Goal: Task Accomplishment & Management: Manage account settings

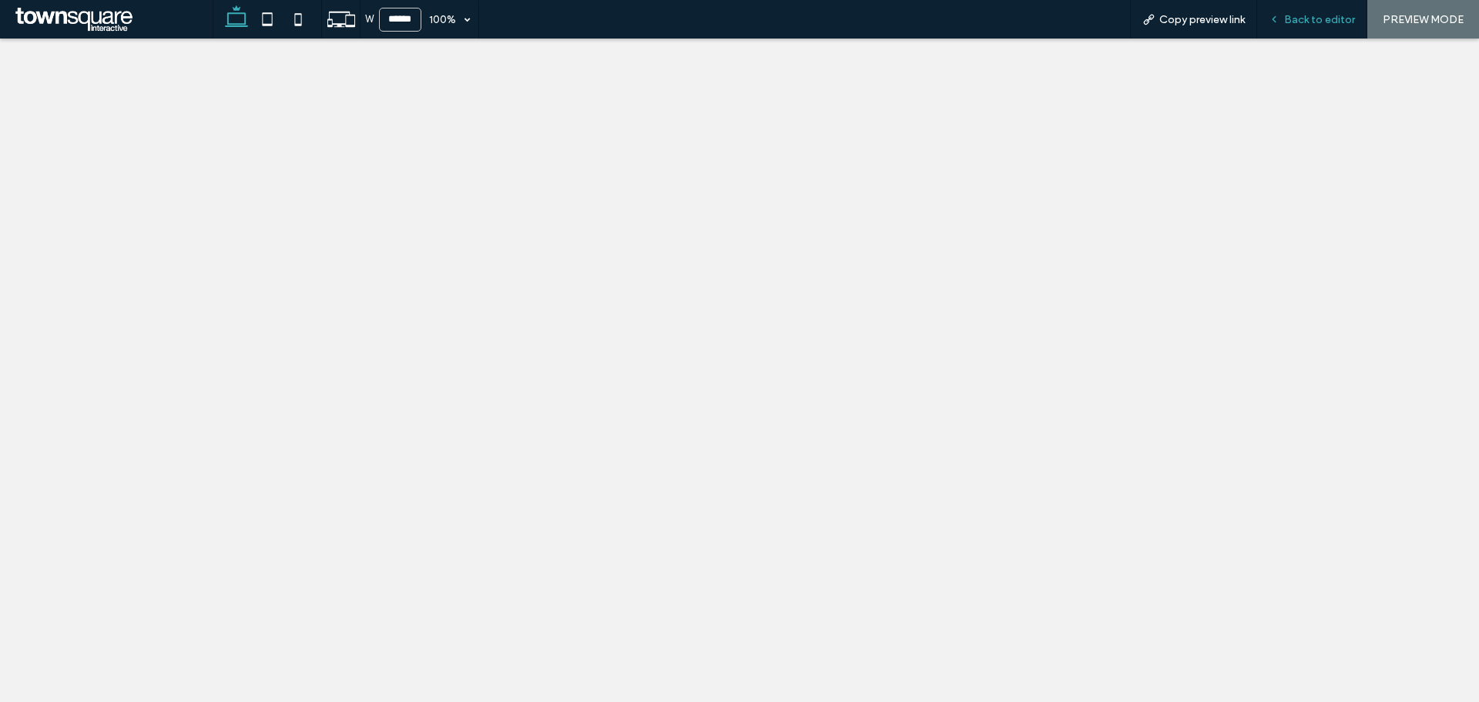
click at [1295, 20] on span "Back to editor" at bounding box center [1319, 19] width 71 height 13
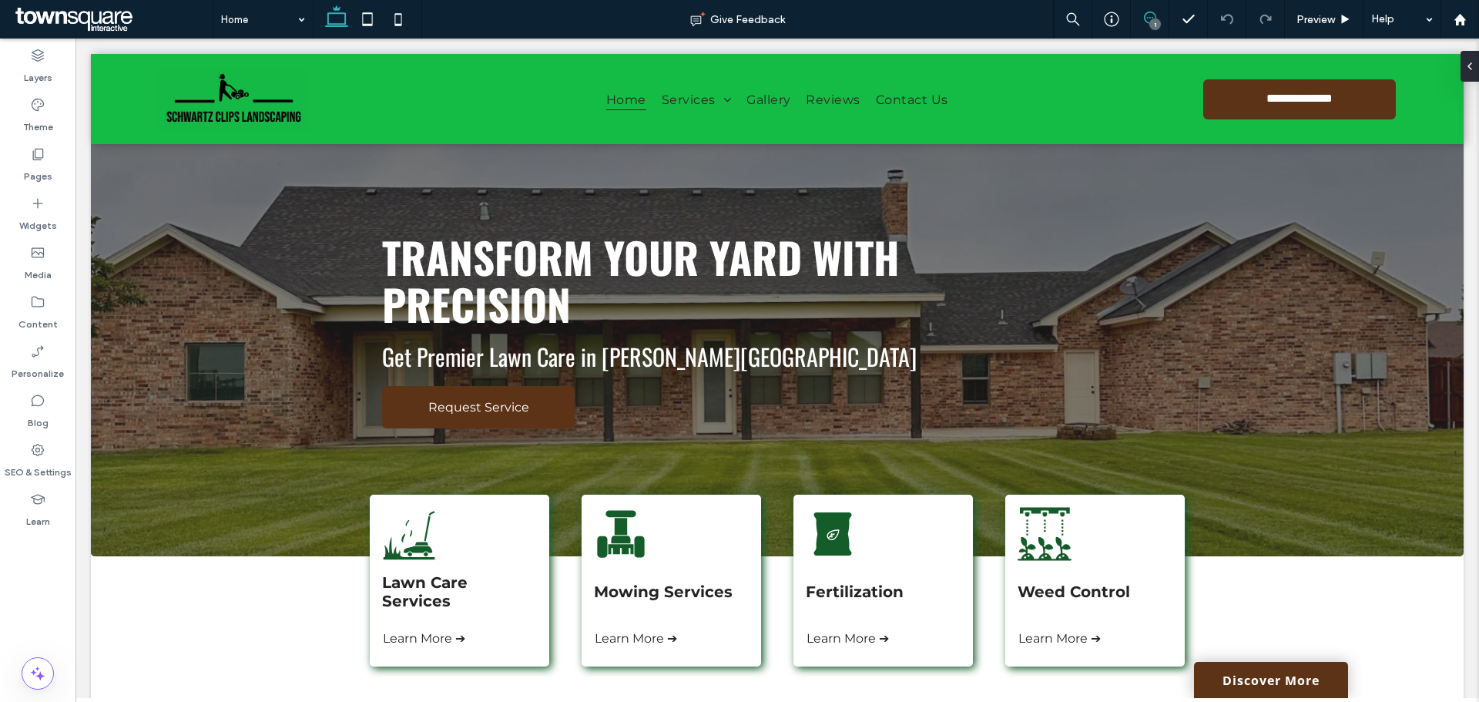
click at [1153, 14] on use at bounding box center [1150, 18] width 12 height 12
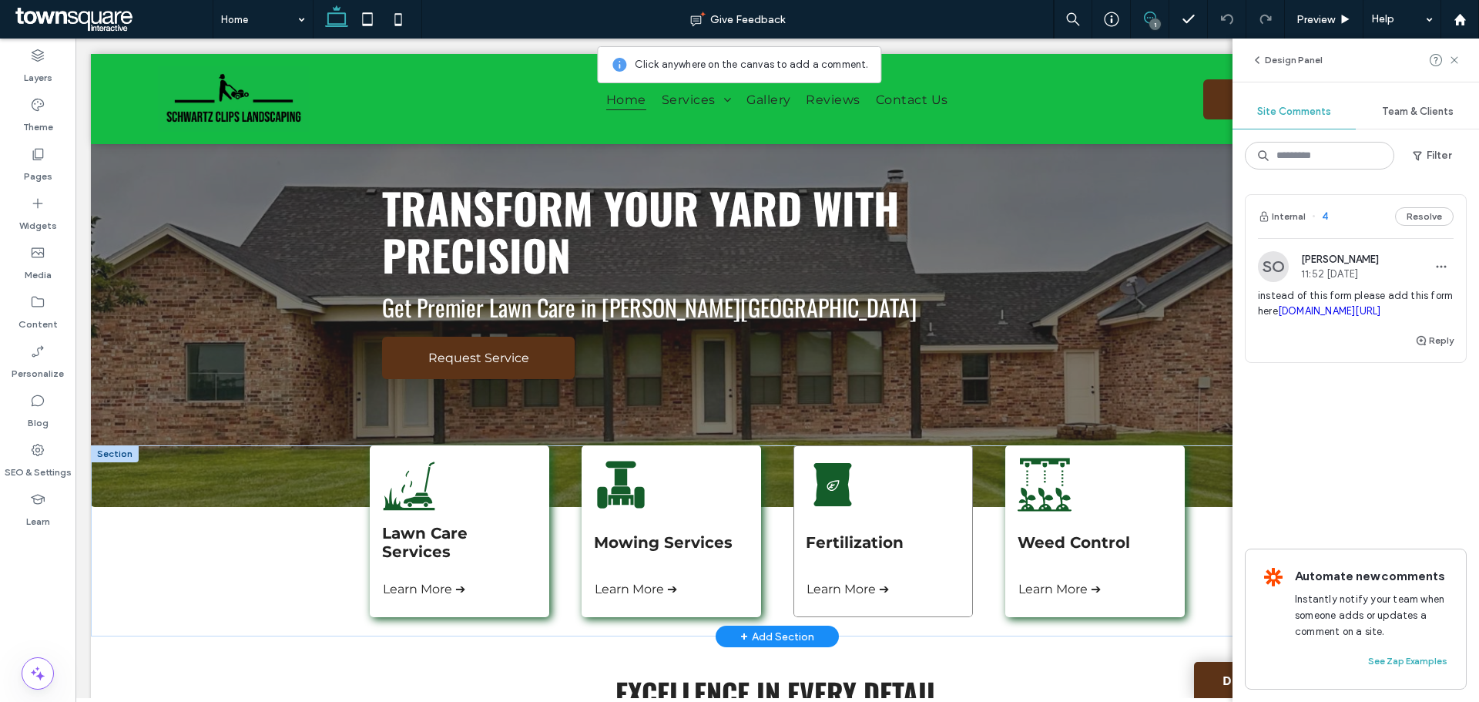
scroll to position [77, 0]
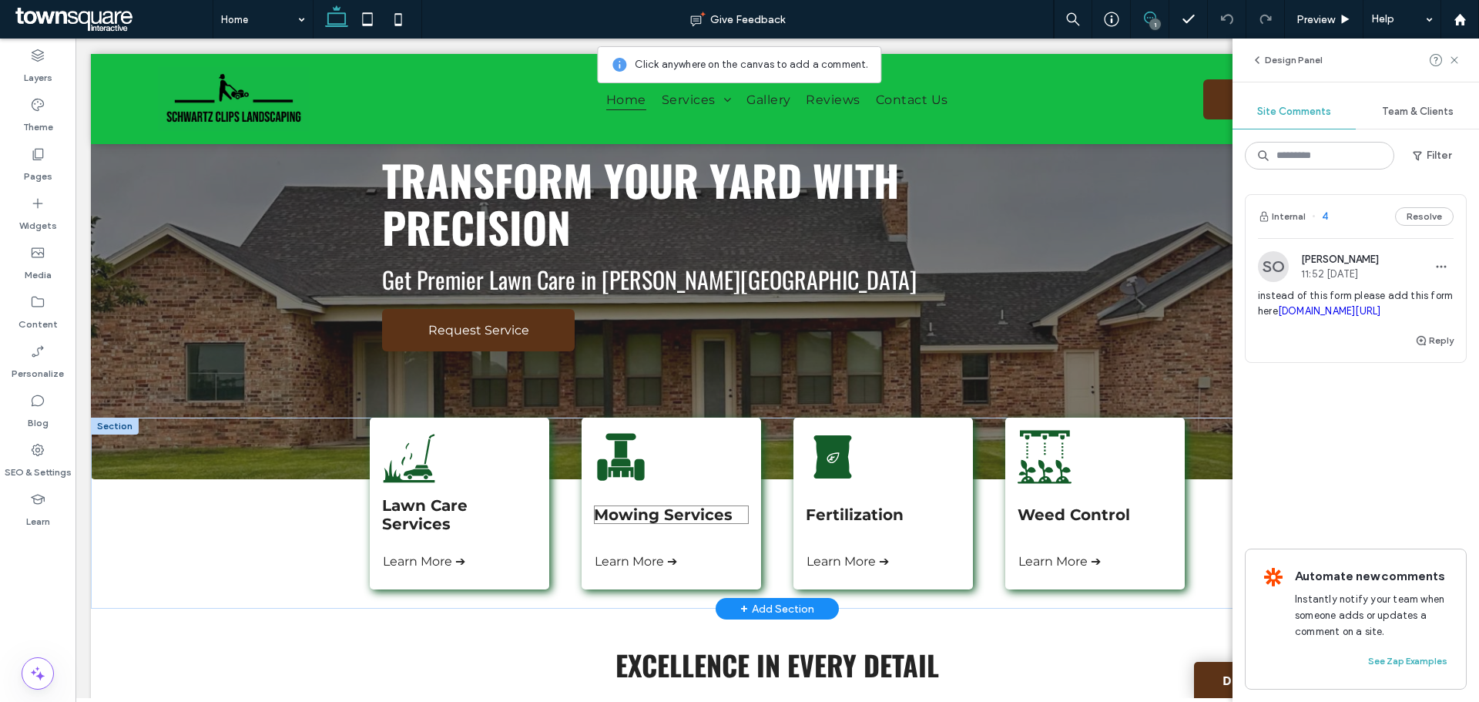
click at [650, 520] on span "Mowing Services" at bounding box center [663, 514] width 139 height 18
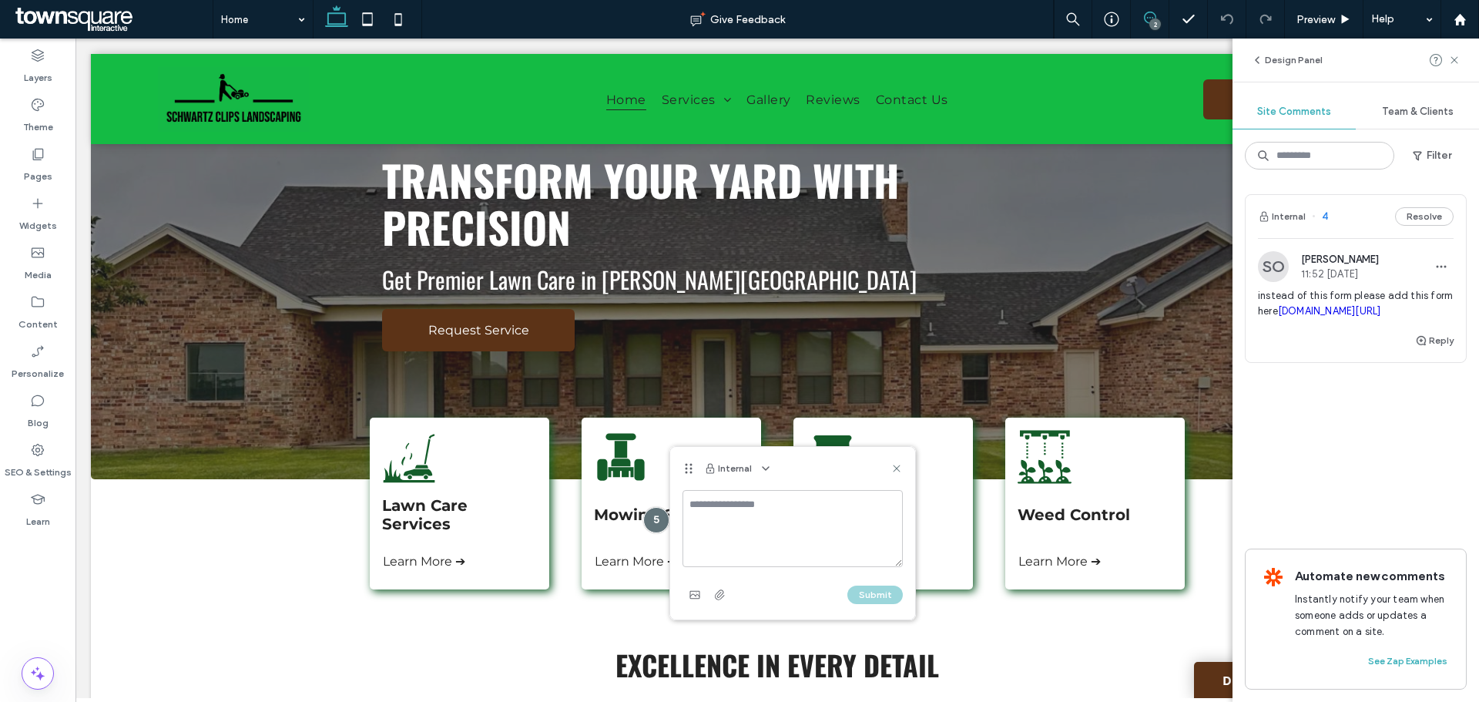
click at [720, 512] on textarea at bounding box center [793, 528] width 220 height 77
type textarea "**********"
click at [881, 600] on button "Submit" at bounding box center [874, 594] width 55 height 18
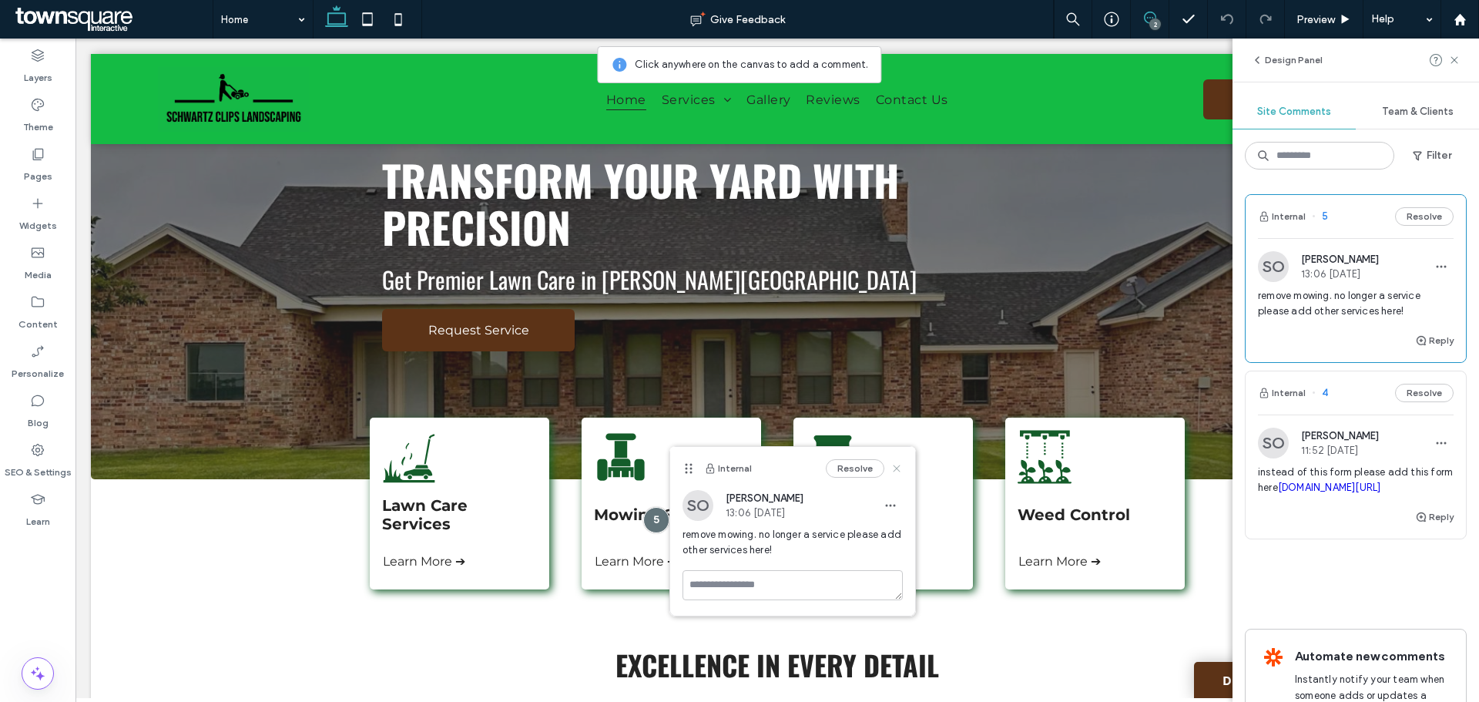
drag, startPoint x: 894, startPoint y: 470, endPoint x: 822, endPoint y: 429, distance: 82.5
click at [894, 470] on icon at bounding box center [897, 468] width 12 height 12
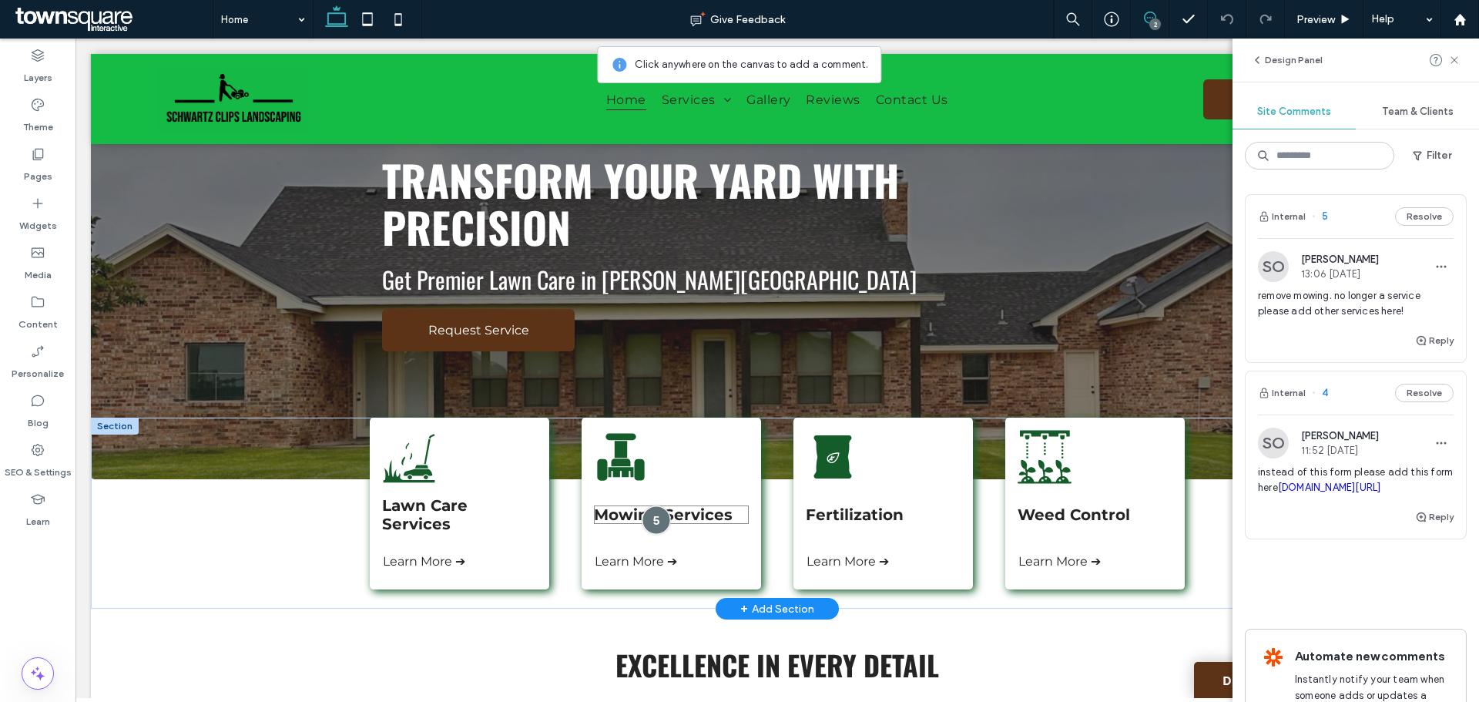
click at [650, 516] on div at bounding box center [656, 519] width 29 height 29
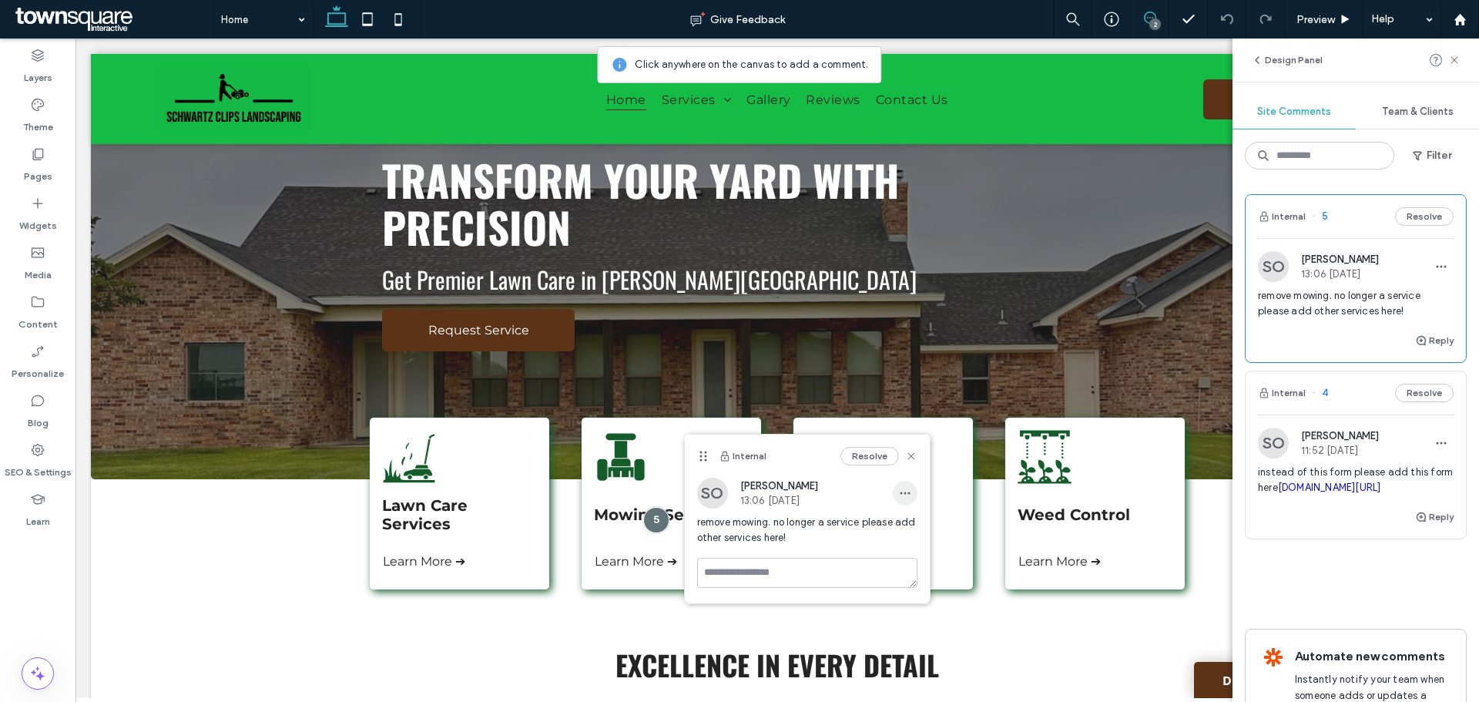
click at [902, 489] on icon "button" at bounding box center [905, 493] width 12 height 12
click at [911, 527] on span "Edit" at bounding box center [916, 532] width 20 height 15
drag, startPoint x: 833, startPoint y: 562, endPoint x: 724, endPoint y: 560, distance: 108.6
click at [724, 560] on textarea "**********" at bounding box center [807, 569] width 220 height 77
type textarea "**********"
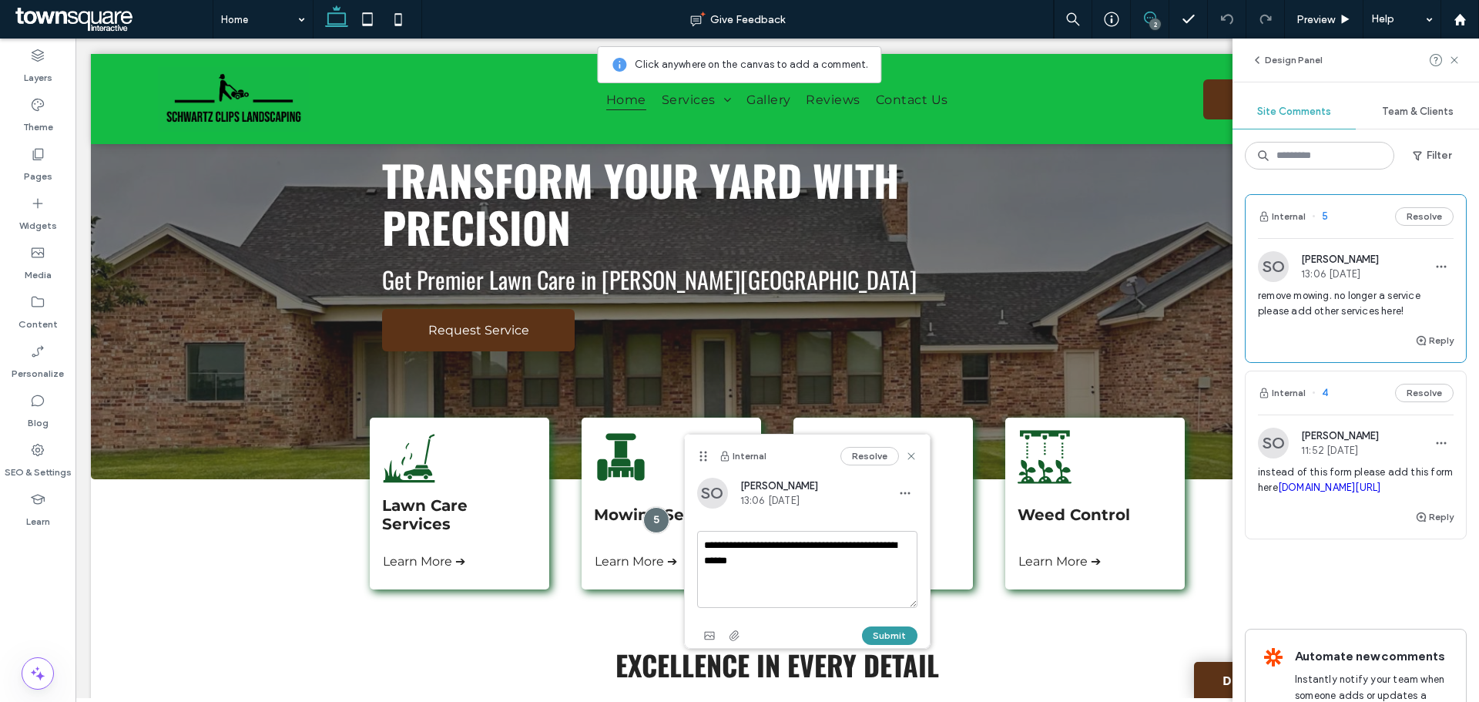
click at [874, 633] on button "Submit" at bounding box center [889, 635] width 55 height 18
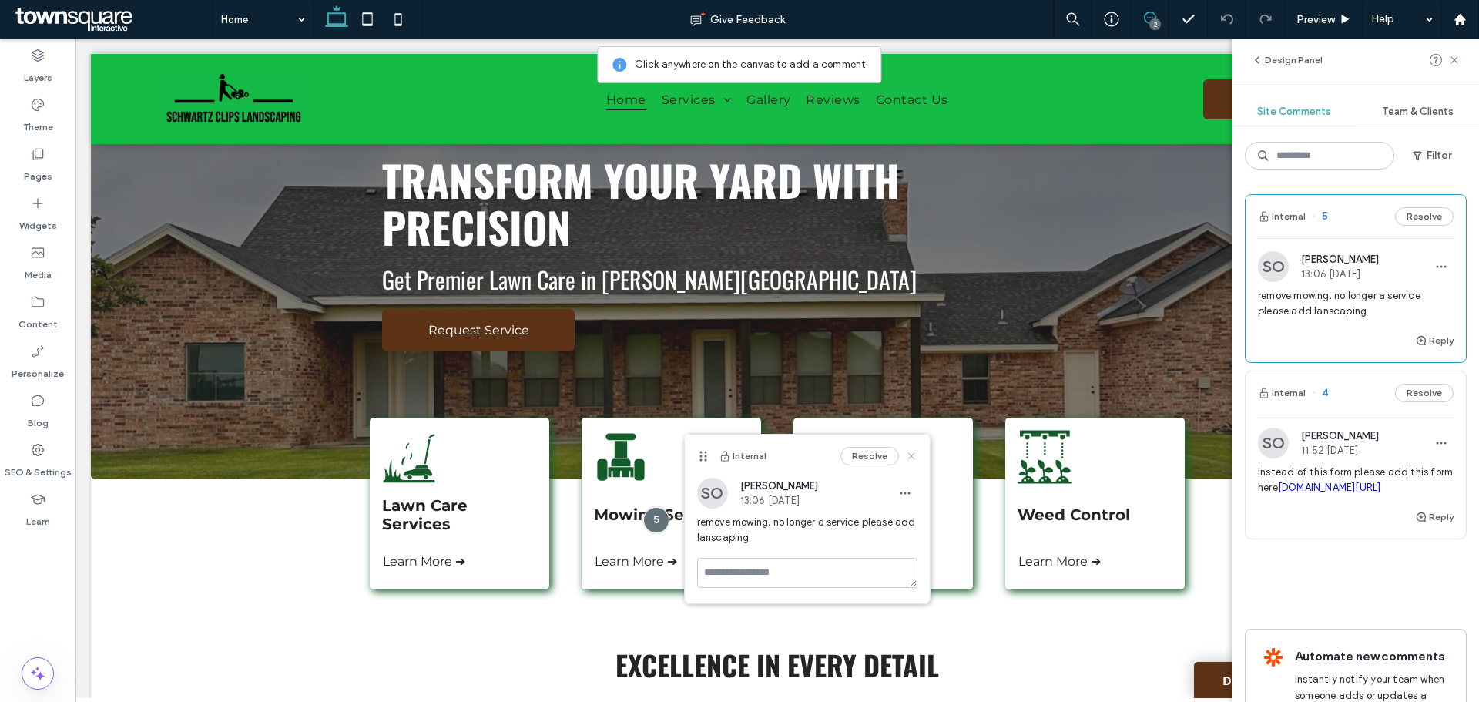
drag, startPoint x: 912, startPoint y: 455, endPoint x: 1143, endPoint y: 119, distance: 408.3
click at [912, 455] on use at bounding box center [910, 455] width 7 height 7
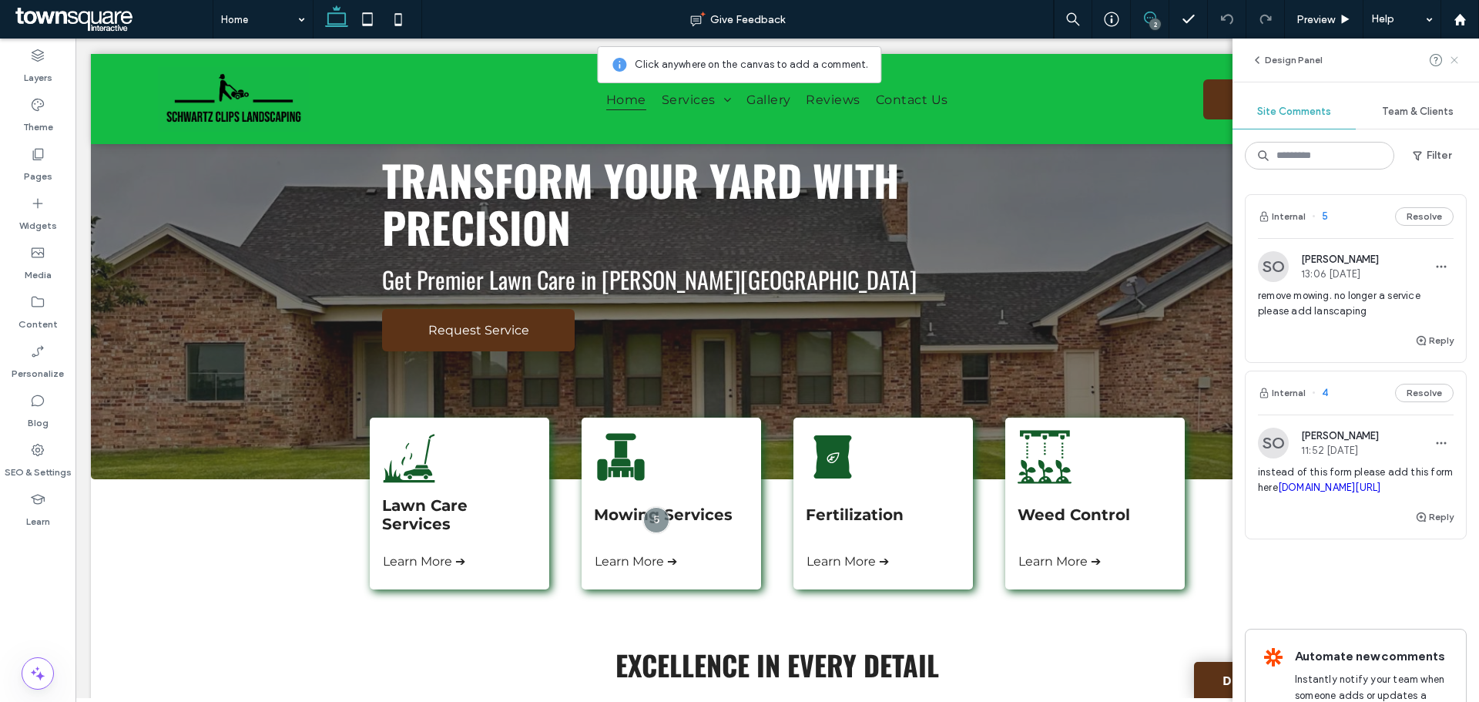
click at [1451, 59] on icon at bounding box center [1454, 60] width 12 height 12
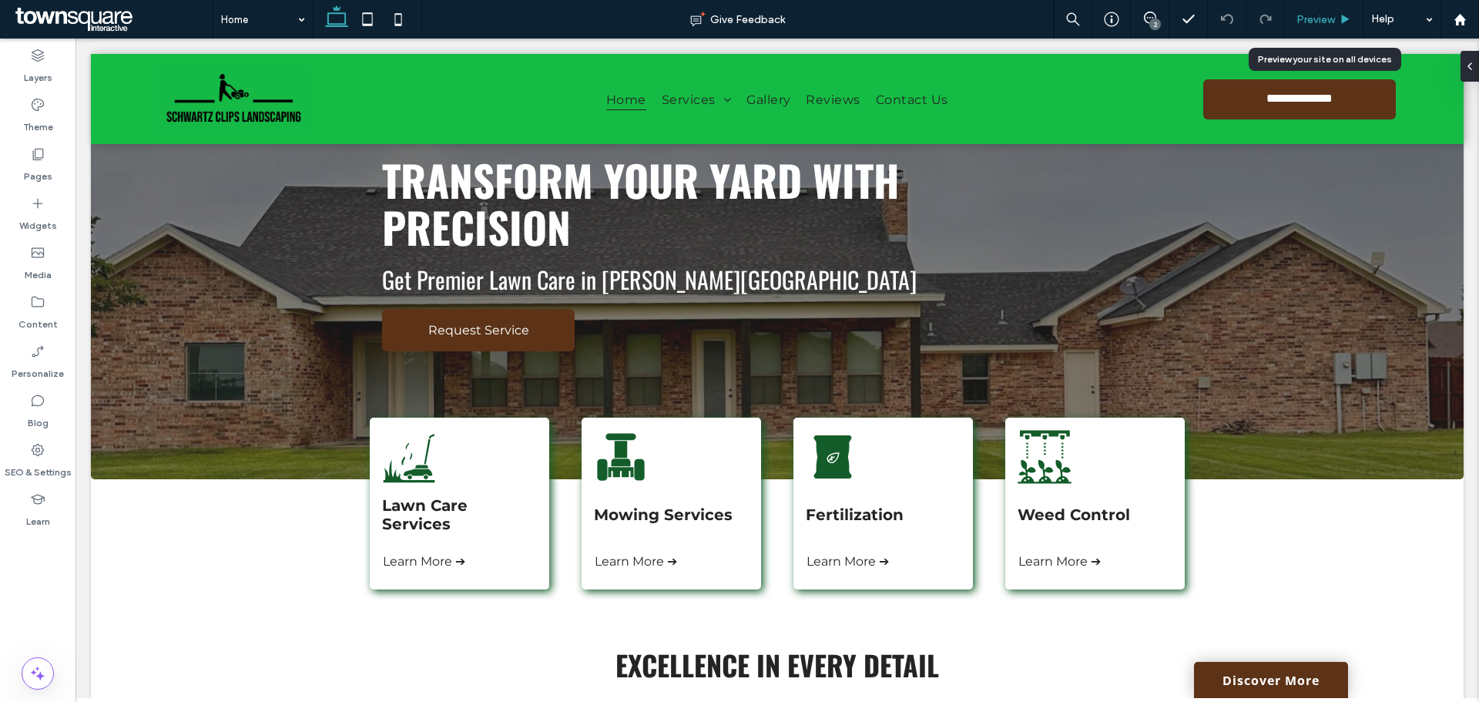
click at [1320, 17] on span "Preview" at bounding box center [1316, 19] width 39 height 13
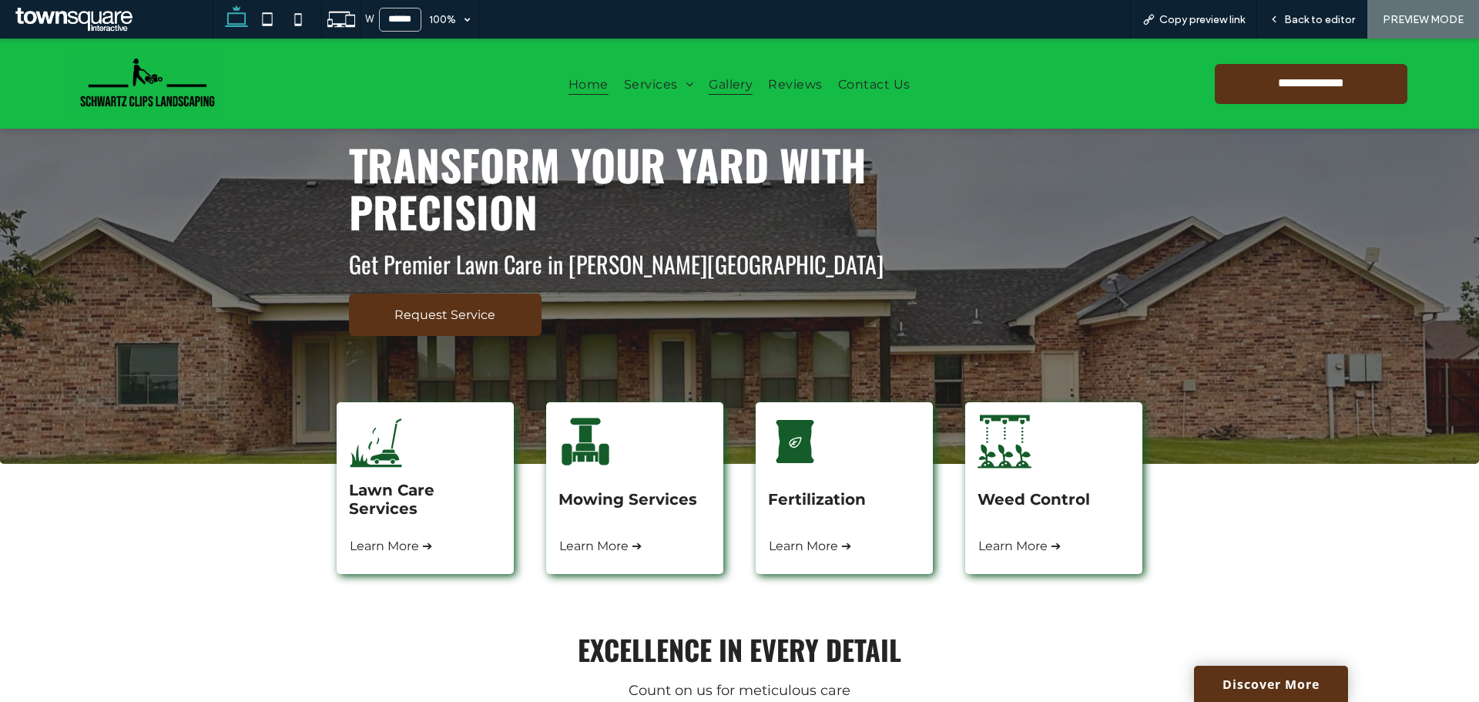
click at [735, 87] on span "Gallery" at bounding box center [731, 83] width 44 height 22
click at [1303, 20] on span "Back to editor" at bounding box center [1319, 19] width 71 height 13
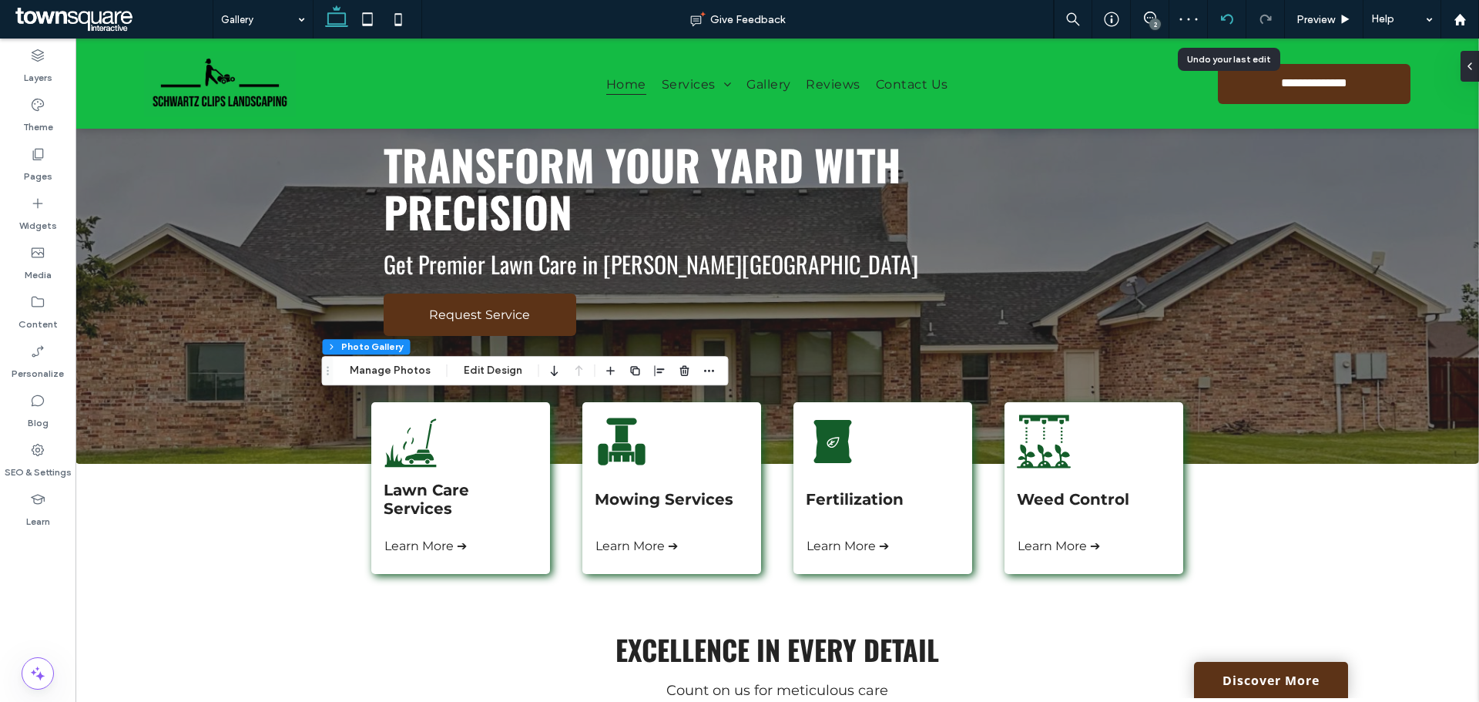
click at [1219, 22] on div at bounding box center [1227, 19] width 38 height 12
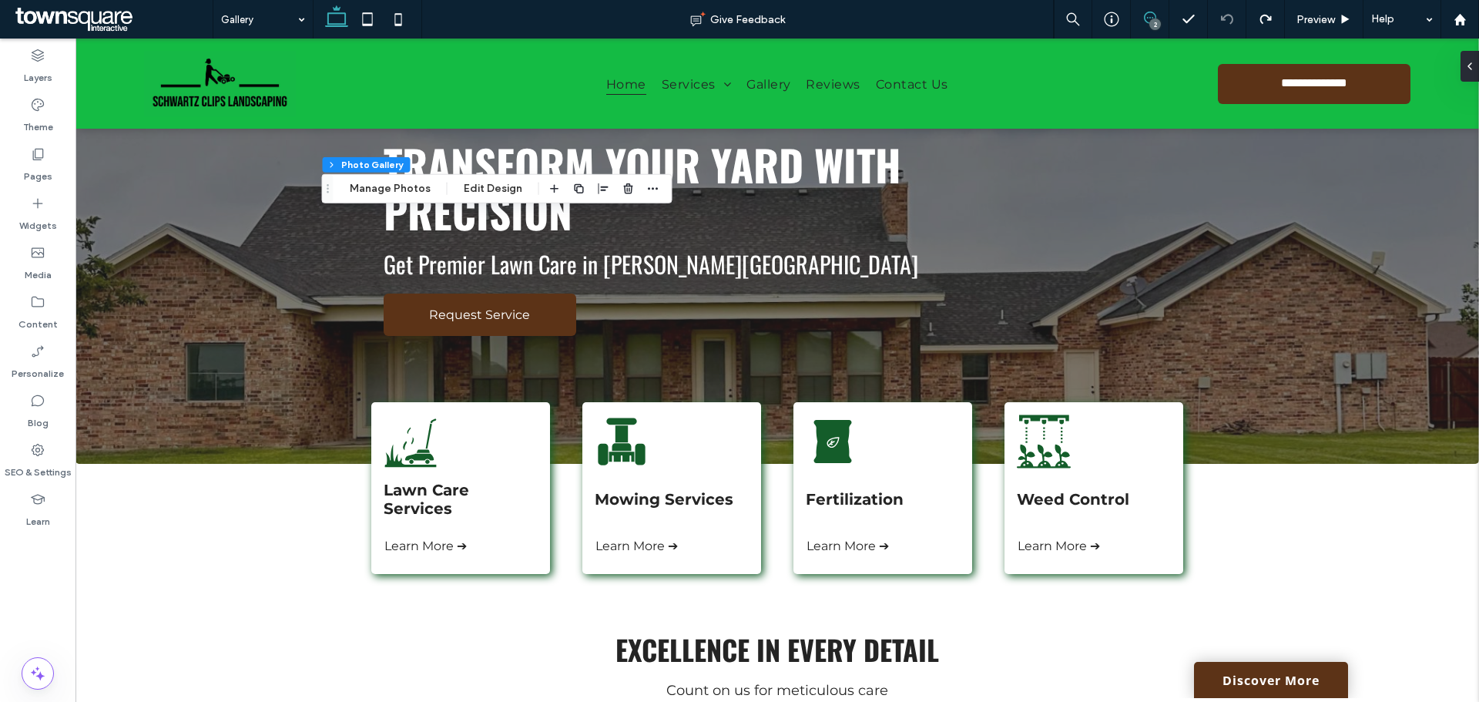
click at [1147, 12] on icon at bounding box center [1150, 18] width 12 height 12
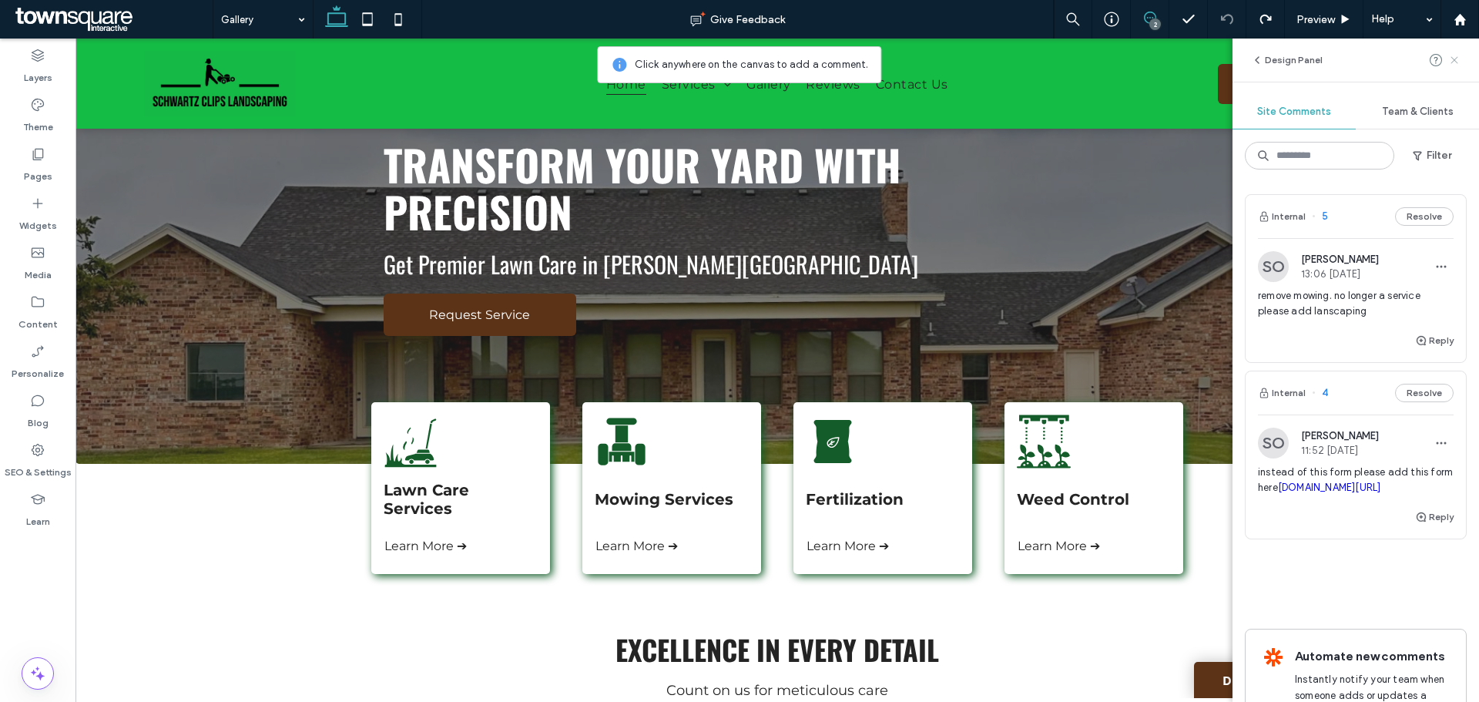
click at [1456, 59] on icon at bounding box center [1454, 60] width 12 height 12
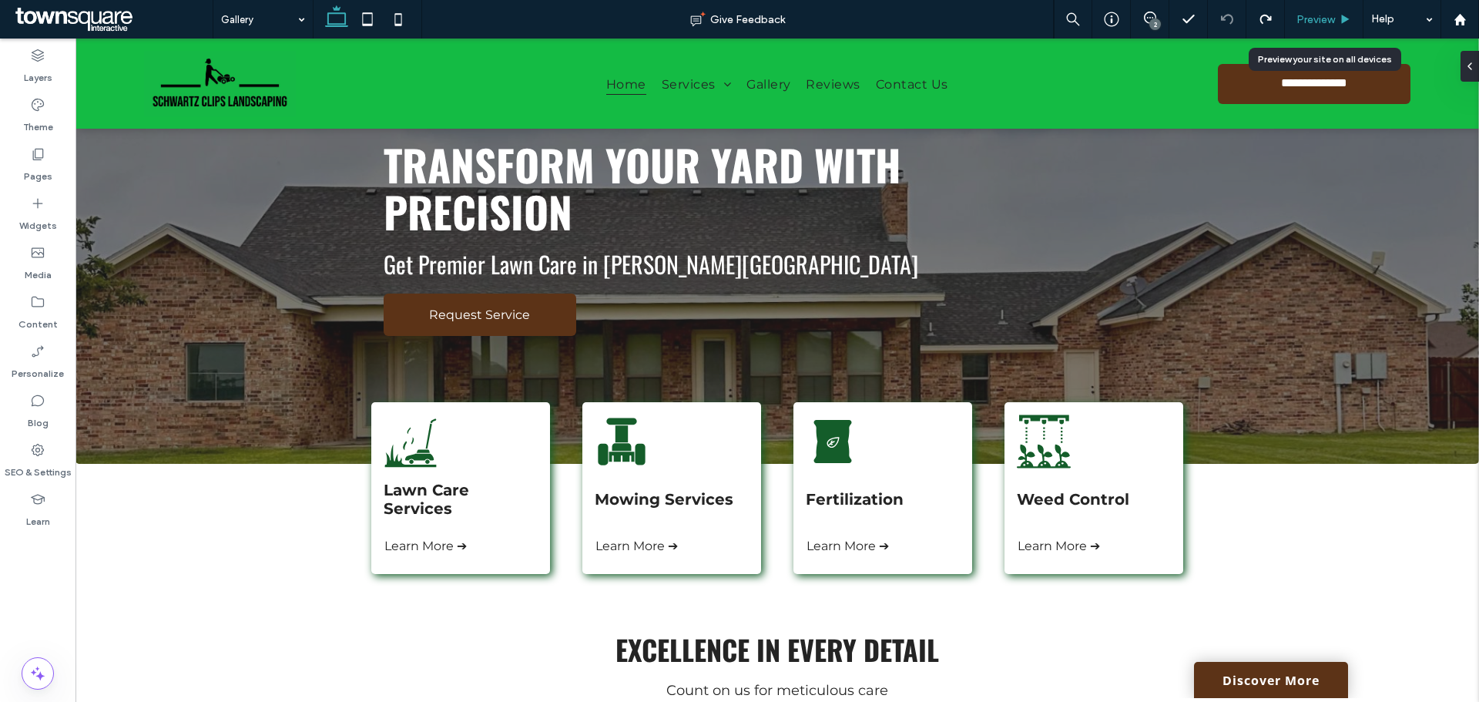
click at [1311, 16] on span "Preview" at bounding box center [1316, 19] width 39 height 13
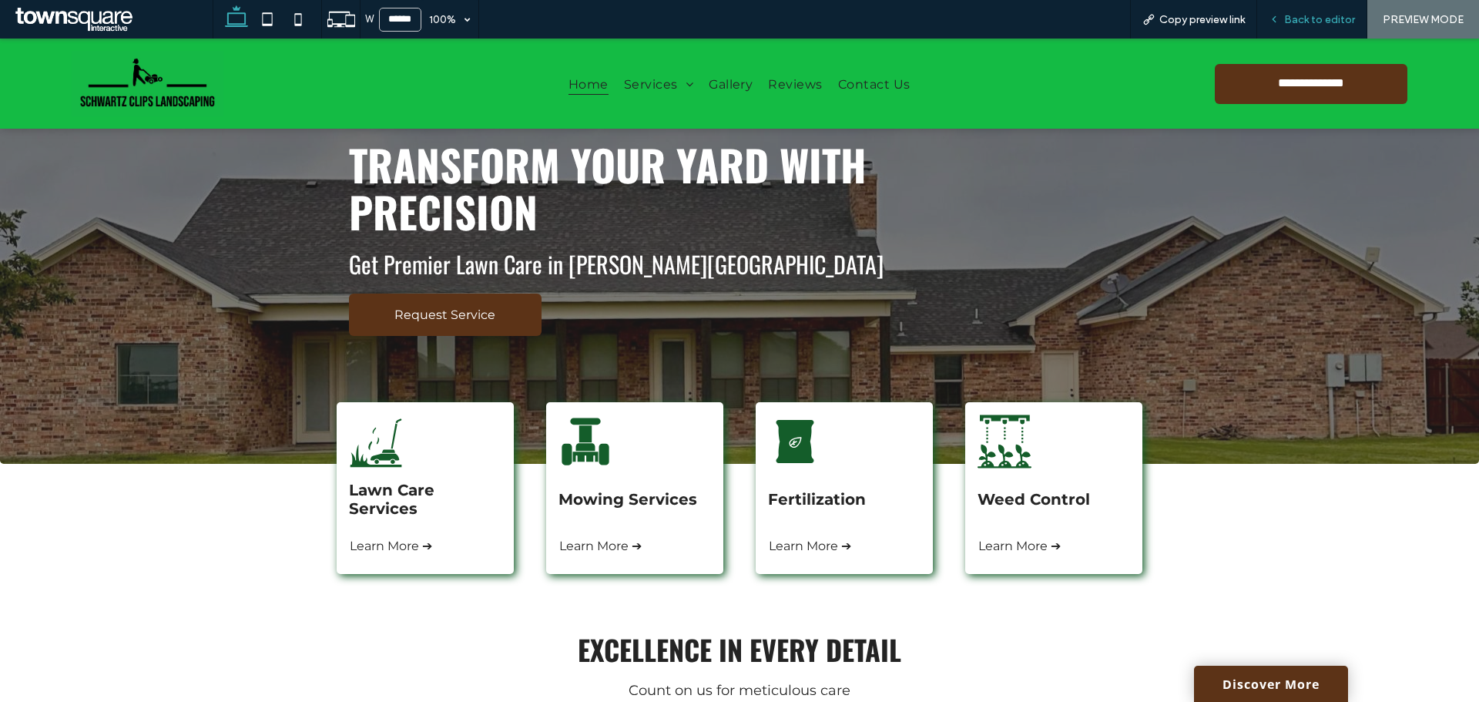
click at [1319, 23] on span "Back to editor" at bounding box center [1319, 19] width 71 height 13
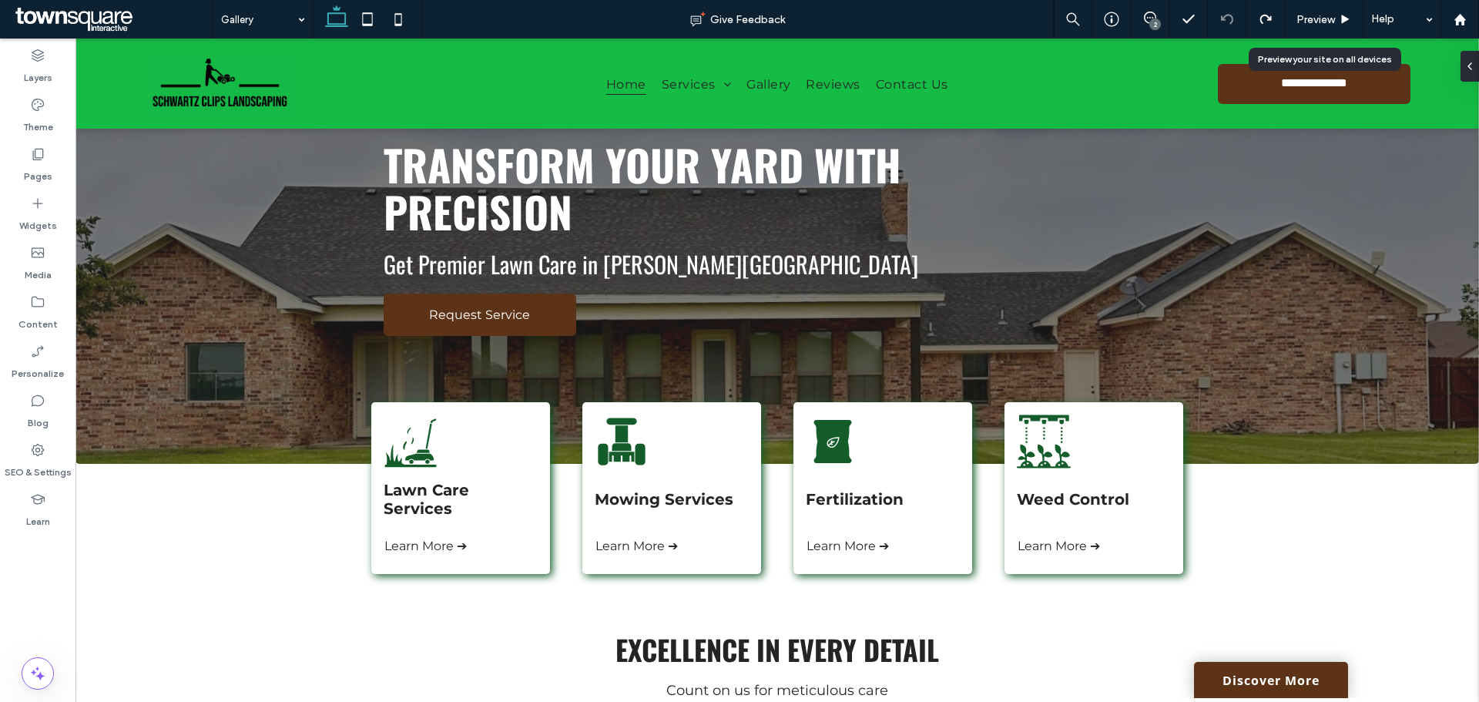
click at [1319, 23] on span "Preview" at bounding box center [1316, 19] width 39 height 13
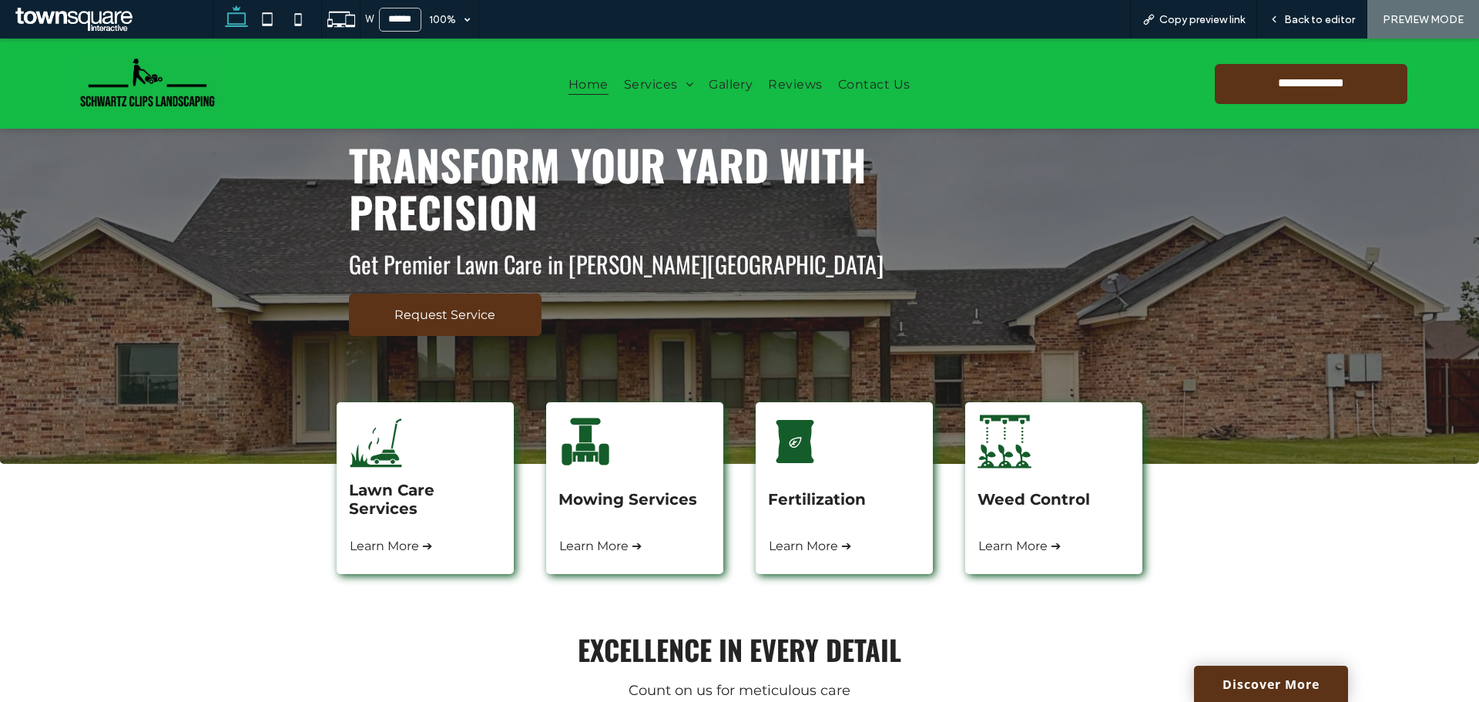
click at [587, 85] on div "W ****** 100% Copy preview link Back to editor PREVIEW MODE Design Panel Site C…" at bounding box center [739, 351] width 1479 height 702
click at [1332, 24] on span "Back to editor" at bounding box center [1319, 19] width 71 height 13
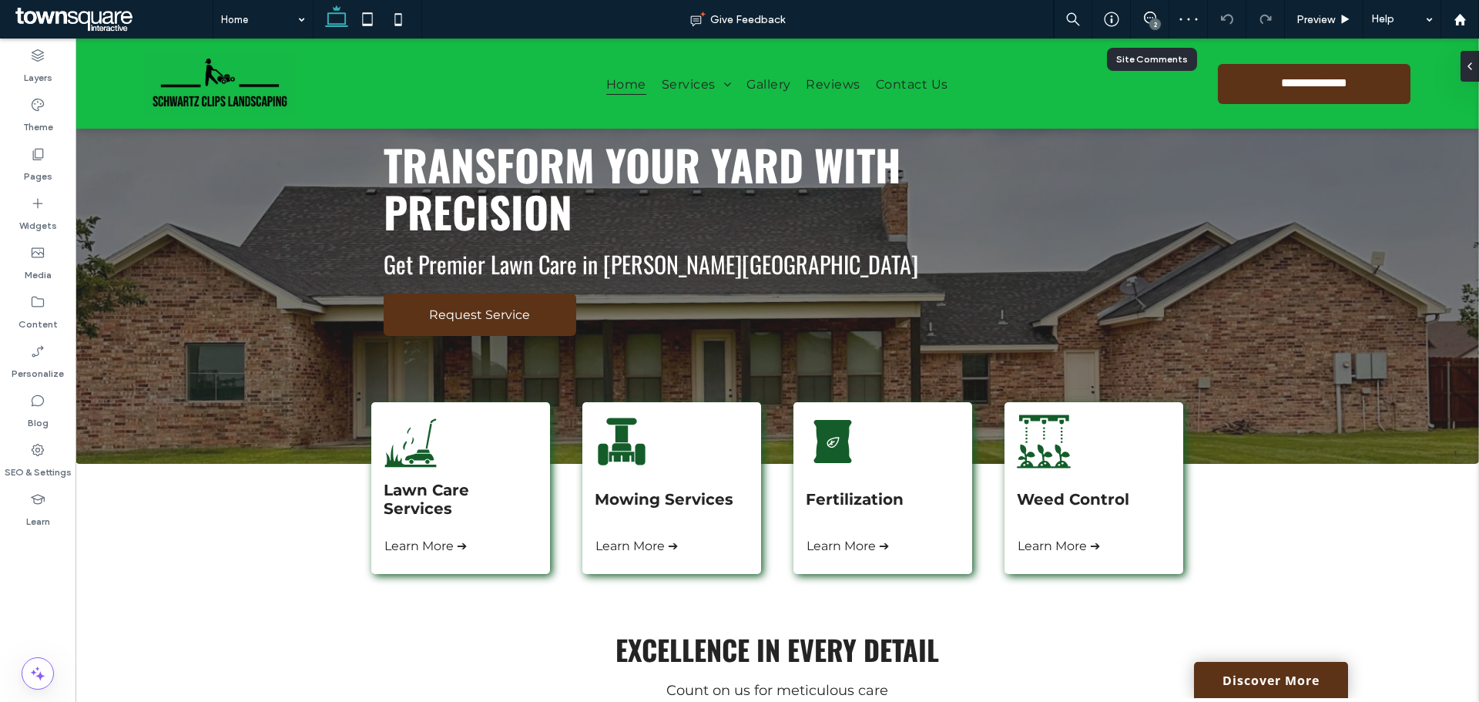
click at [1147, 24] on div "2" at bounding box center [1150, 19] width 38 height 15
click at [1148, 15] on icon at bounding box center [1150, 18] width 12 height 12
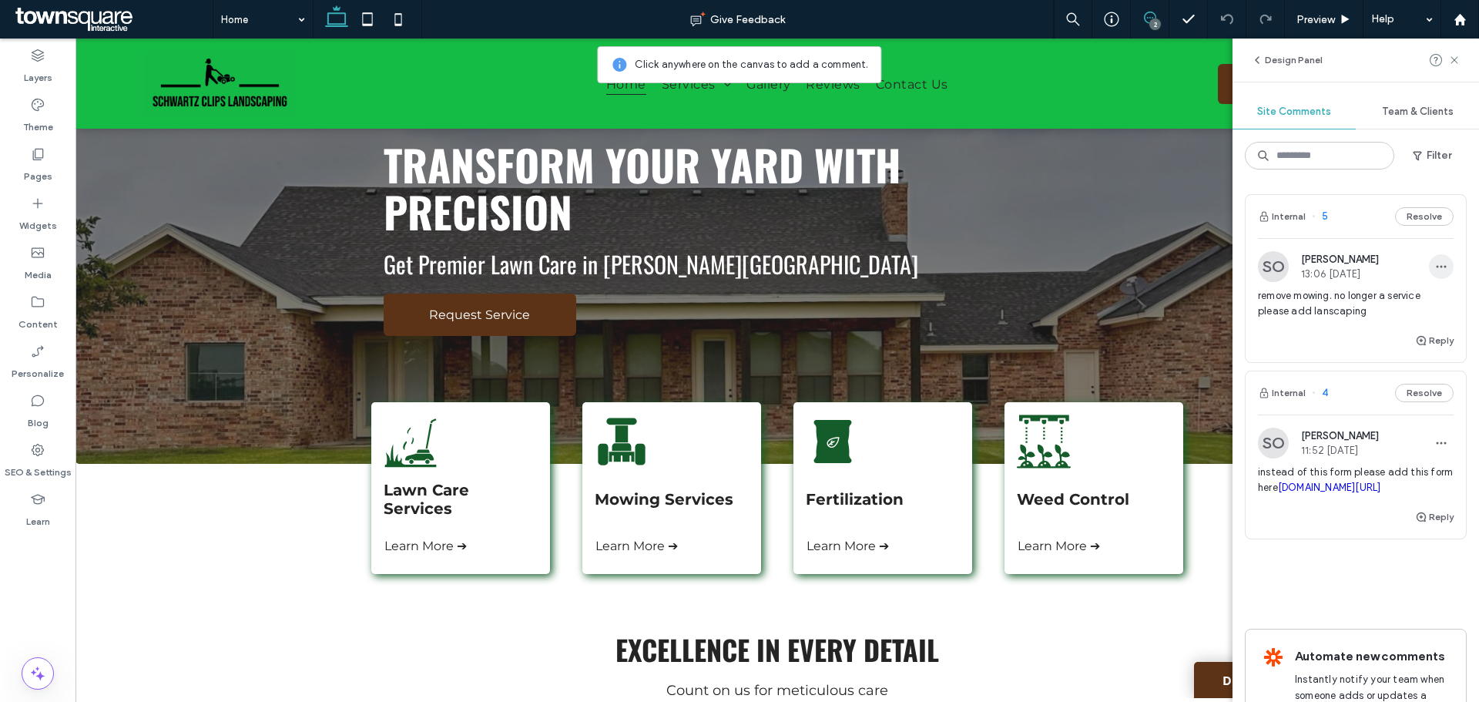
click at [1434, 254] on span "button" at bounding box center [1441, 266] width 25 height 25
click at [1390, 291] on div "Edit Delete" at bounding box center [1372, 306] width 139 height 43
click at [1377, 307] on div "Edit" at bounding box center [1372, 306] width 137 height 29
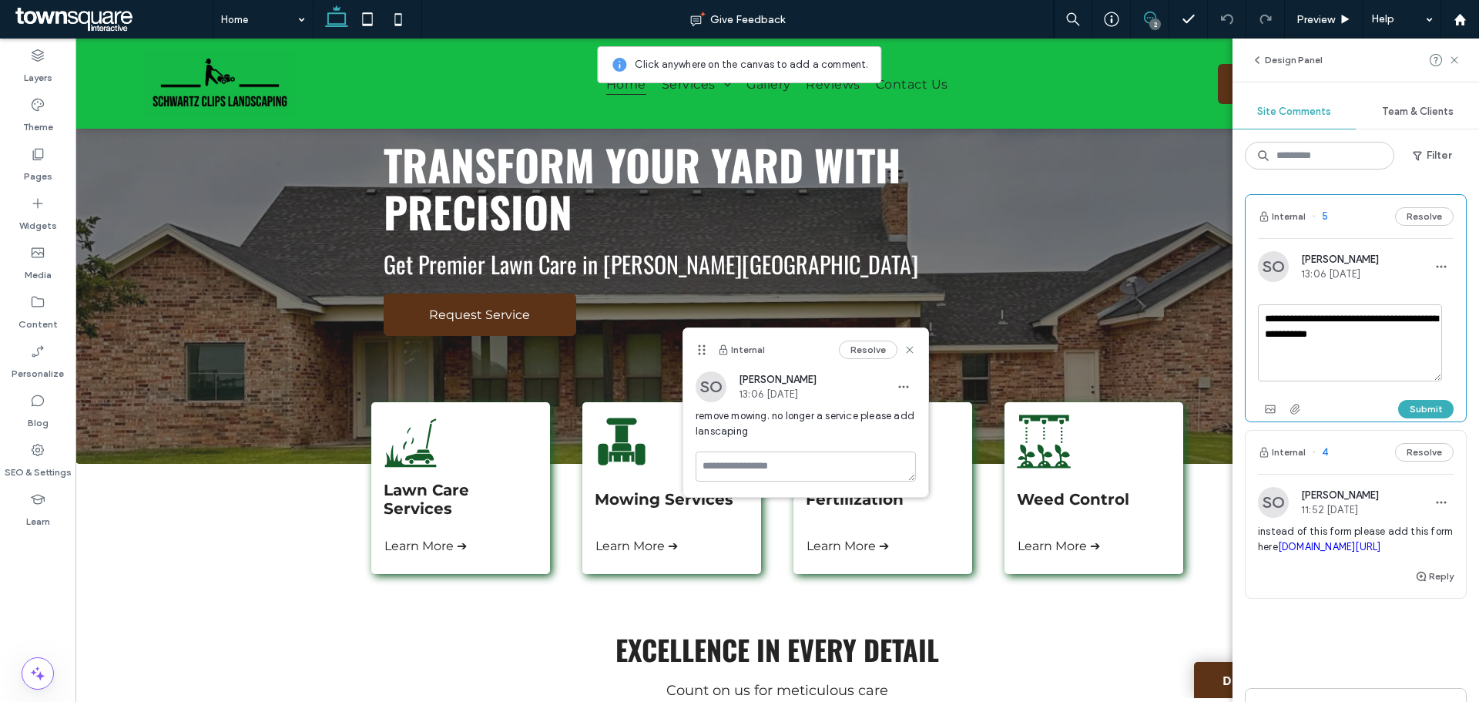
click at [1342, 333] on textarea "**********" at bounding box center [1350, 342] width 184 height 77
type textarea "**********"
click at [1406, 405] on button "Submit" at bounding box center [1425, 409] width 55 height 18
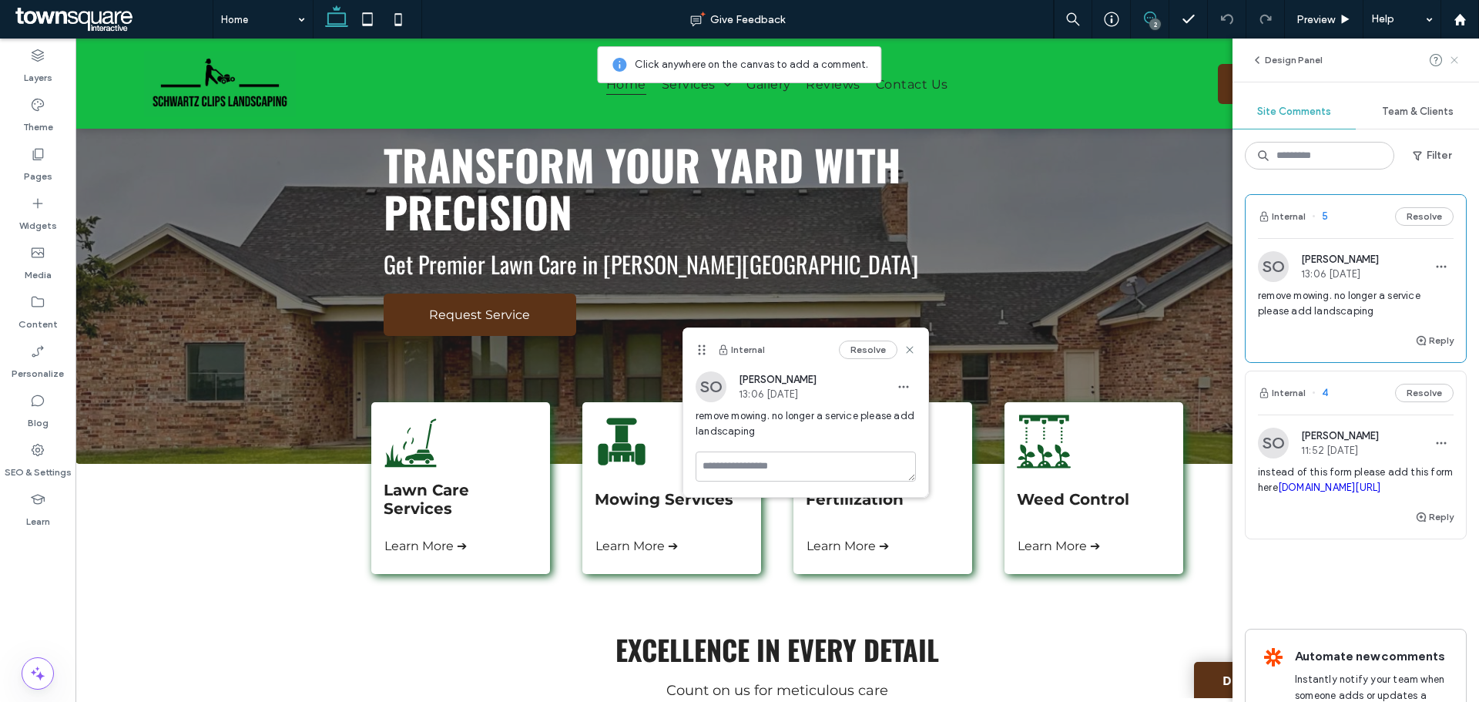
click at [1453, 60] on icon at bounding box center [1454, 60] width 12 height 12
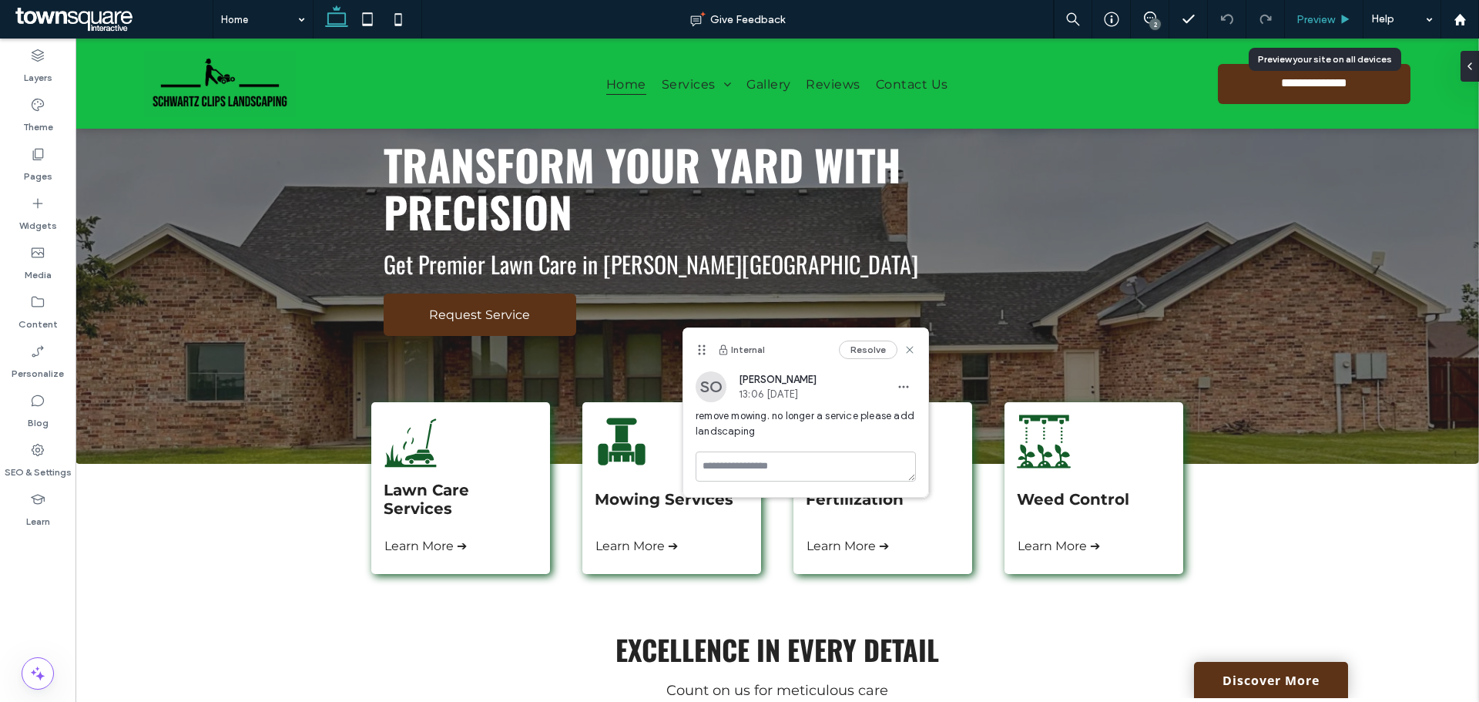
click at [1347, 15] on icon at bounding box center [1346, 20] width 12 height 12
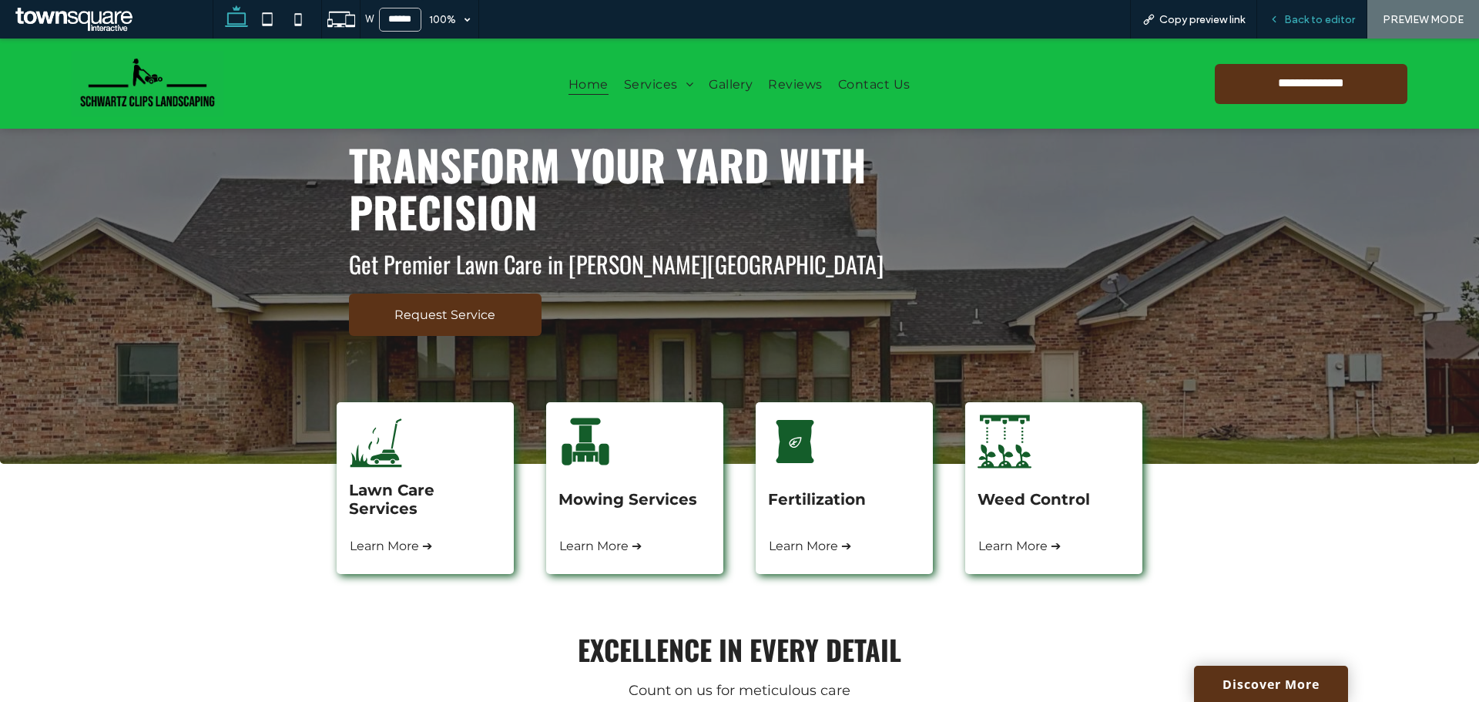
click at [1320, 31] on div "Back to editor" at bounding box center [1312, 19] width 110 height 39
click at [1310, 21] on span "Back to editor" at bounding box center [1319, 19] width 71 height 13
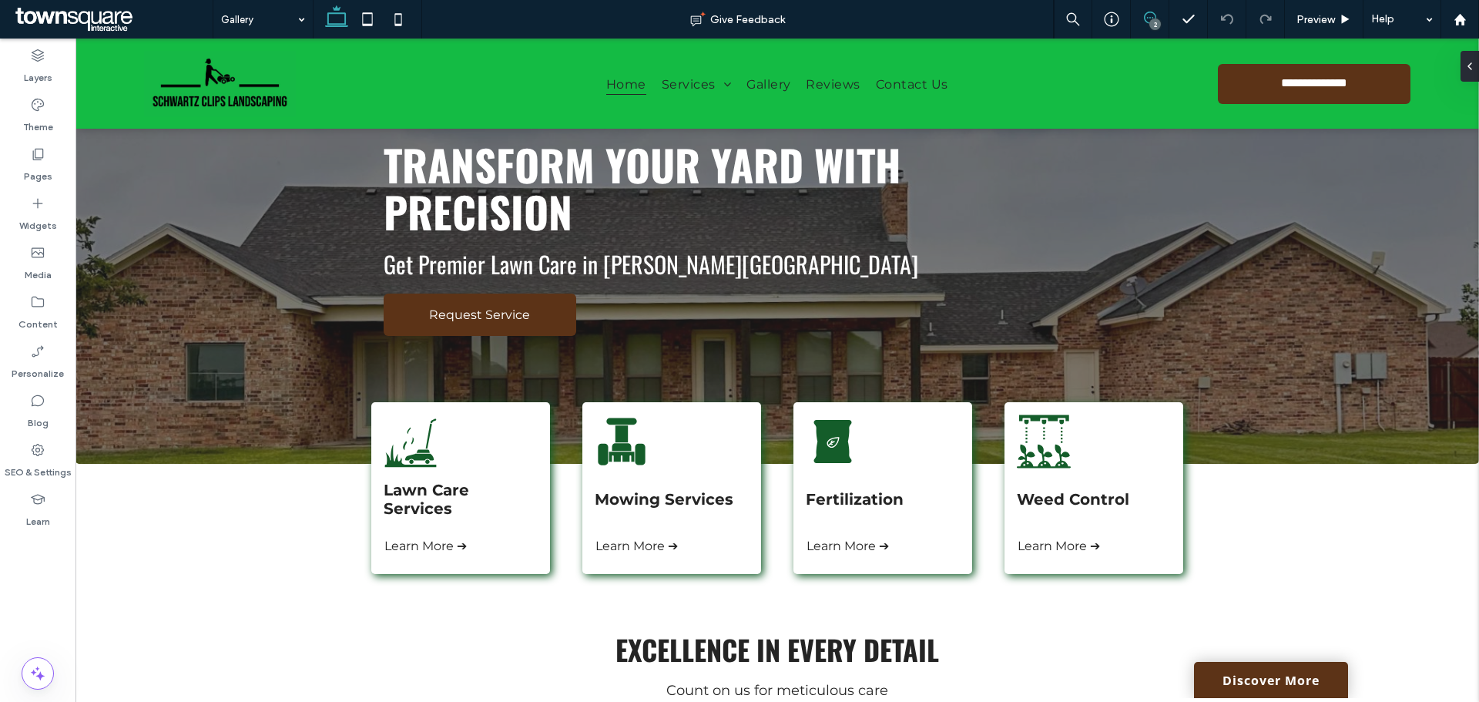
click at [1144, 18] on use at bounding box center [1150, 18] width 12 height 12
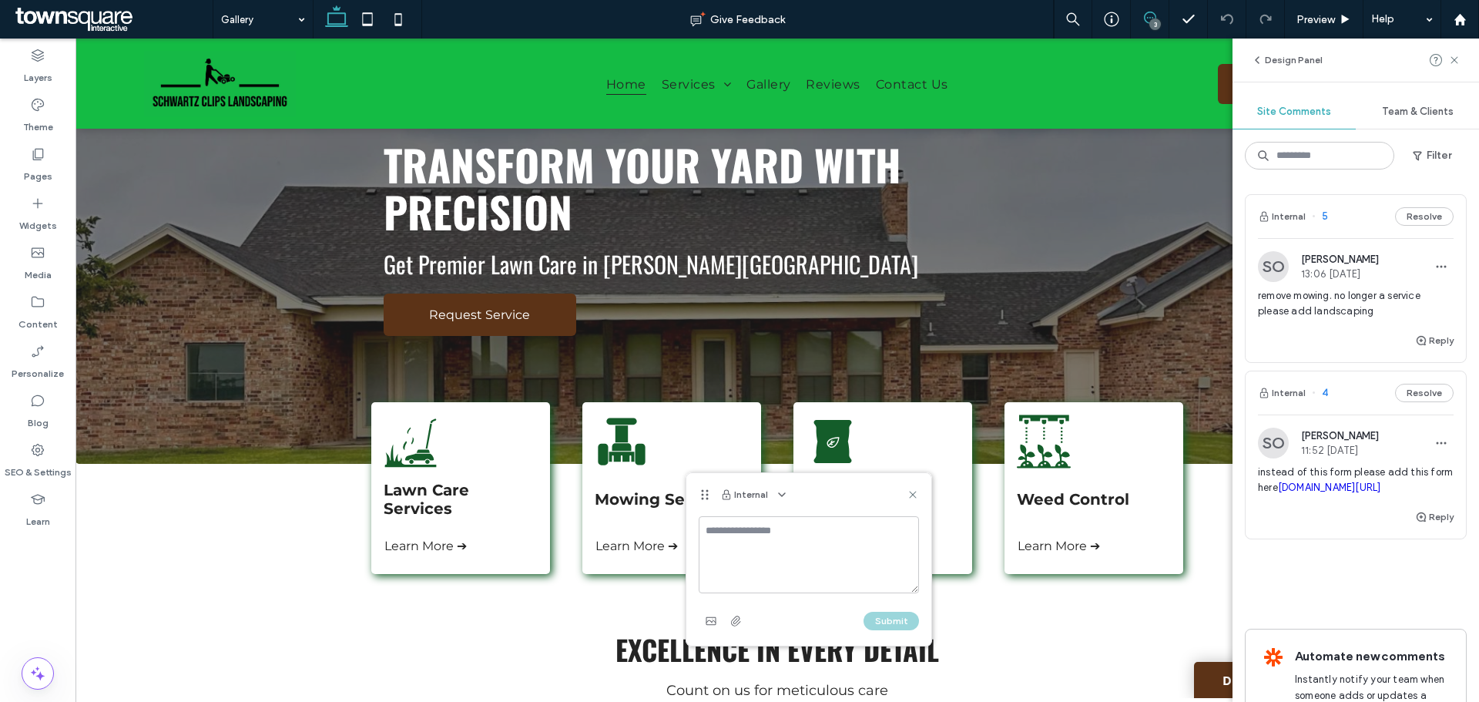
click at [773, 535] on textarea at bounding box center [809, 554] width 220 height 77
type textarea "**********"
click at [716, 627] on span "button" at bounding box center [711, 621] width 25 height 25
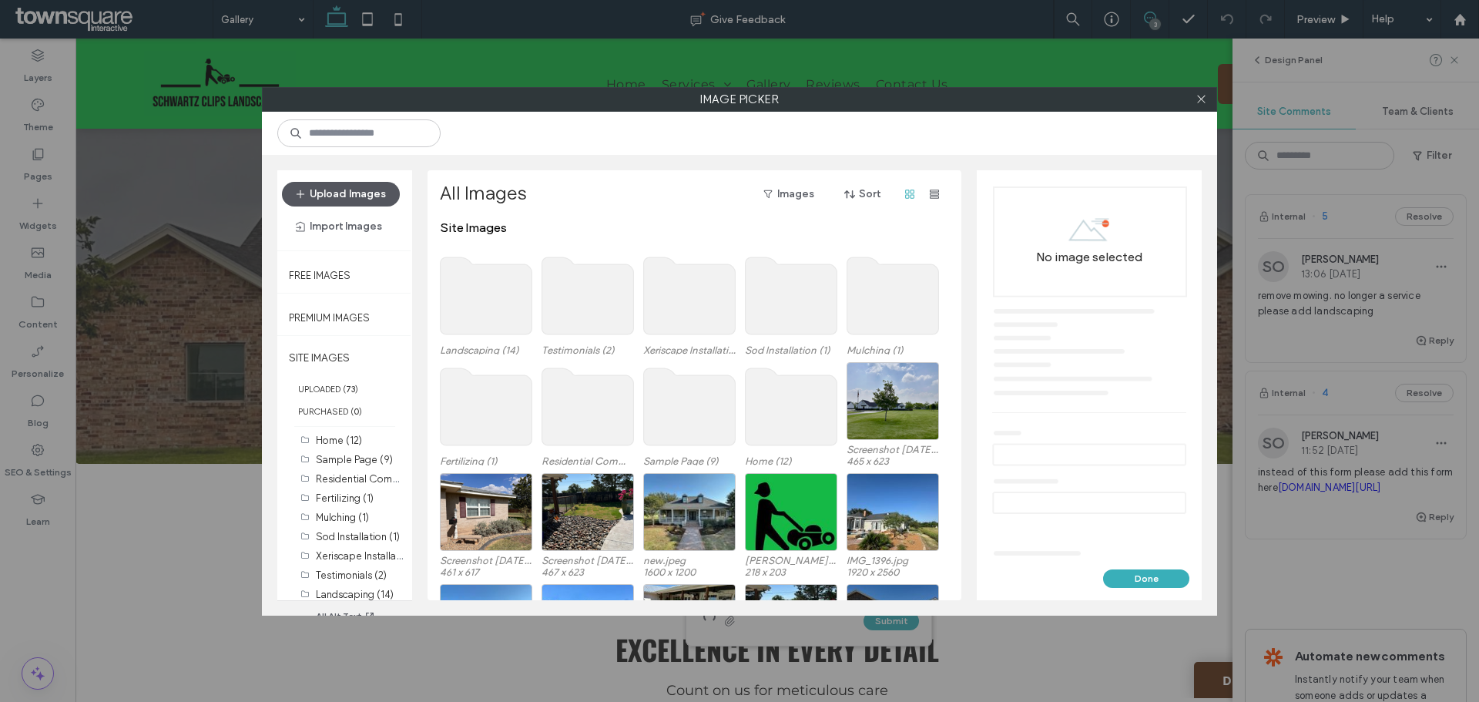
click at [341, 195] on button "Upload Images" at bounding box center [341, 194] width 118 height 25
click at [341, 203] on button "Upload Images" at bounding box center [341, 194] width 118 height 25
click at [1155, 582] on button "Done" at bounding box center [1146, 578] width 86 height 18
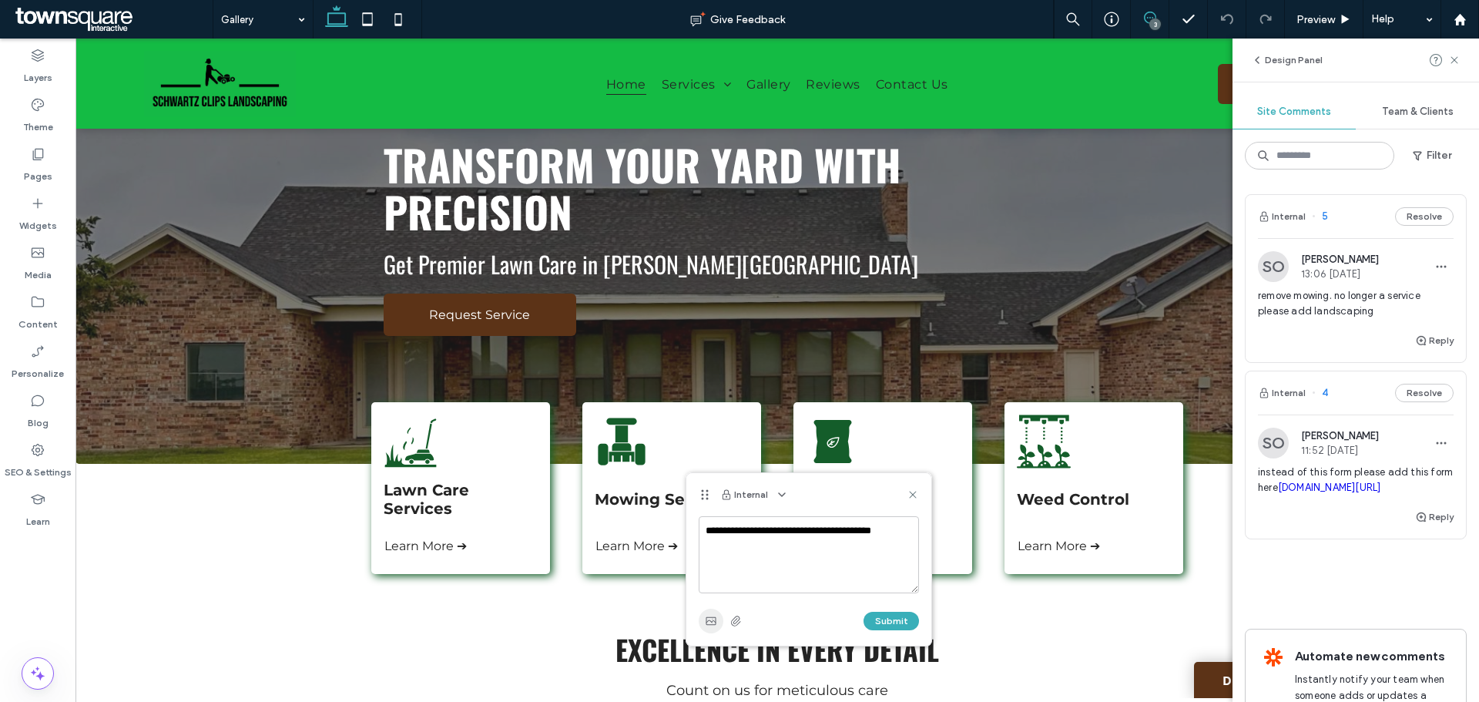
click at [701, 626] on span "button" at bounding box center [711, 621] width 25 height 25
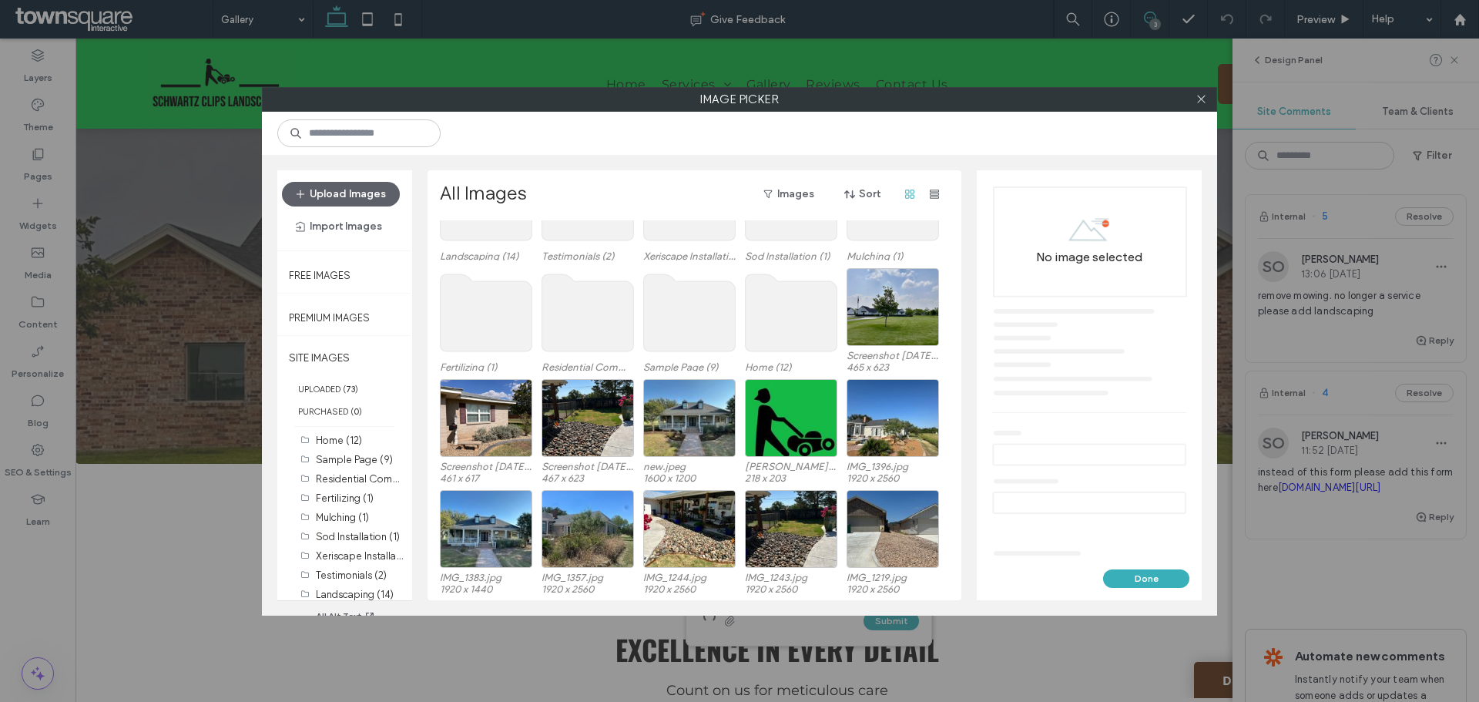
scroll to position [95, 0]
click at [495, 536] on div "Select" at bounding box center [486, 528] width 92 height 78
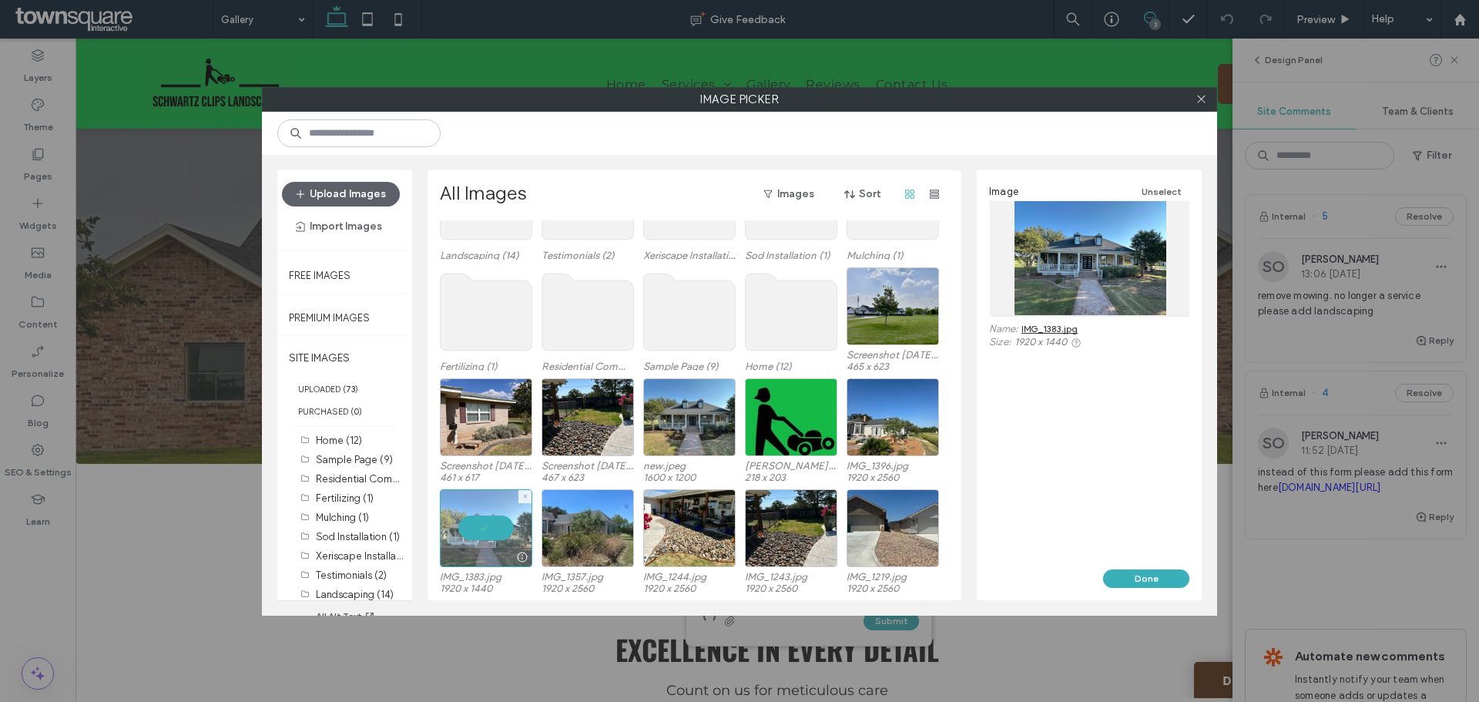
click at [495, 528] on div at bounding box center [486, 528] width 92 height 78
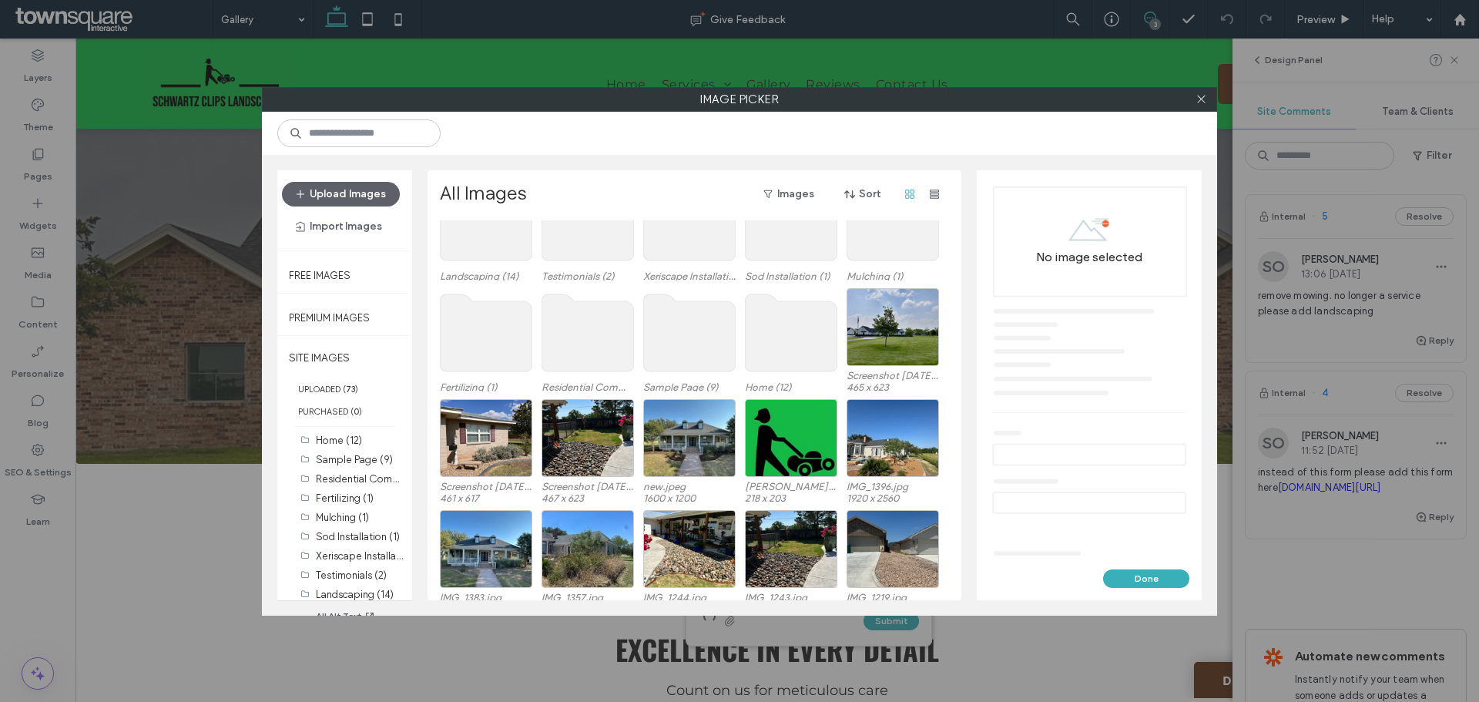
scroll to position [0, 0]
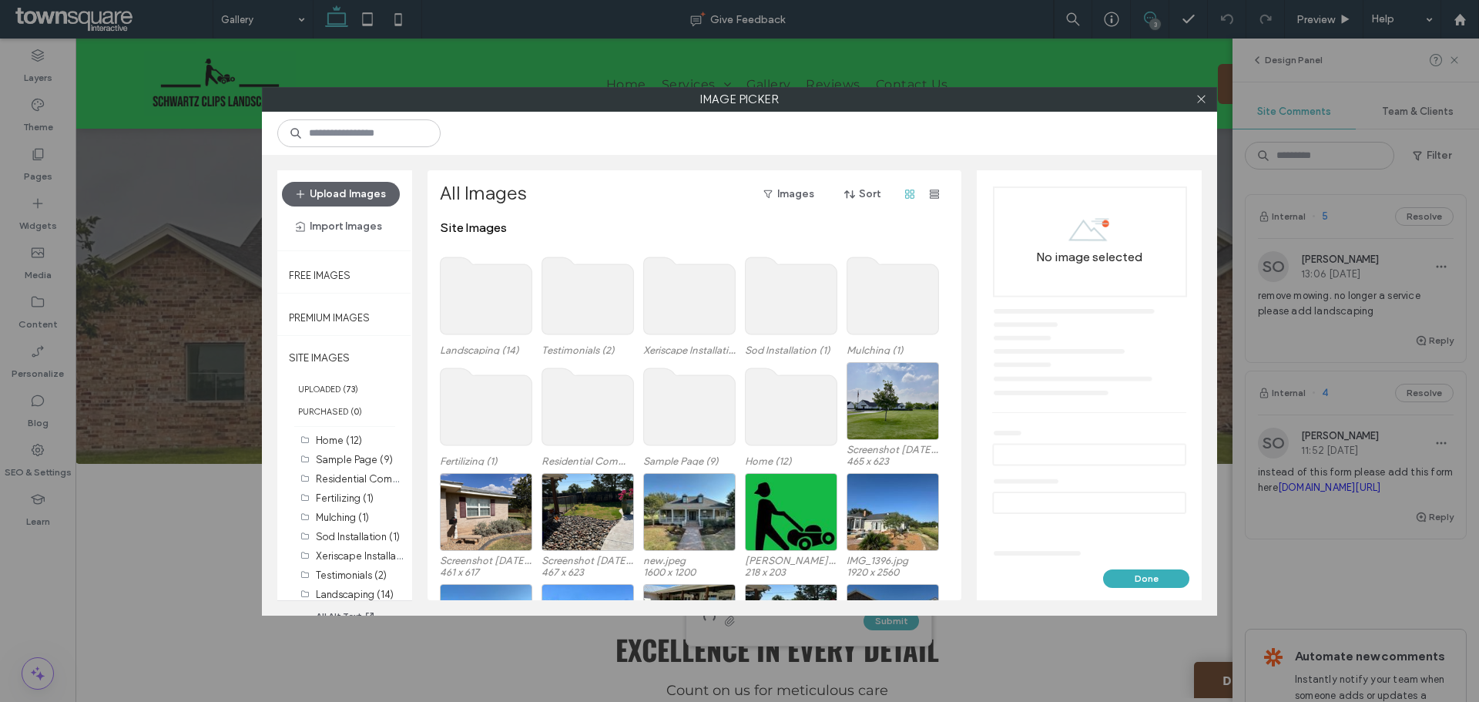
click at [473, 317] on use at bounding box center [487, 295] width 92 height 77
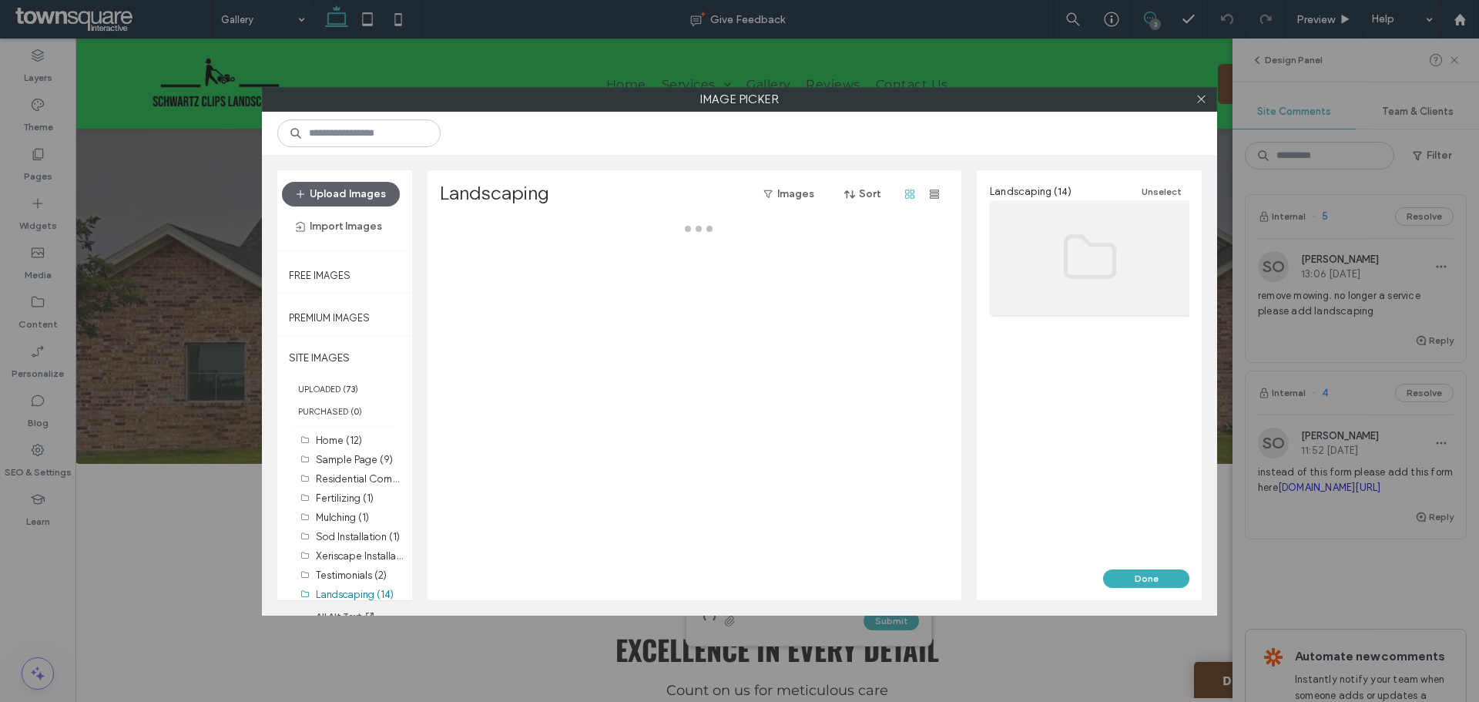
click at [473, 317] on div at bounding box center [699, 410] width 518 height 380
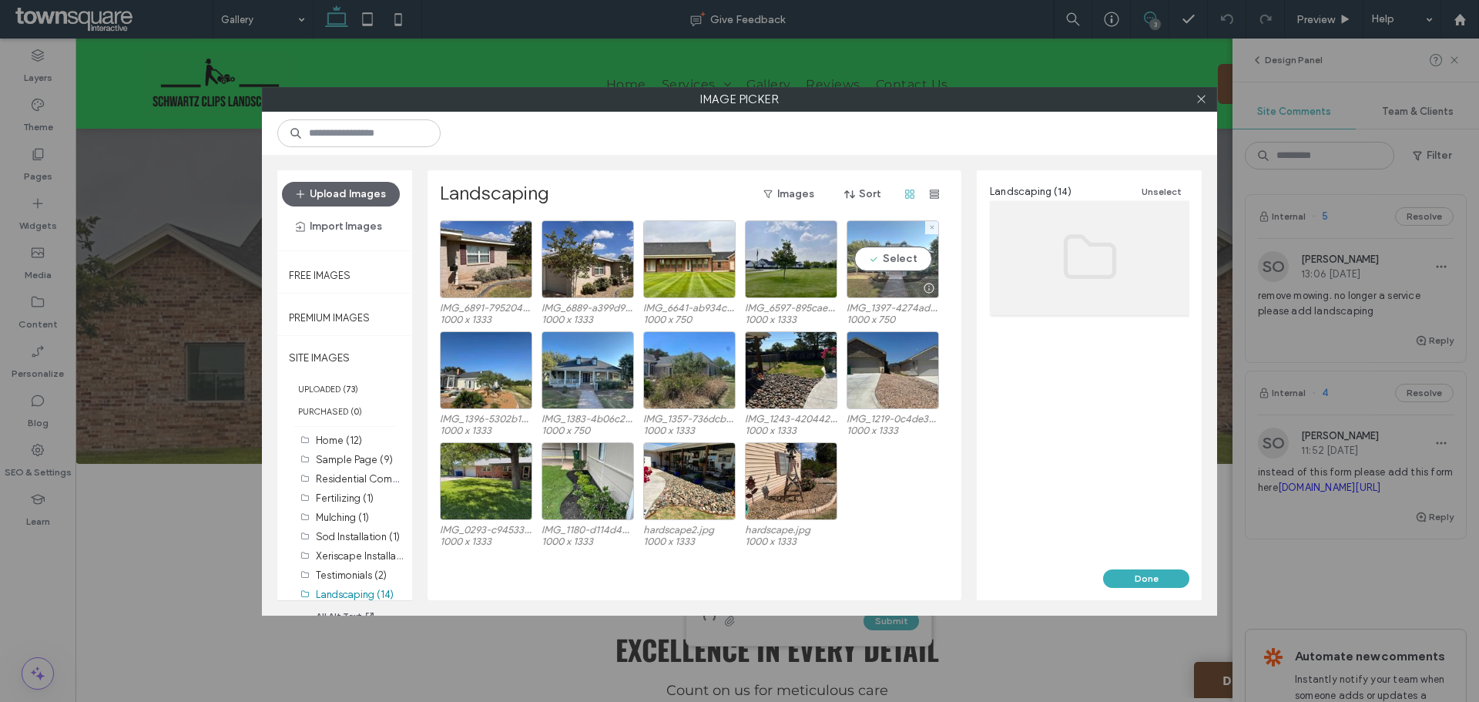
click at [888, 258] on div "Select" at bounding box center [893, 259] width 92 height 78
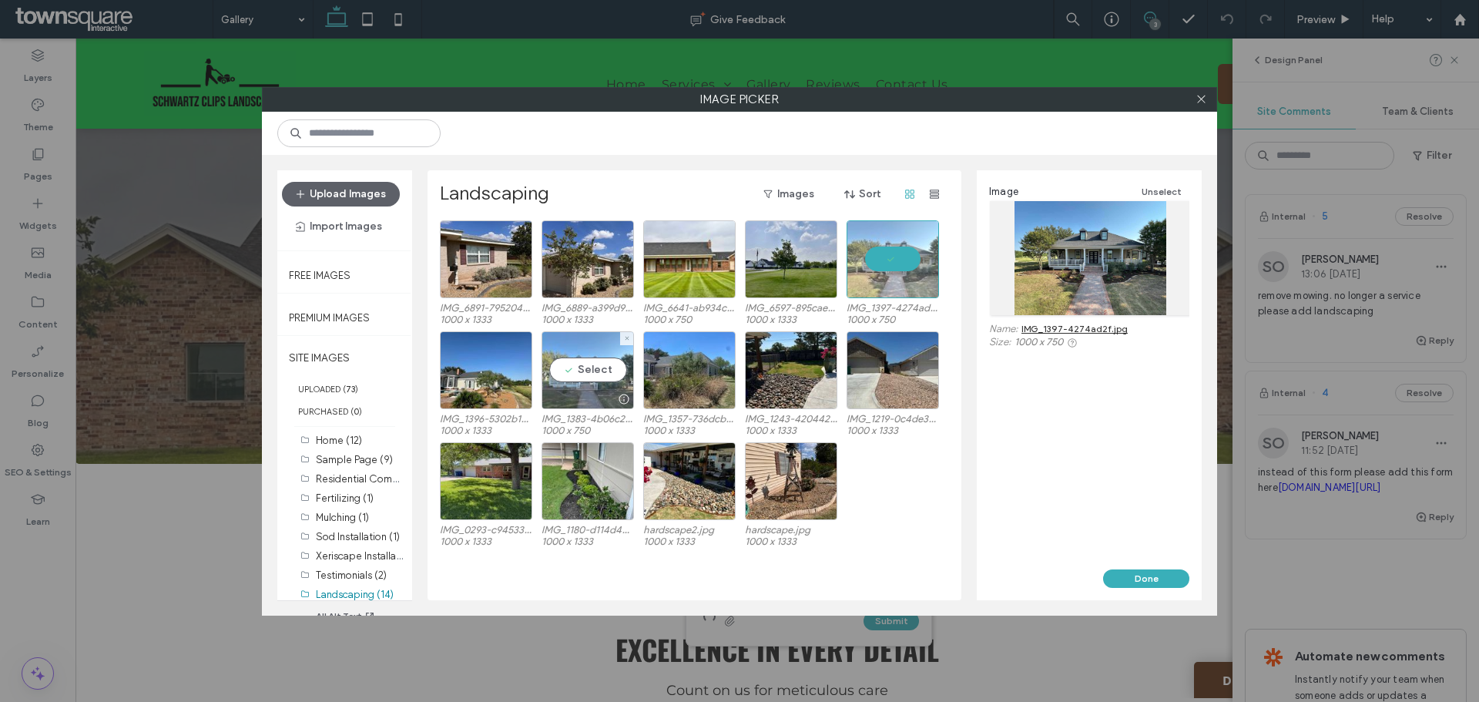
click at [581, 390] on div at bounding box center [587, 399] width 91 height 18
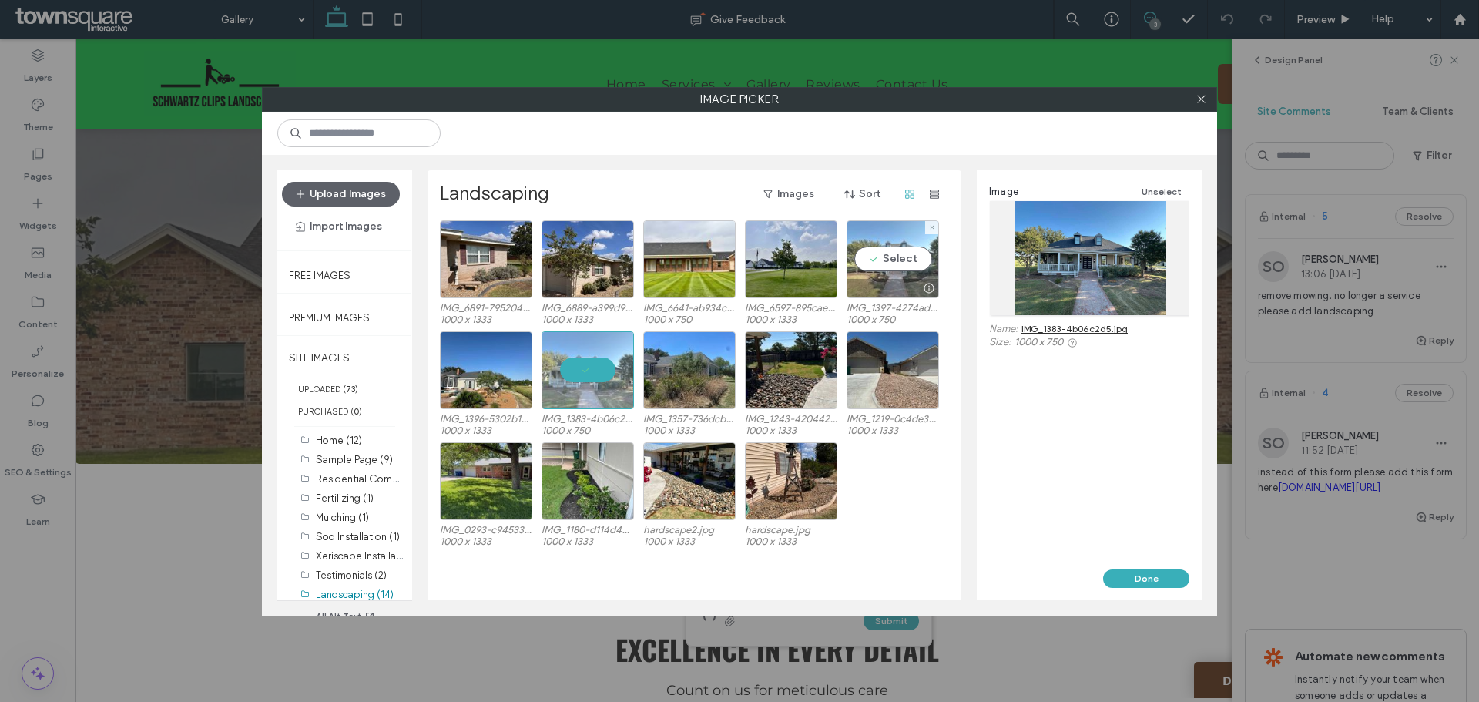
click at [901, 266] on div "Select" at bounding box center [893, 259] width 92 height 78
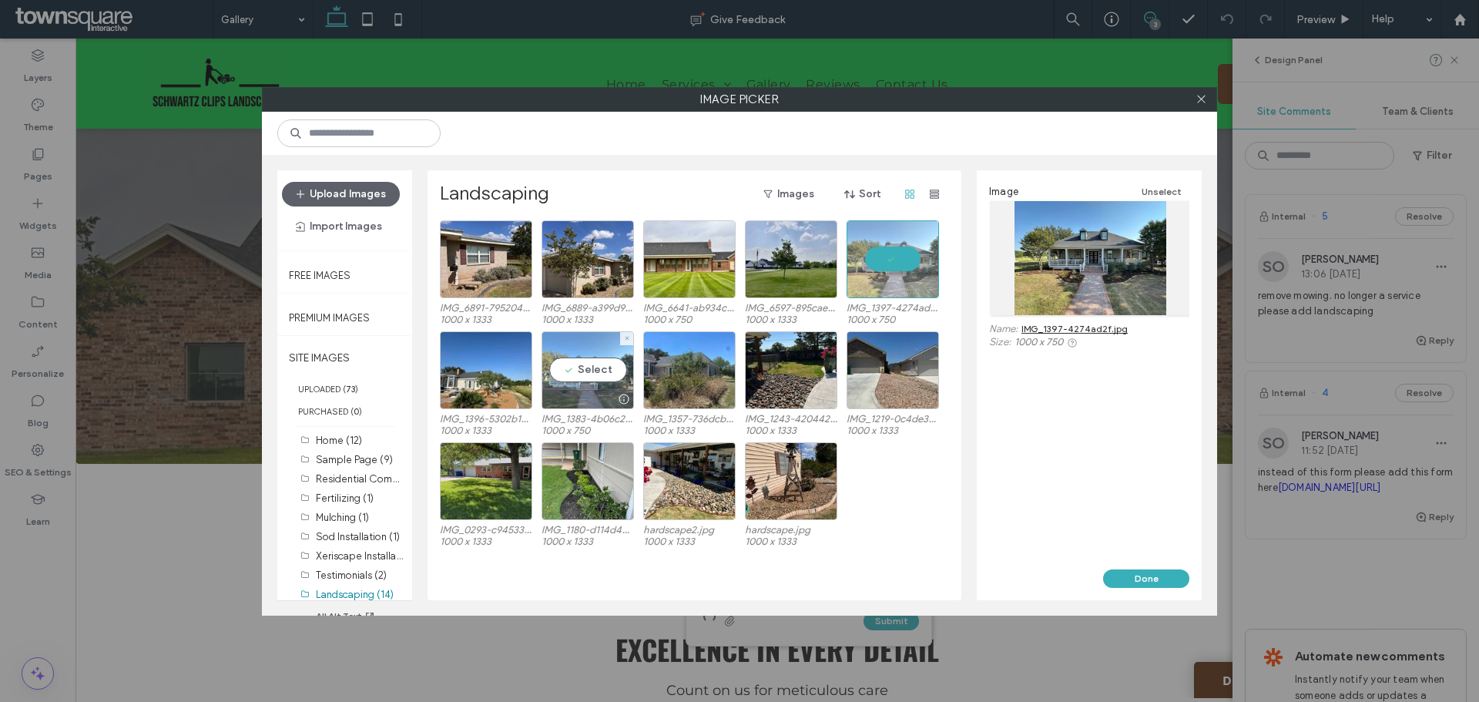
click at [572, 380] on div "Select" at bounding box center [588, 370] width 92 height 78
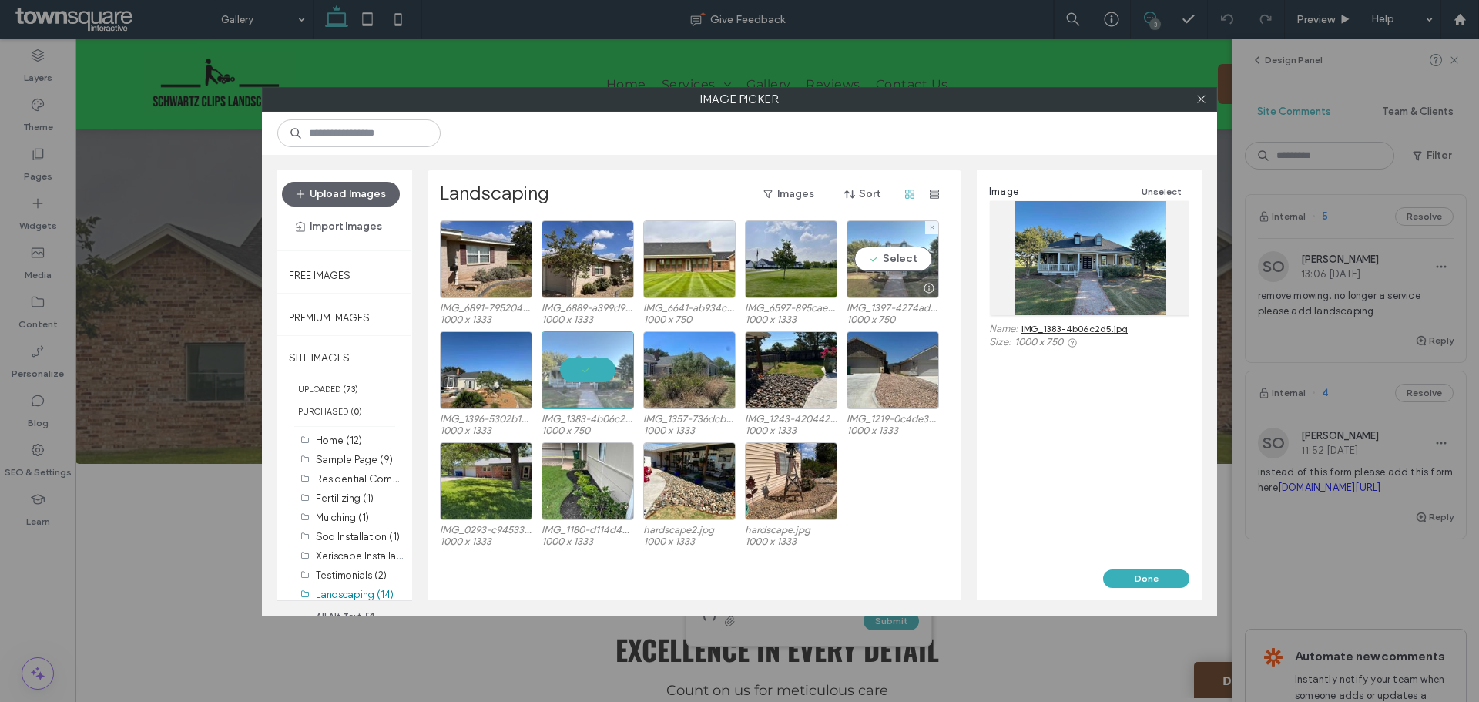
click at [864, 287] on div at bounding box center [892, 288] width 91 height 18
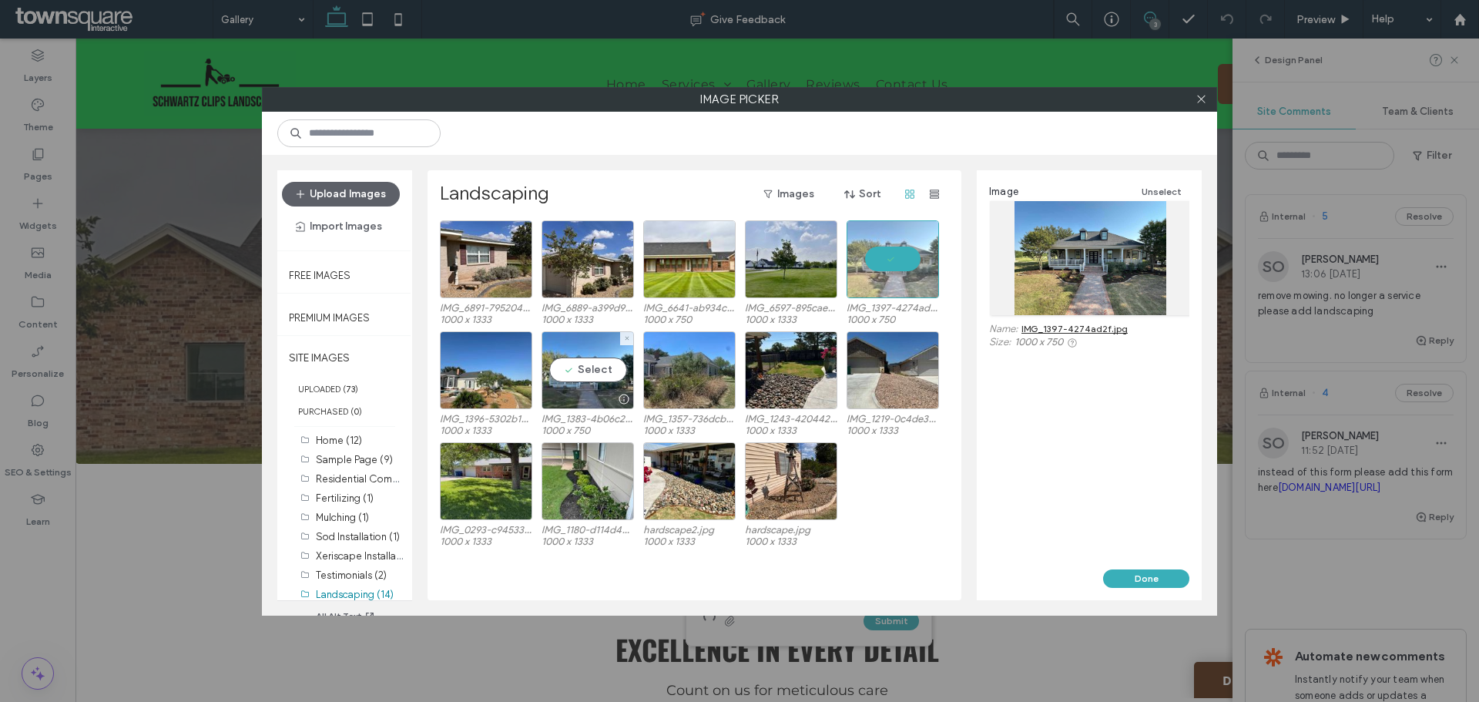
click at [569, 441] on div "IMG_1396-5302b1a7.jpg 1000 x 1333 Select IMG_1383-4b06c2d5.jpg 1000 x 750 IMG_1…" at bounding box center [699, 386] width 518 height 111
click at [579, 379] on div "Select" at bounding box center [588, 370] width 92 height 78
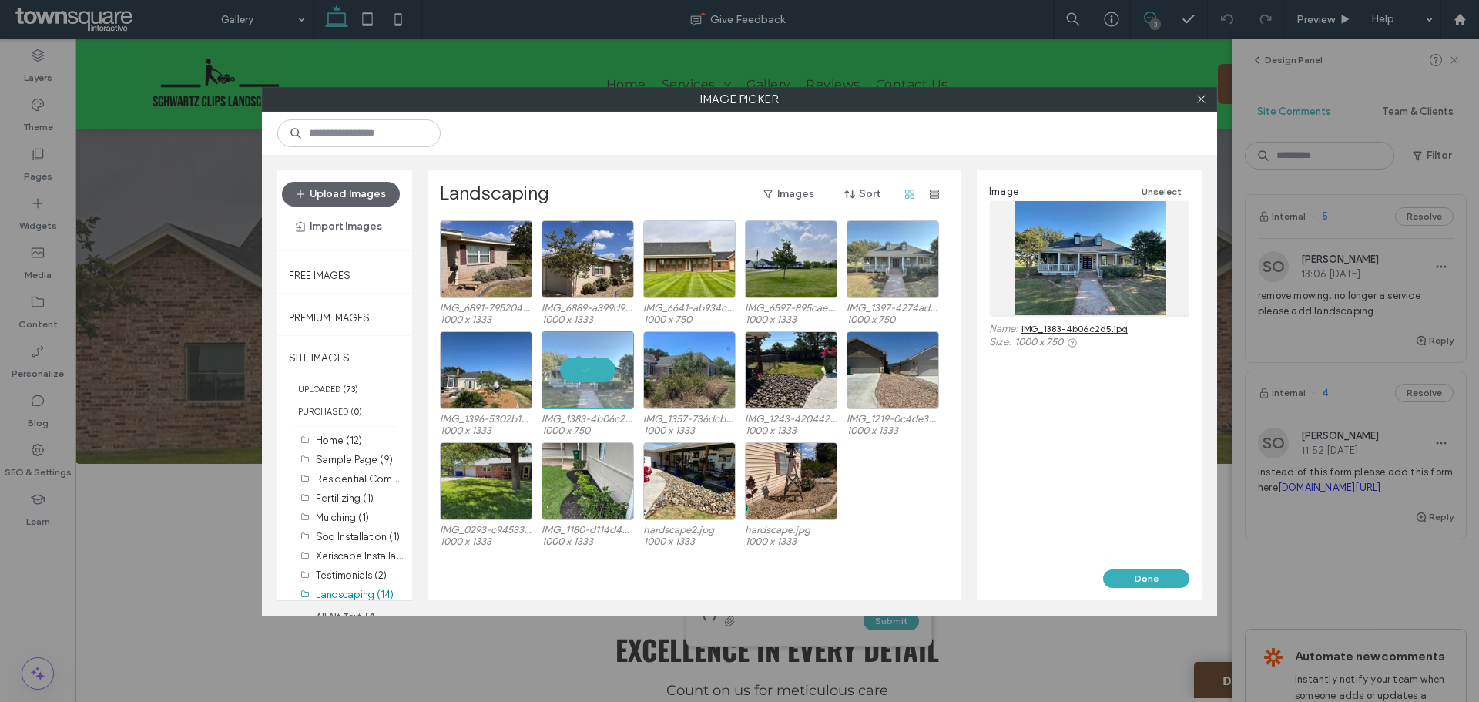
click at [1132, 559] on div "Image Unselect Name: IMG_1383-4b06c2d5.jpg Size: 1000 x 750" at bounding box center [1089, 369] width 225 height 399
click at [1140, 572] on button "Done" at bounding box center [1146, 578] width 86 height 18
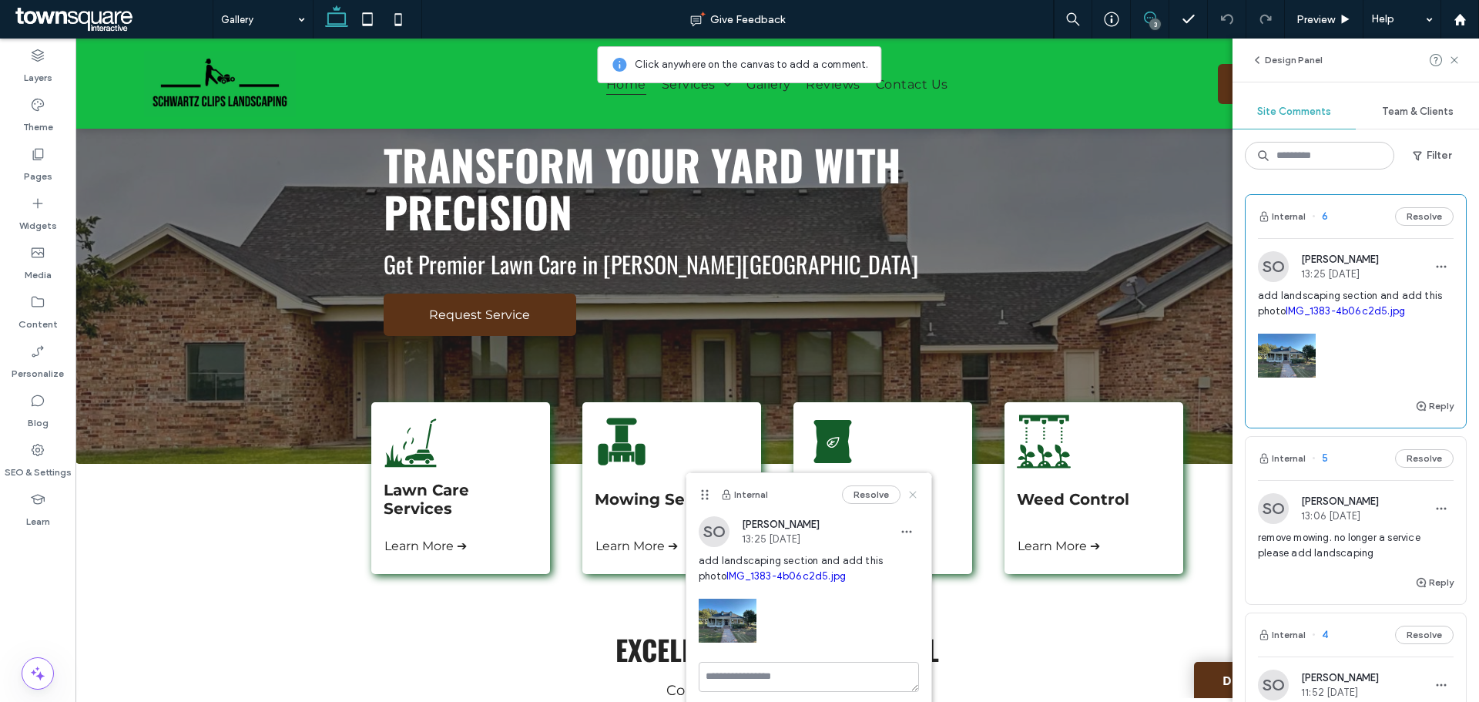
click at [910, 498] on use at bounding box center [912, 494] width 7 height 7
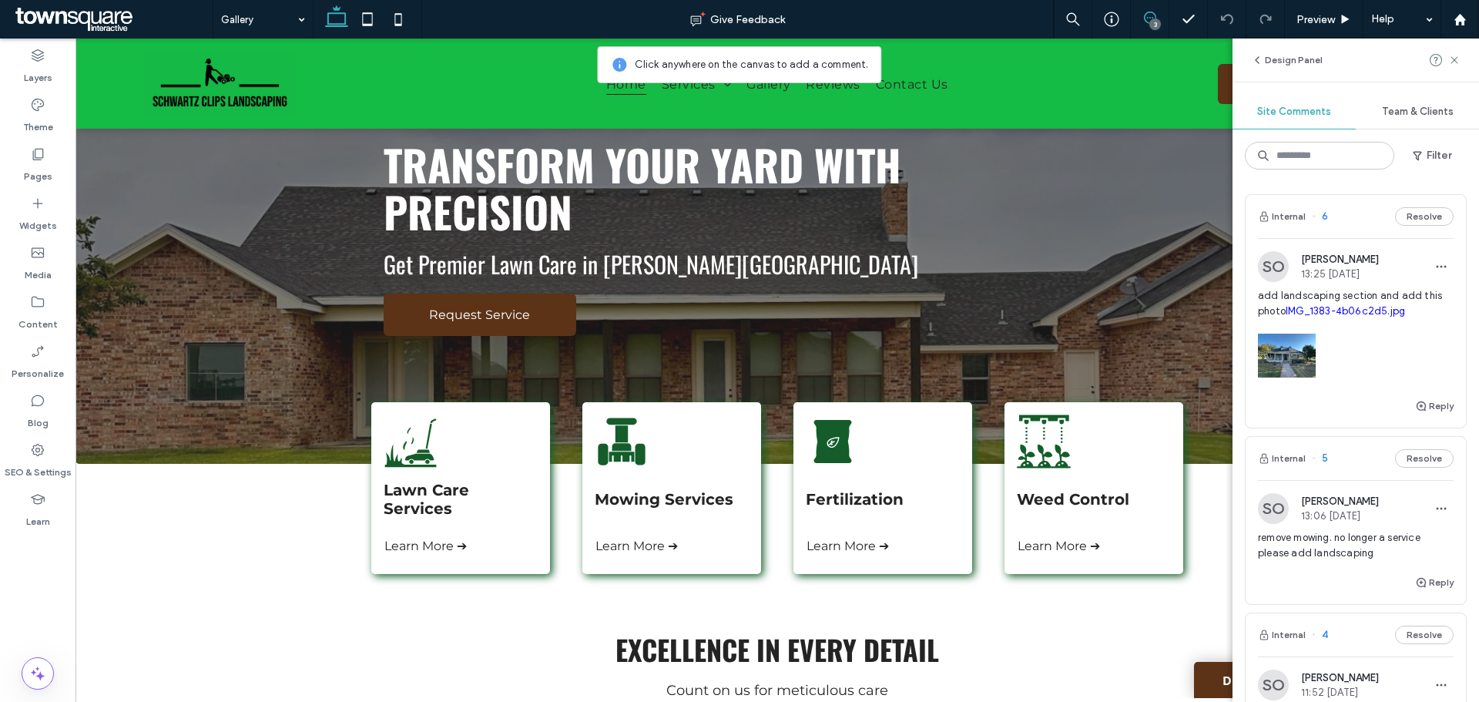
click at [1461, 66] on div "Design Panel" at bounding box center [1356, 60] width 247 height 43
click at [1456, 62] on use at bounding box center [1454, 59] width 7 height 7
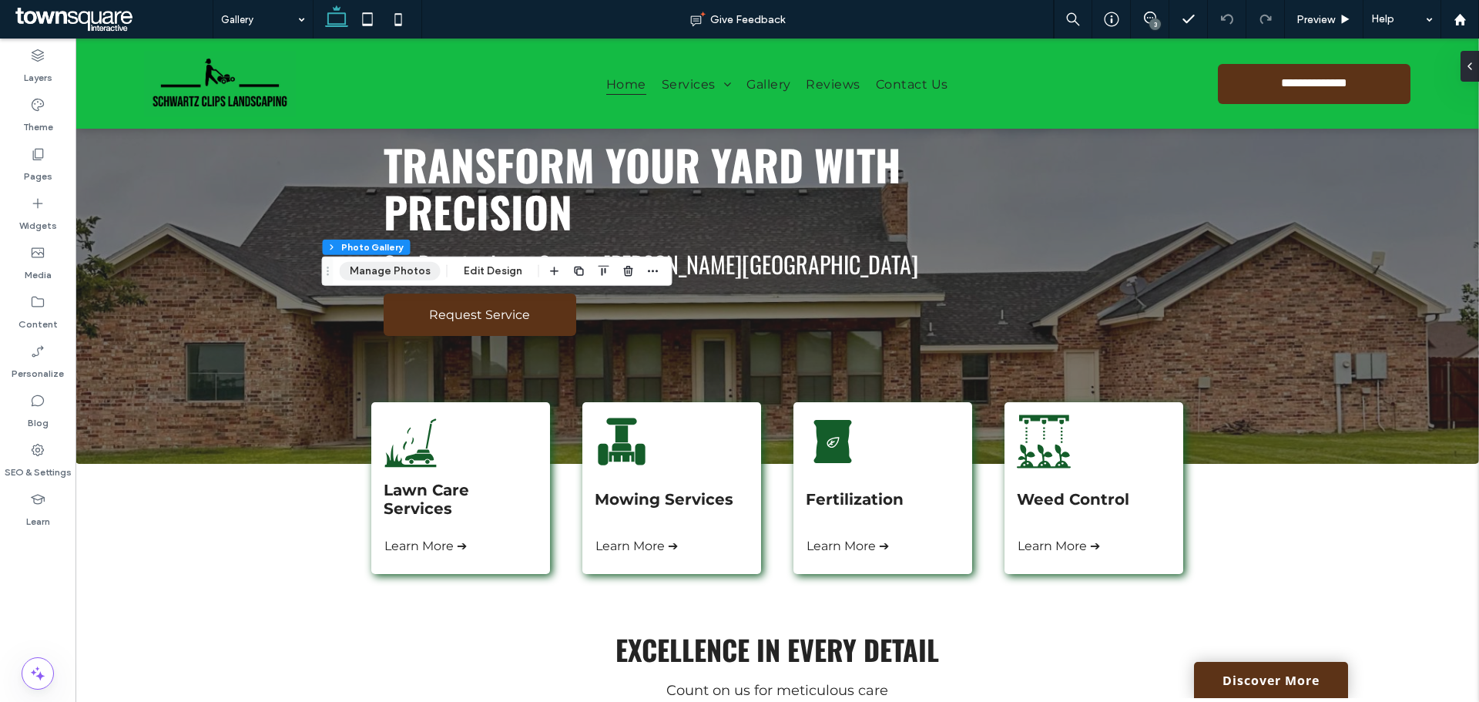
click at [396, 262] on button "Manage Photos" at bounding box center [390, 271] width 101 height 18
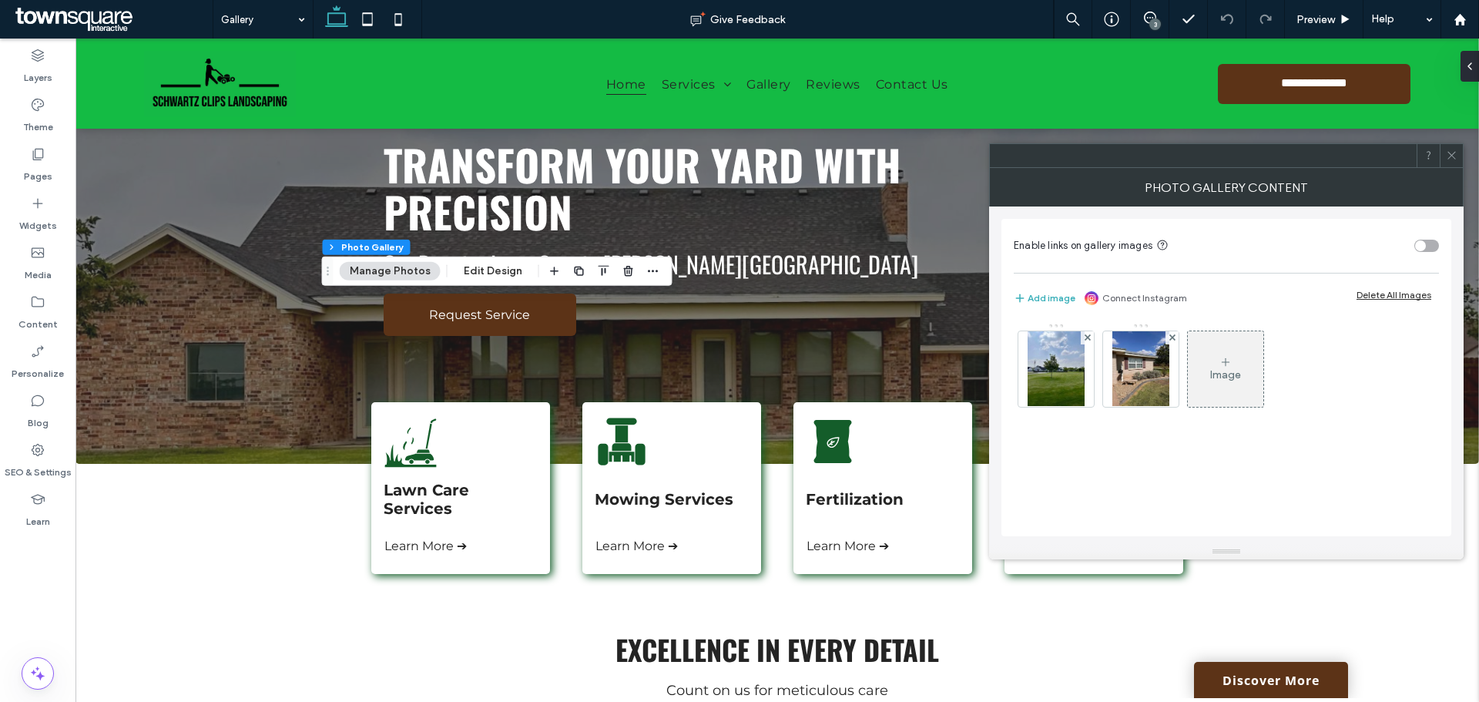
click at [1451, 153] on icon at bounding box center [1452, 155] width 12 height 12
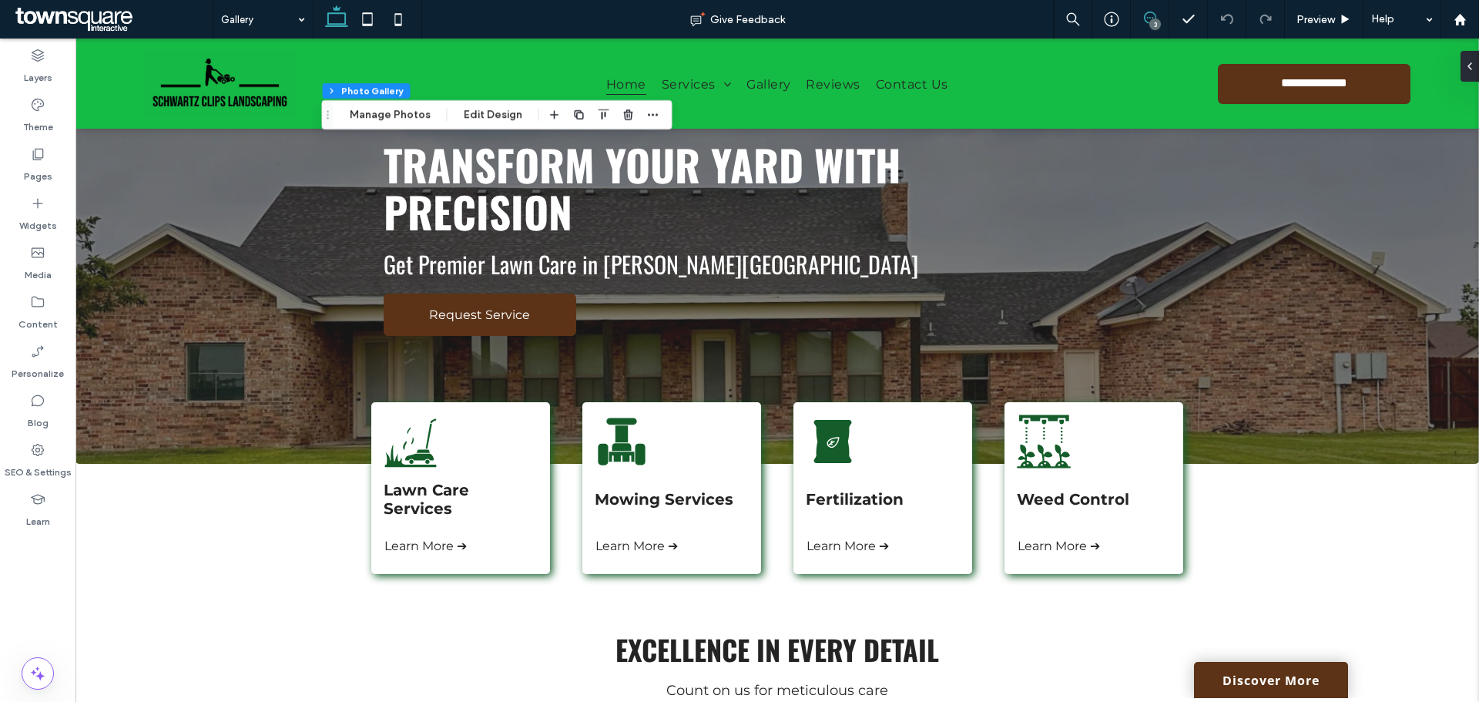
click at [1147, 15] on icon at bounding box center [1150, 18] width 12 height 12
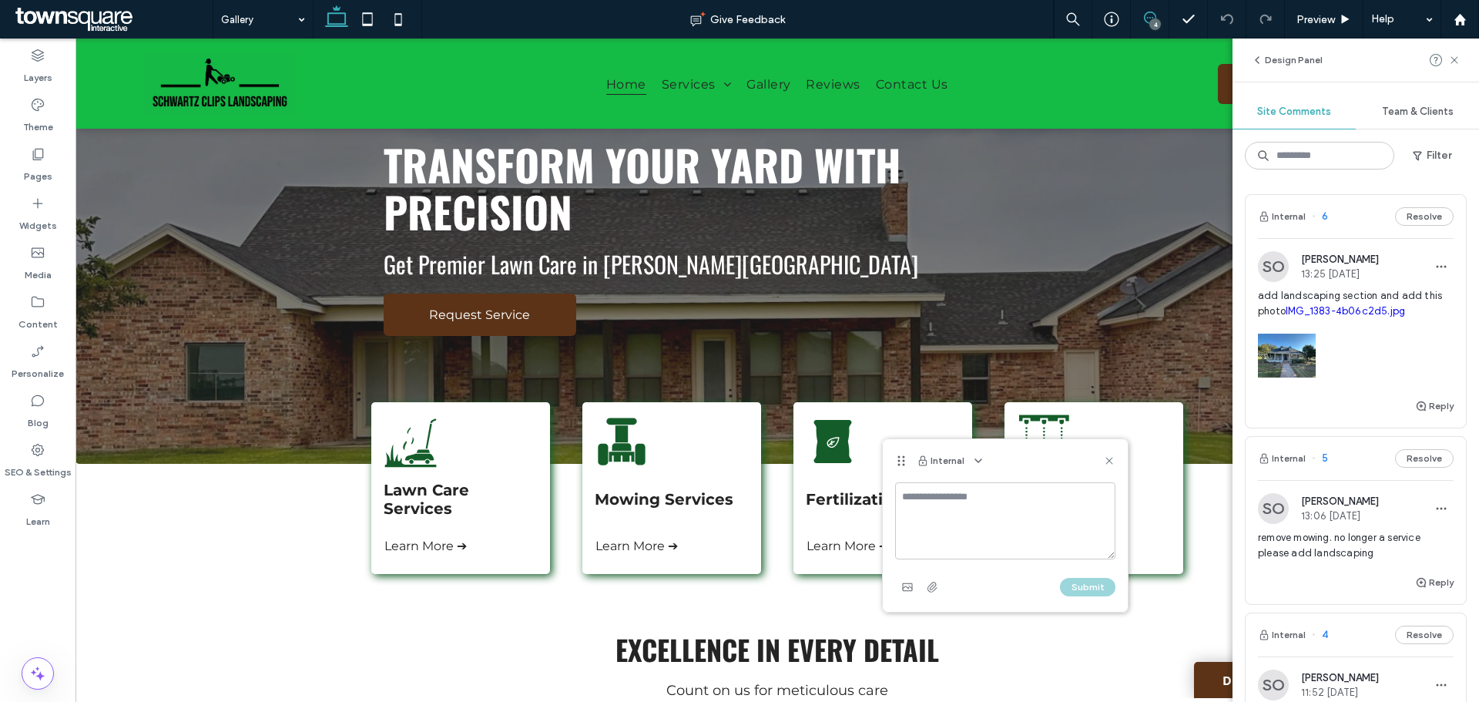
click at [928, 508] on textarea at bounding box center [1005, 520] width 220 height 77
type textarea "**********"
click at [905, 589] on icon "button" at bounding box center [907, 587] width 12 height 12
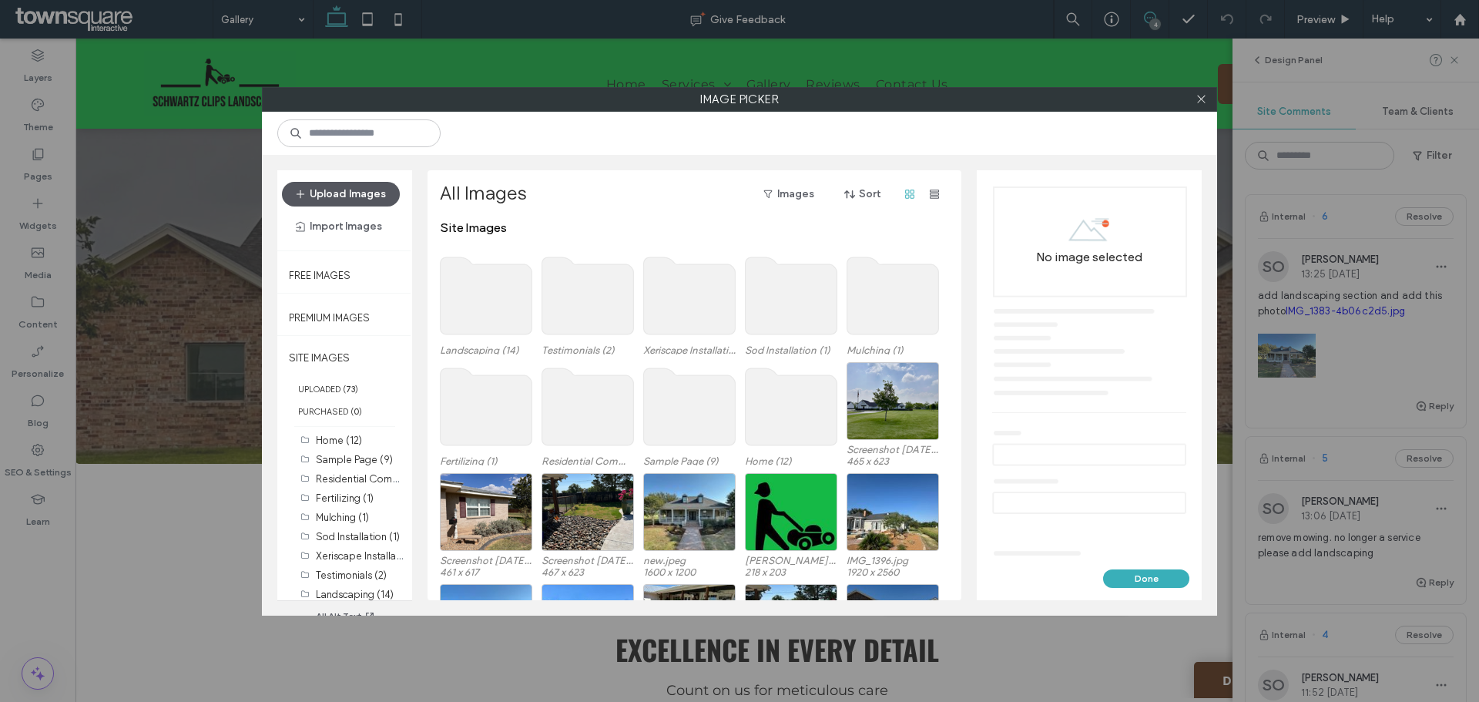
click at [350, 189] on button "Upload Images" at bounding box center [341, 194] width 118 height 25
click at [505, 516] on div "Select" at bounding box center [486, 512] width 92 height 78
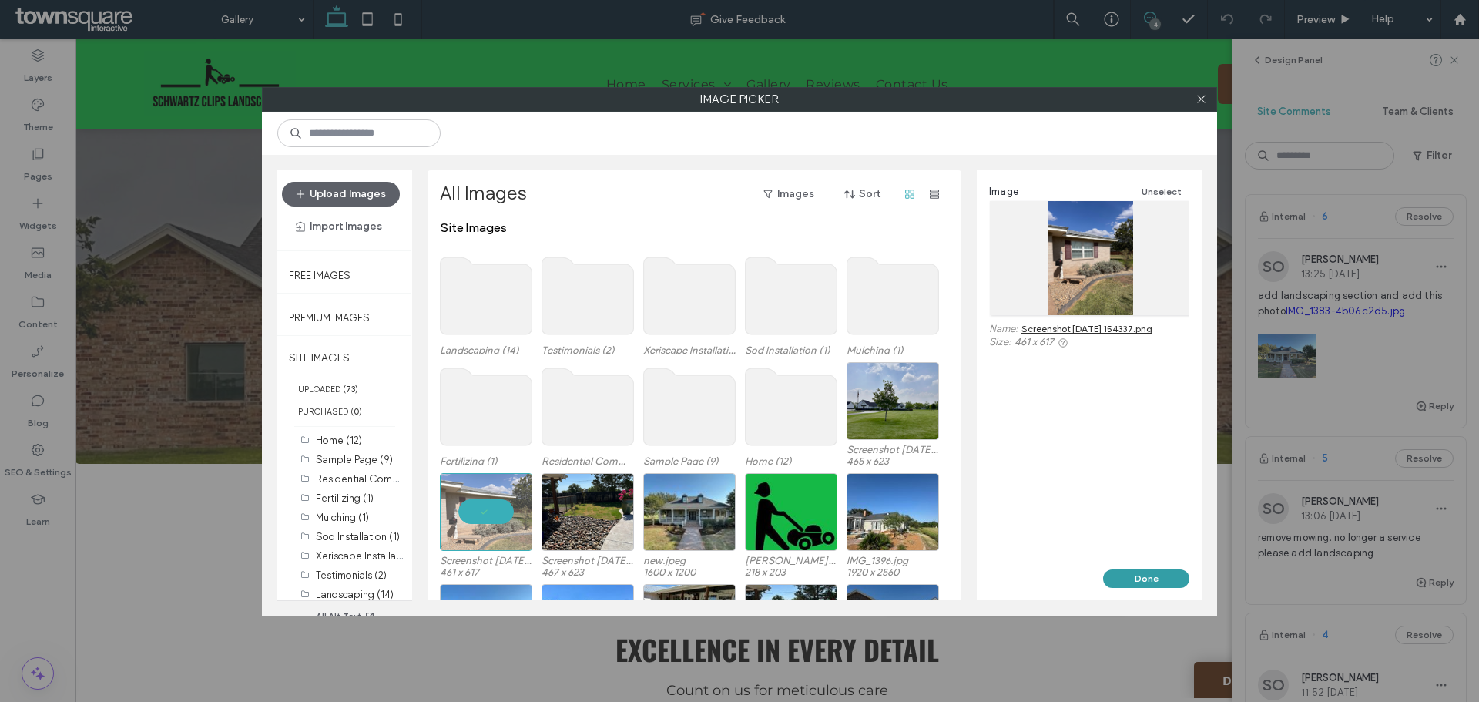
click at [1165, 575] on button "Done" at bounding box center [1146, 578] width 86 height 18
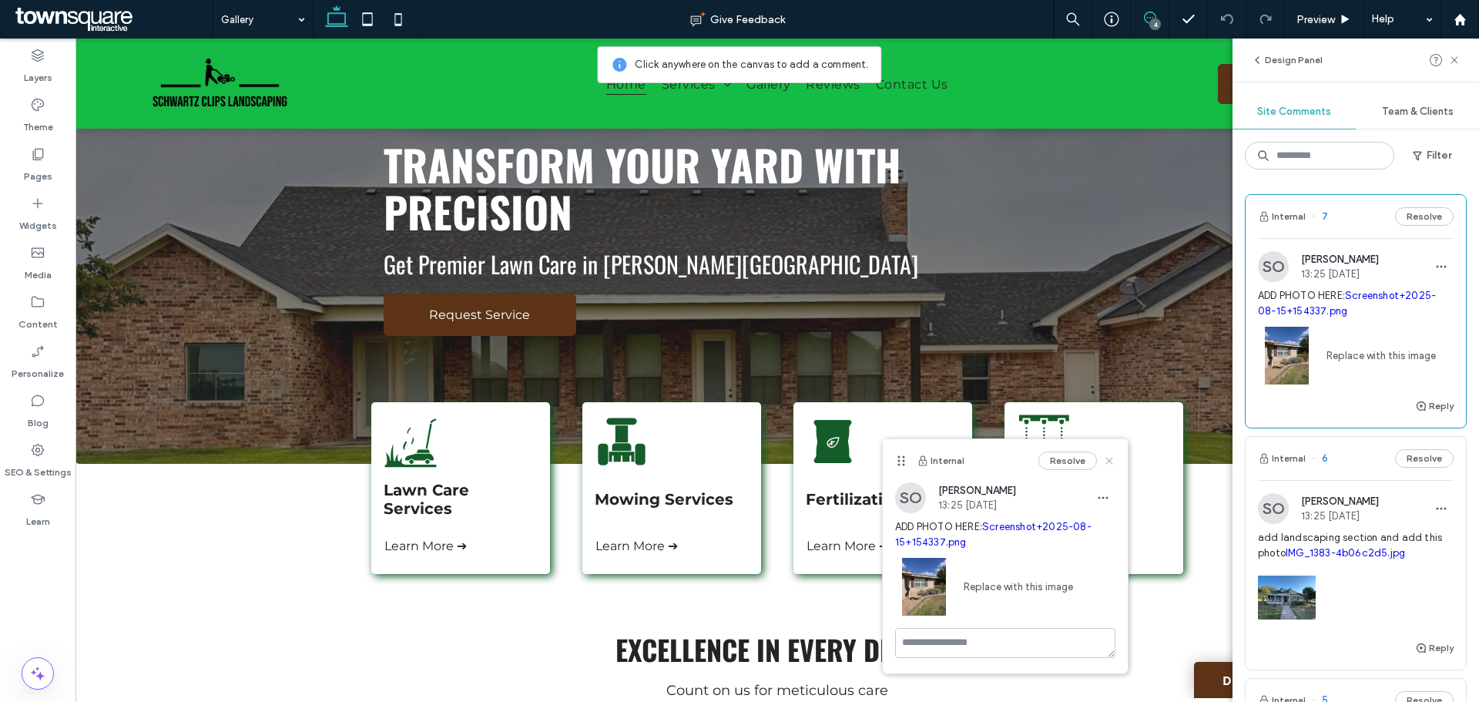
click at [1105, 465] on icon at bounding box center [1109, 461] width 12 height 12
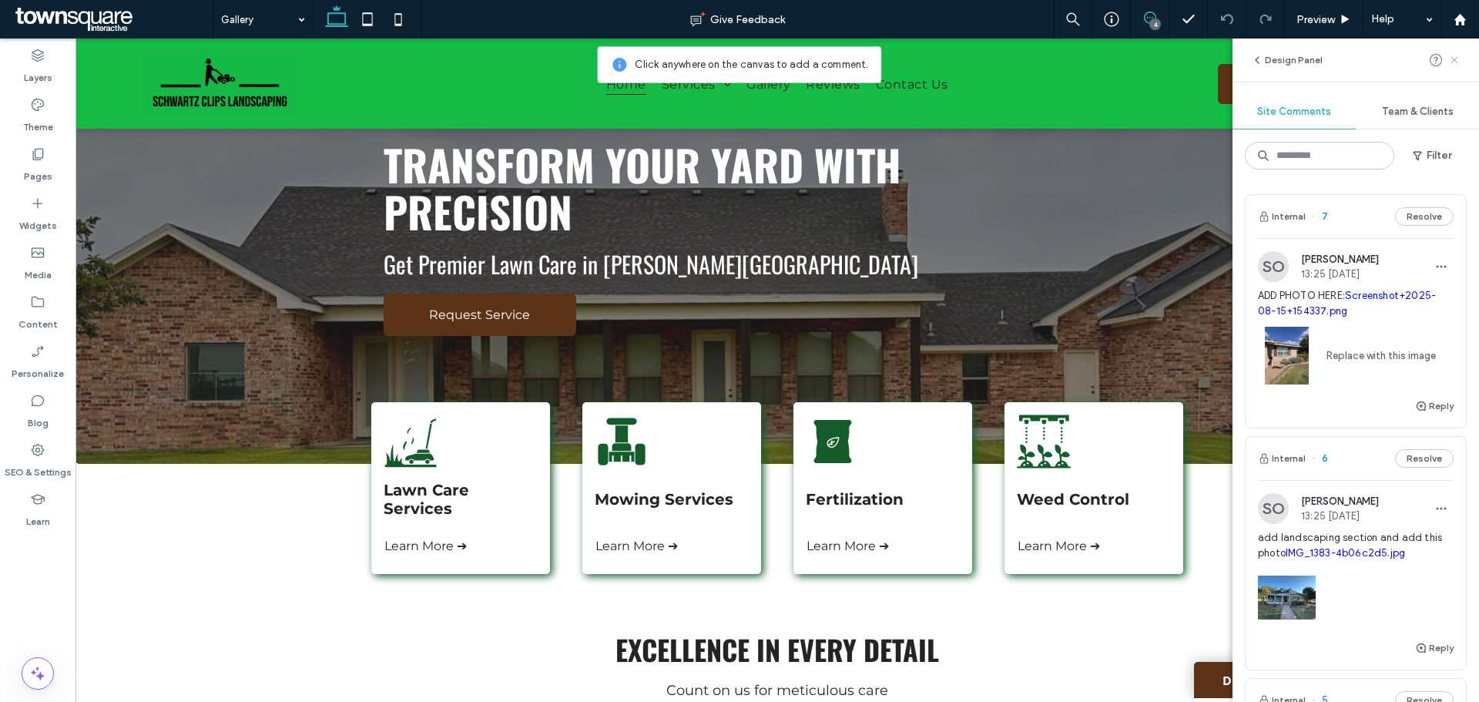
click at [1451, 52] on span at bounding box center [1454, 60] width 12 height 18
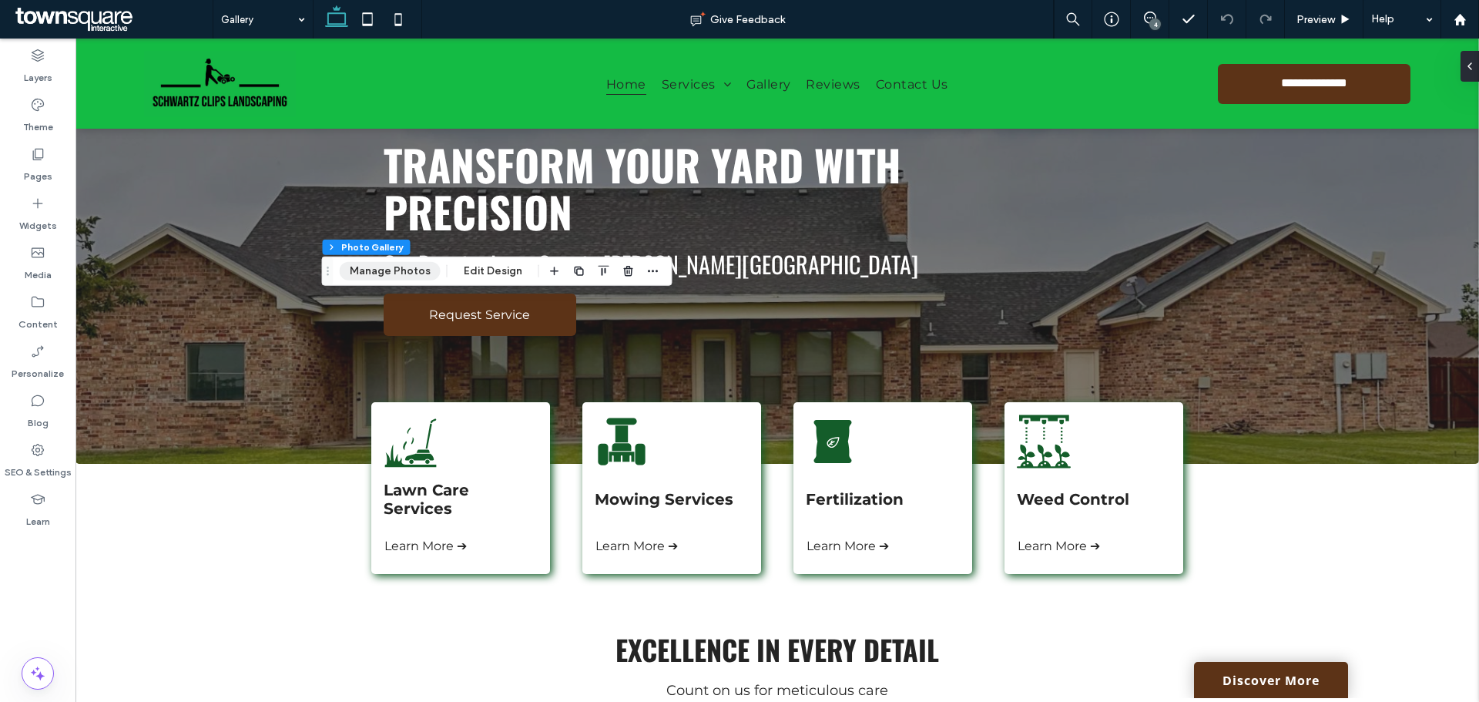
click at [368, 270] on button "Manage Photos" at bounding box center [390, 271] width 101 height 18
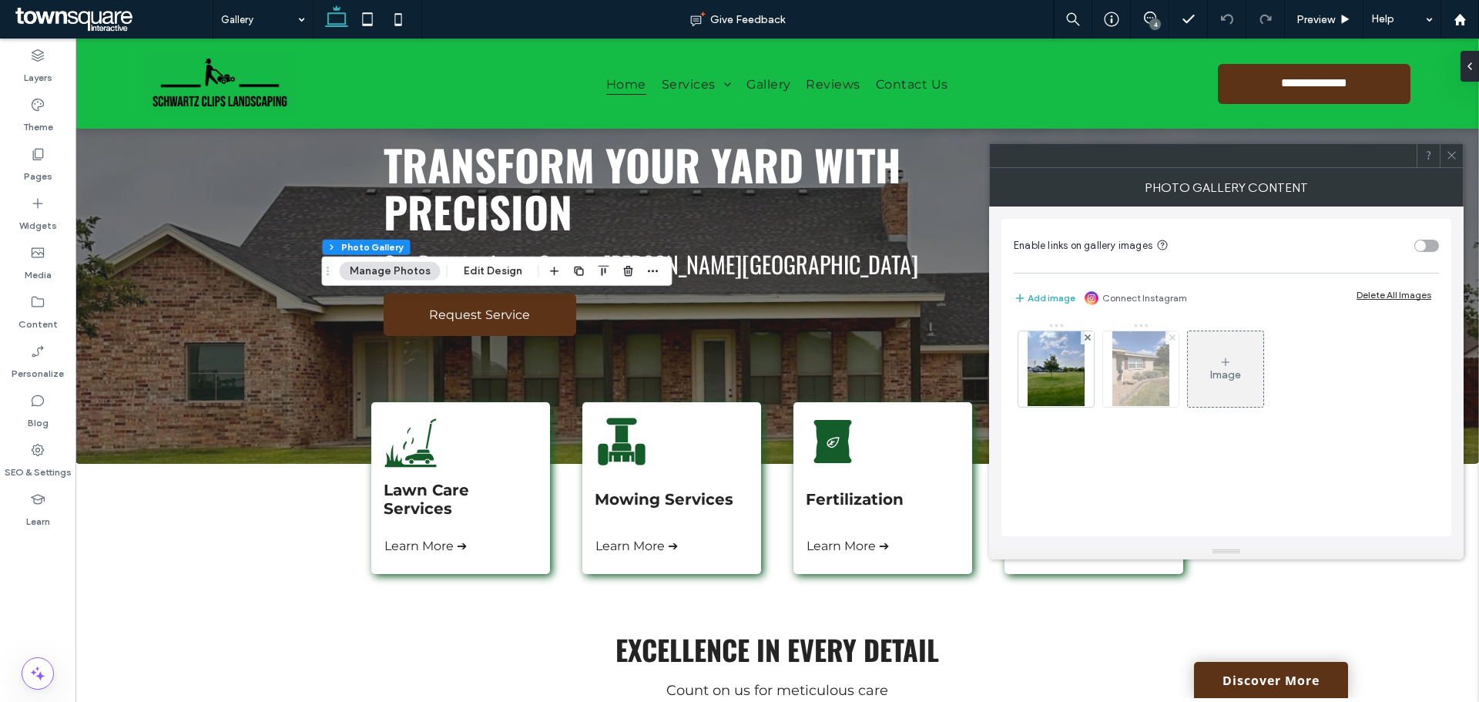
click at [1170, 338] on icon at bounding box center [1172, 337] width 6 height 6
click at [1454, 154] on icon at bounding box center [1452, 155] width 12 height 12
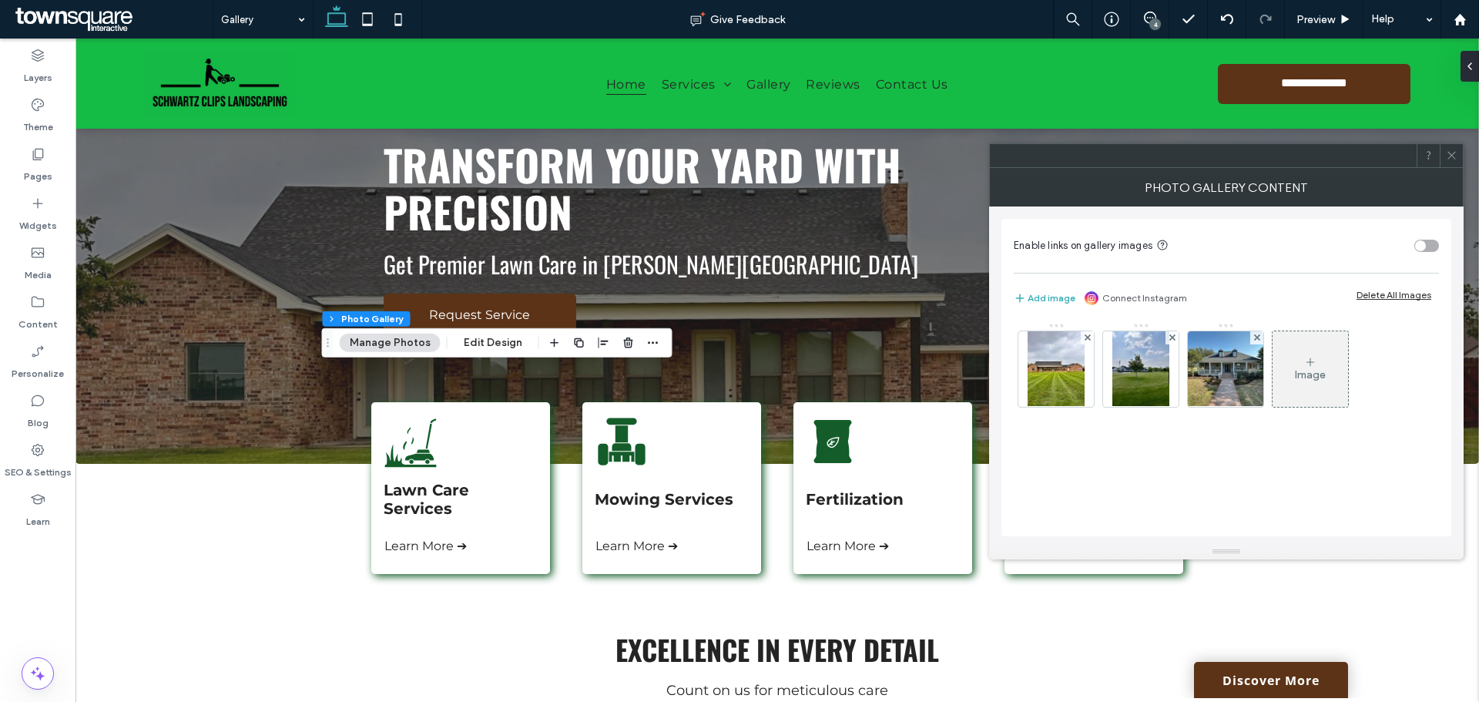
click at [1447, 149] on span at bounding box center [1452, 155] width 12 height 23
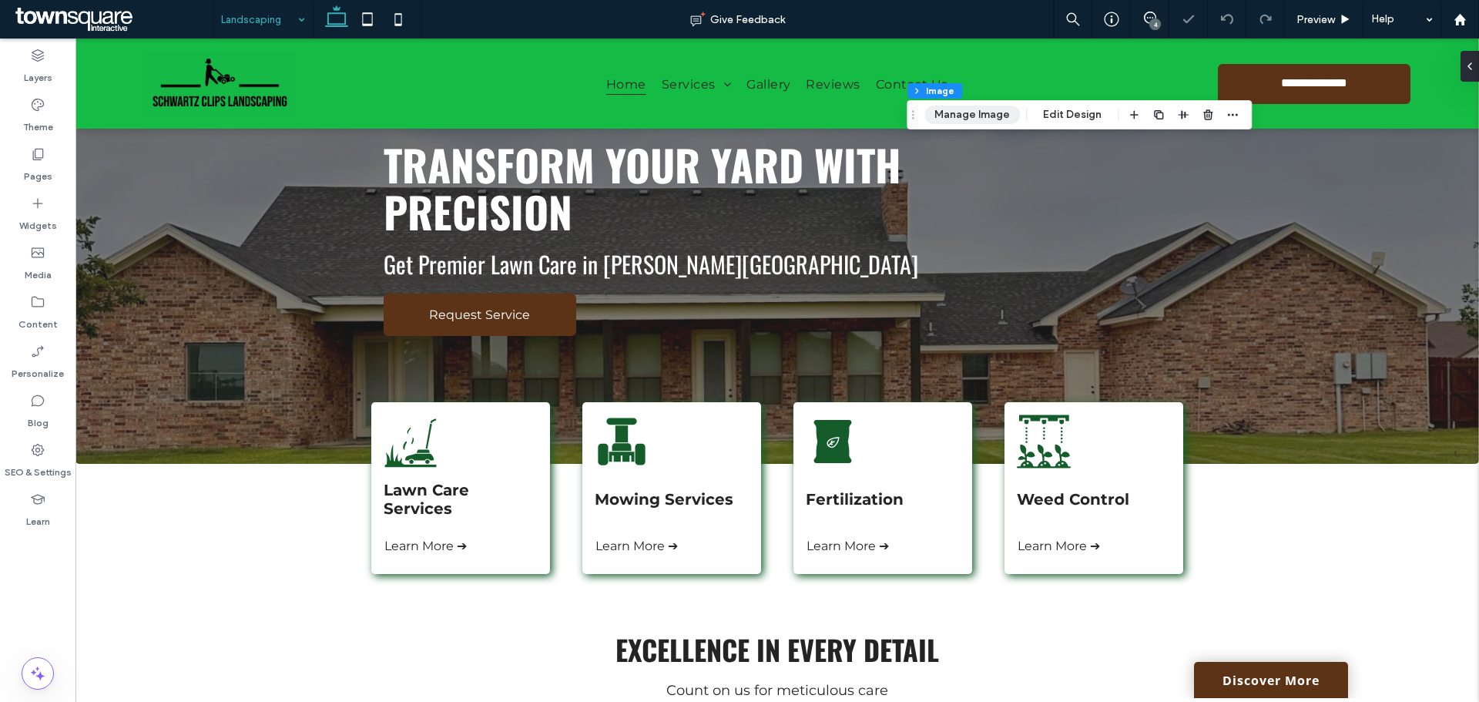
click at [968, 108] on button "Manage Image" at bounding box center [972, 115] width 96 height 18
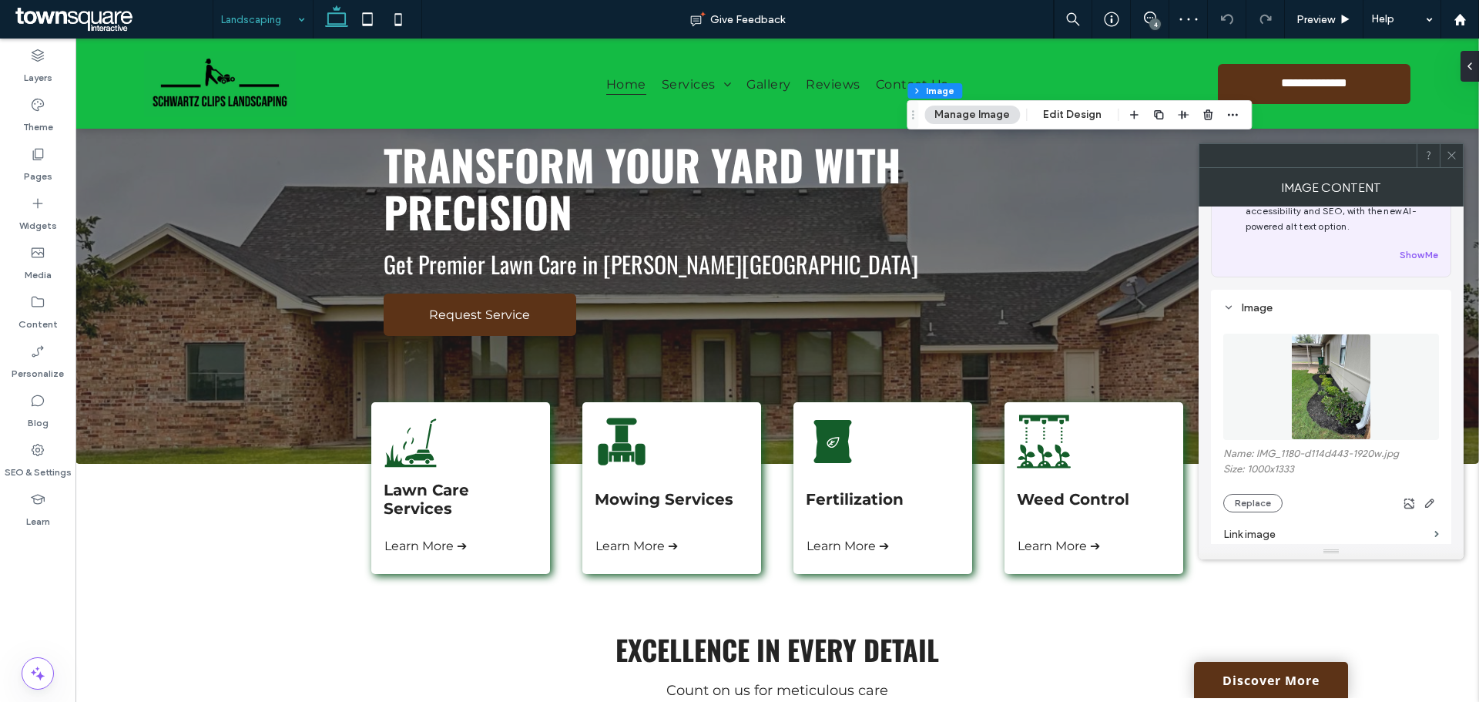
scroll to position [154, 0]
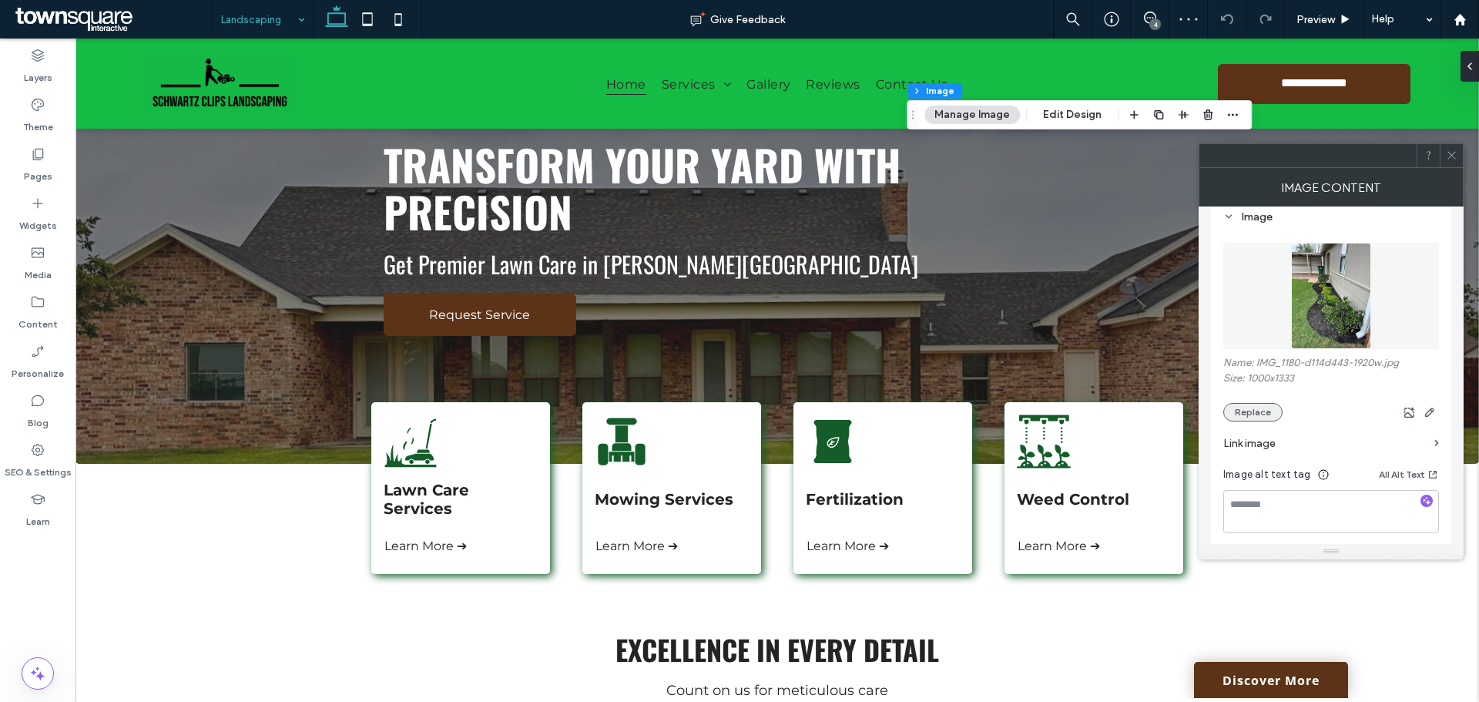
click at [1257, 414] on button "Replace" at bounding box center [1252, 412] width 59 height 18
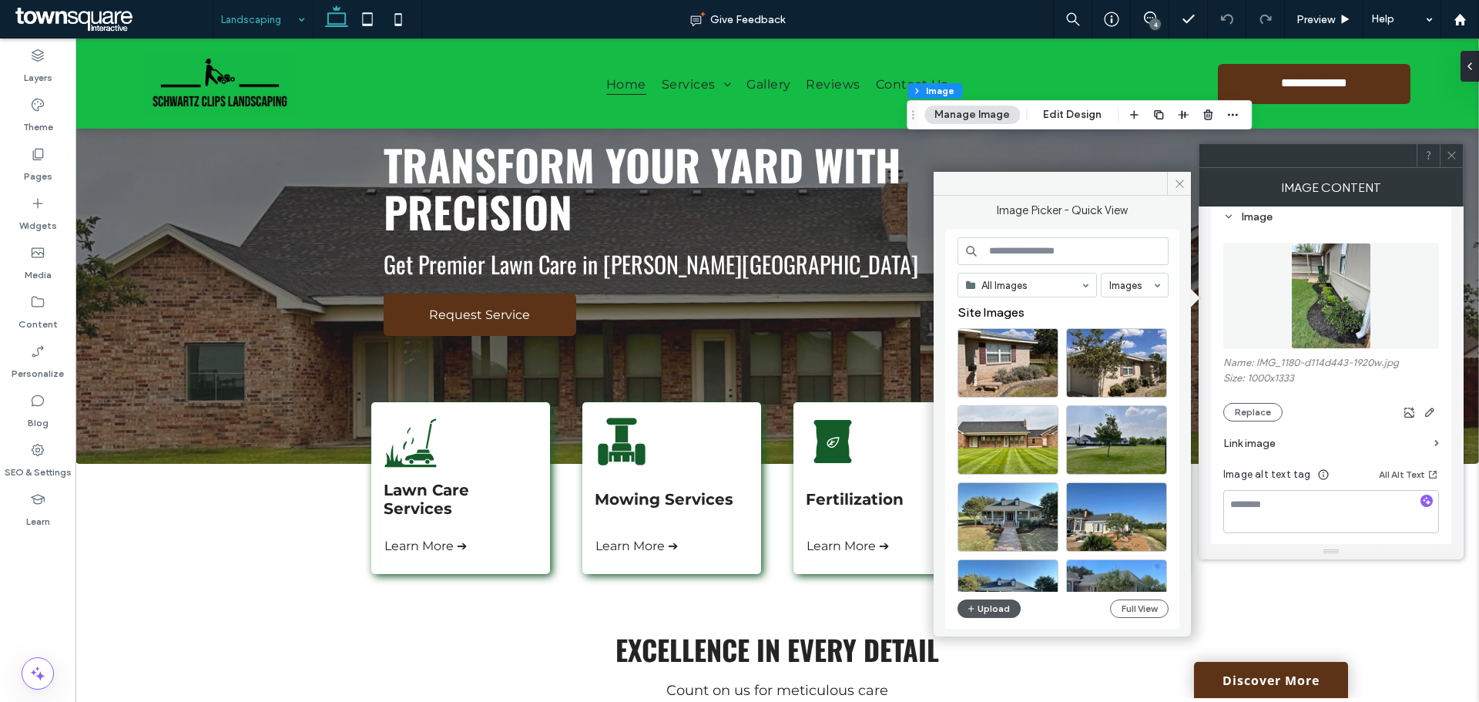
click at [991, 607] on button "Upload" at bounding box center [989, 608] width 63 height 18
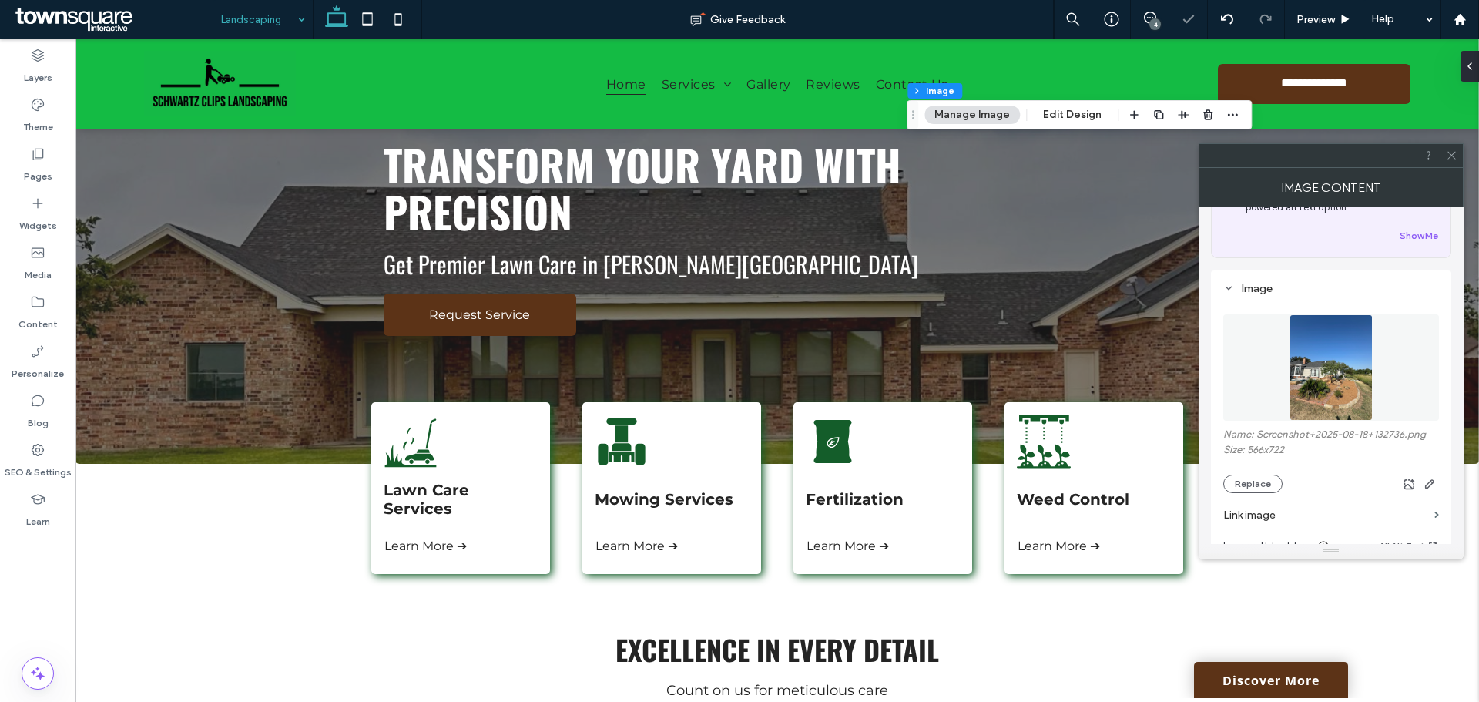
scroll to position [0, 0]
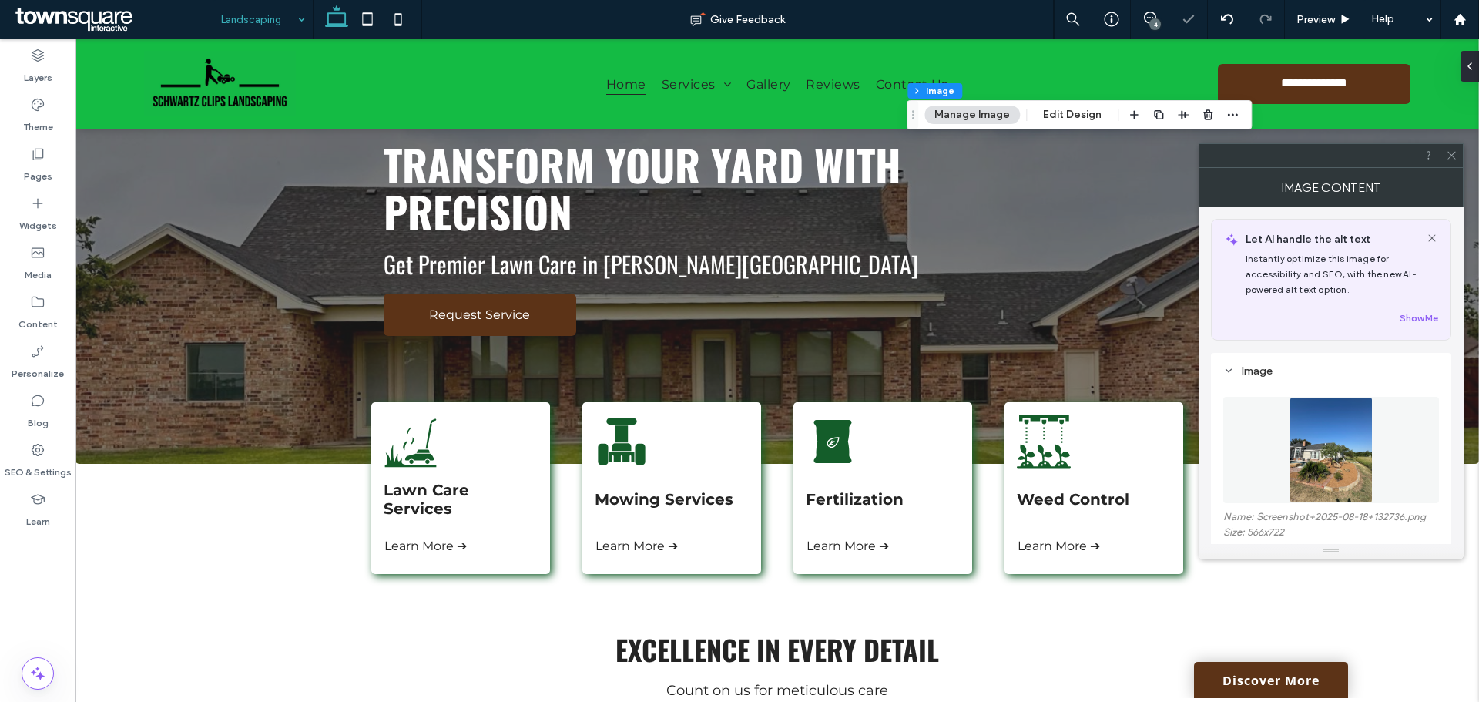
click at [1451, 161] on span at bounding box center [1452, 155] width 12 height 23
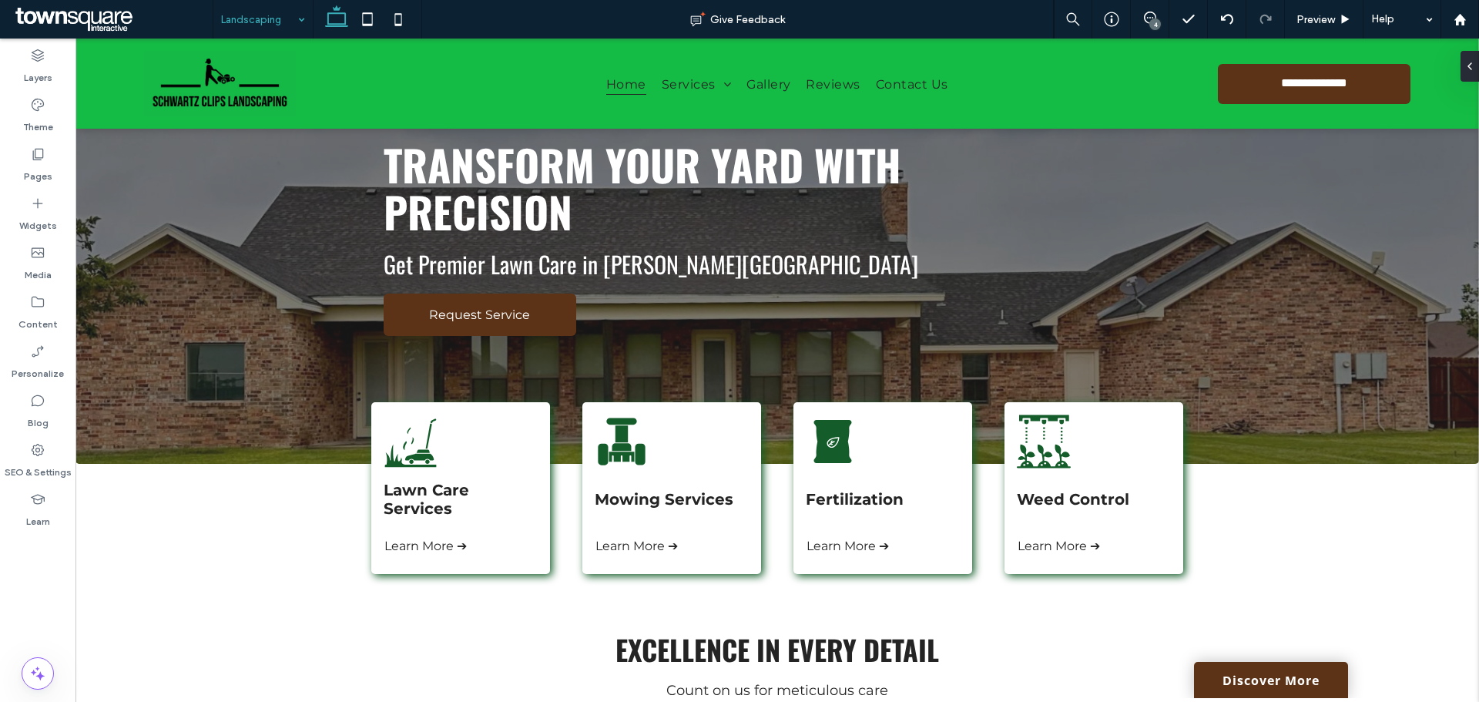
type input "***"
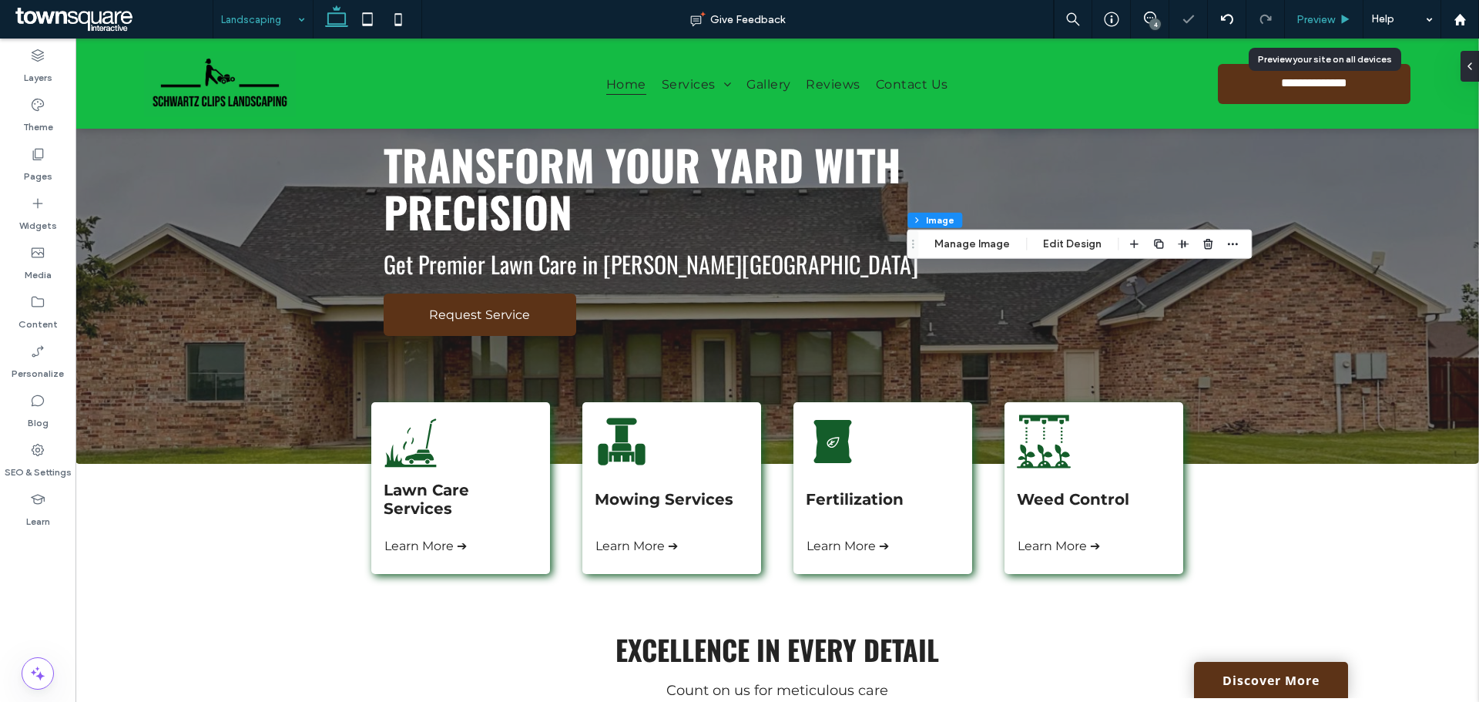
click at [1346, 15] on icon at bounding box center [1346, 20] width 12 height 12
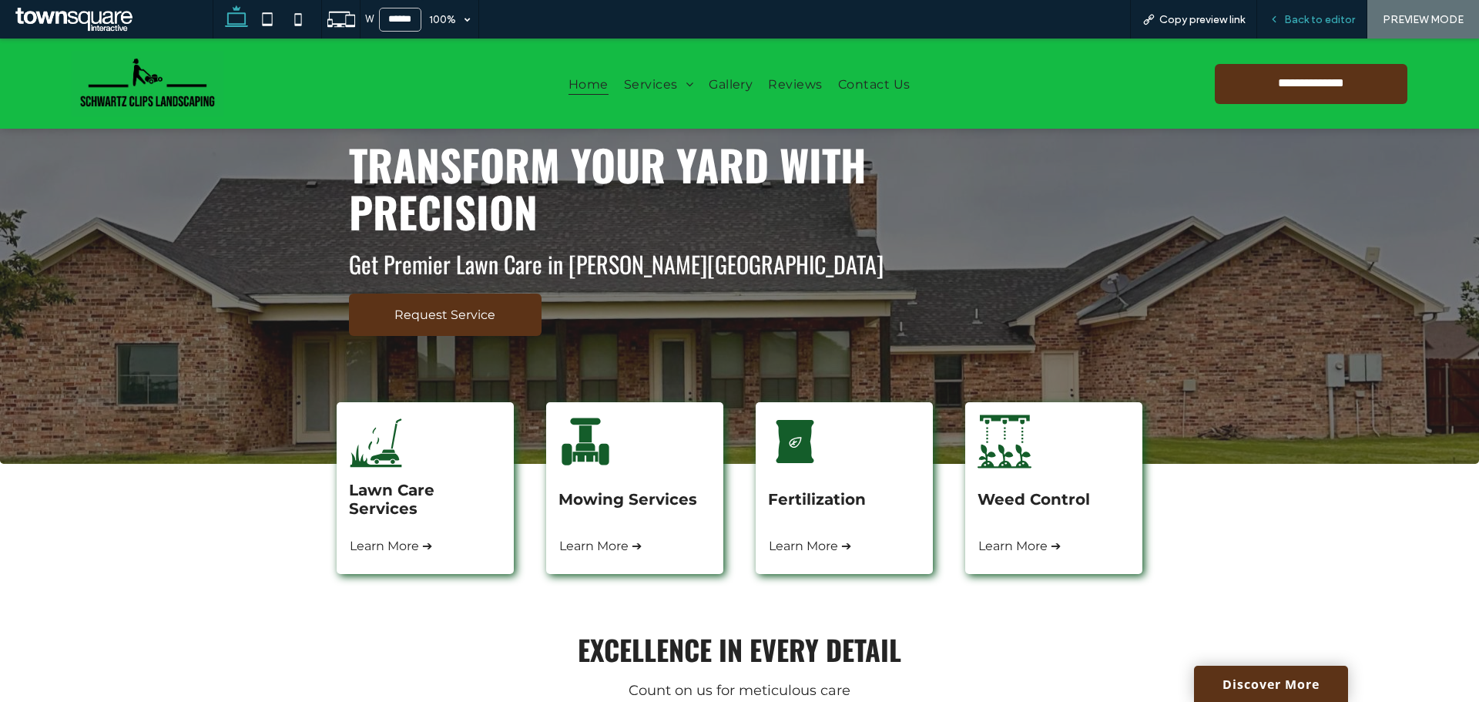
click at [1316, 17] on span "Back to editor" at bounding box center [1319, 19] width 71 height 13
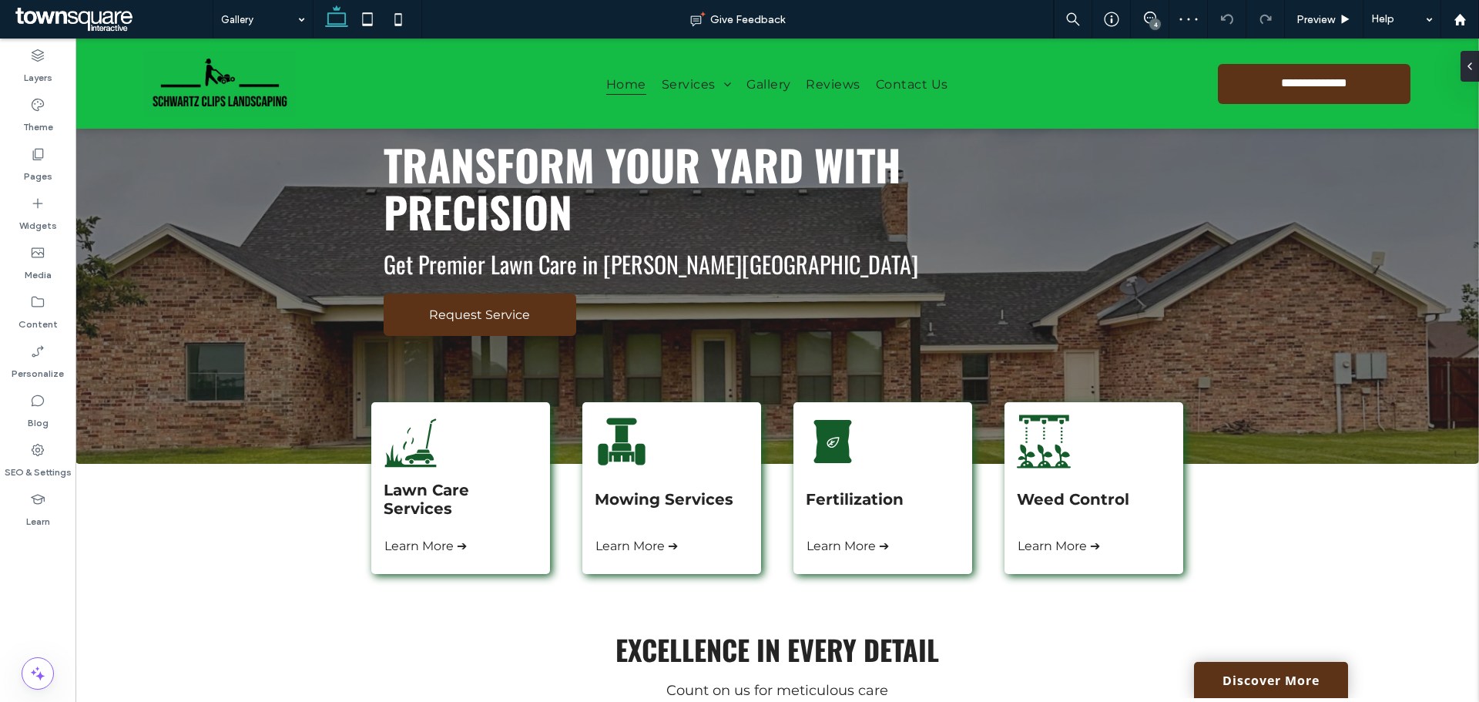
click at [1156, 20] on div "4" at bounding box center [1155, 24] width 12 height 12
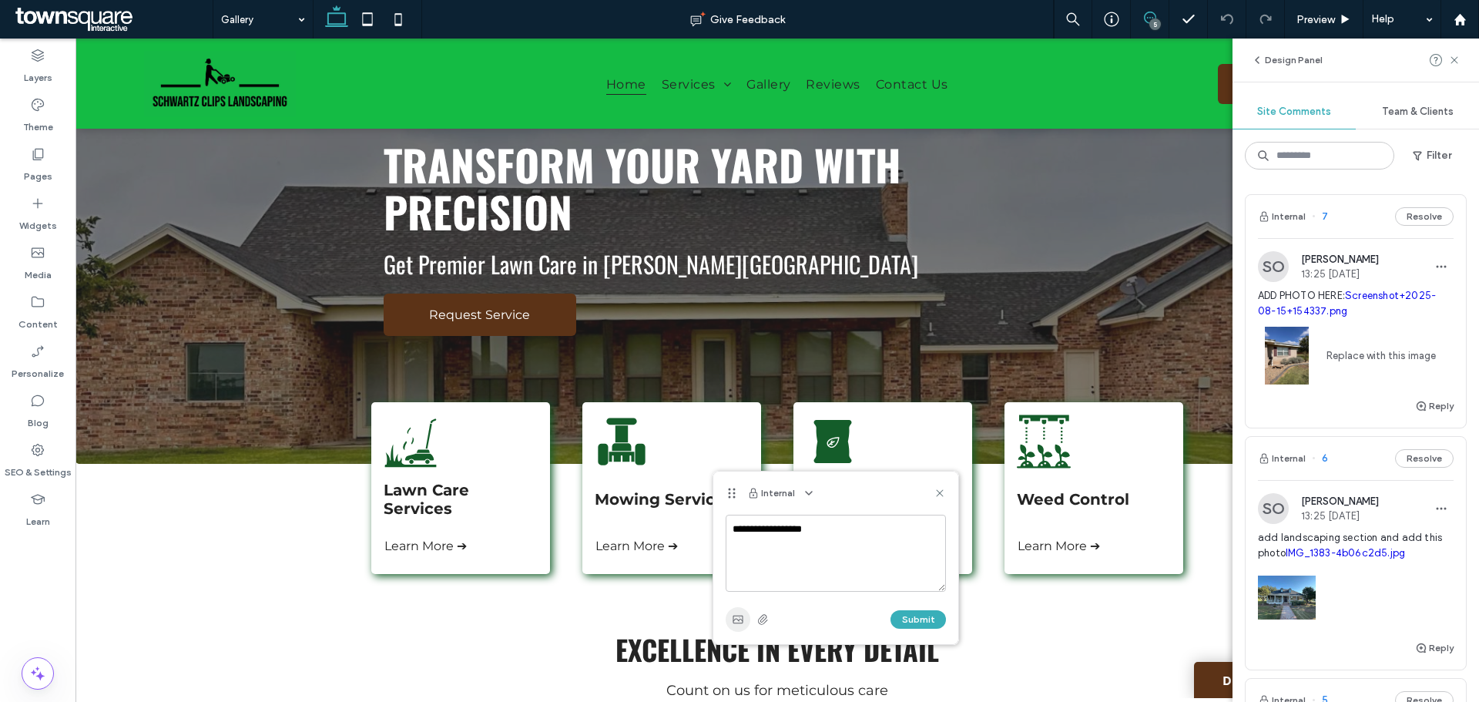
type textarea "**********"
click at [736, 617] on icon "button" at bounding box center [738, 619] width 12 height 12
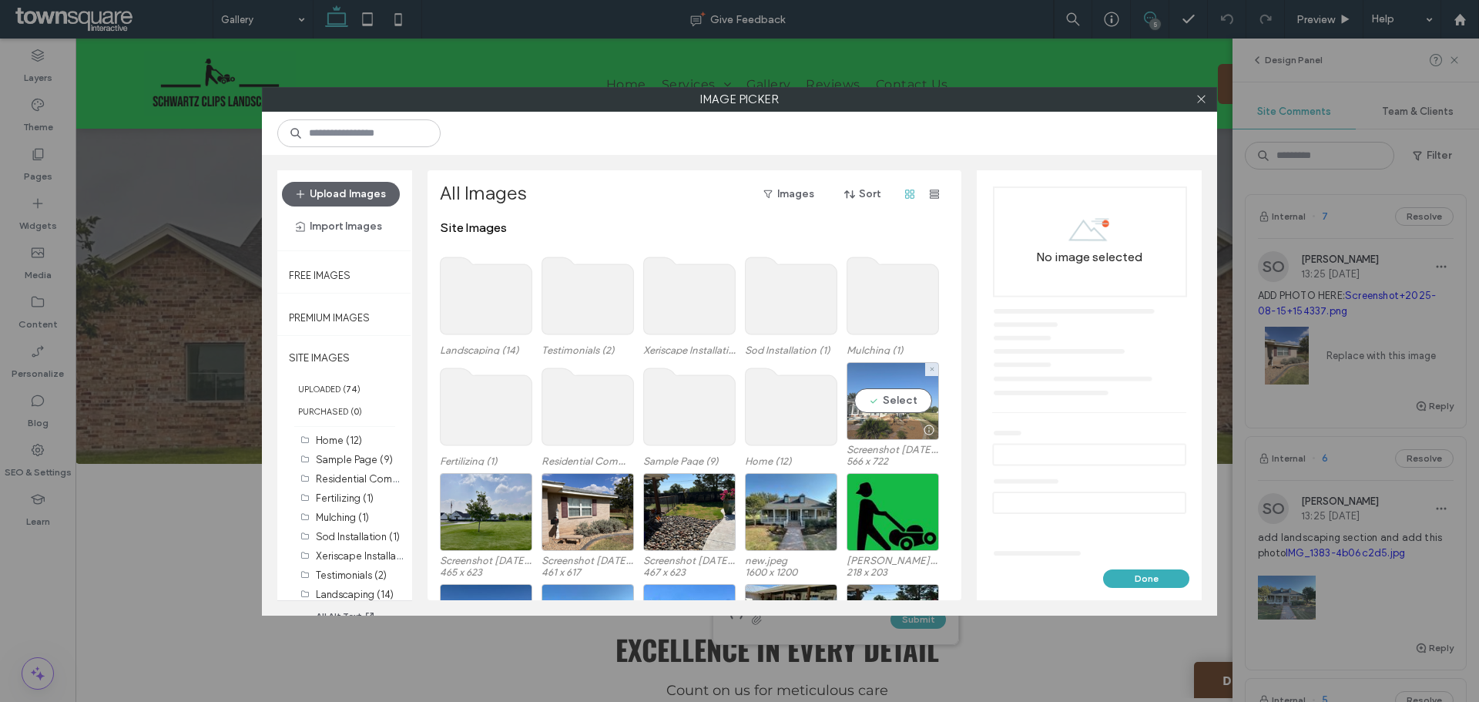
click at [870, 407] on div "Select" at bounding box center [893, 401] width 92 height 78
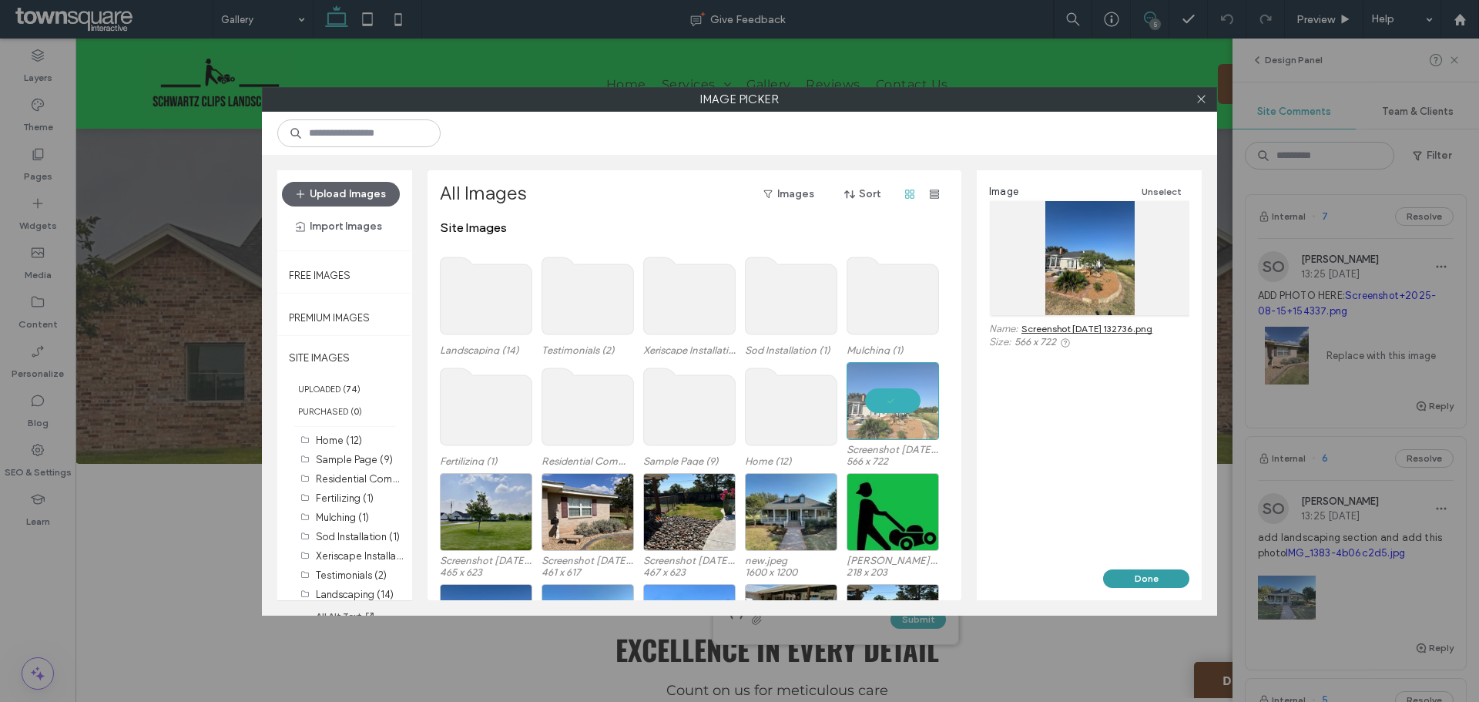
click at [1152, 575] on button "Done" at bounding box center [1146, 578] width 86 height 18
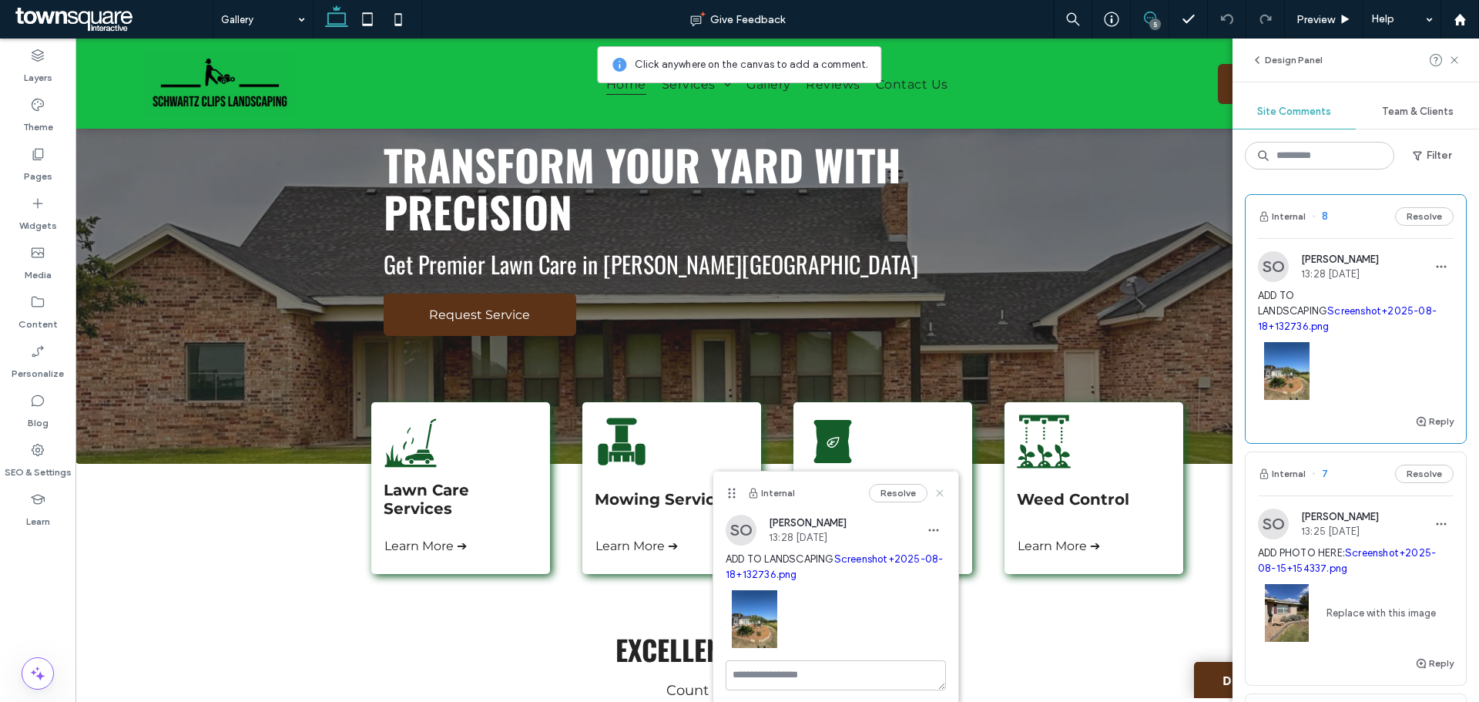
click at [938, 495] on use at bounding box center [939, 492] width 7 height 7
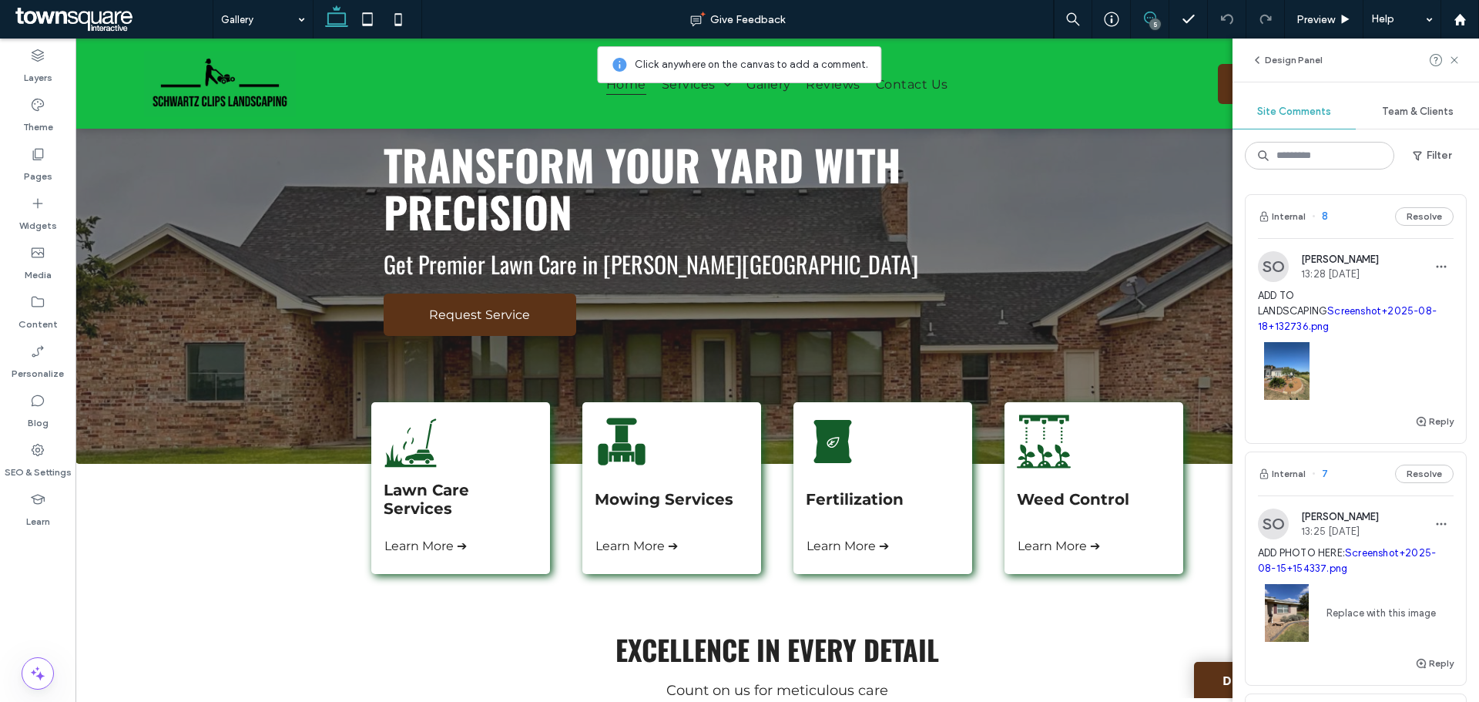
click at [1142, 18] on span at bounding box center [1150, 18] width 38 height 12
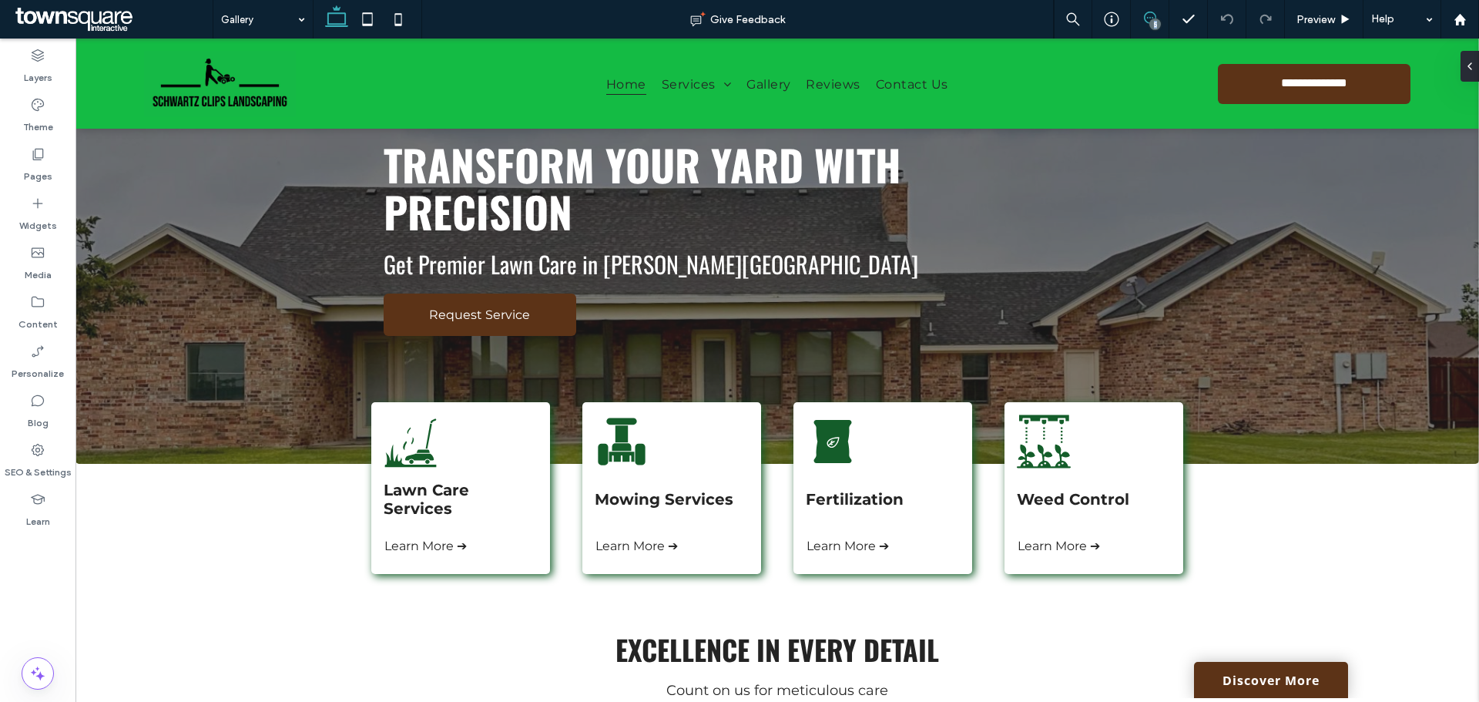
click at [1144, 18] on use at bounding box center [1150, 18] width 12 height 12
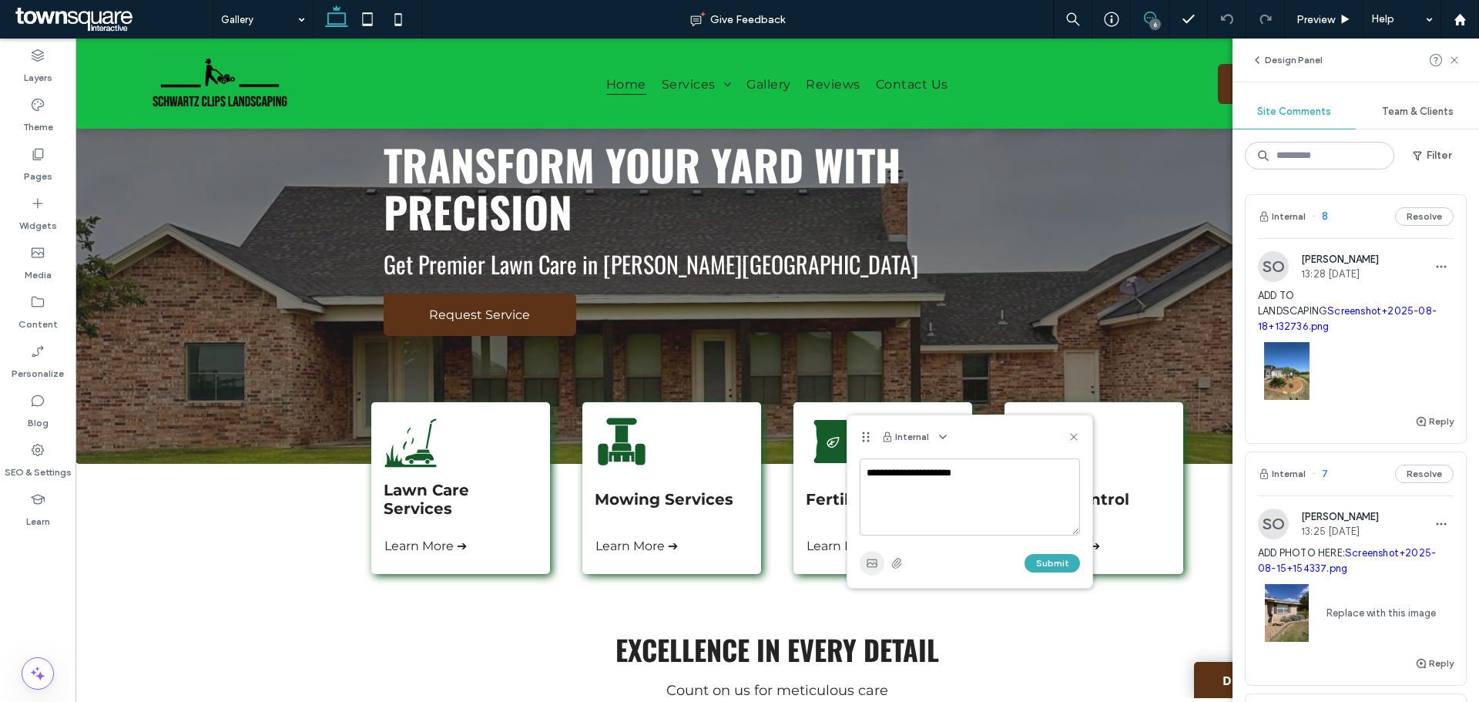
type textarea "**********"
click at [873, 568] on icon "button" at bounding box center [872, 563] width 12 height 12
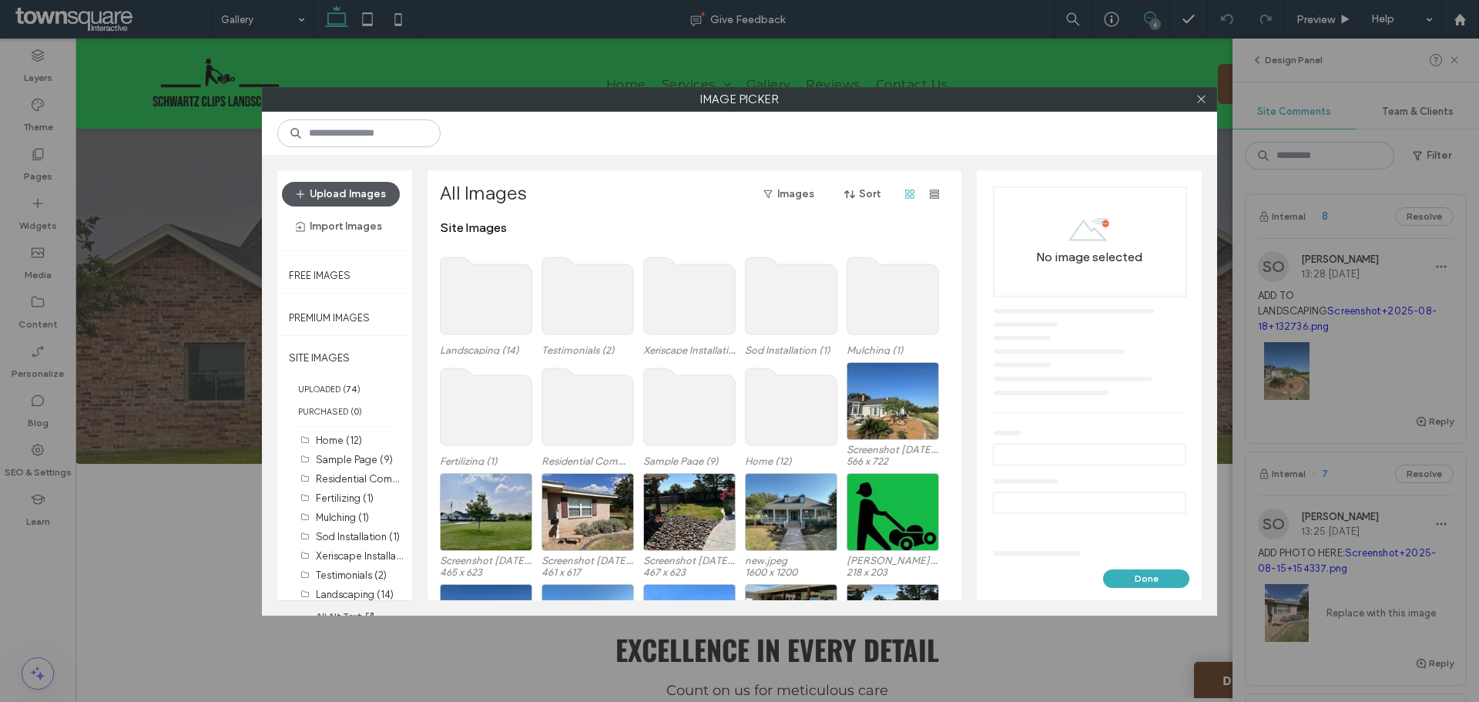
click at [349, 192] on button "Upload Images" at bounding box center [341, 194] width 118 height 25
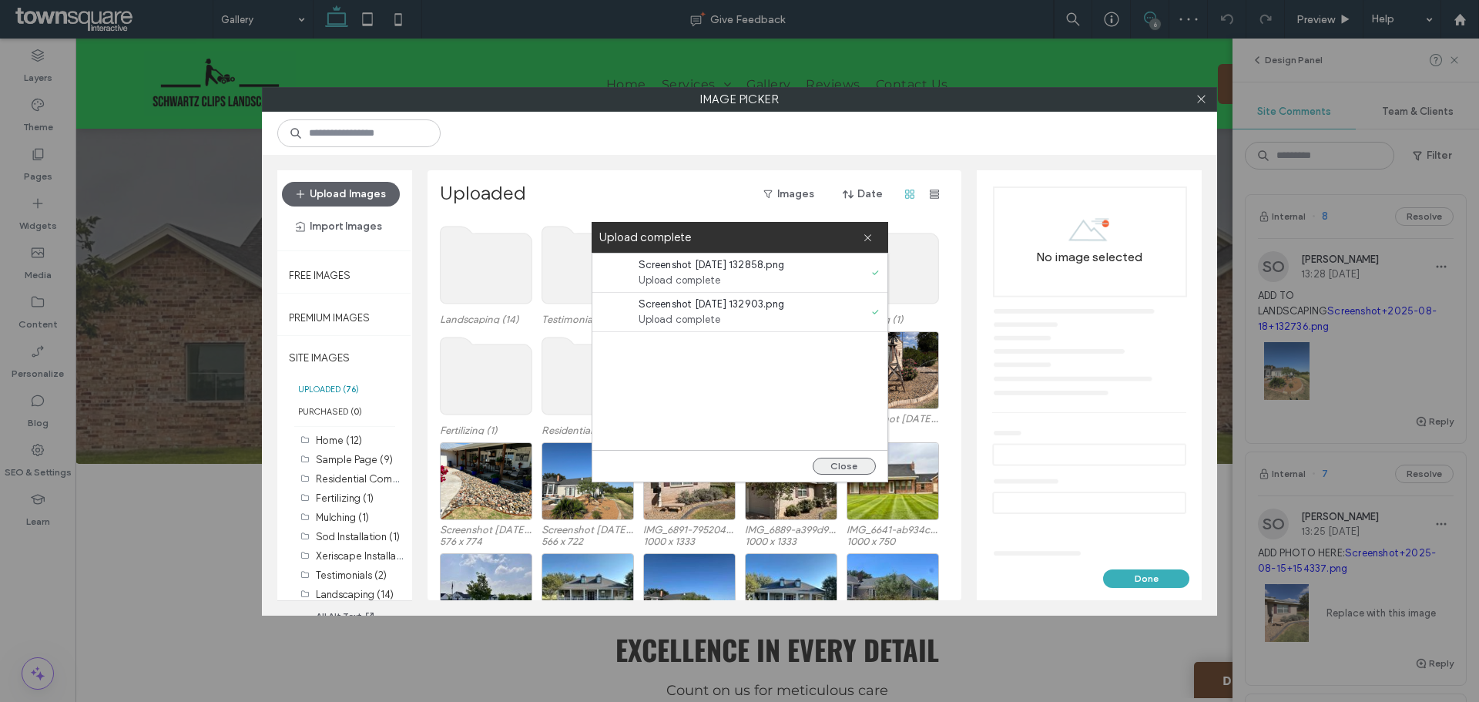
click at [842, 468] on button "Close" at bounding box center [844, 466] width 63 height 17
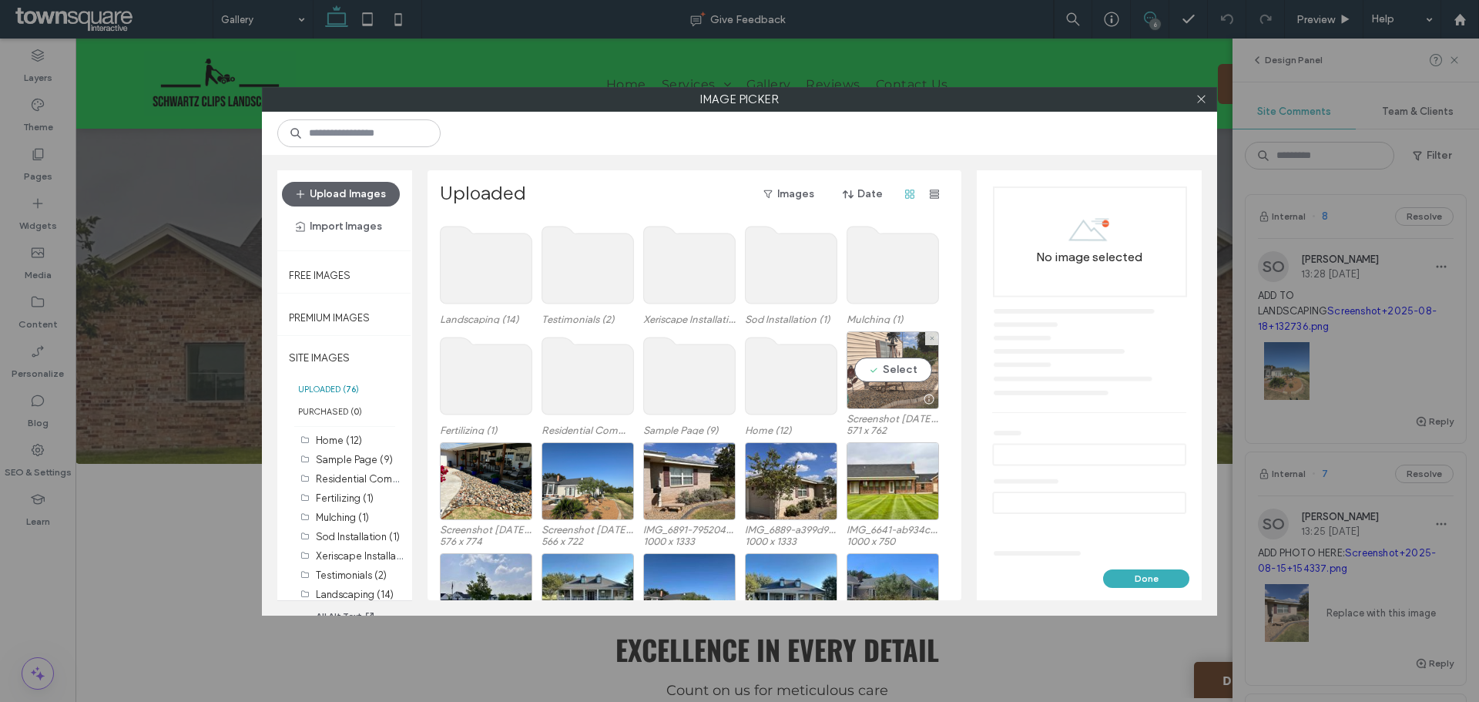
click at [919, 394] on div at bounding box center [928, 399] width 19 height 12
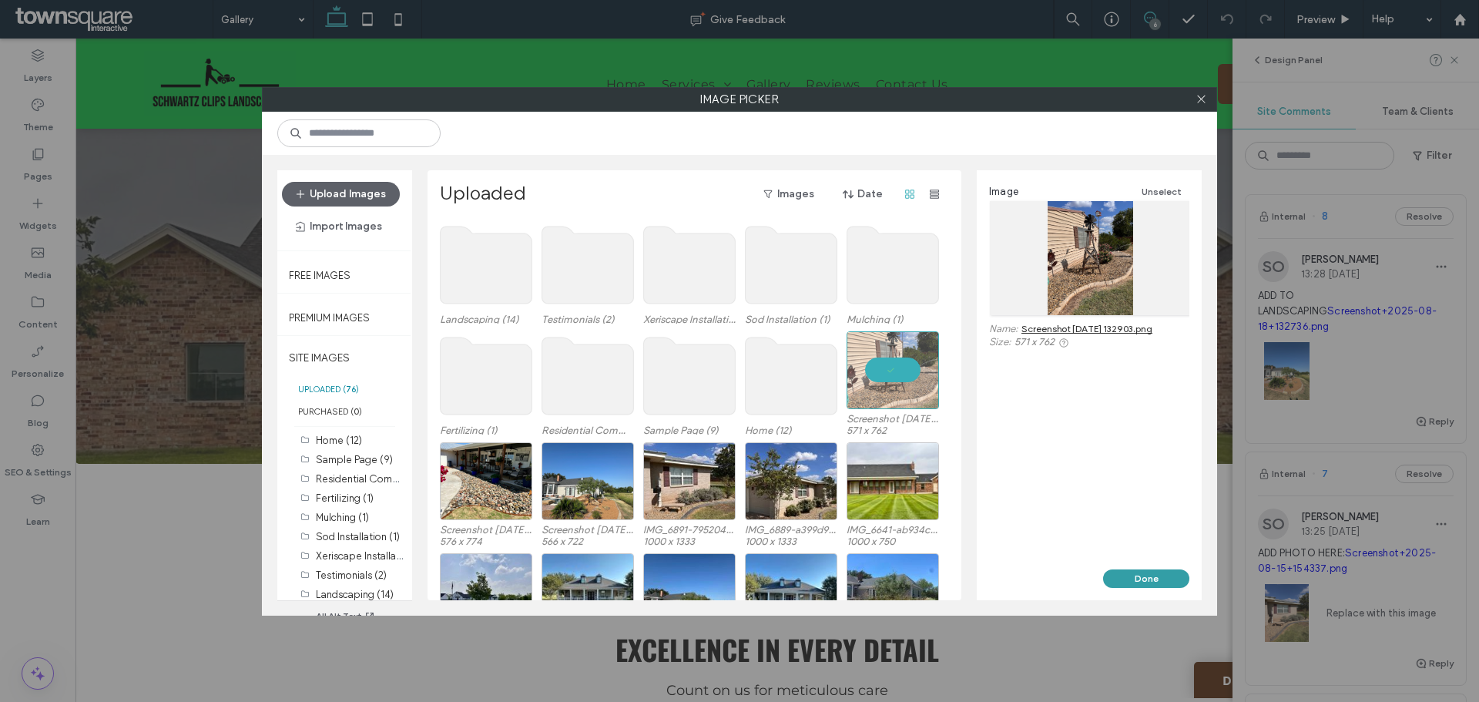
click at [1121, 573] on button "Done" at bounding box center [1146, 578] width 86 height 18
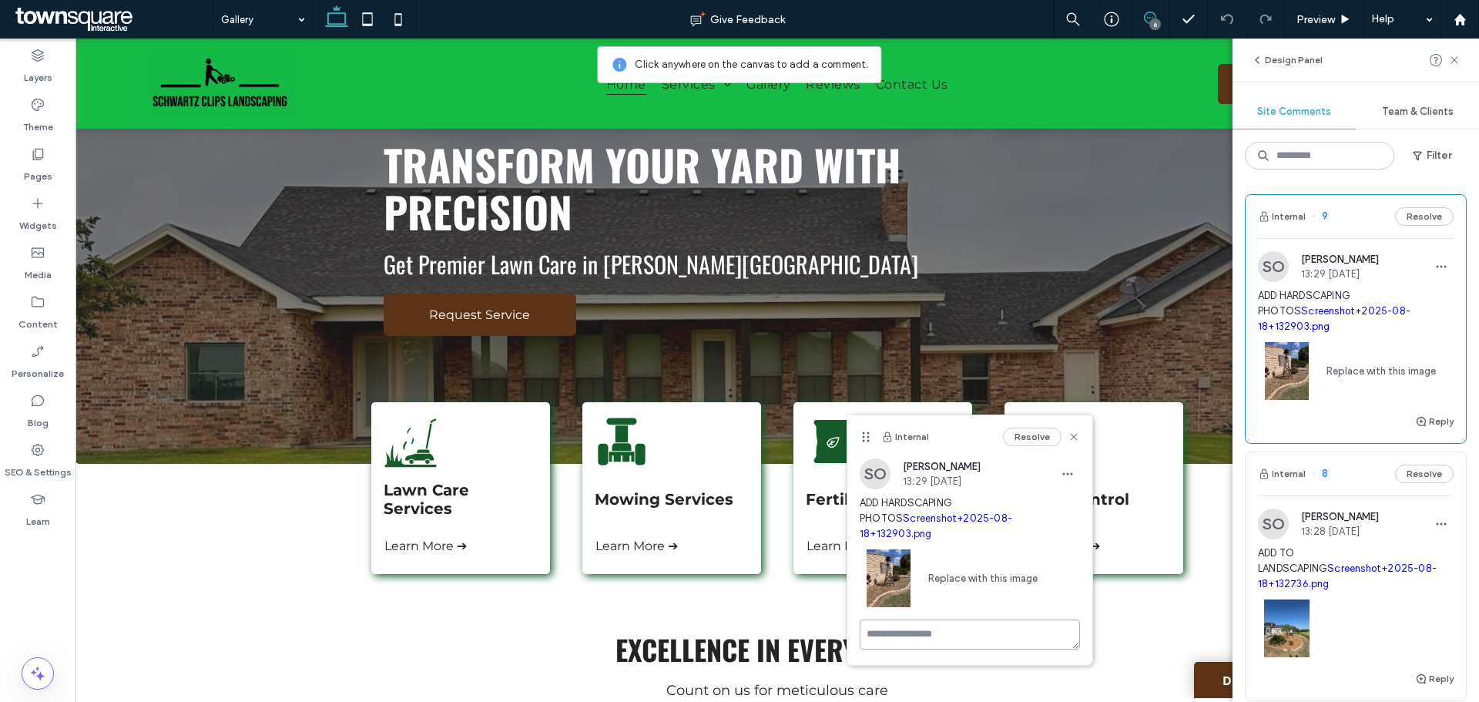
click at [922, 632] on textarea at bounding box center [970, 634] width 220 height 30
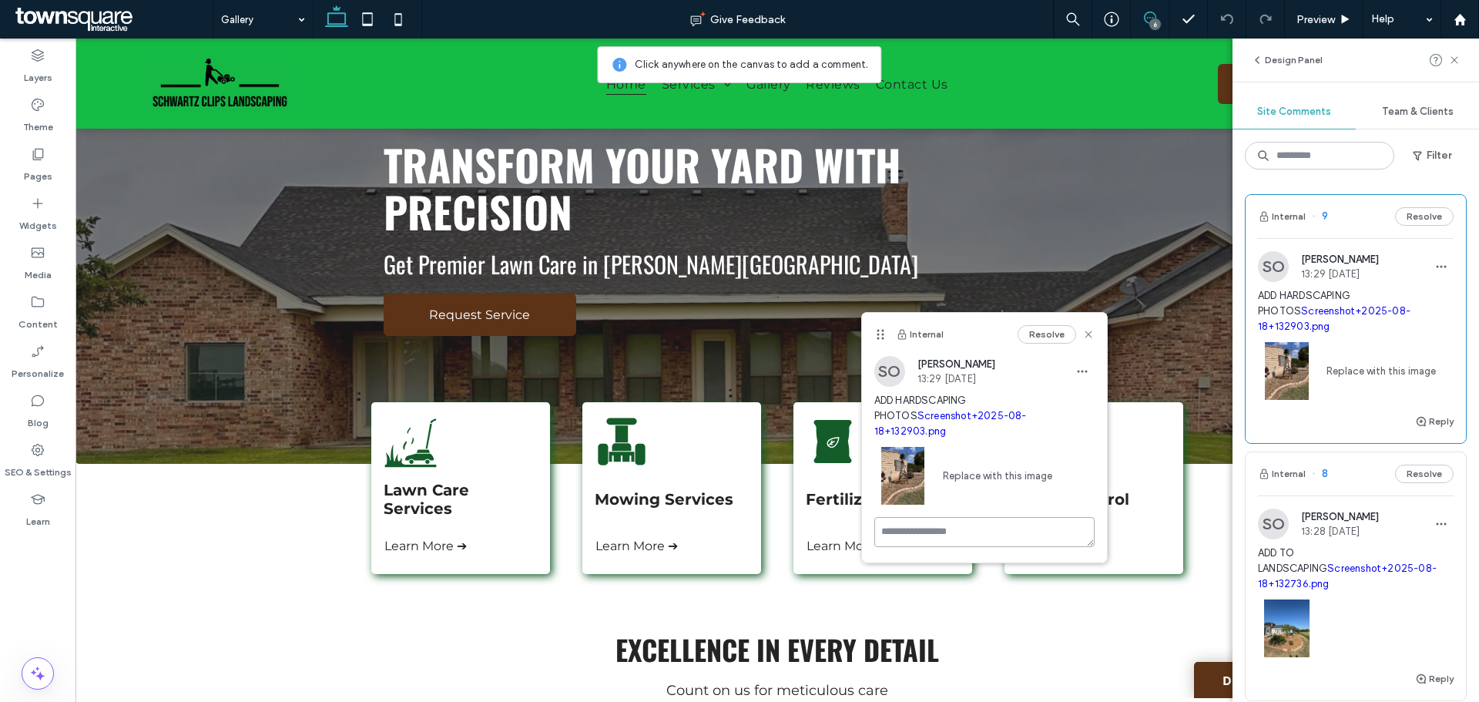
click at [929, 522] on textarea at bounding box center [984, 532] width 220 height 30
click at [891, 618] on use "button" at bounding box center [886, 622] width 10 height 8
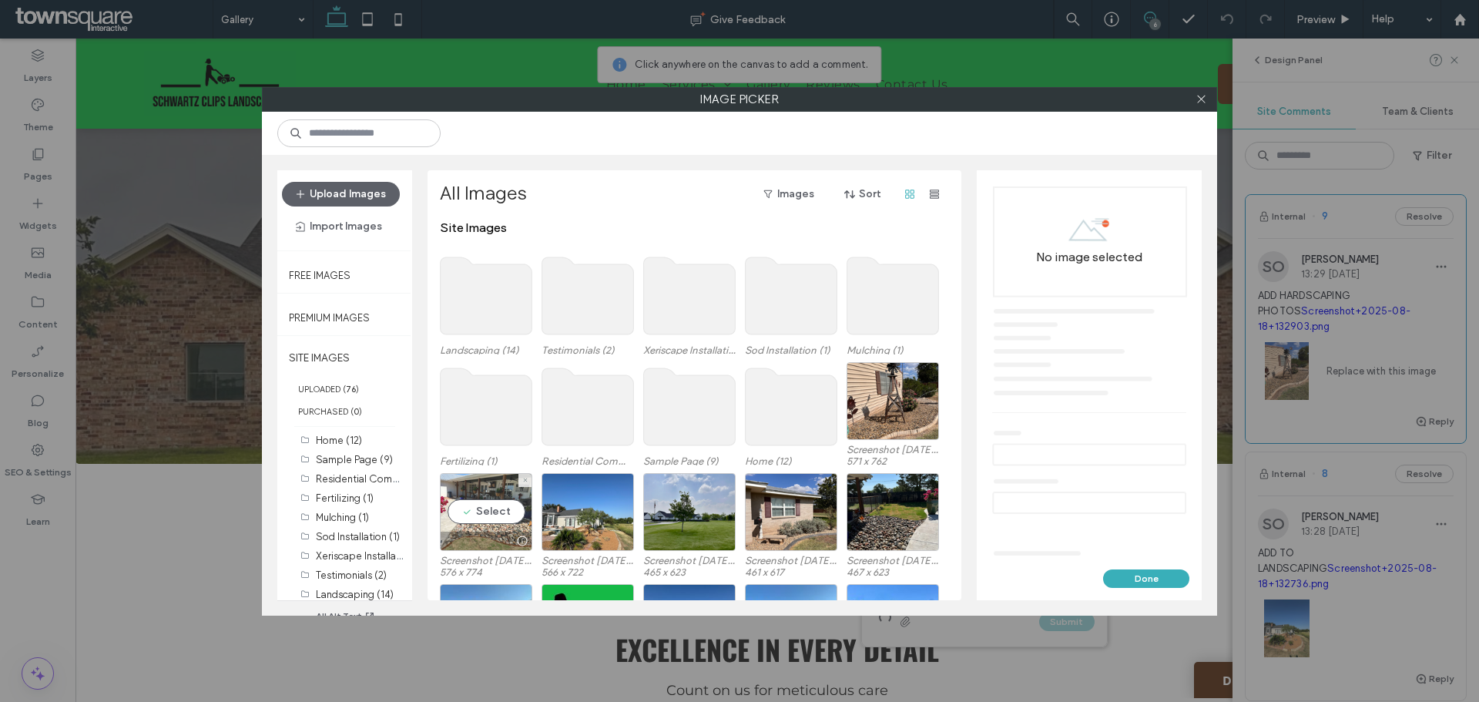
click at [456, 495] on div "Select" at bounding box center [486, 512] width 92 height 78
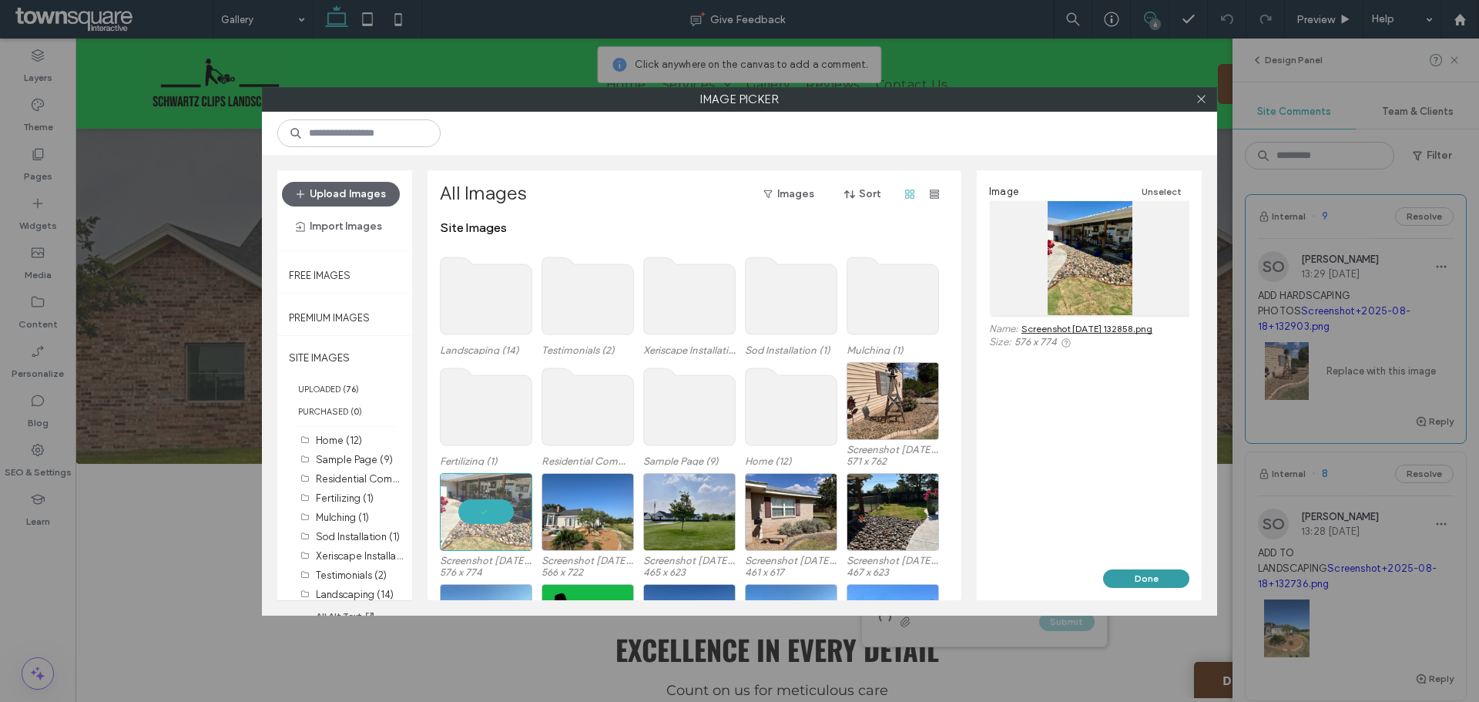
click at [1138, 575] on button "Done" at bounding box center [1146, 578] width 86 height 18
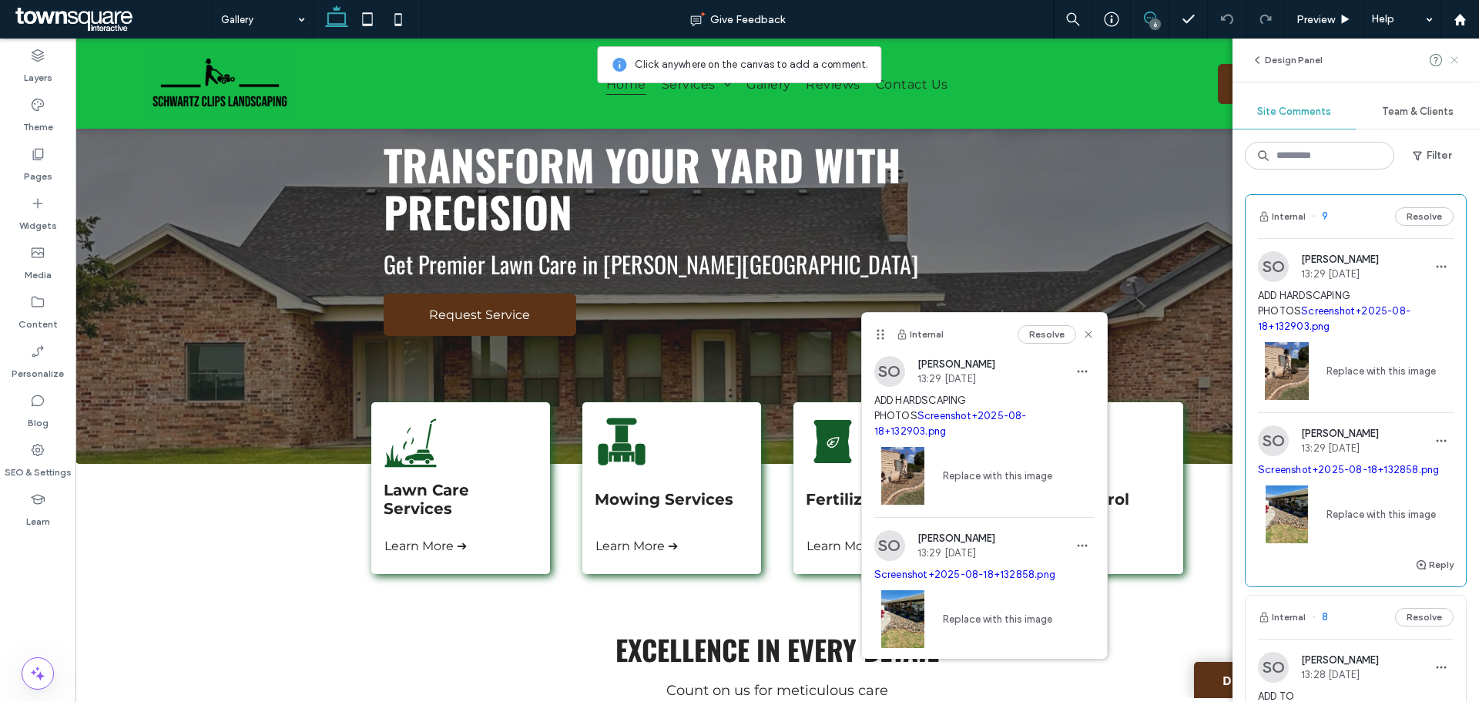
click at [1455, 69] on span at bounding box center [1454, 60] width 12 height 18
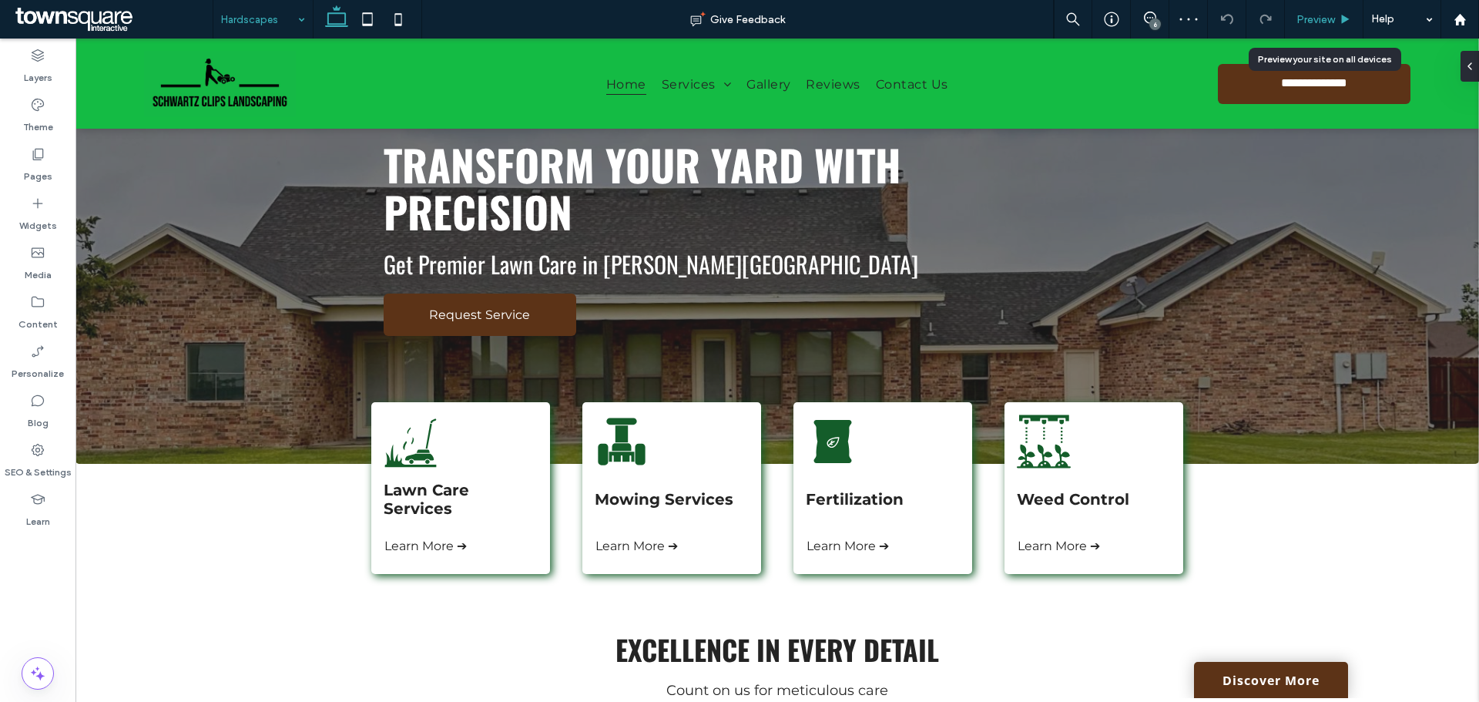
click at [1314, 21] on span "Preview" at bounding box center [1316, 19] width 39 height 13
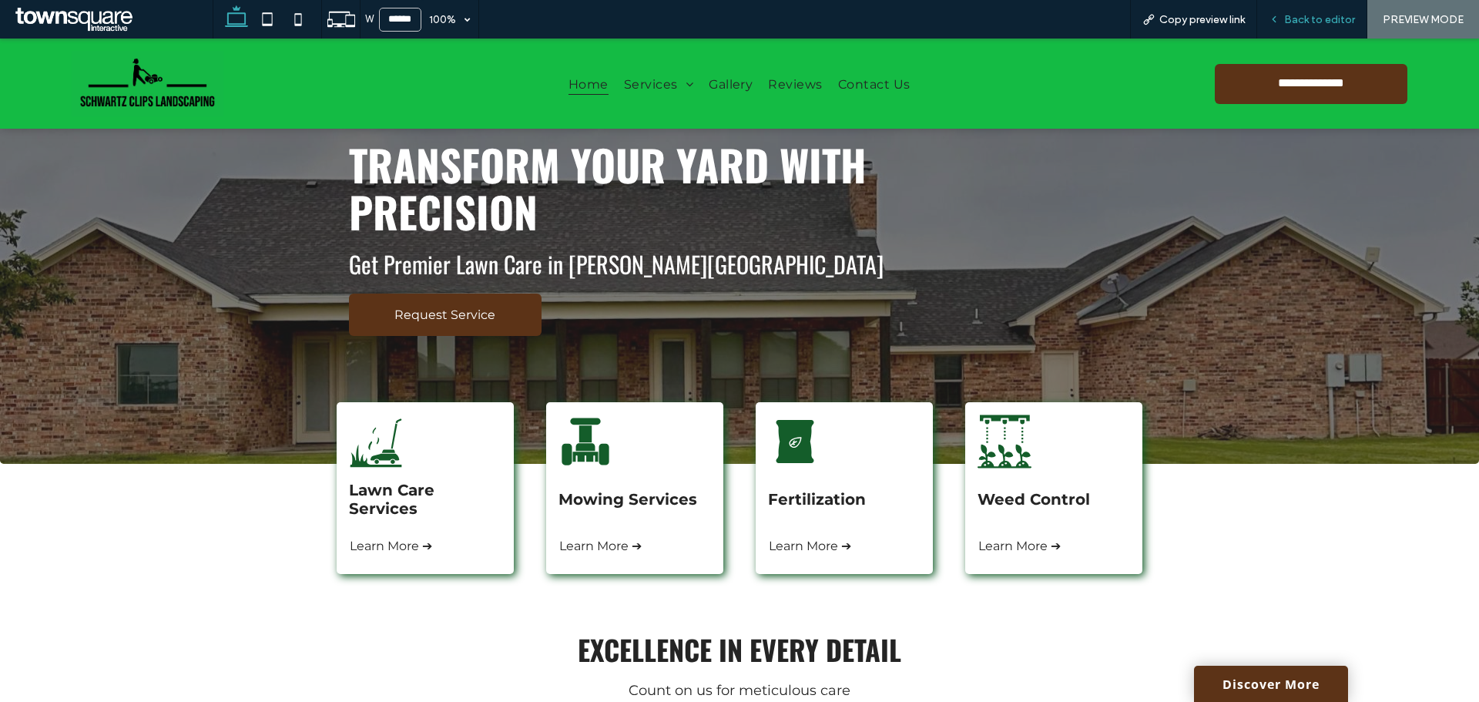
click at [1317, 17] on span "Back to editor" at bounding box center [1319, 19] width 71 height 13
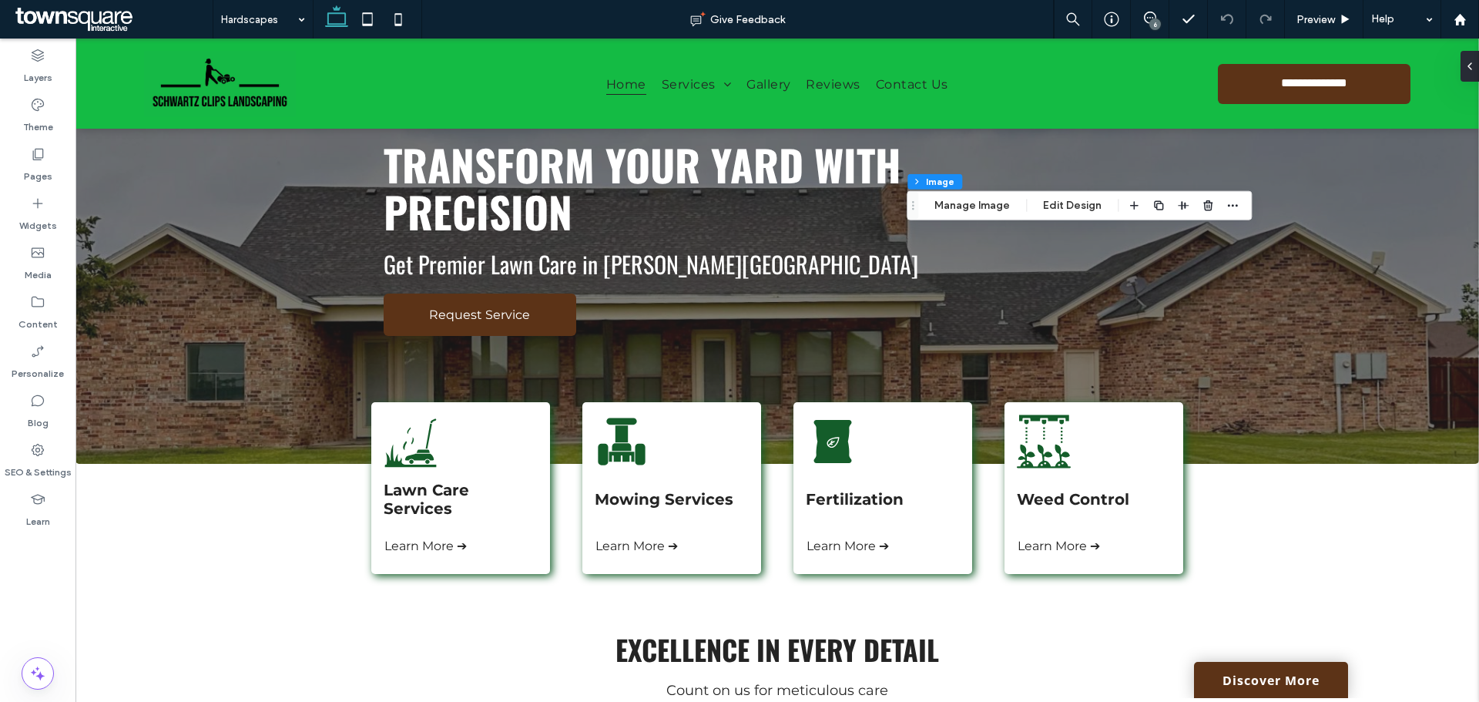
type input "*"
click at [966, 206] on button "Manage Image" at bounding box center [972, 205] width 96 height 18
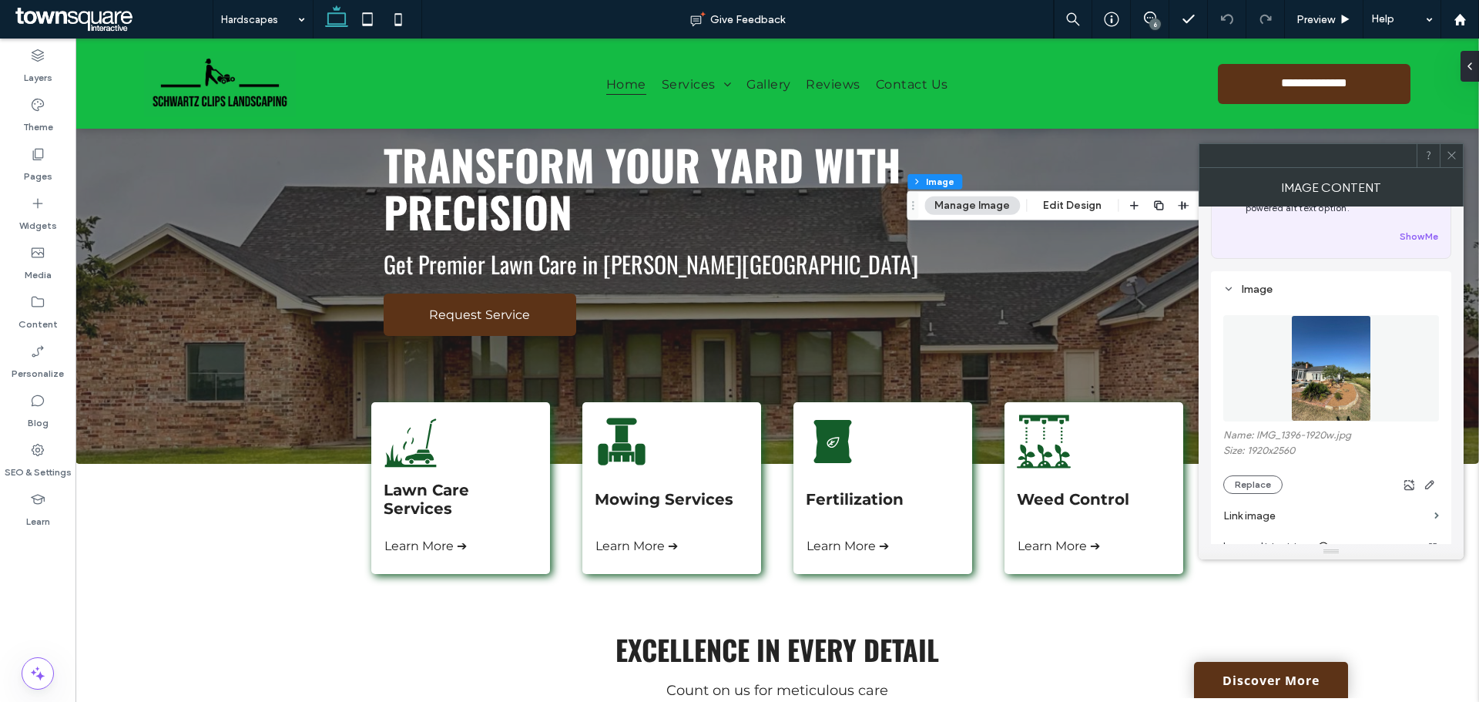
scroll to position [154, 0]
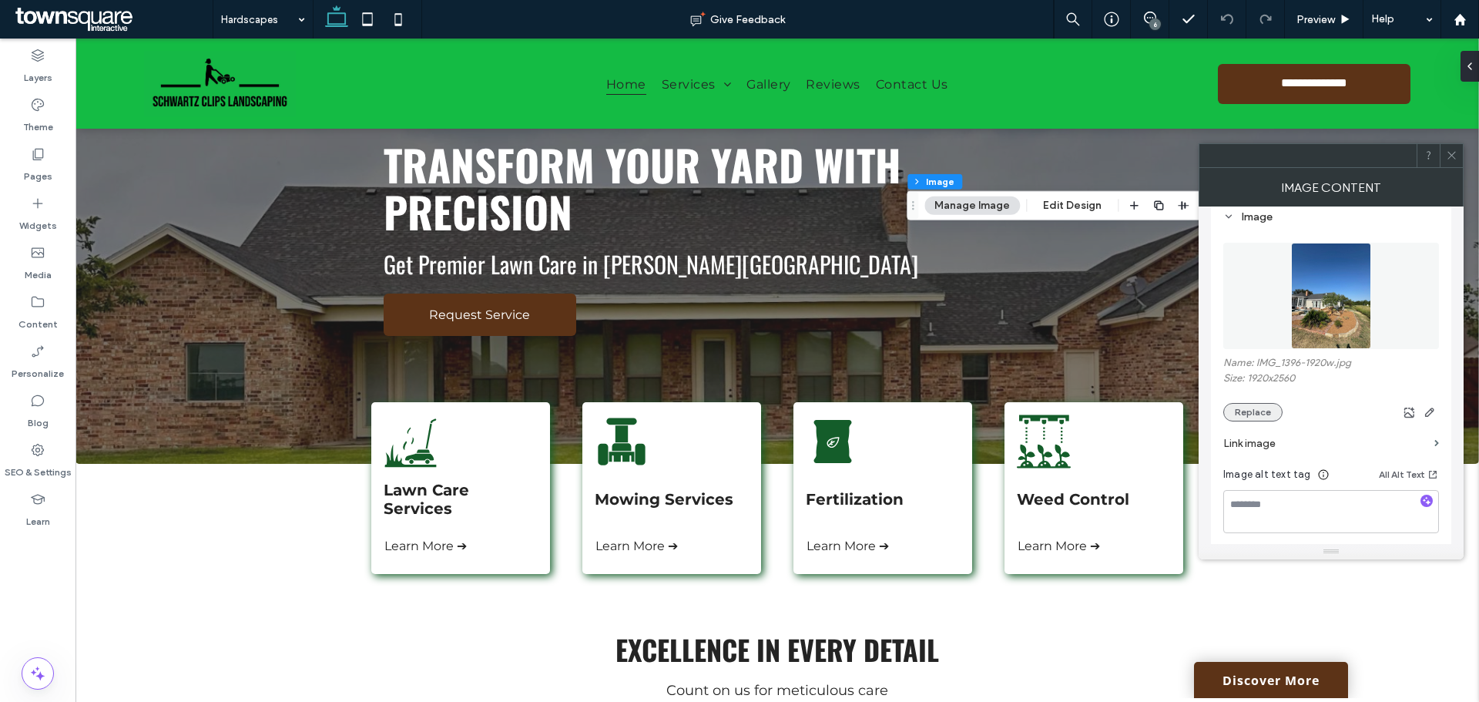
click at [1266, 409] on button "Replace" at bounding box center [1252, 412] width 59 height 18
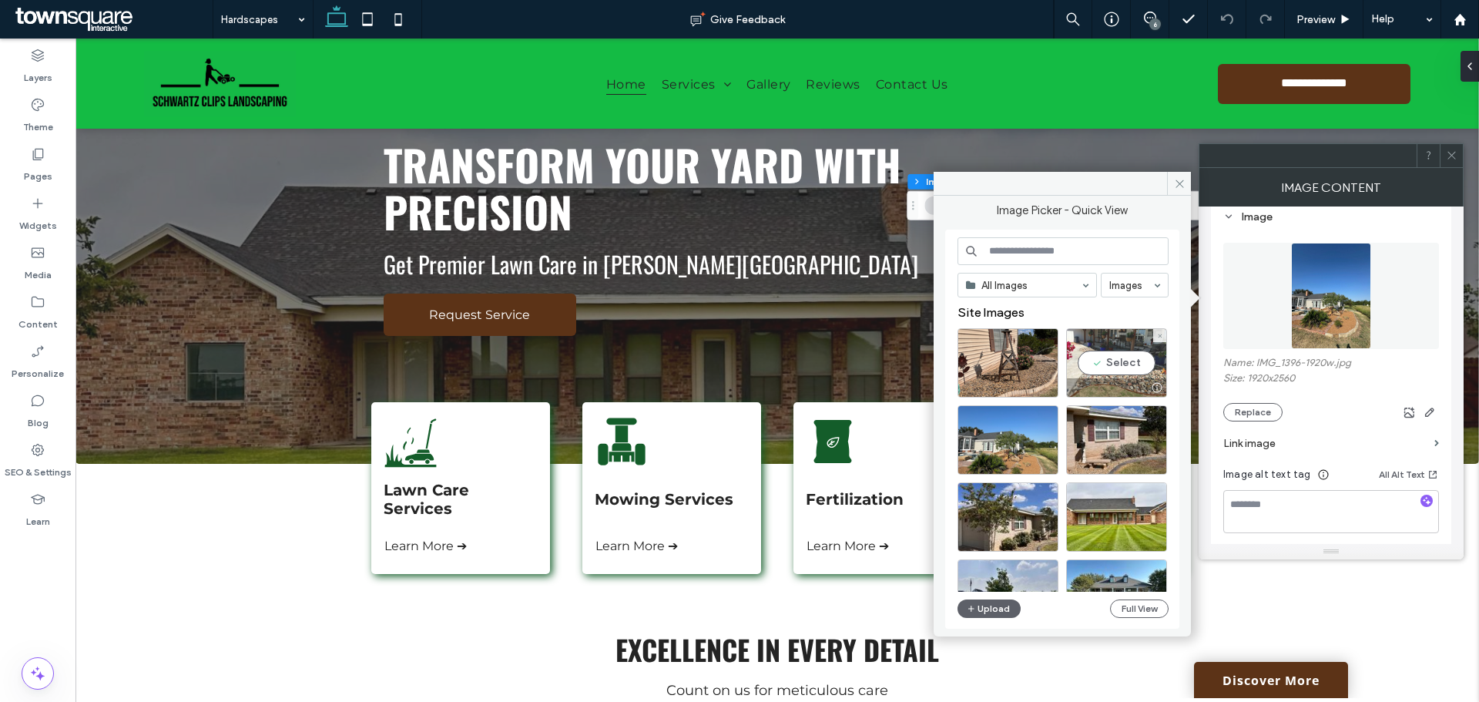
click at [1134, 361] on div "Select" at bounding box center [1116, 362] width 101 height 69
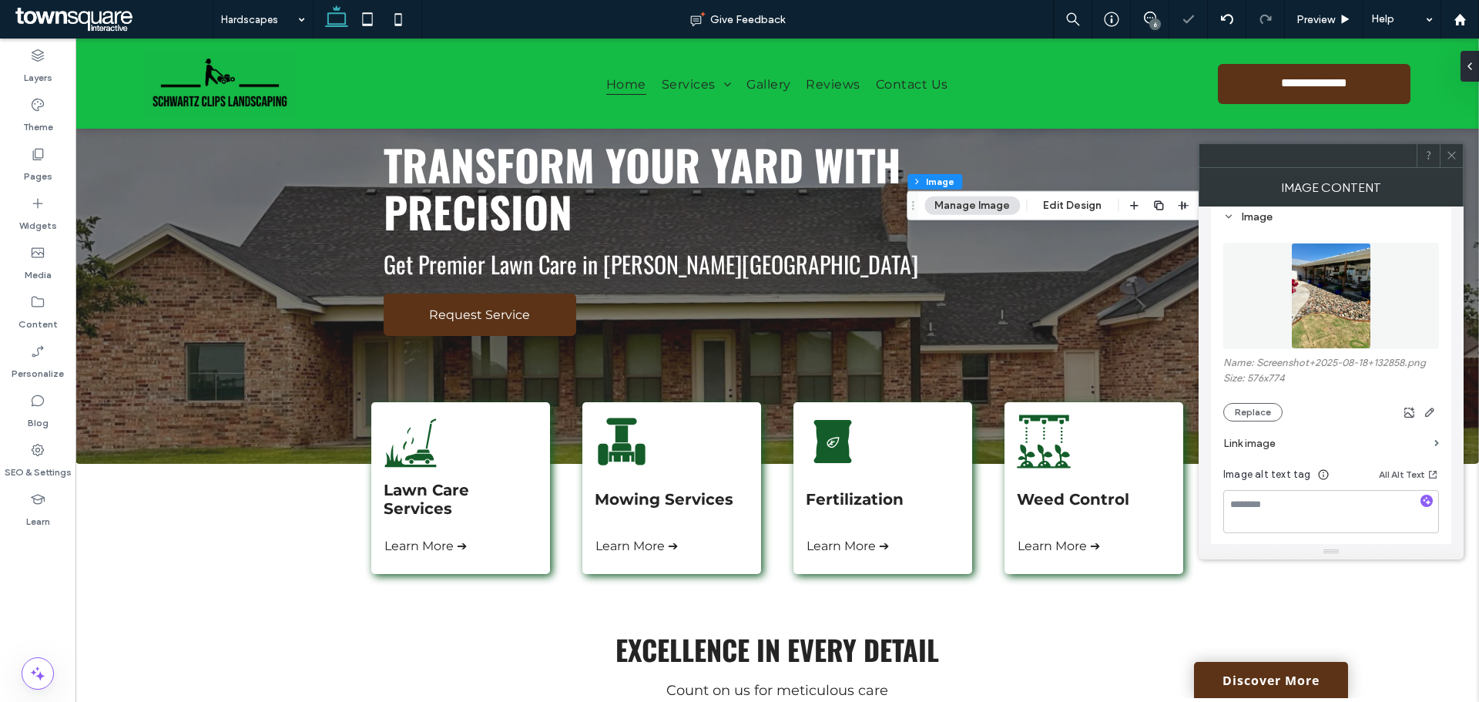
click at [1454, 162] on span at bounding box center [1452, 155] width 12 height 23
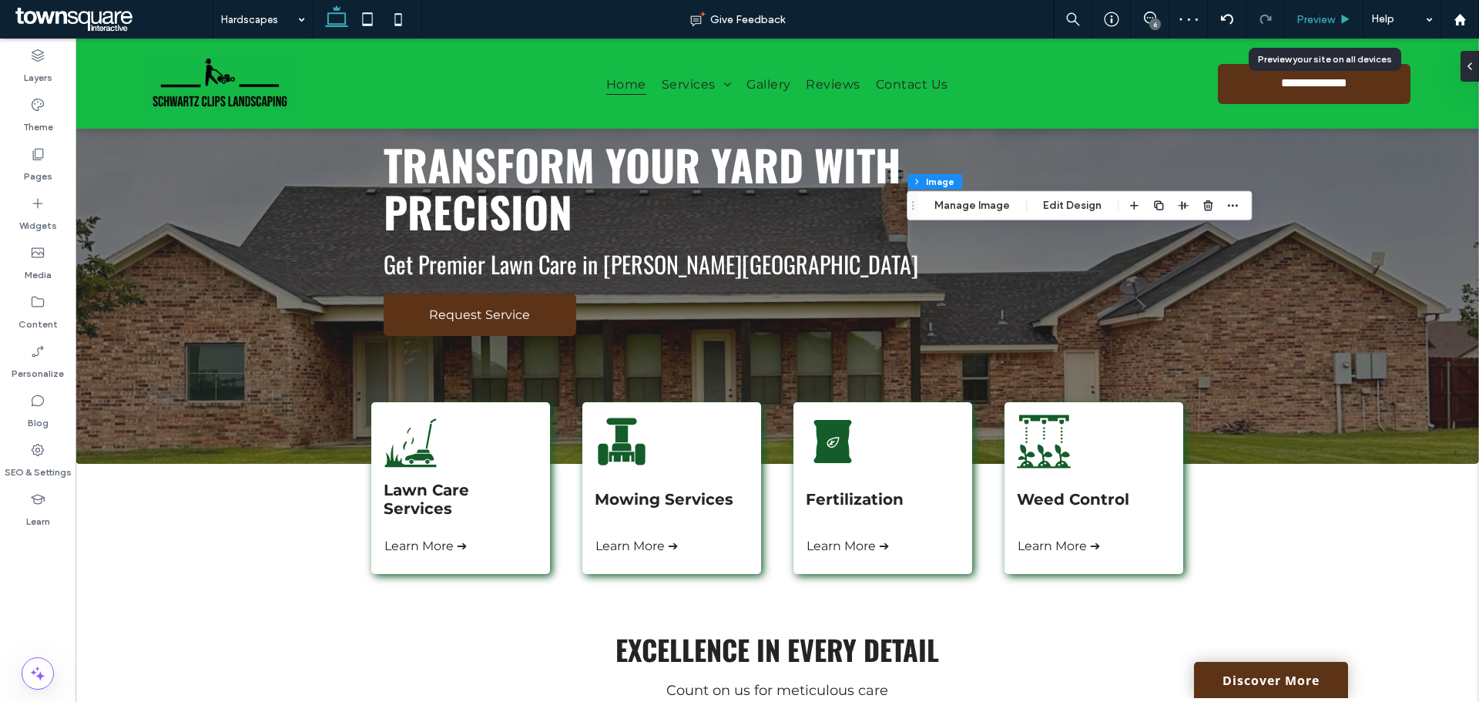
click at [1313, 15] on span "Preview" at bounding box center [1316, 19] width 39 height 13
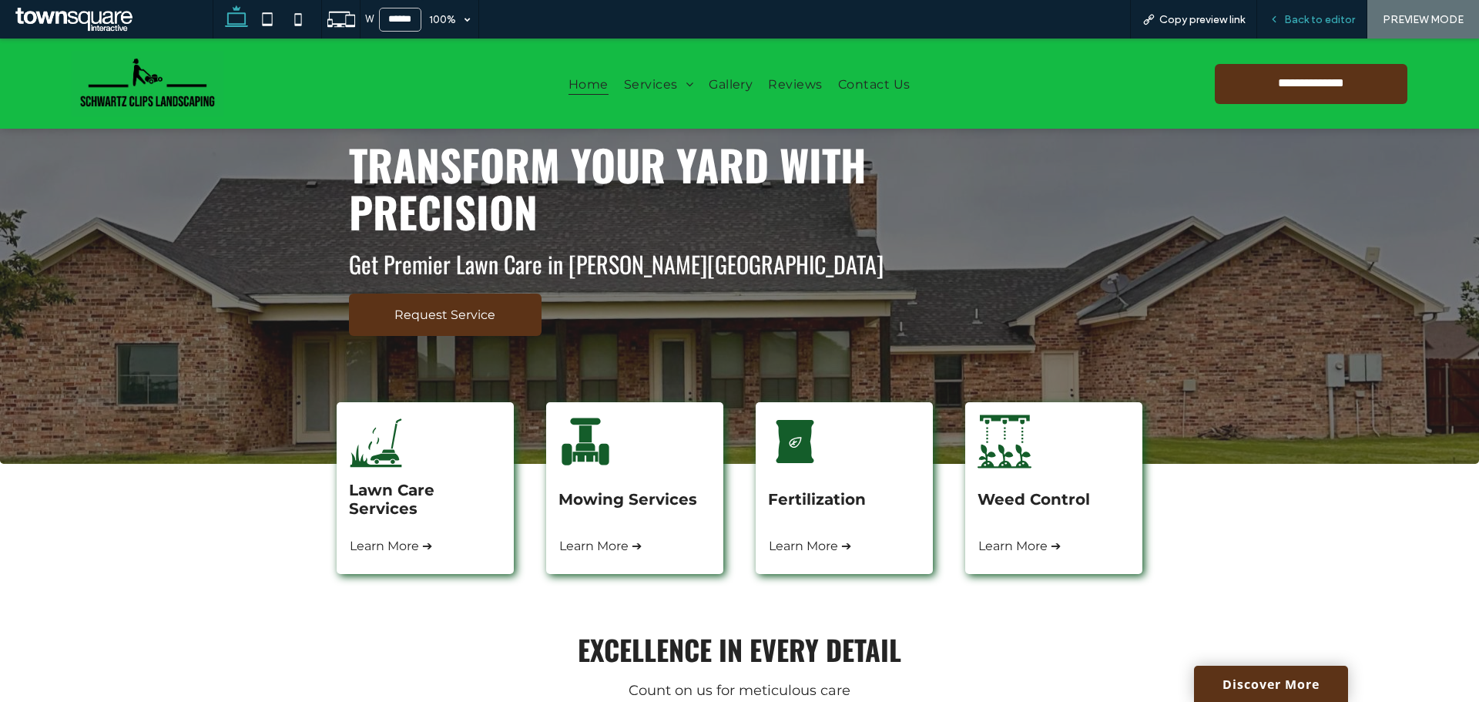
click at [1324, 23] on span "Back to editor" at bounding box center [1319, 19] width 71 height 13
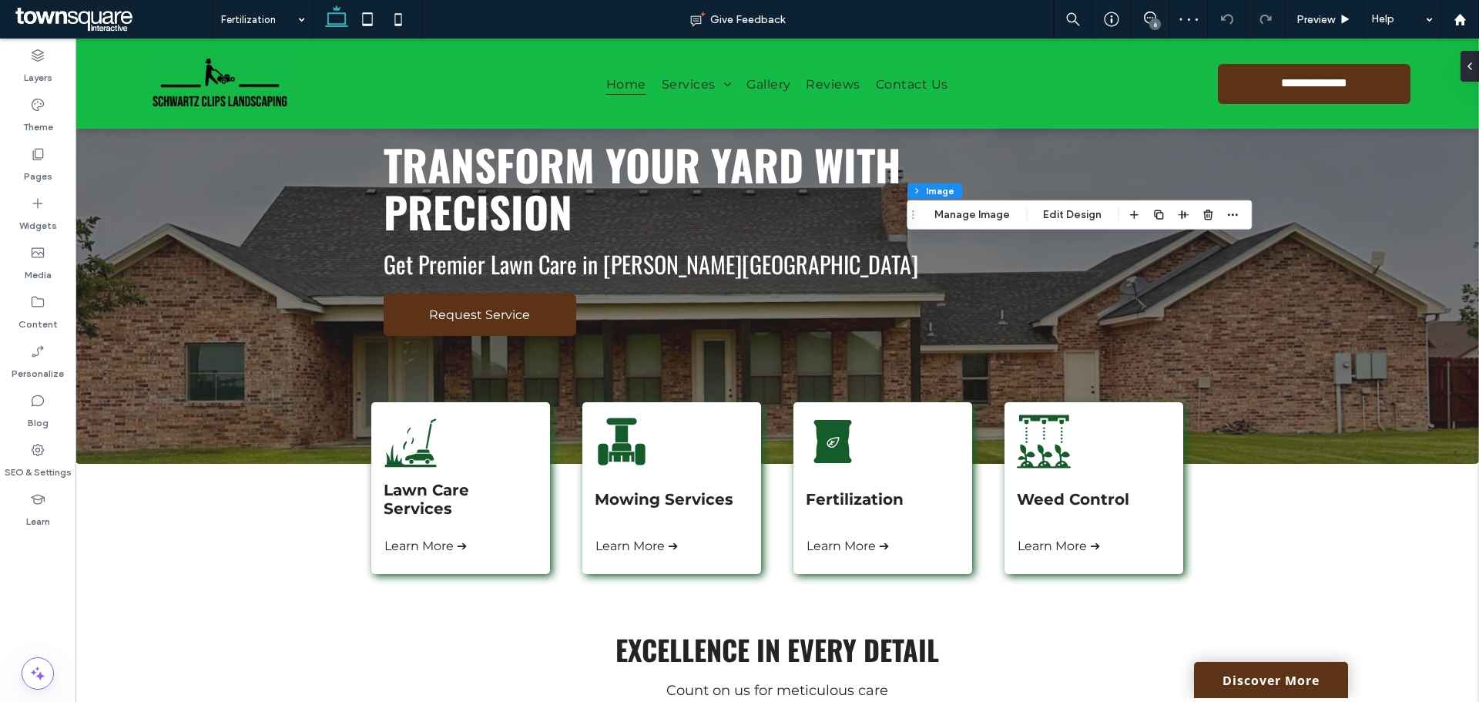
click at [976, 226] on div "Section Column Image Manage Image Edit Design" at bounding box center [1079, 214] width 345 height 29
click at [976, 218] on button "Manage Image" at bounding box center [972, 215] width 96 height 18
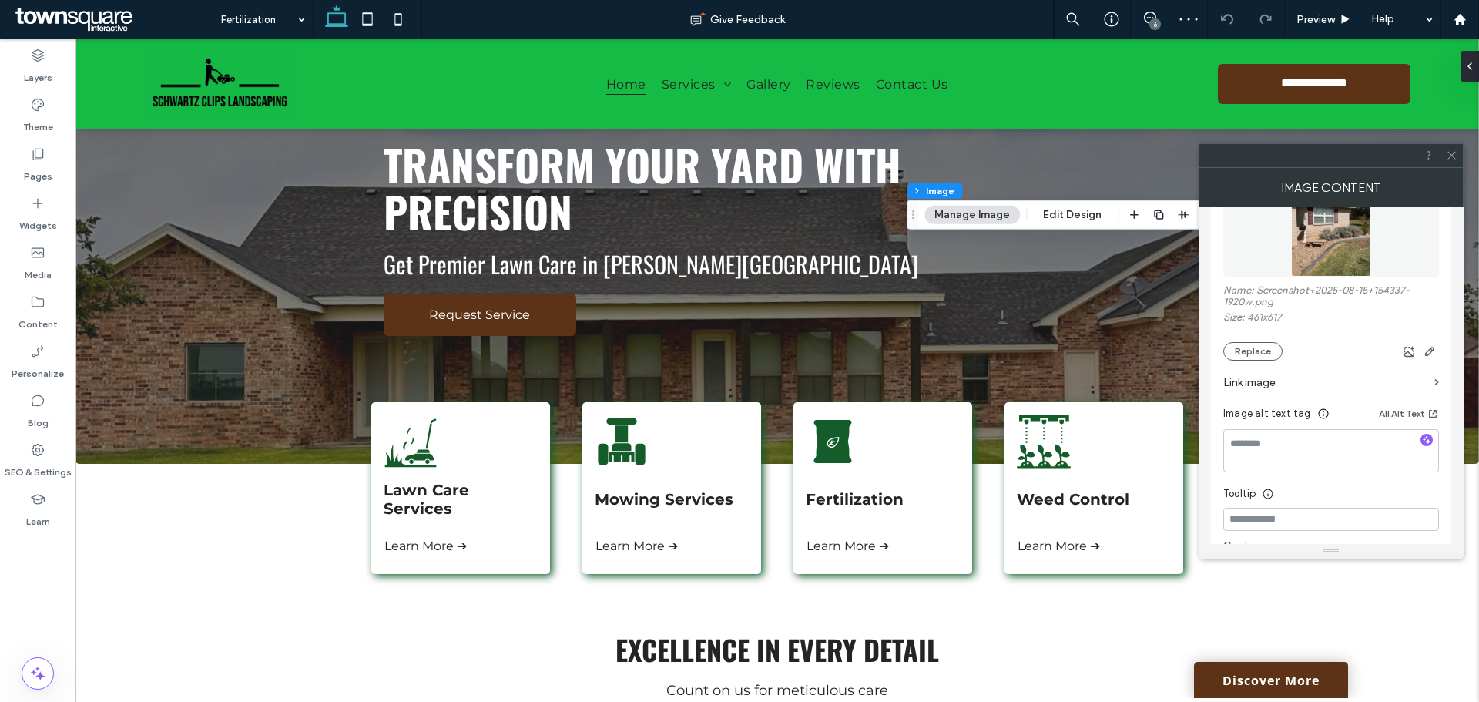
scroll to position [231, 0]
click at [1249, 348] on button "Replace" at bounding box center [1252, 346] width 59 height 18
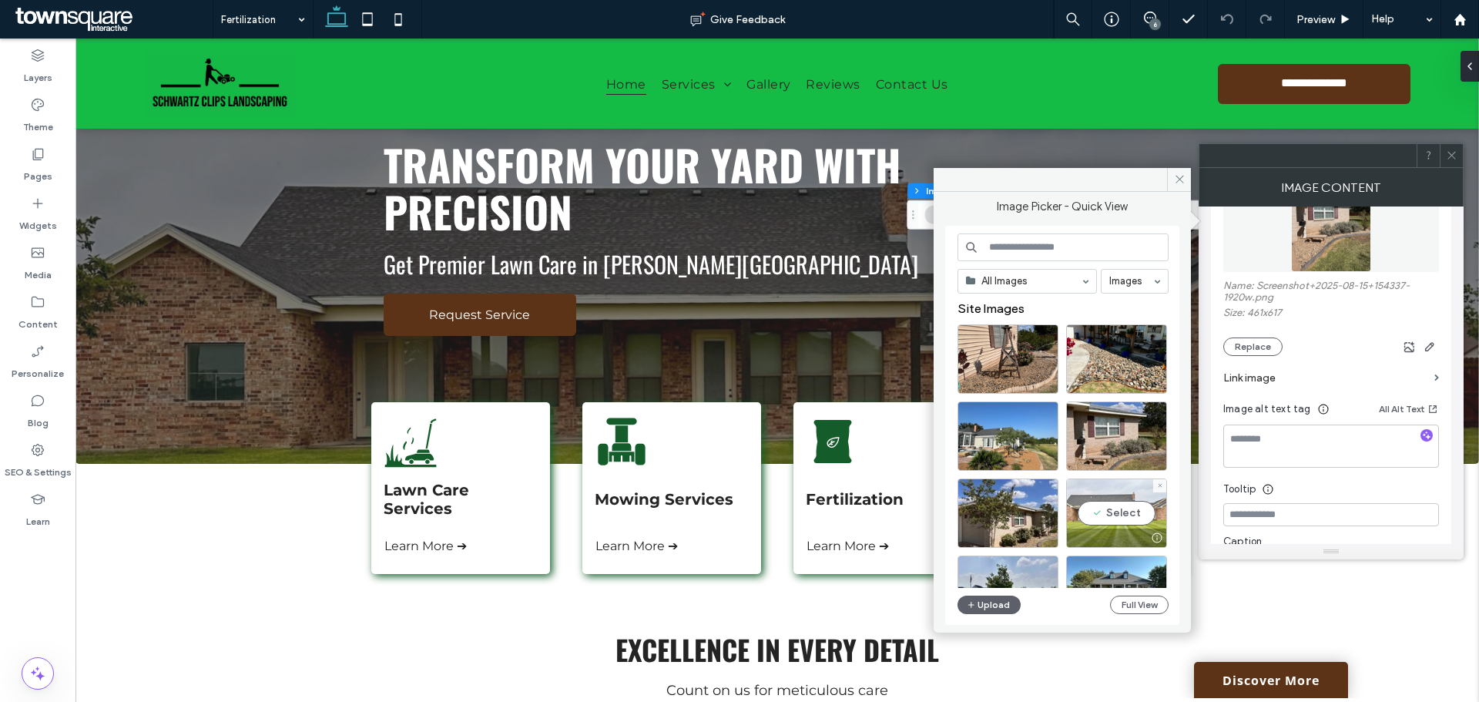
click at [1129, 503] on div "Select" at bounding box center [1116, 512] width 101 height 69
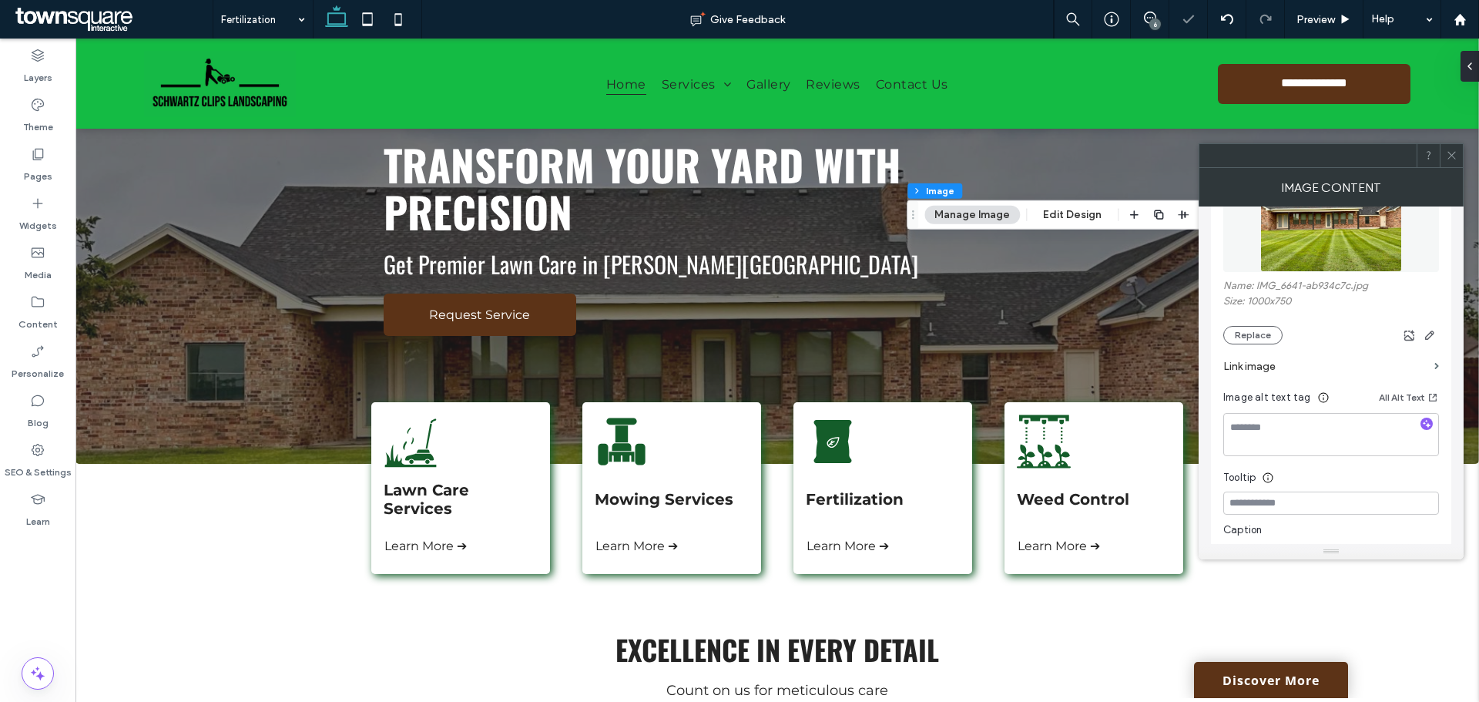
click at [1446, 154] on icon at bounding box center [1452, 155] width 12 height 12
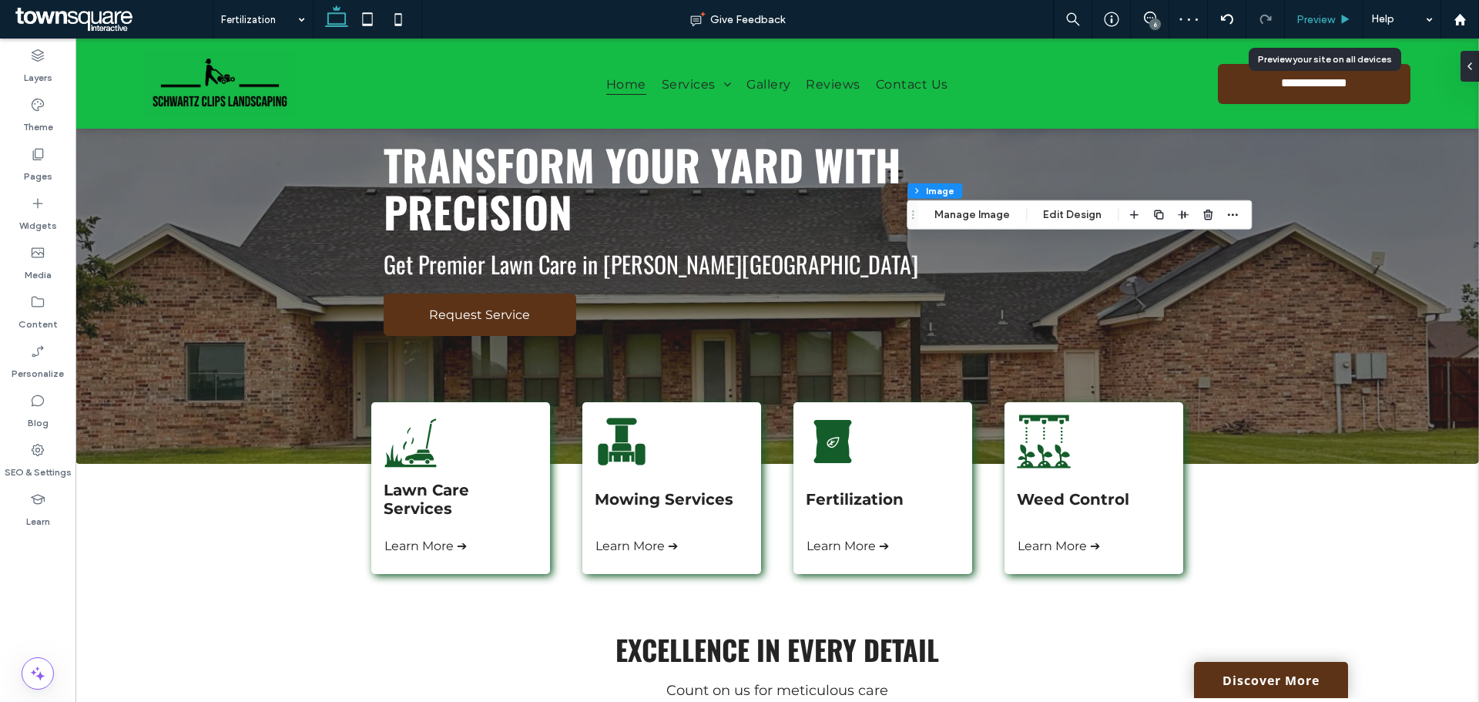
click at [1323, 32] on div "Preview" at bounding box center [1324, 19] width 79 height 39
click at [1323, 18] on span "Preview" at bounding box center [1316, 19] width 39 height 13
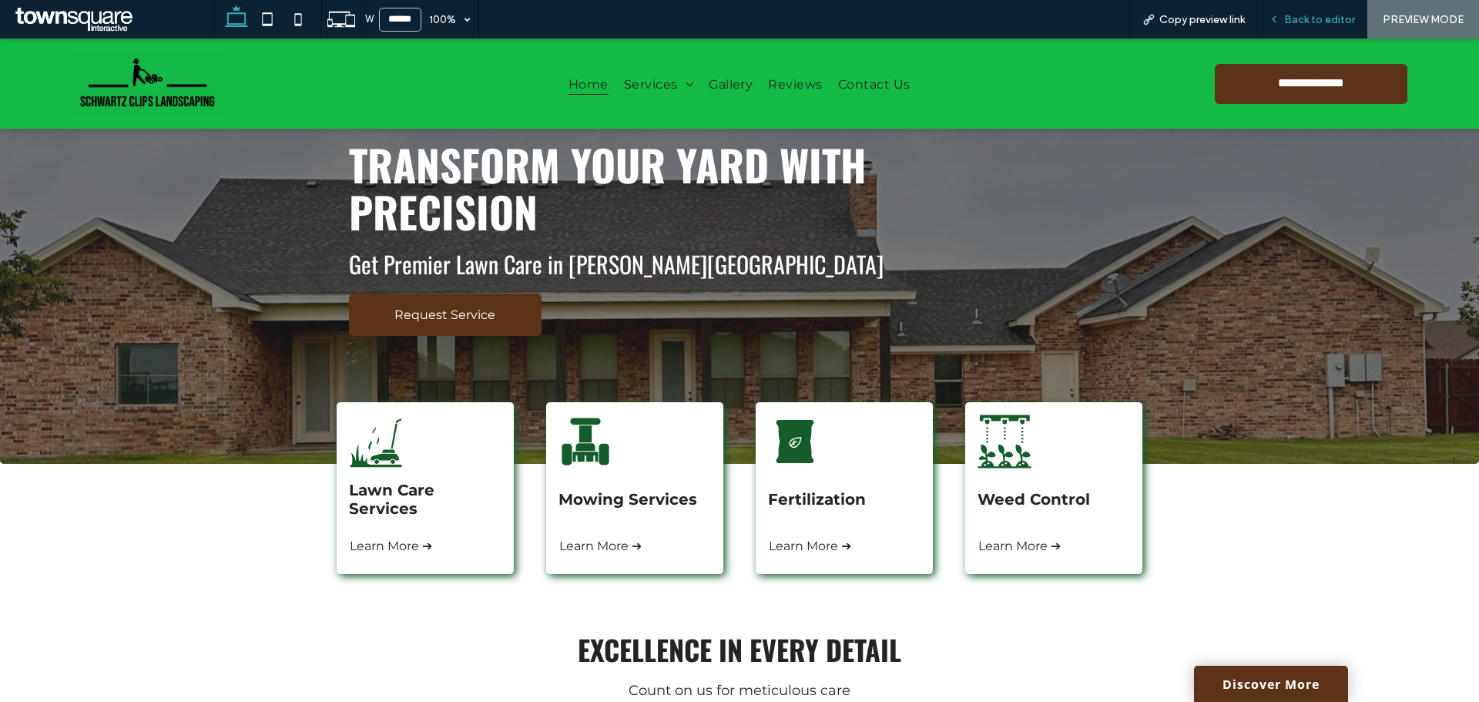
drag, startPoint x: 1287, startPoint y: 29, endPoint x: 1284, endPoint y: 38, distance: 9.0
click at [1289, 29] on div "Back to editor" at bounding box center [1312, 19] width 110 height 39
click at [1306, 23] on span "Back to editor" at bounding box center [1319, 19] width 71 height 13
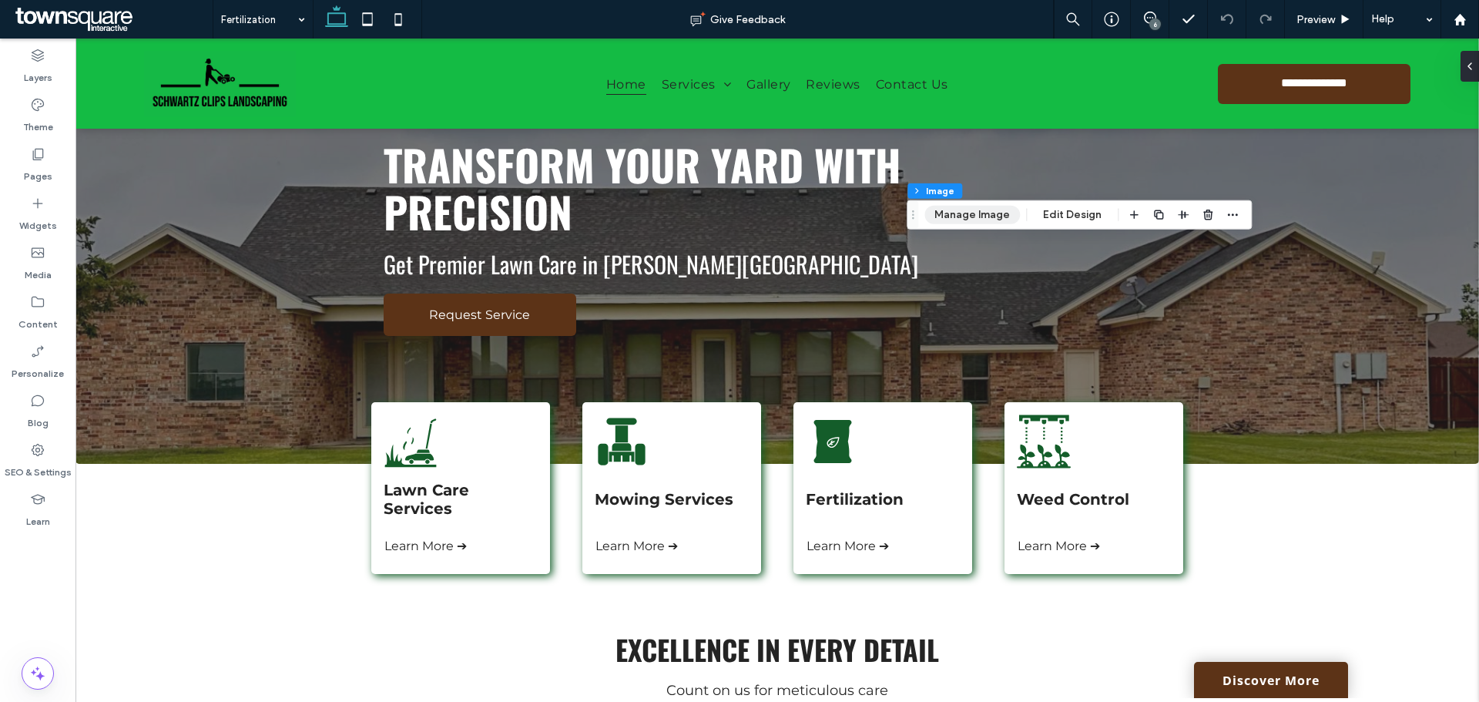
click at [978, 211] on button "Manage Image" at bounding box center [972, 215] width 96 height 18
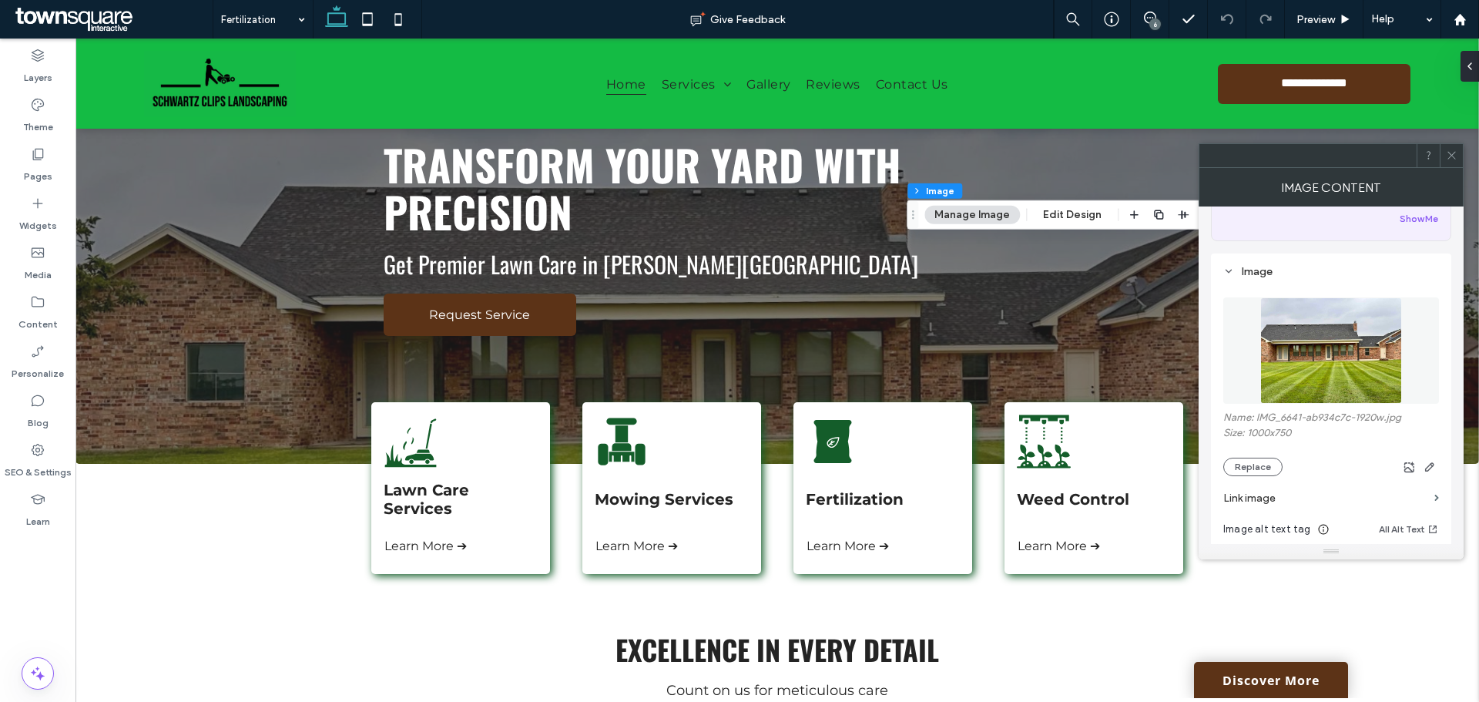
scroll to position [154, 0]
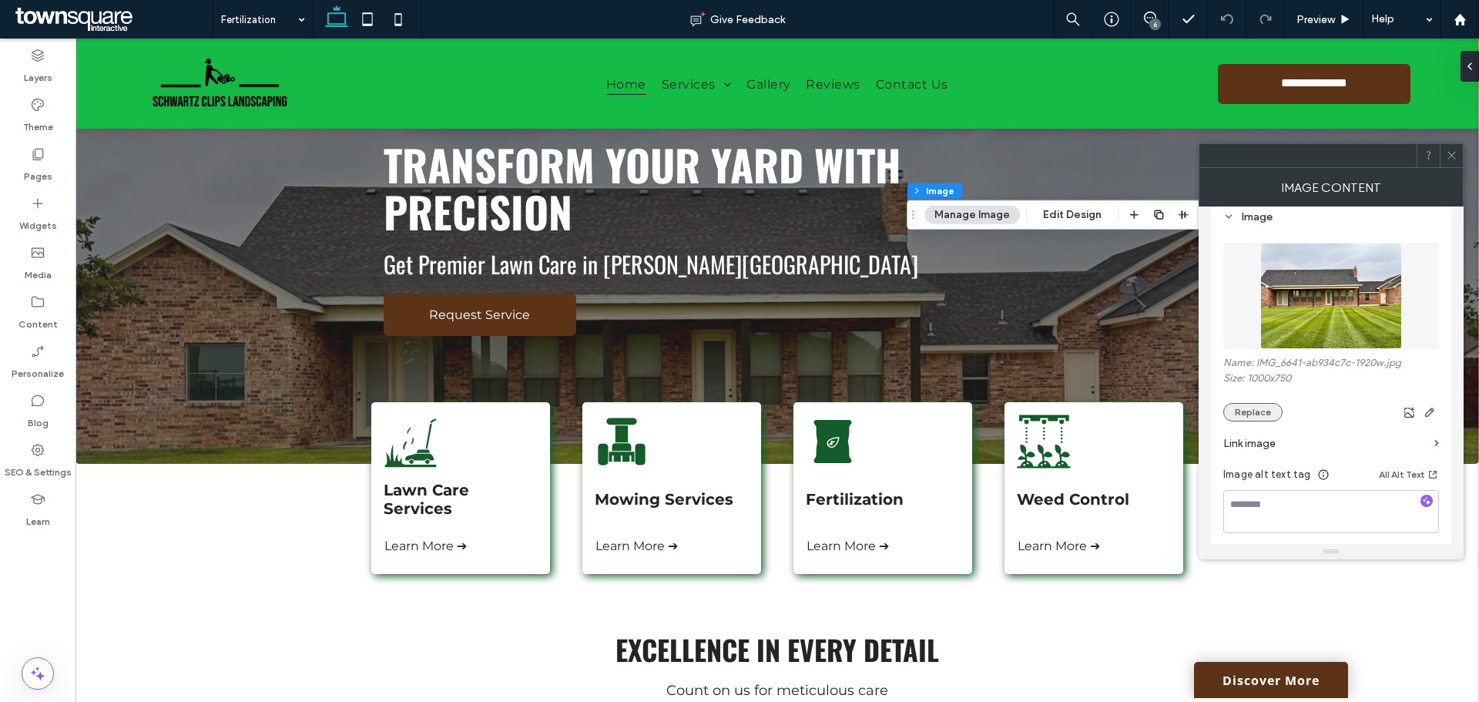
click at [1245, 412] on button "Replace" at bounding box center [1252, 412] width 59 height 18
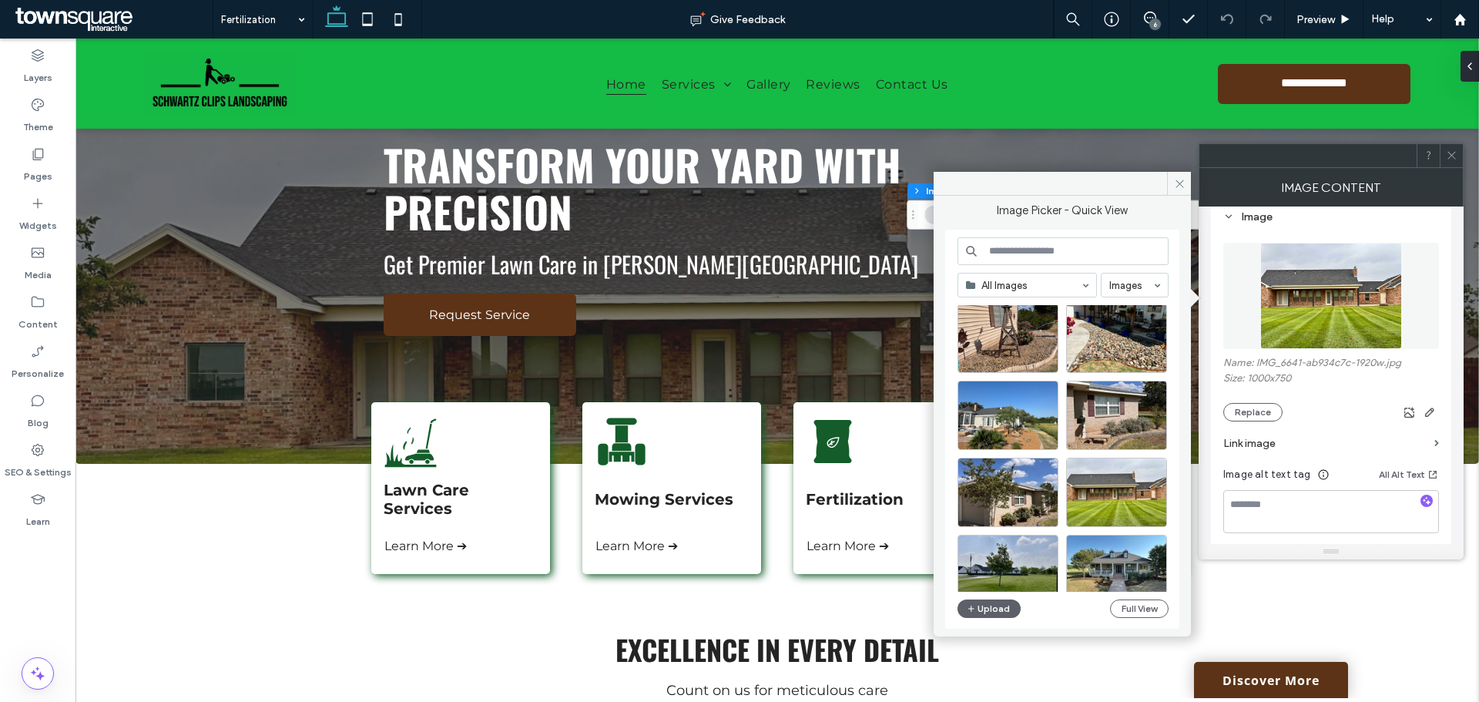
scroll to position [0, 0]
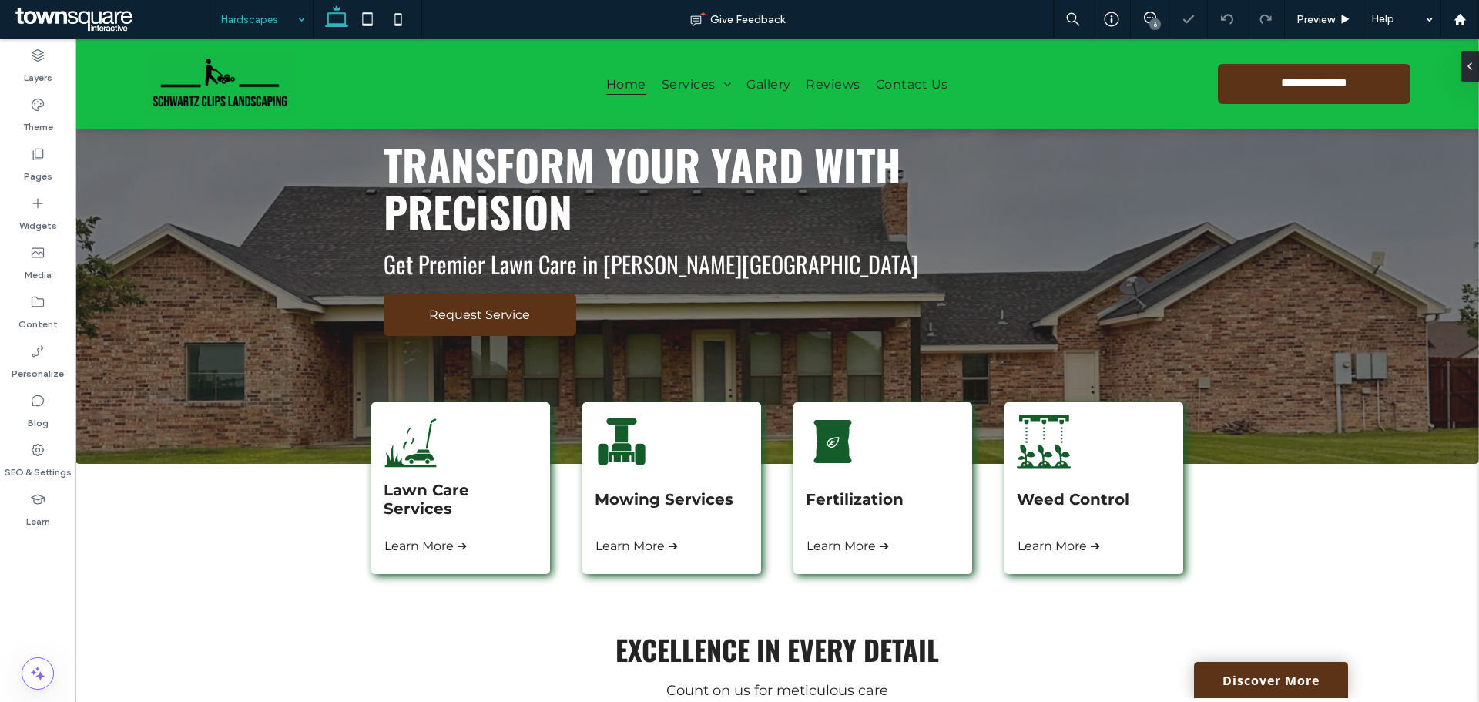
click at [245, 15] on input at bounding box center [259, 19] width 76 height 39
click at [273, 16] on input at bounding box center [259, 19] width 76 height 39
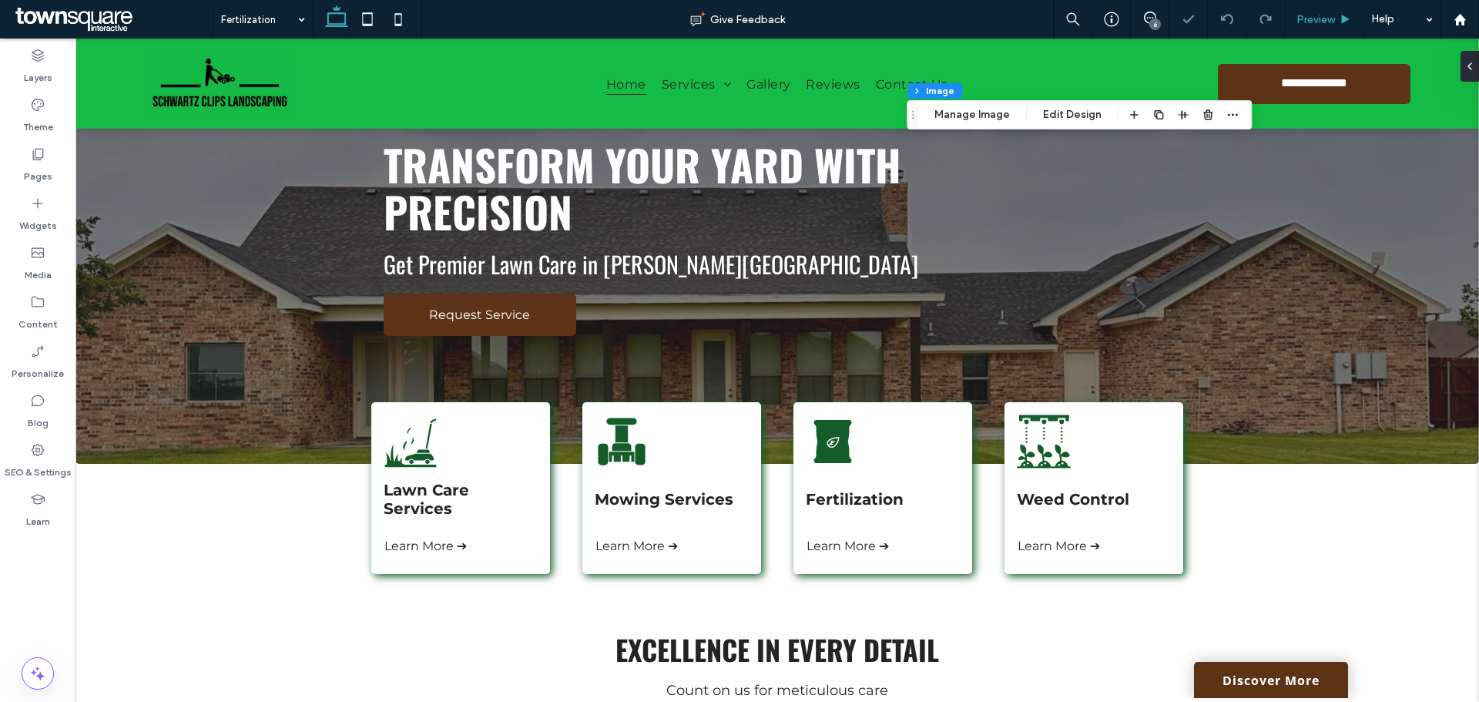
type input "*"
click at [975, 110] on button "Manage Image" at bounding box center [972, 115] width 96 height 18
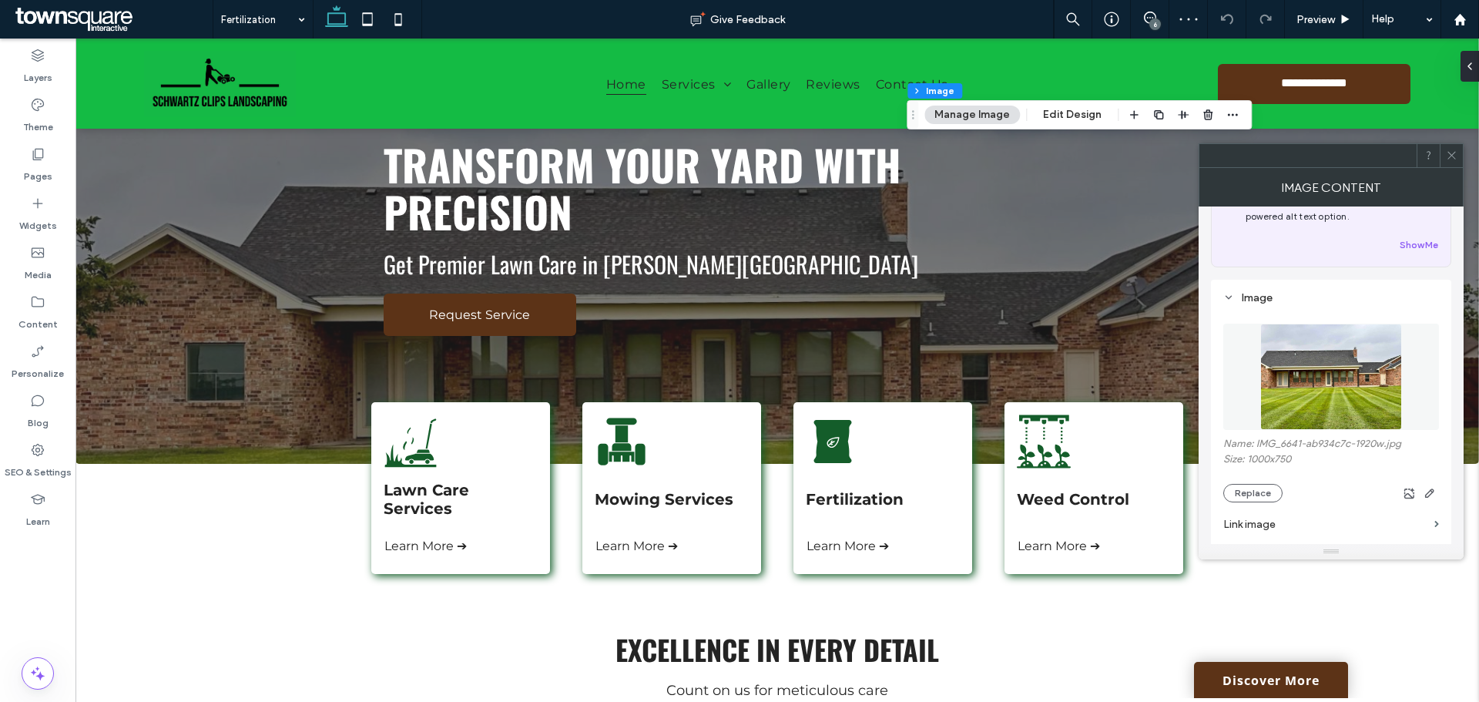
scroll to position [154, 0]
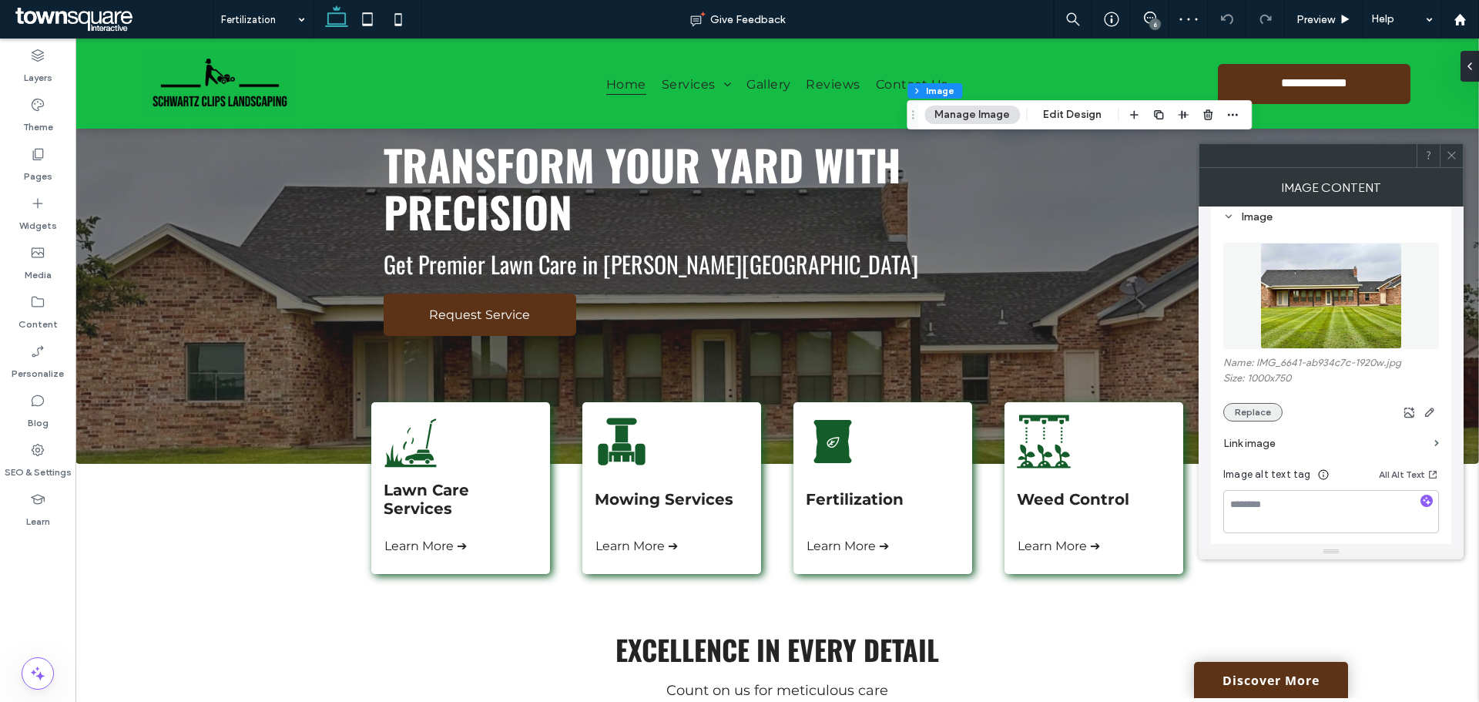
click at [1268, 410] on button "Replace" at bounding box center [1252, 412] width 59 height 18
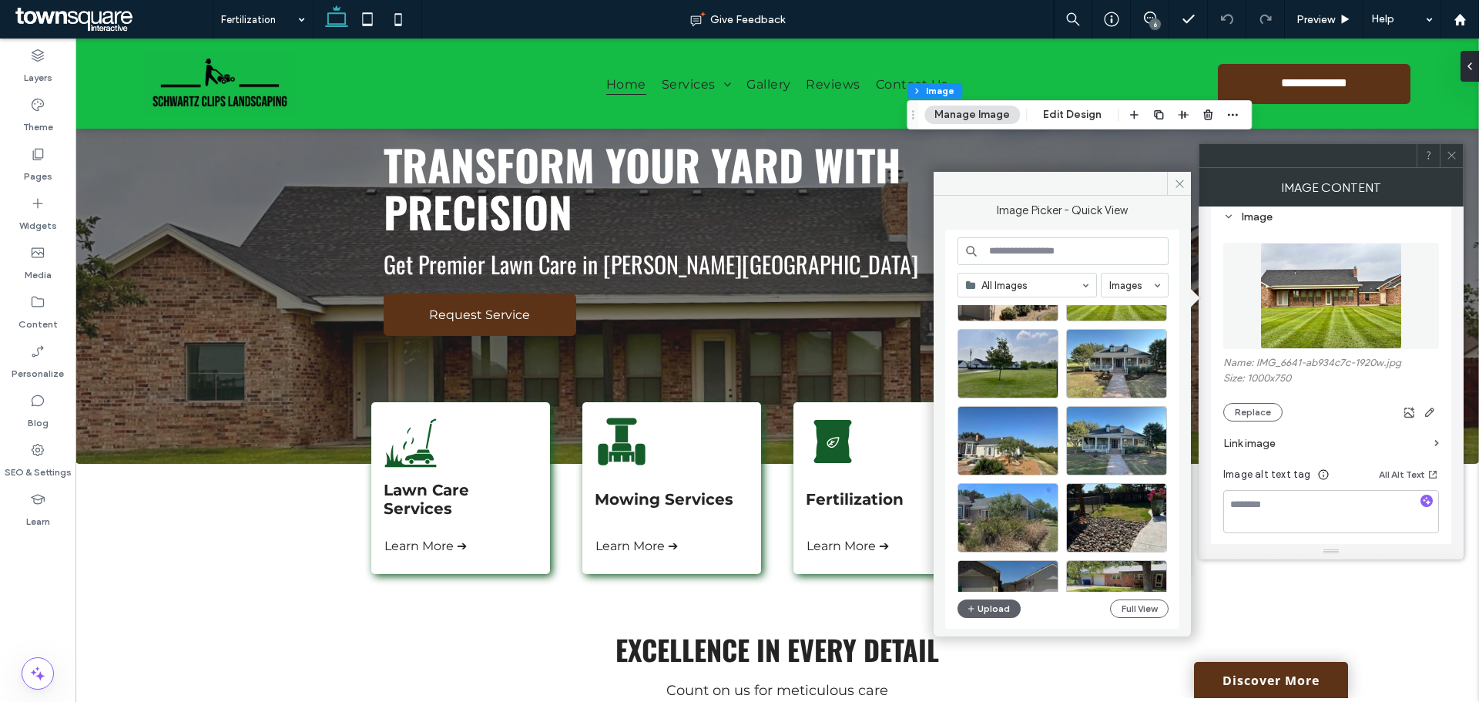
scroll to position [231, 0]
click at [1038, 384] on div at bounding box center [1047, 387] width 19 height 12
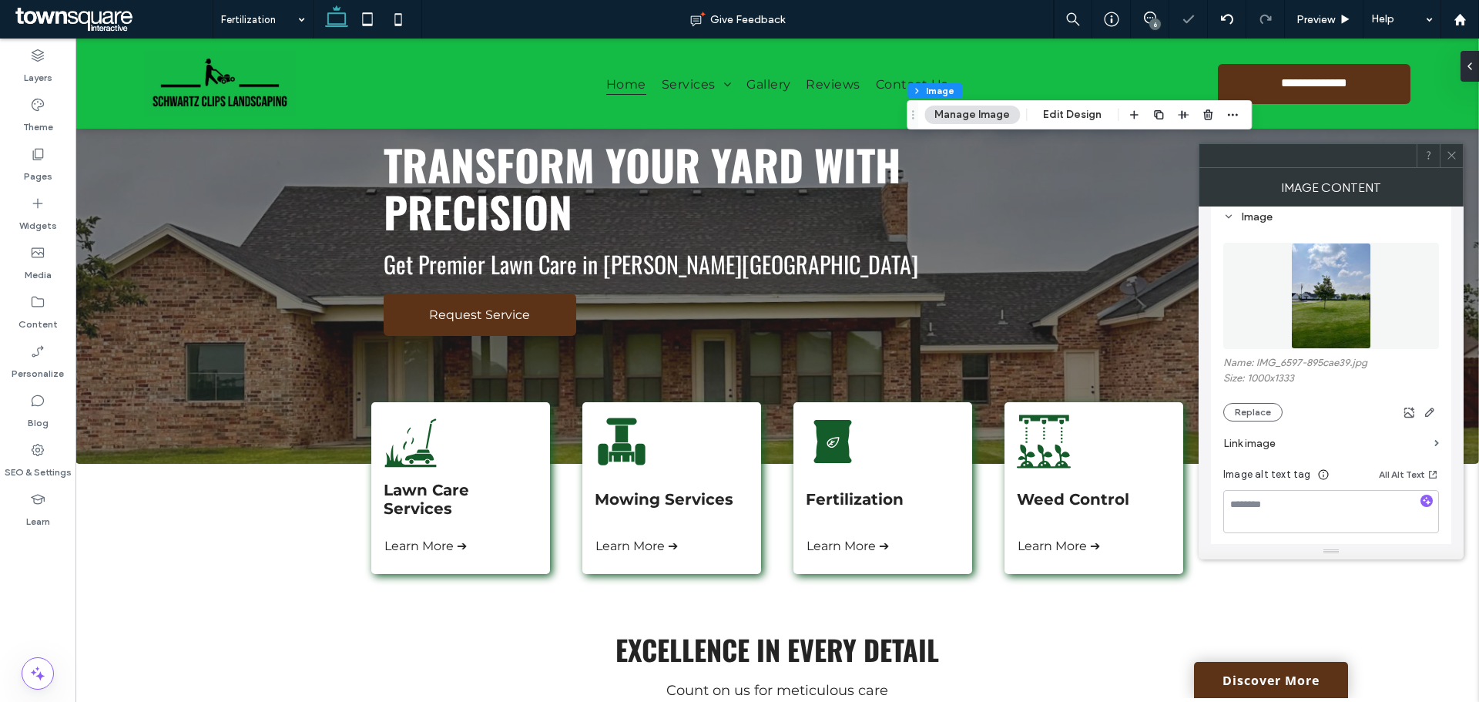
click at [1458, 165] on div at bounding box center [1451, 155] width 23 height 23
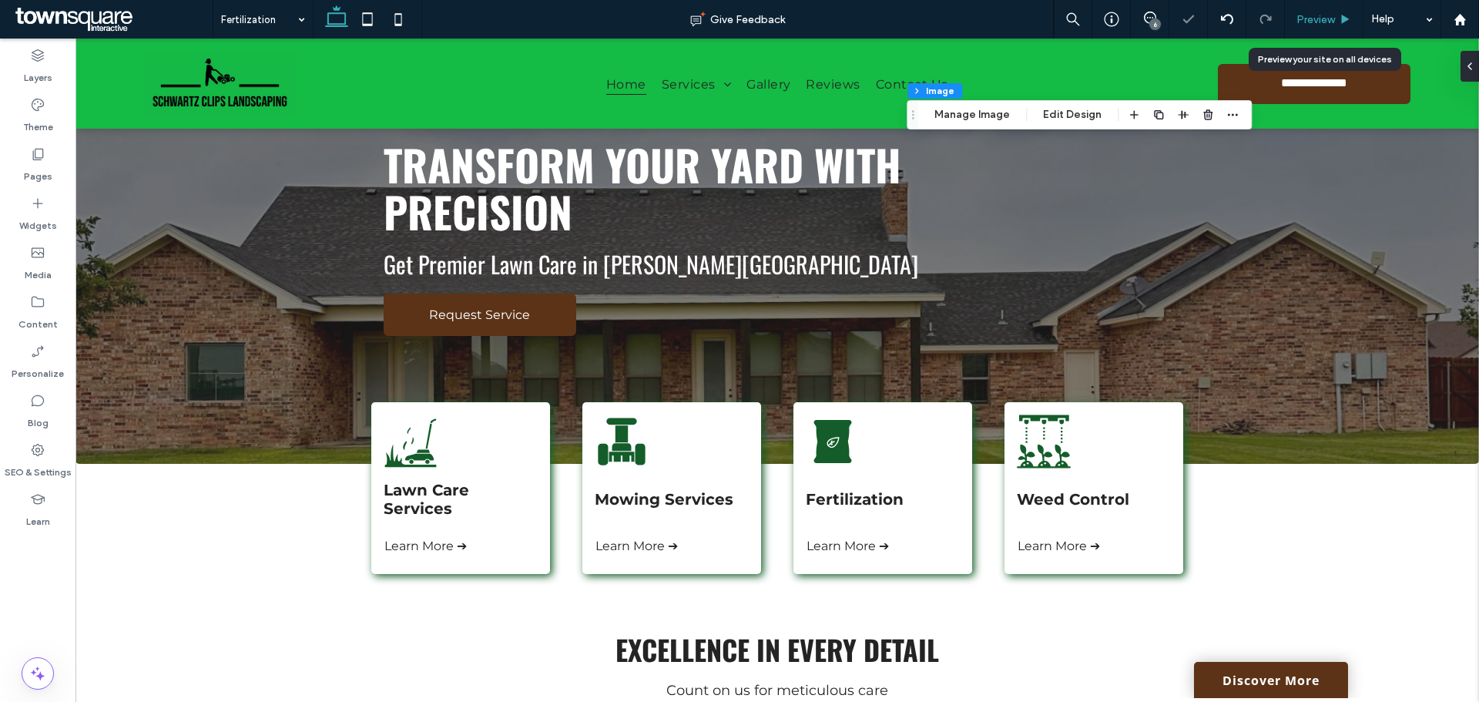
click at [1319, 22] on span "Preview" at bounding box center [1316, 19] width 39 height 13
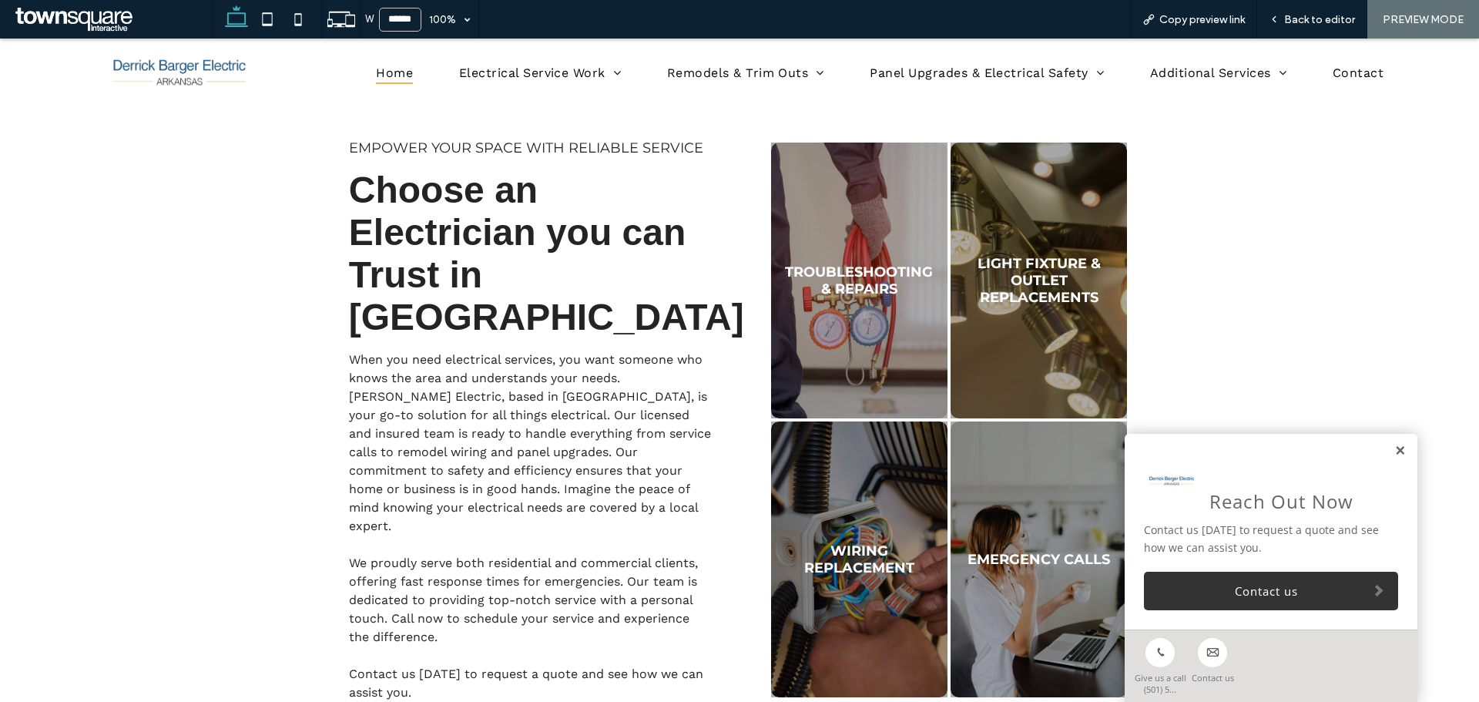
click at [1394, 451] on link at bounding box center [1400, 451] width 12 height 13
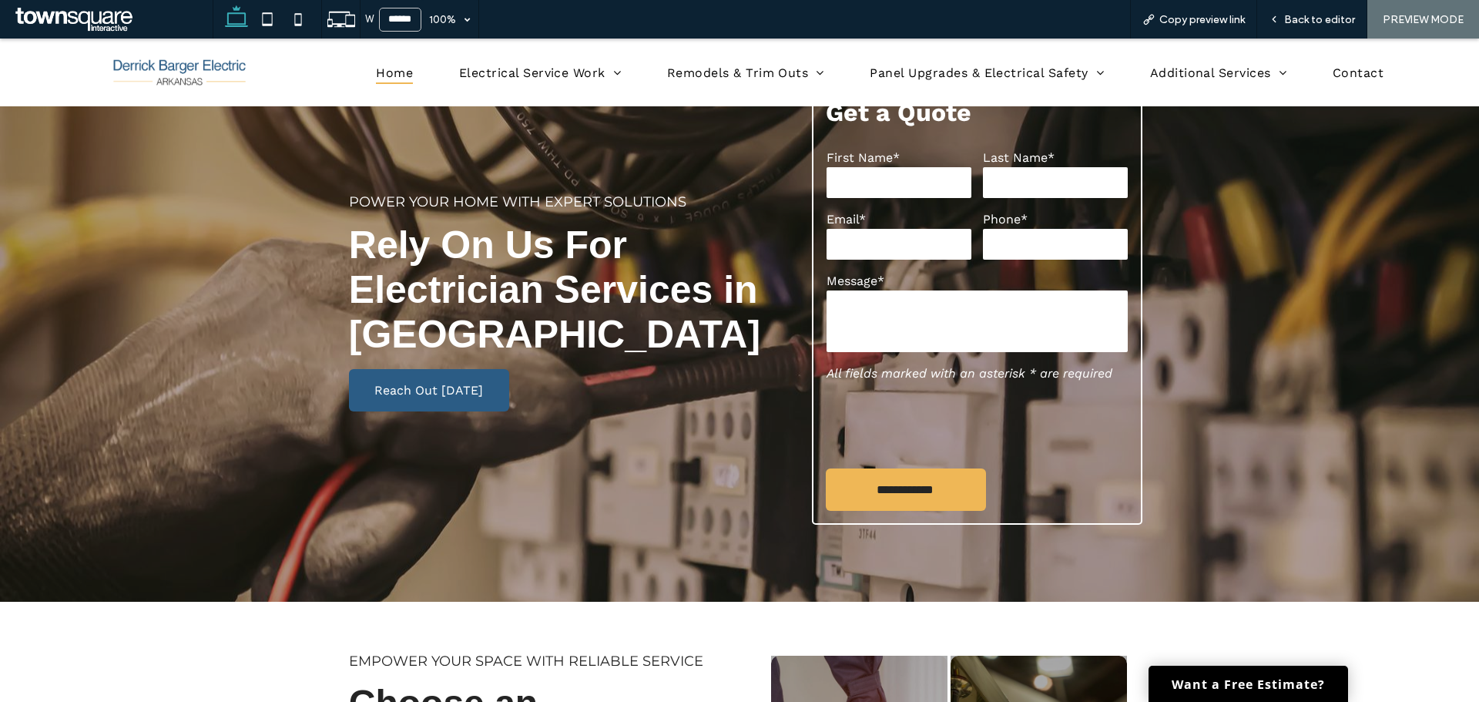
scroll to position [77, 0]
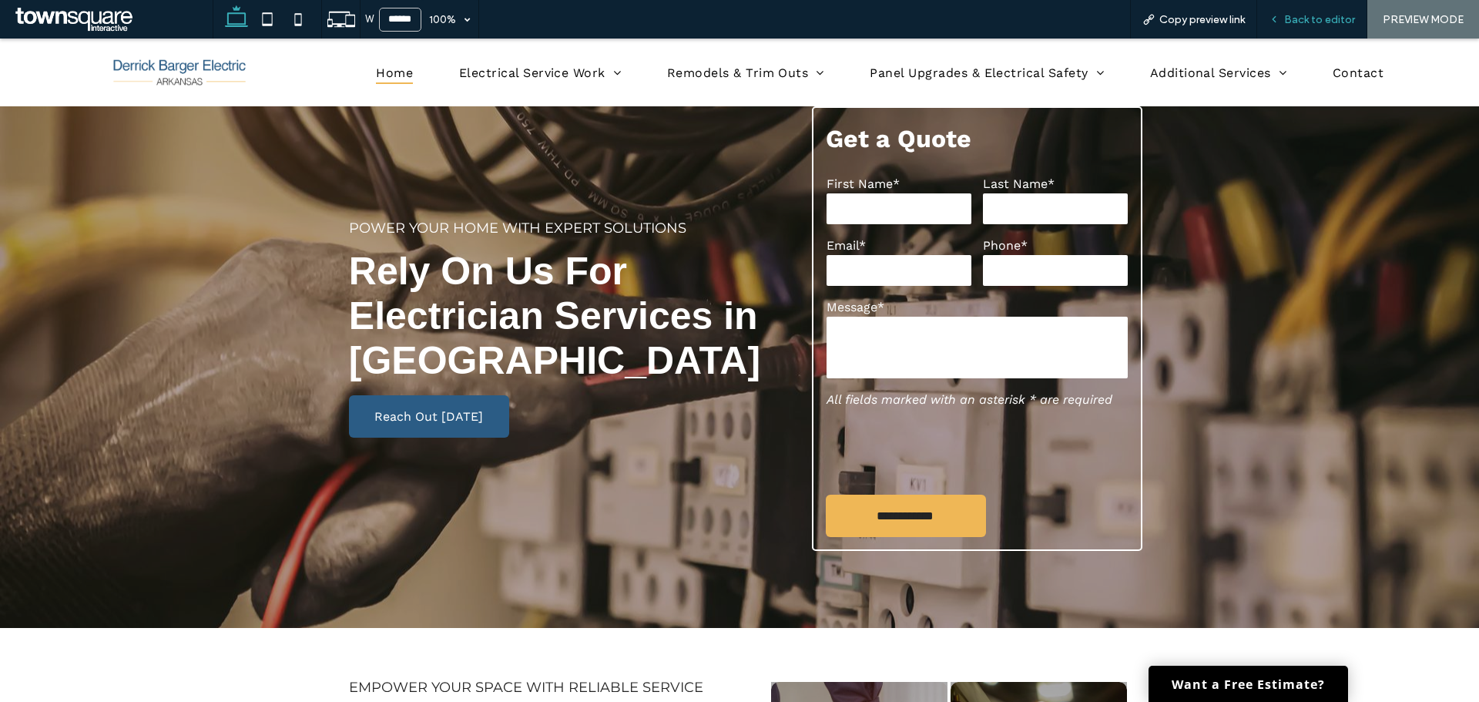
click at [1321, 25] on span "Back to editor" at bounding box center [1319, 19] width 71 height 13
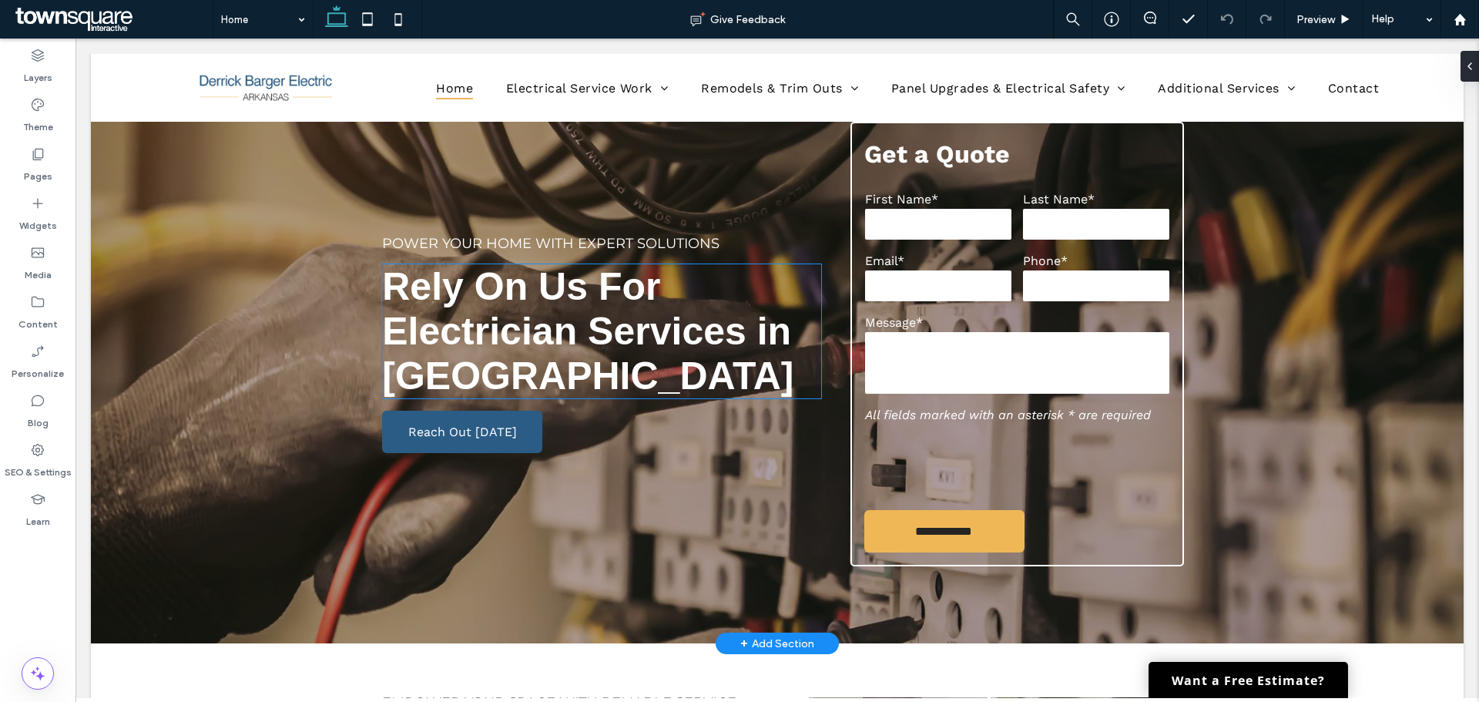
click at [592, 377] on span "Rely On Us For Electrician Services in Center Ridge" at bounding box center [587, 331] width 411 height 133
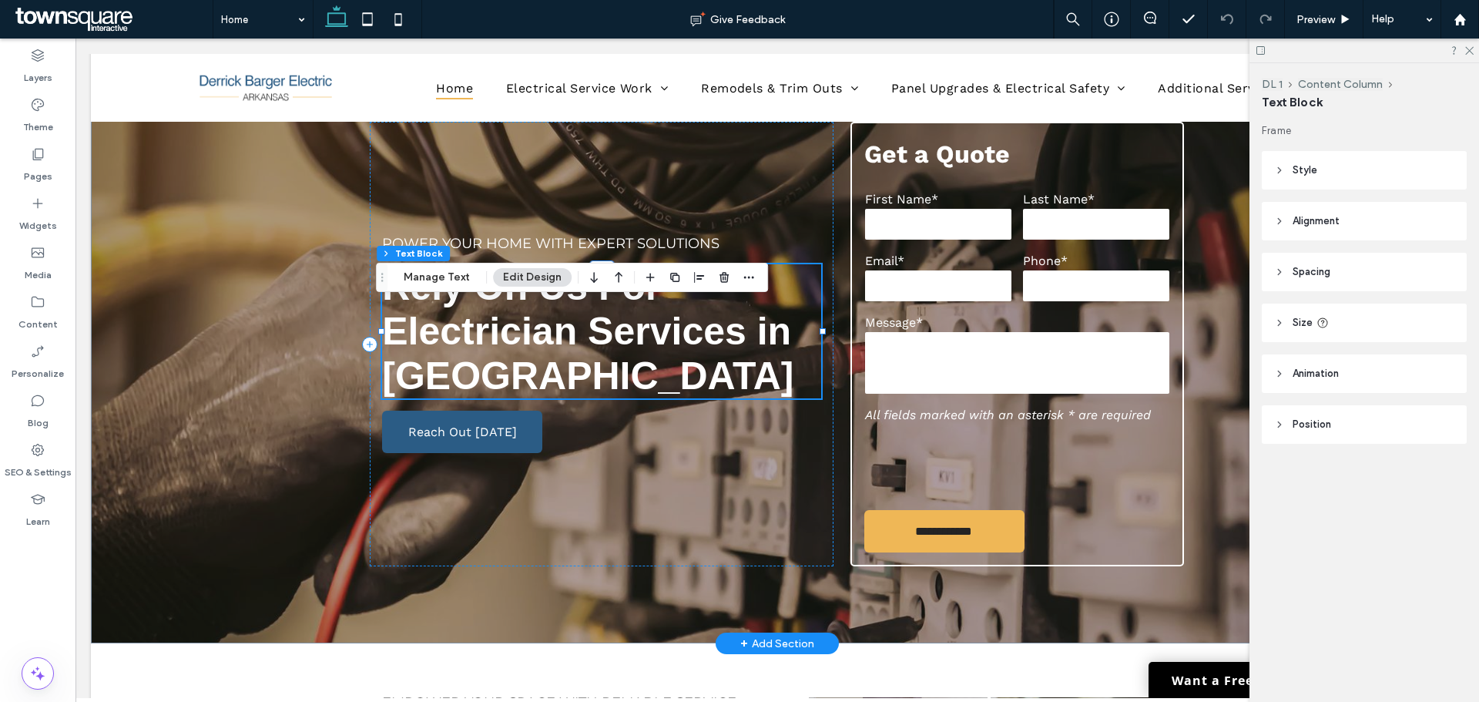
click at [613, 381] on span "Rely On Us For Electrician Services in Center Ridge" at bounding box center [587, 331] width 411 height 133
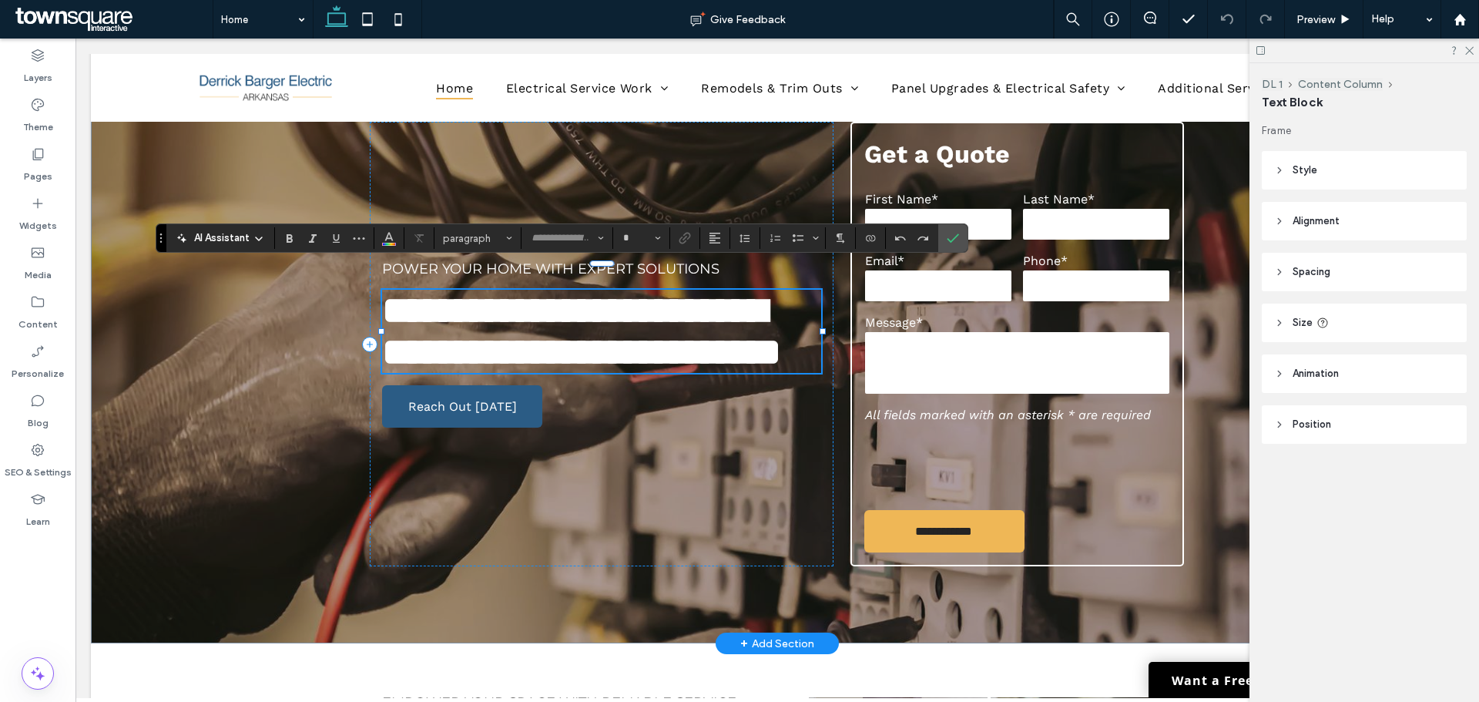
type input "*********"
type input "**"
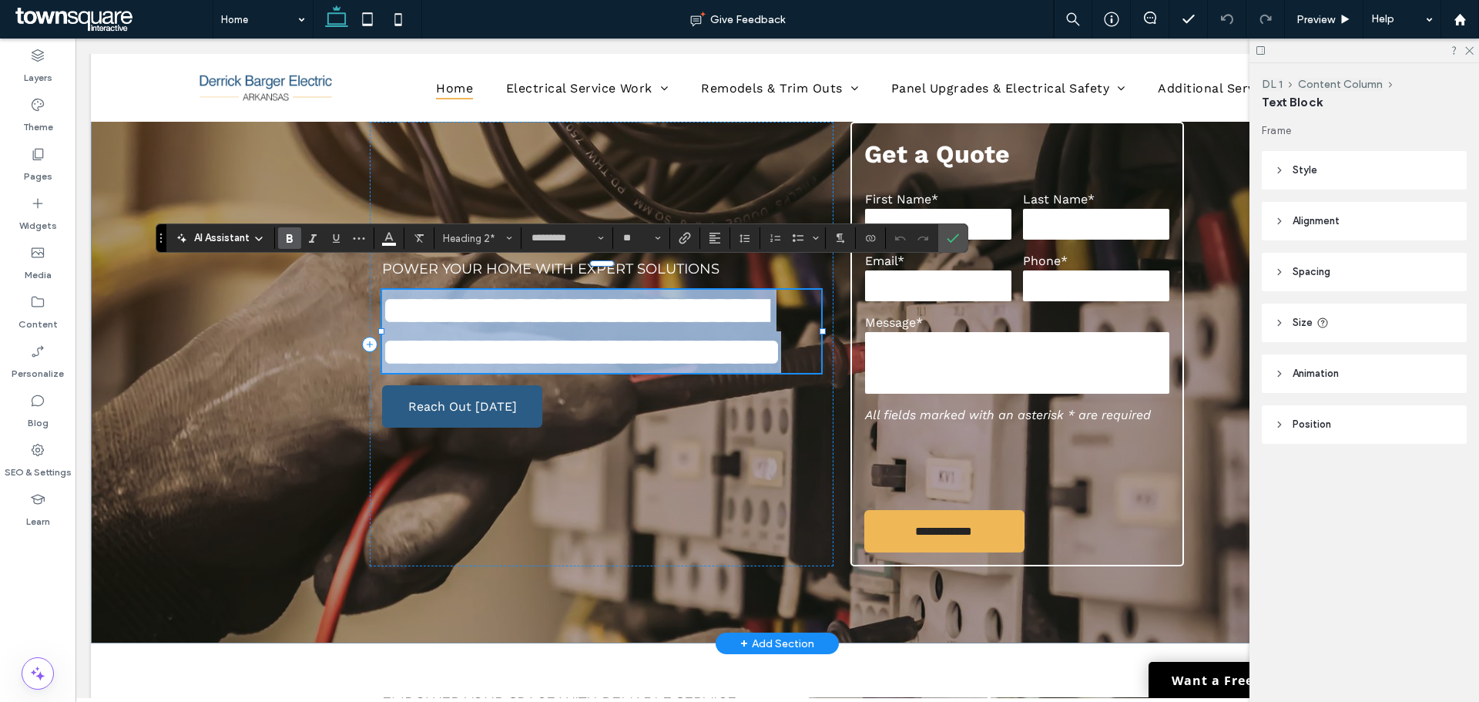
click at [619, 373] on h2 "**********" at bounding box center [601, 331] width 439 height 83
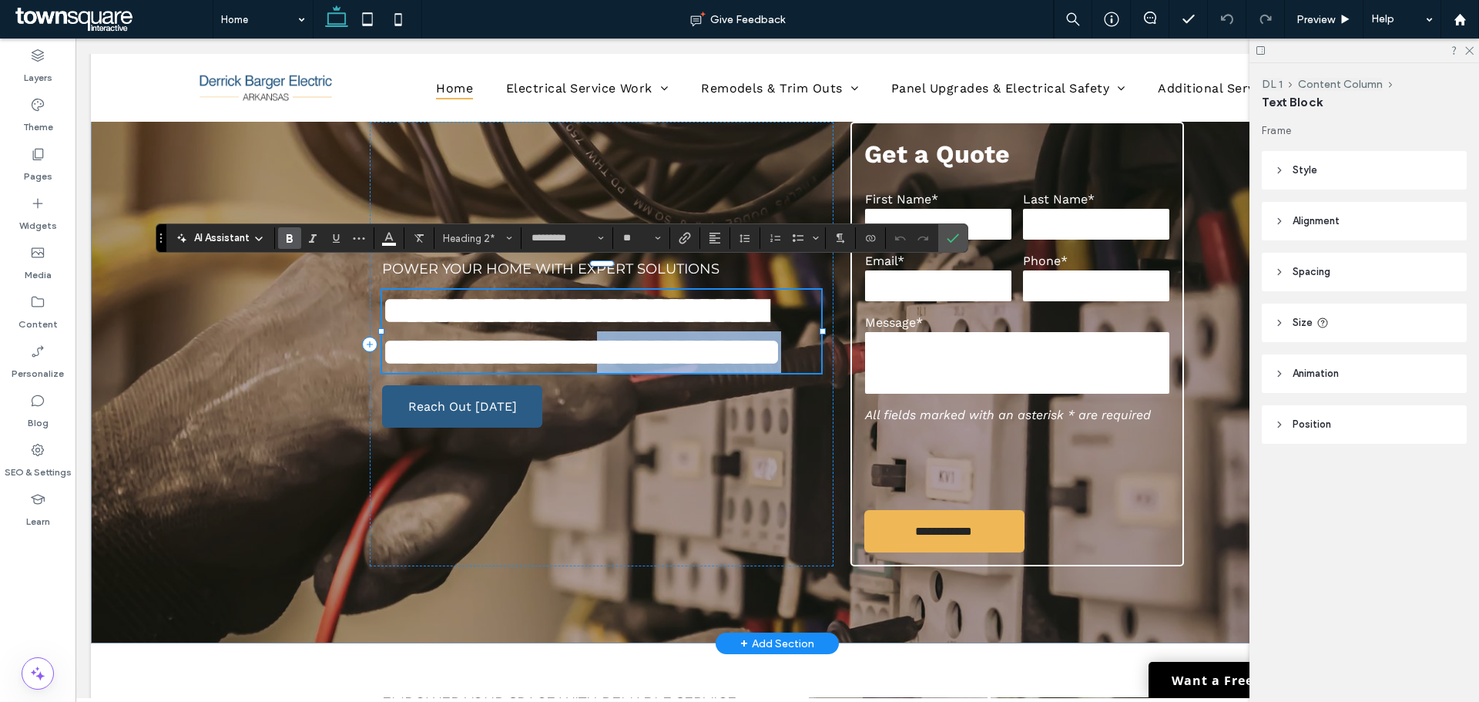
drag, startPoint x: 606, startPoint y: 382, endPoint x: 387, endPoint y: 382, distance: 218.0
click at [387, 373] on h2 "**********" at bounding box center [601, 331] width 439 height 83
click at [646, 373] on h2 "**********" at bounding box center [601, 331] width 439 height 83
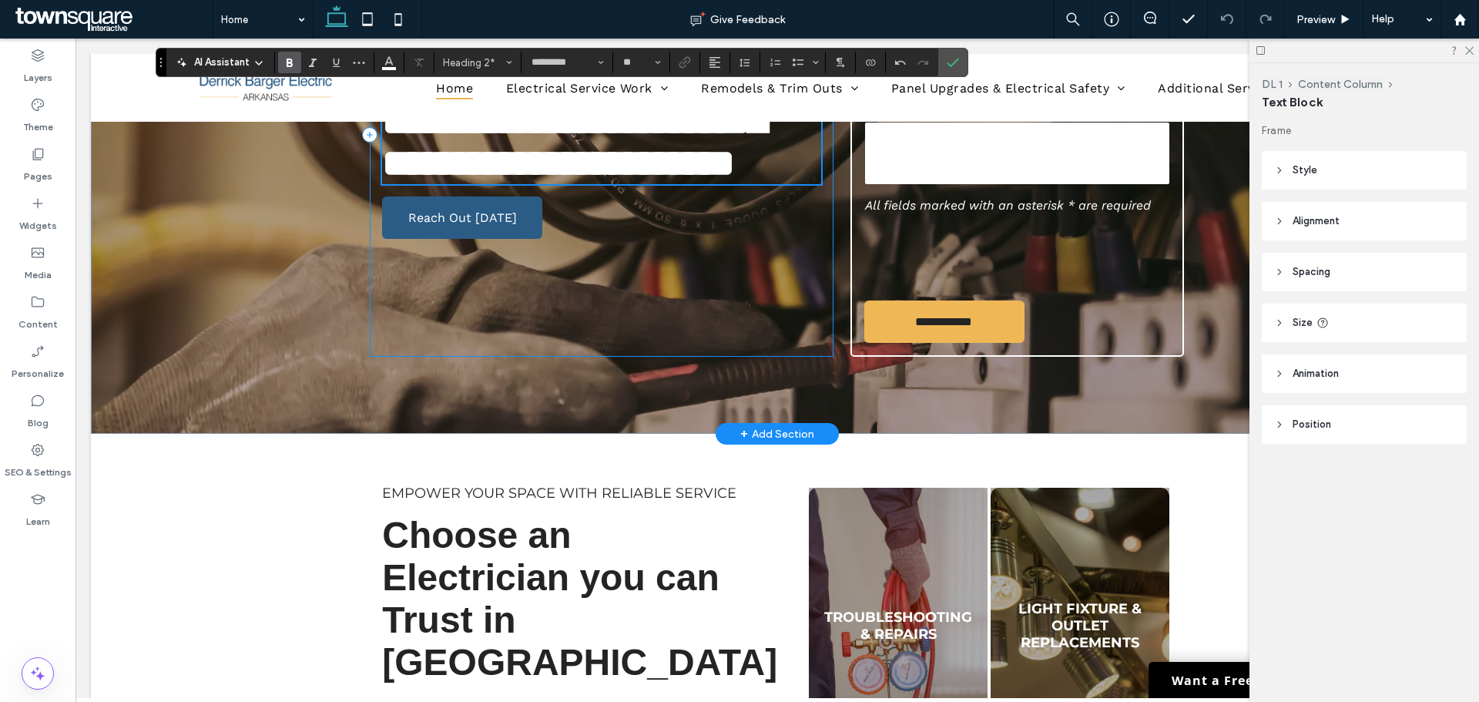
scroll to position [286, 0]
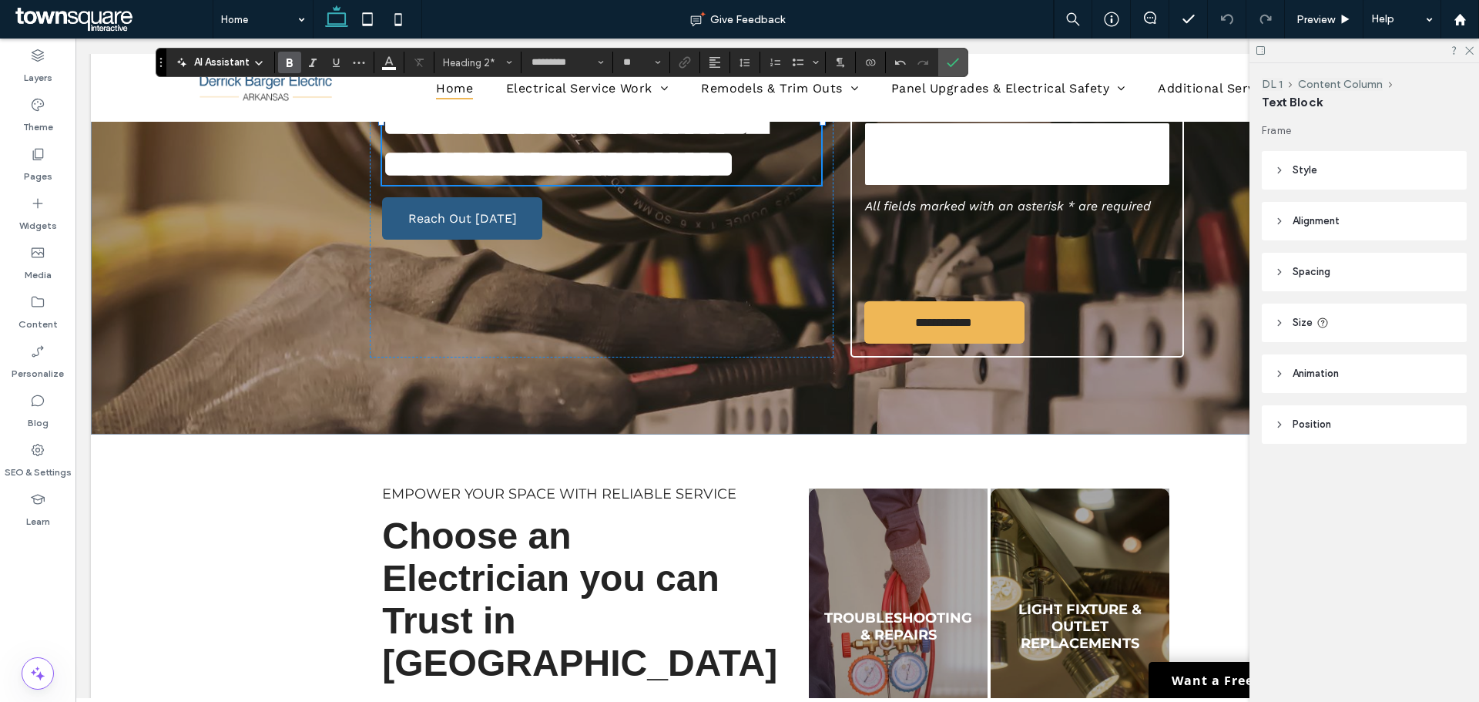
click at [1474, 53] on div at bounding box center [1365, 51] width 230 height 24
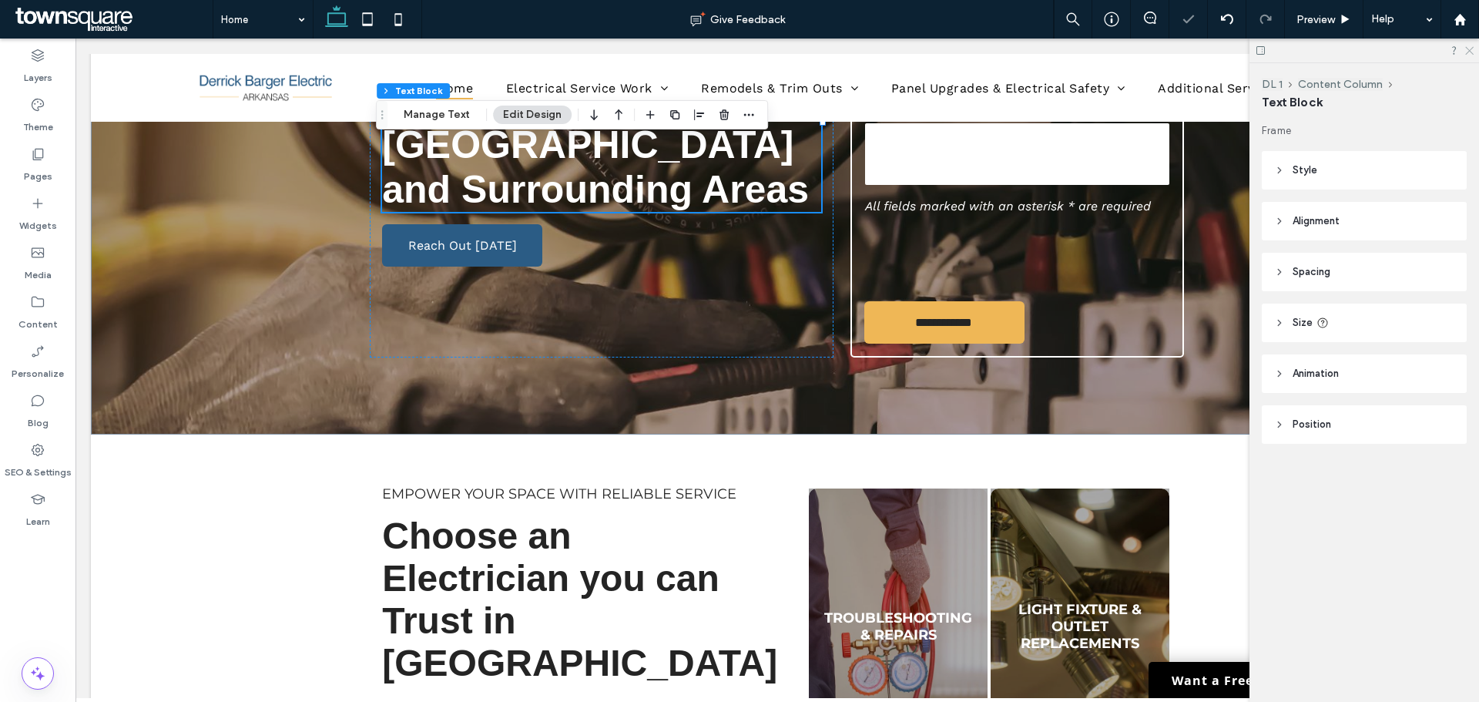
click at [1469, 54] on icon at bounding box center [1469, 50] width 10 height 10
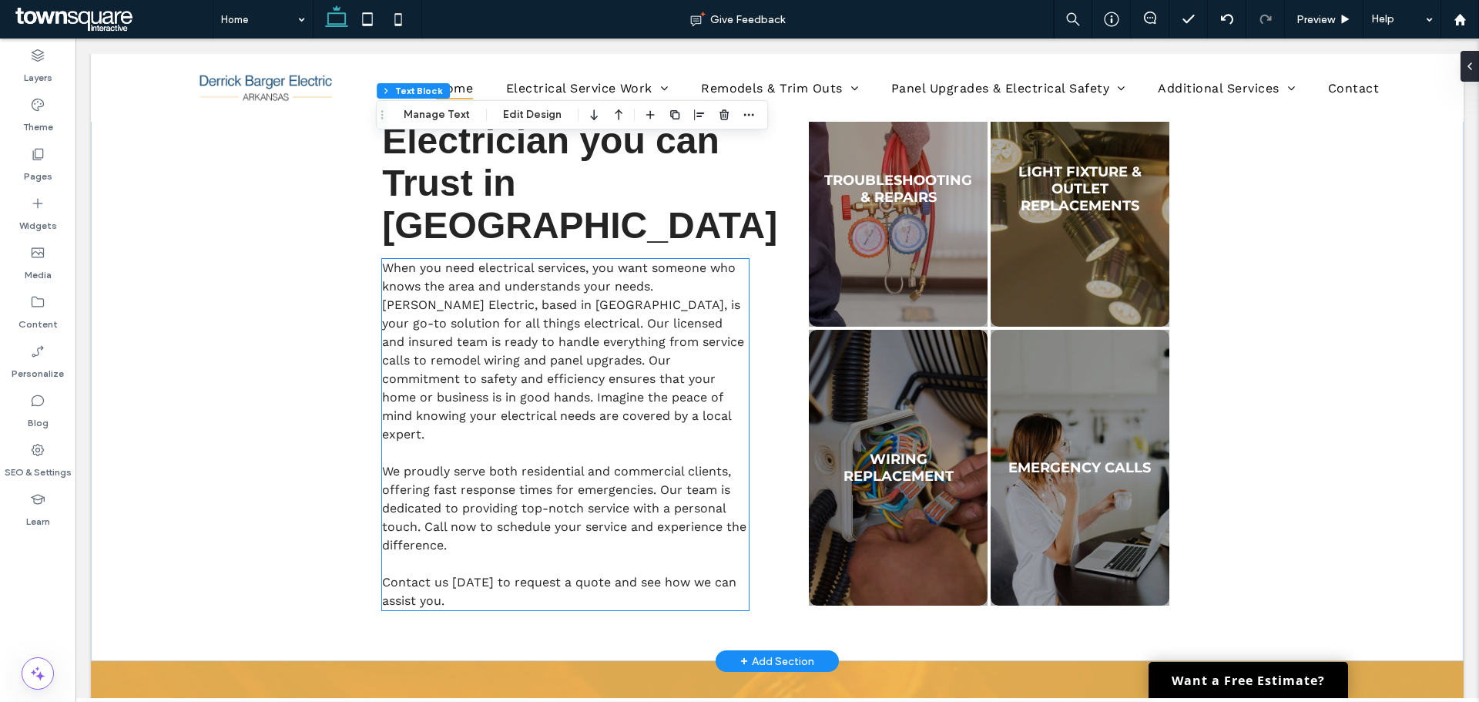
scroll to position [748, 0]
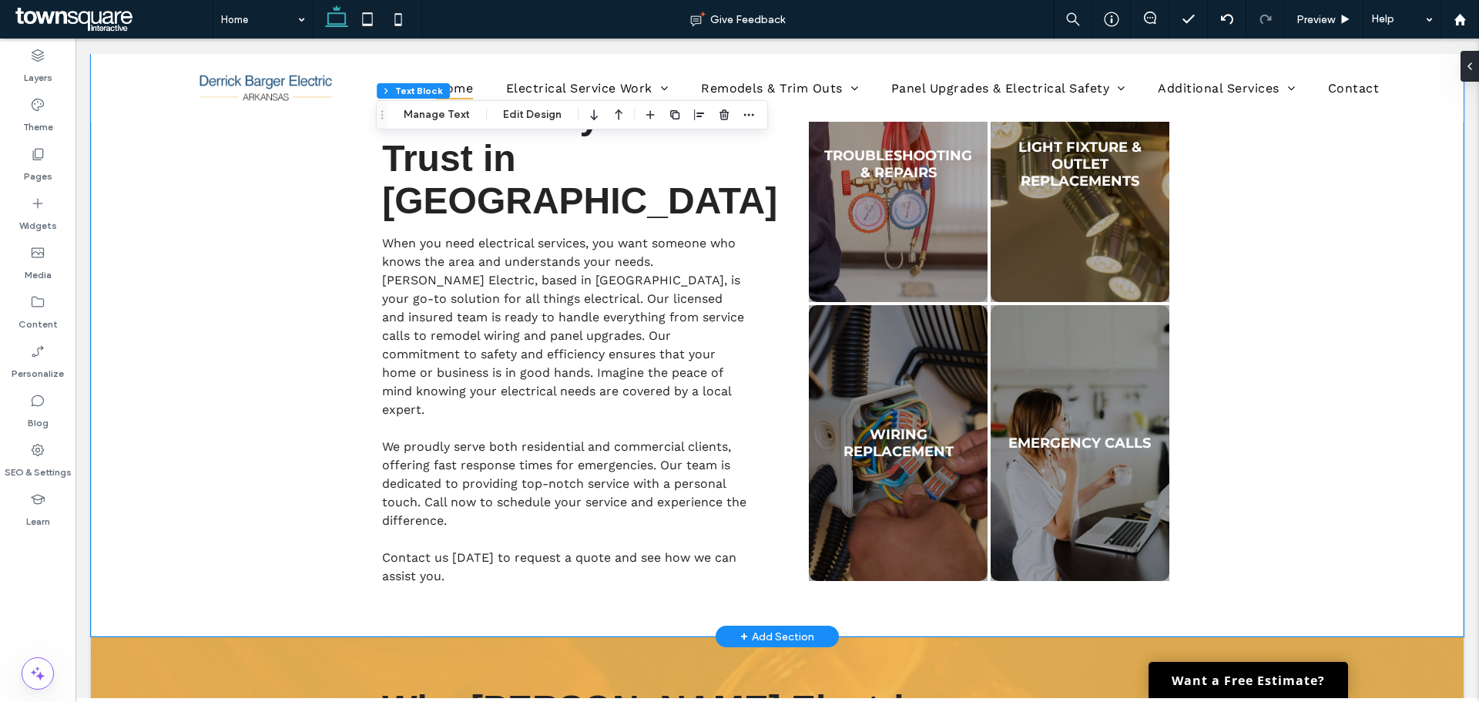
click at [243, 215] on div "Empower Your Space with Reliable Service Choose an Electrician you can Trust in…" at bounding box center [777, 304] width 1373 height 664
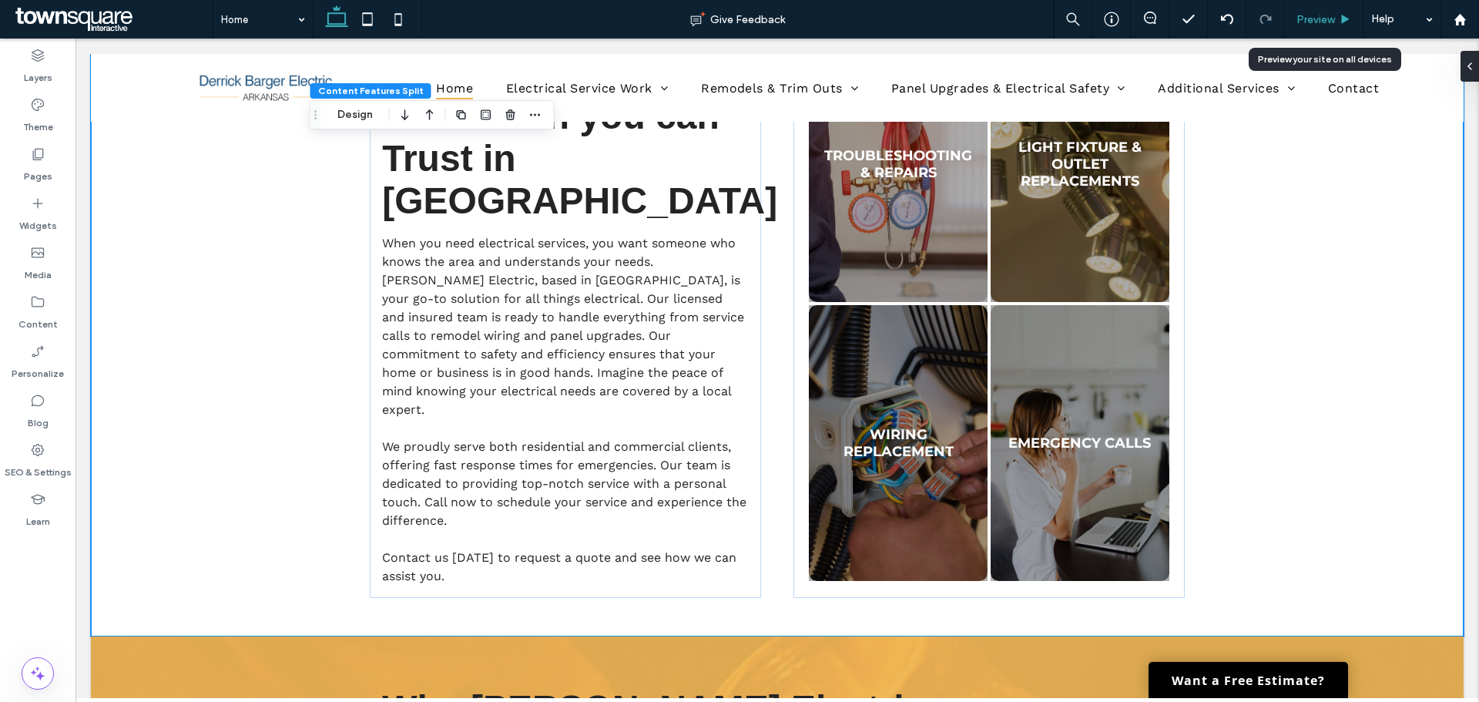
click at [1332, 8] on div "Preview" at bounding box center [1324, 19] width 79 height 39
click at [1332, 15] on span "Preview" at bounding box center [1316, 19] width 39 height 13
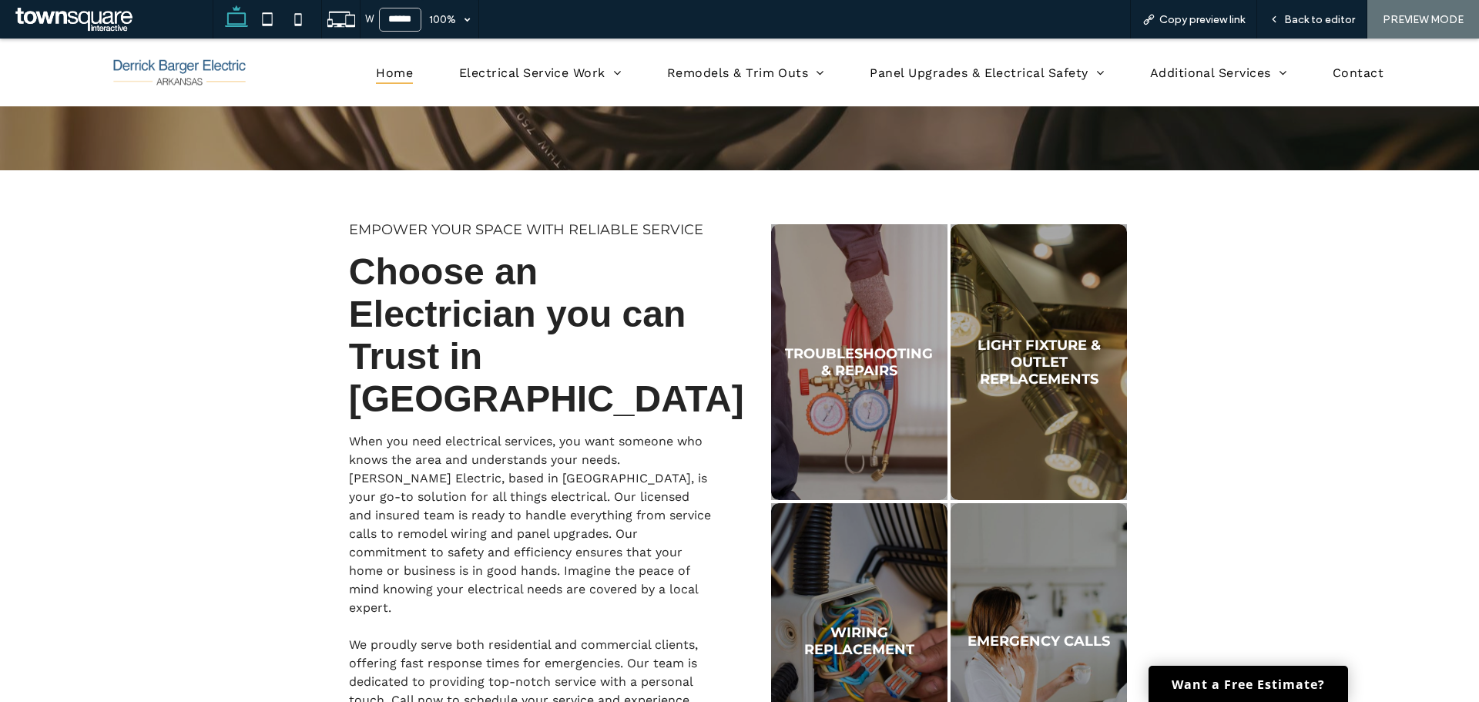
scroll to position [517, 0]
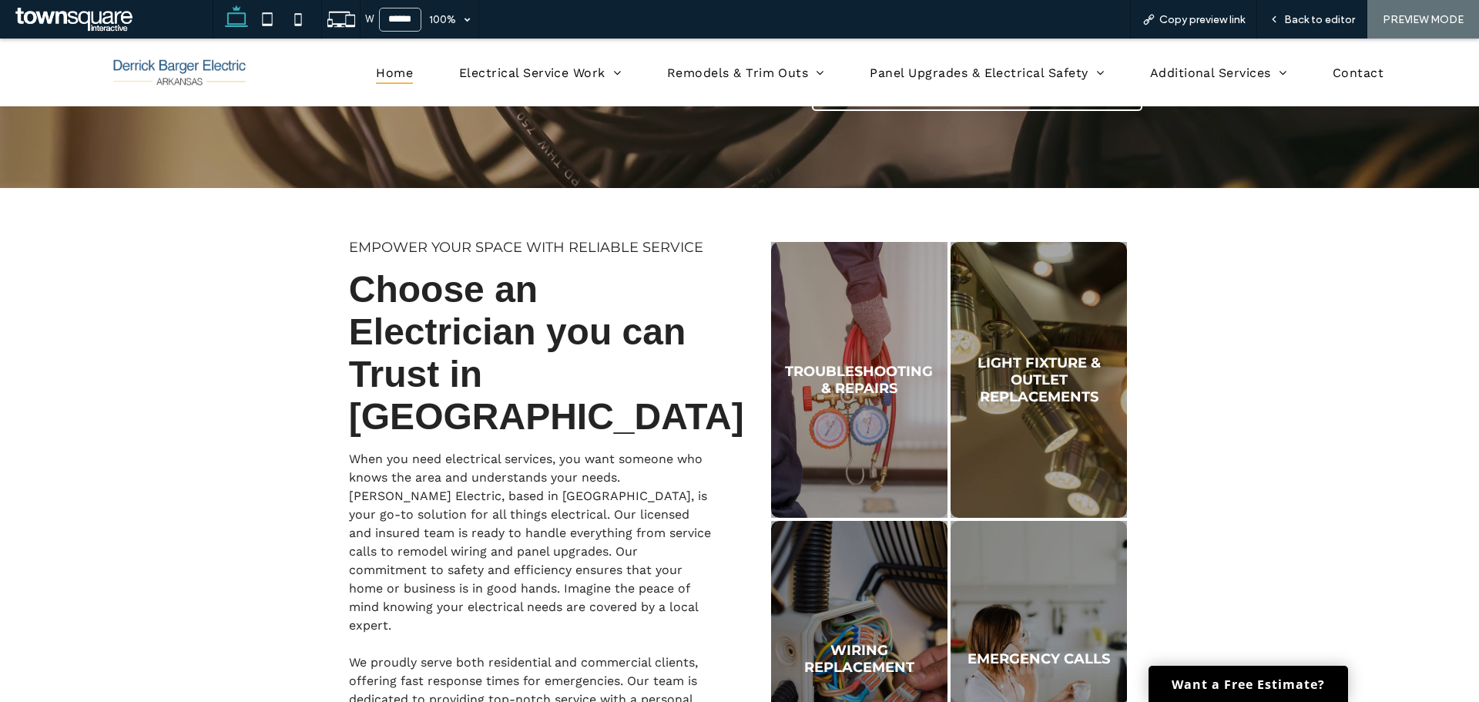
drag, startPoint x: 261, startPoint y: 422, endPoint x: 468, endPoint y: 353, distance: 217.8
click at [257, 413] on div "Empower Your Space with Reliable Service Choose an Electrician you can Trust in…" at bounding box center [739, 520] width 1479 height 664
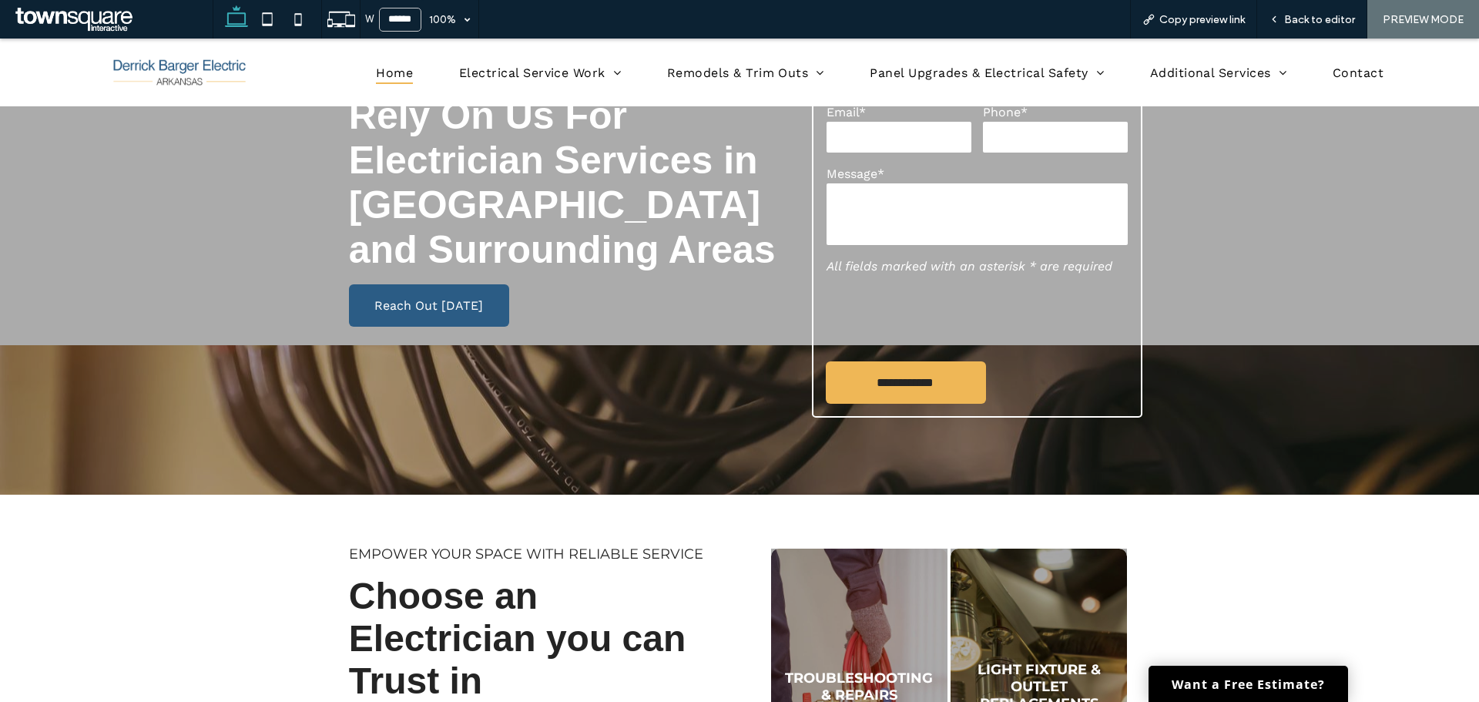
scroll to position [55, 0]
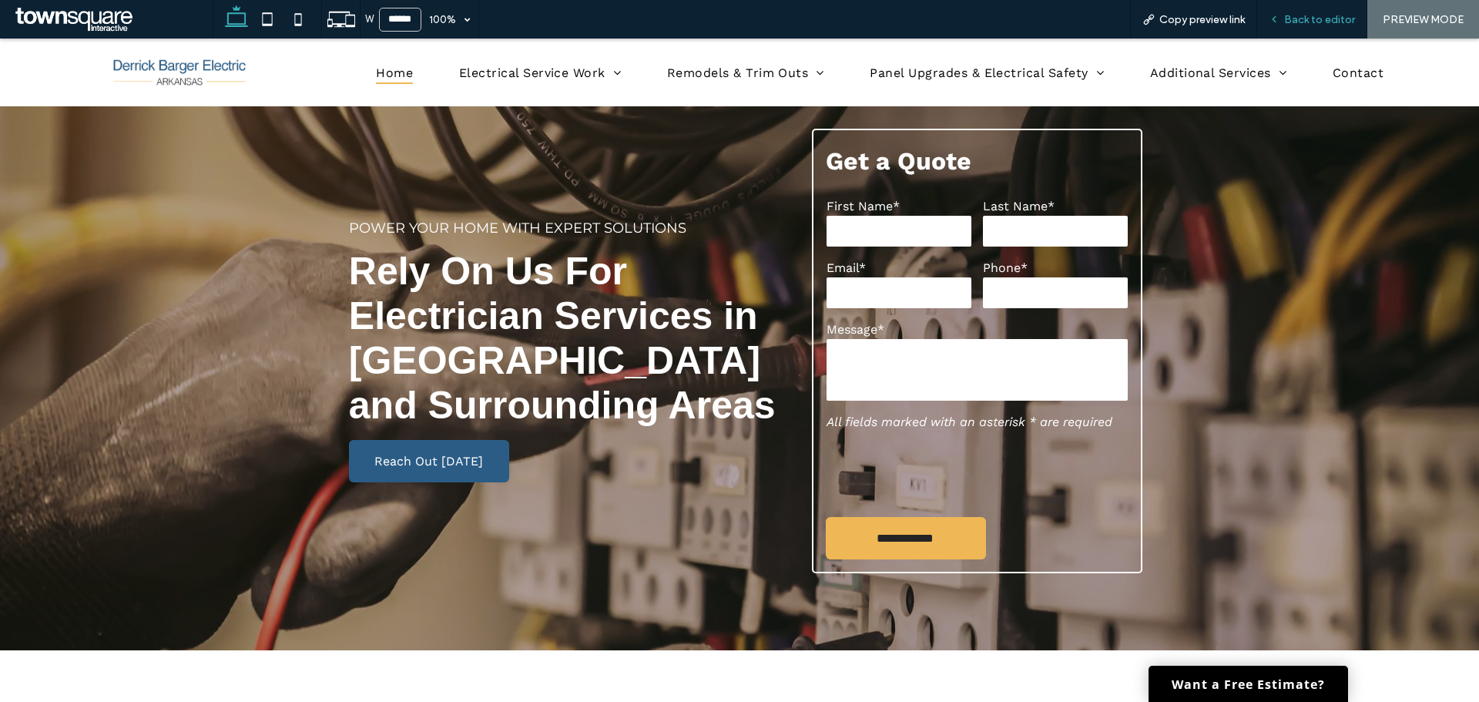
click at [1297, 28] on div "Back to editor" at bounding box center [1312, 19] width 110 height 39
click at [1303, 20] on span "Back to editor" at bounding box center [1319, 19] width 71 height 13
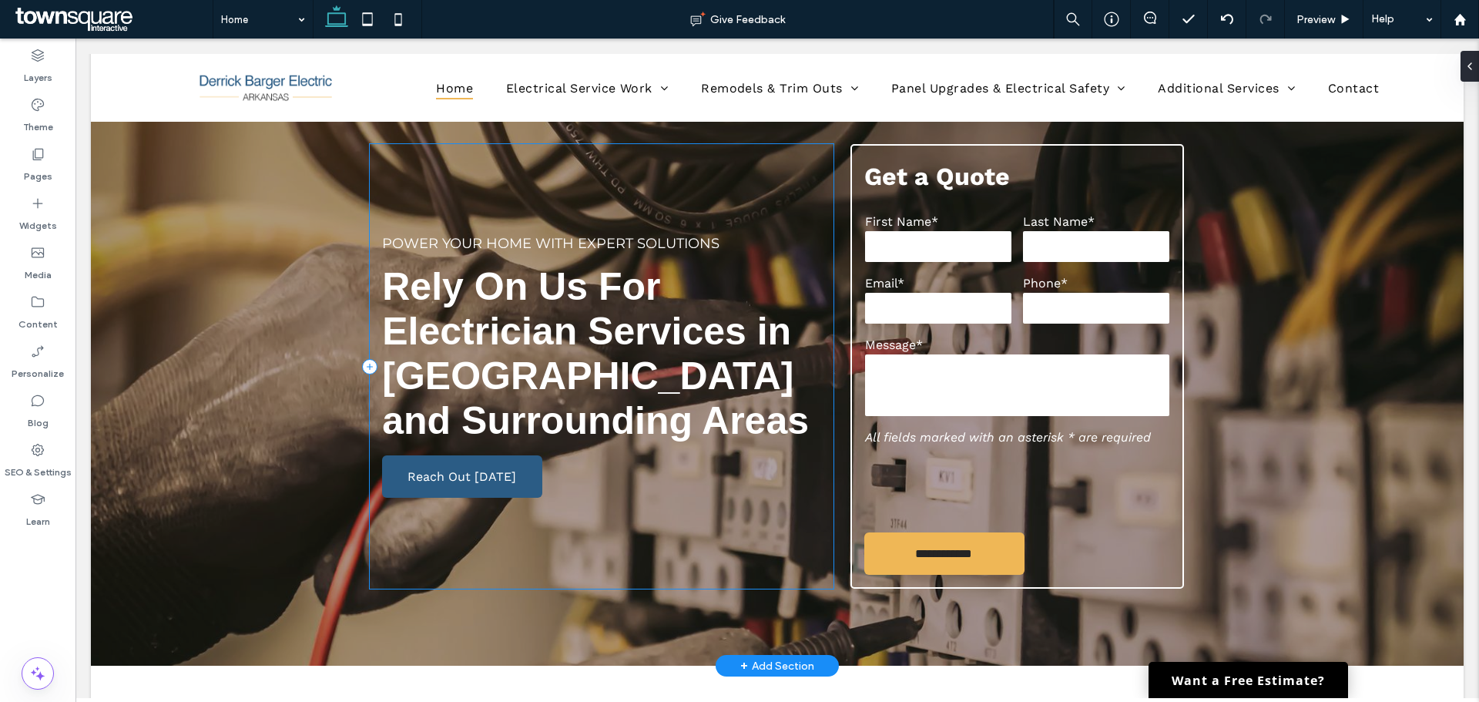
scroll to position [363, 0]
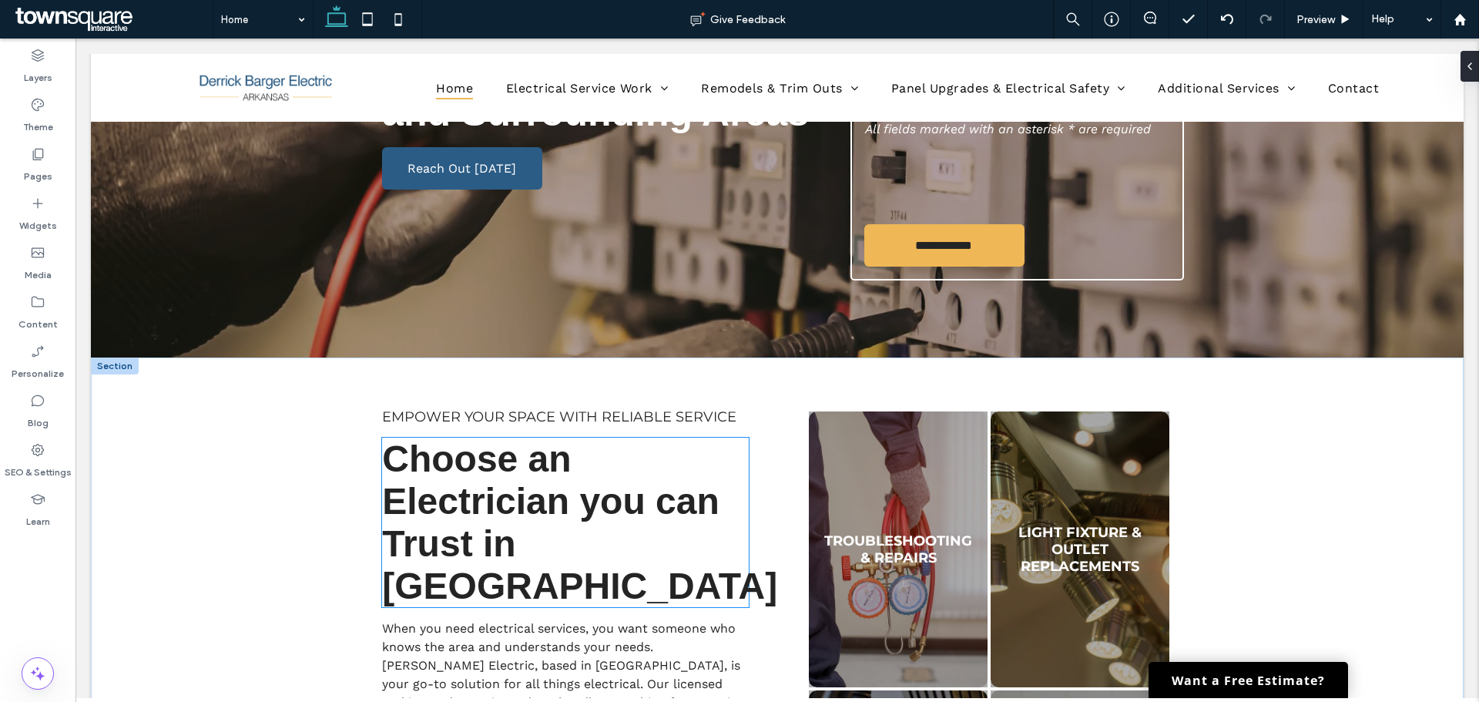
click at [560, 579] on h4 "Choose an Electrician you can Trust in Center Ridge" at bounding box center [565, 522] width 367 height 169
click at [560, 579] on div "Choose an Electrician you can Trust in Center Ridge" at bounding box center [565, 522] width 367 height 169
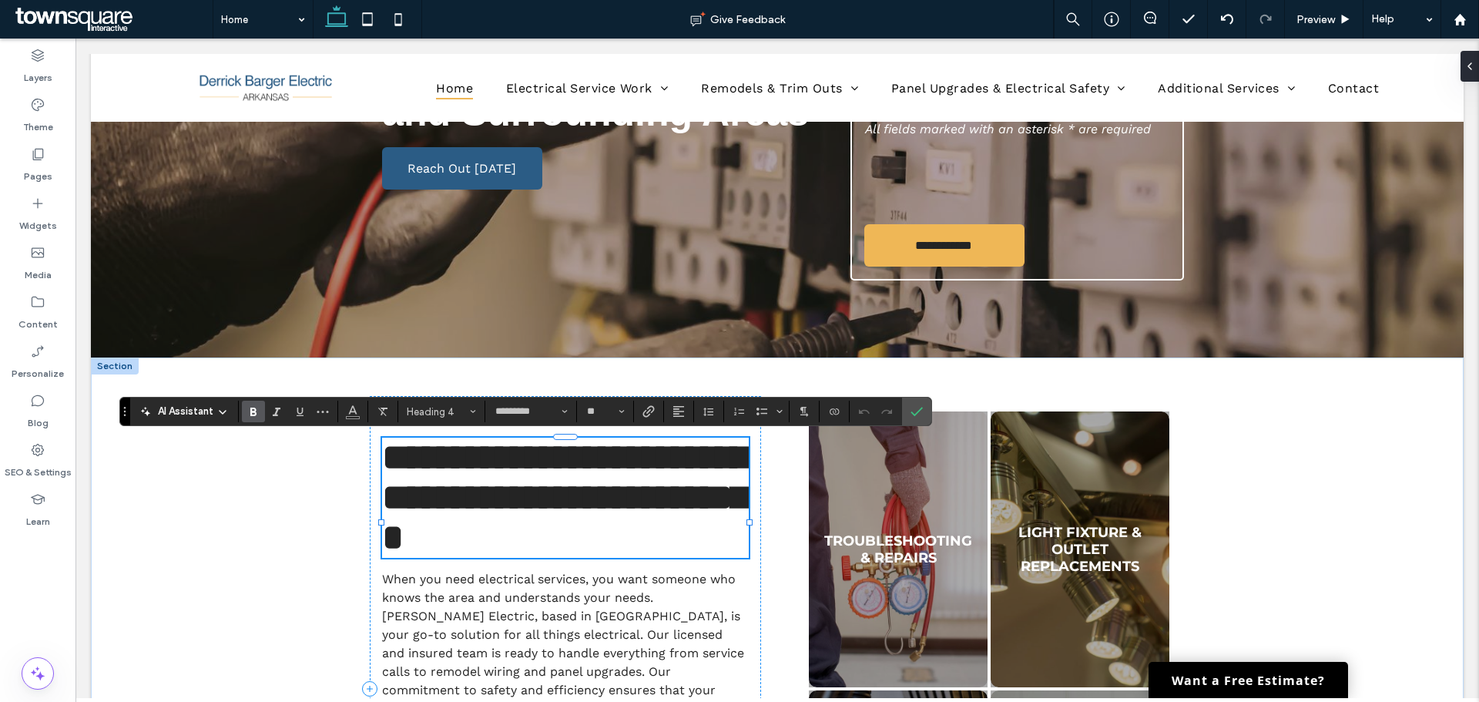
click at [530, 558] on h4 "**********" at bounding box center [565, 498] width 367 height 120
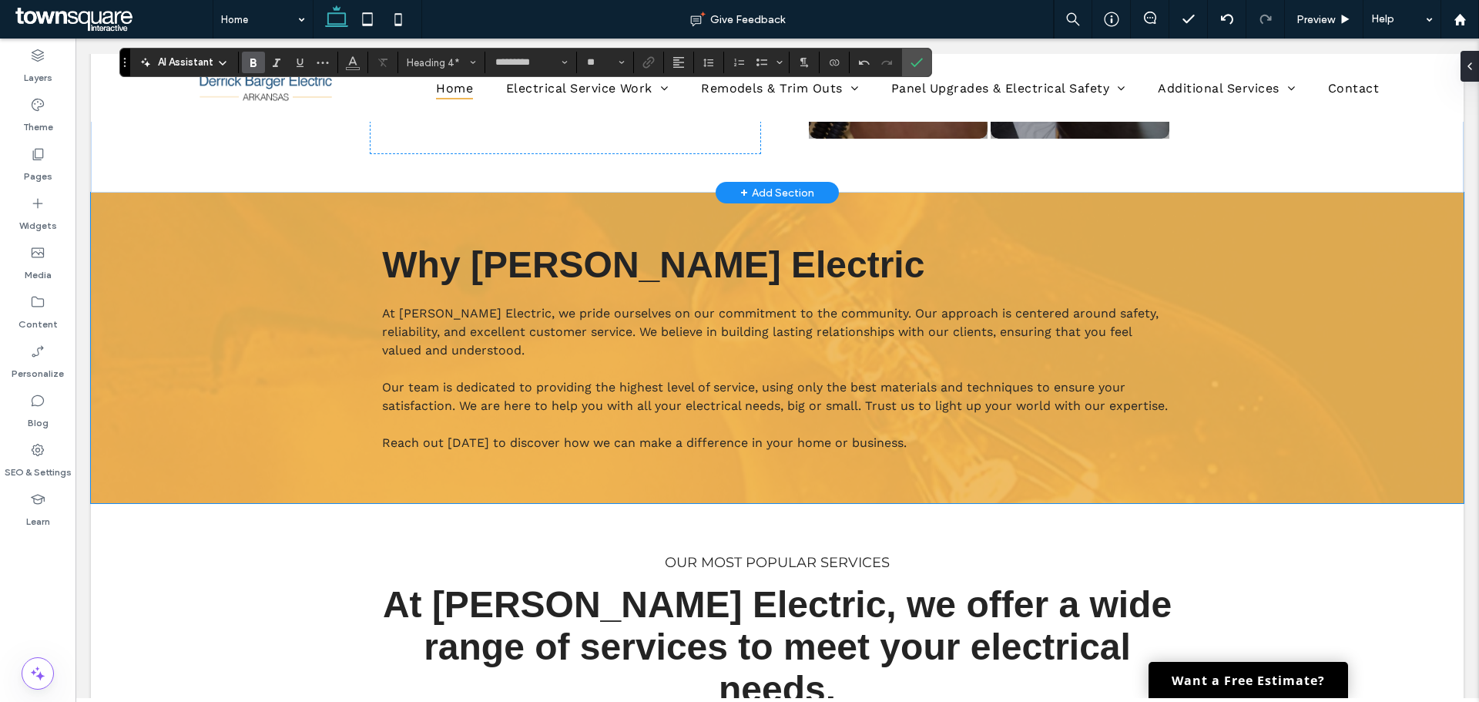
scroll to position [1167, 0]
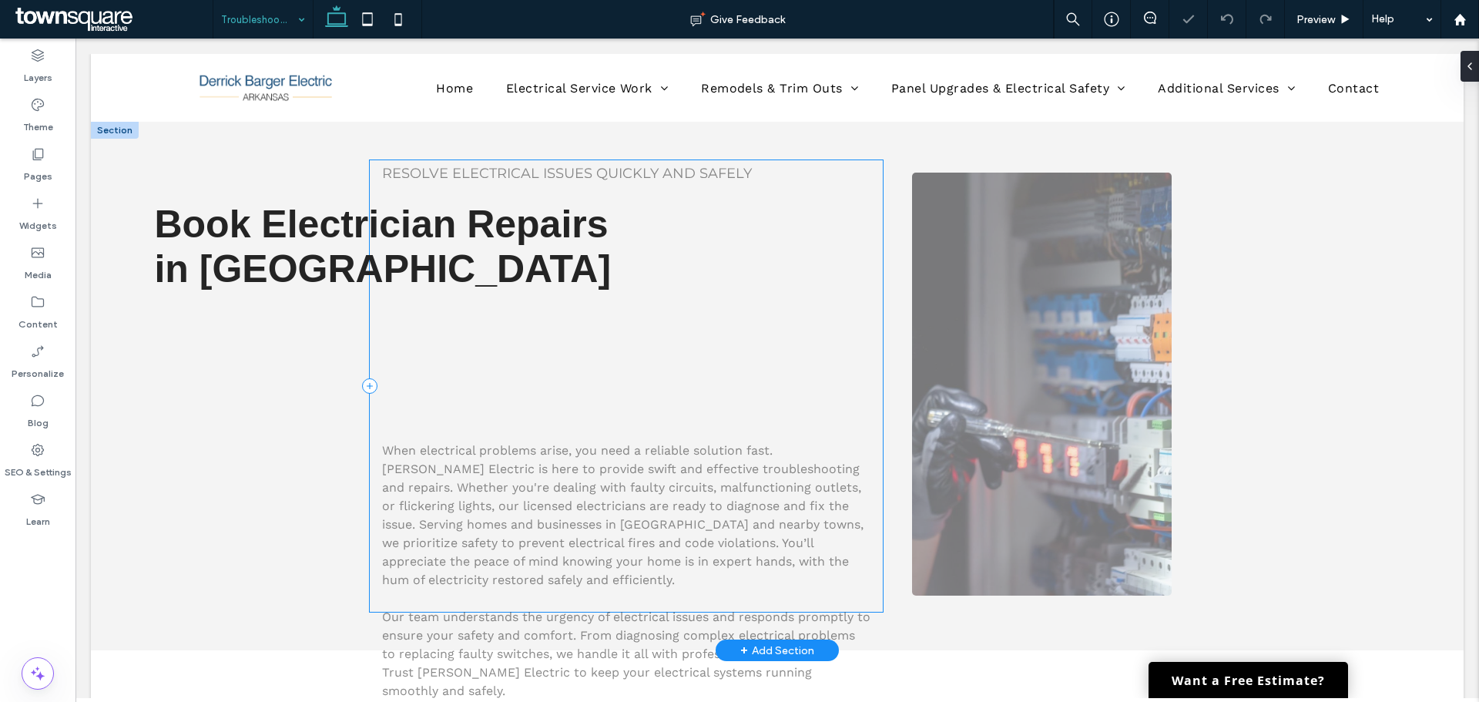
scroll to position [77, 0]
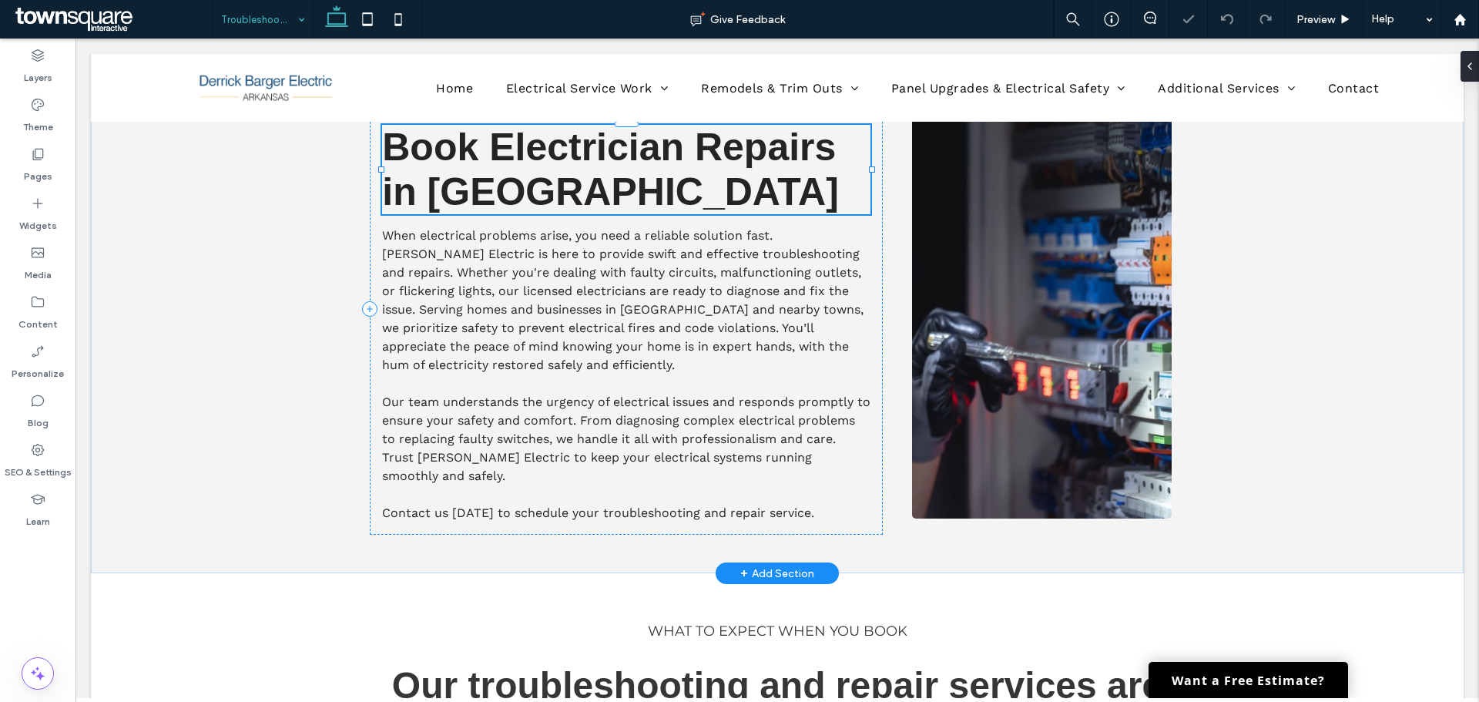
click at [721, 193] on h2 "Book Electrician Repairs in Center Ridge" at bounding box center [626, 169] width 488 height 89
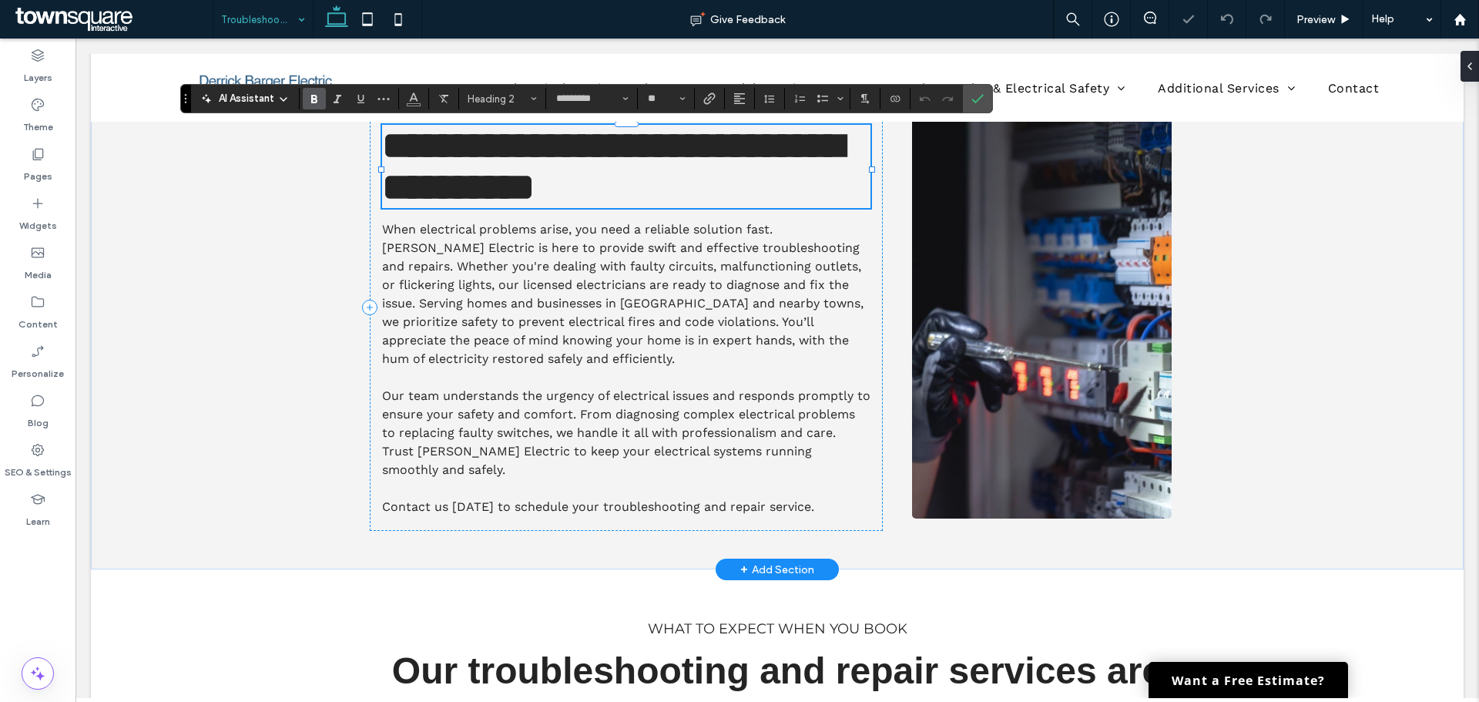
click at [720, 195] on h2 "**********" at bounding box center [626, 166] width 488 height 83
click at [706, 196] on h2 "**********" at bounding box center [626, 166] width 488 height 83
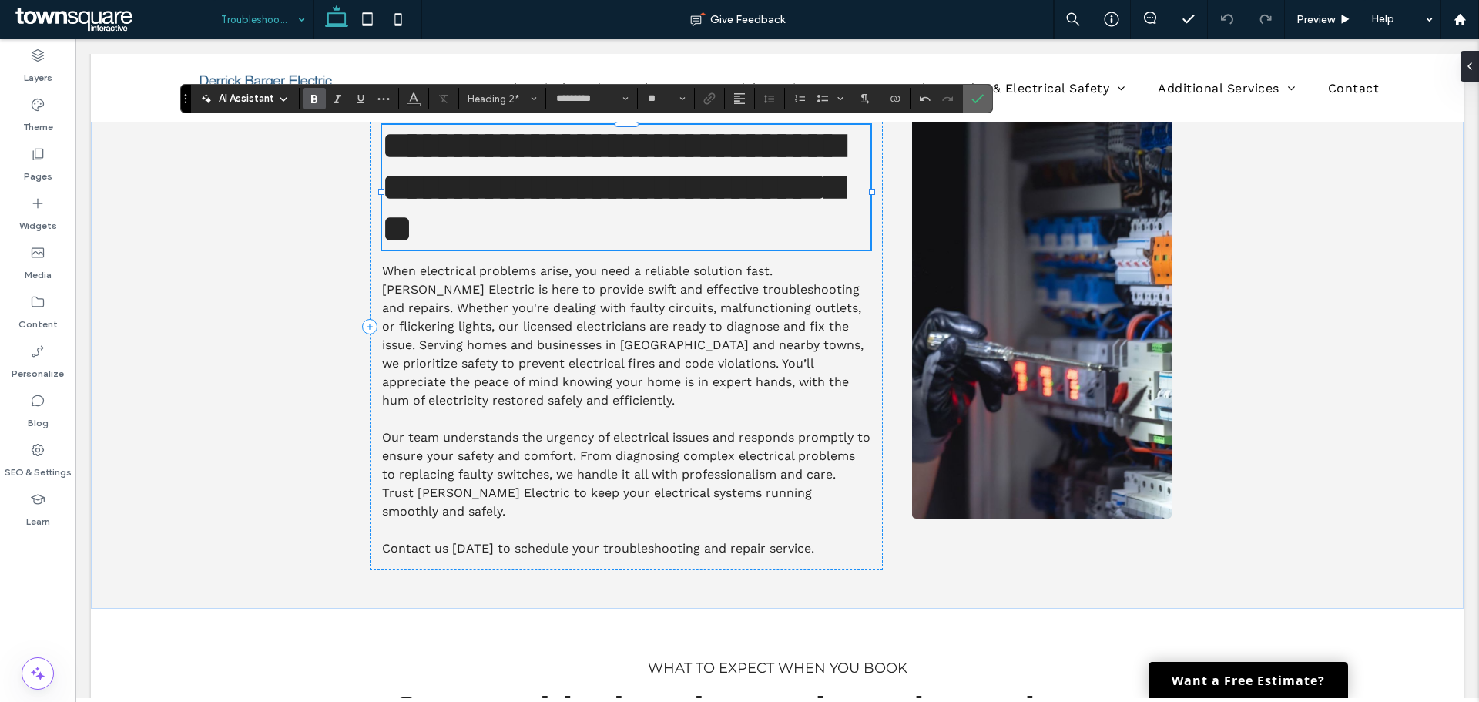
click at [982, 102] on icon "Confirm" at bounding box center [977, 98] width 12 height 12
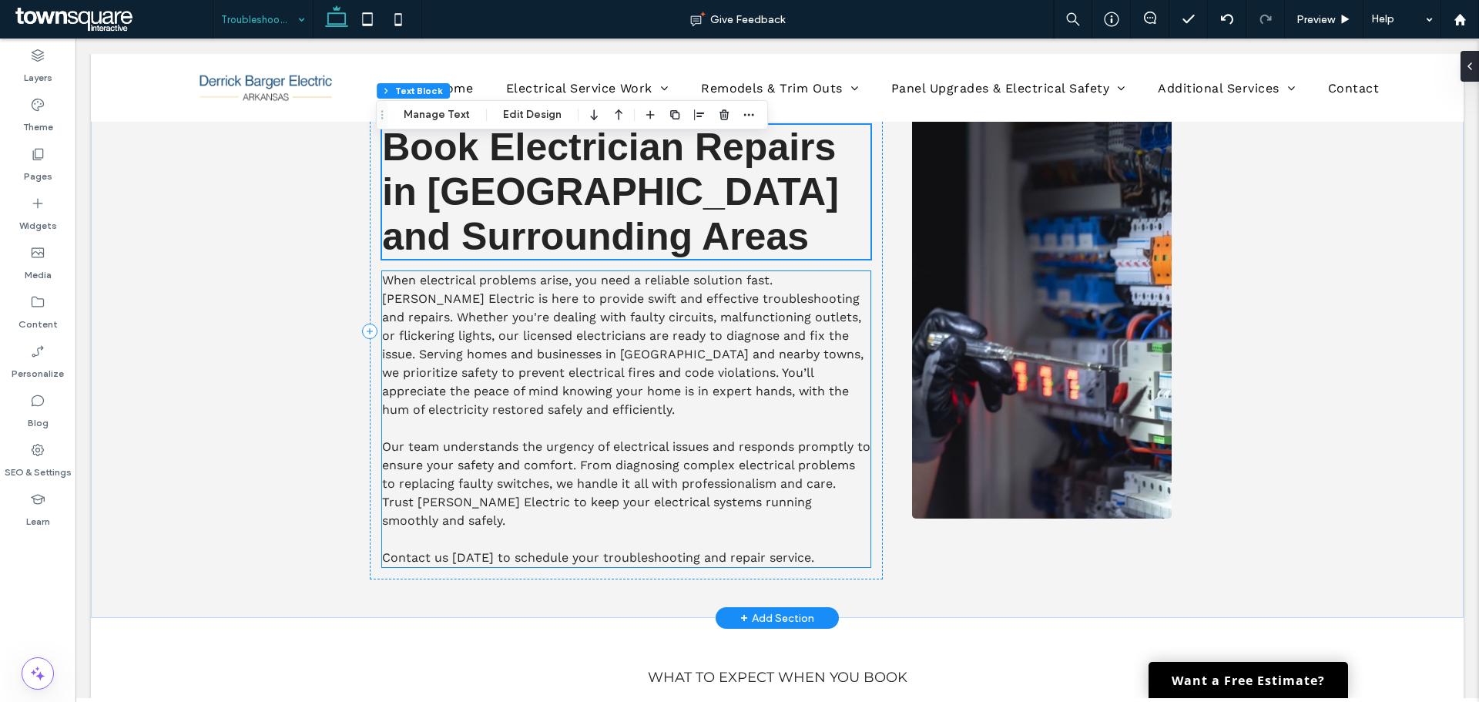
scroll to position [0, 0]
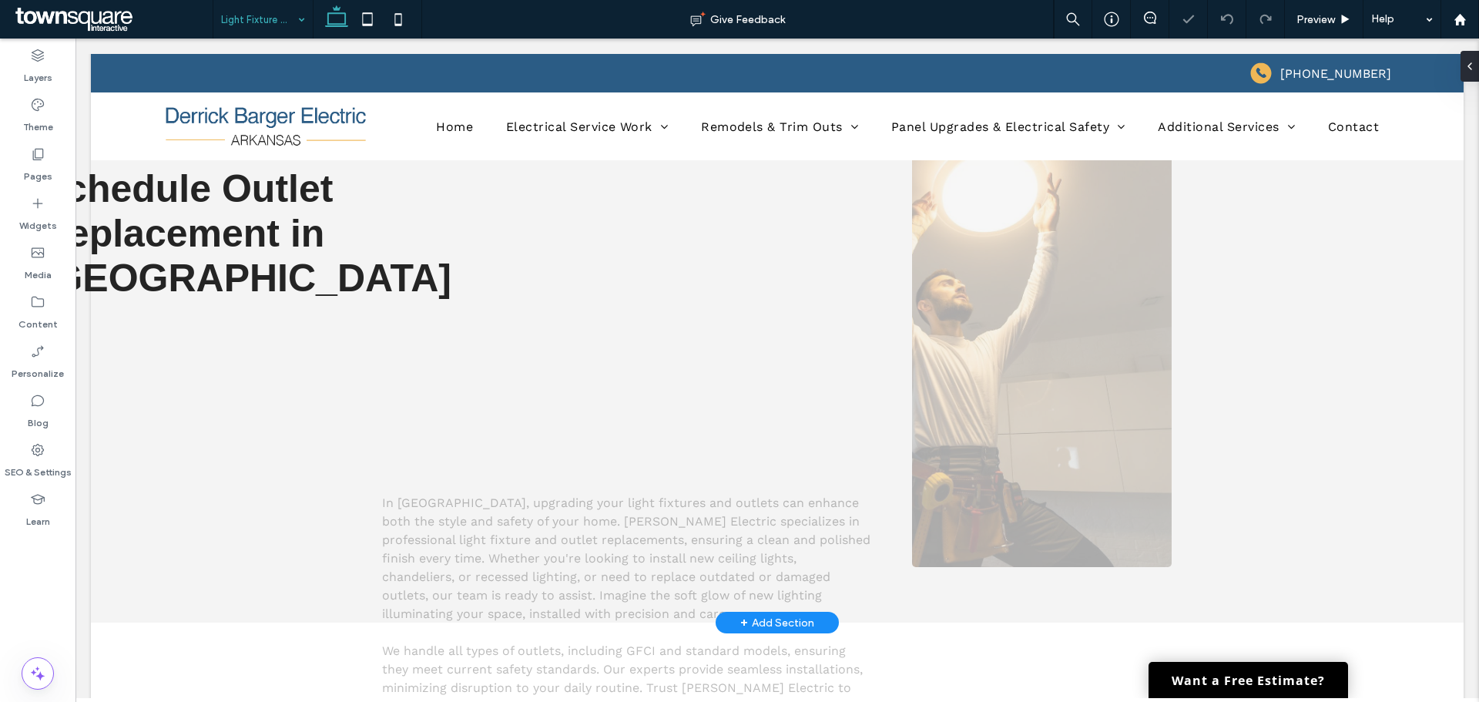
scroll to position [77, 0]
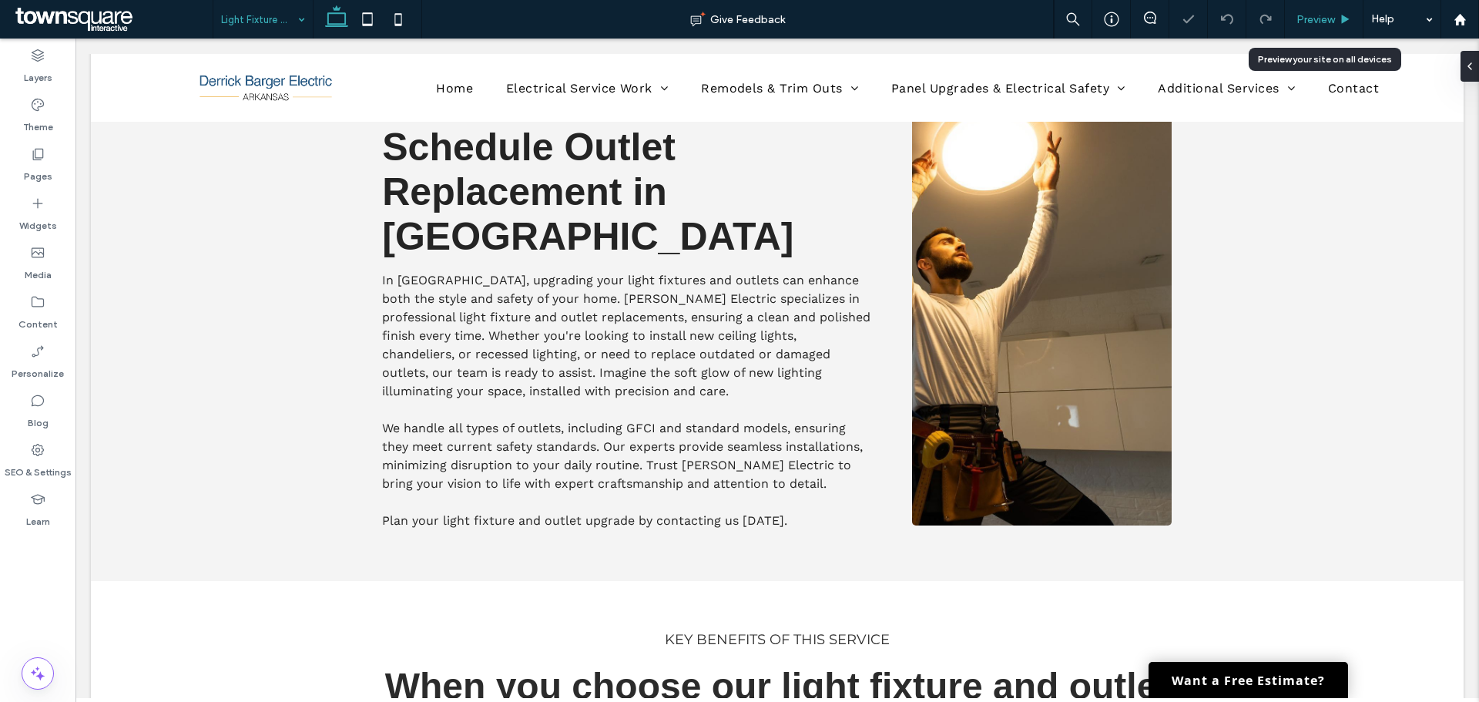
click at [1321, 22] on span "Preview" at bounding box center [1316, 19] width 39 height 13
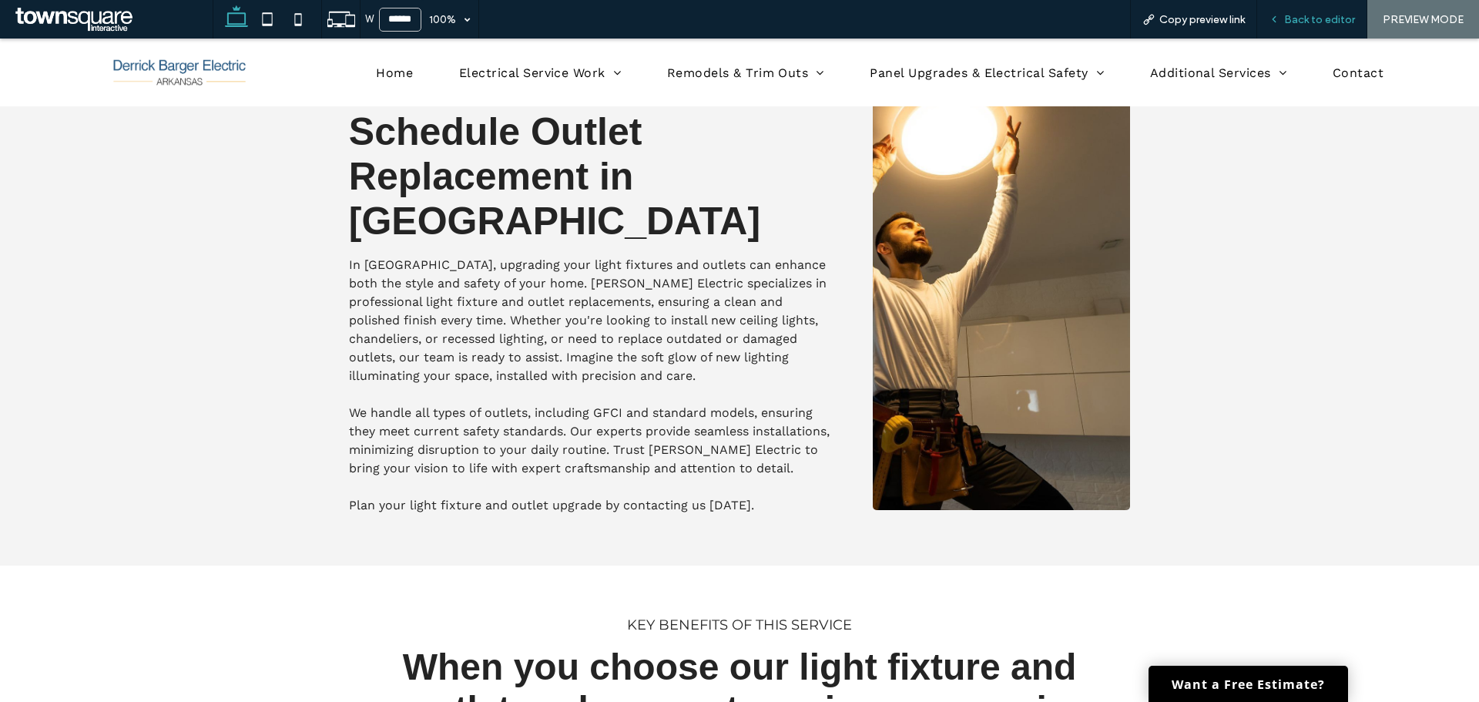
drag, startPoint x: 1276, startPoint y: 31, endPoint x: 1344, endPoint y: 19, distance: 69.5
click at [1344, 19] on span "Back to editor" at bounding box center [1319, 19] width 71 height 13
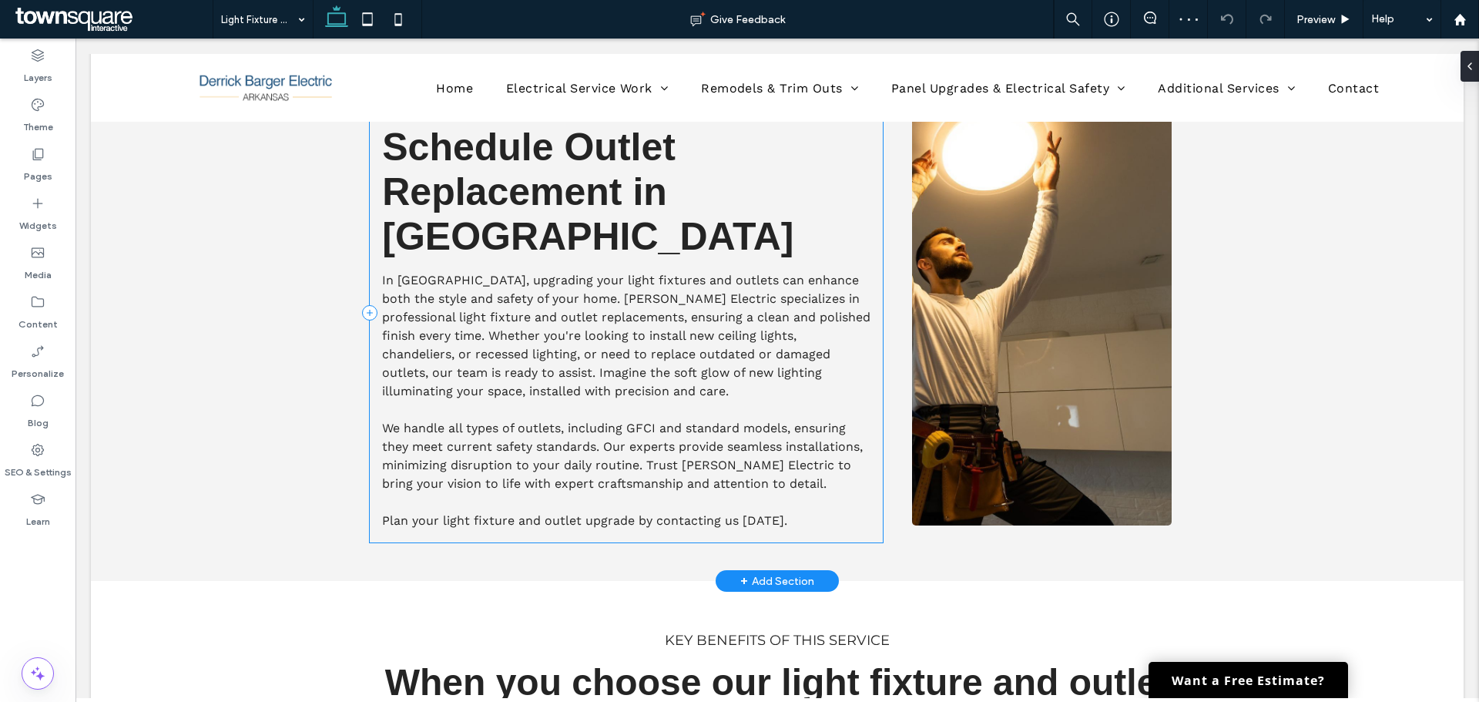
click at [482, 261] on div "Upgrade Your Home’s Lighting and Safety Schedule Outlet Replacement in Center R…" at bounding box center [626, 312] width 513 height 459
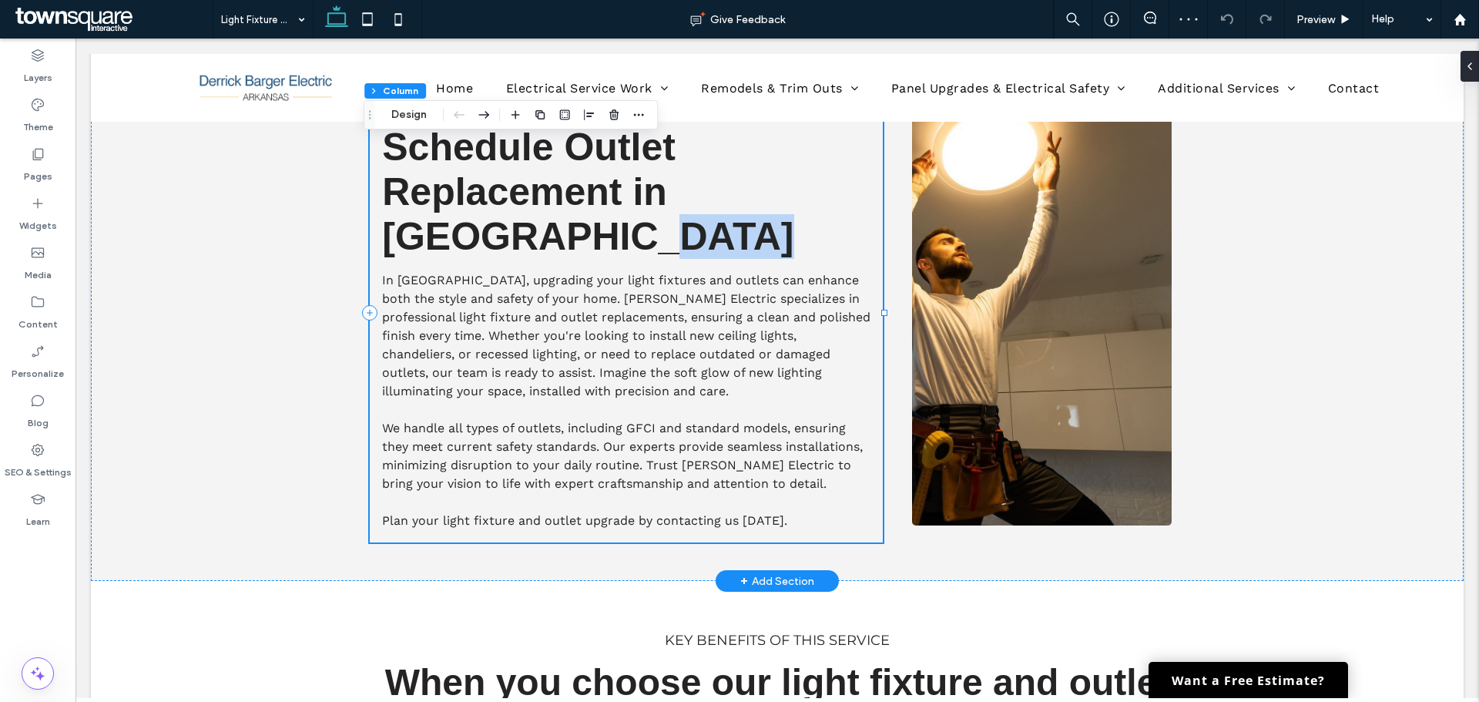
click at [502, 247] on h2 "Schedule Outlet Replacement in Center Ridge" at bounding box center [626, 192] width 488 height 134
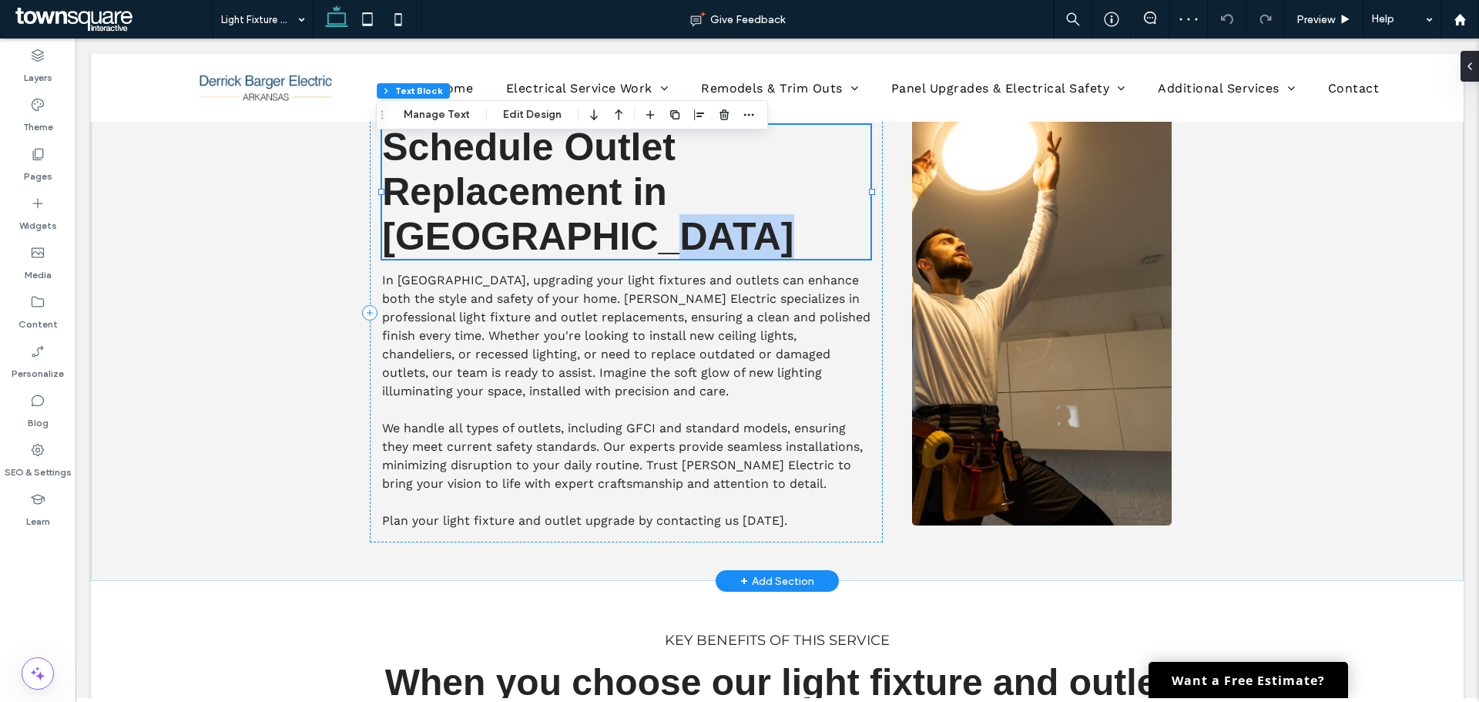
click at [502, 247] on div "Schedule Outlet Replacement in Center Ridge" at bounding box center [626, 192] width 488 height 134
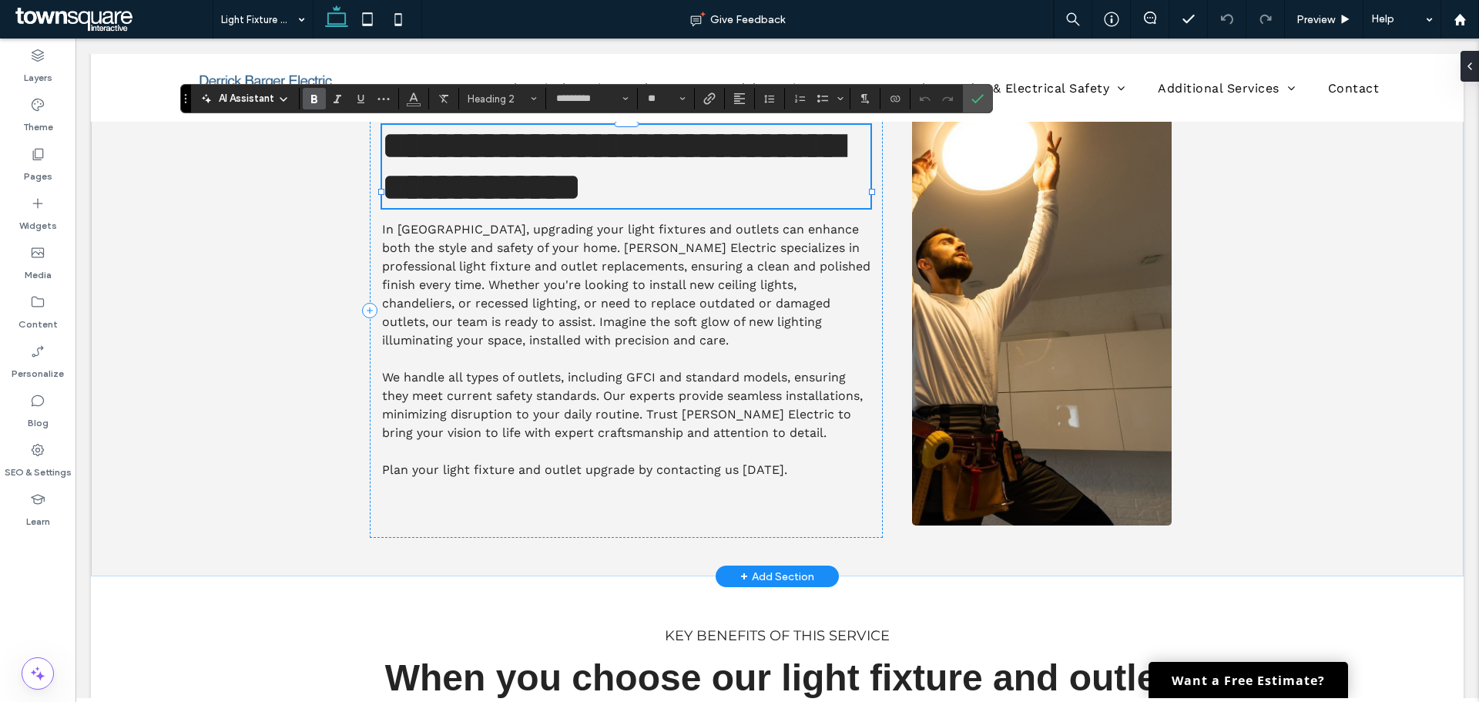
click at [521, 208] on h2 "**********" at bounding box center [626, 166] width 488 height 83
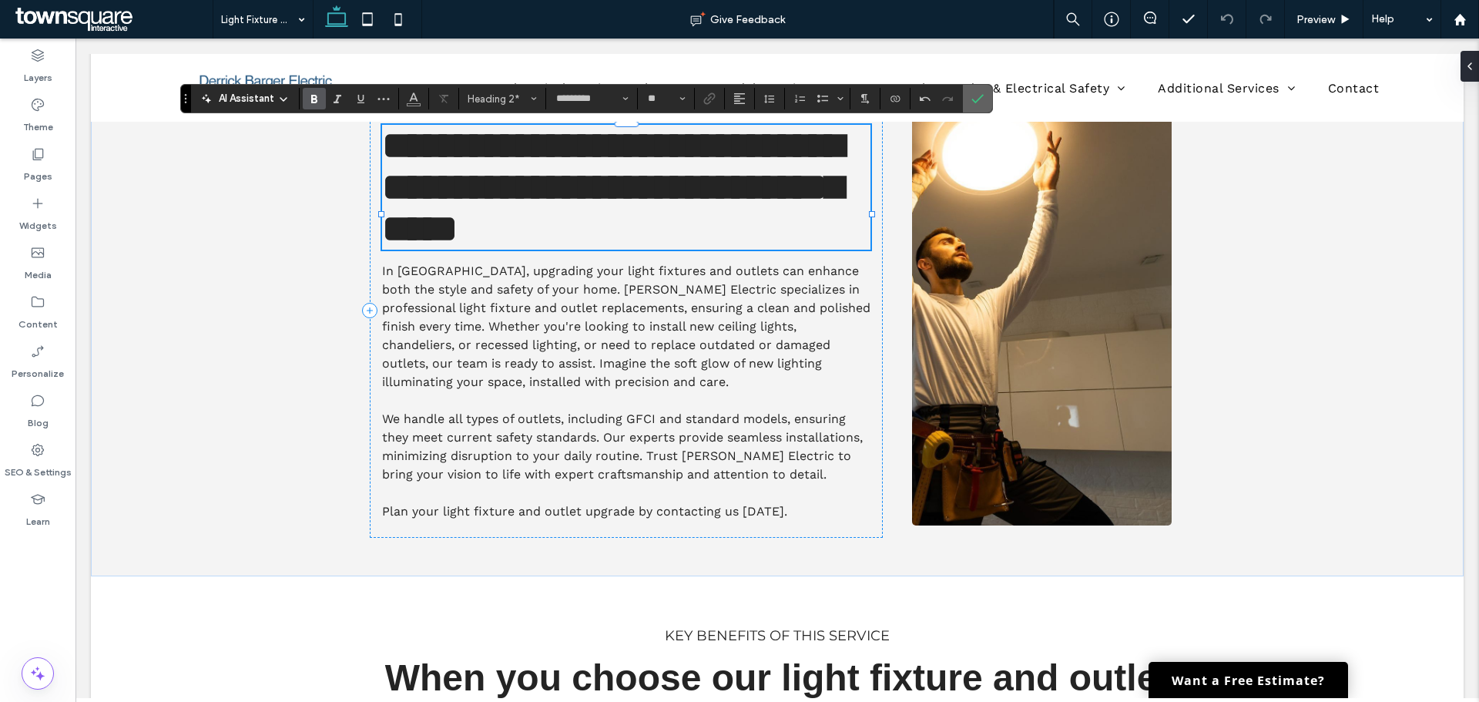
click at [984, 93] on icon "Confirm" at bounding box center [977, 98] width 12 height 12
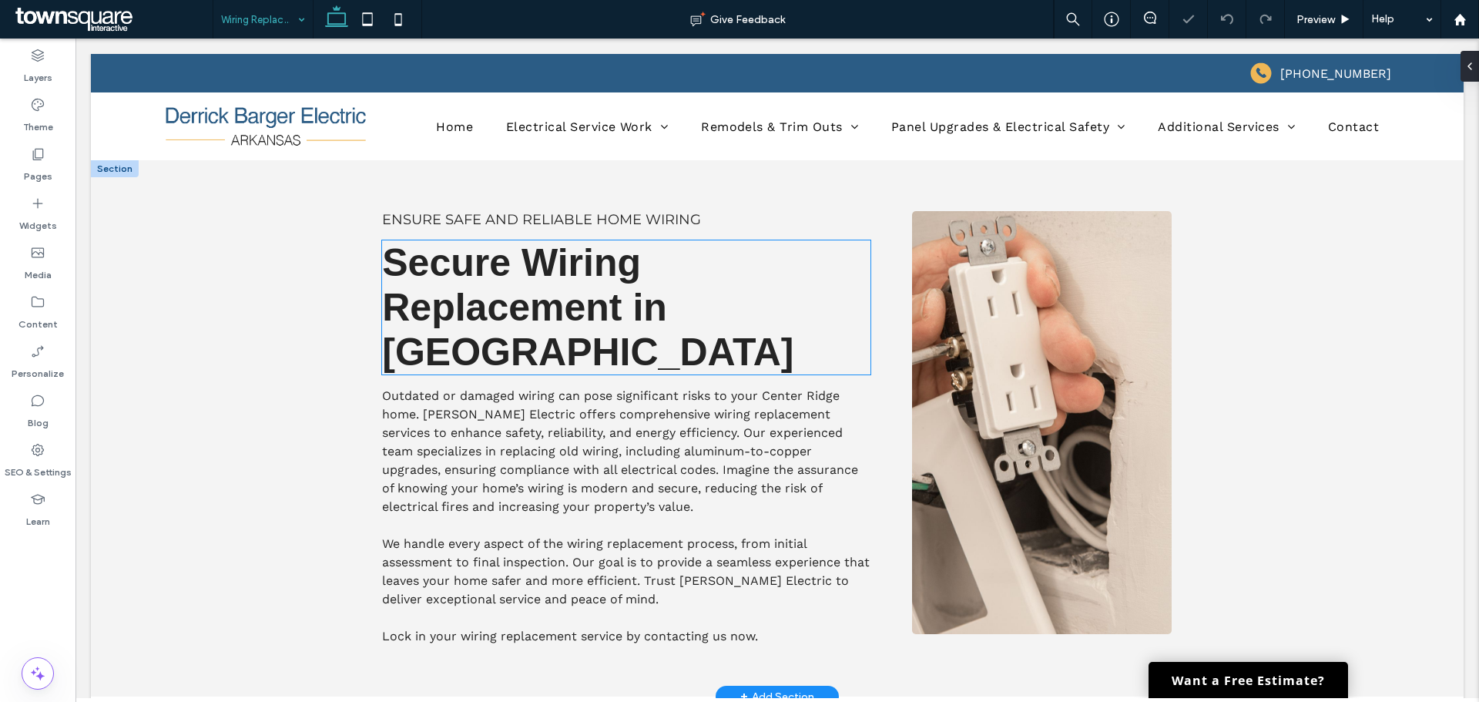
click at [457, 338] on span "Secure Wiring Replacement in Center Ridge" at bounding box center [587, 307] width 411 height 133
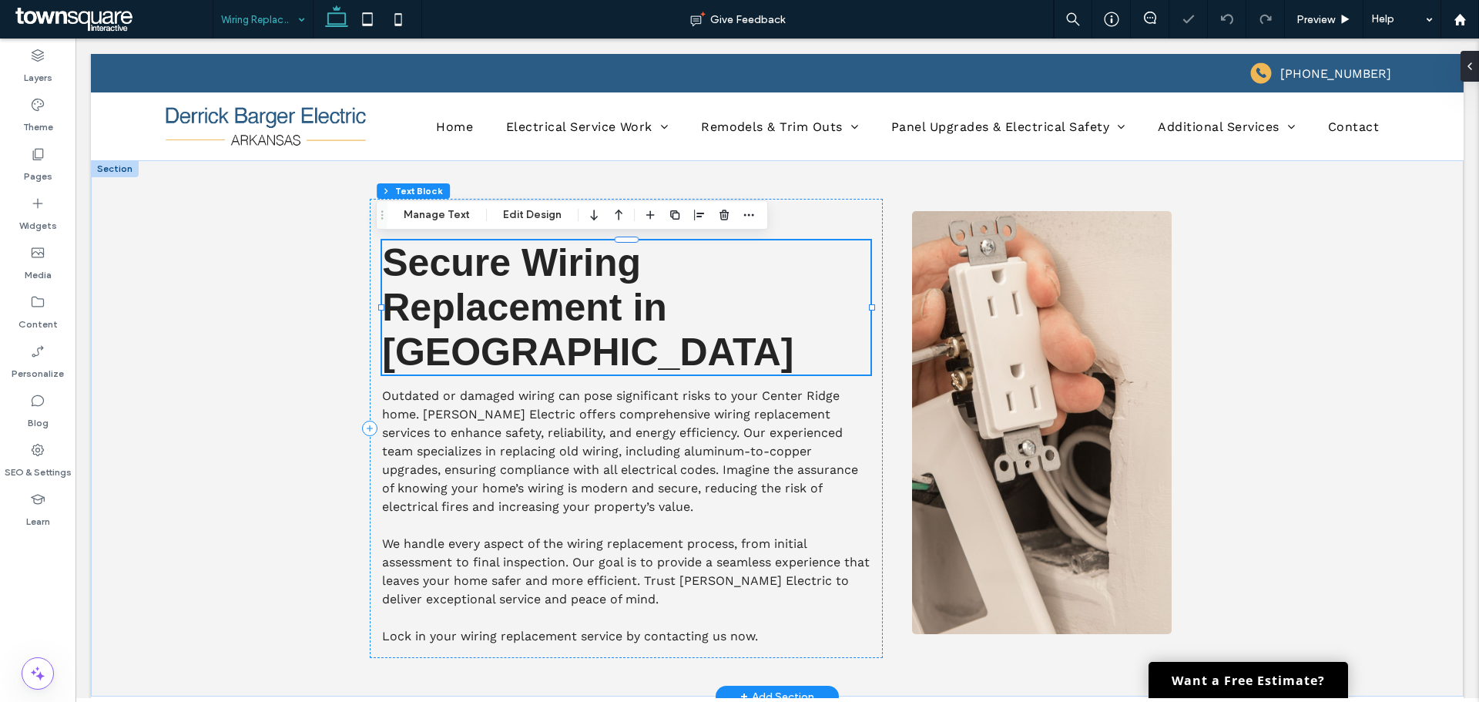
click at [583, 361] on h2 "Secure Wiring Replacement in Center Ridge" at bounding box center [626, 307] width 488 height 134
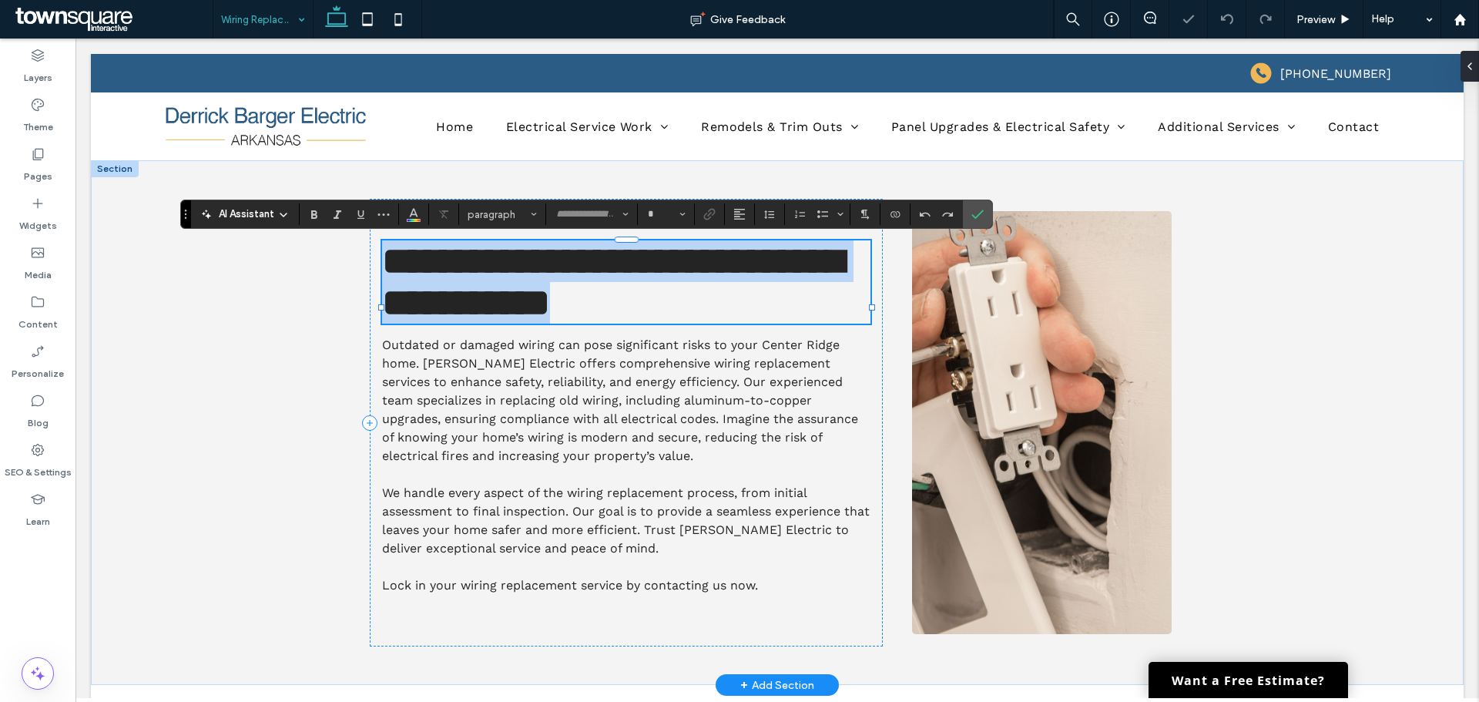
click at [583, 324] on h2 "**********" at bounding box center [626, 281] width 488 height 83
type input "*********"
type input "**"
click at [563, 324] on h2 "**********" at bounding box center [626, 281] width 488 height 83
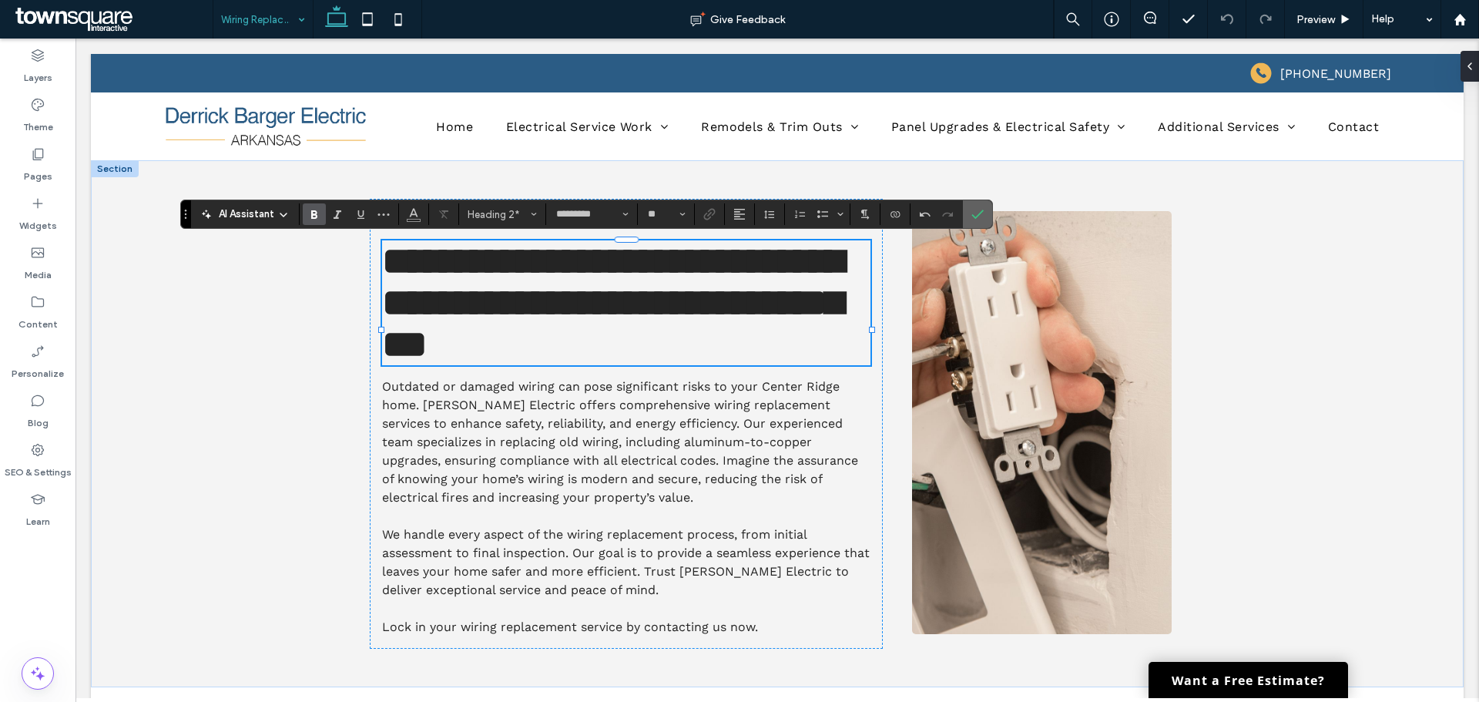
click at [979, 215] on use "Confirm" at bounding box center [978, 214] width 12 height 9
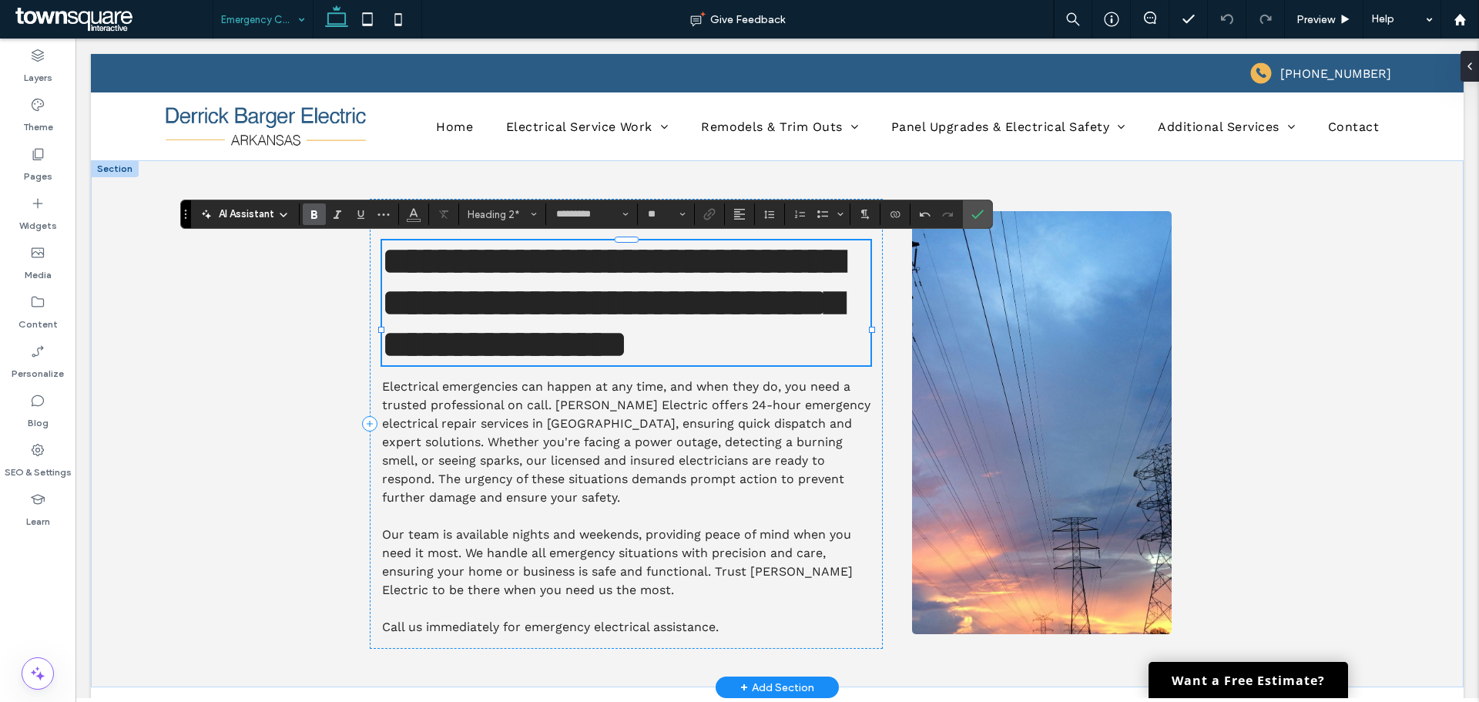
click at [746, 365] on h2 "**********" at bounding box center [626, 302] width 488 height 125
click at [985, 209] on label "Confirm" at bounding box center [977, 214] width 23 height 28
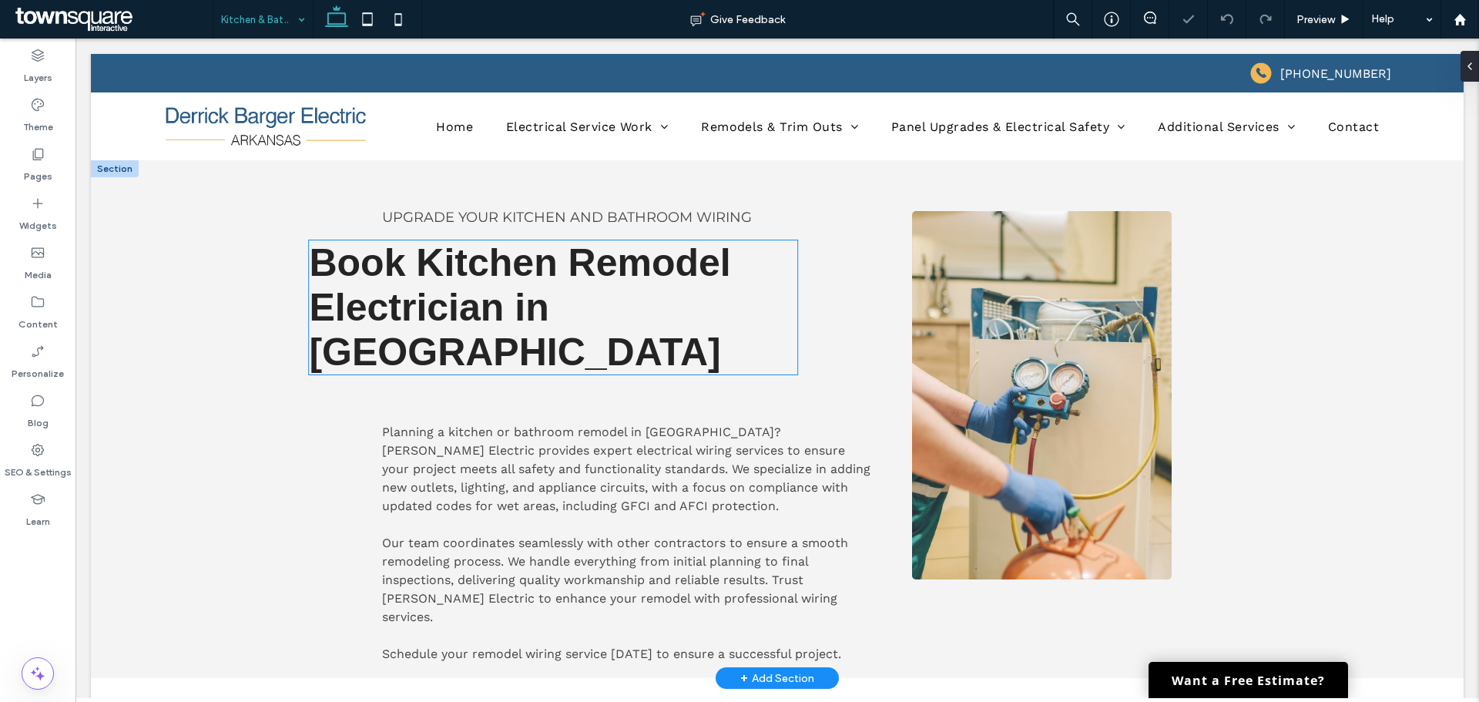
click at [532, 344] on h2 "Book Kitchen Remodel Electrician in Center Ridge" at bounding box center [553, 307] width 488 height 134
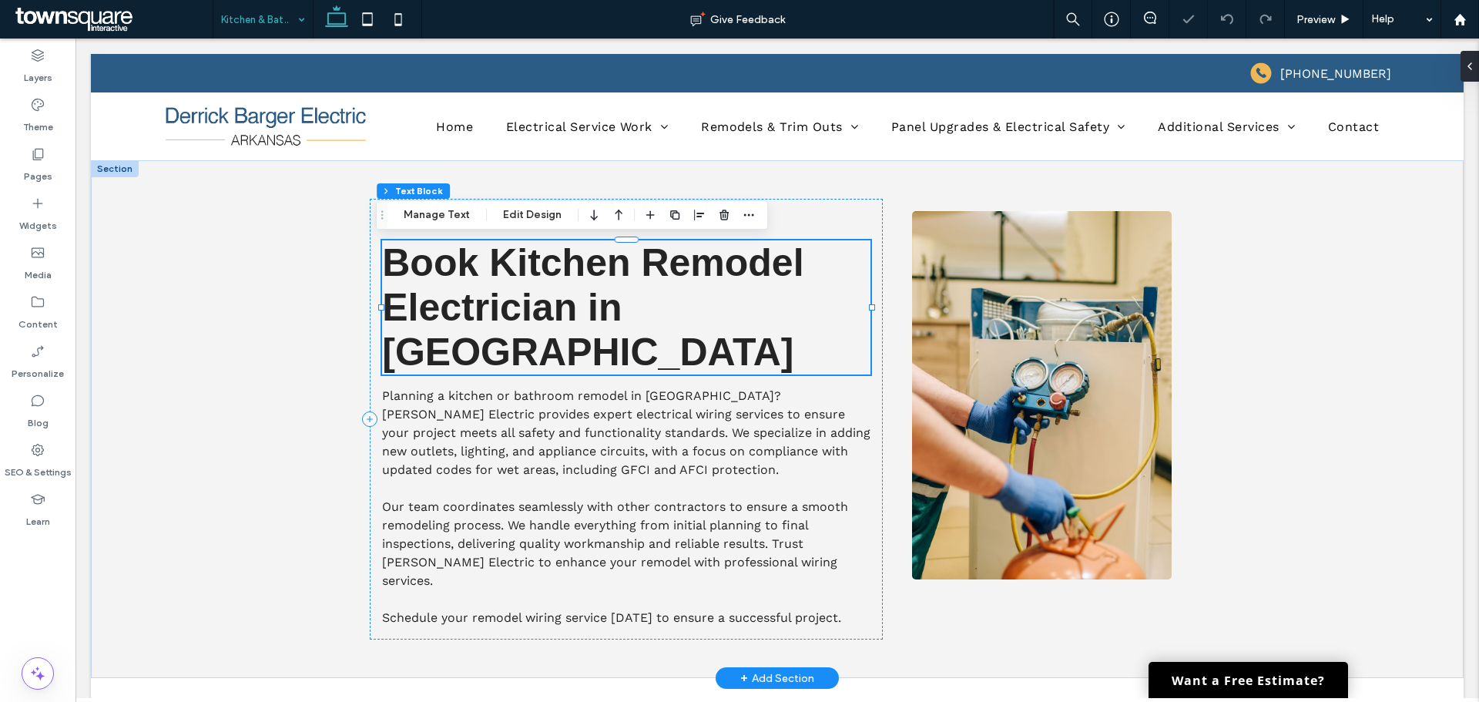
click at [532, 344] on div "Book Kitchen Remodel Electrician in Center Ridge" at bounding box center [626, 307] width 488 height 134
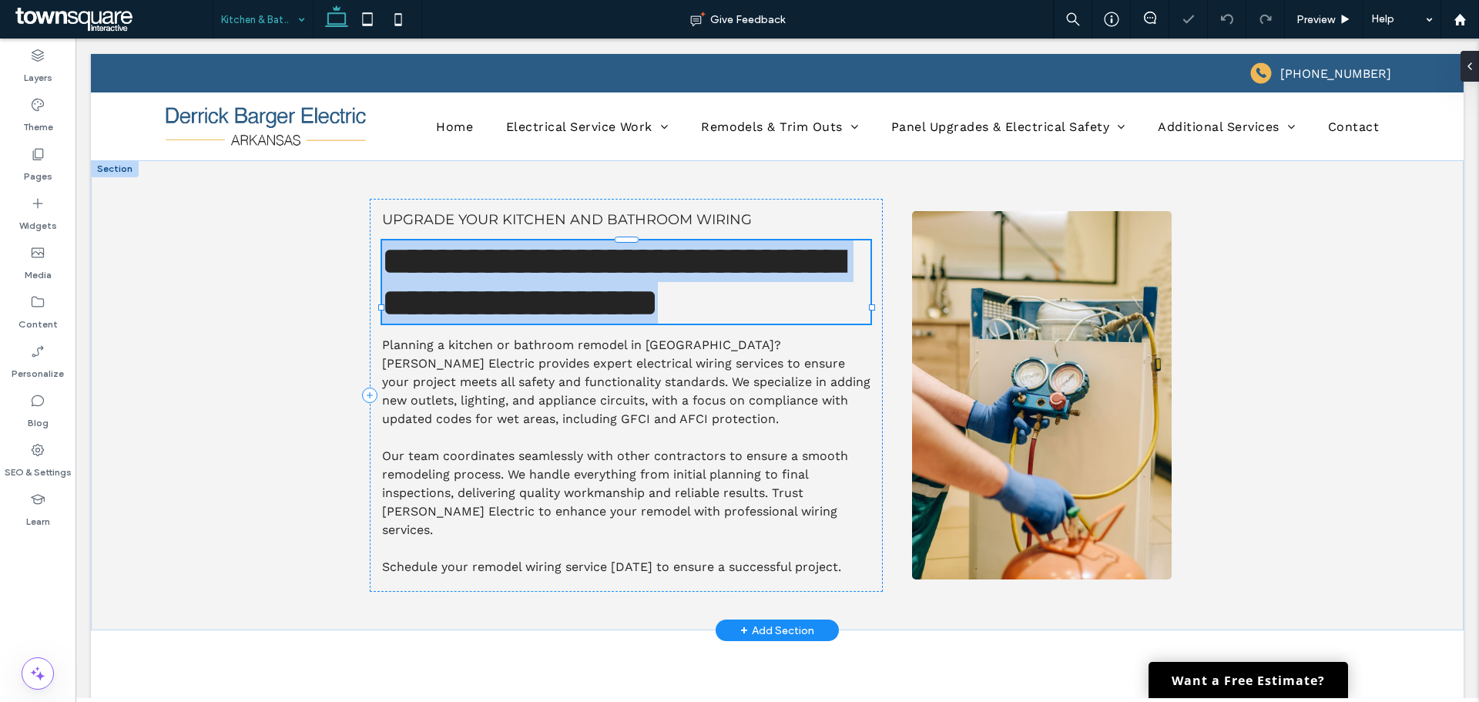
type input "*********"
type input "**"
click at [538, 324] on h2 "**********" at bounding box center [626, 281] width 488 height 83
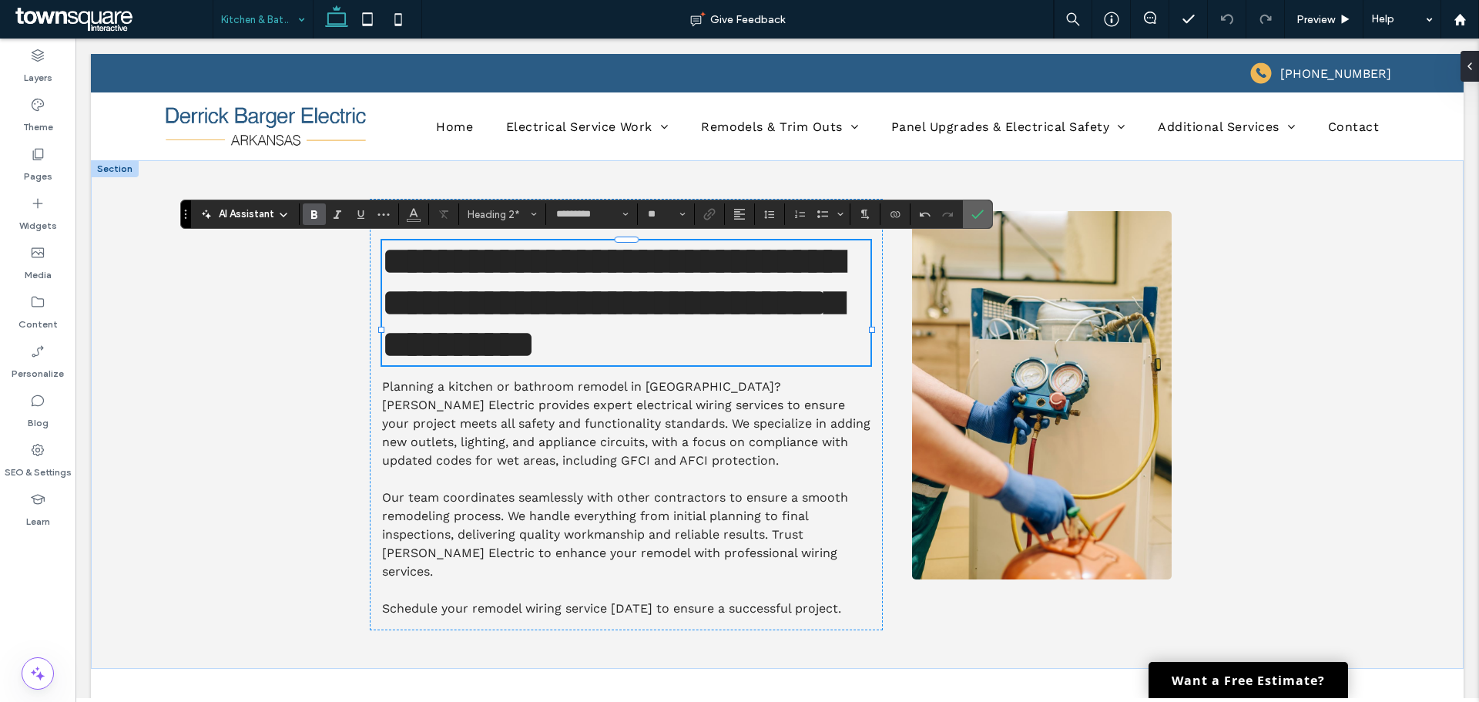
click at [981, 216] on icon "Confirm" at bounding box center [977, 214] width 12 height 12
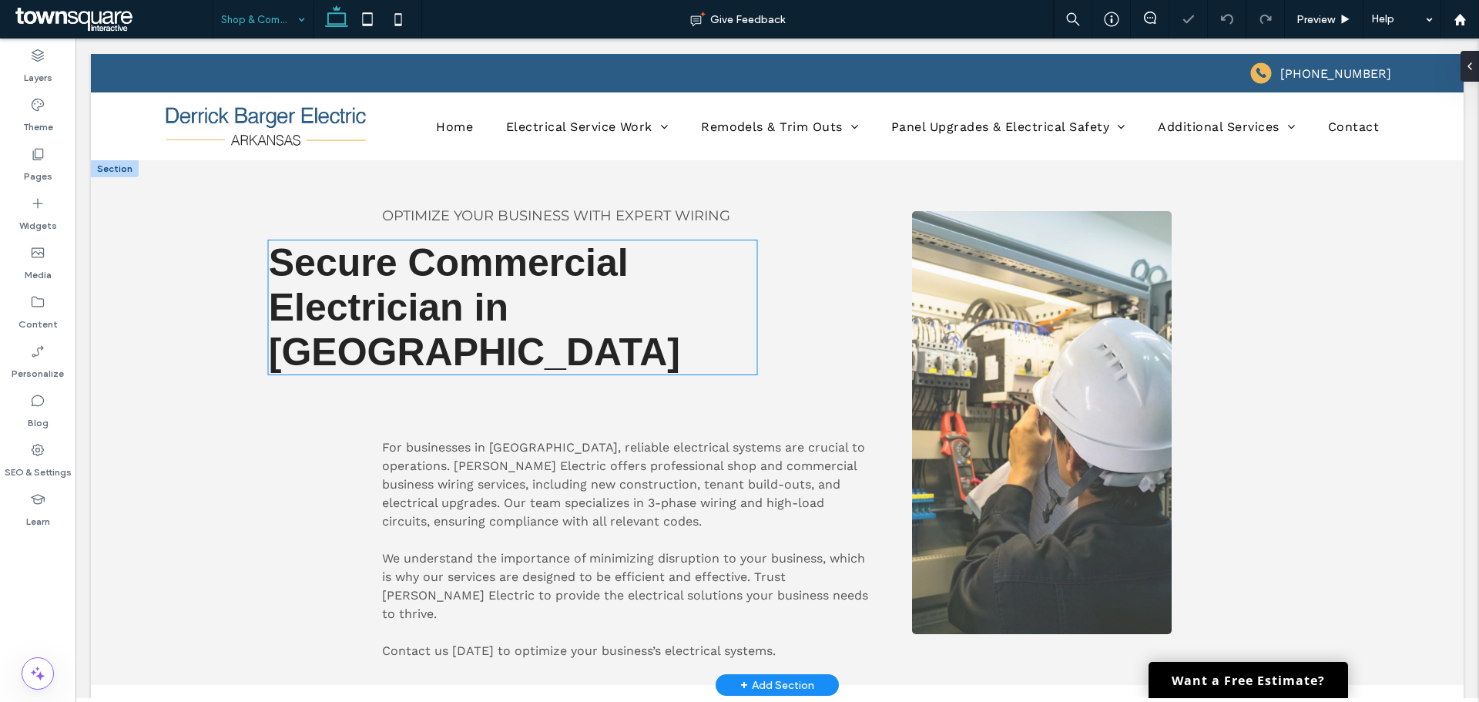
click at [518, 352] on h2 "Secure Commercial Electrician in Center Ridge" at bounding box center [513, 307] width 488 height 134
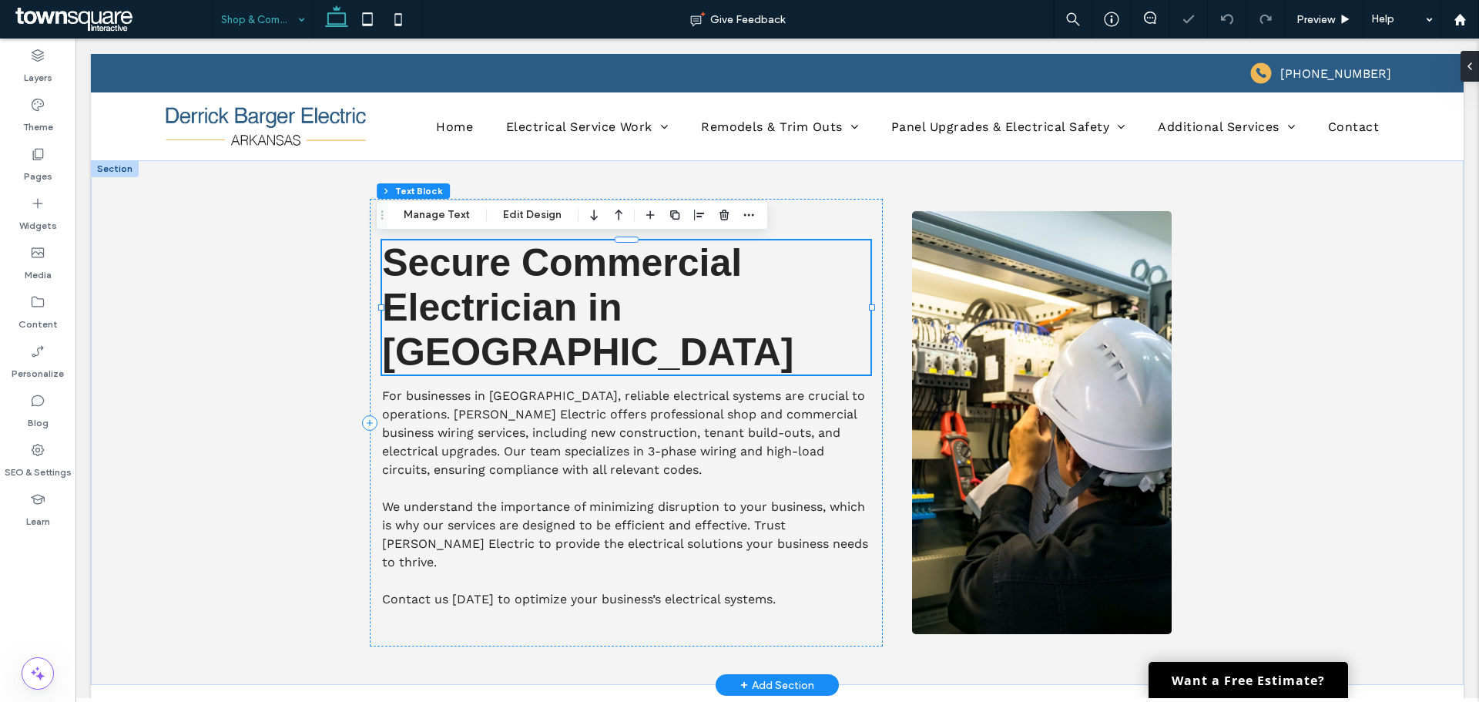
click at [528, 362] on h2 "Secure Commercial Electrician in Center Ridge" at bounding box center [626, 307] width 488 height 134
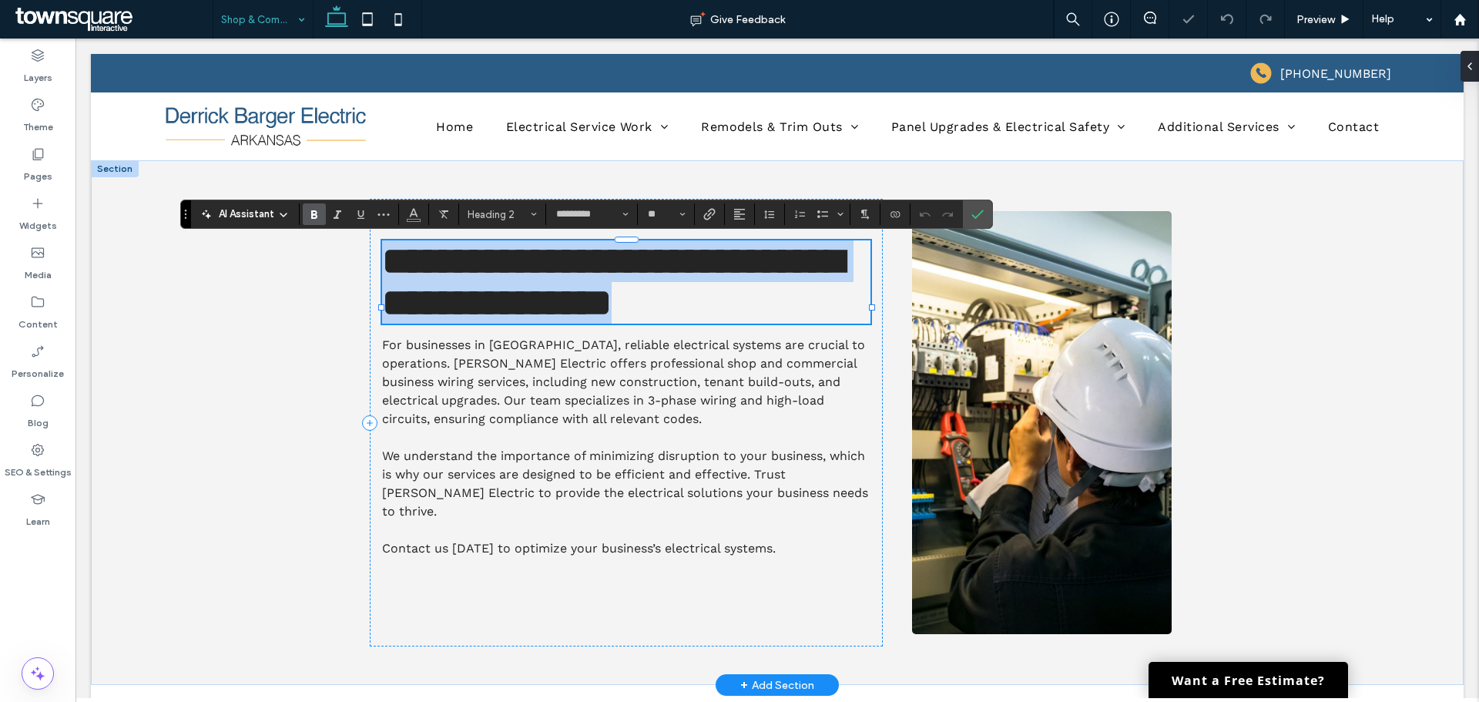
click at [528, 324] on h2 "**********" at bounding box center [626, 281] width 488 height 83
click at [526, 324] on h2 "**********" at bounding box center [626, 281] width 488 height 83
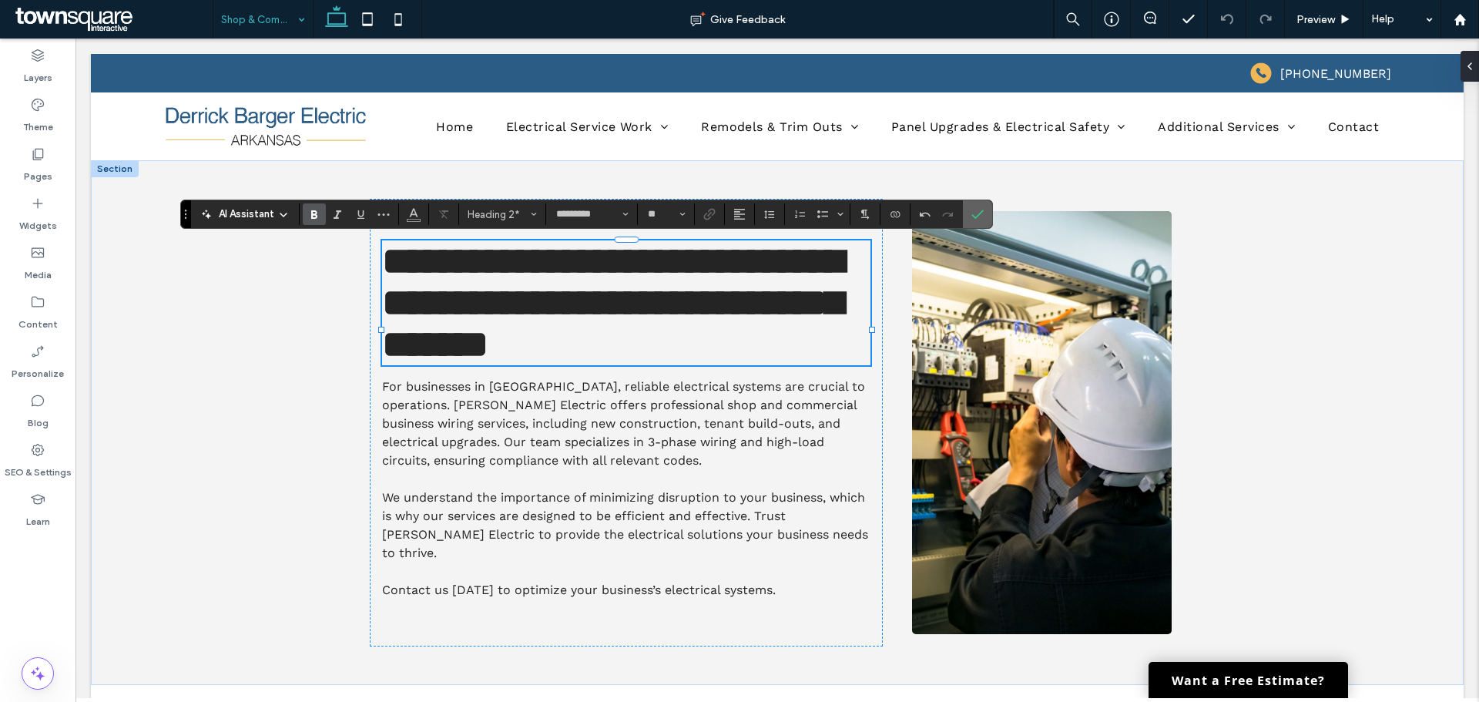
drag, startPoint x: 986, startPoint y: 227, endPoint x: 907, endPoint y: 190, distance: 87.9
click at [986, 227] on label "Confirm" at bounding box center [977, 214] width 23 height 28
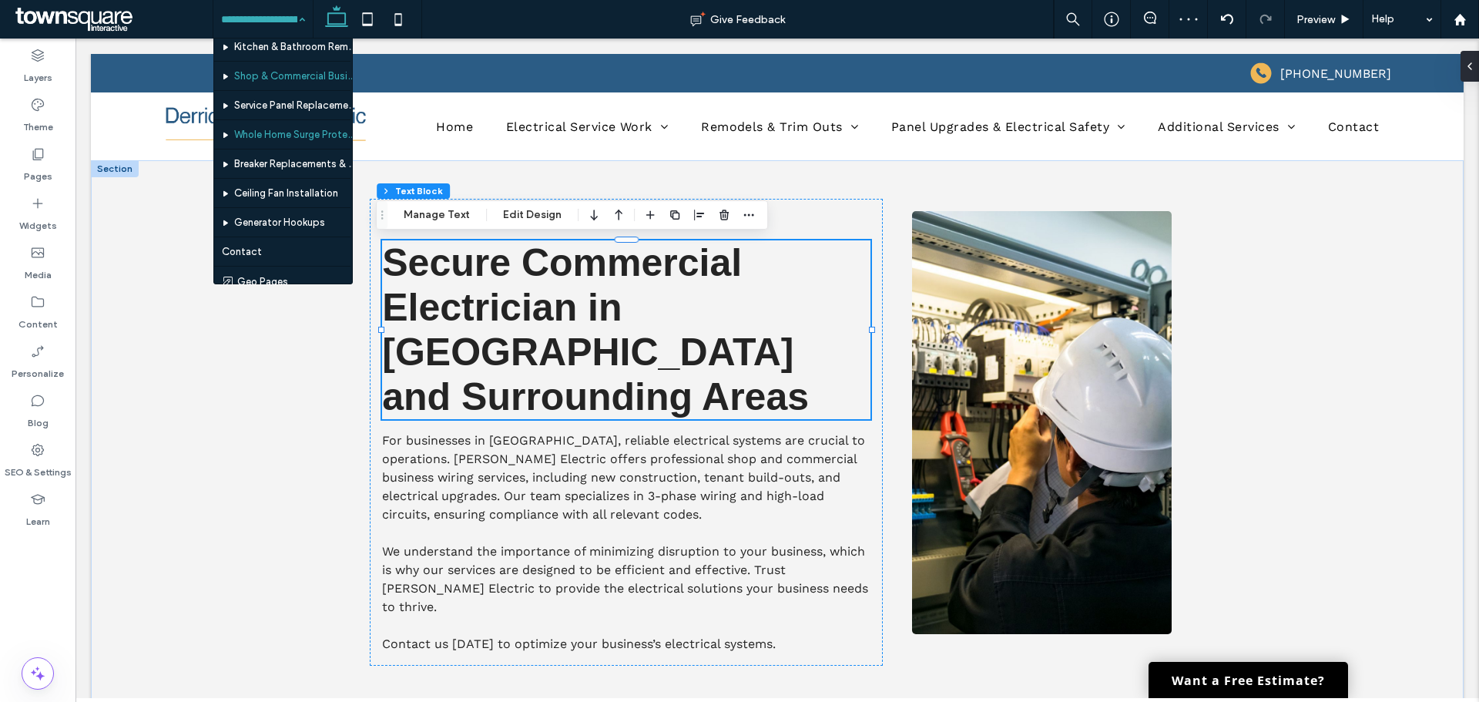
scroll to position [154, 0]
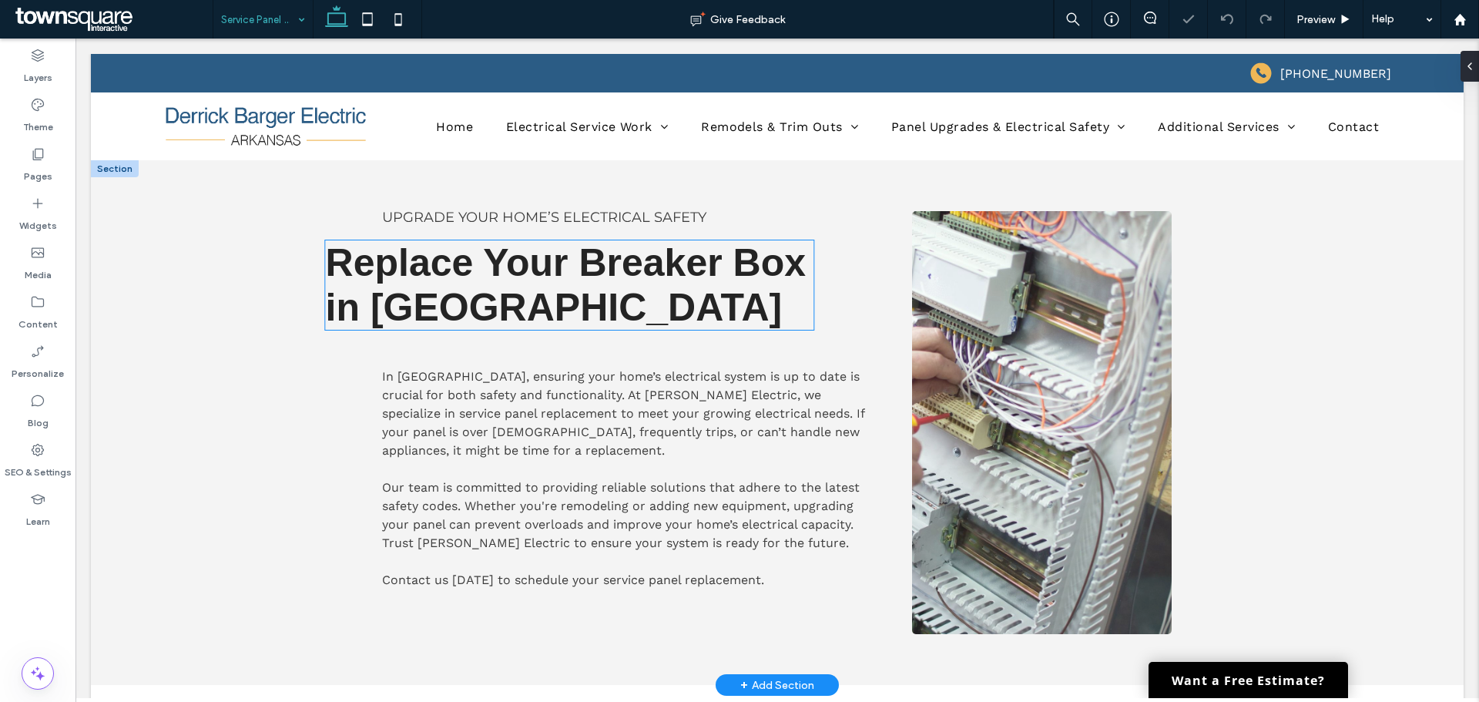
click at [634, 291] on span "Replace Your Breaker Box in Center Ridge" at bounding box center [566, 285] width 480 height 88
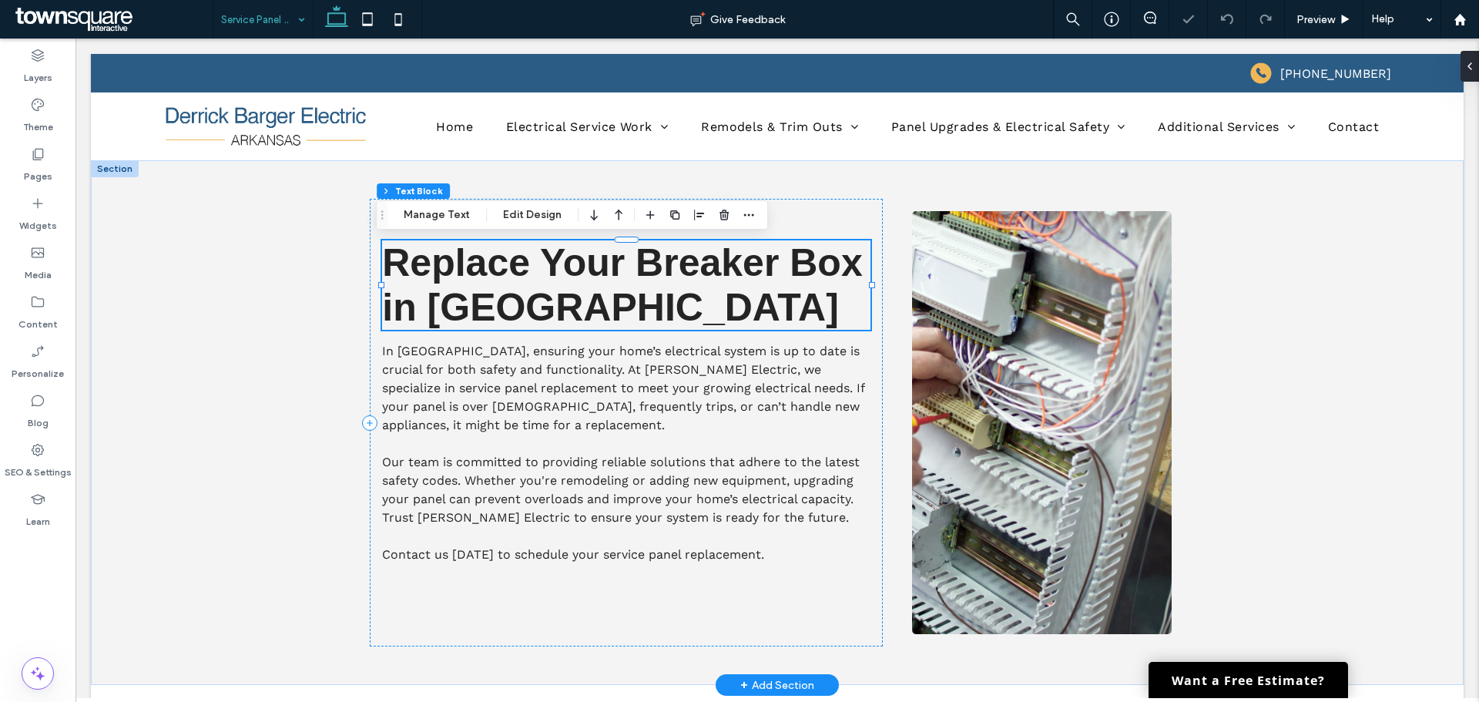
click at [686, 306] on h2 "Replace Your Breaker Box in Center Ridge" at bounding box center [626, 284] width 488 height 89
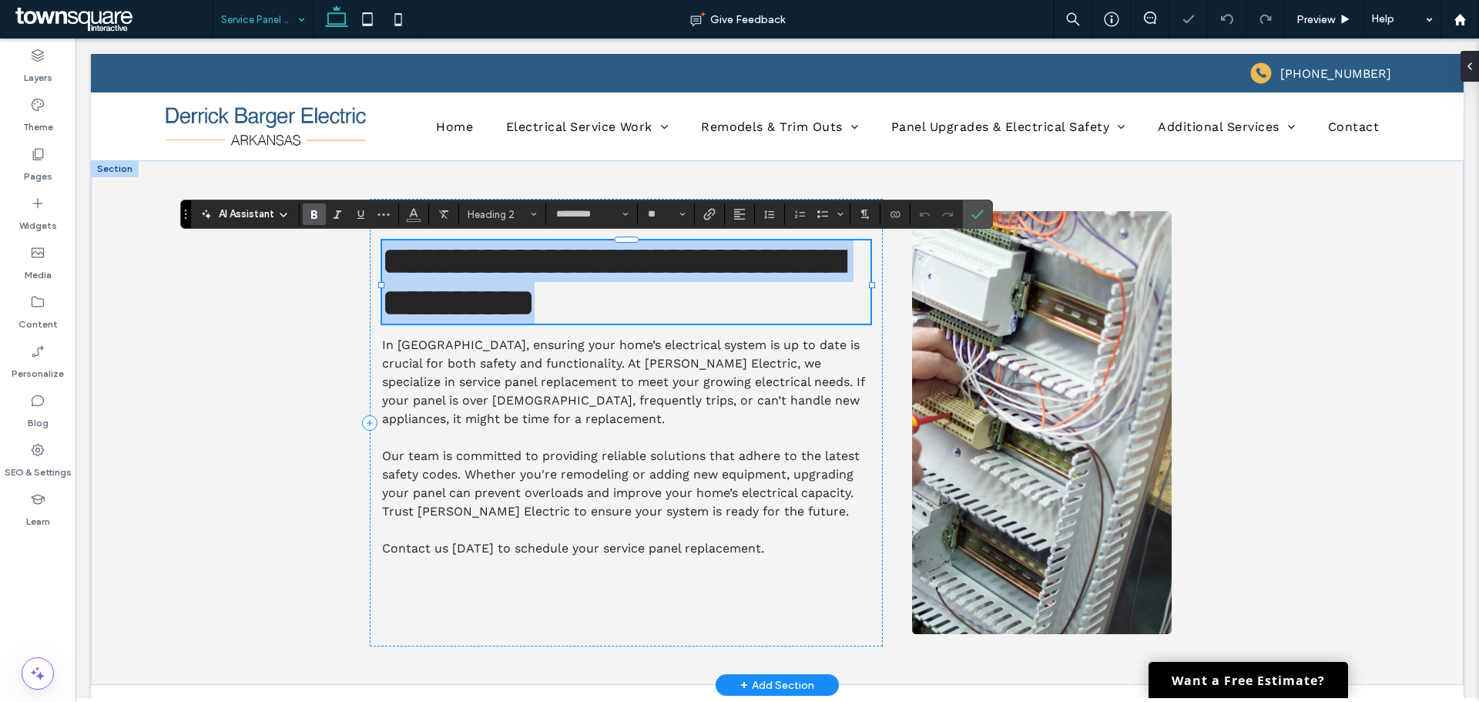
click at [686, 306] on h2 "**********" at bounding box center [626, 281] width 488 height 83
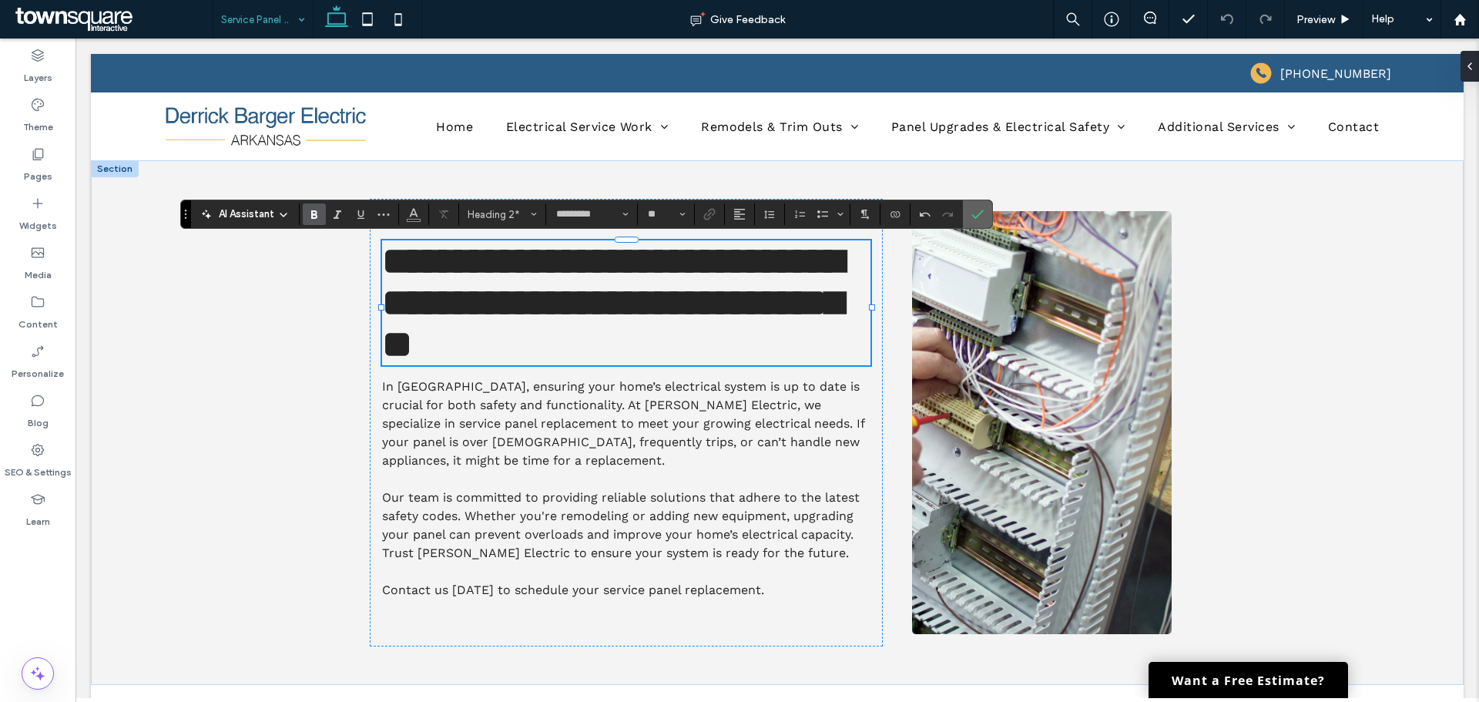
drag, startPoint x: 982, startPoint y: 217, endPoint x: 851, endPoint y: 184, distance: 135.1
click at [982, 217] on icon "Confirm" at bounding box center [977, 214] width 12 height 12
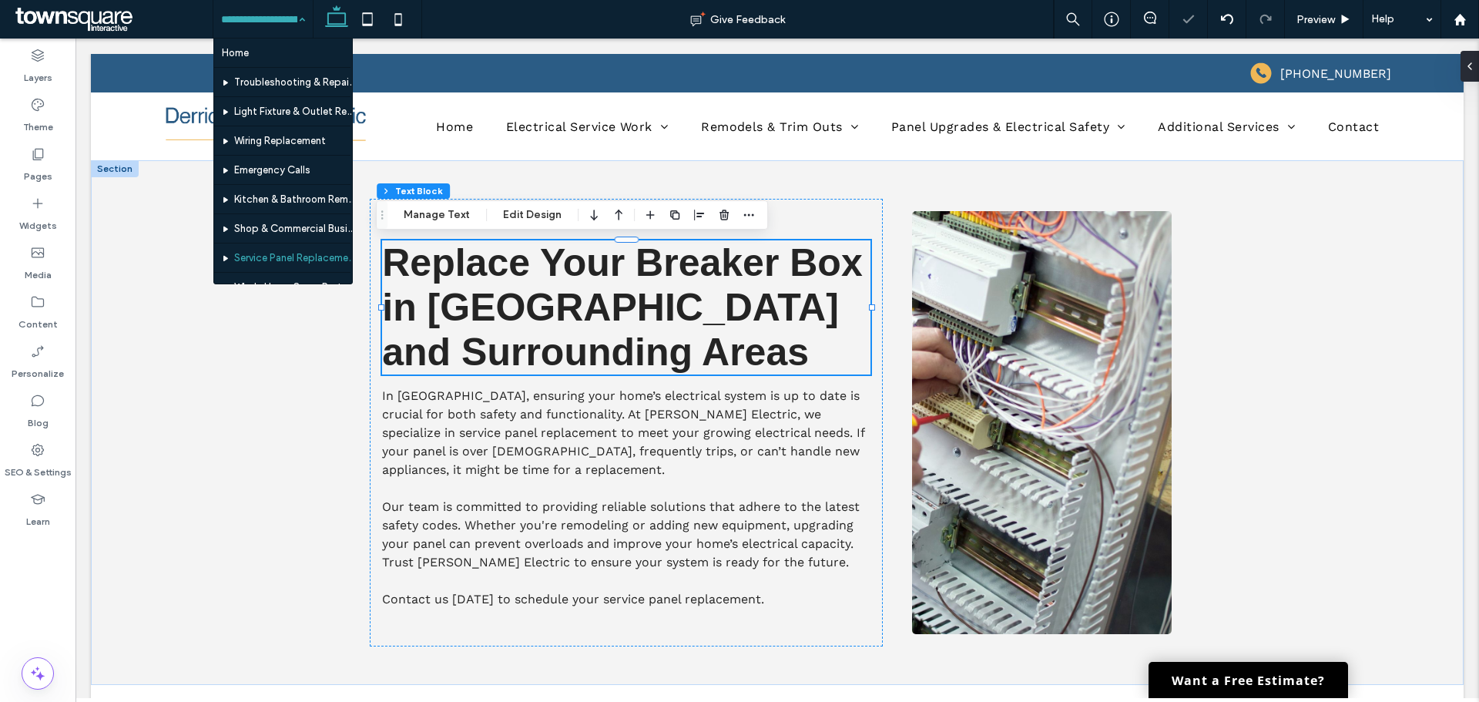
scroll to position [77, 0]
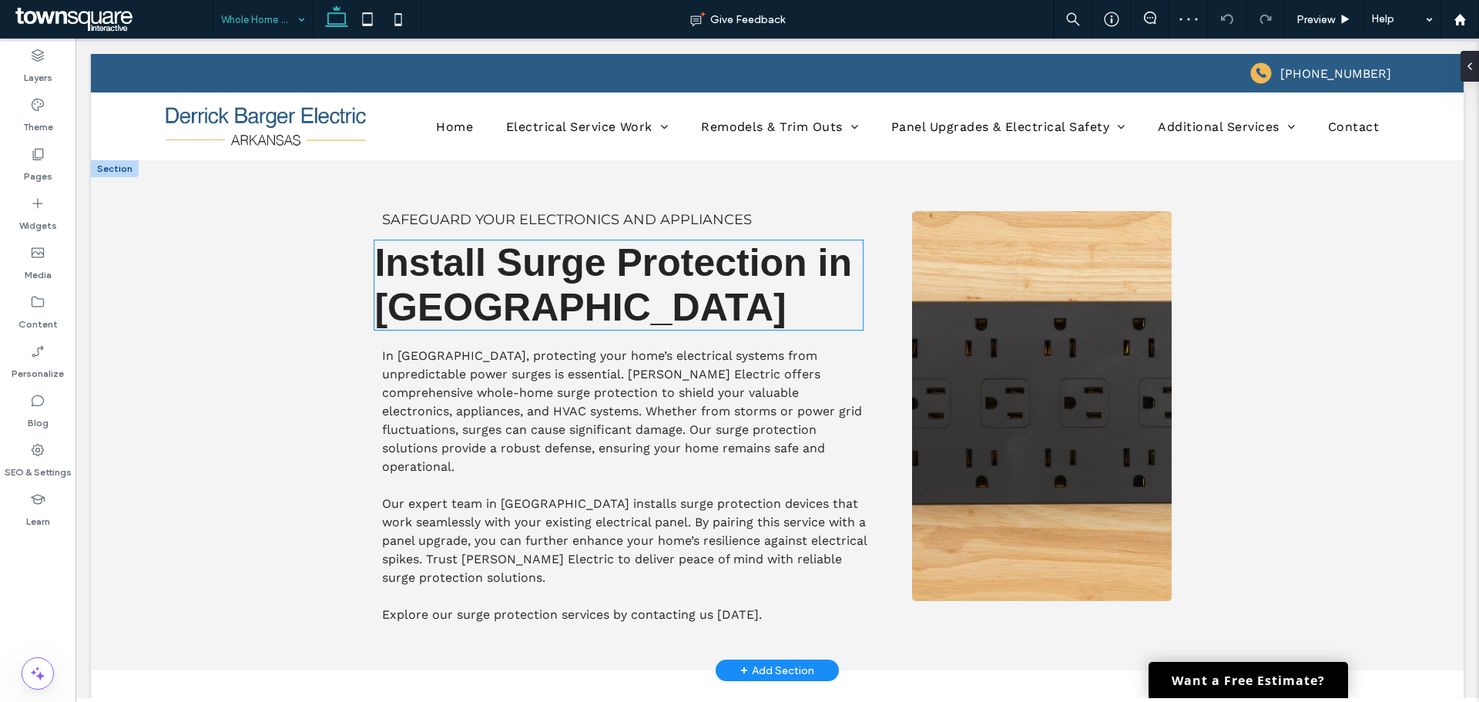
click at [547, 311] on span "Install Surge Protection in Center Ridge" at bounding box center [613, 285] width 478 height 88
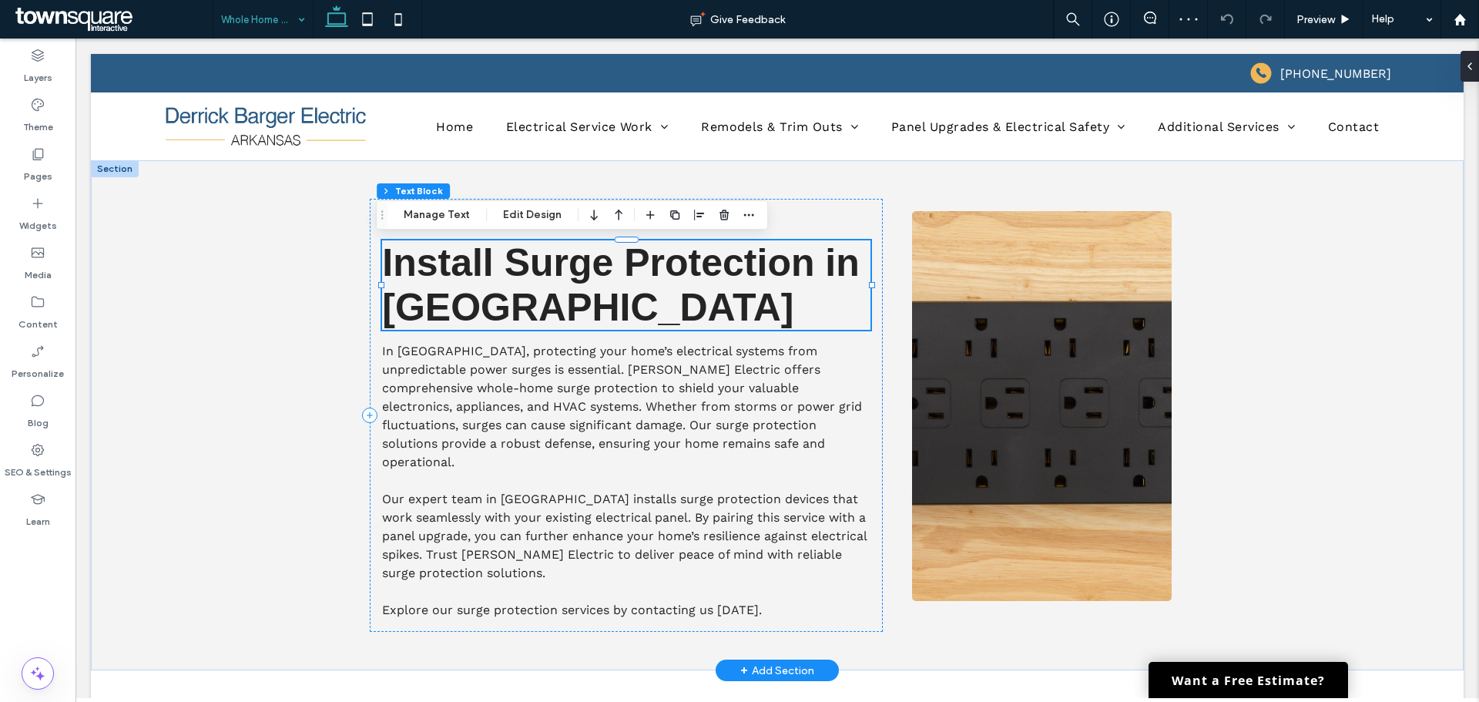
click at [672, 314] on h2 "Install Surge Protection in Center Ridge" at bounding box center [626, 284] width 488 height 89
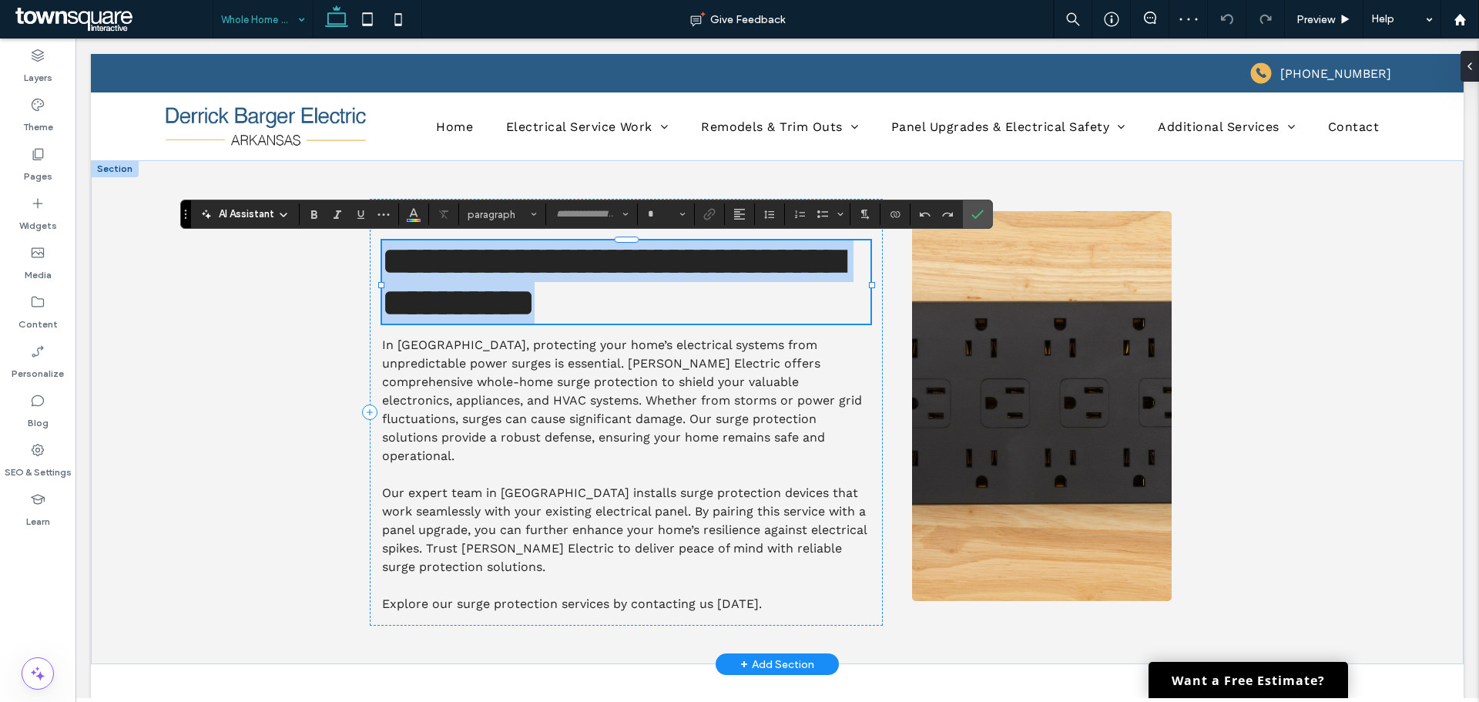
type input "*********"
type input "**"
click at [672, 312] on h2 "**********" at bounding box center [626, 281] width 488 height 83
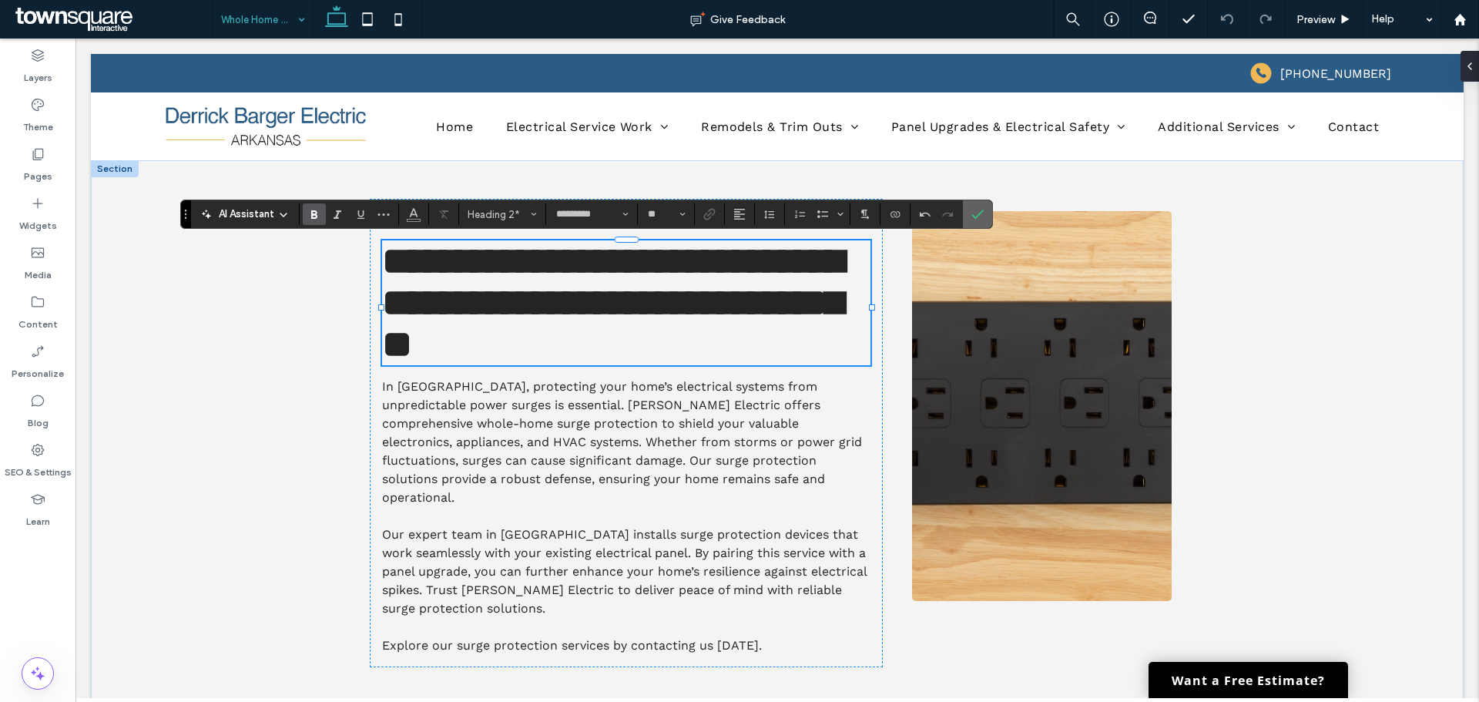
click at [984, 216] on icon "Confirm" at bounding box center [977, 214] width 12 height 12
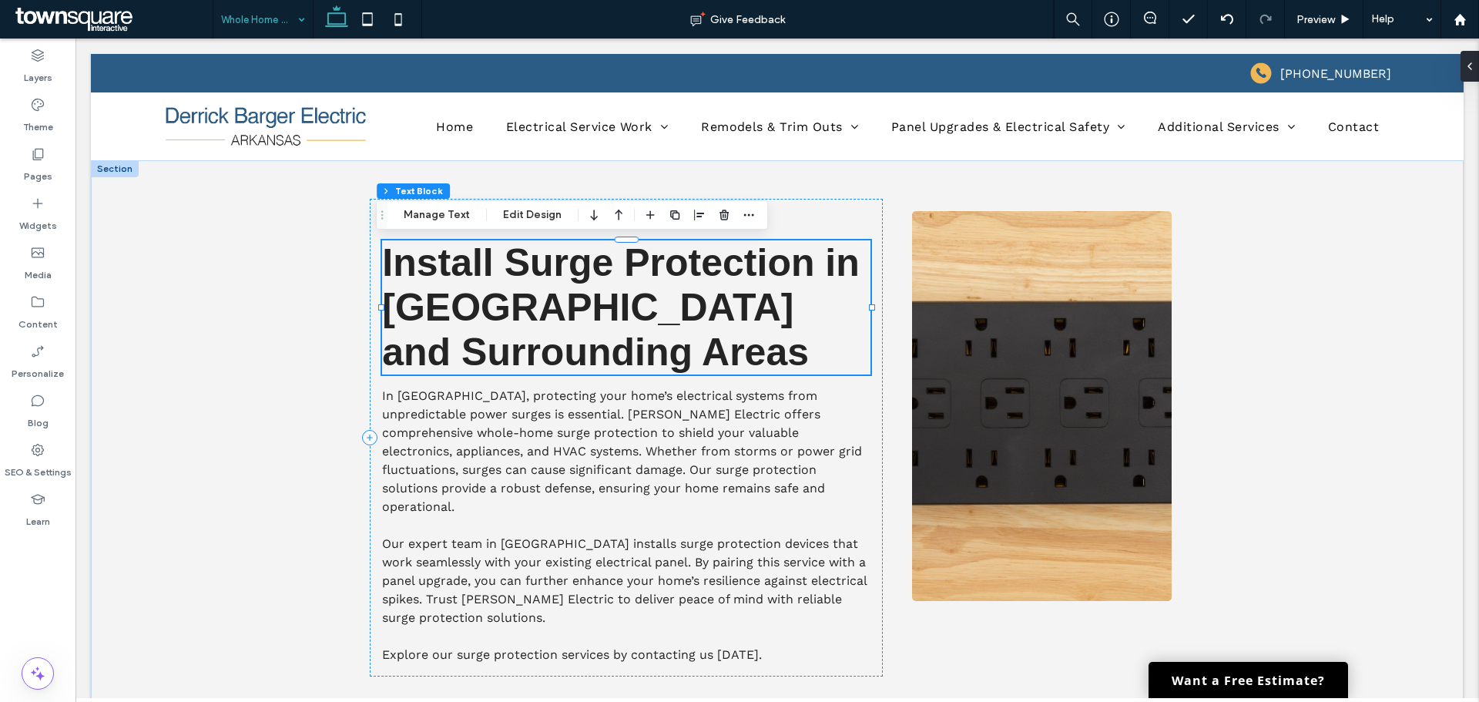
click at [272, 25] on input at bounding box center [259, 19] width 76 height 39
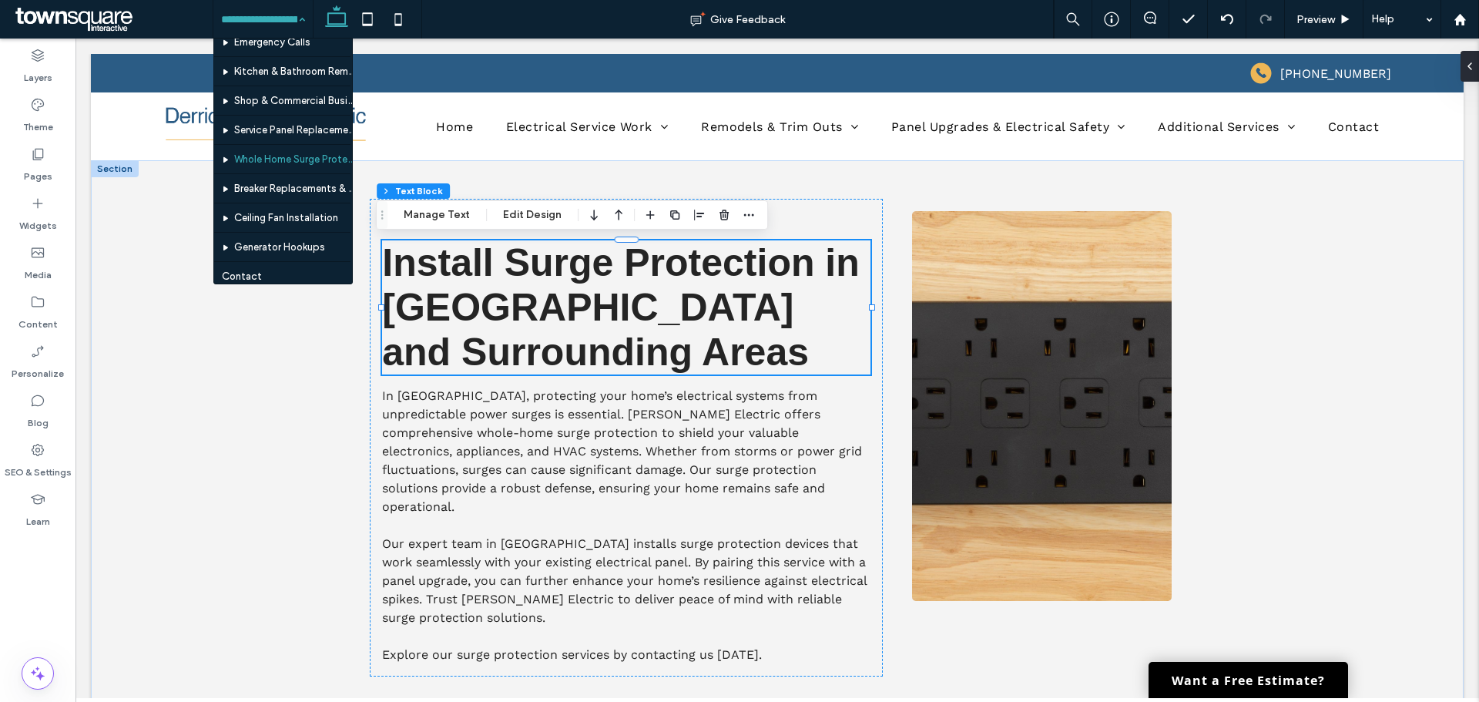
scroll to position [154, 0]
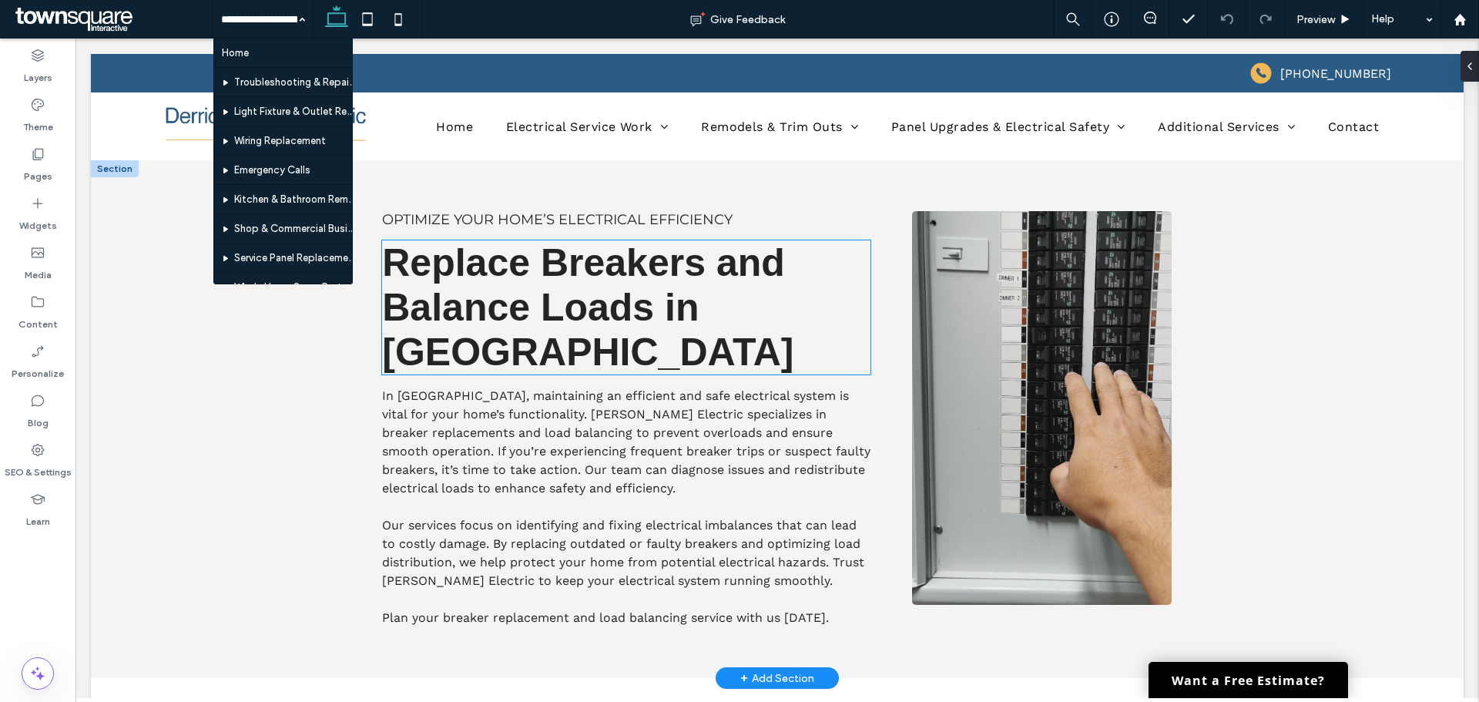
click at [656, 344] on h2 "Replace Breakers and Balance Loads in Center Ridge" at bounding box center [626, 307] width 488 height 134
click at [656, 344] on div "Replace Breakers and Balance Loads in Center Ridge" at bounding box center [626, 307] width 488 height 134
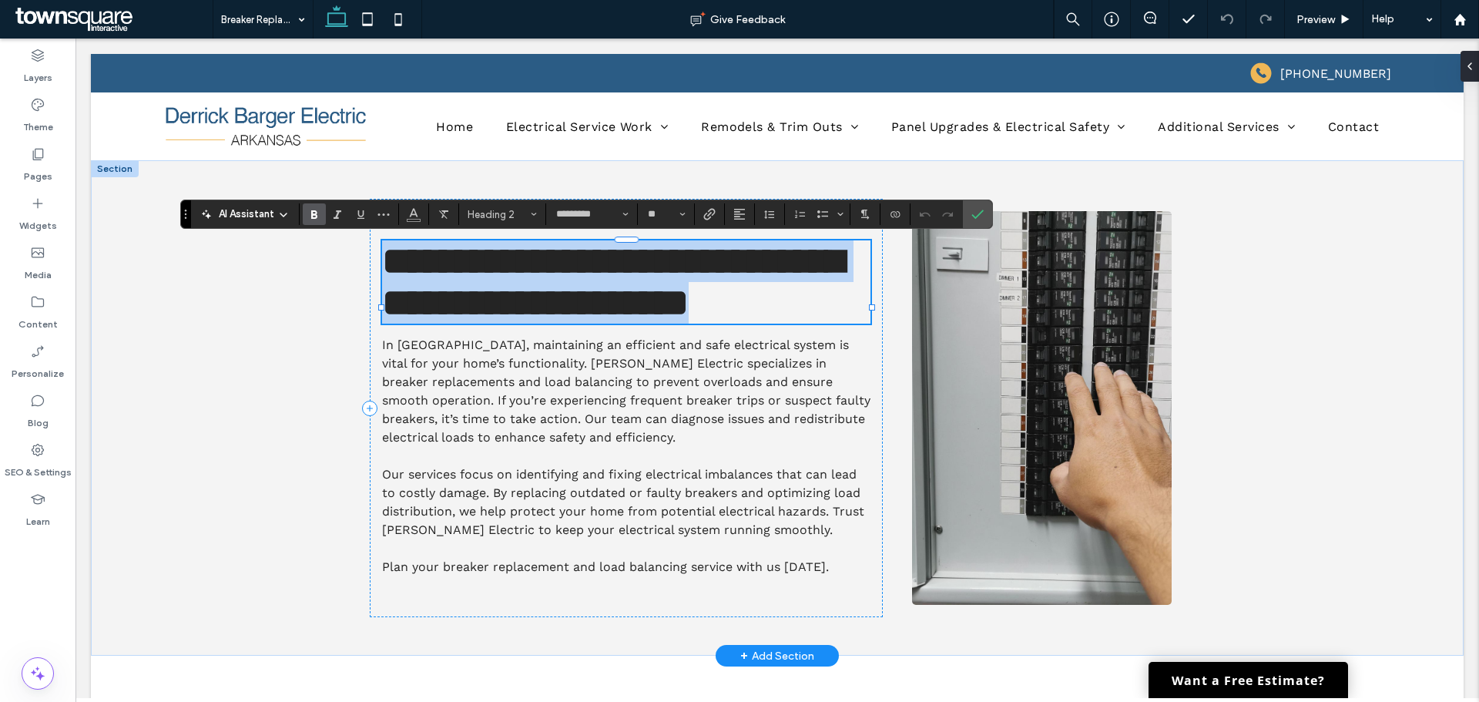
click at [581, 324] on h2 "**********" at bounding box center [626, 281] width 488 height 83
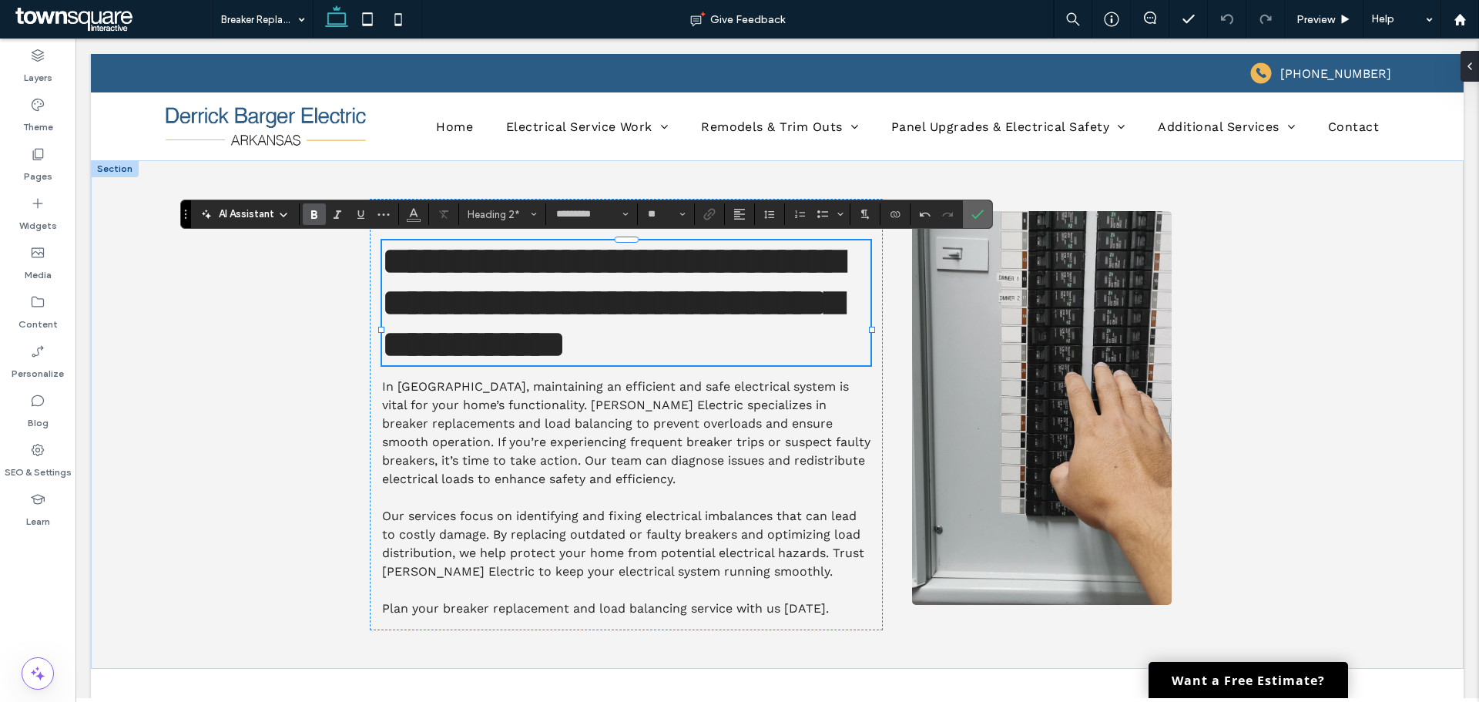
click at [987, 203] on label "Confirm" at bounding box center [977, 214] width 23 height 28
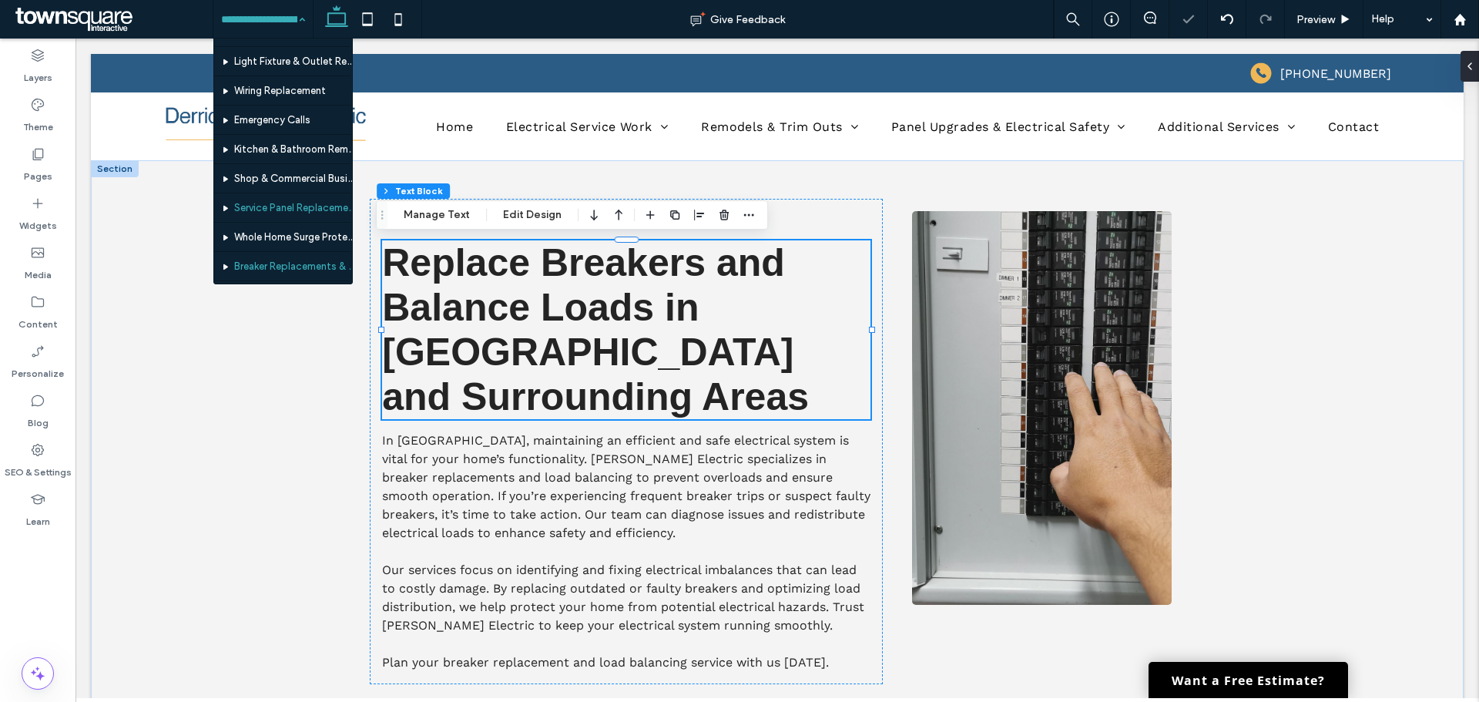
scroll to position [77, 0]
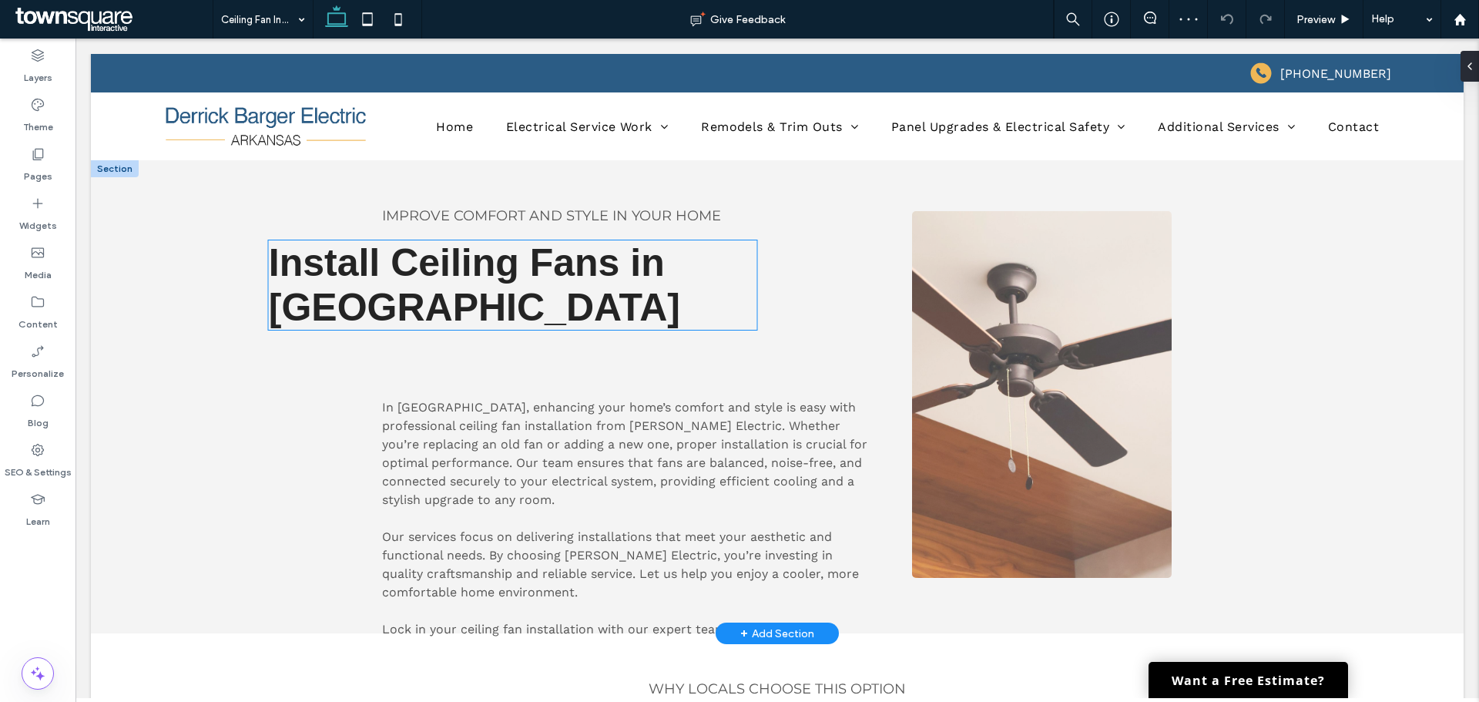
click at [528, 302] on h2 "Install Ceiling Fans in Center Ridge" at bounding box center [513, 284] width 488 height 89
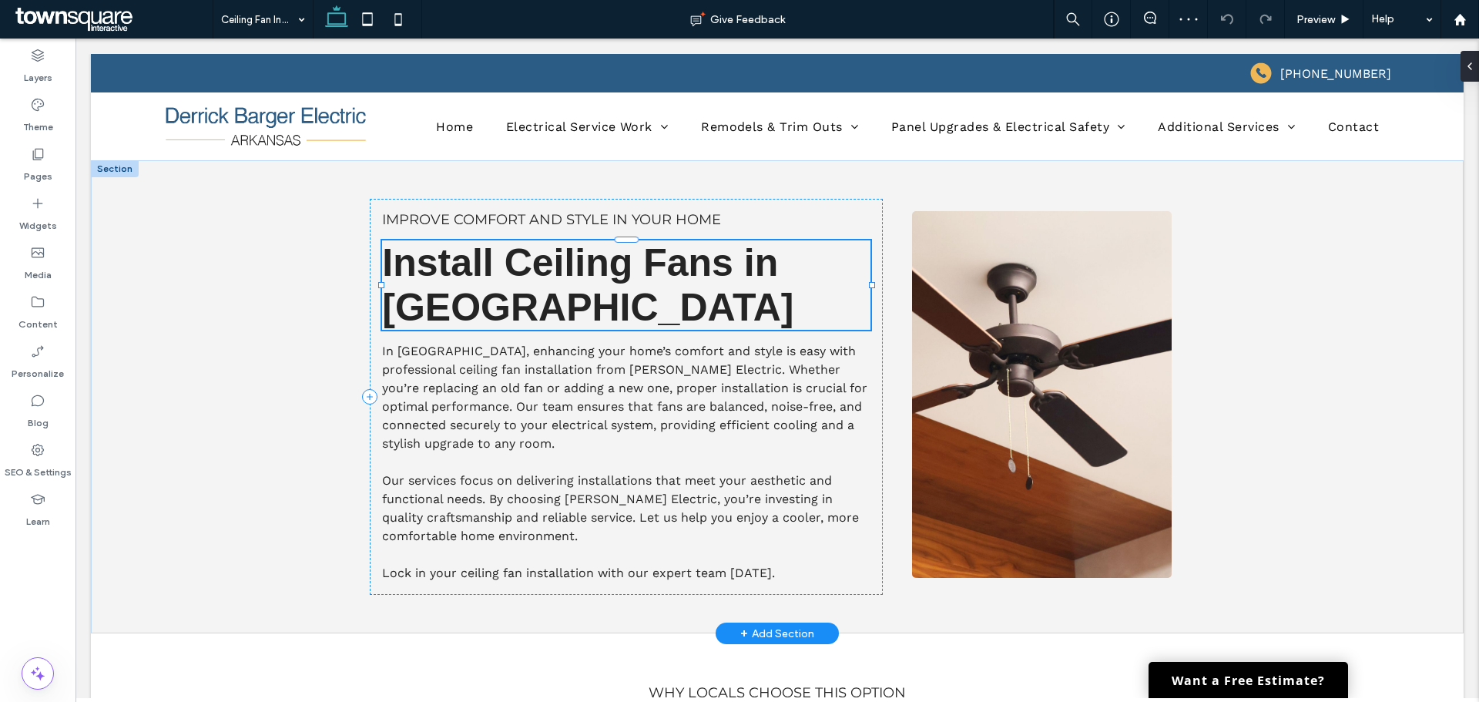
click at [528, 302] on div "Install Ceiling Fans in Center Ridge" at bounding box center [626, 284] width 488 height 89
type input "*********"
type input "**"
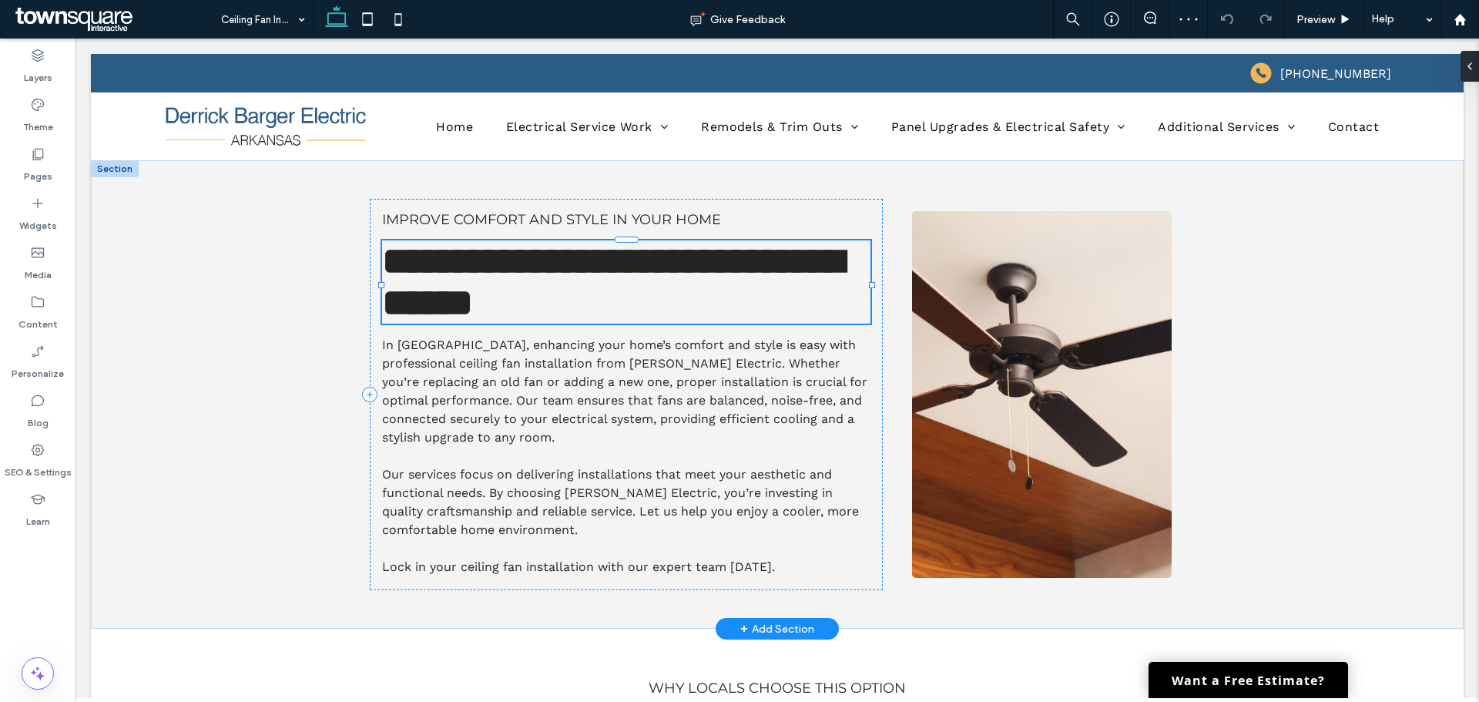
click at [612, 310] on span "**********" at bounding box center [612, 281] width 461 height 79
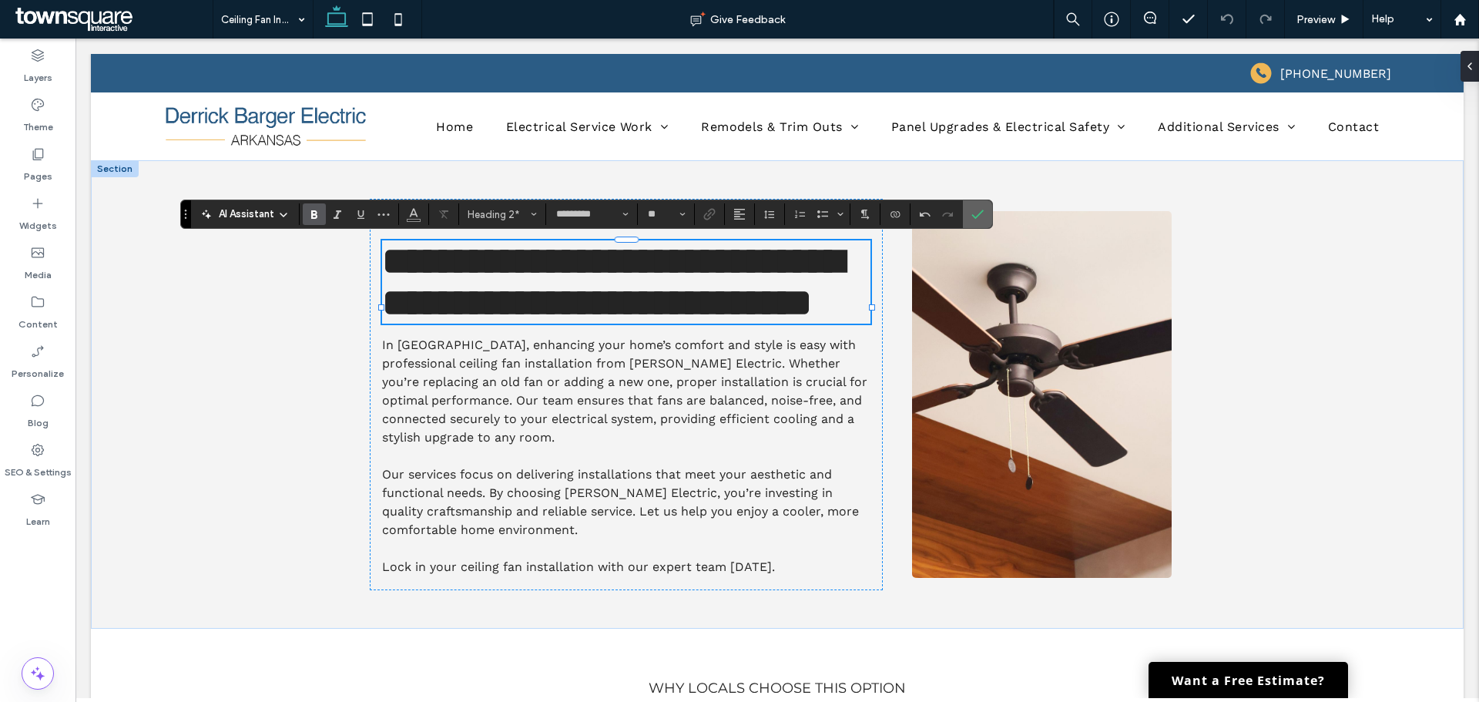
click at [977, 217] on use "Confirm" at bounding box center [978, 214] width 12 height 9
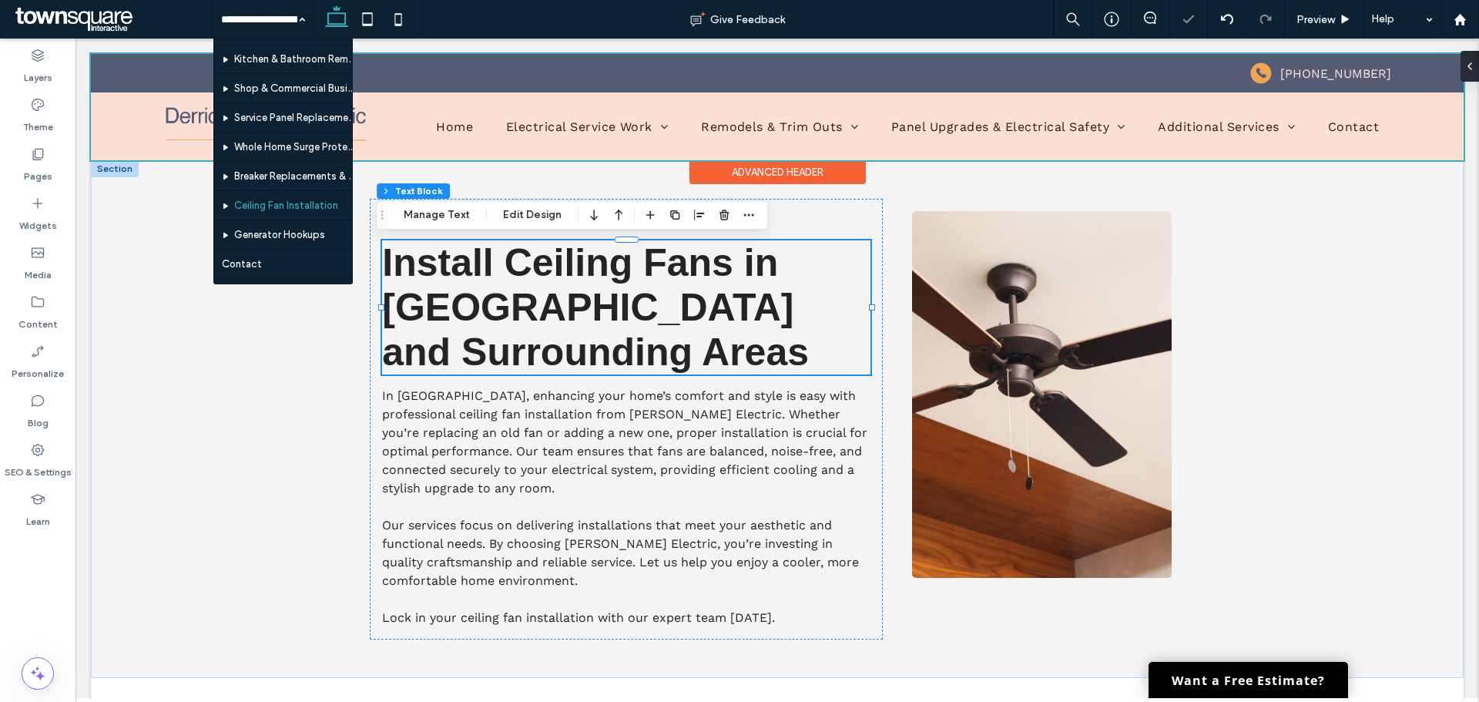
scroll to position [154, 0]
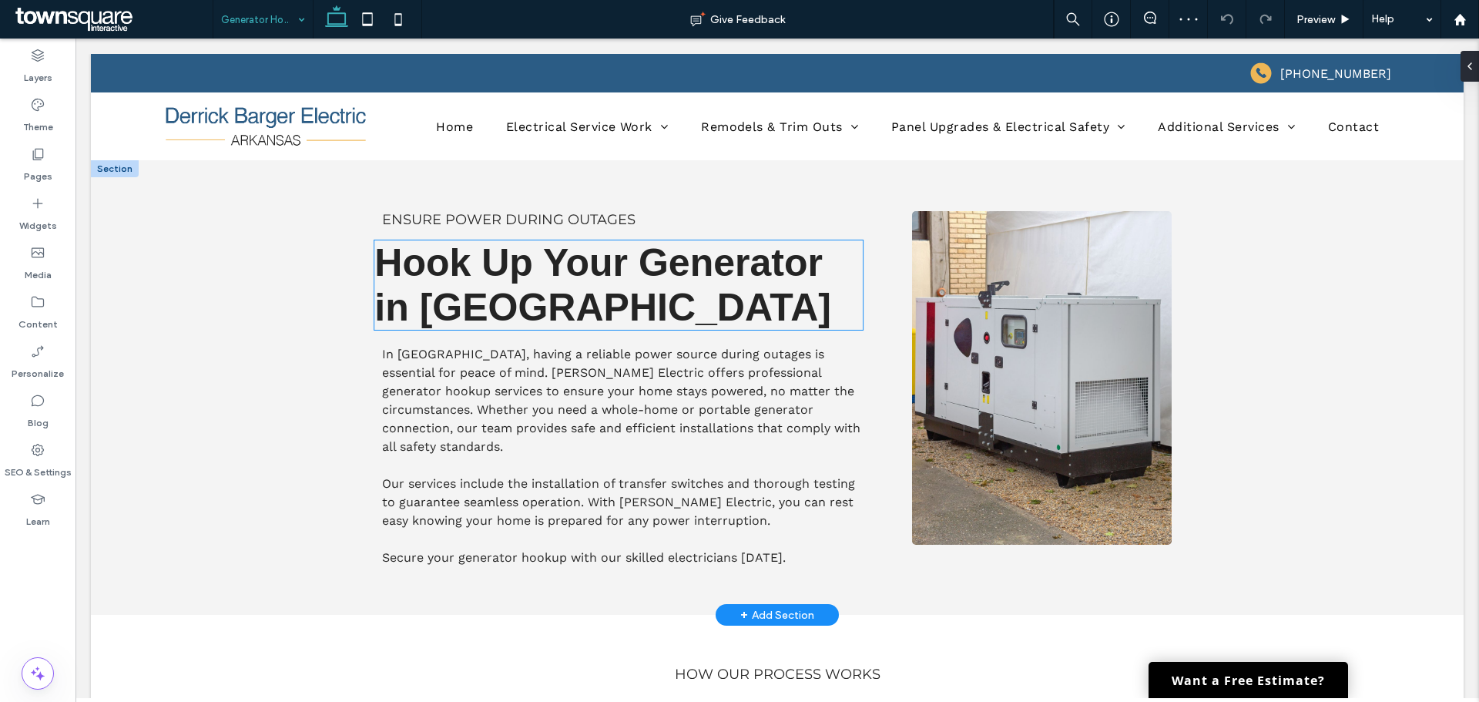
click at [521, 312] on span "Hook Up Your Generator in Center Ridge" at bounding box center [602, 285] width 457 height 88
click at [523, 312] on div "Hook Up Your Generator in Center Ridge" at bounding box center [618, 284] width 488 height 89
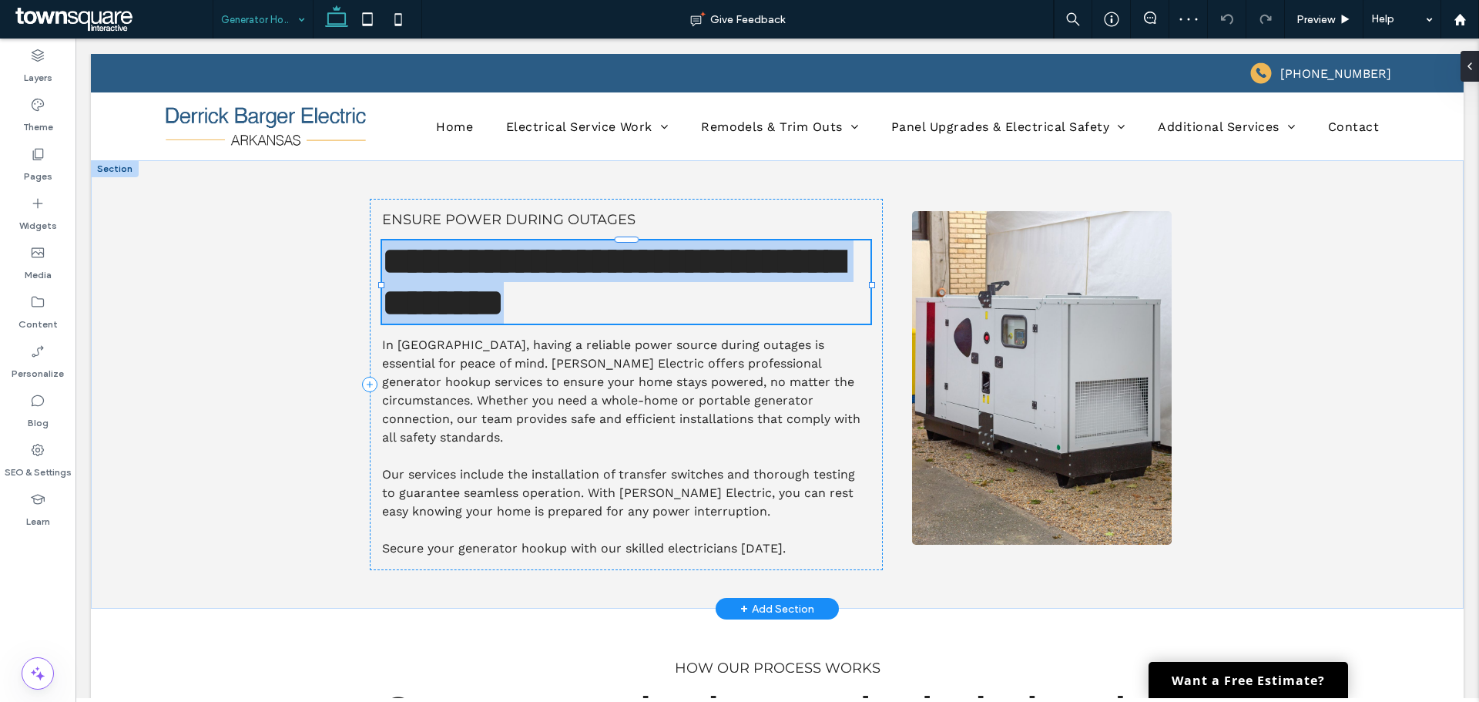
click at [636, 304] on span "**********" at bounding box center [612, 281] width 461 height 79
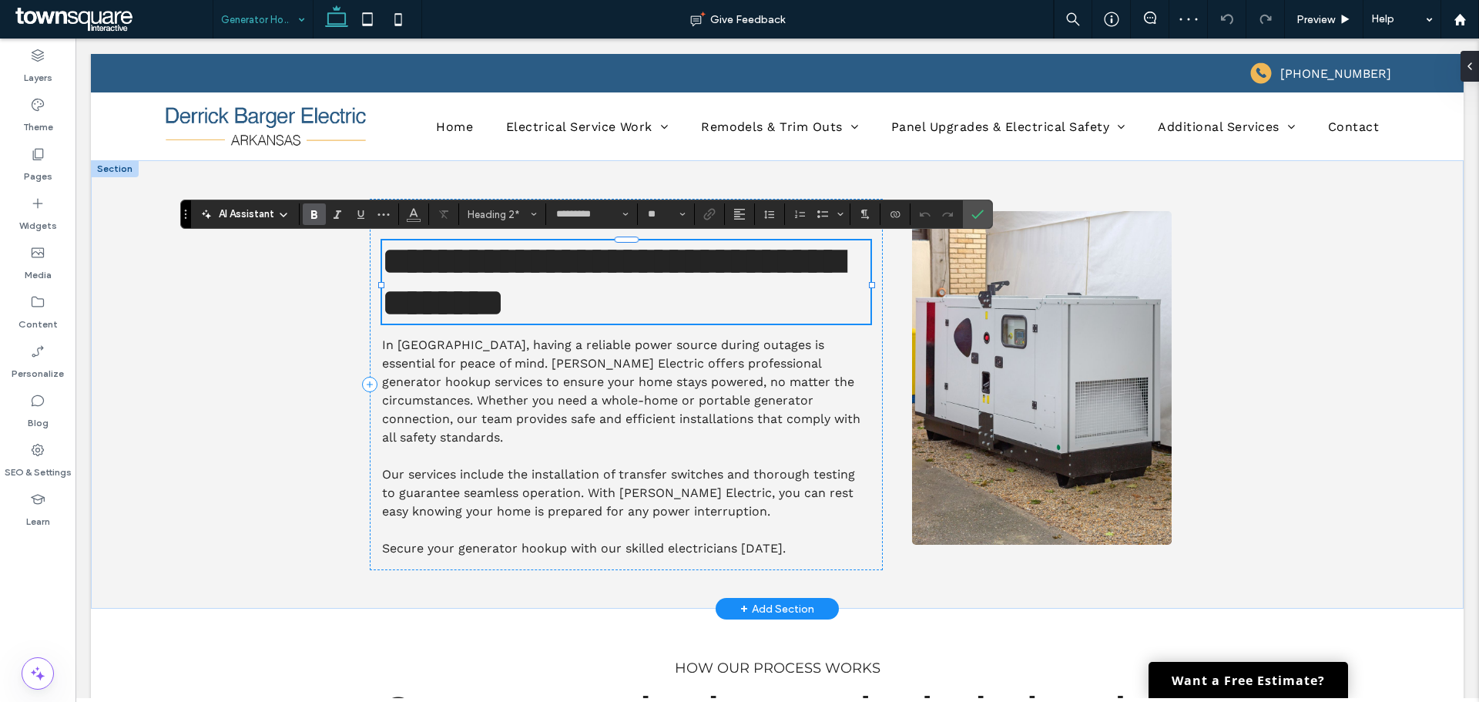
click at [688, 314] on h2 "**********" at bounding box center [626, 281] width 488 height 83
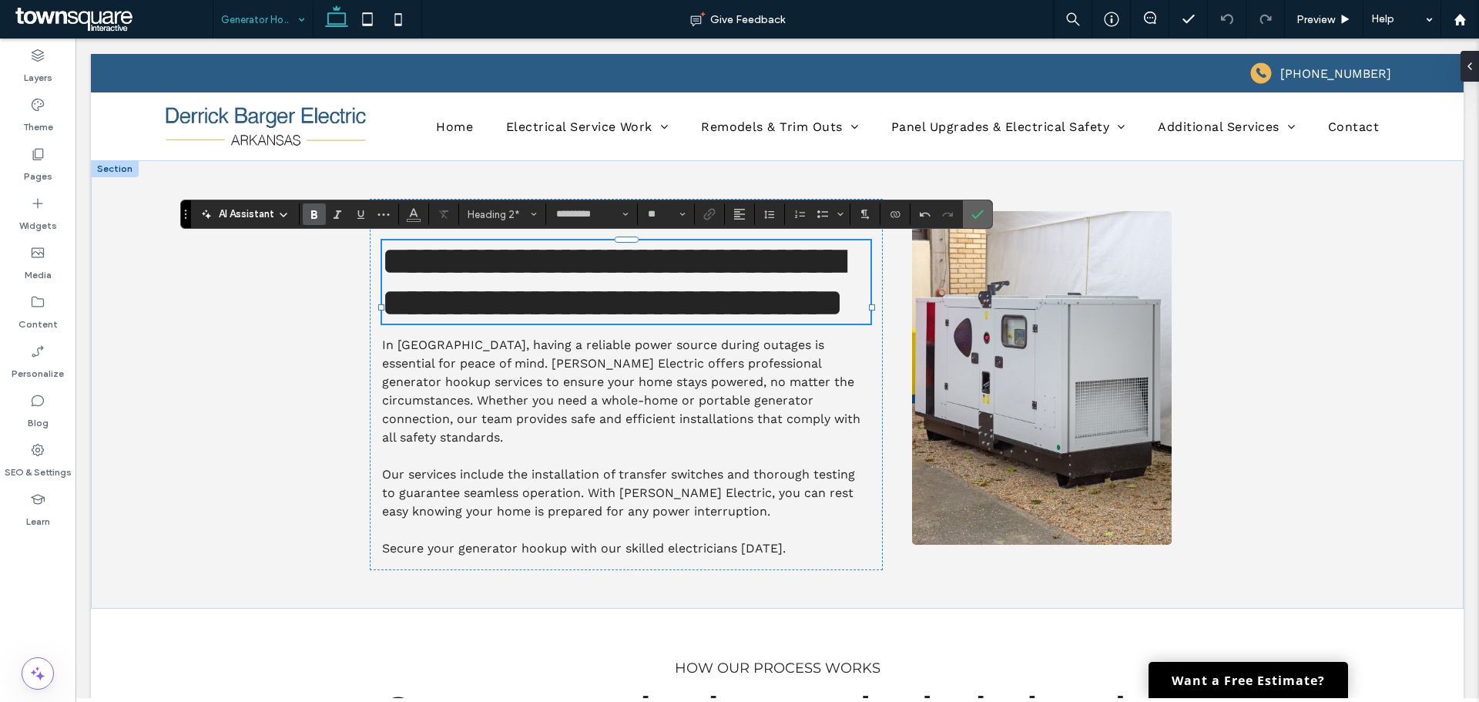
click at [977, 210] on icon "Confirm" at bounding box center [977, 214] width 12 height 12
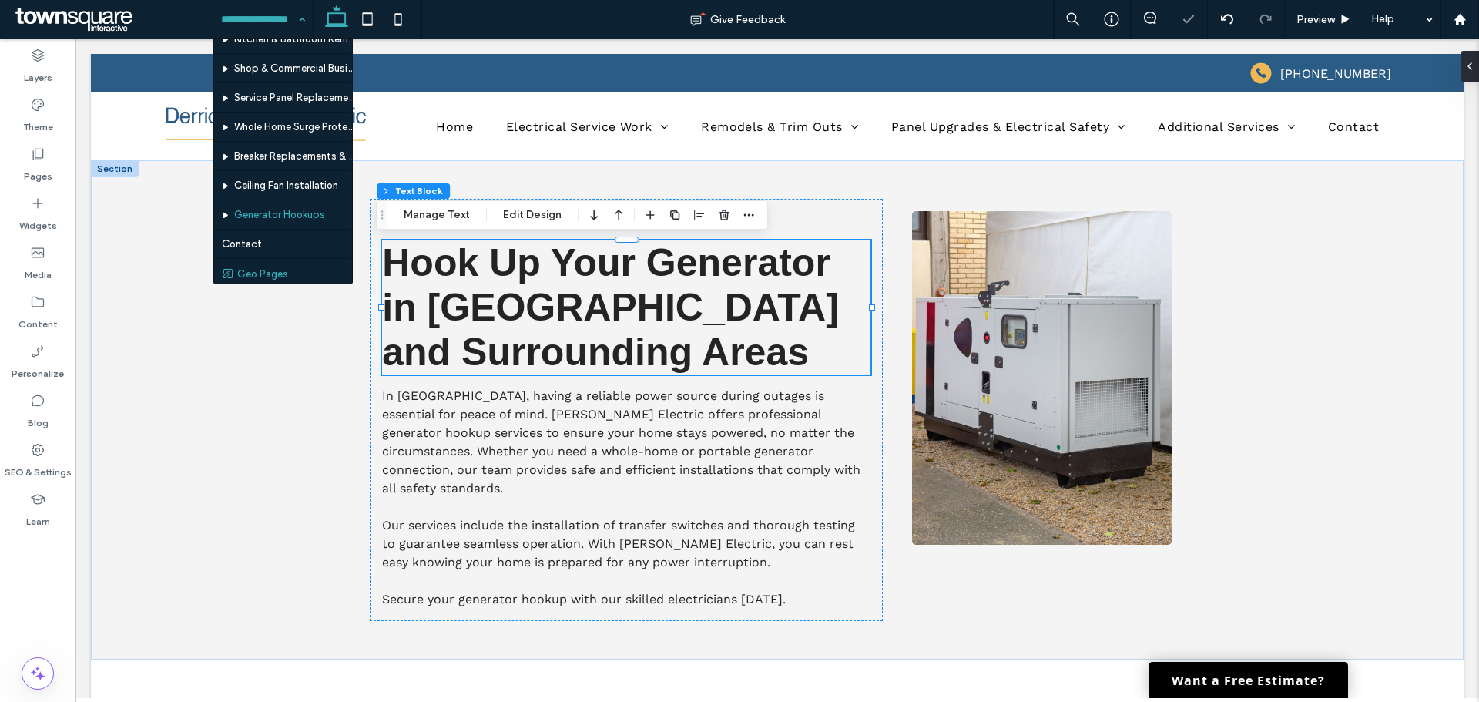
scroll to position [163, 0]
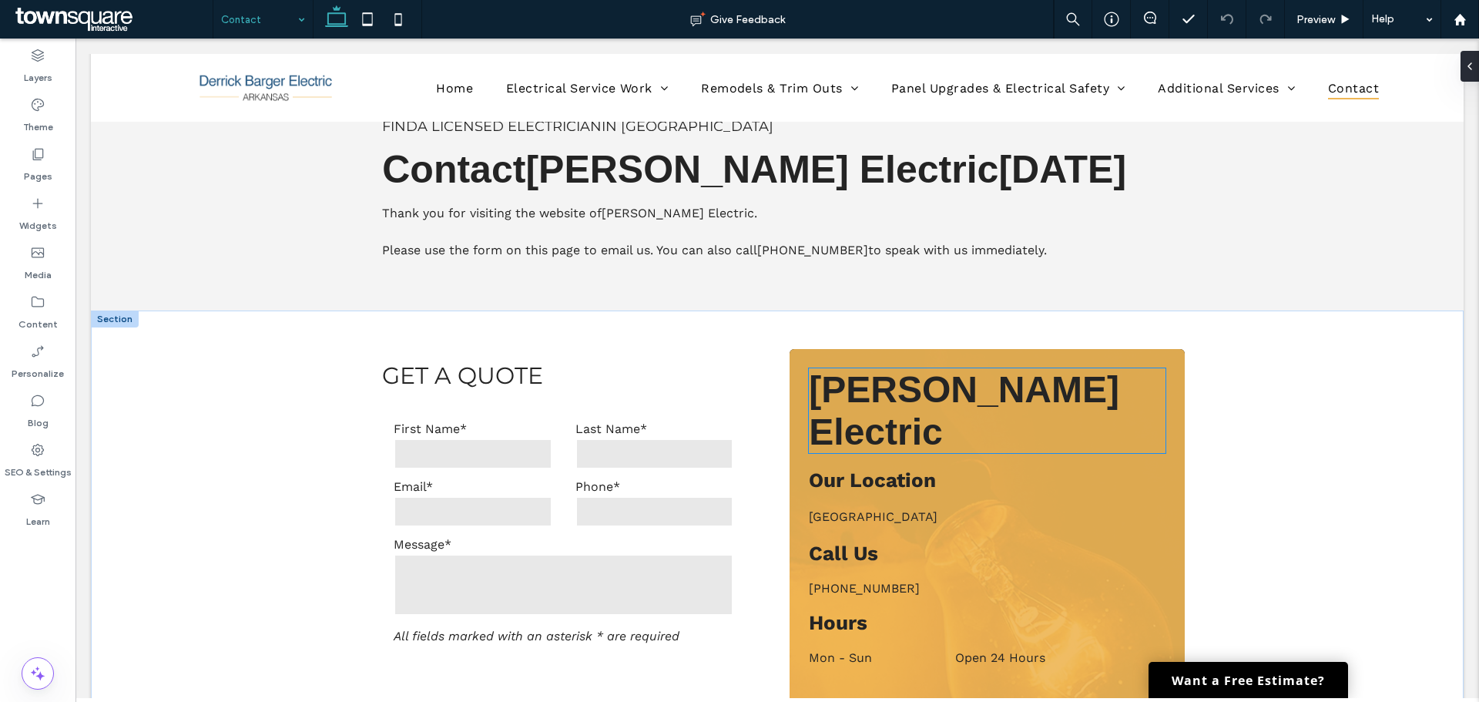
scroll to position [77, 0]
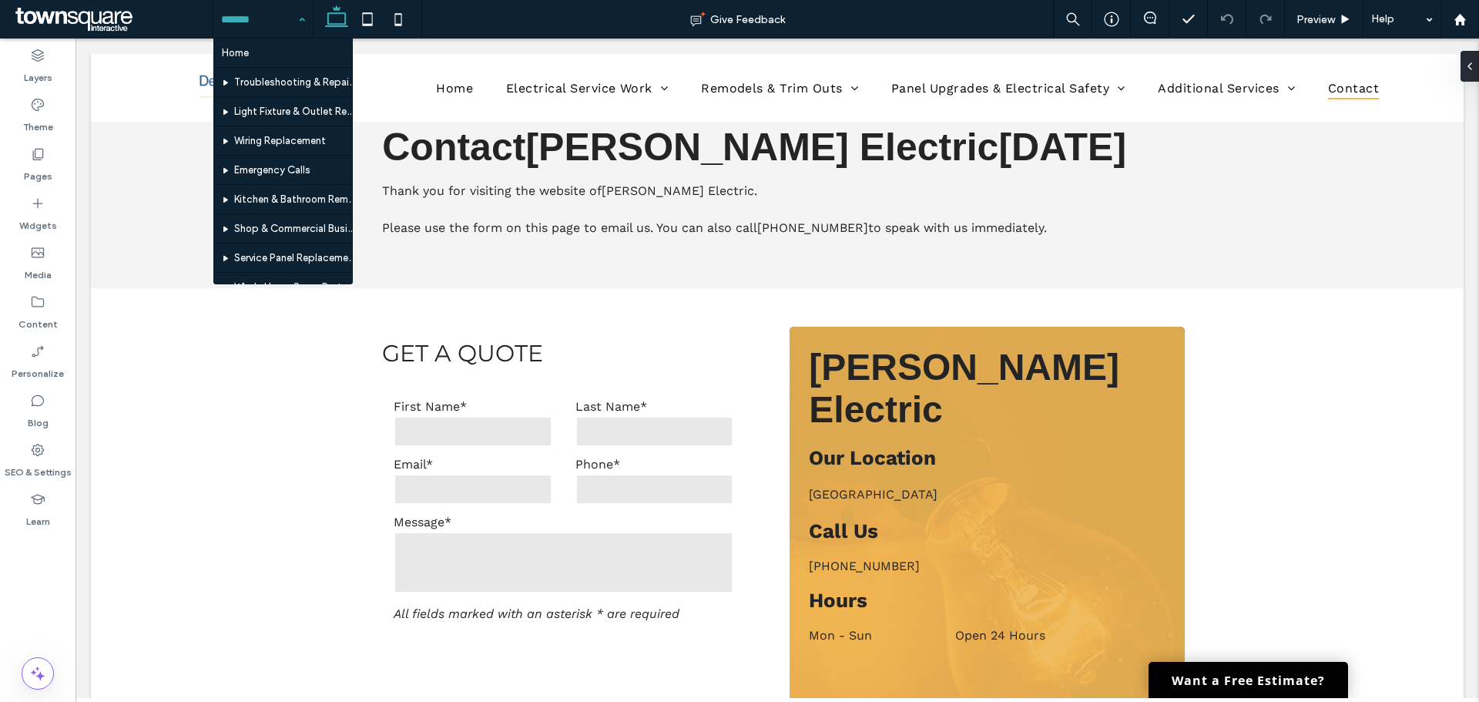
click at [254, 29] on input at bounding box center [259, 19] width 76 height 39
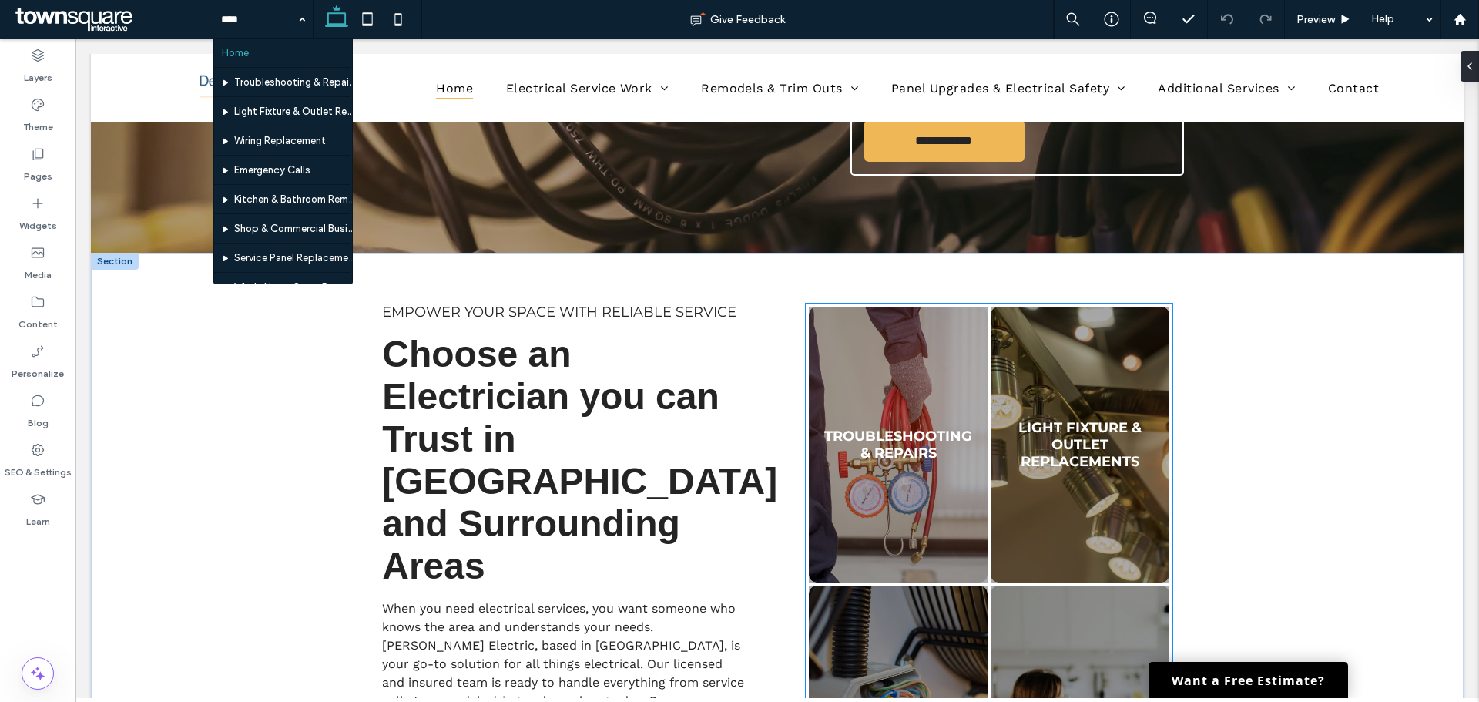
scroll to position [474, 0]
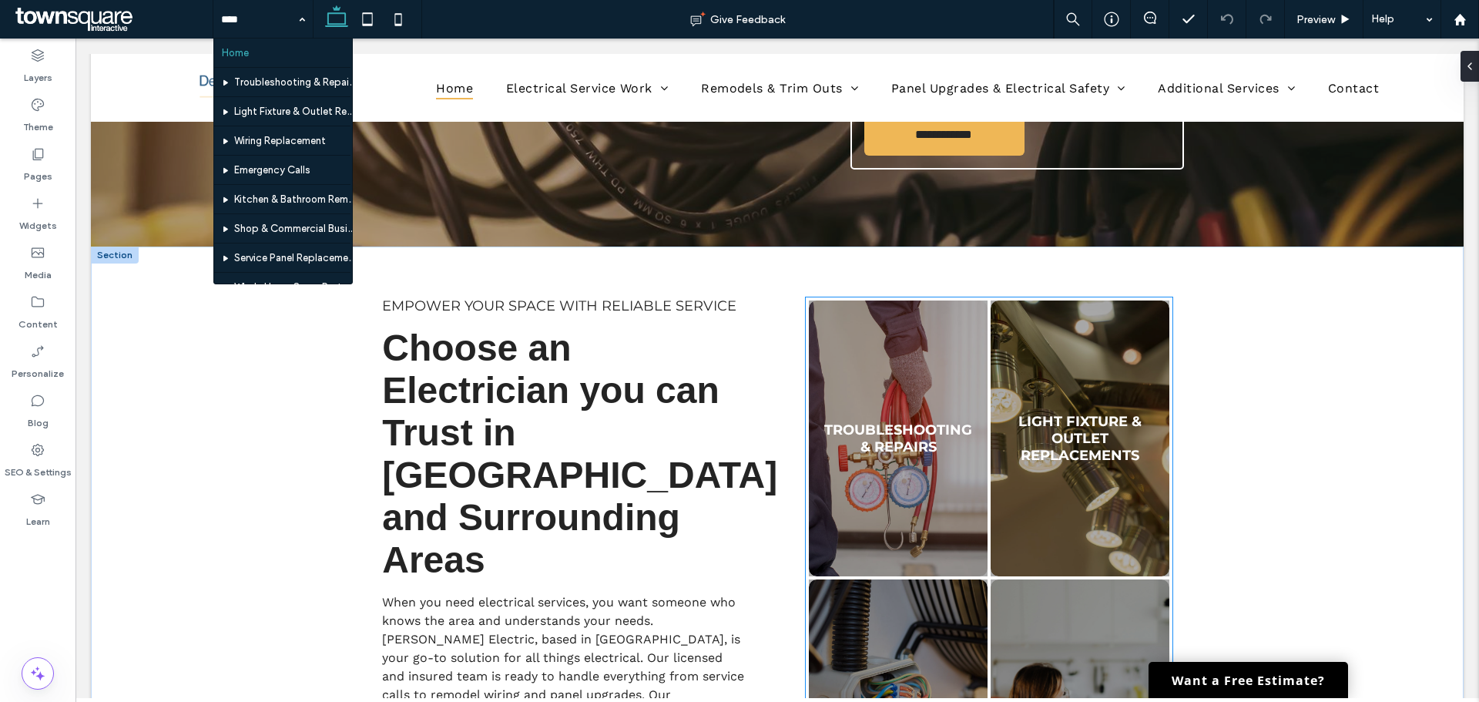
click at [878, 363] on link at bounding box center [898, 438] width 190 height 292
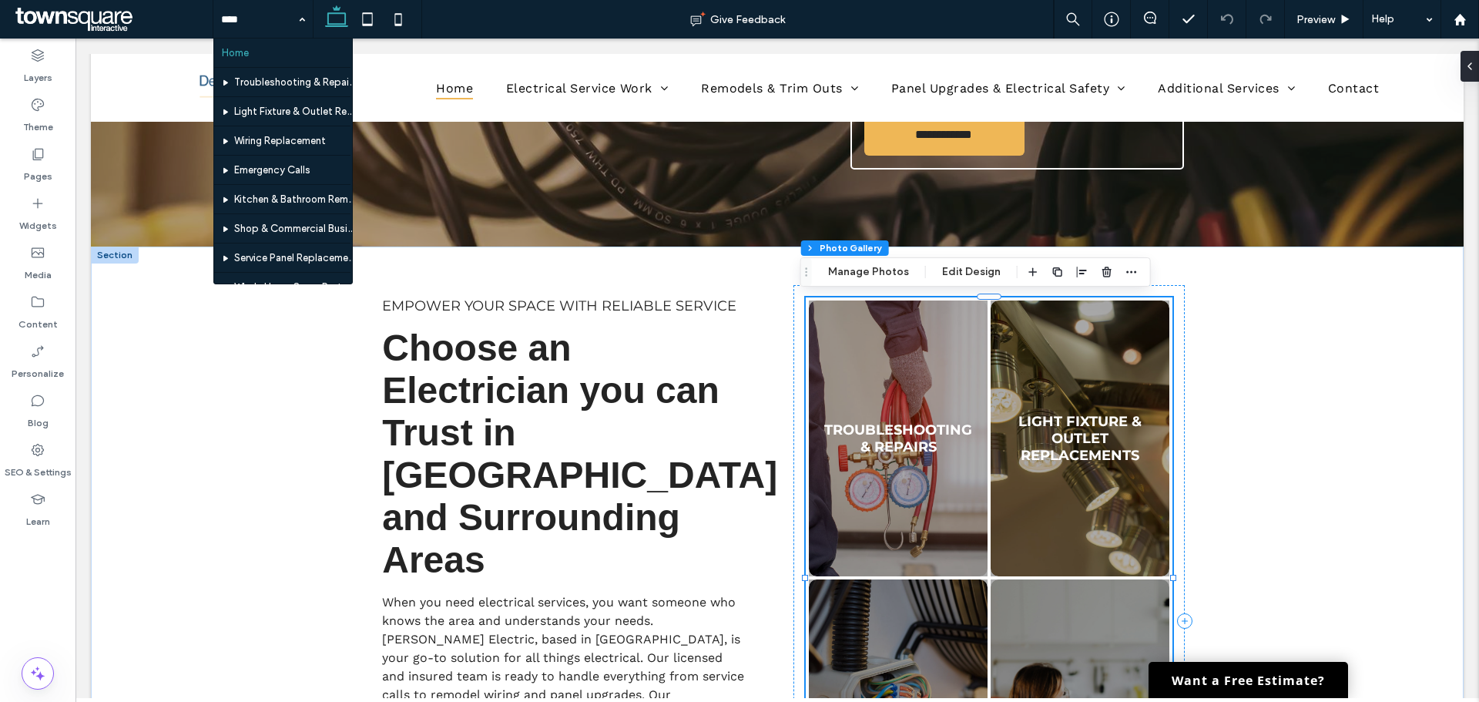
click at [875, 369] on link at bounding box center [898, 438] width 190 height 292
click at [855, 270] on button "Manage Photos" at bounding box center [868, 272] width 101 height 18
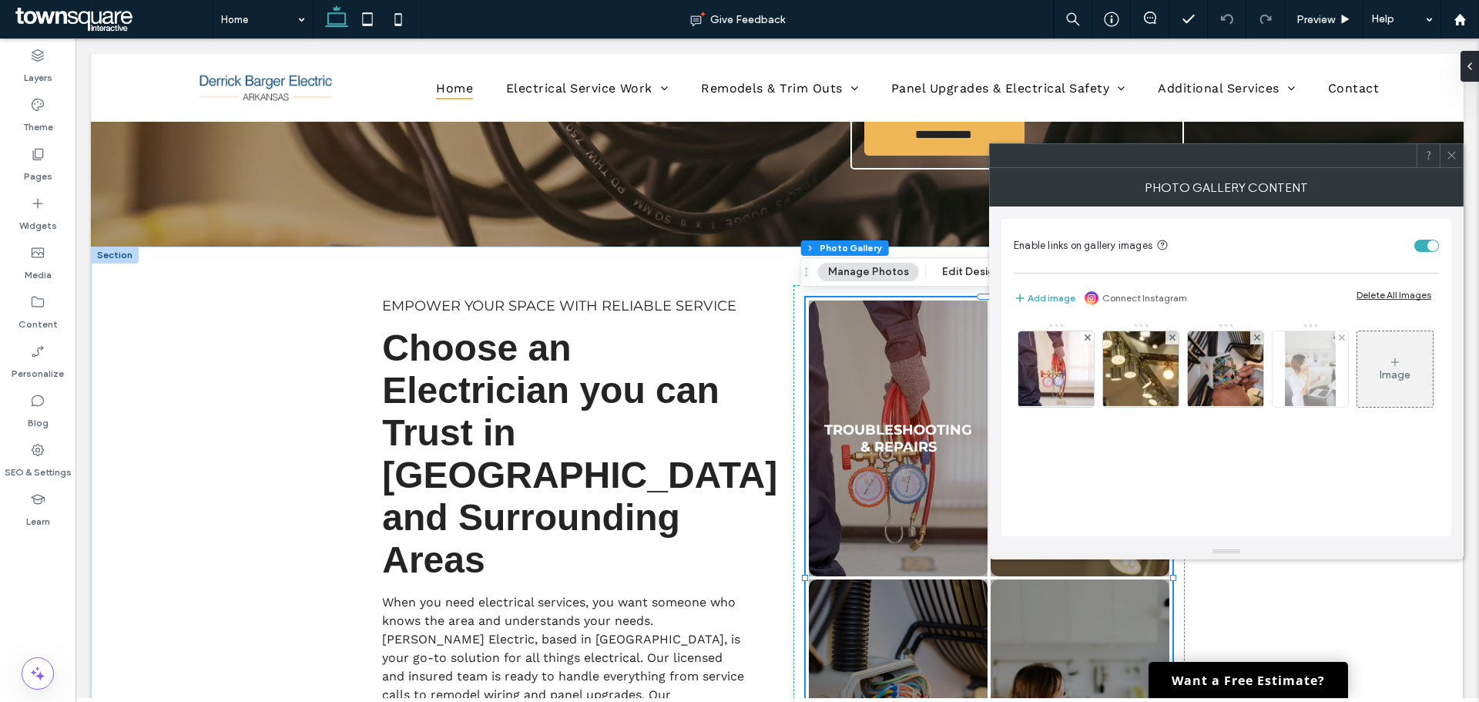
click at [1045, 367] on img at bounding box center [1056, 368] width 113 height 75
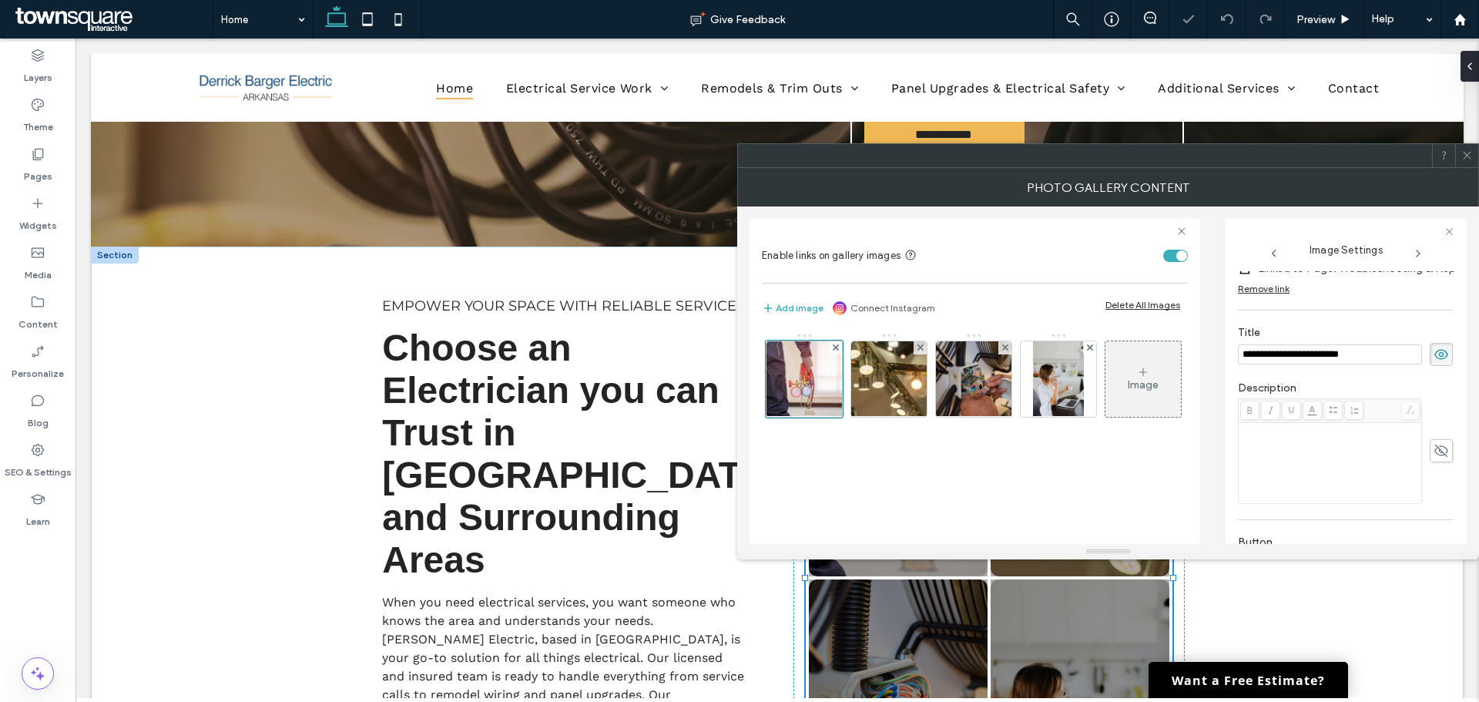
scroll to position [380, 0]
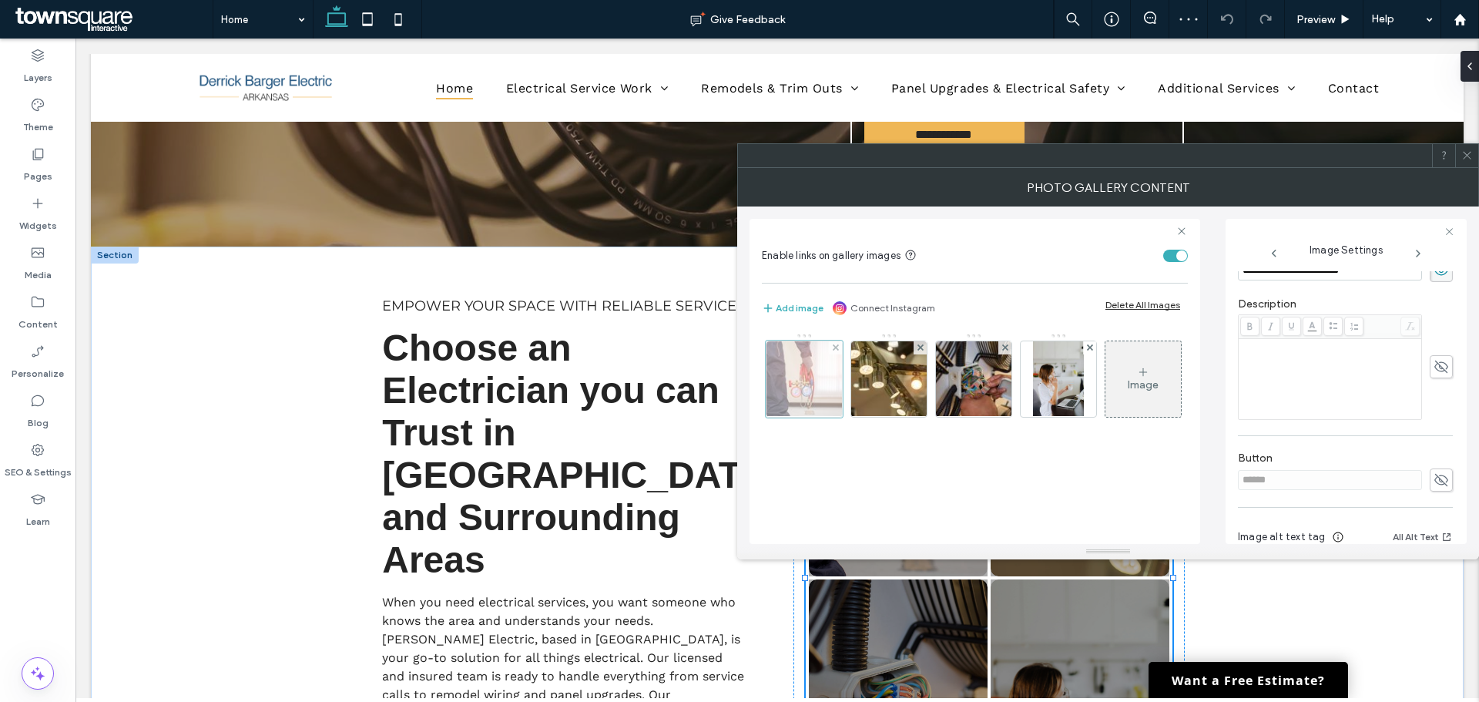
click at [813, 374] on div at bounding box center [804, 379] width 77 height 77
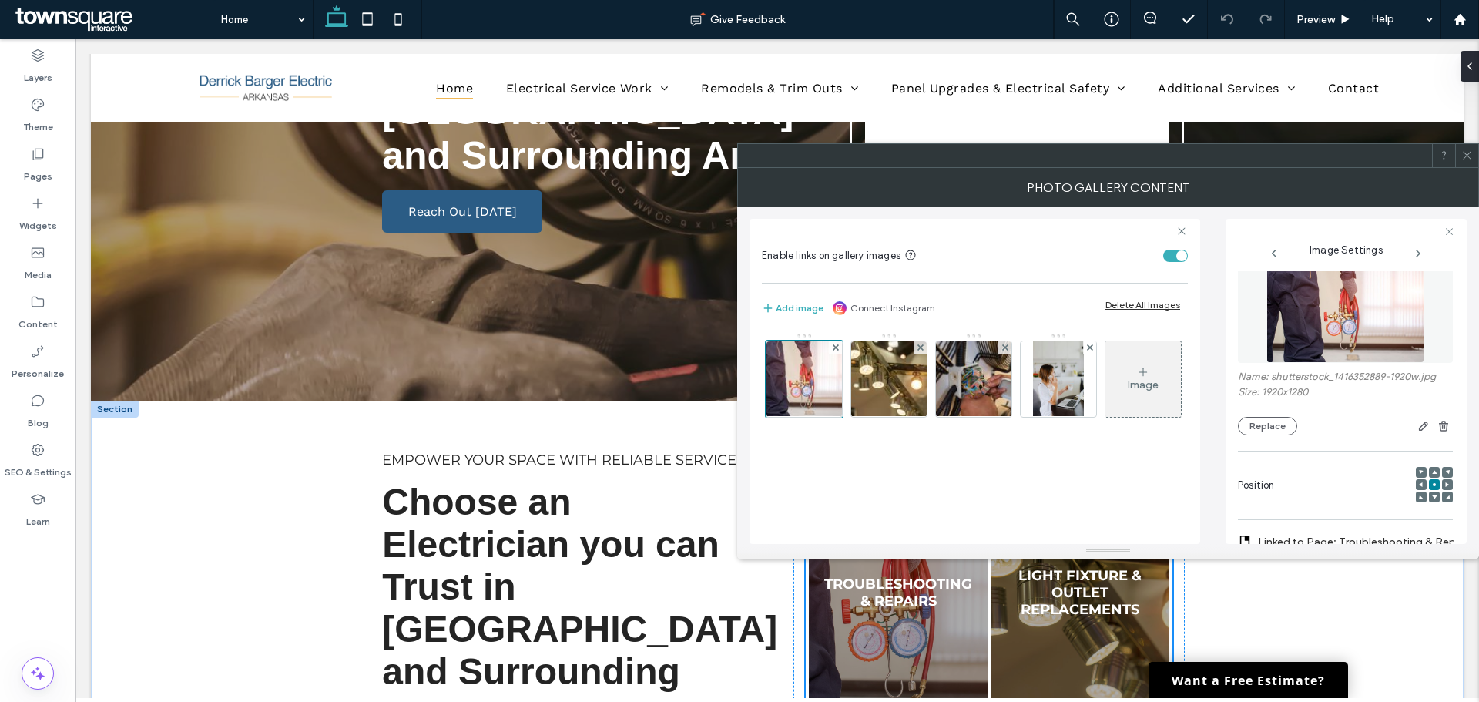
scroll to position [0, 0]
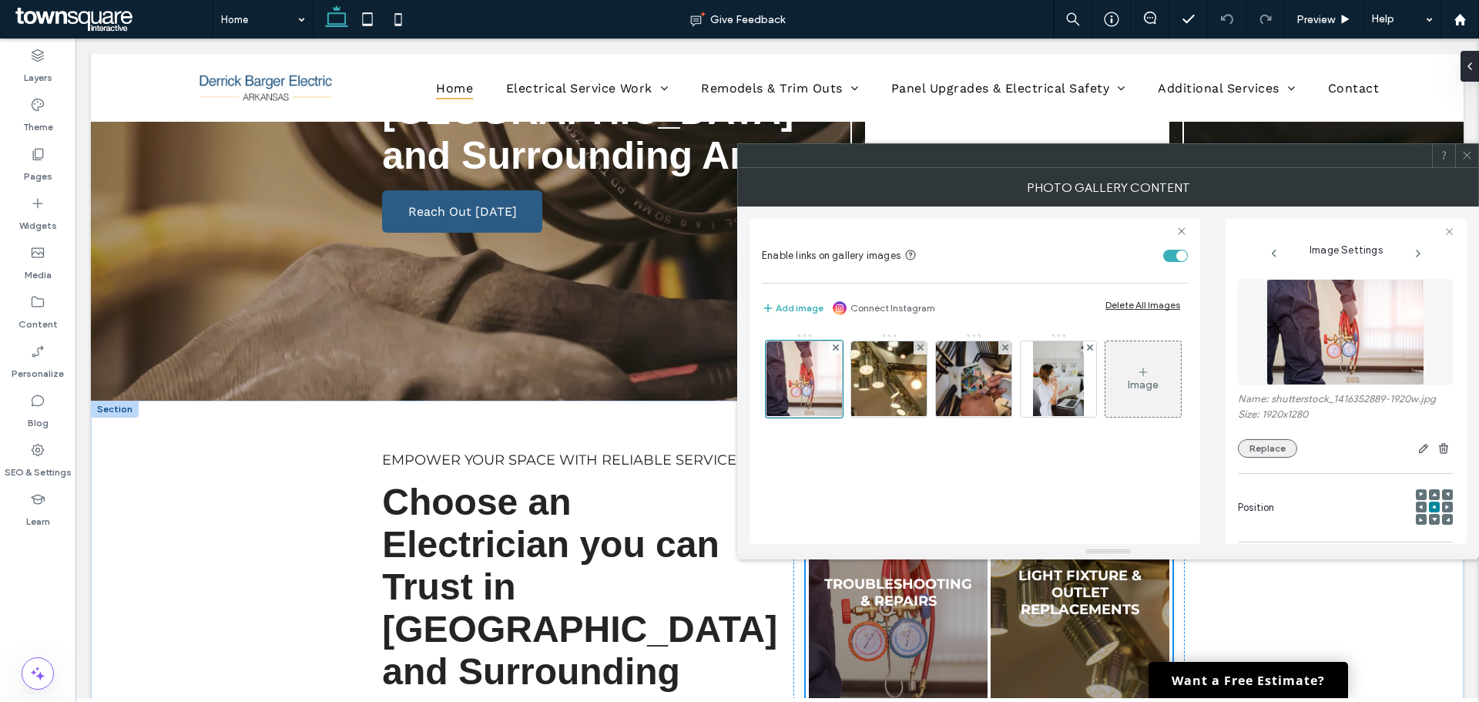
click at [1277, 448] on button "Replace" at bounding box center [1267, 448] width 59 height 18
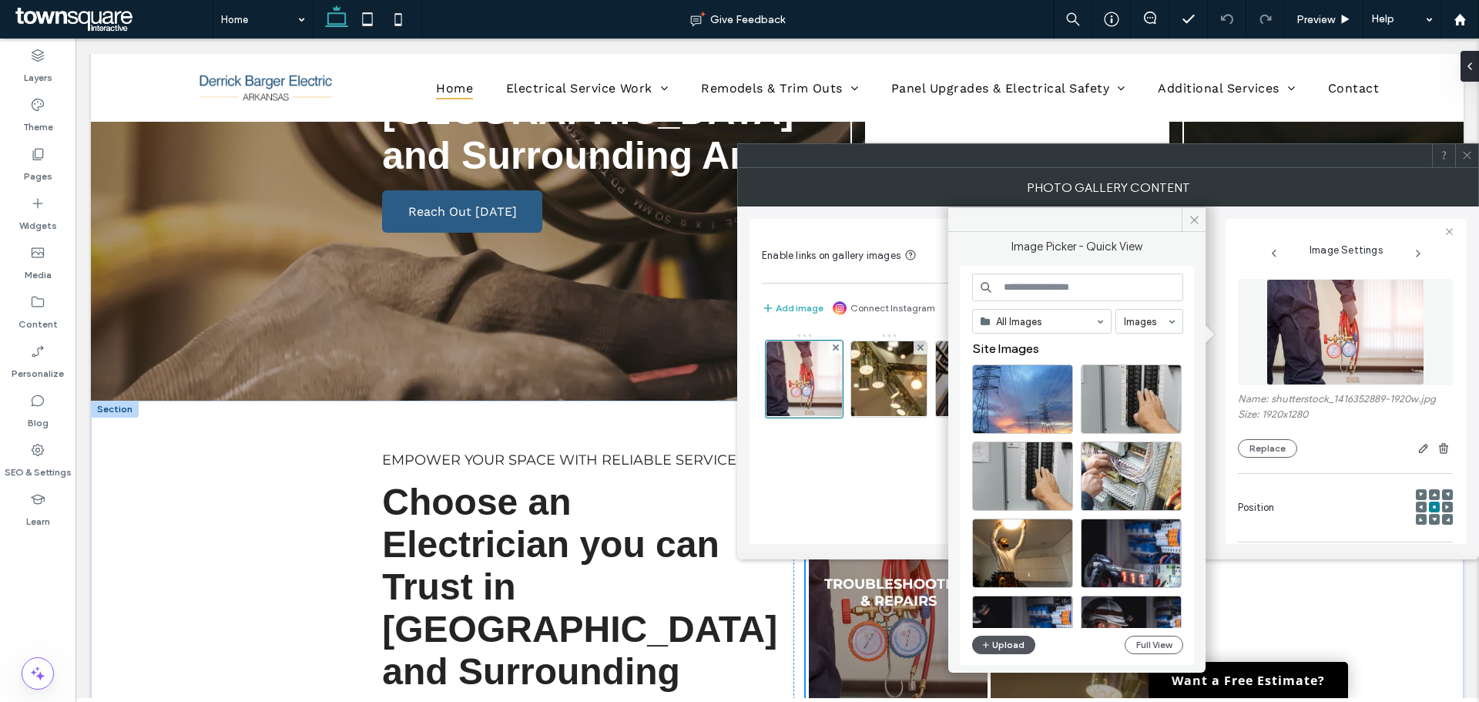
click at [1011, 647] on button "Upload" at bounding box center [1003, 645] width 63 height 18
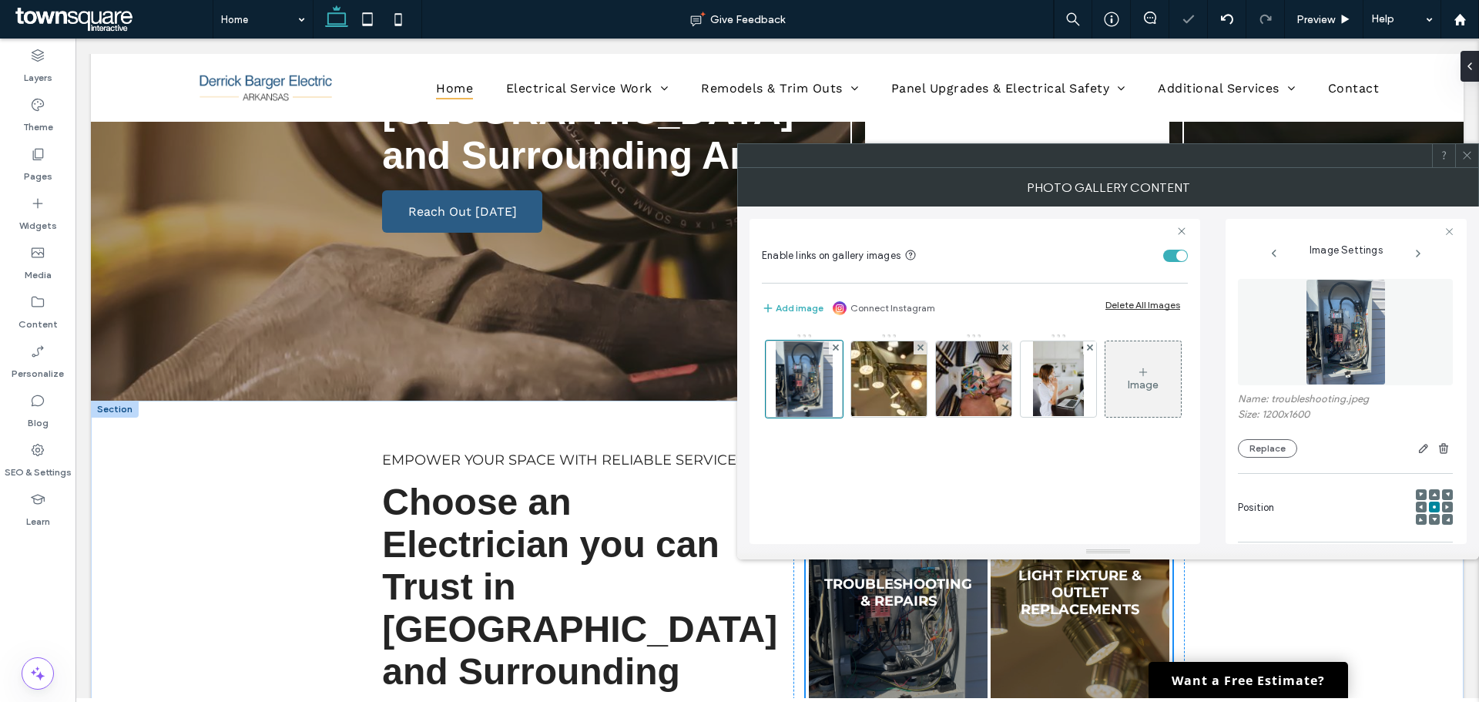
click at [1468, 166] on span at bounding box center [1467, 155] width 12 height 23
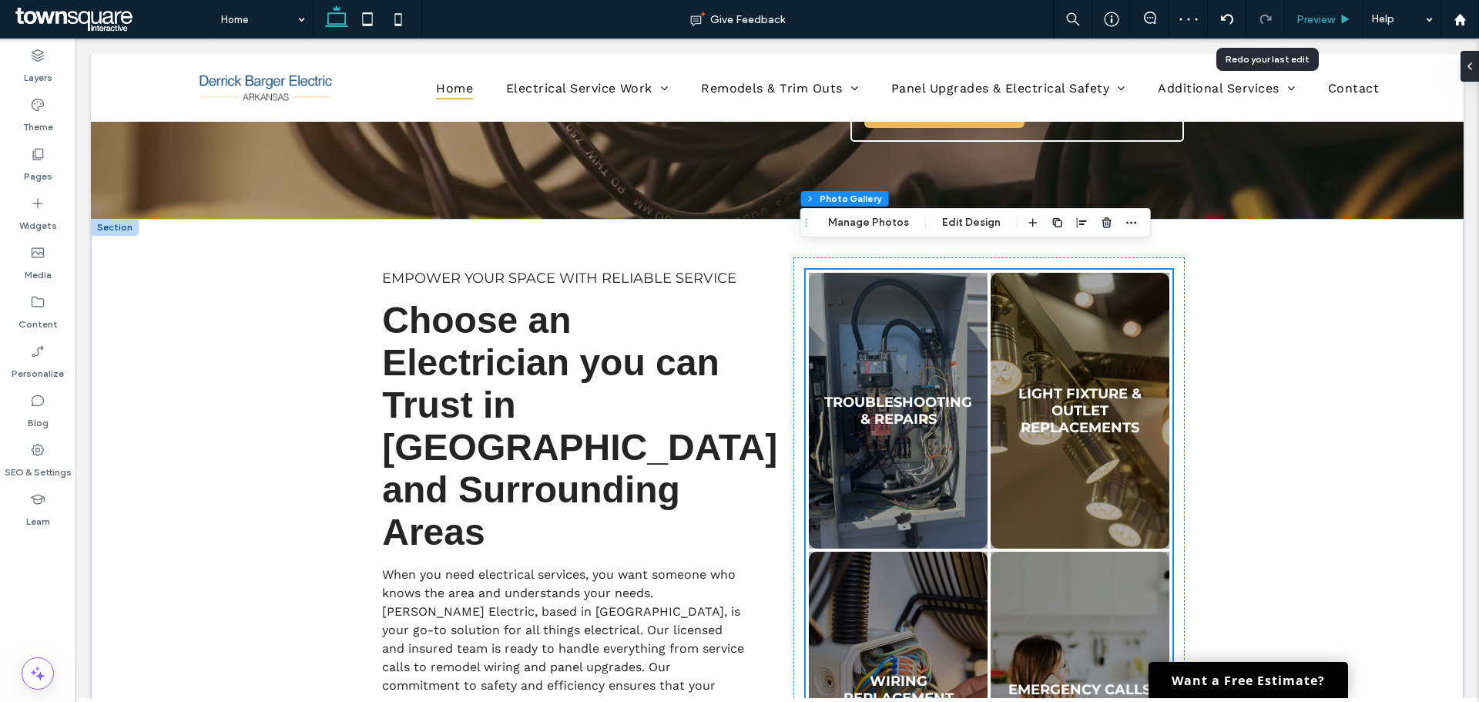
scroll to position [474, 0]
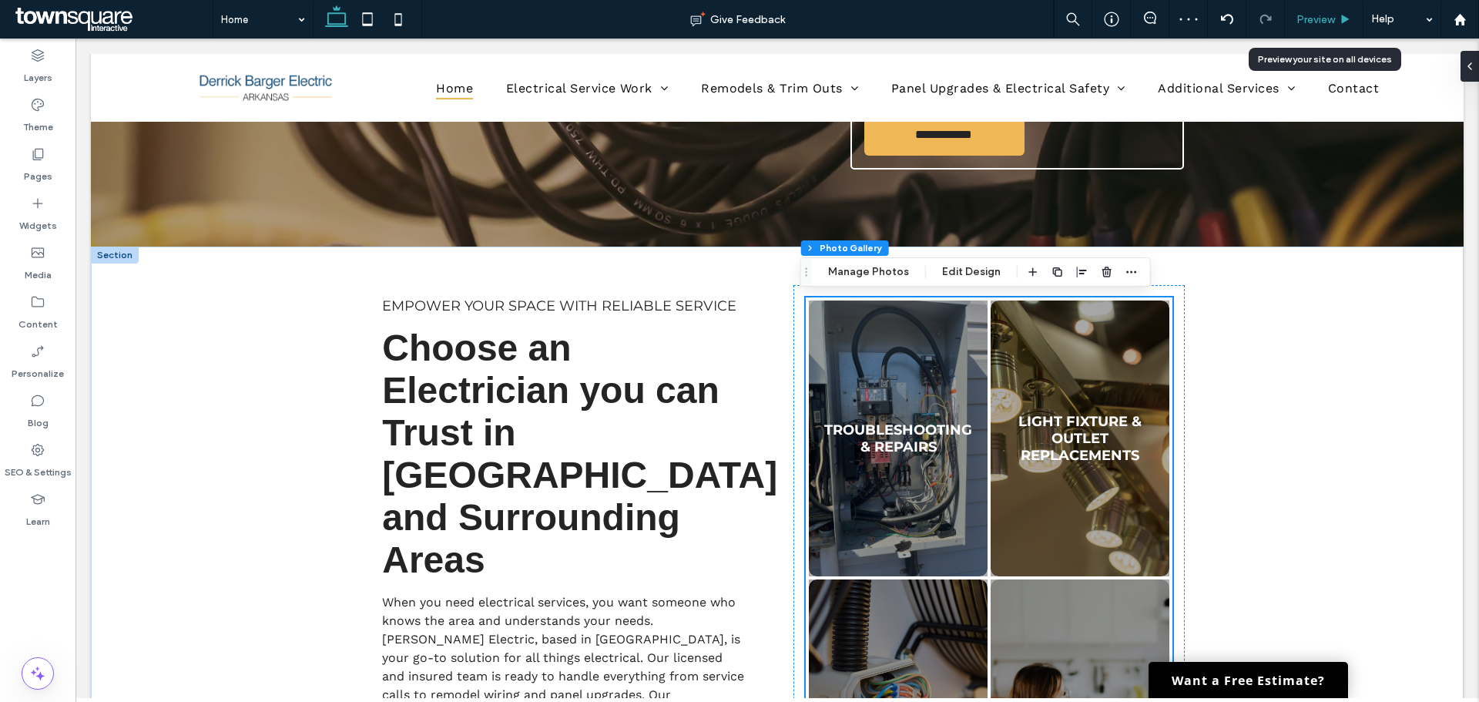
click at [1316, 18] on span "Preview" at bounding box center [1316, 19] width 39 height 13
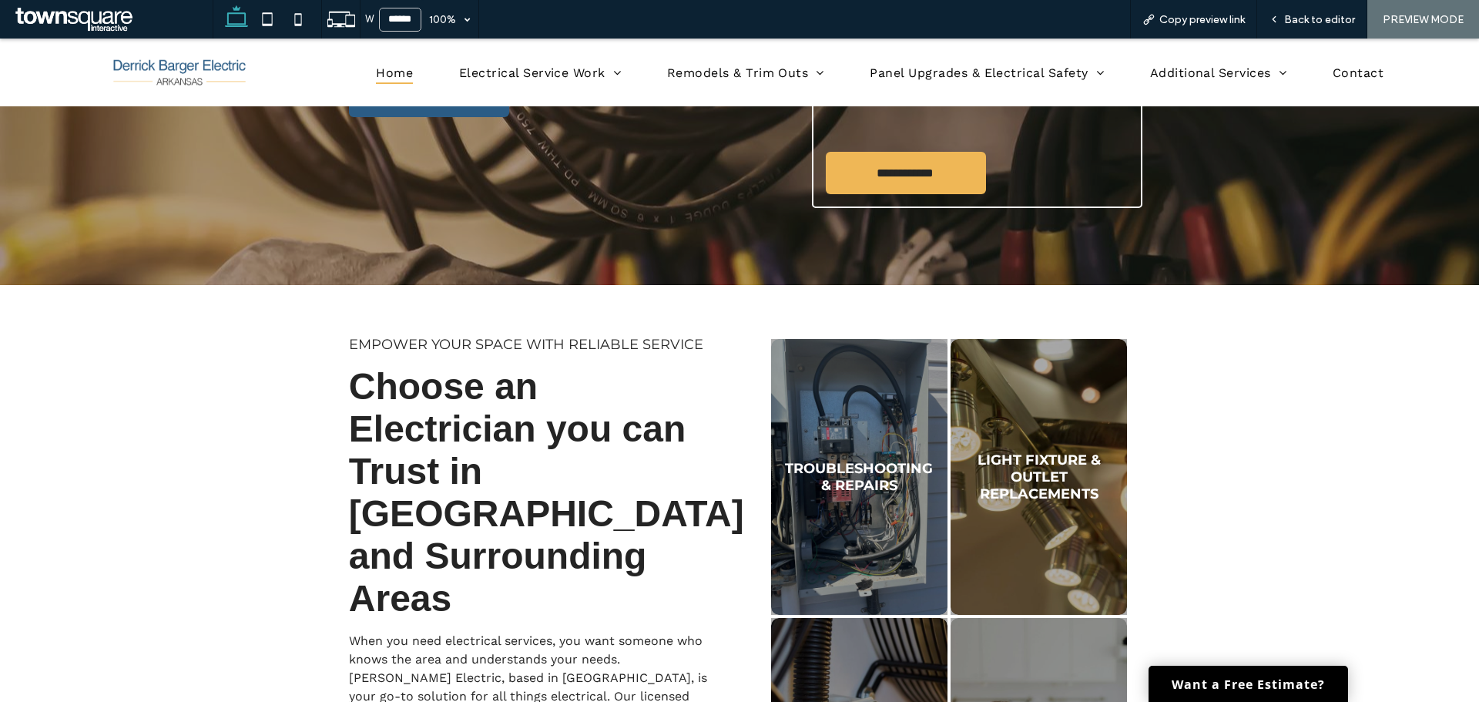
scroll to position [397, 0]
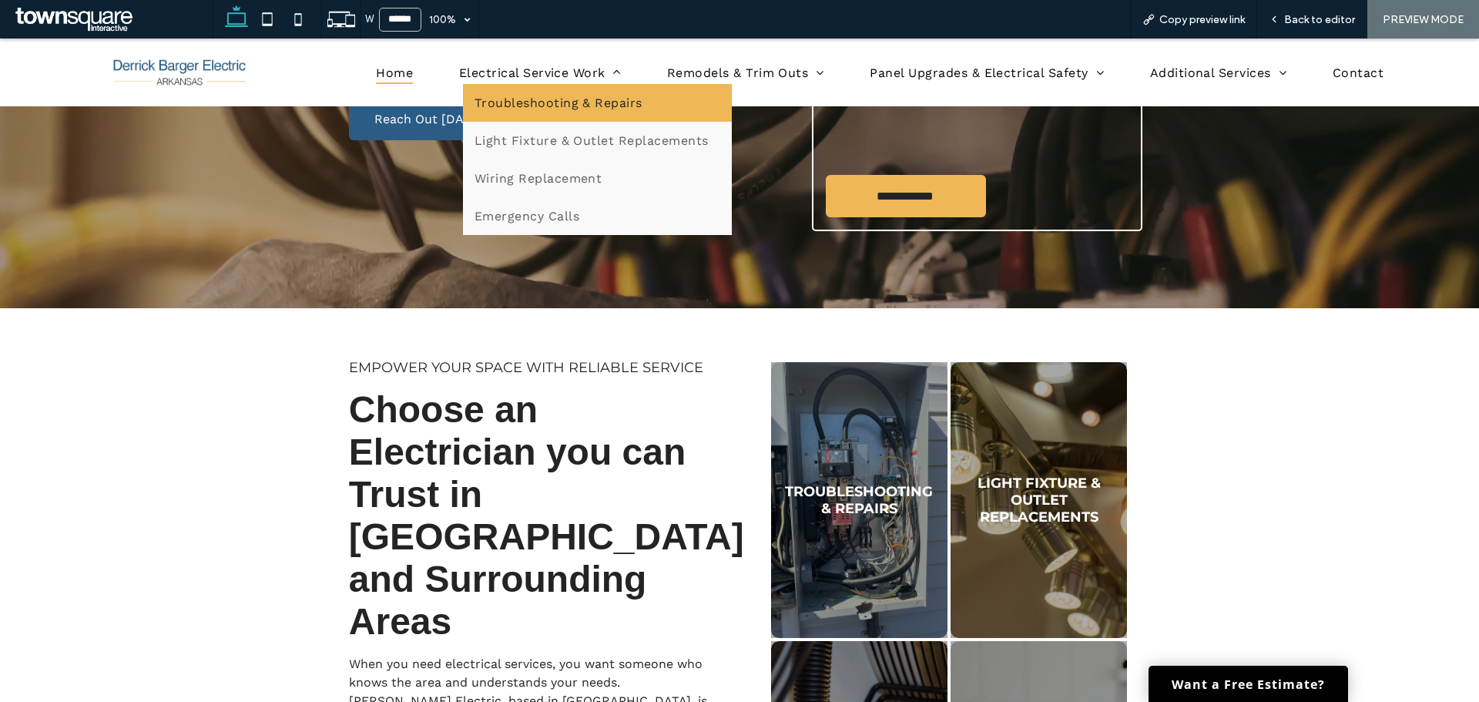
click at [540, 99] on span "Troubleshooting & Repairs" at bounding box center [559, 103] width 168 height 15
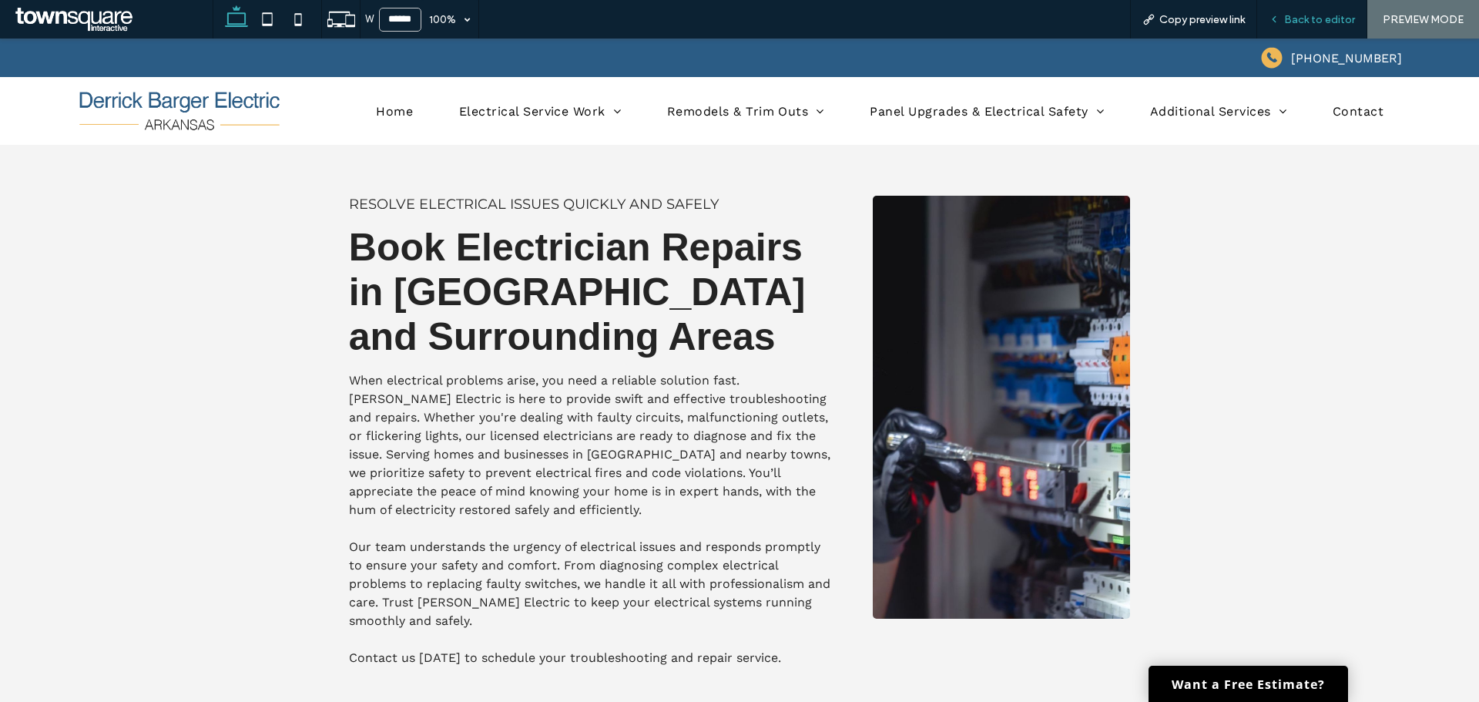
click at [1319, 27] on div "Back to editor" at bounding box center [1312, 19] width 110 height 39
click at [1319, 19] on span "Back to editor" at bounding box center [1319, 19] width 71 height 13
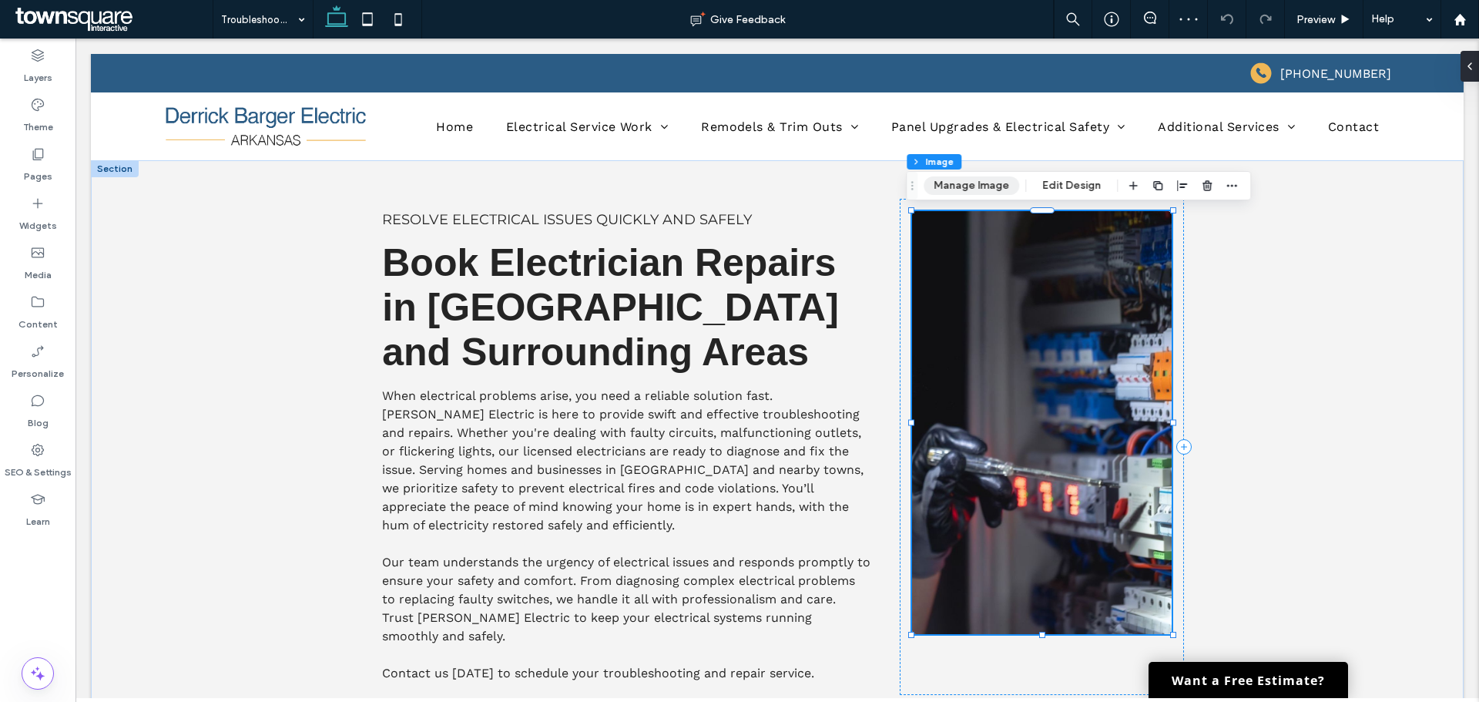
click at [991, 192] on button "Manage Image" at bounding box center [972, 185] width 96 height 18
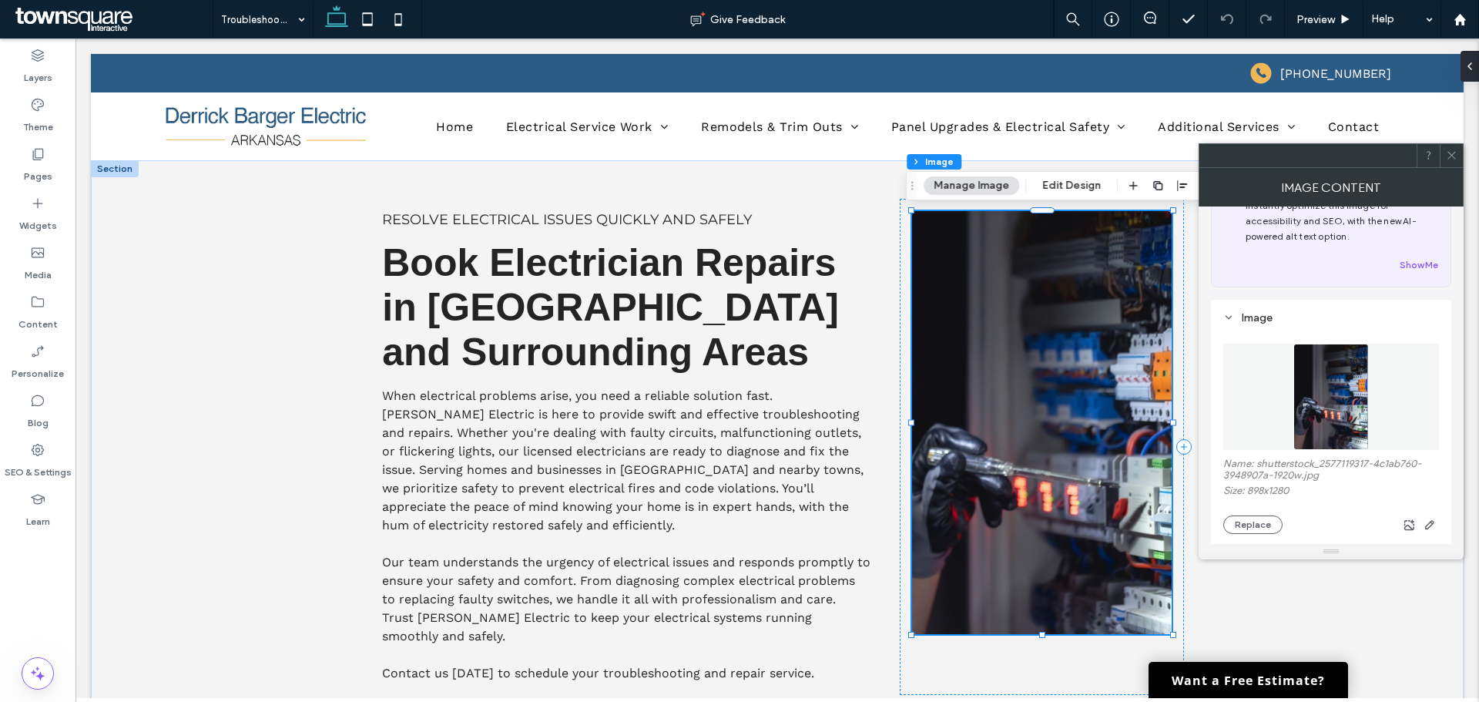
scroll to position [77, 0]
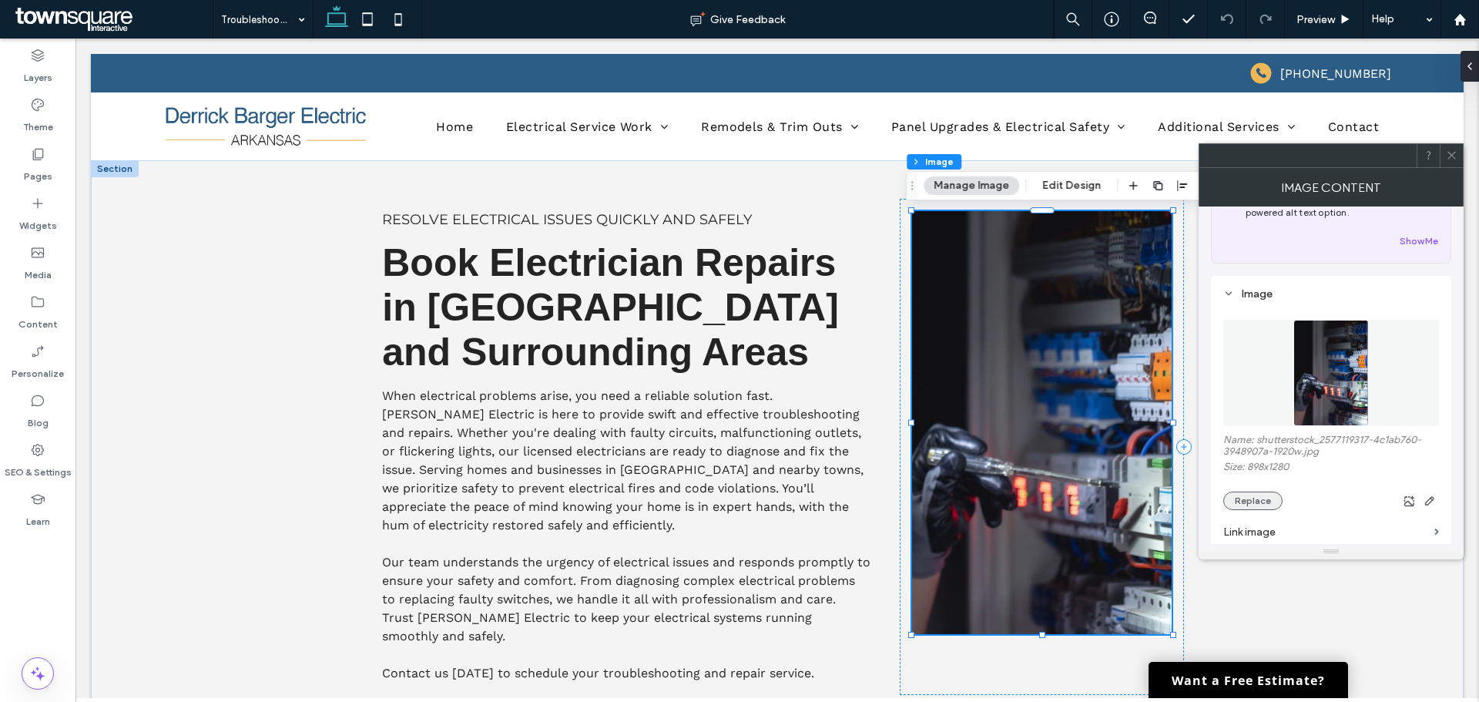
click at [1256, 502] on button "Replace" at bounding box center [1252, 500] width 59 height 18
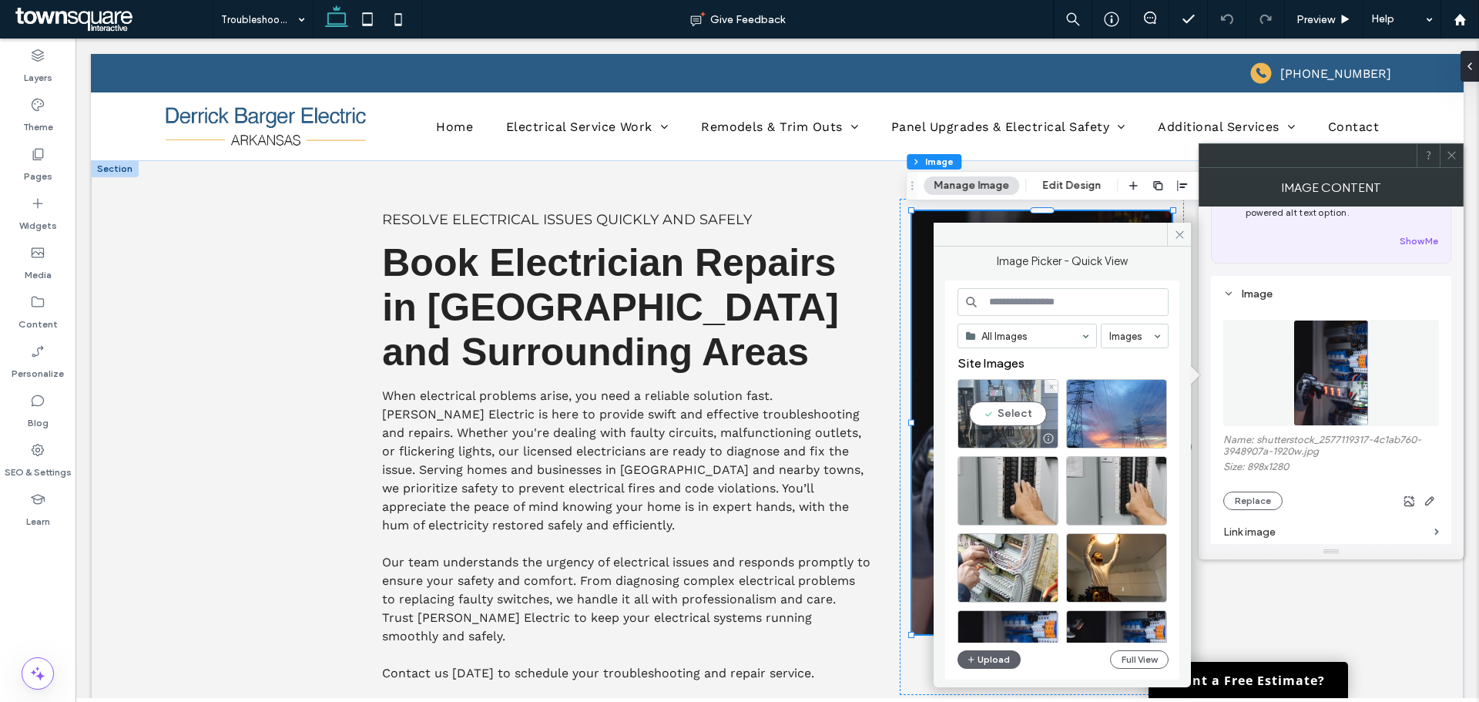
click at [1038, 438] on div at bounding box center [1047, 438] width 19 height 12
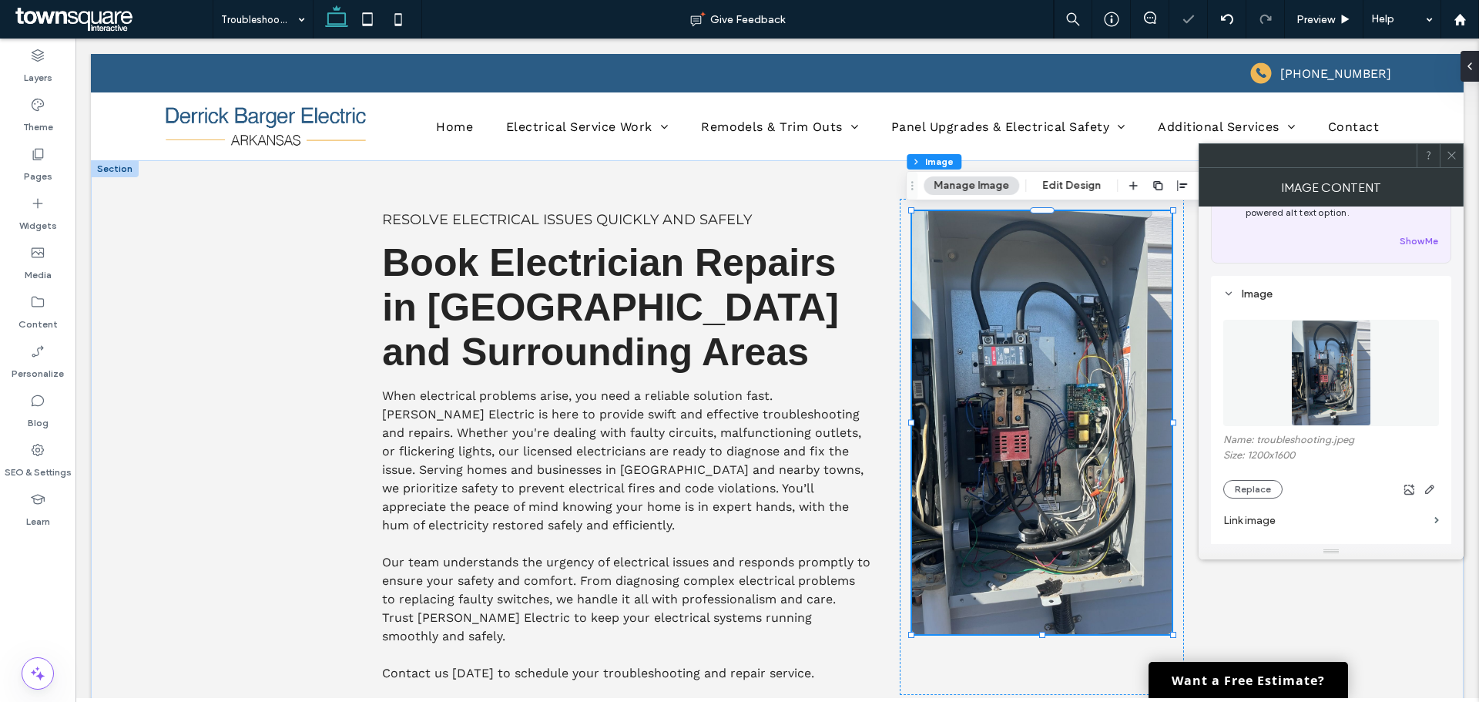
drag, startPoint x: 1451, startPoint y: 156, endPoint x: 1358, endPoint y: 102, distance: 107.3
click at [1451, 156] on use at bounding box center [1452, 156] width 8 height 8
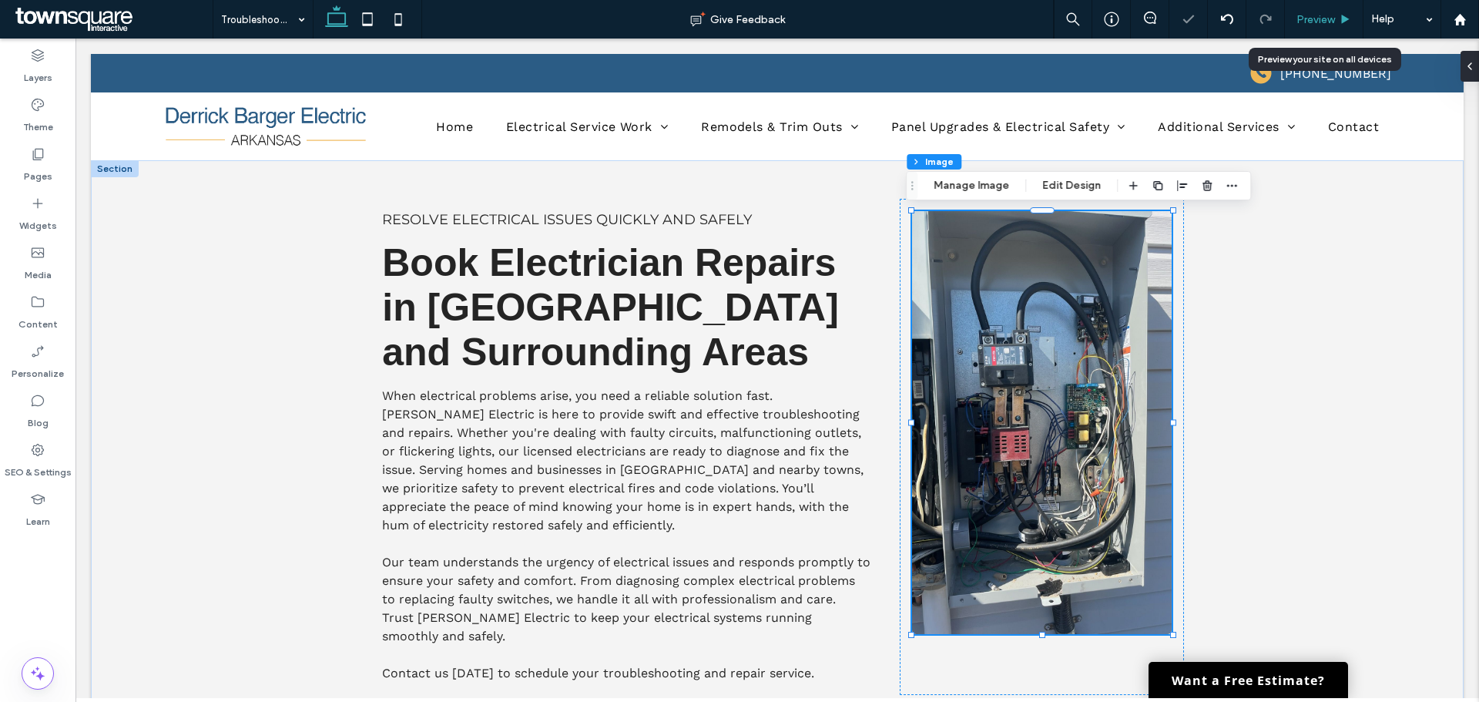
click at [1334, 19] on span "Preview" at bounding box center [1316, 19] width 39 height 13
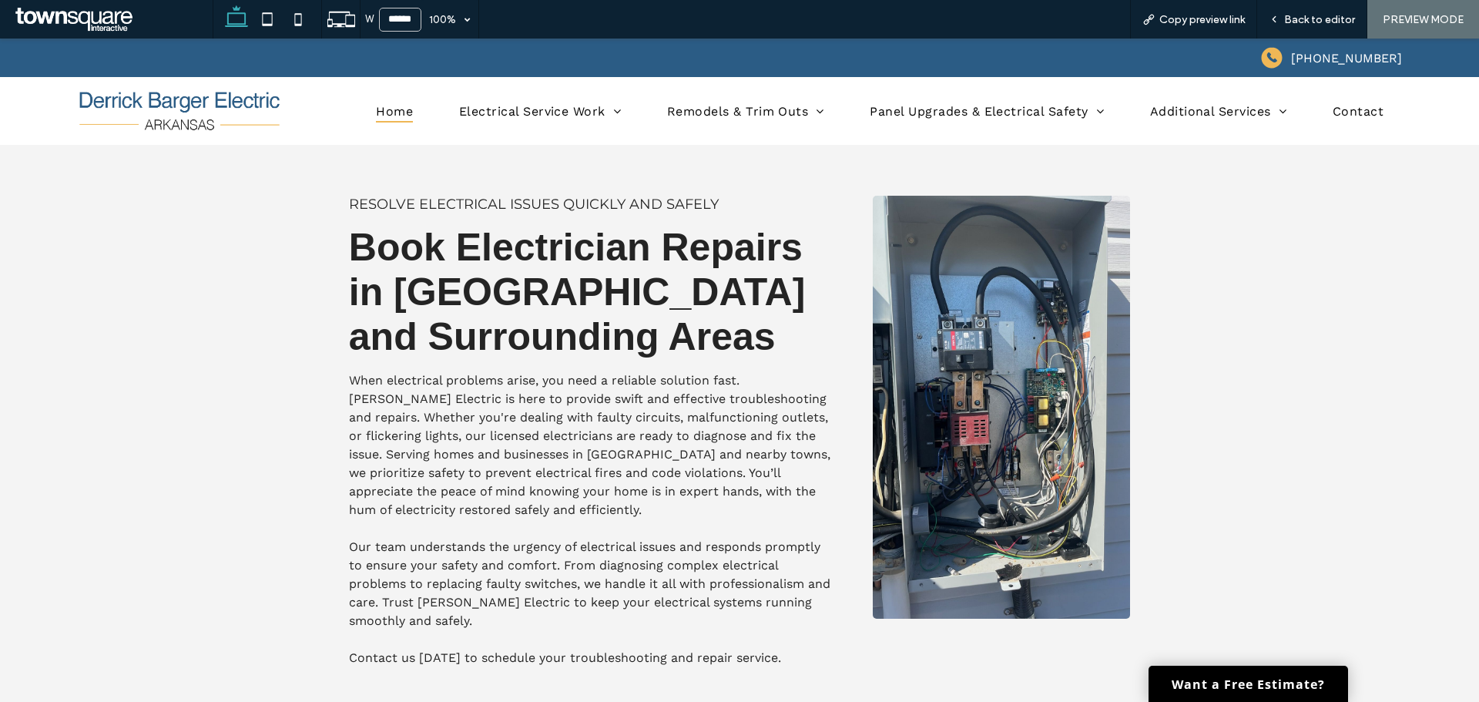
click at [391, 115] on span "Home" at bounding box center [394, 110] width 37 height 22
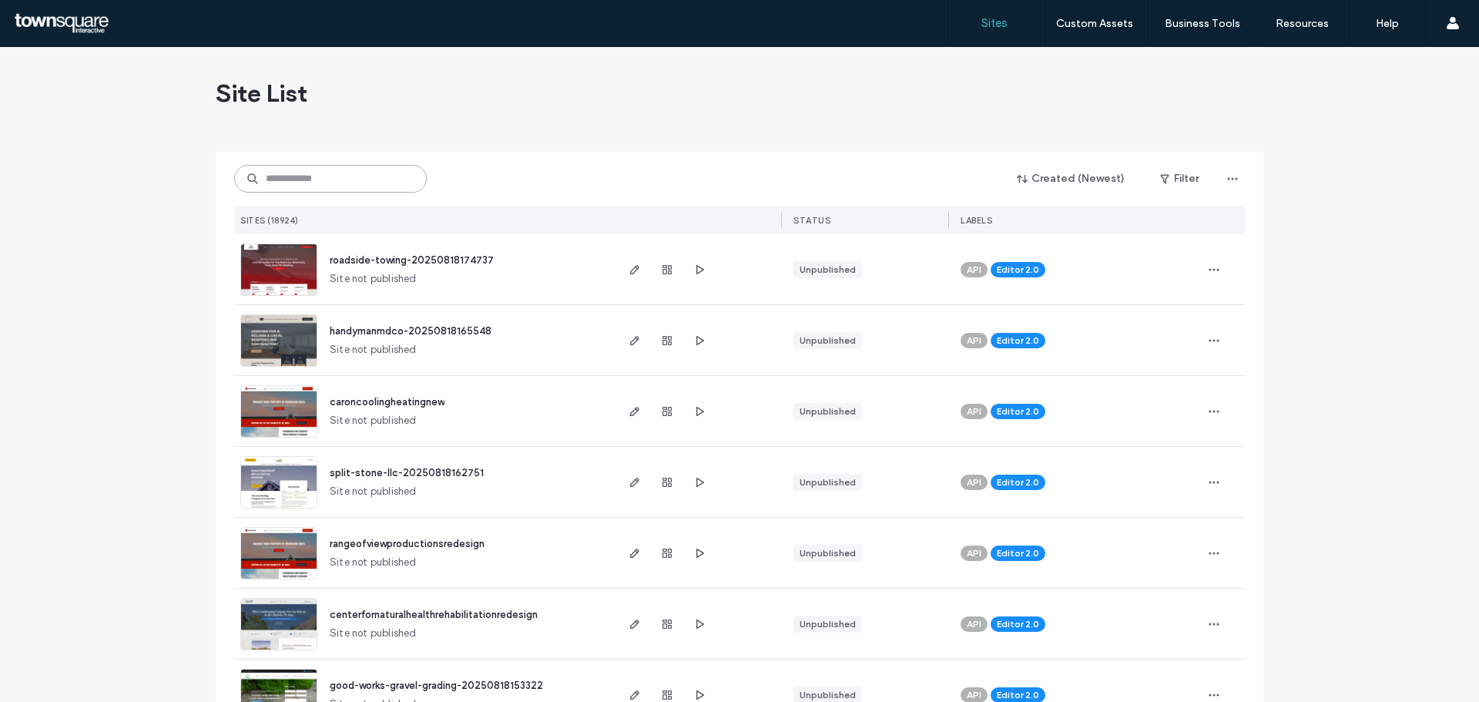
click at [327, 188] on input at bounding box center [330, 179] width 193 height 28
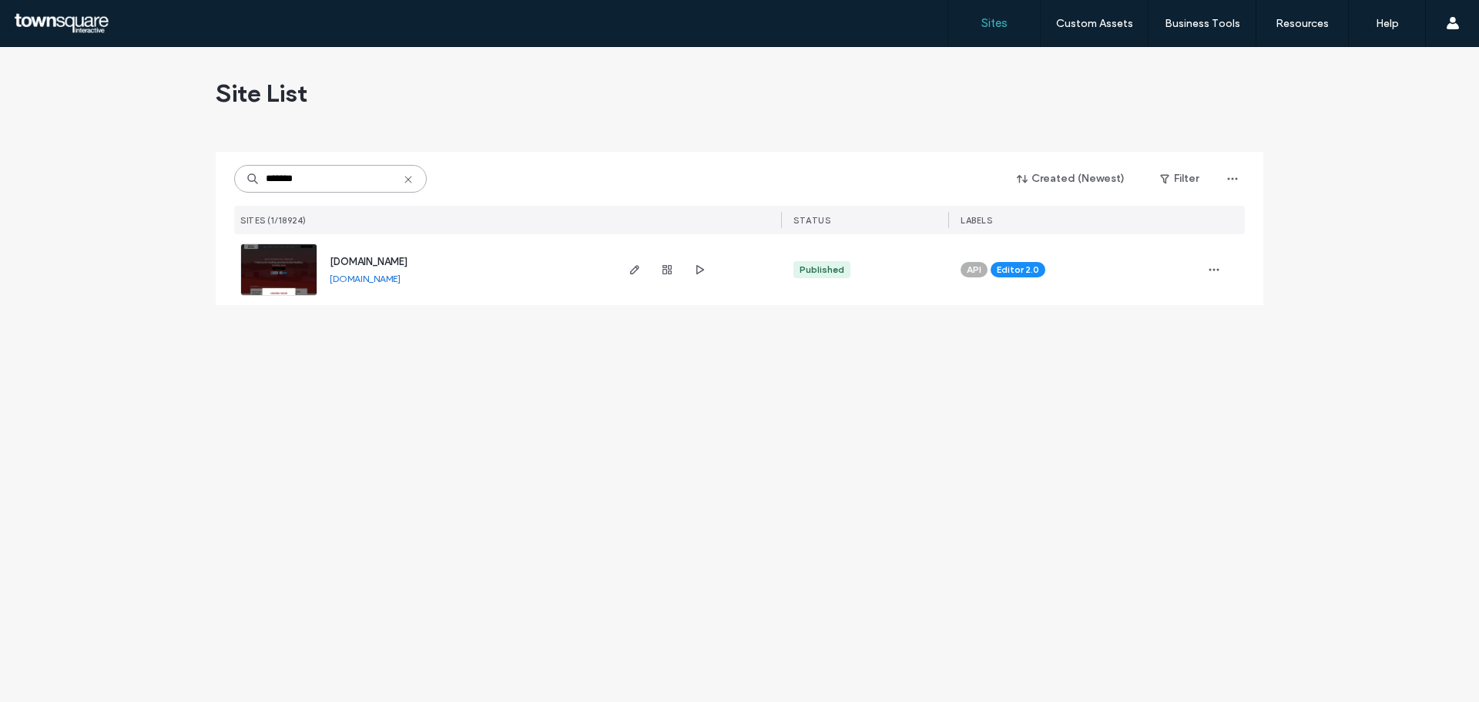
type input "*******"
click at [408, 262] on span "www.gordonsroofrestoration.com" at bounding box center [369, 262] width 78 height 12
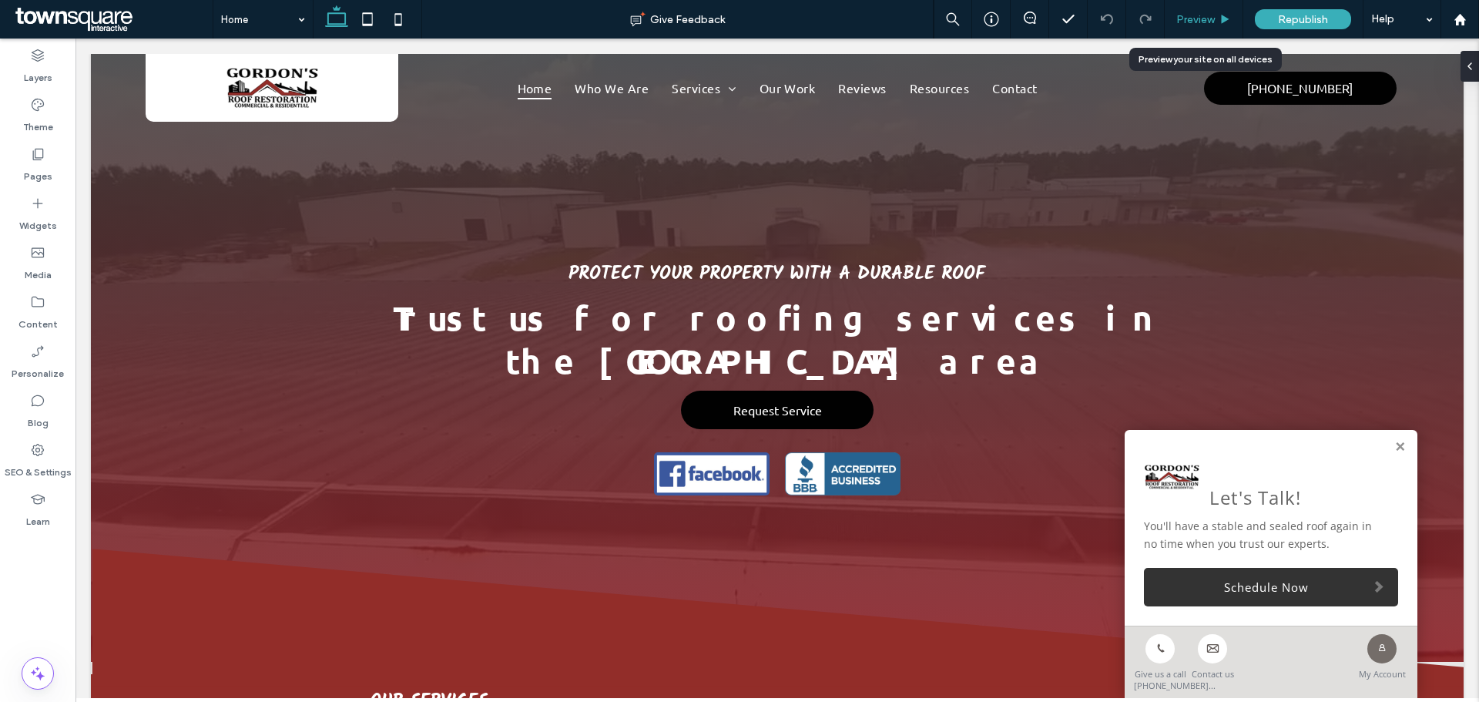
click at [1207, 22] on span "Preview" at bounding box center [1195, 19] width 39 height 13
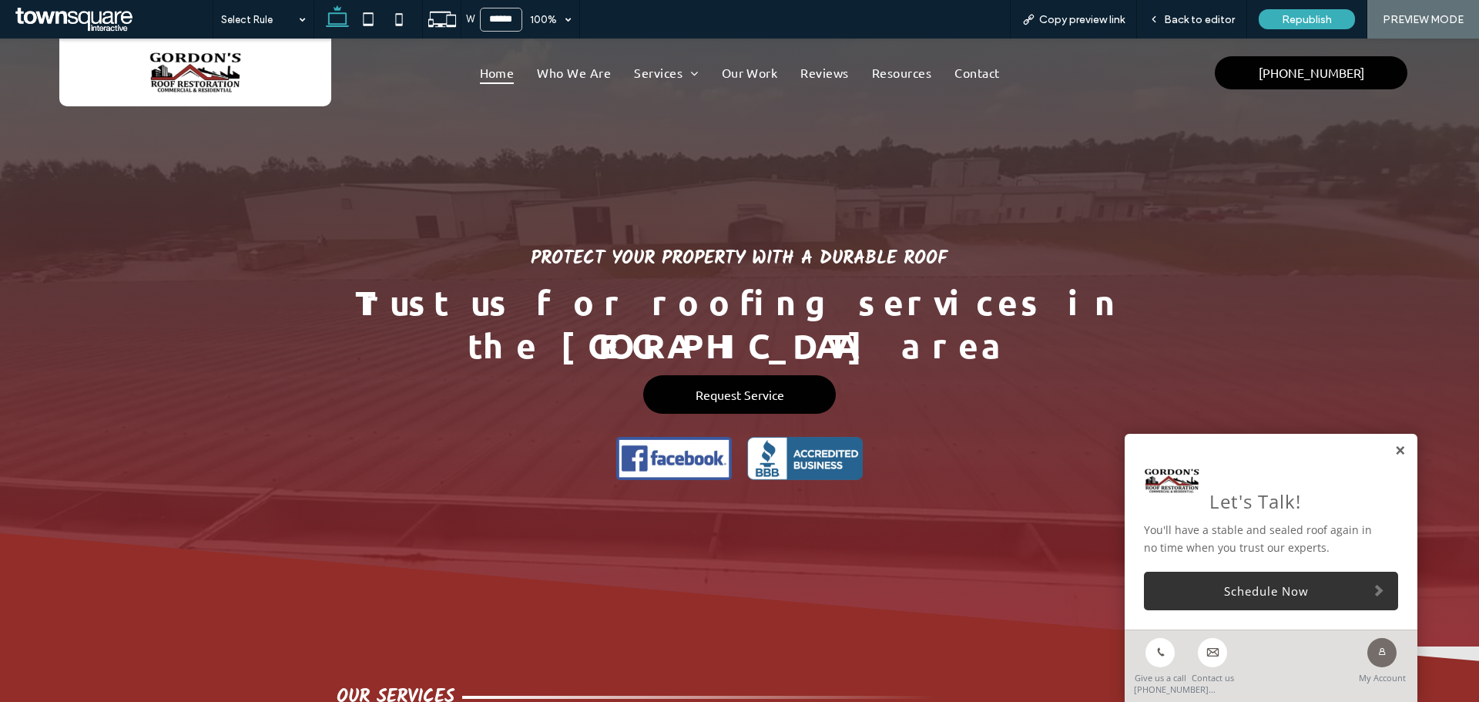
click at [1394, 448] on link at bounding box center [1400, 451] width 12 height 13
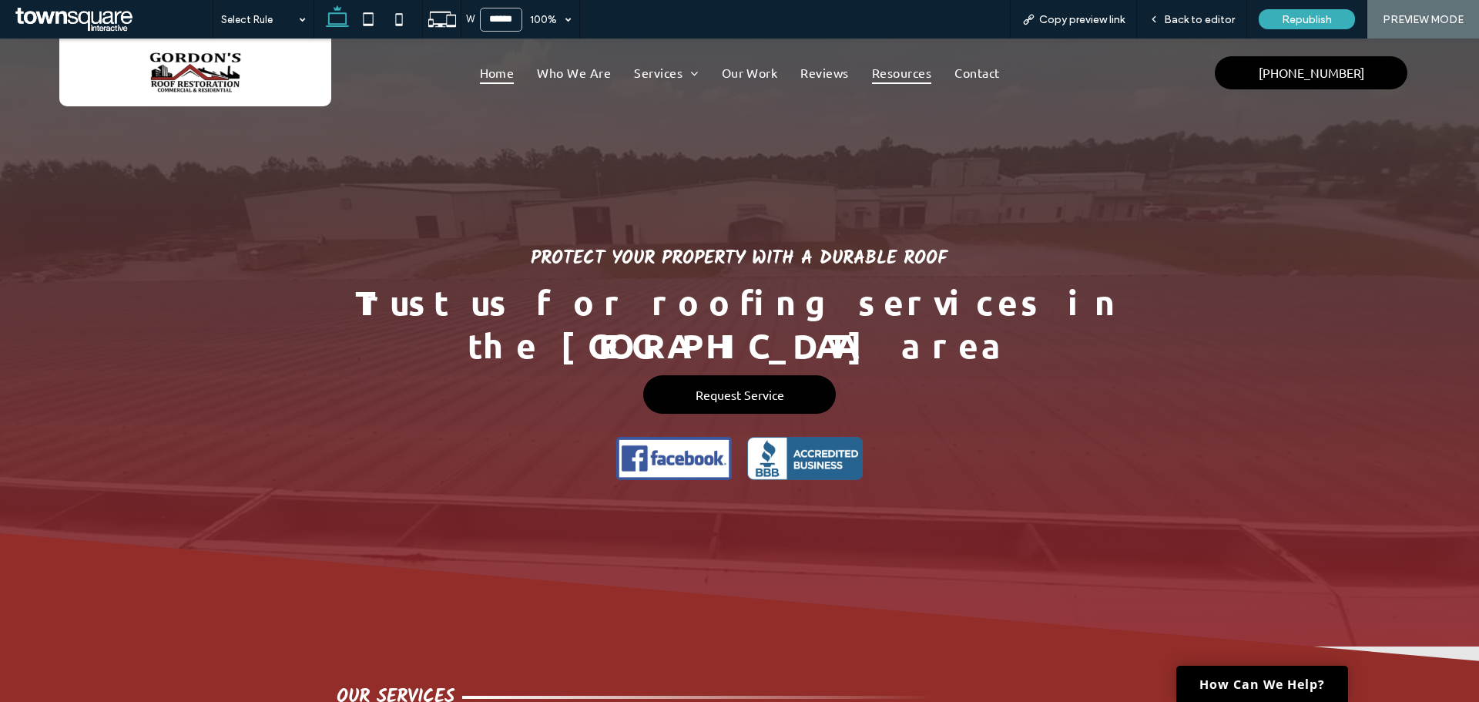
click at [907, 72] on span "Resources" at bounding box center [901, 72] width 59 height 23
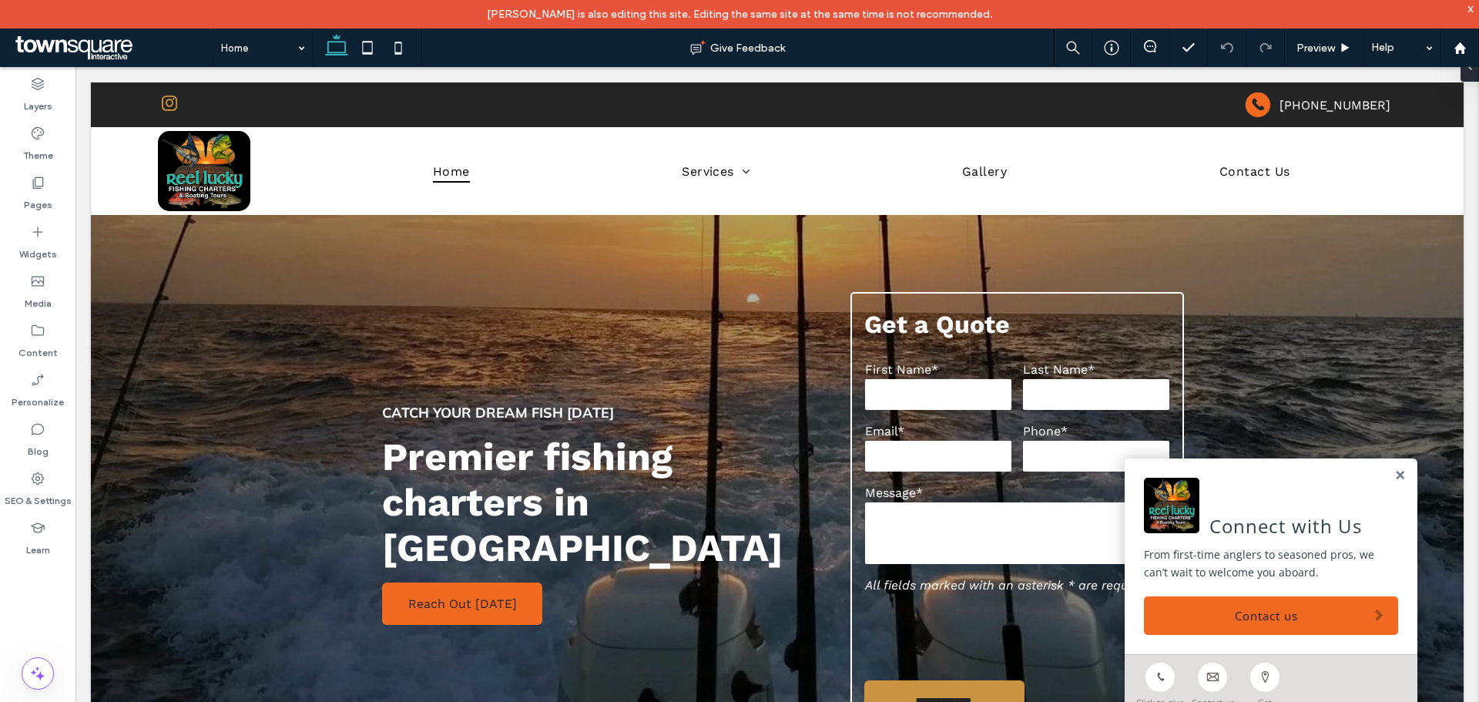
click at [1474, 11] on div "[PERSON_NAME] is also editing this site. Editing the same site at the same time…" at bounding box center [739, 14] width 1479 height 29
click at [1329, 47] on span "Preview" at bounding box center [1316, 48] width 39 height 13
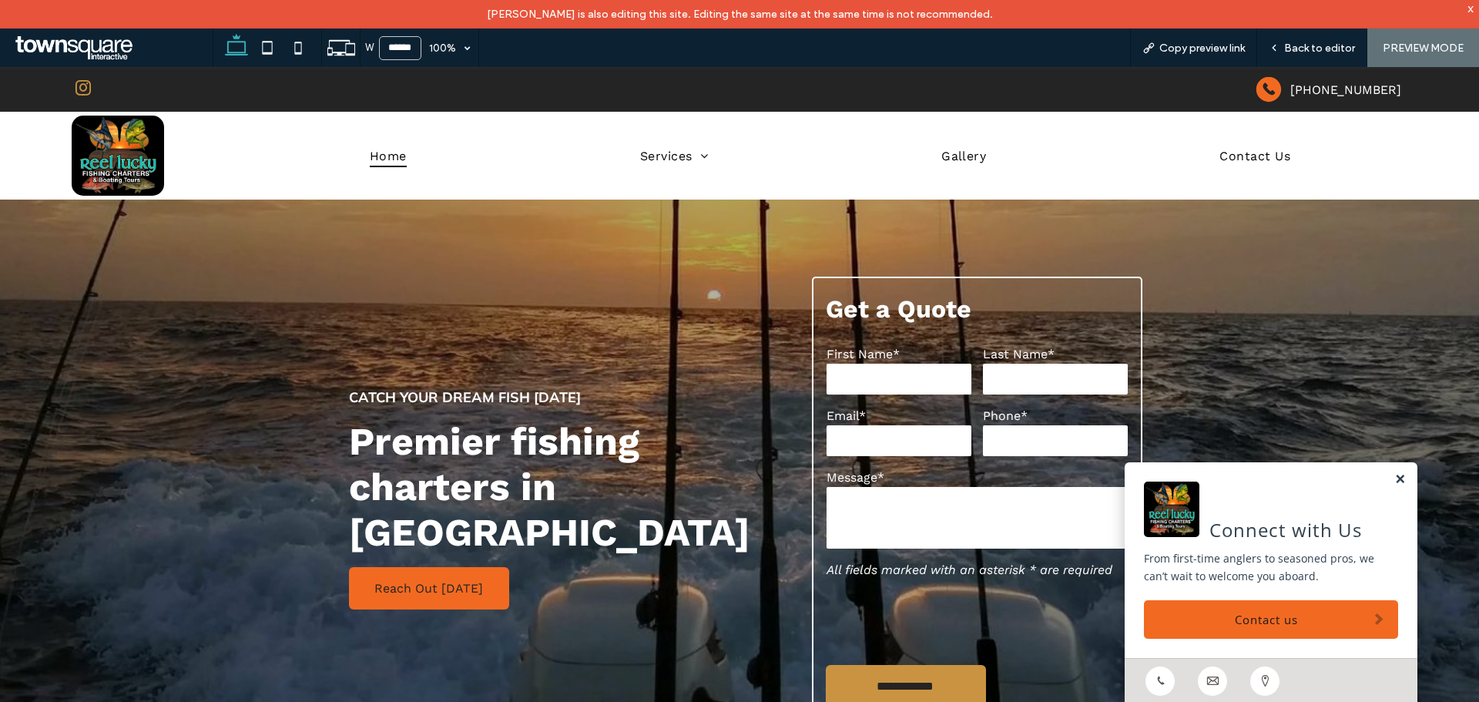
click at [1394, 482] on link at bounding box center [1400, 479] width 12 height 13
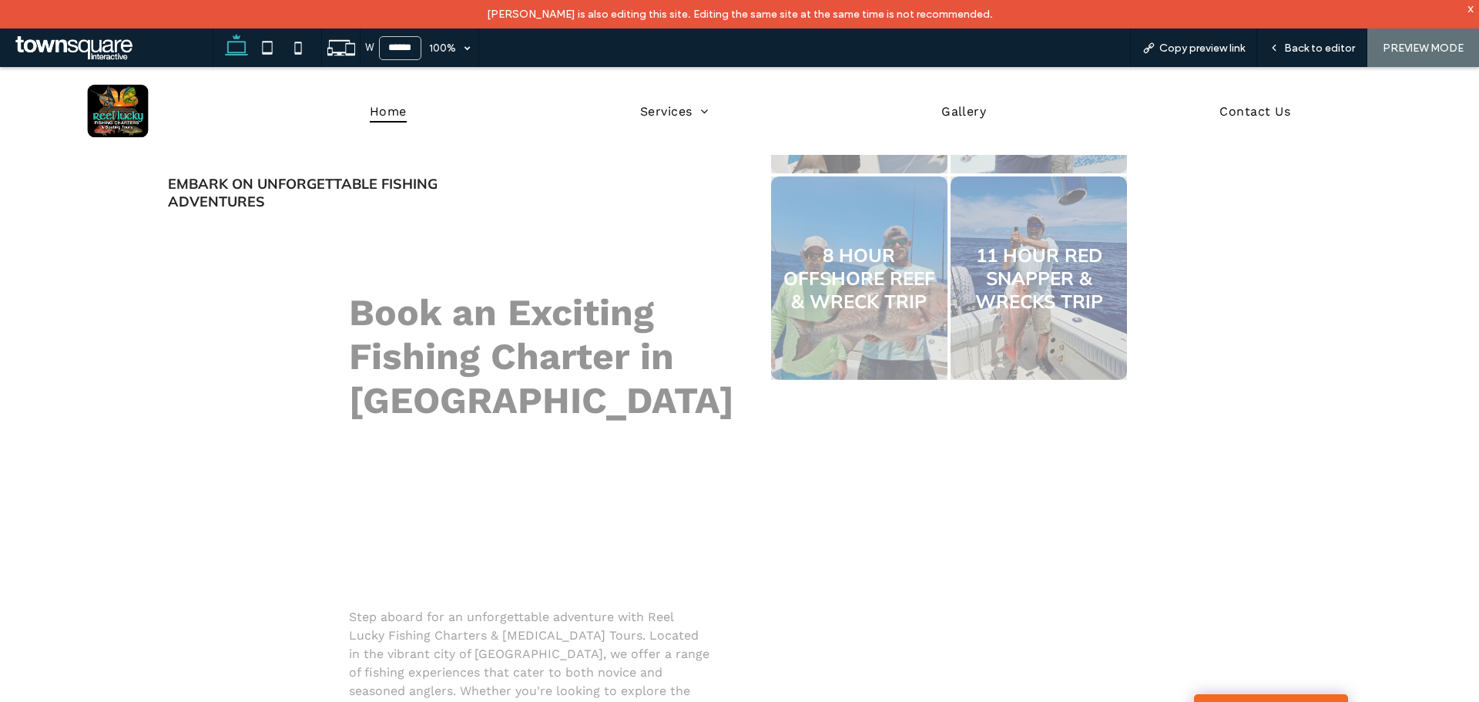
scroll to position [770, 0]
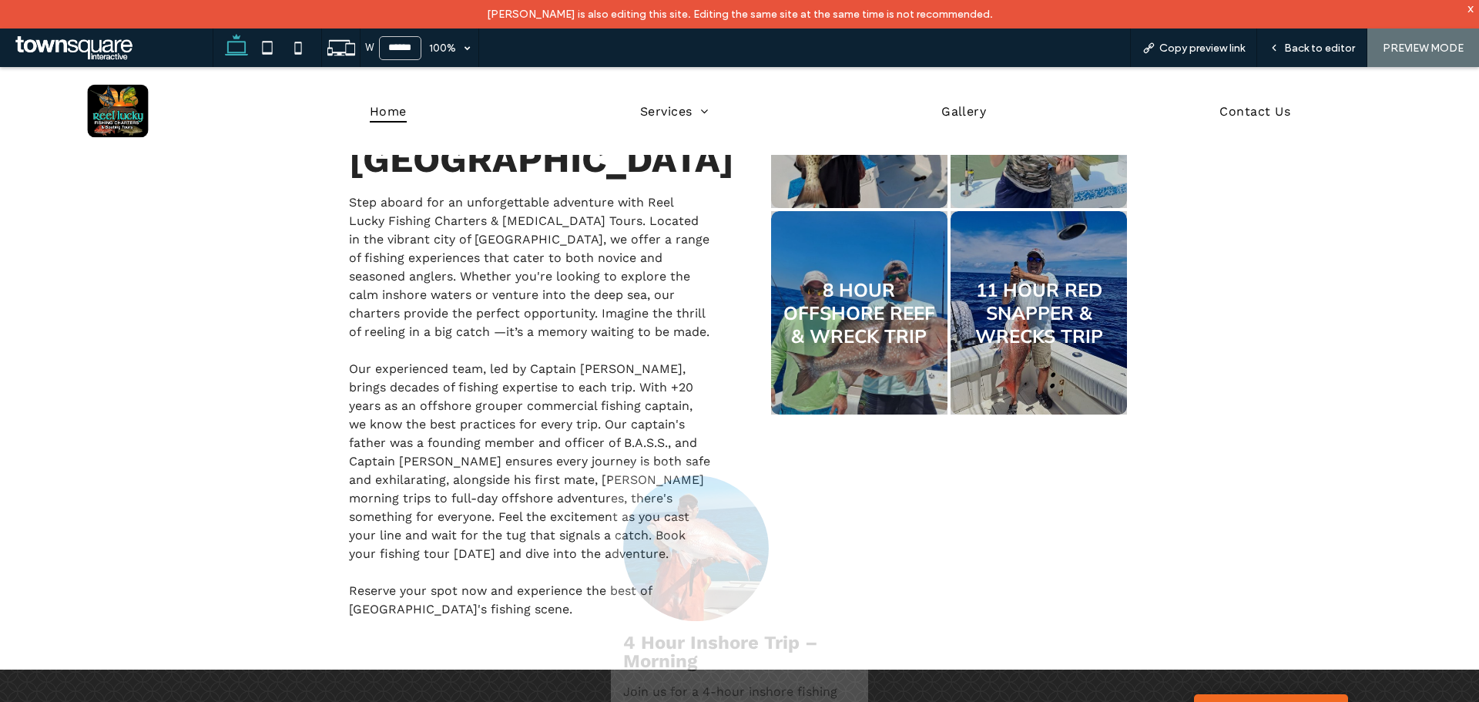
drag, startPoint x: 741, startPoint y: 461, endPoint x: 705, endPoint y: 480, distance: 40.7
click at [735, 466] on div "Embark on Unforgettable Fishing Adventures Book an Exciting Fishing Charter in …" at bounding box center [739, 310] width 924 height 719
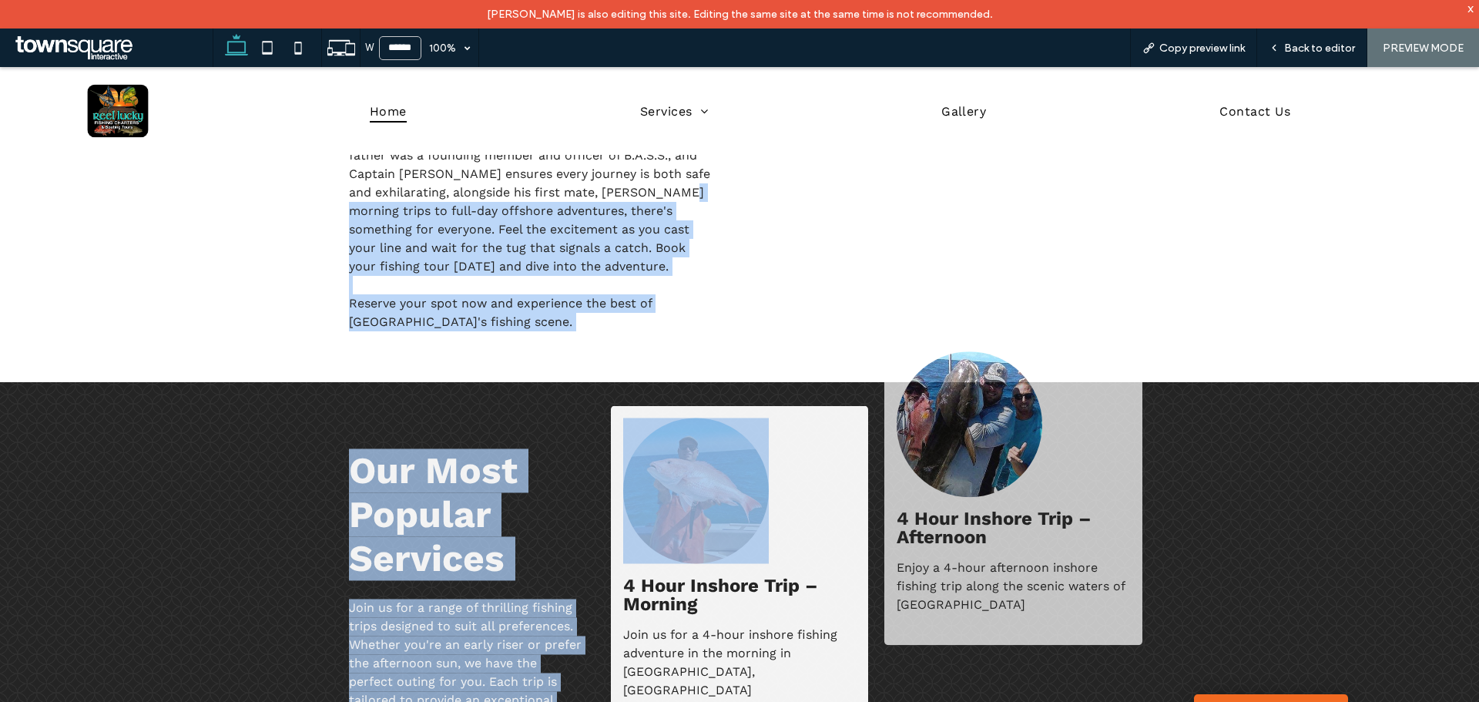
drag, startPoint x: 705, startPoint y: 480, endPoint x: 771, endPoint y: 494, distance: 67.7
click at [777, 488] on div "**********" at bounding box center [739, 622] width 1479 height 3115
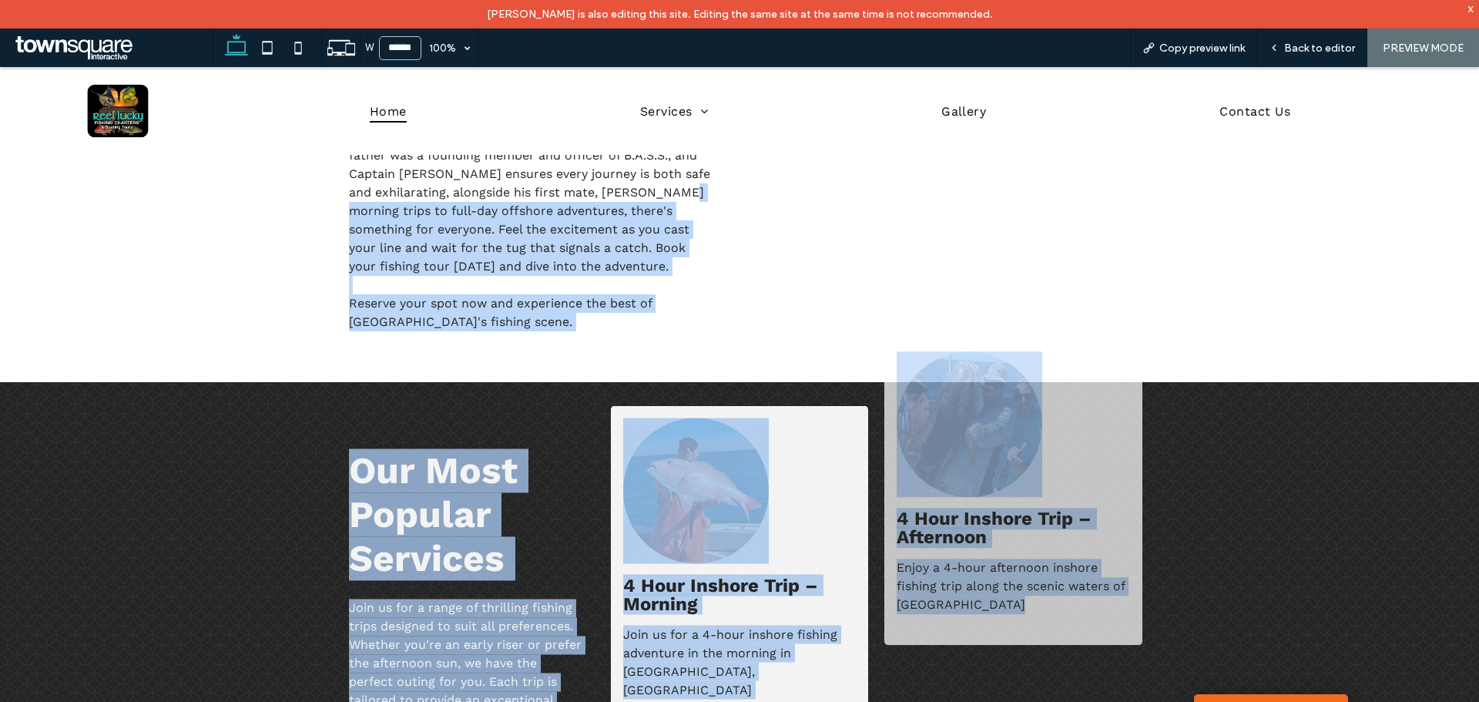
scroll to position [1156, 0]
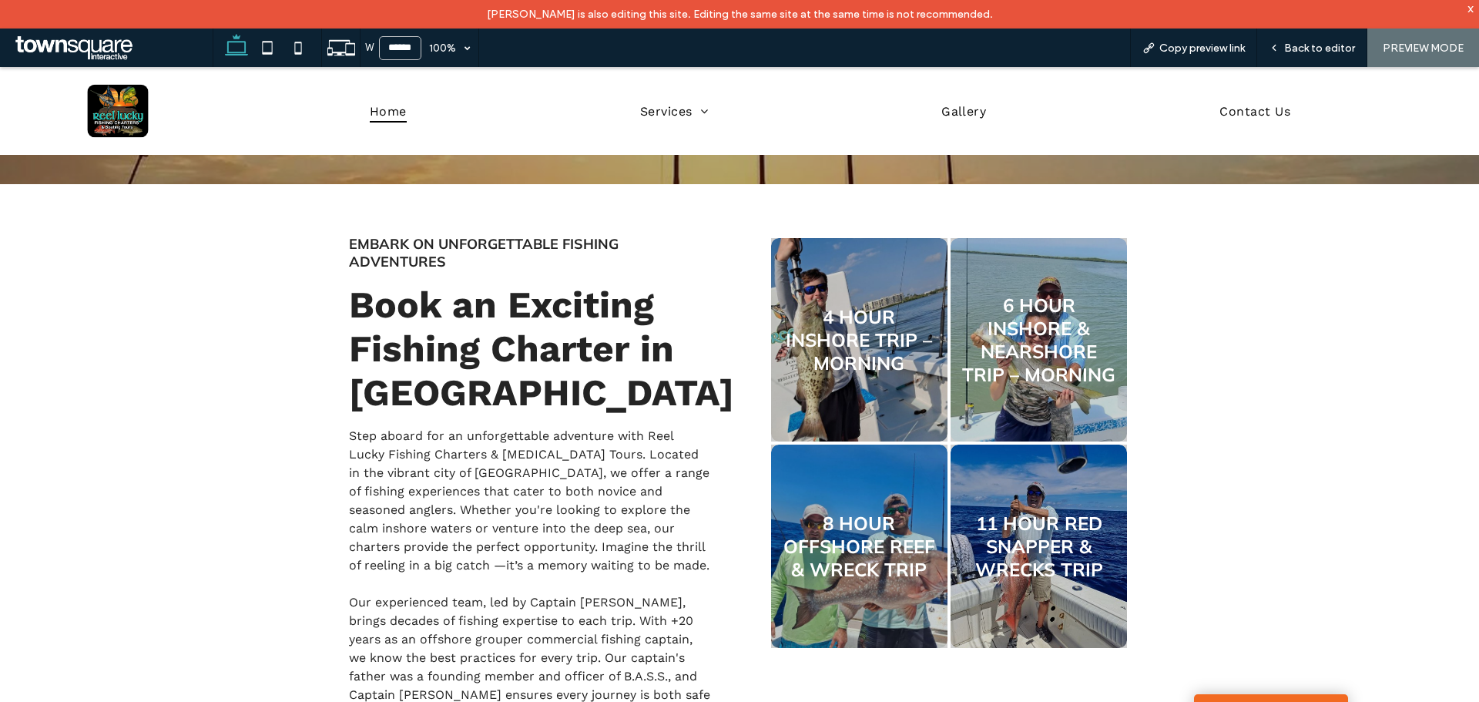
scroll to position [616, 0]
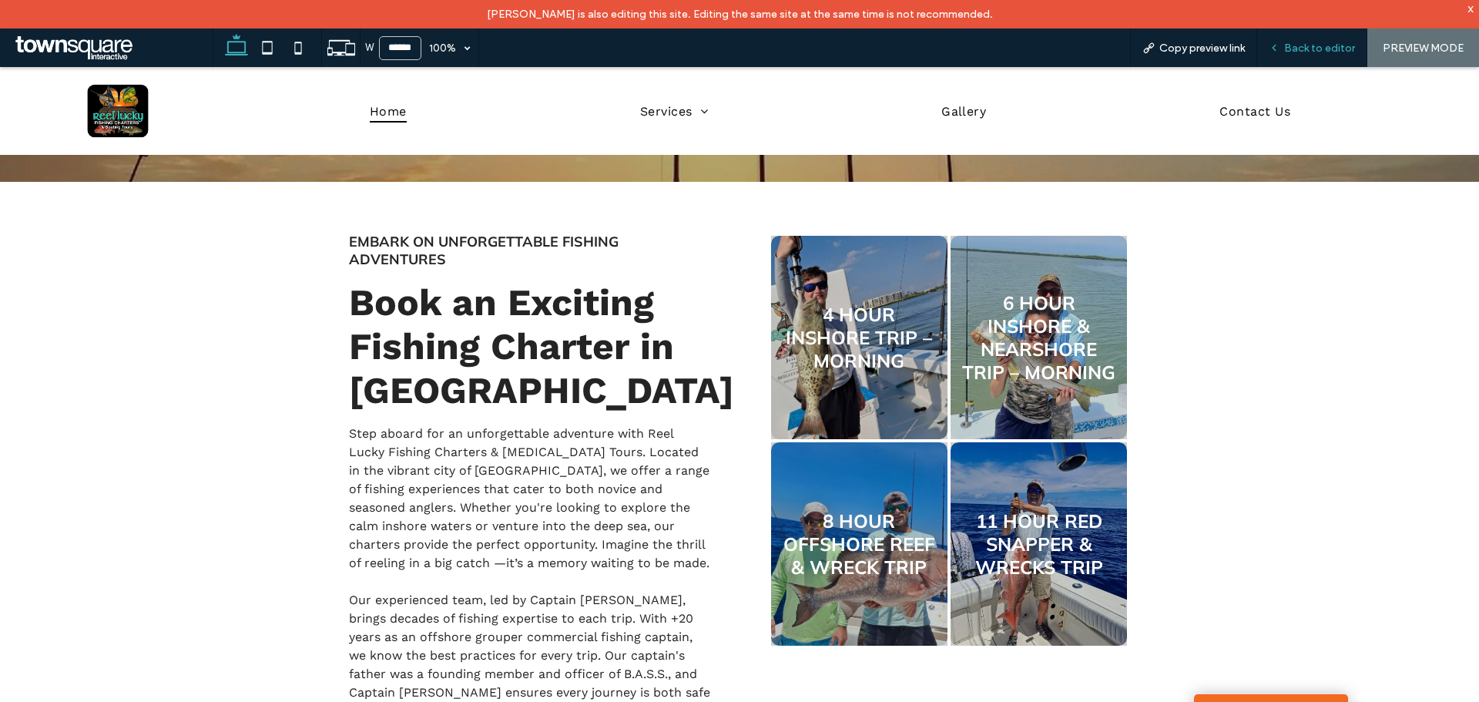
click at [1331, 42] on span "Back to editor" at bounding box center [1319, 48] width 71 height 13
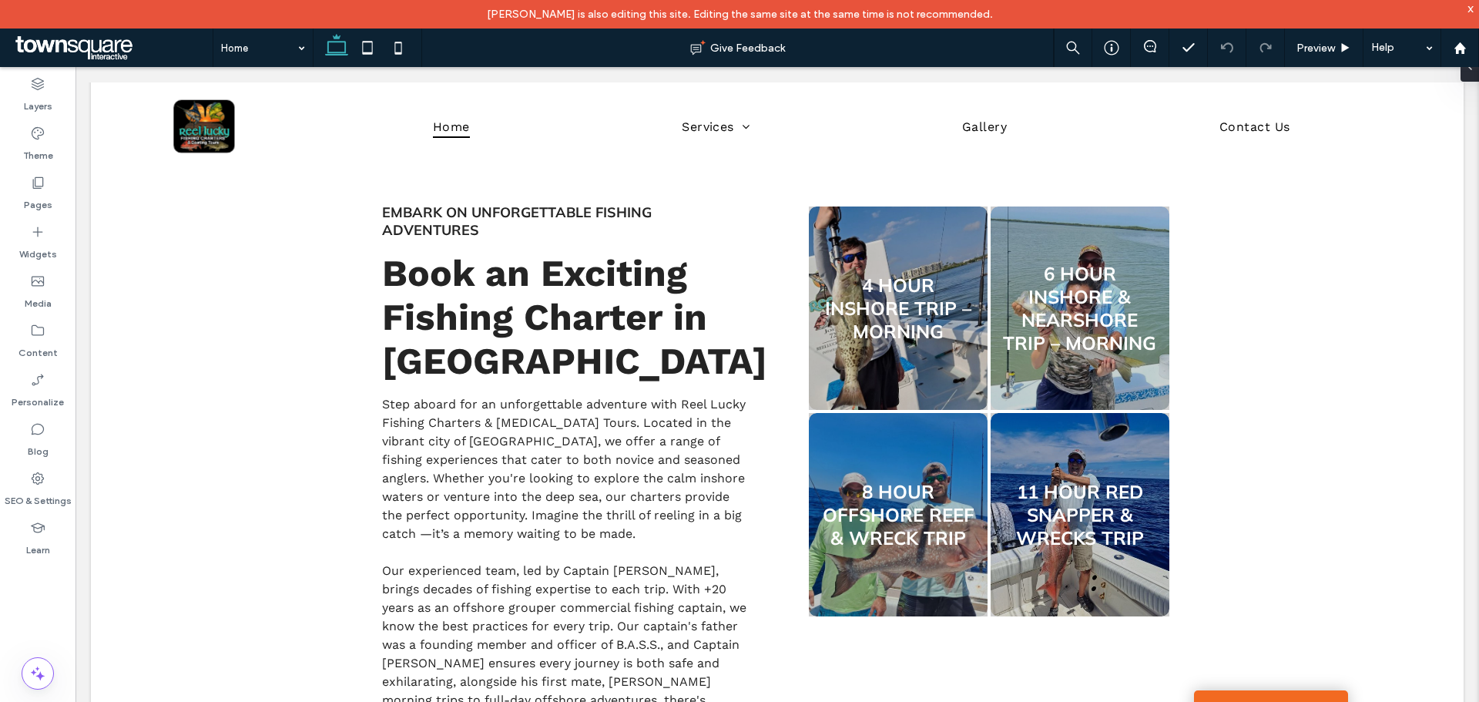
click at [1478, 13] on div "Dylan Lawson is also editing this site. Editing the same site at the same time …" at bounding box center [739, 14] width 1479 height 29
click at [569, 504] on span "Step aboard for an unforgettable adventure with Reel Lucky Fishing Charters & B…" at bounding box center [564, 469] width 364 height 144
click at [569, 504] on div "Step aboard for an unforgettable adventure with Reel Lucky Fishing Charters & B…" at bounding box center [565, 607] width 367 height 425
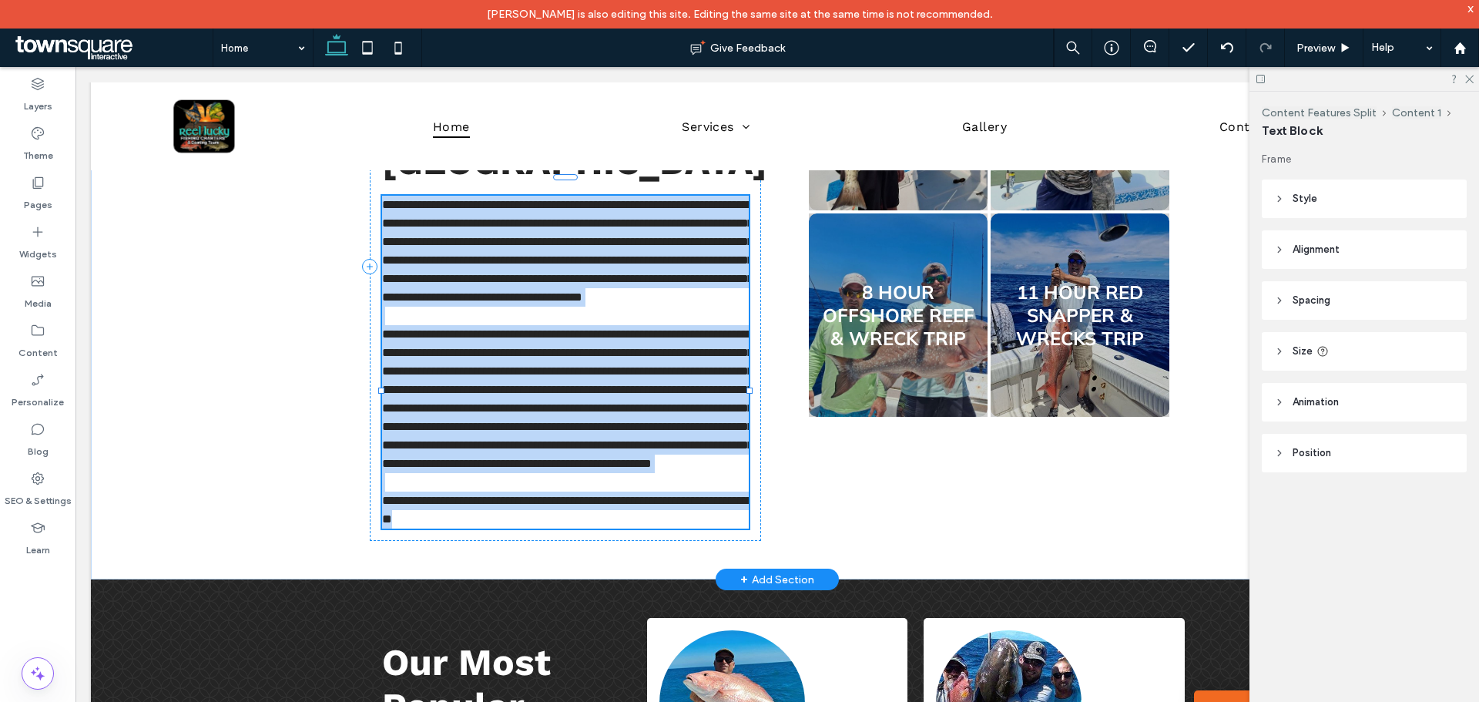
type input "*********"
type input "**"
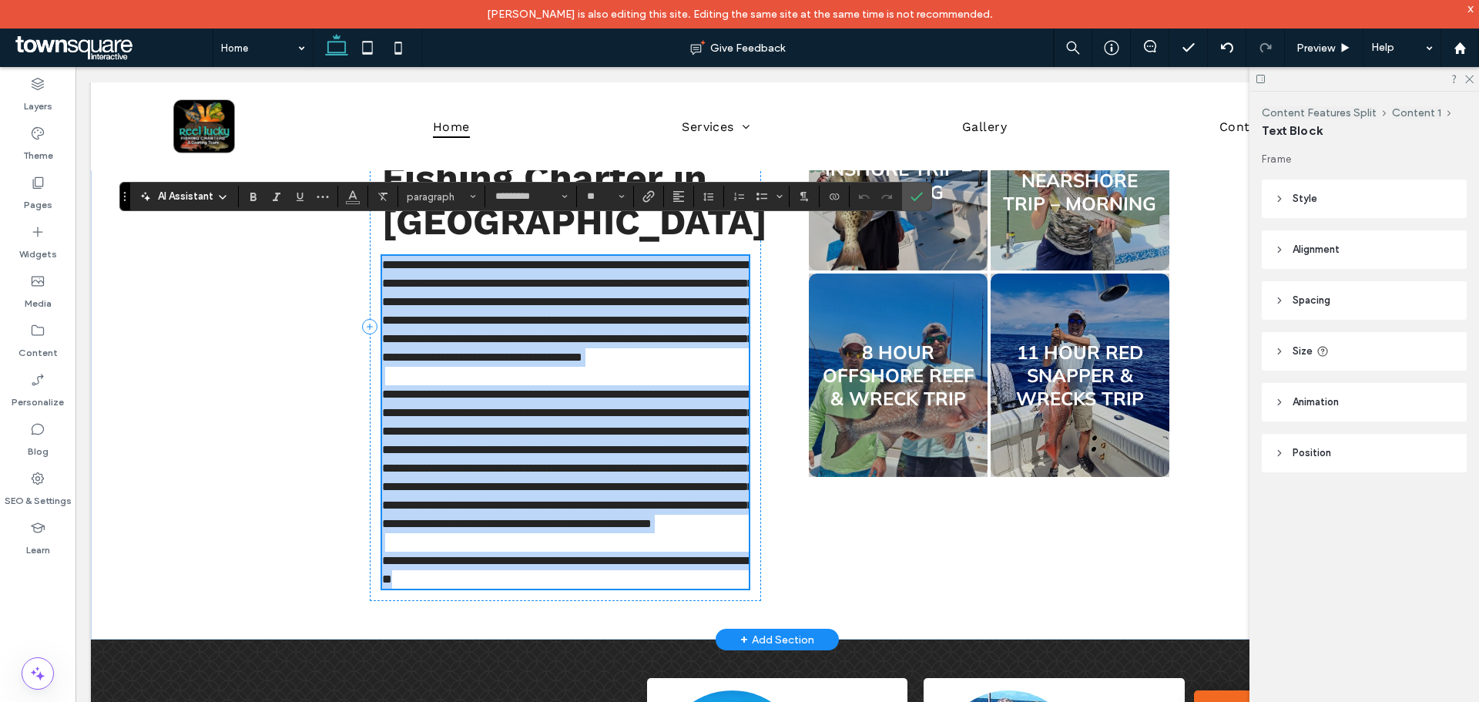
scroll to position [739, 0]
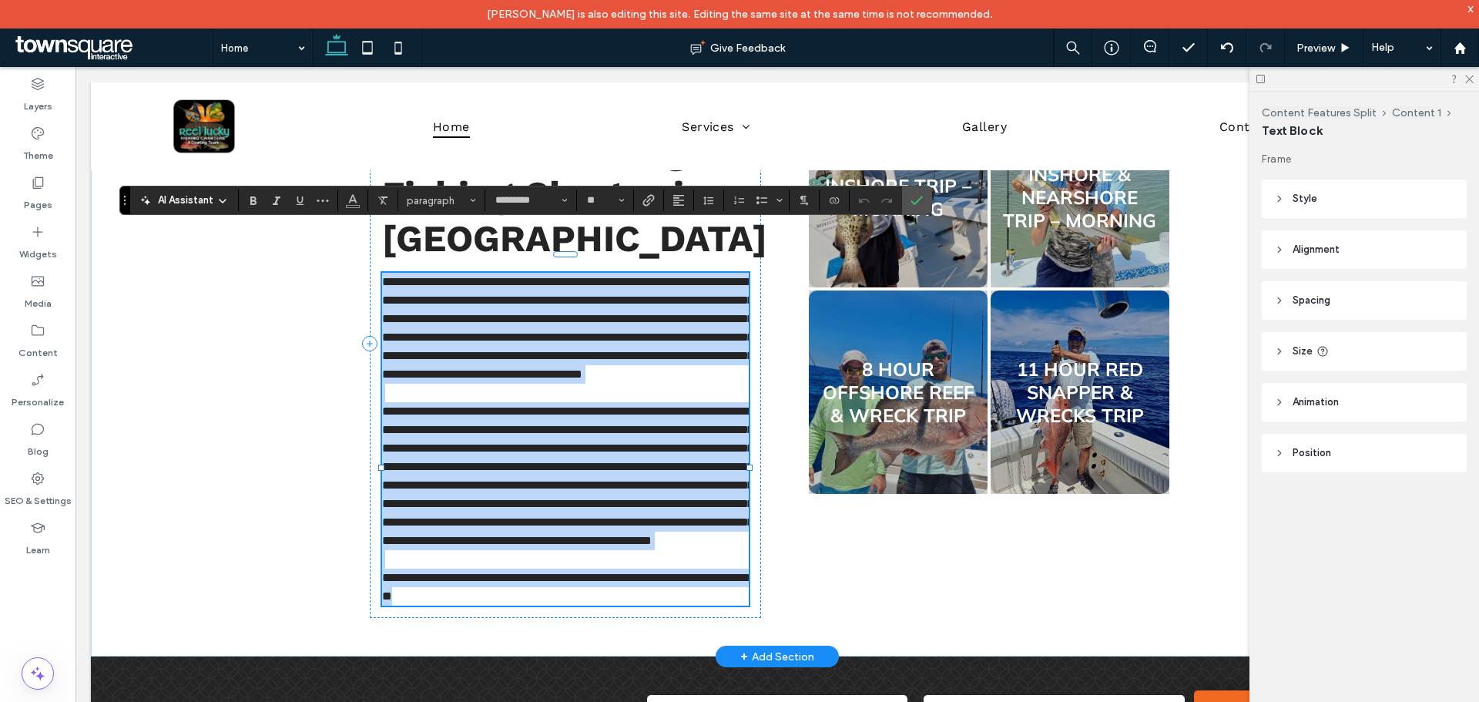
click at [564, 380] on span "**********" at bounding box center [567, 328] width 371 height 104
click at [571, 402] on p at bounding box center [565, 393] width 367 height 18
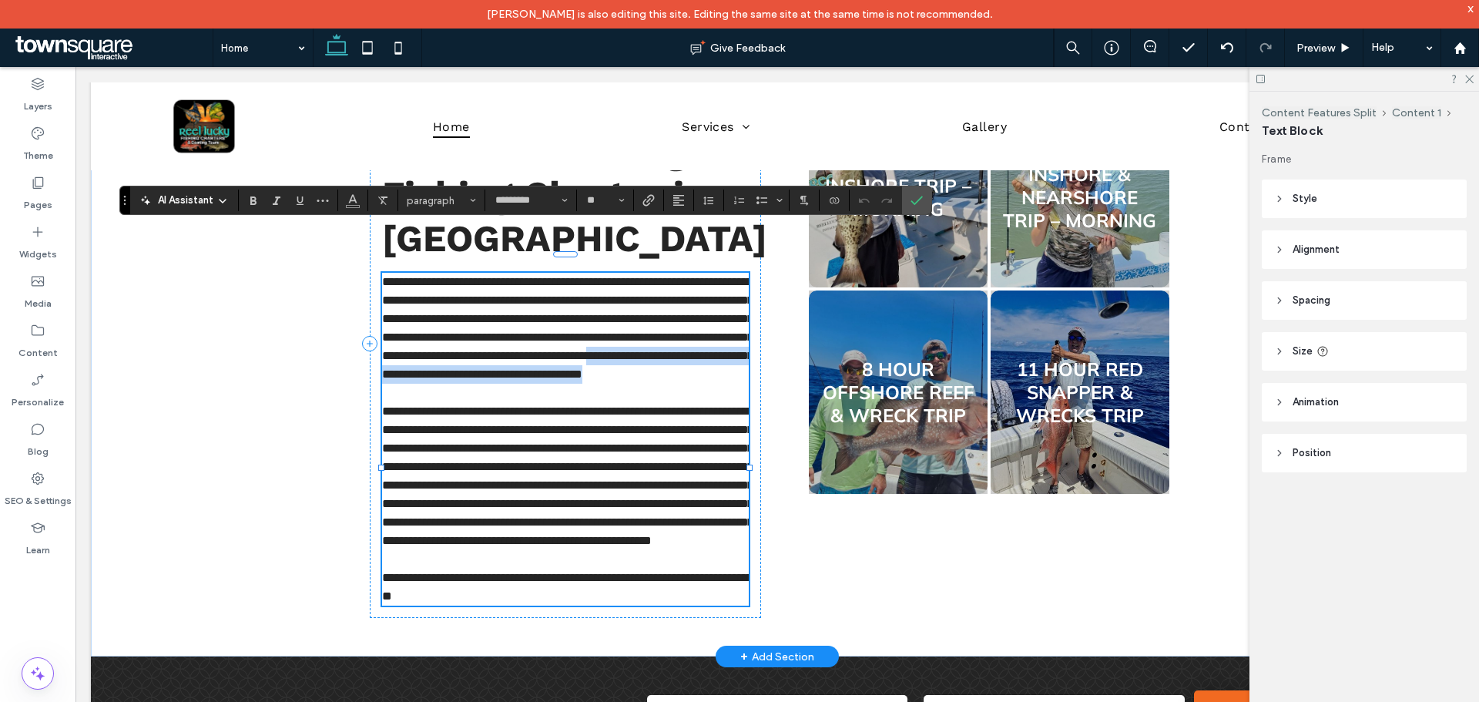
drag, startPoint x: 566, startPoint y: 396, endPoint x: 451, endPoint y: 375, distance: 116.7
click at [451, 375] on p "**********" at bounding box center [565, 328] width 367 height 111
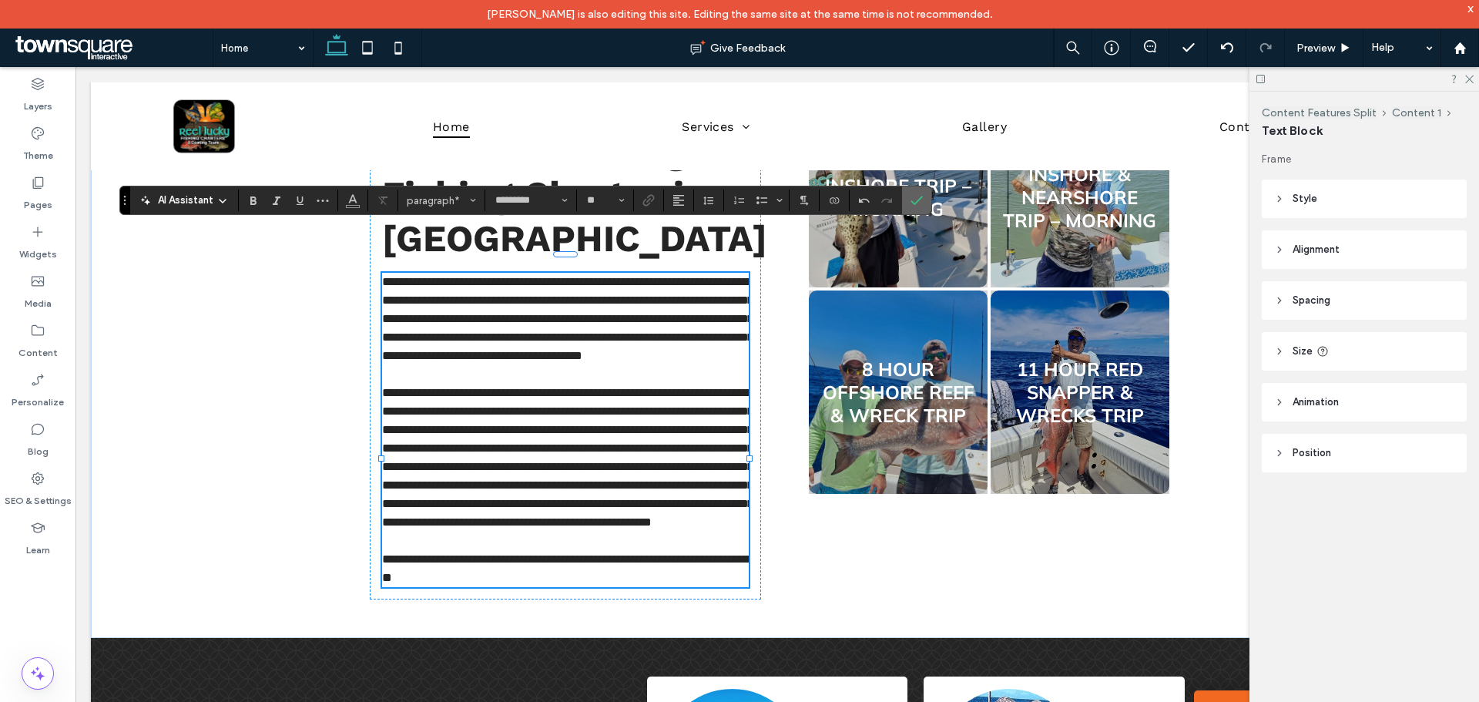
click at [911, 200] on icon "Confirm" at bounding box center [917, 200] width 12 height 12
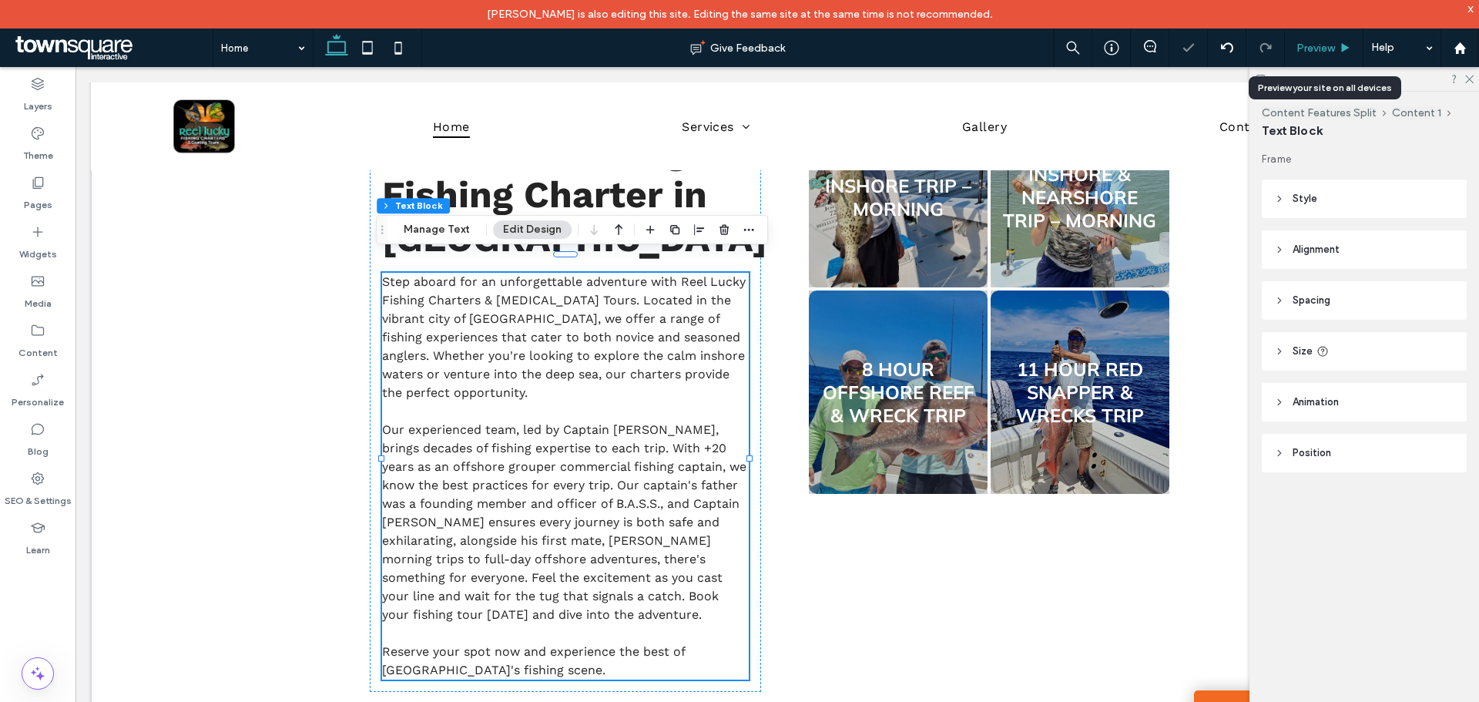
click at [1334, 48] on span "Preview" at bounding box center [1316, 48] width 39 height 13
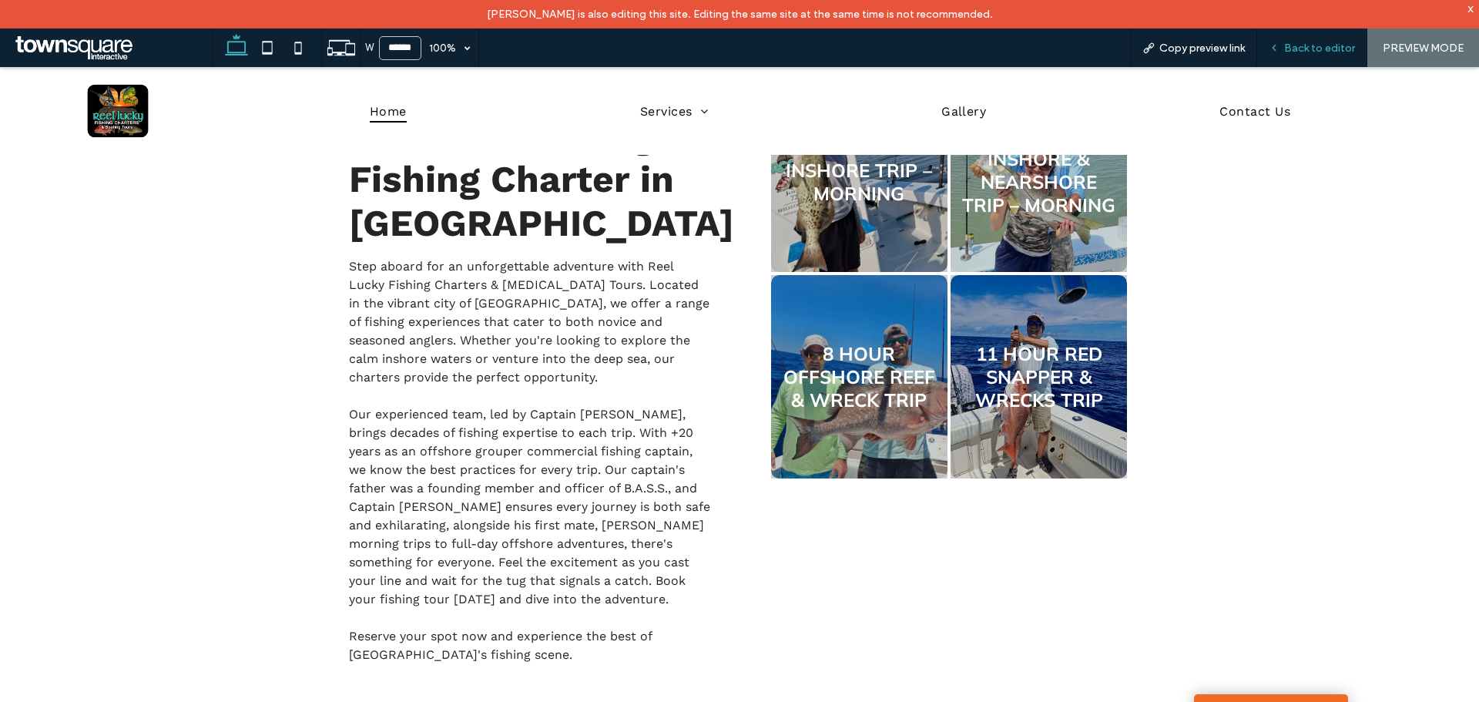
click at [1324, 46] on span "Back to editor" at bounding box center [1319, 48] width 71 height 13
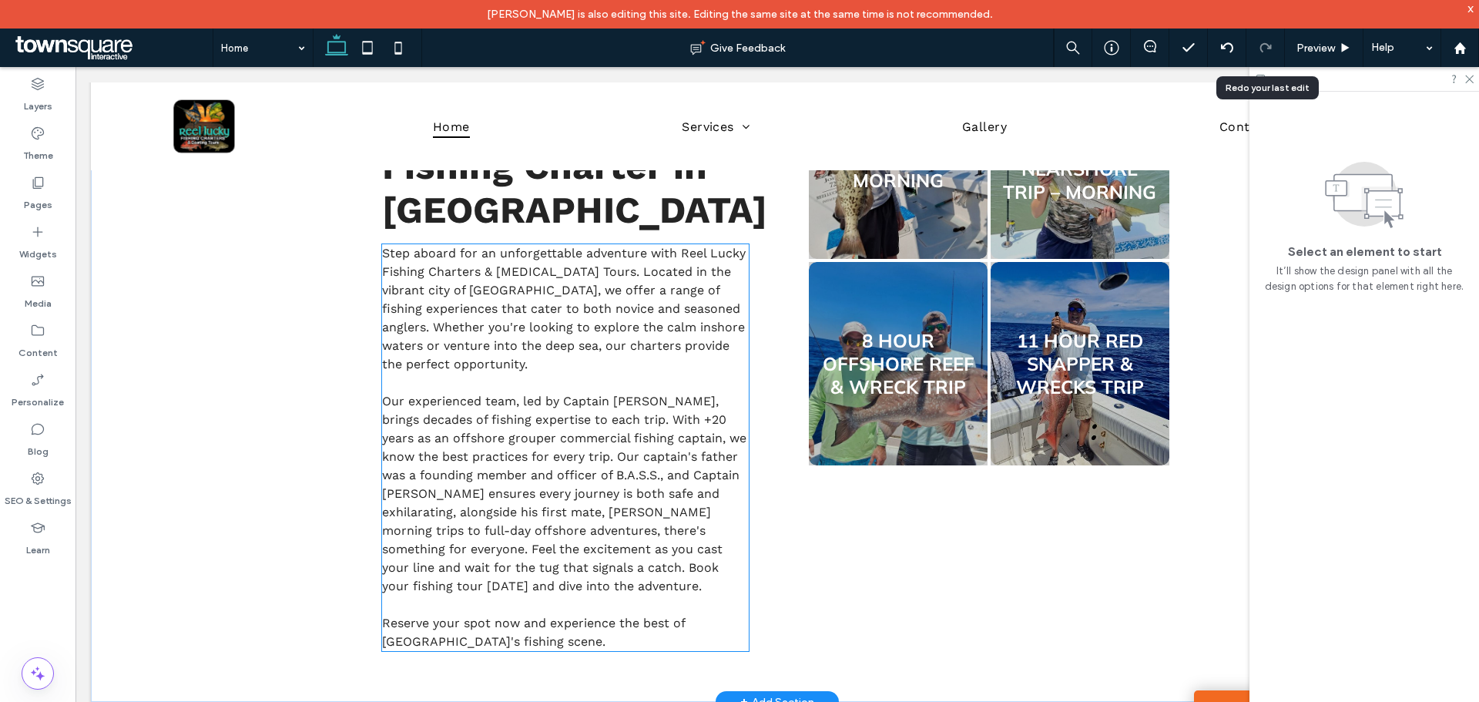
scroll to position [816, 0]
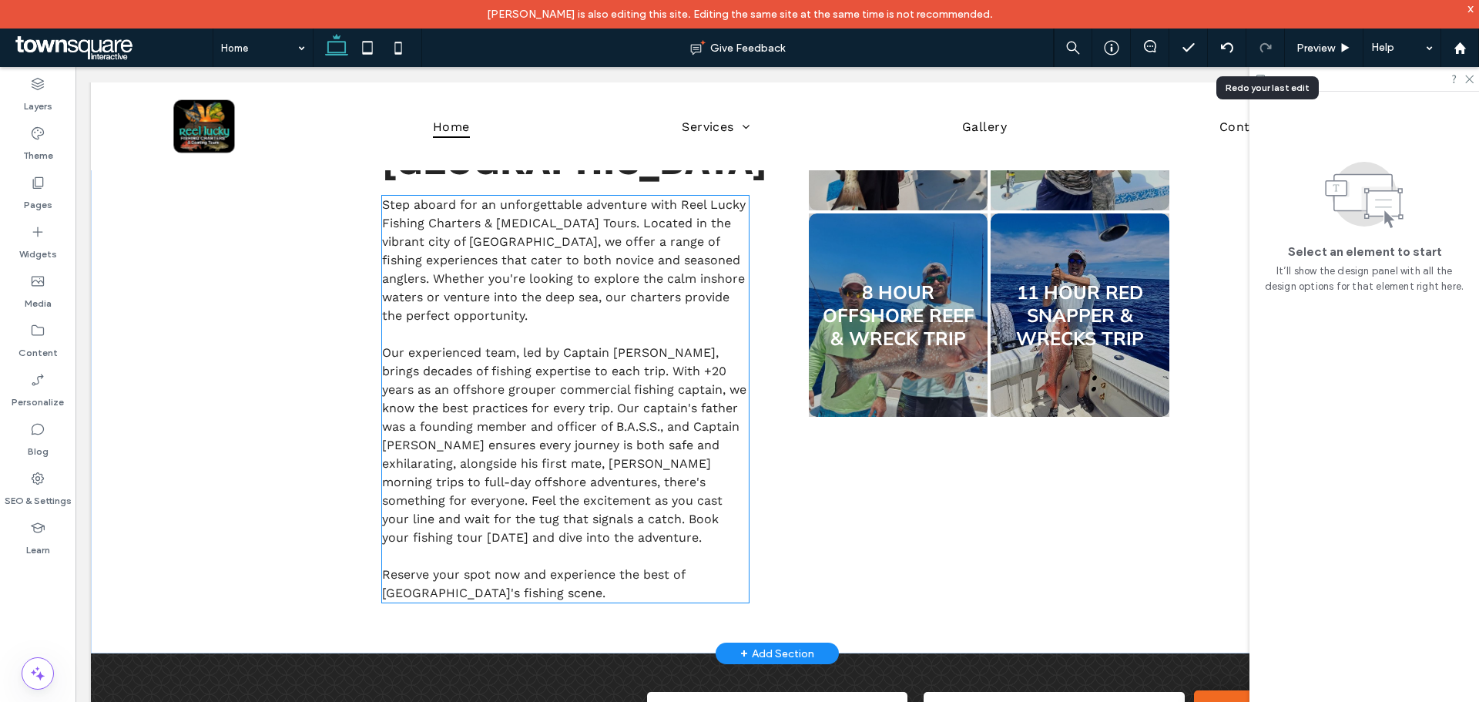
click at [478, 429] on span "Our experienced team, led by Captain Joseph DePhillips, brings decades of fishi…" at bounding box center [564, 445] width 364 height 200
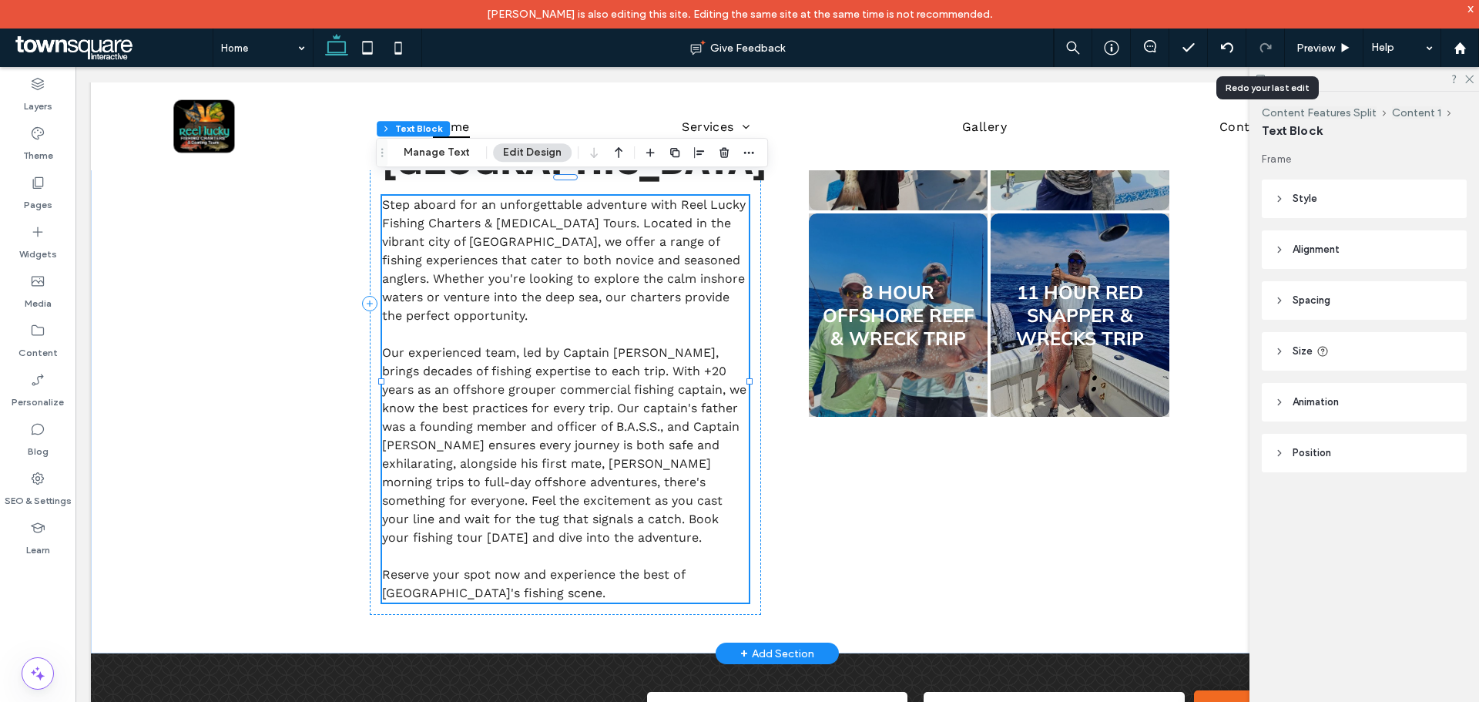
click at [485, 429] on span "Our experienced team, led by Captain Joseph DePhillips, brings decades of fishi…" at bounding box center [564, 445] width 364 height 200
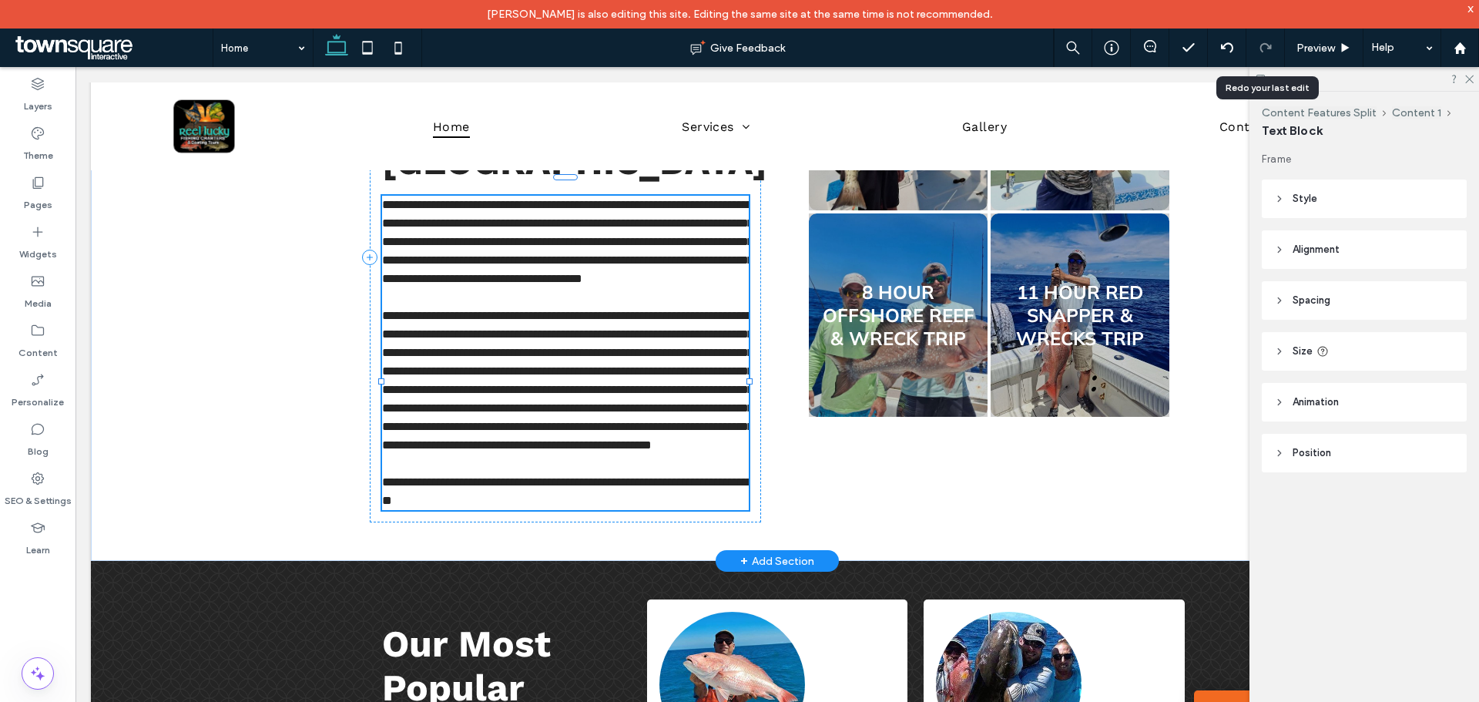
type input "*********"
type input "**"
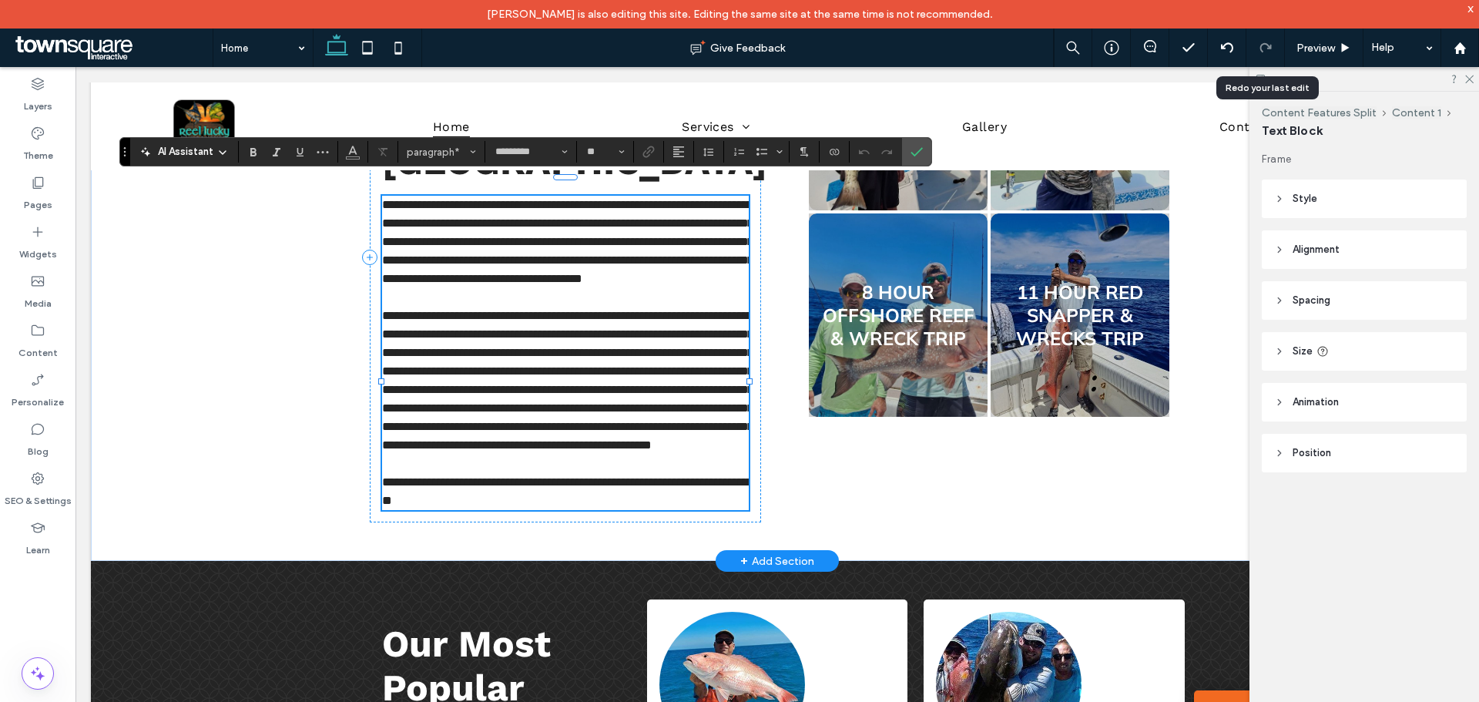
click at [512, 429] on span "**********" at bounding box center [567, 380] width 371 height 141
click at [1468, 82] on icon at bounding box center [1469, 78] width 10 height 10
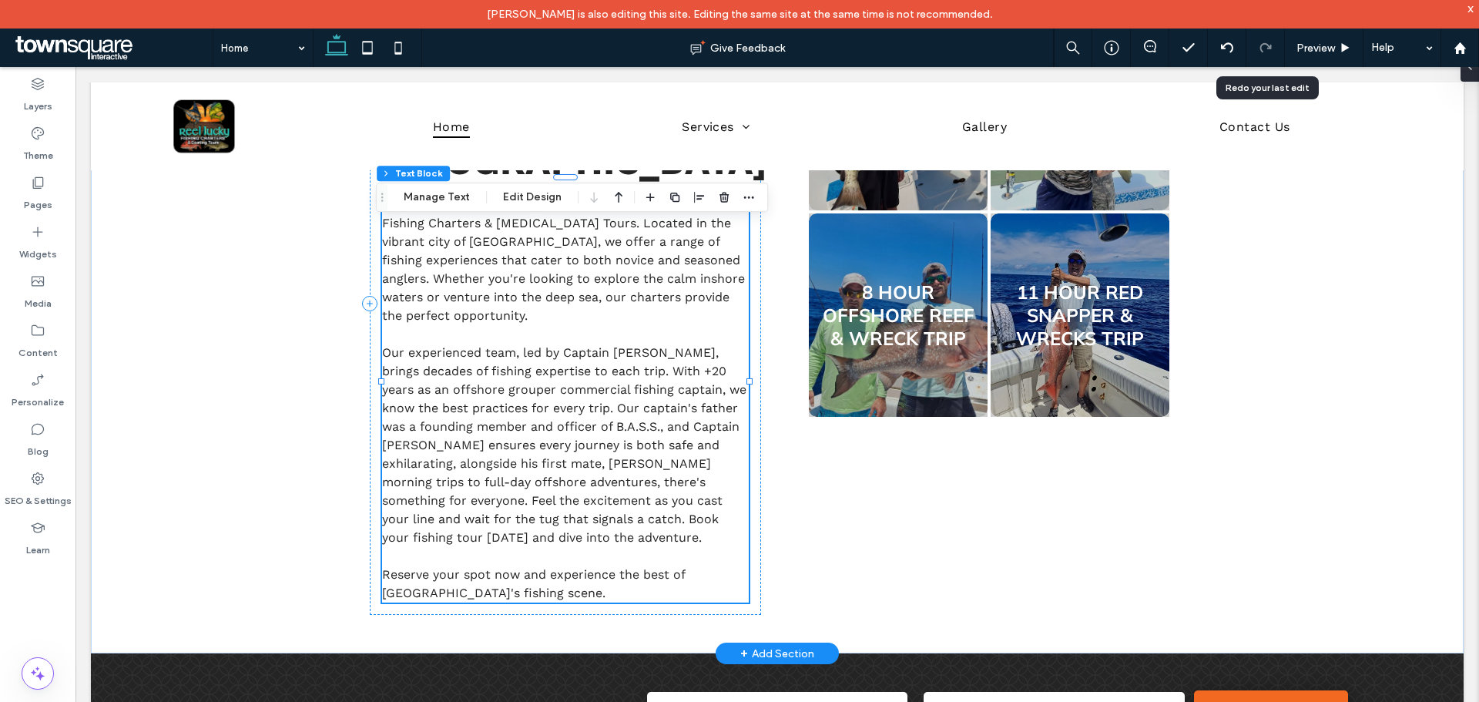
click at [462, 491] on p "Our experienced team, led by Captain Joseph DePhillips, brings decades of fishi…" at bounding box center [565, 445] width 367 height 203
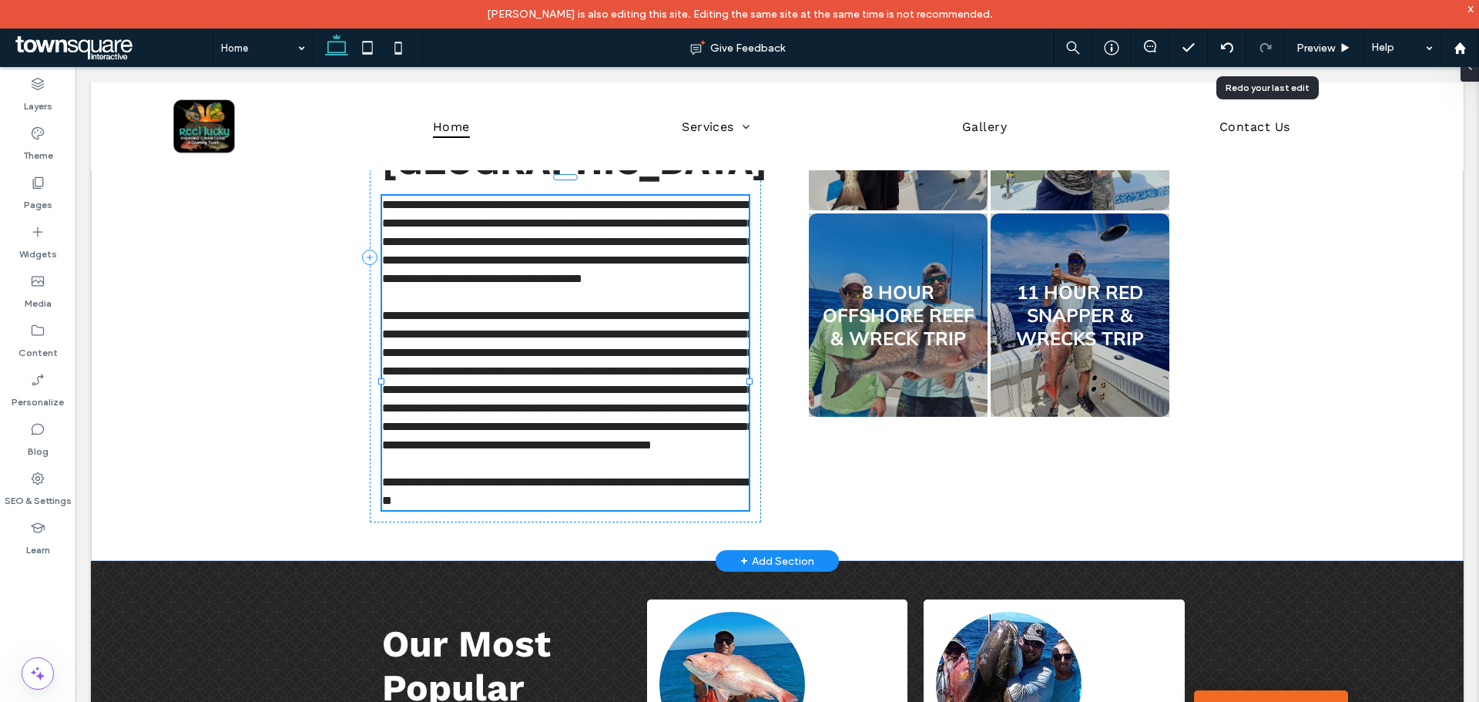
type input "*********"
type input "**"
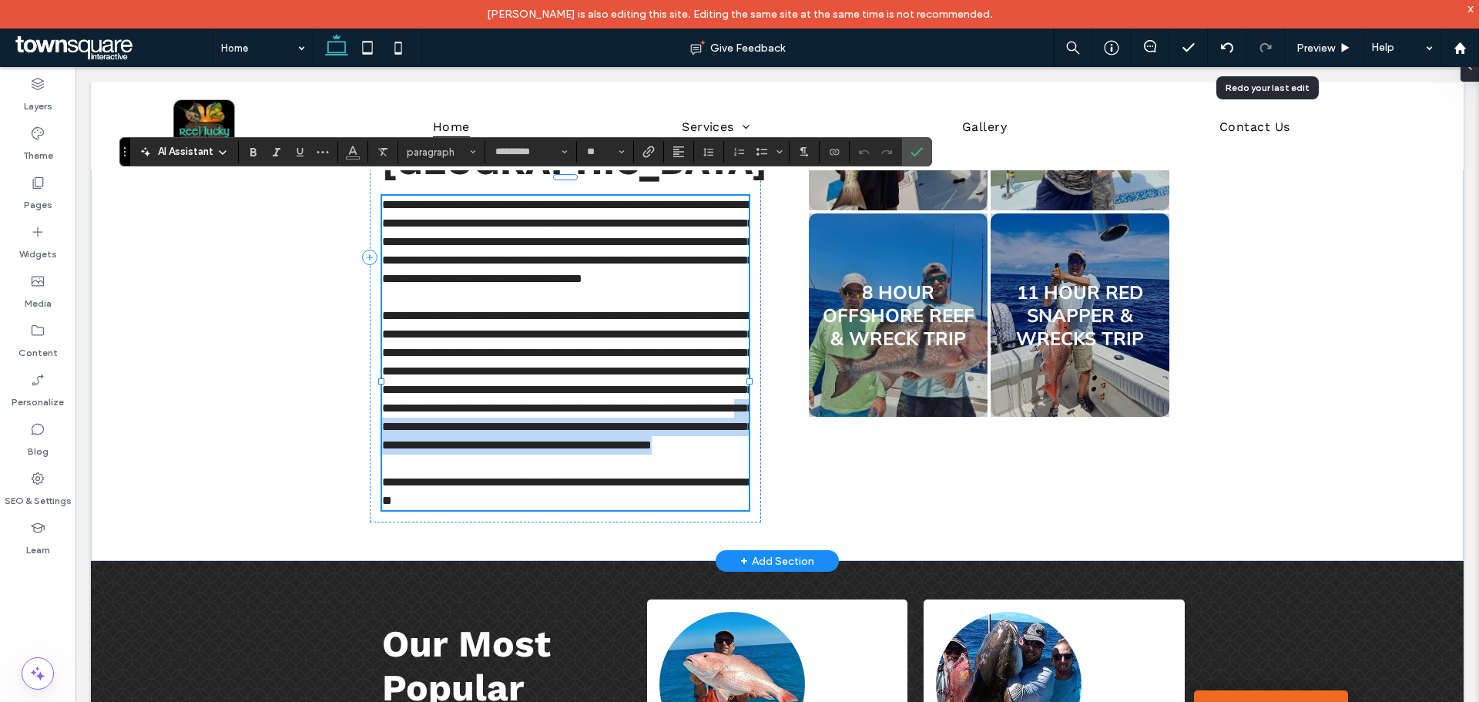
drag, startPoint x: 437, startPoint y: 483, endPoint x: 557, endPoint y: 523, distance: 126.7
click at [557, 455] on p "**********" at bounding box center [565, 381] width 367 height 148
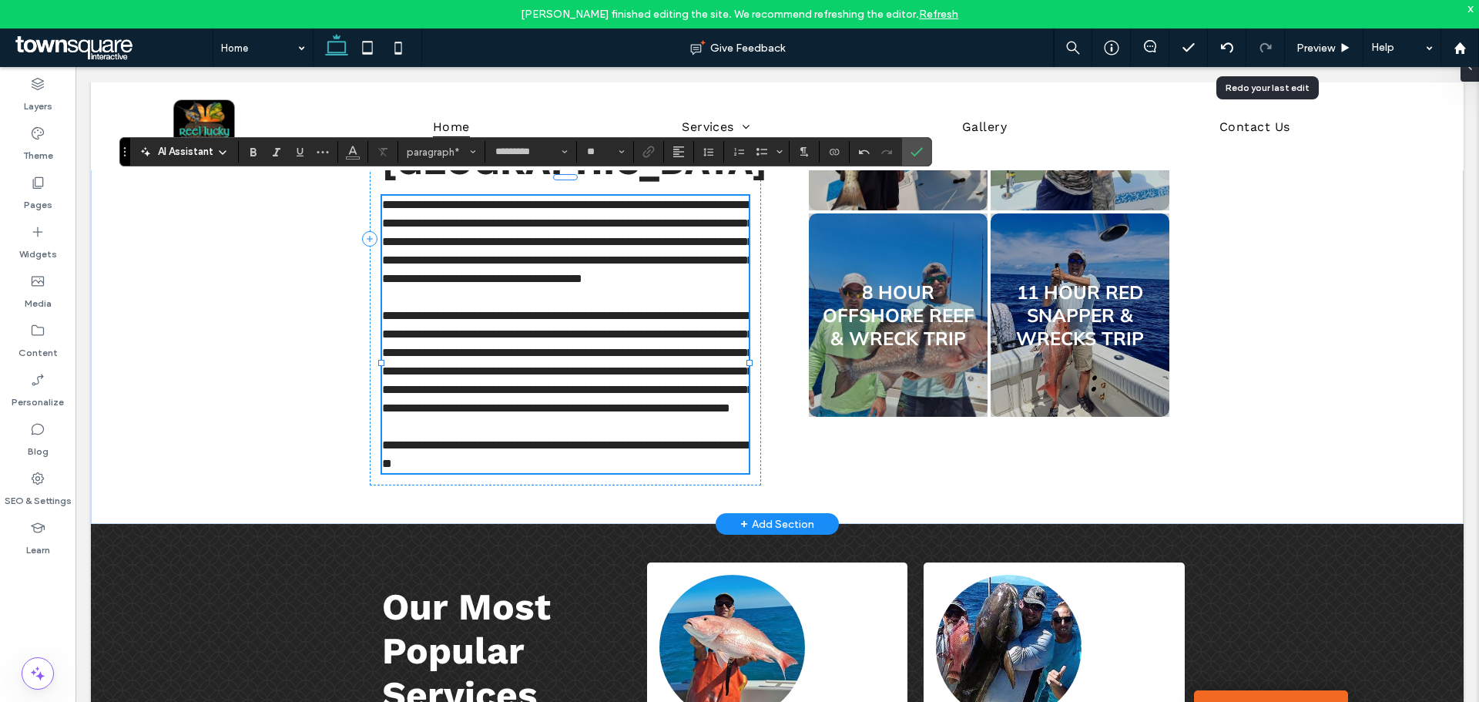
click at [398, 436] on p at bounding box center [565, 427] width 367 height 18
click at [444, 418] on p "**********" at bounding box center [565, 362] width 367 height 111
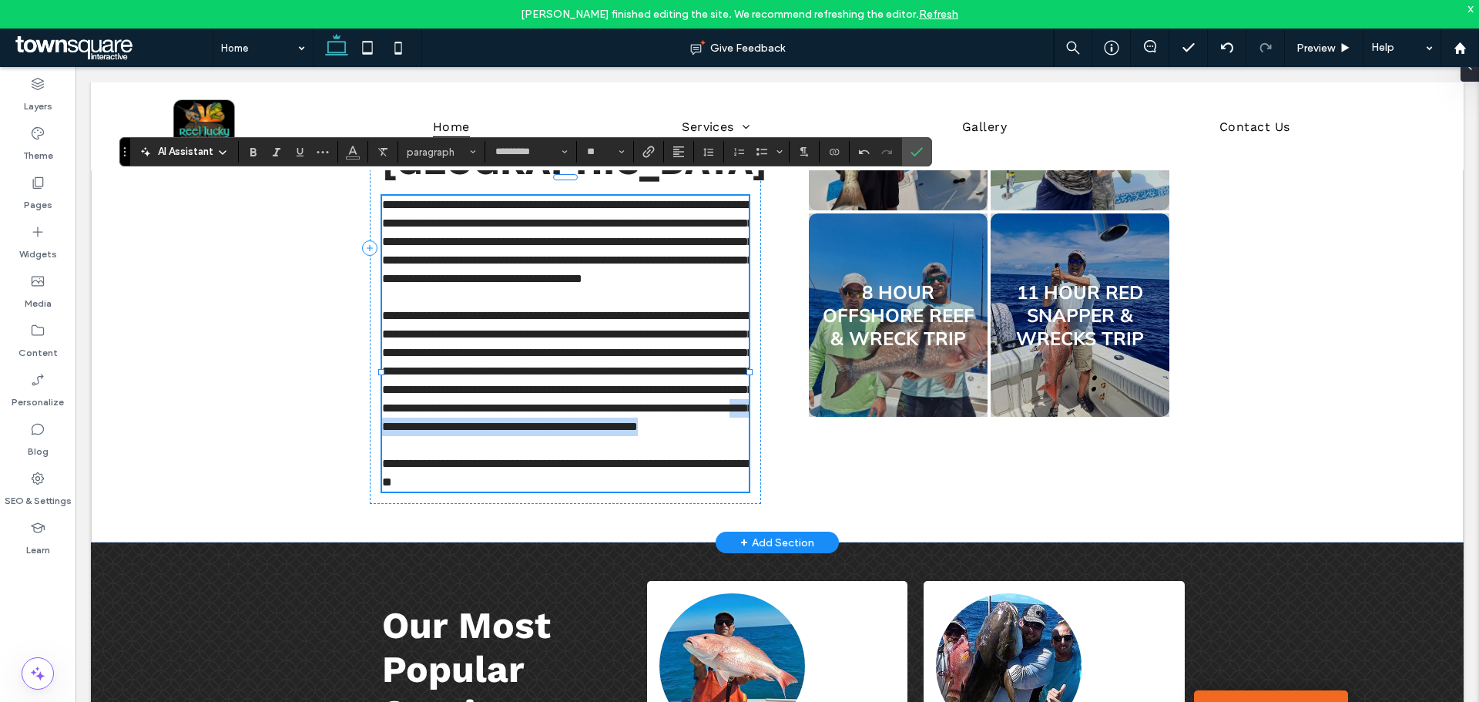
drag, startPoint x: 488, startPoint y: 511, endPoint x: 434, endPoint y: 487, distance: 59.0
click at [434, 487] on div "**********" at bounding box center [565, 344] width 367 height 296
copy span "**********"
click at [480, 455] on p at bounding box center [565, 445] width 367 height 18
drag, startPoint x: 455, startPoint y: 511, endPoint x: 436, endPoint y: 487, distance: 30.7
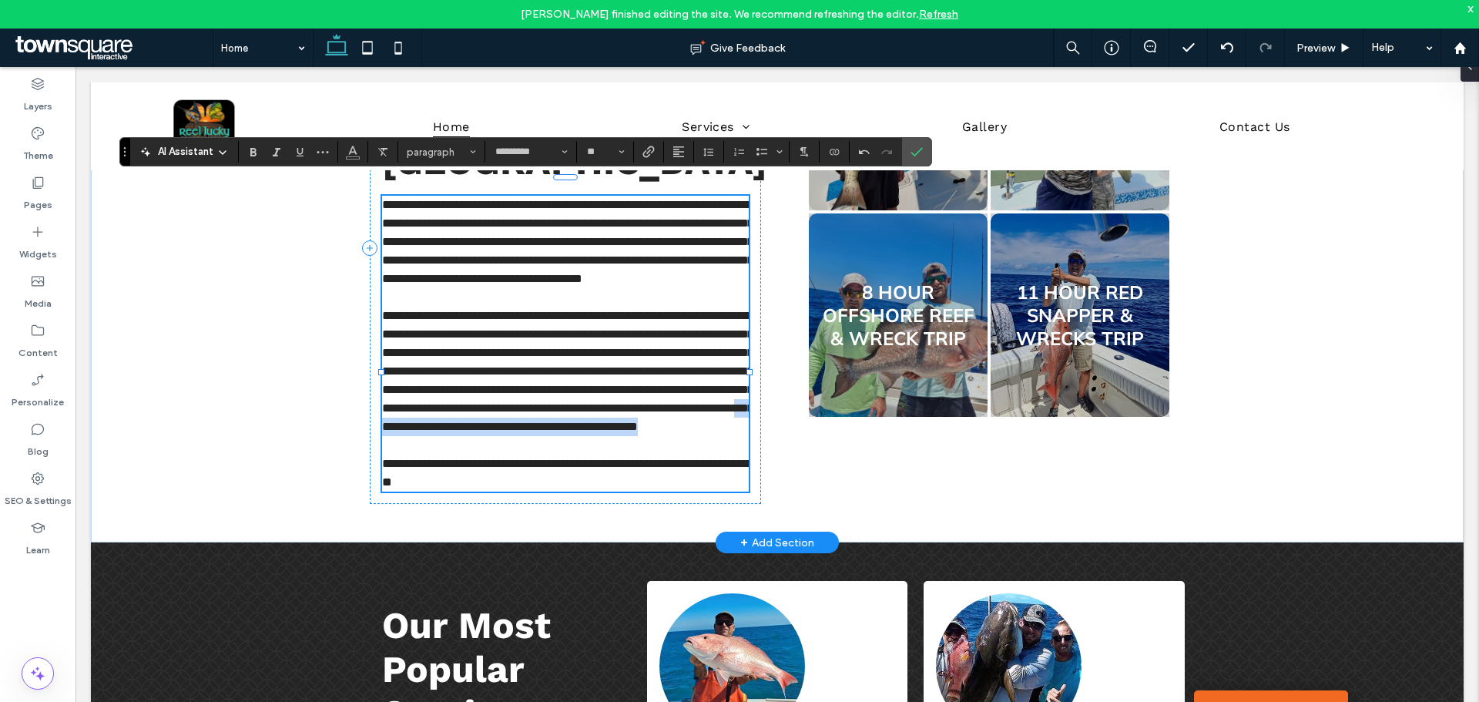
click at [436, 436] on p "**********" at bounding box center [565, 371] width 367 height 129
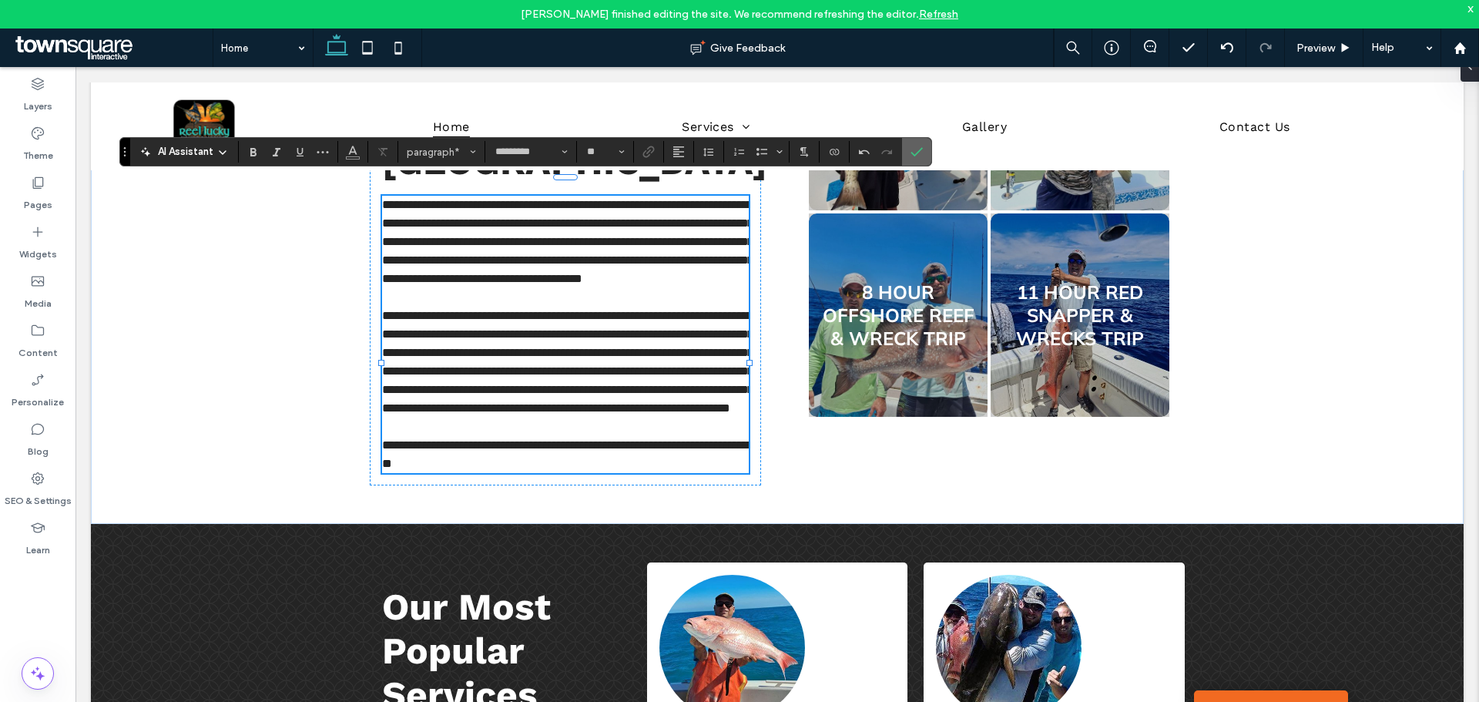
click at [921, 149] on use "Confirm" at bounding box center [917, 151] width 12 height 9
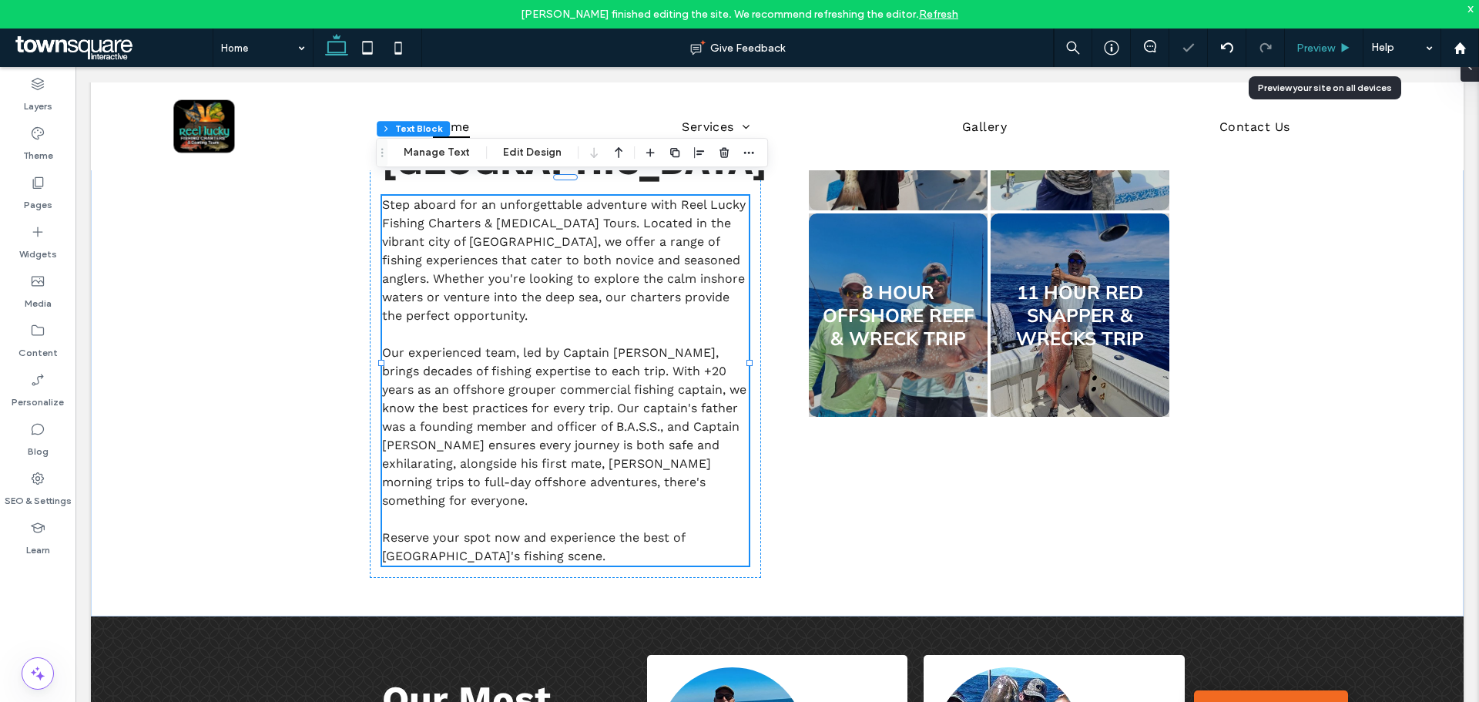
click at [1327, 58] on div "Preview" at bounding box center [1324, 48] width 79 height 39
click at [1323, 44] on span "Preview" at bounding box center [1316, 48] width 39 height 13
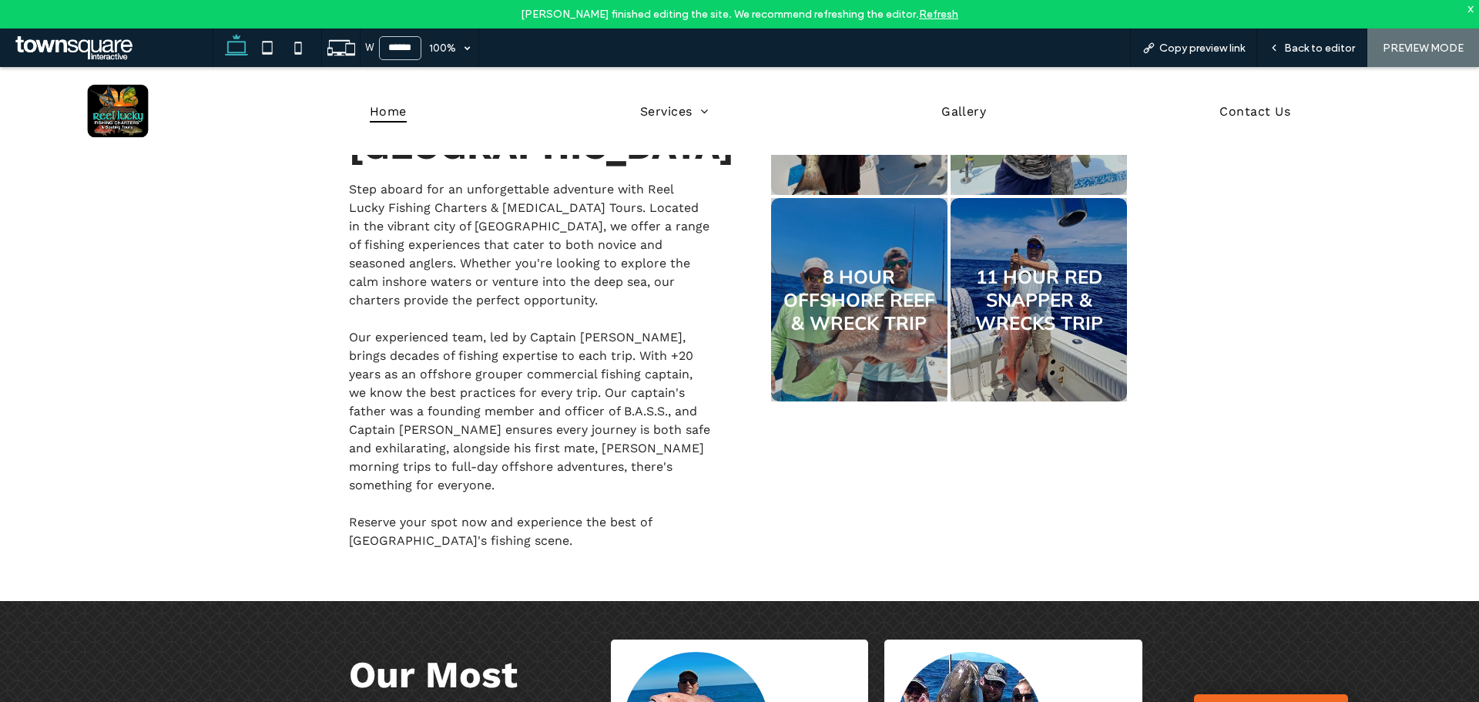
click at [1468, 8] on div "x" at bounding box center [1471, 8] width 7 height 13
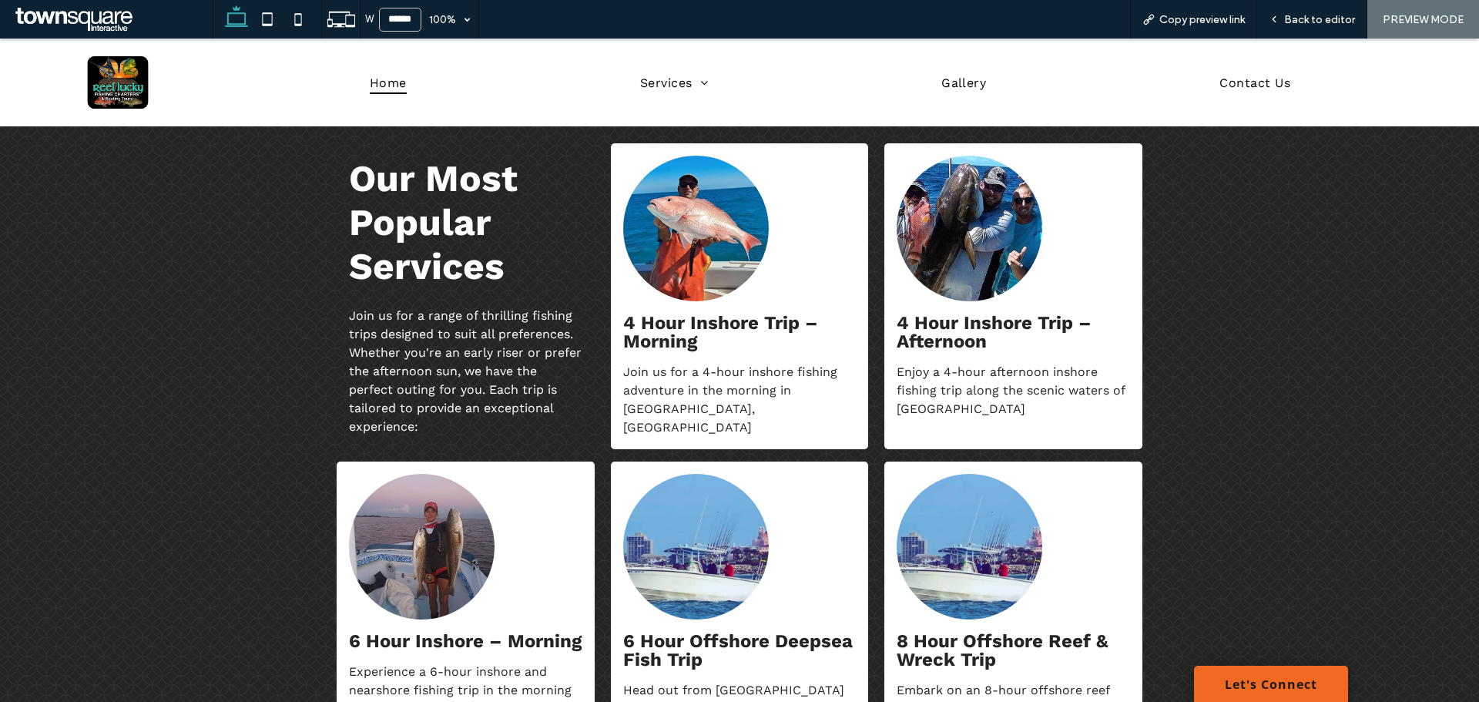
scroll to position [1278, 0]
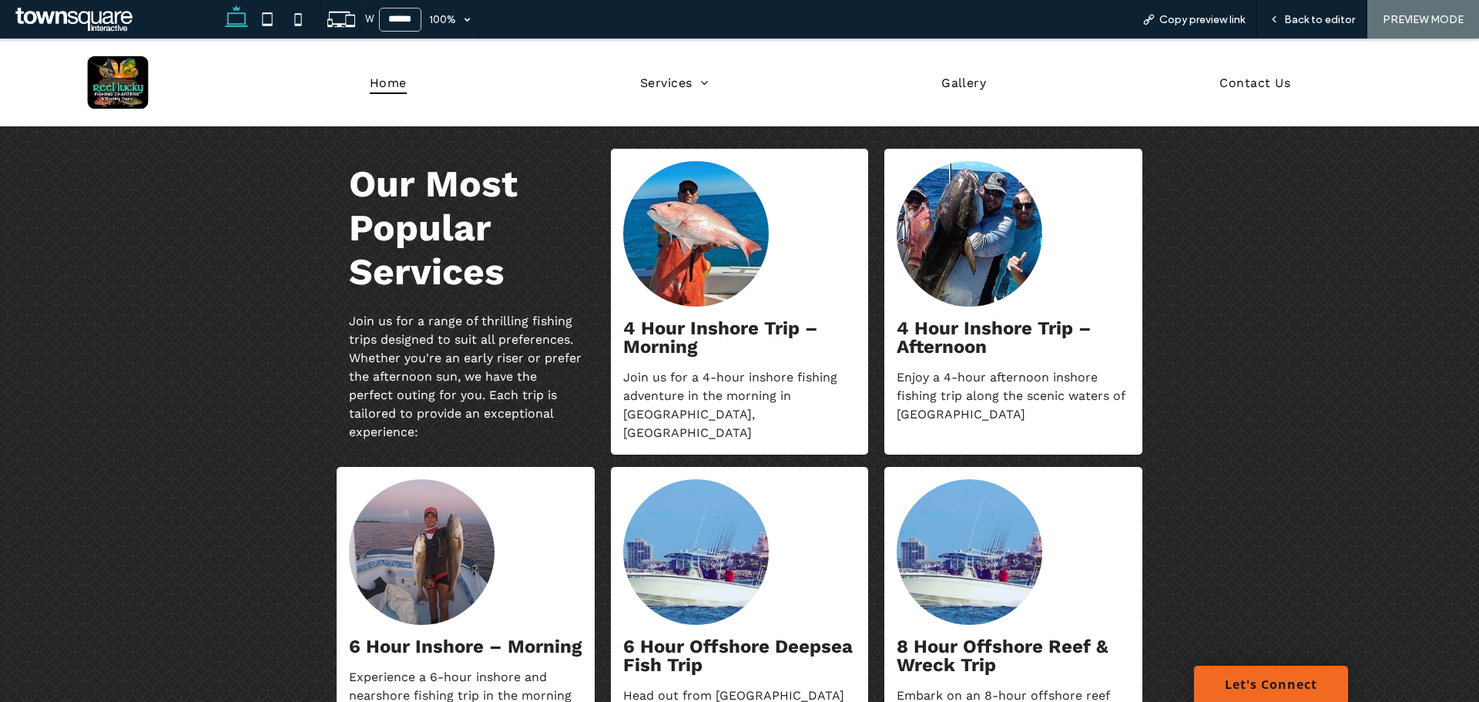
drag, startPoint x: 40, startPoint y: 436, endPoint x: 75, endPoint y: 440, distance: 35.6
click at [45, 440] on div "Our Most Popular Services Join us for a range of thrilling fishing trips design…" at bounding box center [739, 488] width 1479 height 757
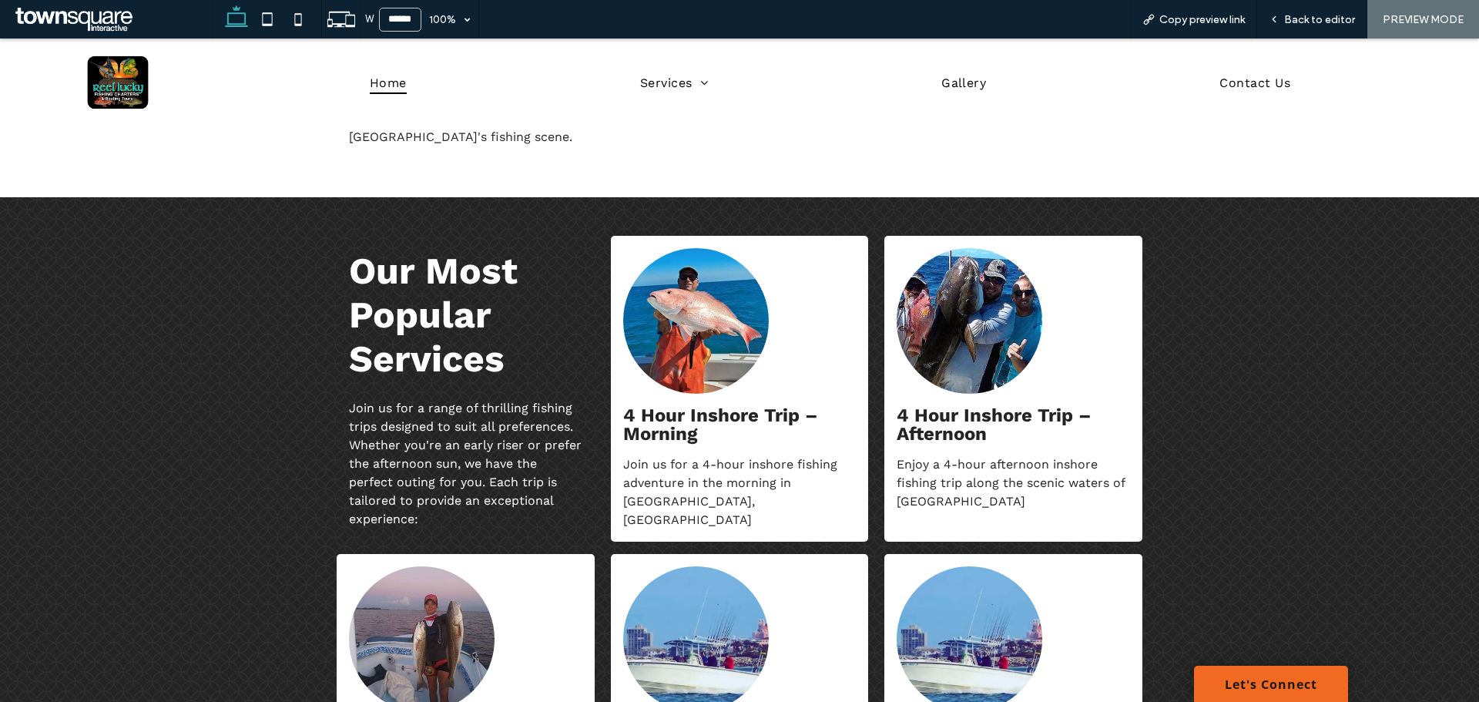
scroll to position [1201, 0]
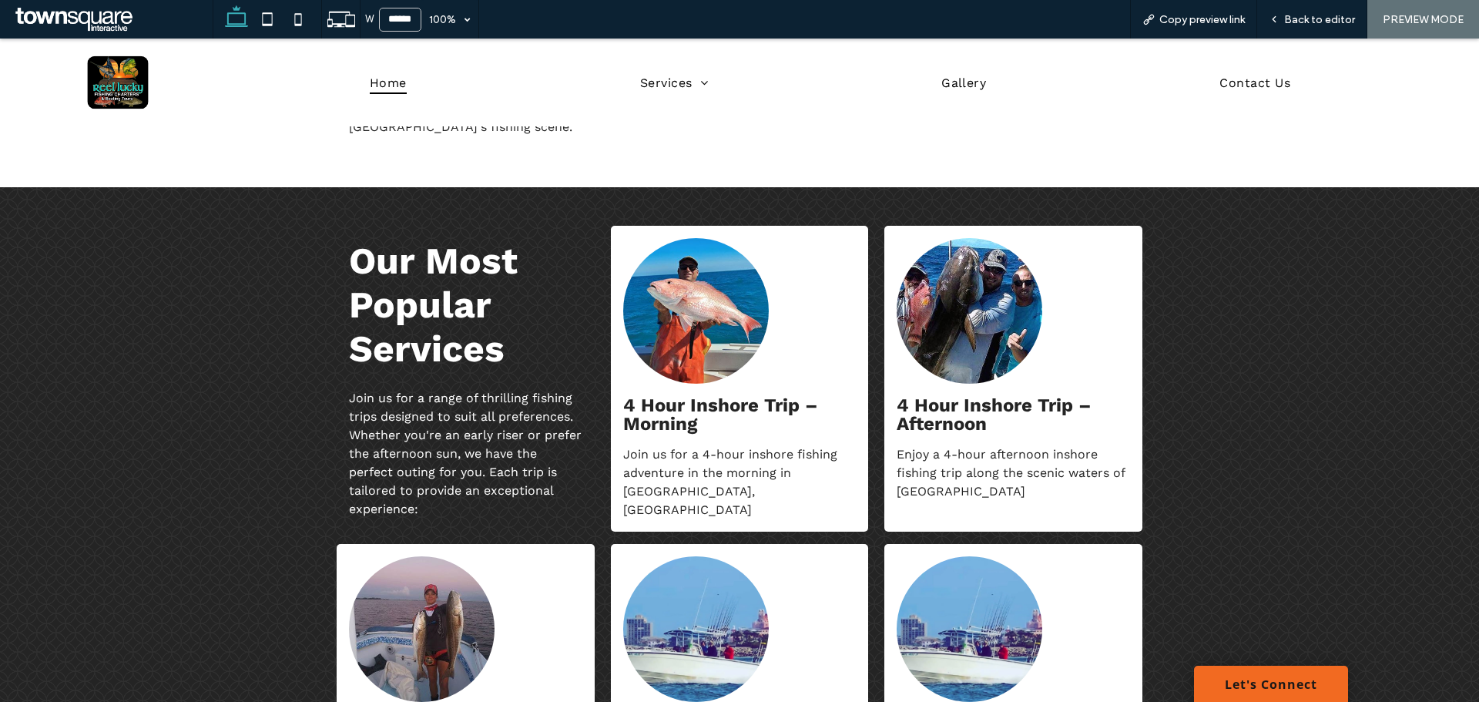
click at [686, 394] on div "4 Hour Inshore Trip – Morning Join us for a 4-hour inshore fishing adventure in…" at bounding box center [740, 379] width 258 height 306
click at [675, 412] on strong "4 Hour Inshore Trip – Morning" at bounding box center [720, 414] width 195 height 40
click at [675, 349] on img at bounding box center [696, 311] width 146 height 146
click at [992, 371] on img at bounding box center [970, 311] width 146 height 146
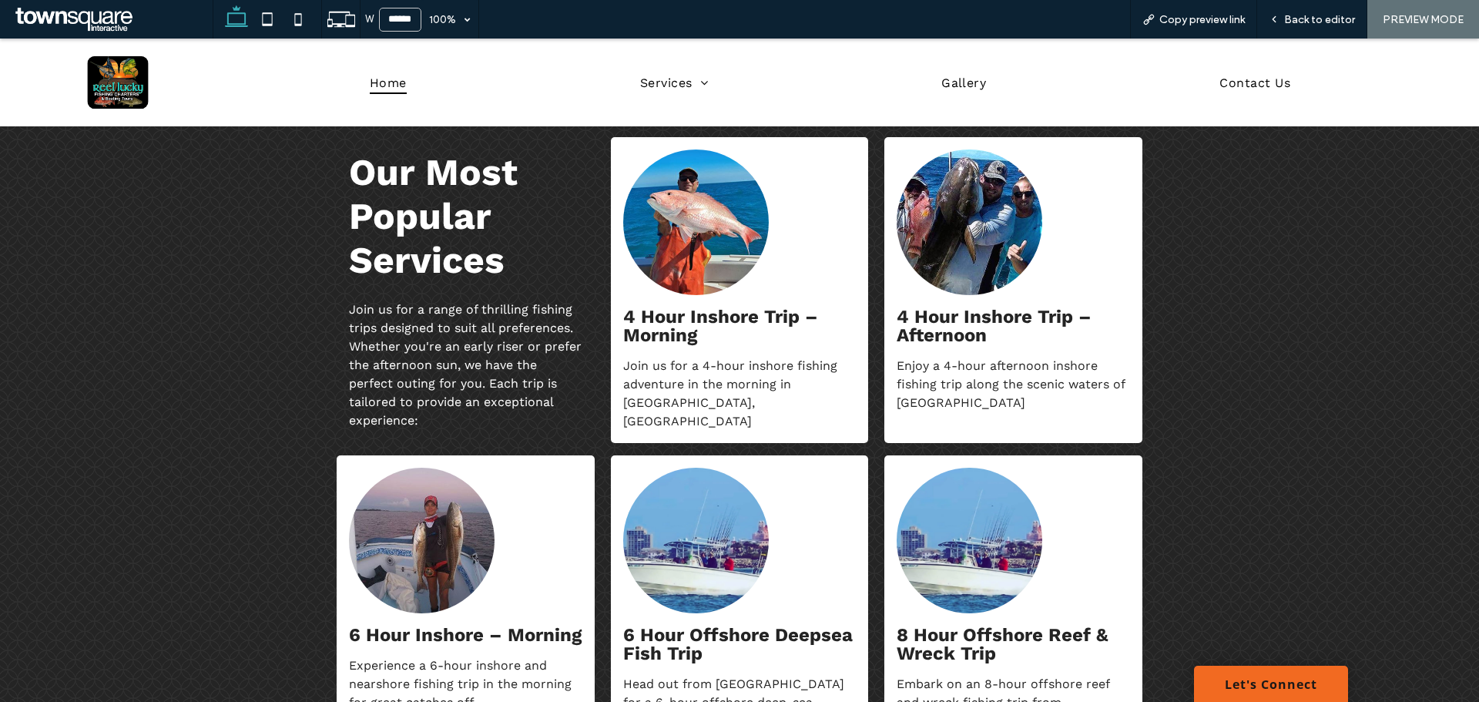
scroll to position [1432, 0]
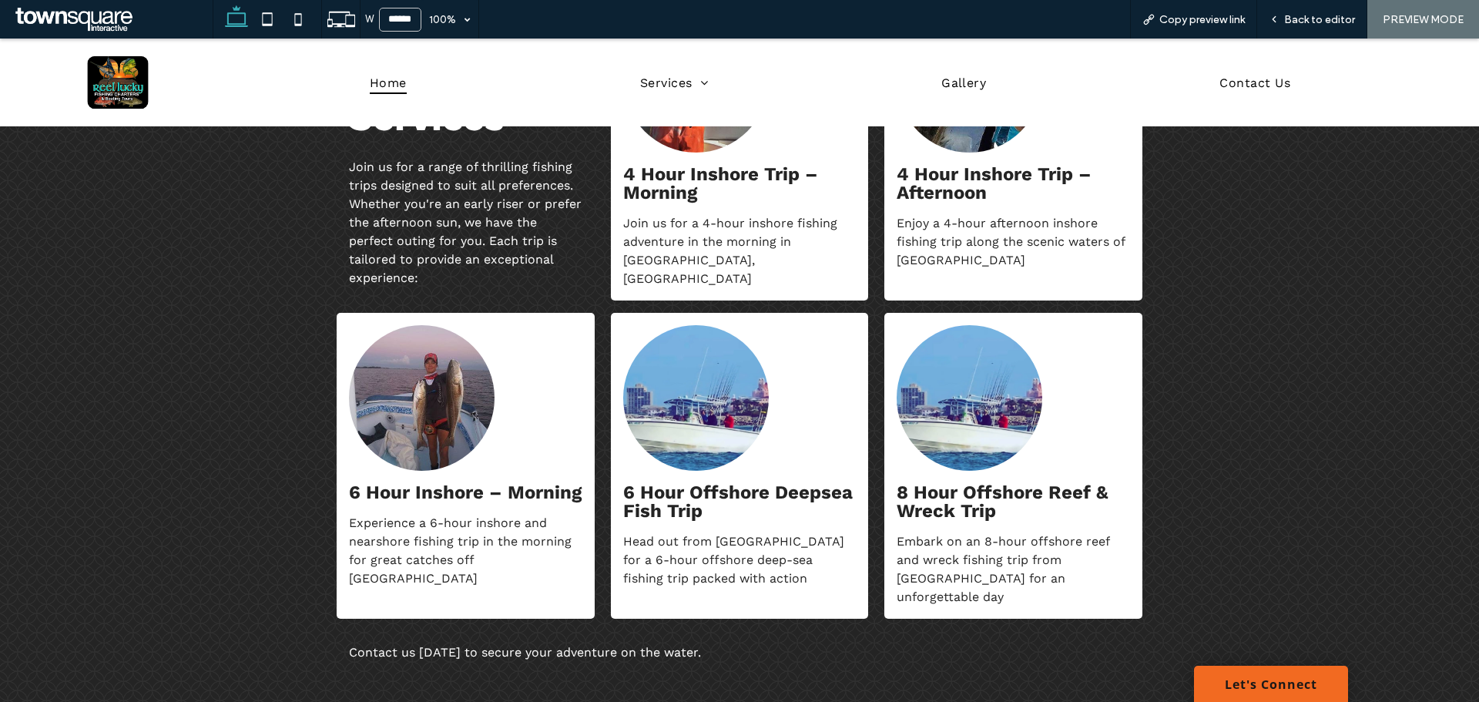
click at [971, 407] on img at bounding box center [970, 398] width 146 height 146
click at [660, 405] on img at bounding box center [696, 398] width 146 height 146
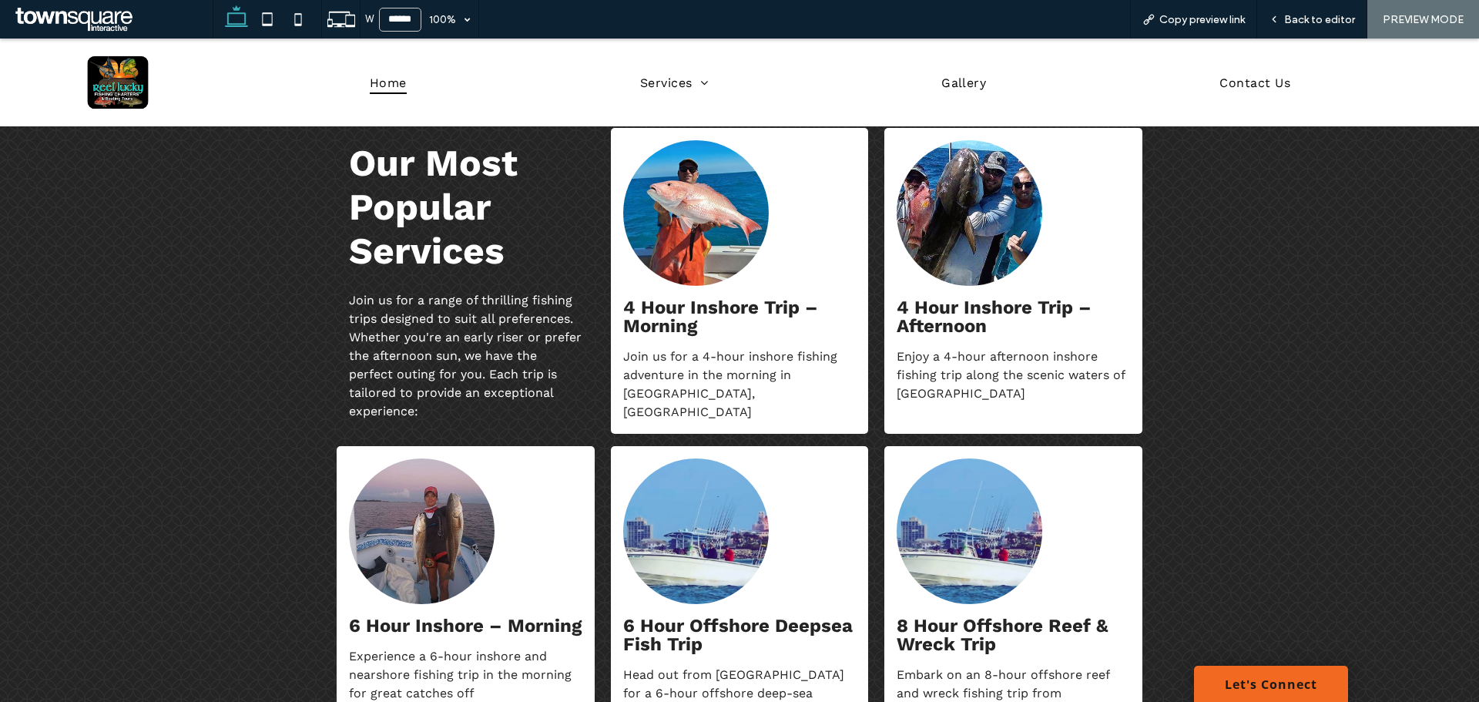
scroll to position [1201, 0]
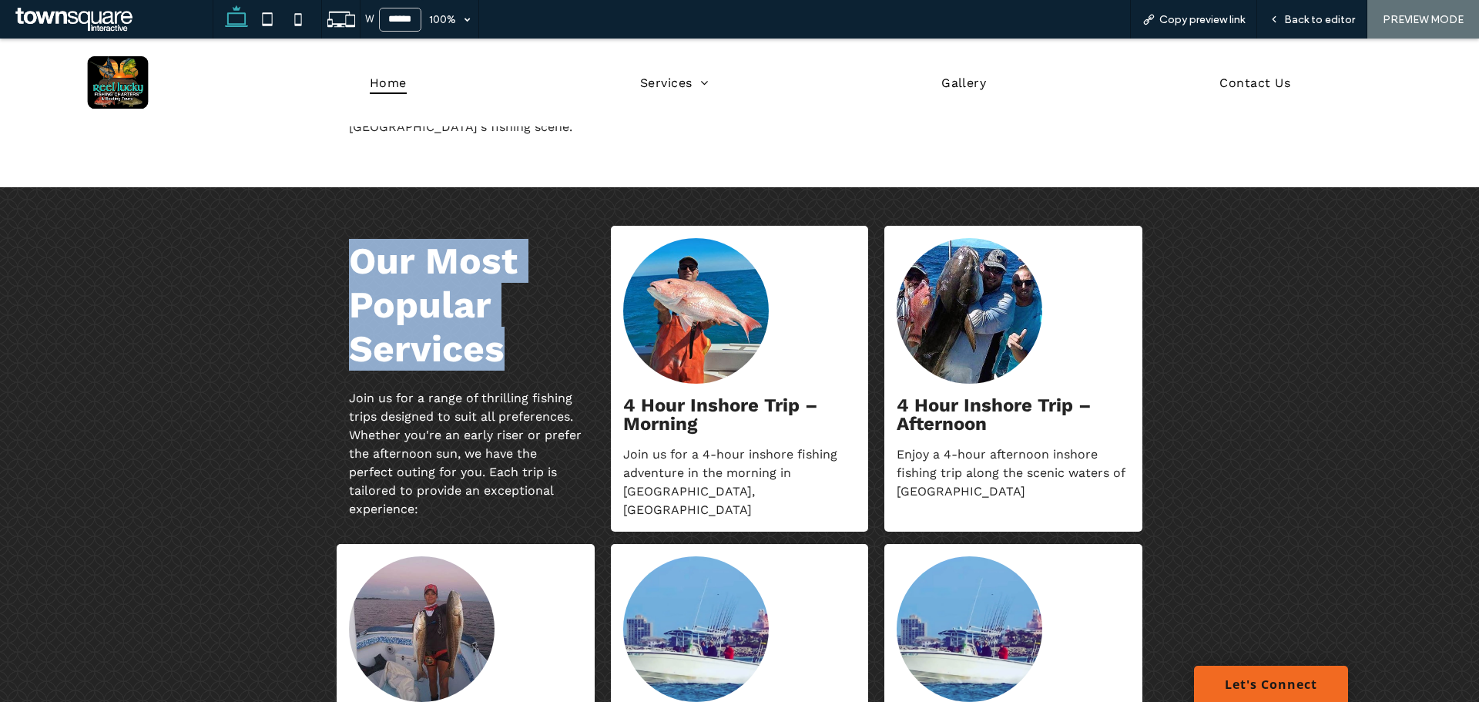
drag, startPoint x: 347, startPoint y: 253, endPoint x: 511, endPoint y: 366, distance: 198.3
click at [511, 366] on h4 "Our Most Popular Services" at bounding box center [465, 305] width 233 height 132
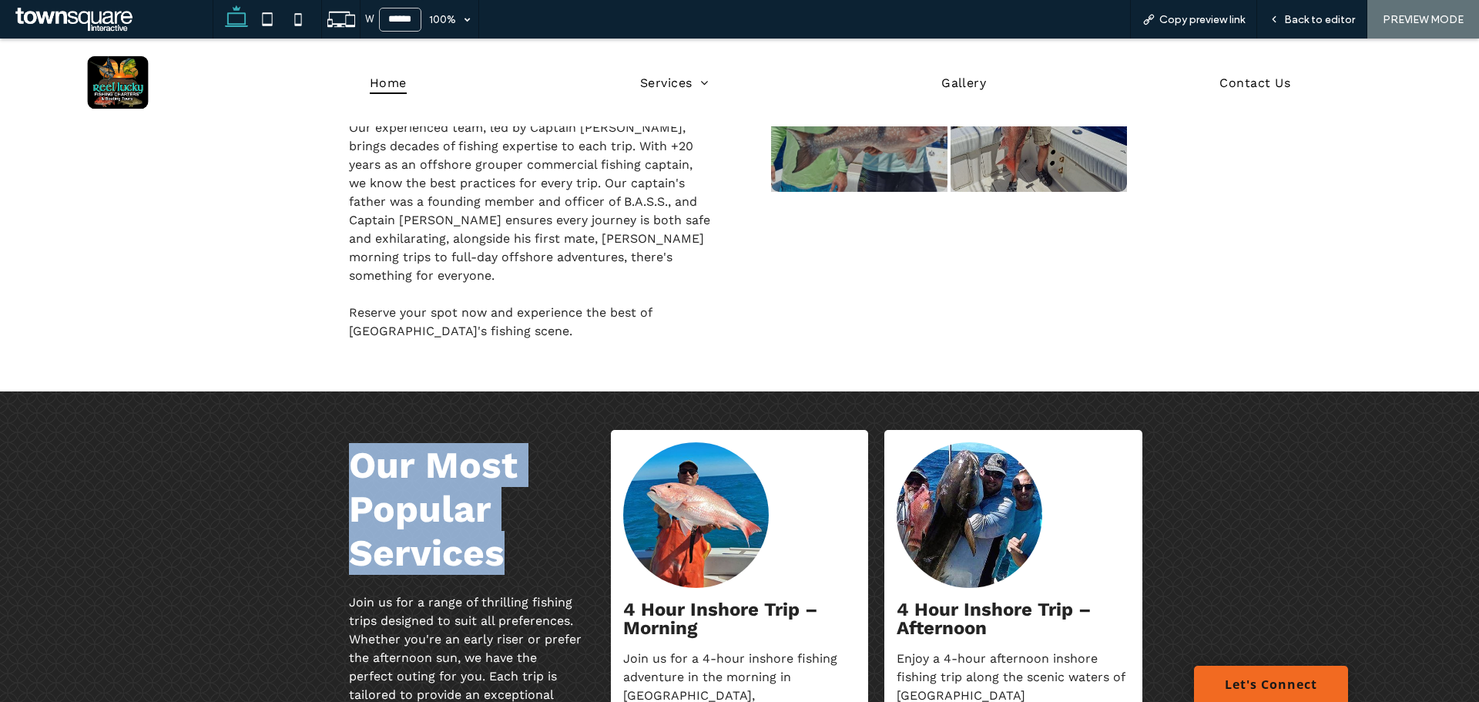
scroll to position [970, 0]
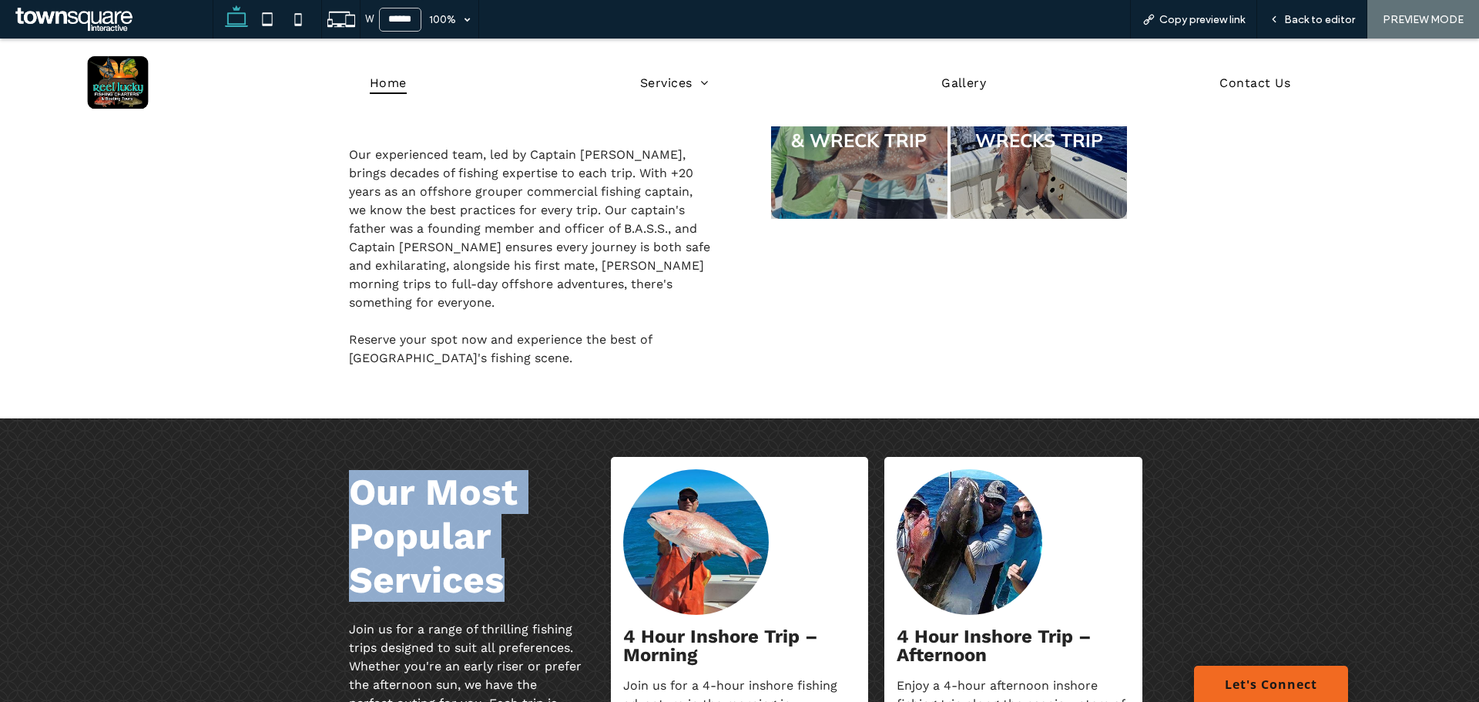
click at [372, 491] on span "Our Most Popular Services" at bounding box center [433, 536] width 169 height 132
drag, startPoint x: 575, startPoint y: 572, endPoint x: 514, endPoint y: 585, distance: 62.1
click at [542, 604] on div "Our Most Popular Services Join us for a range of thrilling fishing trips design…" at bounding box center [466, 610] width 258 height 306
click at [508, 579] on h4 "Our Most Popular Services" at bounding box center [465, 536] width 233 height 132
click at [446, 528] on span "Our Most Popular Services" at bounding box center [433, 536] width 169 height 132
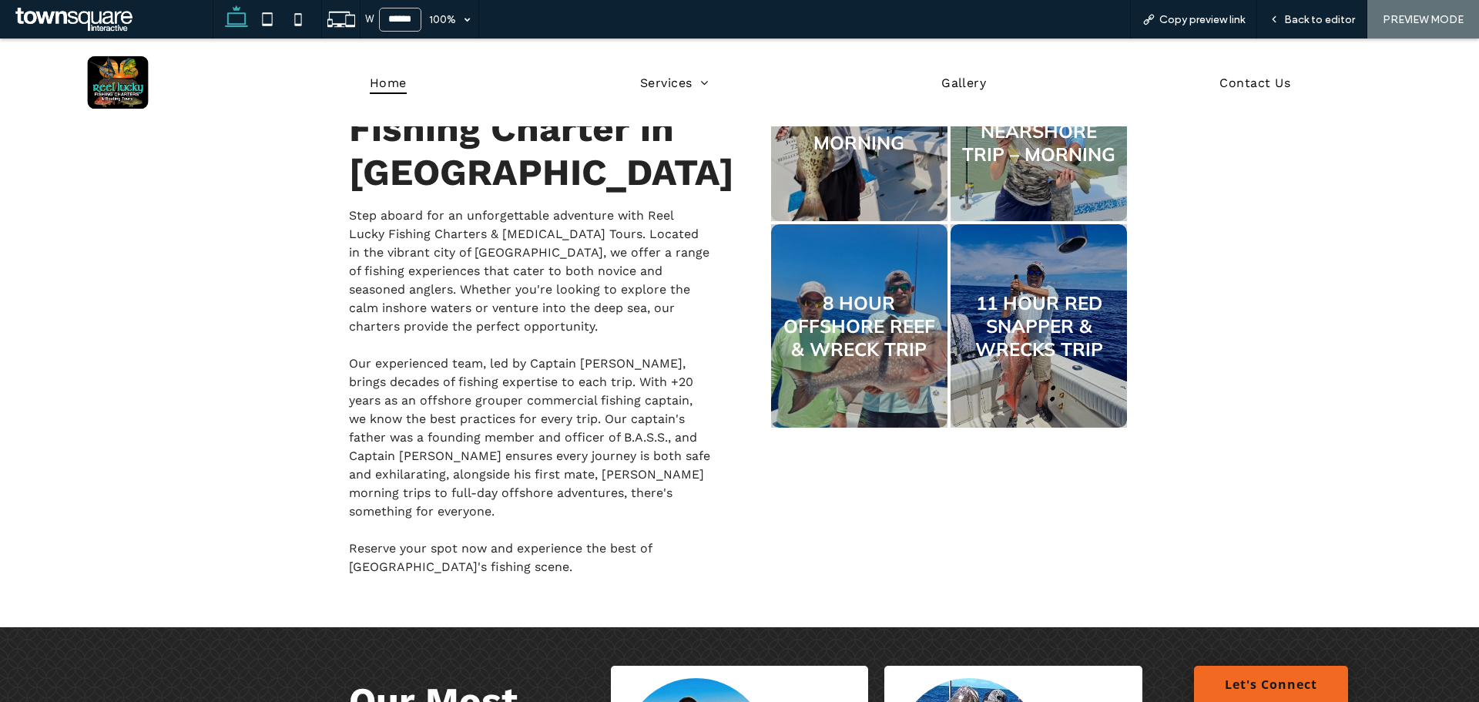
scroll to position [739, 0]
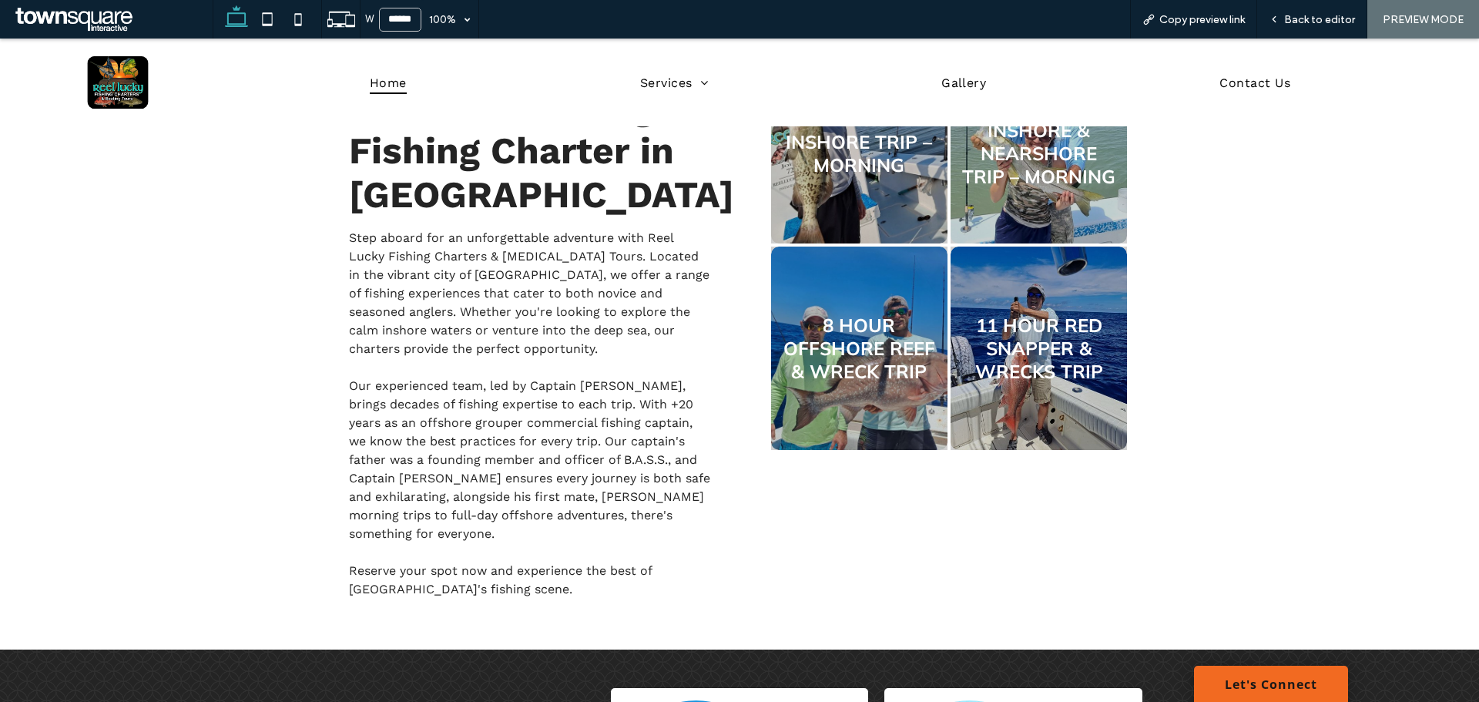
click at [867, 197] on link at bounding box center [859, 142] width 187 height 216
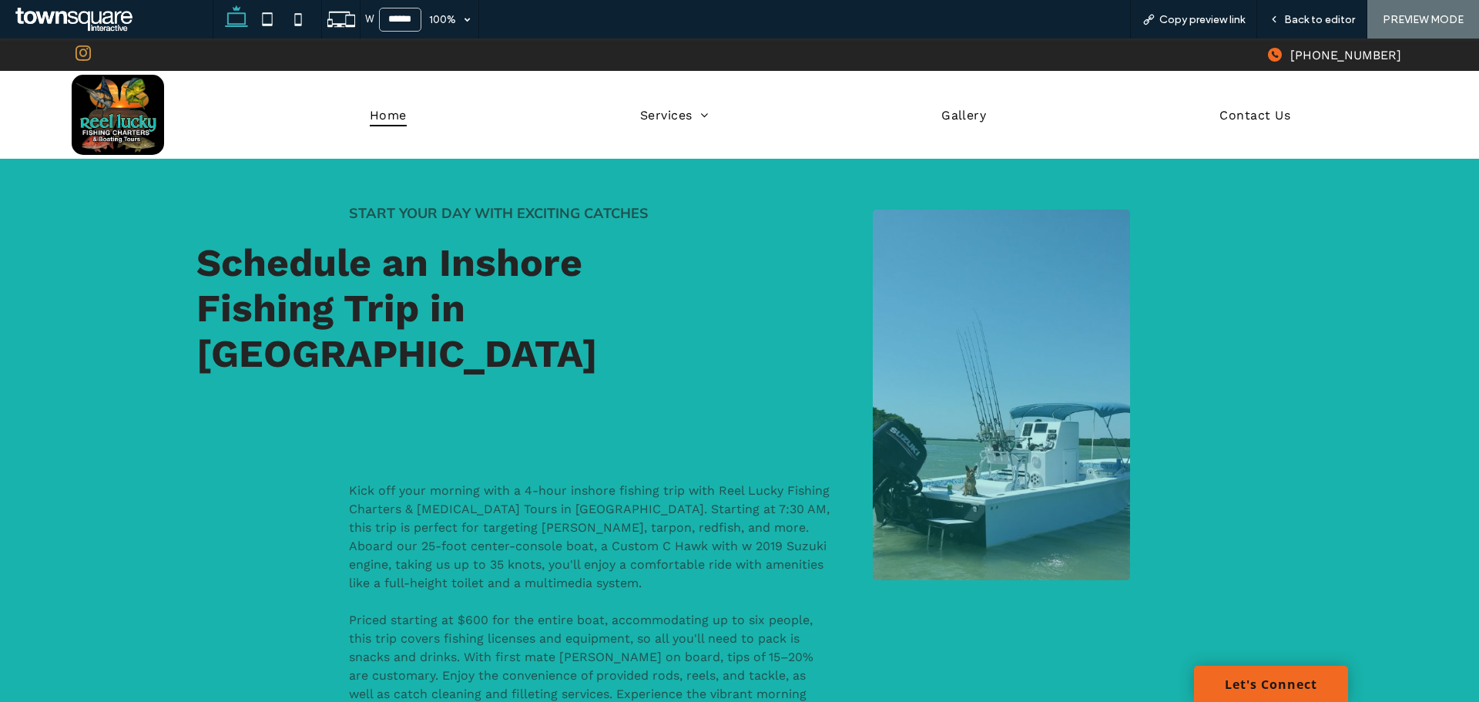
click at [397, 113] on span "Home" at bounding box center [388, 114] width 37 height 22
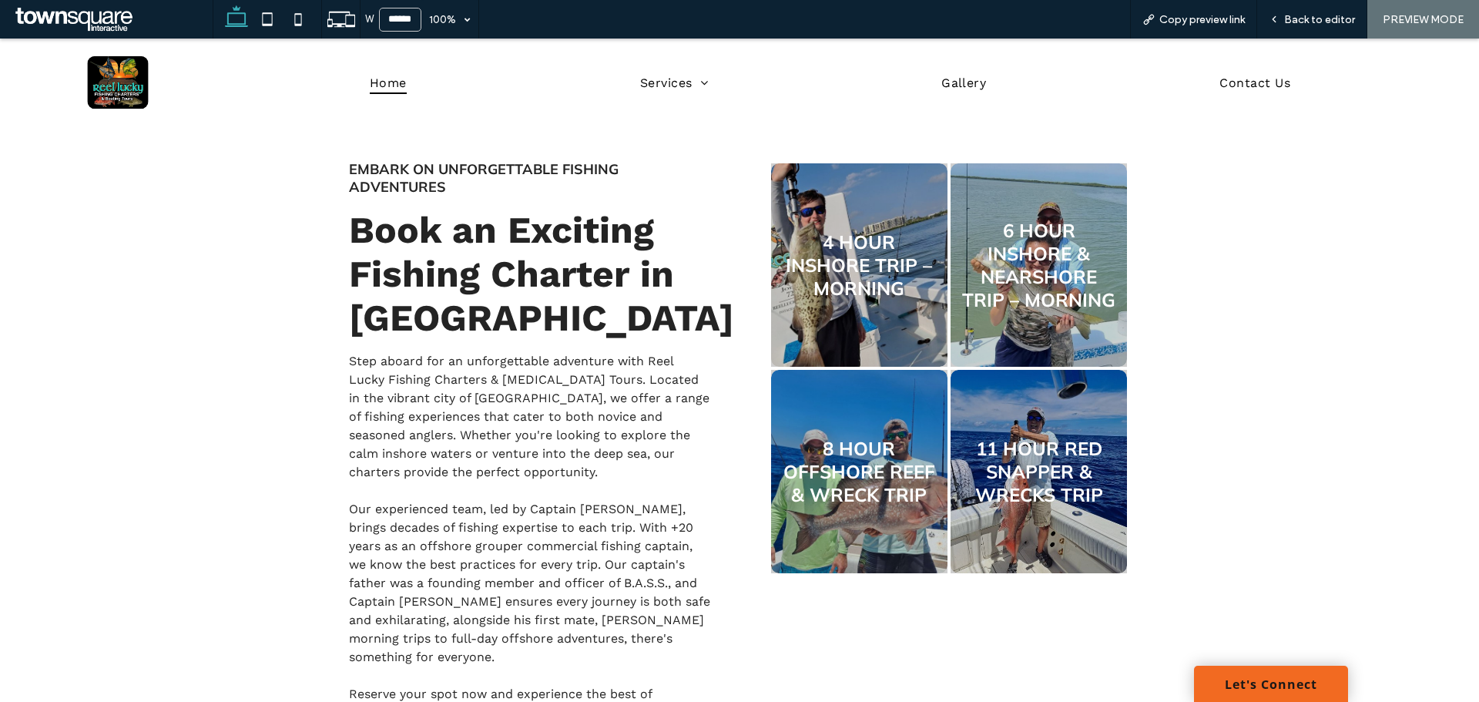
scroll to position [616, 0]
click at [859, 280] on link at bounding box center [859, 264] width 187 height 216
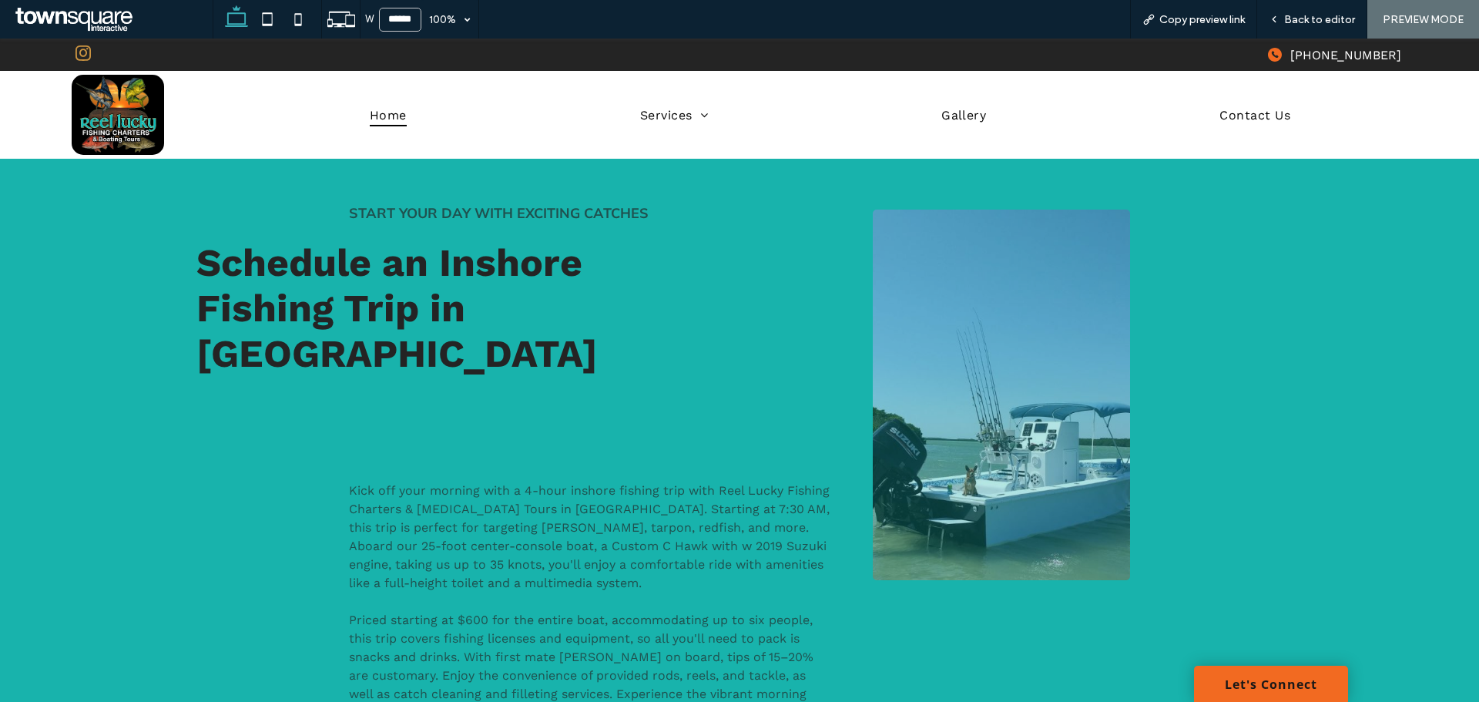
click at [381, 116] on span "Home" at bounding box center [388, 114] width 37 height 22
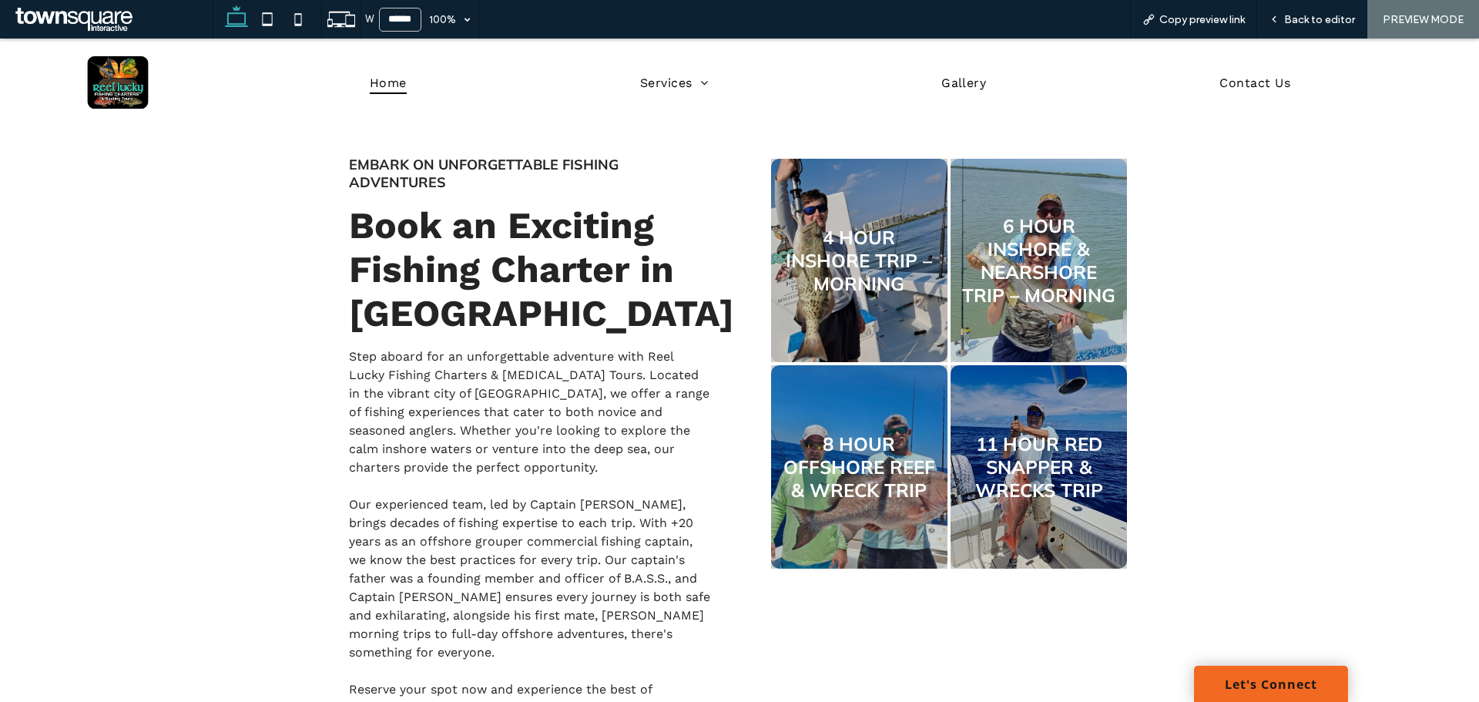
scroll to position [616, 0]
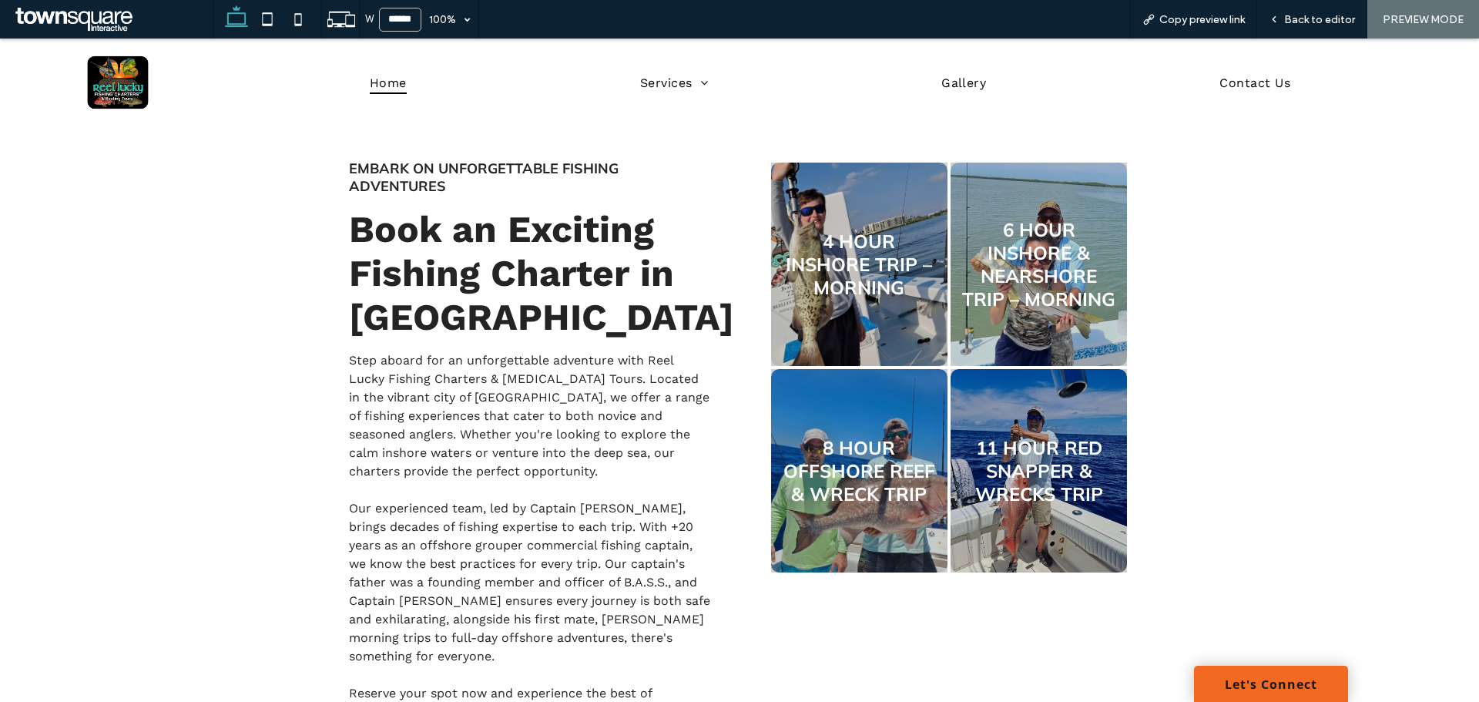
click at [863, 268] on link at bounding box center [859, 264] width 187 height 216
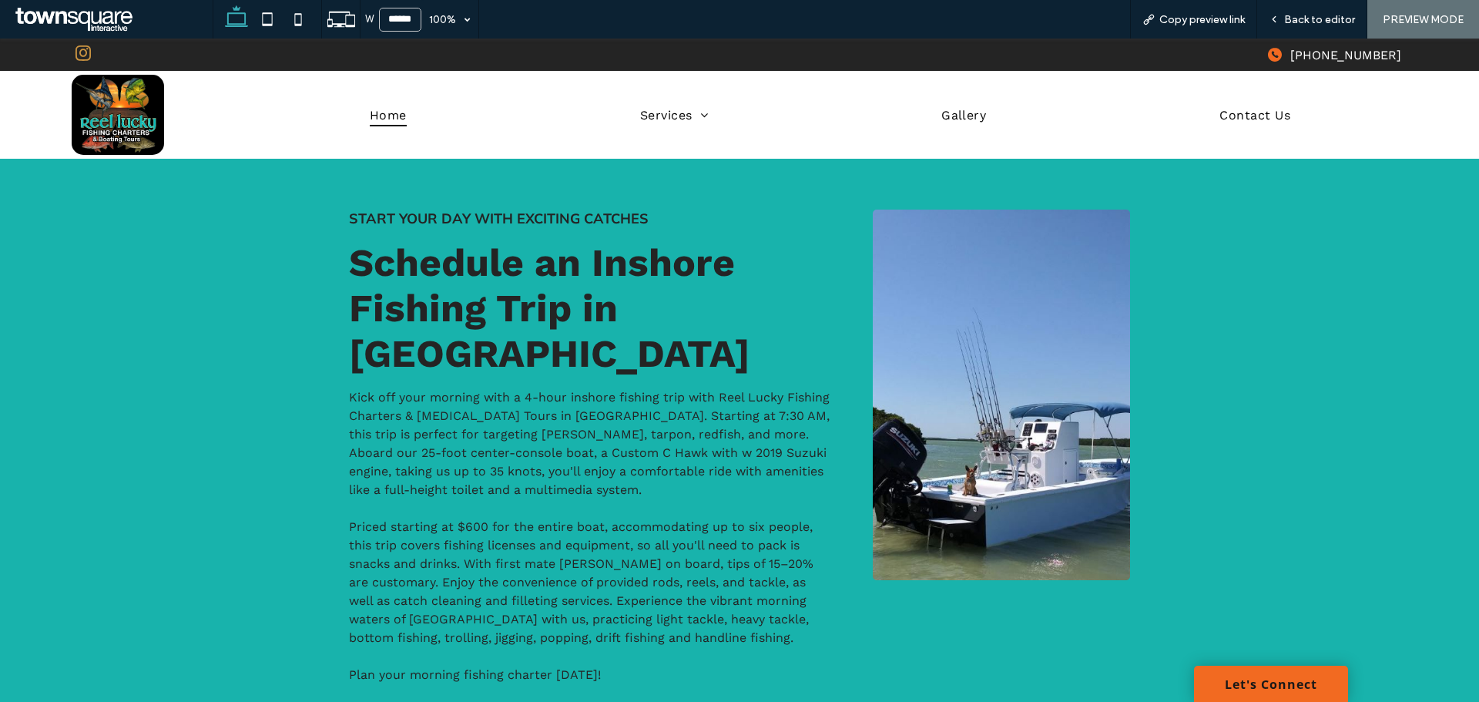
click at [387, 112] on span "Home" at bounding box center [388, 114] width 37 height 22
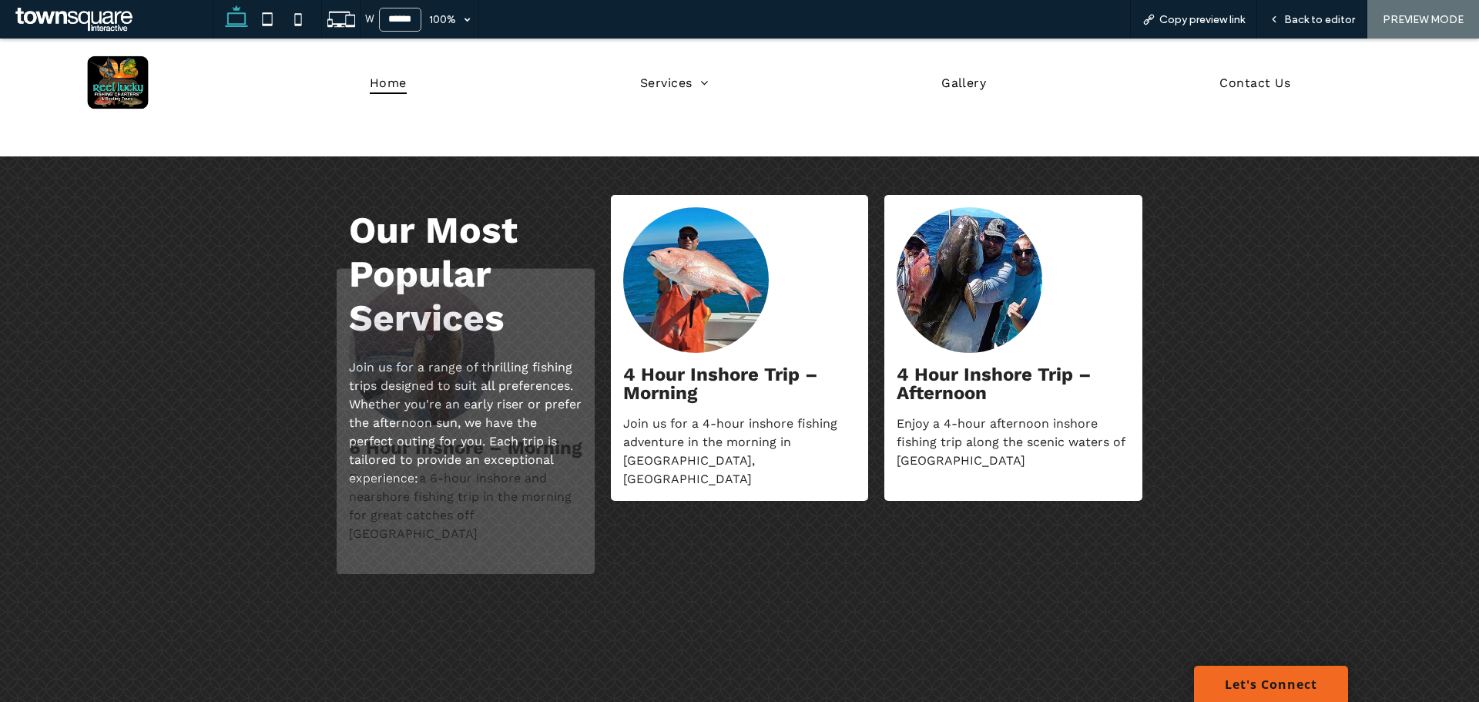
scroll to position [1233, 0]
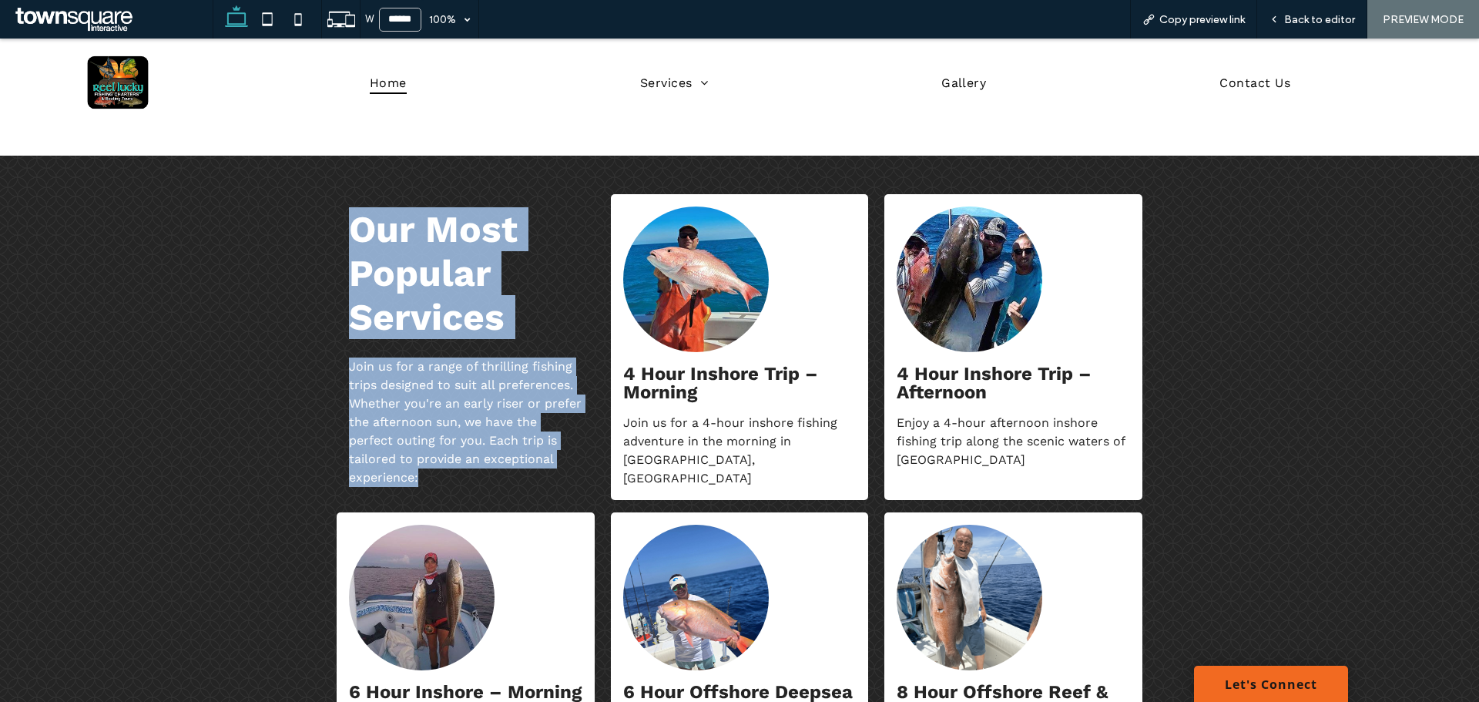
drag, startPoint x: 322, startPoint y: 220, endPoint x: 425, endPoint y: 468, distance: 269.4
click at [481, 484] on div "Our Most Popular Services Join us for a range of thrilling fishing trips design…" at bounding box center [739, 534] width 924 height 757
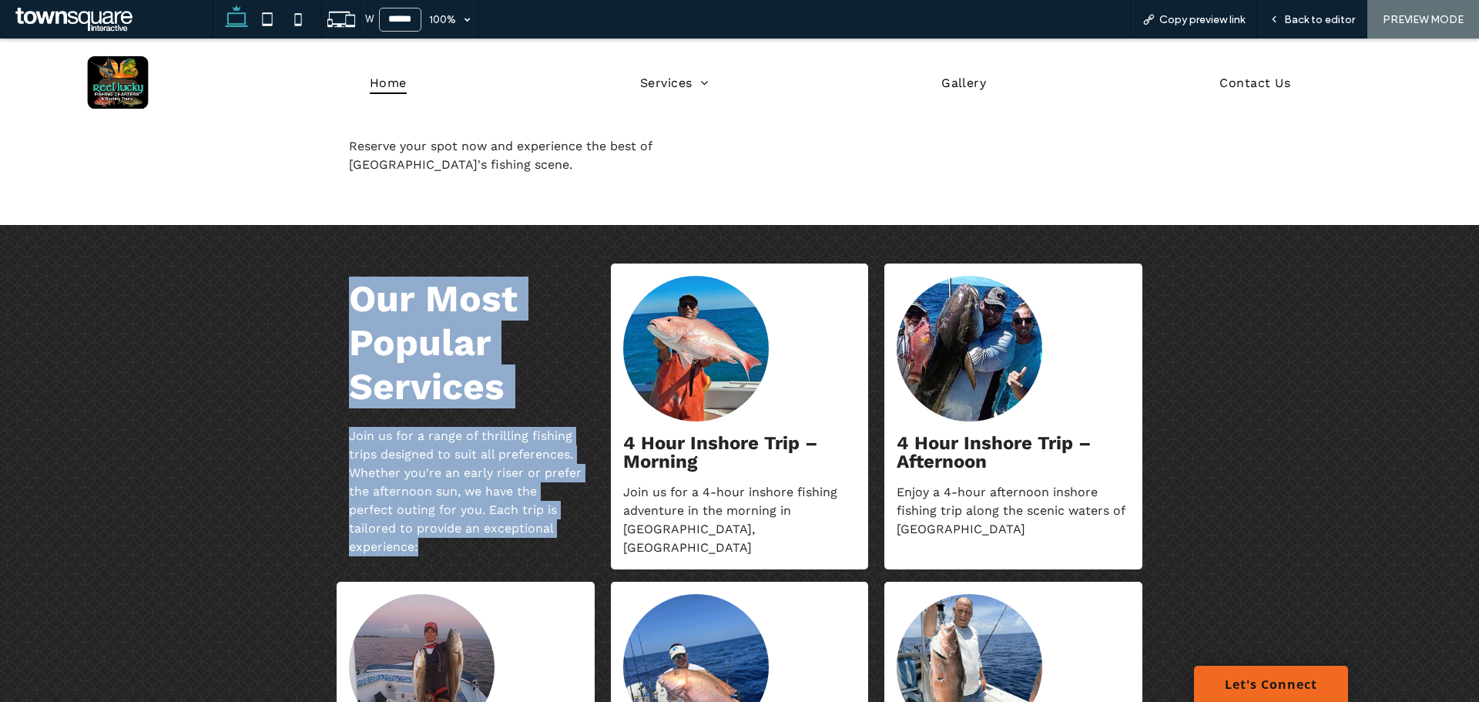
scroll to position [1156, 0]
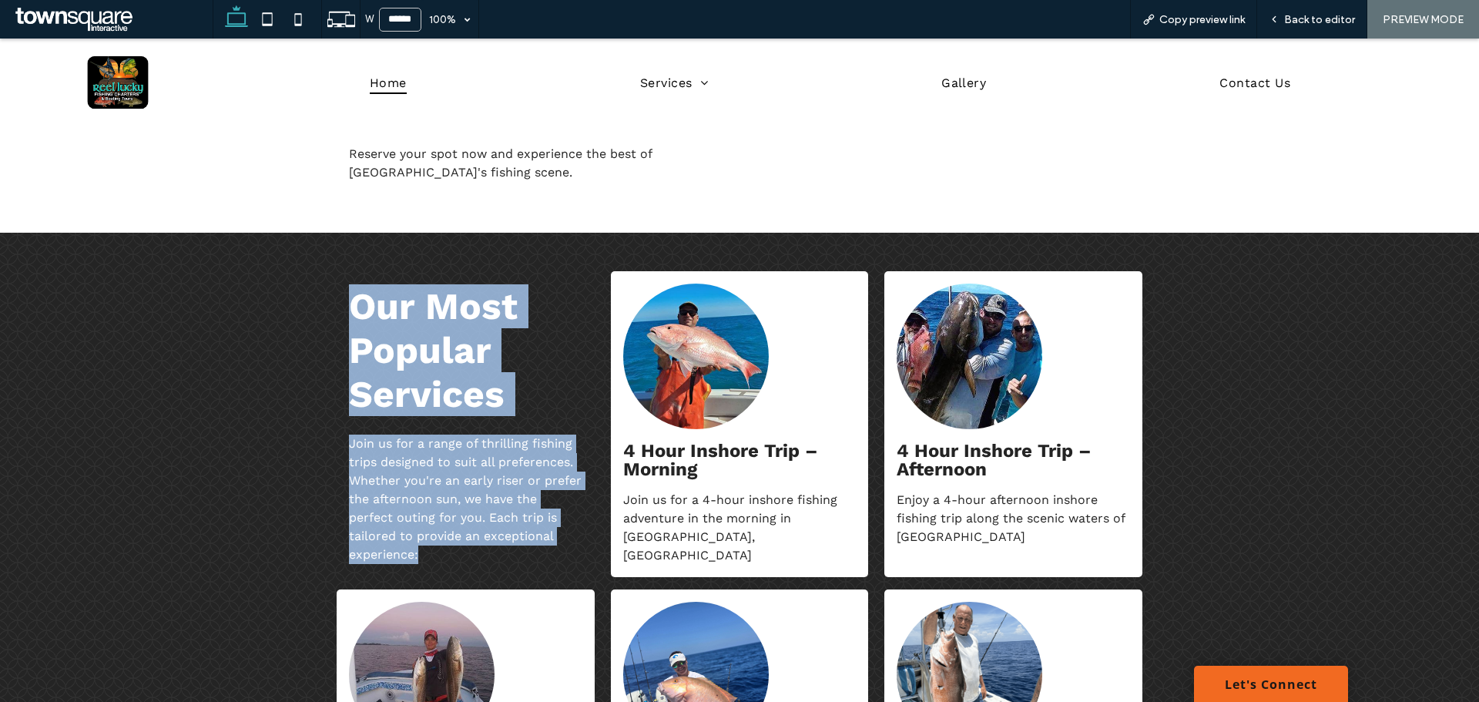
click at [438, 379] on span "Our Most Popular Services" at bounding box center [433, 350] width 169 height 132
click at [517, 249] on div "Our Most Popular Services Join us for a range of thrilling fishing trips design…" at bounding box center [739, 611] width 924 height 757
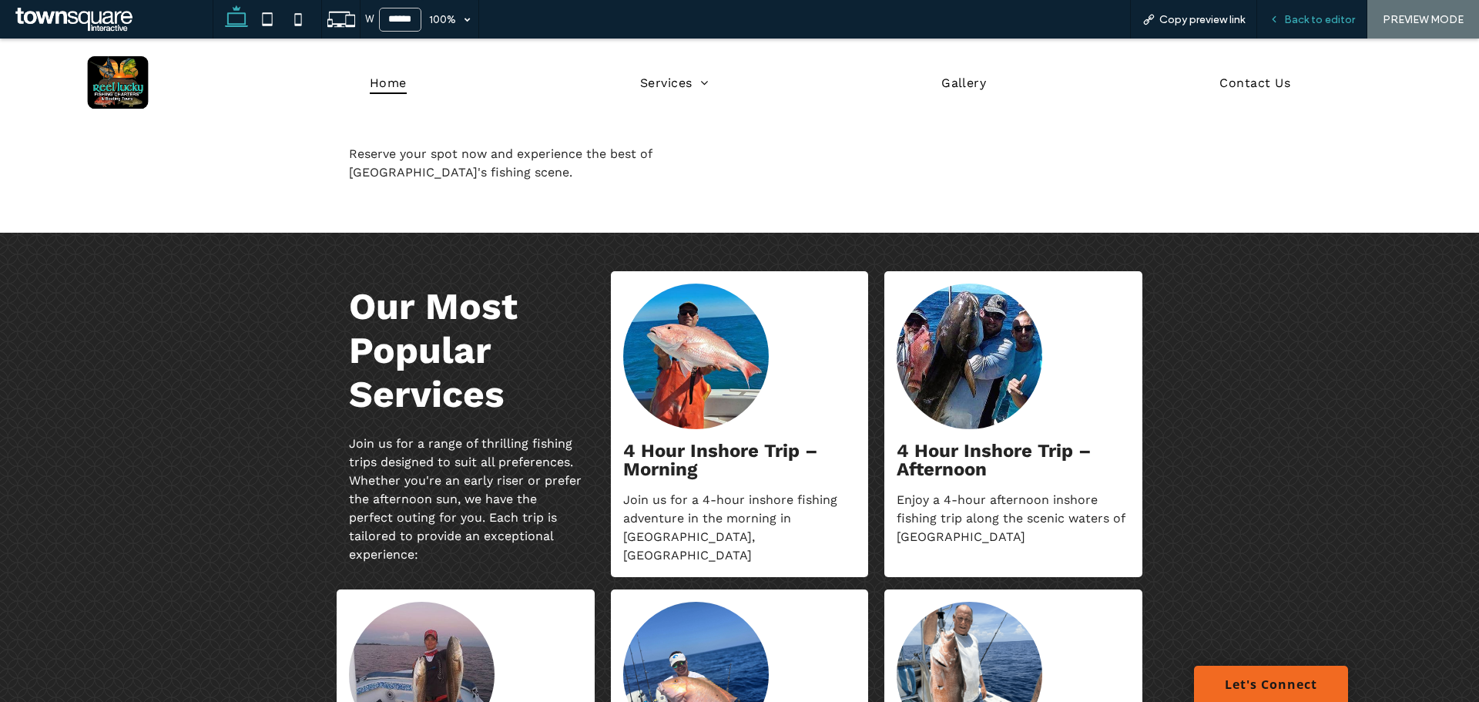
click at [1355, 8] on div "Back to editor" at bounding box center [1312, 19] width 110 height 39
click at [1327, 23] on span "Back to editor" at bounding box center [1319, 19] width 71 height 13
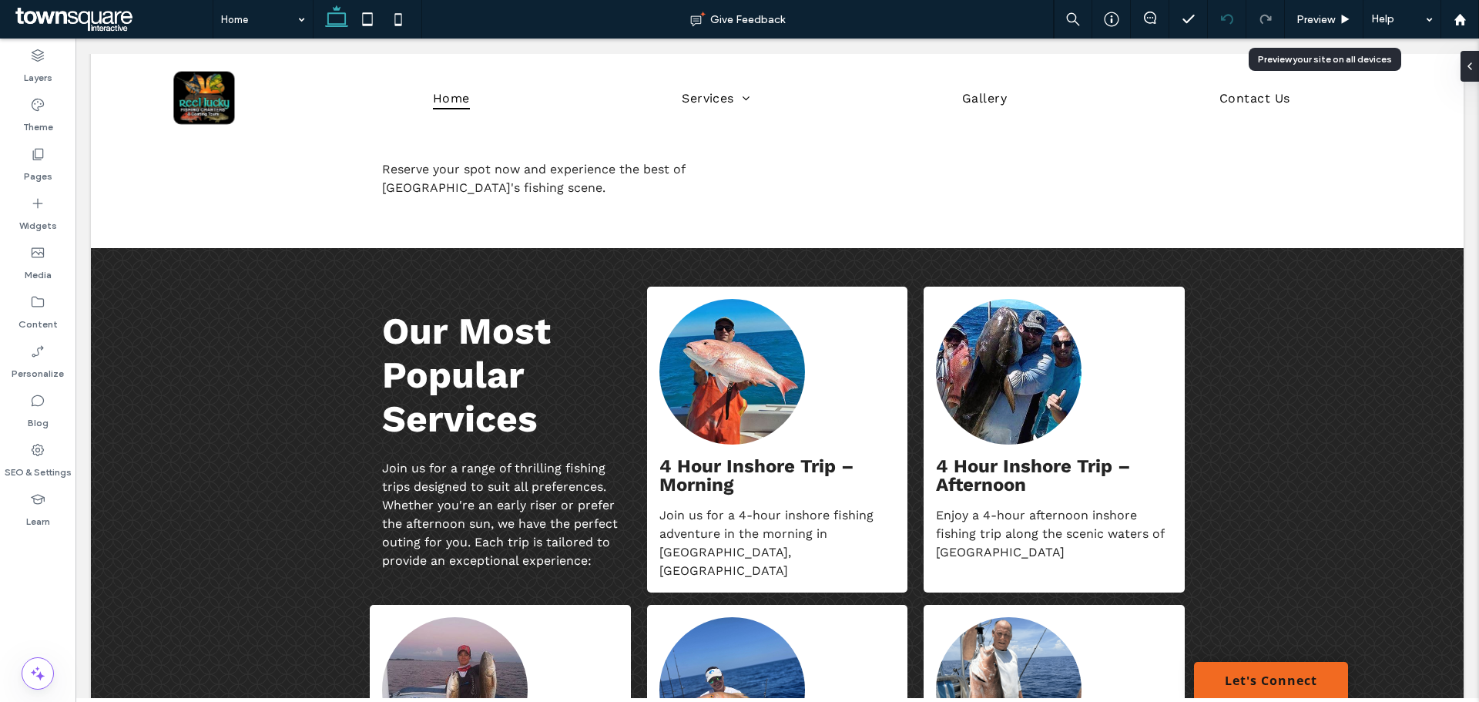
scroll to position [1138, 0]
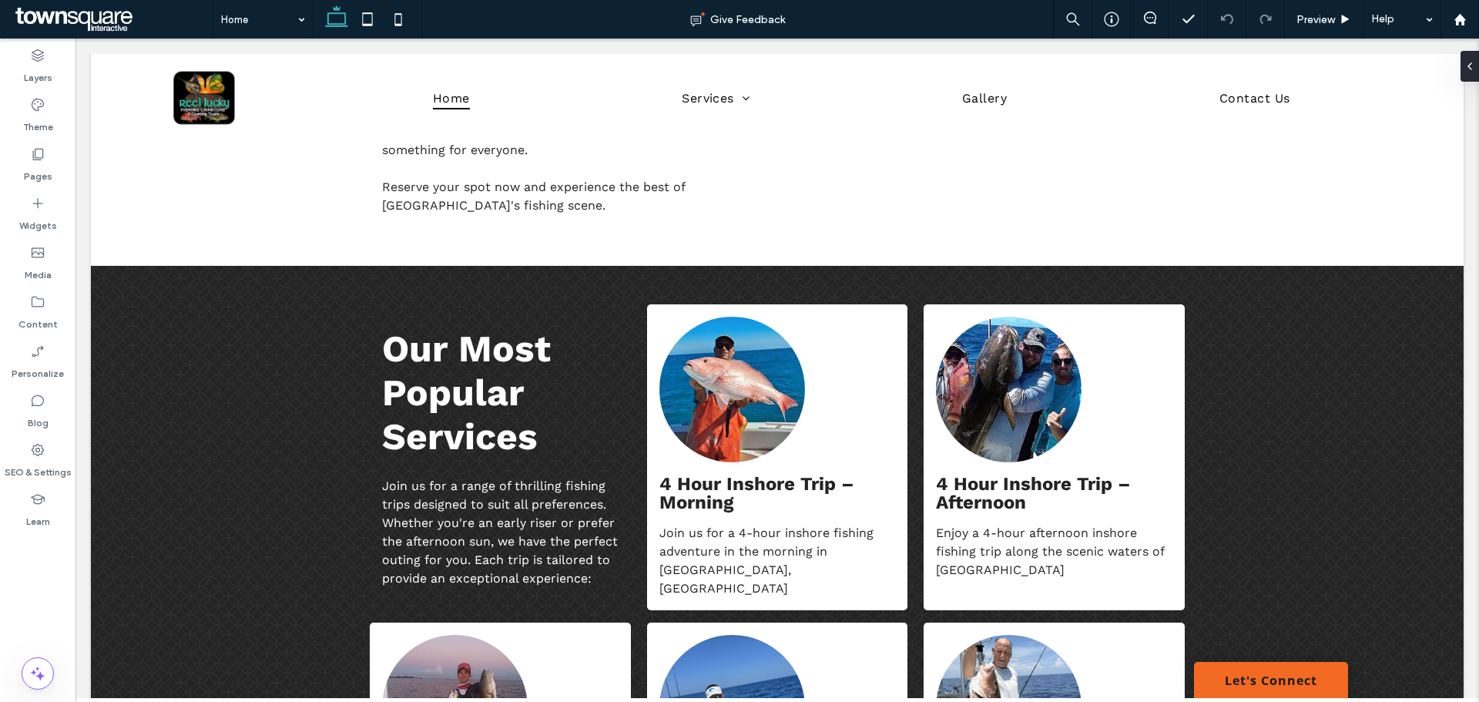
click at [1149, 10] on div at bounding box center [1150, 19] width 39 height 39
click at [1329, 10] on div "Preview" at bounding box center [1324, 19] width 79 height 39
click at [1336, 22] on div "Preview" at bounding box center [1324, 19] width 78 height 13
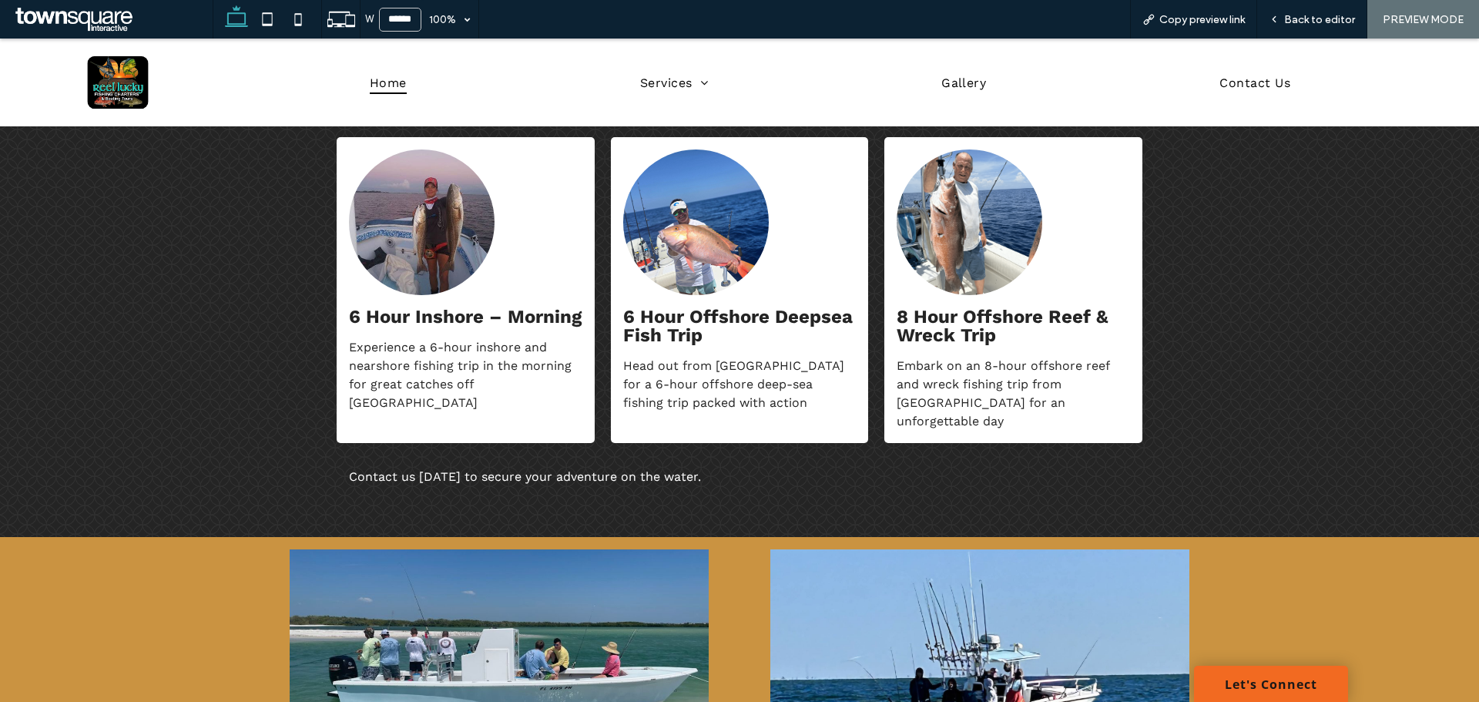
scroll to position [1908, 0]
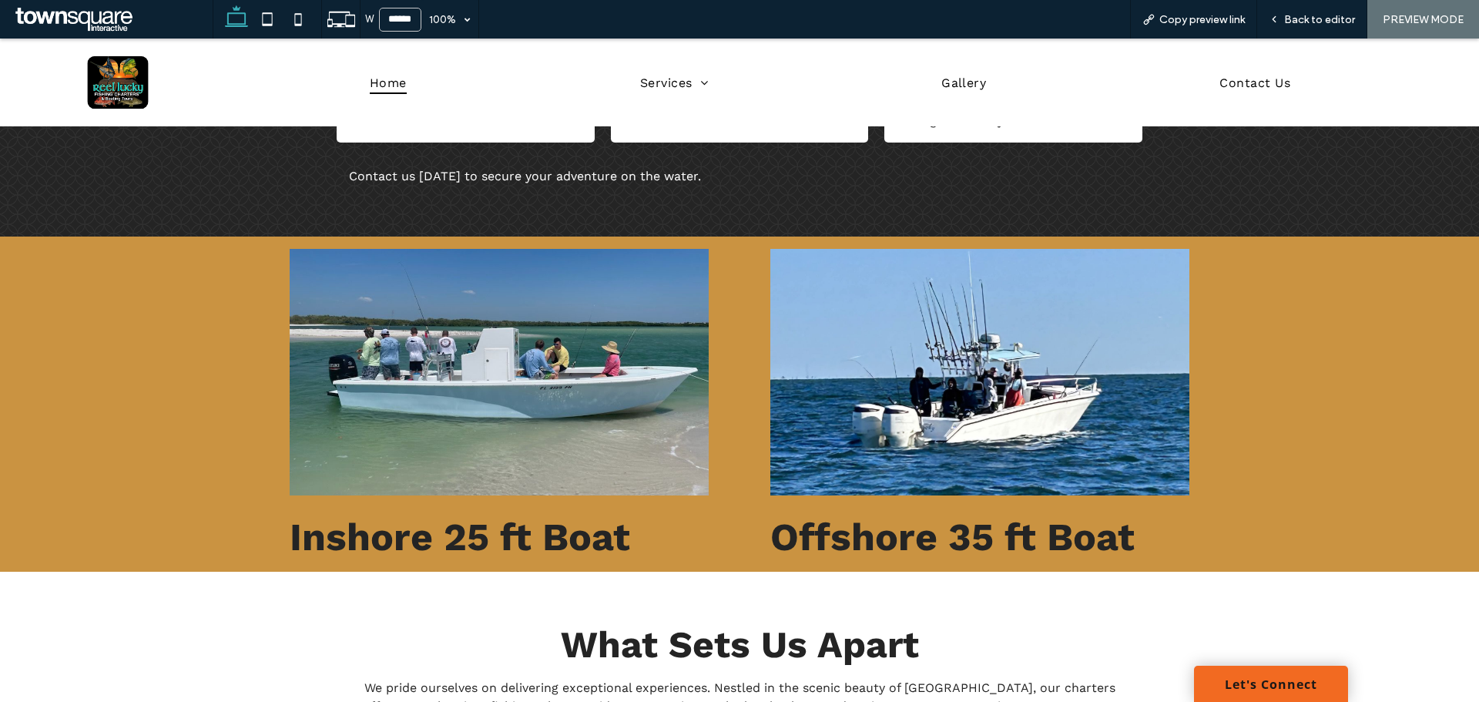
click at [532, 432] on img at bounding box center [499, 372] width 419 height 247
click at [1323, 31] on div "Back to editor" at bounding box center [1312, 19] width 110 height 39
click at [1327, 13] on span "Back to editor" at bounding box center [1319, 19] width 71 height 13
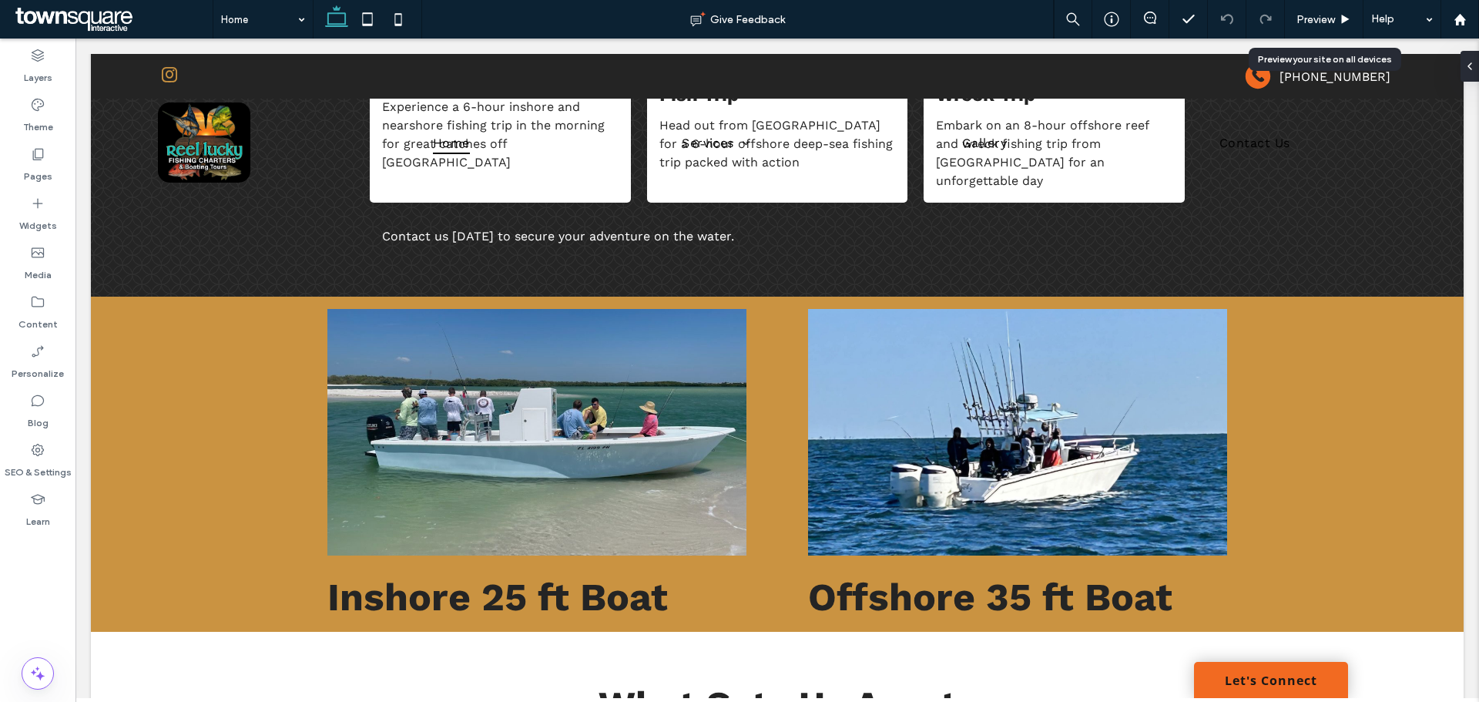
scroll to position [1890, 0]
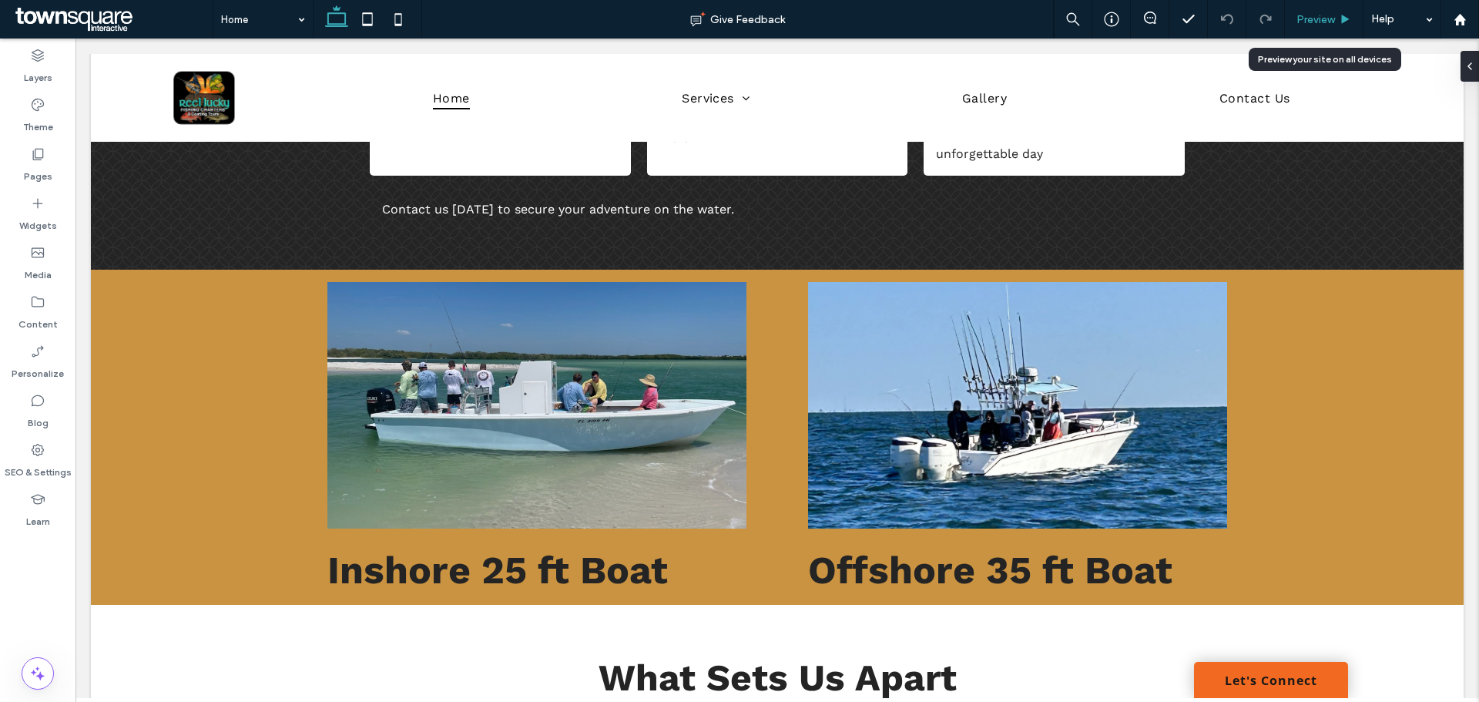
click at [1329, 13] on span "Preview" at bounding box center [1316, 19] width 39 height 13
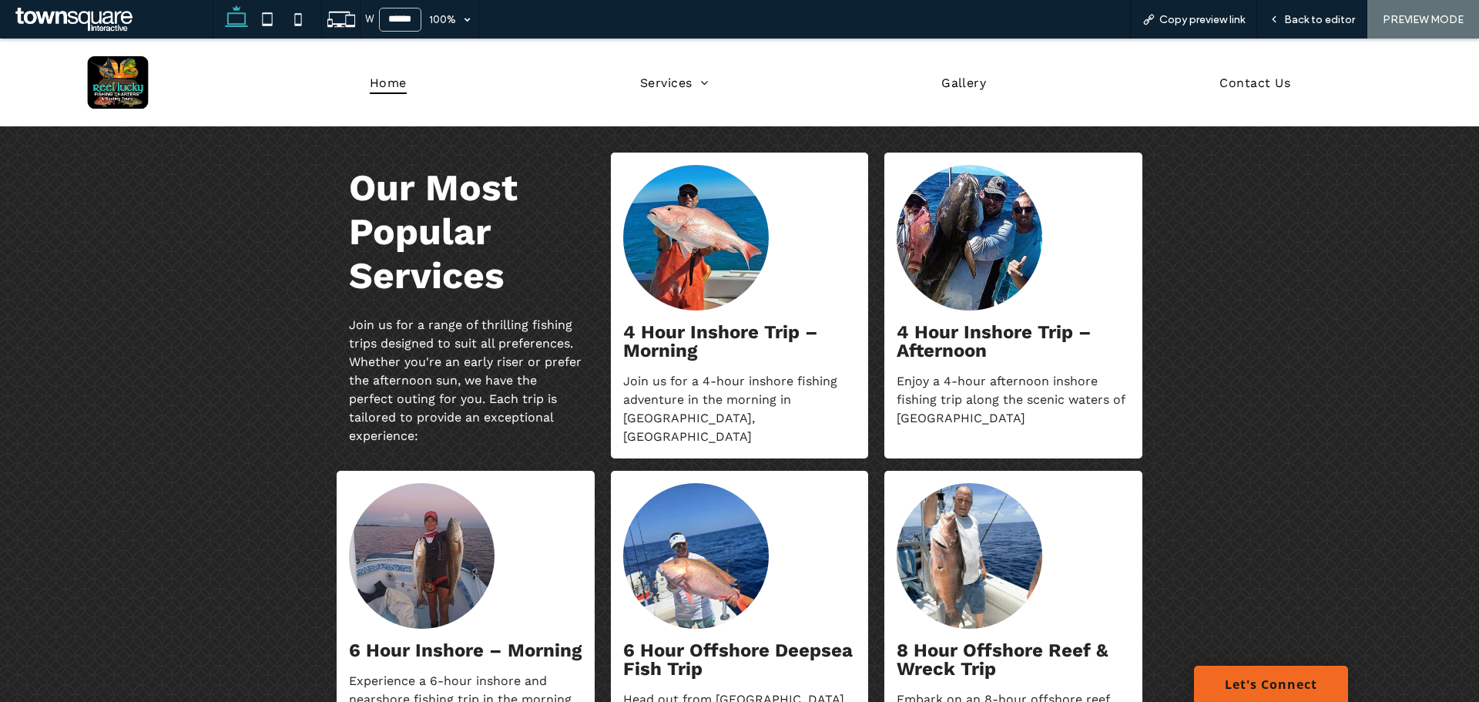
scroll to position [1291, 0]
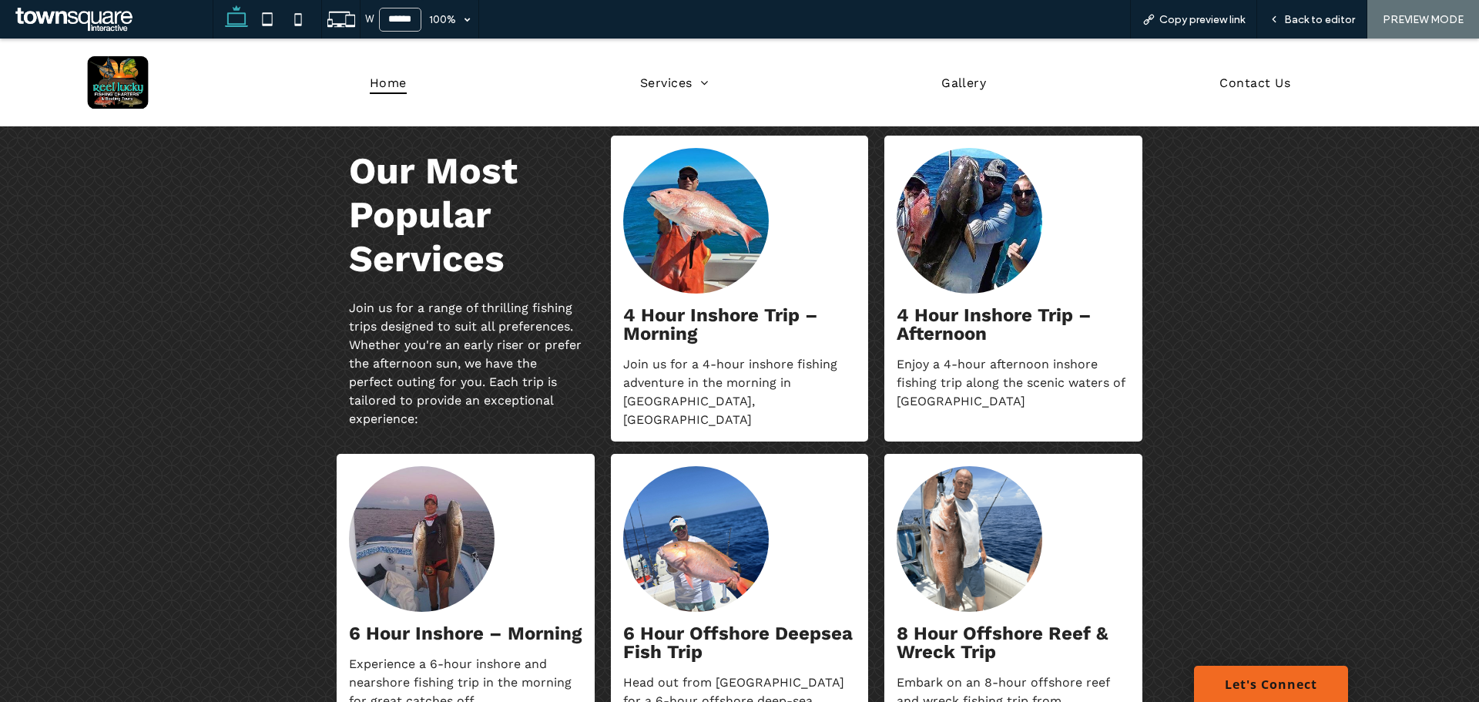
click at [231, 515] on div "Our Most Popular Services Join us for a range of thrilling fishing trips design…" at bounding box center [739, 475] width 1479 height 757
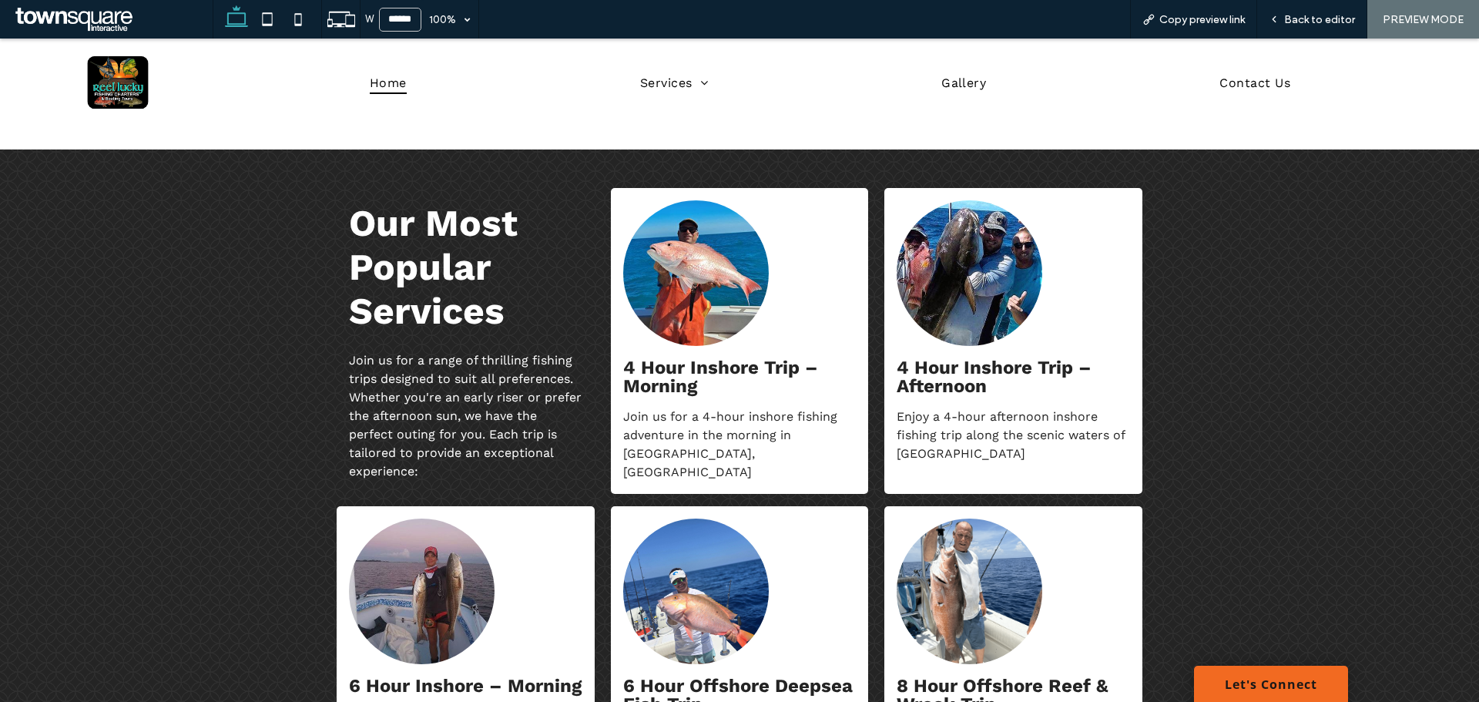
scroll to position [1214, 0]
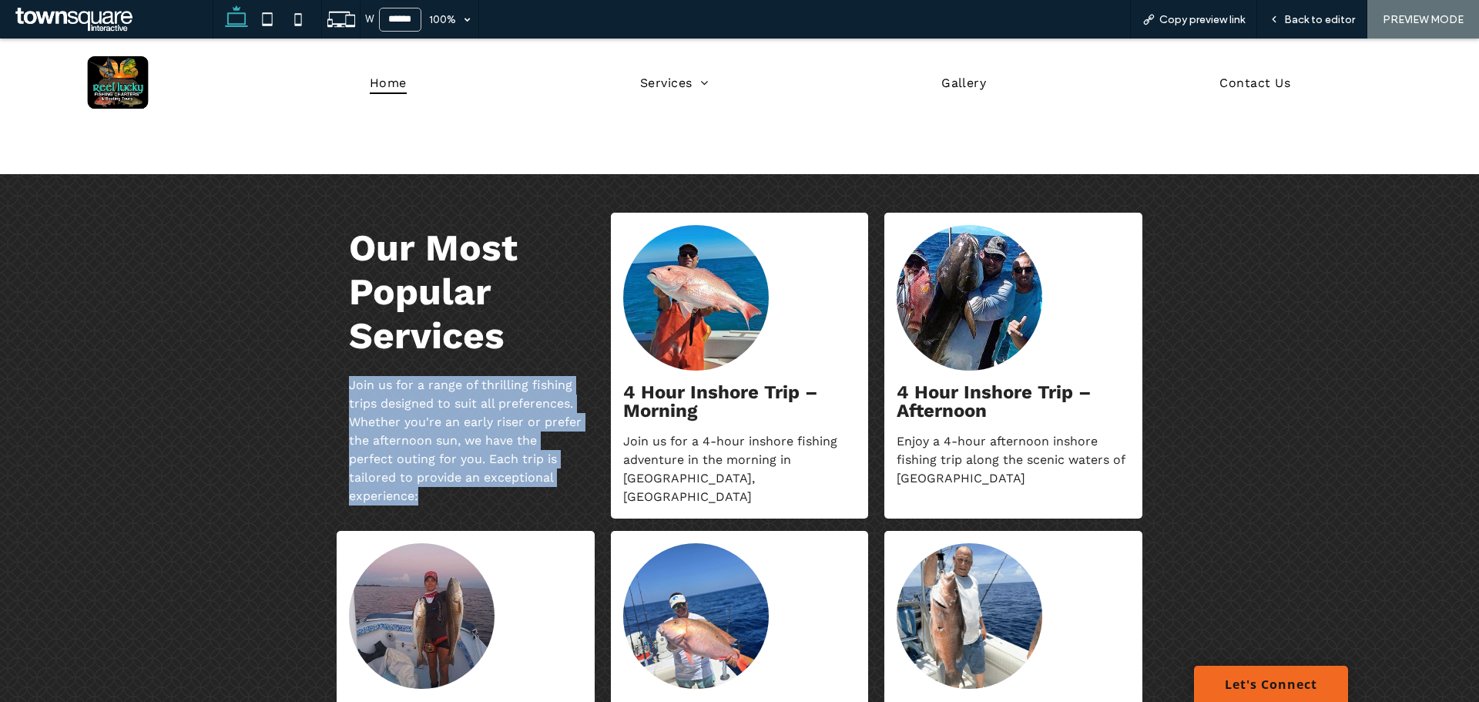
drag, startPoint x: 417, startPoint y: 498, endPoint x: 342, endPoint y: 385, distance: 135.7
click at [349, 385] on p "Join us for a range of thrilling fishing trips designed to suit all preferences…" at bounding box center [465, 440] width 233 height 129
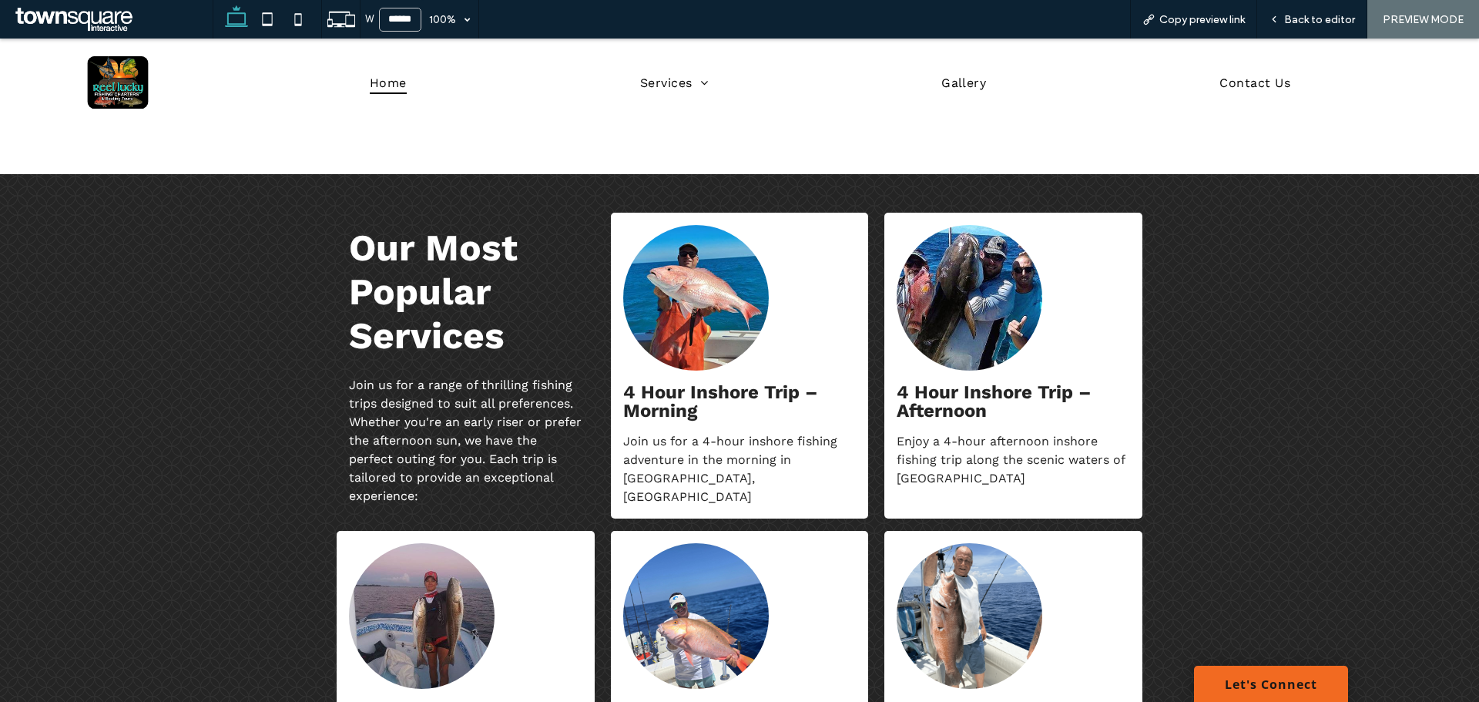
click at [248, 422] on div "Our Most Popular Services Join us for a range of thrilling fishing trips design…" at bounding box center [739, 552] width 1479 height 757
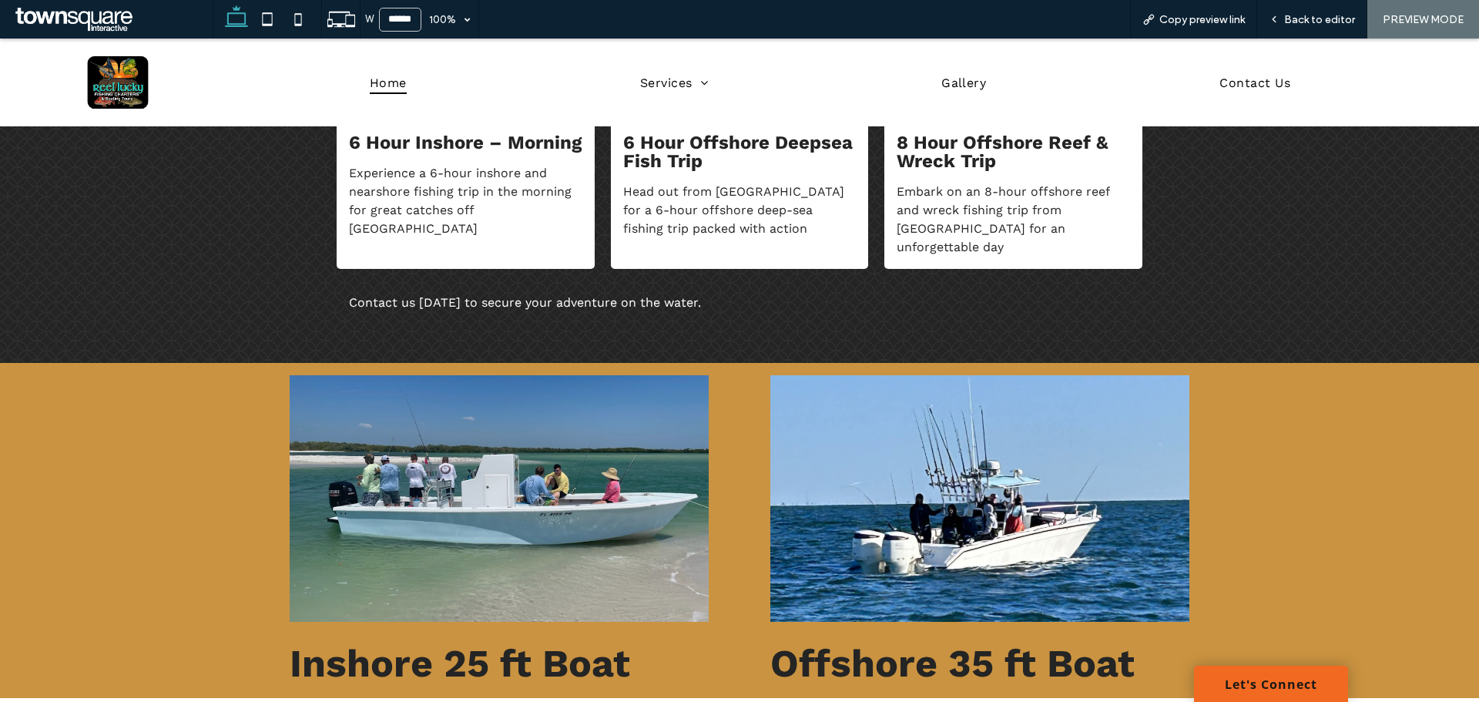
scroll to position [1907, 0]
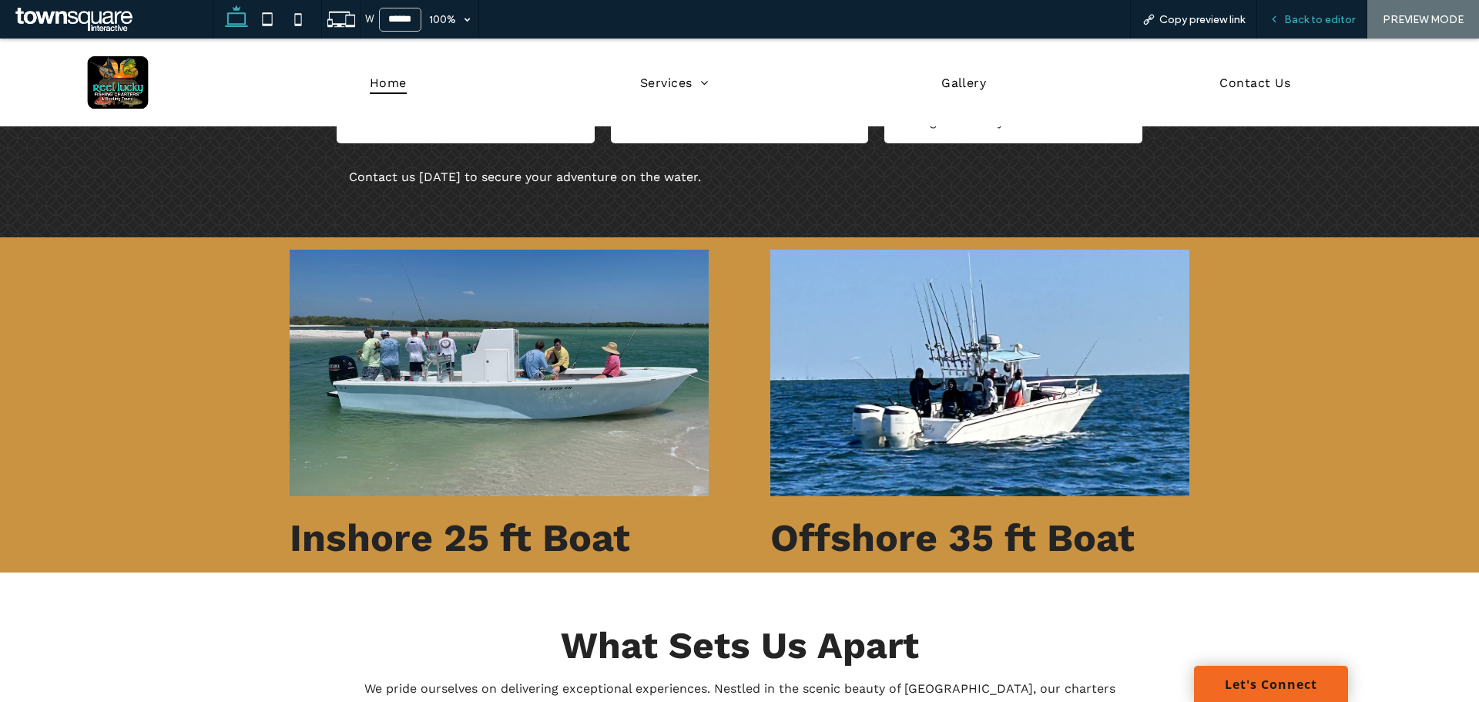
click at [1316, 16] on span "Back to editor" at bounding box center [1319, 19] width 71 height 13
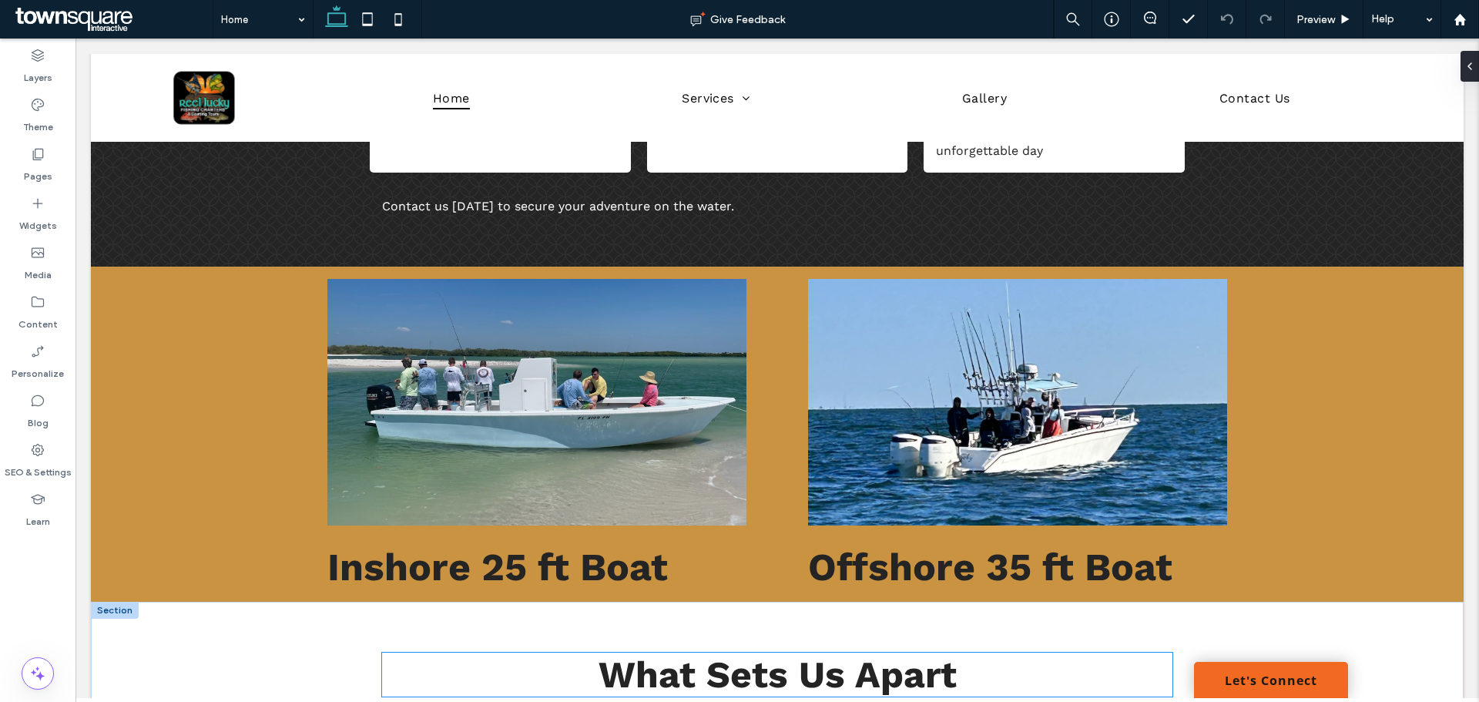
scroll to position [1967, 0]
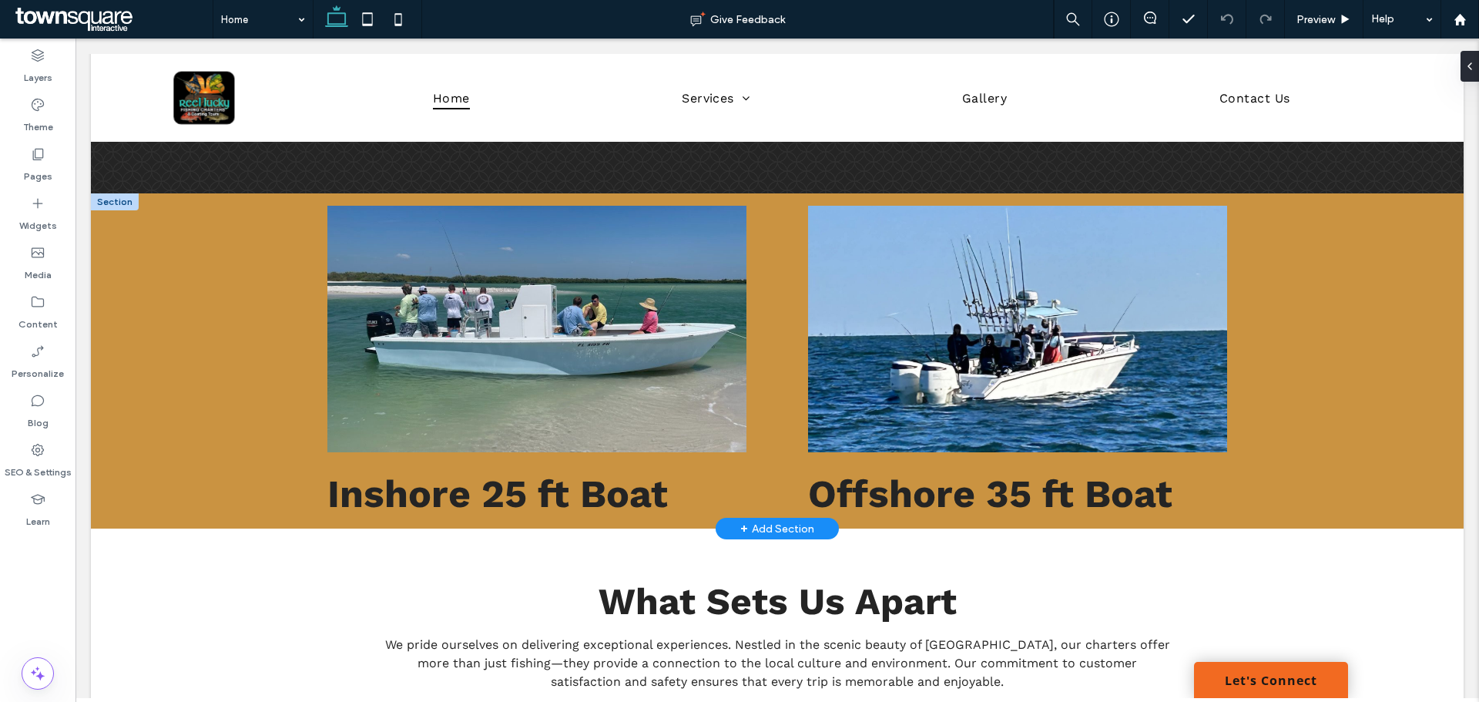
click at [765, 520] on div "+ Add Section" at bounding box center [777, 528] width 74 height 17
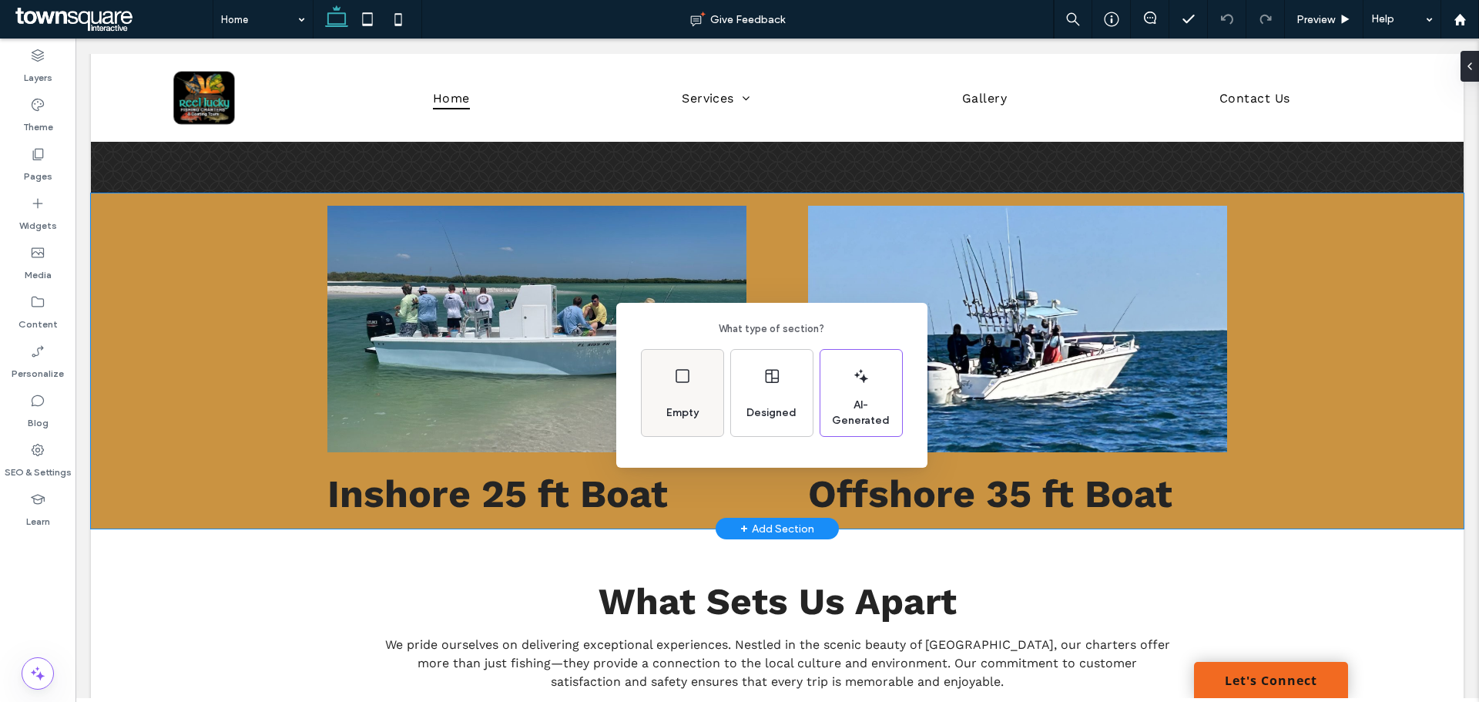
click at [653, 411] on div "Empty" at bounding box center [683, 393] width 82 height 86
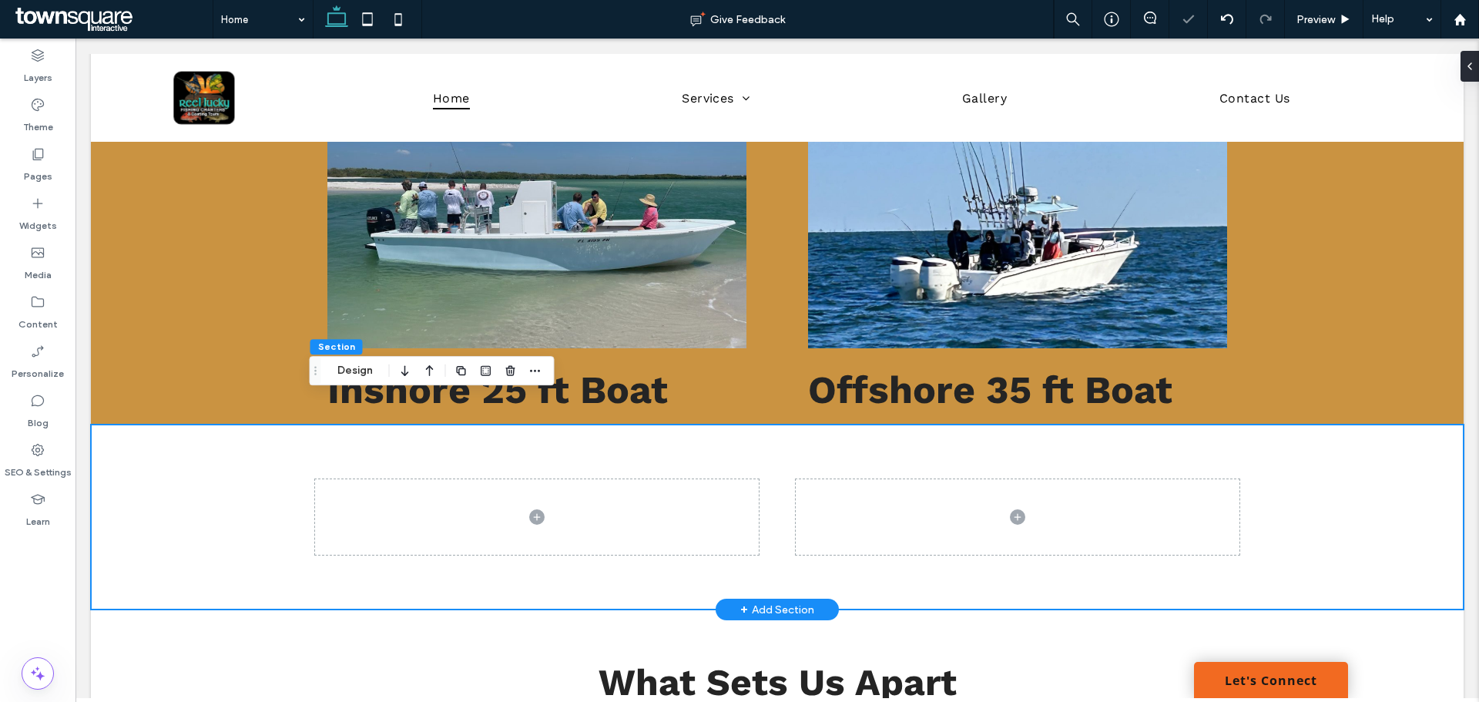
scroll to position [2044, 0]
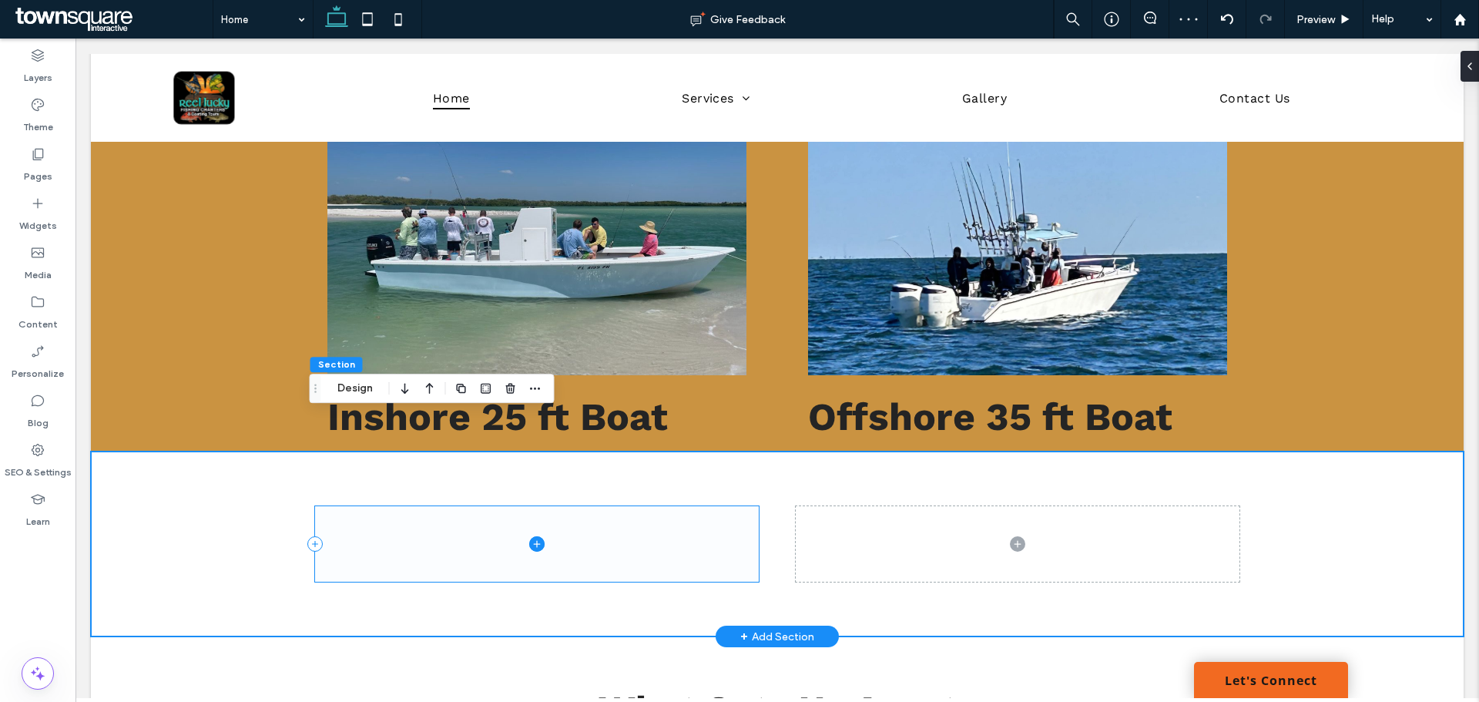
click at [526, 514] on span at bounding box center [537, 543] width 444 height 75
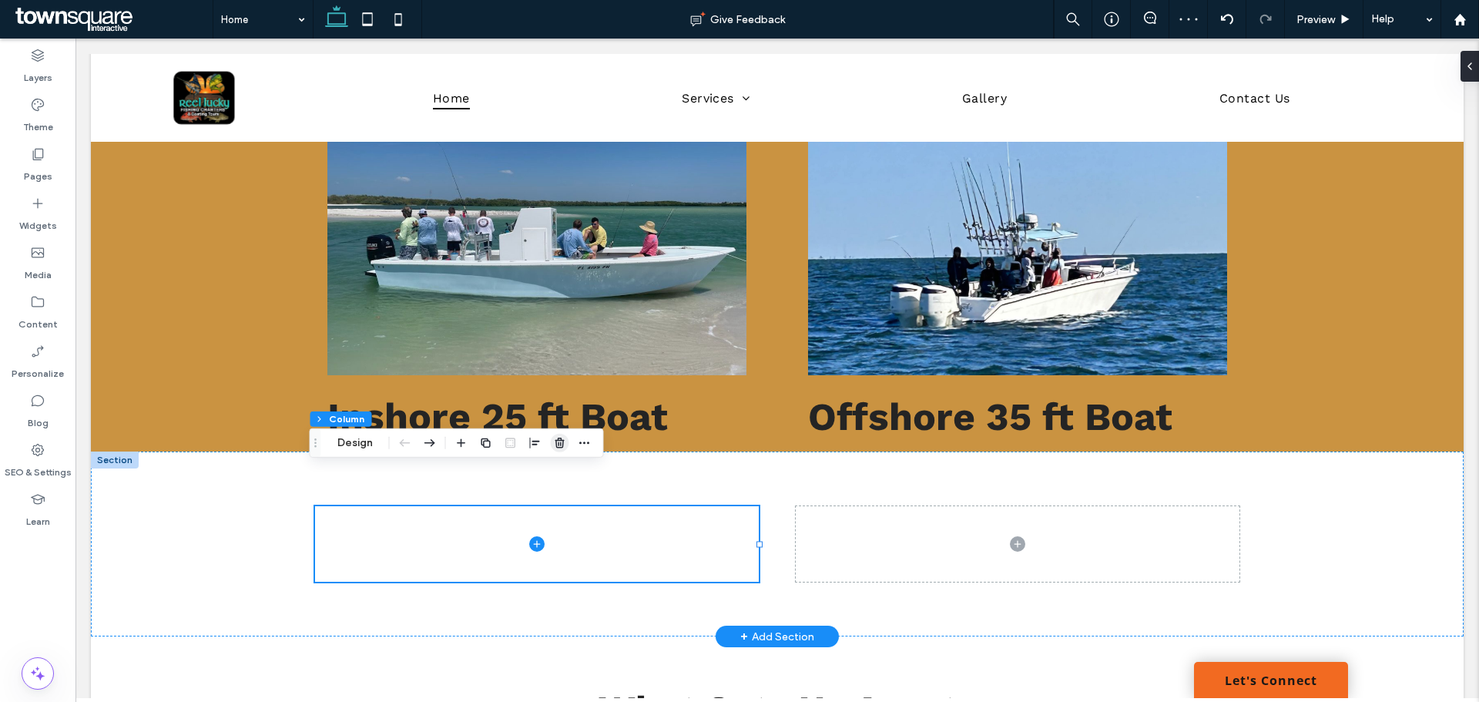
click at [557, 445] on use "button" at bounding box center [559, 443] width 9 height 10
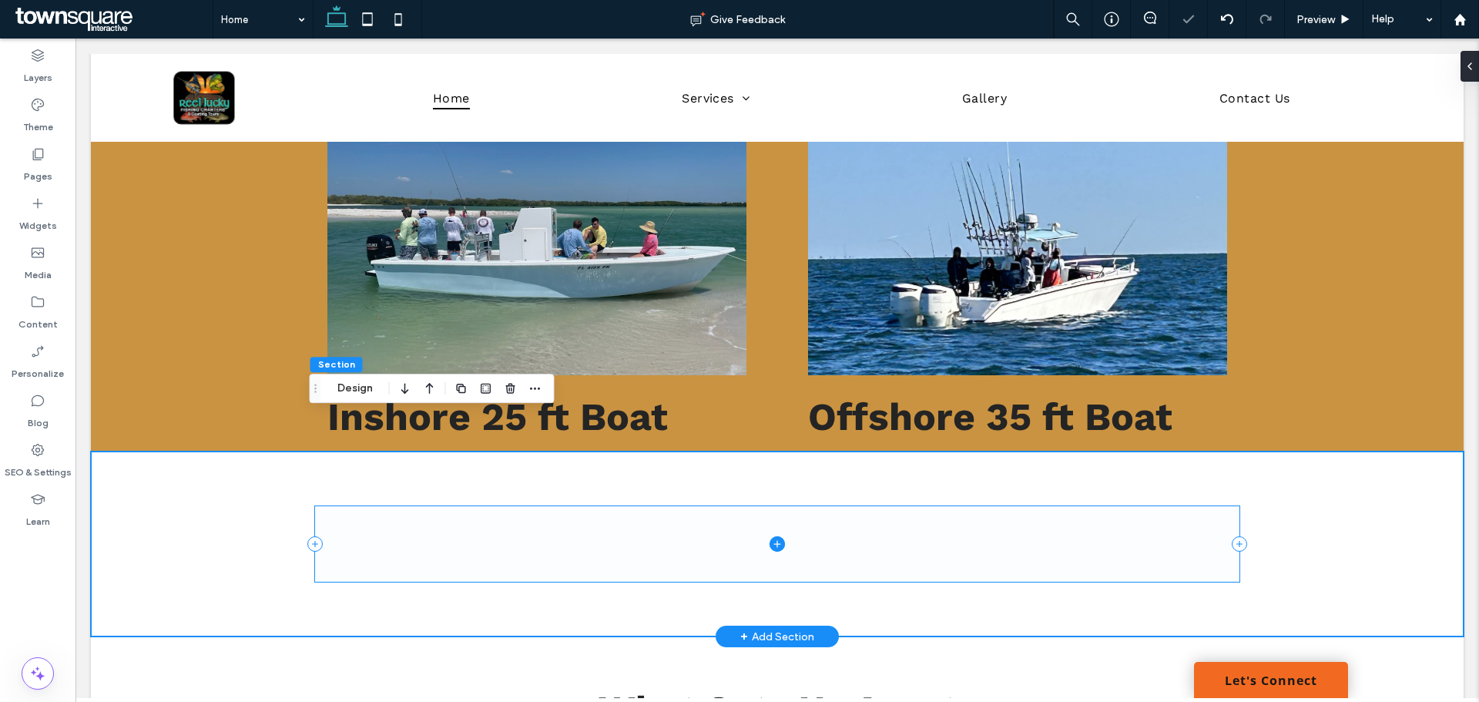
click at [434, 517] on span at bounding box center [777, 543] width 924 height 75
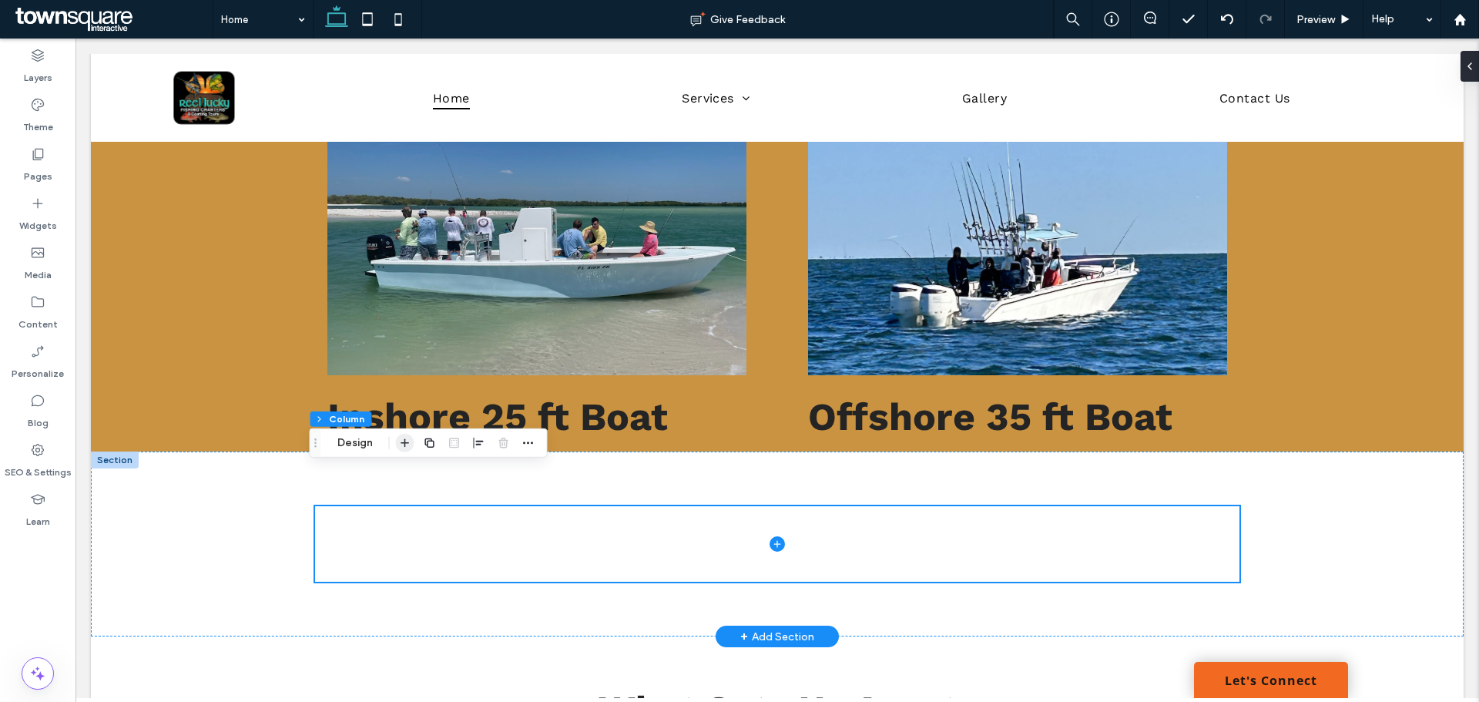
click at [404, 445] on icon "button" at bounding box center [405, 443] width 12 height 12
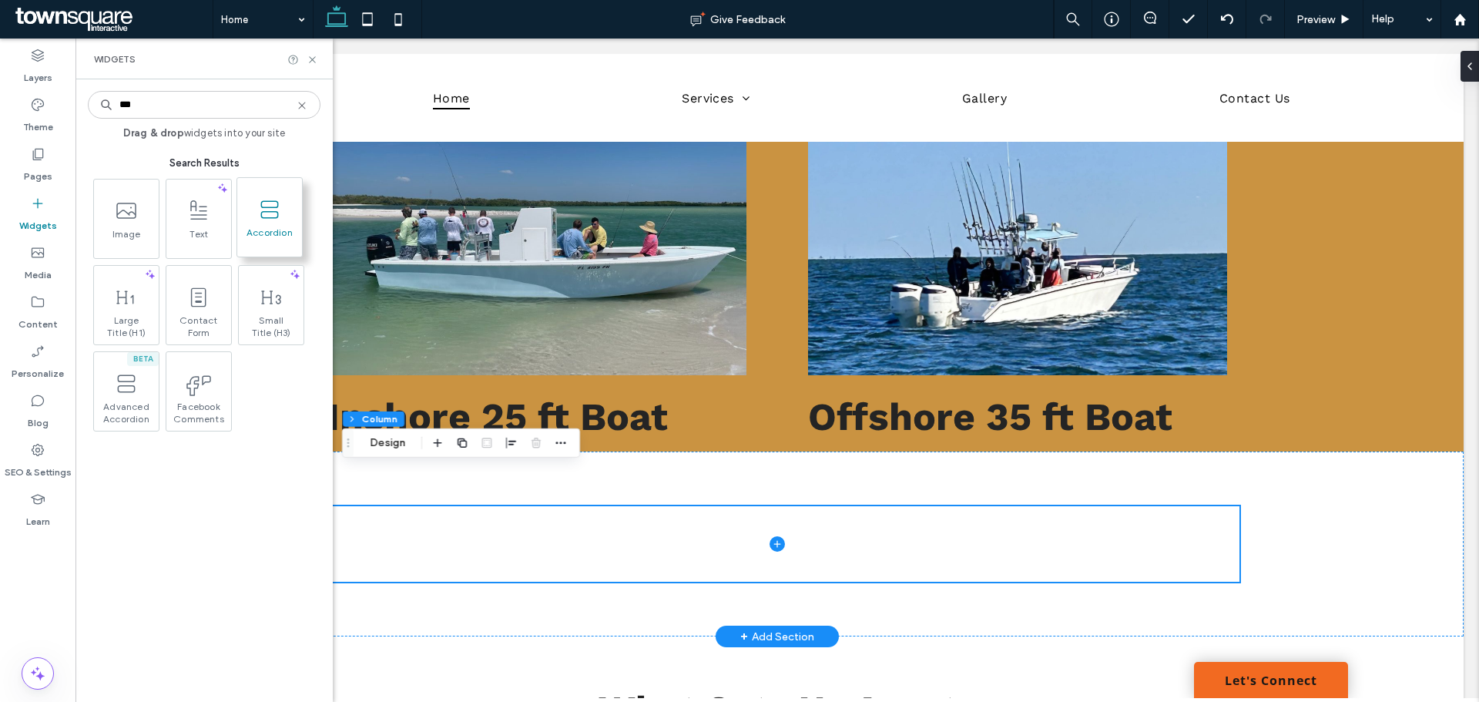
type input "***"
click at [263, 222] on span at bounding box center [269, 209] width 65 height 35
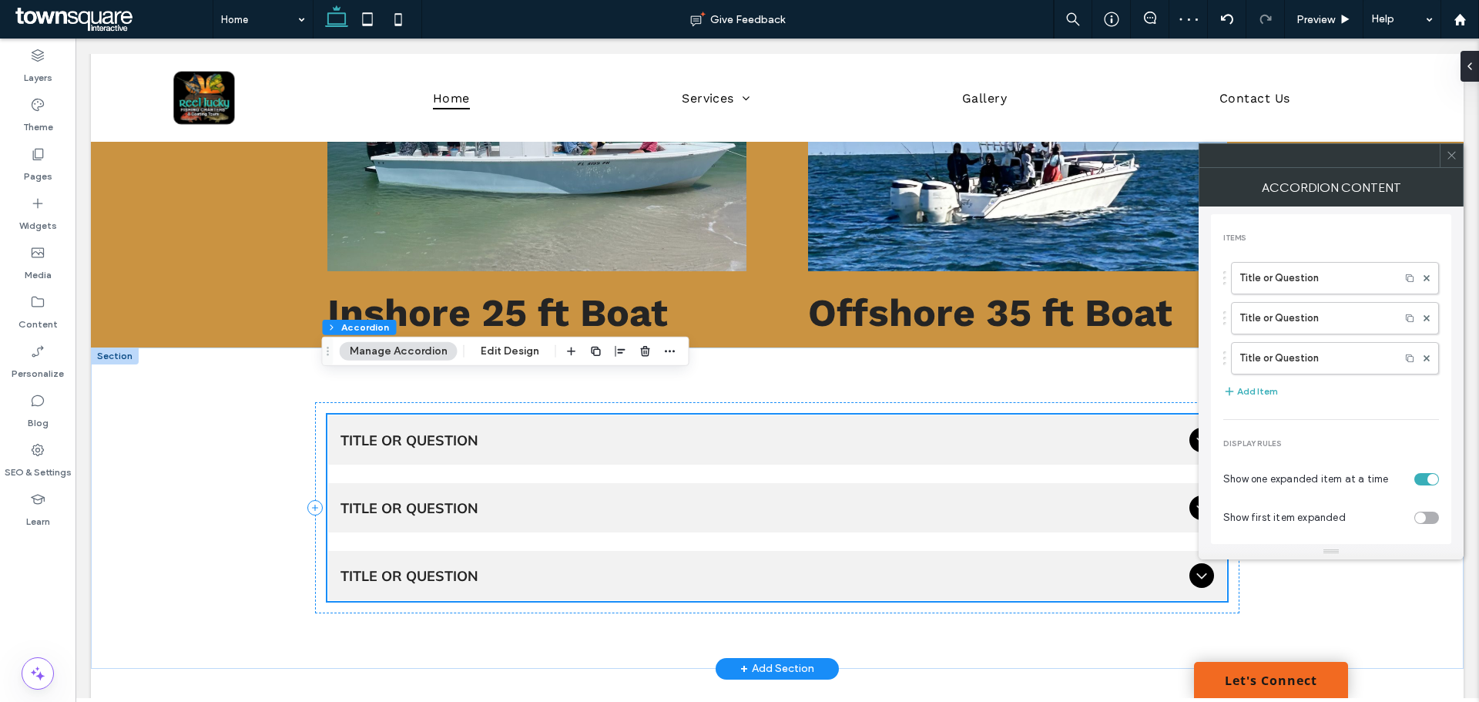
scroll to position [2121, 0]
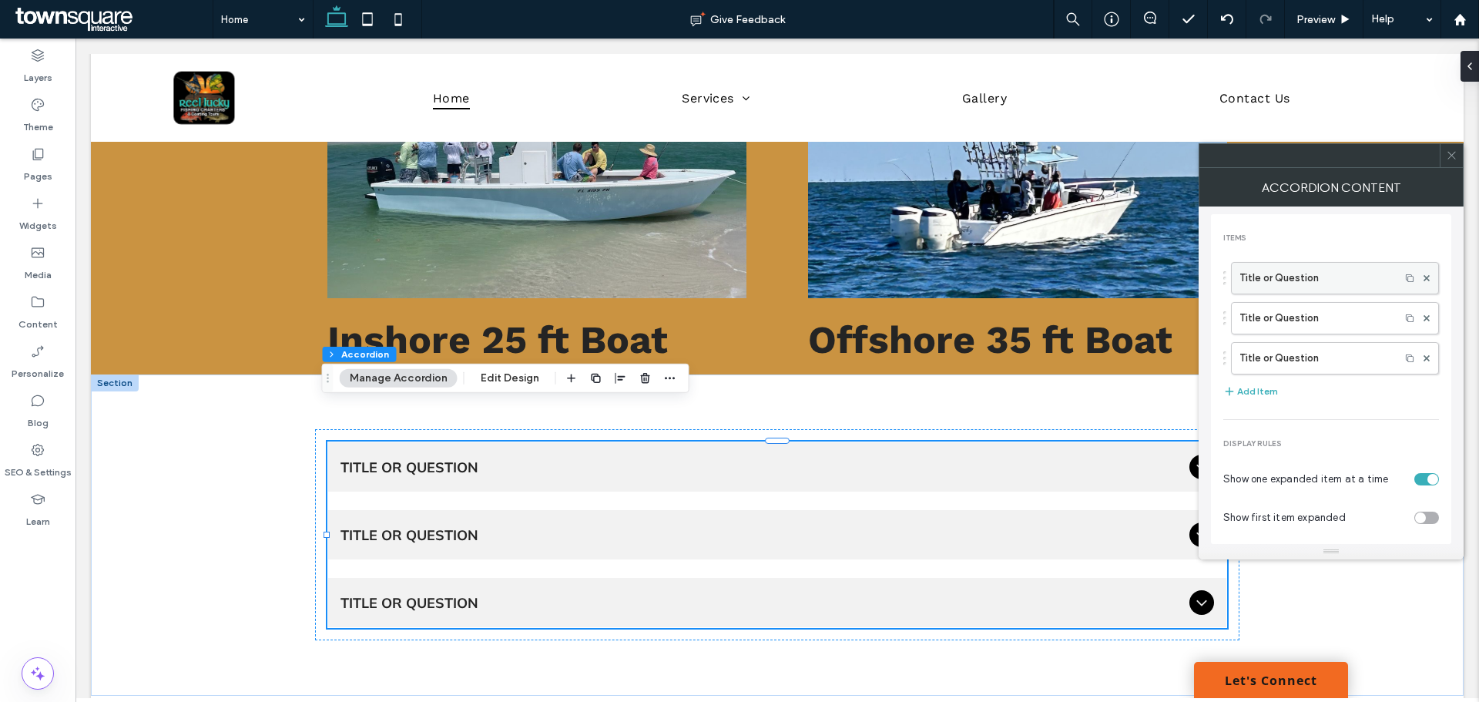
click at [1312, 276] on label "Title or Question" at bounding box center [1316, 278] width 153 height 31
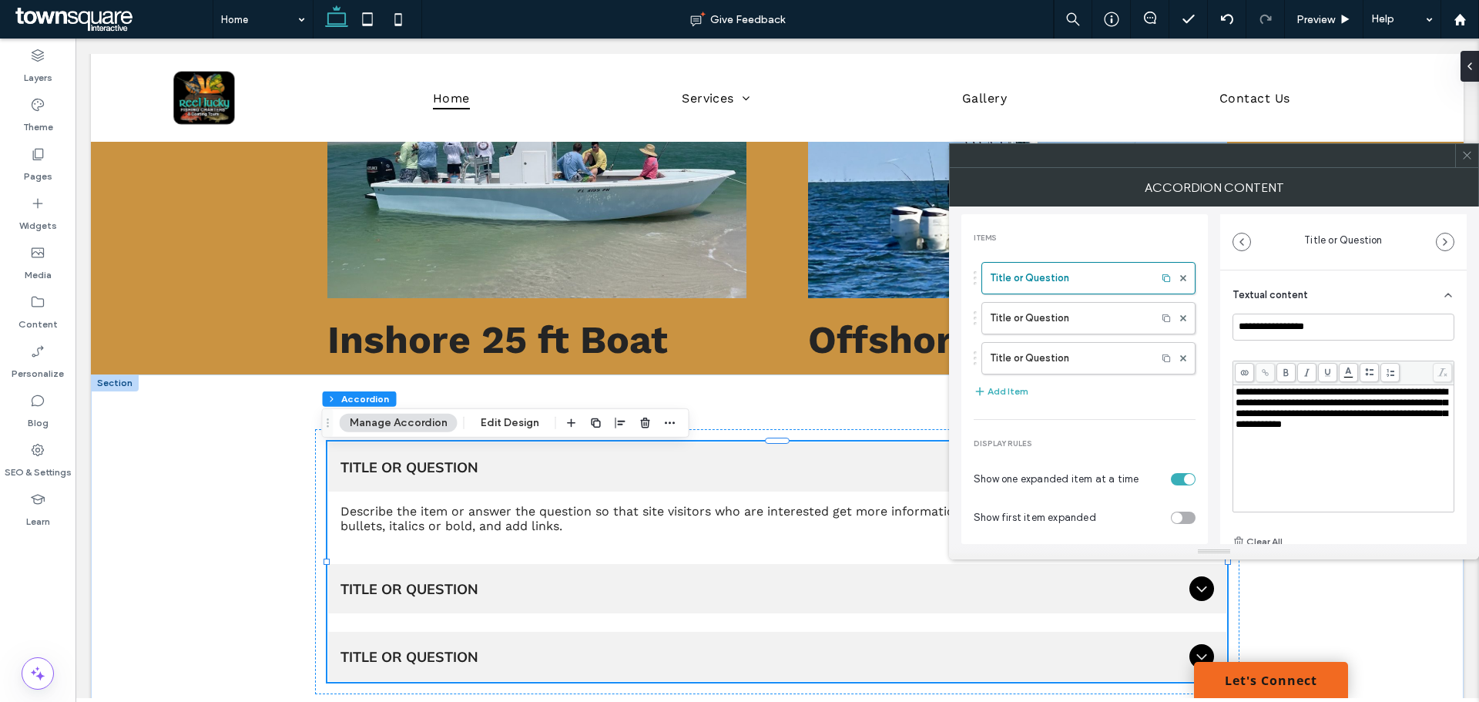
click at [1466, 168] on div "Accordion Content" at bounding box center [1214, 187] width 530 height 39
click at [1471, 157] on icon at bounding box center [1467, 155] width 12 height 12
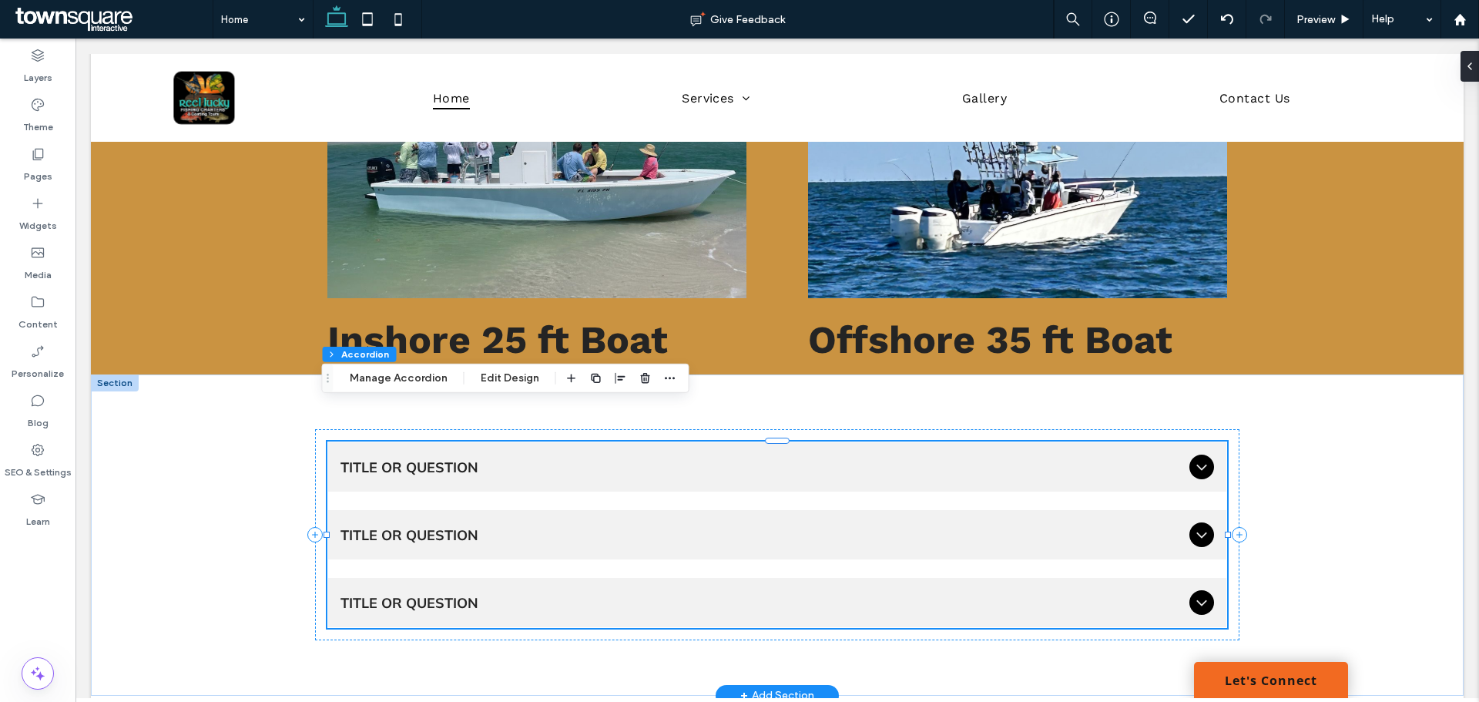
click at [1205, 458] on icon at bounding box center [1202, 467] width 18 height 18
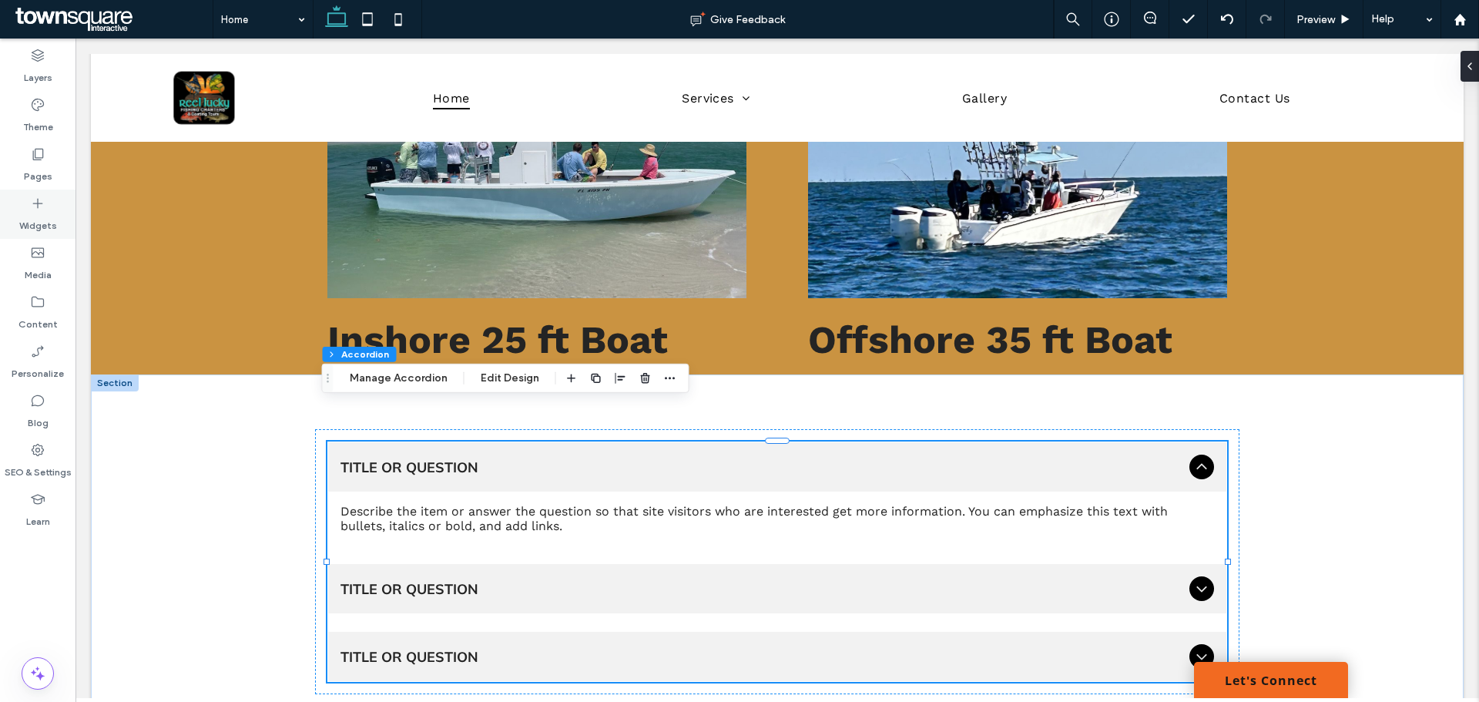
click at [43, 201] on icon at bounding box center [37, 203] width 15 height 15
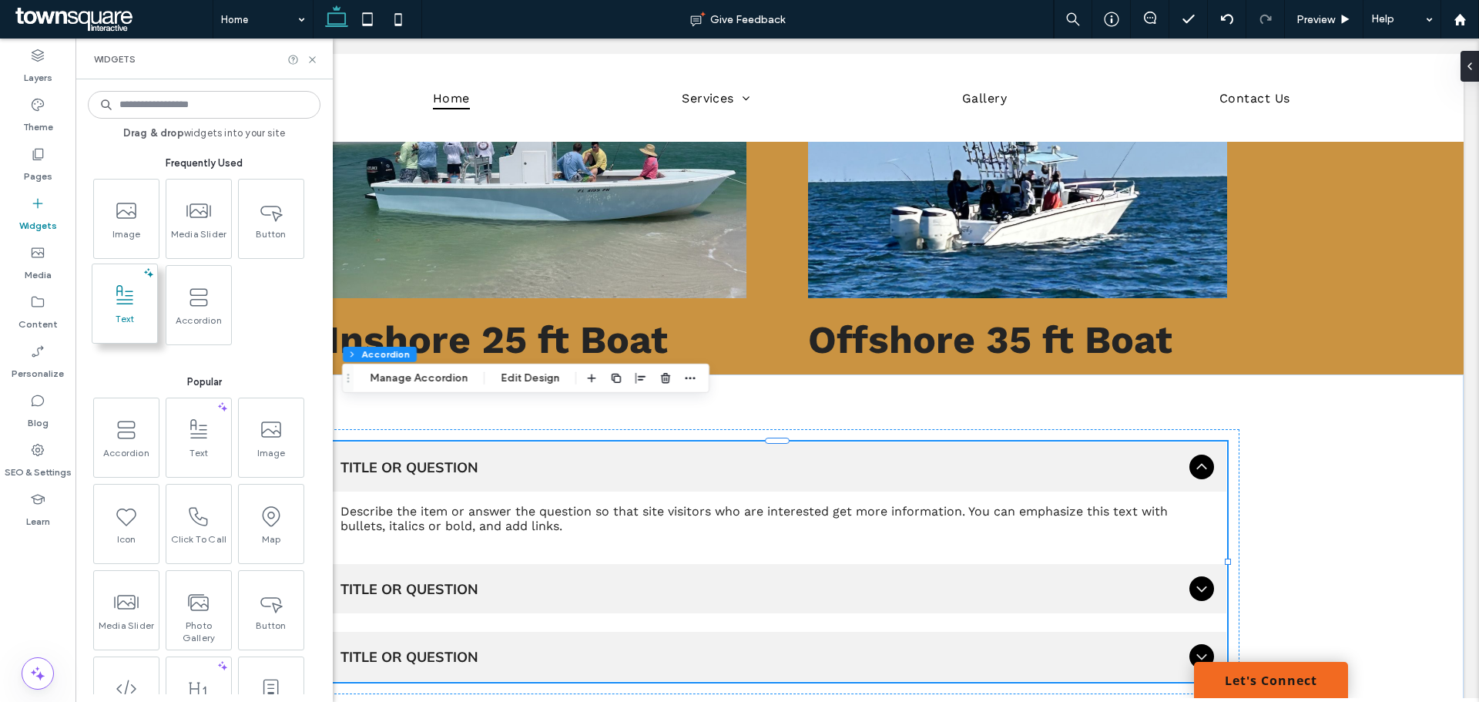
click at [133, 278] on span at bounding box center [124, 295] width 65 height 35
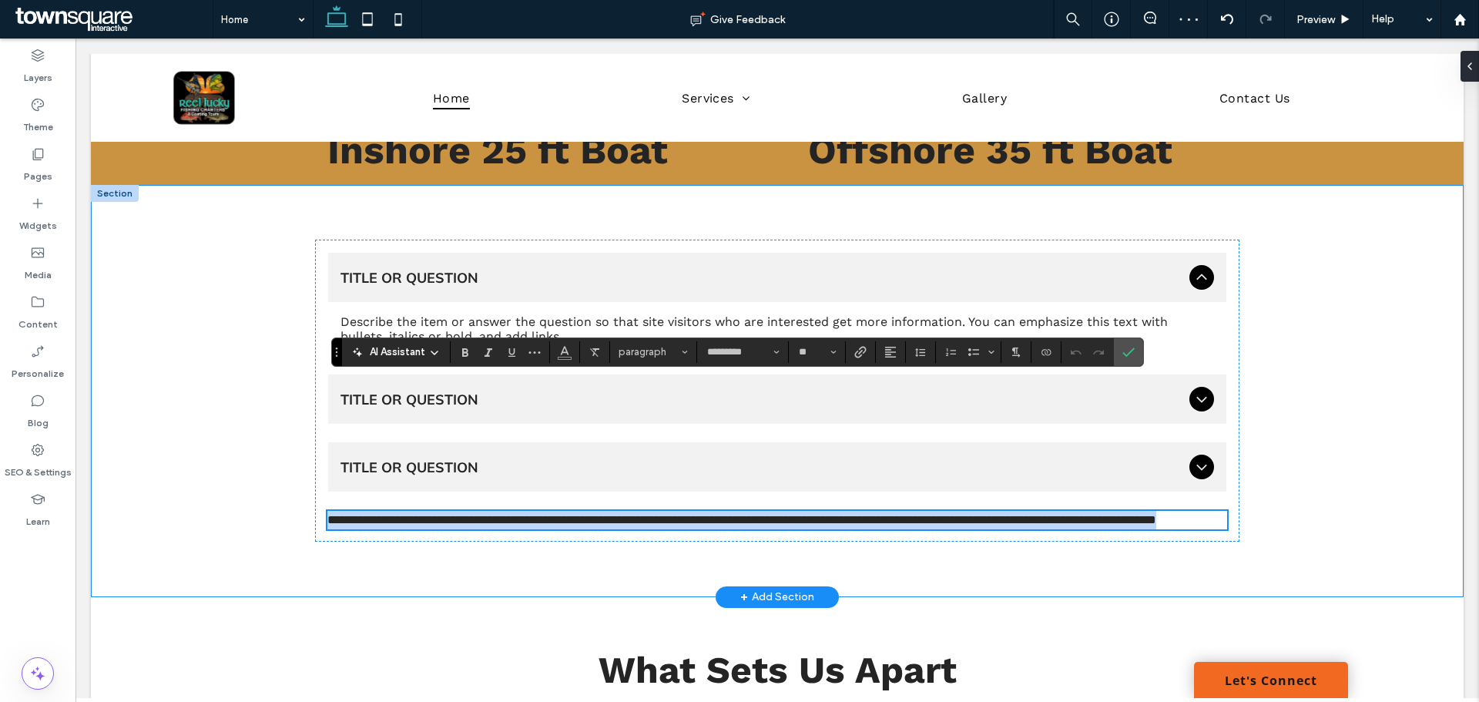
scroll to position [2280, 0]
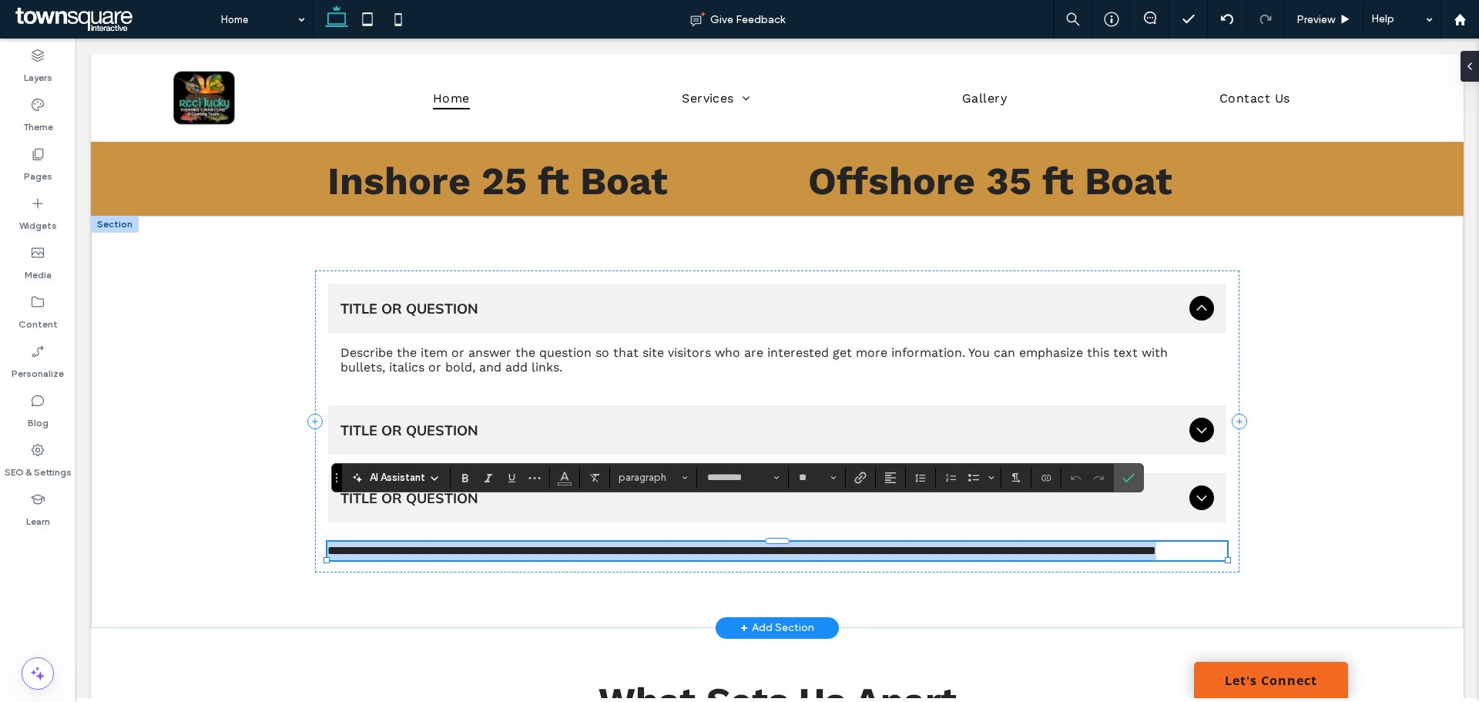
click at [400, 542] on p "**********" at bounding box center [777, 551] width 900 height 18
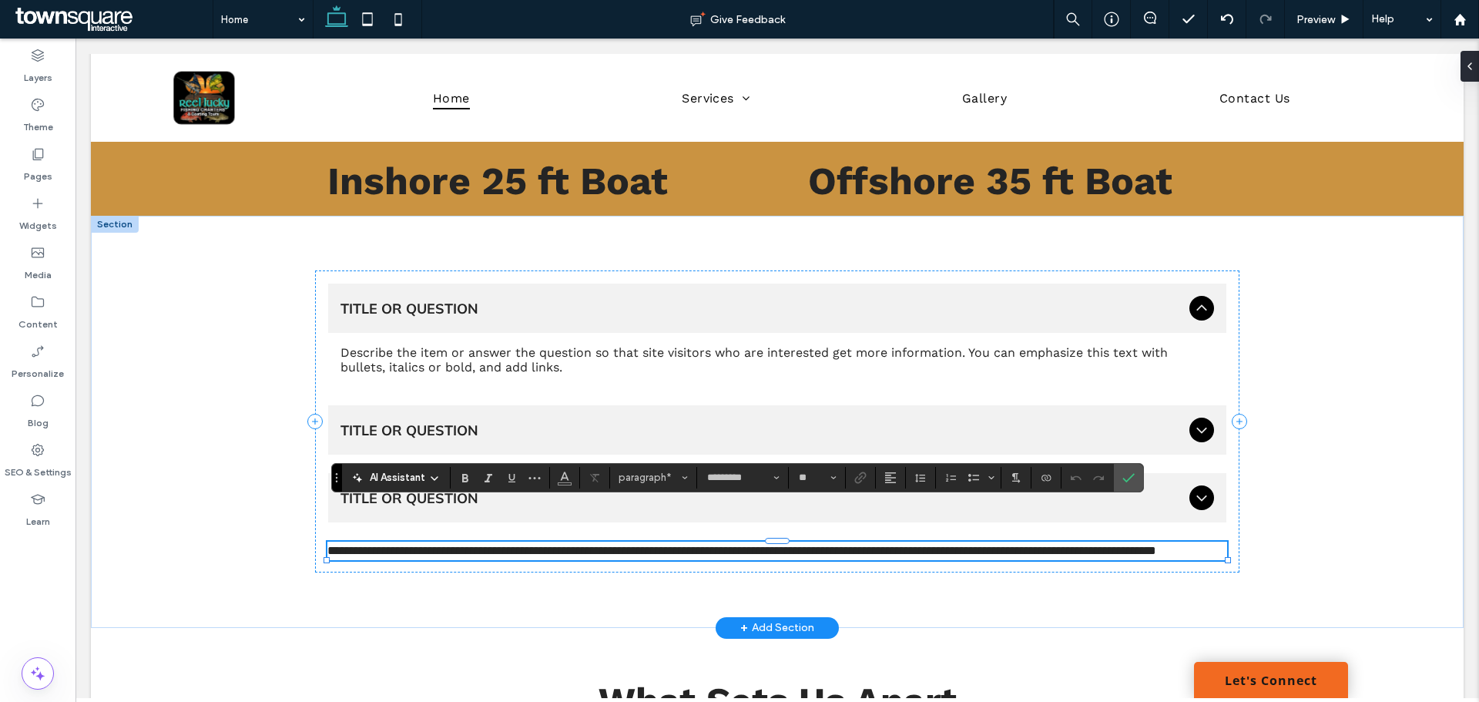
click at [404, 545] on span "**********" at bounding box center [741, 551] width 829 height 12
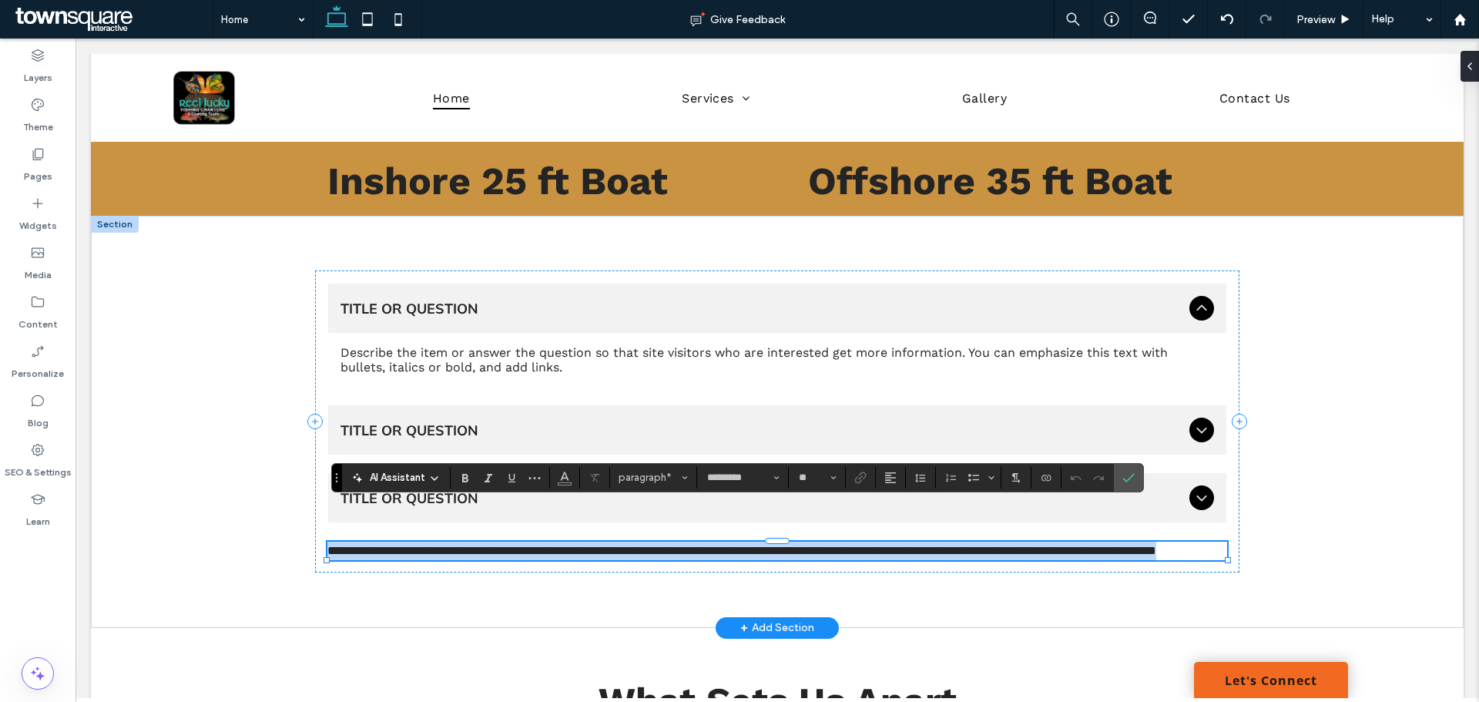
click at [404, 545] on span "**********" at bounding box center [741, 551] width 829 height 12
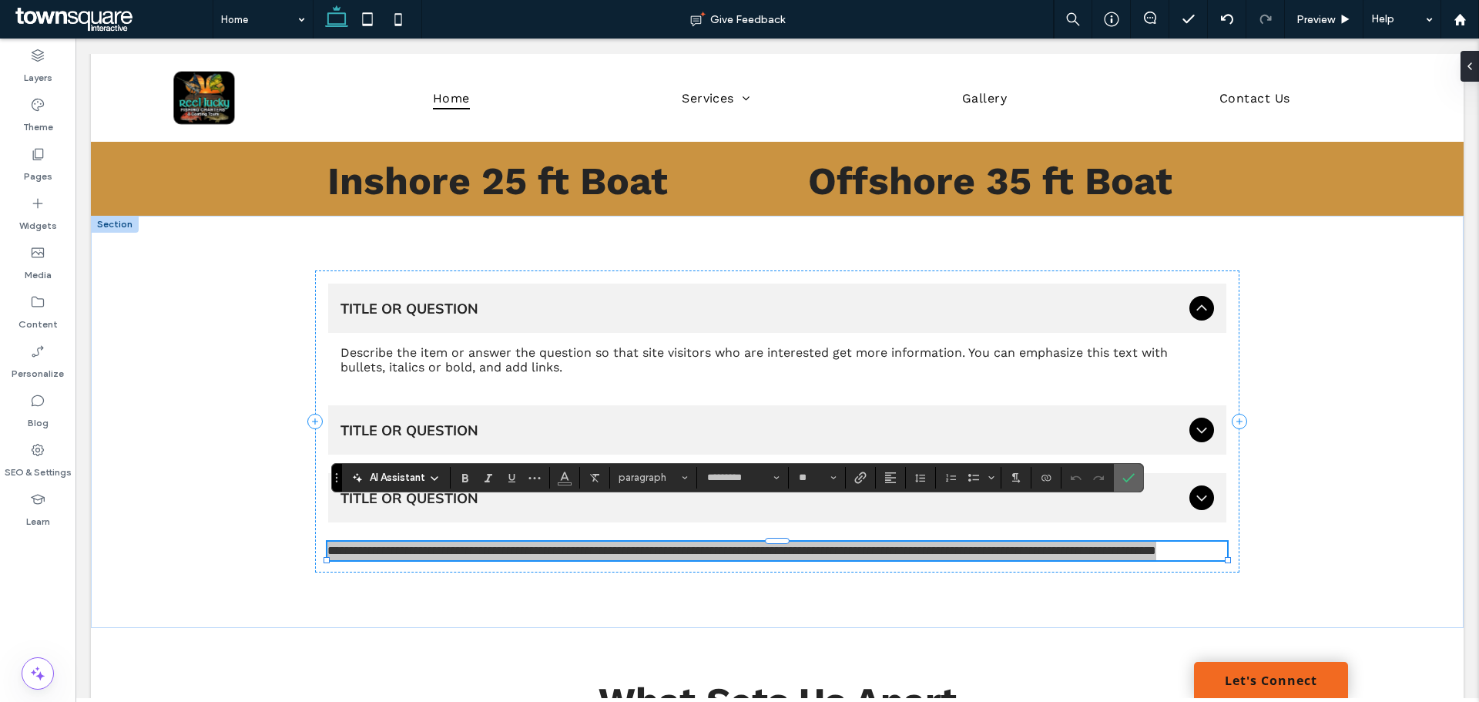
click at [1136, 472] on label "Confirm" at bounding box center [1128, 478] width 23 height 28
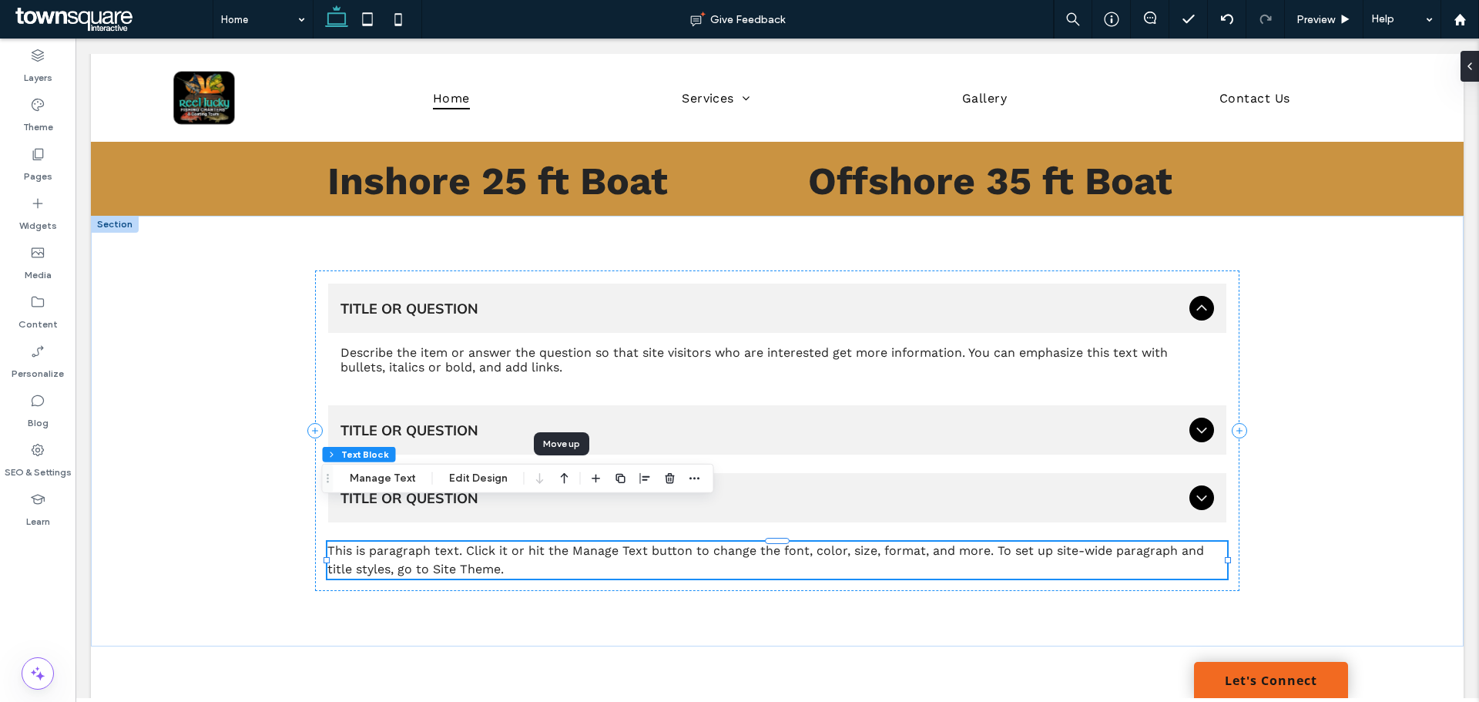
click at [556, 475] on icon "button" at bounding box center [564, 479] width 18 height 28
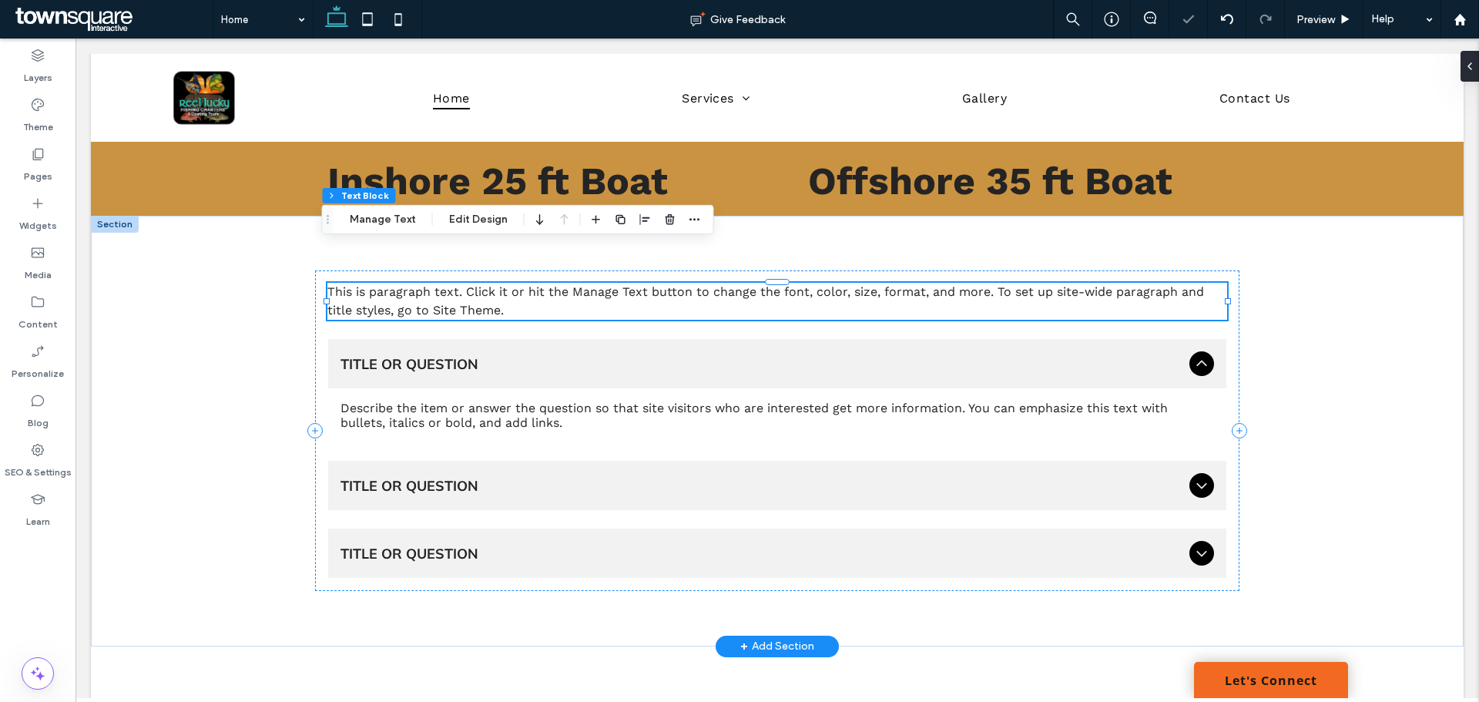
click at [439, 284] on span "This is paragraph text. Click it or hit the Manage Text button to change the fo…" at bounding box center [765, 300] width 877 height 33
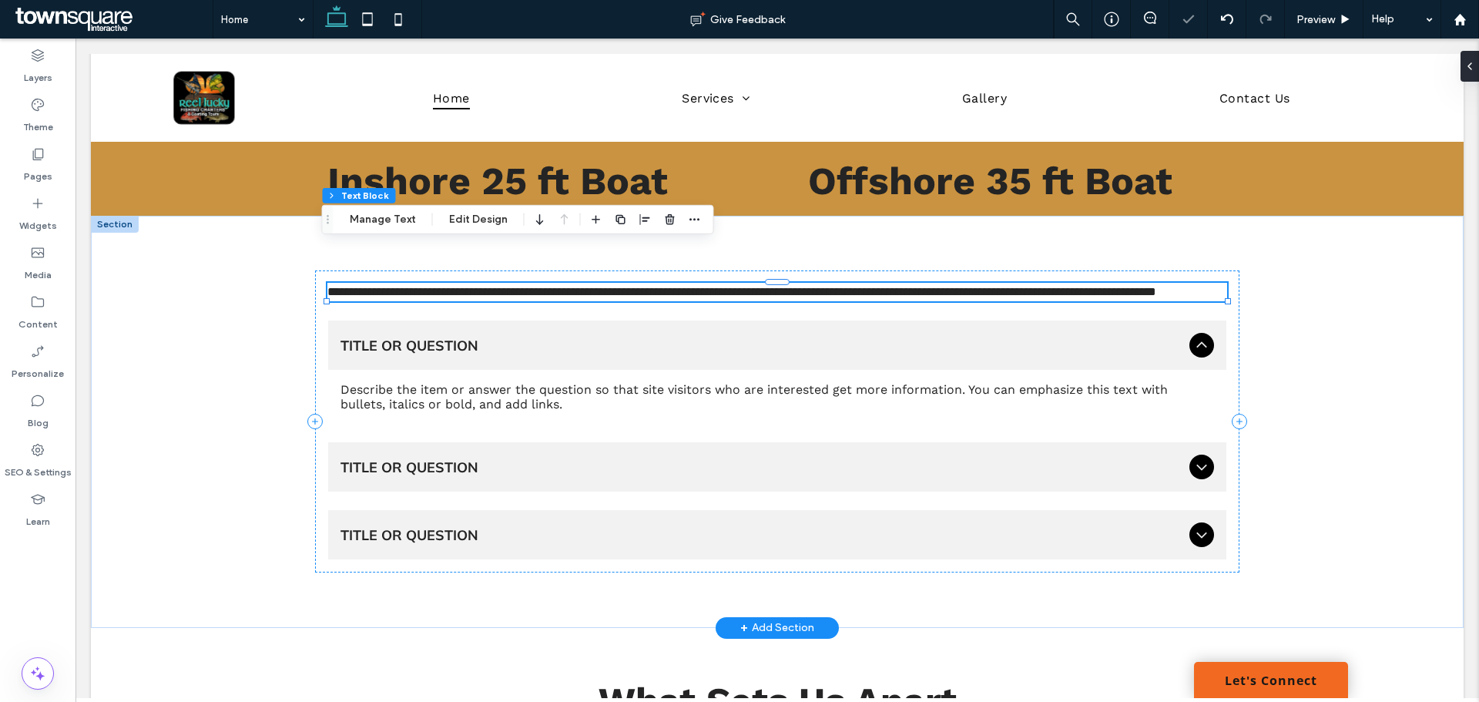
click at [441, 286] on span "**********" at bounding box center [741, 292] width 829 height 12
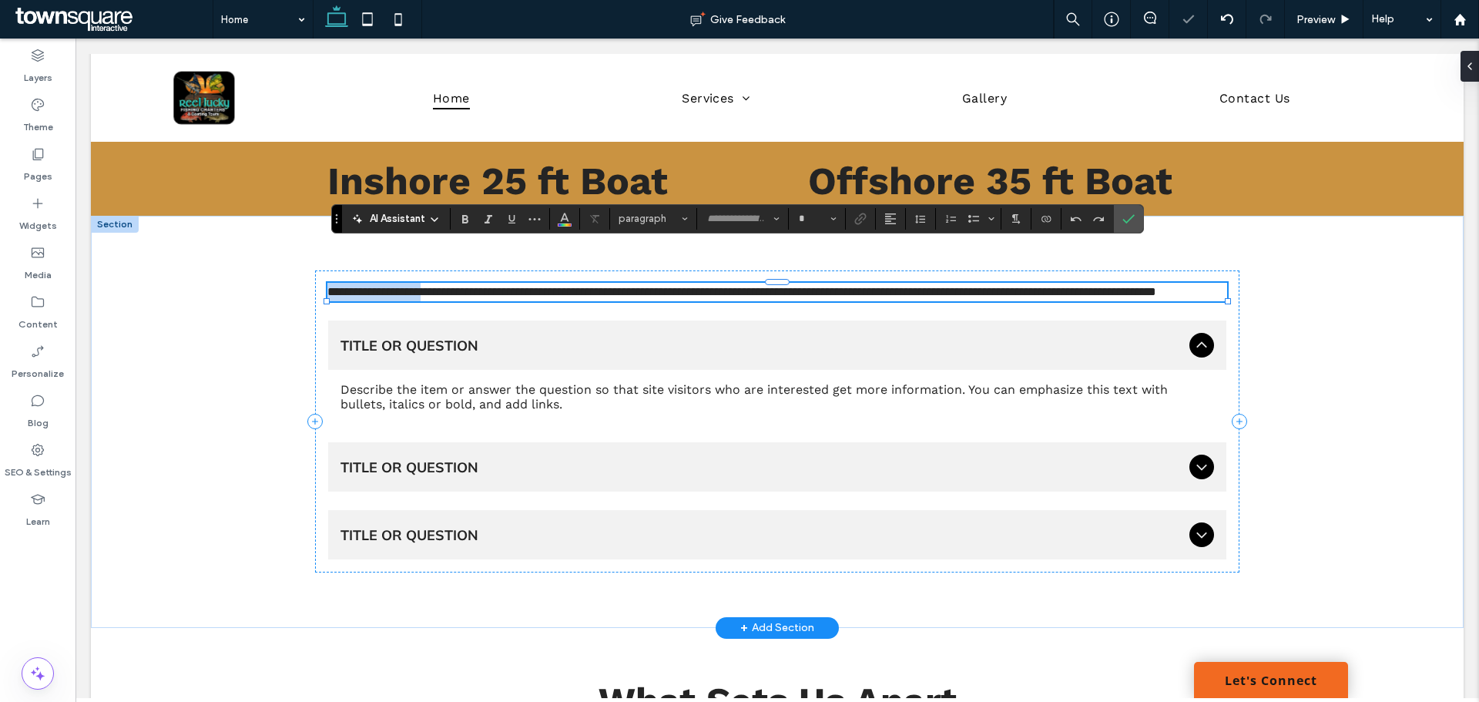
type input "*********"
type input "**"
click at [449, 283] on p "**********" at bounding box center [777, 292] width 900 height 18
click at [450, 283] on p "**********" at bounding box center [777, 292] width 900 height 18
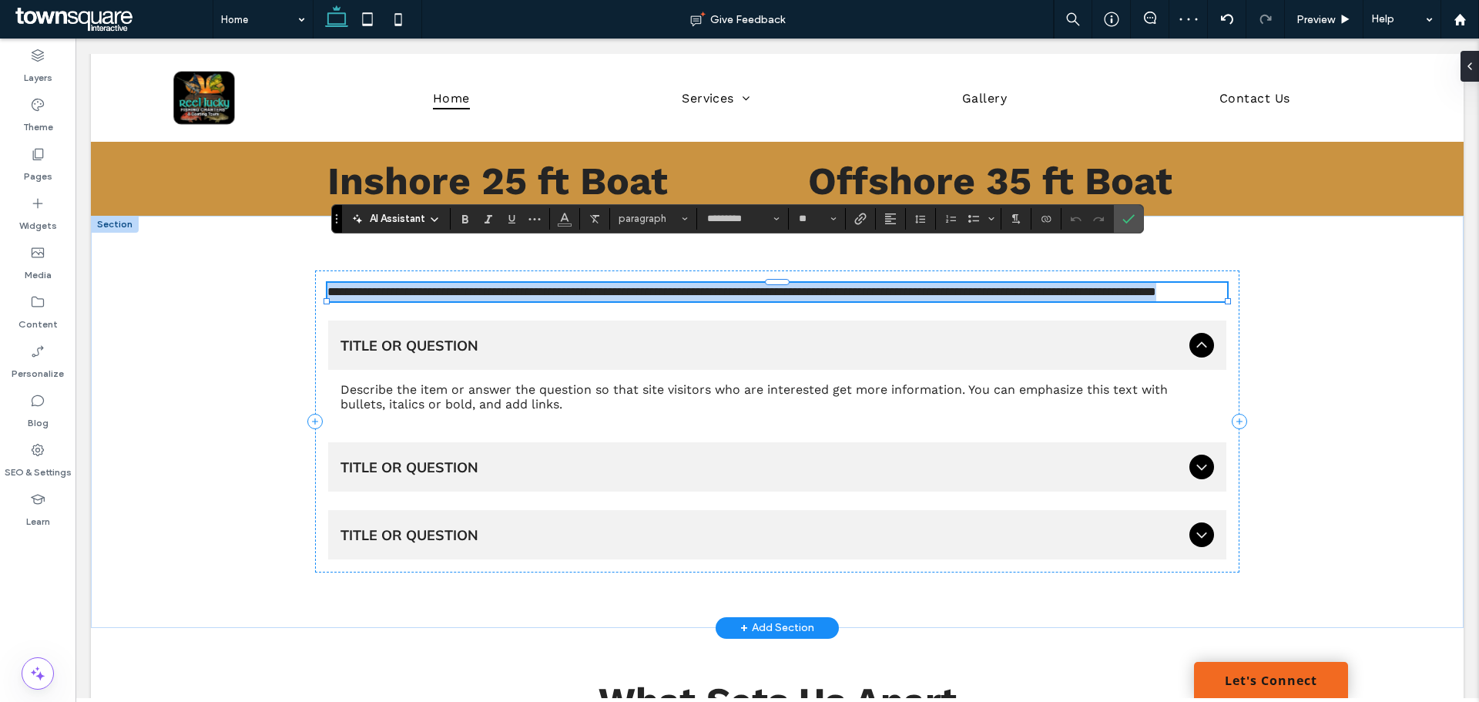
click at [450, 283] on p "**********" at bounding box center [777, 292] width 900 height 18
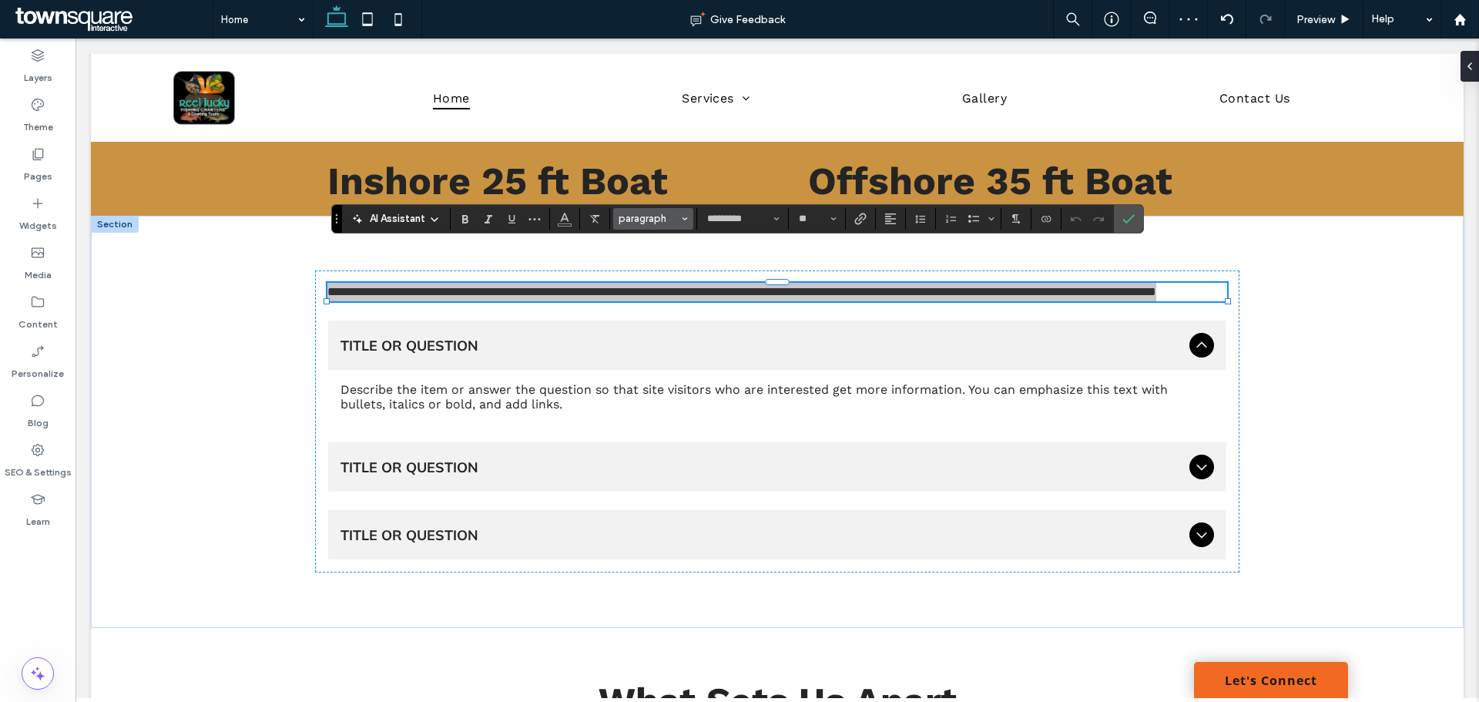
click at [655, 219] on span "paragraph" at bounding box center [649, 219] width 60 height 12
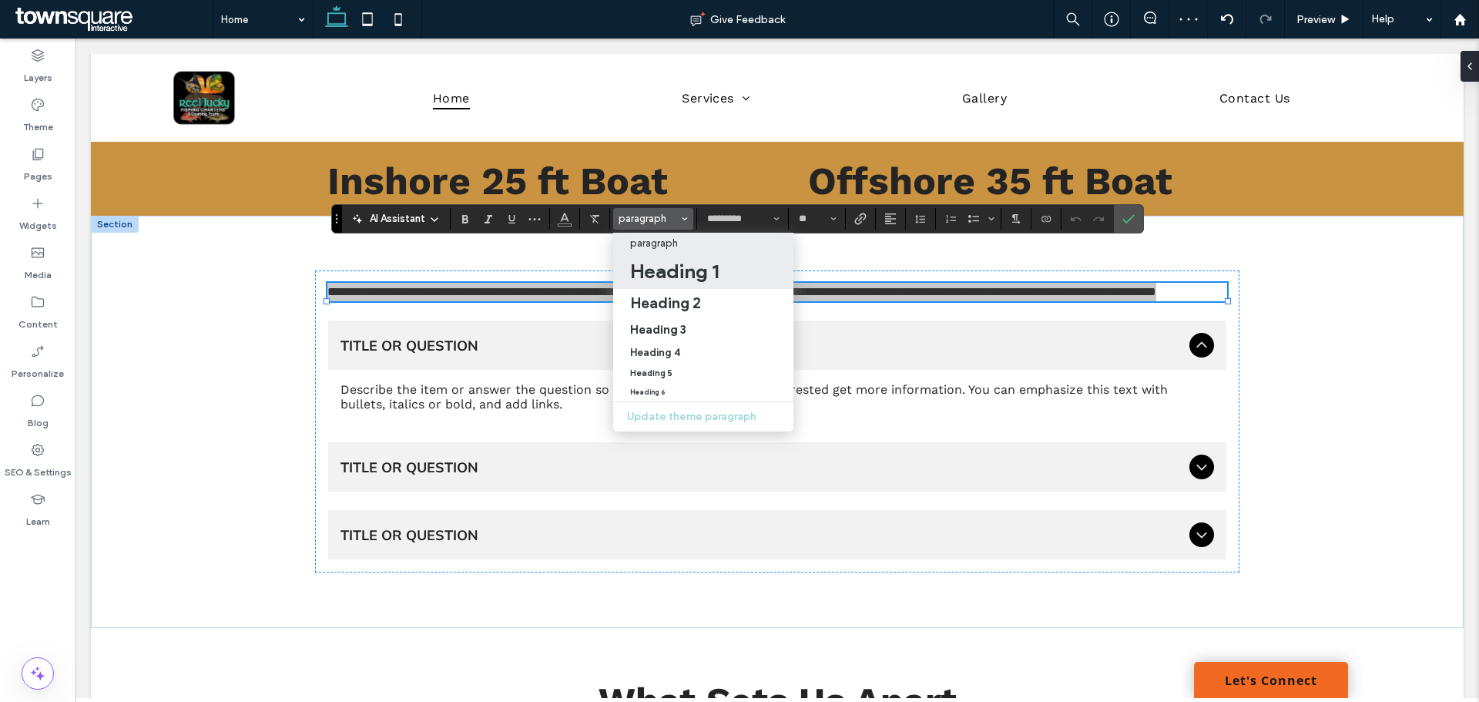
click at [666, 267] on h1 "Heading 1" at bounding box center [674, 271] width 89 height 25
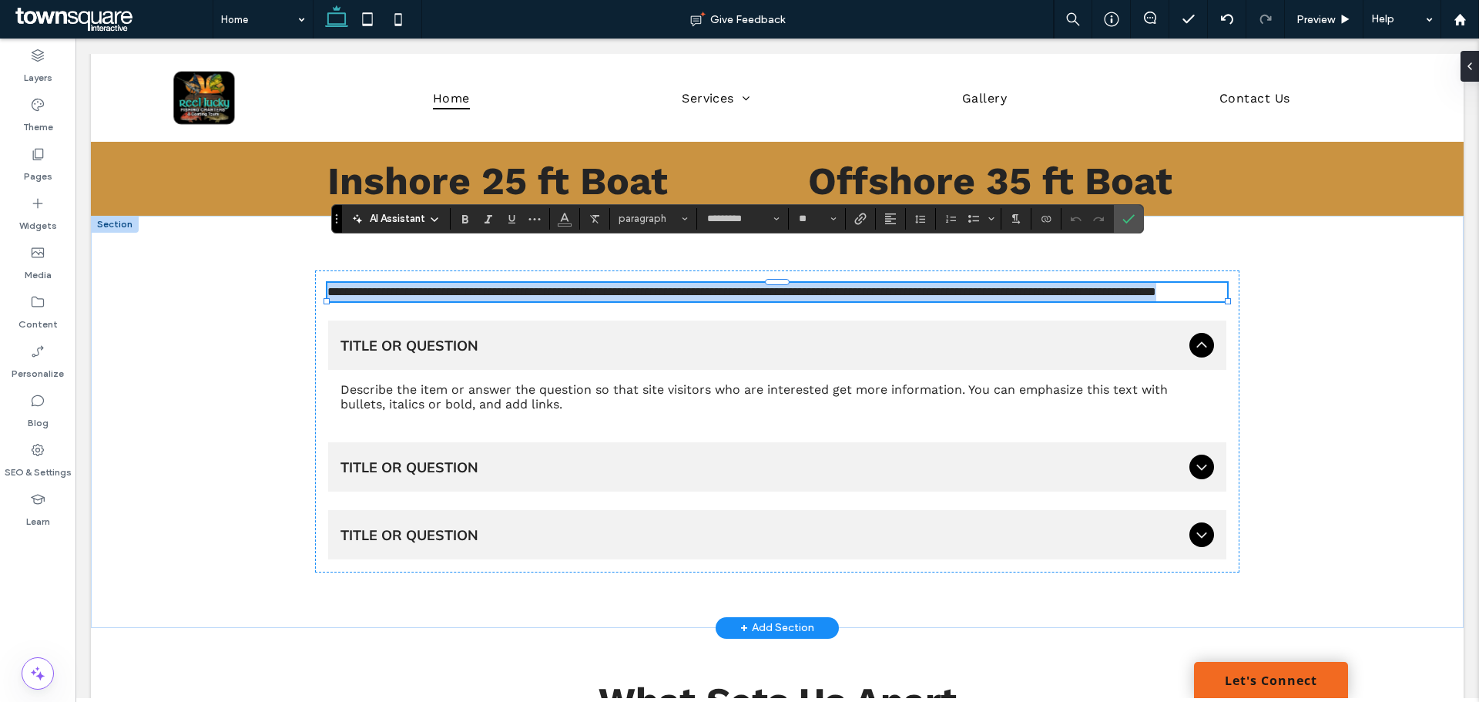
type input "******"
type input "**"
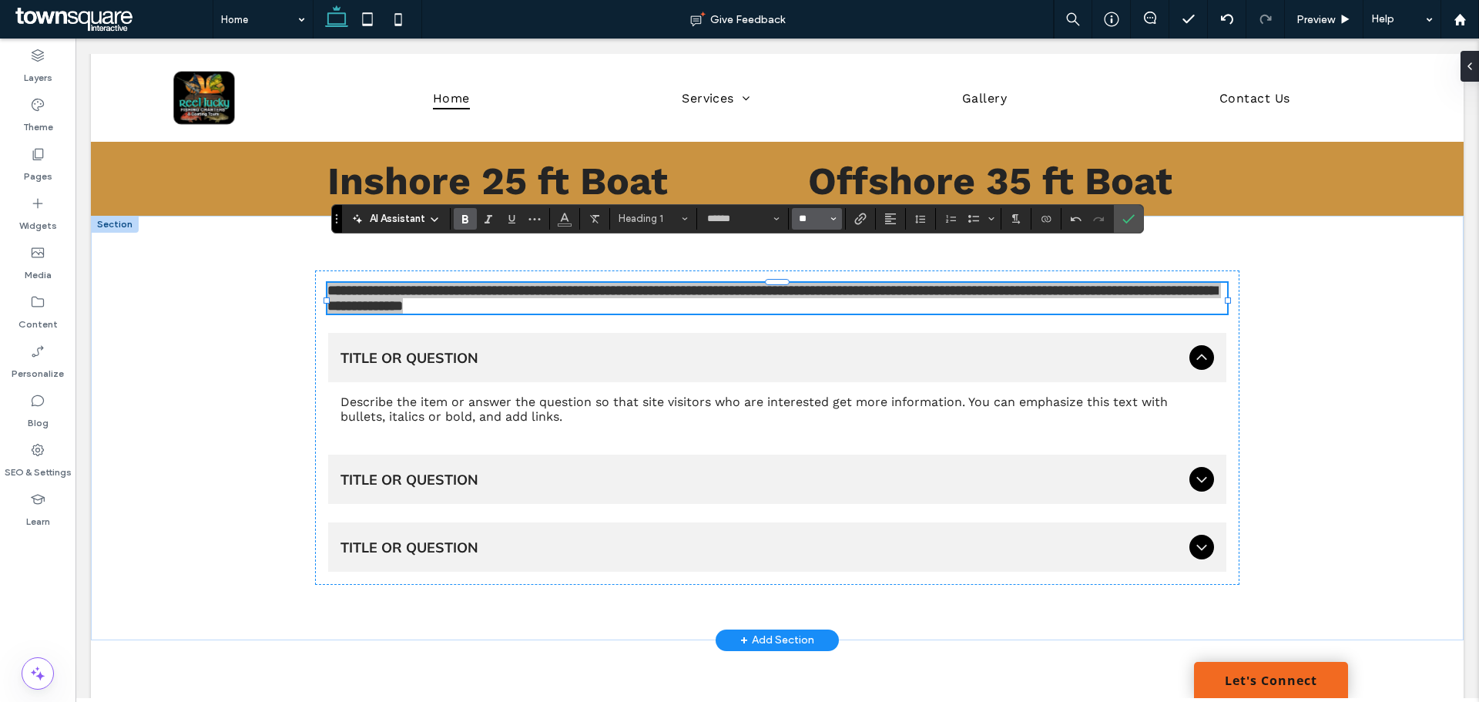
click at [810, 217] on input "**" at bounding box center [812, 219] width 30 height 12
click at [810, 217] on input "Size-input" at bounding box center [812, 219] width 30 height 12
type input "**"
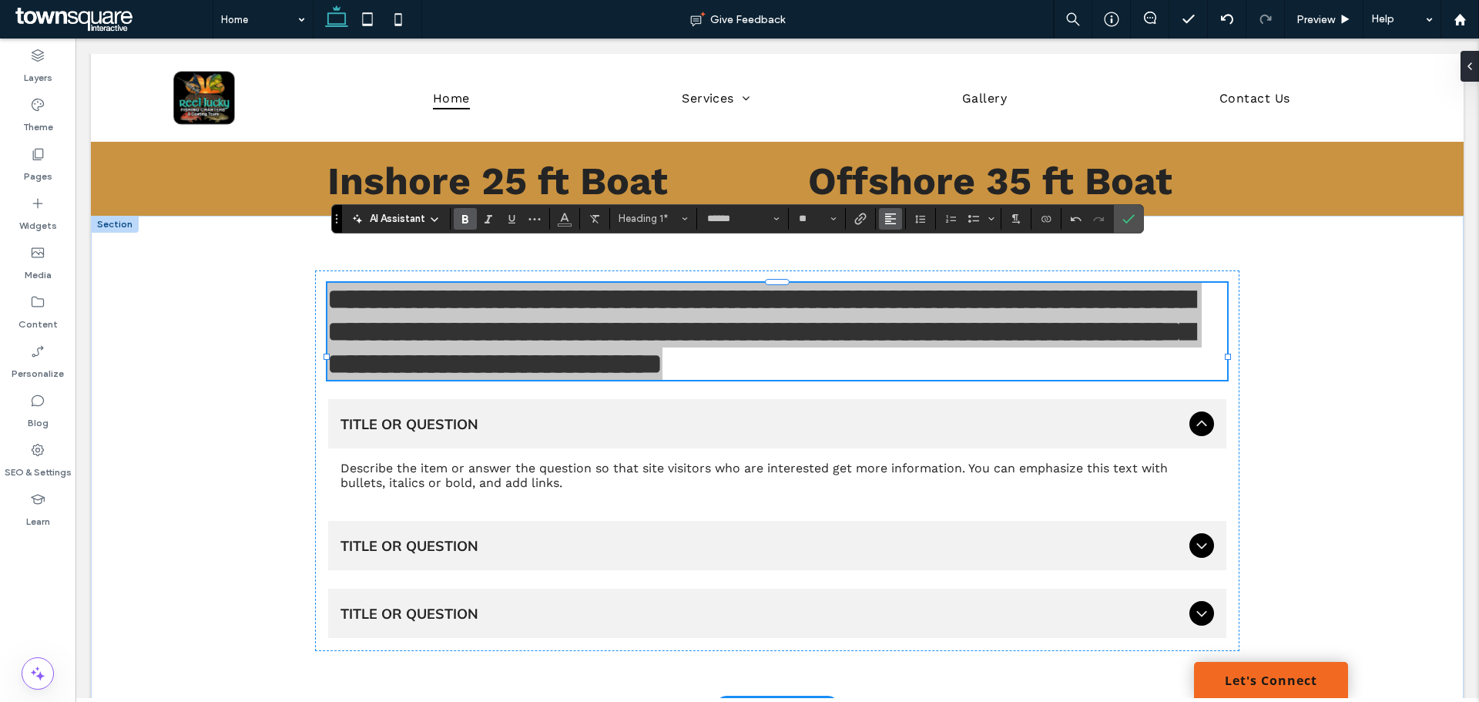
click at [884, 213] on icon "Alignment" at bounding box center [890, 219] width 12 height 12
click at [907, 260] on label "ui.textEditor.alignment.center" at bounding box center [906, 266] width 54 height 22
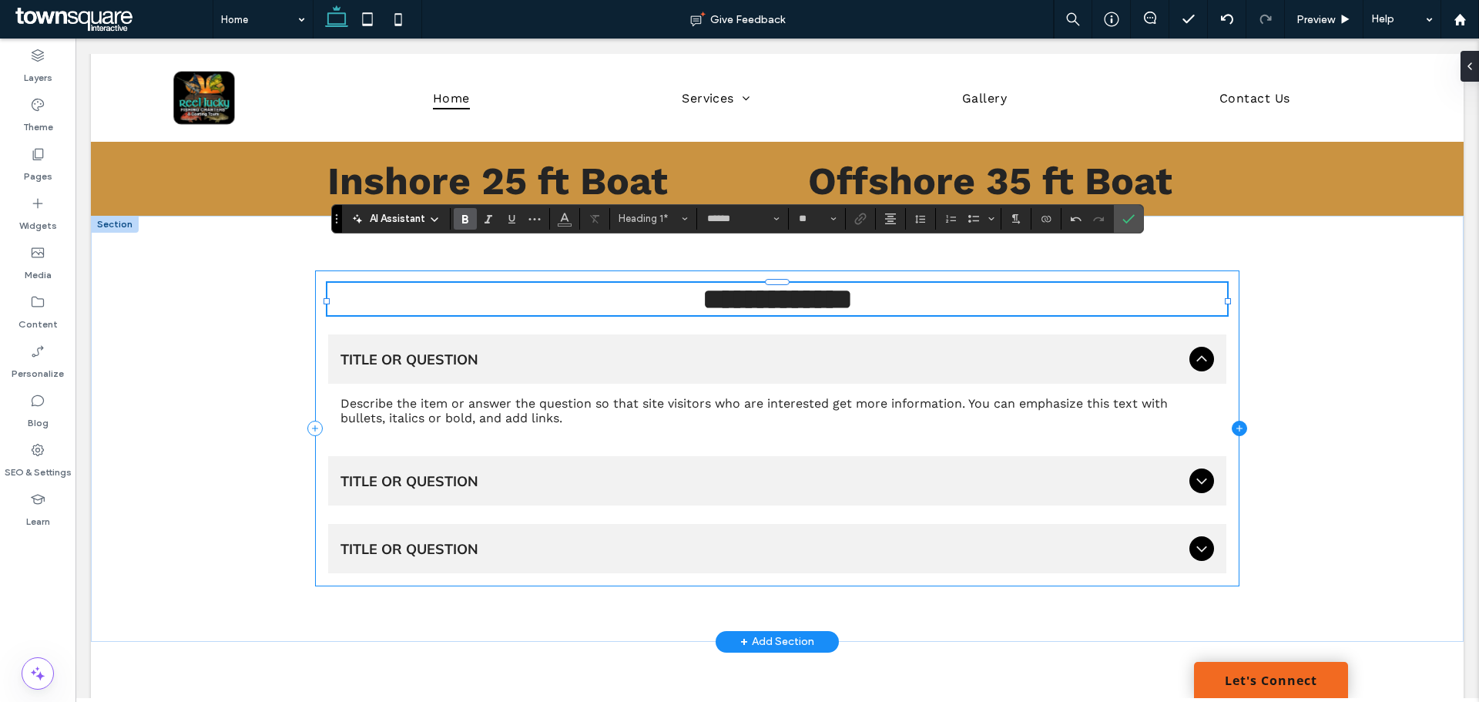
click at [1236, 421] on icon at bounding box center [1239, 428] width 15 height 15
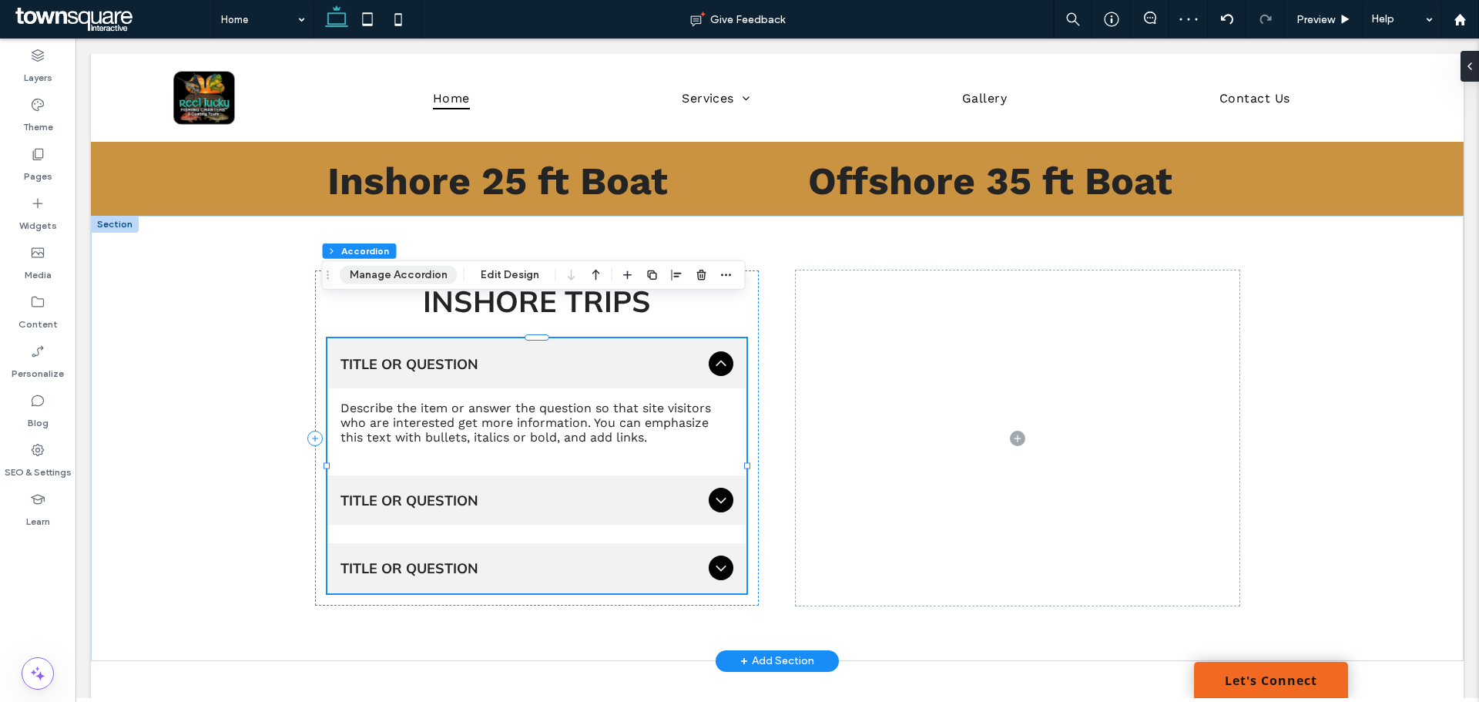
click at [405, 277] on button "Manage Accordion" at bounding box center [399, 275] width 118 height 18
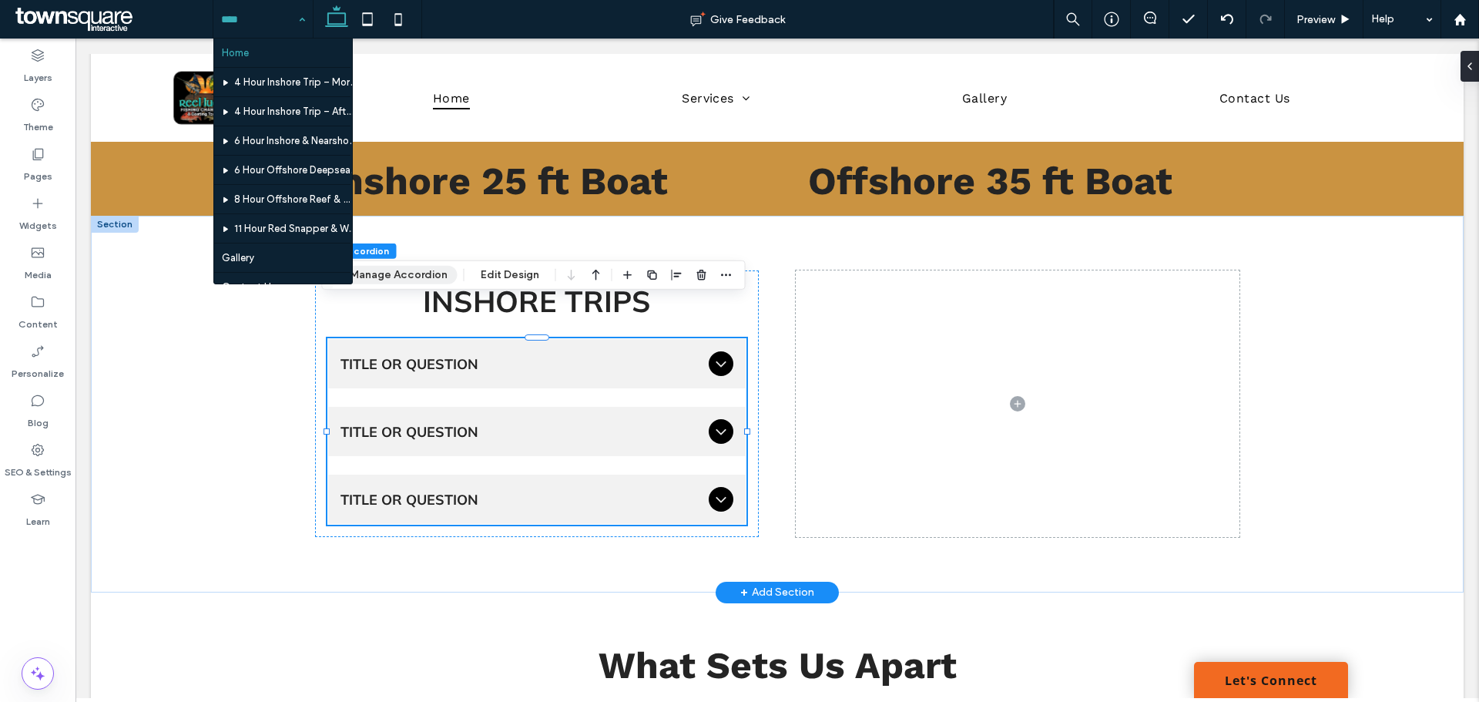
click at [380, 267] on button "Manage Accordion" at bounding box center [399, 275] width 118 height 18
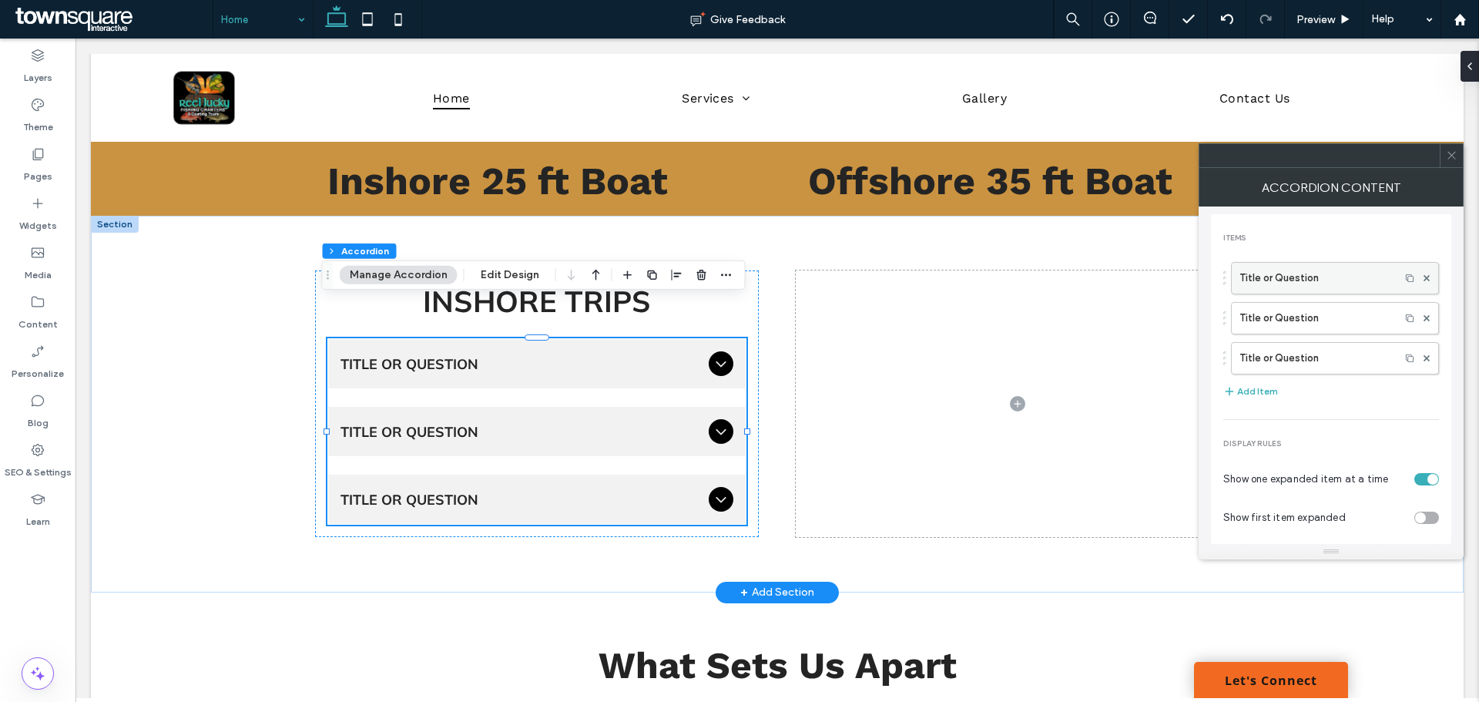
click at [1281, 273] on label "Title or Question" at bounding box center [1316, 278] width 153 height 31
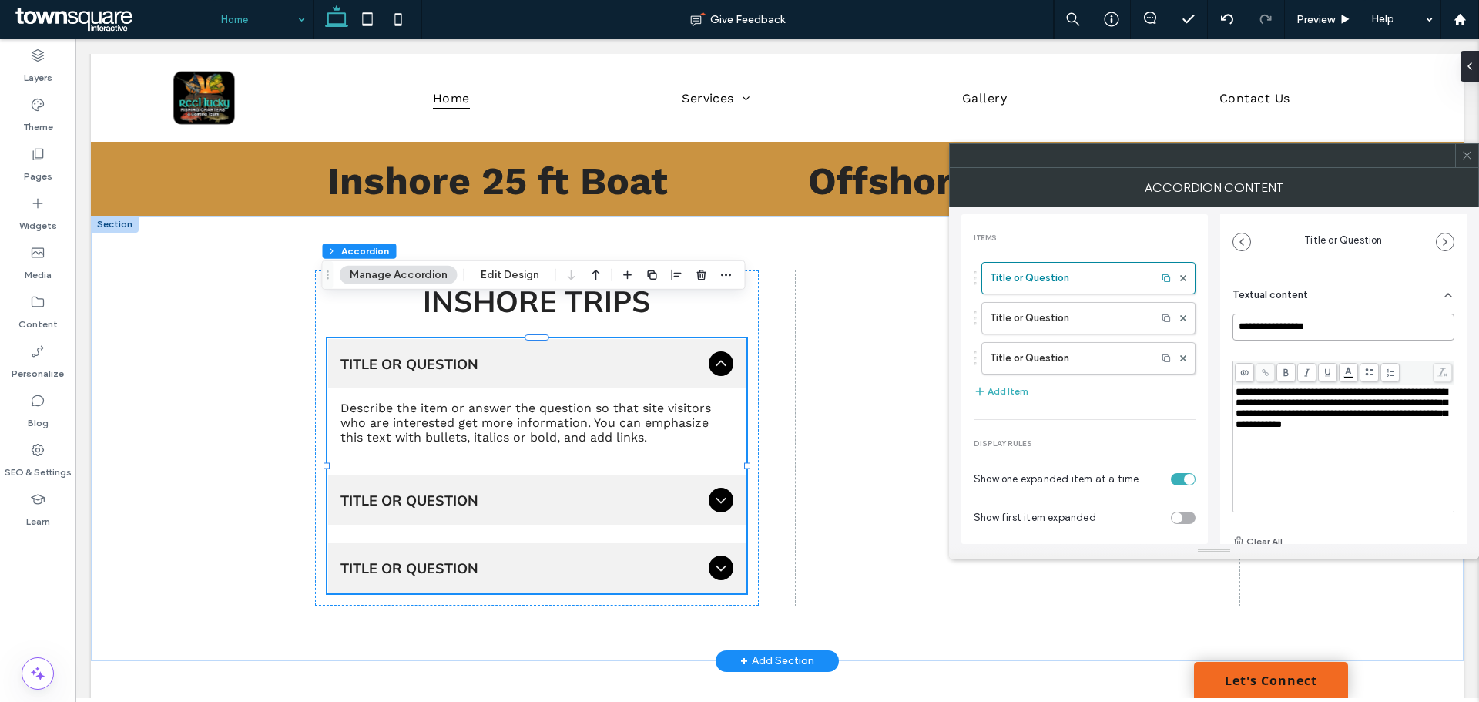
click at [1287, 325] on input "**********" at bounding box center [1344, 327] width 222 height 27
click at [1287, 323] on input "**********" at bounding box center [1344, 327] width 222 height 27
click at [1286, 322] on input "**********" at bounding box center [1344, 327] width 222 height 27
drag, startPoint x: 1286, startPoint y: 322, endPoint x: 1289, endPoint y: 330, distance: 8.3
click at [1289, 330] on input "**********" at bounding box center [1344, 327] width 222 height 27
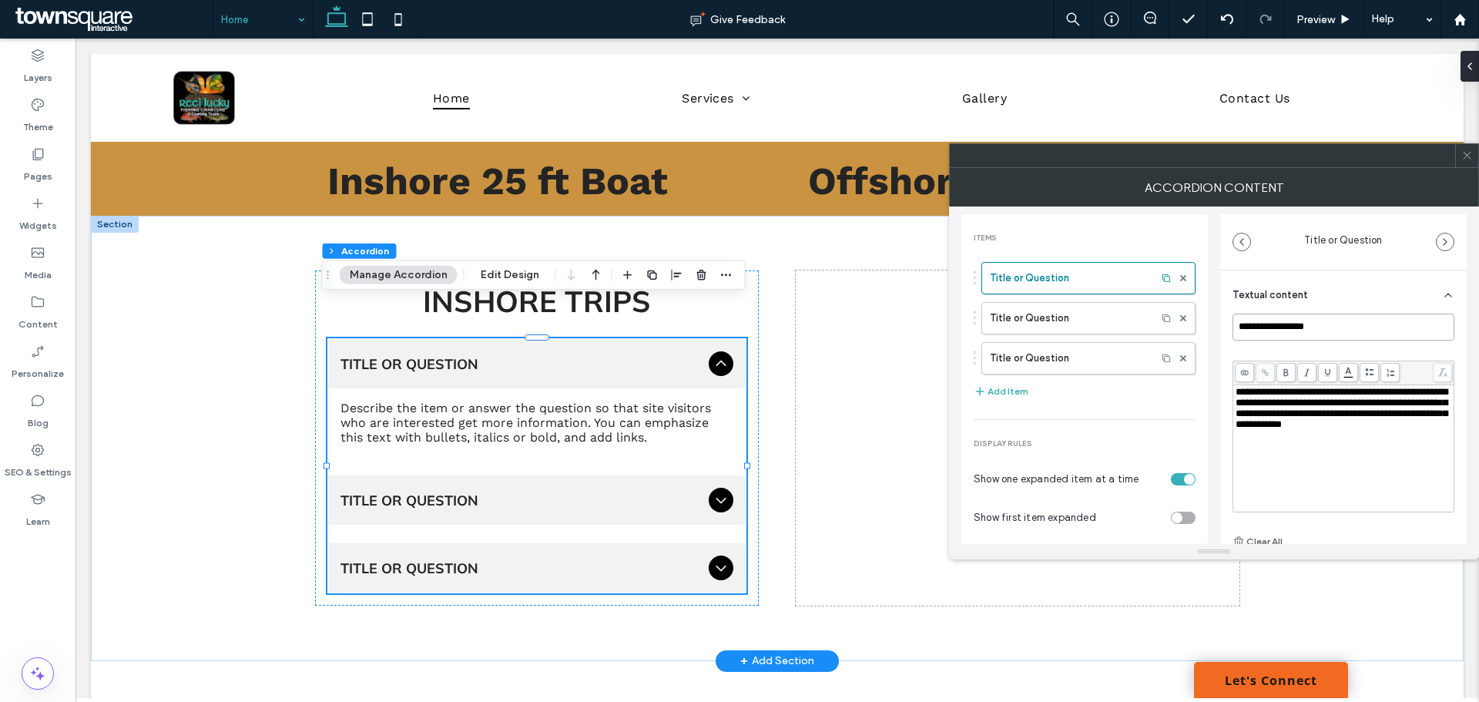
click at [1289, 328] on input "**********" at bounding box center [1344, 327] width 222 height 27
click at [1289, 327] on input "**********" at bounding box center [1344, 327] width 222 height 27
type input "**********"
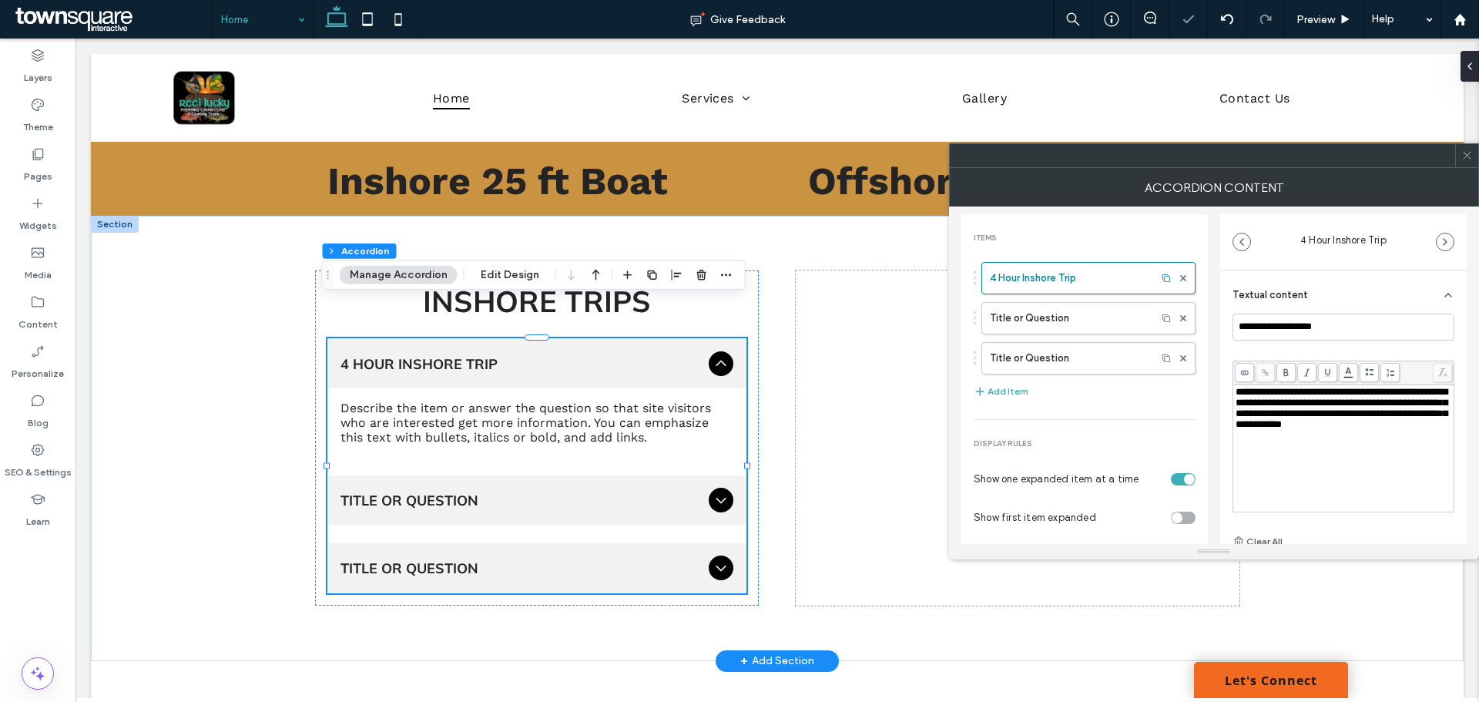
click at [1334, 391] on span "**********" at bounding box center [1342, 408] width 212 height 42
click at [1335, 391] on span "**********" at bounding box center [1342, 408] width 212 height 42
click at [1337, 394] on span "**********" at bounding box center [1342, 408] width 212 height 42
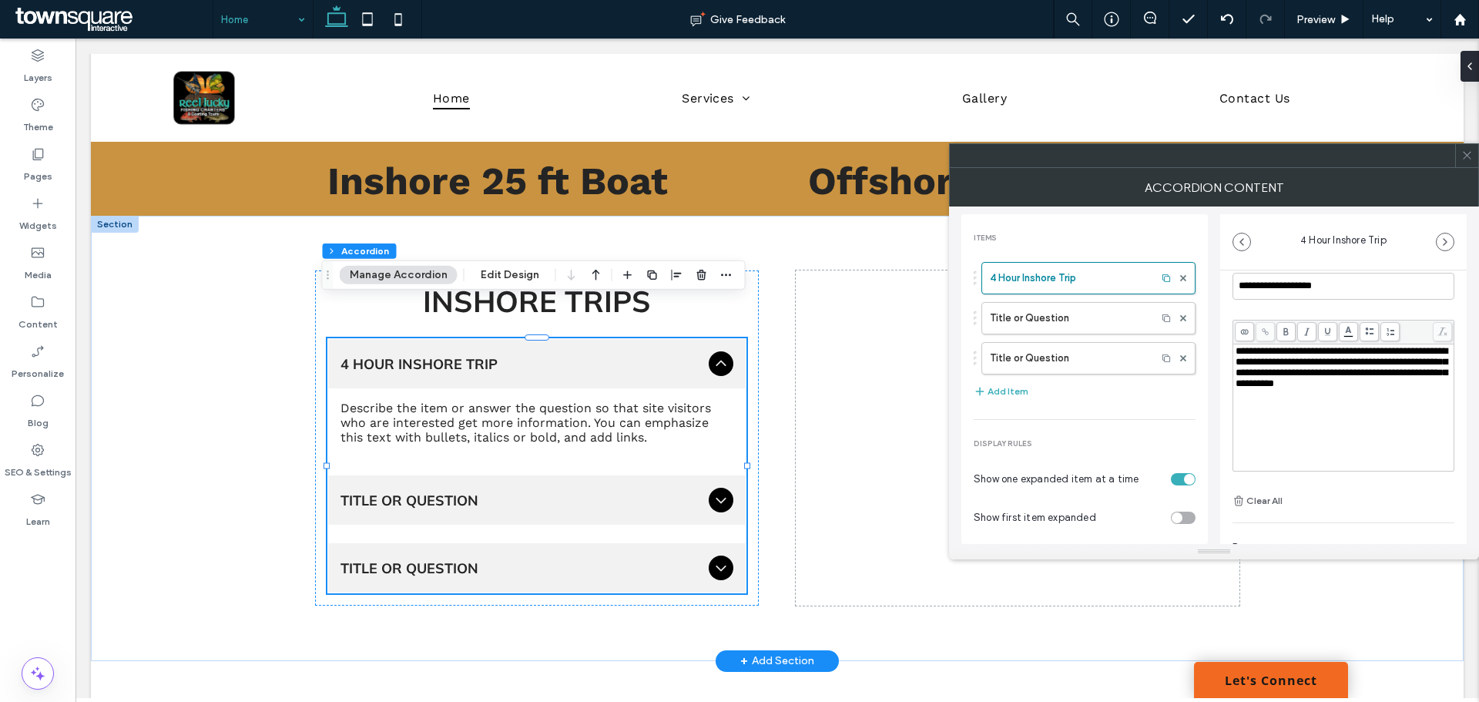
scroll to position [0, 0]
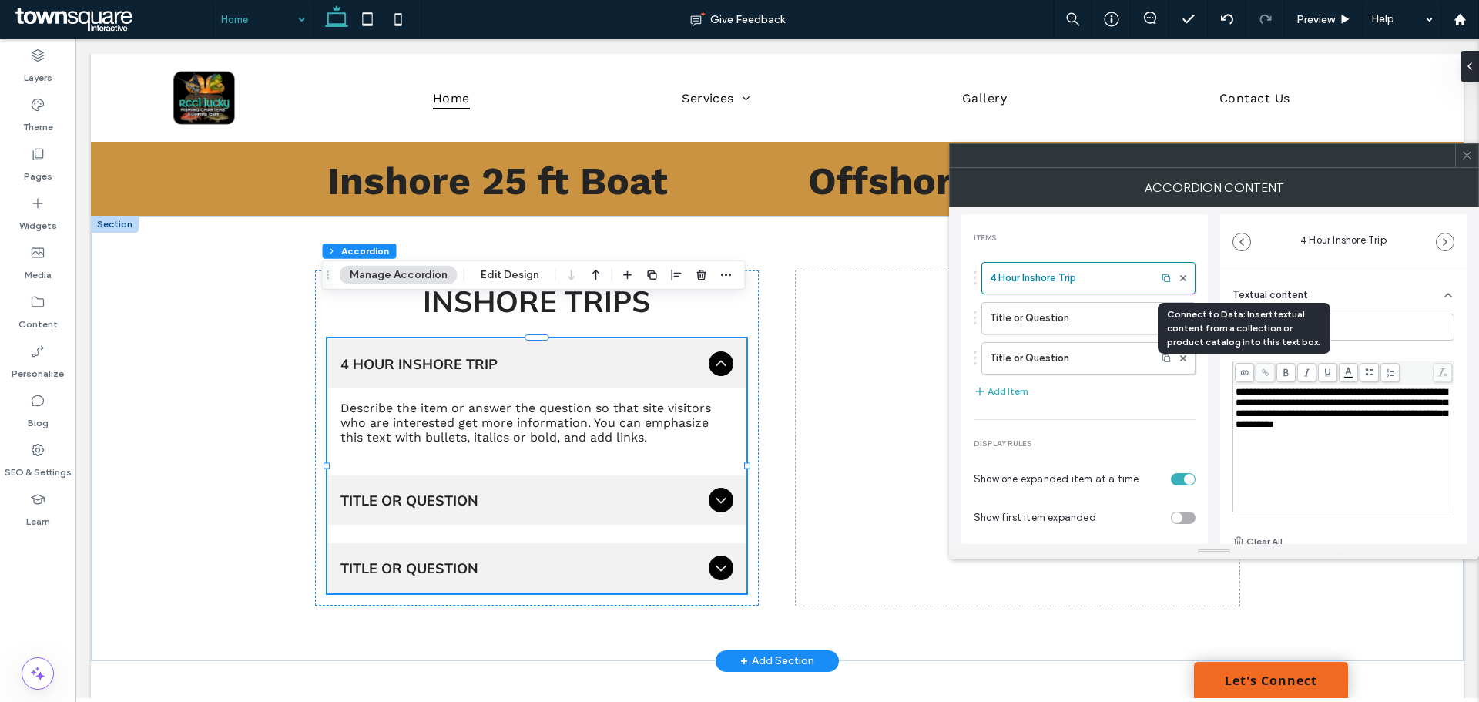
click at [1242, 374] on use at bounding box center [1245, 372] width 8 height 5
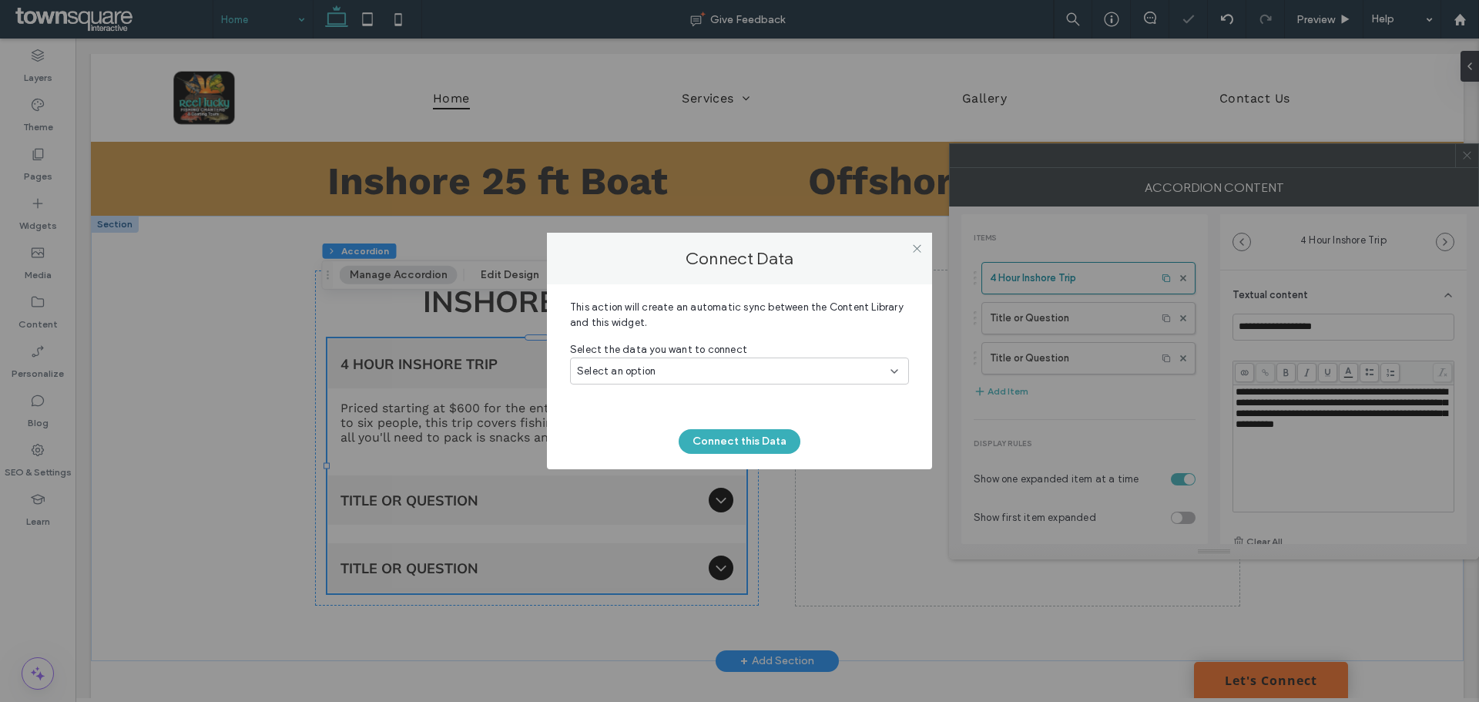
click at [690, 376] on div "Select an option" at bounding box center [730, 371] width 307 height 15
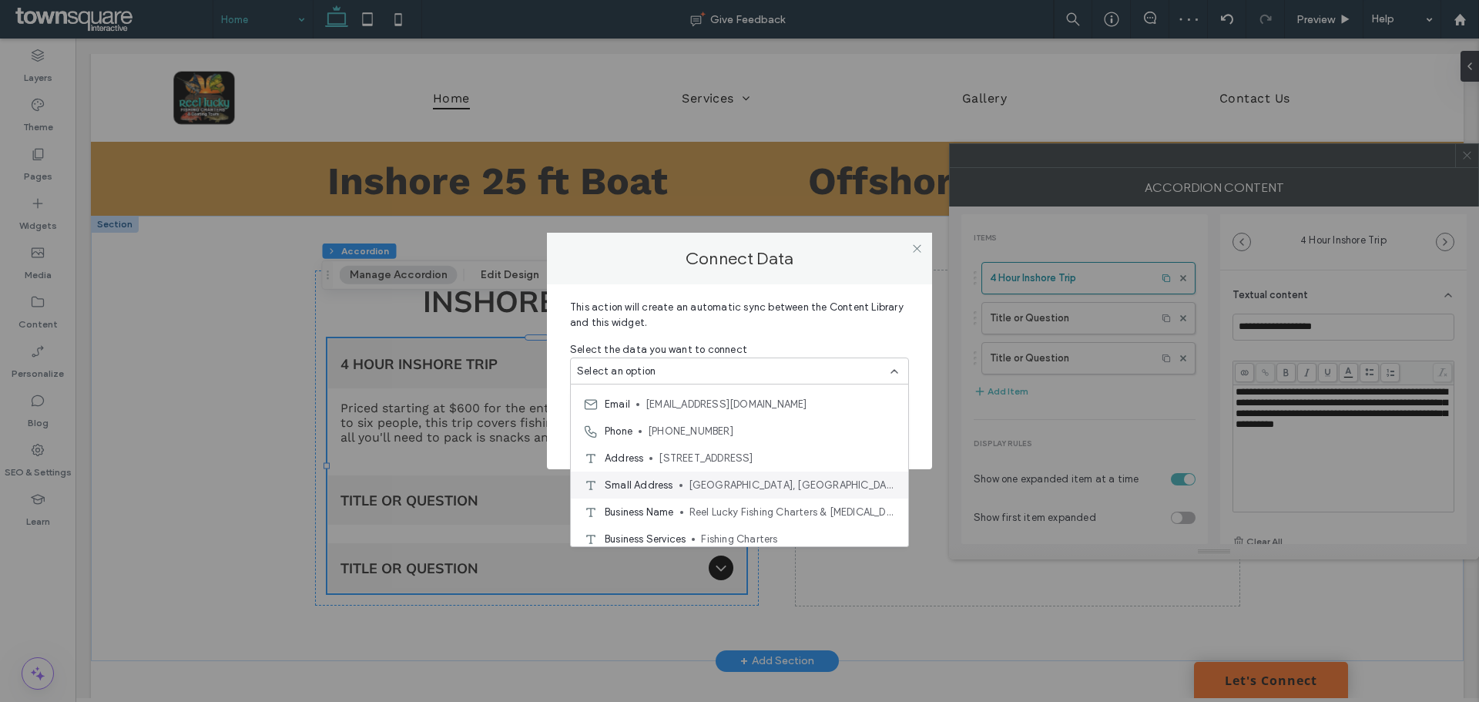
scroll to position [27, 0]
click at [1320, 429] on div "Connect Data This action will create an automatic sync between the Content Libr…" at bounding box center [739, 351] width 1479 height 702
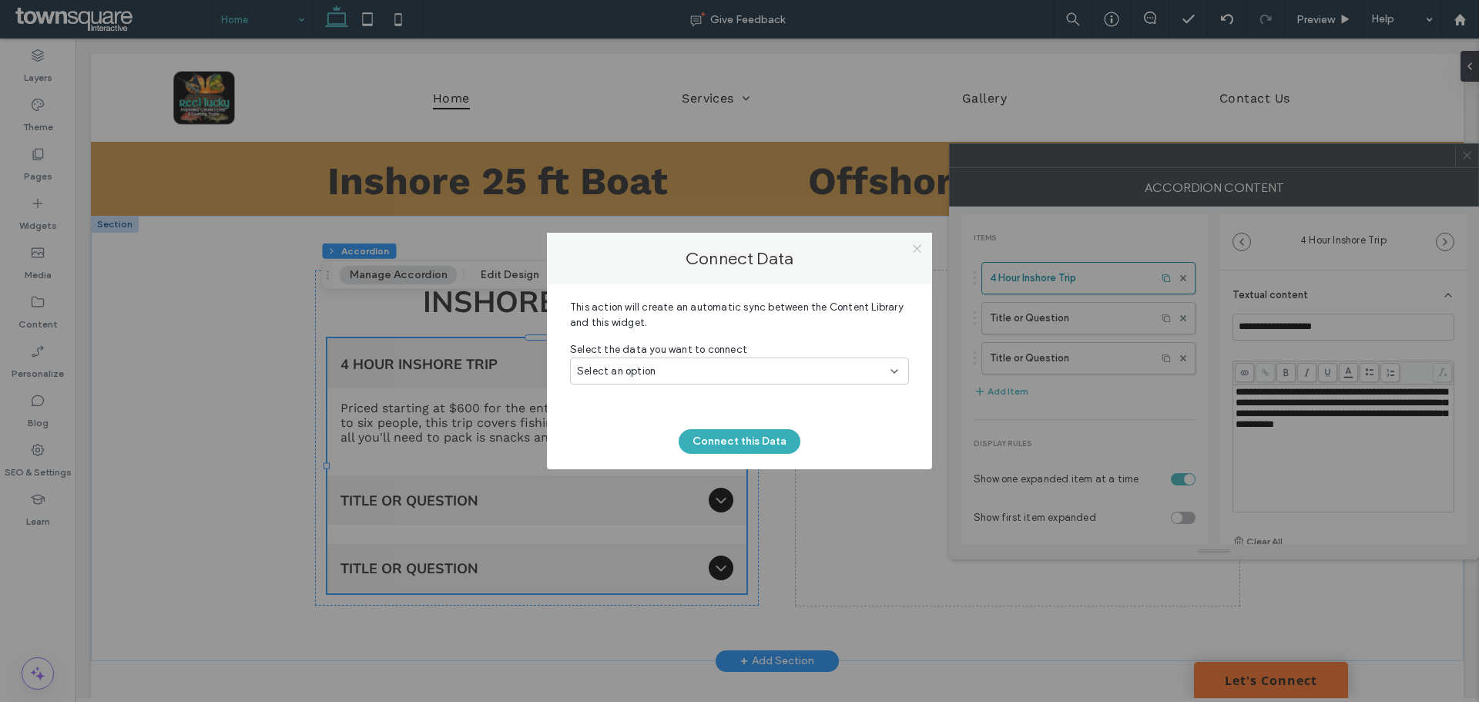
click at [916, 247] on icon at bounding box center [917, 249] width 12 height 12
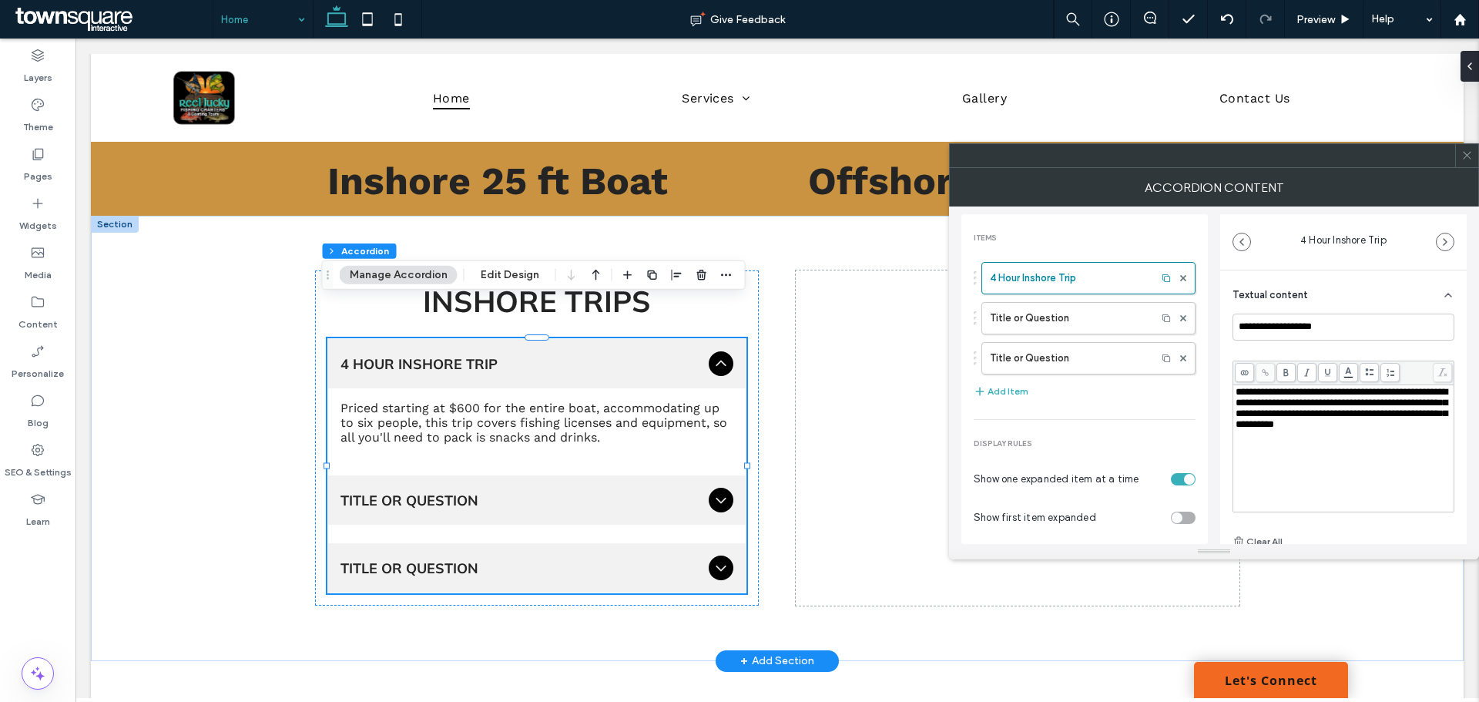
click at [1264, 366] on span at bounding box center [1265, 372] width 19 height 19
click at [1264, 373] on use at bounding box center [1265, 372] width 7 height 7
click at [1263, 375] on icon at bounding box center [1265, 372] width 8 height 8
click at [1283, 407] on span "**********" at bounding box center [1342, 408] width 212 height 42
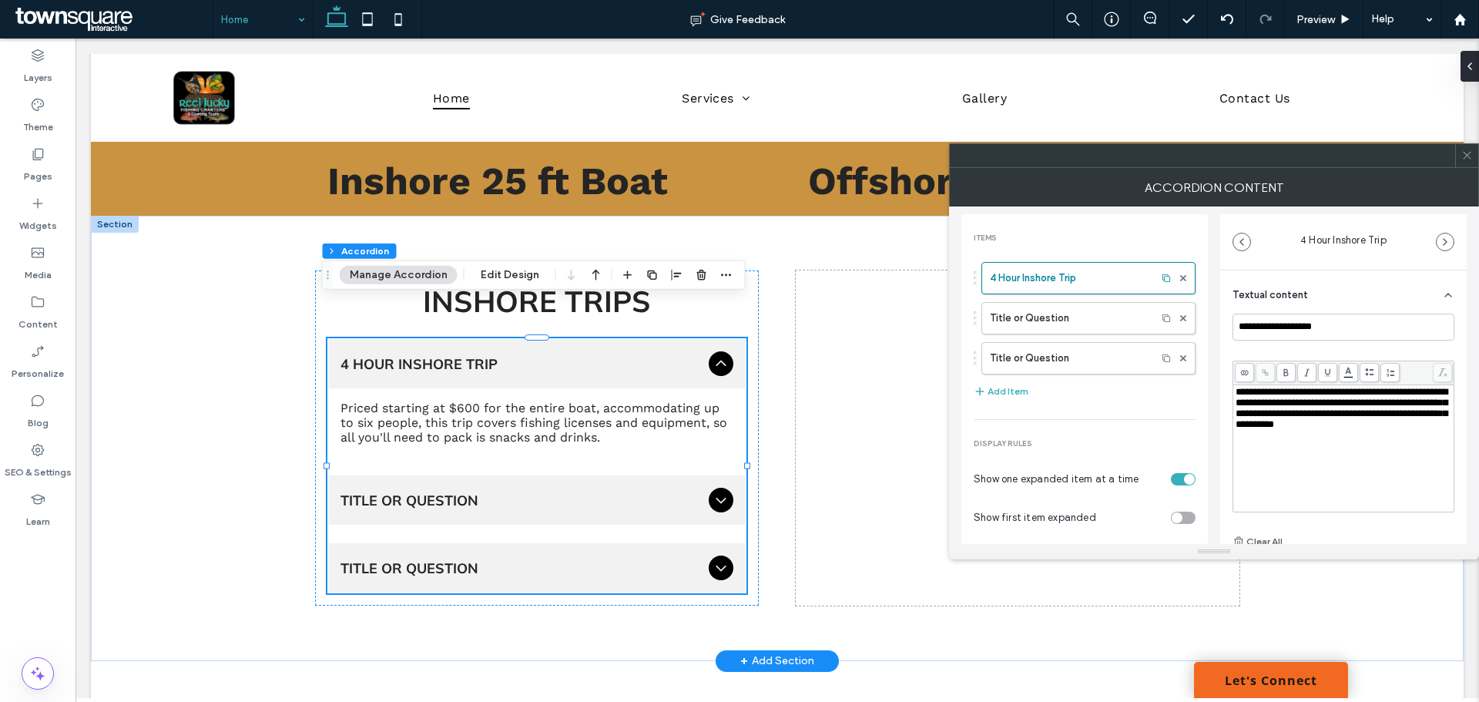
click at [1283, 407] on span "**********" at bounding box center [1342, 408] width 212 height 42
click at [1261, 369] on icon at bounding box center [1265, 372] width 8 height 8
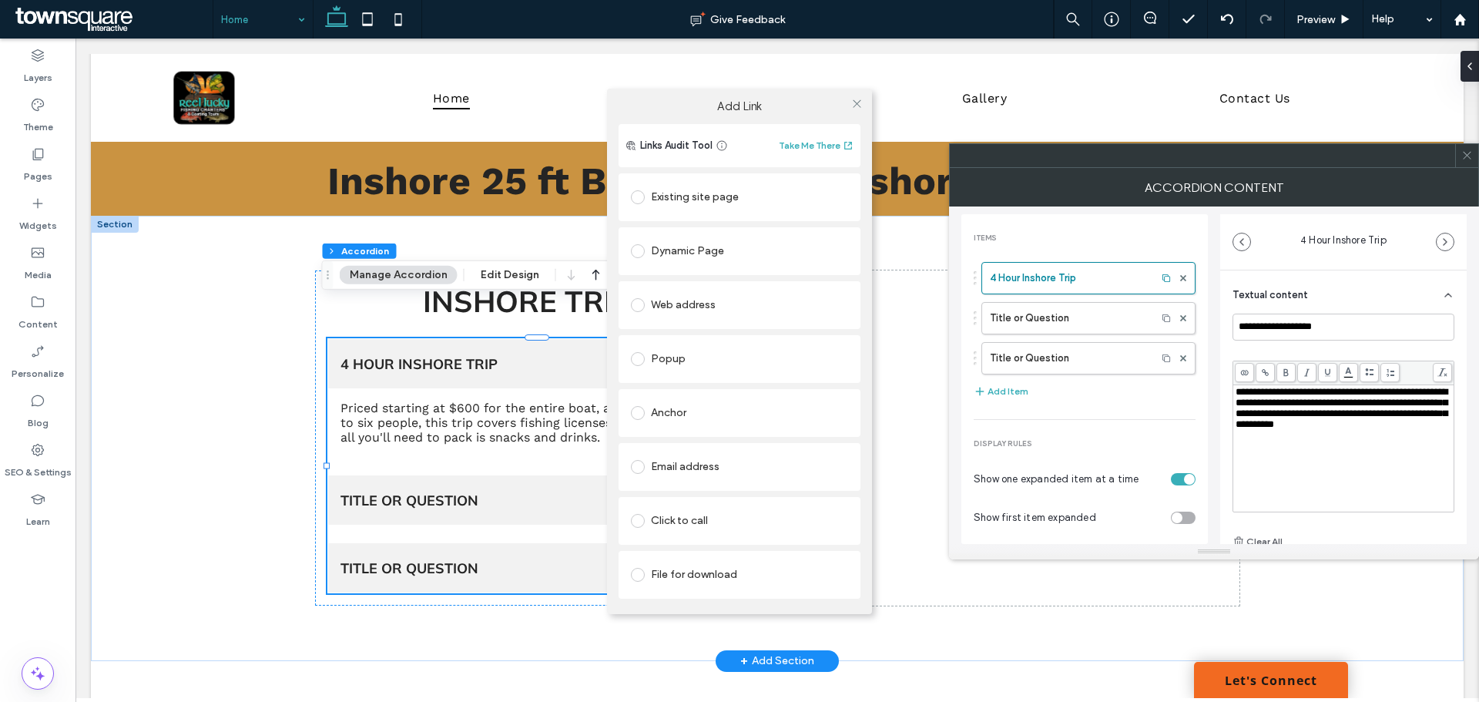
click at [640, 193] on span at bounding box center [638, 197] width 14 height 14
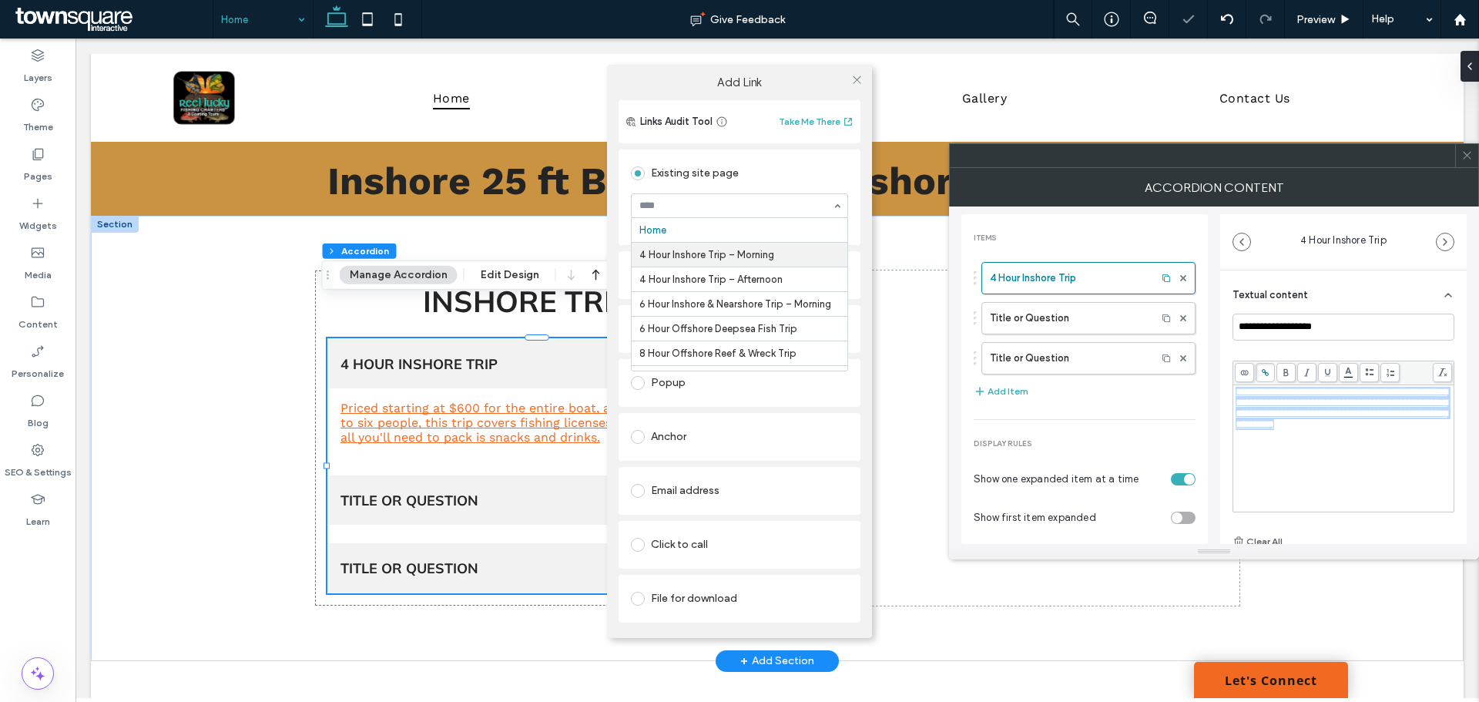
scroll to position [12, 0]
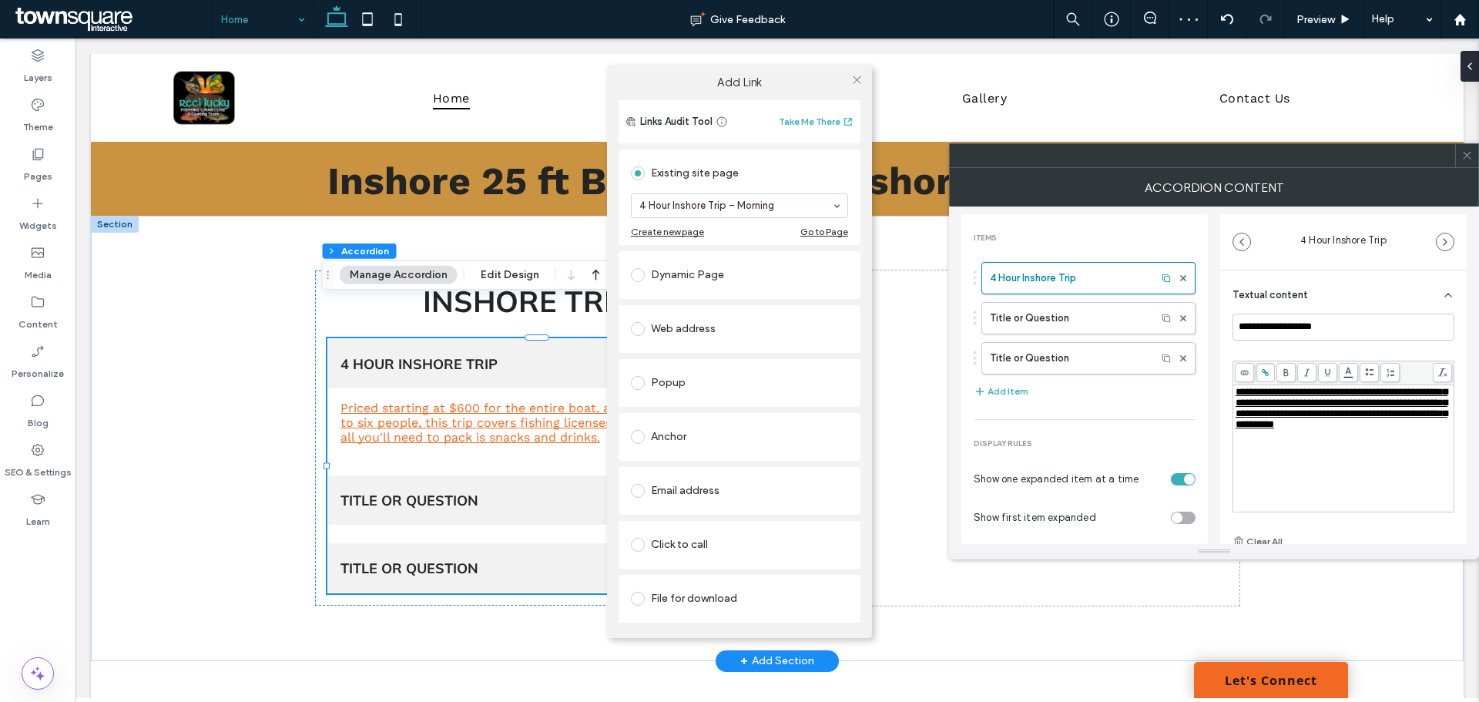
click at [1283, 433] on div "Add Link Links Audit Tool Take Me There Existing site page 4 Hour Inshore Trip …" at bounding box center [739, 351] width 1479 height 702
click at [860, 79] on icon at bounding box center [857, 80] width 12 height 12
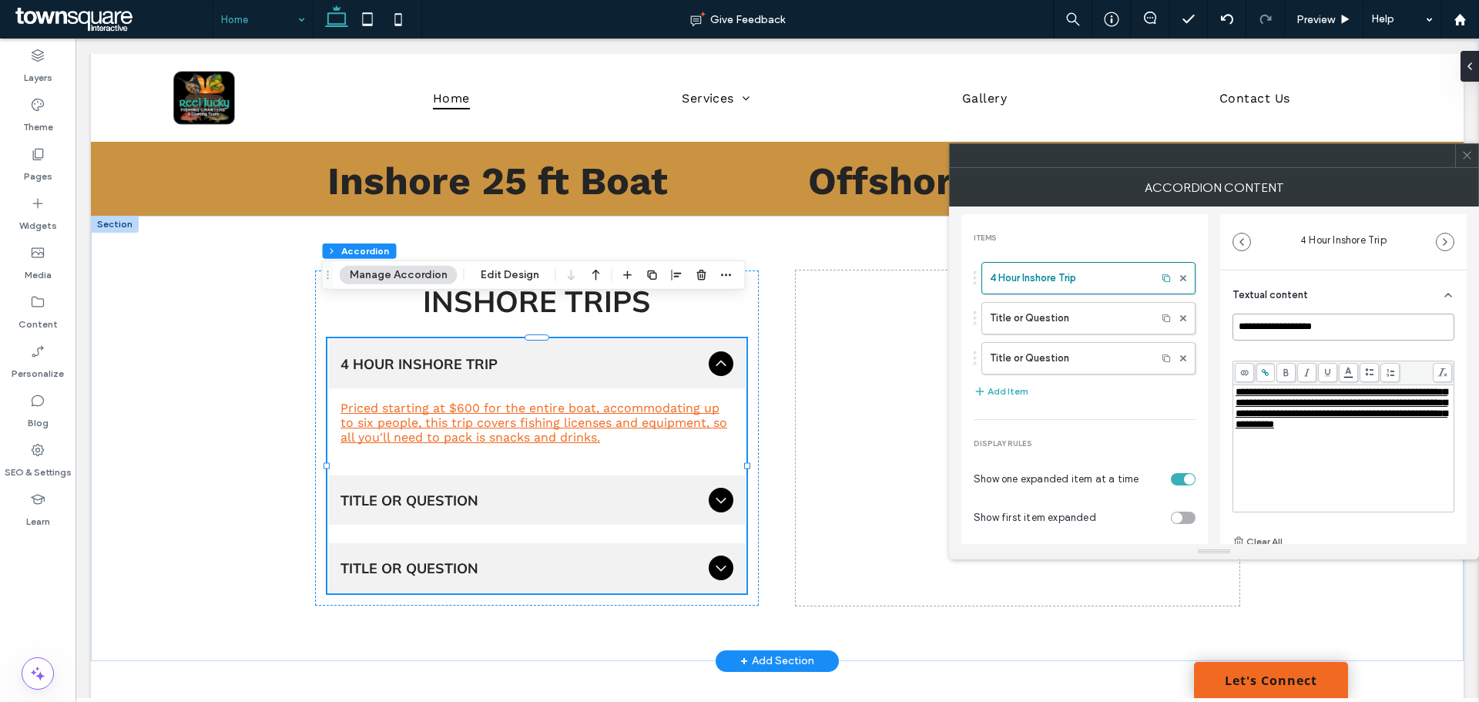
click at [1310, 315] on input "**********" at bounding box center [1344, 327] width 222 height 27
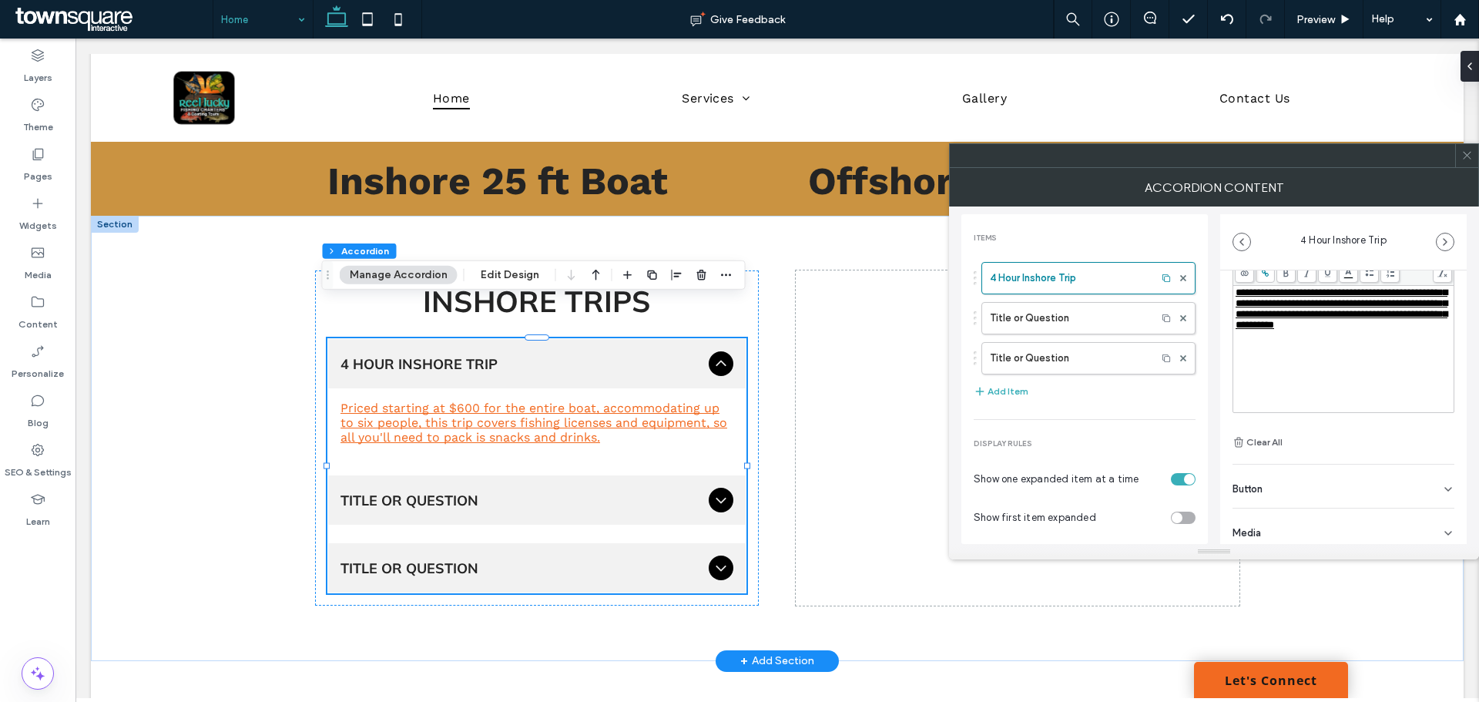
scroll to position [108, 0]
click at [1259, 528] on span "Media" at bounding box center [1247, 524] width 29 height 10
click at [1242, 469] on div "Button" at bounding box center [1344, 477] width 222 height 43
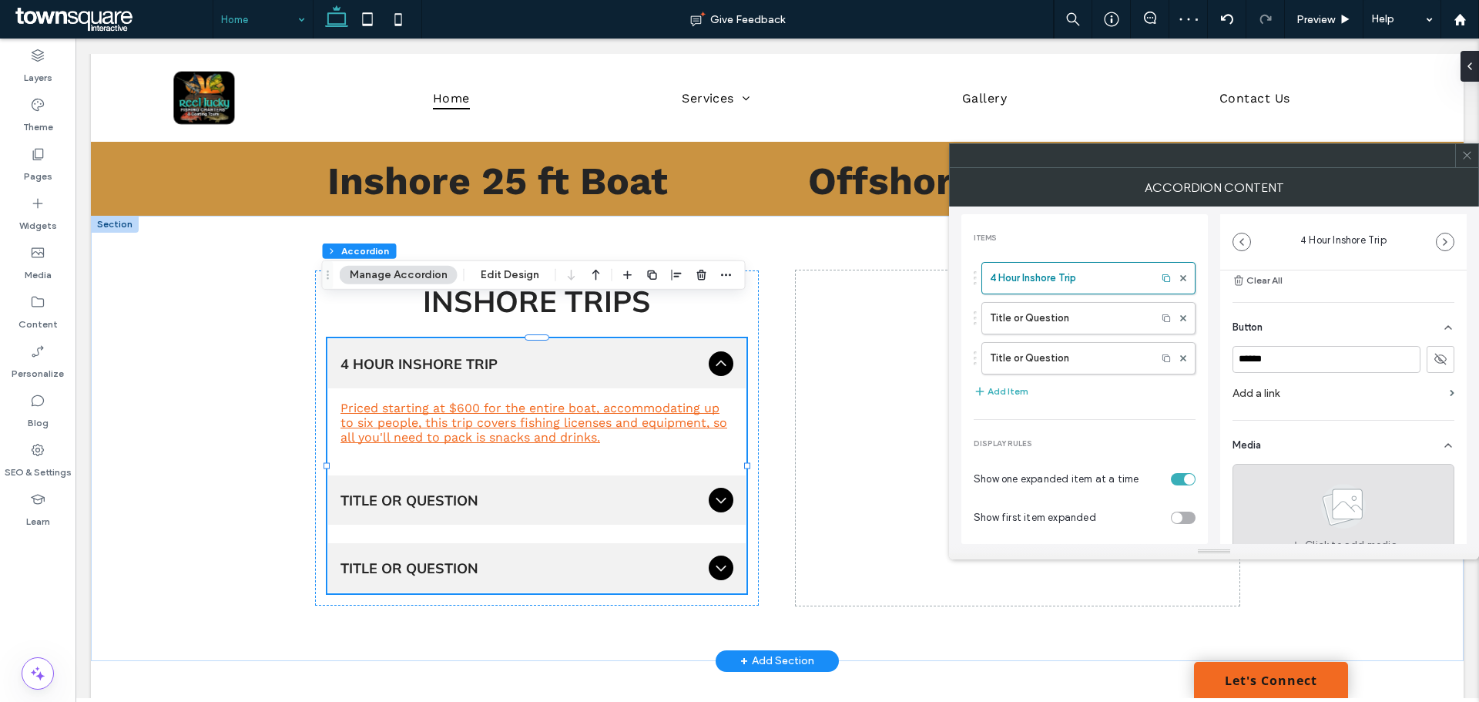
scroll to position [262, 0]
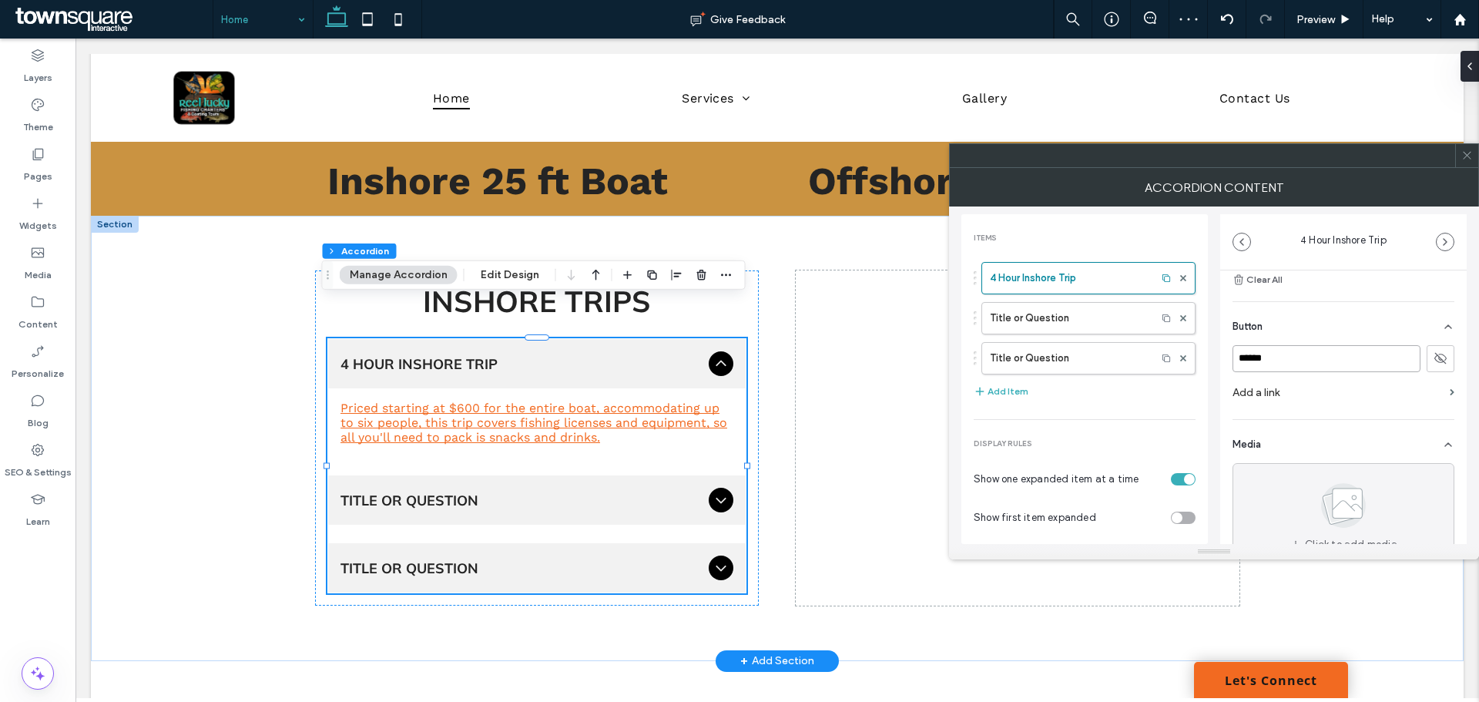
click at [1279, 350] on input "******" at bounding box center [1327, 358] width 188 height 27
click at [1434, 354] on use at bounding box center [1440, 359] width 12 height 12
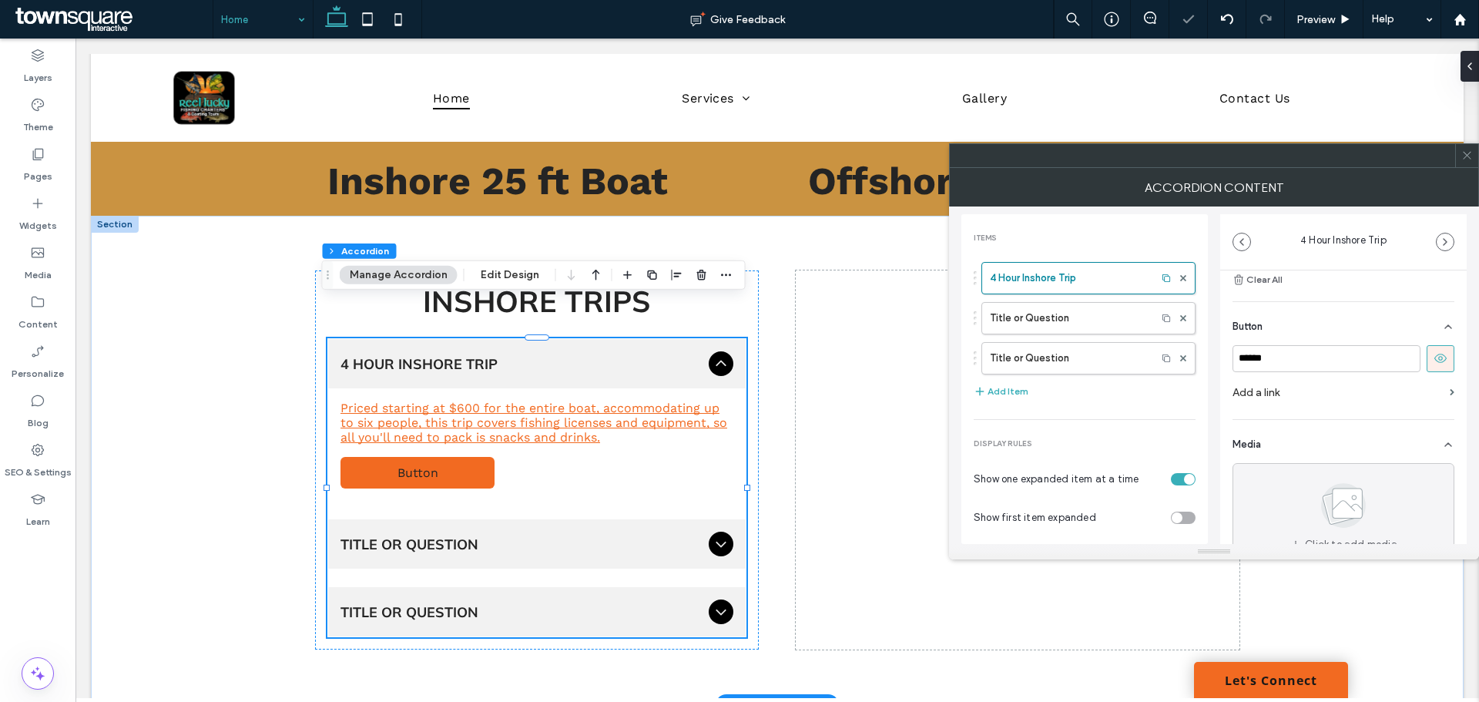
click at [1257, 392] on label "Add a link" at bounding box center [1338, 392] width 211 height 29
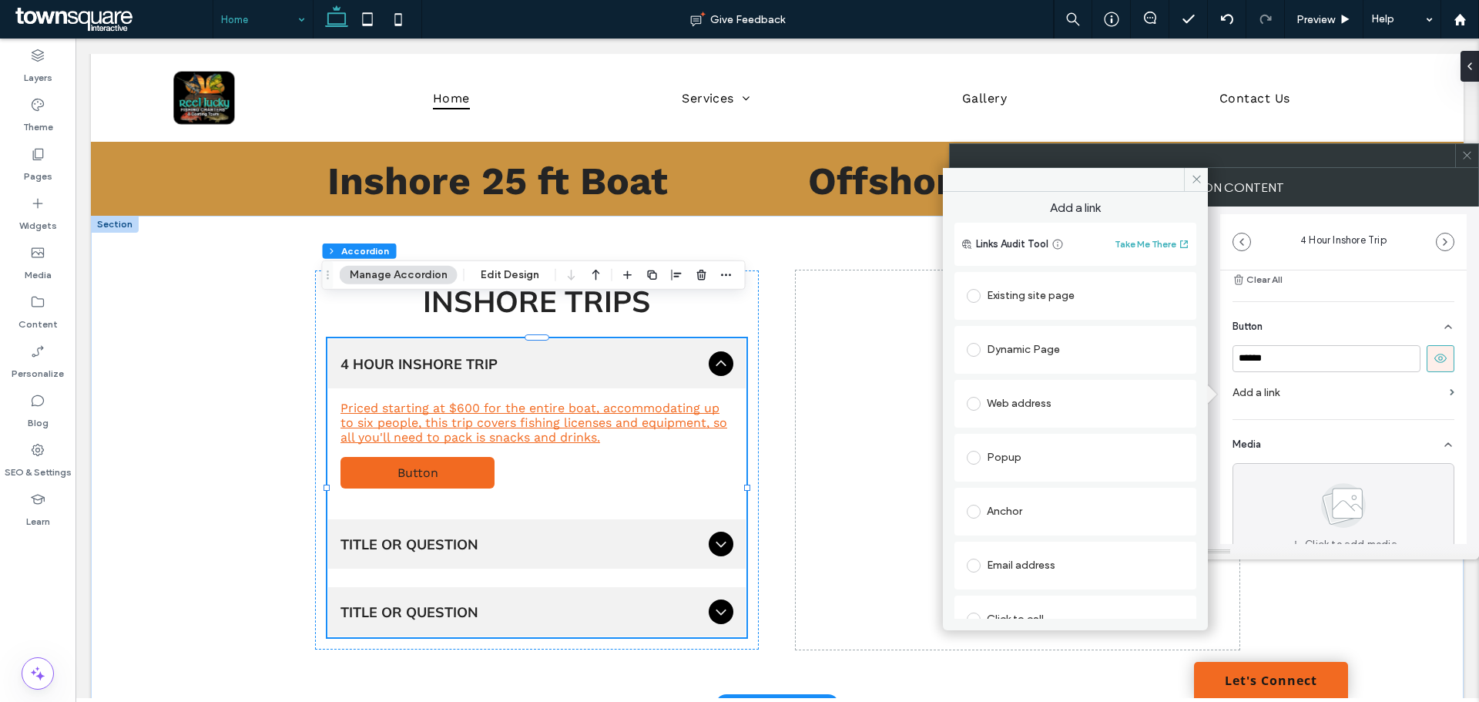
click at [975, 294] on span at bounding box center [974, 296] width 14 height 14
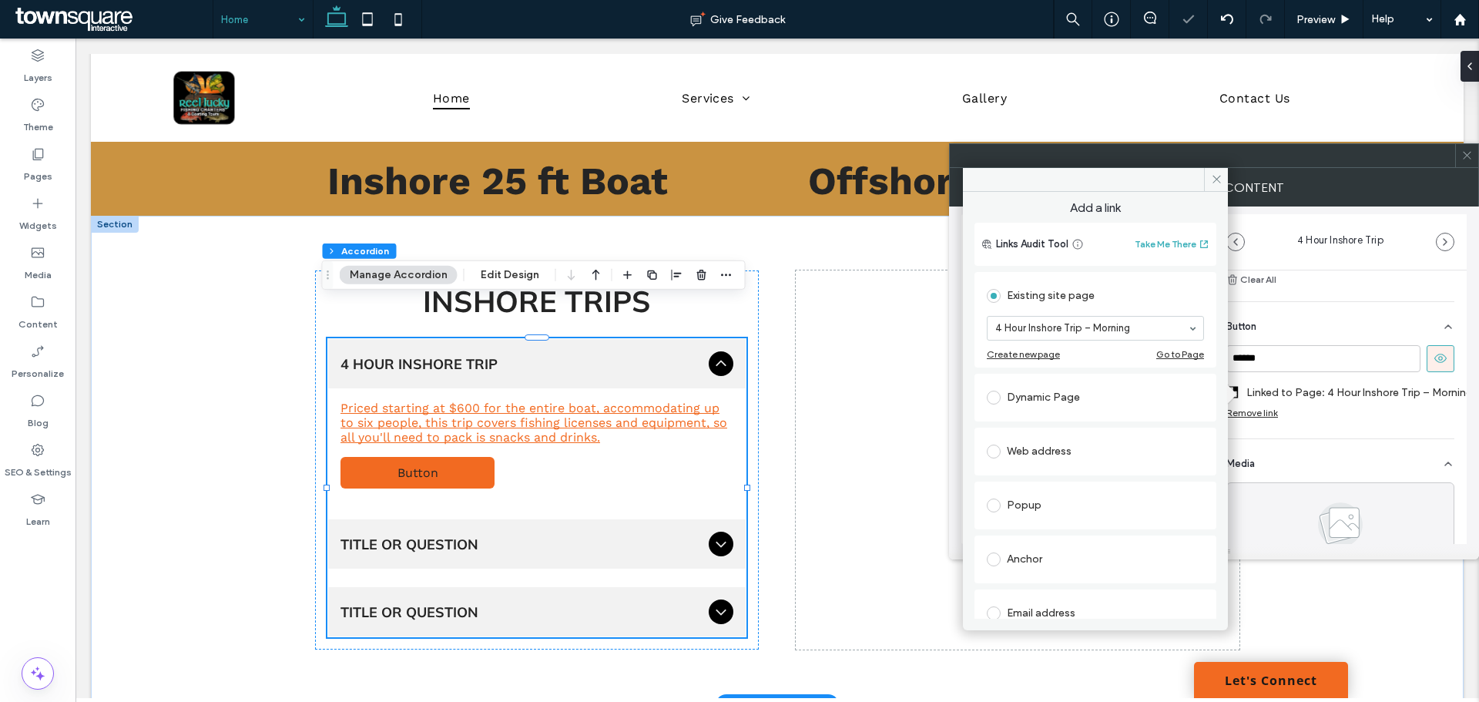
click at [1306, 439] on div "Media" at bounding box center [1340, 460] width 228 height 43
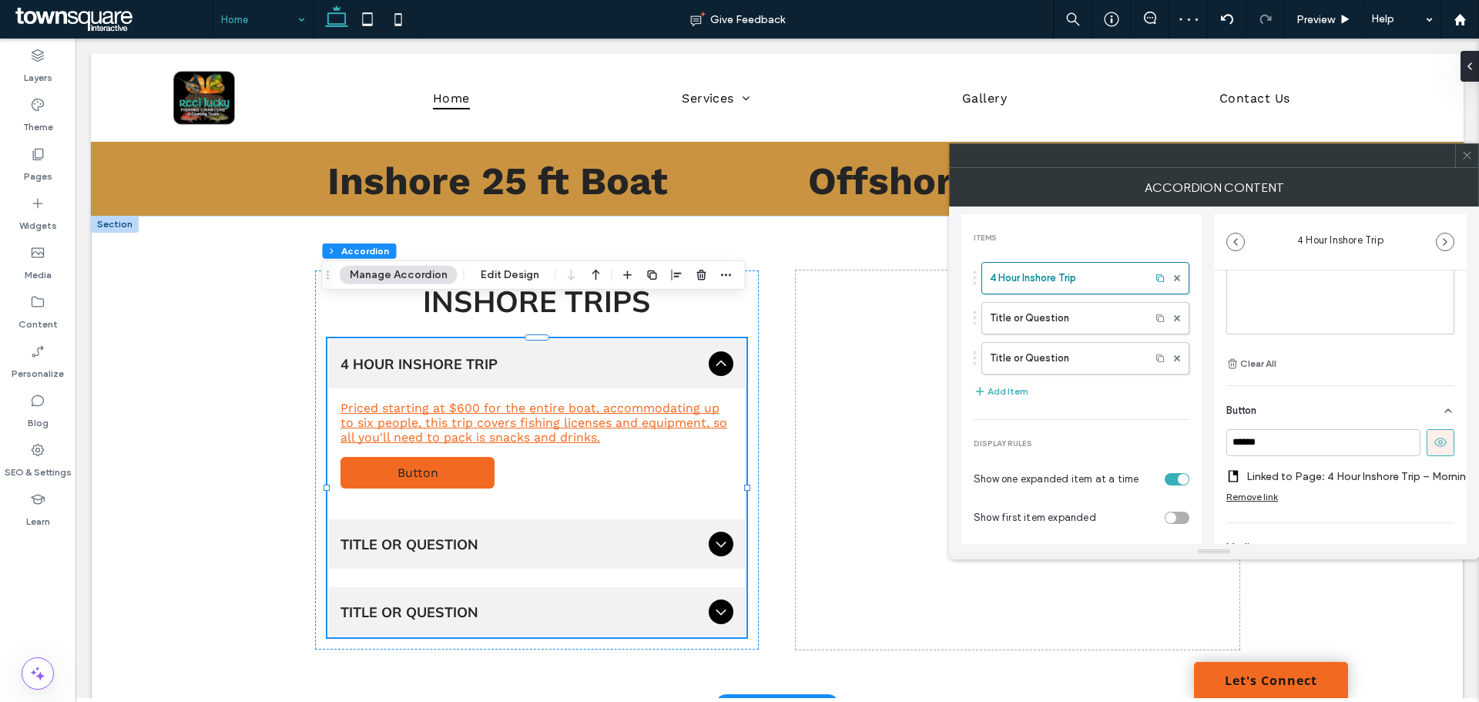
scroll to position [213, 0]
click at [1277, 410] on input "******" at bounding box center [1323, 419] width 194 height 27
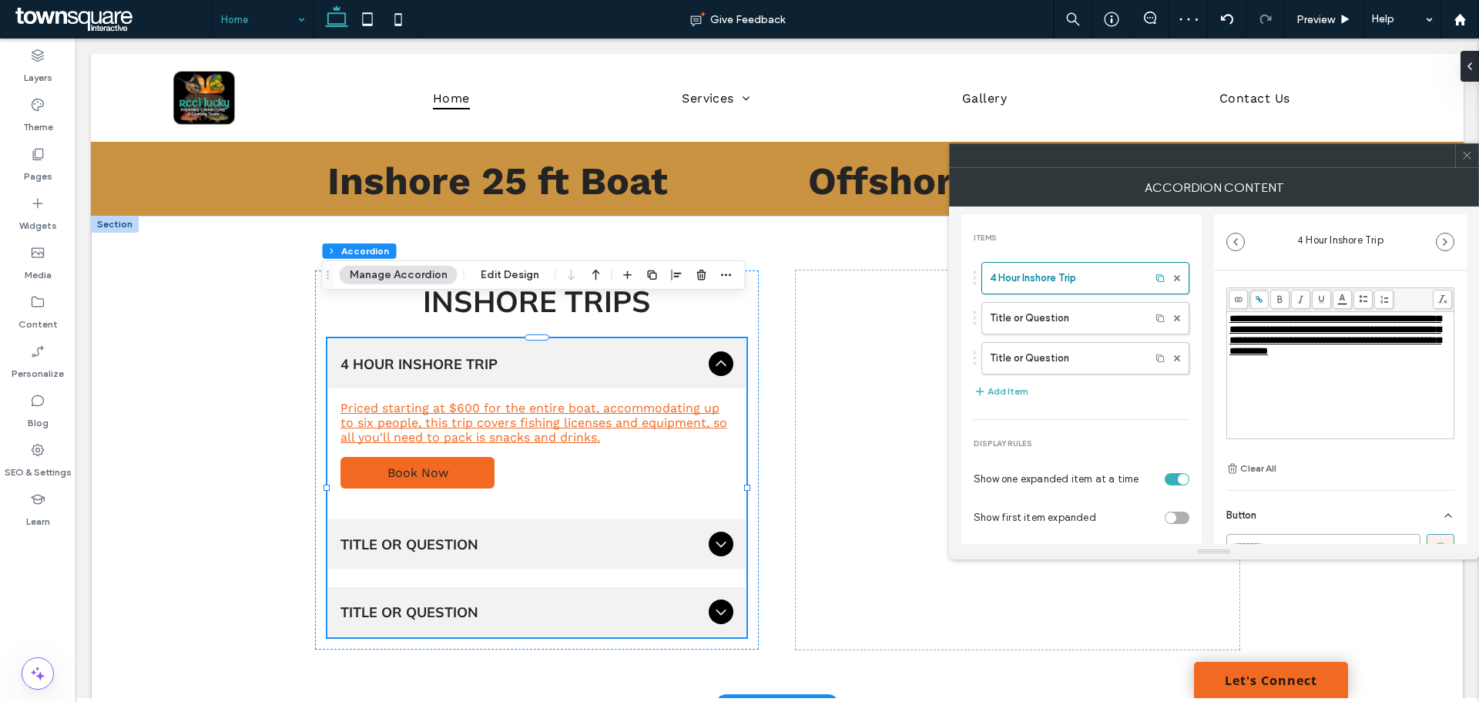
scroll to position [0, 0]
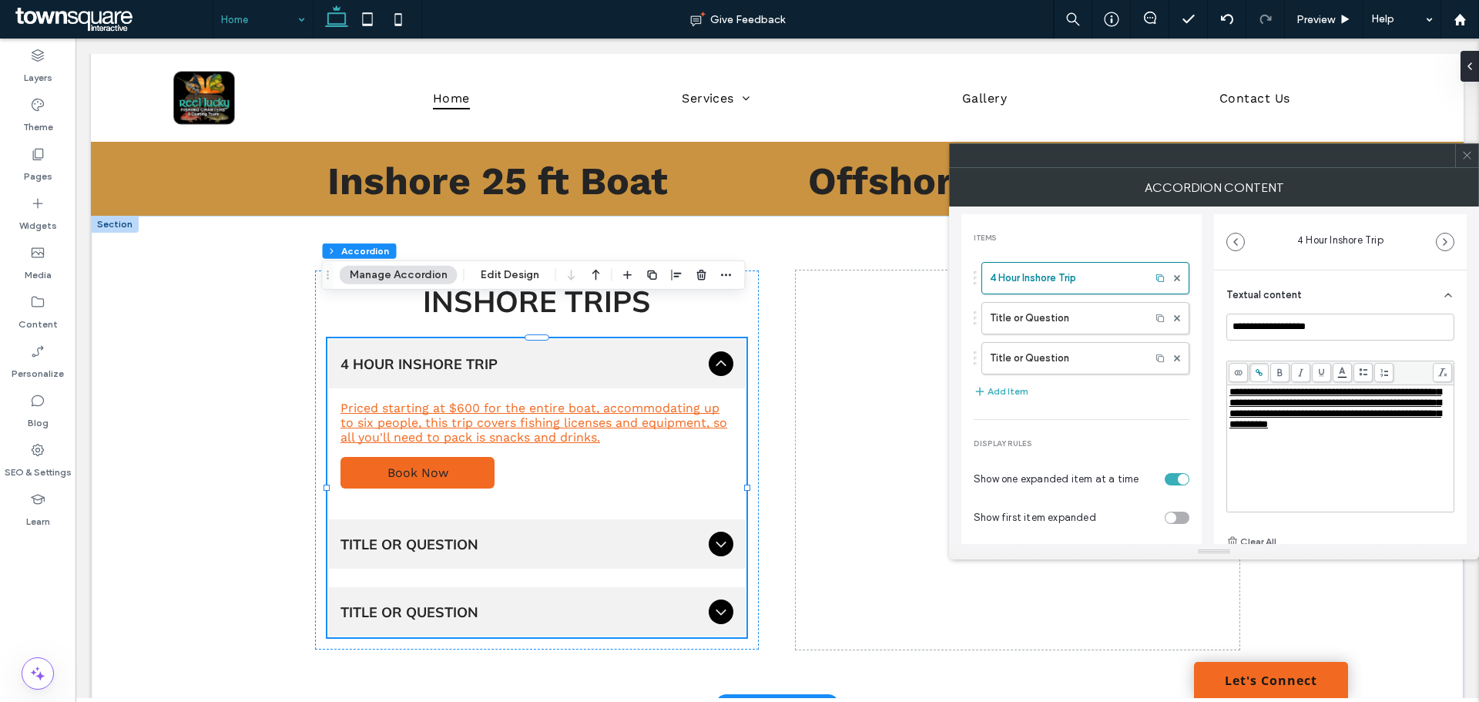
type input "********"
click at [1278, 402] on span "**********" at bounding box center [1336, 408] width 212 height 42
click at [1256, 369] on icon at bounding box center [1259, 372] width 8 height 8
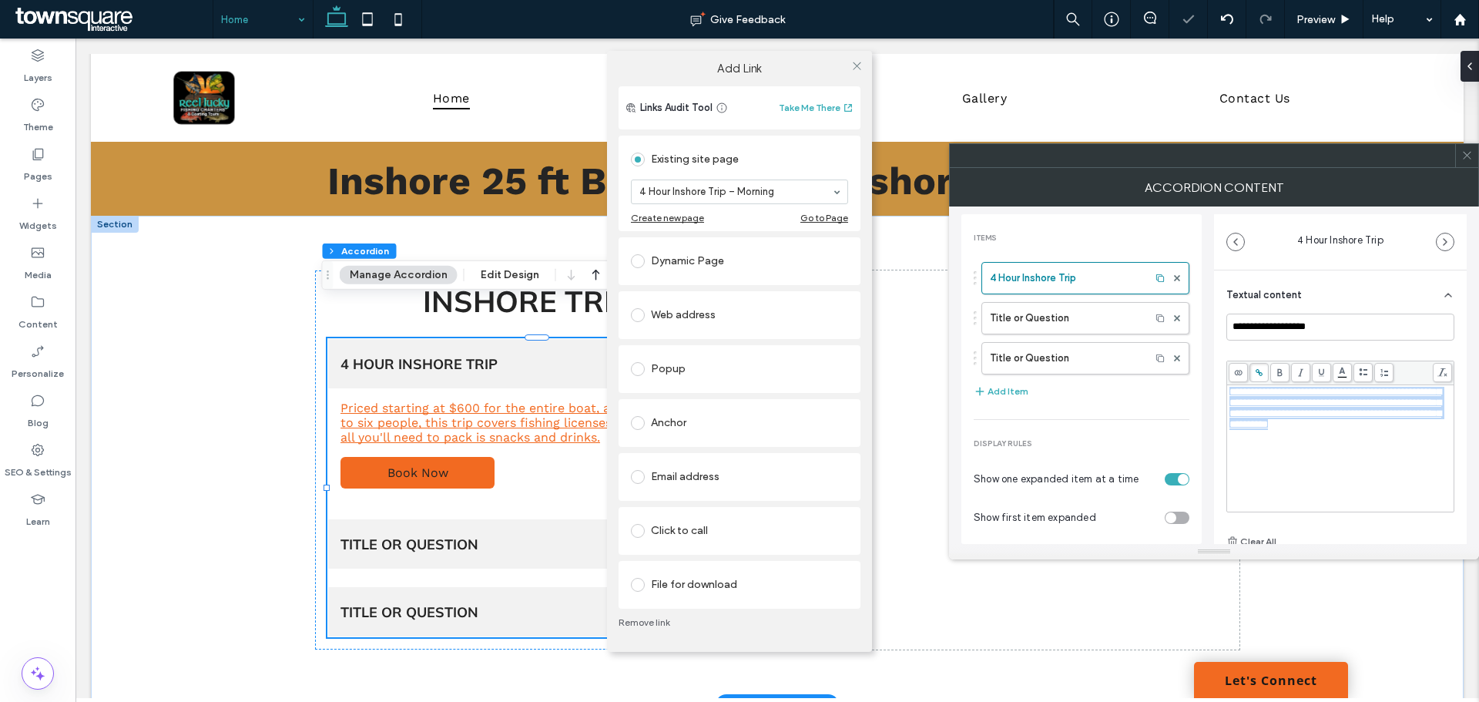
scroll to position [12, 0]
click at [647, 619] on link "Remove link" at bounding box center [740, 622] width 242 height 12
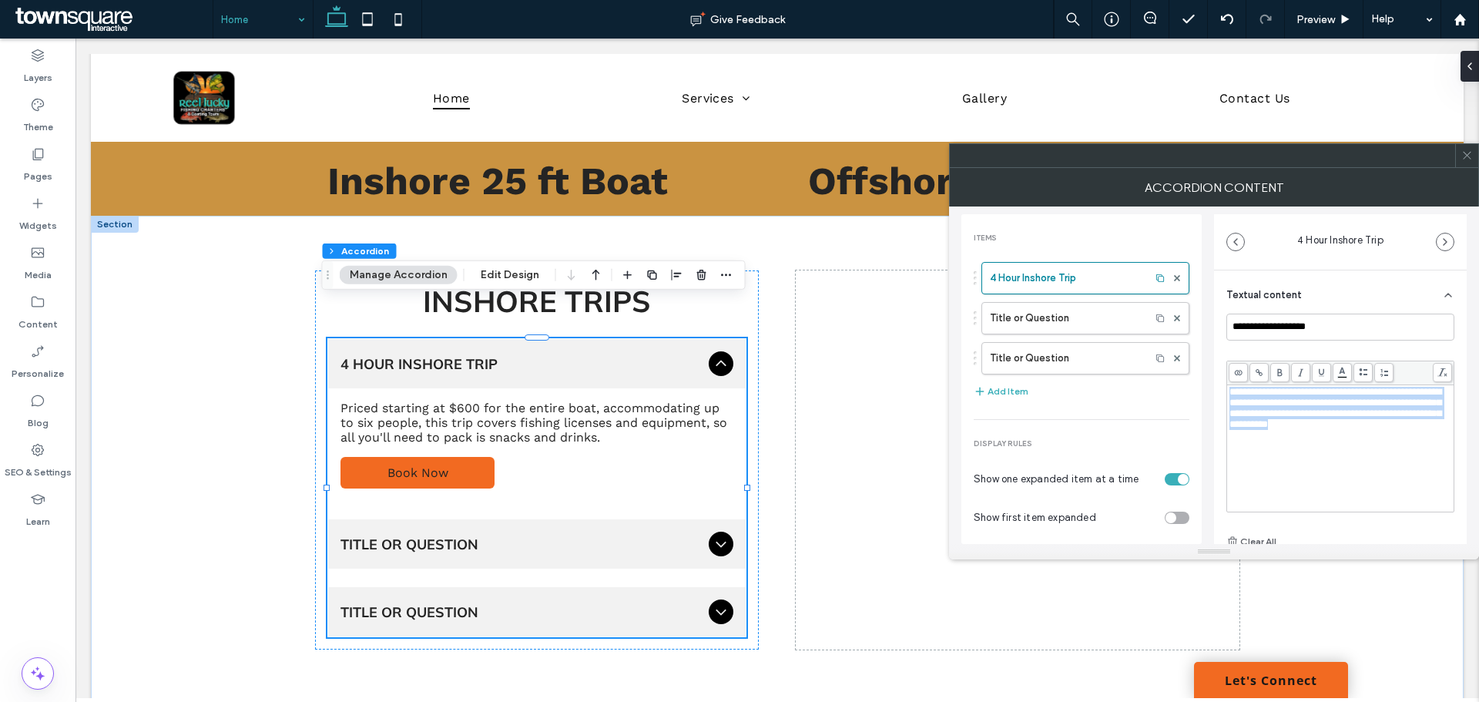
click at [1421, 410] on span "**********" at bounding box center [1336, 408] width 212 height 42
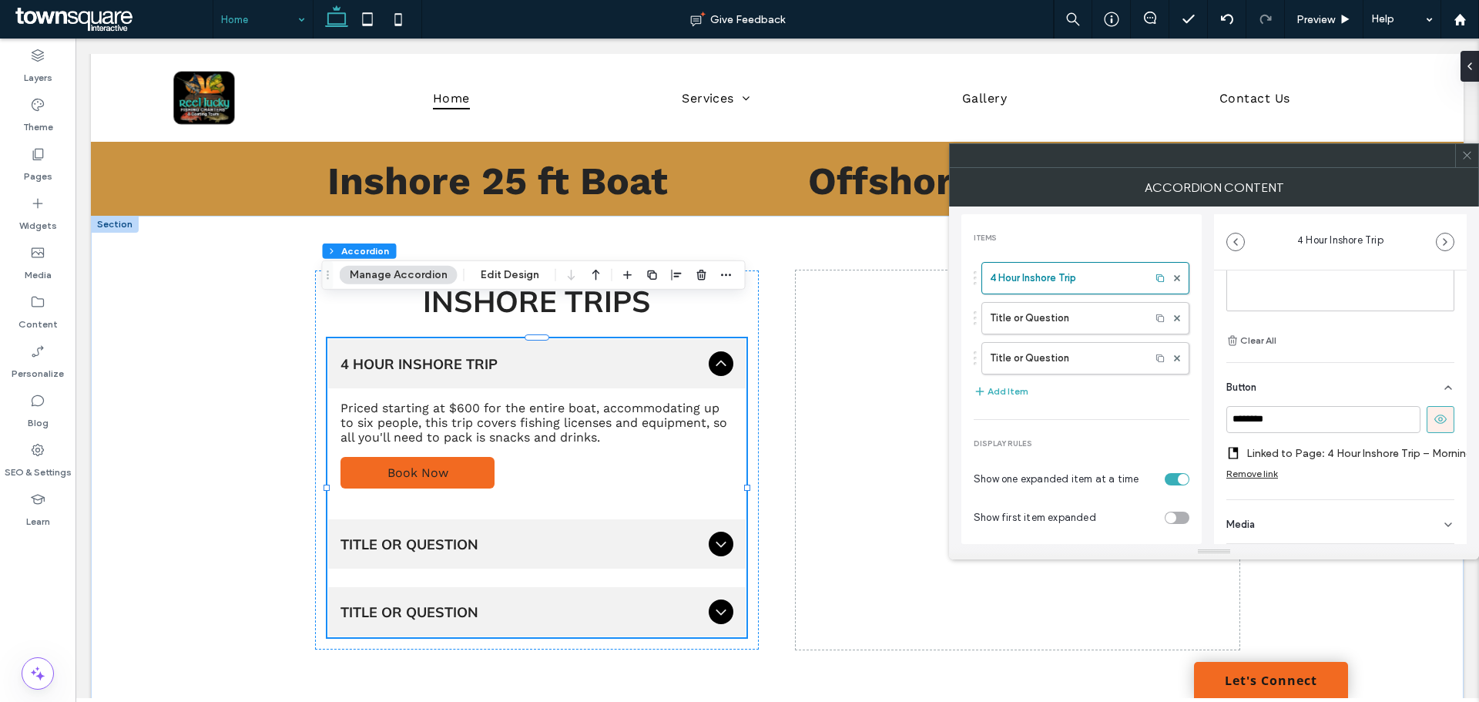
scroll to position [213, 0]
click at [1261, 512] on div "Media" at bounding box center [1340, 521] width 228 height 43
click at [1252, 508] on span "Media" at bounding box center [1240, 513] width 29 height 10
click at [1445, 523] on use at bounding box center [1448, 524] width 6 height 3
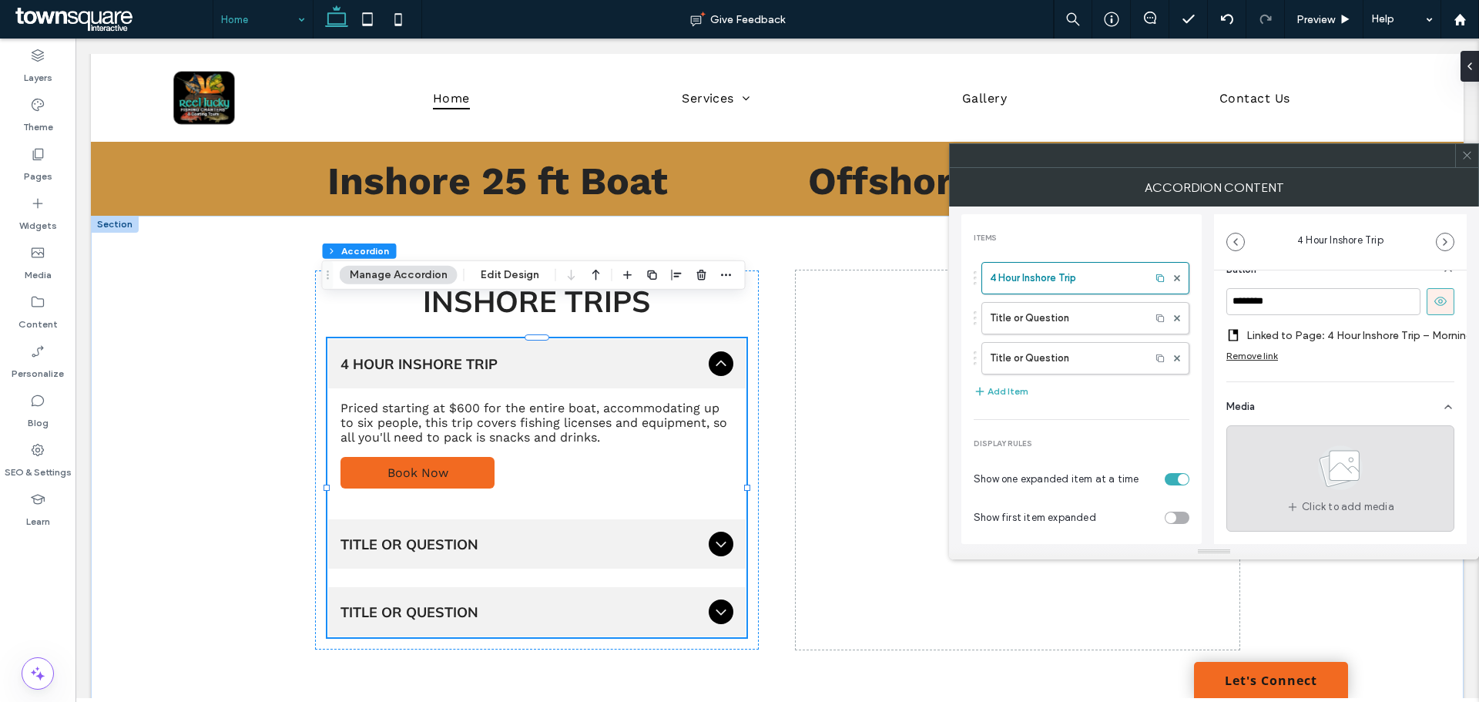
scroll to position [330, 0]
click at [1286, 467] on div "Click to add media" at bounding box center [1340, 478] width 228 height 106
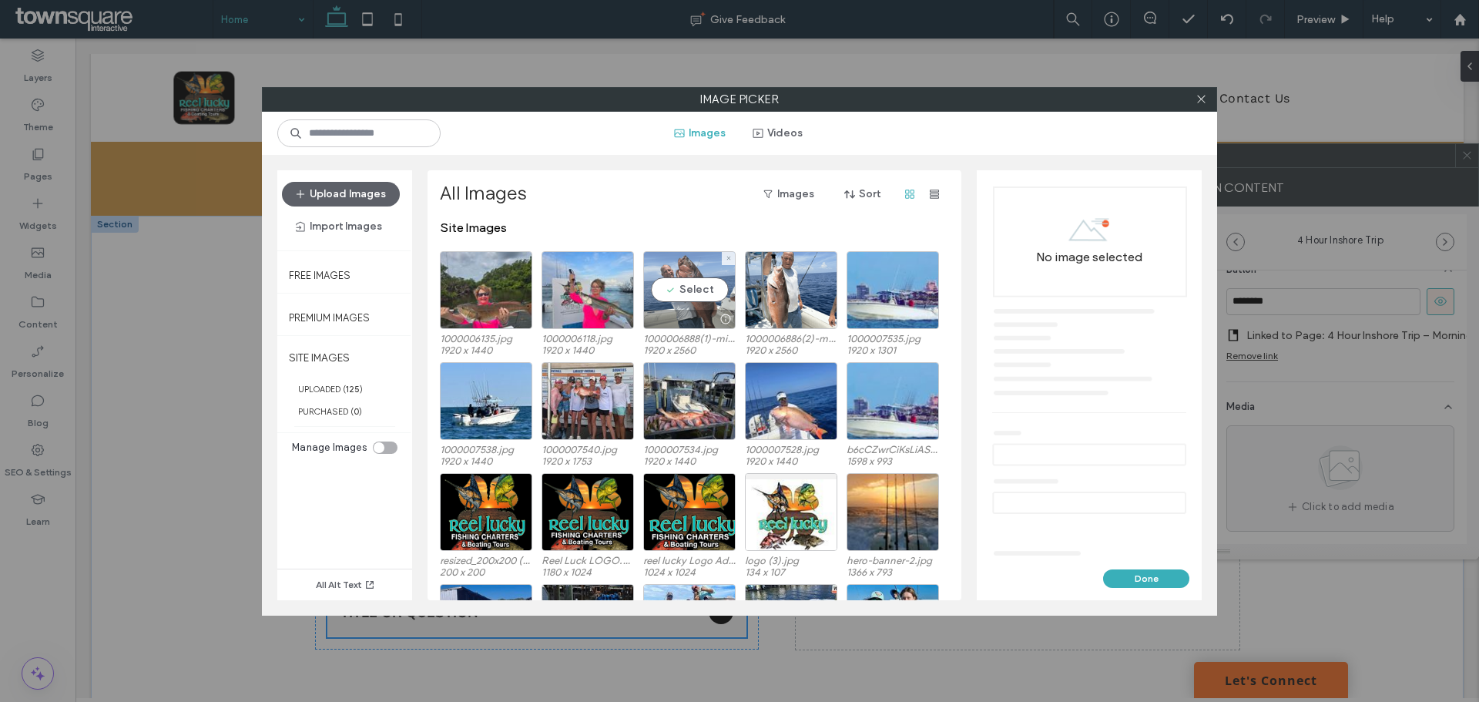
click at [673, 288] on div "Select" at bounding box center [689, 290] width 92 height 78
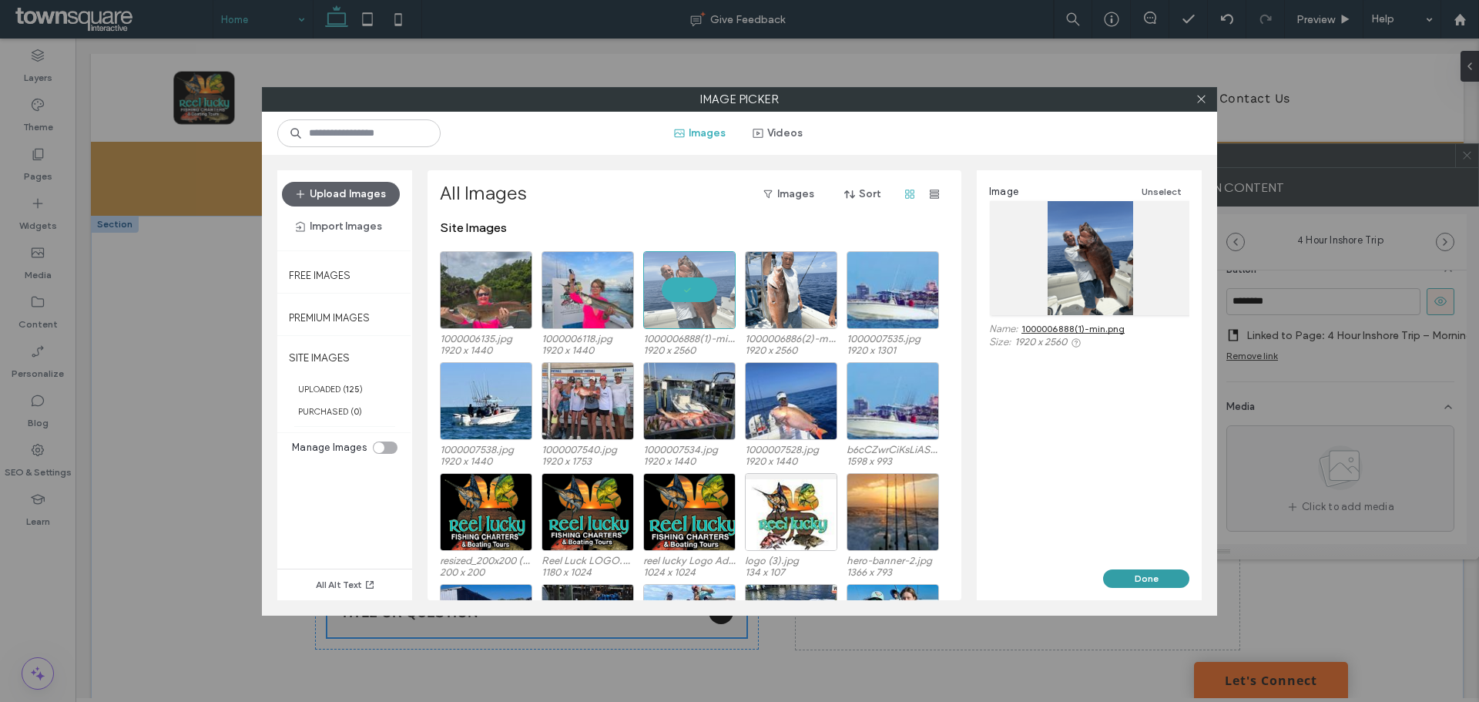
drag, startPoint x: 1156, startPoint y: 569, endPoint x: 1079, endPoint y: 528, distance: 87.6
click at [1156, 569] on button "Done" at bounding box center [1146, 578] width 86 height 18
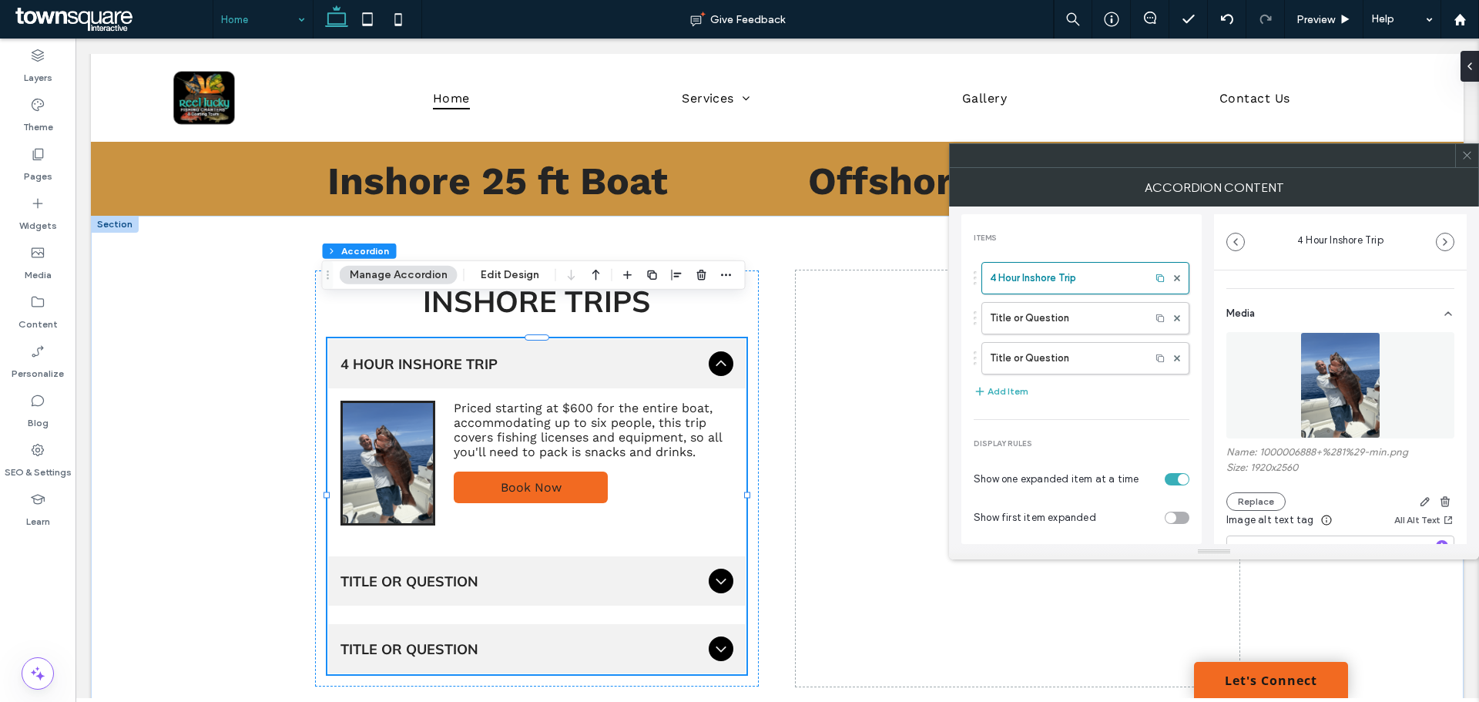
scroll to position [477, 0]
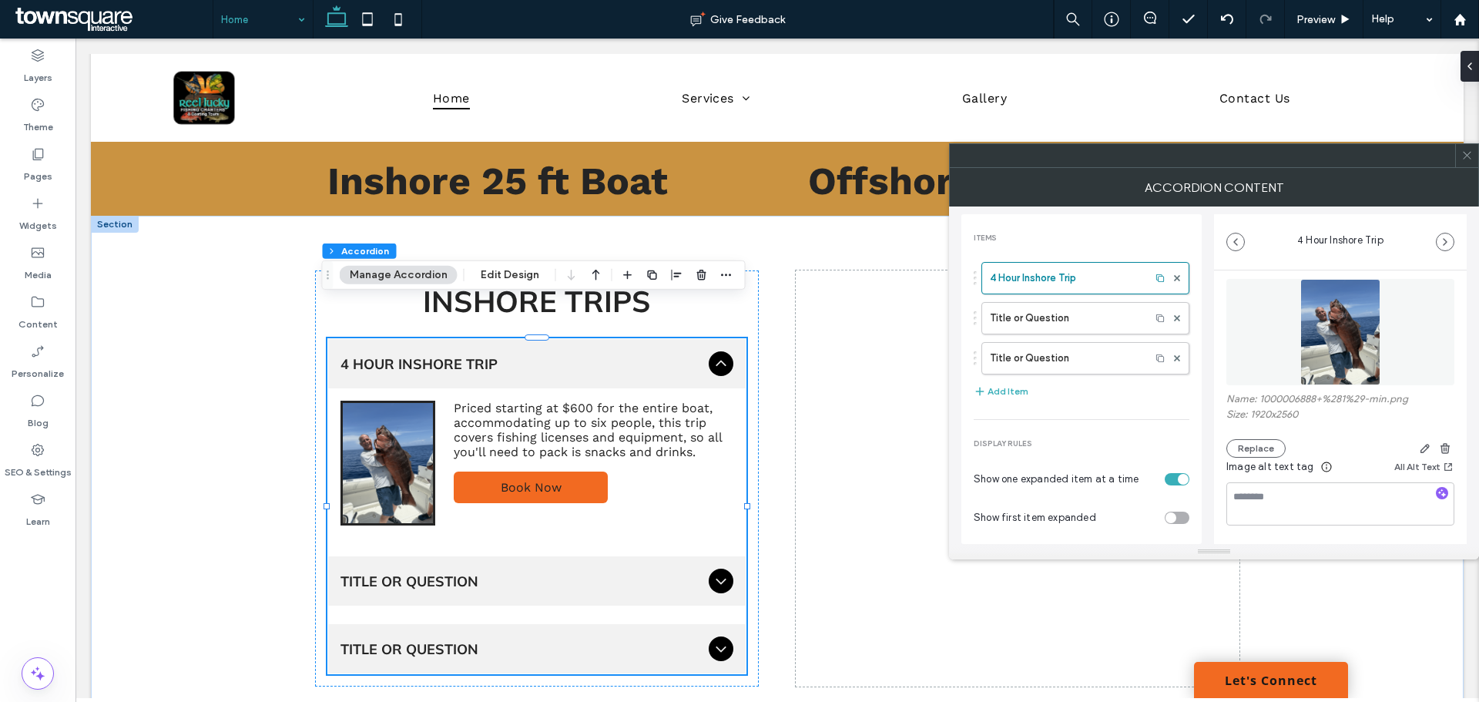
drag, startPoint x: 1472, startPoint y: 153, endPoint x: 1468, endPoint y: 144, distance: 9.3
click at [1469, 145] on span at bounding box center [1467, 155] width 12 height 23
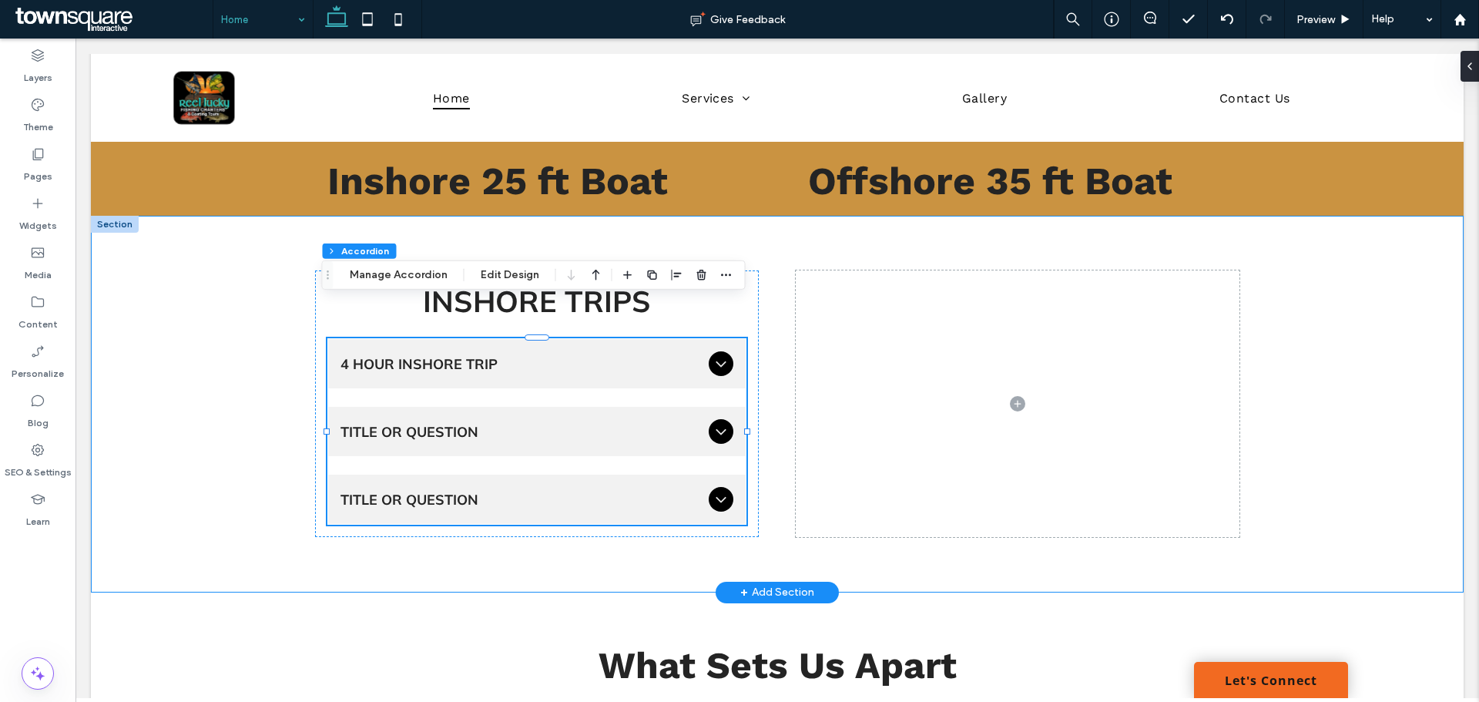
click at [1414, 304] on div "inshore trips 4 Hour Inshore Trip Priced starting at $600 for the entire boat, …" at bounding box center [777, 404] width 1373 height 377
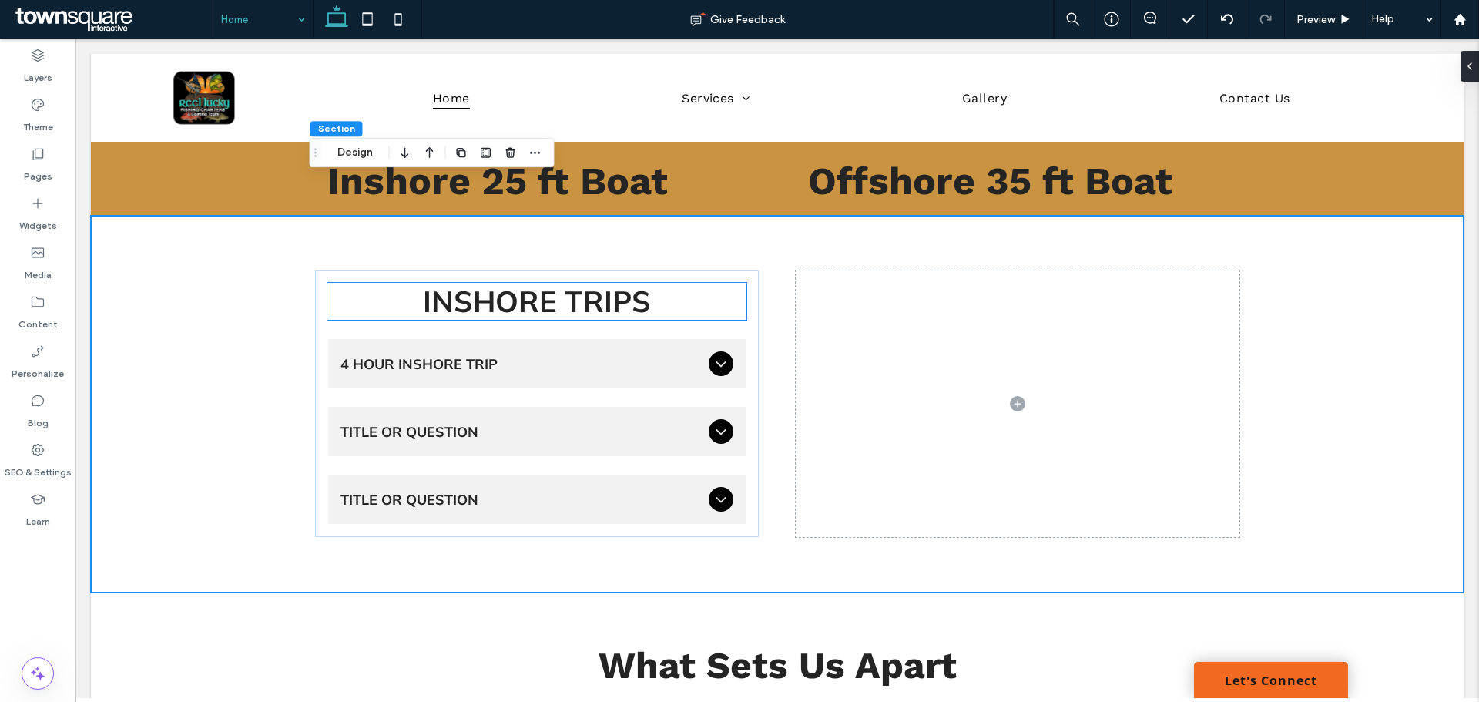
click at [531, 283] on span "inshore trips" at bounding box center [537, 301] width 228 height 37
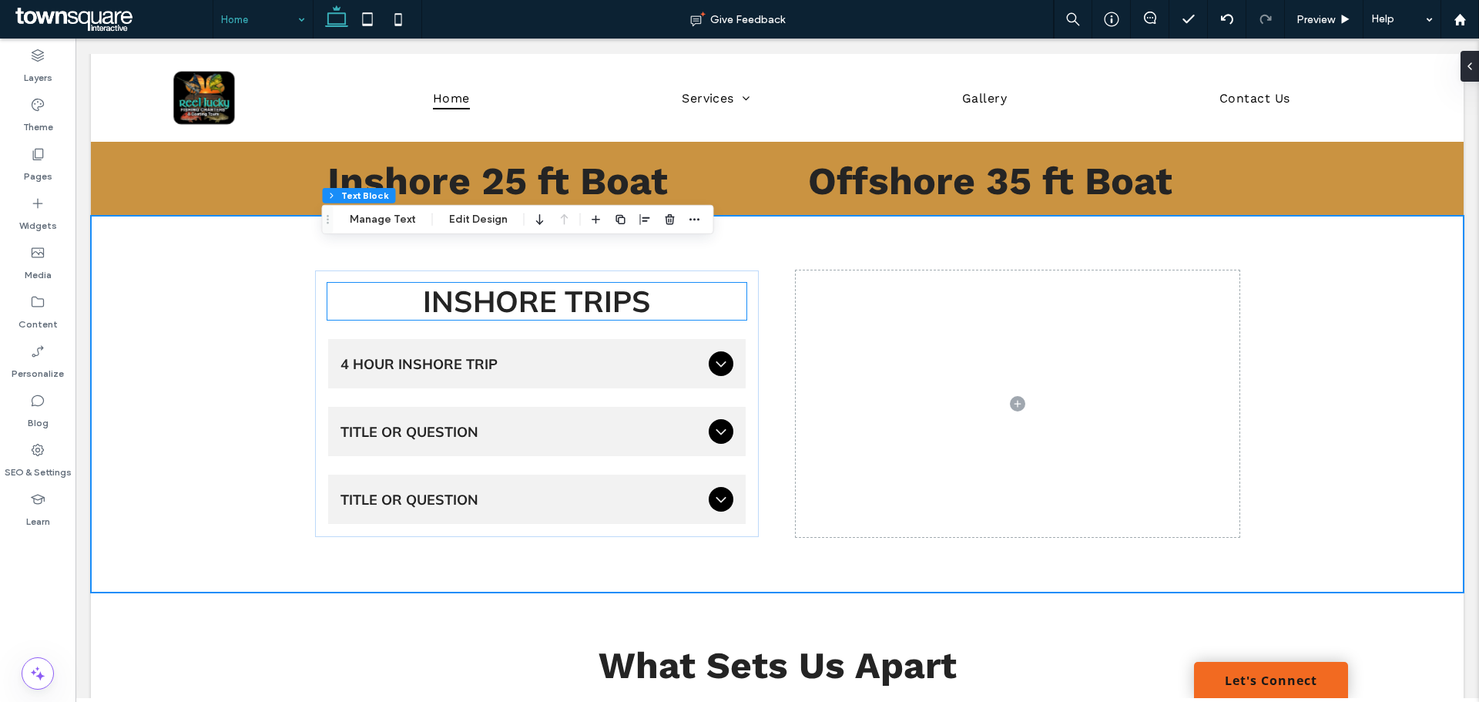
click at [531, 283] on div "inshore trips" at bounding box center [536, 301] width 419 height 37
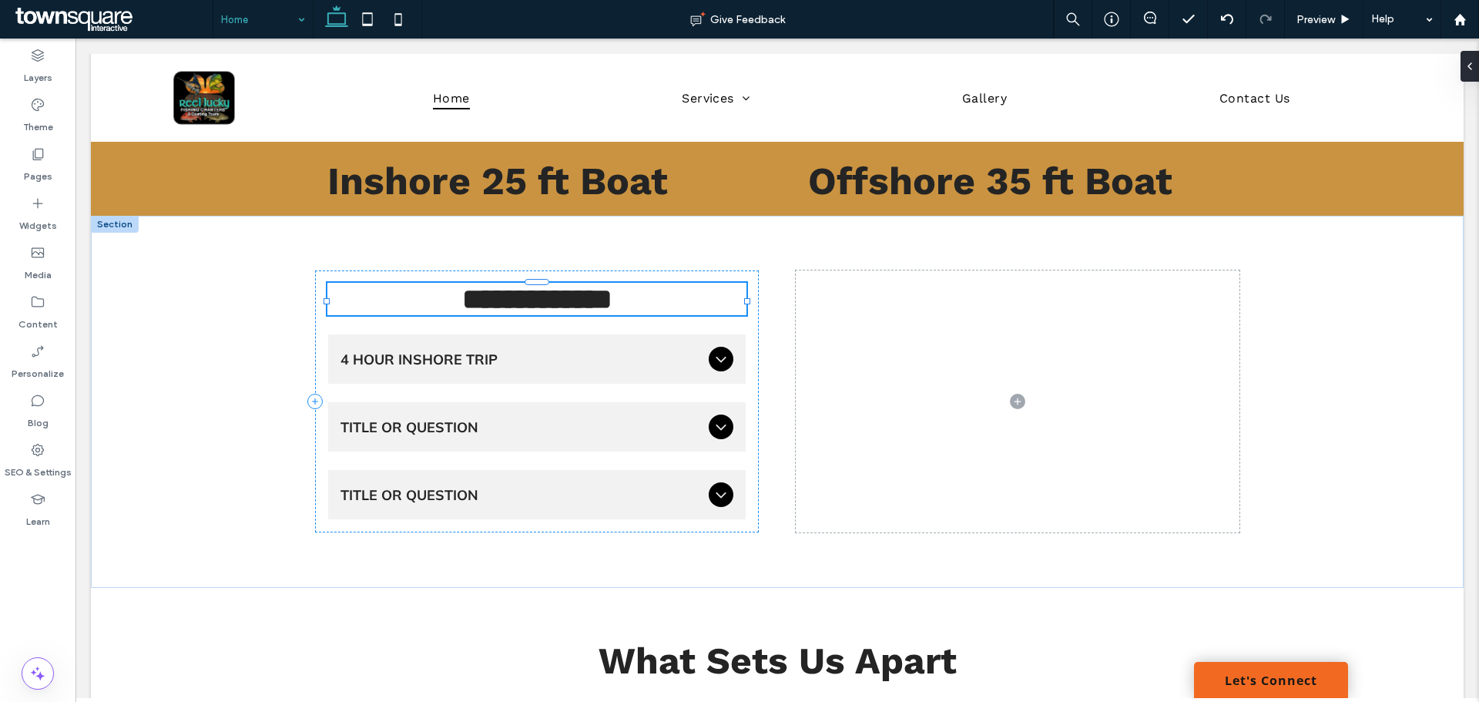
type input "******"
type input "**"
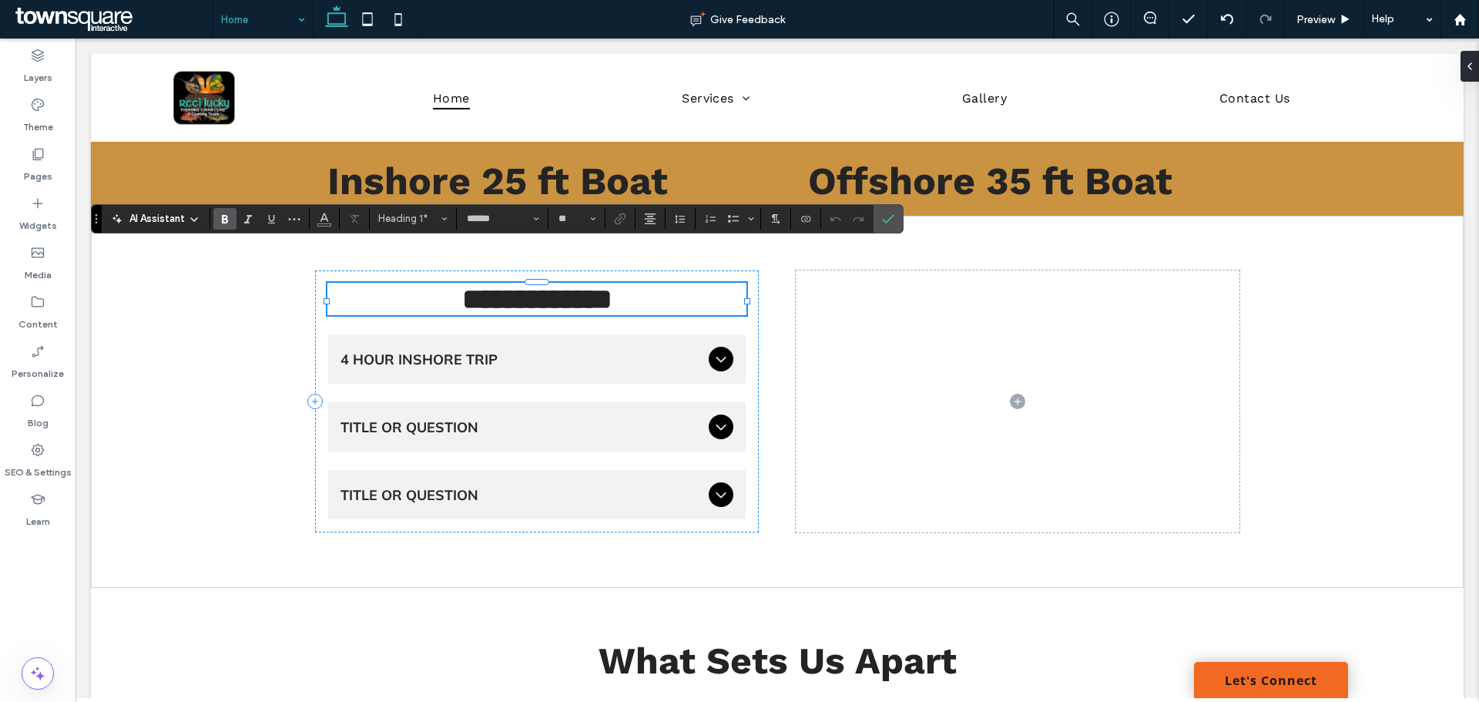
click at [504, 284] on span "**********" at bounding box center [537, 298] width 150 height 29
click at [288, 217] on icon "More" at bounding box center [294, 219] width 12 height 12
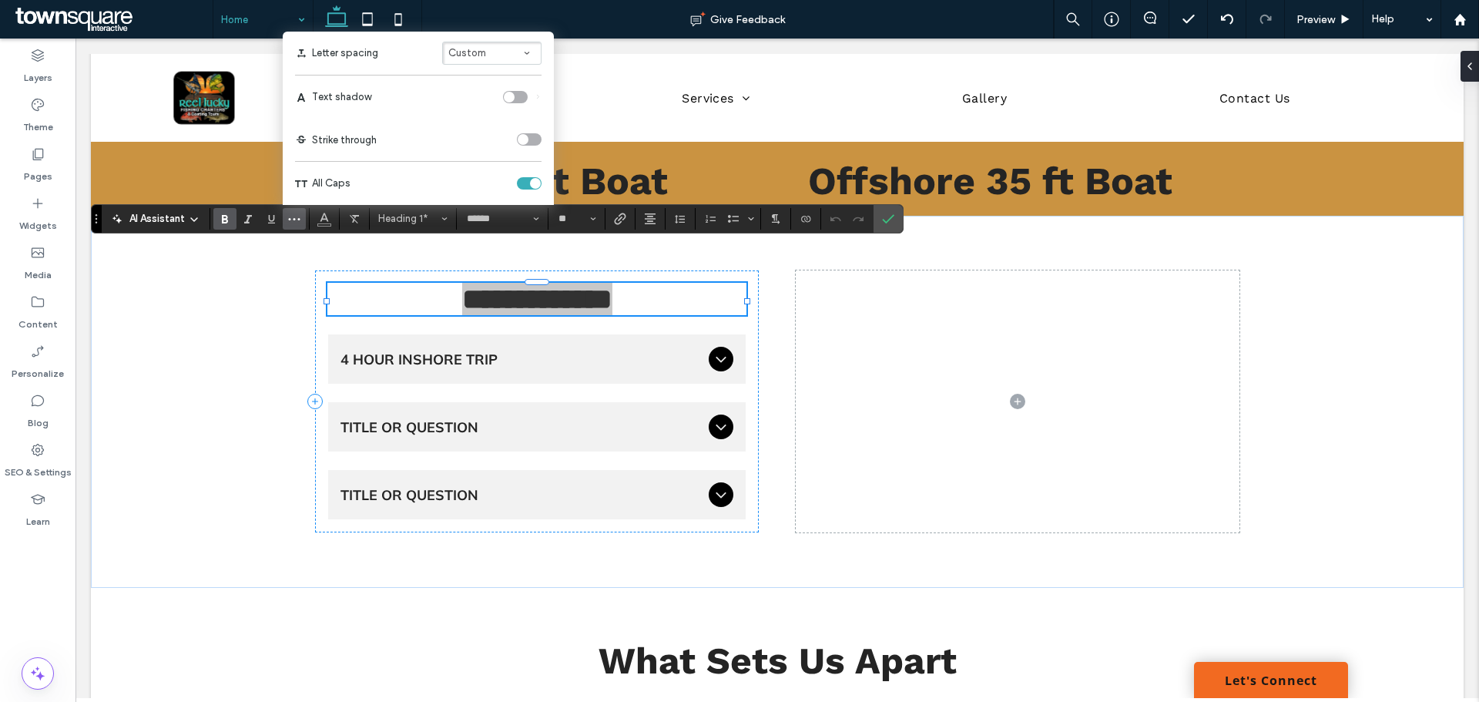
click at [511, 95] on div "toggle" at bounding box center [509, 97] width 11 height 11
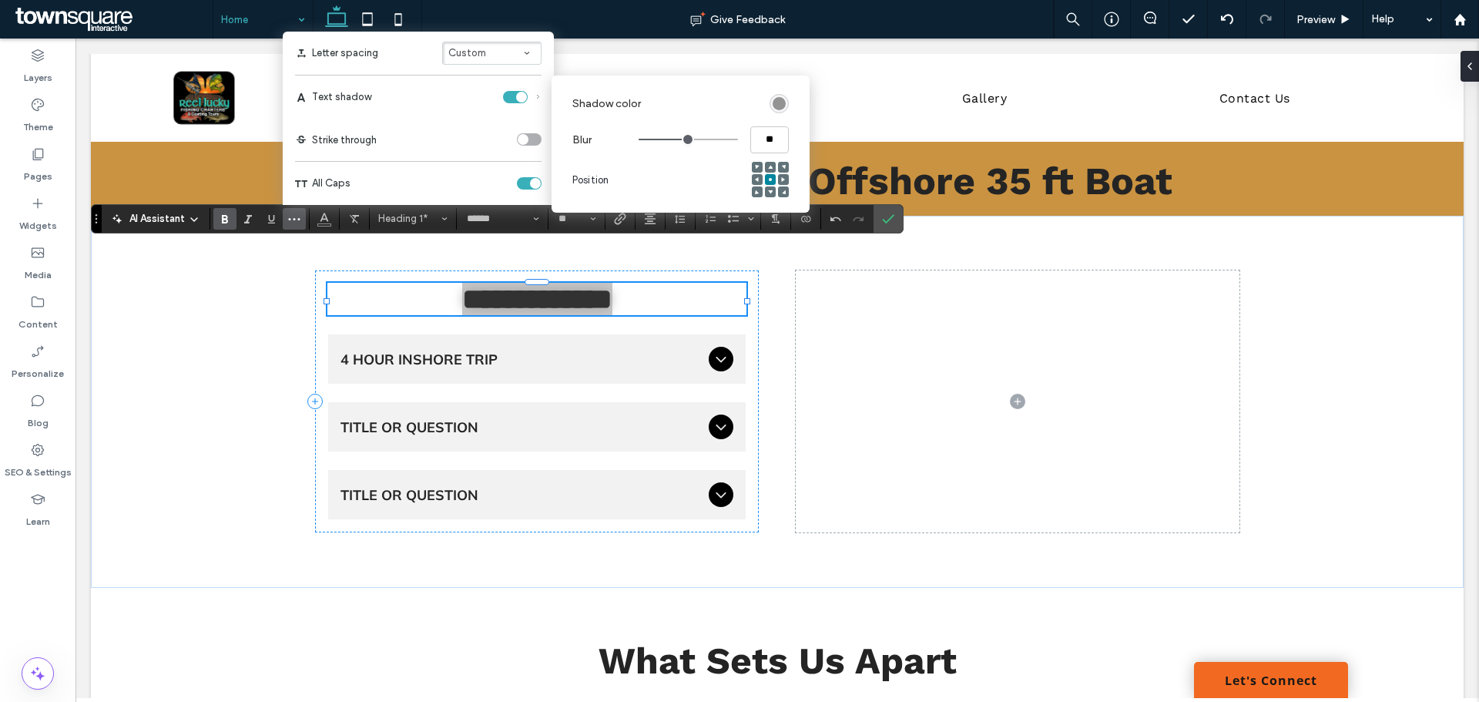
click at [783, 96] on div "rgba(0, 0, 0, 0.4)" at bounding box center [779, 103] width 19 height 19
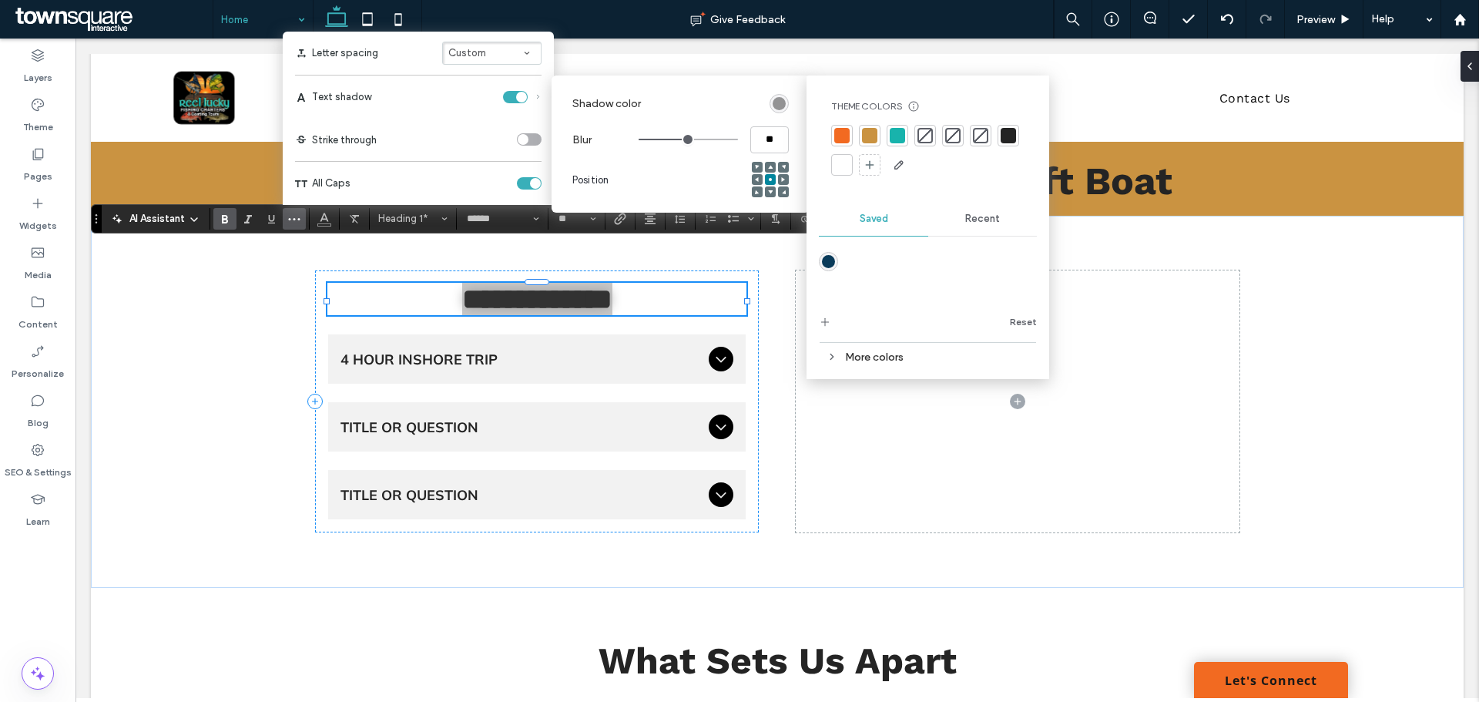
click at [844, 138] on div at bounding box center [841, 135] width 15 height 15
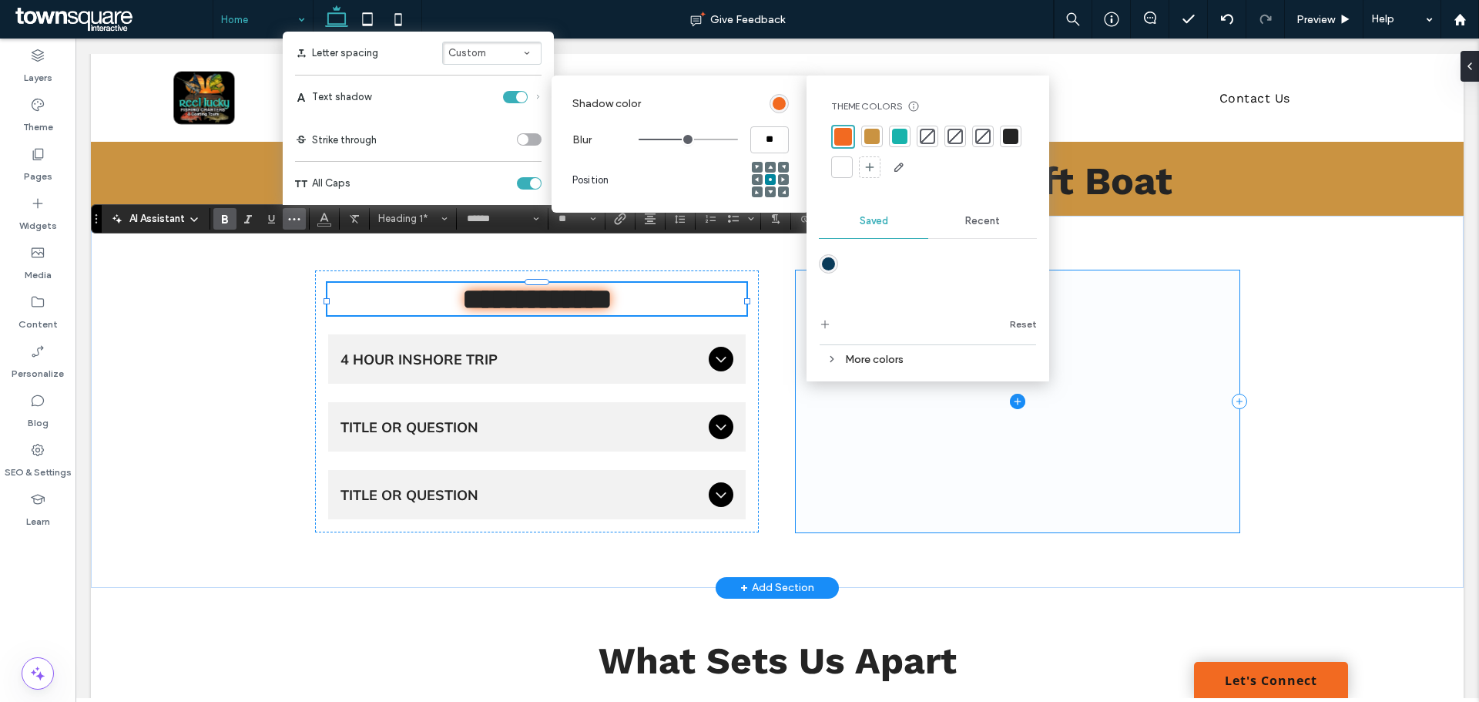
drag, startPoint x: 1226, startPoint y: 399, endPoint x: 1213, endPoint y: 401, distance: 13.2
click at [1223, 399] on span at bounding box center [1018, 401] width 444 height 262
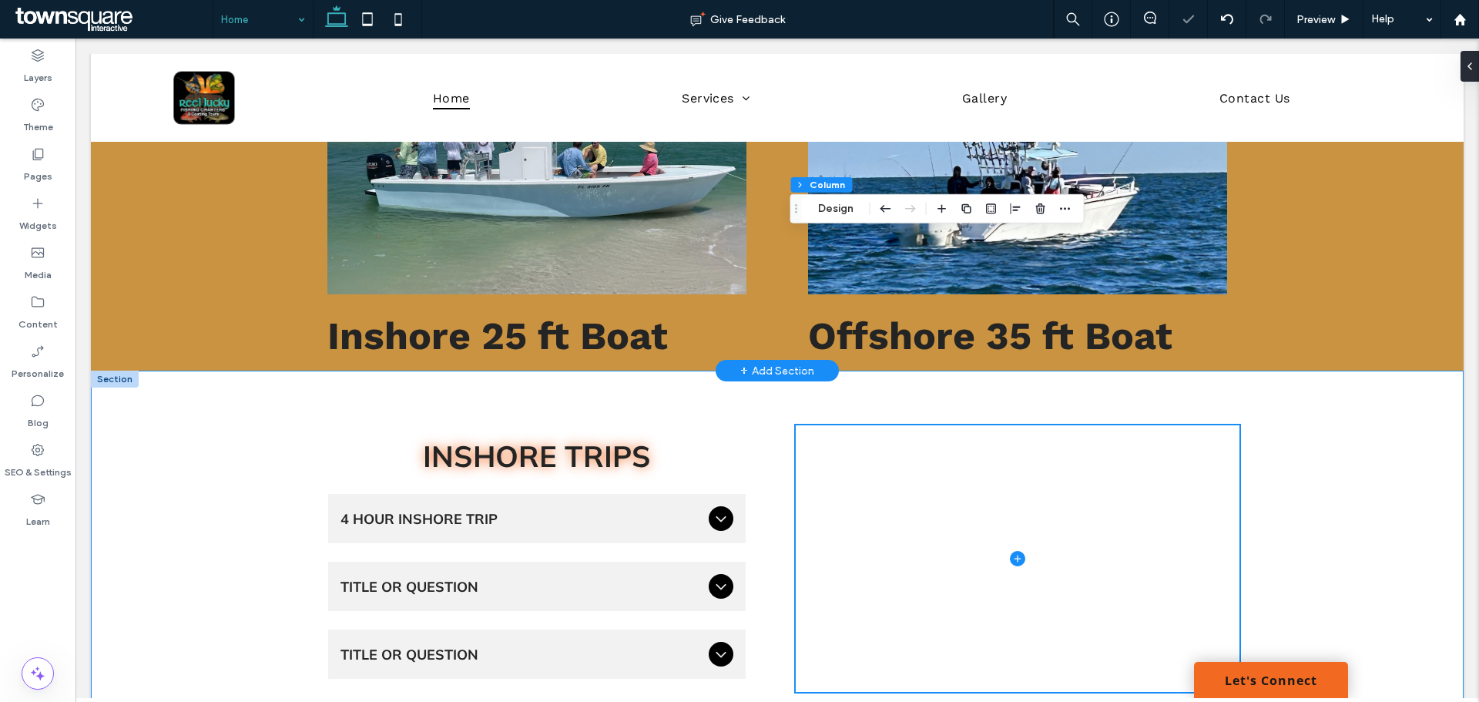
scroll to position [2048, 0]
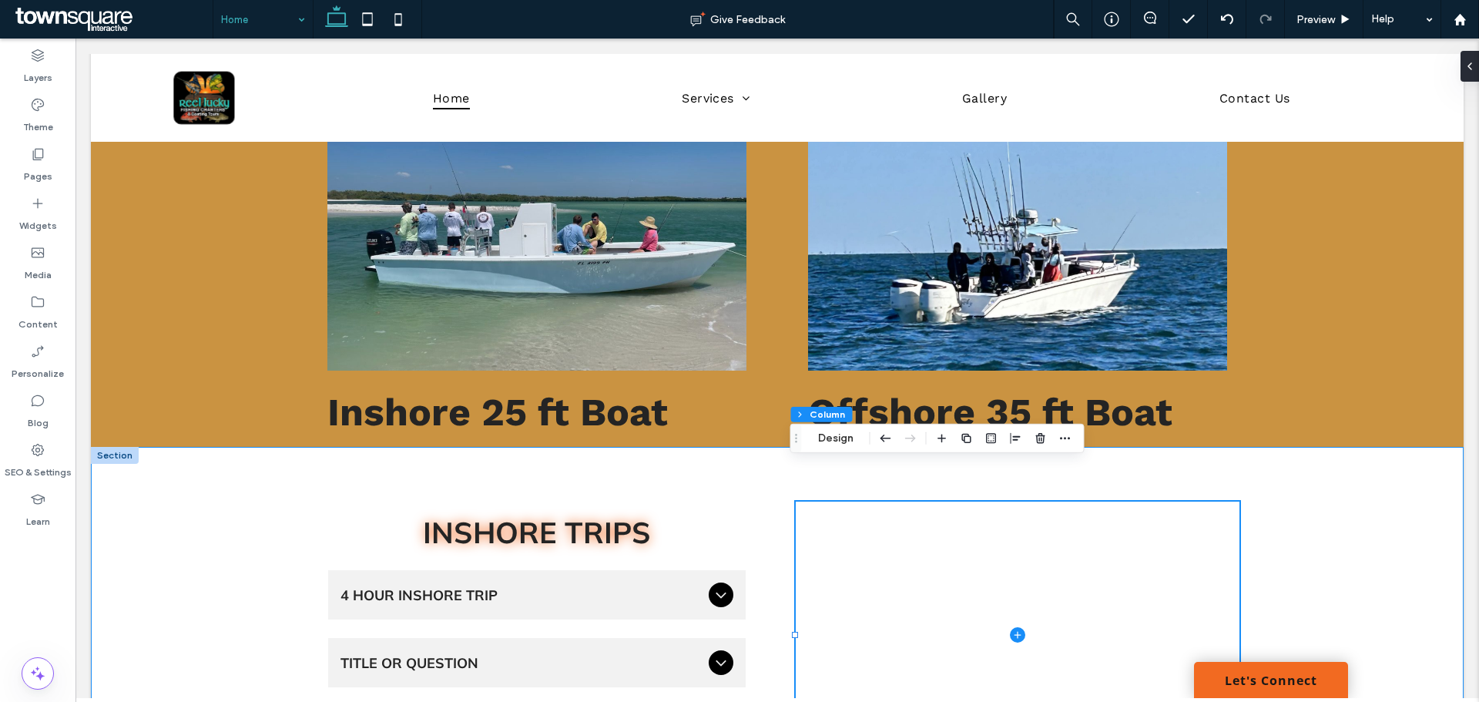
drag, startPoint x: 223, startPoint y: 513, endPoint x: 222, endPoint y: 497, distance: 16.2
click at [222, 502] on div "inshore trips 4 Hour Inshore Trip Priced starting at $600 for the entire boat, …" at bounding box center [777, 635] width 1373 height 377
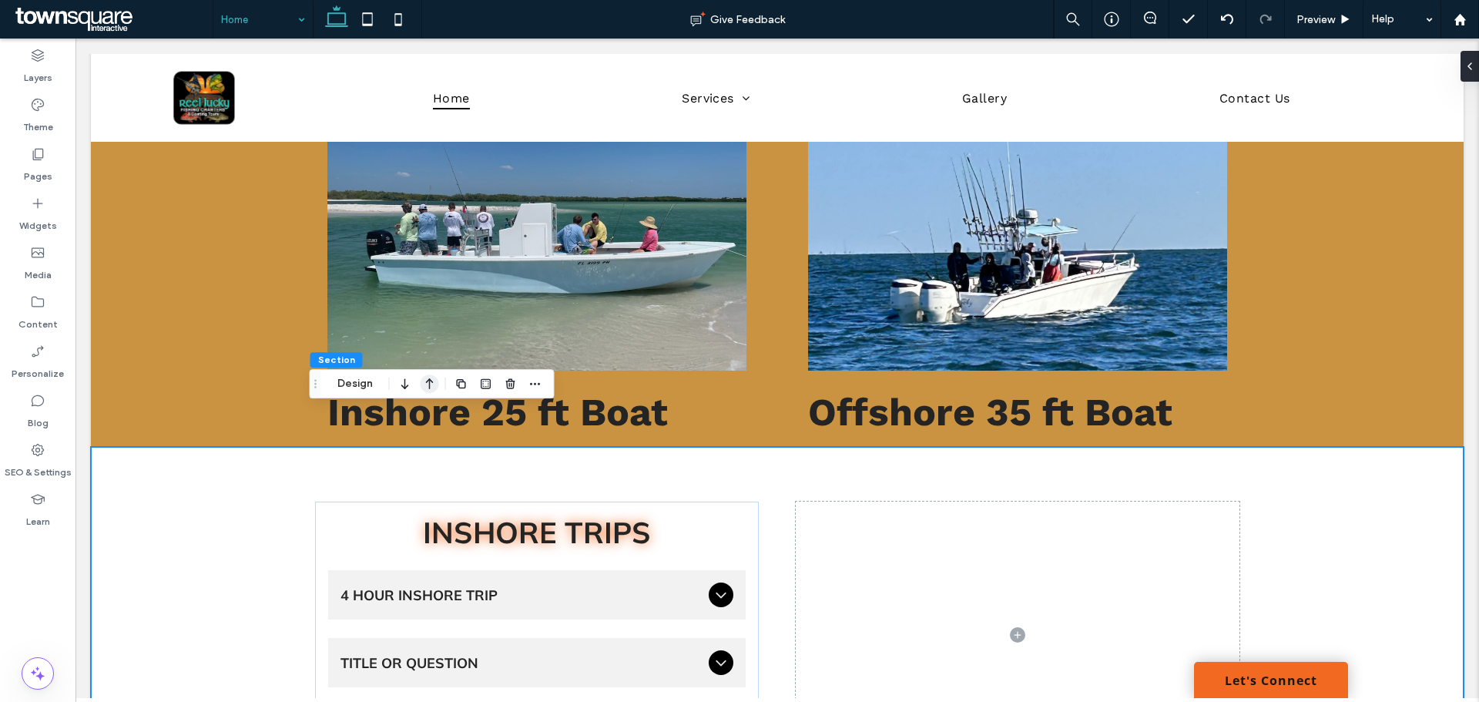
click at [435, 374] on icon "button" at bounding box center [430, 384] width 18 height 28
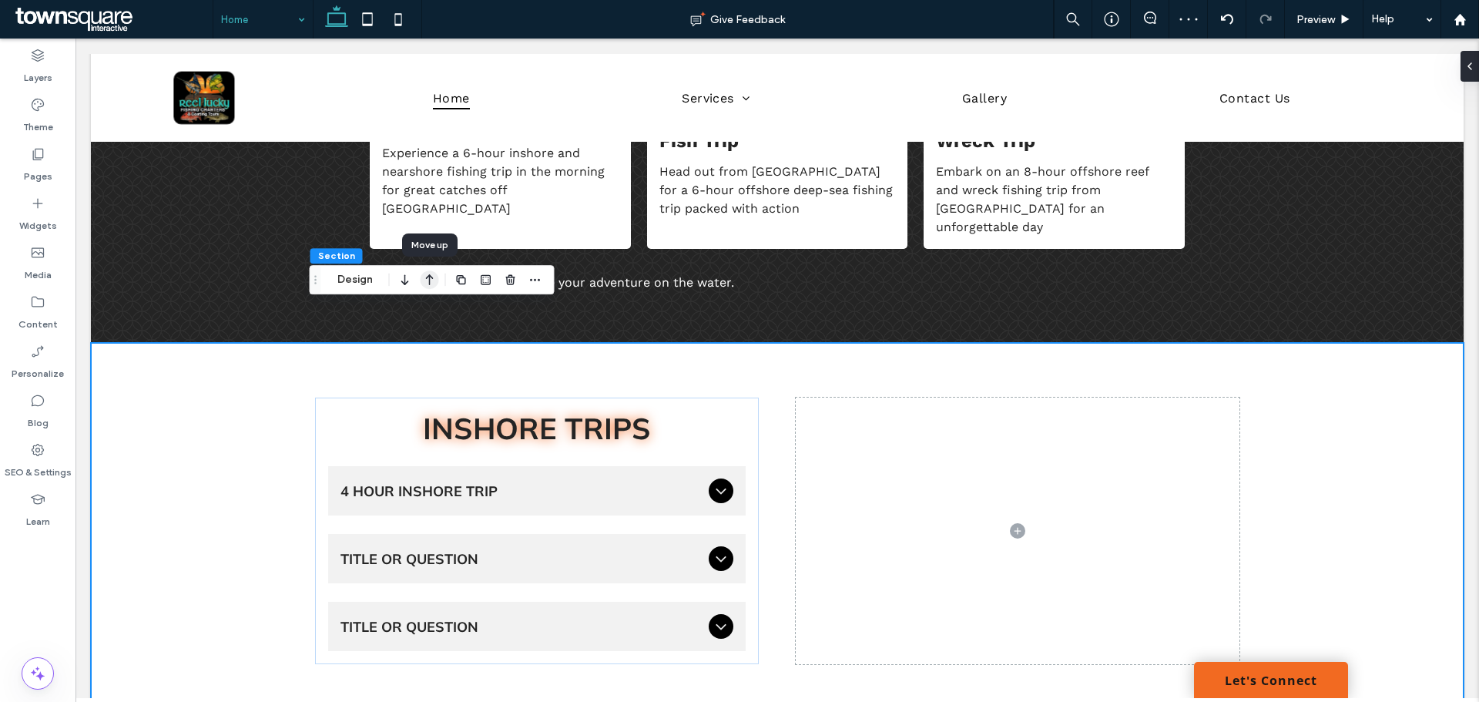
click at [426, 283] on icon "button" at bounding box center [430, 280] width 18 height 28
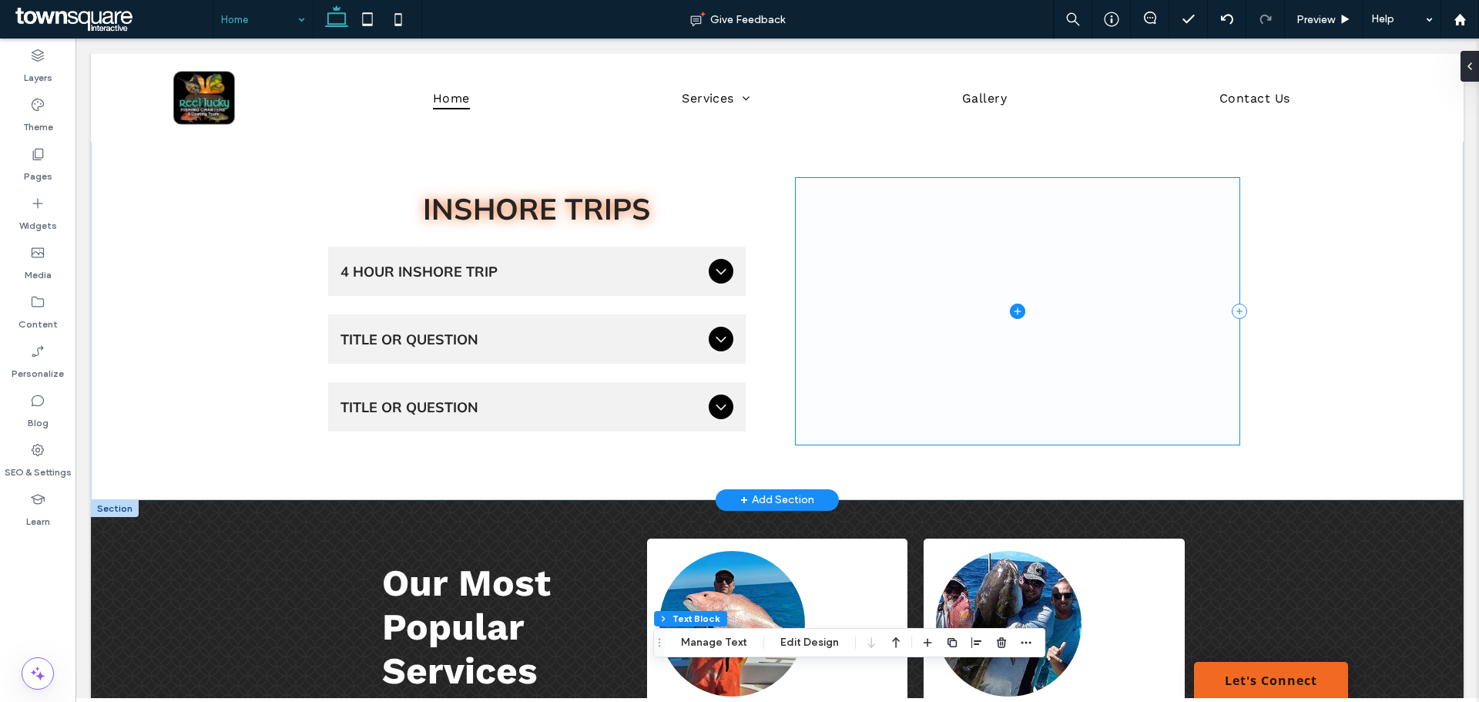
scroll to position [1206, 0]
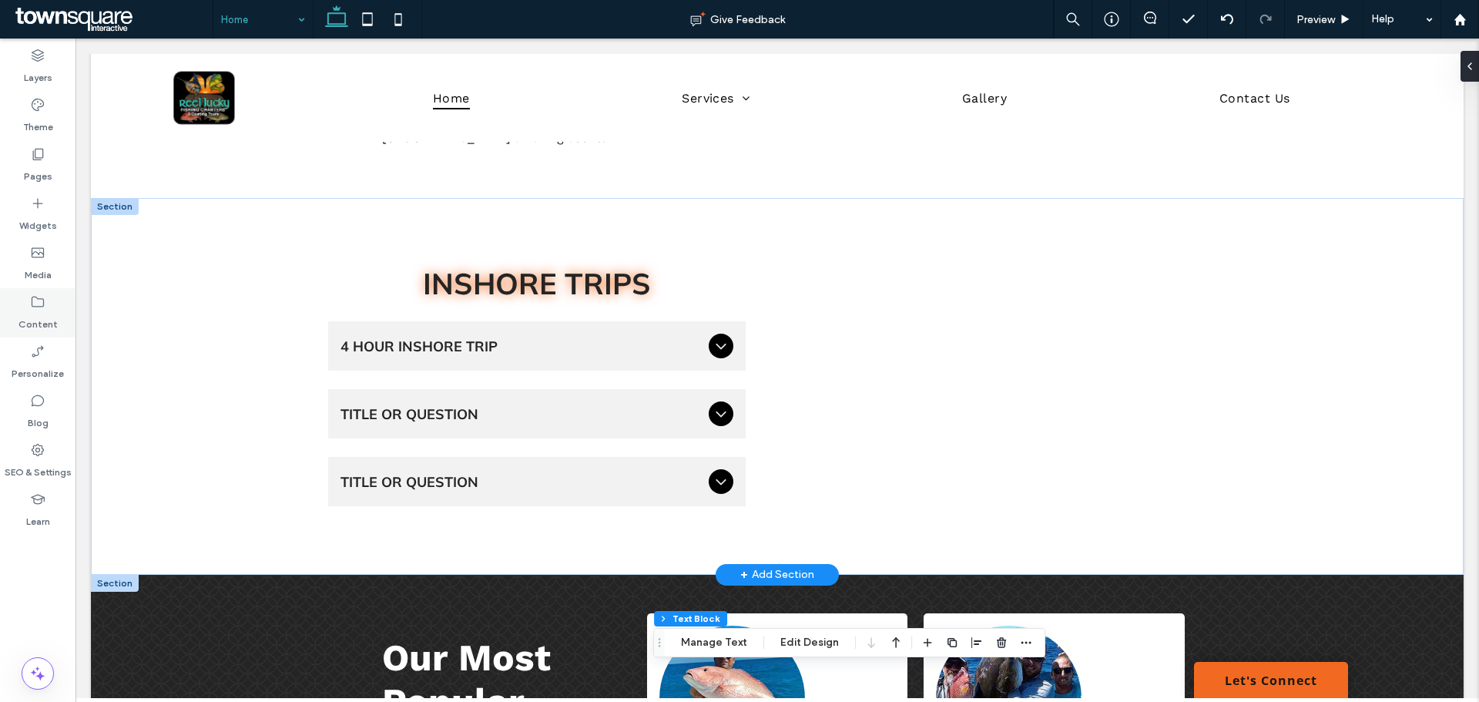
click at [63, 299] on div "Content" at bounding box center [37, 312] width 75 height 49
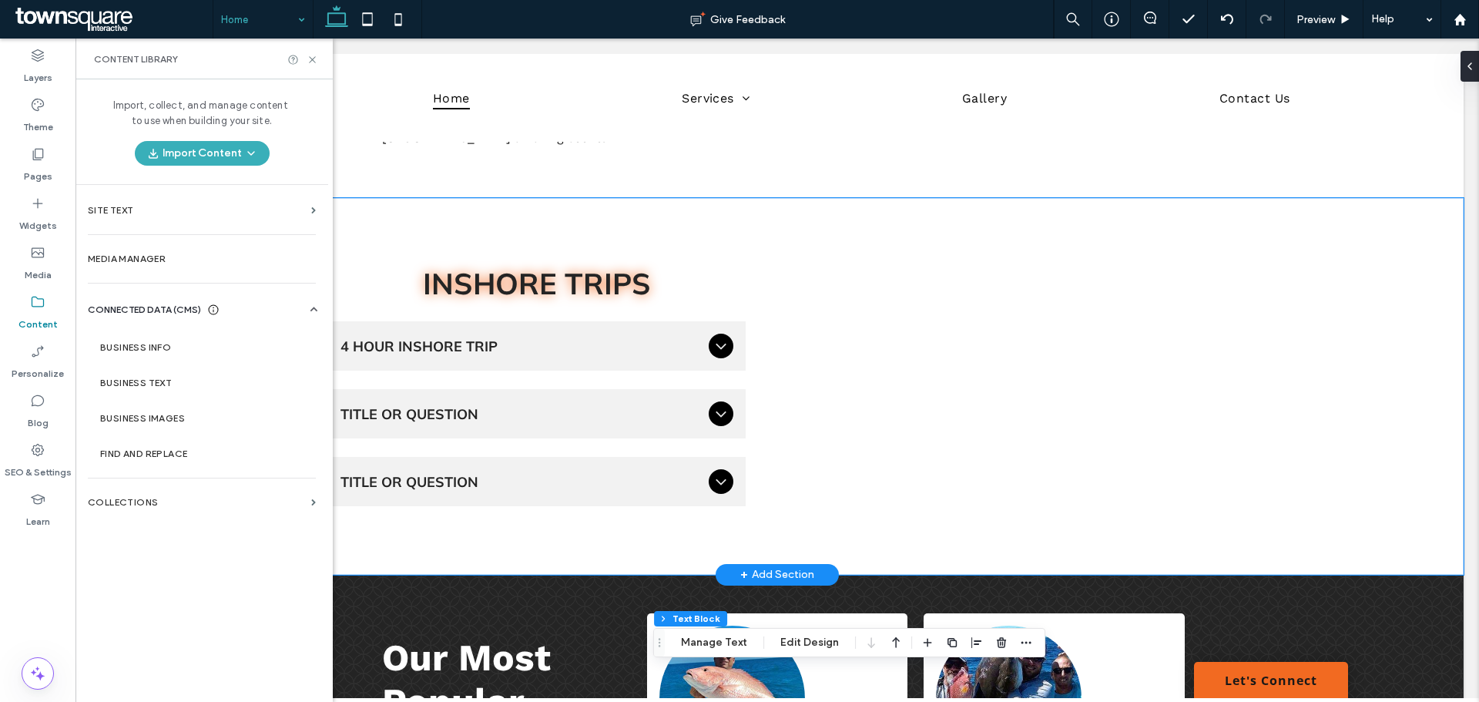
click at [448, 202] on div "inshore trips 4 Hour Inshore Trip Priced starting at $600 for the entire boat, …" at bounding box center [777, 386] width 924 height 377
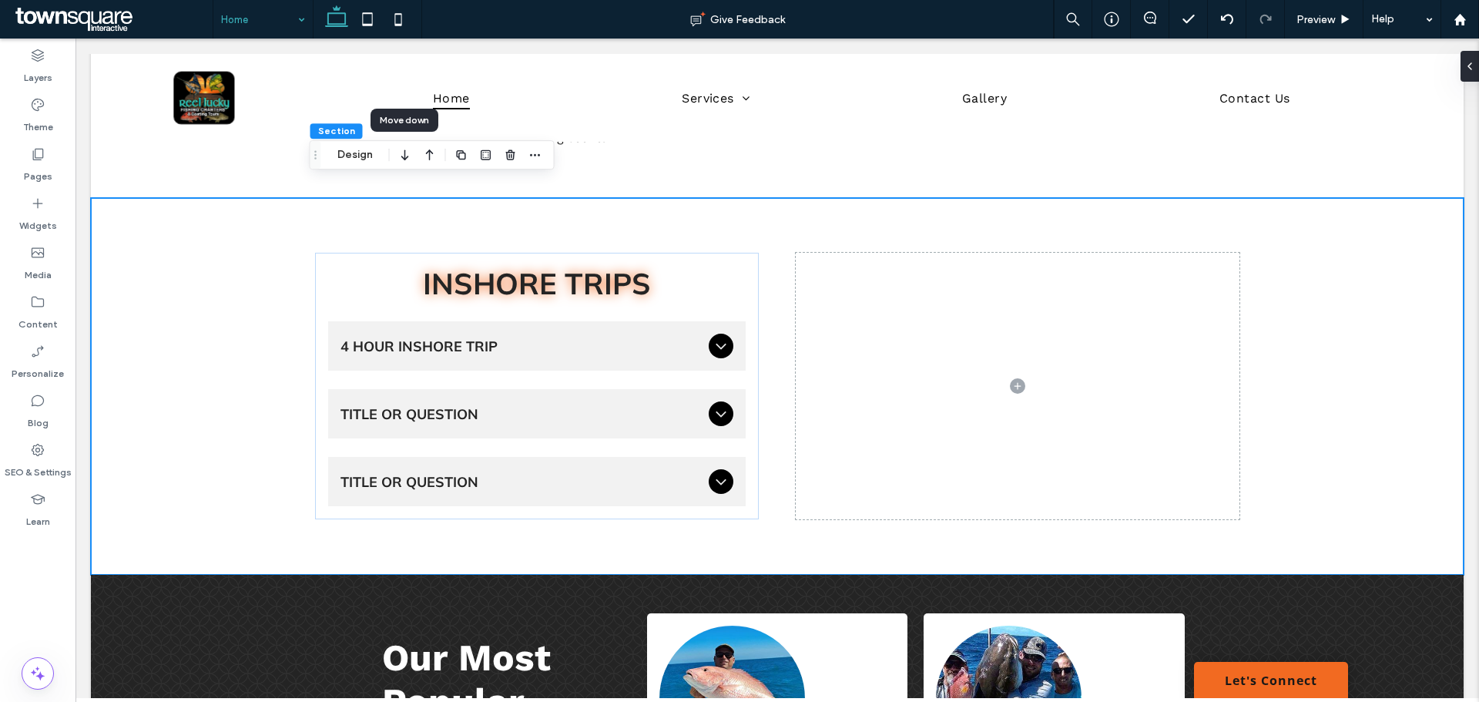
click at [408, 159] on icon "button" at bounding box center [405, 155] width 18 height 28
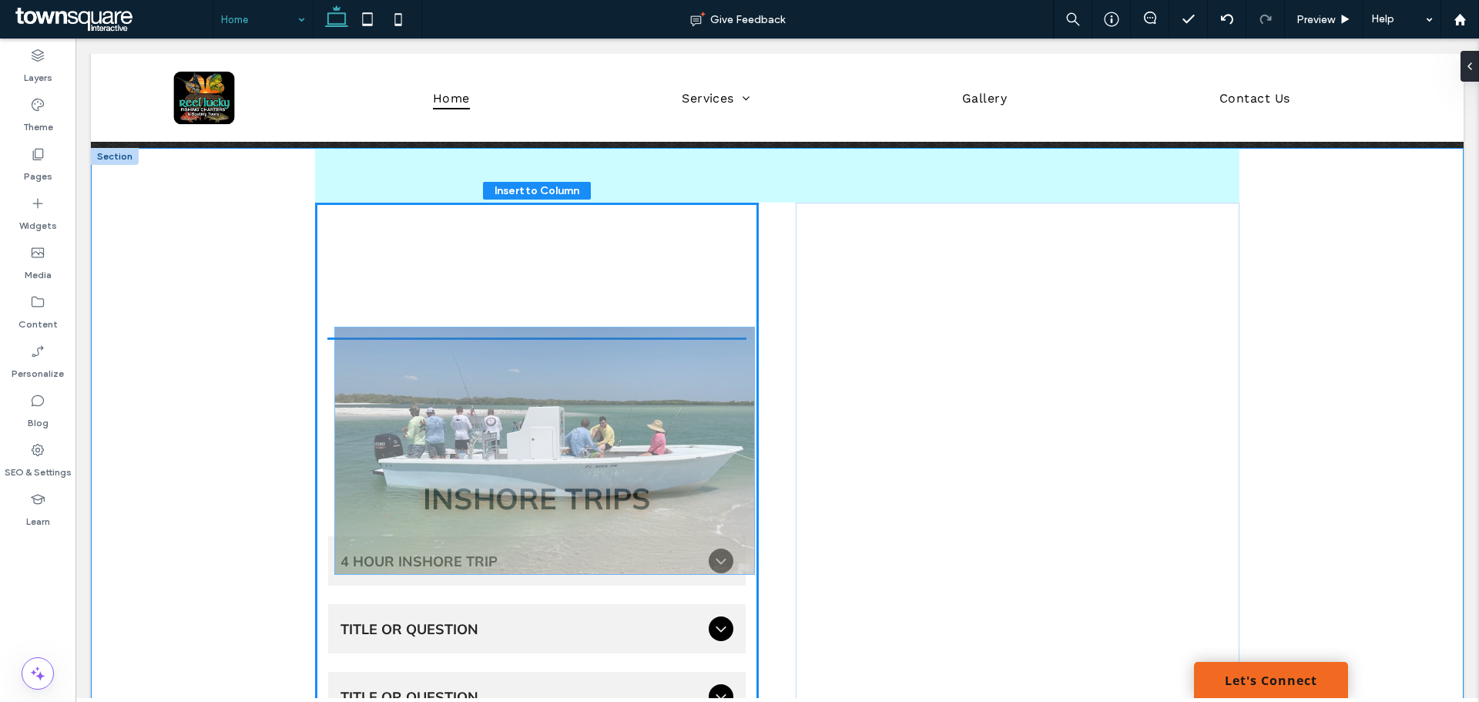
scroll to position [1846, 0]
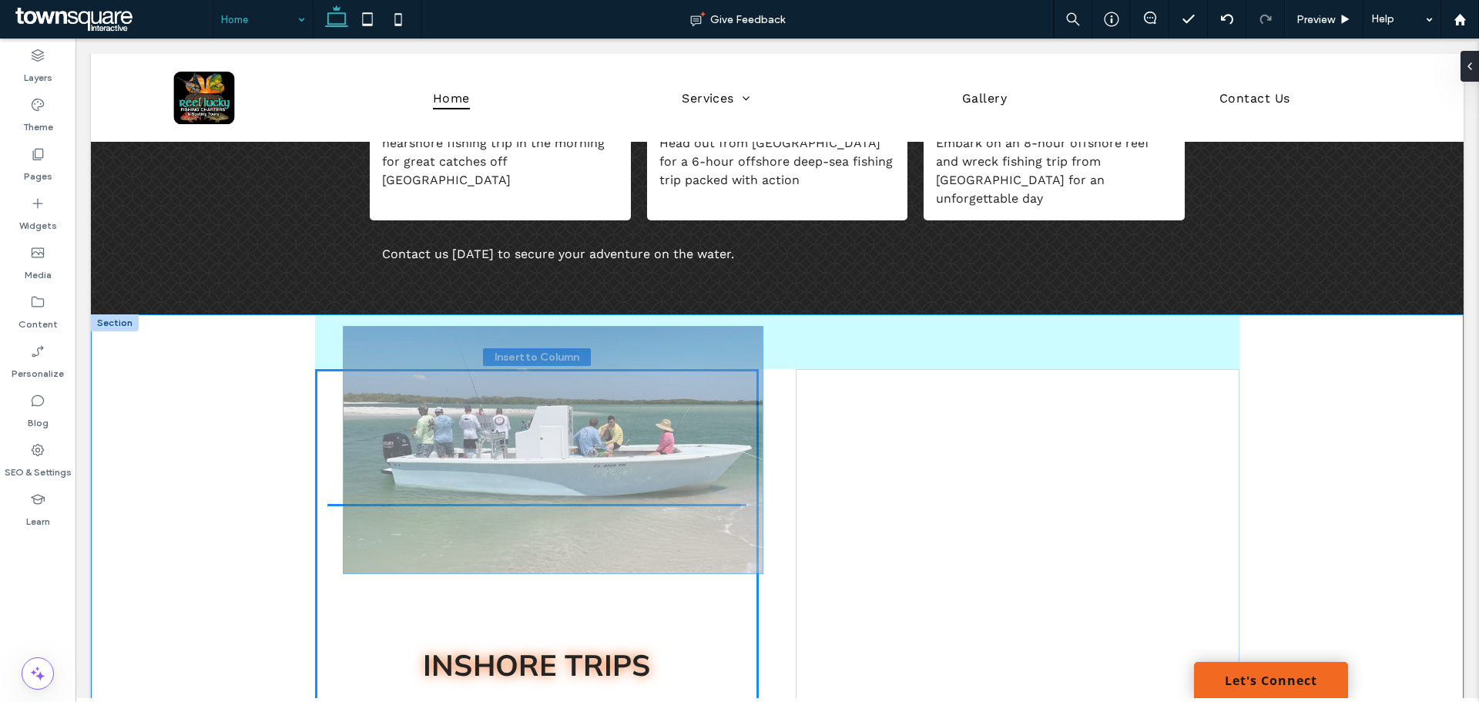
drag, startPoint x: 458, startPoint y: 638, endPoint x: 555, endPoint y: 435, distance: 224.7
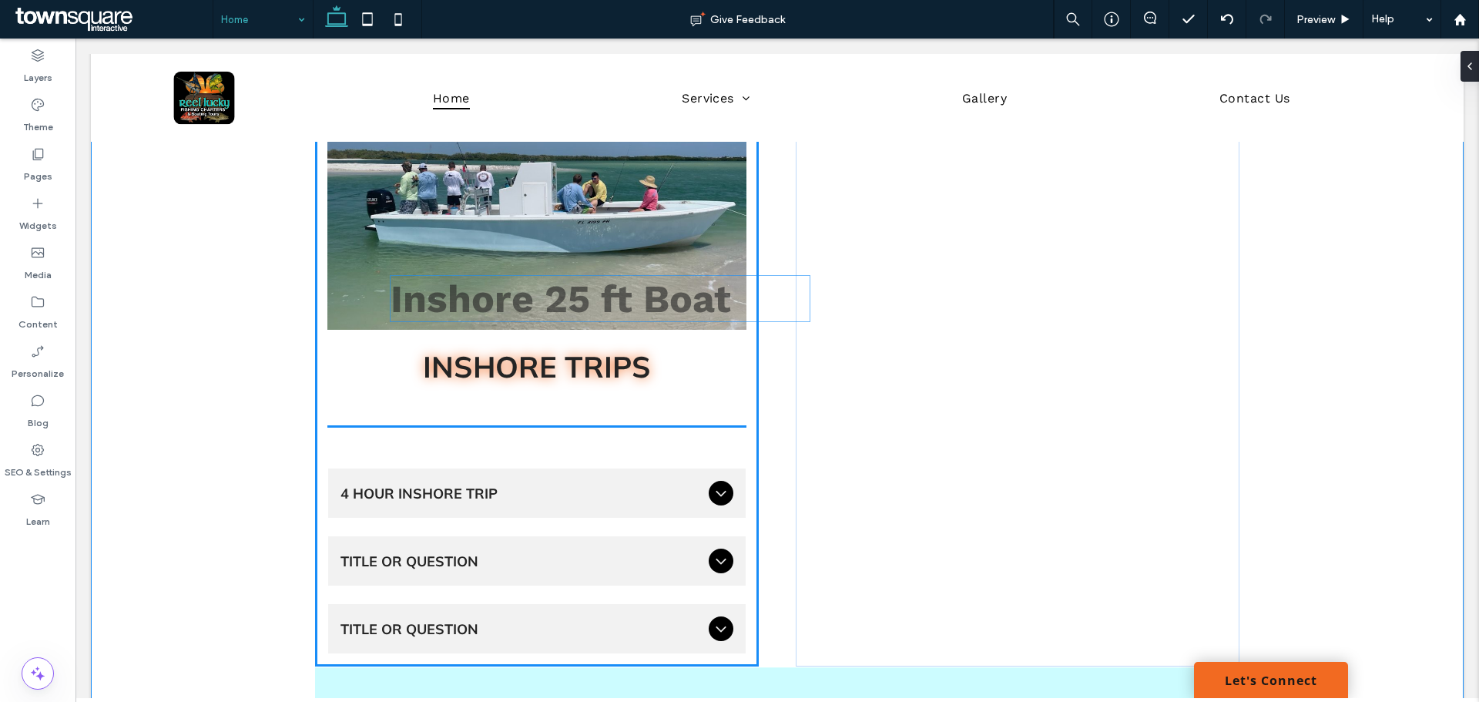
scroll to position [2077, 0]
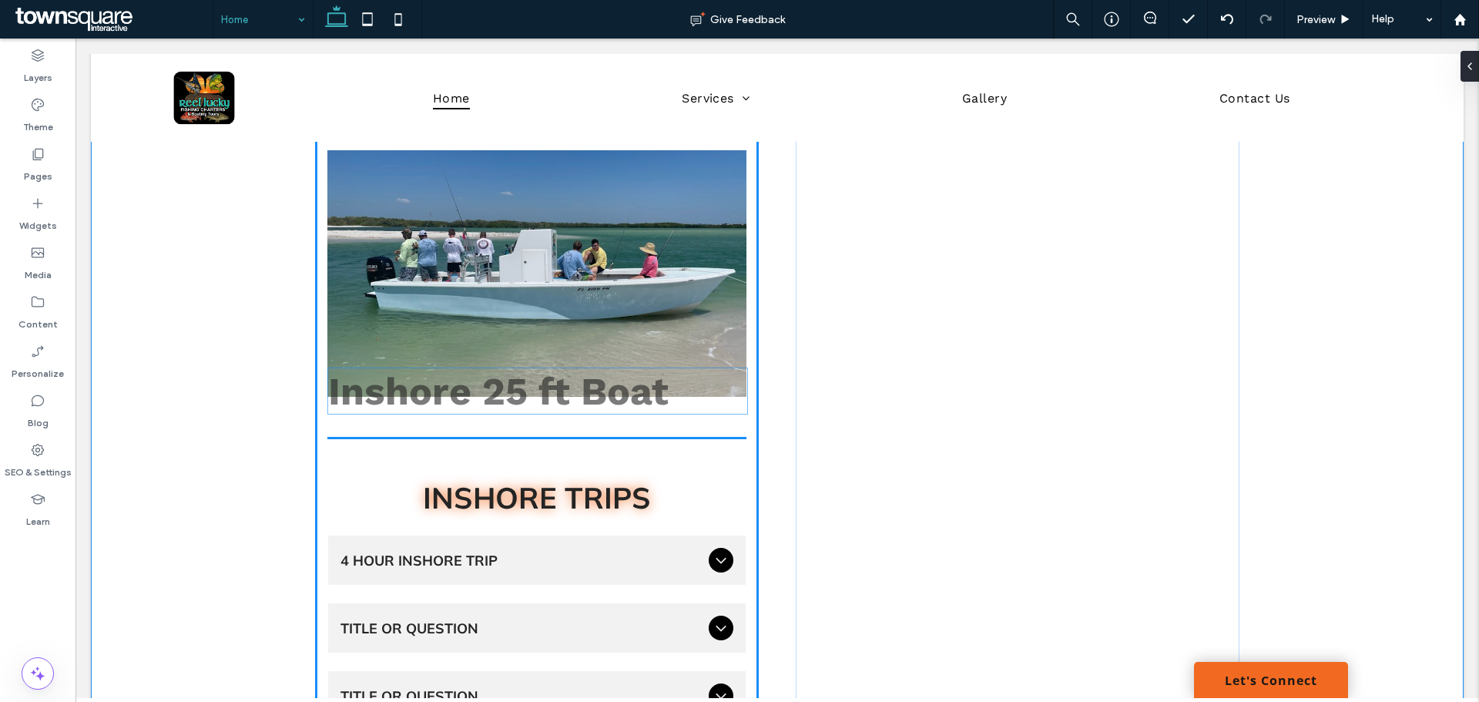
drag, startPoint x: 454, startPoint y: 487, endPoint x: 461, endPoint y: 406, distance: 81.2
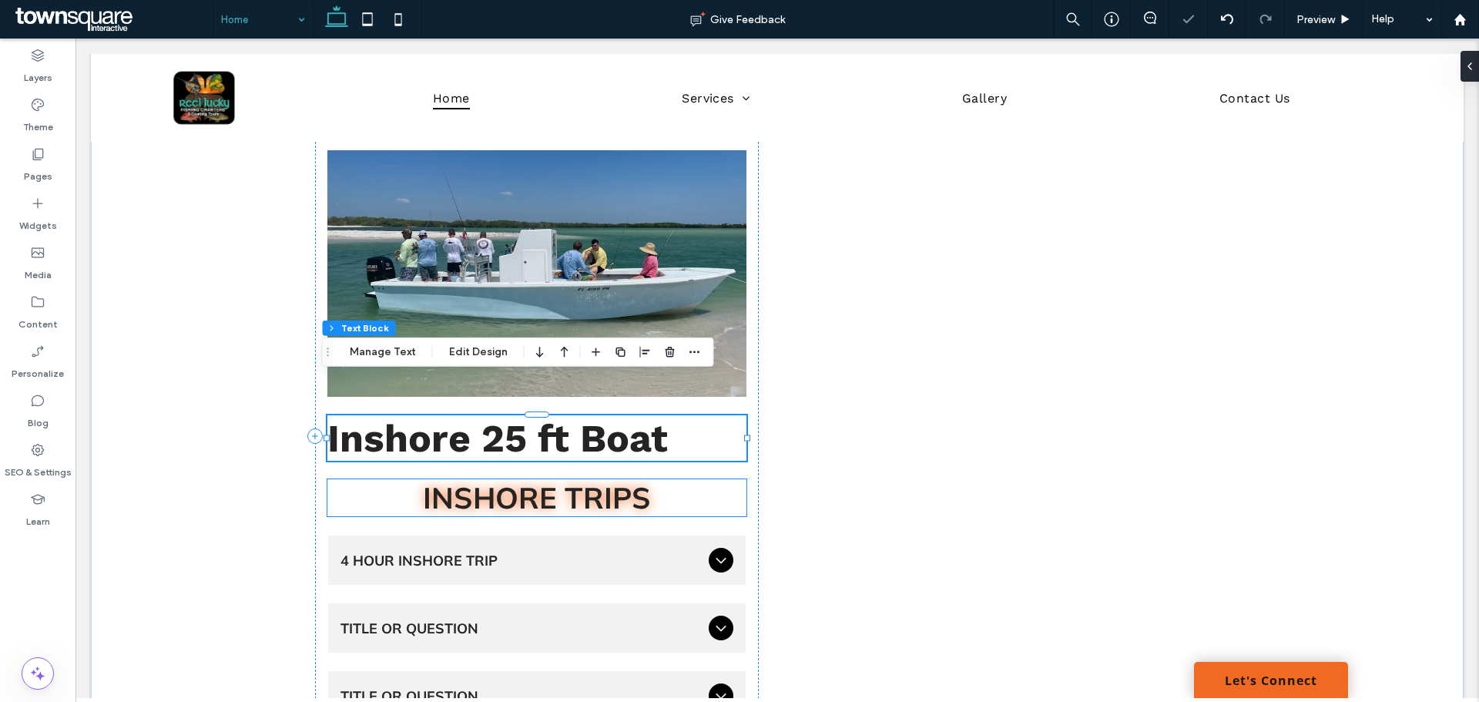
click at [473, 479] on span "inshore trips" at bounding box center [537, 497] width 228 height 37
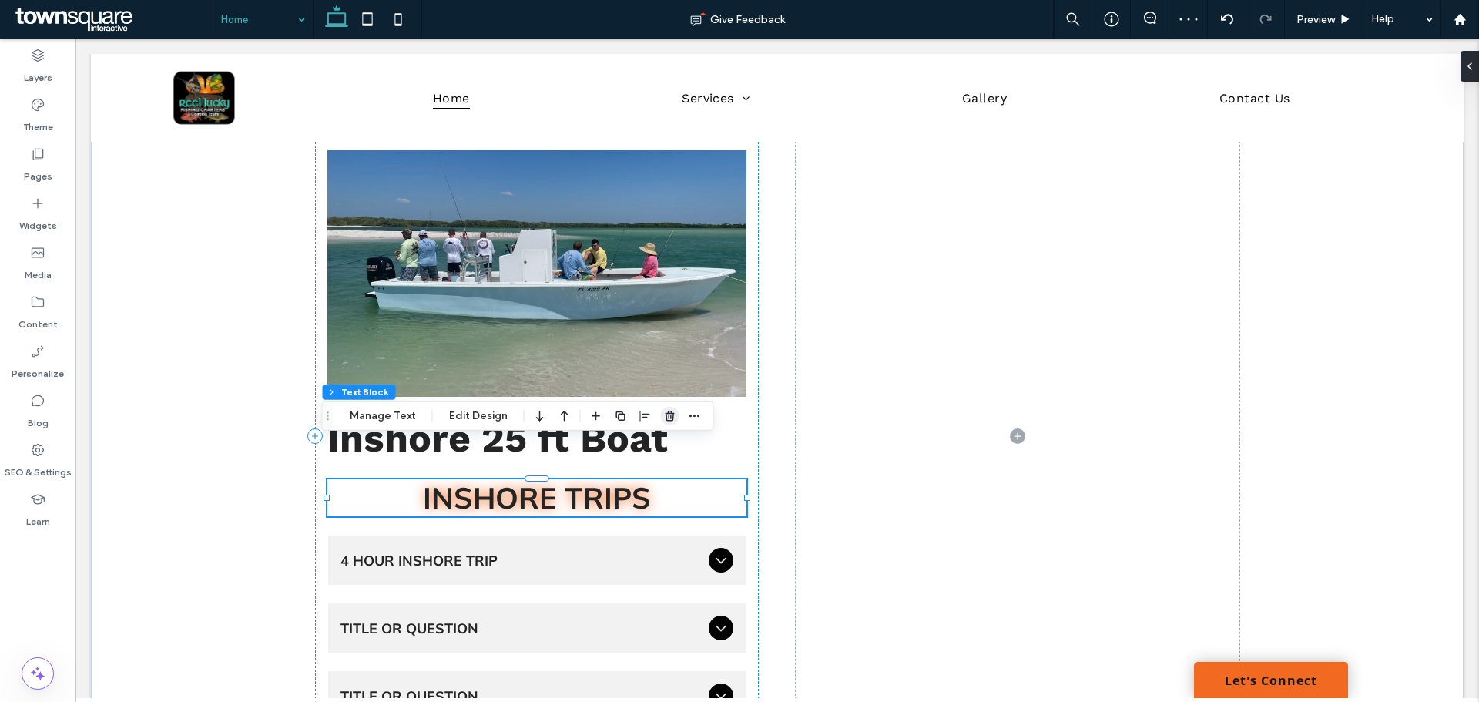
click at [664, 415] on icon "button" at bounding box center [670, 416] width 12 height 12
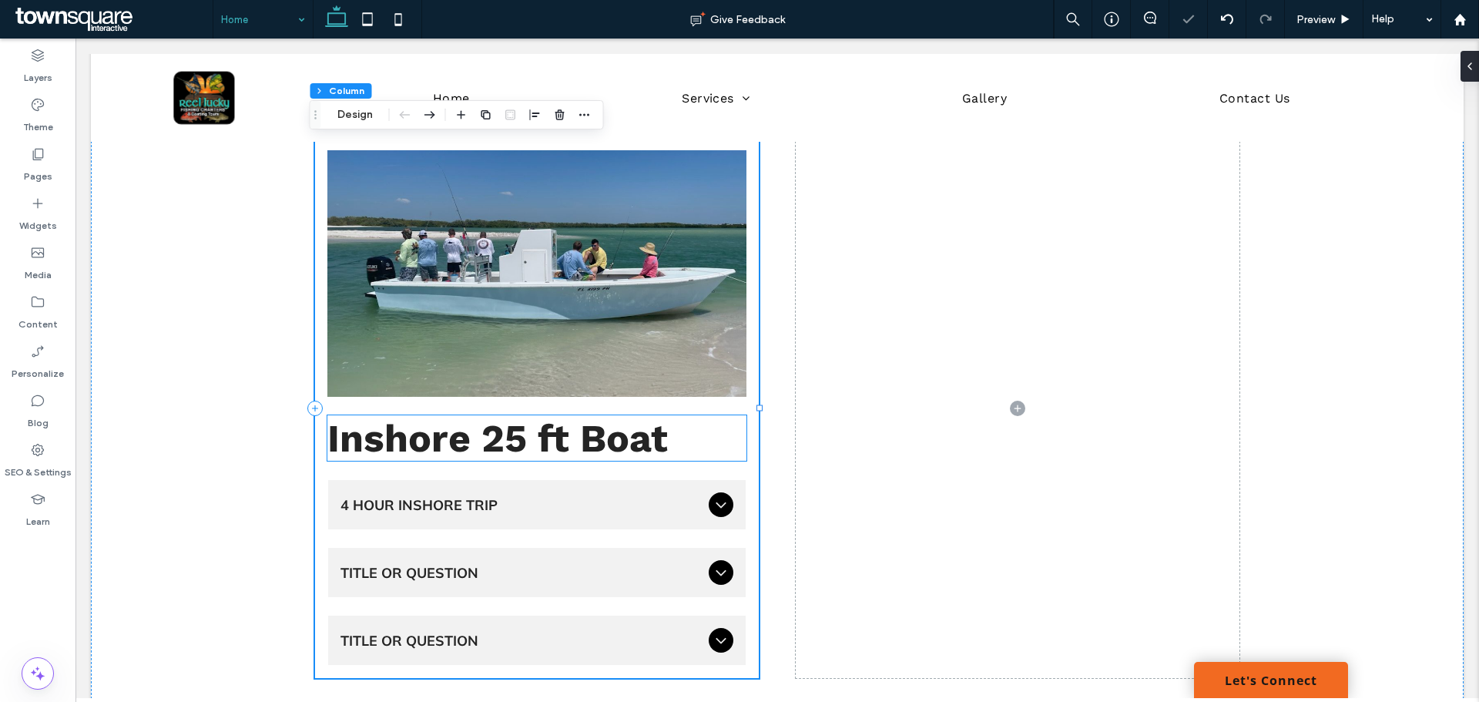
click at [457, 415] on span "Inshore 25 ft Boat" at bounding box center [497, 437] width 341 height 45
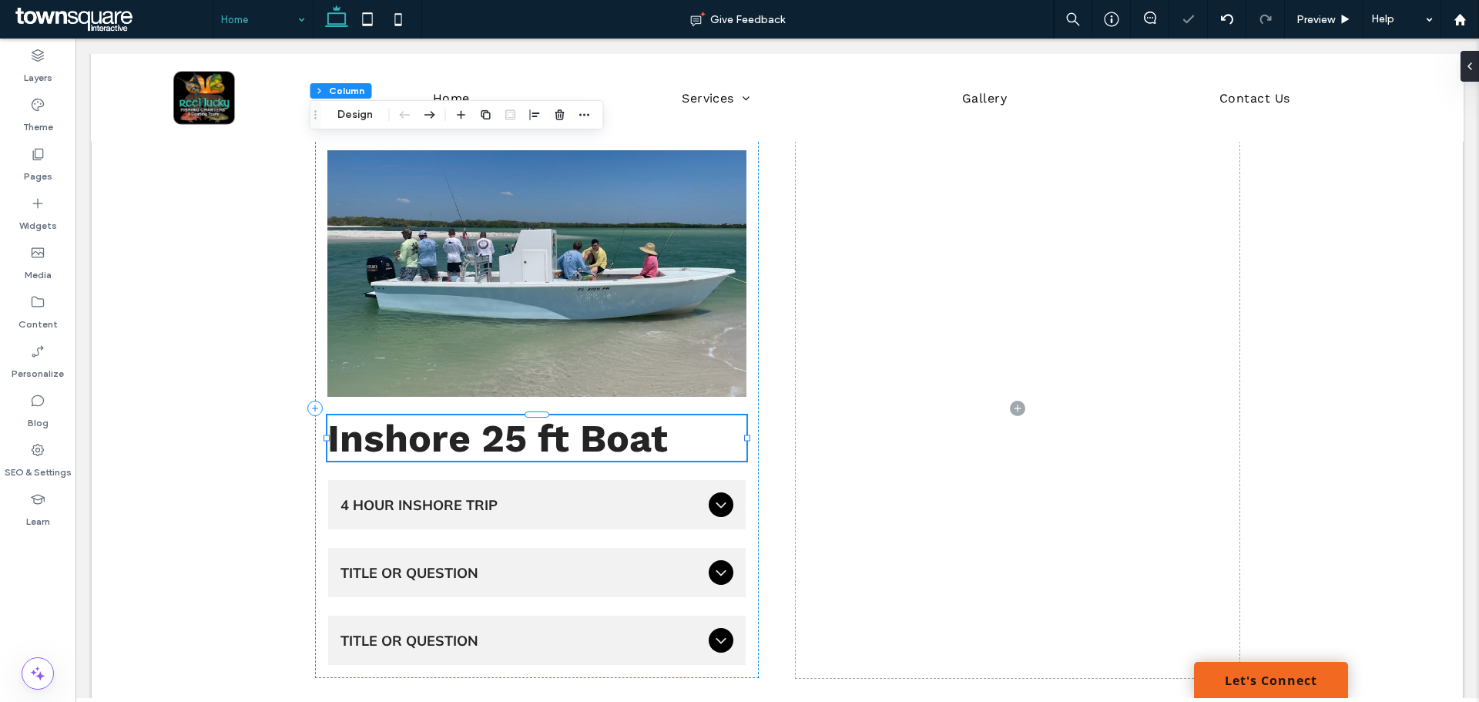
click at [457, 415] on div "Inshore 25 ft Boat" at bounding box center [536, 437] width 419 height 45
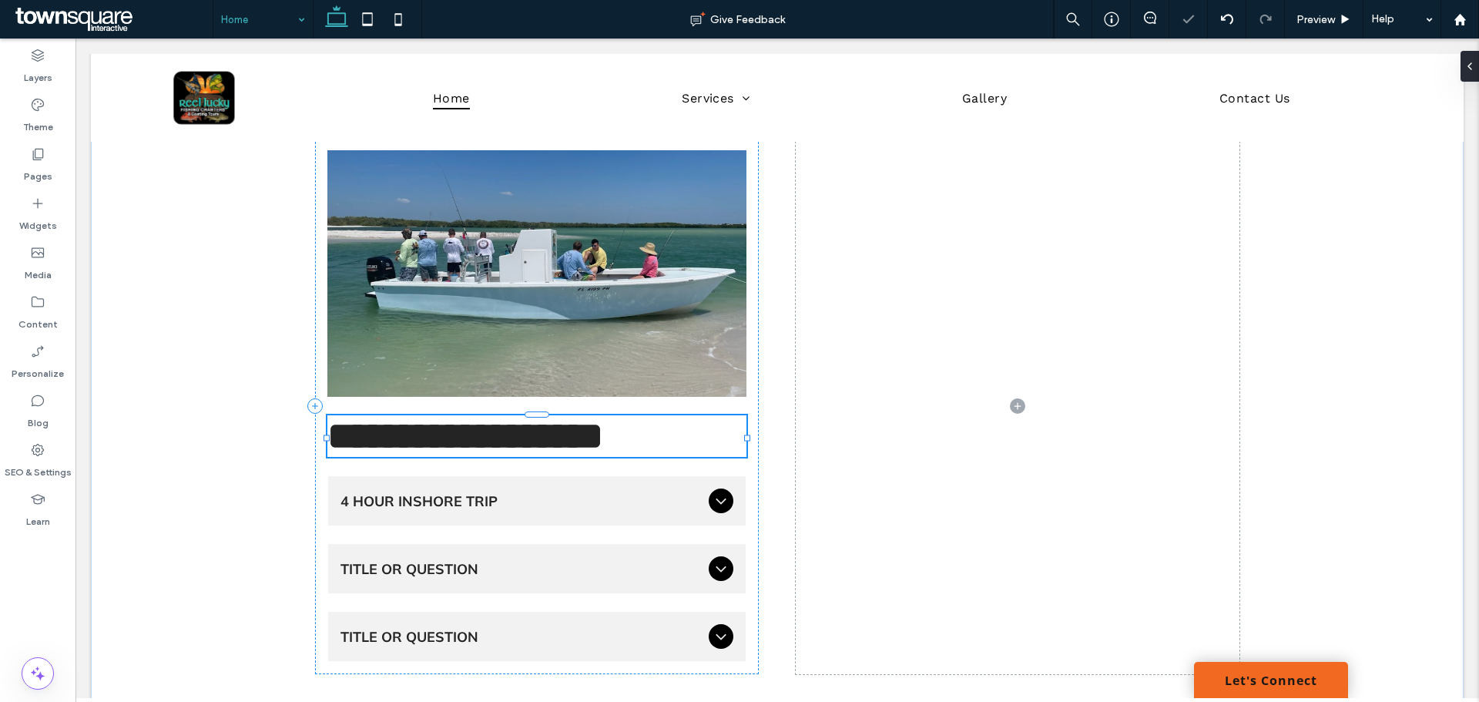
click at [458, 417] on span "**********" at bounding box center [465, 436] width 276 height 38
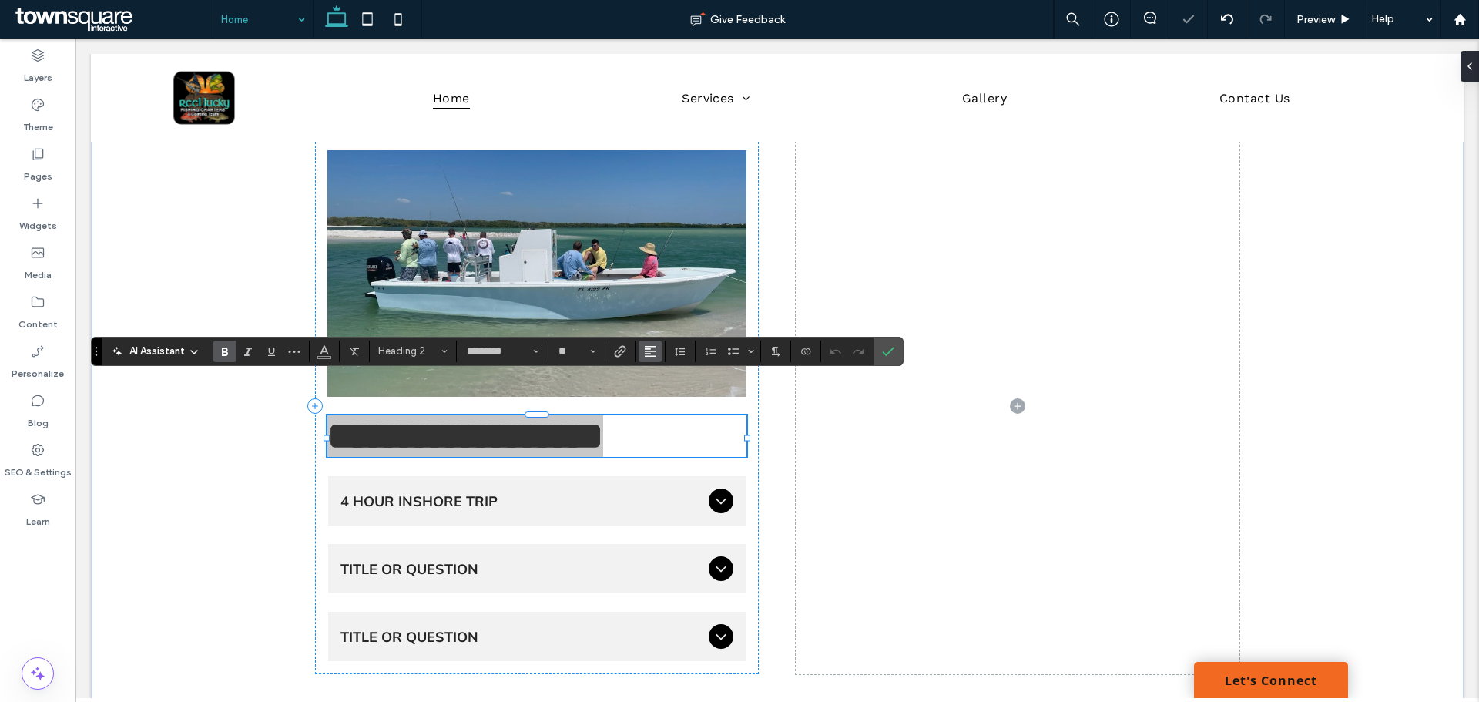
click at [639, 349] on button "Alignment" at bounding box center [650, 352] width 23 height 22
drag, startPoint x: 672, startPoint y: 394, endPoint x: 594, endPoint y: 357, distance: 85.8
click at [672, 394] on div "ui.textEditor.alignment.center" at bounding box center [666, 398] width 20 height 12
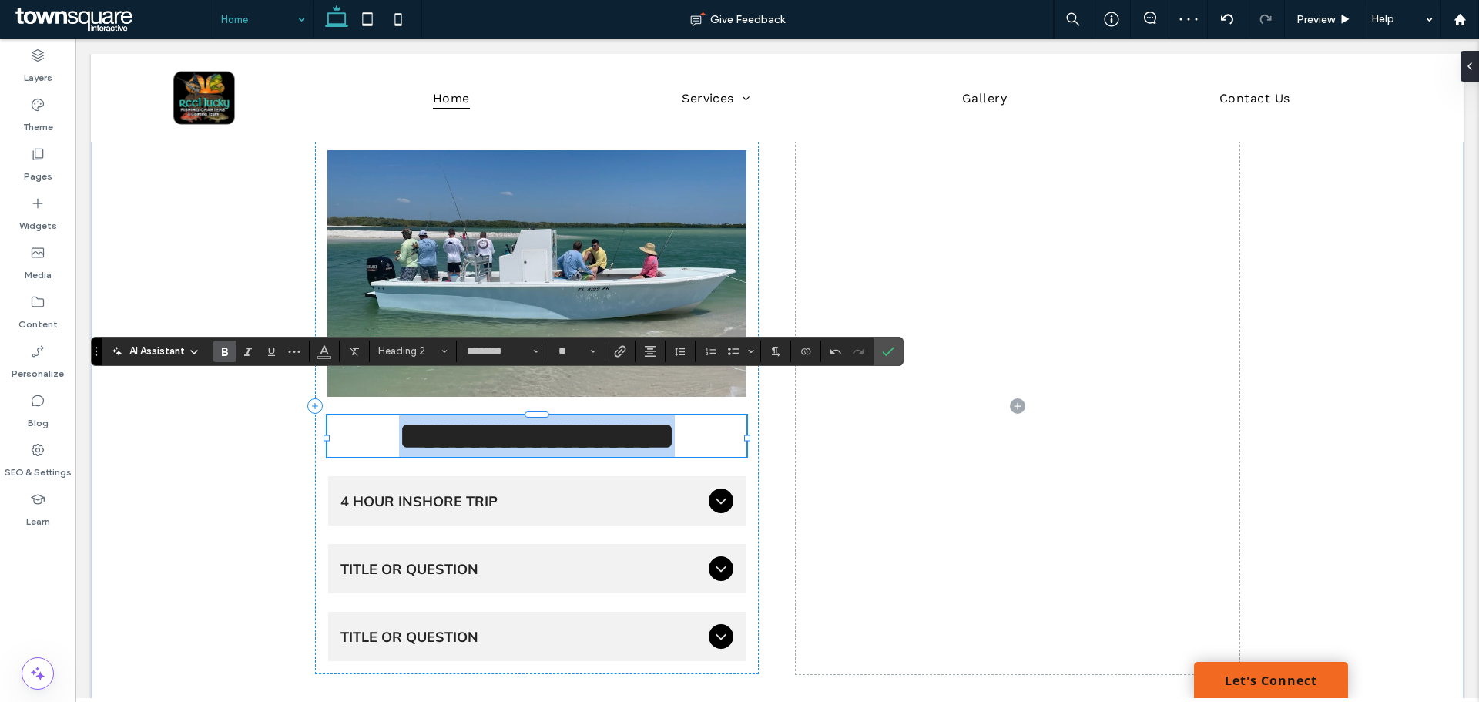
click at [702, 415] on h2 "**********" at bounding box center [536, 436] width 419 height 42
click at [884, 357] on span "Confirm" at bounding box center [885, 351] width 7 height 28
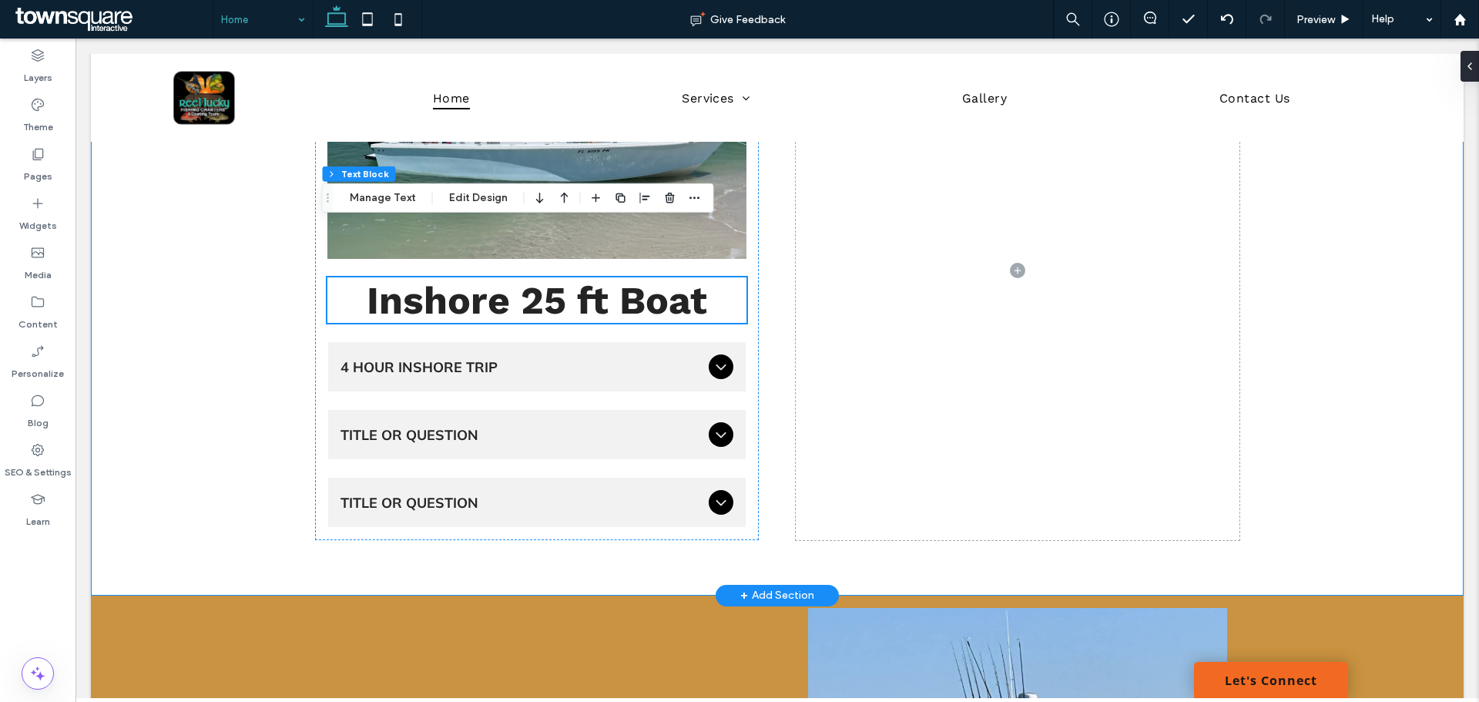
scroll to position [2231, 0]
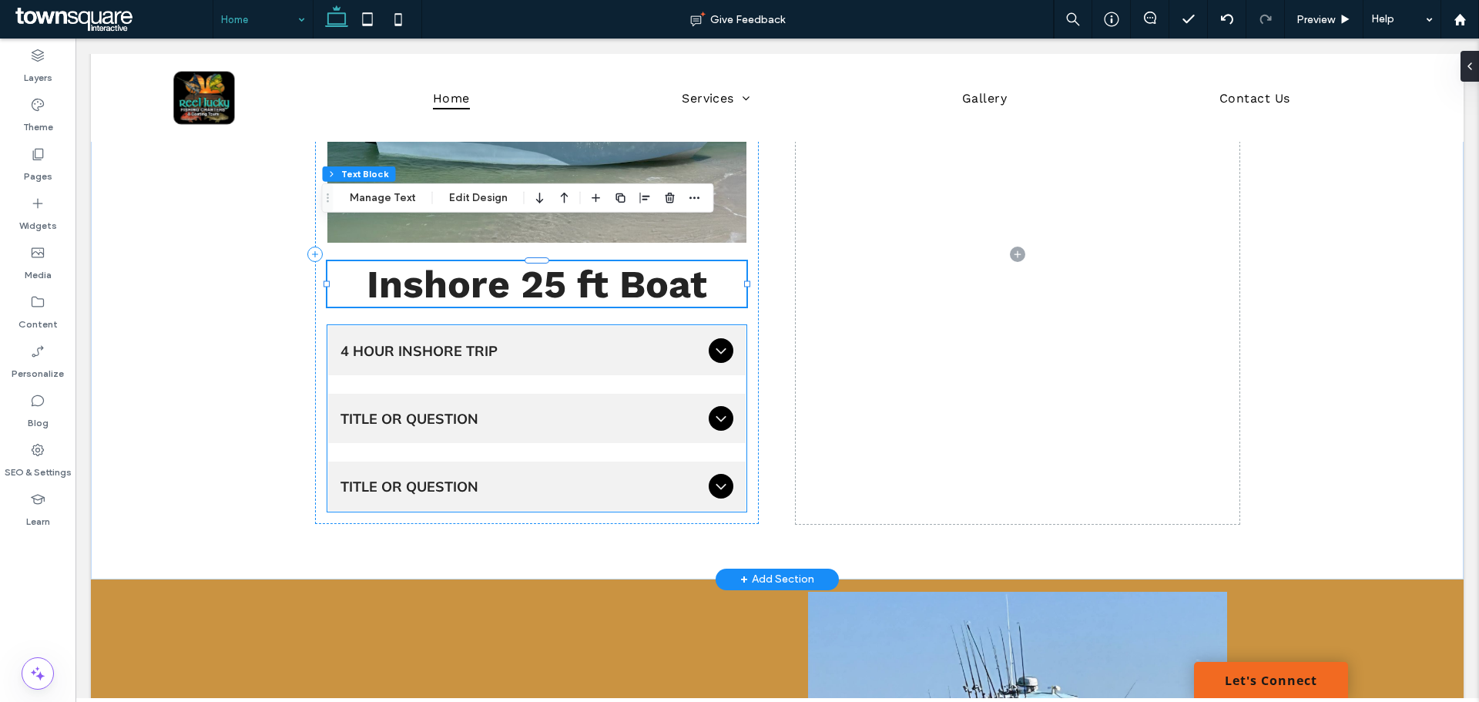
click at [712, 341] on icon at bounding box center [721, 350] width 18 height 18
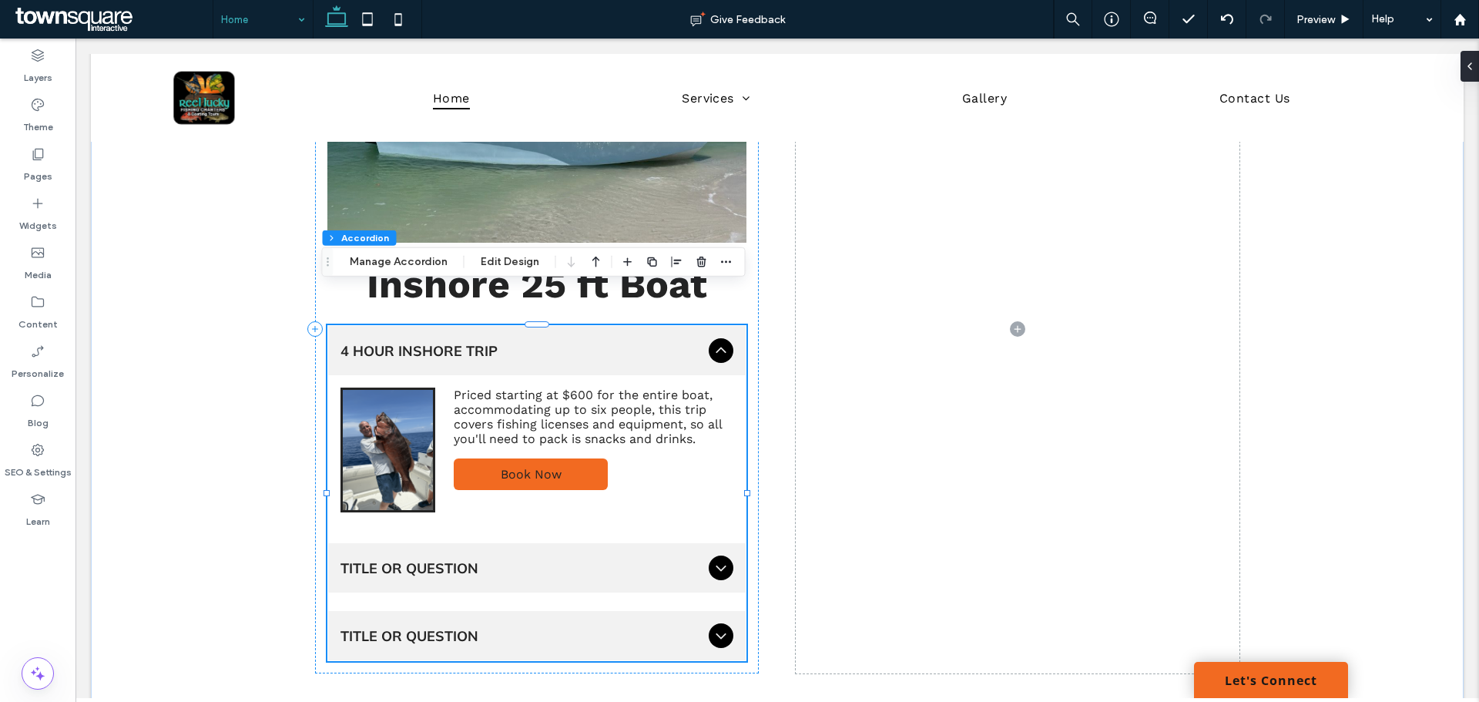
click at [719, 341] on icon at bounding box center [721, 350] width 18 height 18
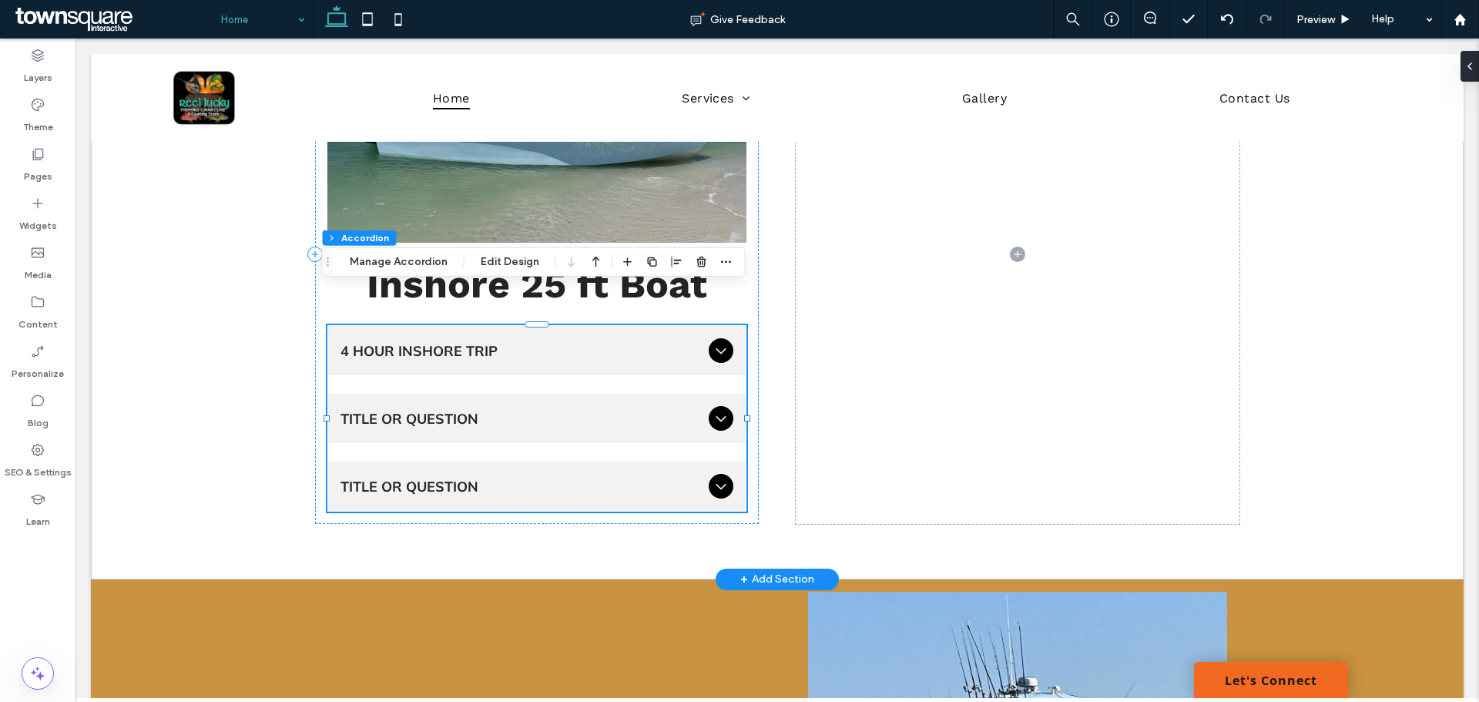
click at [713, 341] on icon at bounding box center [721, 350] width 18 height 18
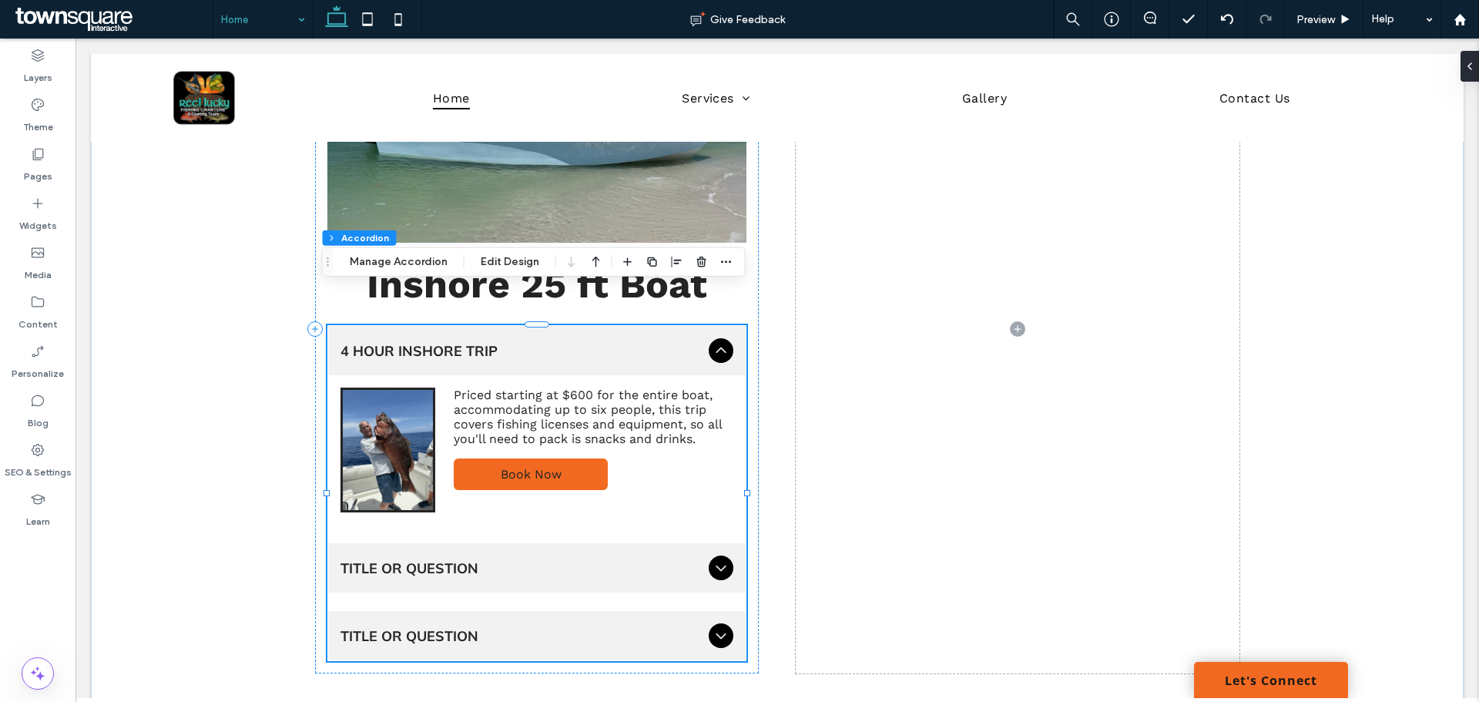
click at [713, 341] on icon at bounding box center [721, 350] width 18 height 18
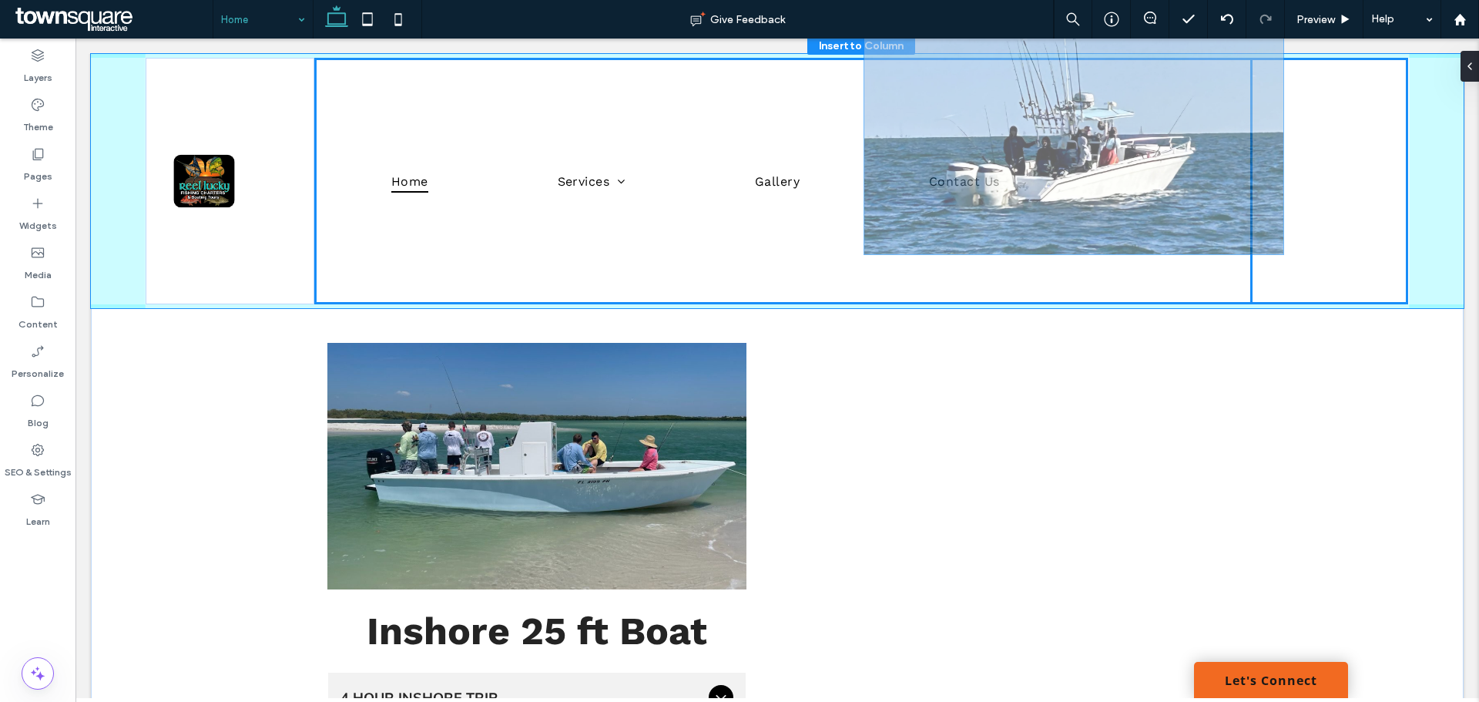
scroll to position [1884, 0]
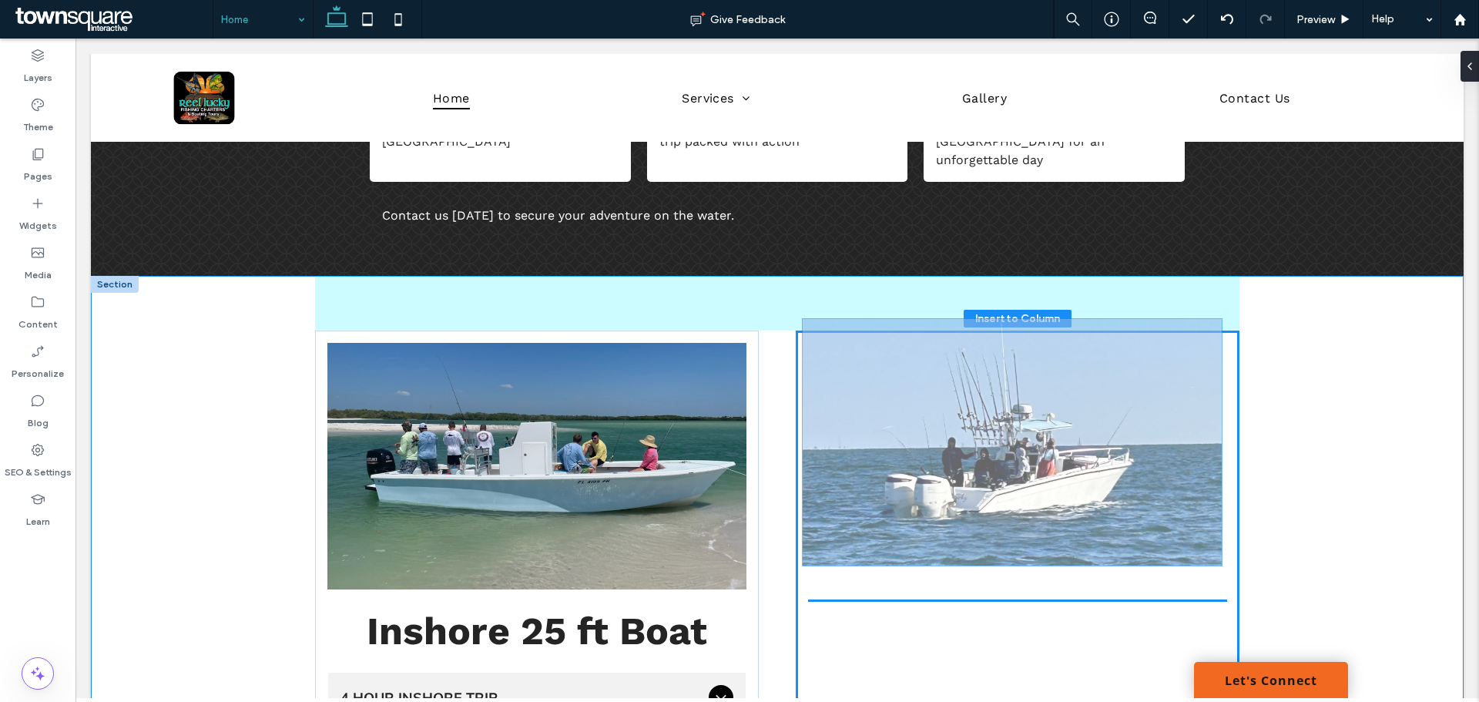
drag, startPoint x: 1020, startPoint y: 599, endPoint x: 1020, endPoint y: 434, distance: 164.9
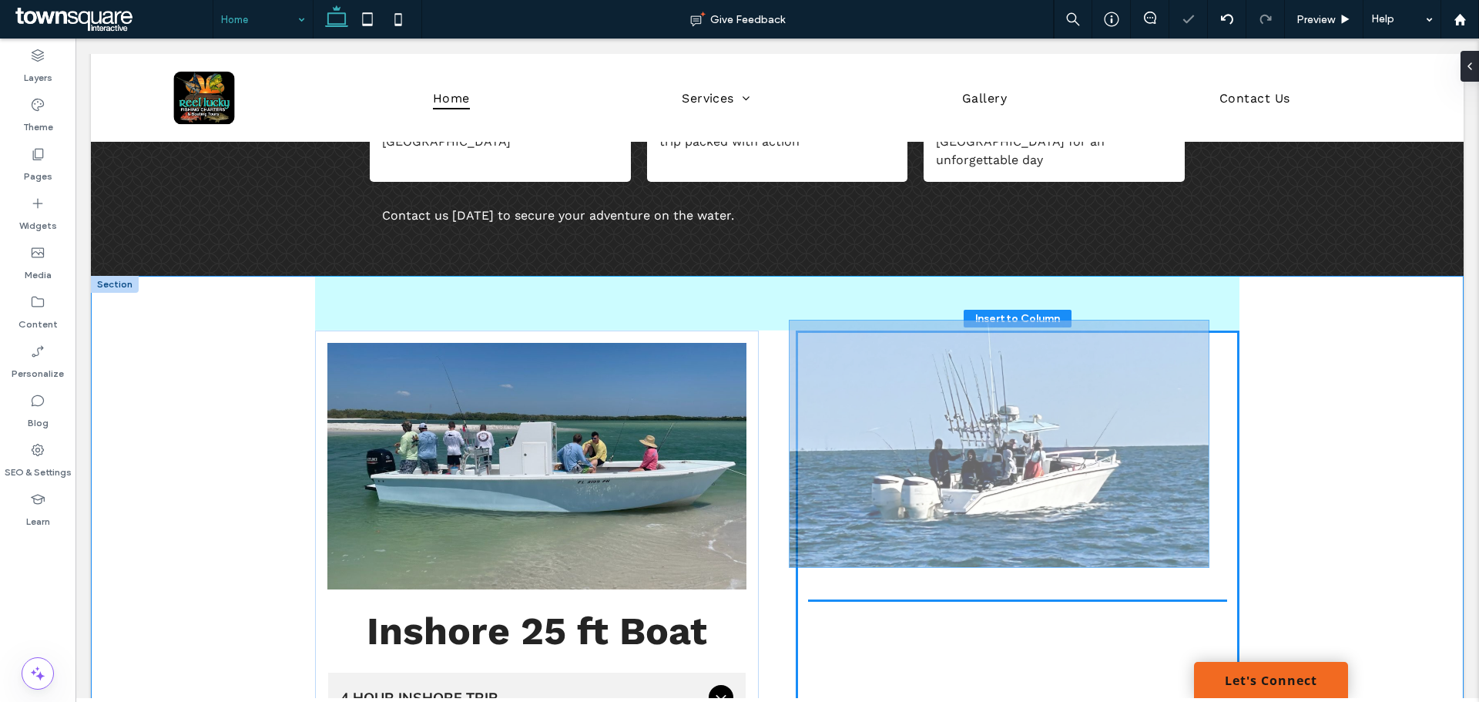
drag, startPoint x: 1008, startPoint y: 512, endPoint x: 1001, endPoint y: 377, distance: 135.0
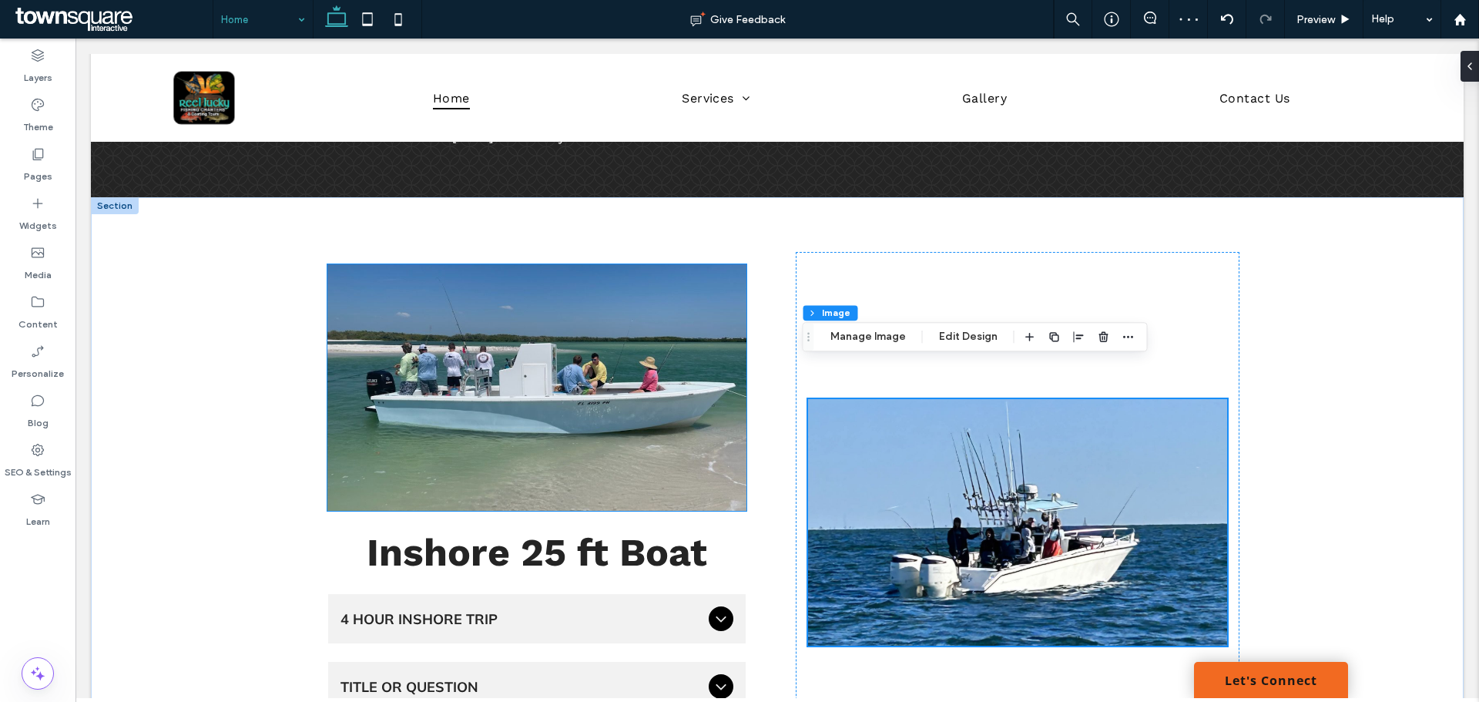
scroll to position [1961, 0]
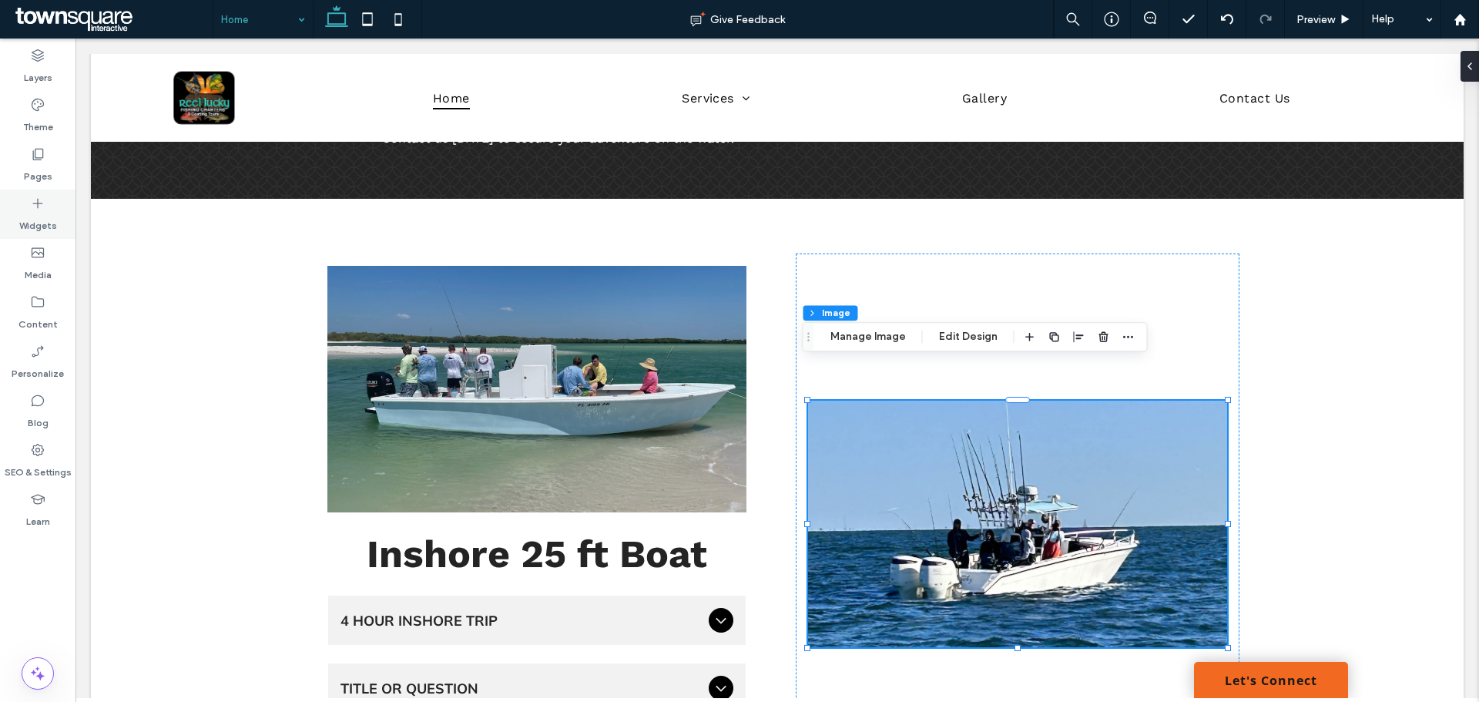
click at [43, 204] on icon at bounding box center [37, 203] width 15 height 15
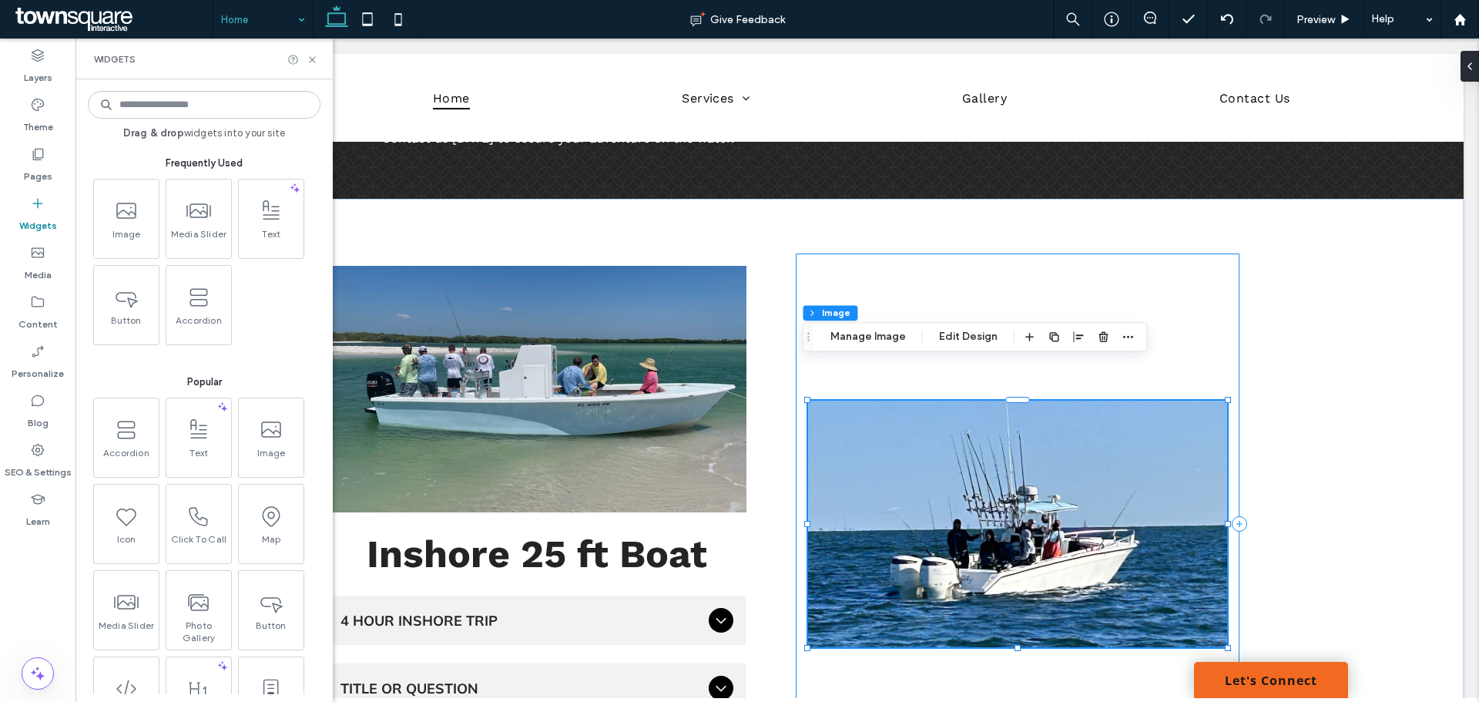
click at [861, 622] on div at bounding box center [1018, 523] width 444 height 540
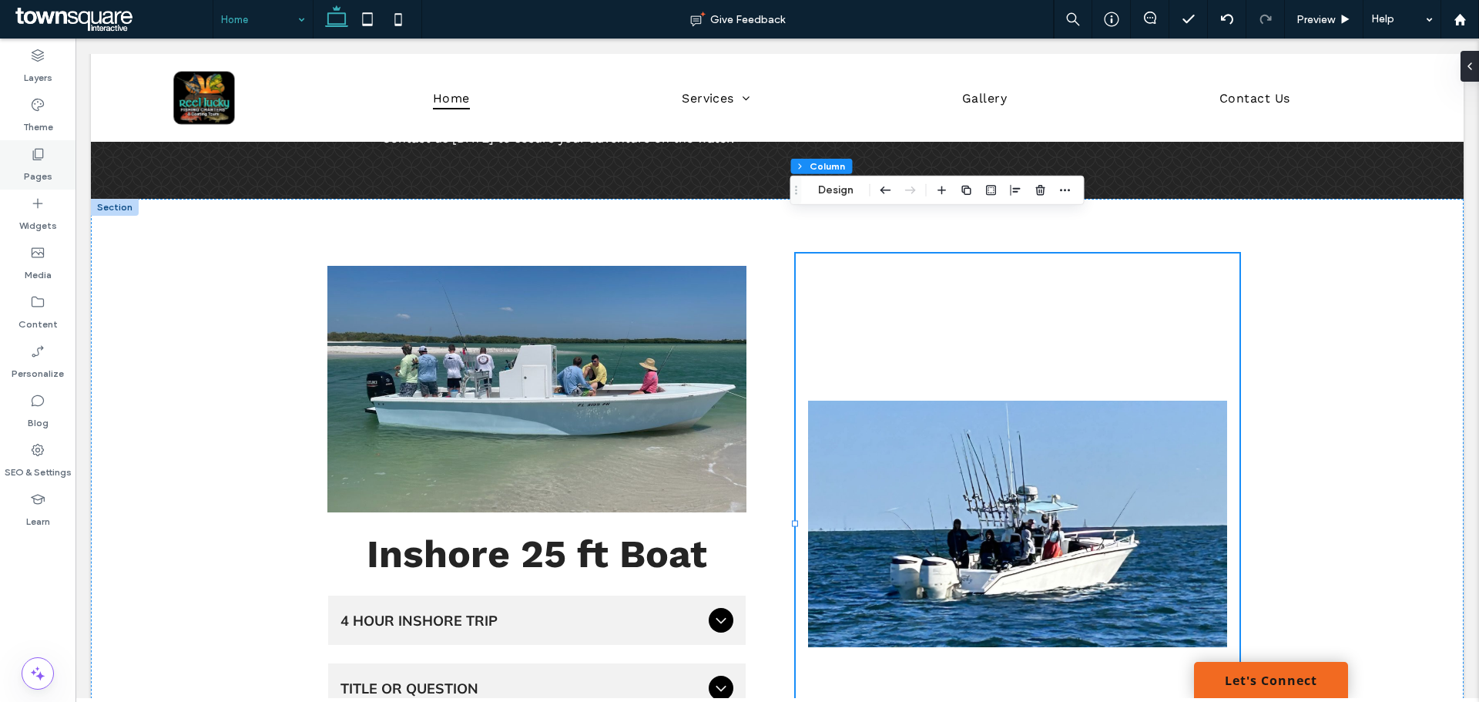
click at [39, 153] on icon at bounding box center [37, 153] width 15 height 15
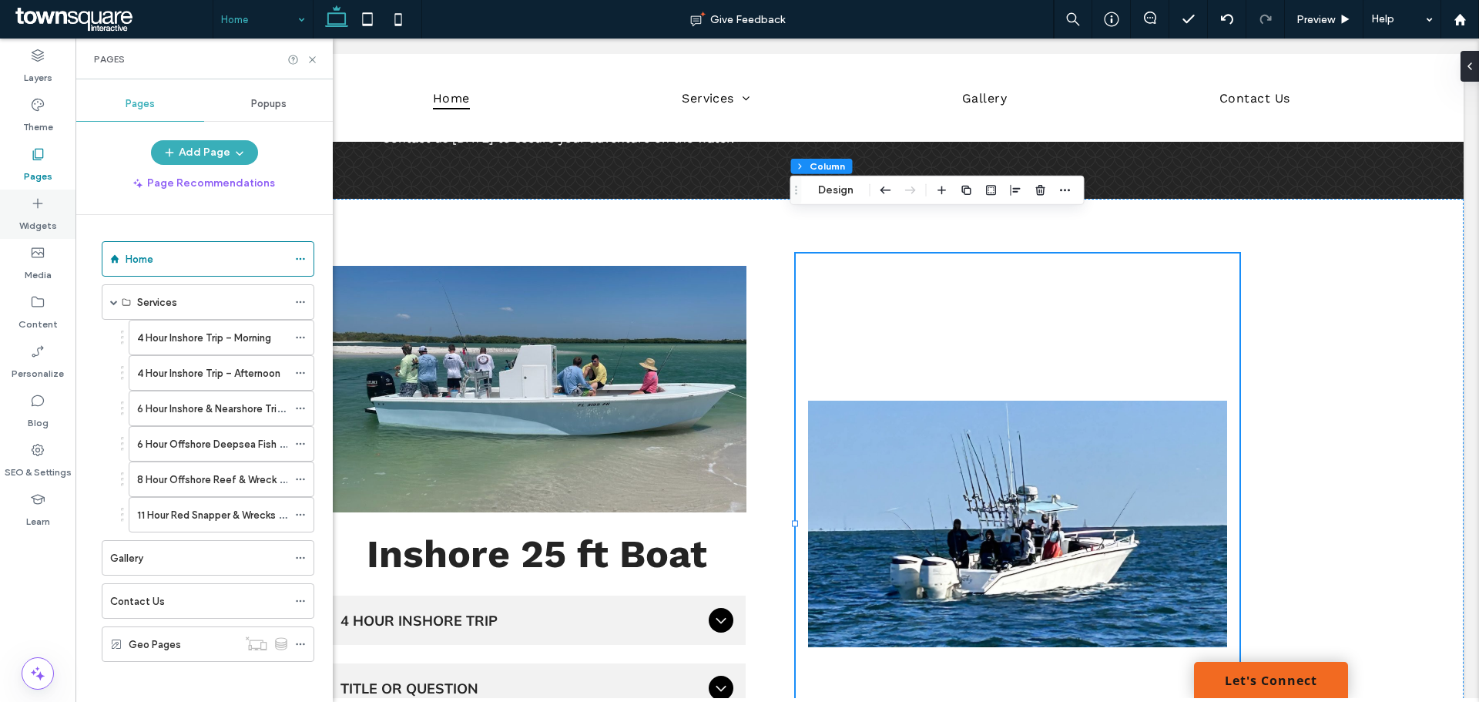
click at [43, 216] on label "Widgets" at bounding box center [38, 222] width 38 height 22
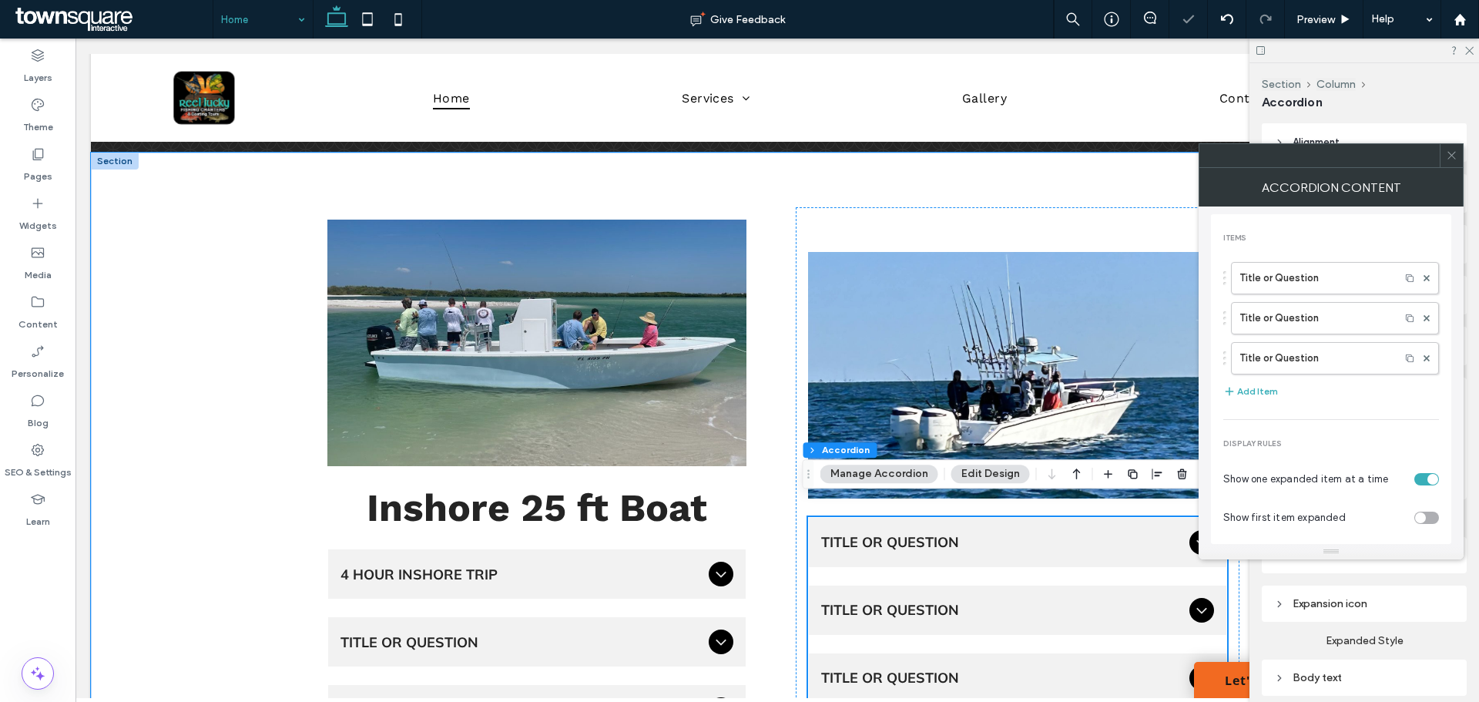
scroll to position [1958, 0]
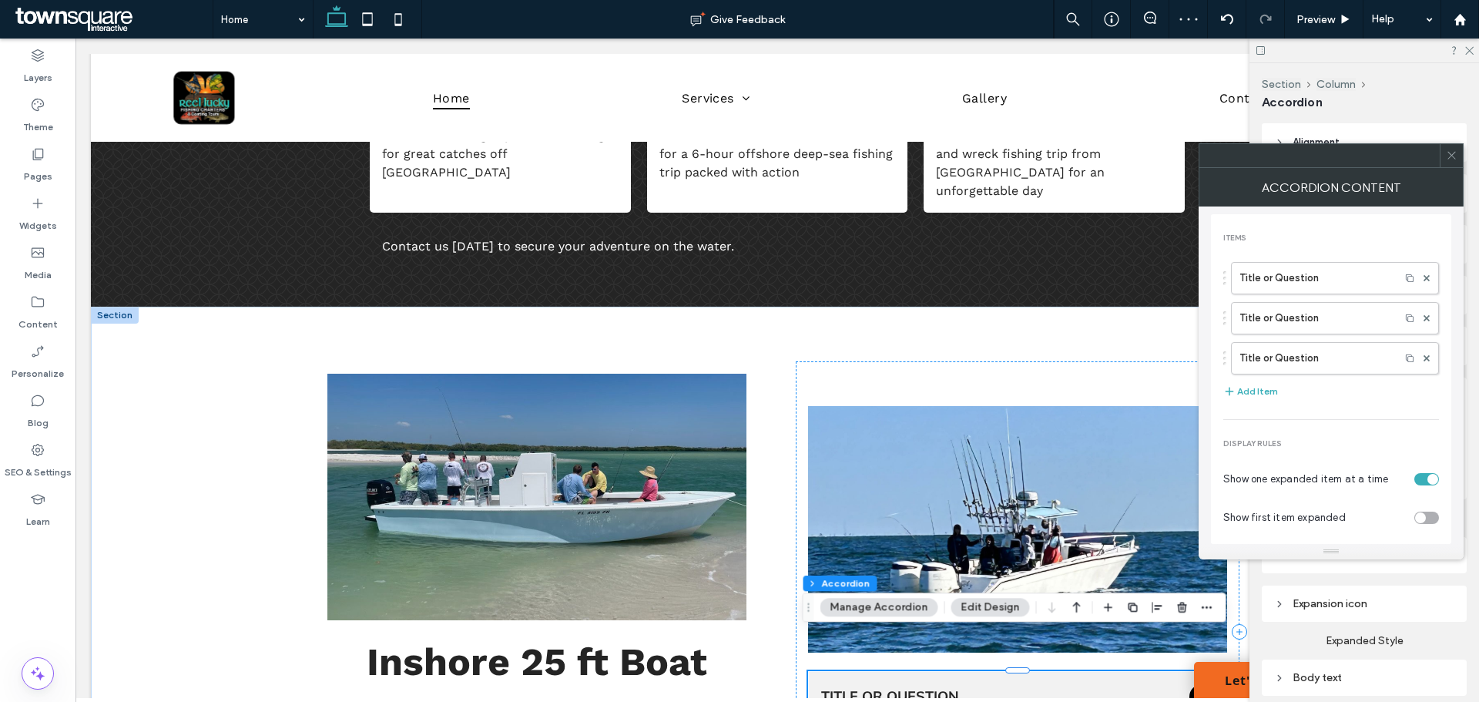
click at [1451, 159] on icon at bounding box center [1452, 155] width 12 height 12
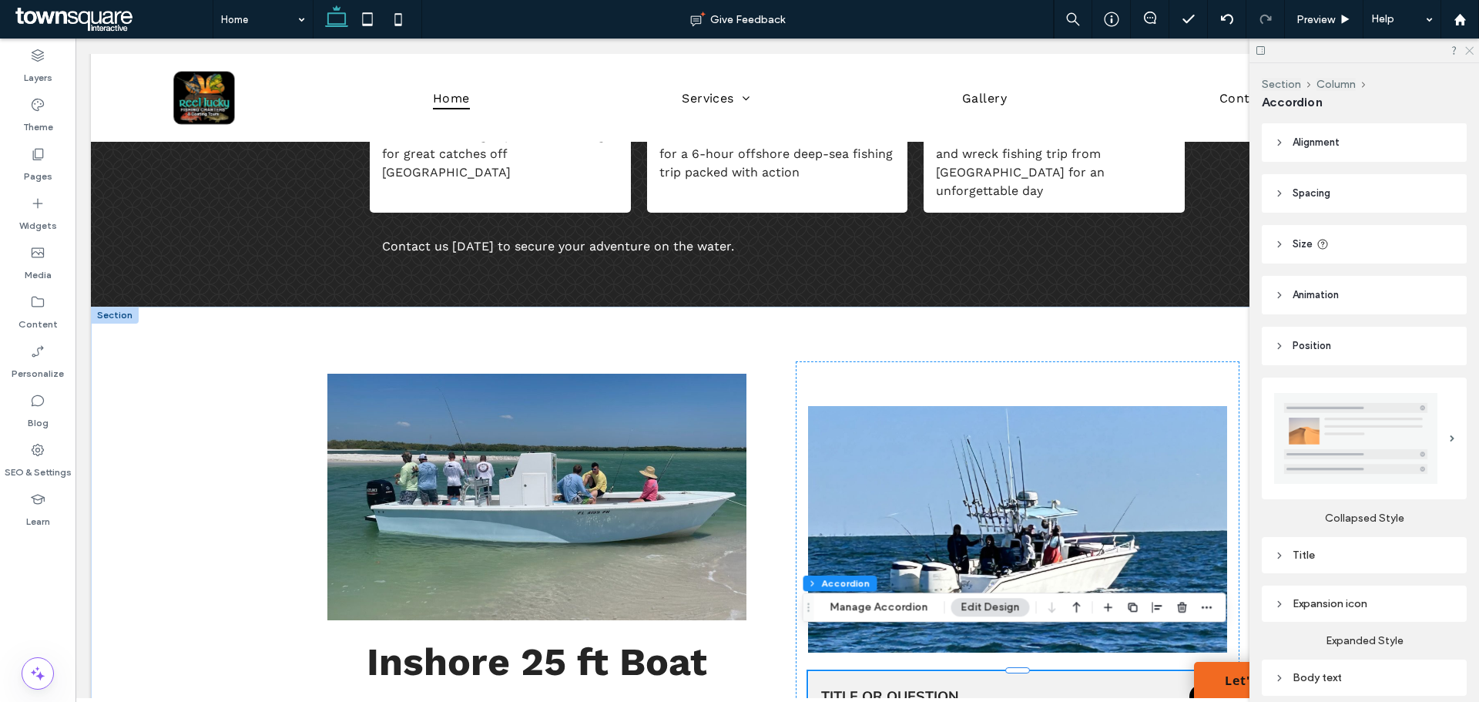
click at [1469, 50] on icon at bounding box center [1469, 50] width 10 height 10
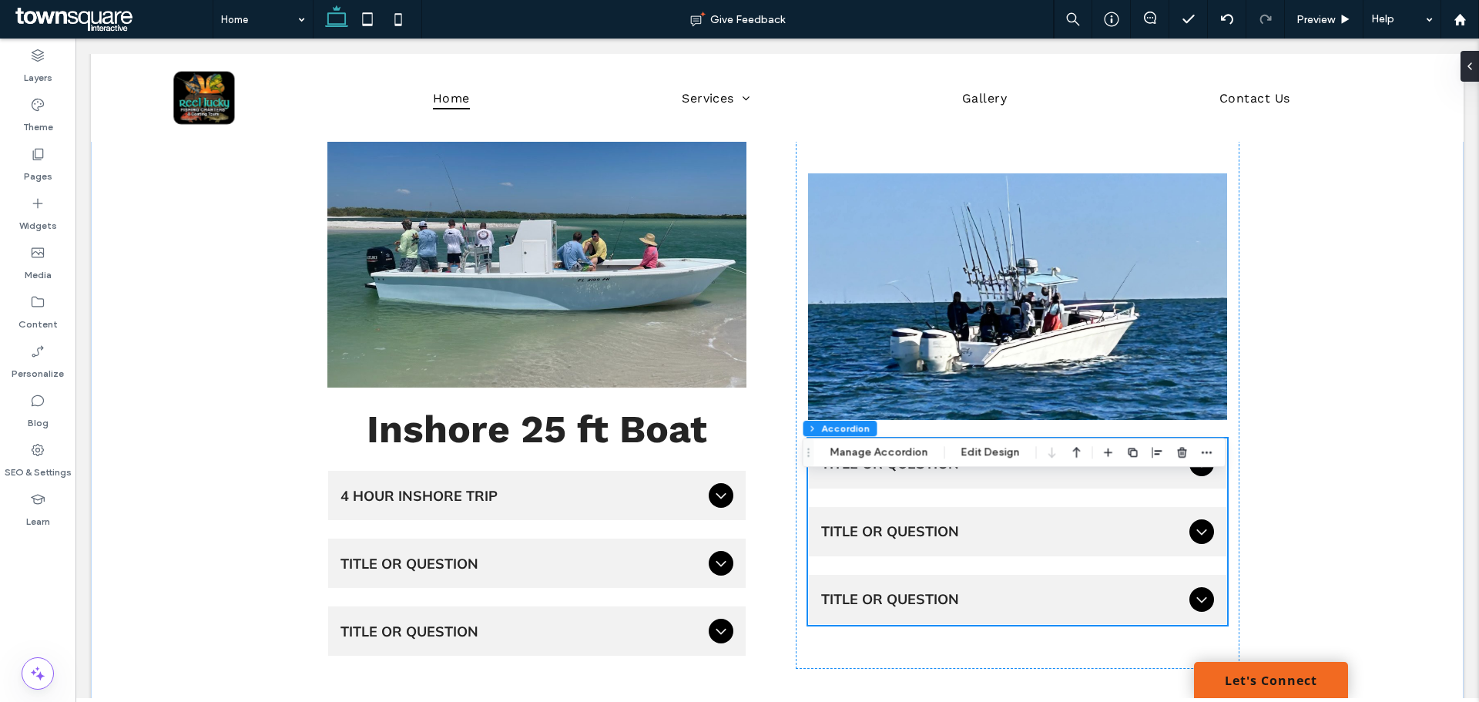
scroll to position [2393, 0]
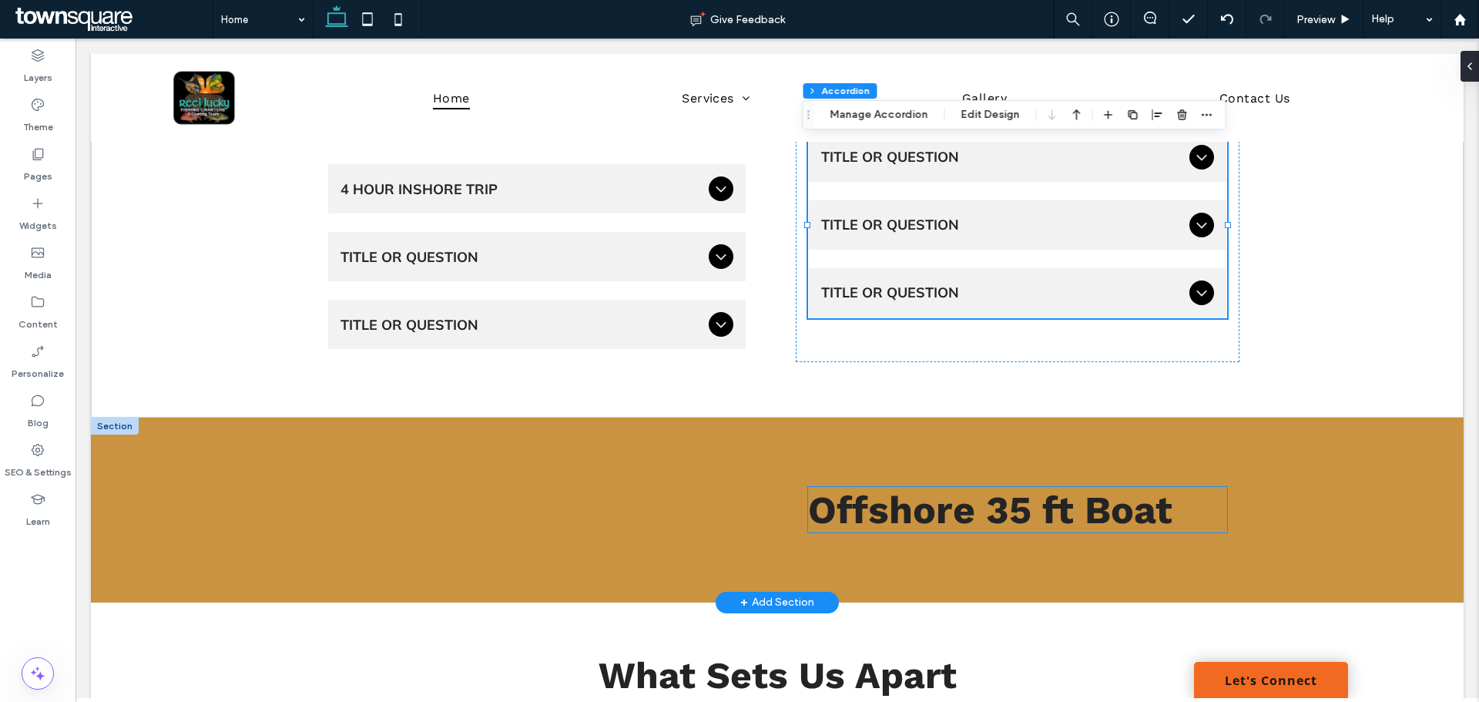
click at [942, 487] on span "Offshore 35 ft Boat" at bounding box center [990, 509] width 364 height 45
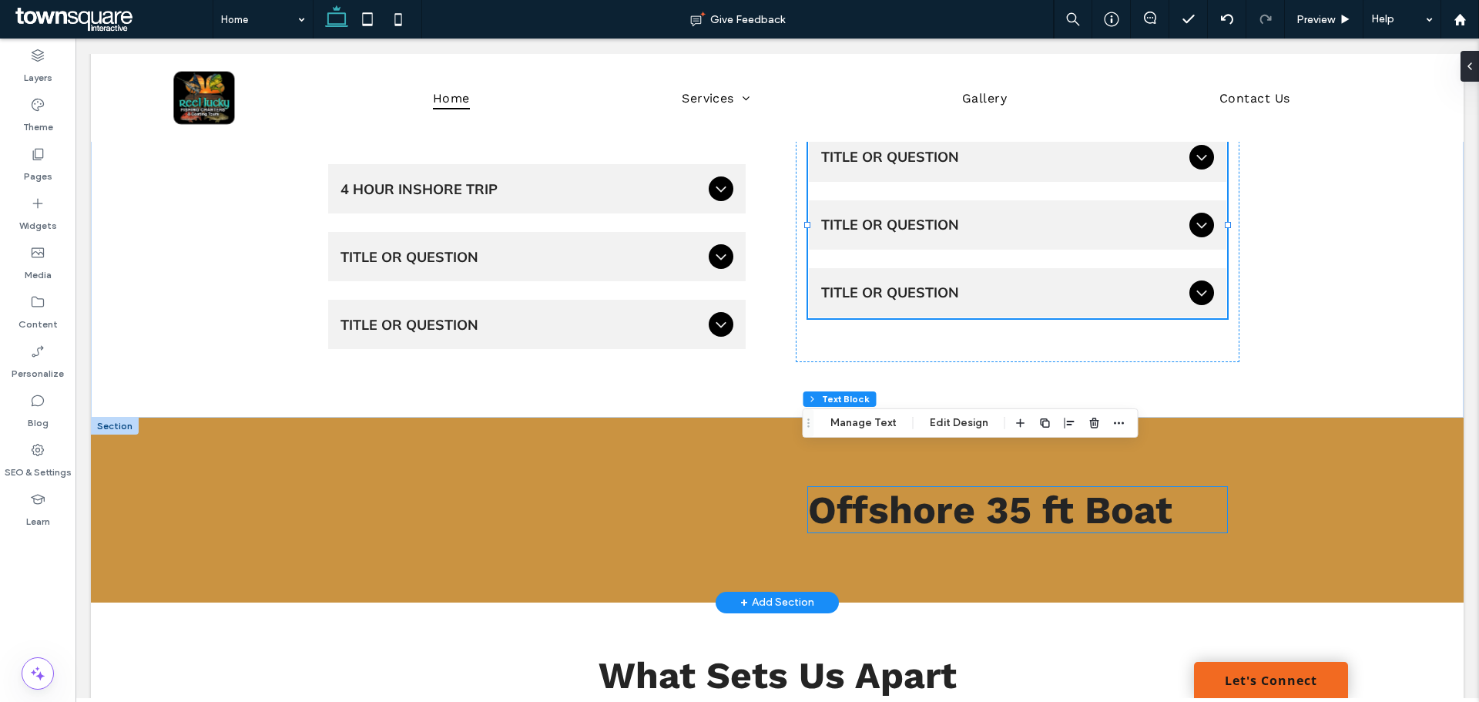
click at [942, 487] on div "Offshore 35 ft Boat" at bounding box center [1017, 509] width 419 height 45
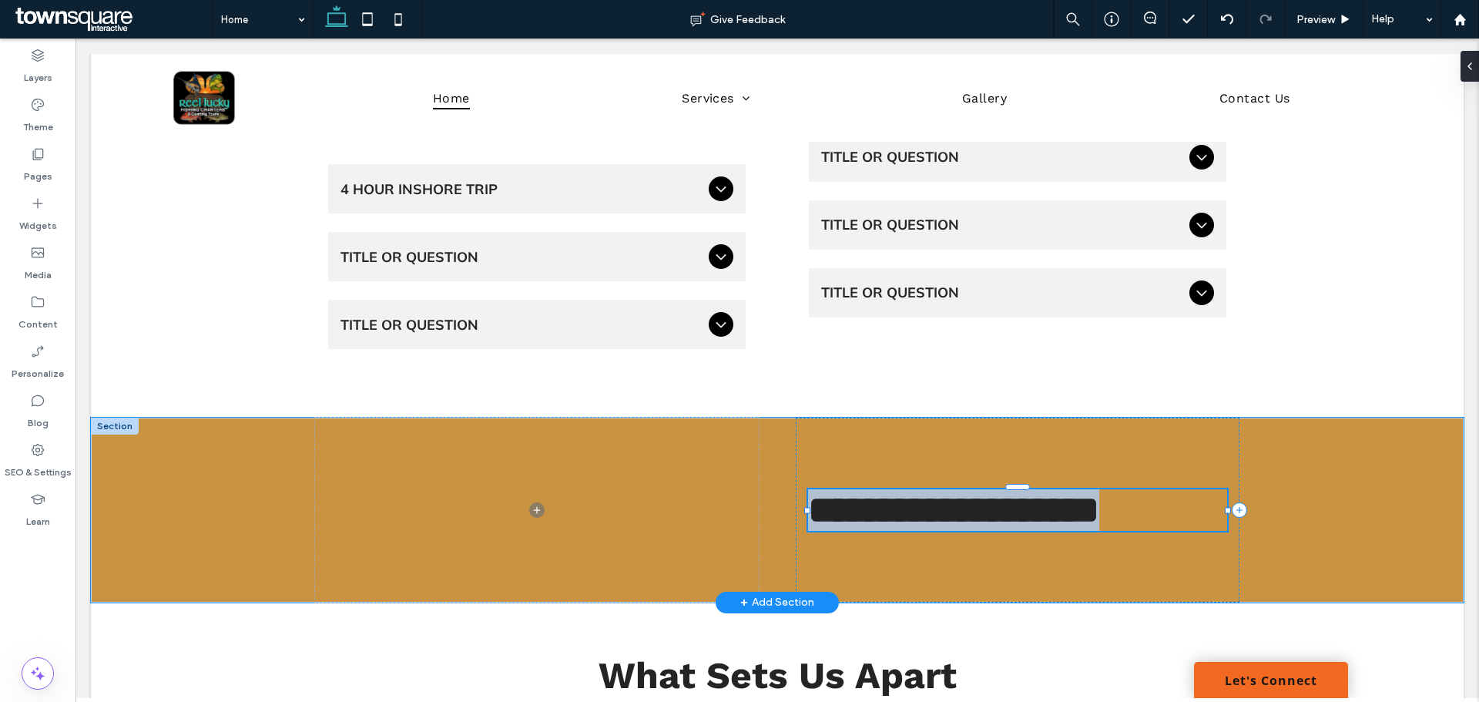
click at [942, 491] on span "**********" at bounding box center [953, 510] width 291 height 38
type input "*********"
type input "**"
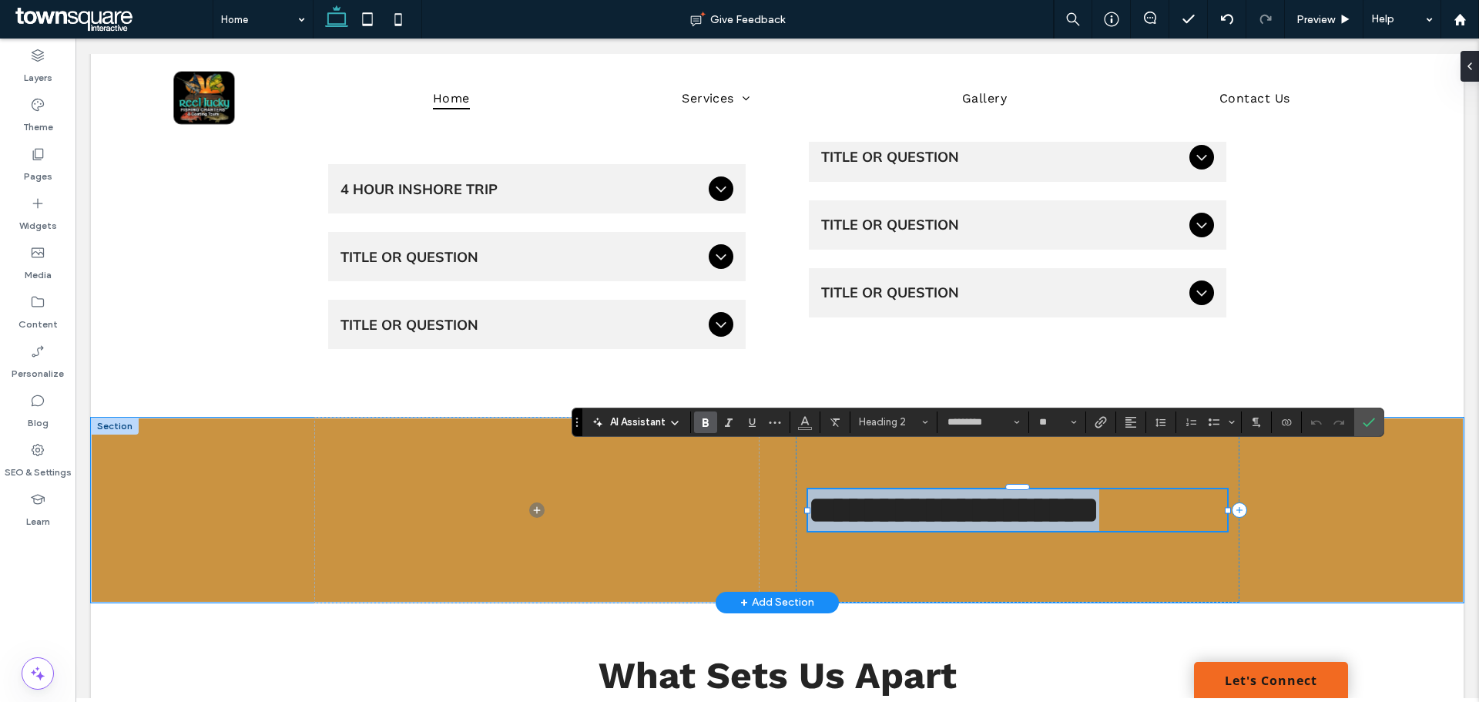
copy span "**********"
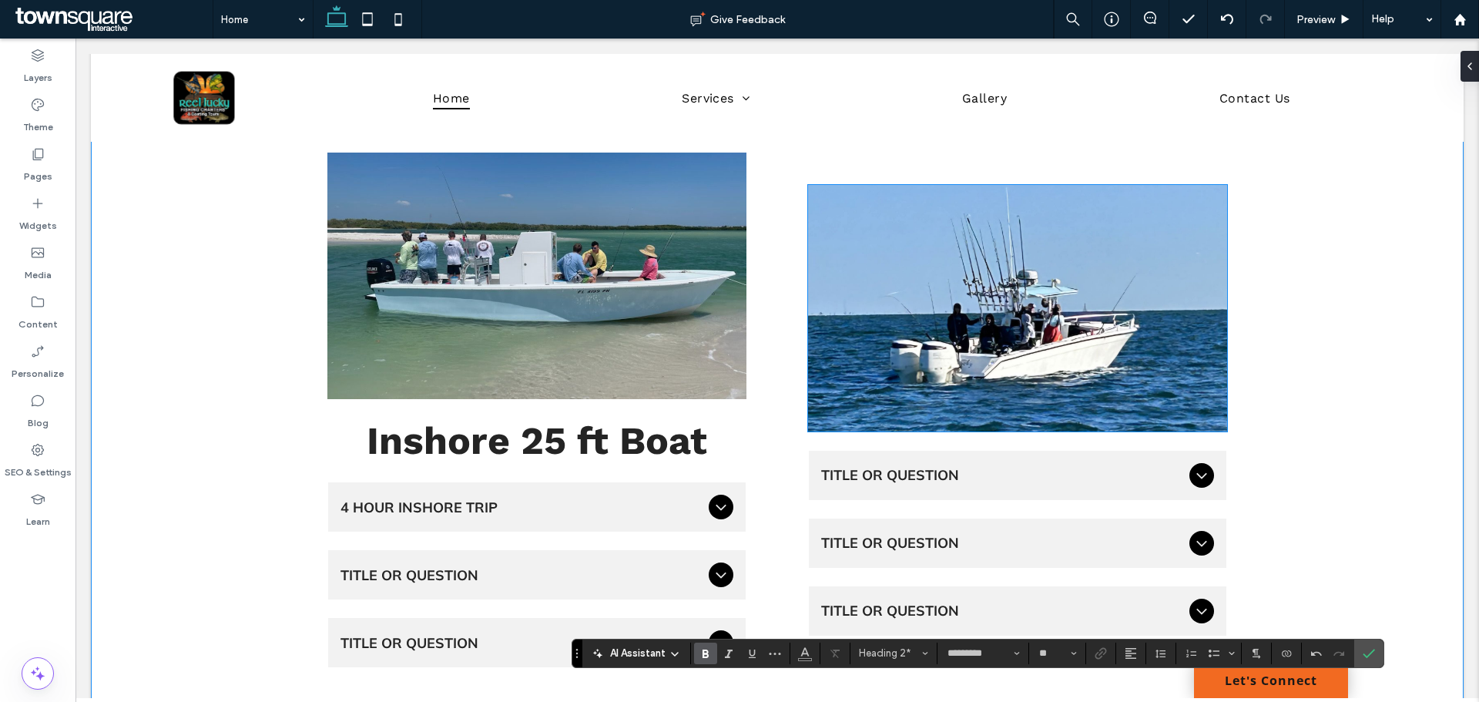
scroll to position [2008, 0]
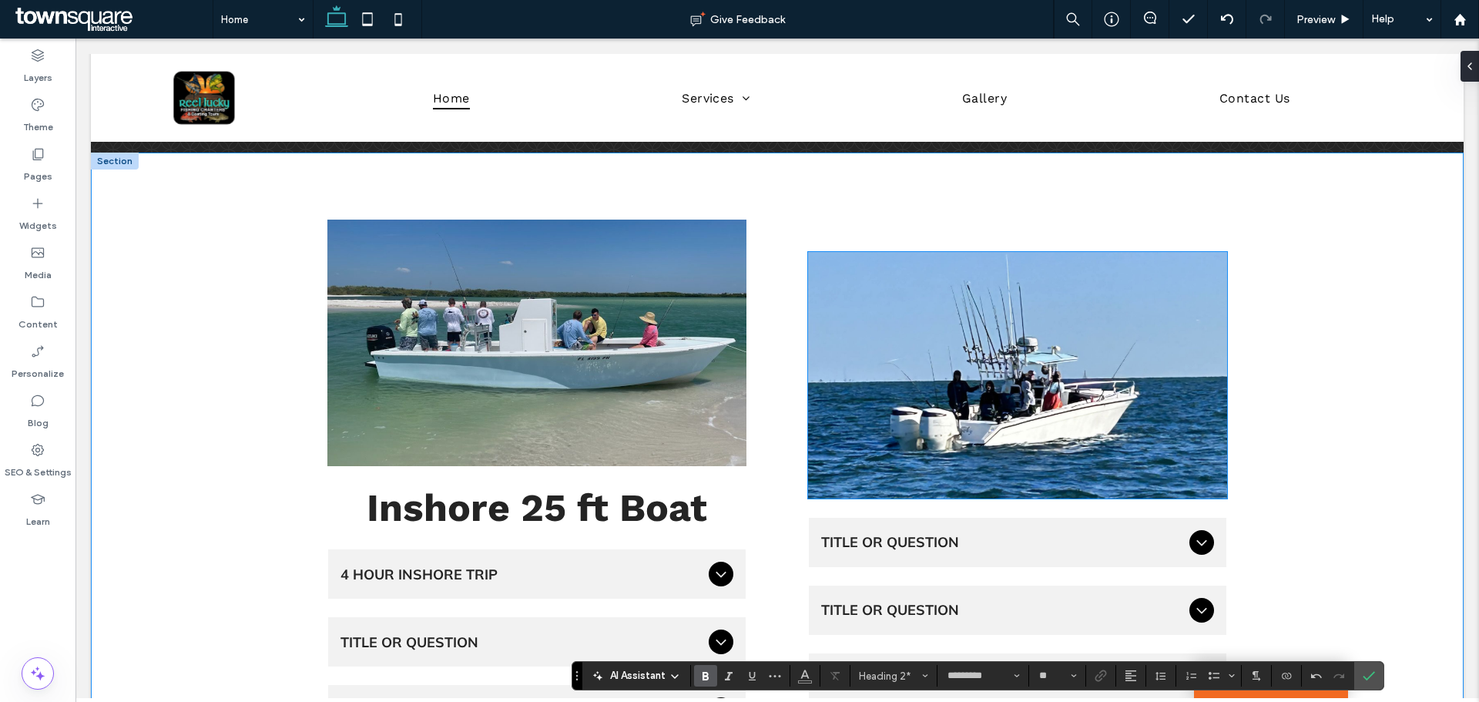
click at [957, 408] on img at bounding box center [1017, 375] width 419 height 247
click at [957, 408] on div at bounding box center [1017, 375] width 419 height 247
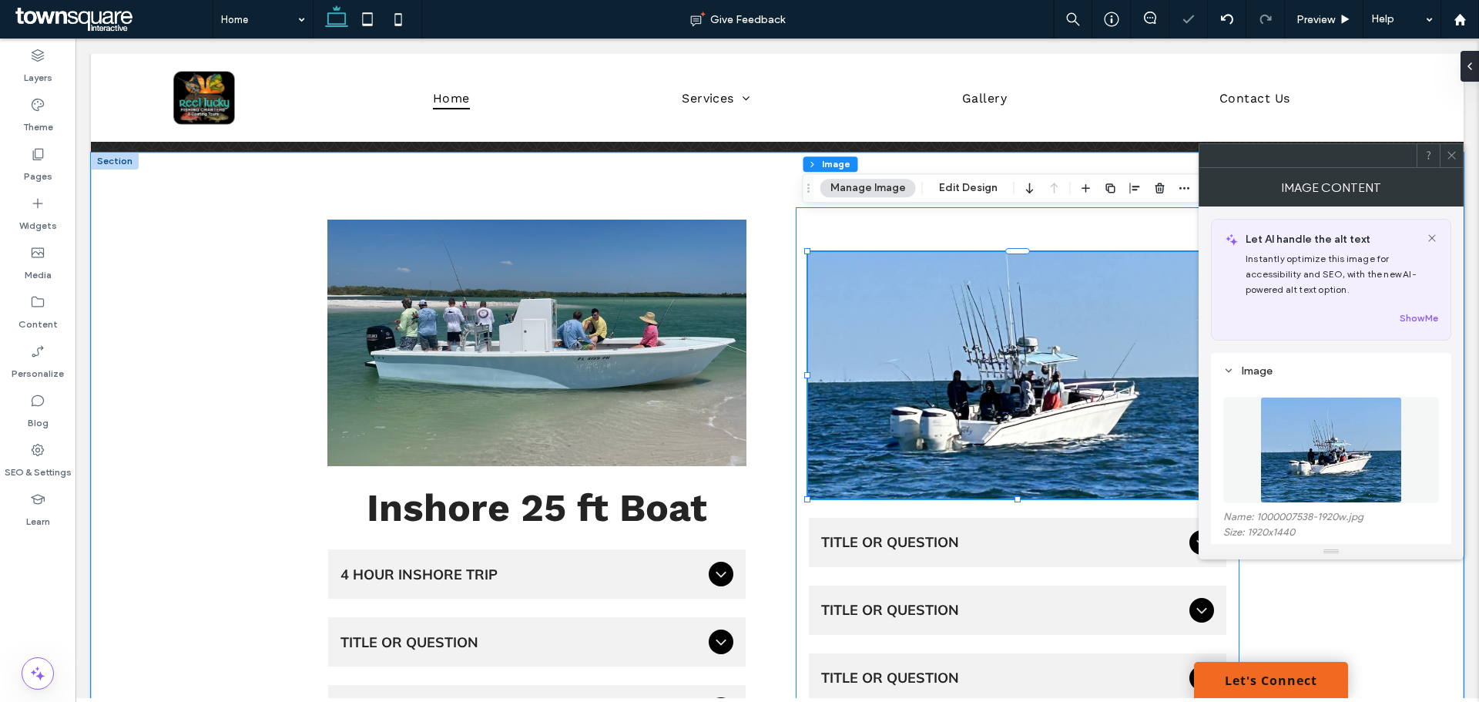
click at [1043, 475] on div "Title or Question Describe the item or answer the question so that site visitor…" at bounding box center [1018, 477] width 444 height 540
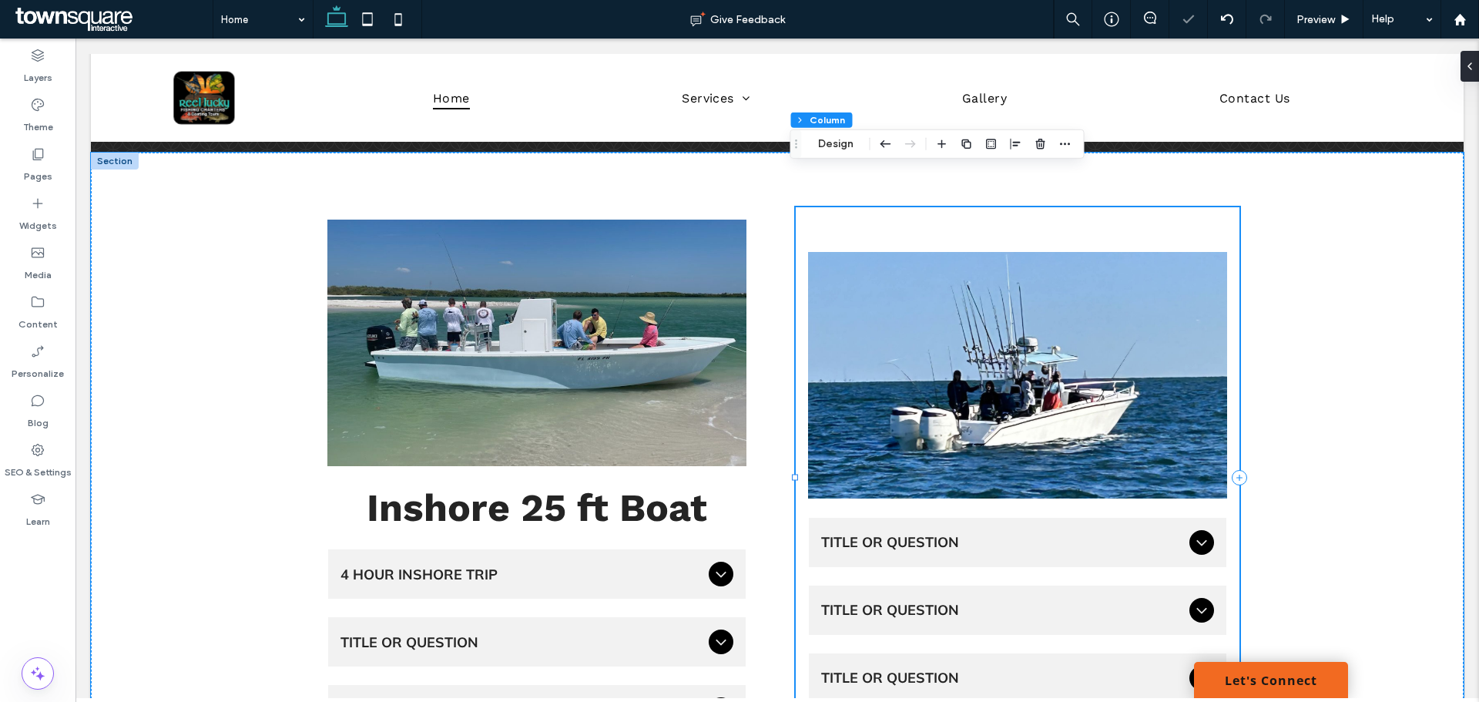
click at [925, 518] on div "Title or Question" at bounding box center [1018, 542] width 418 height 49
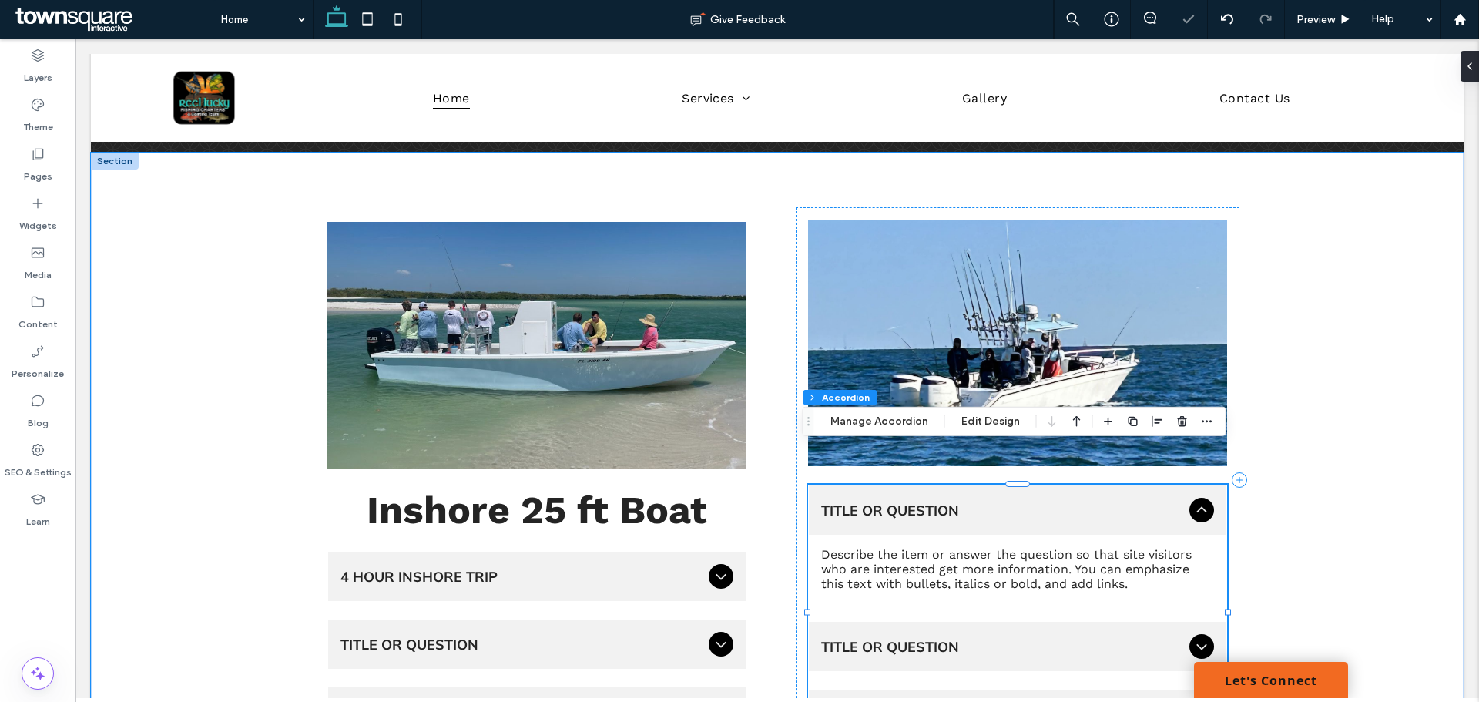
click at [800, 446] on div "Title or Question Describe the item or answer the question so that site visitor…" at bounding box center [1018, 479] width 444 height 545
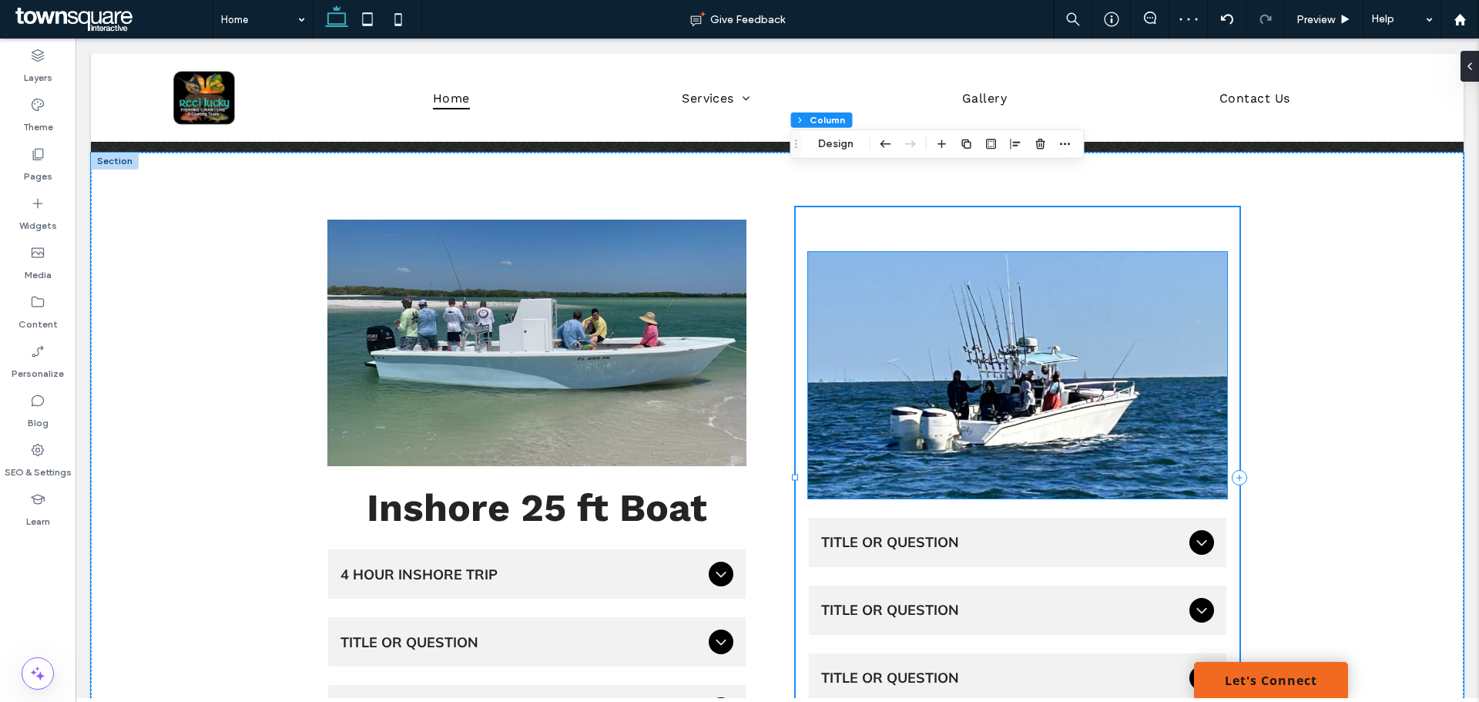
click at [816, 433] on img at bounding box center [1017, 375] width 419 height 247
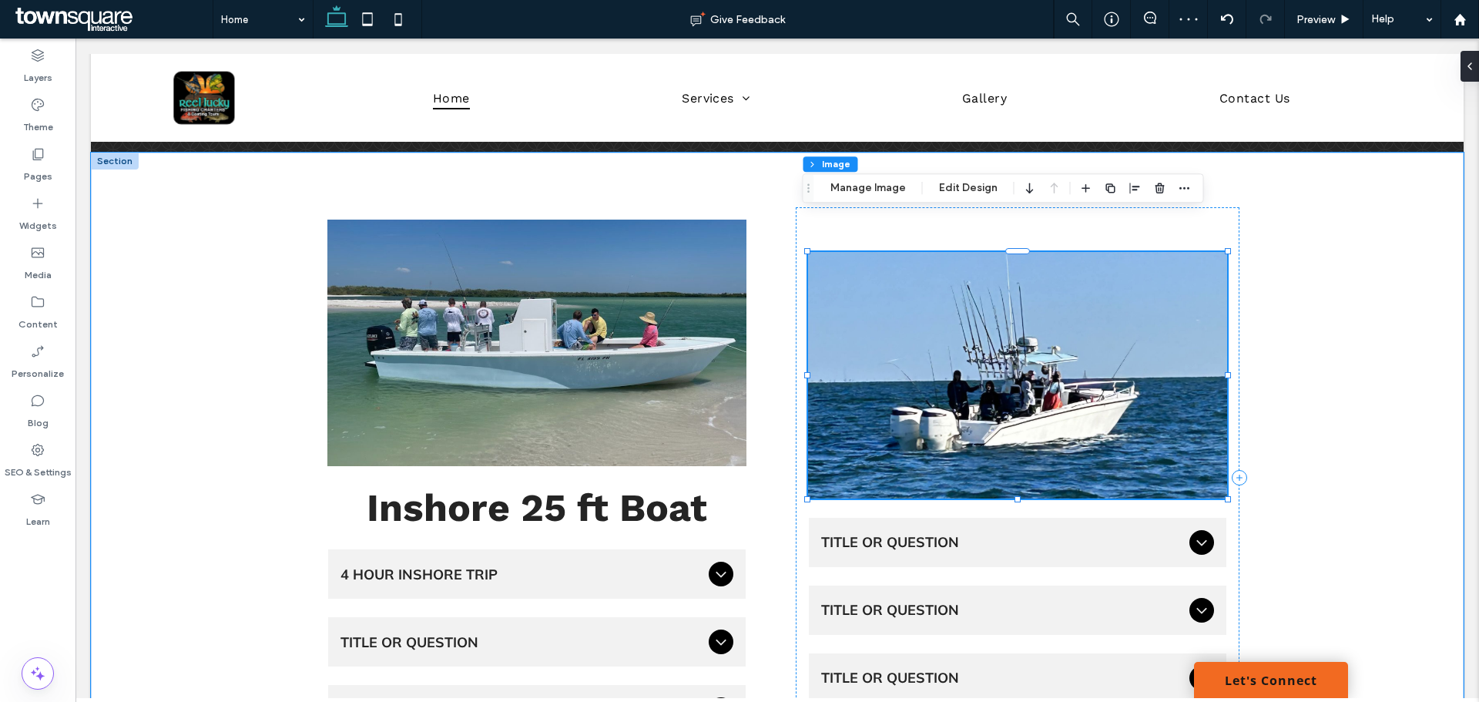
click at [817, 433] on img at bounding box center [1017, 375] width 419 height 247
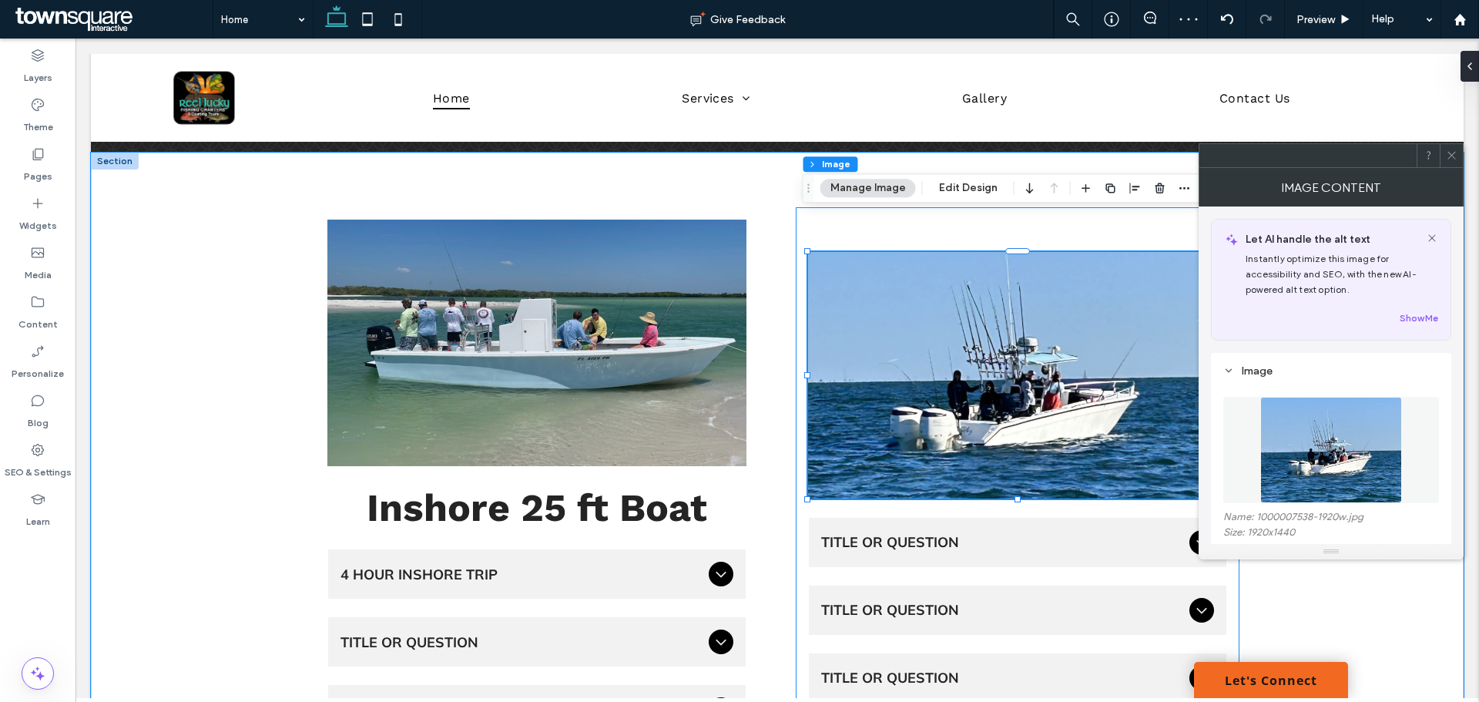
click at [830, 465] on div "Title or Question Describe the item or answer the question so that site visitor…" at bounding box center [1018, 477] width 444 height 540
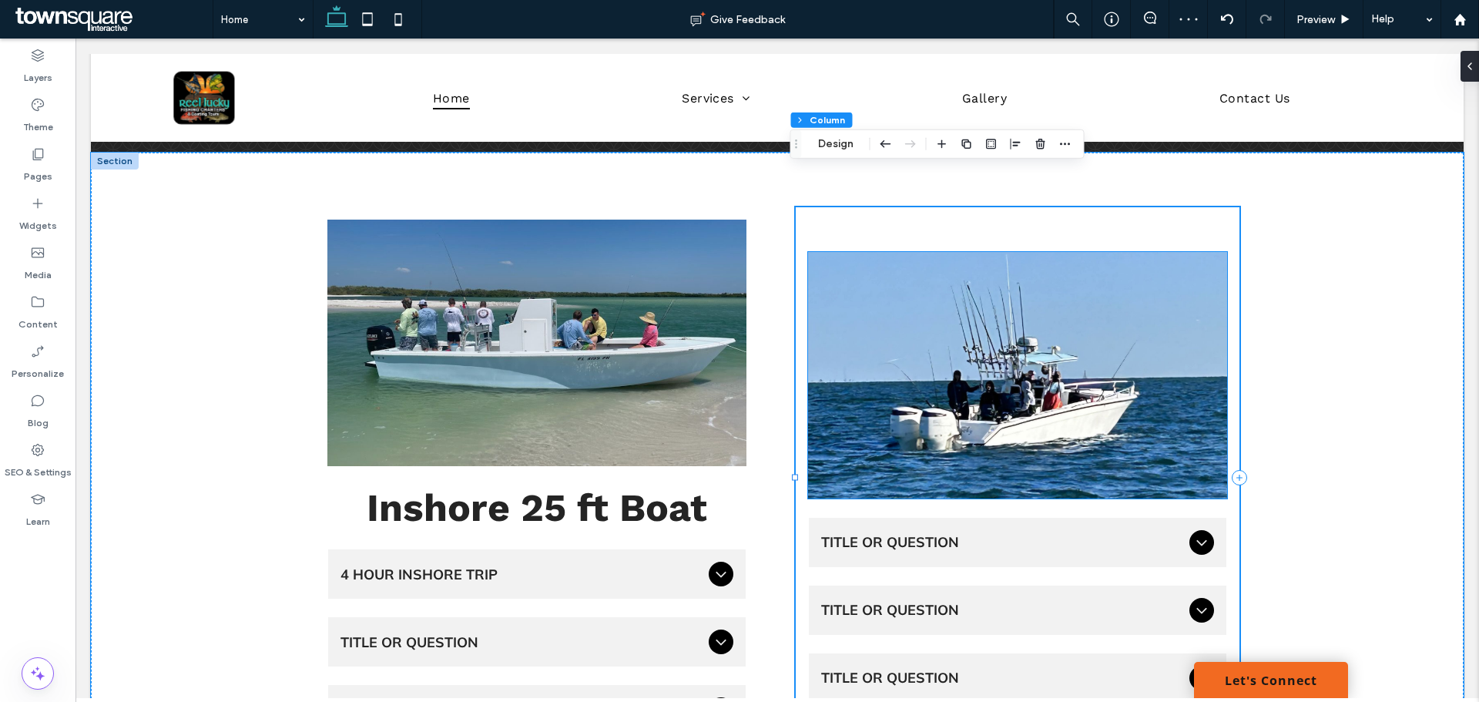
click at [851, 373] on img at bounding box center [1017, 375] width 419 height 247
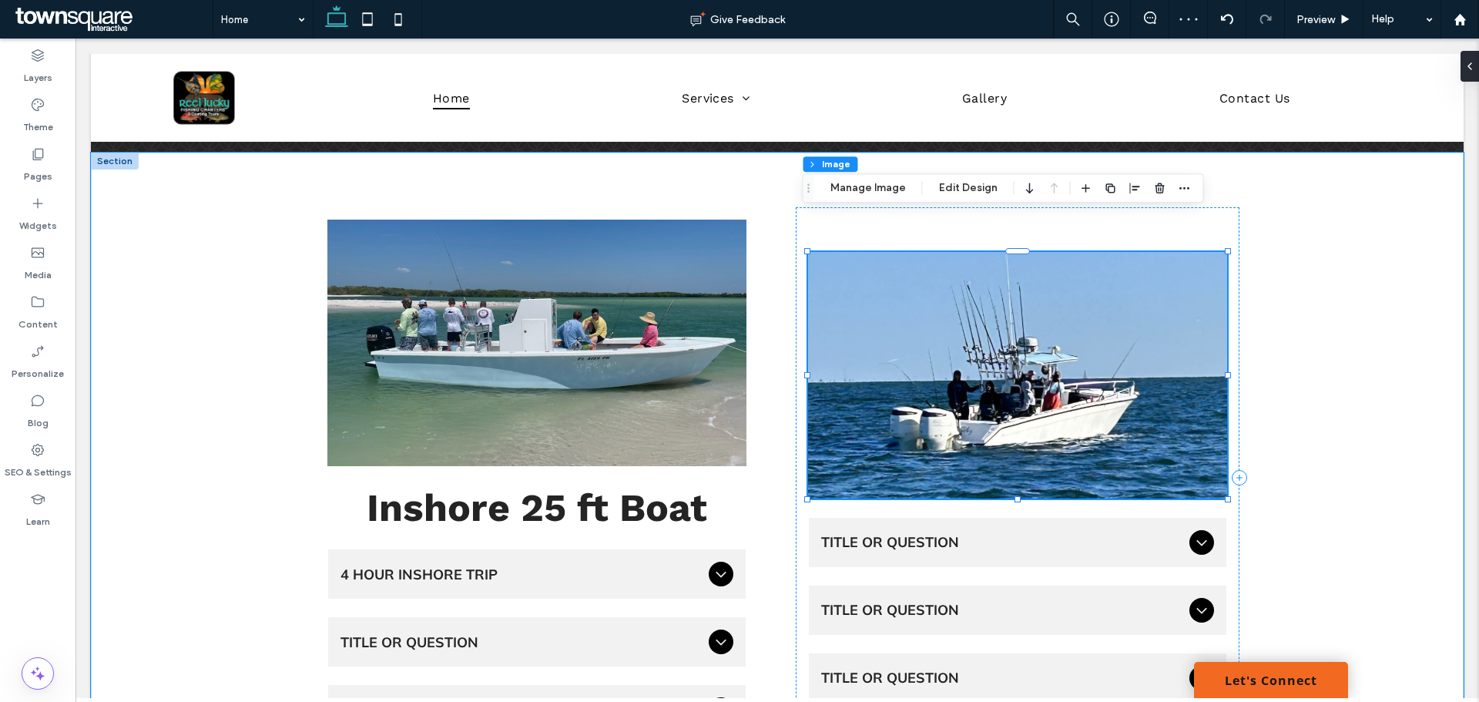
click at [851, 373] on img at bounding box center [1017, 375] width 419 height 247
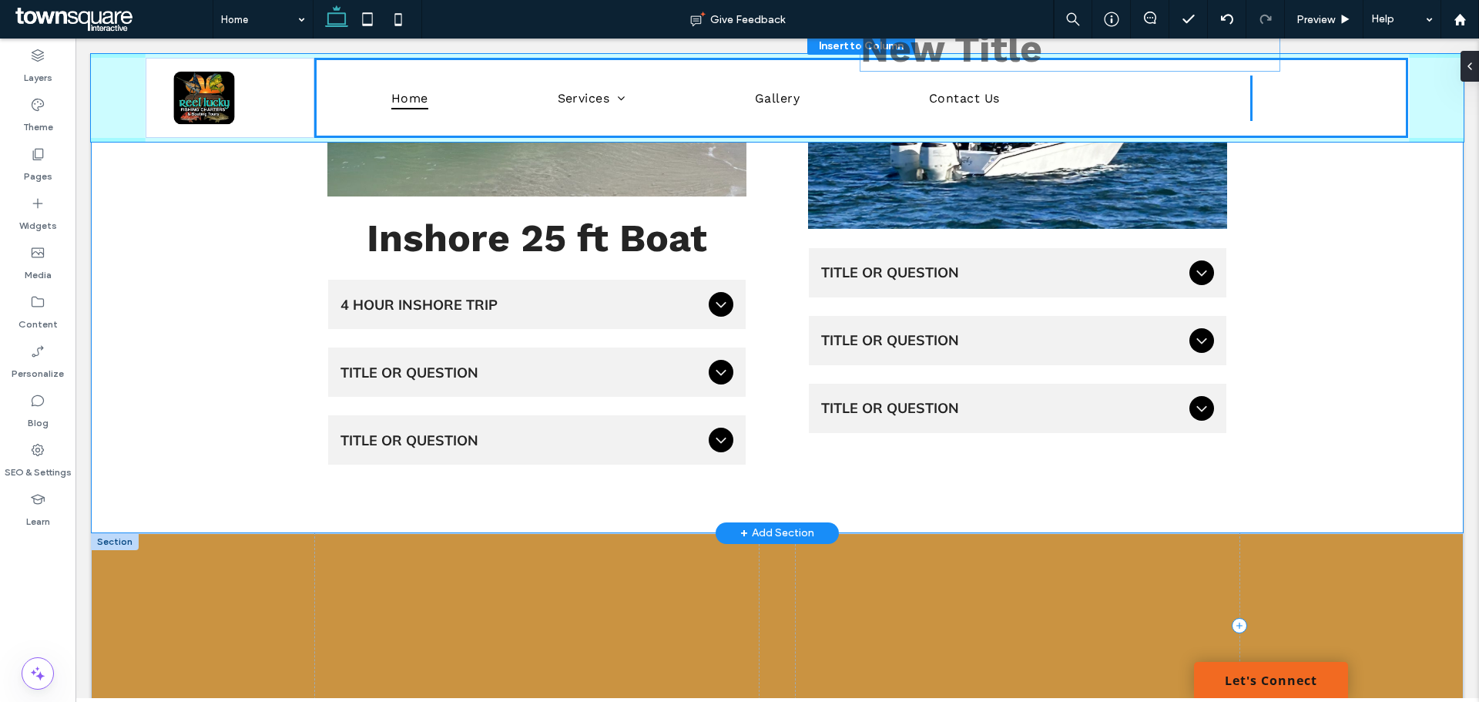
scroll to position [2262, 0]
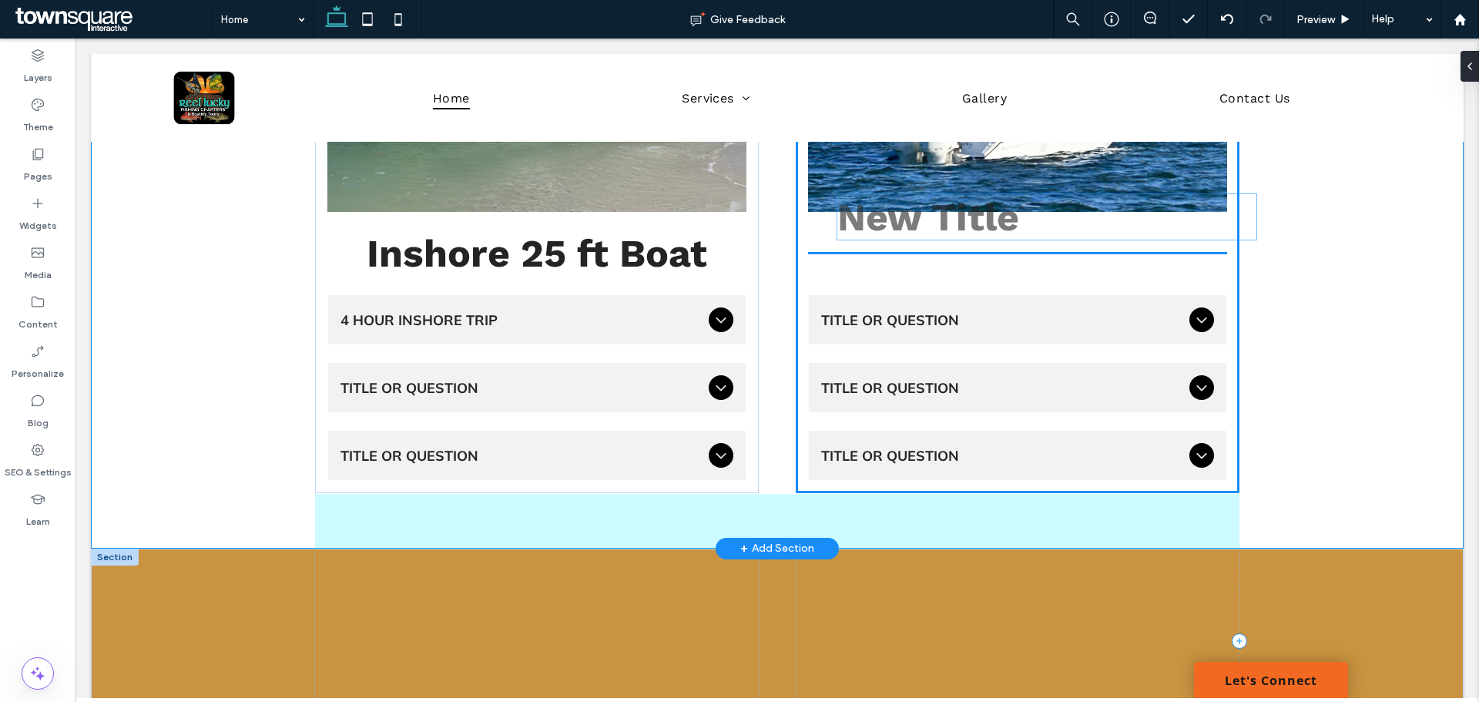
drag, startPoint x: 894, startPoint y: 475, endPoint x: 1005, endPoint y: 260, distance: 242.2
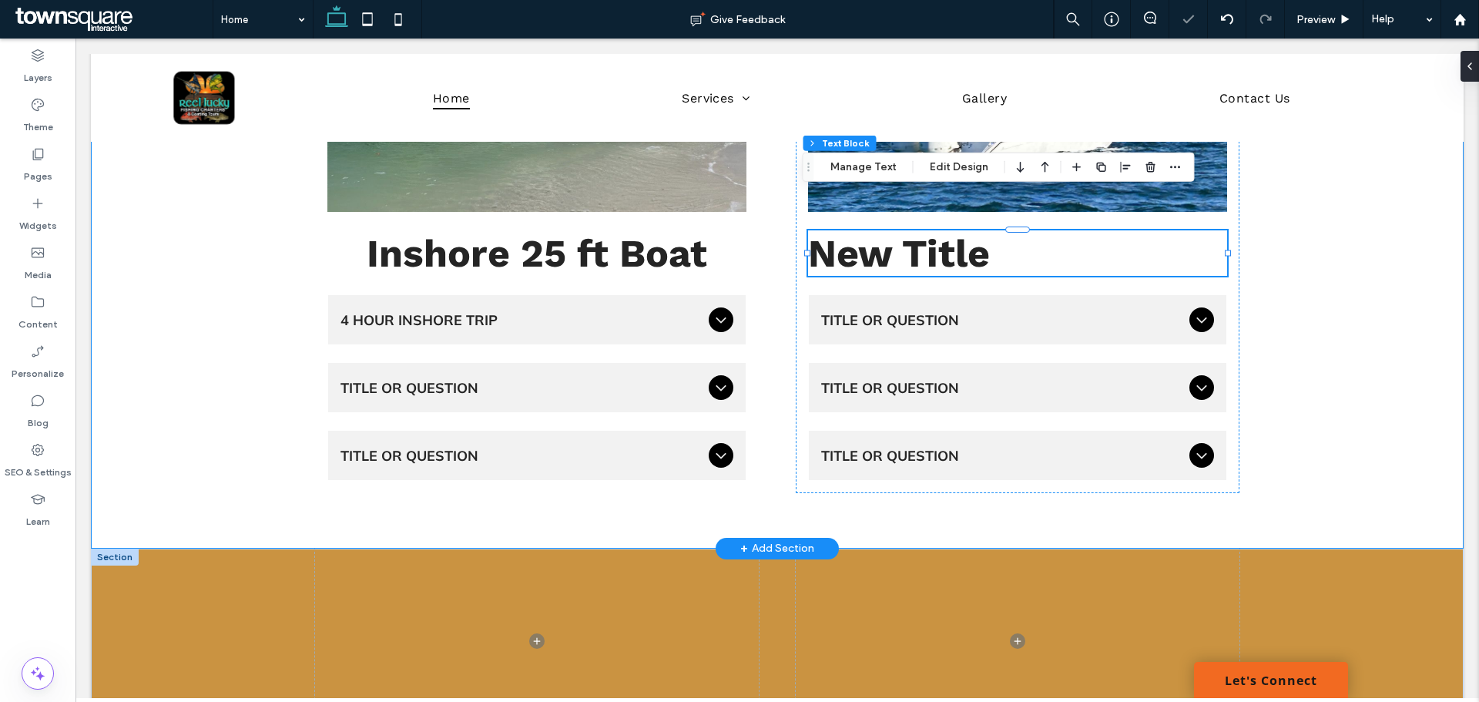
click at [919, 230] on h2 "New Title" at bounding box center [1017, 252] width 419 height 45
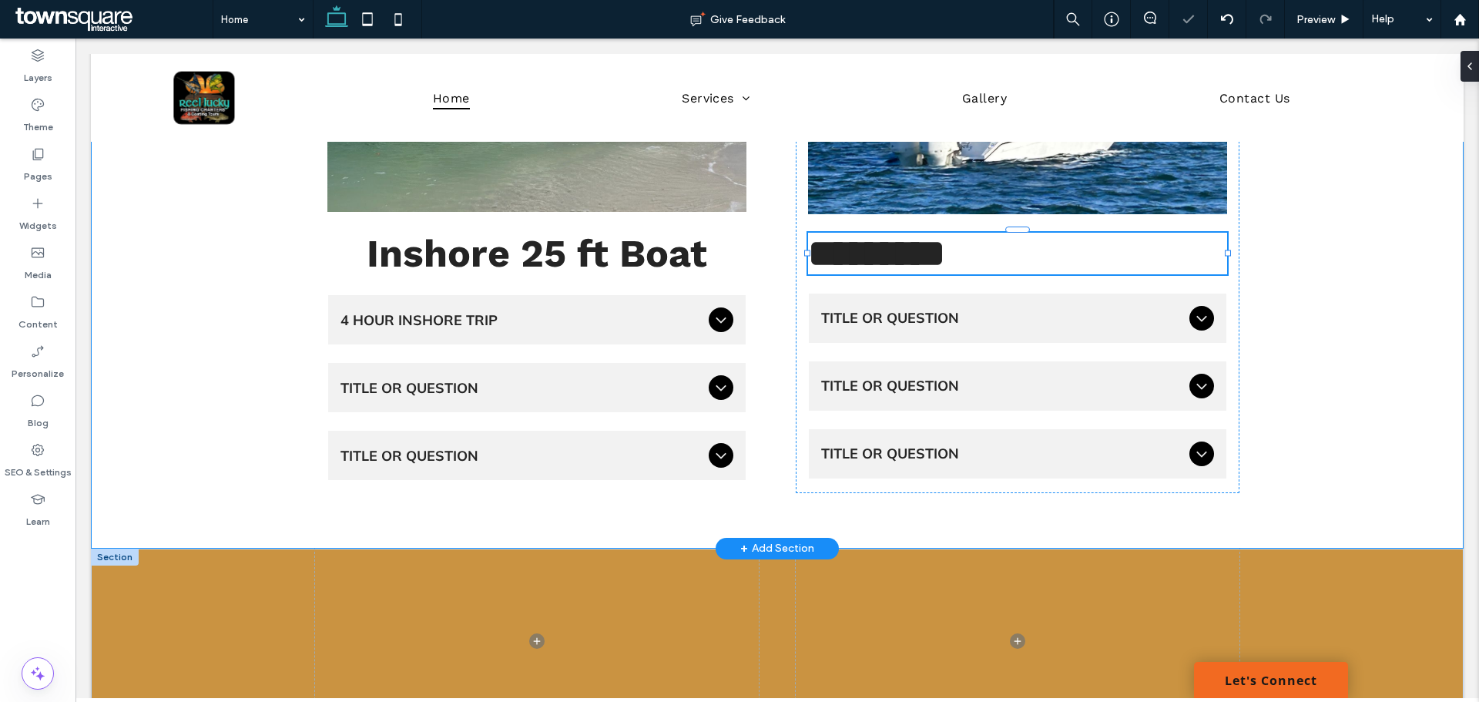
click at [919, 234] on span "*********" at bounding box center [876, 253] width 137 height 38
type input "*********"
type input "**"
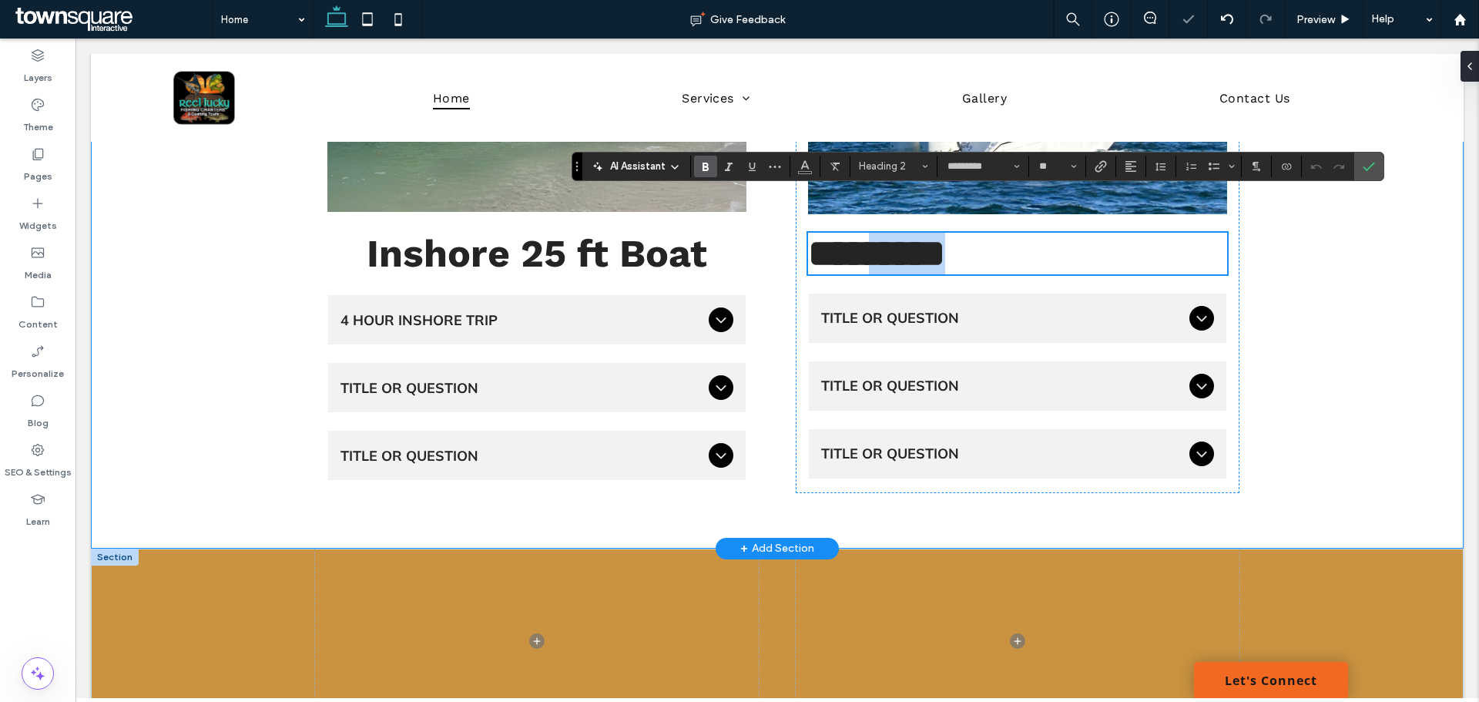
scroll to position [2108, 0]
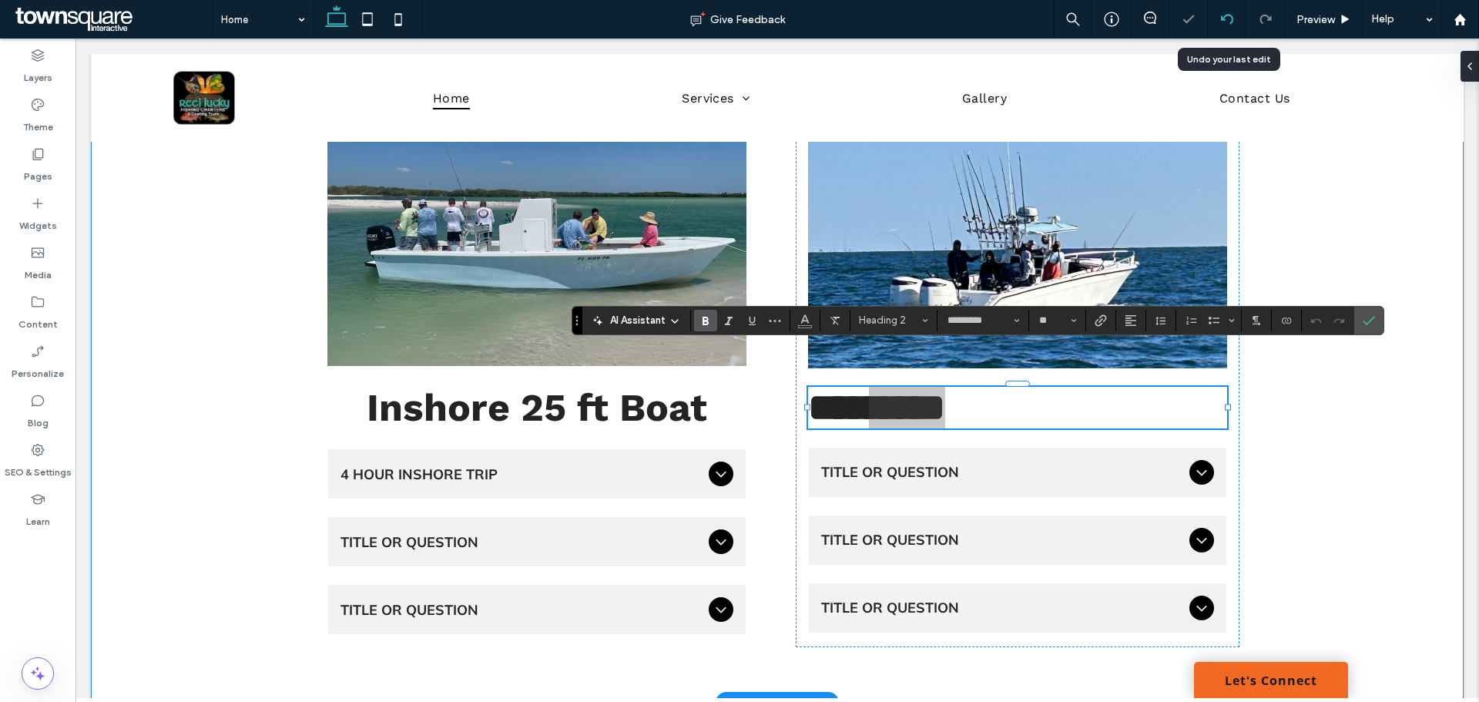
click at [1223, 11] on div at bounding box center [1227, 19] width 39 height 39
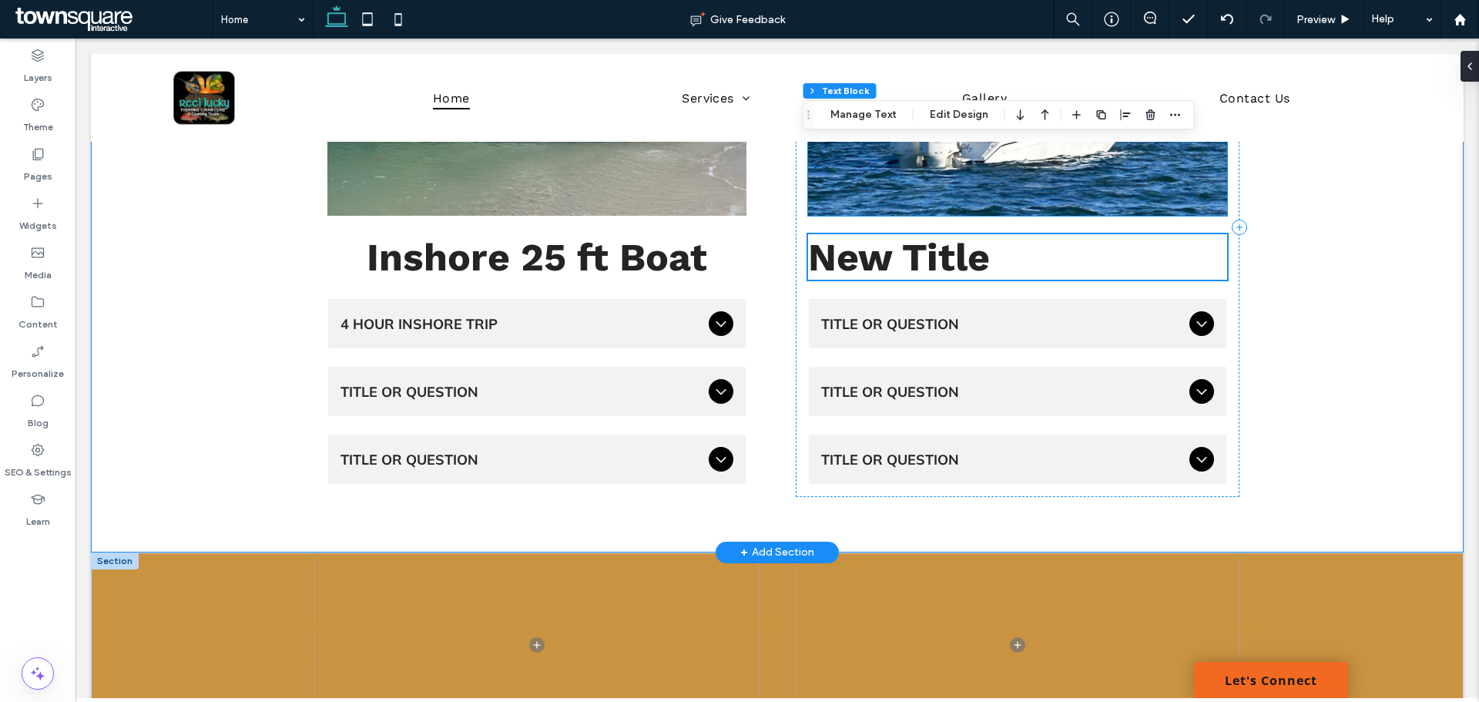
scroll to position [2416, 0]
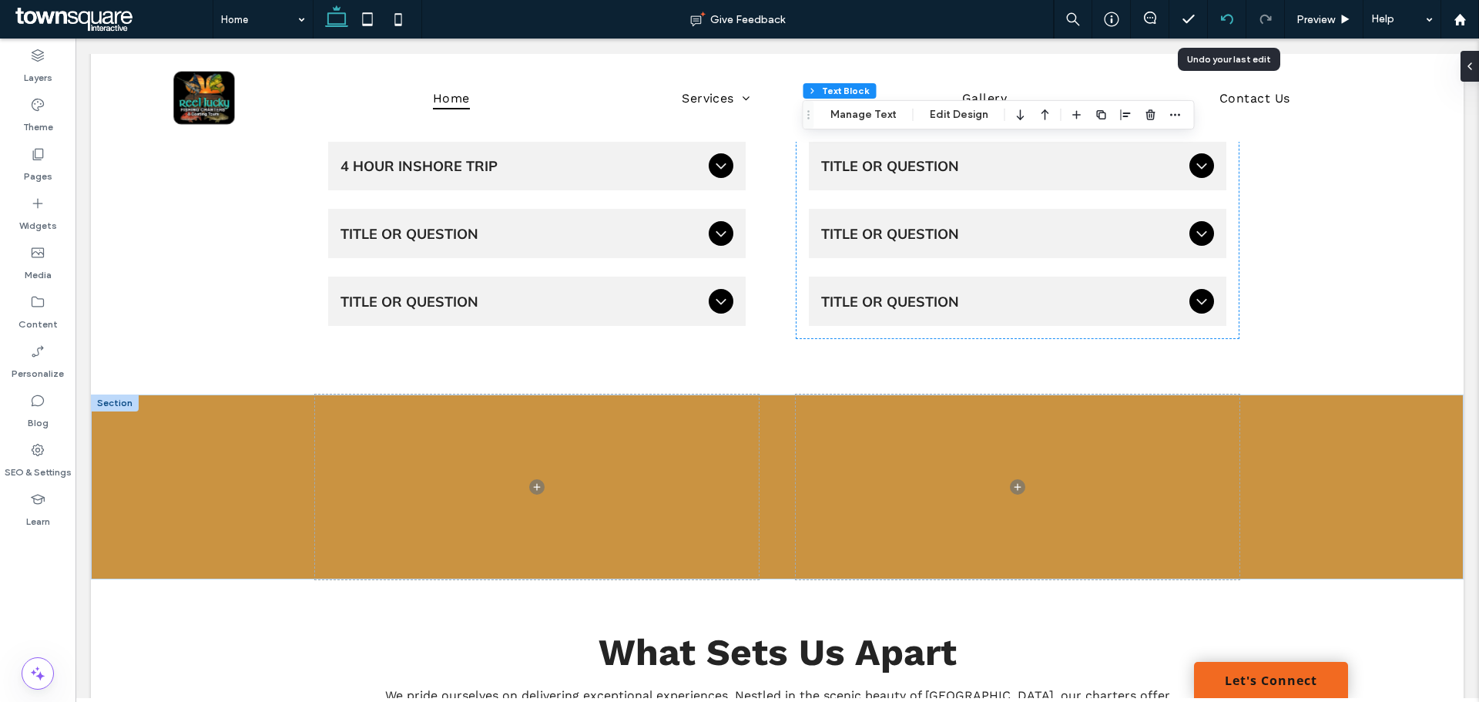
click at [1218, 24] on div at bounding box center [1227, 19] width 38 height 12
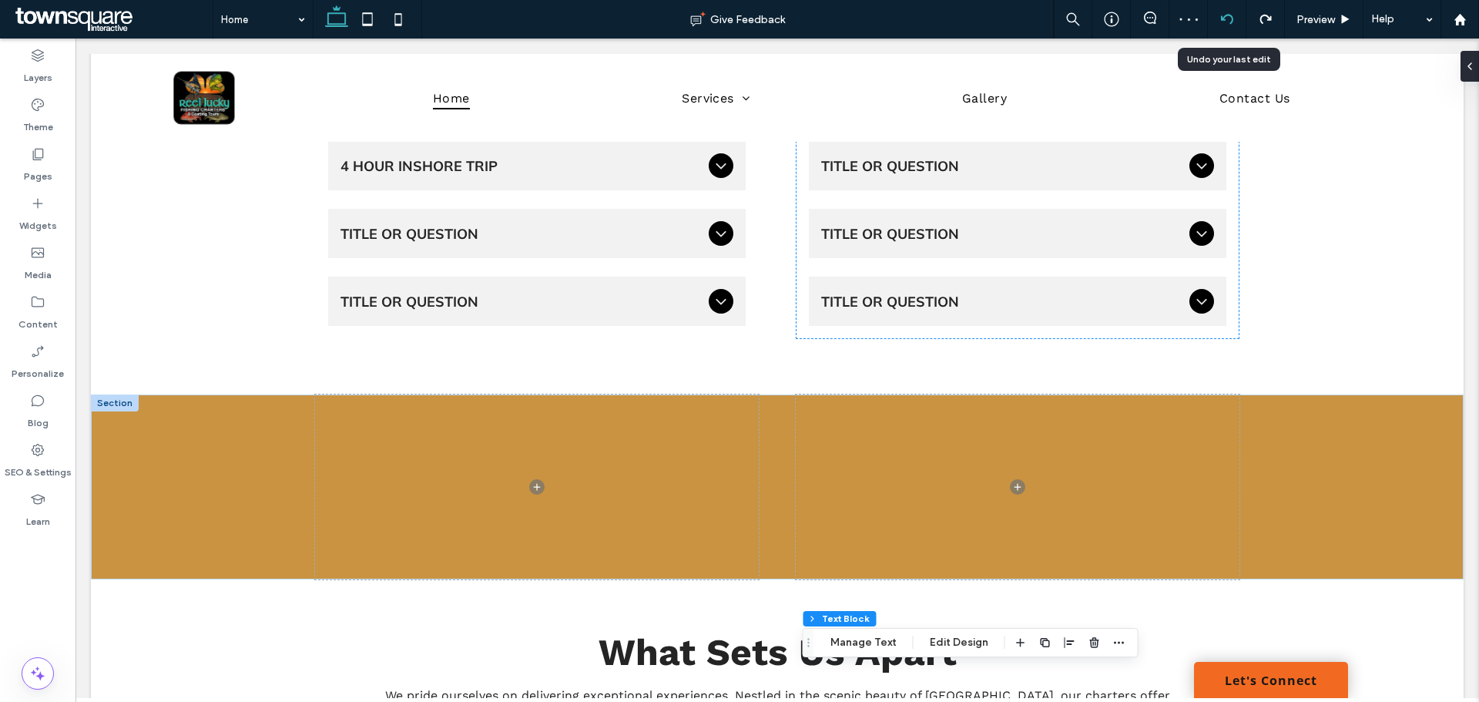
click at [1229, 20] on icon at bounding box center [1227, 19] width 12 height 12
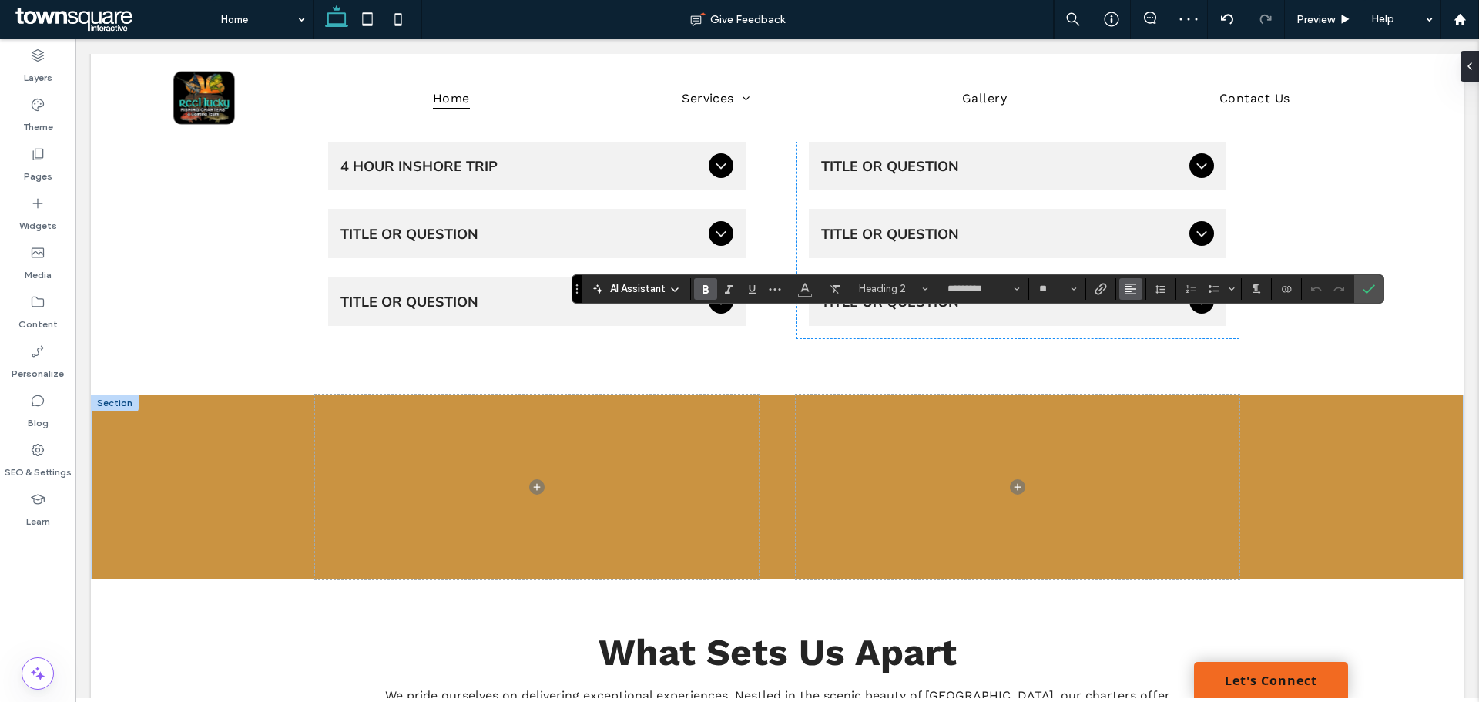
click at [1130, 291] on use "Alignment" at bounding box center [1131, 288] width 11 height 11
click at [1145, 332] on icon "ui.textEditor.alignment.center" at bounding box center [1142, 336] width 12 height 12
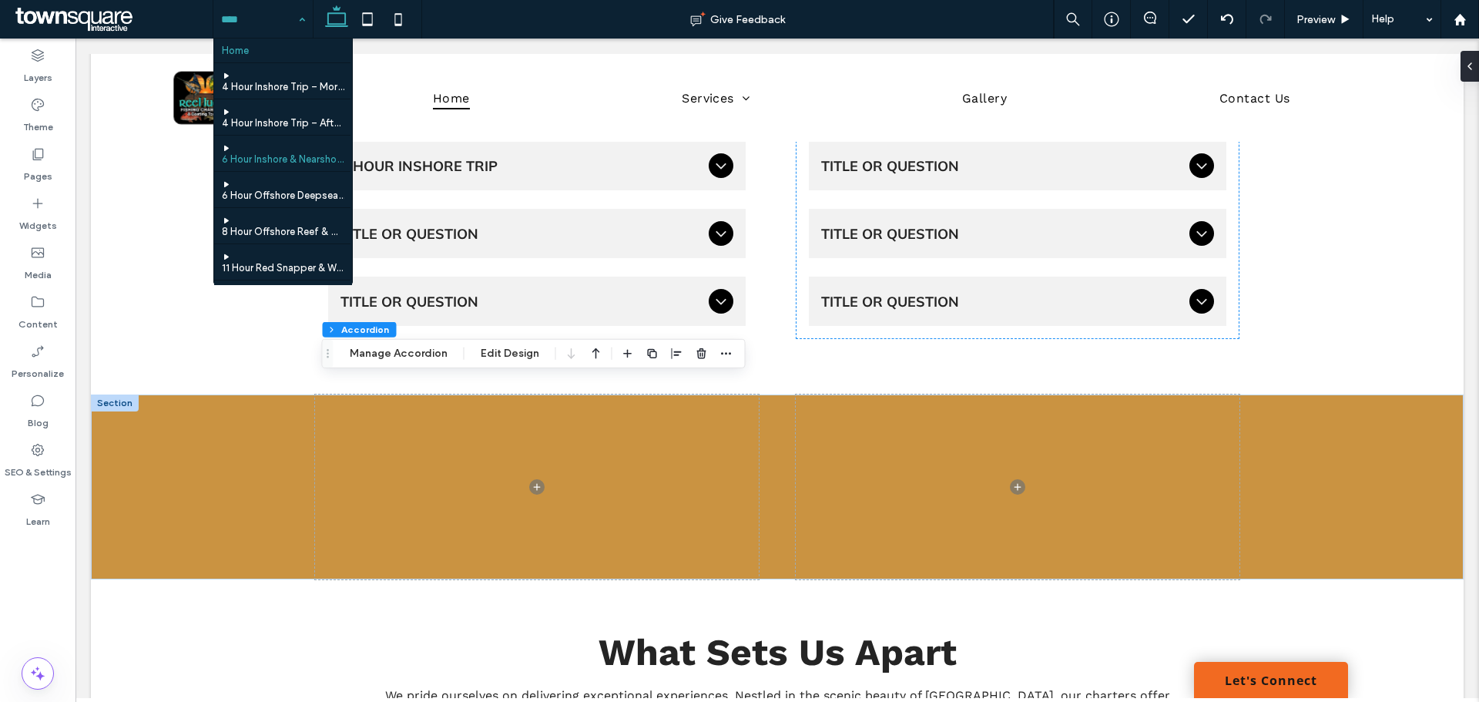
drag, startPoint x: 283, startPoint y: 20, endPoint x: 280, endPoint y: 146, distance: 125.6
click at [280, 39] on div "Home 4 Hour Inshore Trip – Morning 4 Hour Inshore Trip – Afternoon 6 Hour Insho…" at bounding box center [262, 19] width 99 height 39
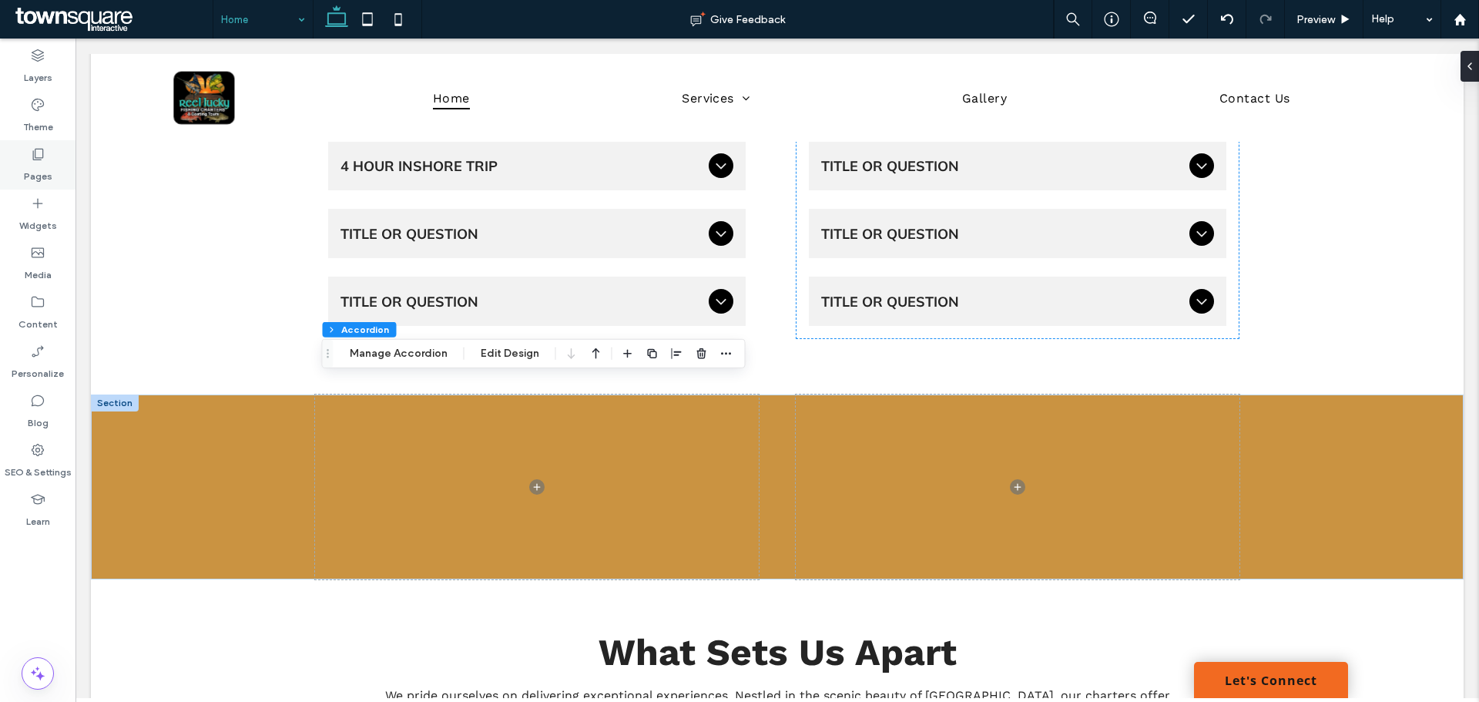
click at [31, 169] on label "Pages" at bounding box center [38, 173] width 29 height 22
click at [420, 354] on button "Manage Accordion" at bounding box center [399, 353] width 118 height 18
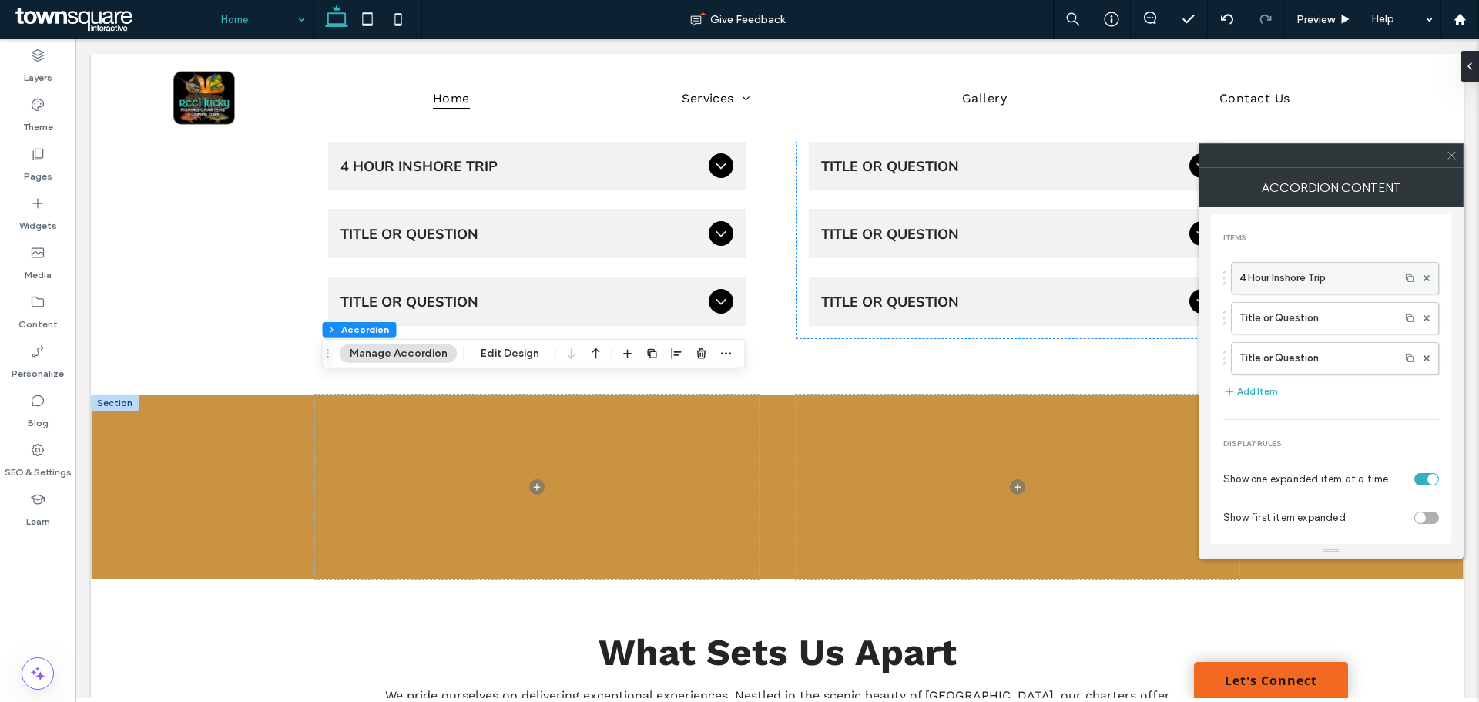
click at [1378, 278] on label "4 Hour Inshore Trip" at bounding box center [1316, 278] width 153 height 31
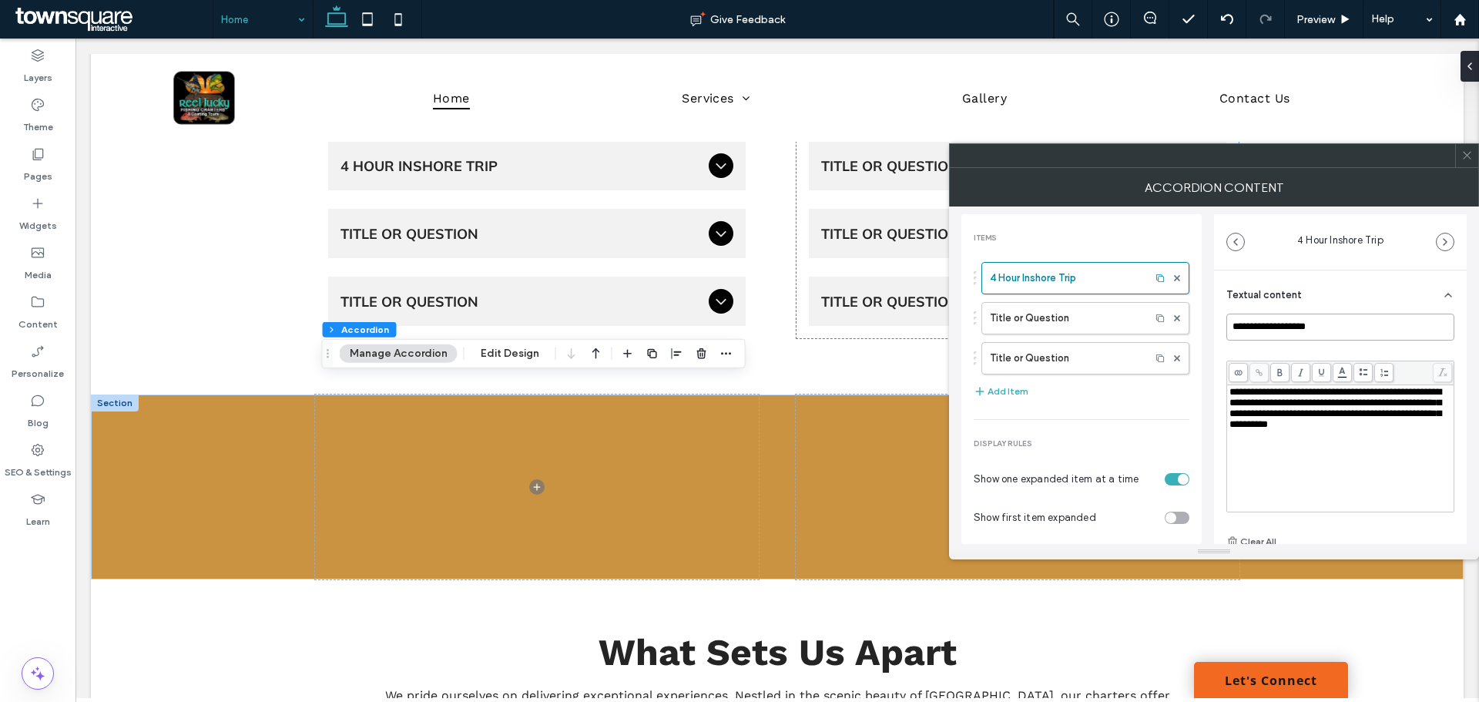
click at [1357, 325] on input "**********" at bounding box center [1340, 327] width 228 height 27
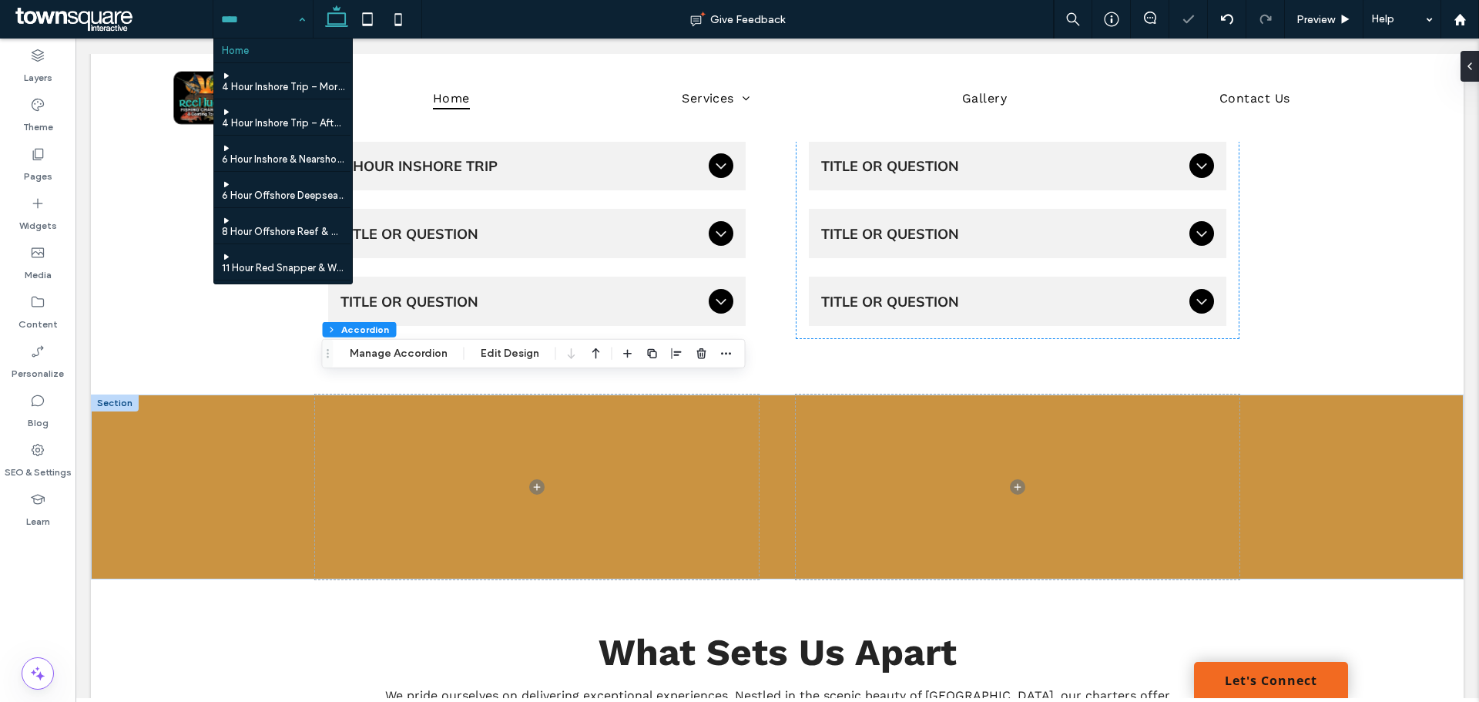
click at [297, 19] on div "Home 4 Hour Inshore Trip – Morning 4 Hour Inshore Trip – Afternoon 6 Hour Insho…" at bounding box center [262, 19] width 99 height 39
click at [307, 15] on div "Home 4 Hour Inshore Trip – Morning 4 Hour Inshore Trip – Afternoon 6 Hour Insho…" at bounding box center [262, 19] width 99 height 39
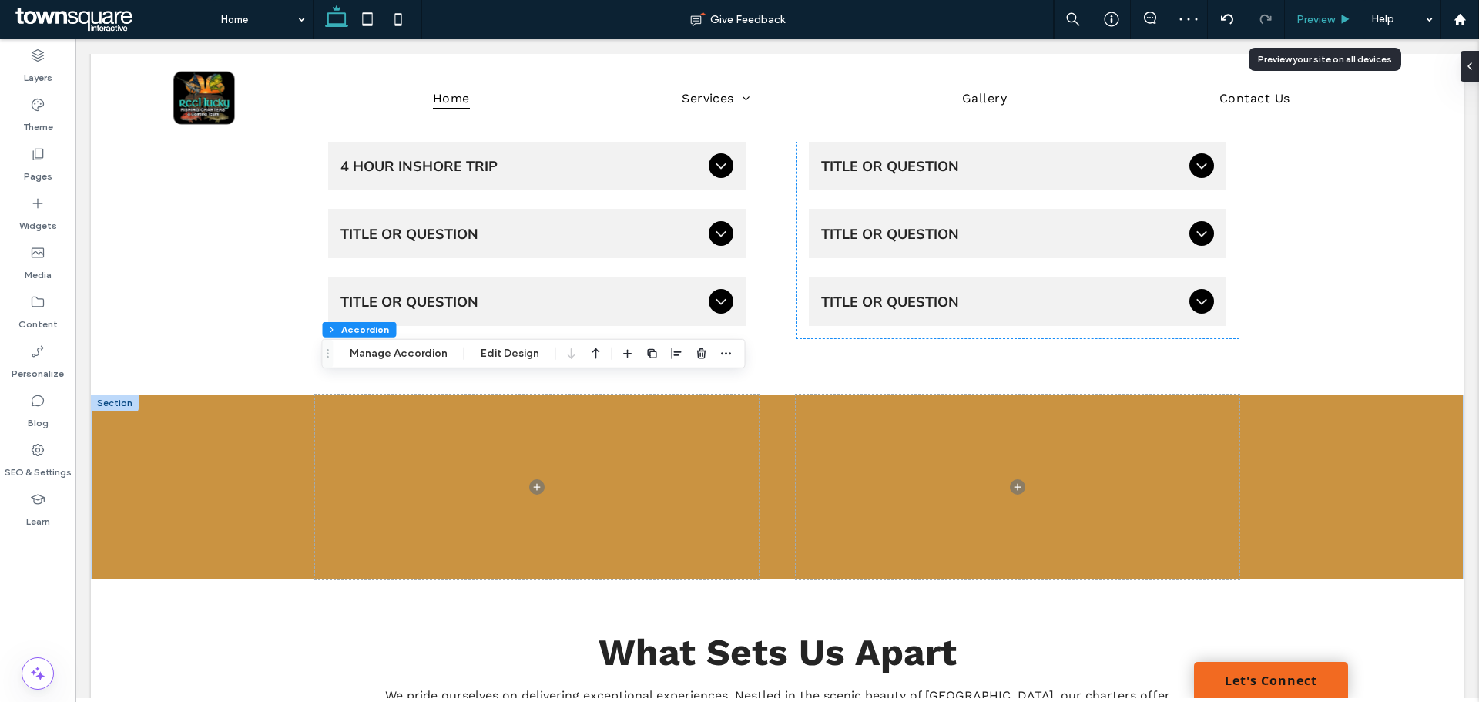
click at [1331, 15] on span "Preview" at bounding box center [1316, 19] width 39 height 13
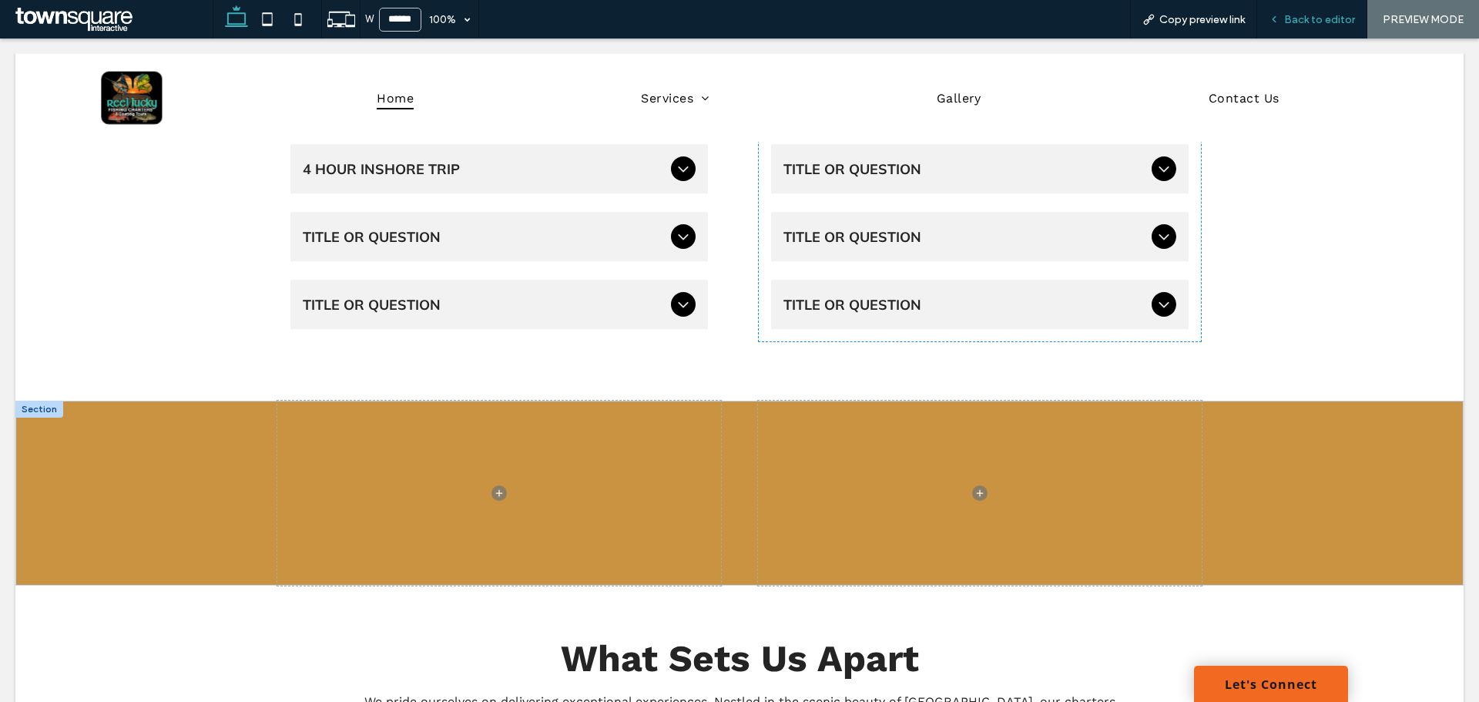
click at [1301, 19] on span "Back to editor" at bounding box center [1319, 19] width 71 height 13
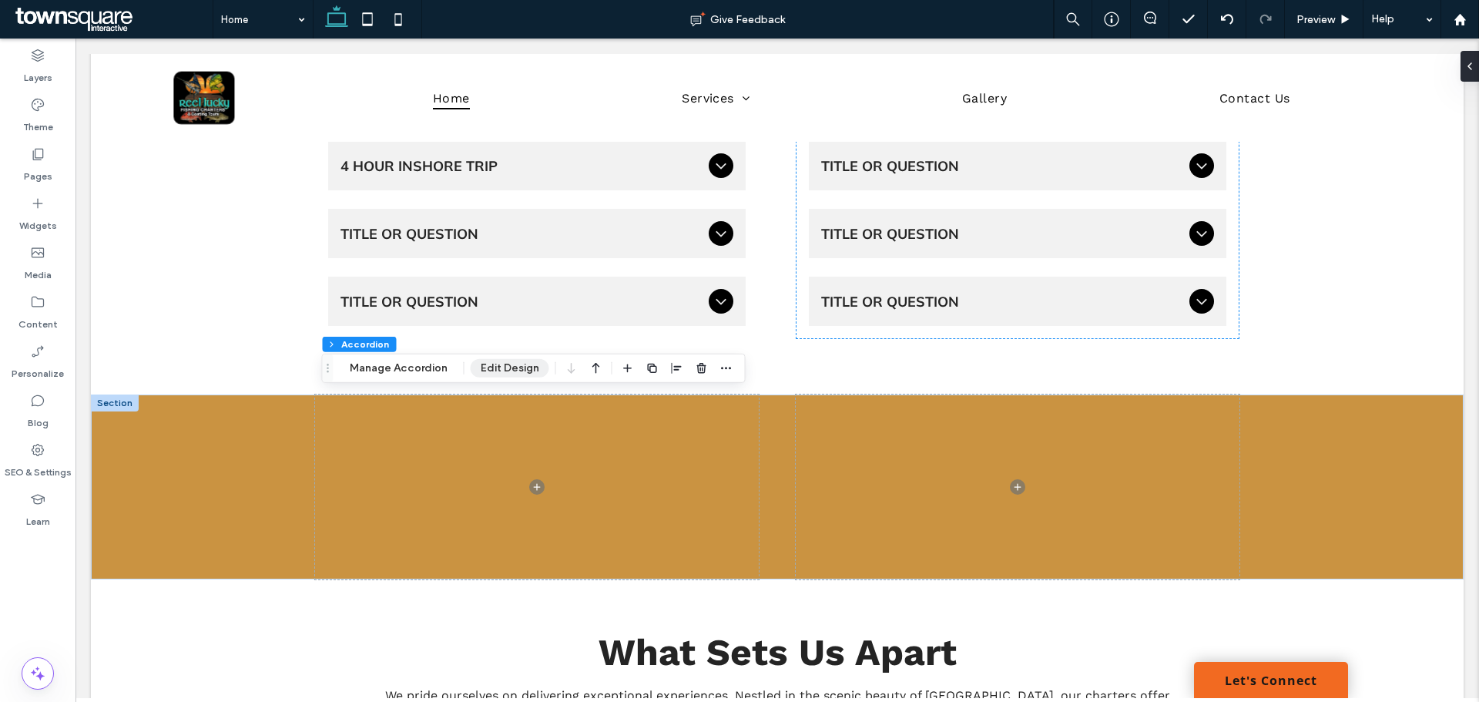
click at [504, 368] on button "Edit Design" at bounding box center [510, 368] width 79 height 18
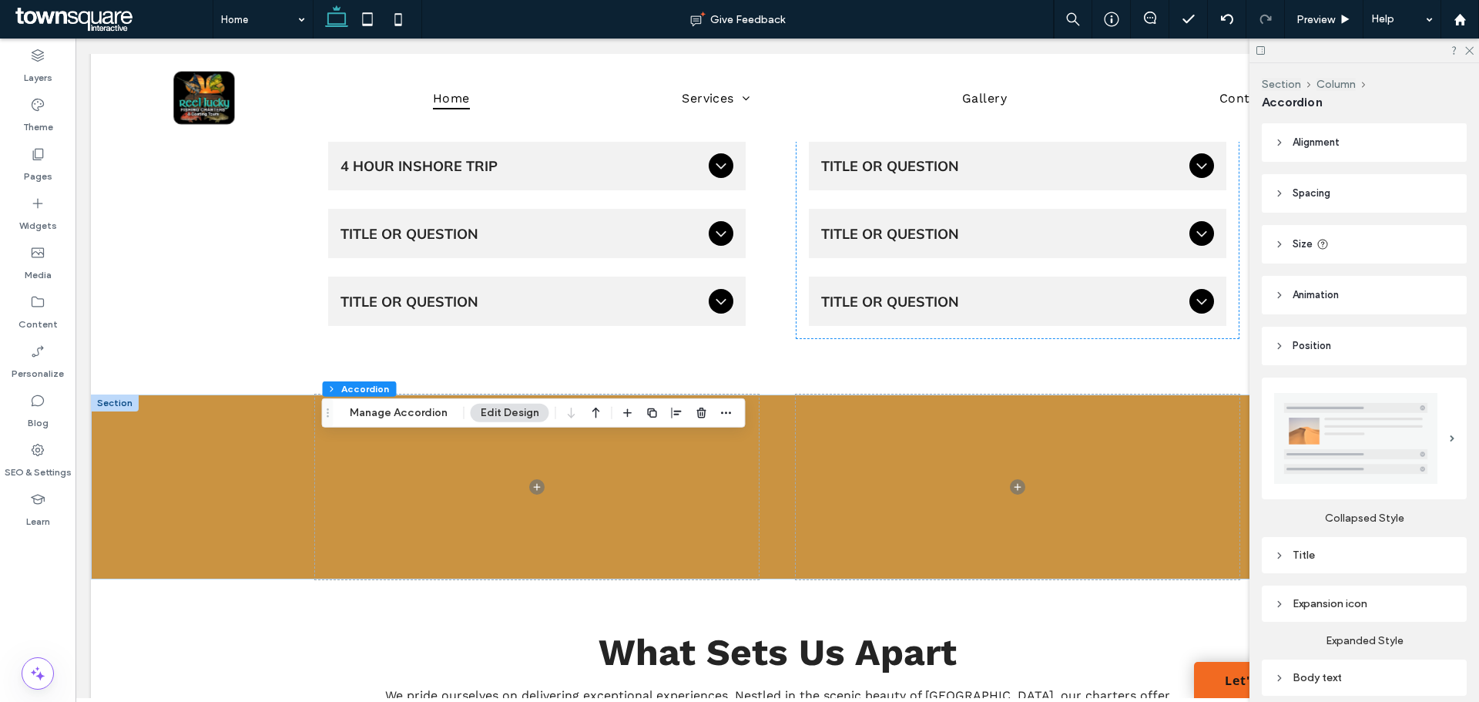
scroll to position [228, 0]
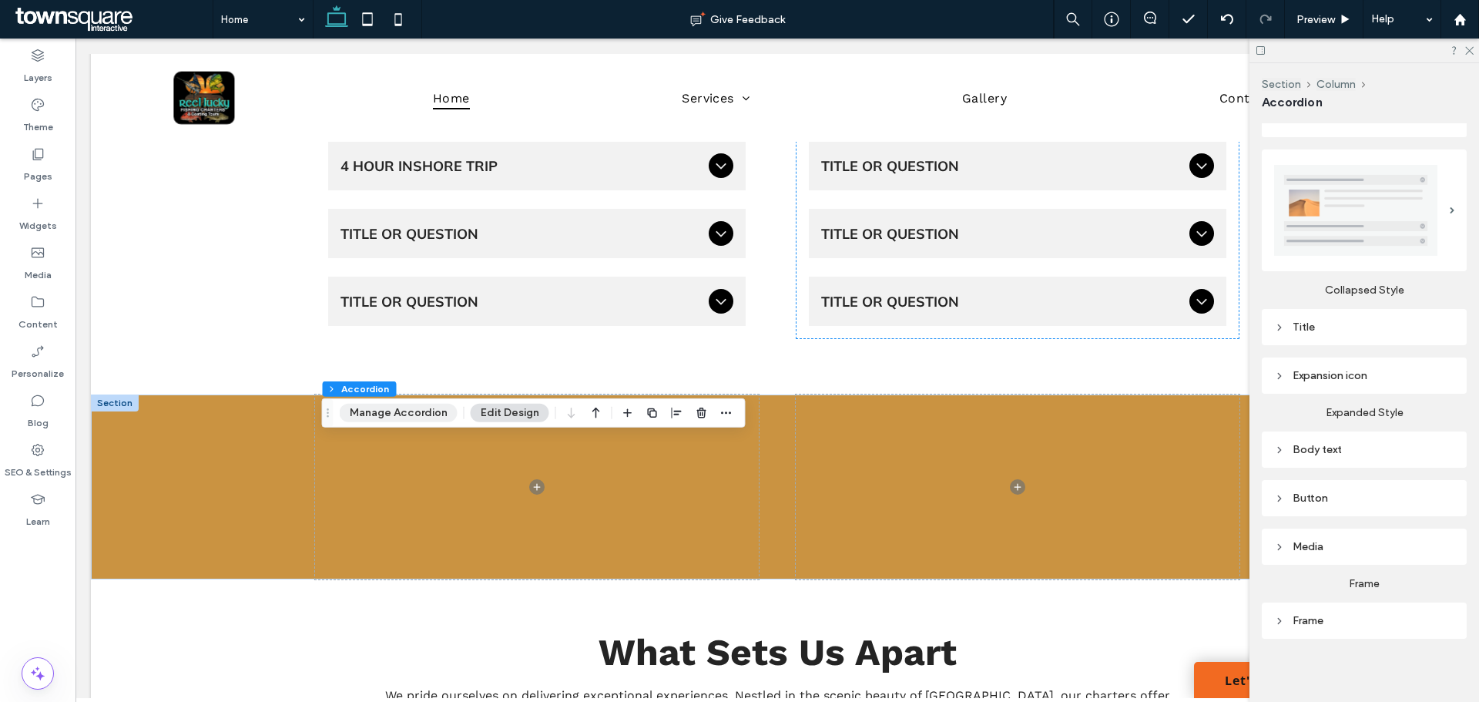
click at [409, 411] on button "Manage Accordion" at bounding box center [399, 413] width 118 height 18
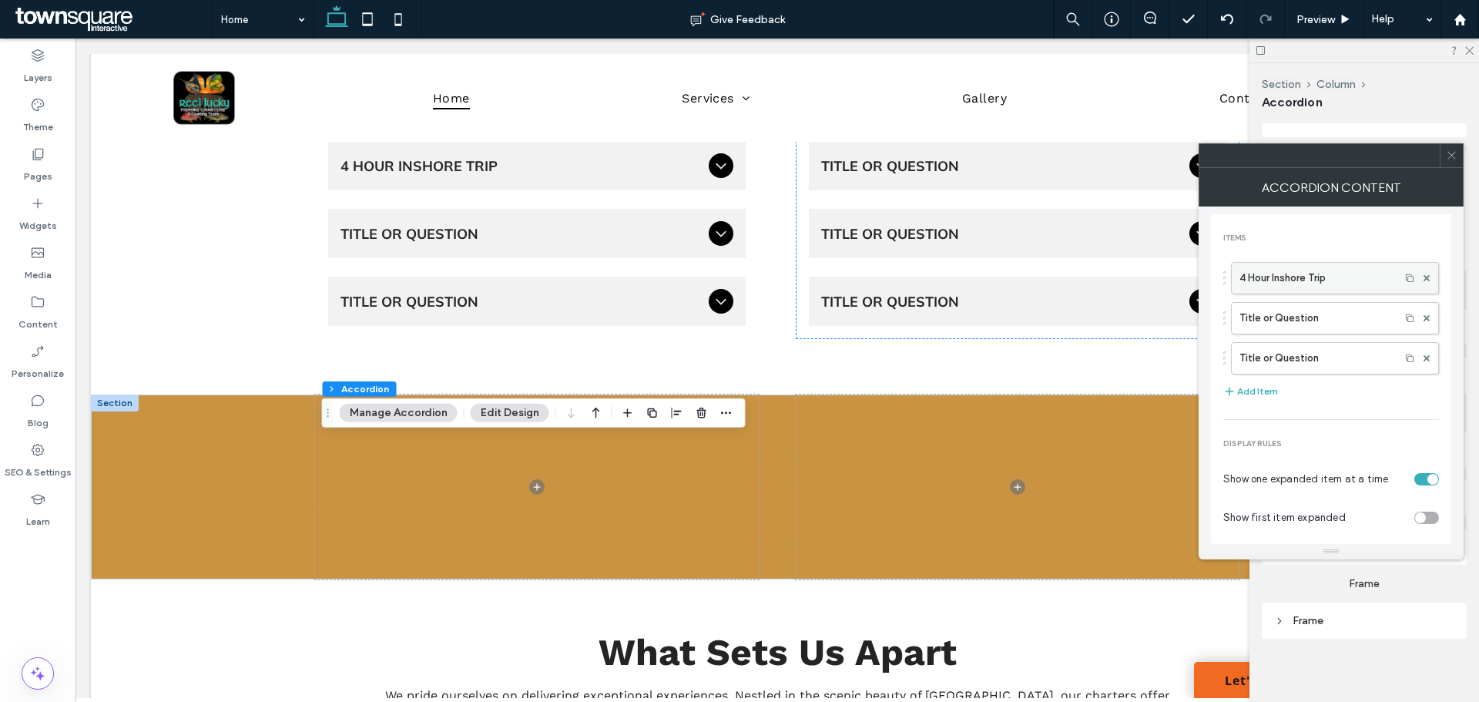
click at [1340, 277] on label "4 Hour Inshore Trip" at bounding box center [1316, 278] width 153 height 31
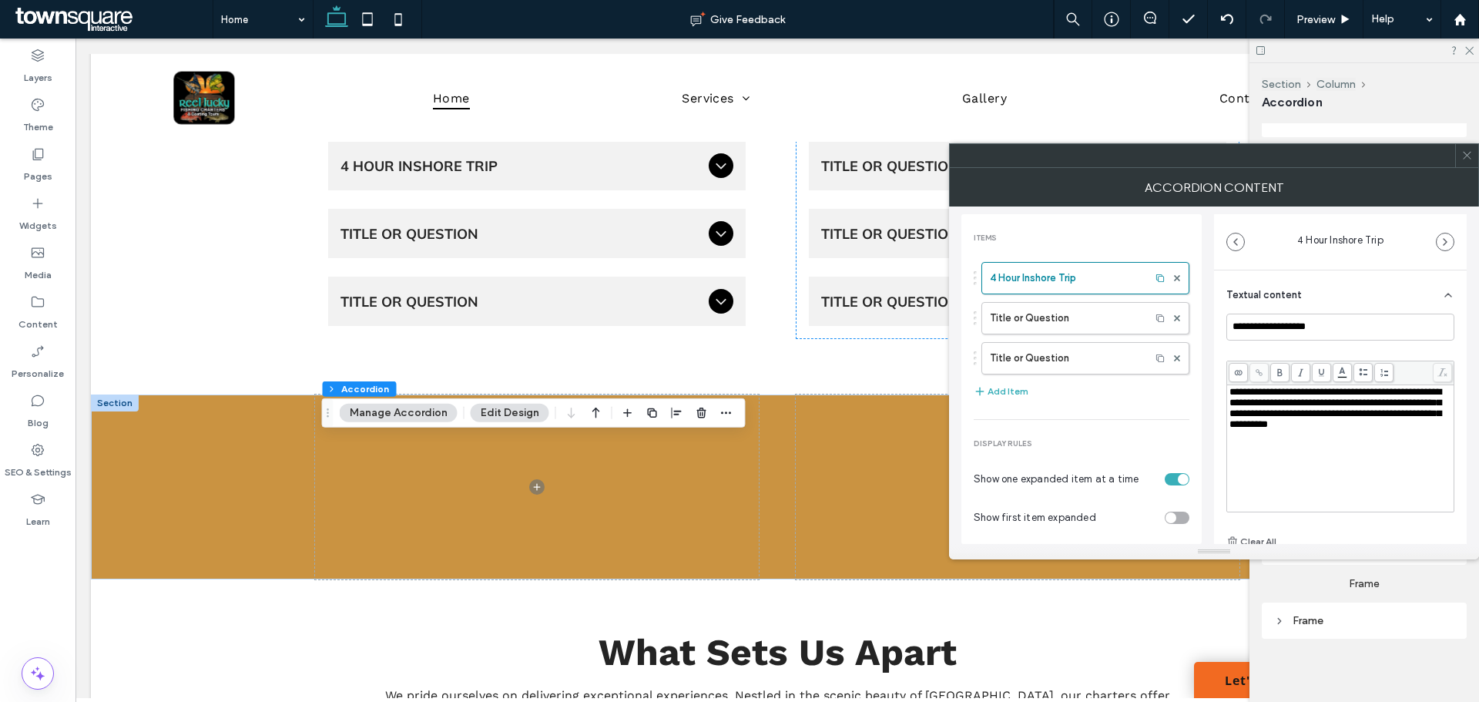
click at [1330, 312] on div "Textual content" at bounding box center [1340, 291] width 228 height 43
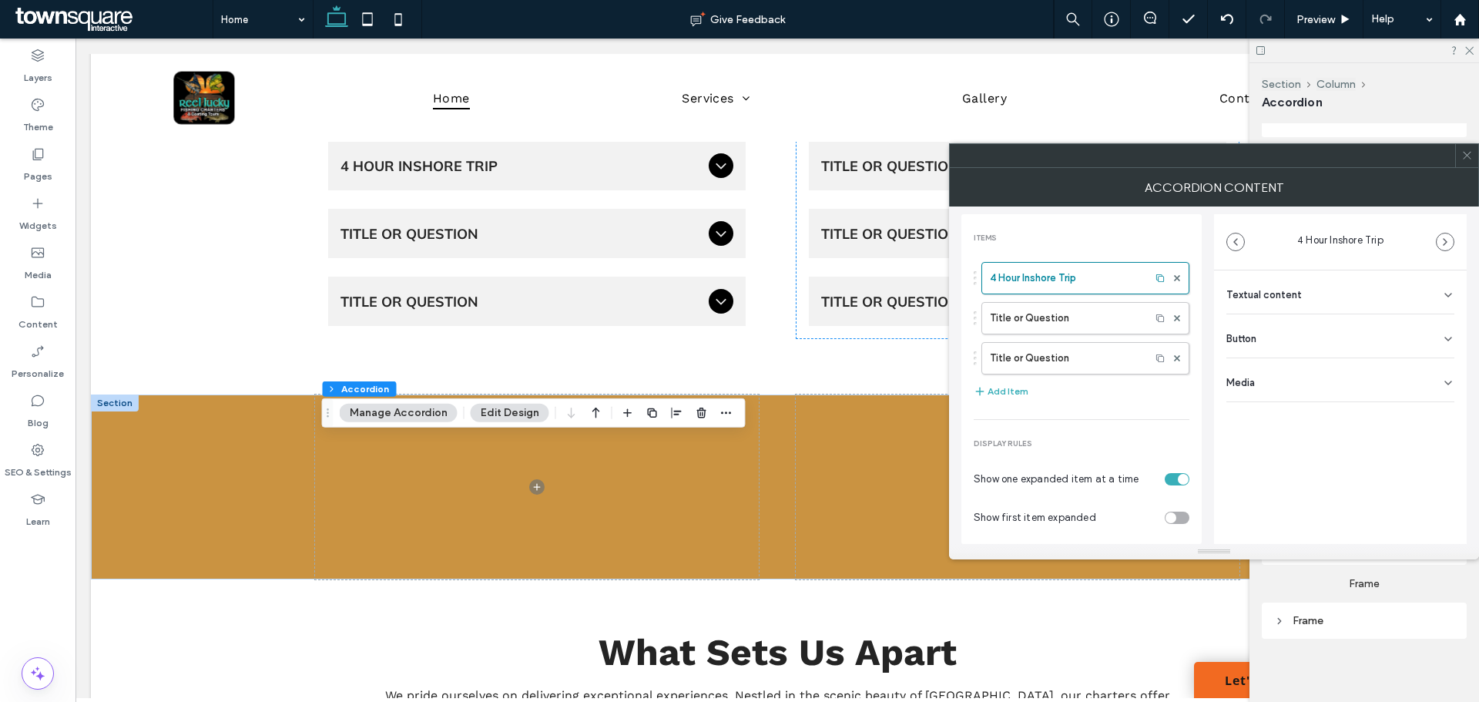
click at [1336, 323] on div "**********" at bounding box center [1340, 336] width 253 height 132
click at [1334, 300] on div "Textual content" at bounding box center [1340, 291] width 228 height 43
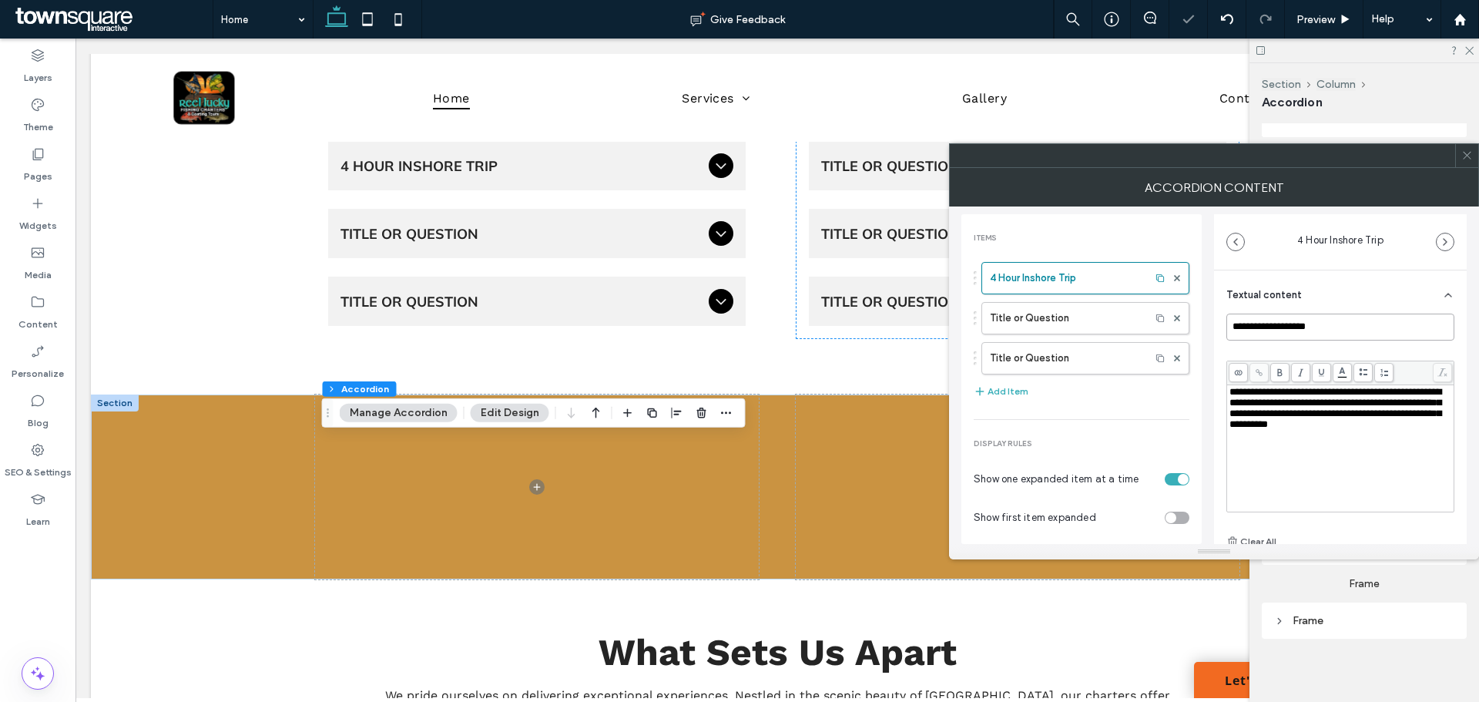
click at [1332, 333] on input "**********" at bounding box center [1340, 327] width 228 height 27
type input "**********"
click at [1471, 158] on icon at bounding box center [1467, 155] width 12 height 12
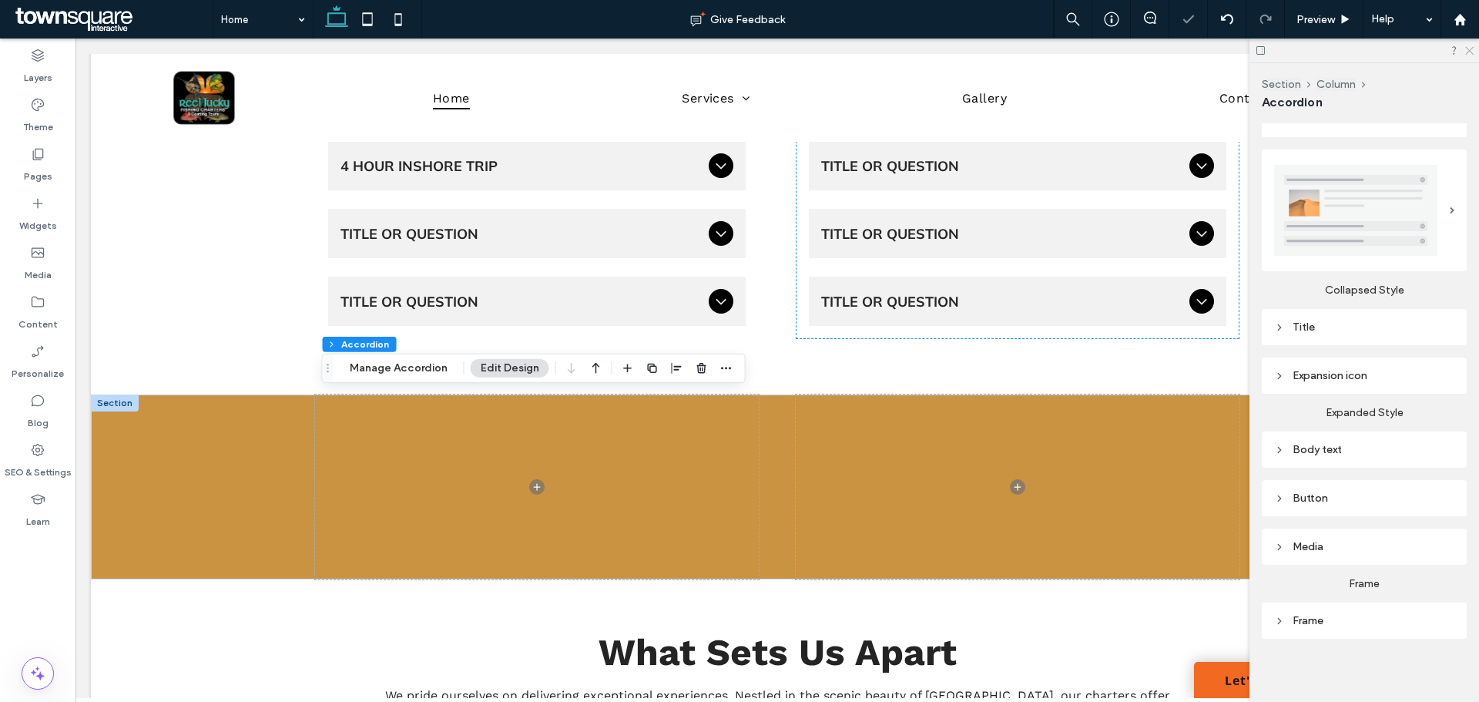
click at [1470, 51] on use at bounding box center [1469, 51] width 8 height 8
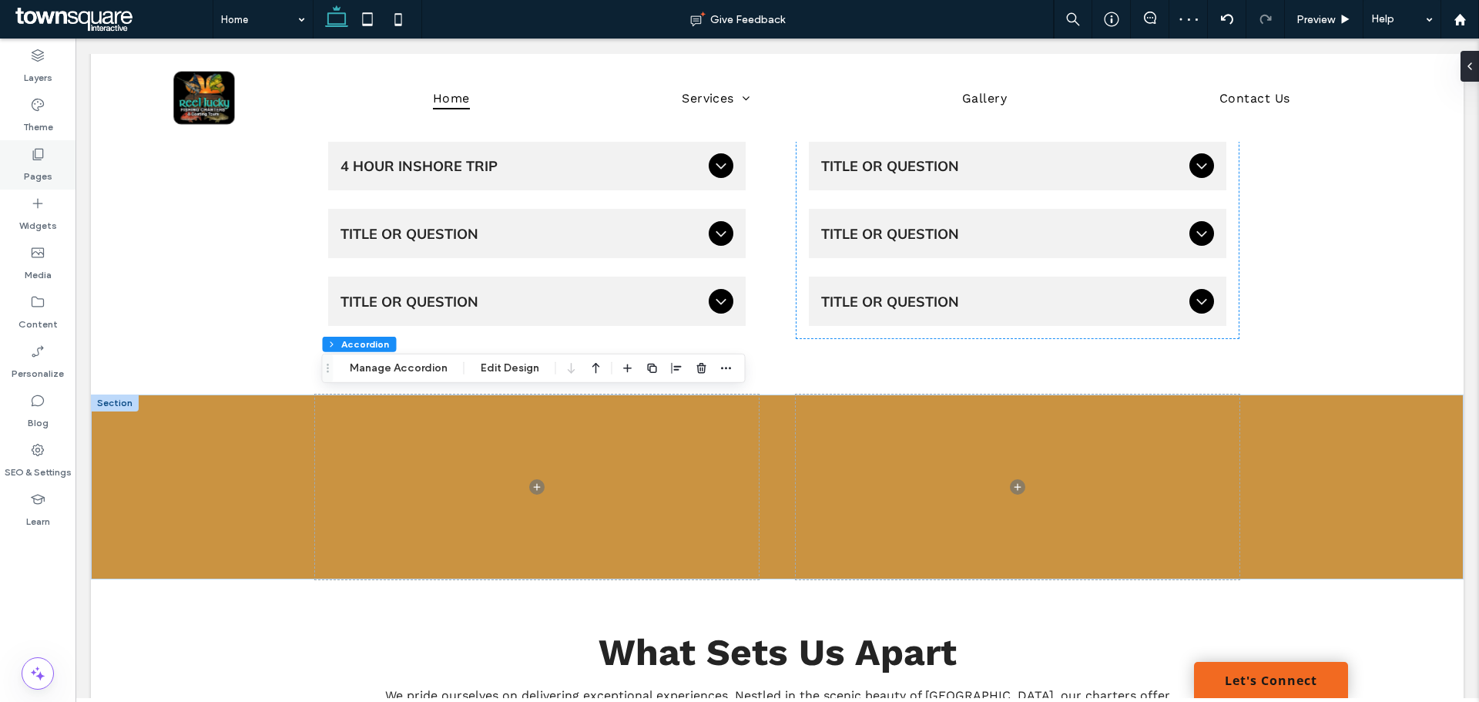
click at [37, 164] on label "Pages" at bounding box center [38, 173] width 29 height 22
click at [401, 361] on button "Manage Accordion" at bounding box center [399, 368] width 118 height 18
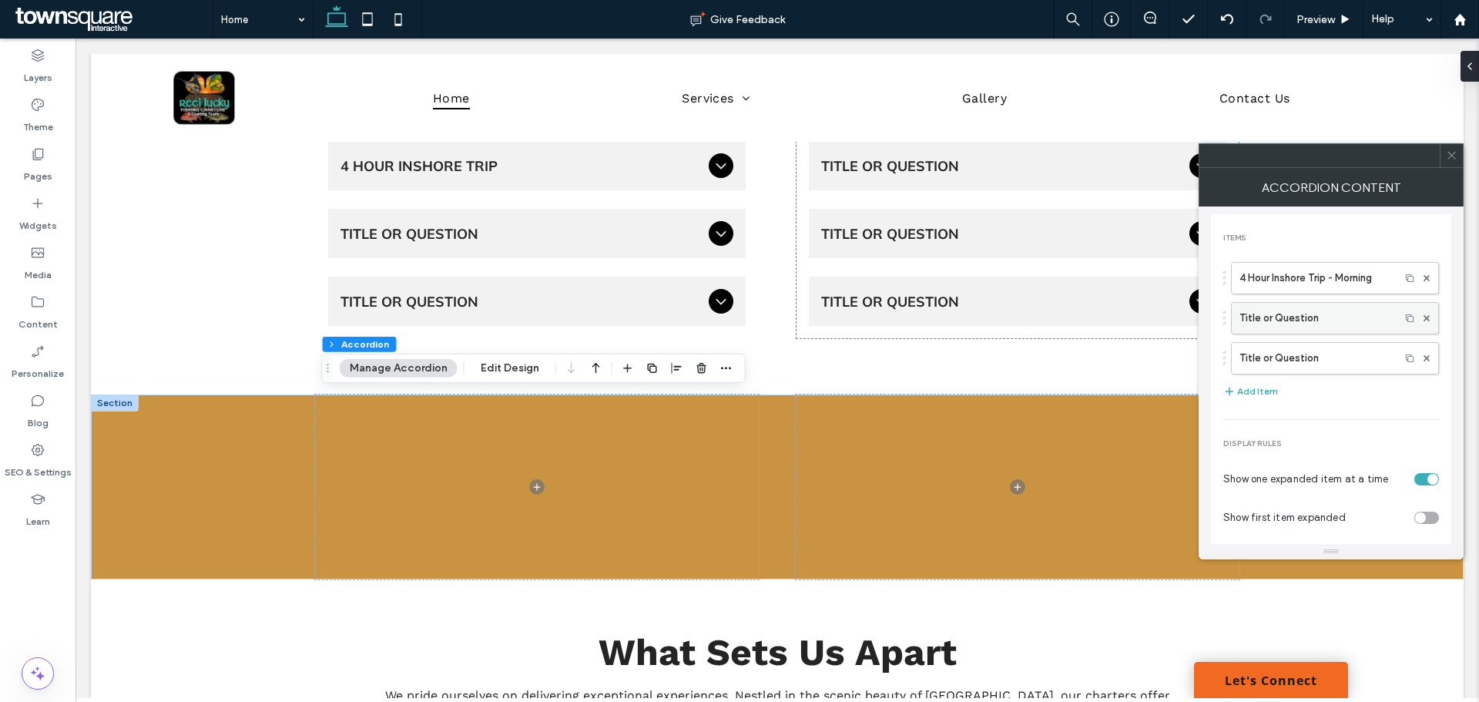
click at [1335, 320] on label "Title or Question" at bounding box center [1316, 318] width 153 height 31
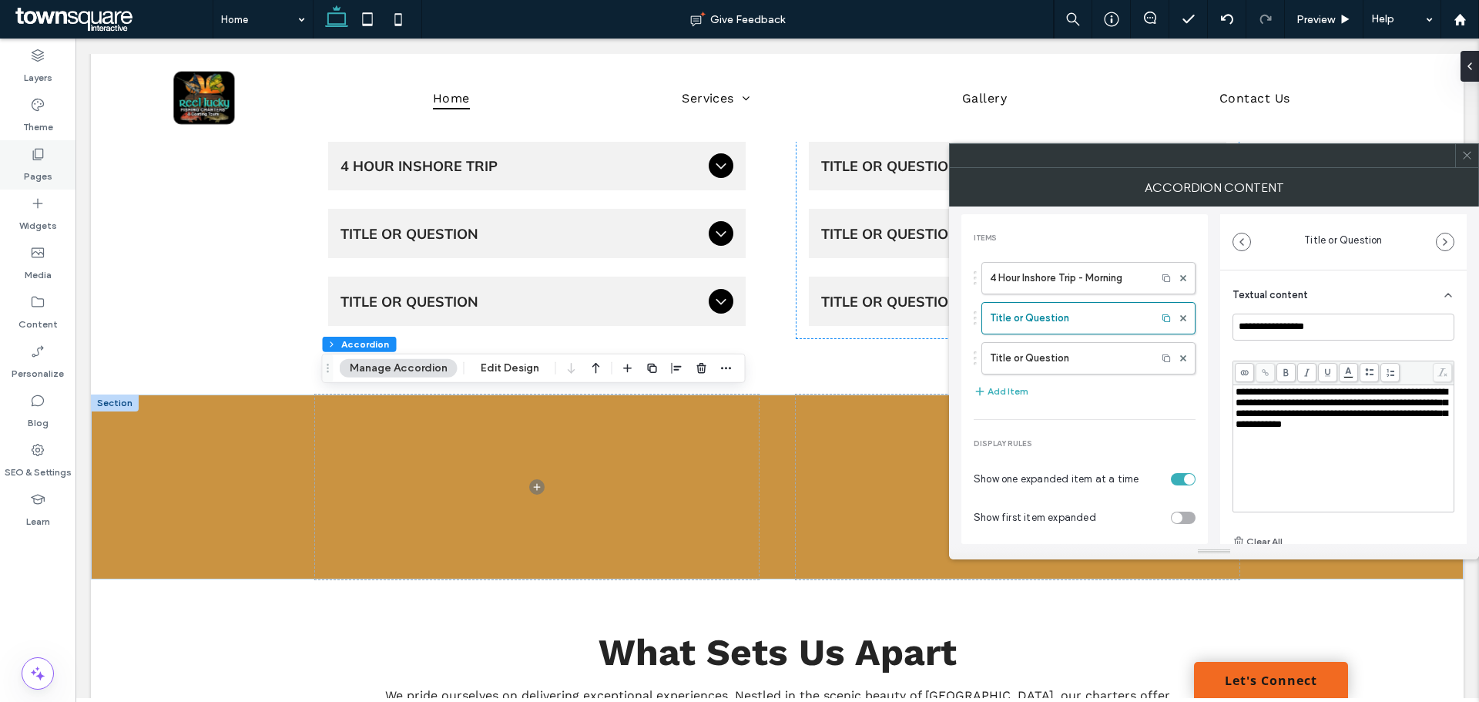
click at [49, 179] on label "Pages" at bounding box center [38, 173] width 29 height 22
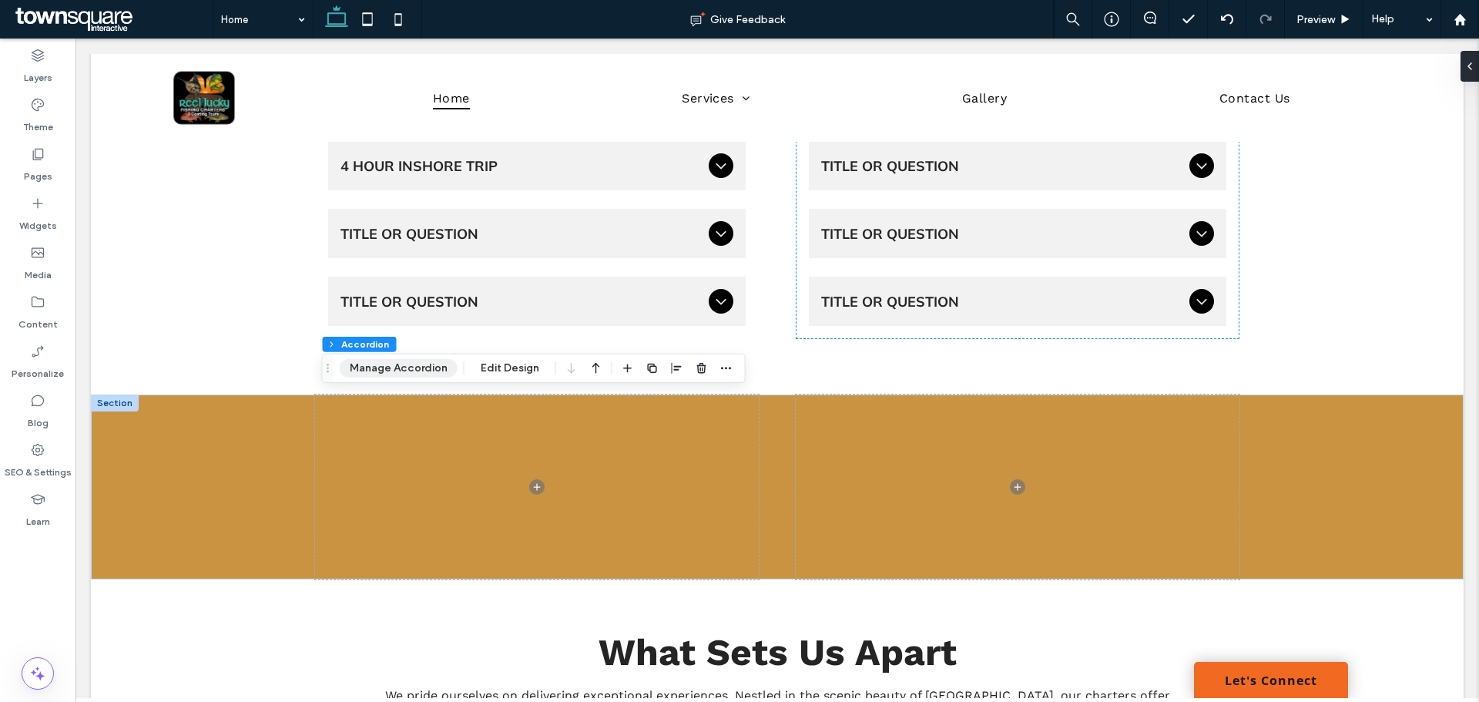
click at [395, 371] on button "Manage Accordion" at bounding box center [399, 368] width 118 height 18
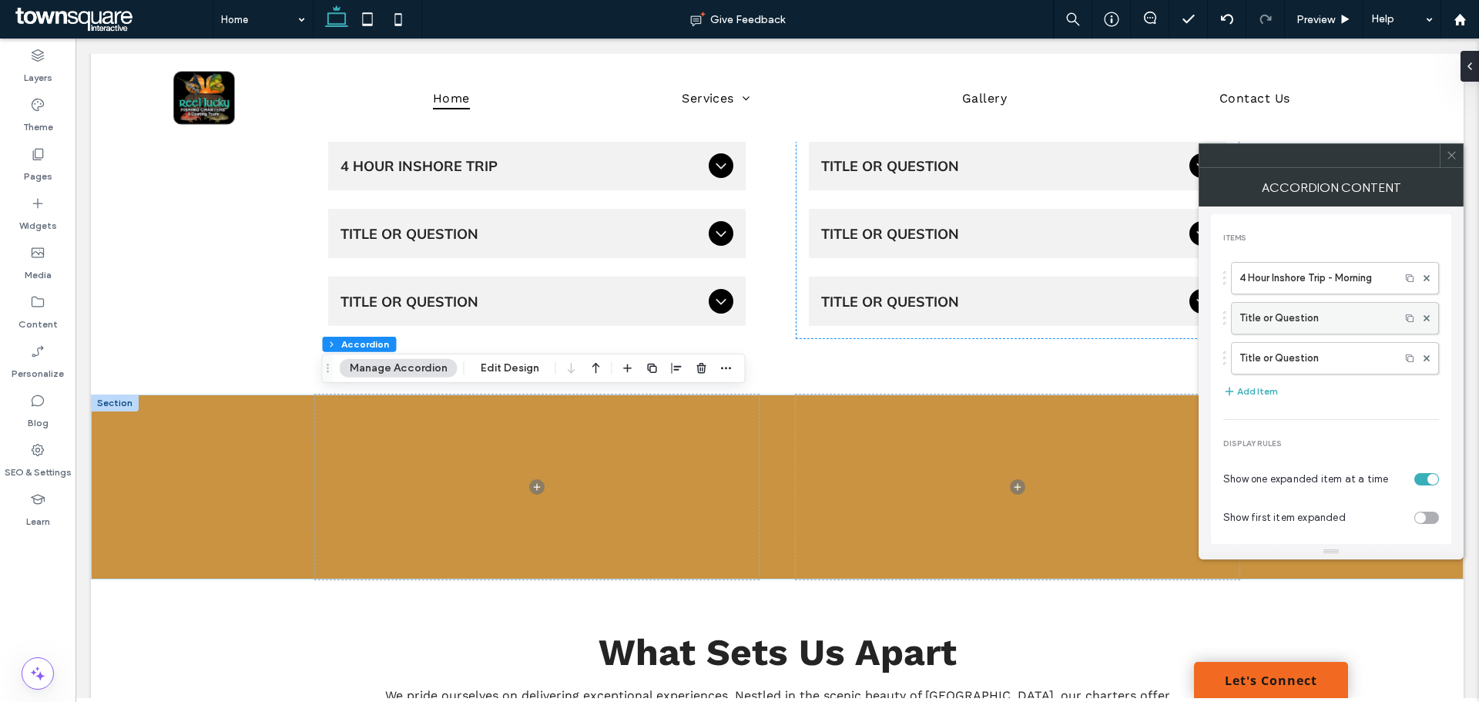
click at [1296, 322] on label "Title or Question" at bounding box center [1316, 318] width 153 height 31
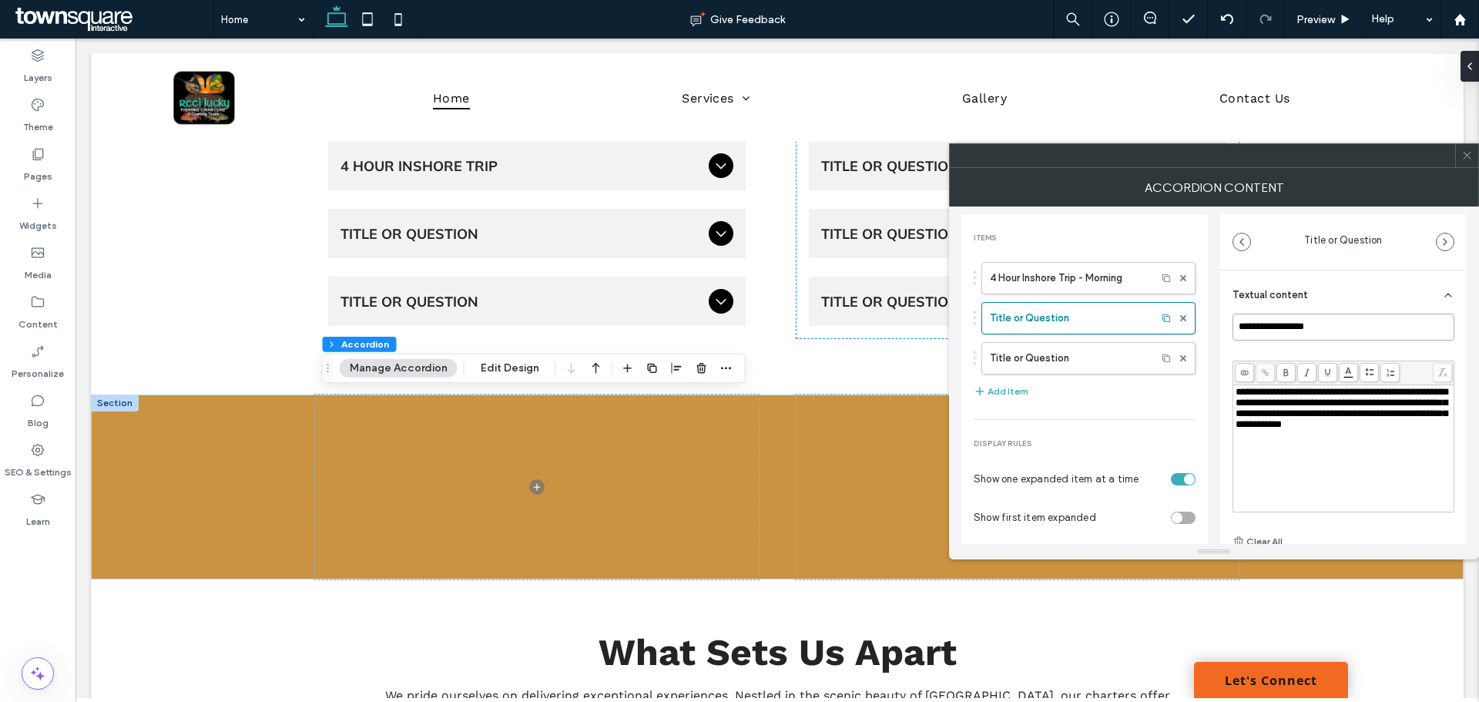
drag, startPoint x: 1335, startPoint y: 333, endPoint x: 1189, endPoint y: 356, distance: 148.2
click at [1189, 356] on div "**********" at bounding box center [1213, 374] width 505 height 337
type input "**********"
click at [40, 164] on label "Pages" at bounding box center [38, 173] width 29 height 22
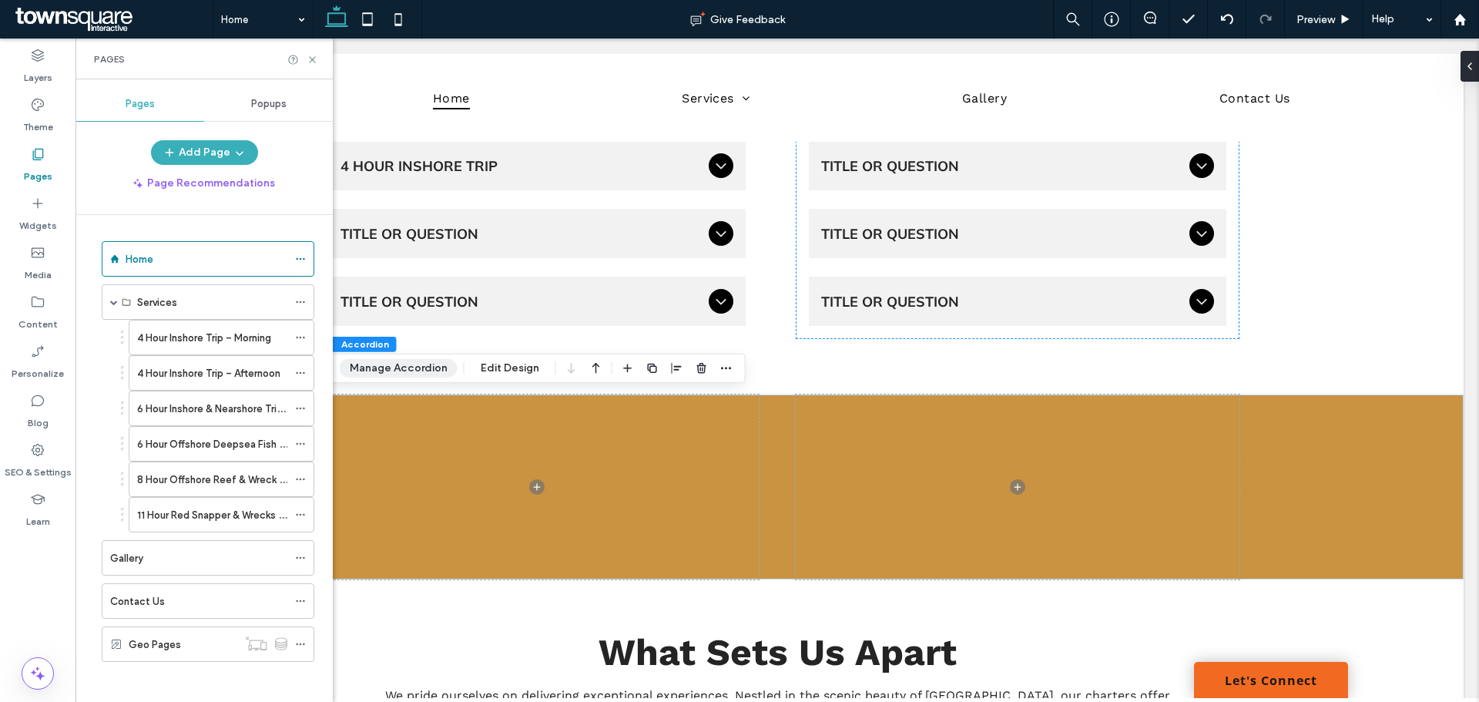
click at [412, 376] on button "Manage Accordion" at bounding box center [399, 368] width 118 height 18
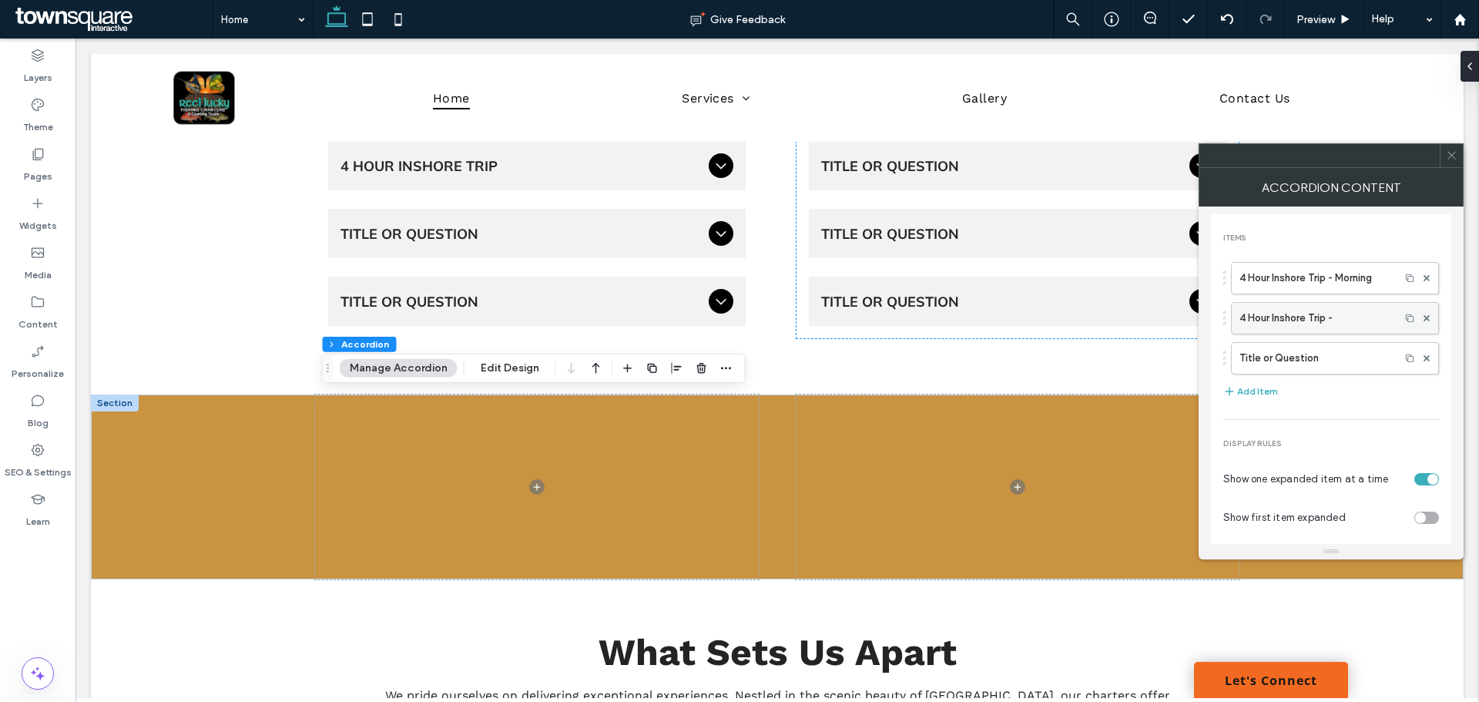
click at [1319, 324] on label "4 Hour Inshore Trip -" at bounding box center [1316, 318] width 153 height 31
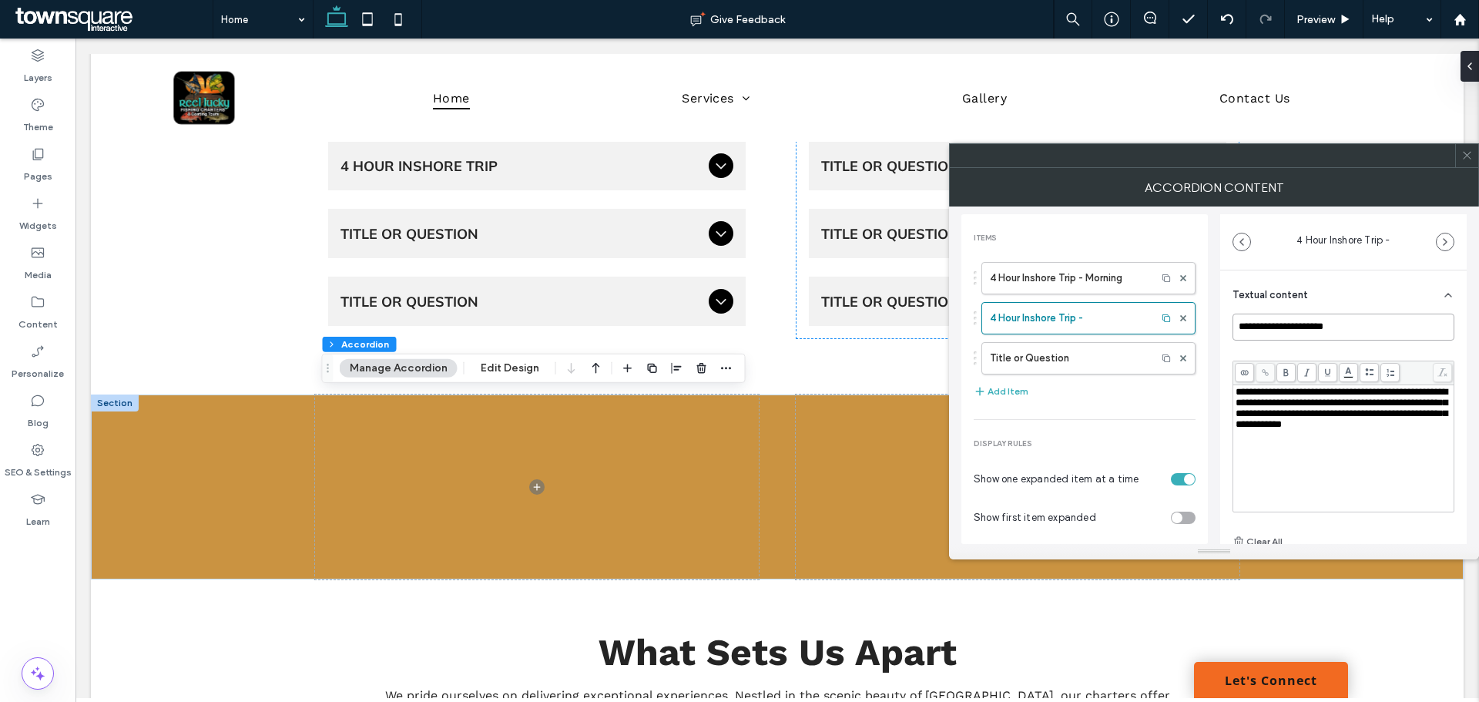
click at [1345, 322] on input "**********" at bounding box center [1344, 327] width 222 height 27
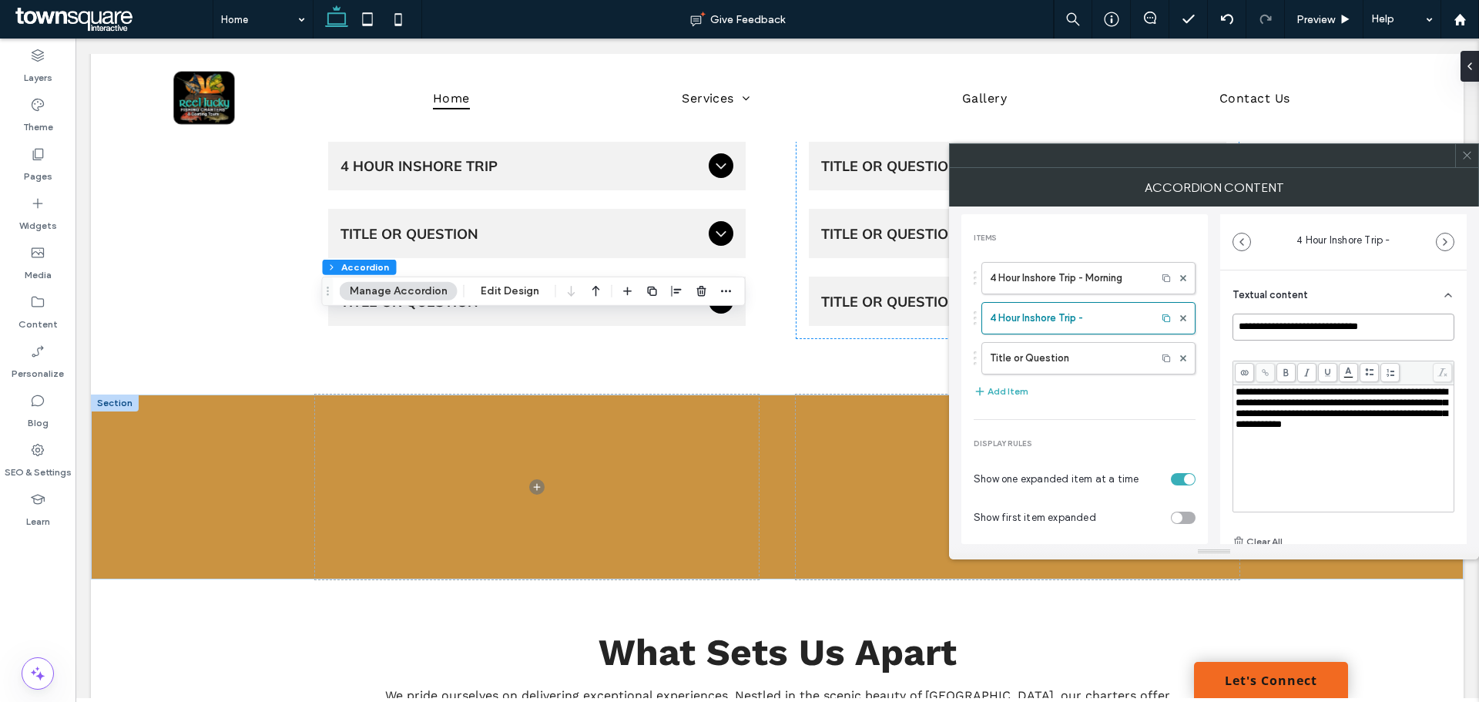
type input "**********"
click at [1313, 456] on div "**********" at bounding box center [1344, 448] width 216 height 123
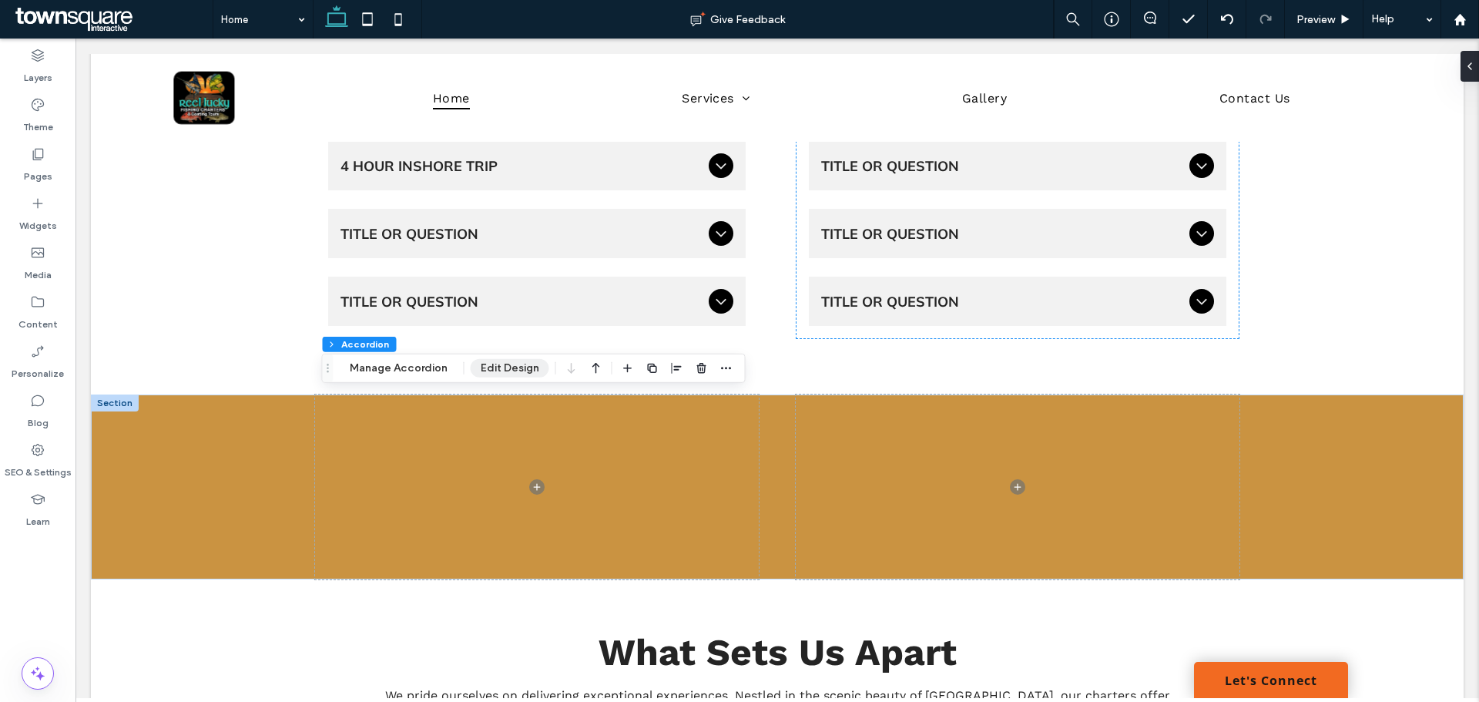
click at [497, 365] on button "Edit Design" at bounding box center [510, 368] width 79 height 18
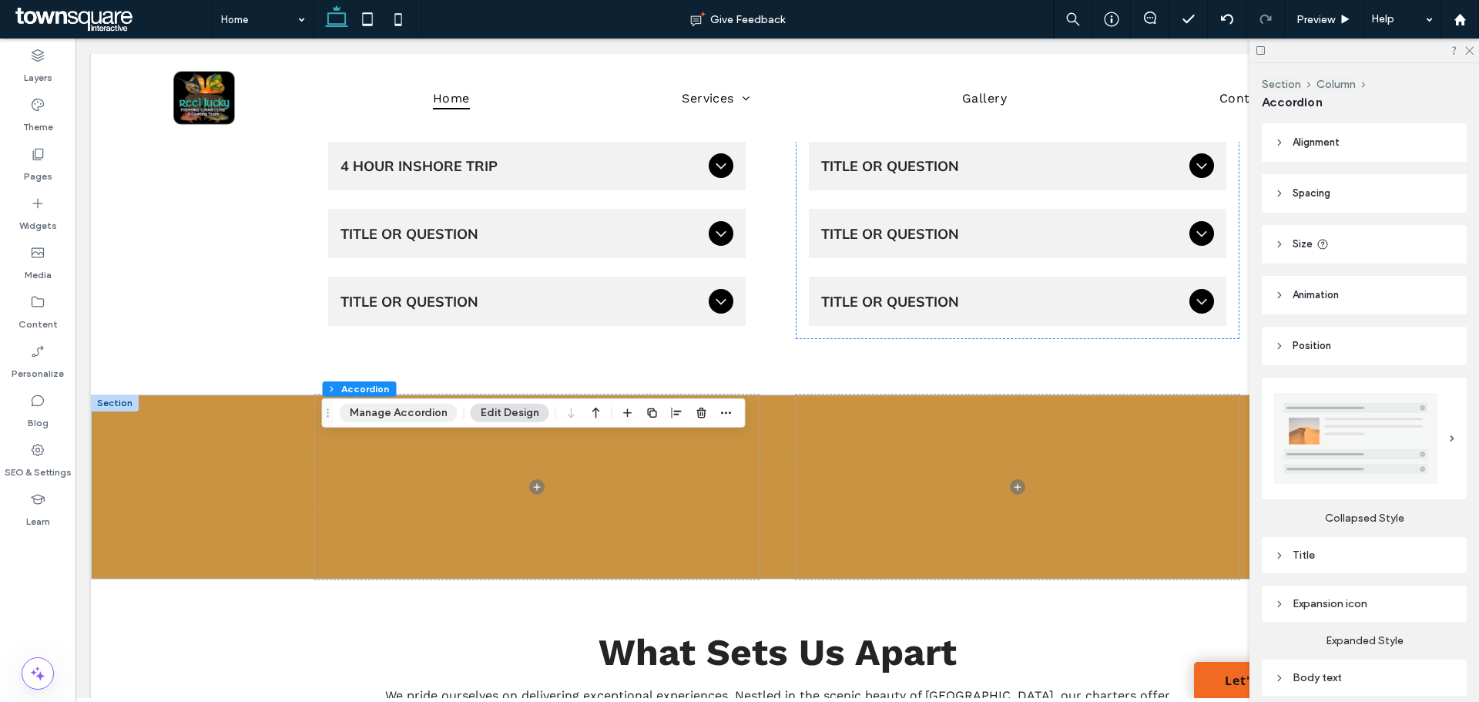
click at [406, 415] on button "Manage Accordion" at bounding box center [399, 413] width 118 height 18
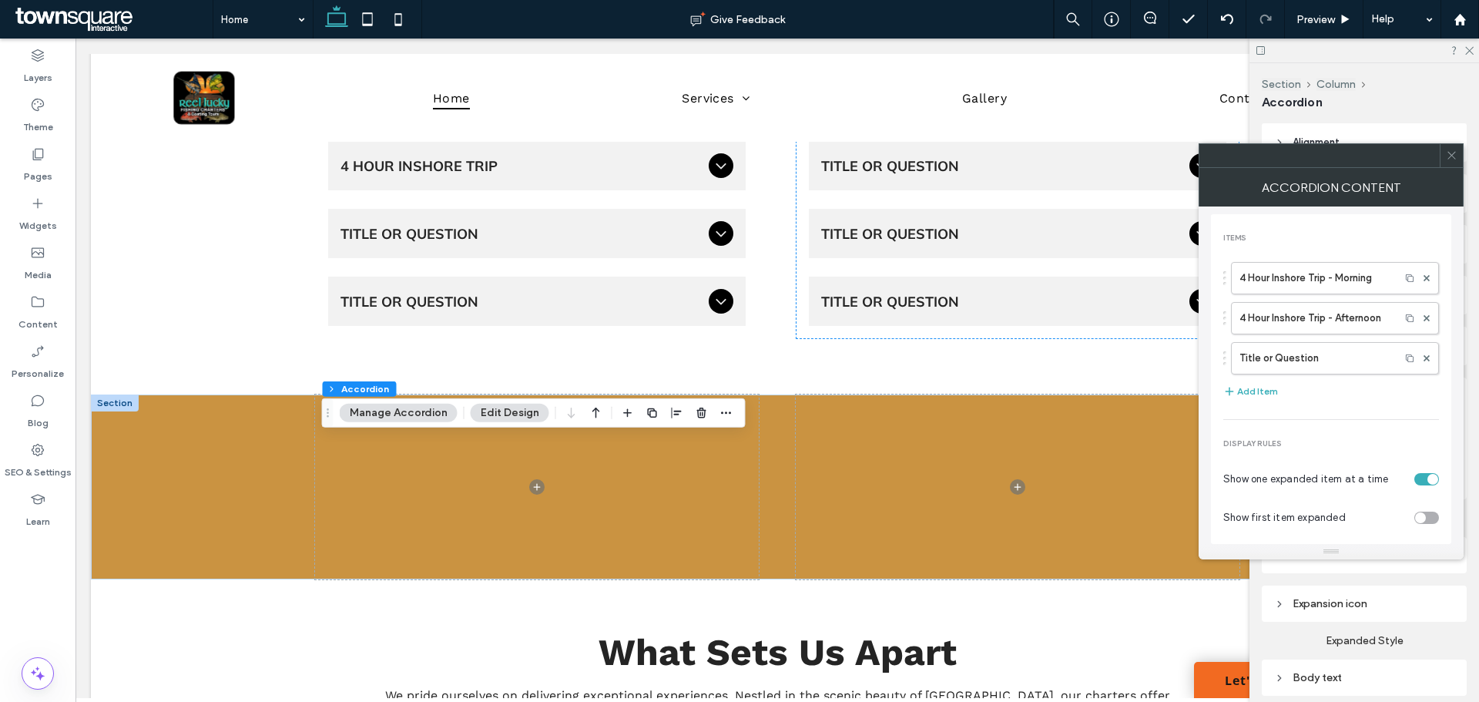
click at [1451, 158] on icon at bounding box center [1452, 155] width 12 height 12
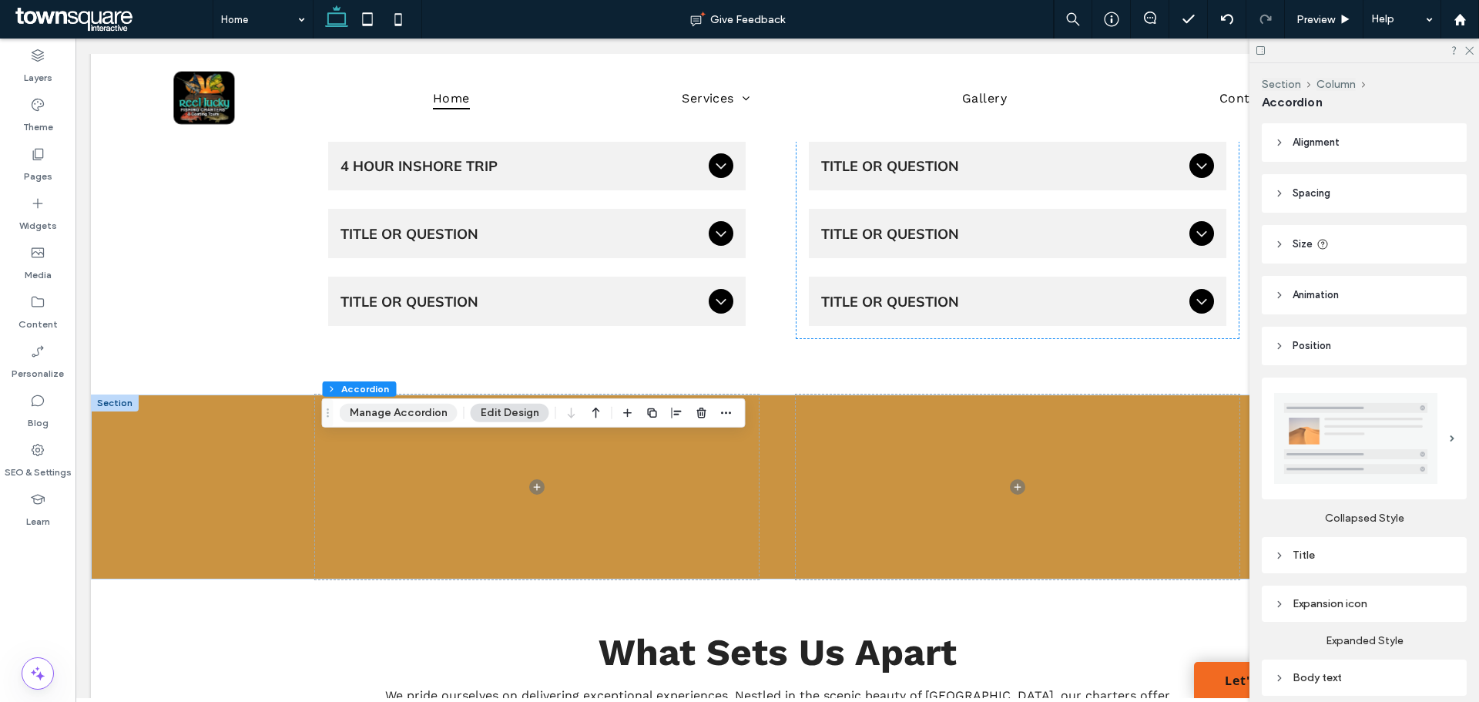
click at [415, 405] on button "Manage Accordion" at bounding box center [399, 413] width 118 height 18
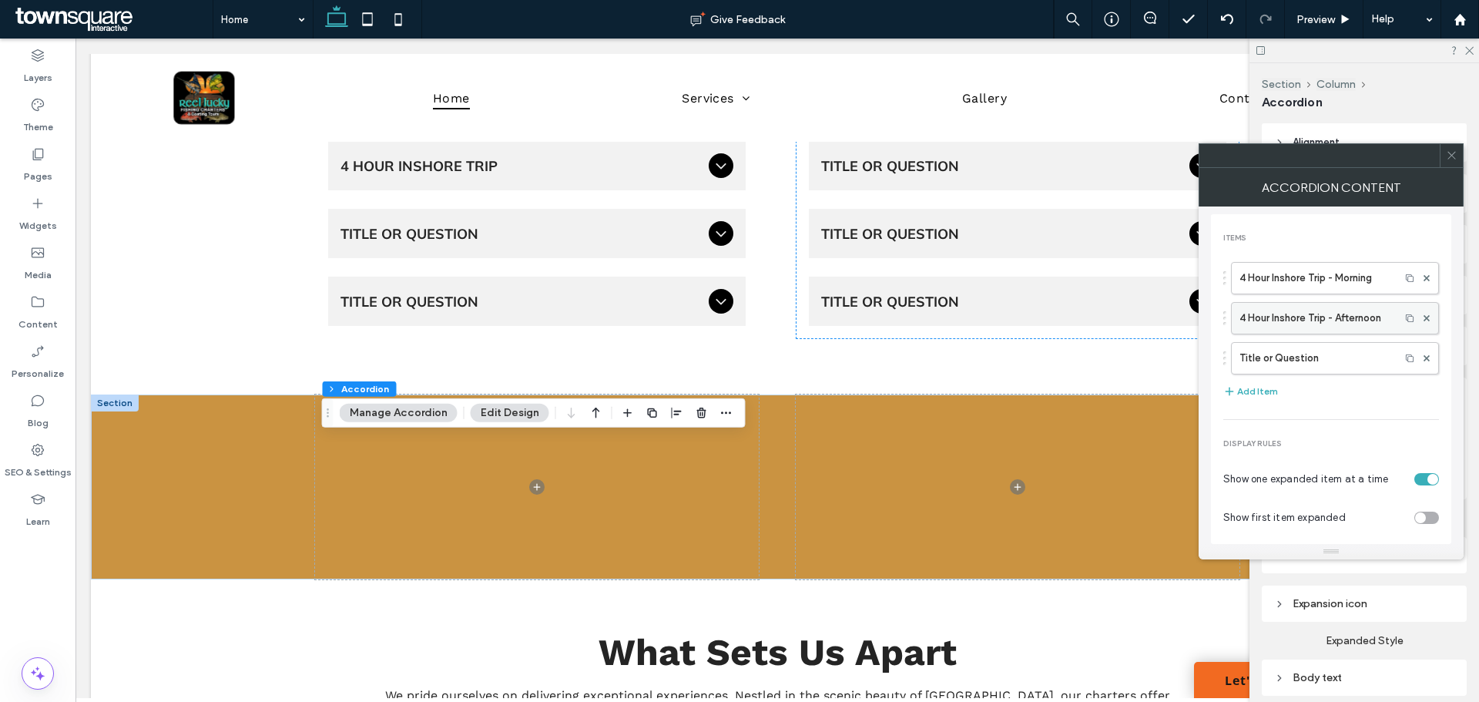
click at [1325, 317] on label "4 Hour Inshore Trip - Afternoon" at bounding box center [1316, 318] width 153 height 31
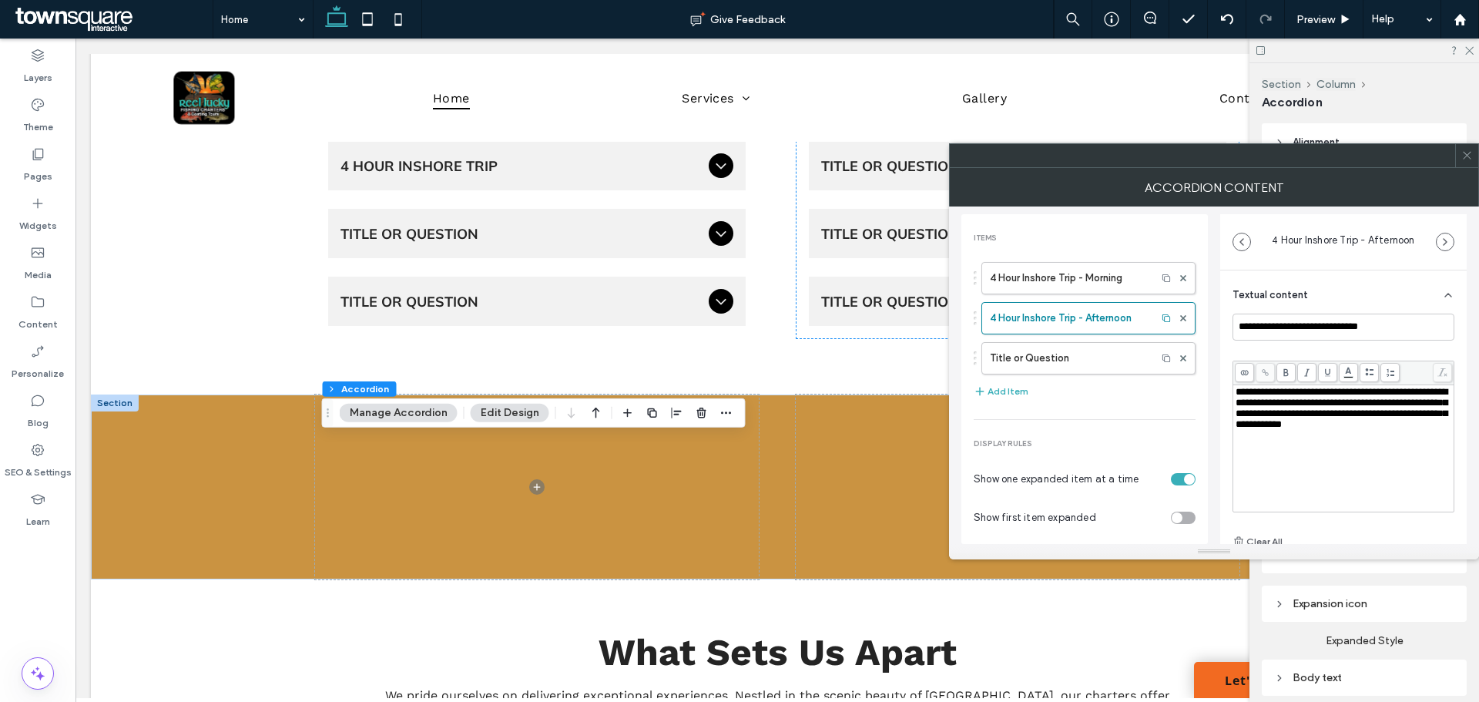
click at [1215, 396] on div "**********" at bounding box center [1213, 374] width 505 height 337
drag, startPoint x: 1274, startPoint y: 465, endPoint x: 1270, endPoint y: 457, distance: 9.3
click at [1270, 458] on div "**********" at bounding box center [1344, 448] width 216 height 123
drag, startPoint x: 1264, startPoint y: 445, endPoint x: 1228, endPoint y: 393, distance: 63.7
click at [1228, 393] on div "**********" at bounding box center [1343, 460] width 247 height 381
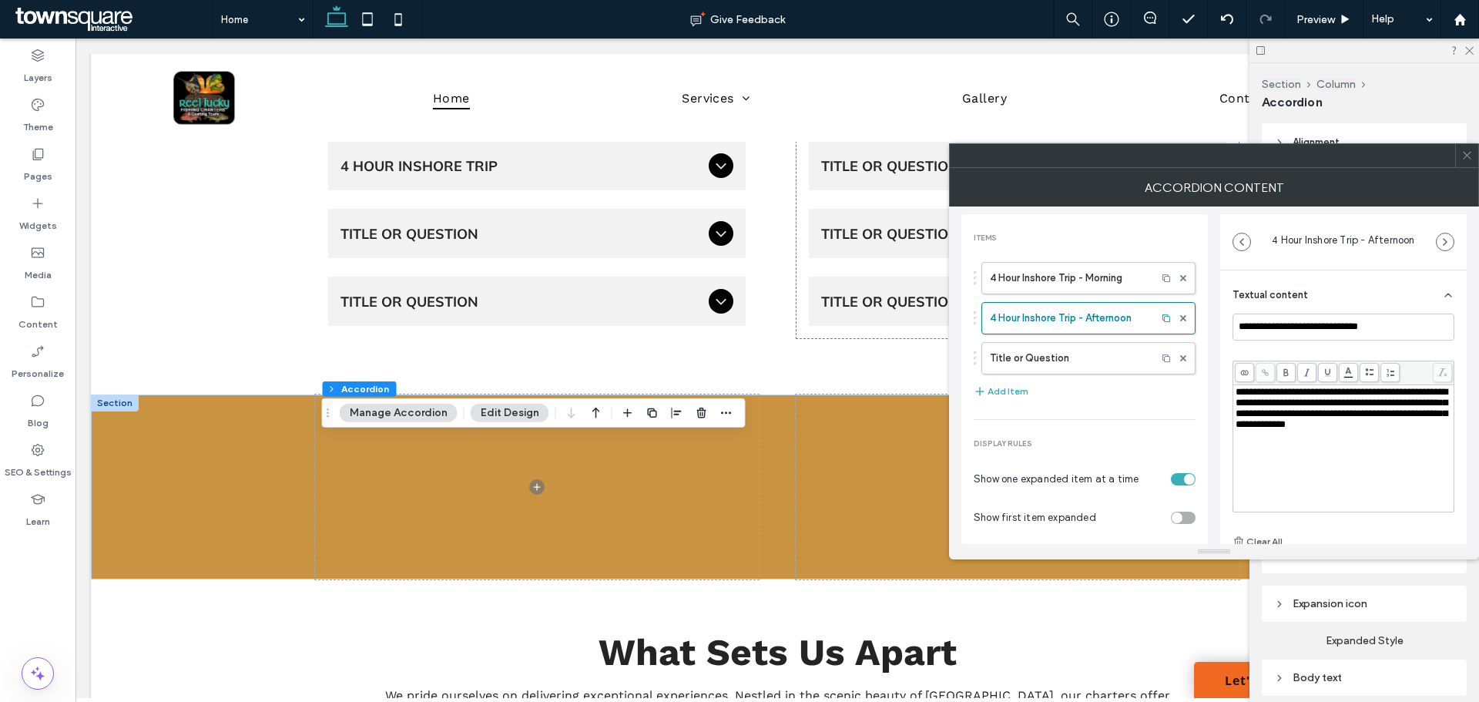
click at [1277, 445] on div "**********" at bounding box center [1344, 448] width 216 height 123
click at [1344, 449] on div "**********" at bounding box center [1344, 448] width 216 height 123
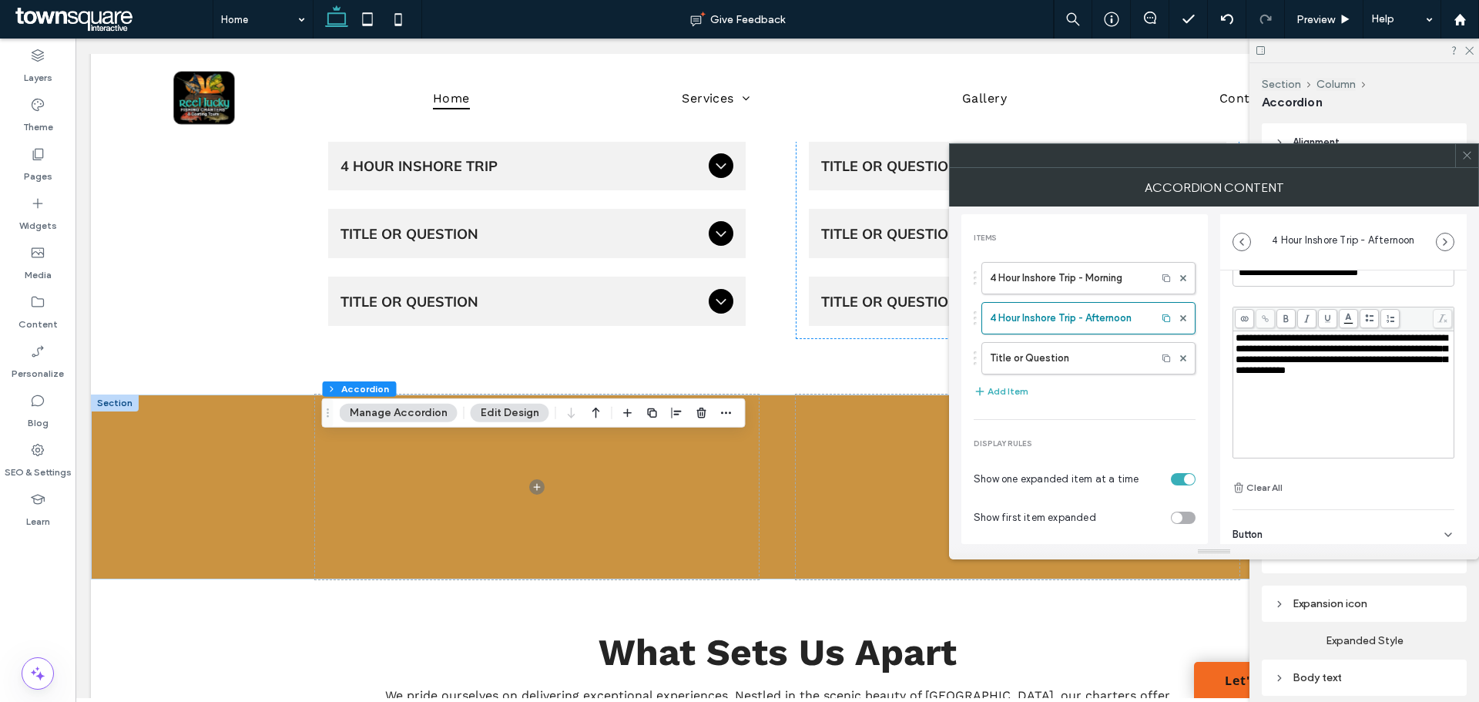
scroll to position [108, 0]
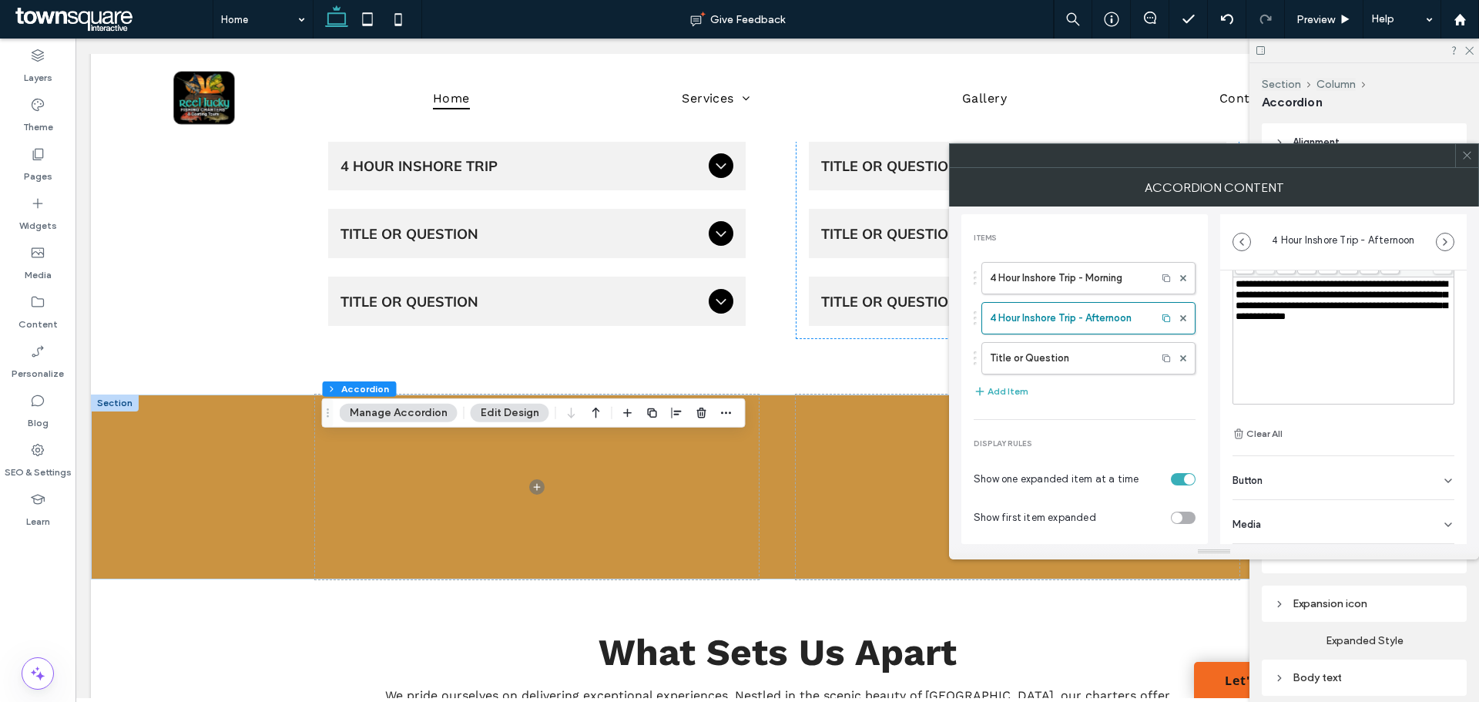
click at [1277, 476] on div "Button" at bounding box center [1344, 477] width 222 height 43
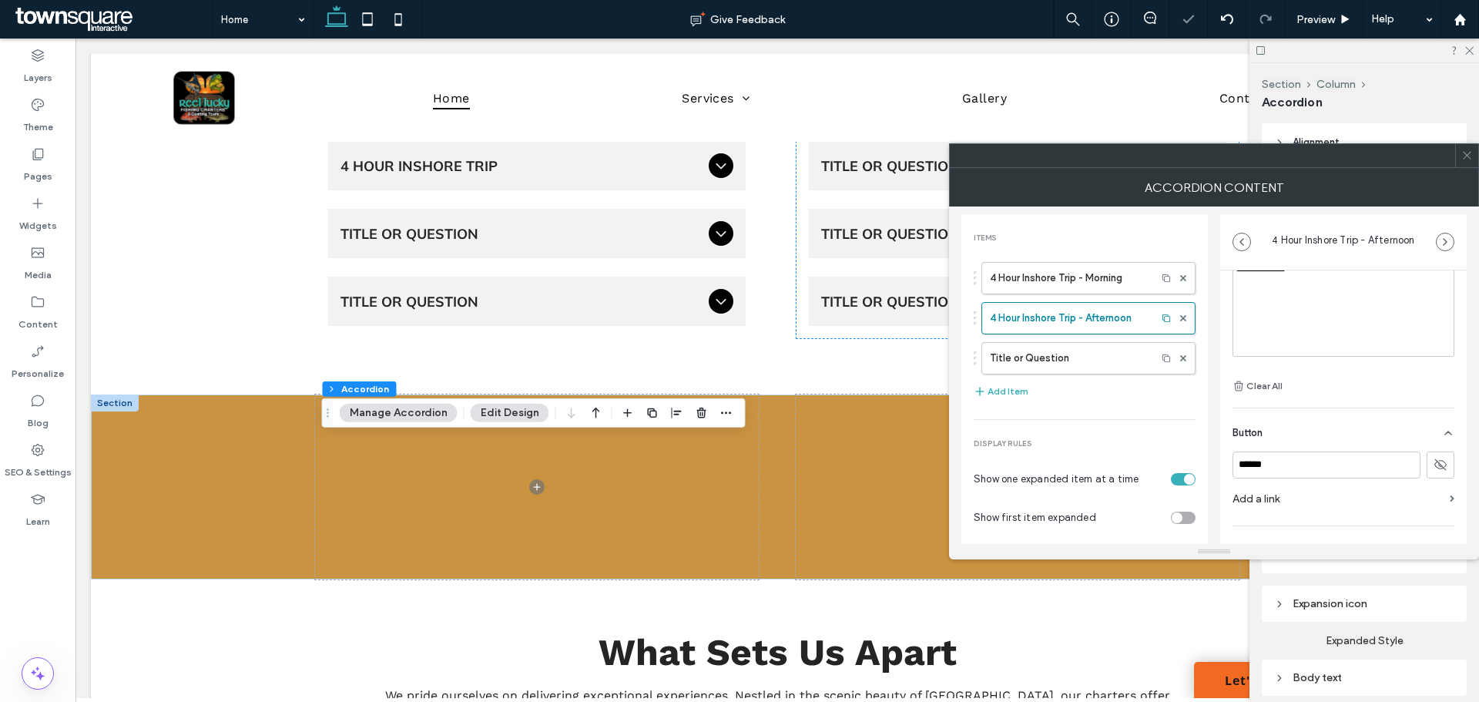
scroll to position [182, 0]
click at [1436, 475] on section "Add a link" at bounding box center [1344, 472] width 222 height 29
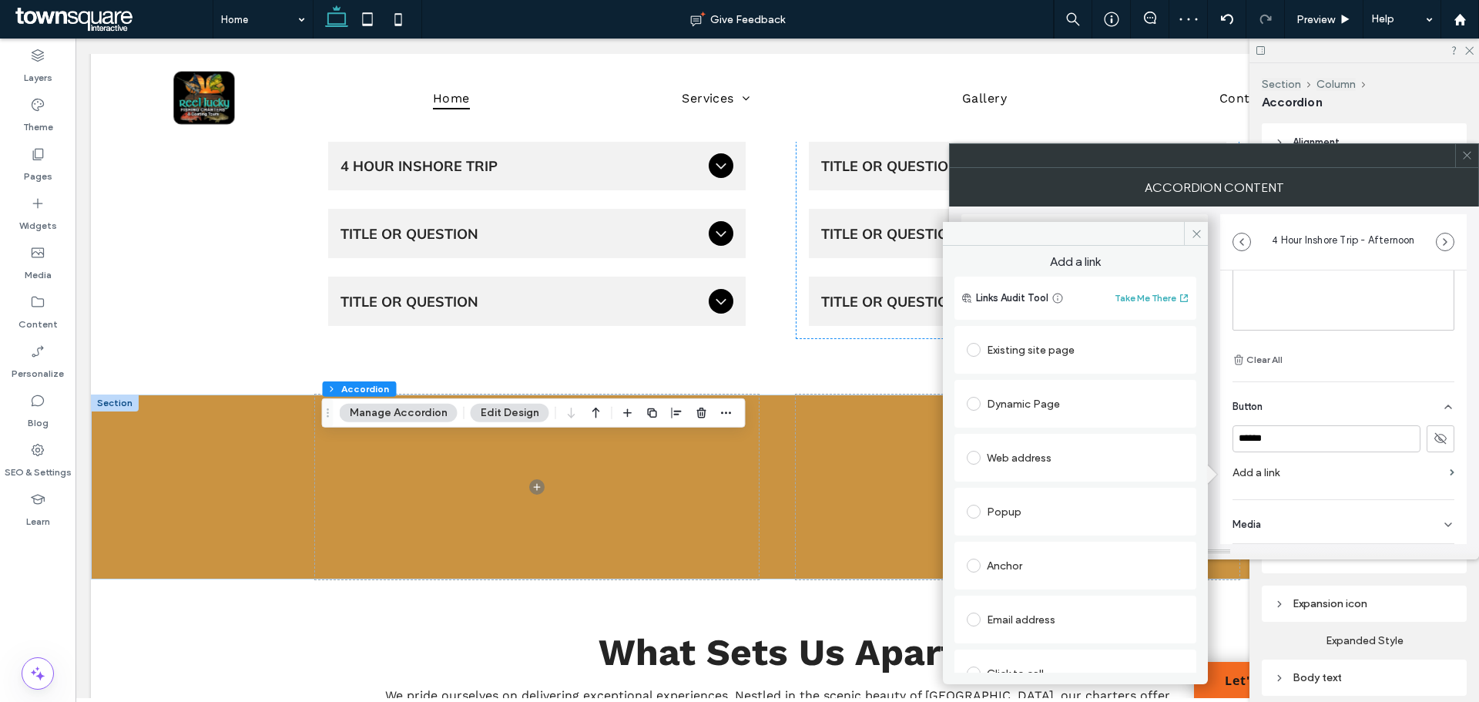
click at [1008, 346] on div "Existing site page" at bounding box center [1075, 349] width 217 height 25
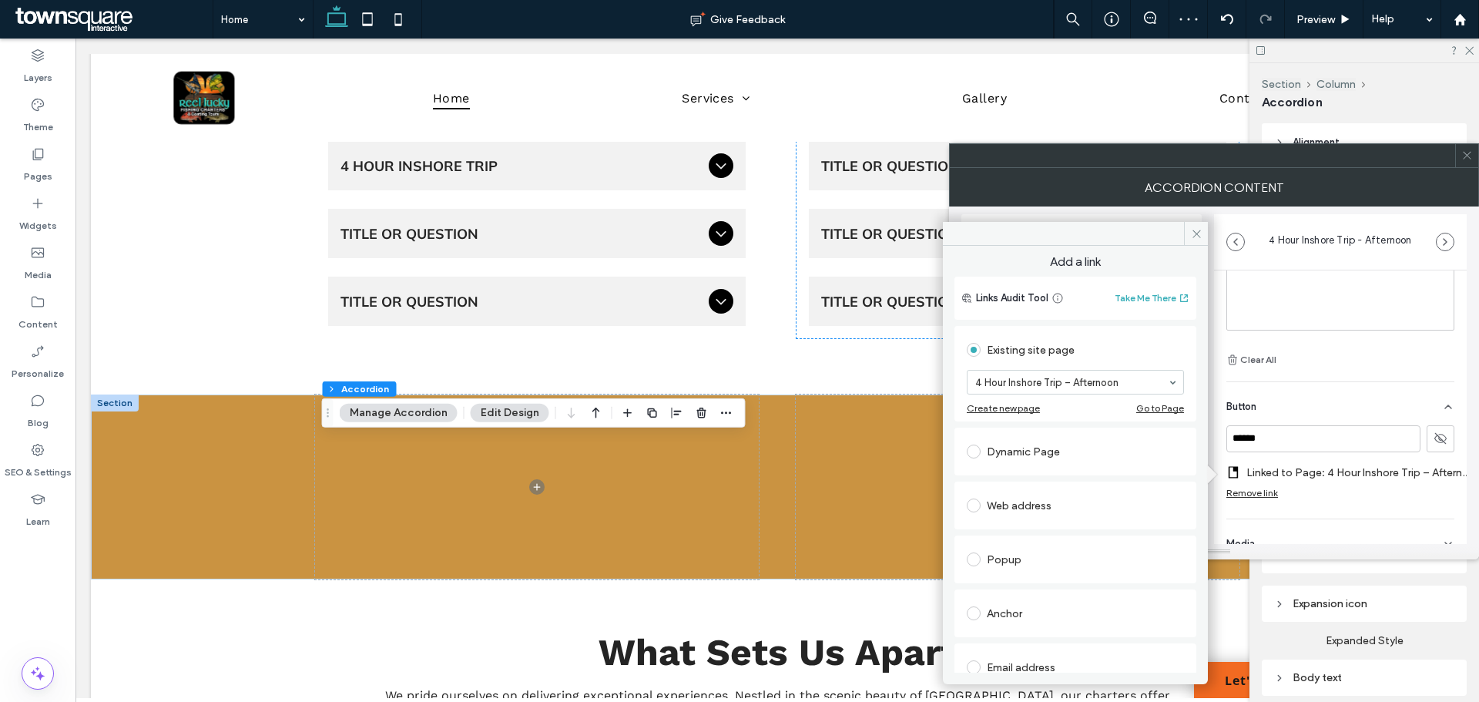
click at [1382, 388] on div "Button" at bounding box center [1340, 403] width 228 height 43
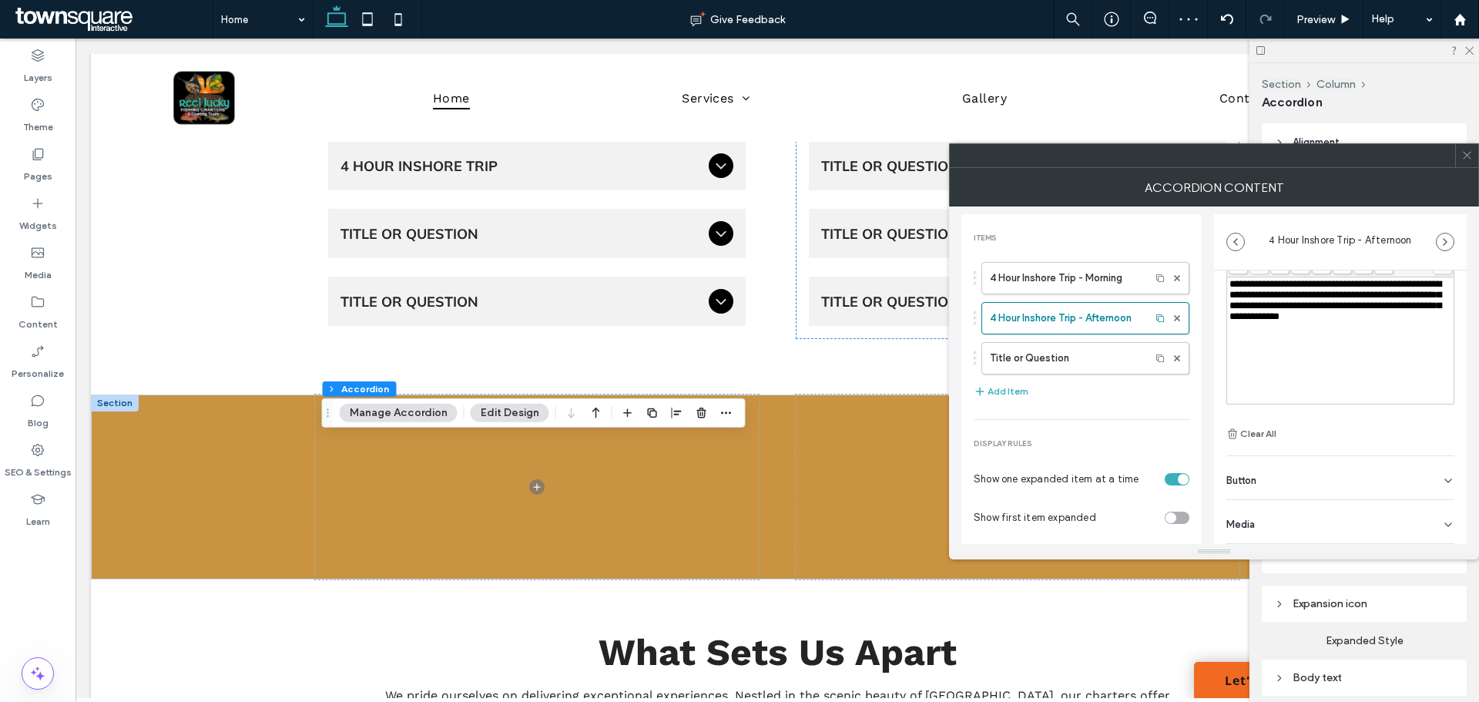
scroll to position [108, 0]
click at [1440, 472] on div "Button" at bounding box center [1340, 477] width 228 height 43
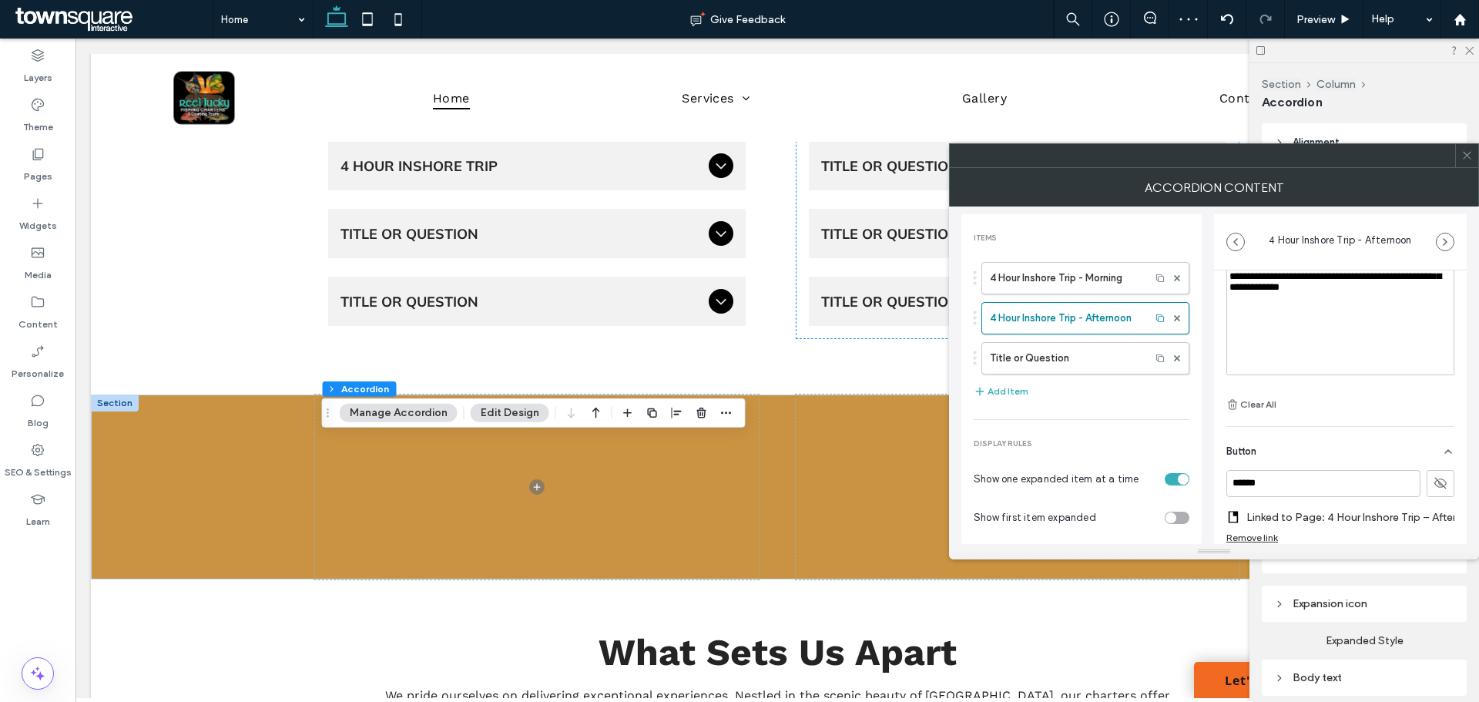
scroll to position [182, 0]
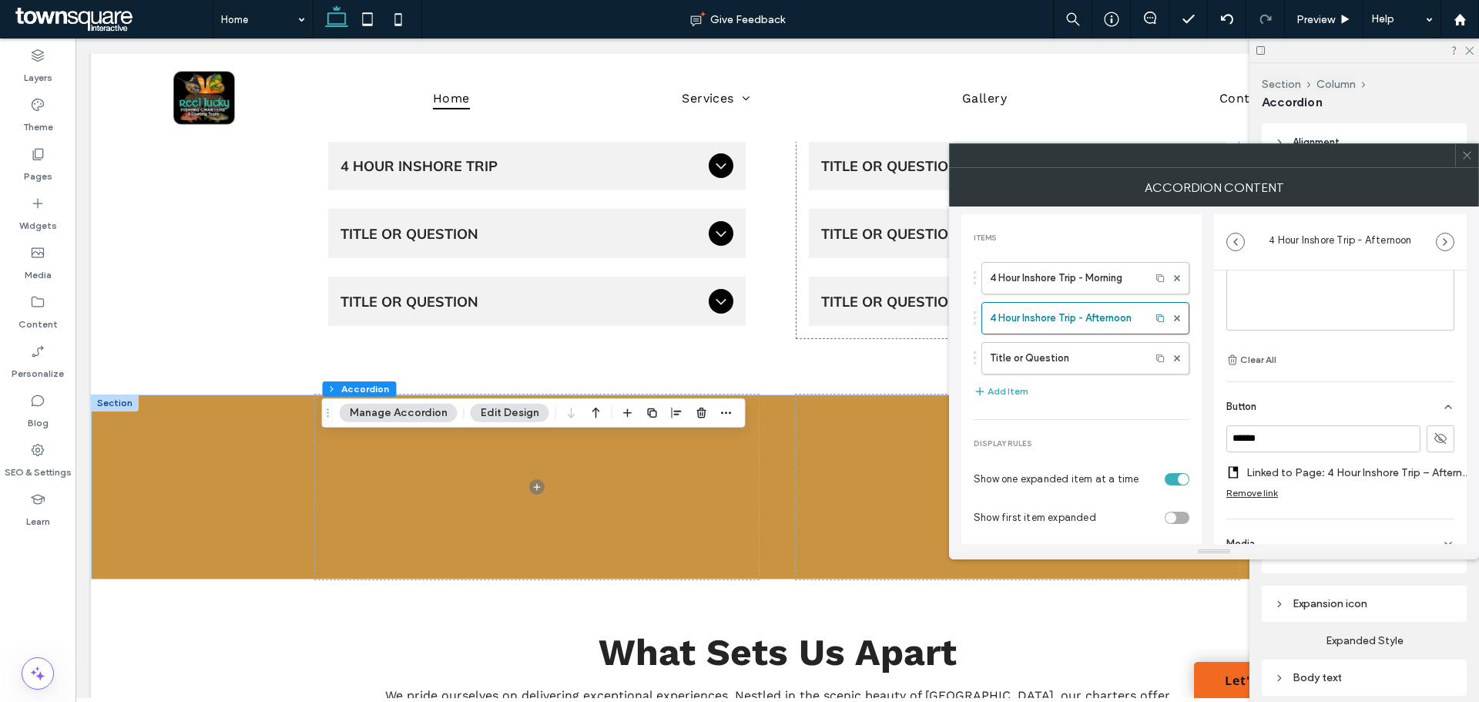
click at [1441, 439] on button at bounding box center [1441, 438] width 28 height 27
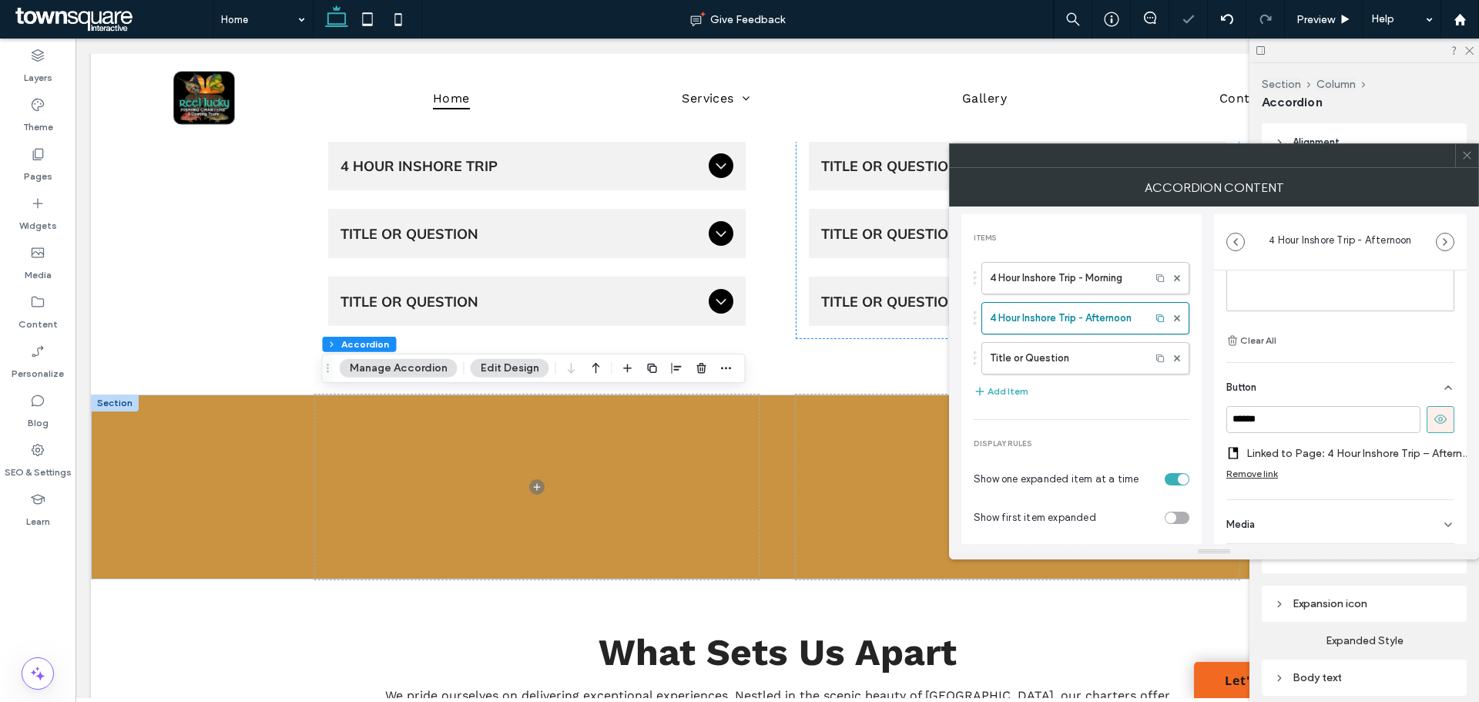
click at [1256, 518] on div "Media" at bounding box center [1340, 521] width 228 height 43
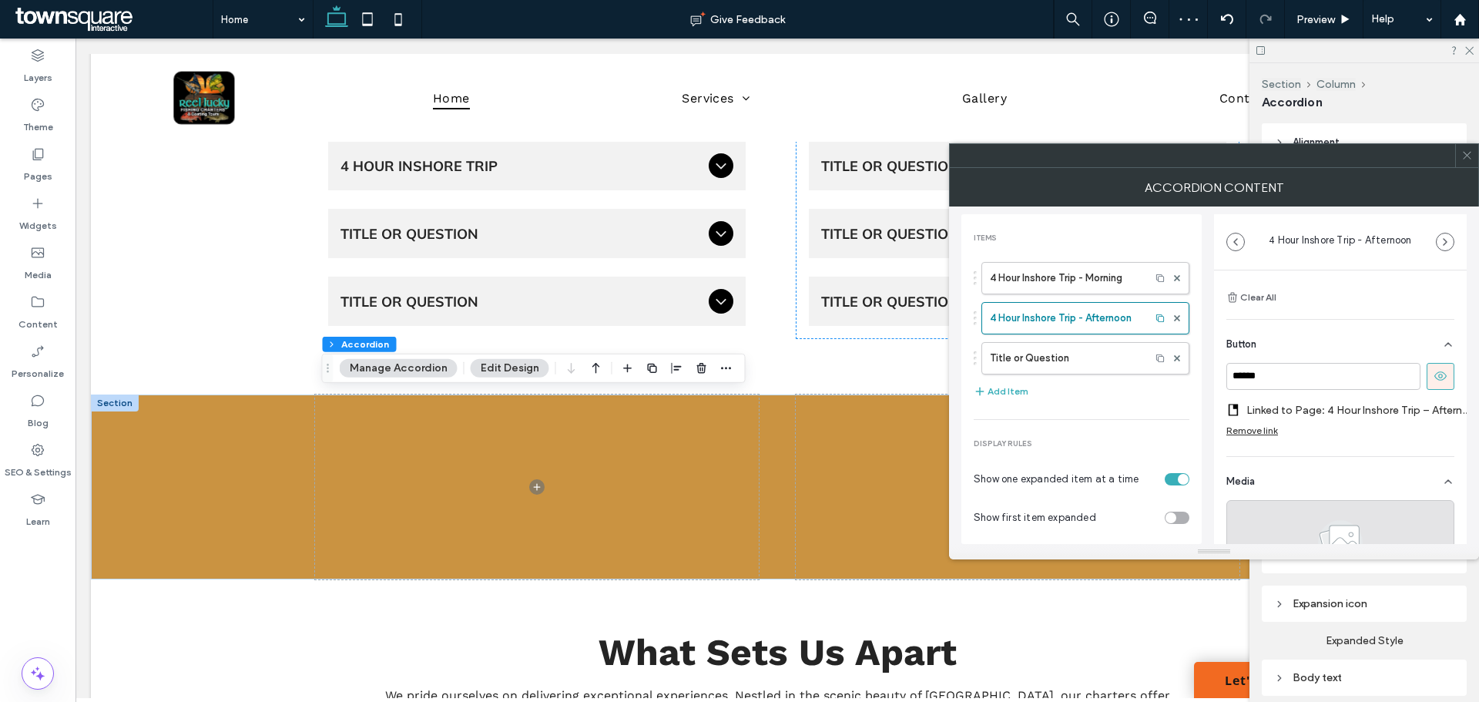
scroll to position [330, 0]
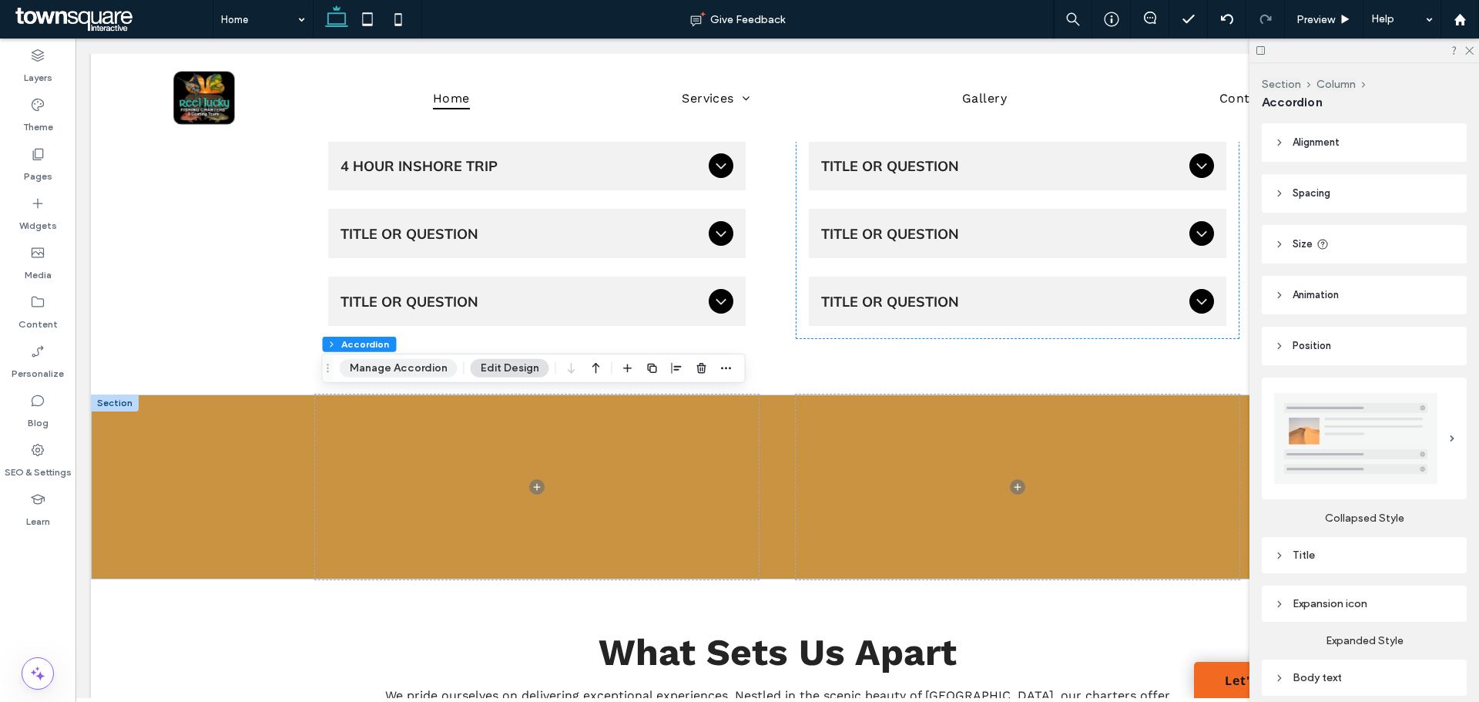
click at [391, 374] on button "Manage Accordion" at bounding box center [399, 368] width 118 height 18
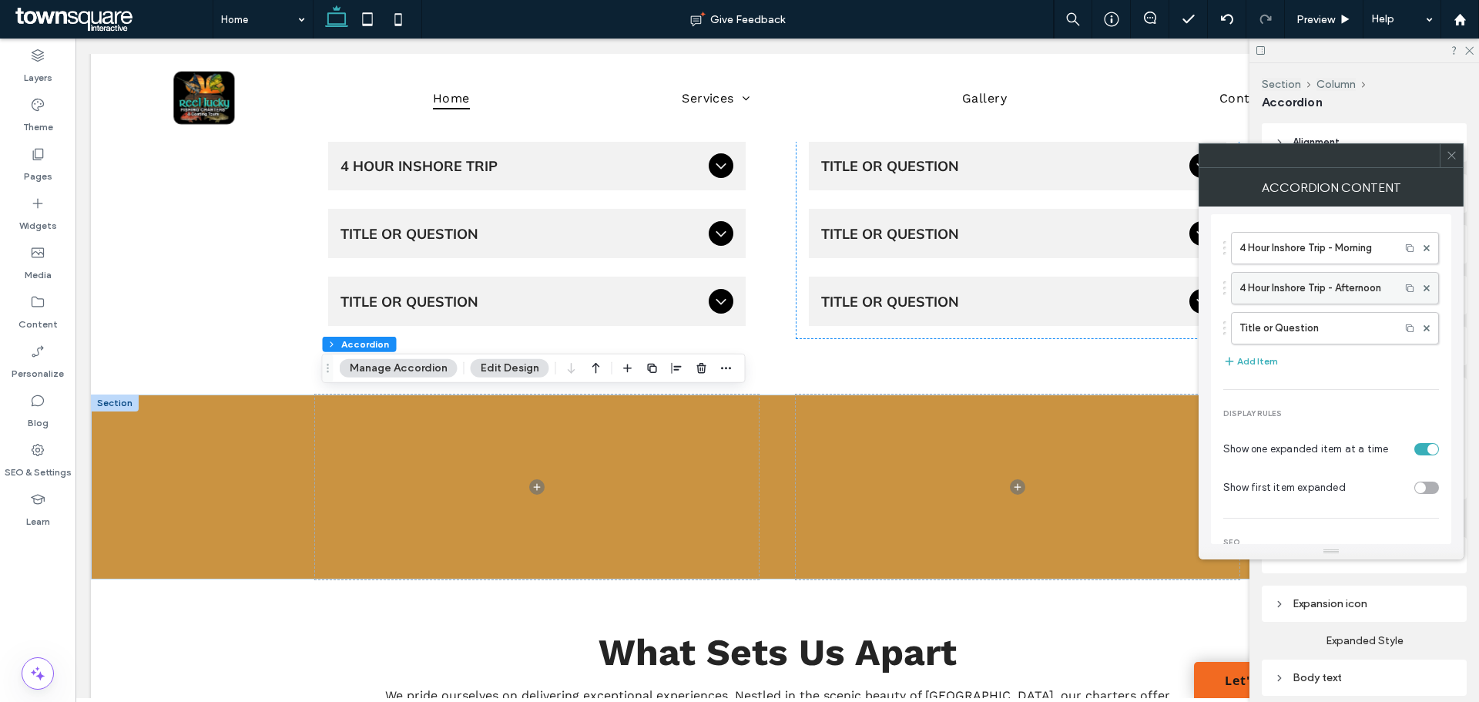
scroll to position [0, 0]
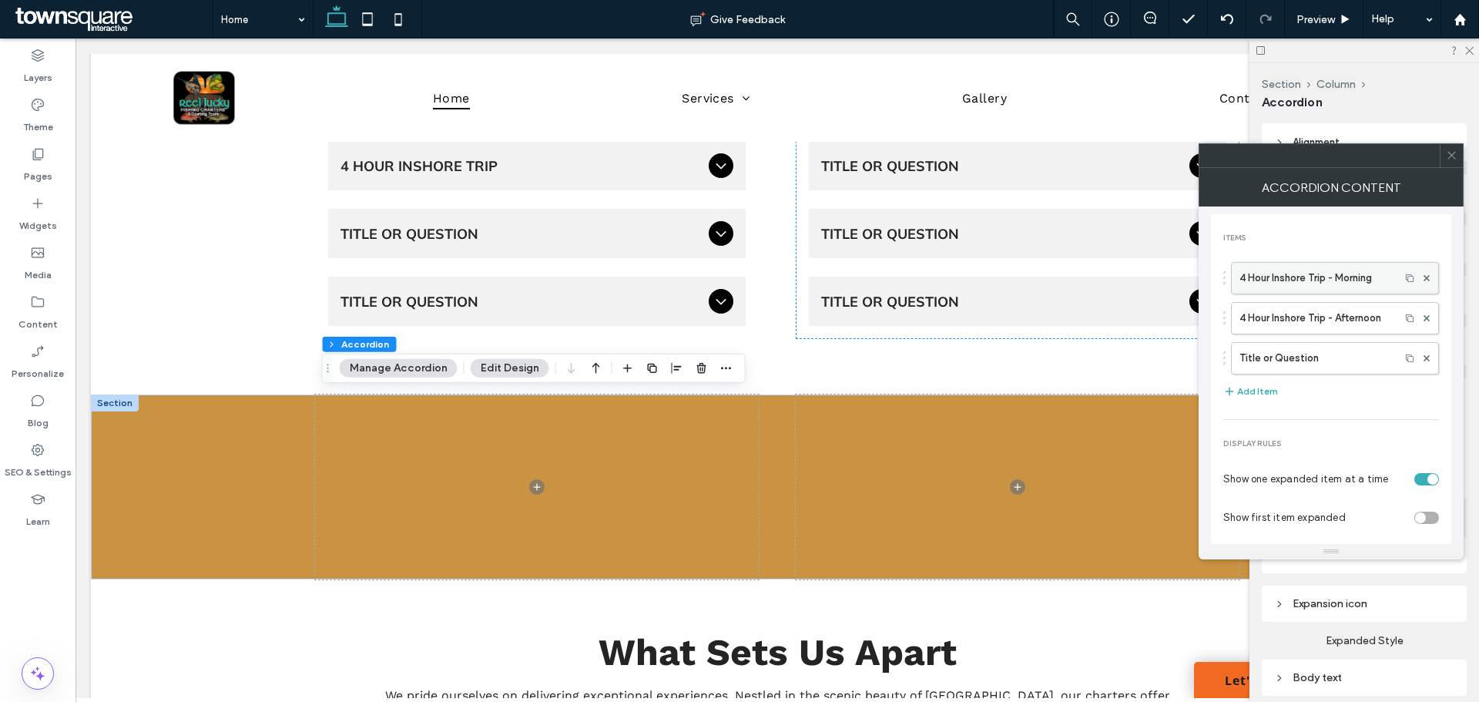
click at [1311, 276] on label "4 Hour Inshore Trip - Morning" at bounding box center [1316, 278] width 153 height 31
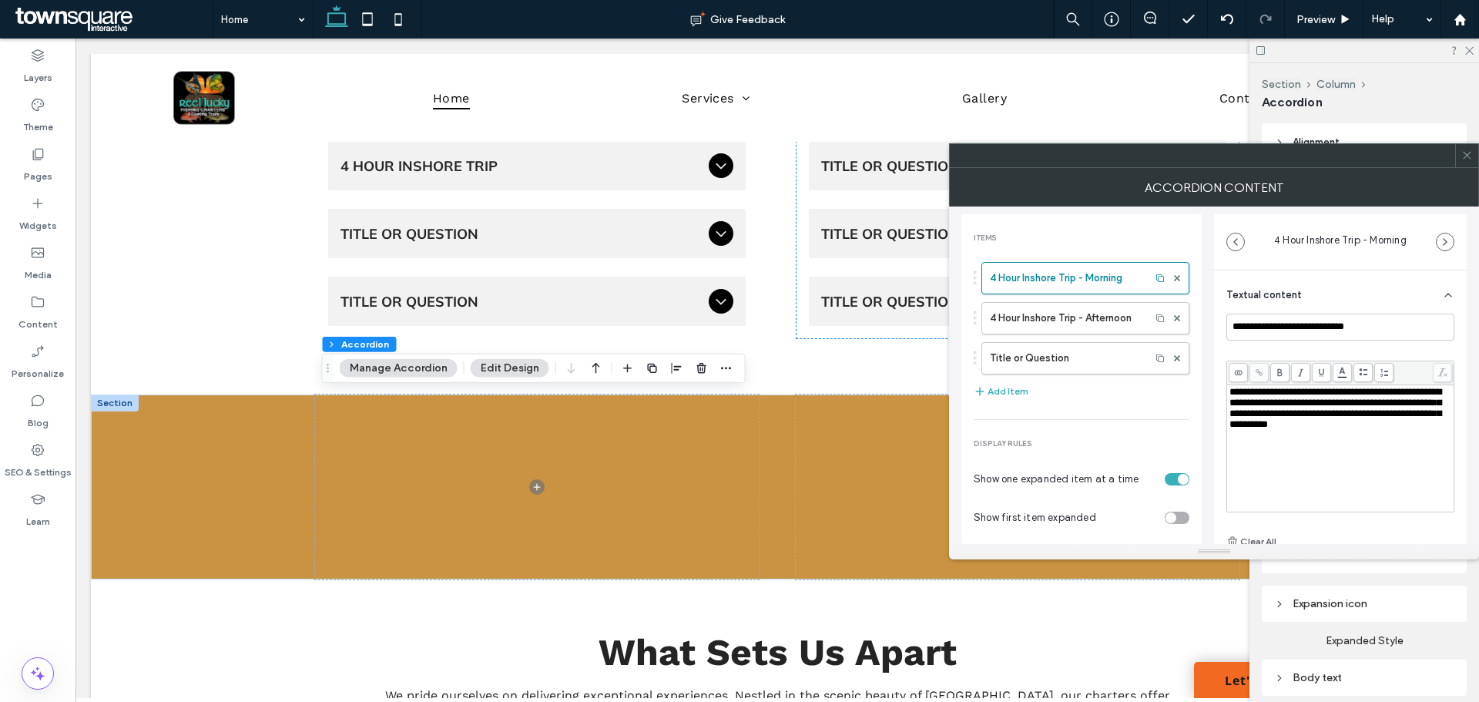
scroll to position [12, 0]
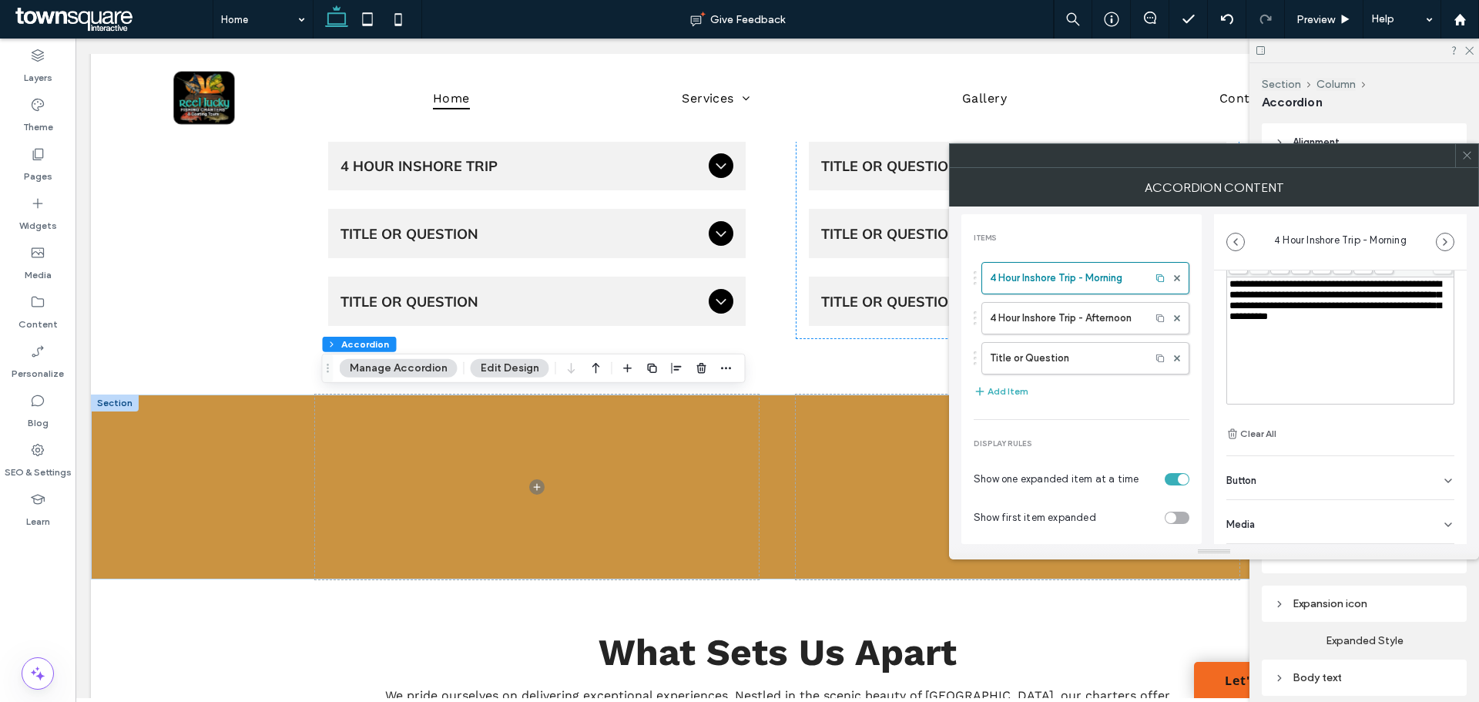
click at [1298, 520] on div "Media" at bounding box center [1340, 521] width 228 height 43
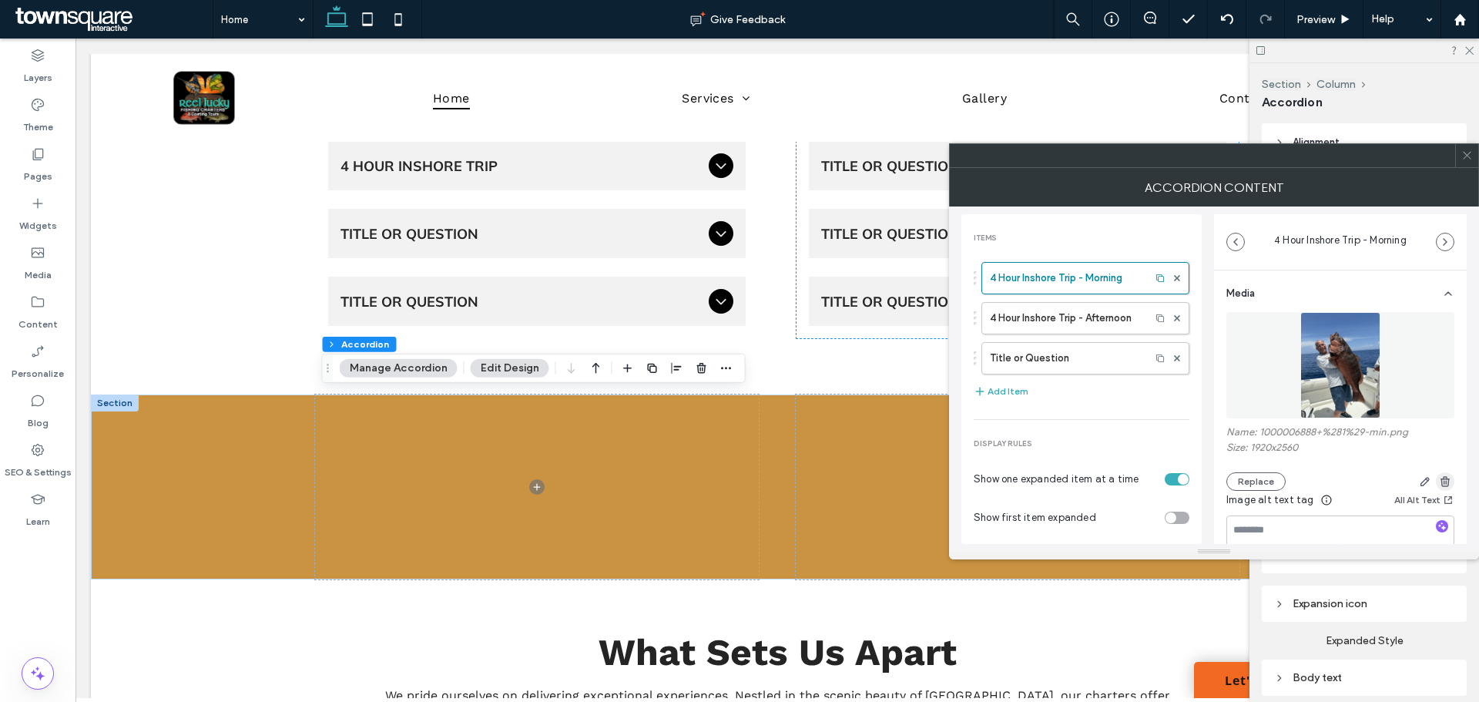
click at [1439, 481] on icon "button" at bounding box center [1445, 481] width 12 height 12
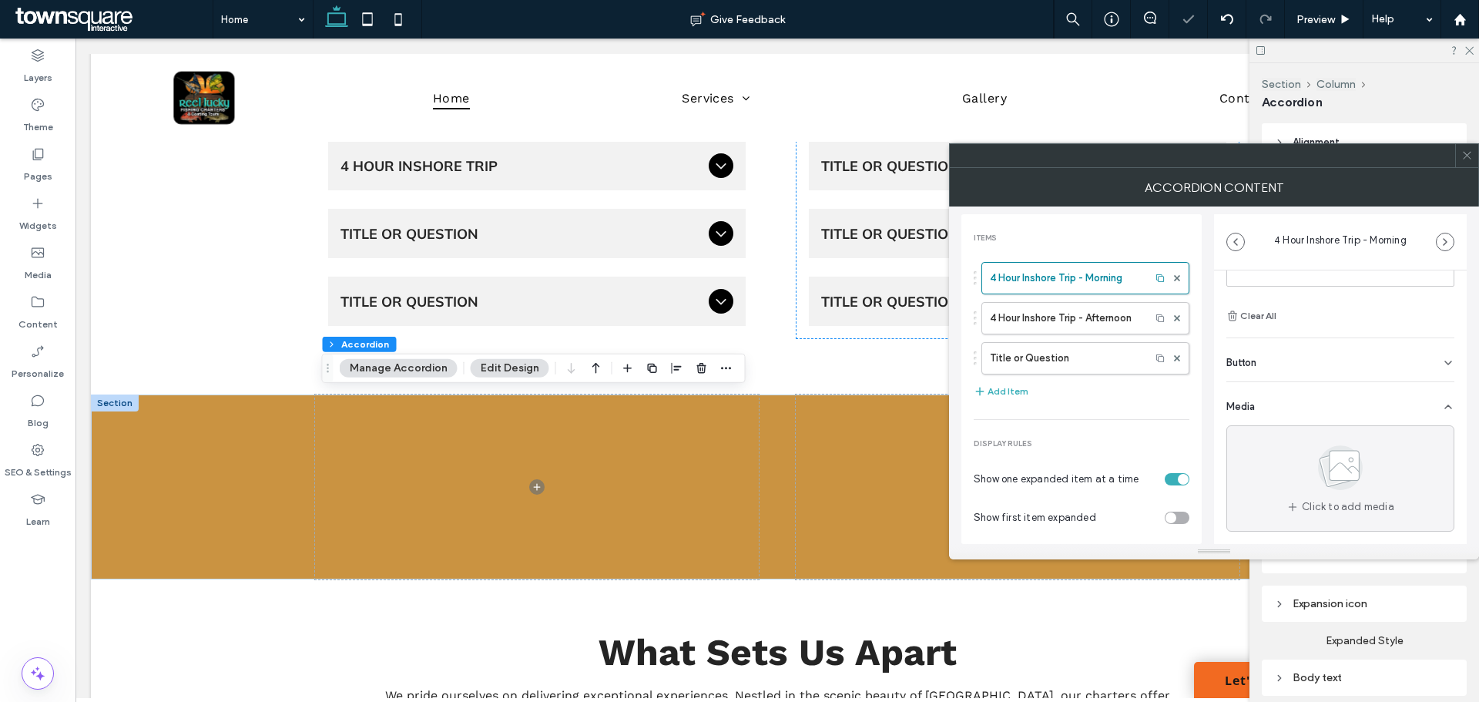
scroll to position [226, 0]
click at [1469, 156] on icon at bounding box center [1467, 155] width 12 height 12
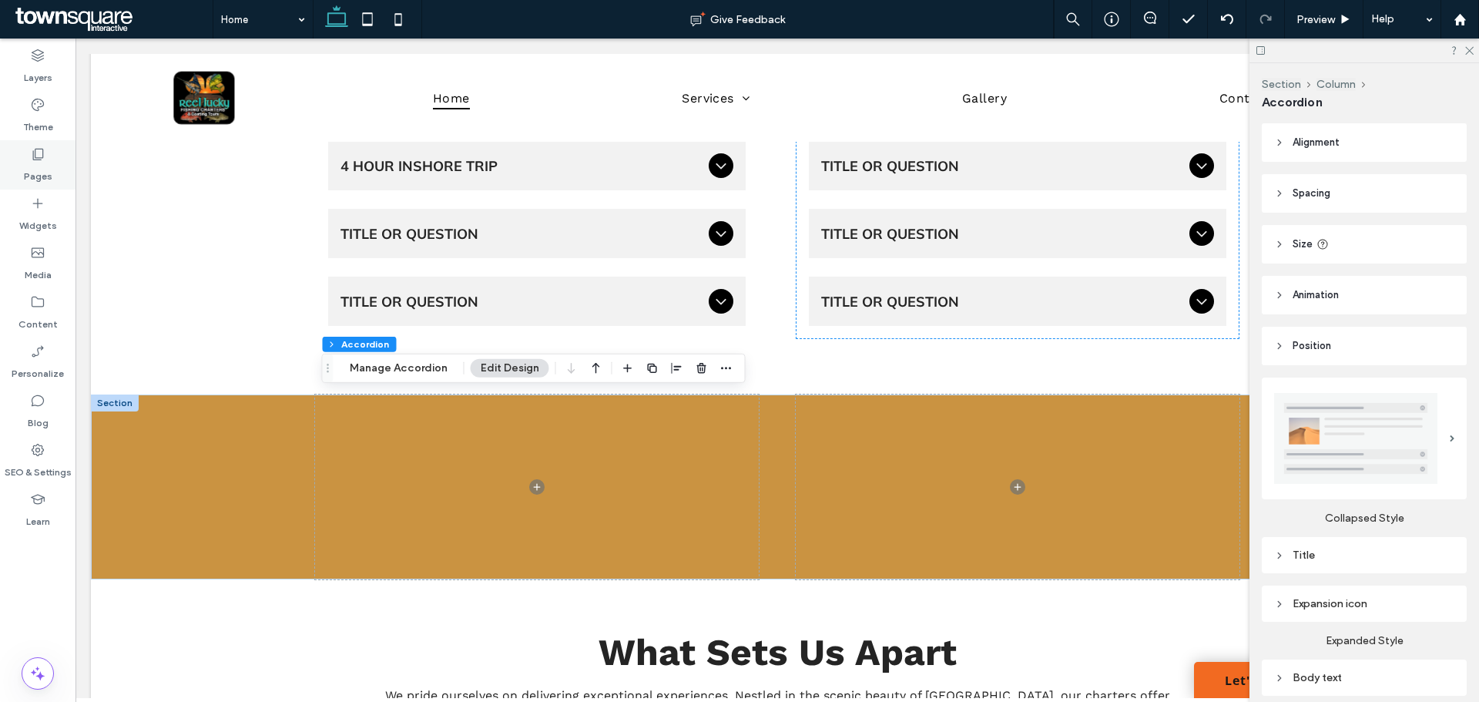
click at [29, 163] on label "Pages" at bounding box center [38, 173] width 29 height 22
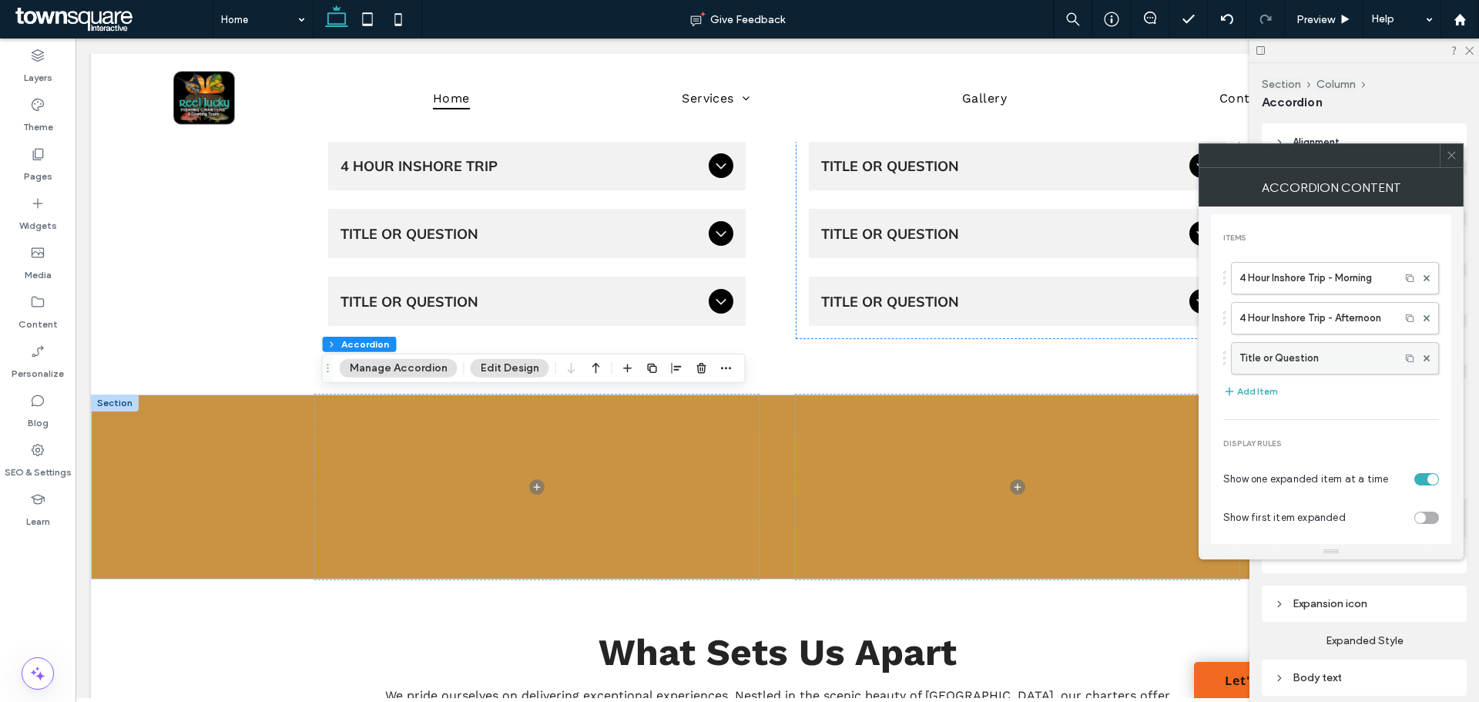
click at [1316, 368] on label "Title or Question" at bounding box center [1316, 358] width 153 height 31
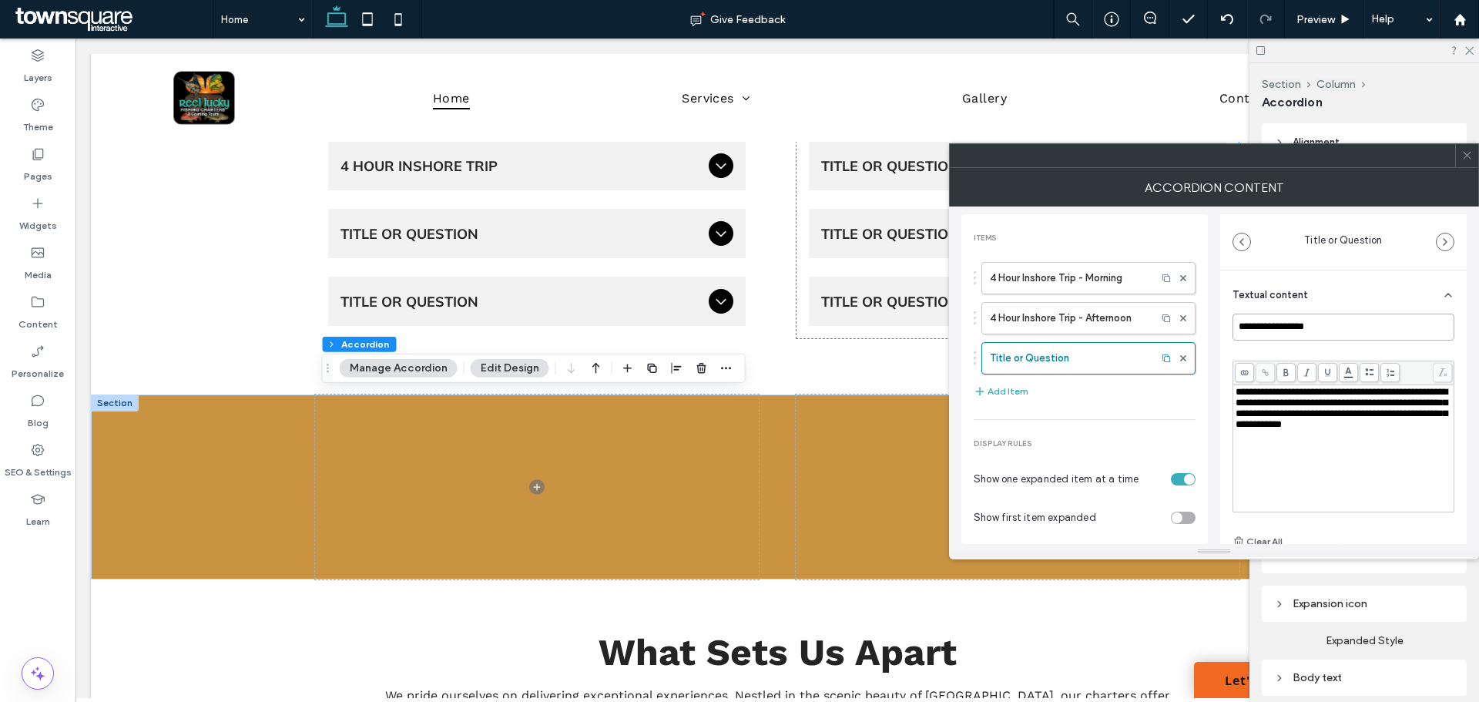
drag, startPoint x: 1297, startPoint y: 322, endPoint x: 1190, endPoint y: 332, distance: 107.5
click at [1190, 332] on div "**********" at bounding box center [1213, 374] width 505 height 337
click at [1317, 320] on input at bounding box center [1344, 327] width 222 height 27
paste input "**********"
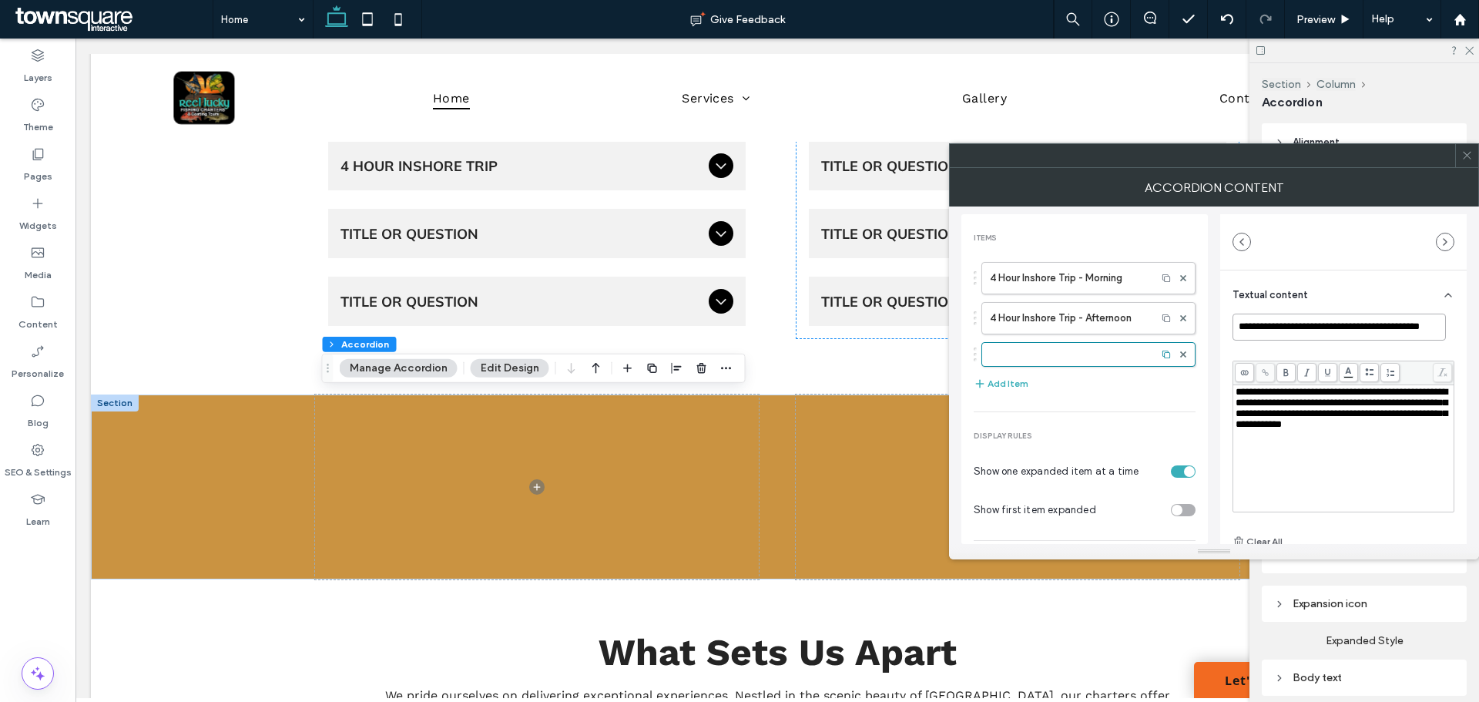
scroll to position [0, 0]
drag, startPoint x: 1250, startPoint y: 330, endPoint x: 1186, endPoint y: 330, distance: 64.7
click at [1186, 330] on div "**********" at bounding box center [1213, 374] width 505 height 337
click at [1246, 326] on input "**********" at bounding box center [1339, 327] width 213 height 27
click at [1234, 325] on input "**********" at bounding box center [1339, 327] width 213 height 27
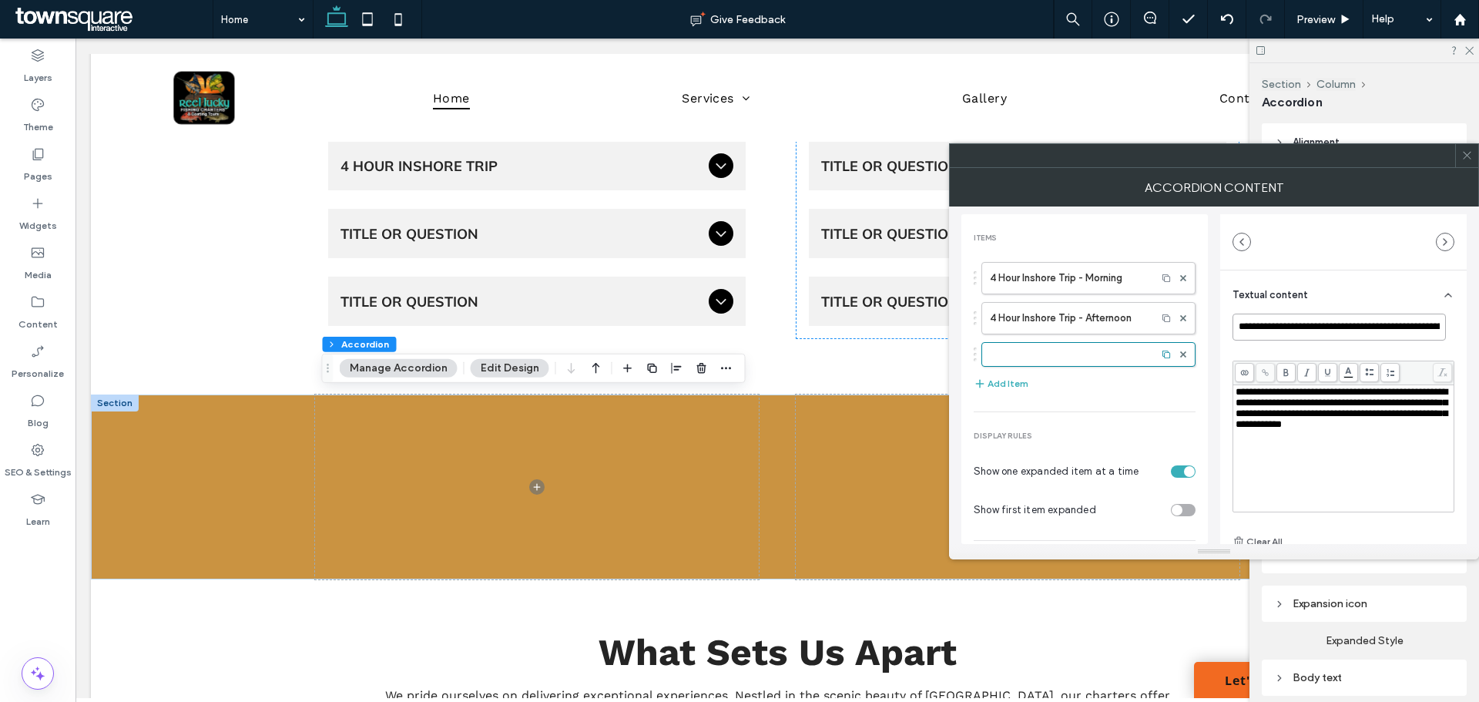
scroll to position [0, 49]
drag, startPoint x: 1377, startPoint y: 323, endPoint x: 1466, endPoint y: 320, distance: 89.4
click at [1466, 320] on div "**********" at bounding box center [1343, 406] width 247 height 273
click at [1390, 320] on input "**********" at bounding box center [1339, 327] width 213 height 27
drag, startPoint x: 1354, startPoint y: 326, endPoint x: 1461, endPoint y: 328, distance: 107.9
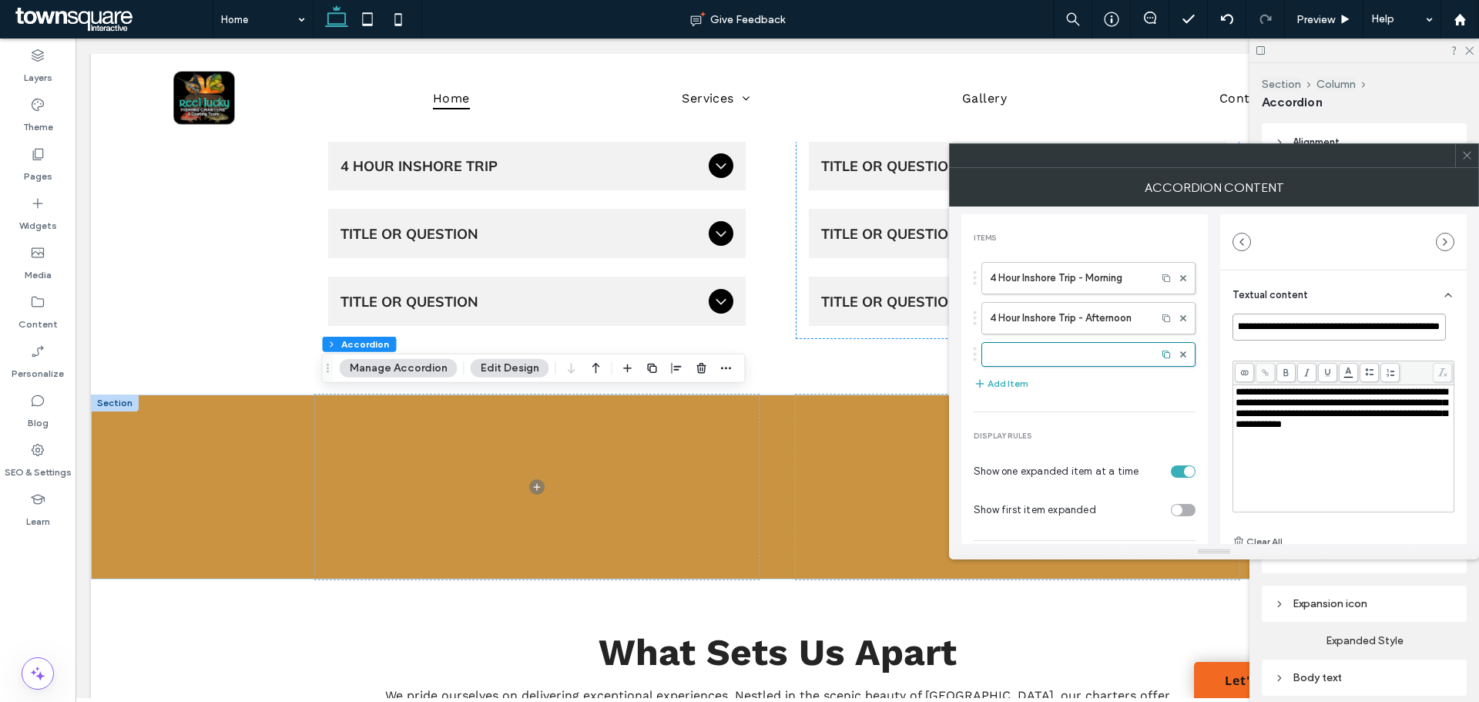
click at [1461, 328] on div "**********" at bounding box center [1343, 406] width 247 height 273
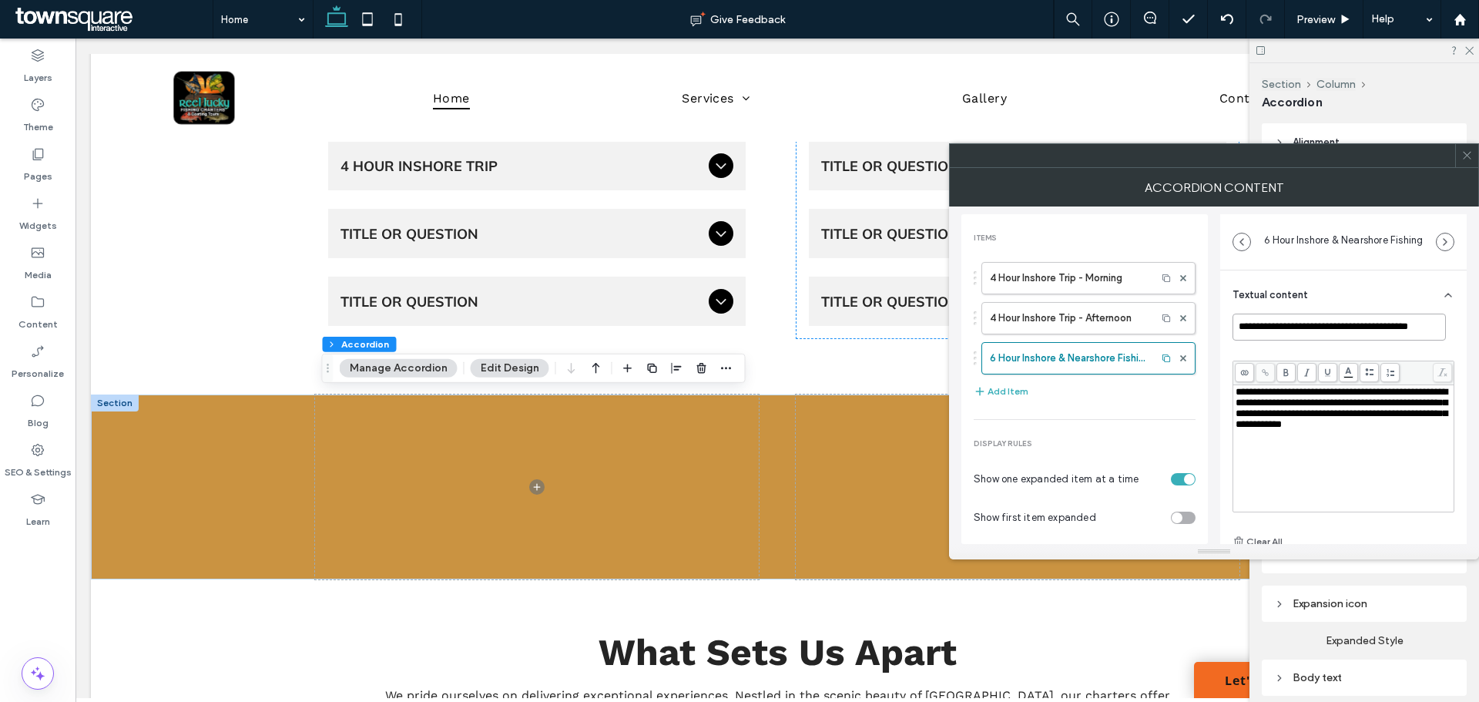
scroll to position [0, 6]
type input "**********"
click at [1469, 152] on icon at bounding box center [1467, 155] width 12 height 12
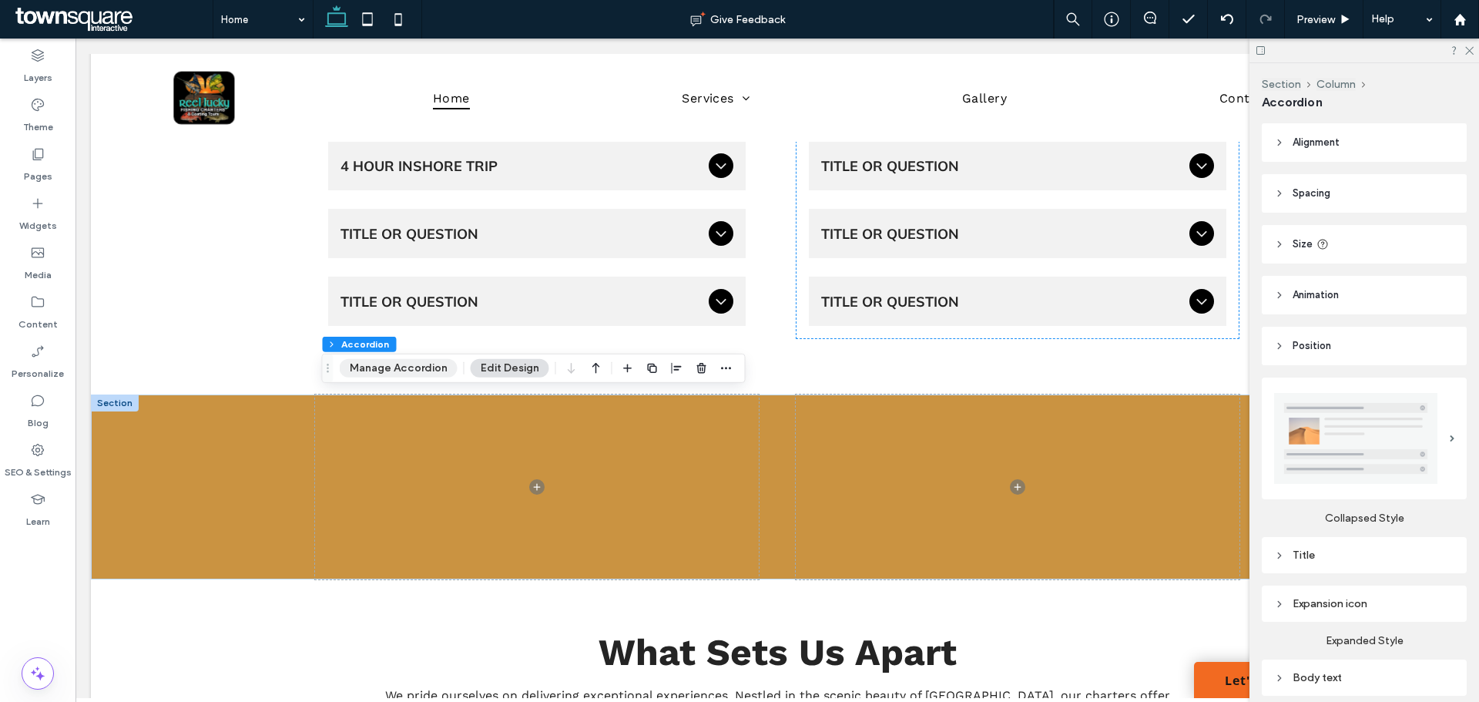
click at [384, 371] on button "Manage Accordion" at bounding box center [399, 368] width 118 height 18
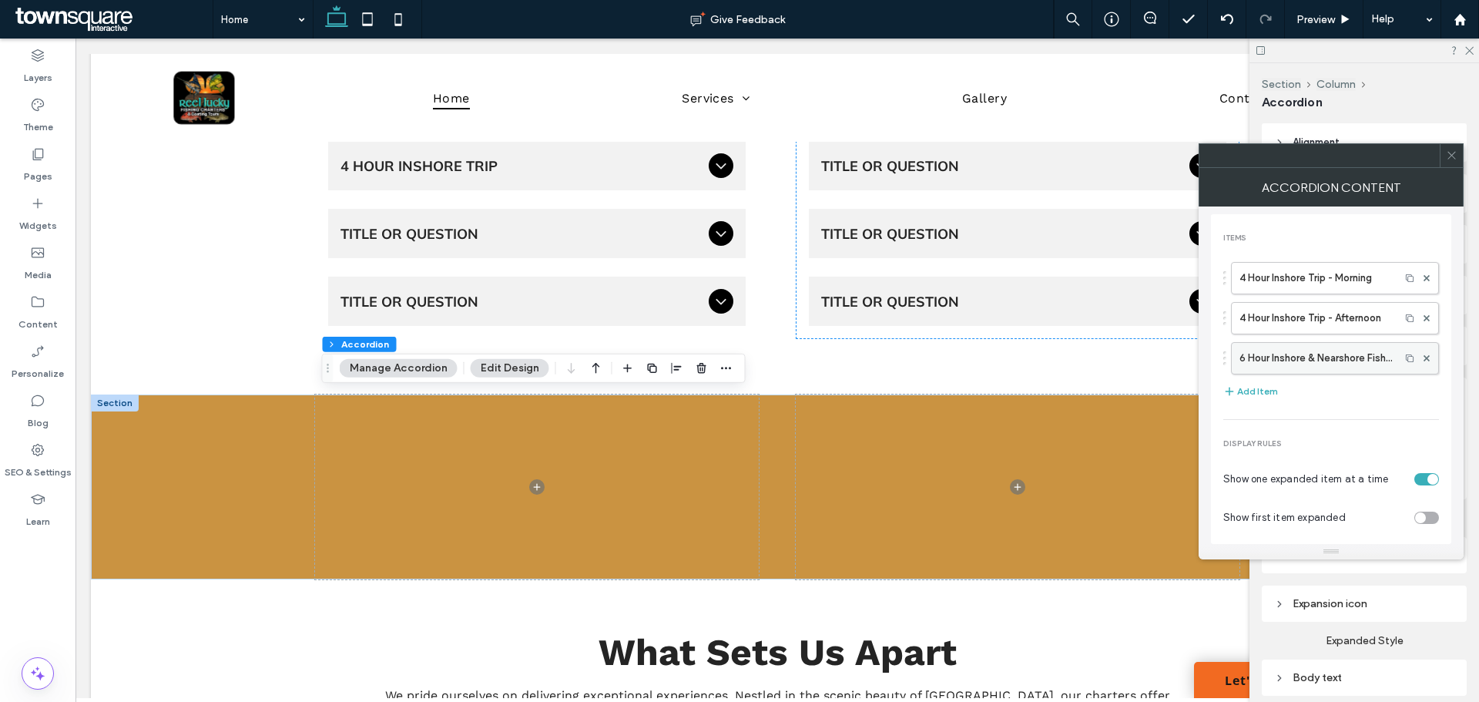
click at [1290, 362] on label "6 Hour Inshore & Nearshore Fishing - Morning" at bounding box center [1316, 358] width 153 height 31
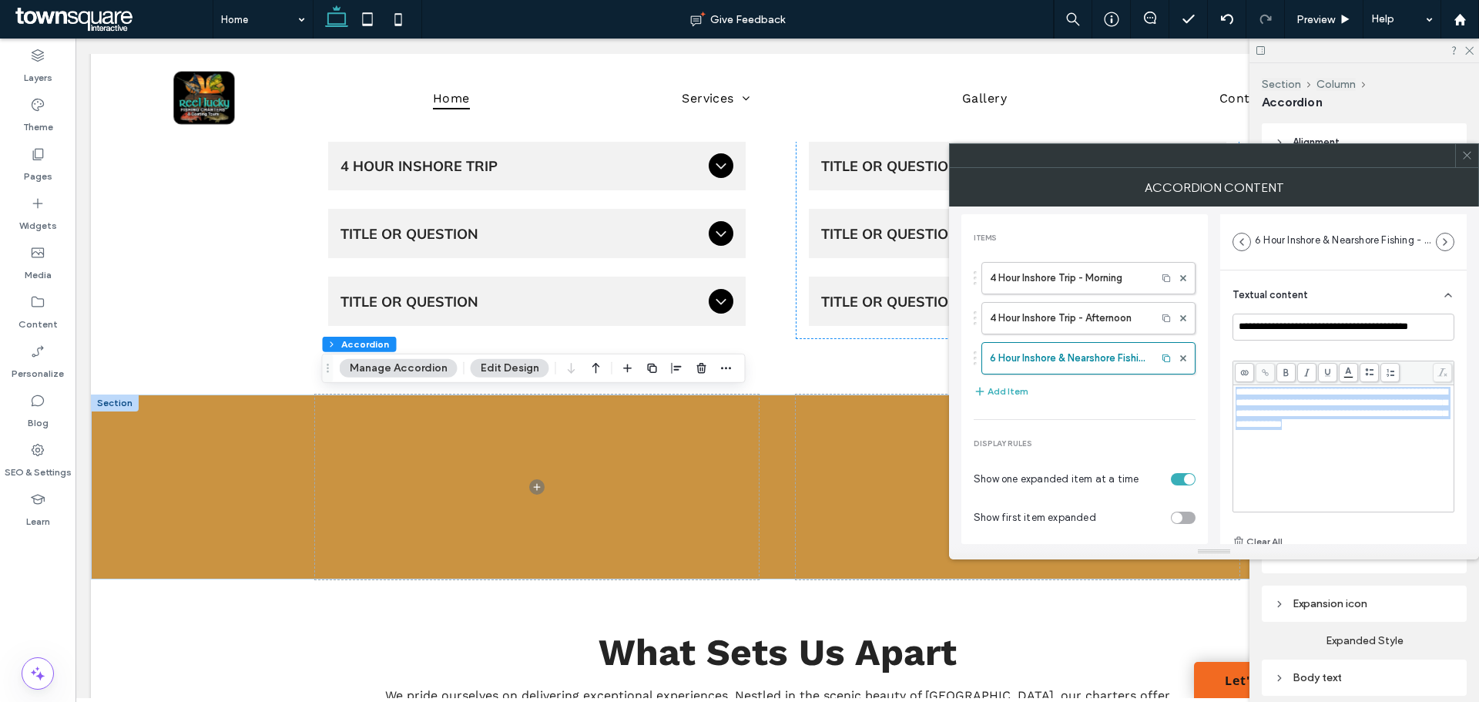
drag, startPoint x: 1274, startPoint y: 451, endPoint x: 1232, endPoint y: 387, distance: 76.7
click at [1232, 387] on div "**********" at bounding box center [1343, 460] width 247 height 381
click at [1263, 398] on span "**********" at bounding box center [1342, 413] width 212 height 53
click at [1262, 394] on span "**********" at bounding box center [1342, 413] width 212 height 53
click at [1260, 395] on span "**********" at bounding box center [1342, 413] width 212 height 53
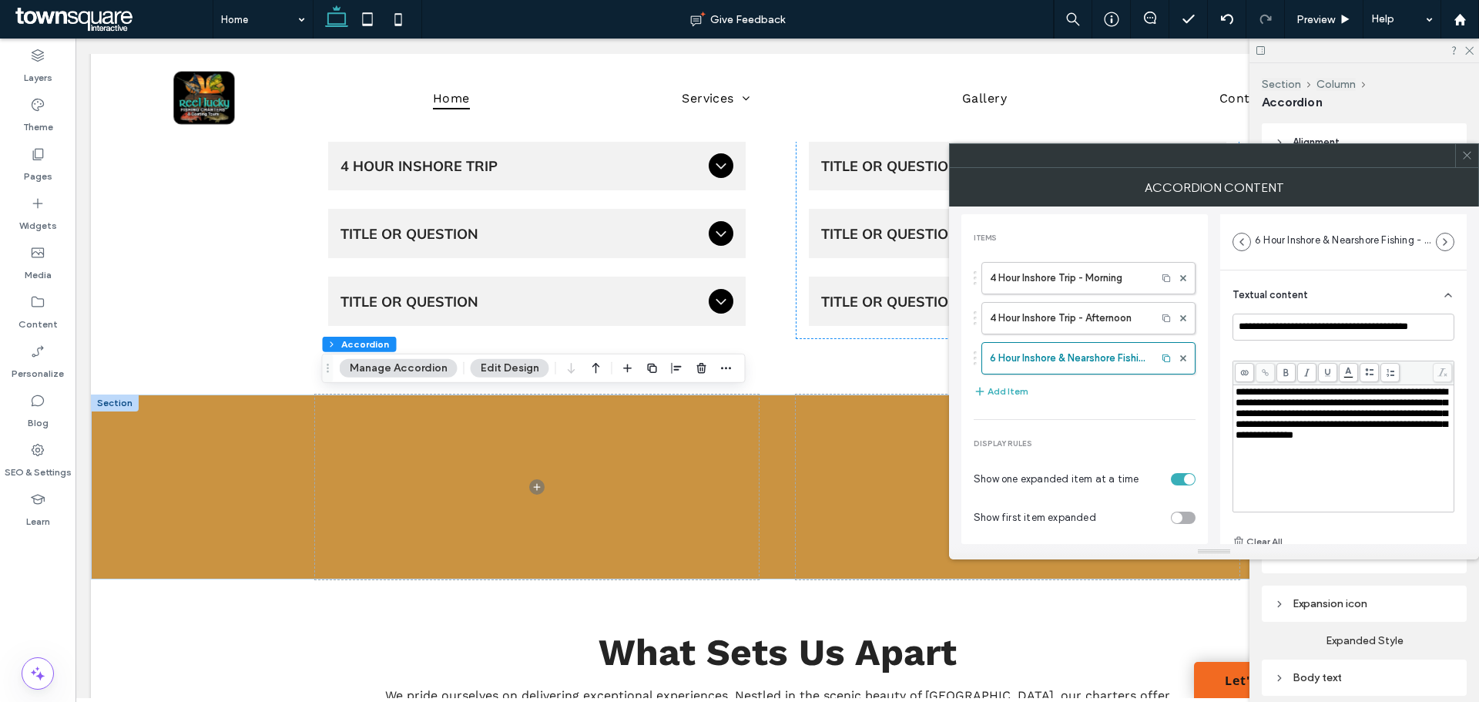
click at [1387, 441] on div "**********" at bounding box center [1344, 414] width 216 height 54
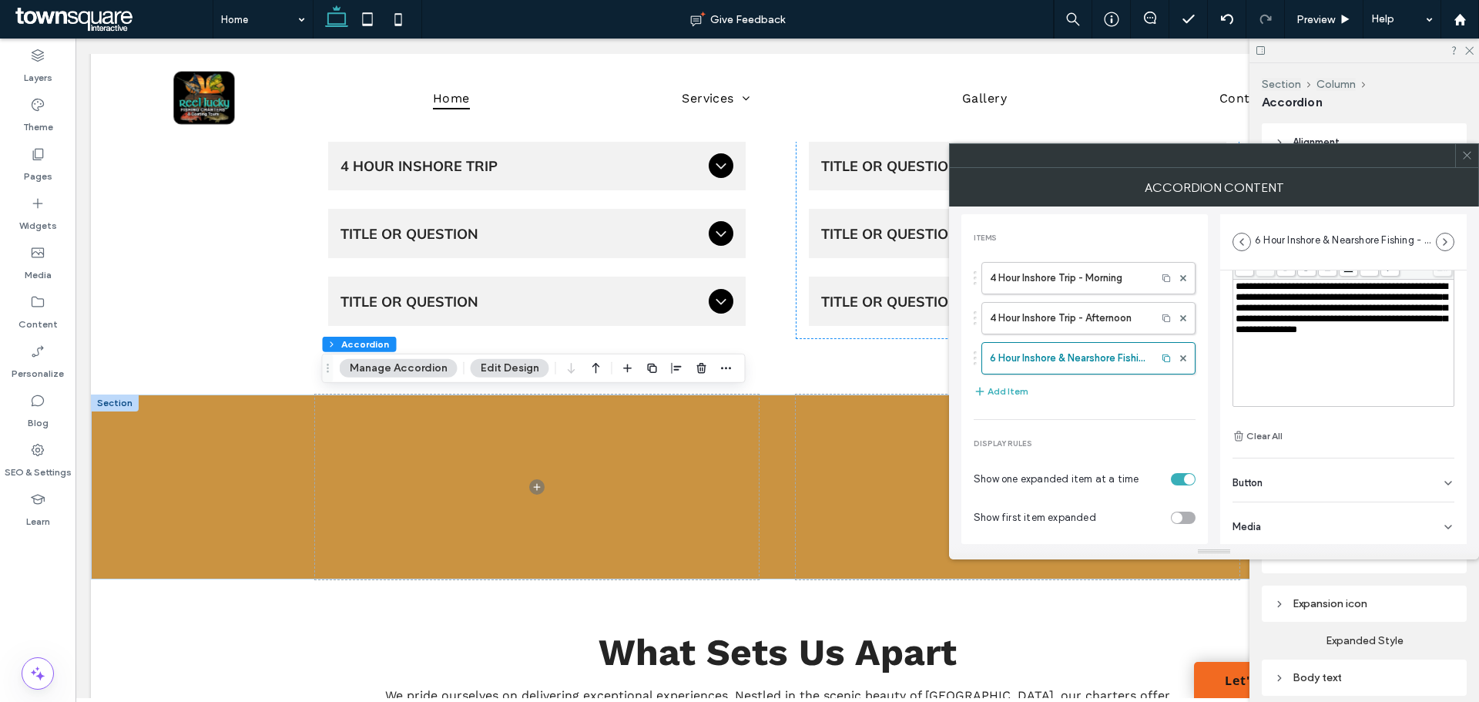
scroll to position [108, 0]
click at [1466, 157] on icon at bounding box center [1467, 155] width 12 height 12
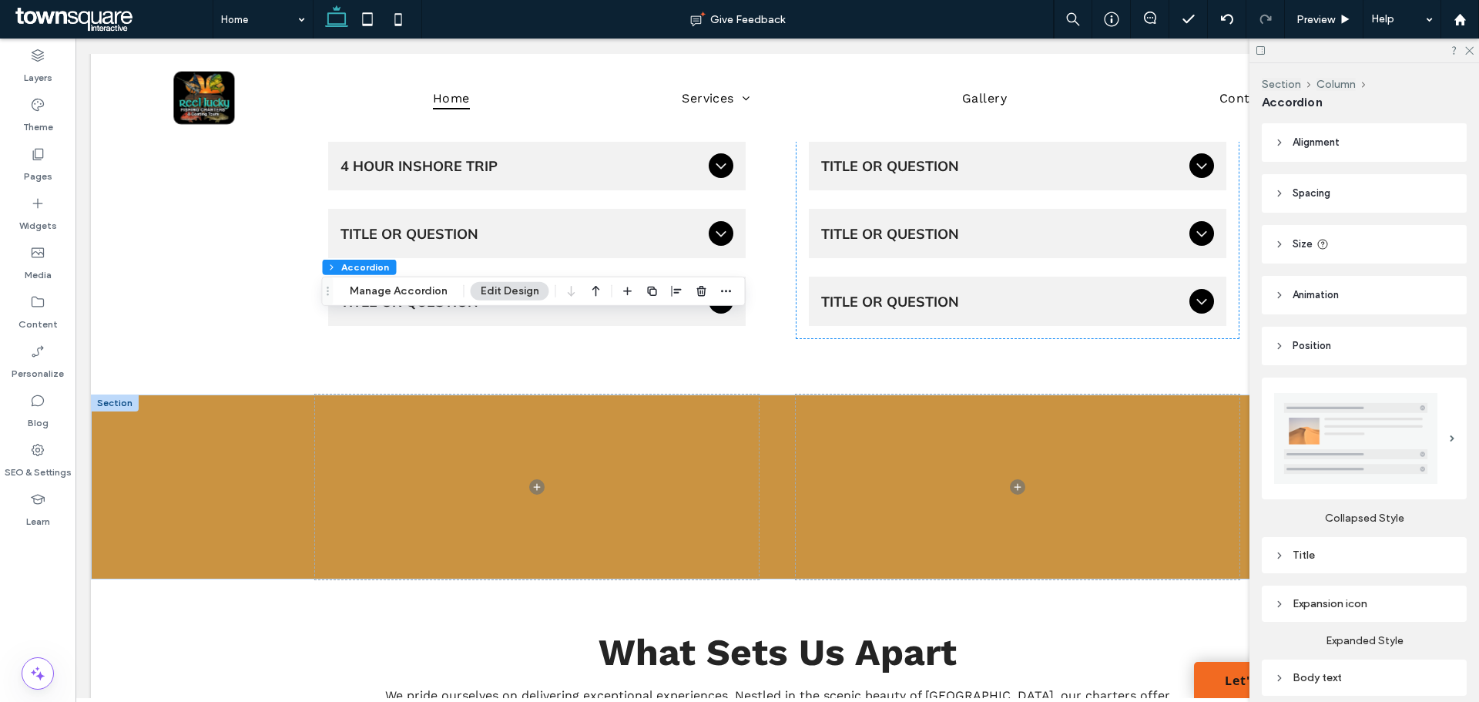
click at [384, 280] on div "Section Column Accordion Manage Accordion Edit Design" at bounding box center [534, 291] width 424 height 29
click at [388, 291] on button "Manage Accordion" at bounding box center [399, 291] width 118 height 18
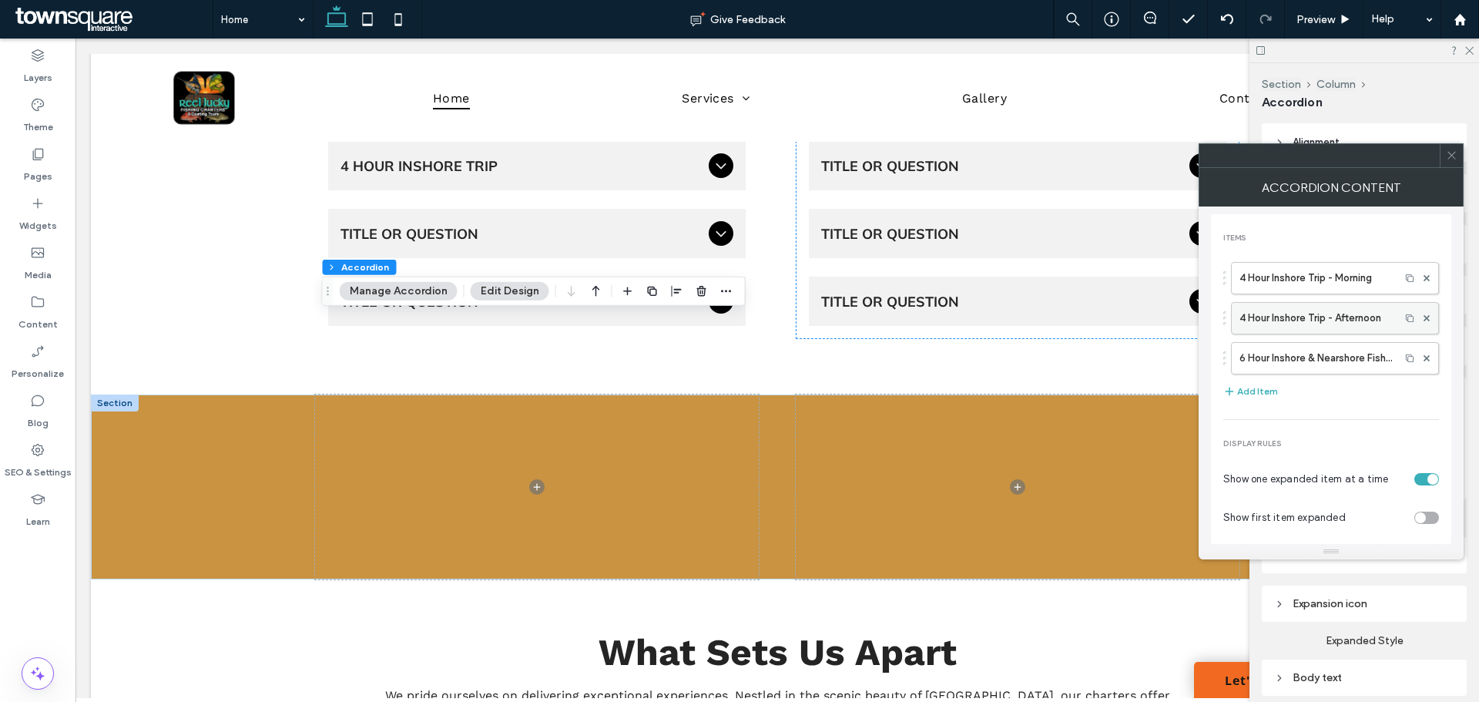
click at [1340, 311] on label "4 Hour Inshore Trip - Afternoon" at bounding box center [1316, 318] width 153 height 31
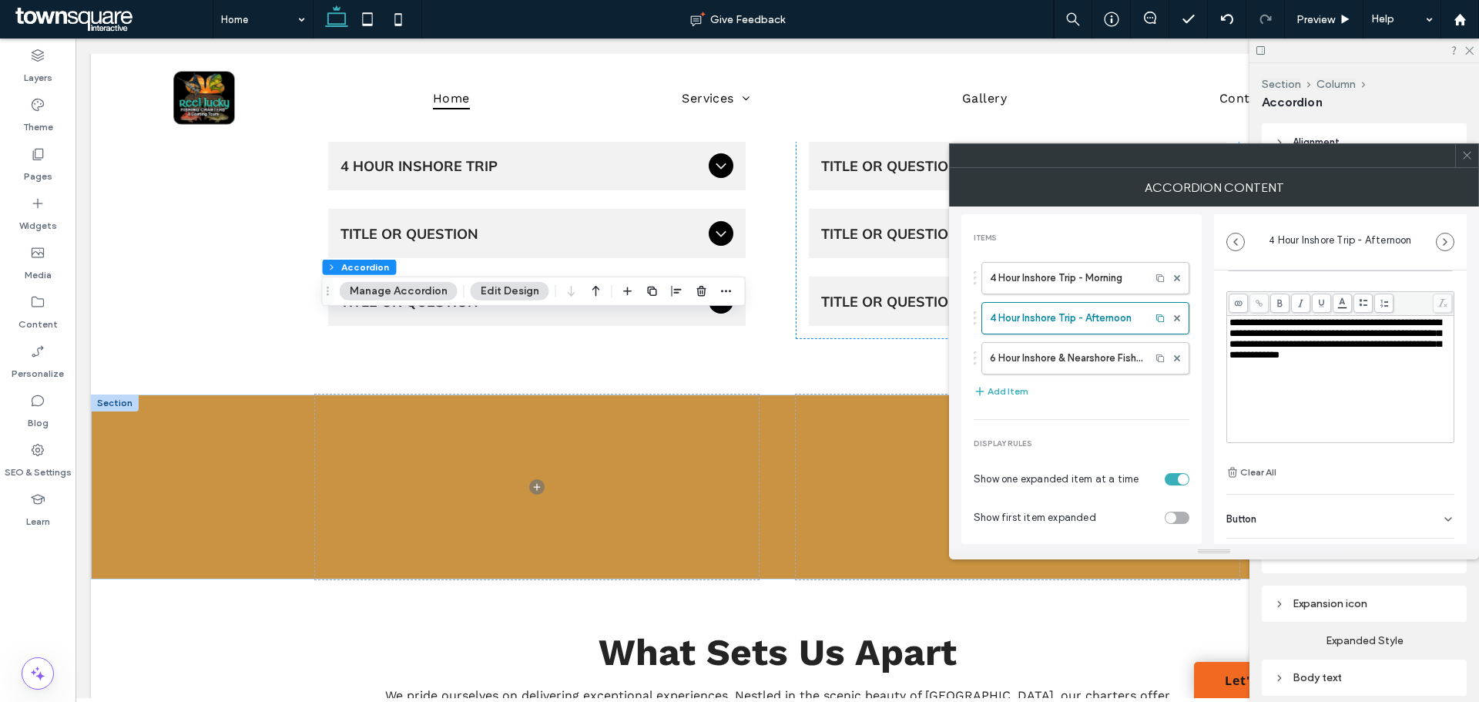
scroll to position [77, 0]
drag, startPoint x: 1253, startPoint y: 352, endPoint x: 1213, endPoint y: 311, distance: 56.7
click at [1213, 311] on div "**********" at bounding box center [1213, 374] width 505 height 337
drag, startPoint x: 1256, startPoint y: 330, endPoint x: 1364, endPoint y: 409, distance: 133.4
click at [1364, 409] on div "**********" at bounding box center [1341, 371] width 223 height 123
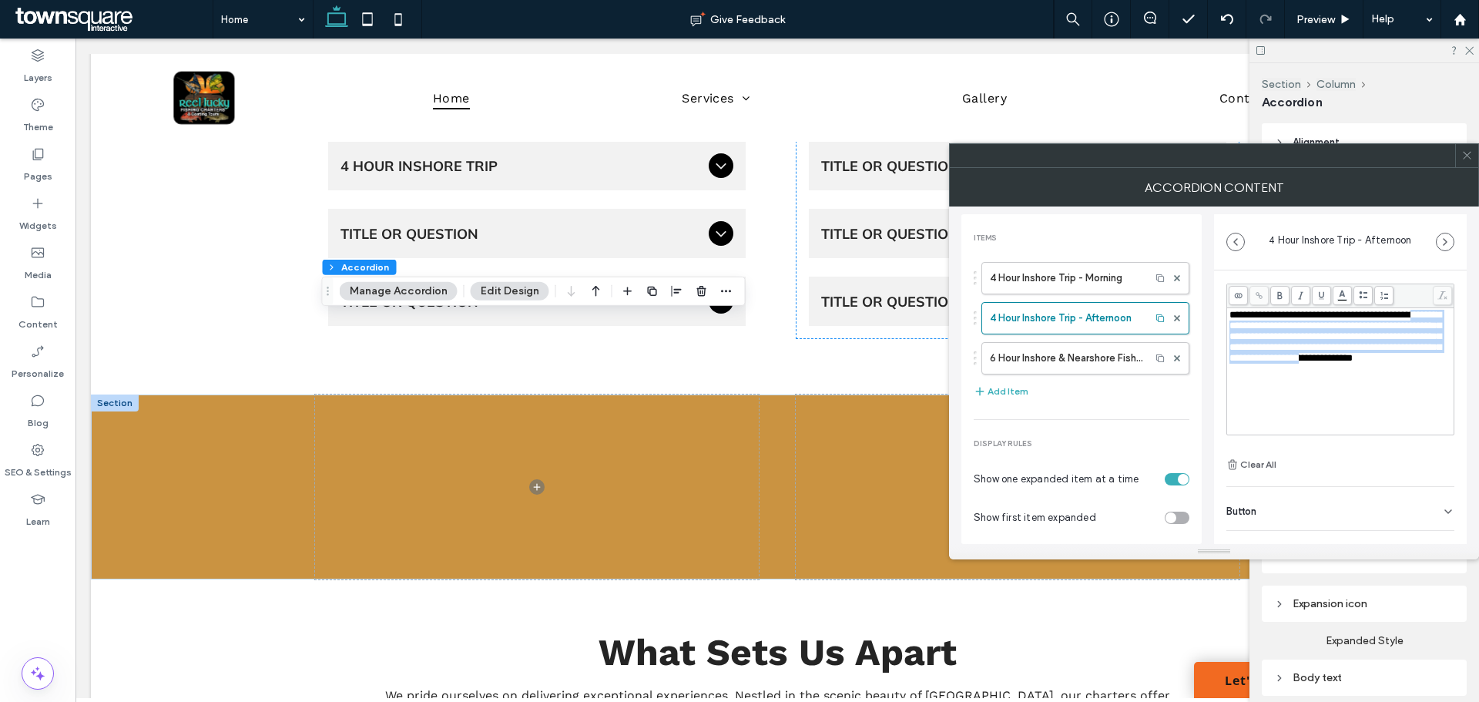
scroll to position [12, 0]
click at [1392, 384] on div "**********" at bounding box center [1341, 371] width 223 height 123
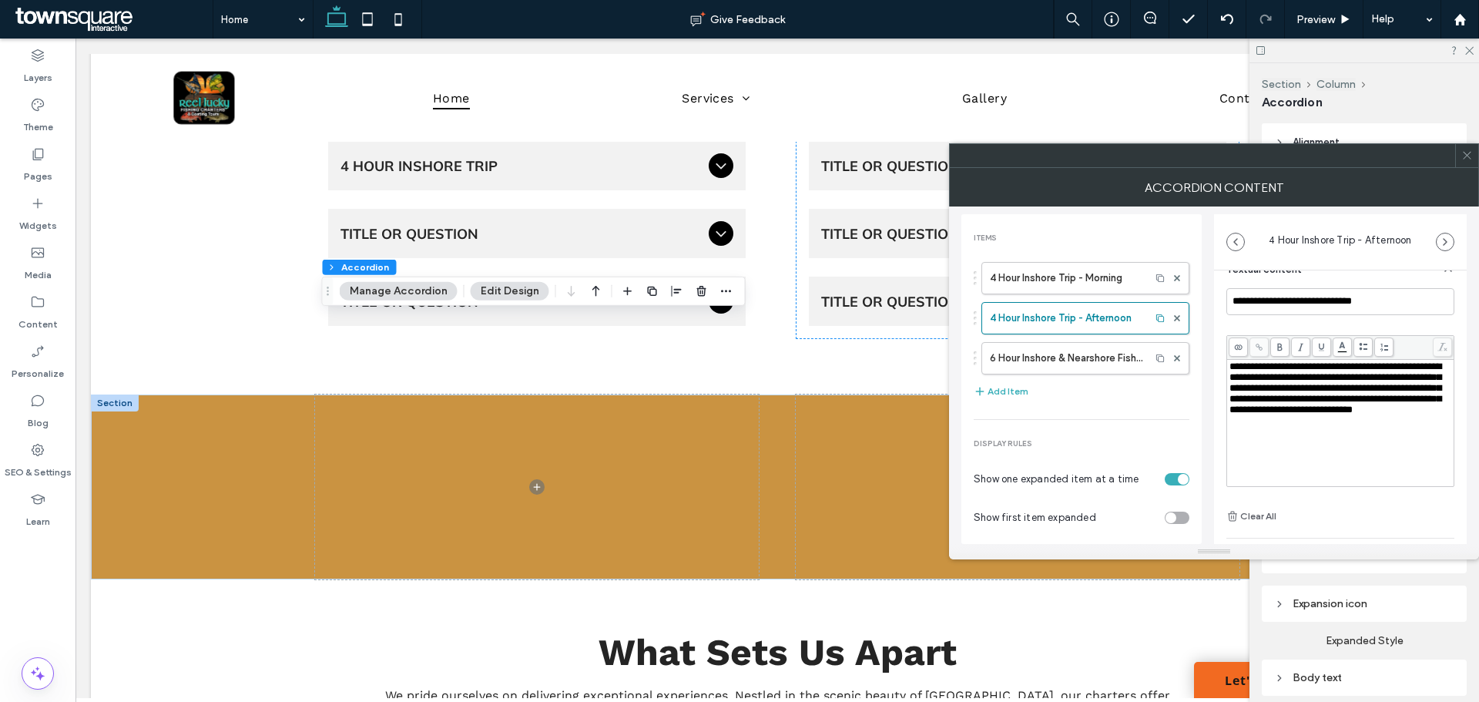
scroll to position [0, 0]
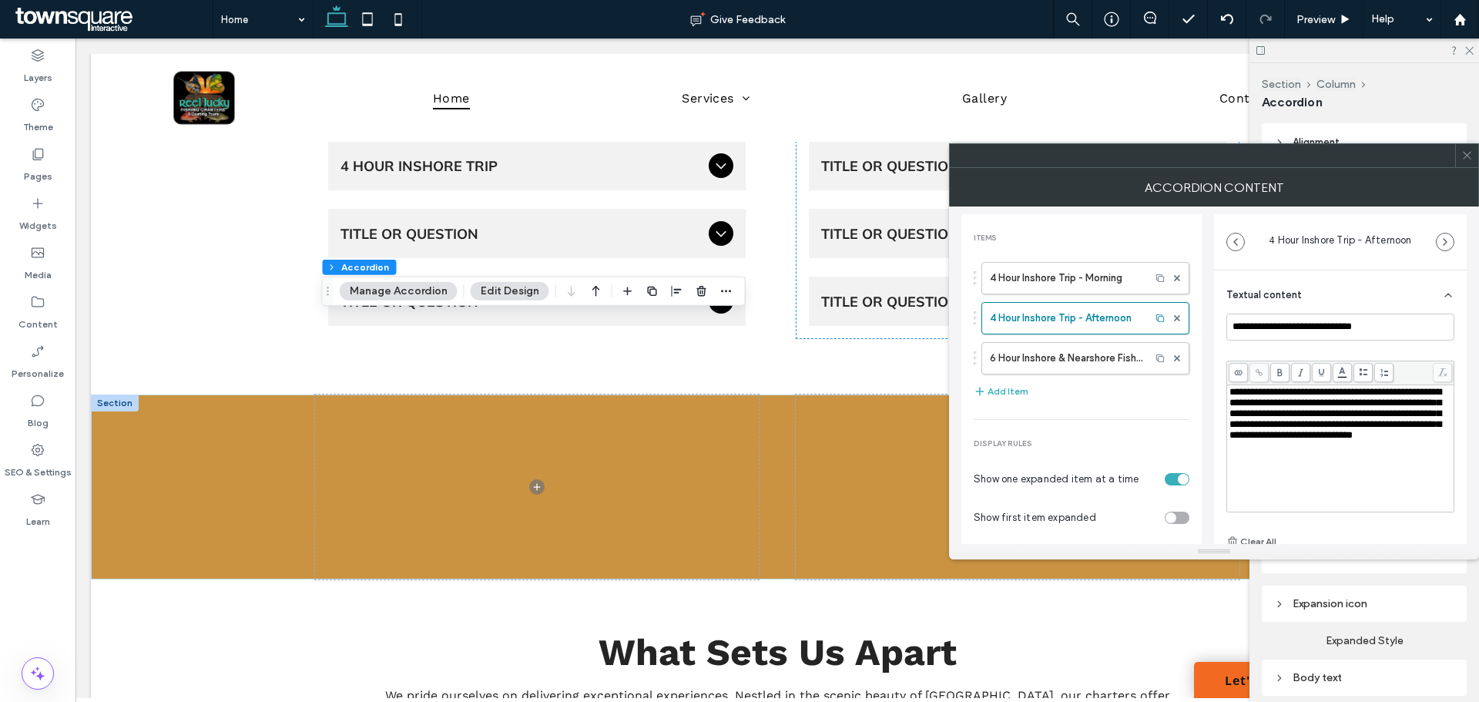
click at [1465, 163] on span at bounding box center [1467, 155] width 12 height 23
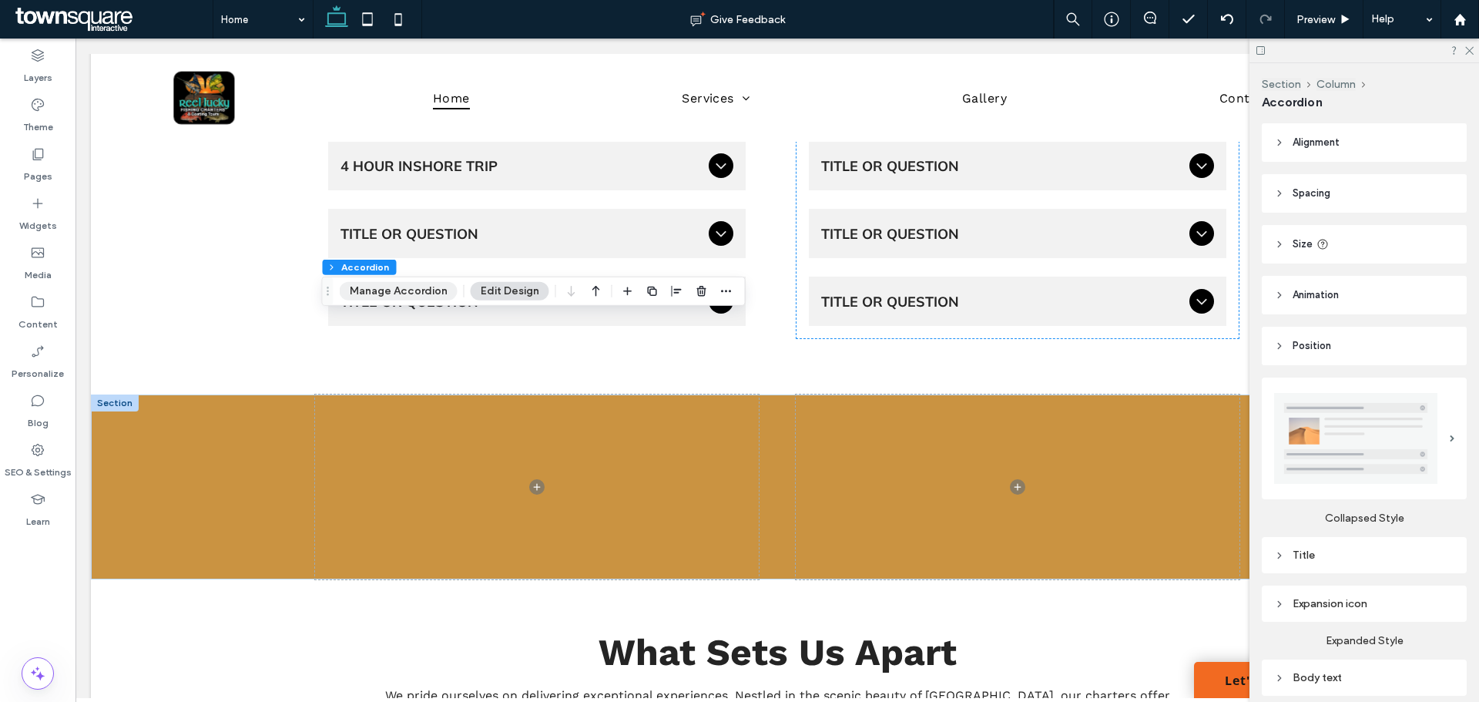
click at [436, 285] on button "Manage Accordion" at bounding box center [399, 291] width 118 height 18
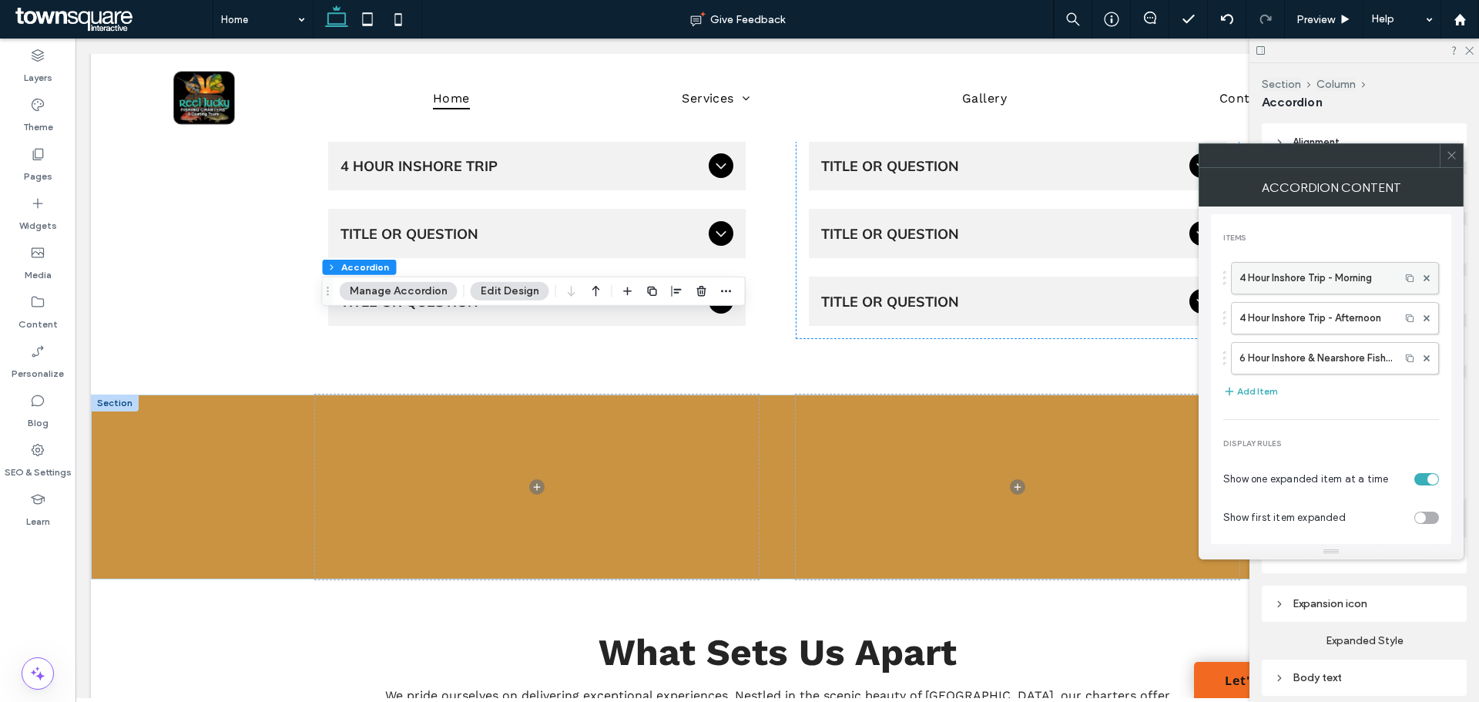
click at [1325, 280] on label "4 Hour Inshore Trip - Morning" at bounding box center [1316, 278] width 153 height 31
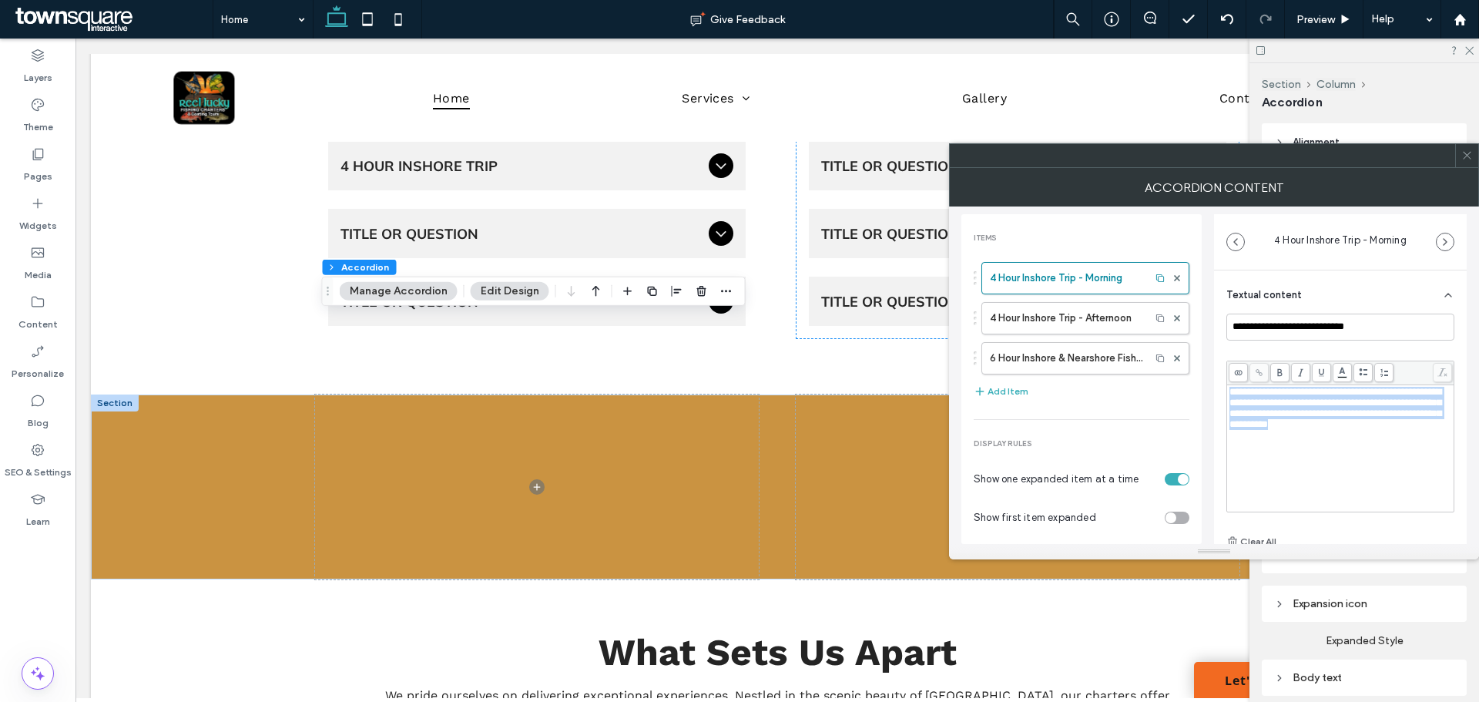
drag, startPoint x: 1431, startPoint y: 430, endPoint x: 1225, endPoint y: 380, distance: 211.7
click at [1225, 380] on div "**********" at bounding box center [1340, 460] width 253 height 381
click at [1465, 151] on icon at bounding box center [1467, 155] width 12 height 12
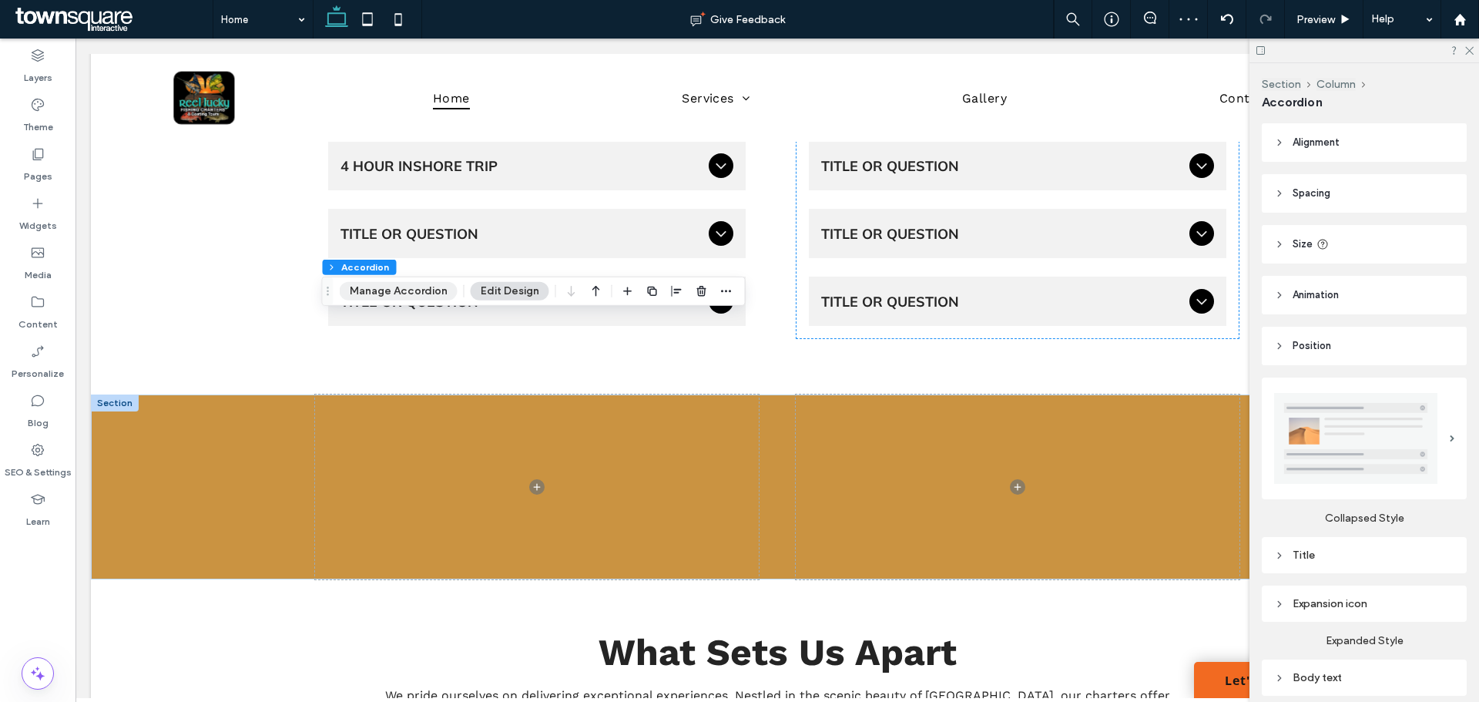
click at [394, 283] on button "Manage Accordion" at bounding box center [399, 291] width 118 height 18
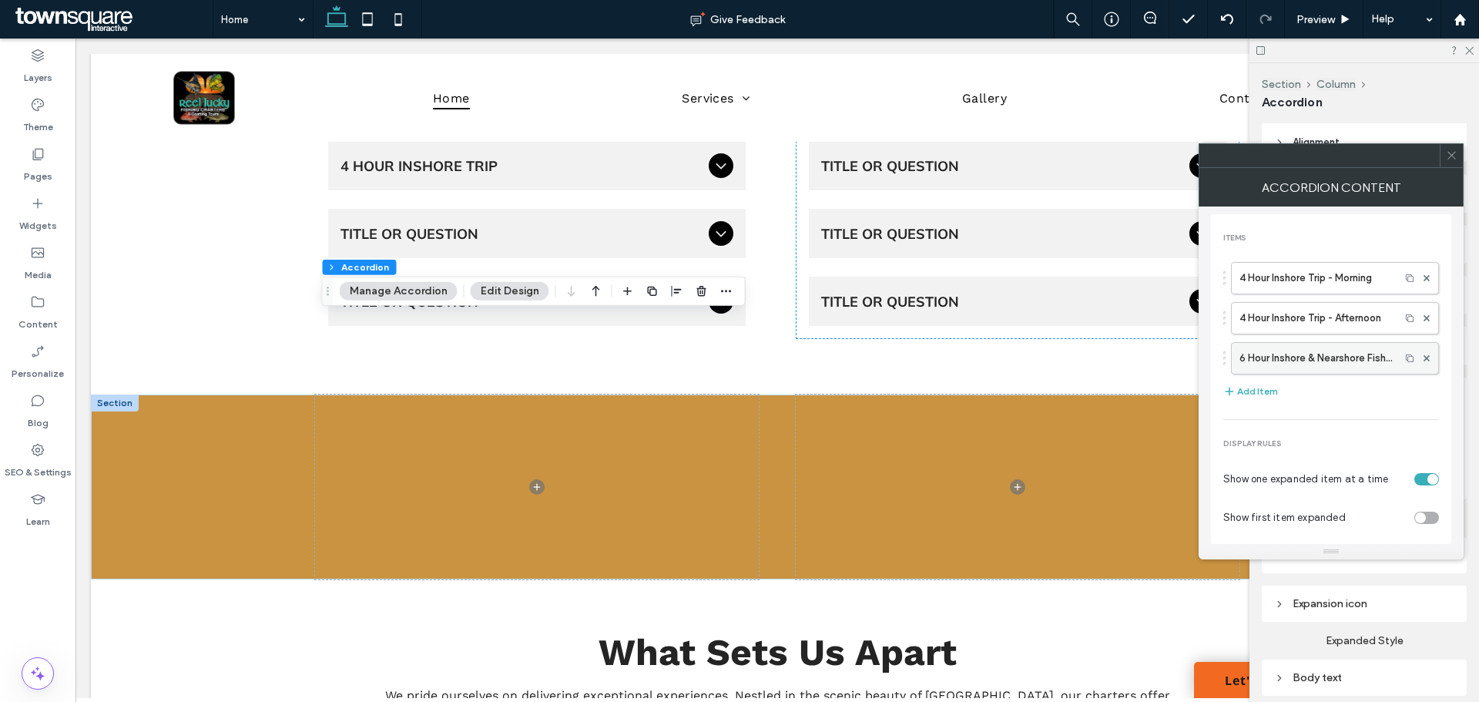
click at [1299, 363] on label "6 Hour Inshore & Nearshore Fishing - Morning" at bounding box center [1316, 358] width 153 height 31
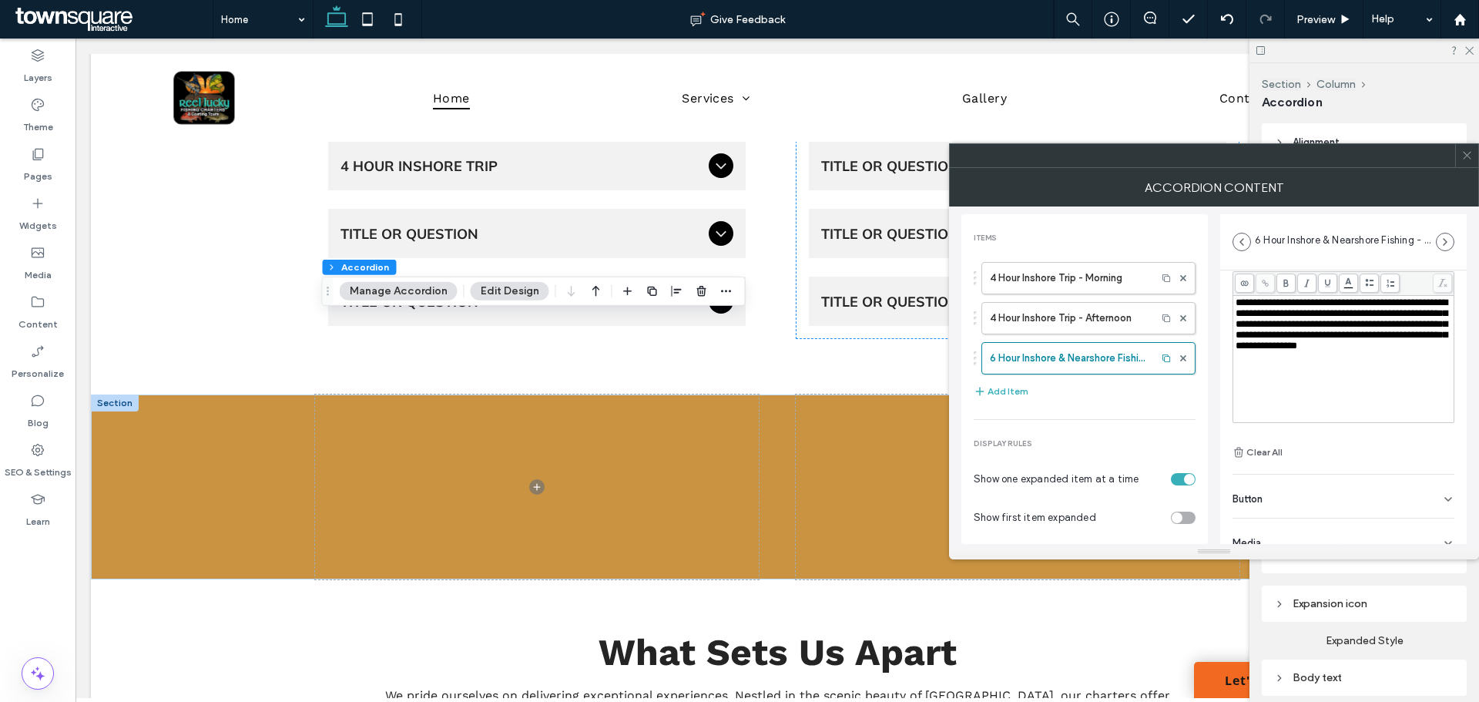
scroll to position [108, 0]
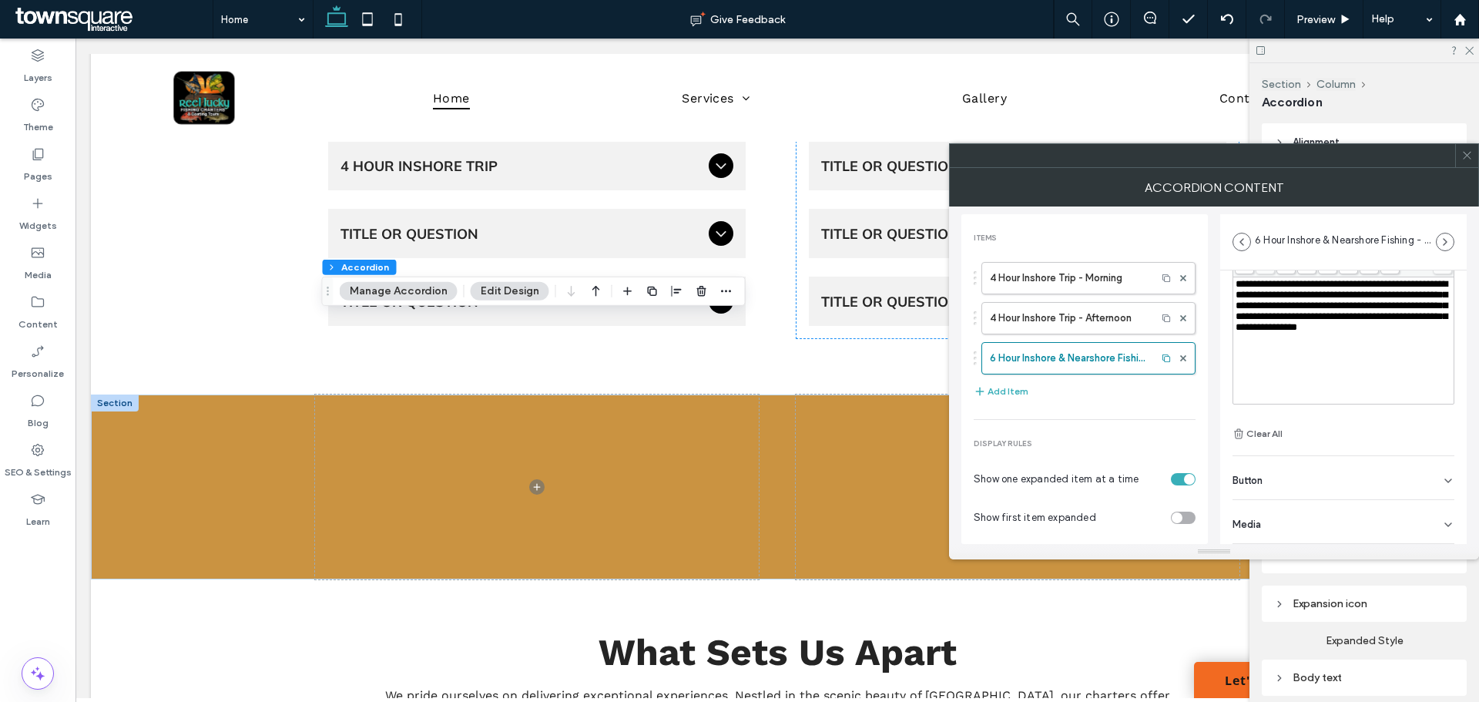
click at [1287, 496] on div "Button" at bounding box center [1344, 477] width 222 height 43
click at [1436, 513] on icon at bounding box center [1441, 512] width 14 height 14
drag, startPoint x: 1353, startPoint y: 511, endPoint x: 1210, endPoint y: 519, distance: 142.8
click at [1210, 519] on div "**********" at bounding box center [1213, 374] width 505 height 337
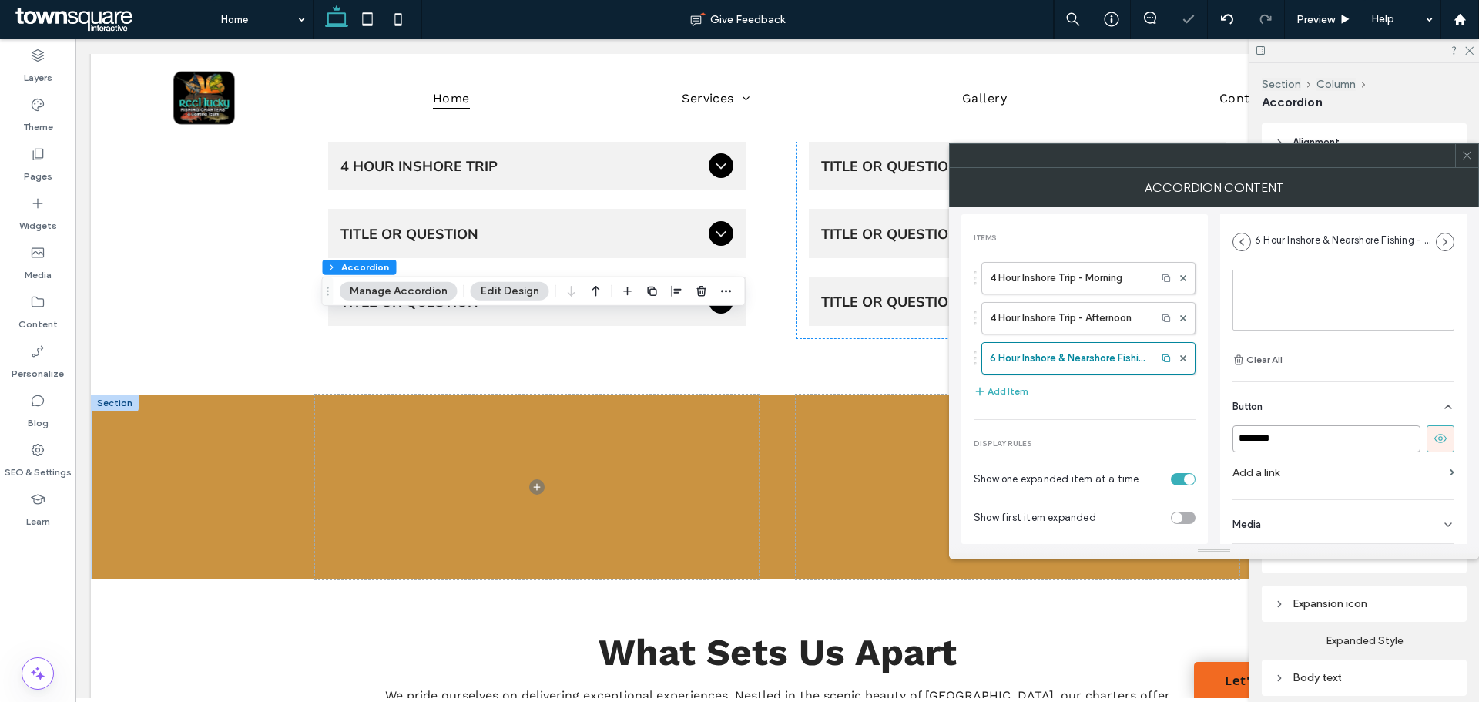
type input "********"
click at [1282, 479] on label "Add a link" at bounding box center [1338, 472] width 211 height 29
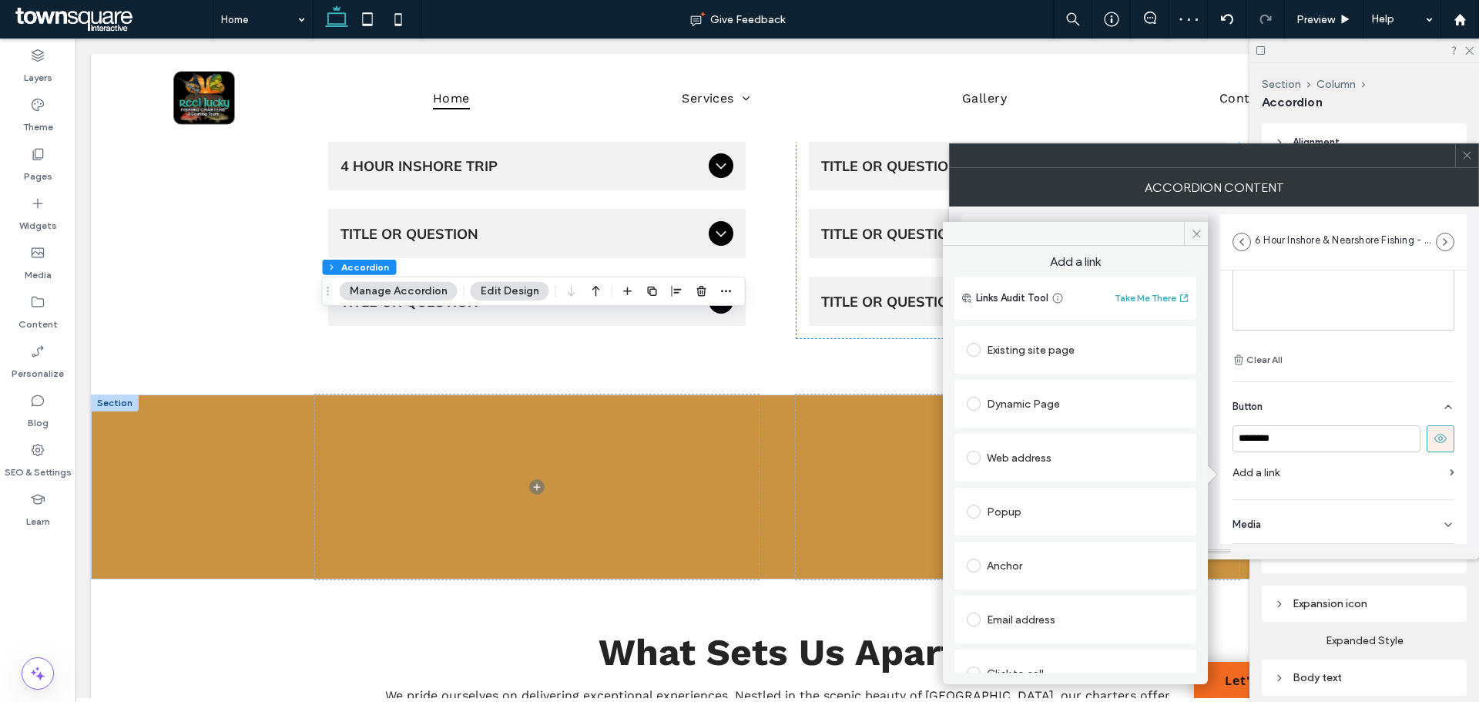
click at [979, 354] on label at bounding box center [977, 350] width 20 height 14
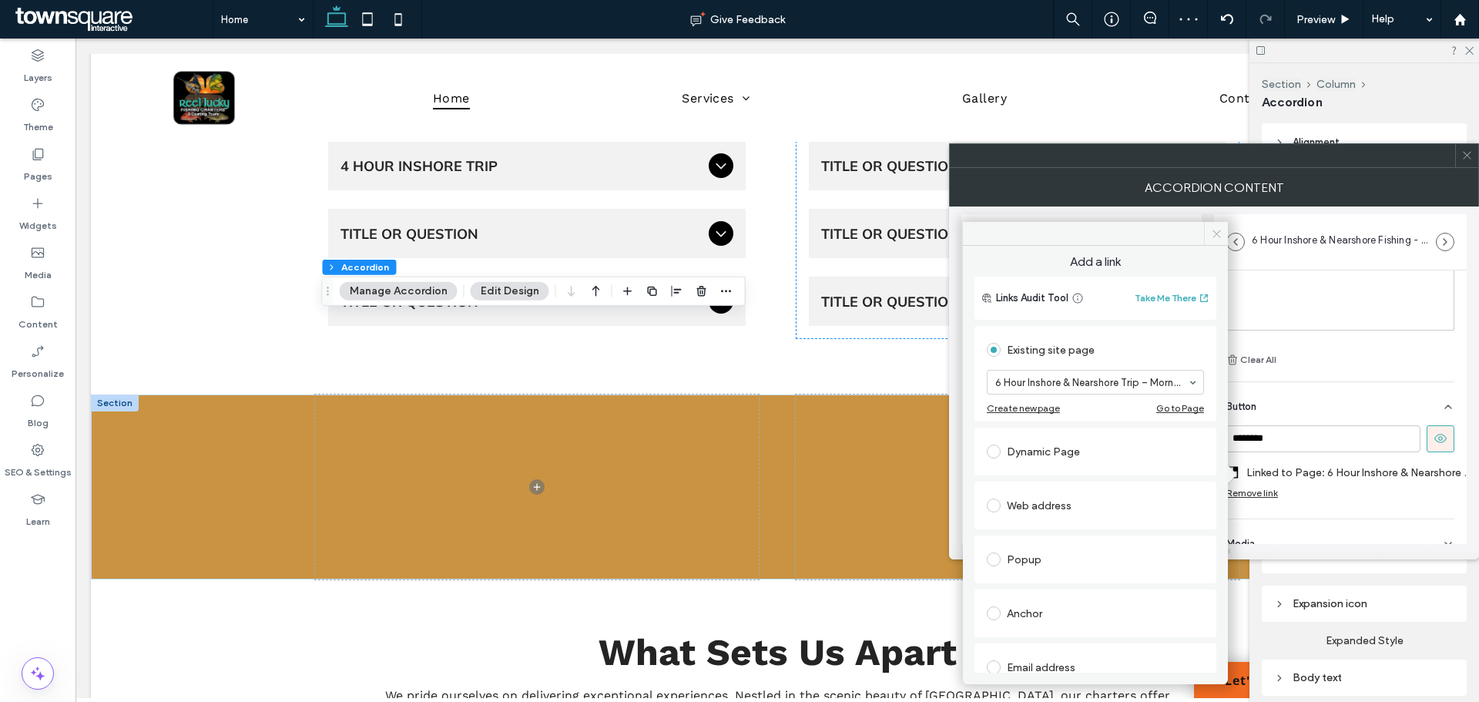
click at [1215, 235] on use at bounding box center [1217, 234] width 8 height 8
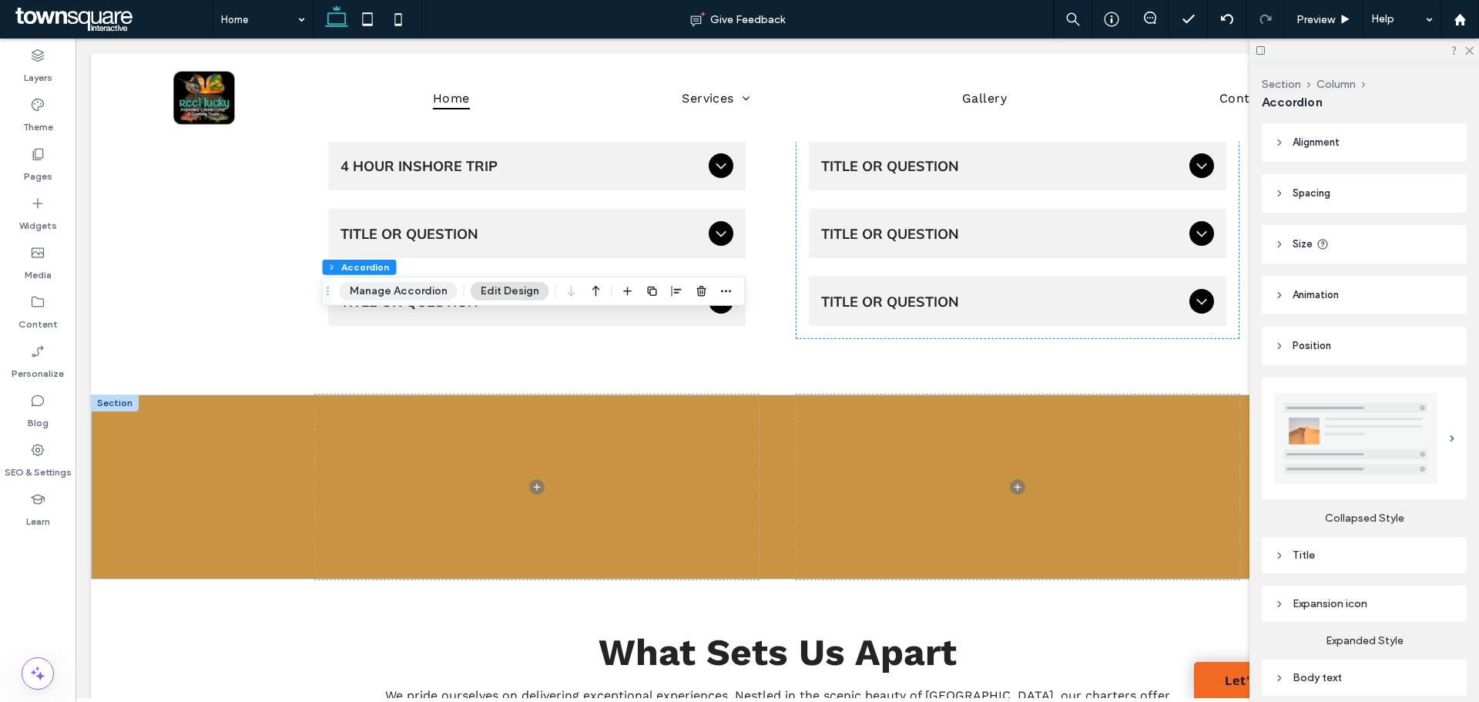
click at [393, 285] on button "Manage Accordion" at bounding box center [399, 291] width 118 height 18
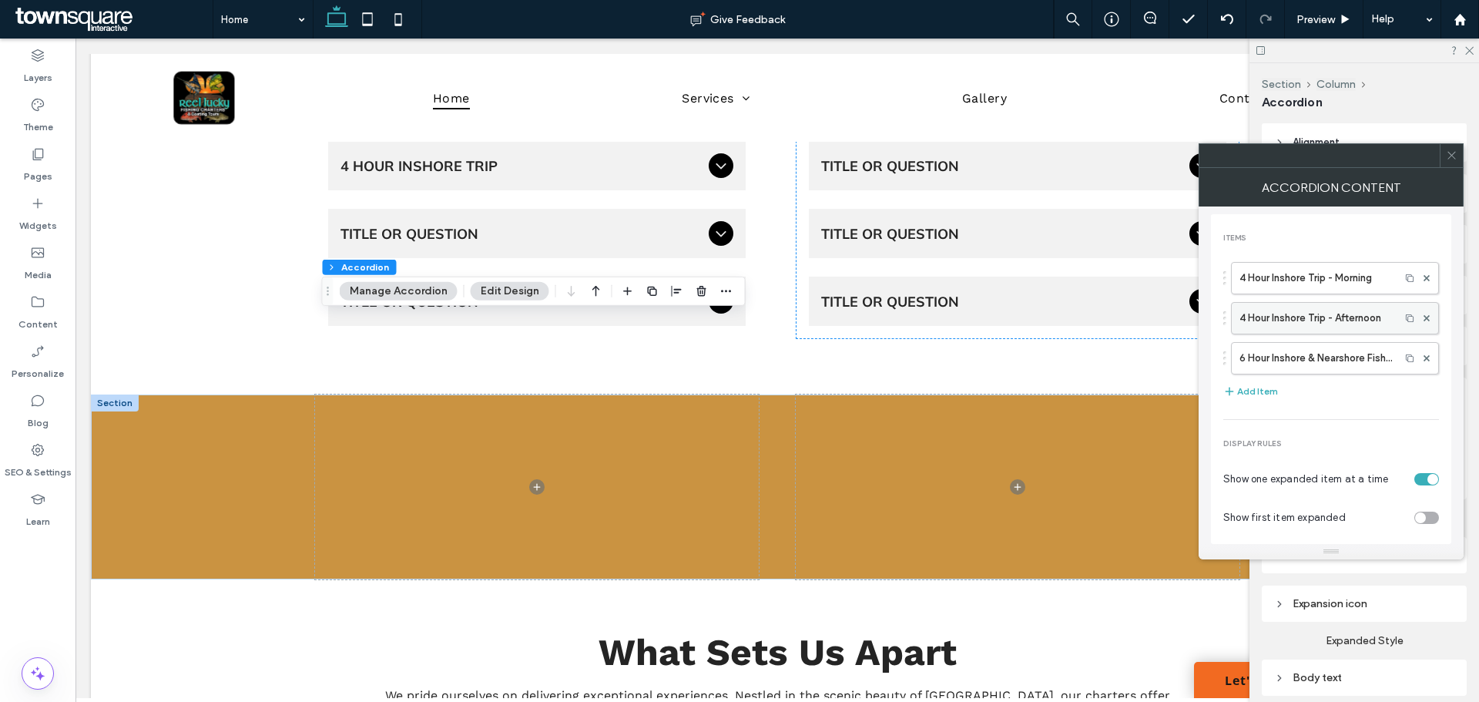
click at [1312, 328] on label "4 Hour Inshore Trip - Afternoon" at bounding box center [1316, 318] width 153 height 31
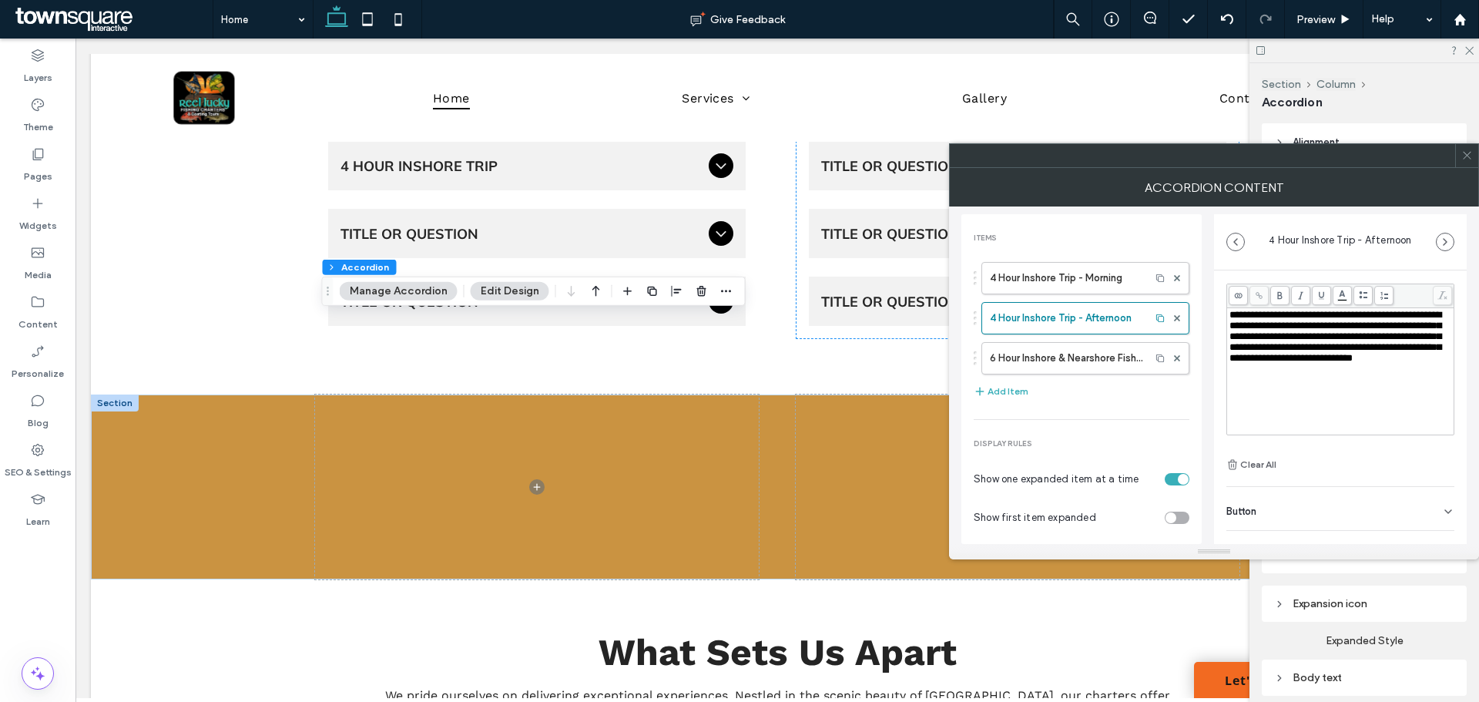
scroll to position [108, 0]
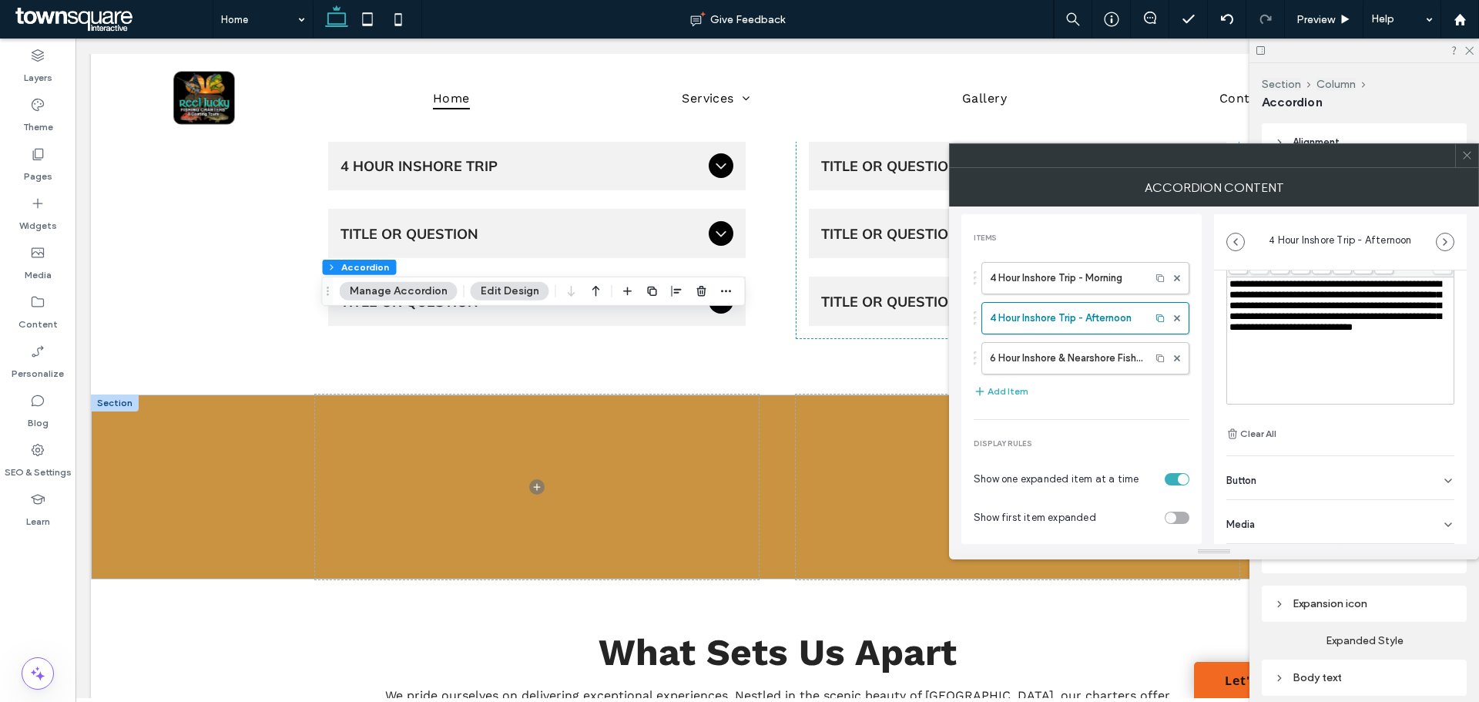
click at [1303, 478] on div "Button" at bounding box center [1340, 477] width 228 height 43
drag, startPoint x: 1311, startPoint y: 502, endPoint x: 1183, endPoint y: 502, distance: 127.9
click at [1183, 502] on div "**********" at bounding box center [1213, 374] width 505 height 337
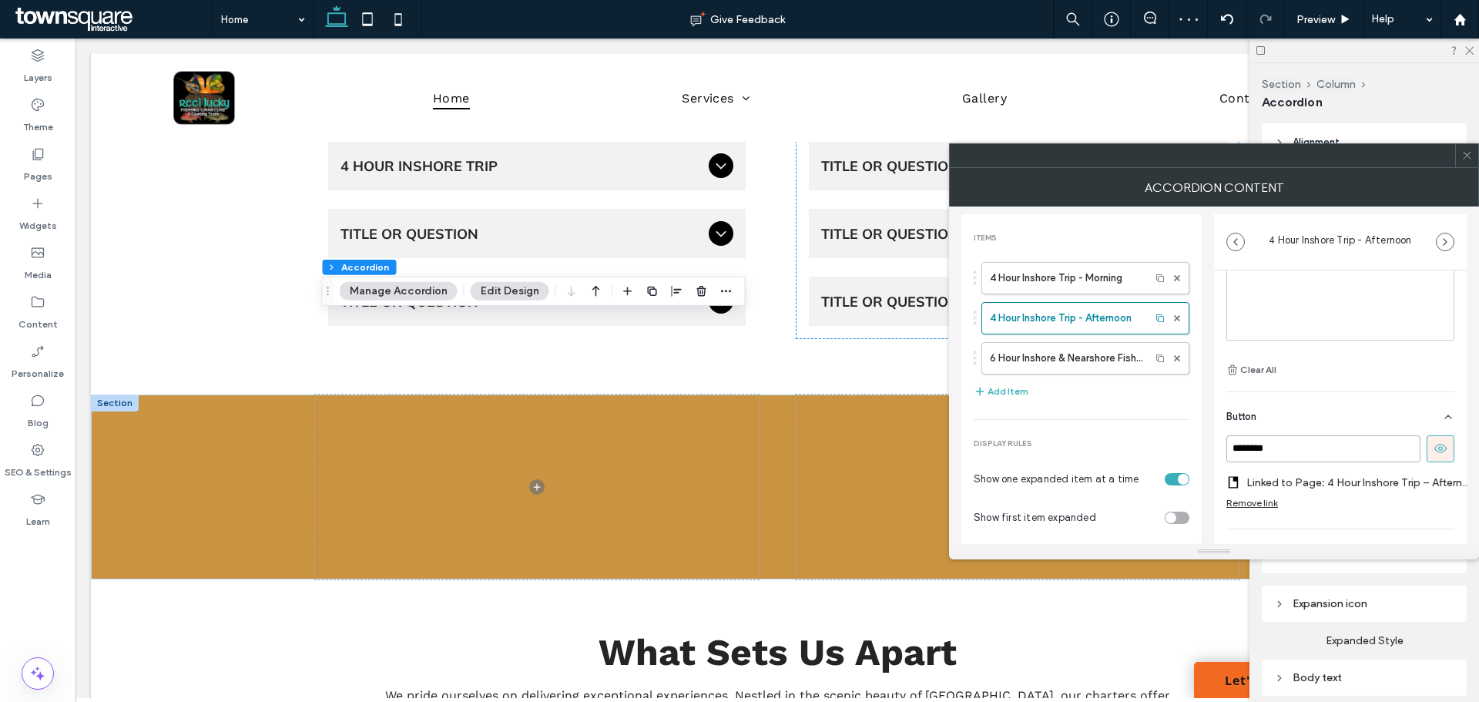
scroll to position [213, 0]
type input "********"
click at [1471, 164] on span at bounding box center [1467, 155] width 12 height 23
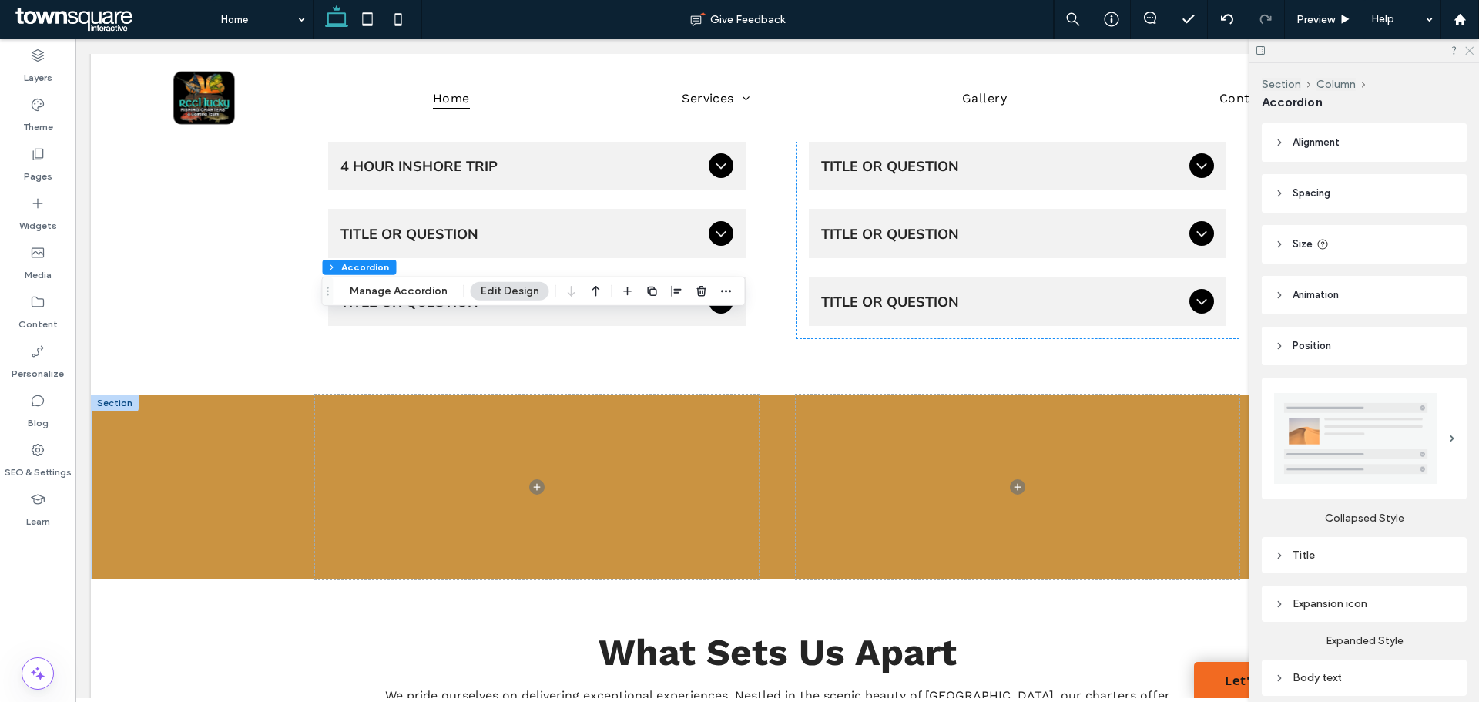
click at [1471, 47] on icon at bounding box center [1469, 50] width 10 height 10
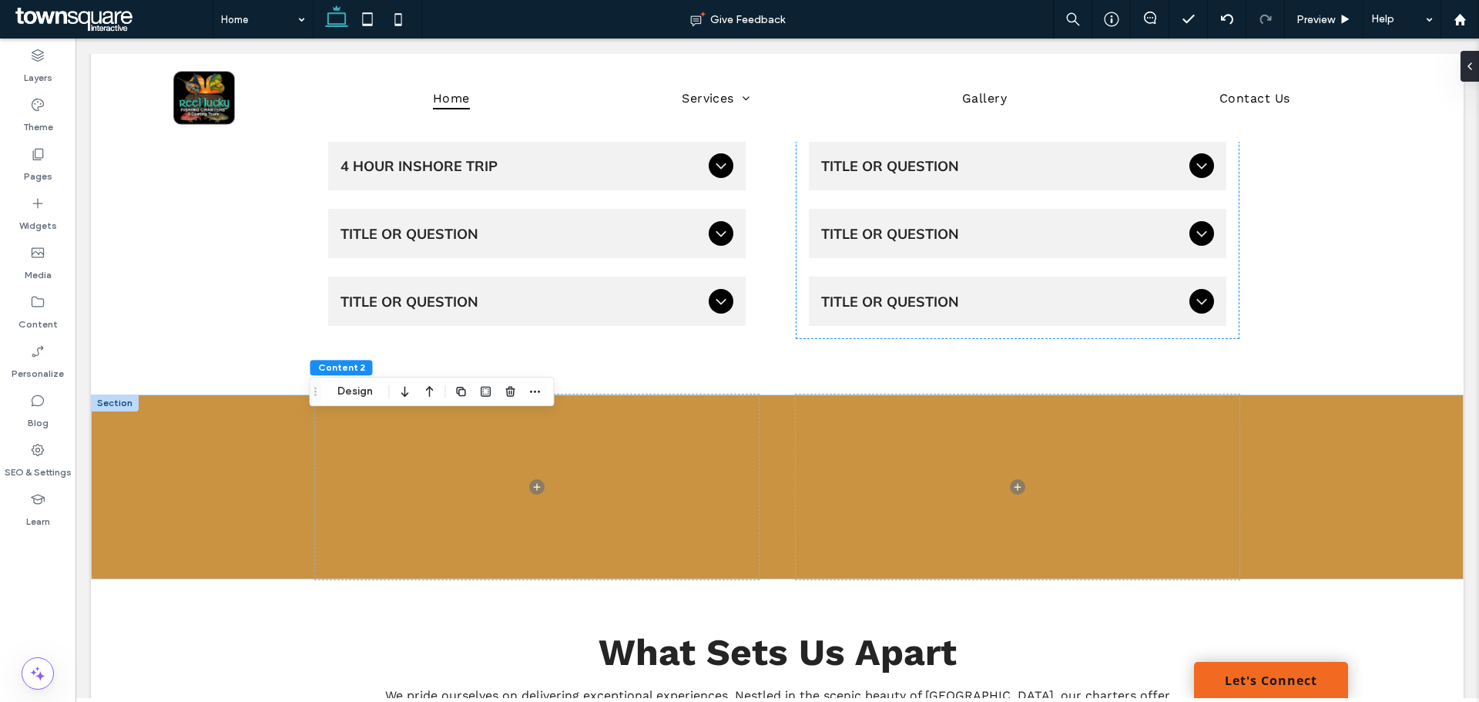
click at [1154, 11] on div at bounding box center [1150, 19] width 39 height 39
click at [1149, 12] on use at bounding box center [1150, 18] width 12 height 12
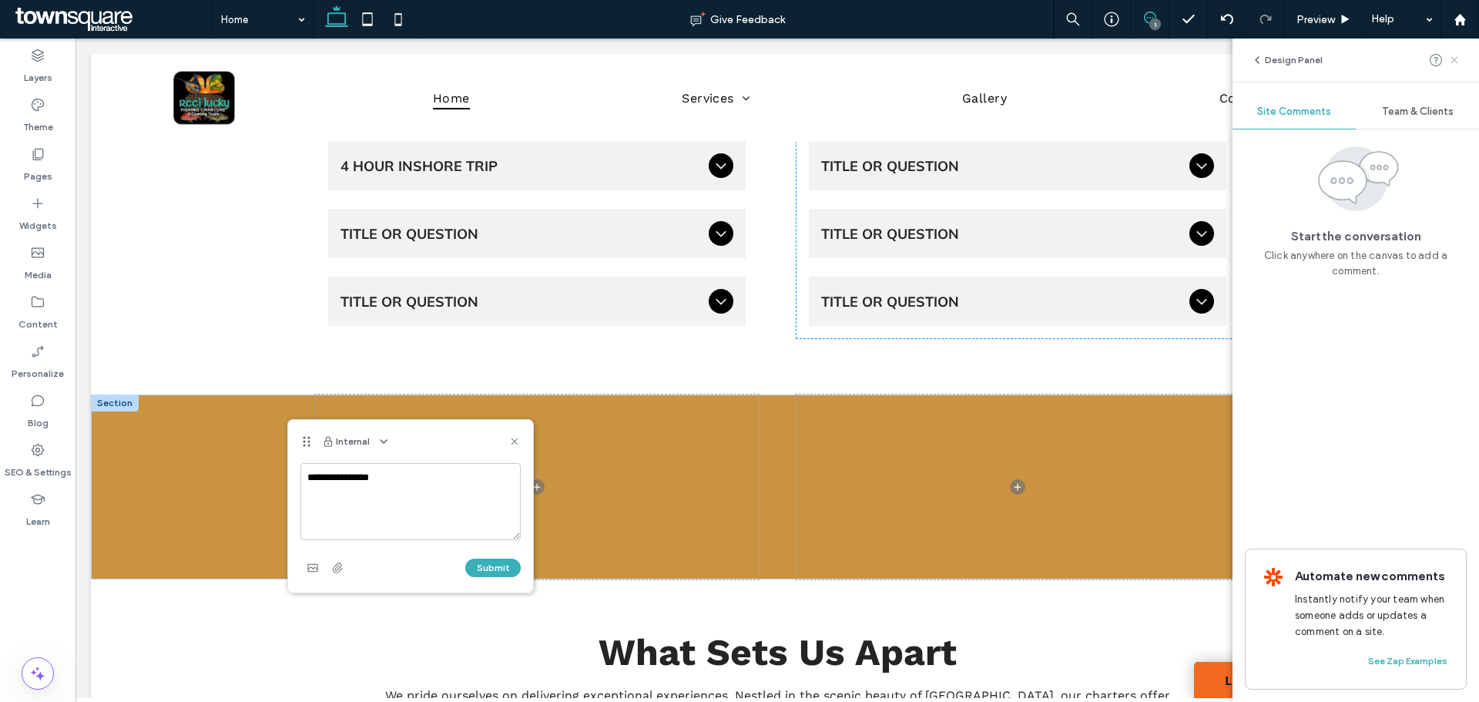
type textarea "**********"
click at [1454, 59] on use at bounding box center [1454, 59] width 7 height 7
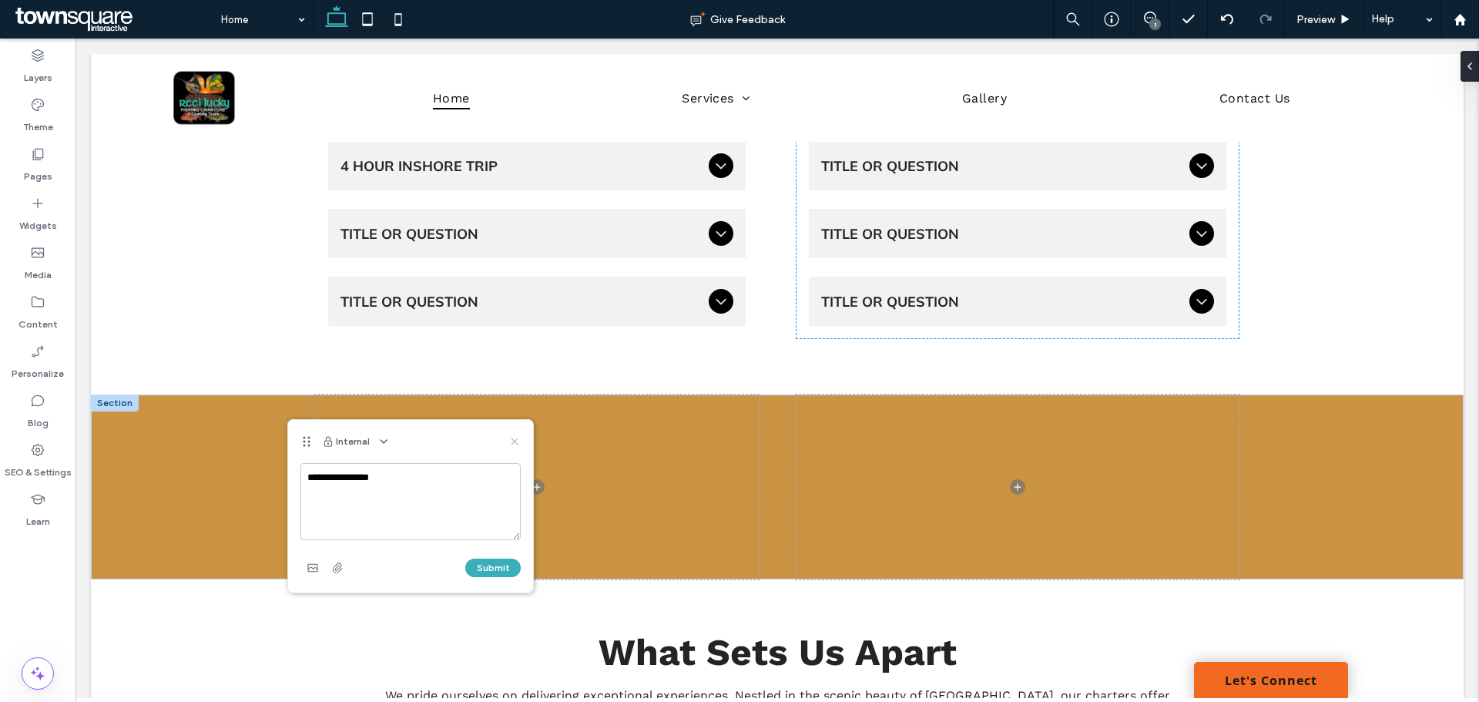
click at [510, 443] on icon at bounding box center [514, 441] width 12 height 12
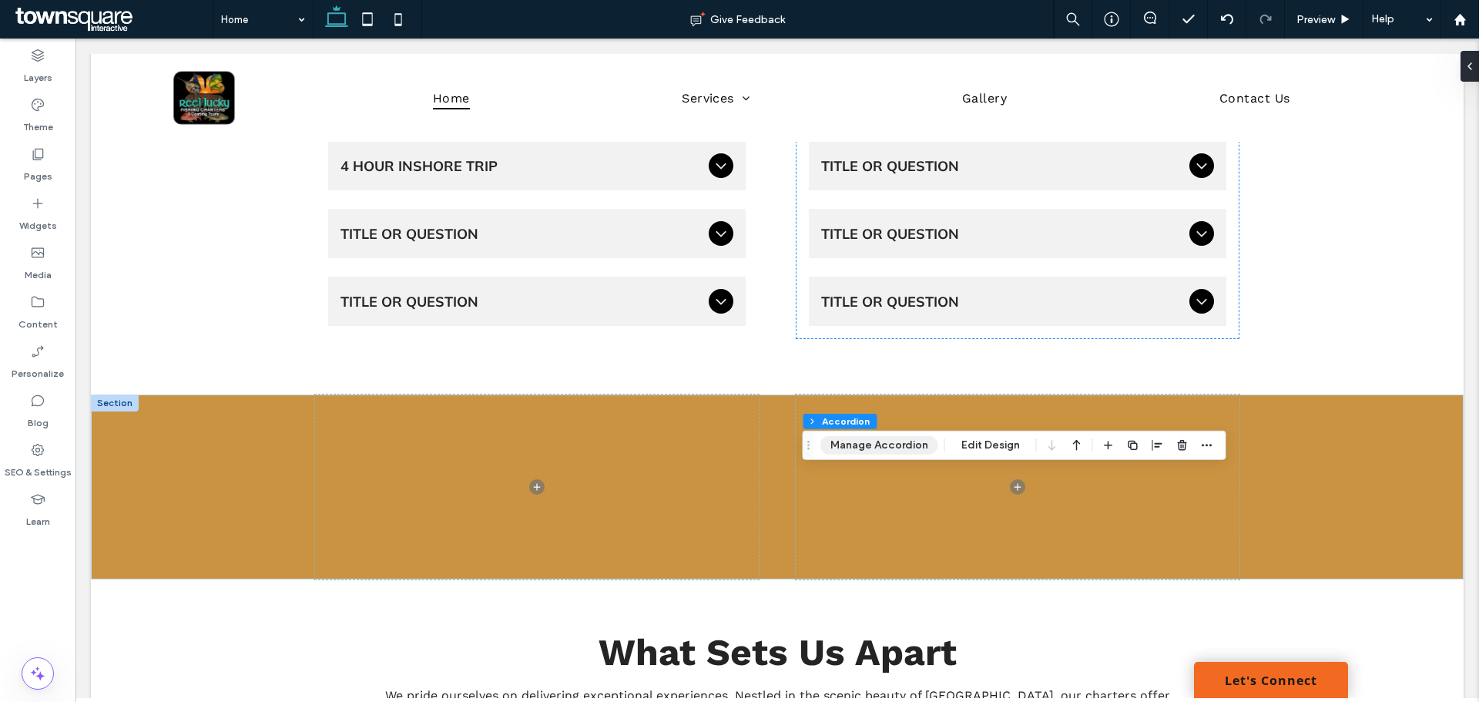
click at [897, 442] on button "Manage Accordion" at bounding box center [879, 445] width 118 height 18
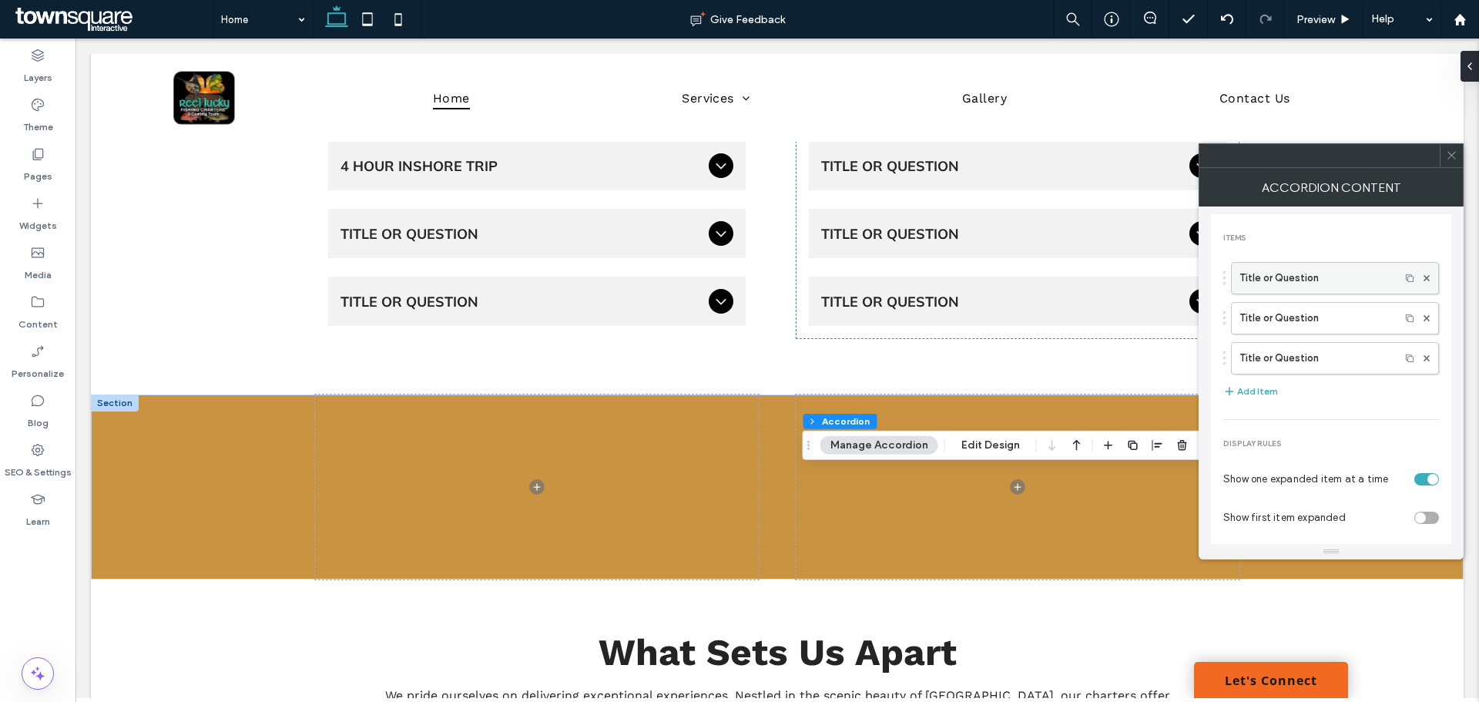
click at [1303, 280] on label "Title or Question" at bounding box center [1316, 278] width 153 height 31
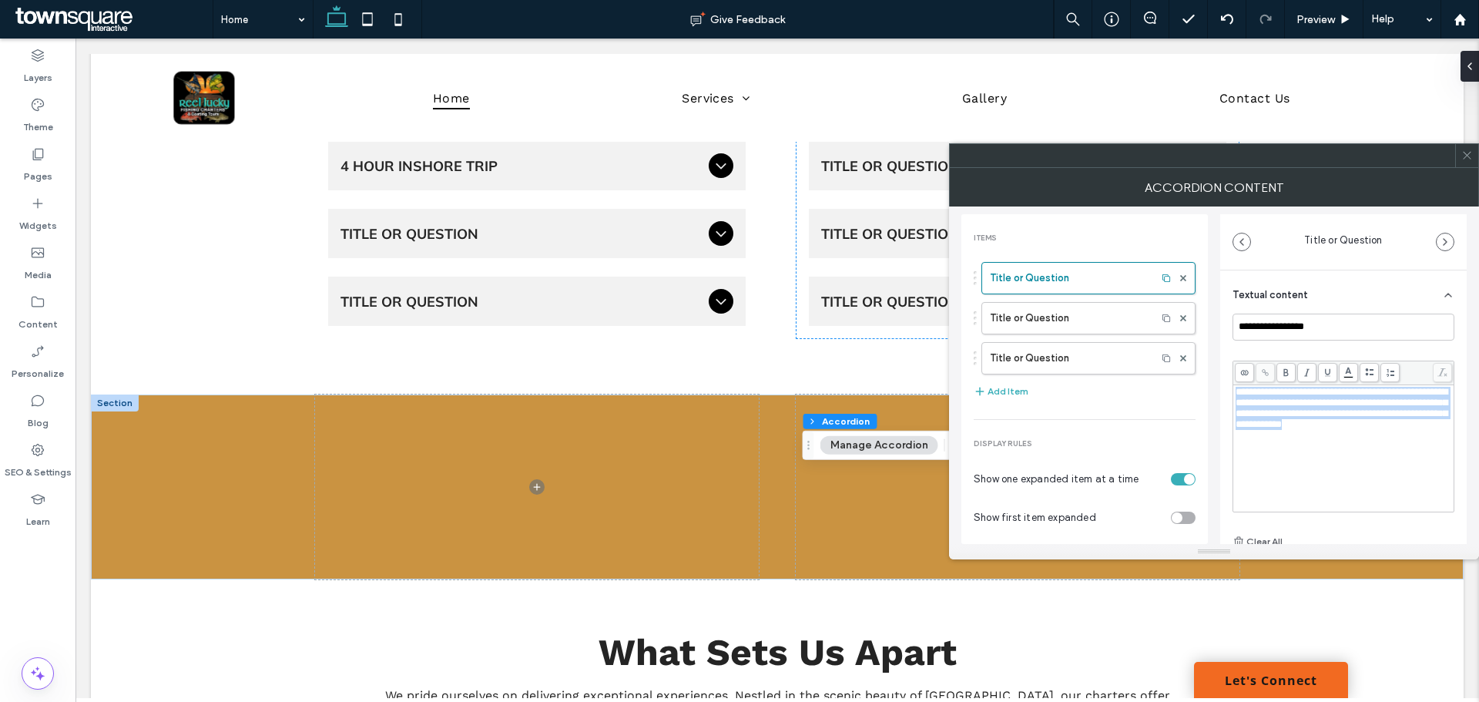
drag, startPoint x: 1273, startPoint y: 438, endPoint x: 1225, endPoint y: 384, distance: 72.0
click at [1225, 384] on div "**********" at bounding box center [1343, 460] width 247 height 381
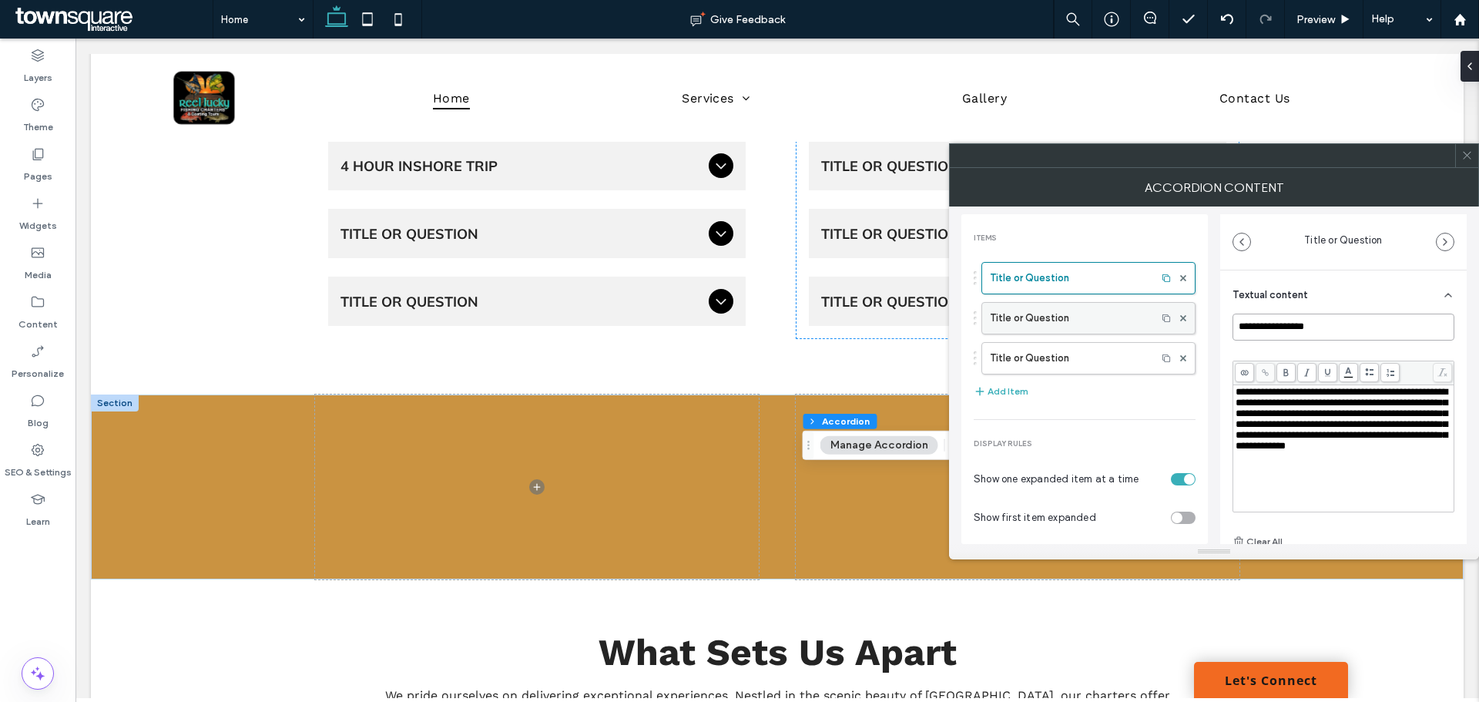
drag, startPoint x: 1325, startPoint y: 324, endPoint x: 1150, endPoint y: 331, distance: 175.0
click at [1150, 331] on div "**********" at bounding box center [1213, 374] width 505 height 337
type input "**********"
click at [38, 162] on label "Pages" at bounding box center [38, 173] width 29 height 22
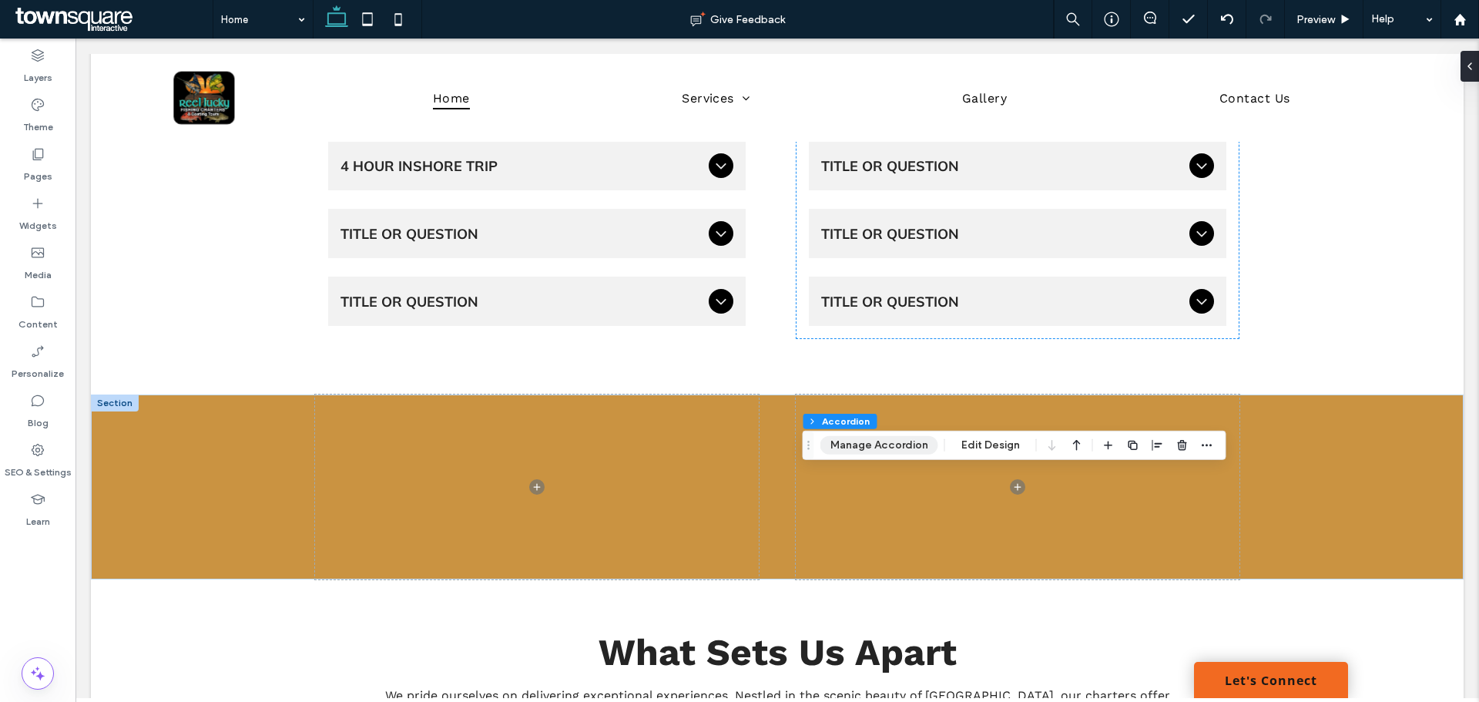
click at [897, 447] on button "Manage Accordion" at bounding box center [879, 445] width 118 height 18
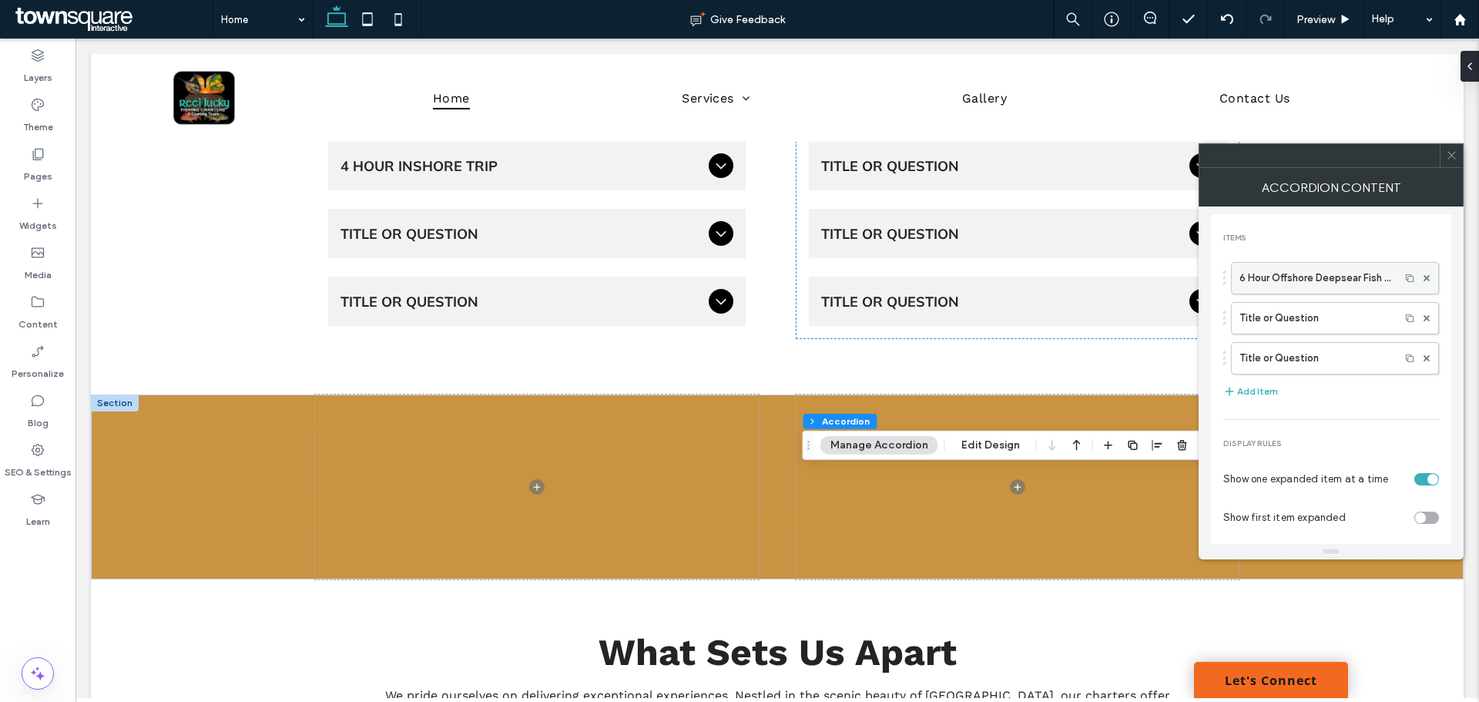
click at [1307, 284] on label "6 Hour Offshore Deepsear Fish Trip" at bounding box center [1316, 278] width 153 height 31
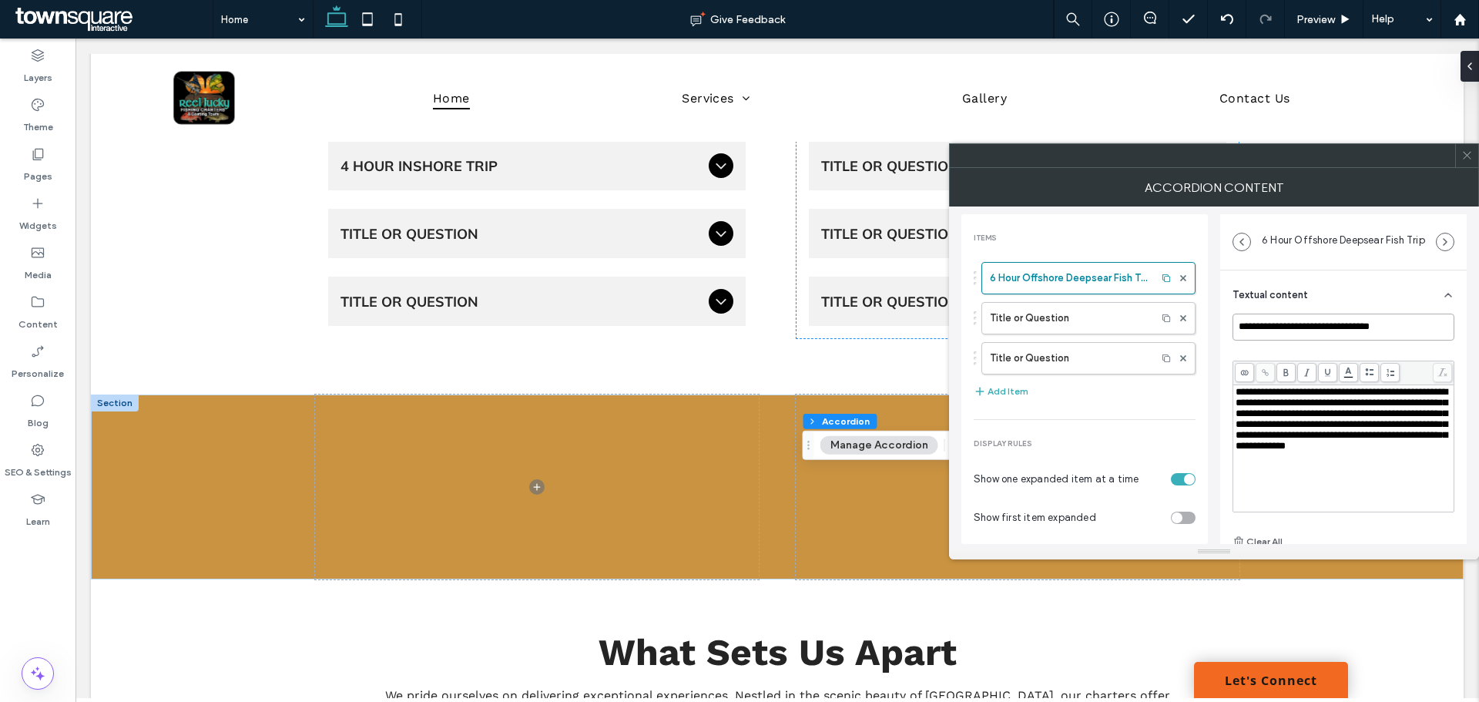
click at [1354, 330] on input "**********" at bounding box center [1344, 327] width 222 height 27
click at [1417, 322] on input "**********" at bounding box center [1344, 327] width 222 height 27
type input "**********"
click at [1469, 168] on div "Accordion Content" at bounding box center [1214, 187] width 530 height 39
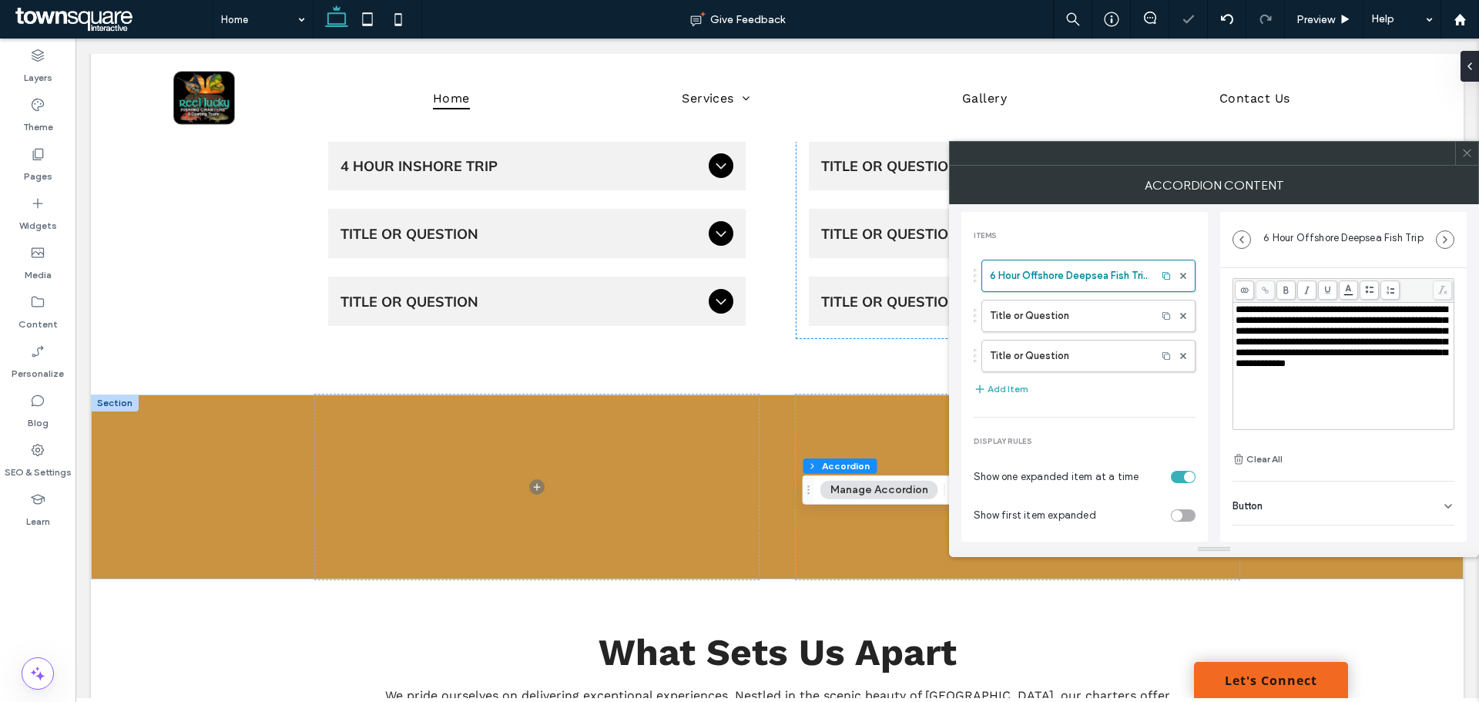
scroll to position [108, 0]
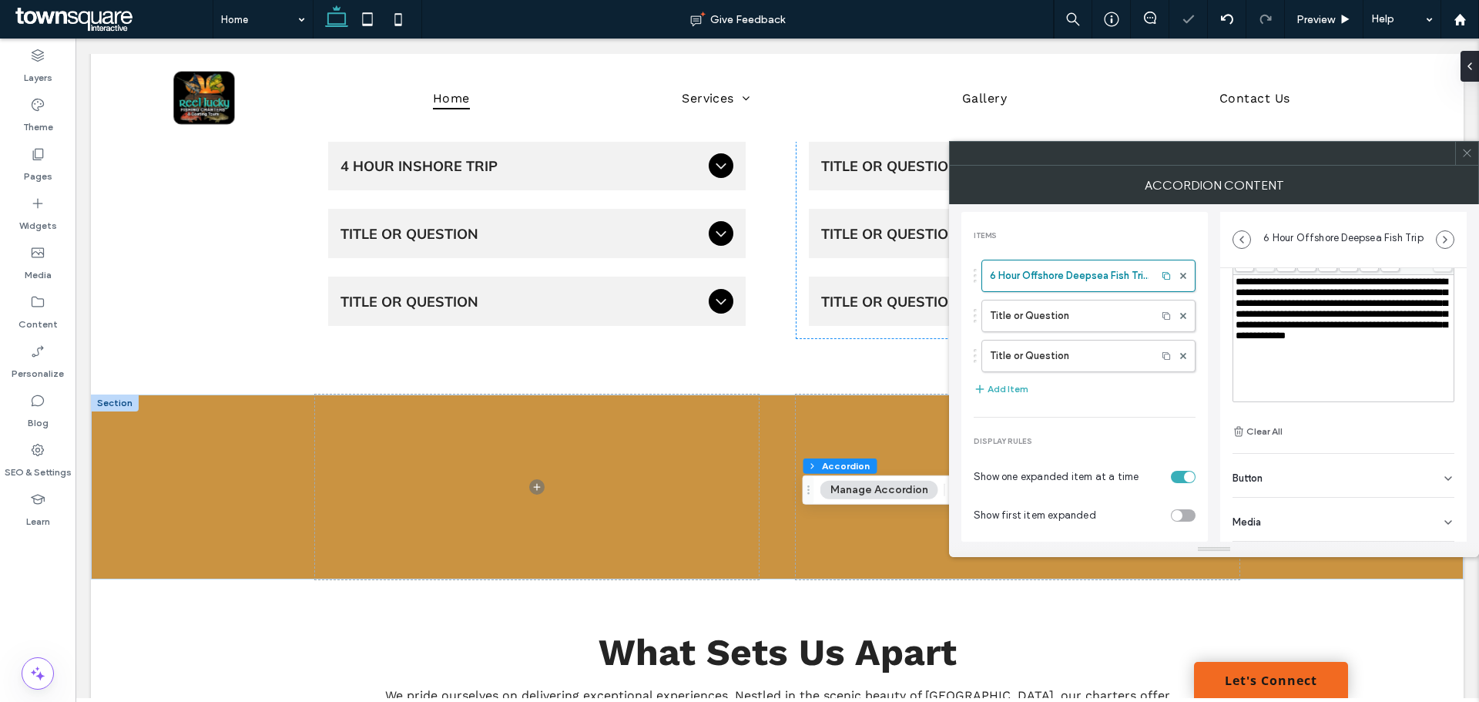
click at [1277, 462] on div "Button" at bounding box center [1344, 475] width 222 height 43
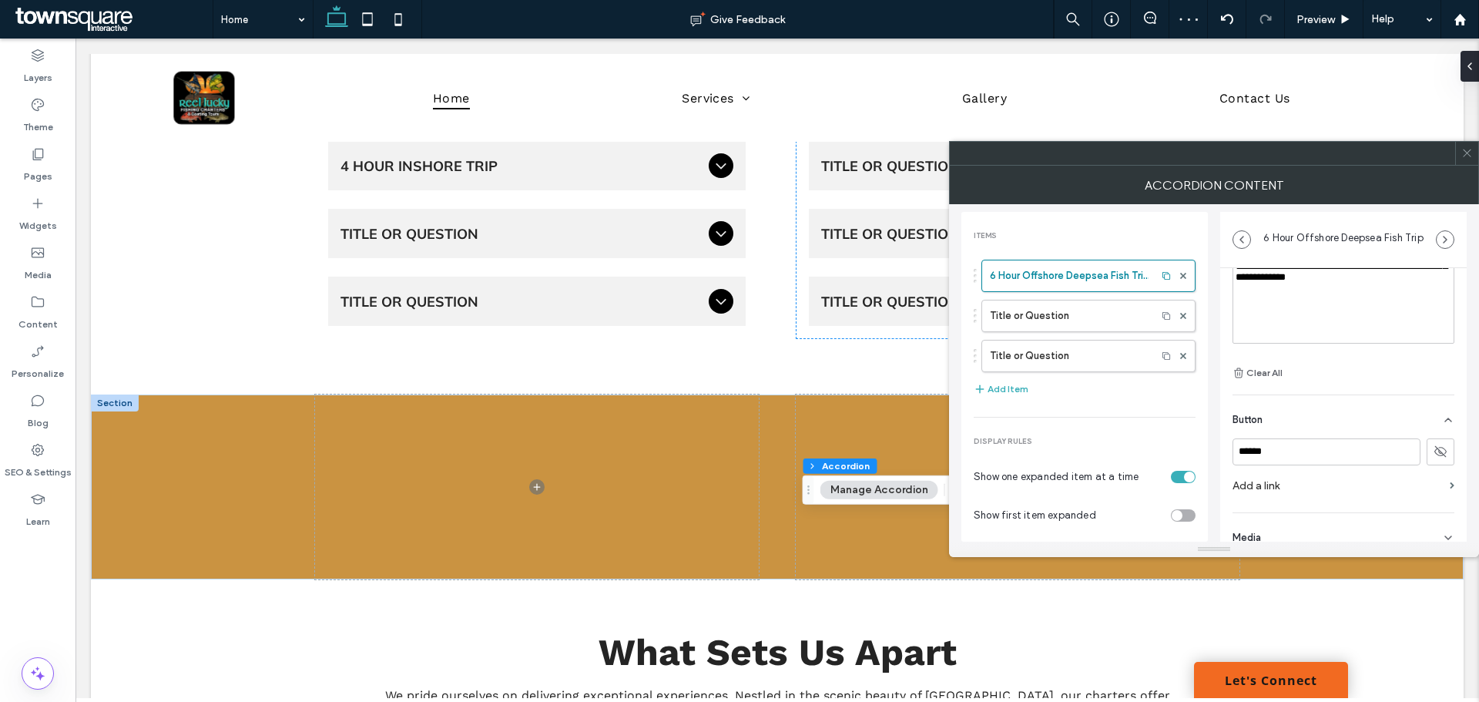
scroll to position [182, 0]
click at [1434, 436] on icon at bounding box center [1441, 436] width 14 height 14
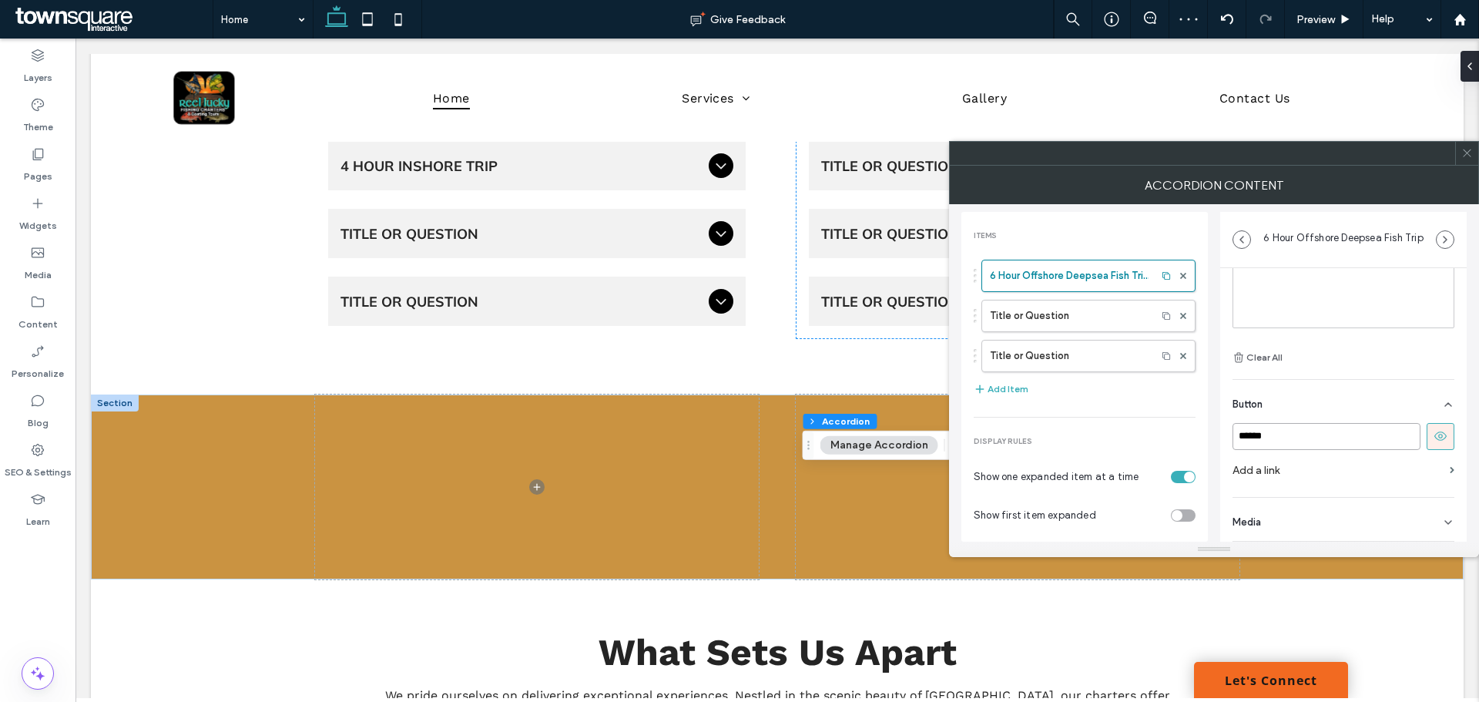
click at [1322, 441] on input "******" at bounding box center [1327, 436] width 188 height 27
type input "********"
click at [1367, 456] on label "Add a link" at bounding box center [1338, 470] width 211 height 29
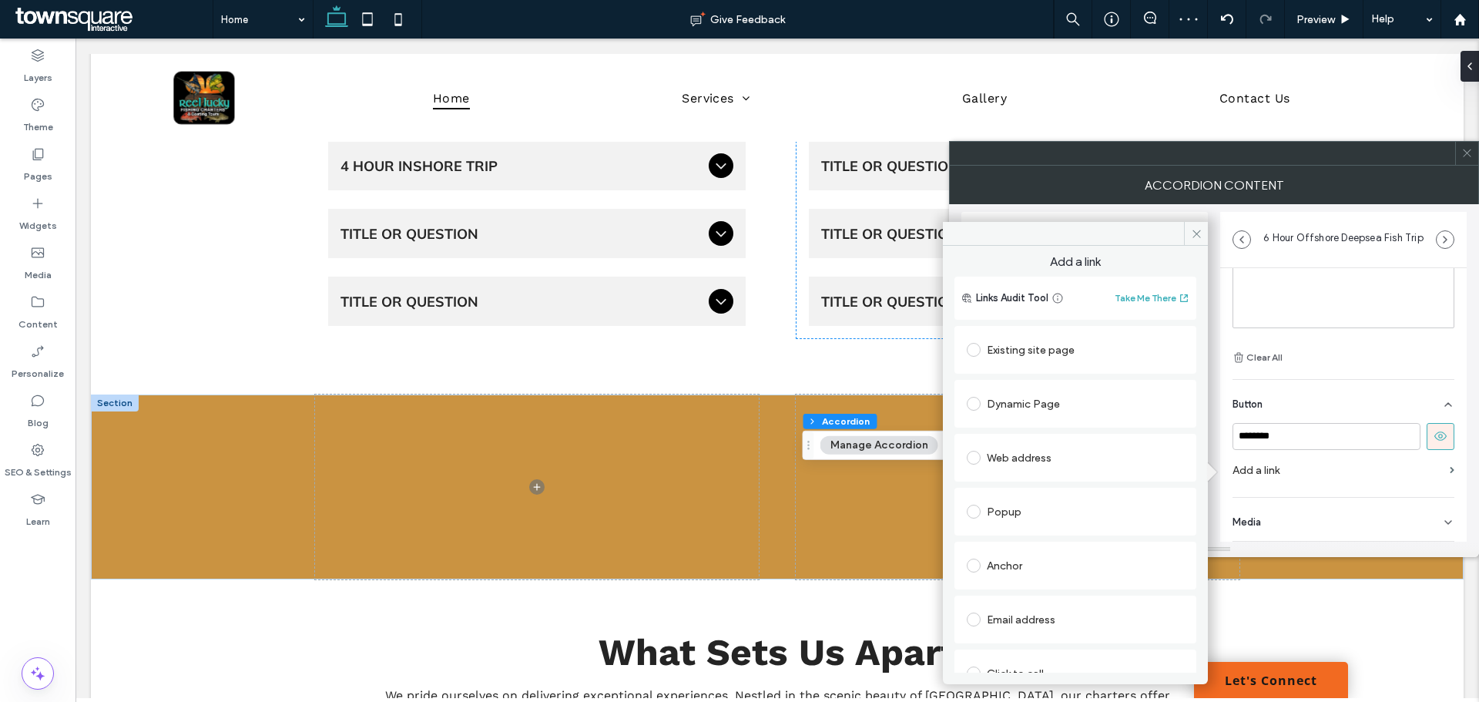
click at [1362, 470] on label "Add a link" at bounding box center [1338, 470] width 211 height 29
click at [1042, 358] on div "Existing site page" at bounding box center [1075, 349] width 217 height 25
click at [1022, 408] on div "Create new page" at bounding box center [1003, 408] width 73 height 12
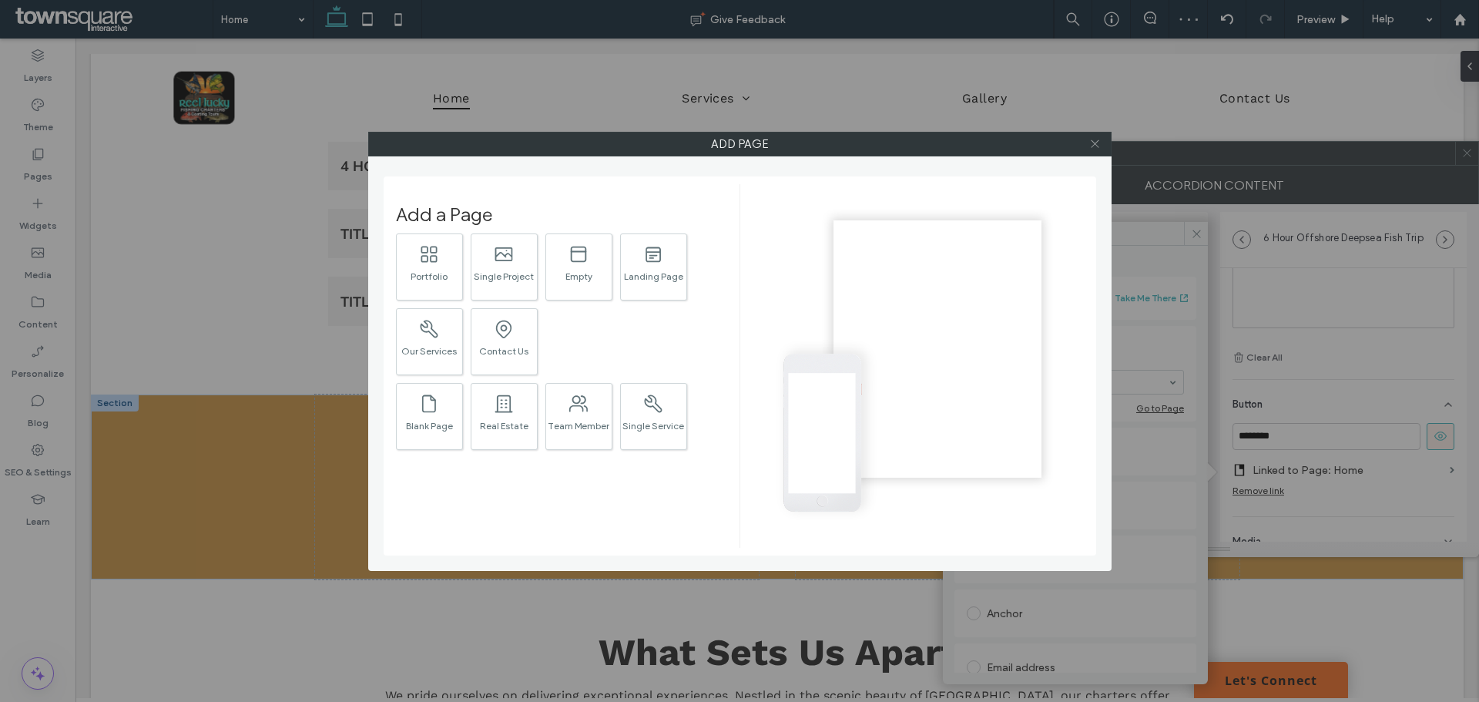
click at [1099, 143] on icon at bounding box center [1095, 144] width 12 height 12
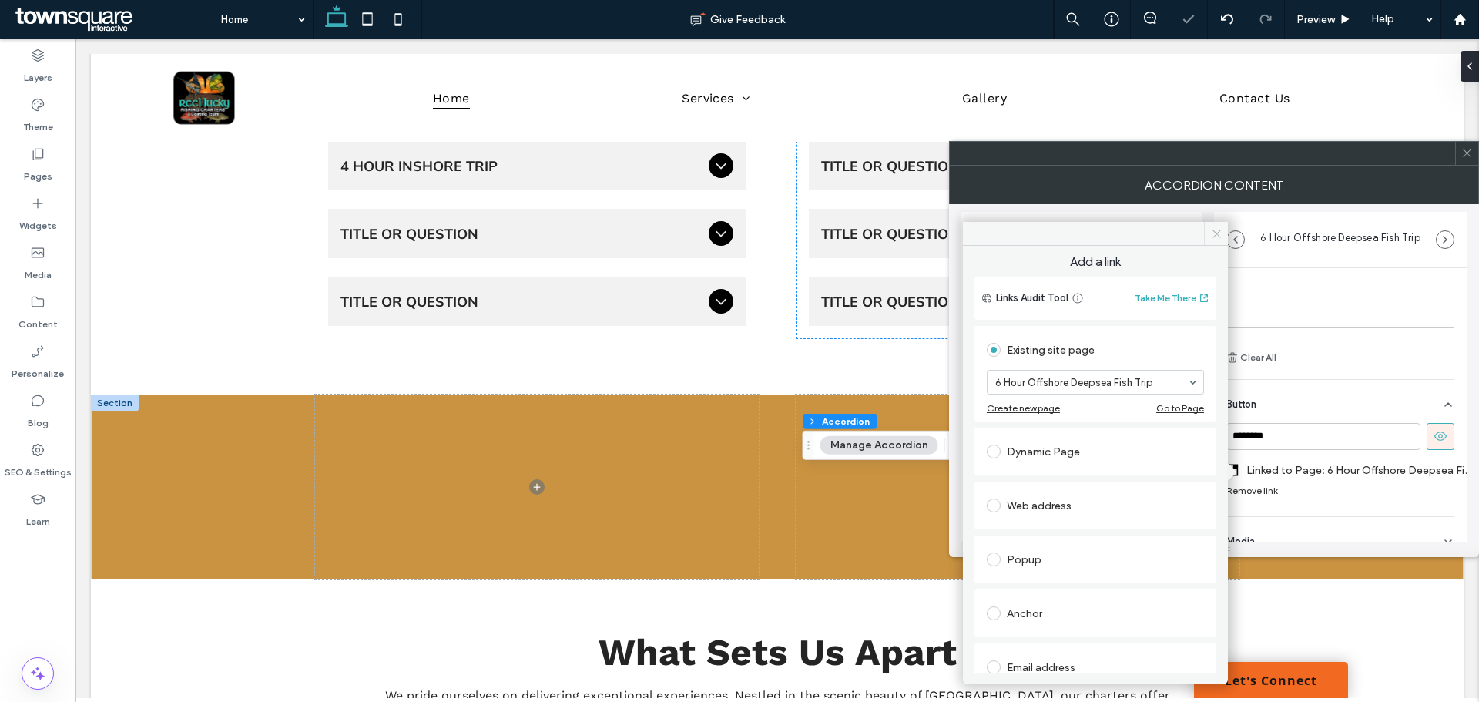
click at [1211, 233] on icon at bounding box center [1217, 234] width 12 height 12
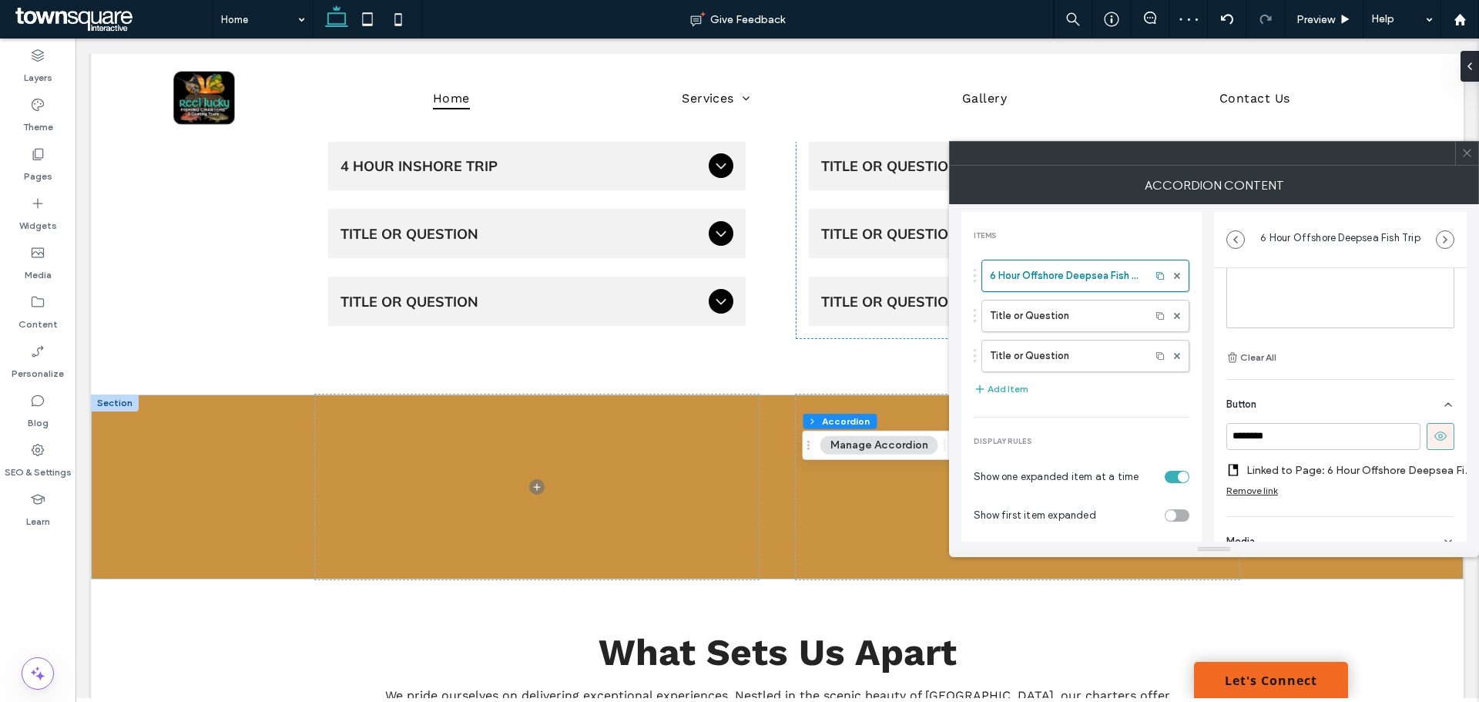
click at [1471, 154] on icon at bounding box center [1467, 153] width 12 height 12
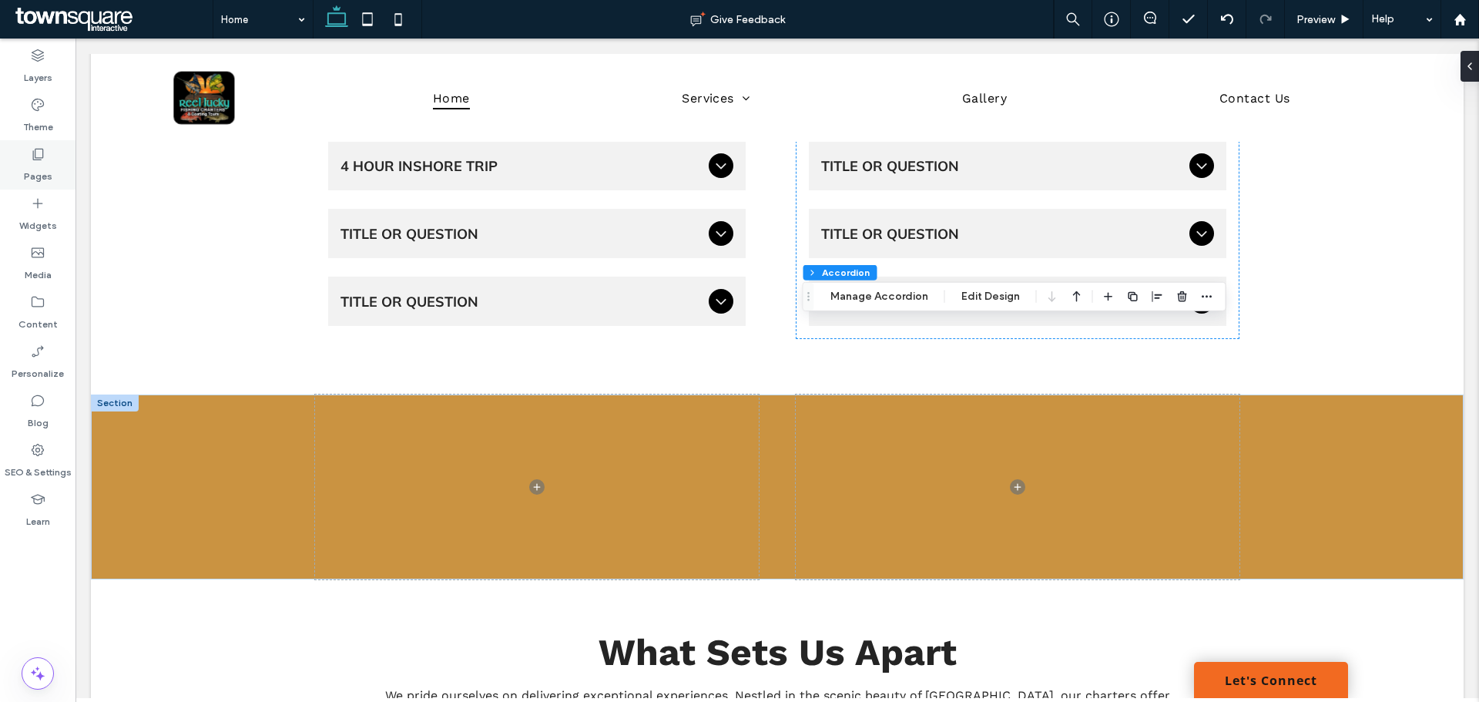
click at [43, 164] on label "Pages" at bounding box center [38, 173] width 29 height 22
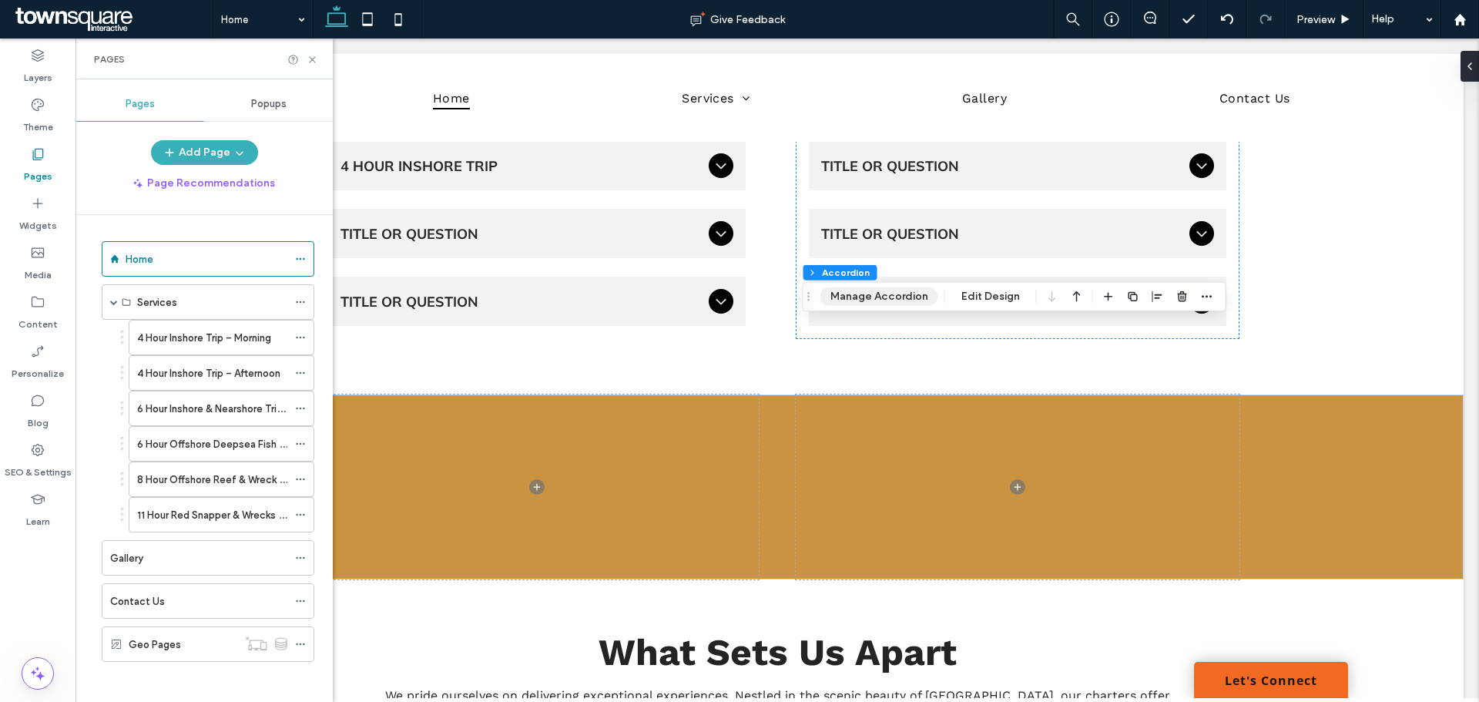
click at [917, 295] on button "Manage Accordion" at bounding box center [879, 296] width 118 height 18
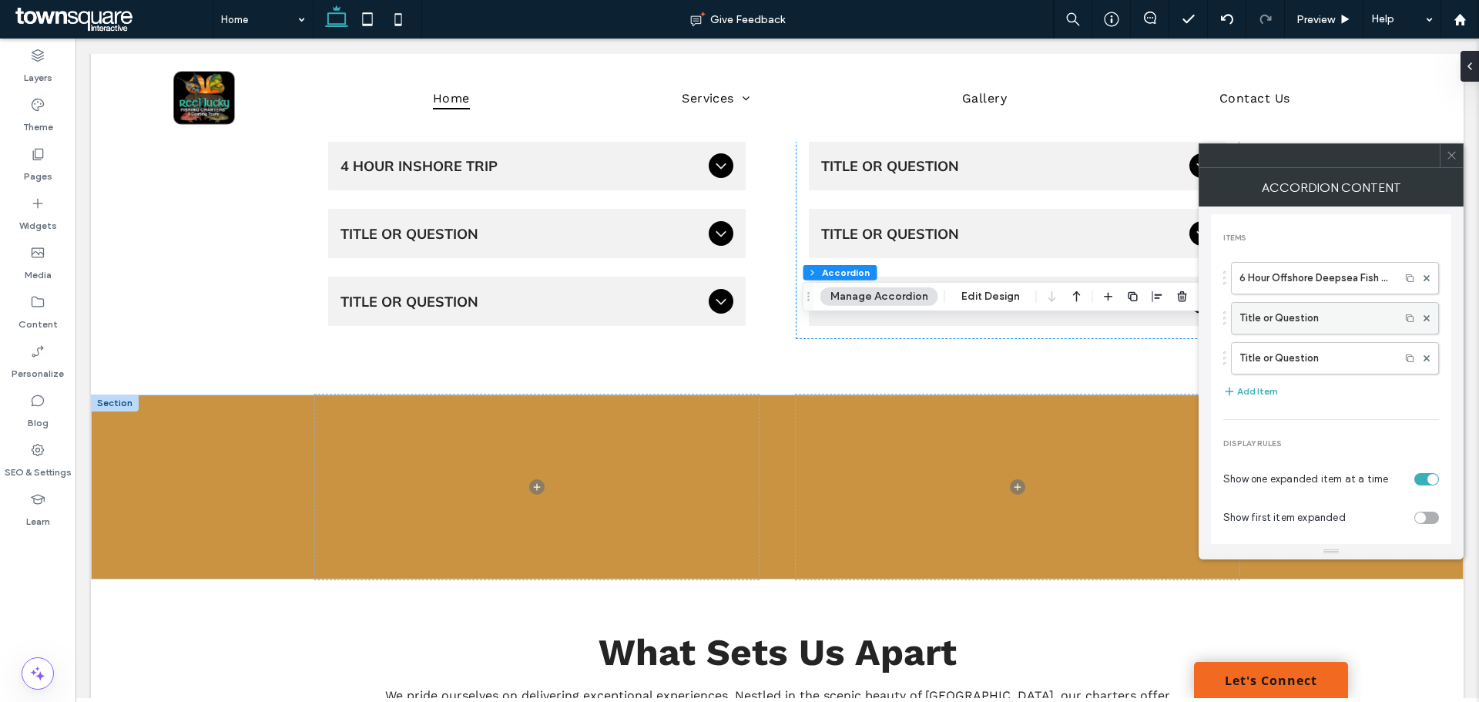
click at [1314, 317] on label "Title or Question" at bounding box center [1316, 318] width 153 height 31
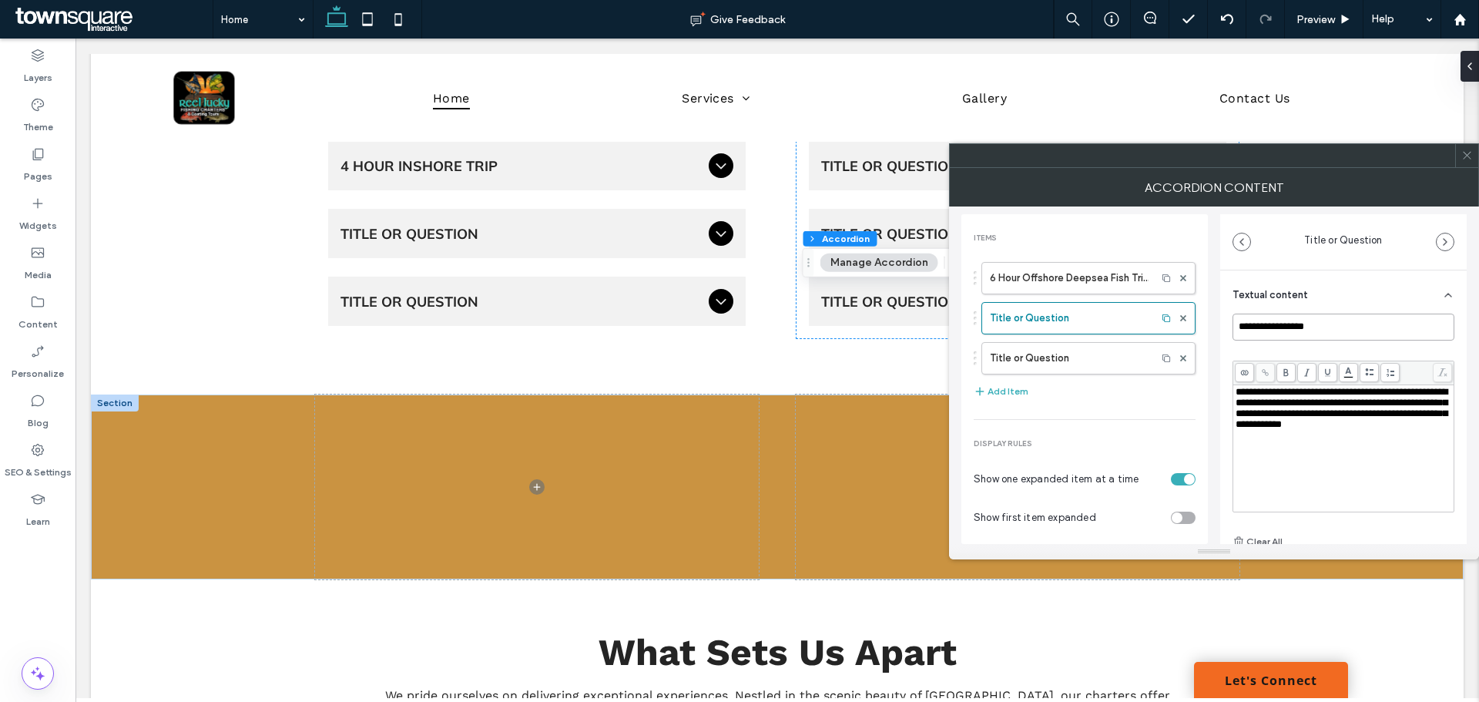
drag, startPoint x: 1383, startPoint y: 331, endPoint x: 1190, endPoint y: 315, distance: 193.3
click at [1190, 315] on div "**********" at bounding box center [1213, 374] width 505 height 337
click at [1357, 317] on input "**********" at bounding box center [1344, 327] width 222 height 27
type input "**********"
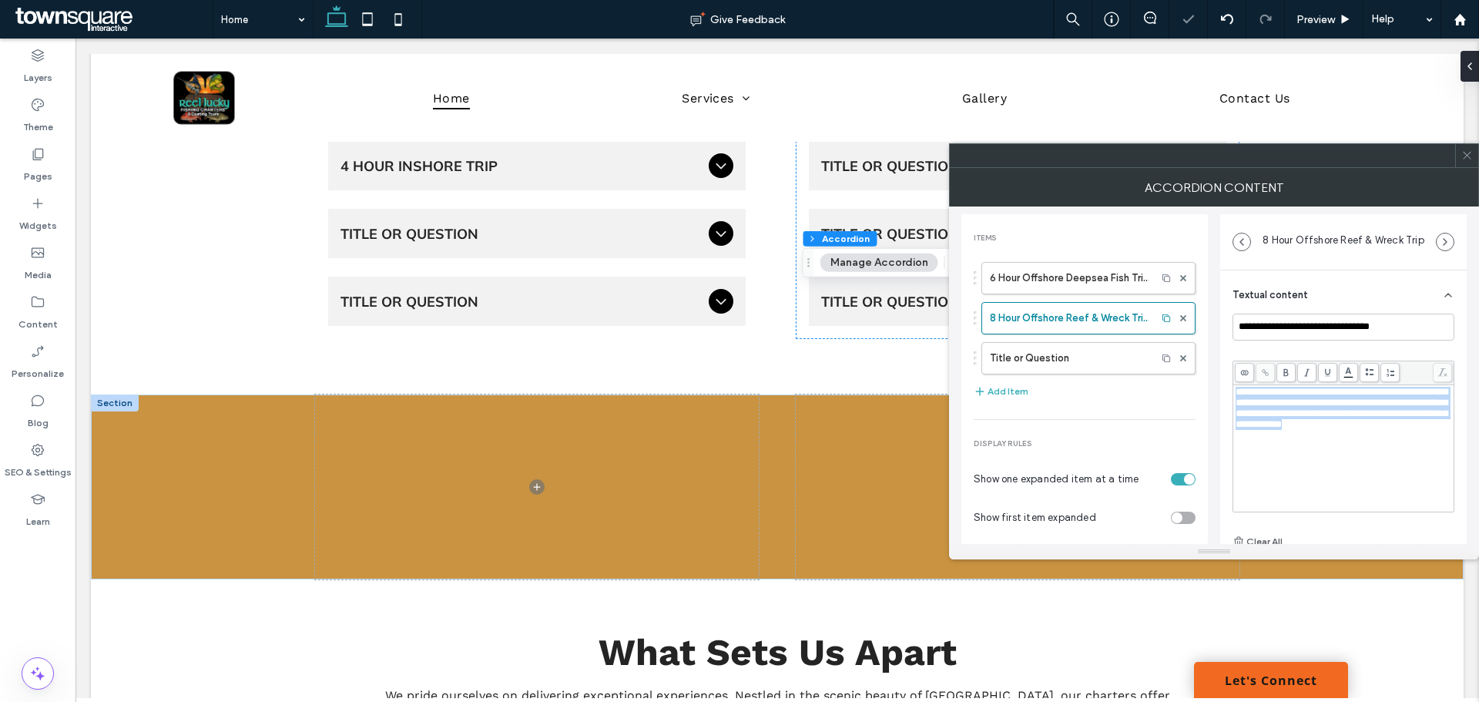
drag, startPoint x: 1306, startPoint y: 457, endPoint x: 1224, endPoint y: 384, distance: 109.7
click at [1224, 384] on div "**********" at bounding box center [1343, 460] width 247 height 381
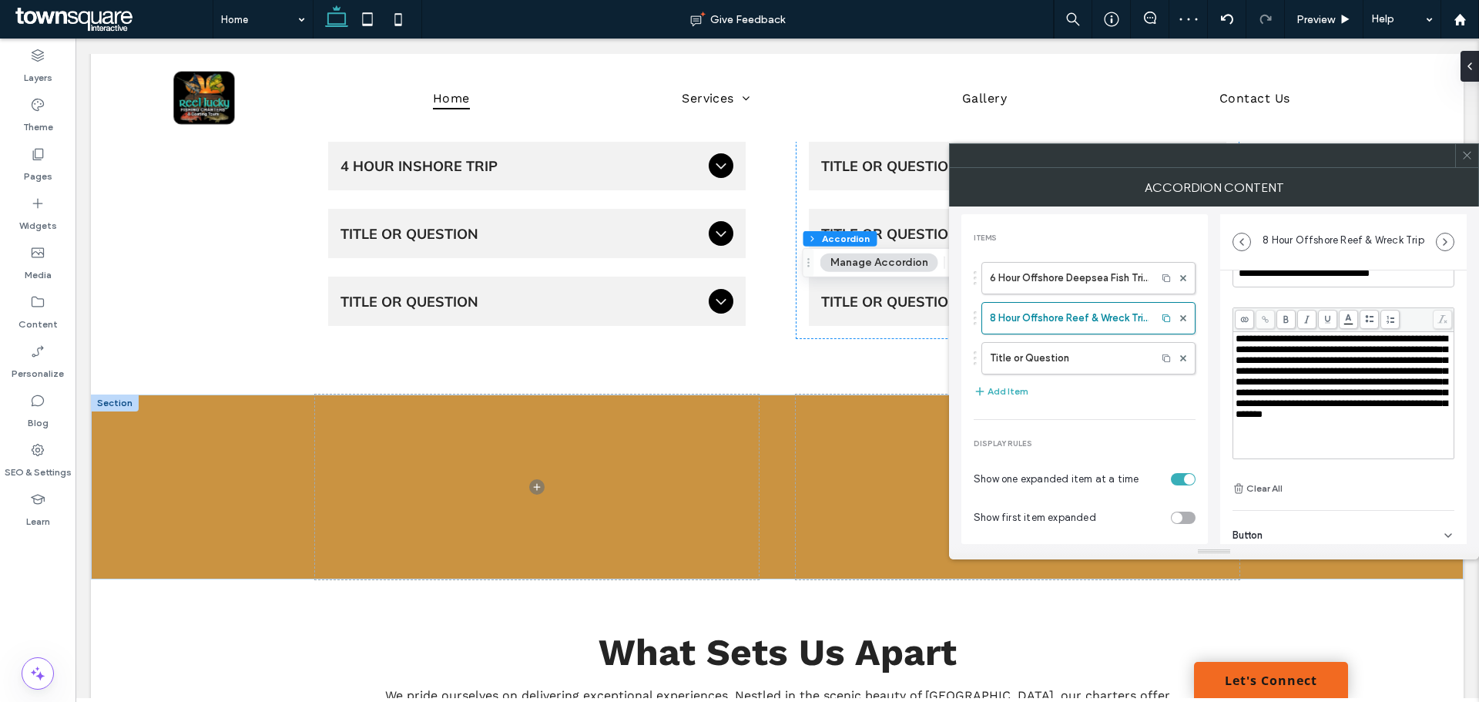
scroll to position [108, 0]
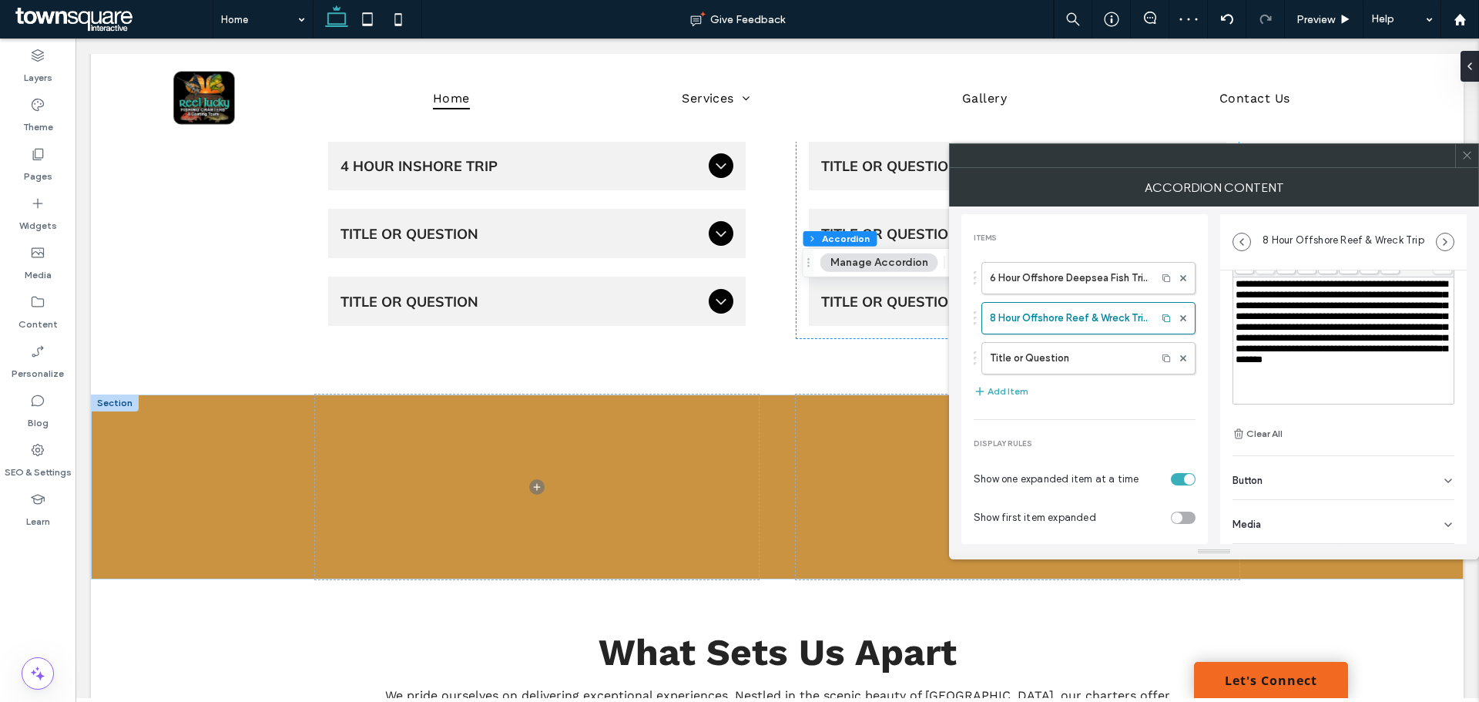
click at [1271, 481] on div "Button" at bounding box center [1344, 477] width 222 height 43
click at [1298, 505] on input "******" at bounding box center [1327, 512] width 188 height 27
click at [1297, 506] on input "******" at bounding box center [1327, 512] width 188 height 27
type input "********"
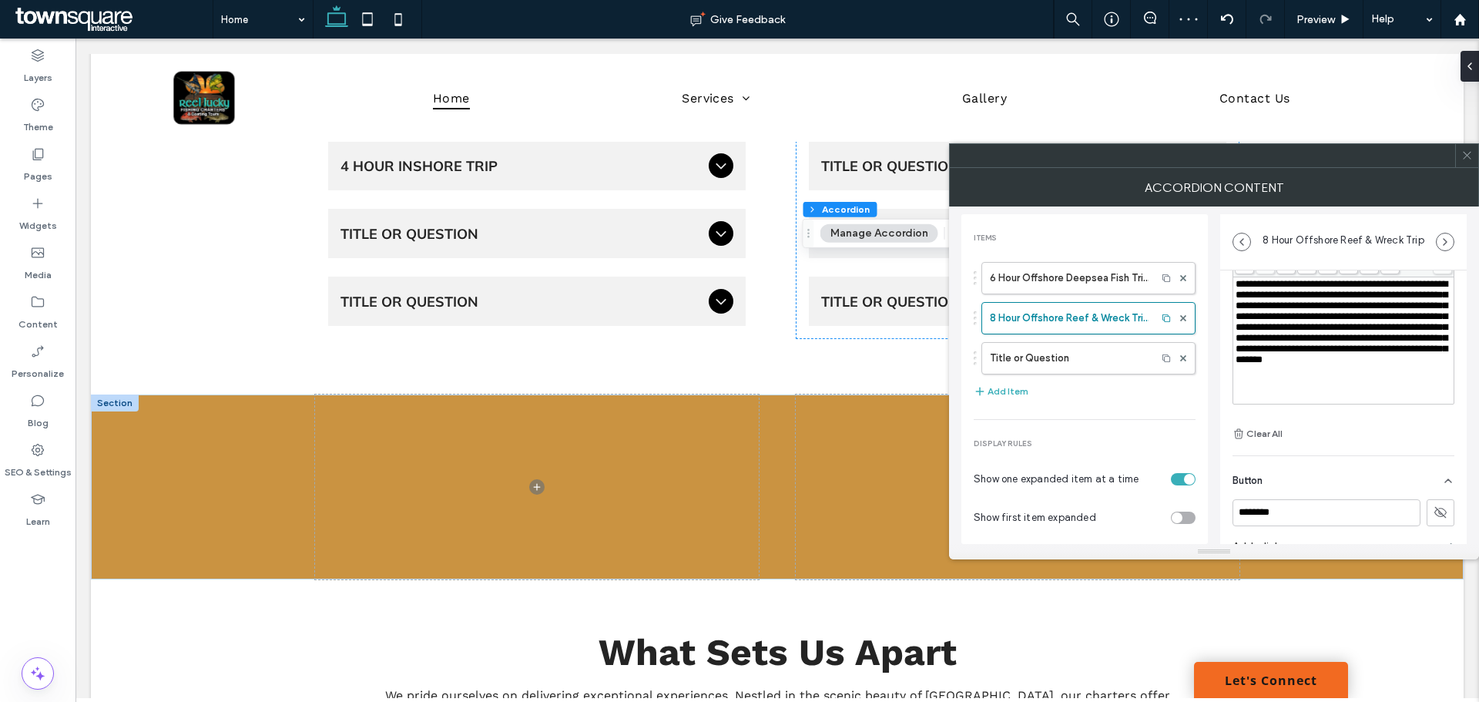
click at [1434, 518] on icon at bounding box center [1441, 512] width 14 height 14
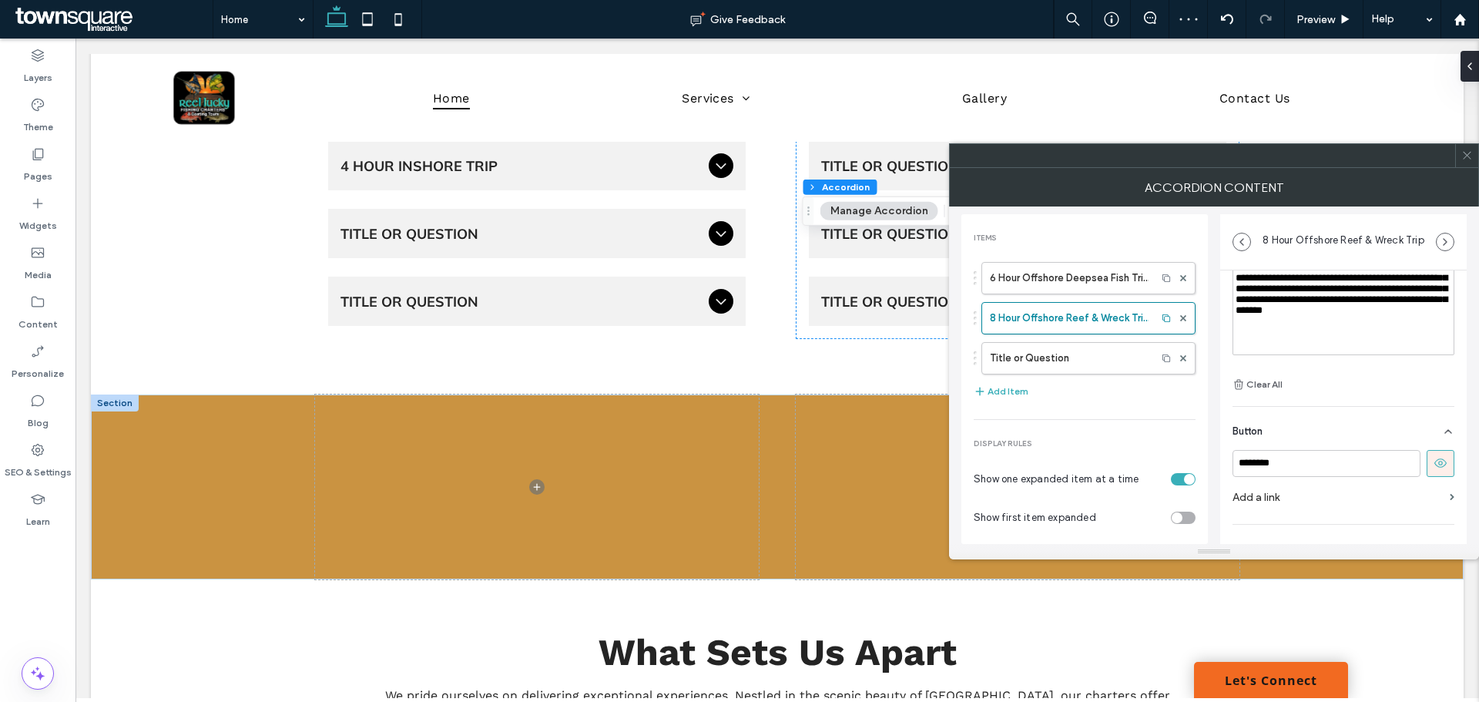
scroll to position [182, 0]
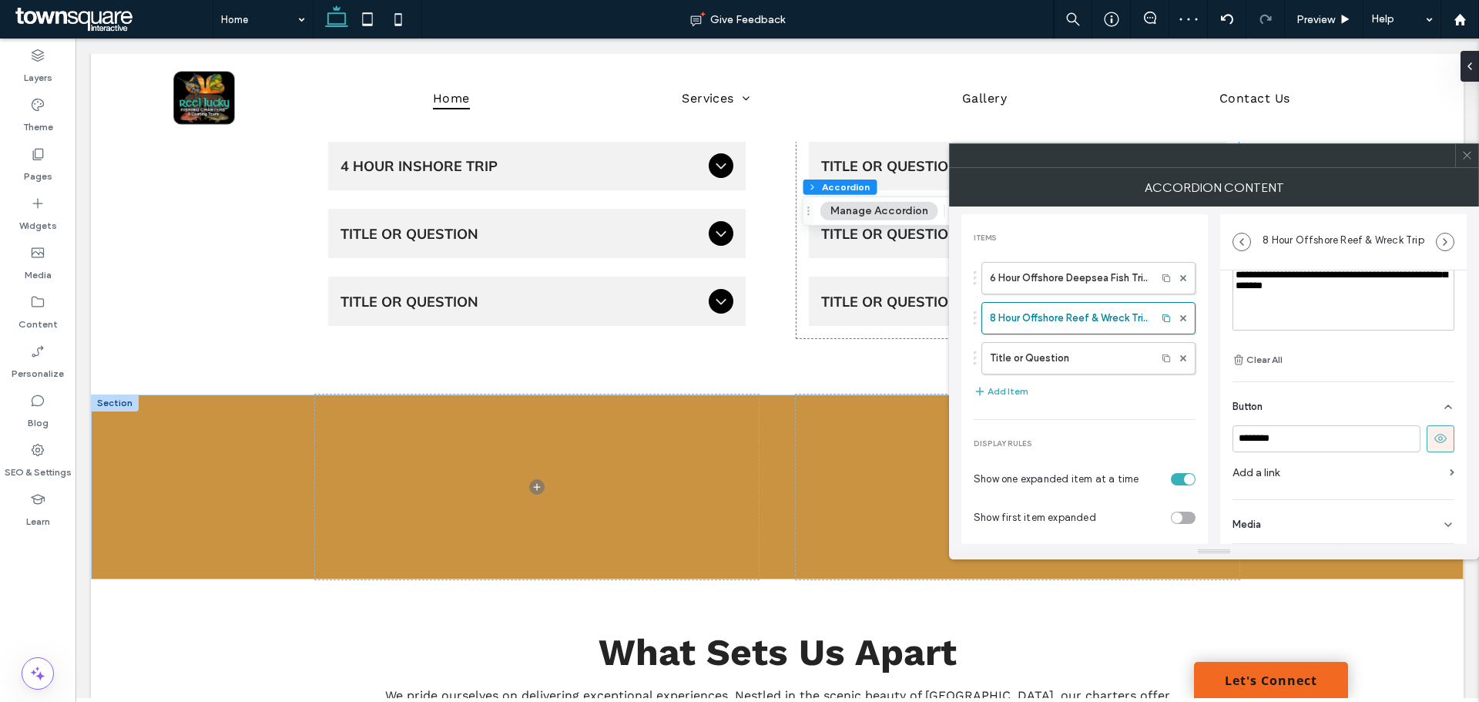
click at [1273, 469] on label "Add a link" at bounding box center [1338, 472] width 211 height 29
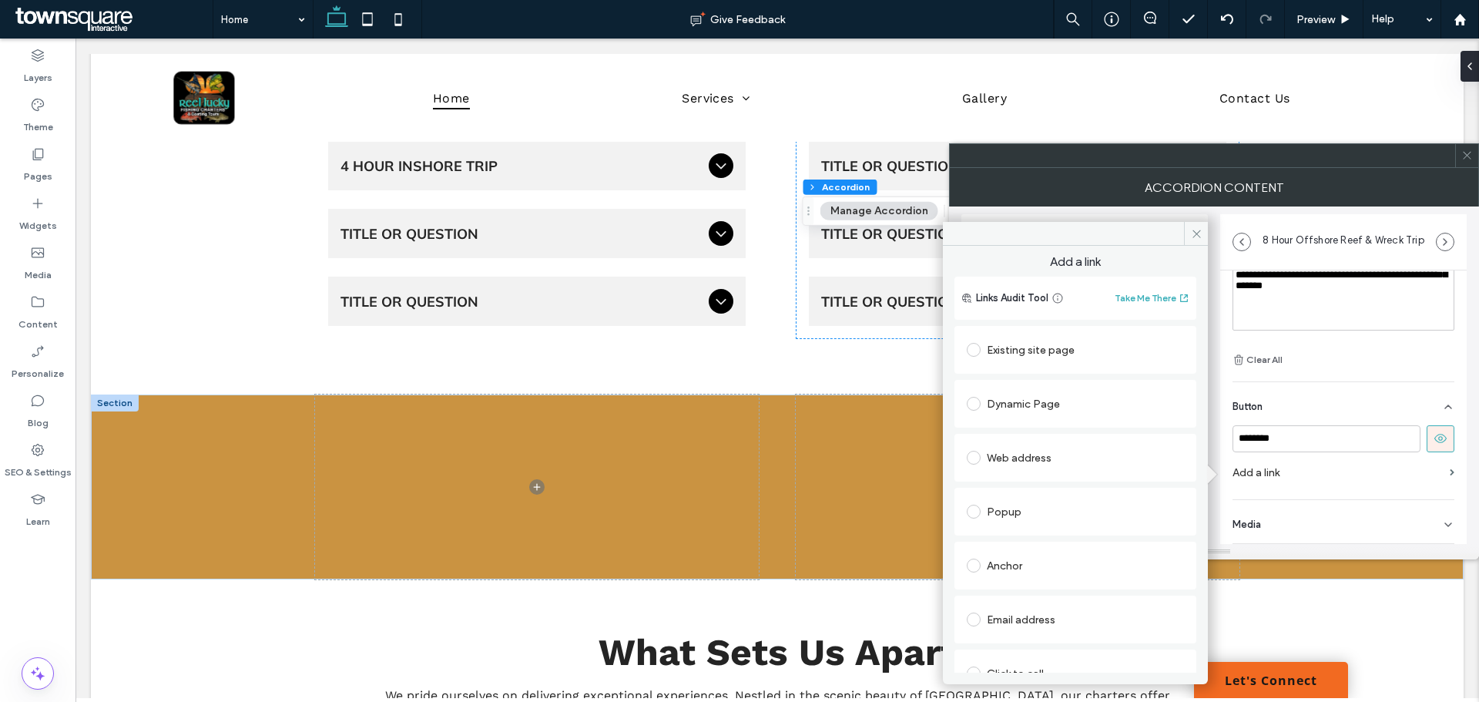
click at [1047, 348] on div "Existing site page" at bounding box center [1075, 349] width 217 height 25
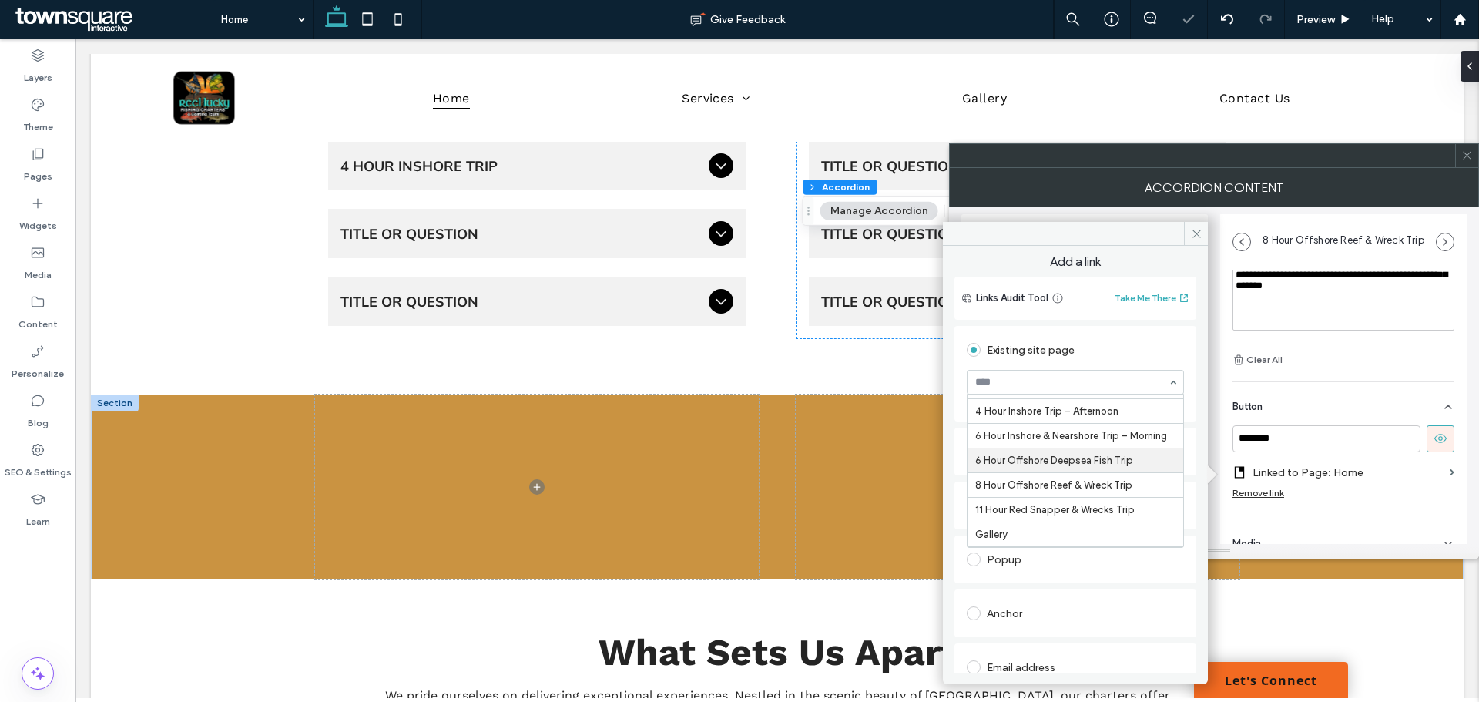
scroll to position [69, 0]
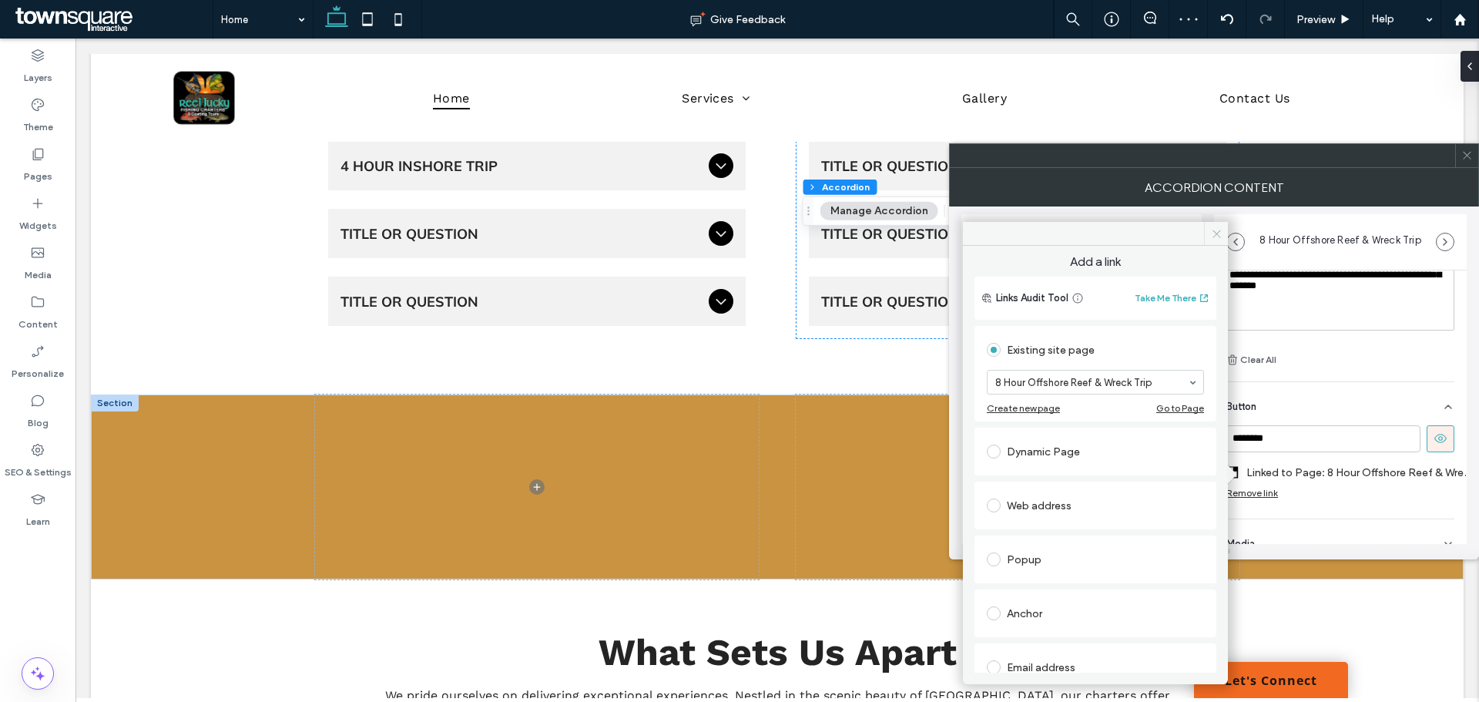
click at [1217, 236] on icon at bounding box center [1217, 234] width 12 height 12
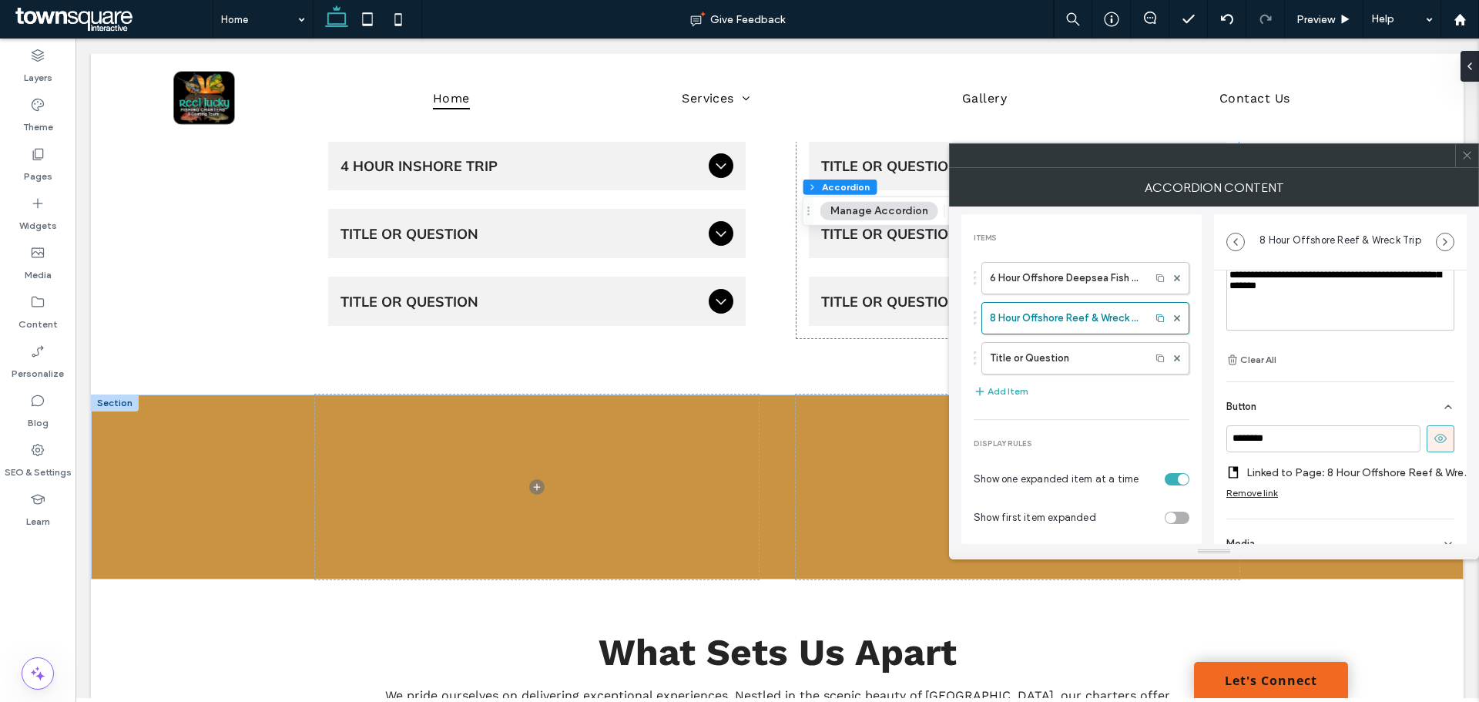
click at [1468, 161] on span at bounding box center [1467, 155] width 12 height 23
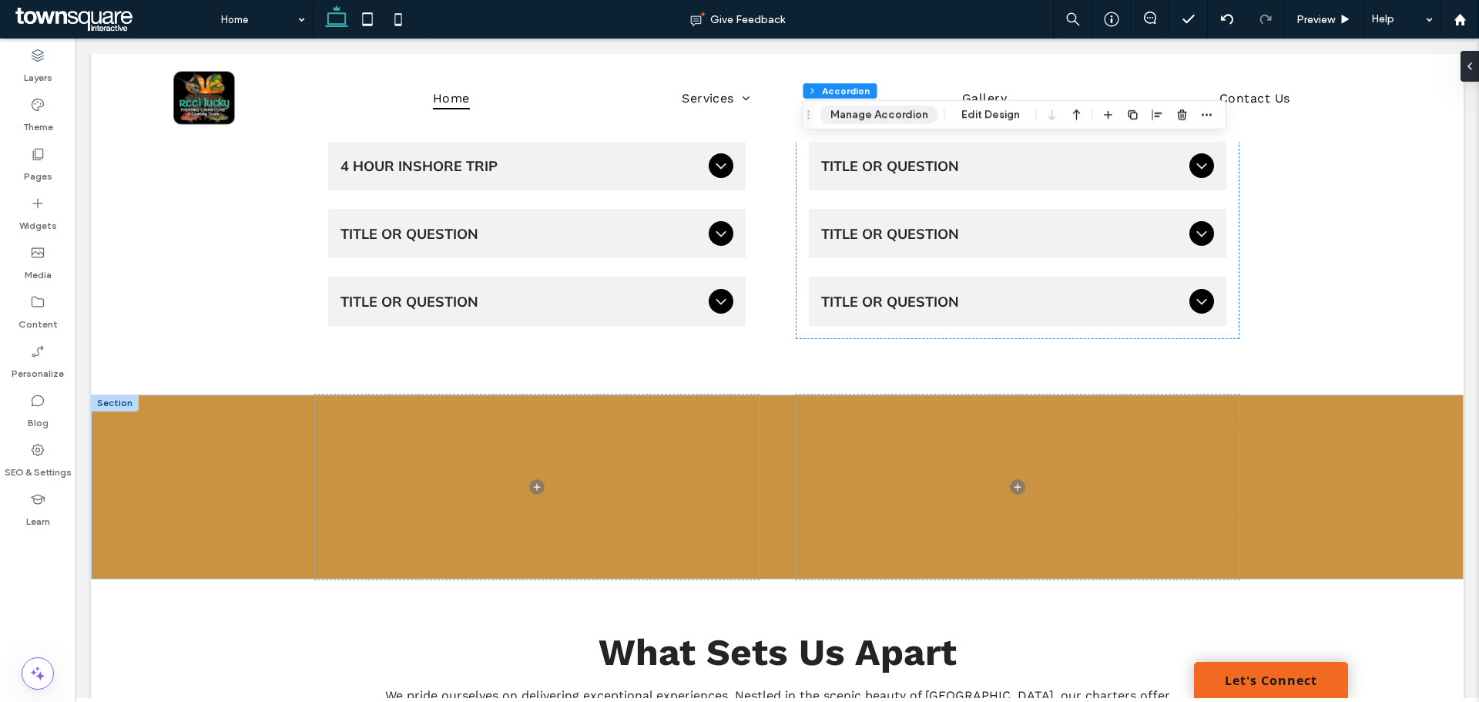
click at [890, 119] on button "Manage Accordion" at bounding box center [879, 115] width 118 height 18
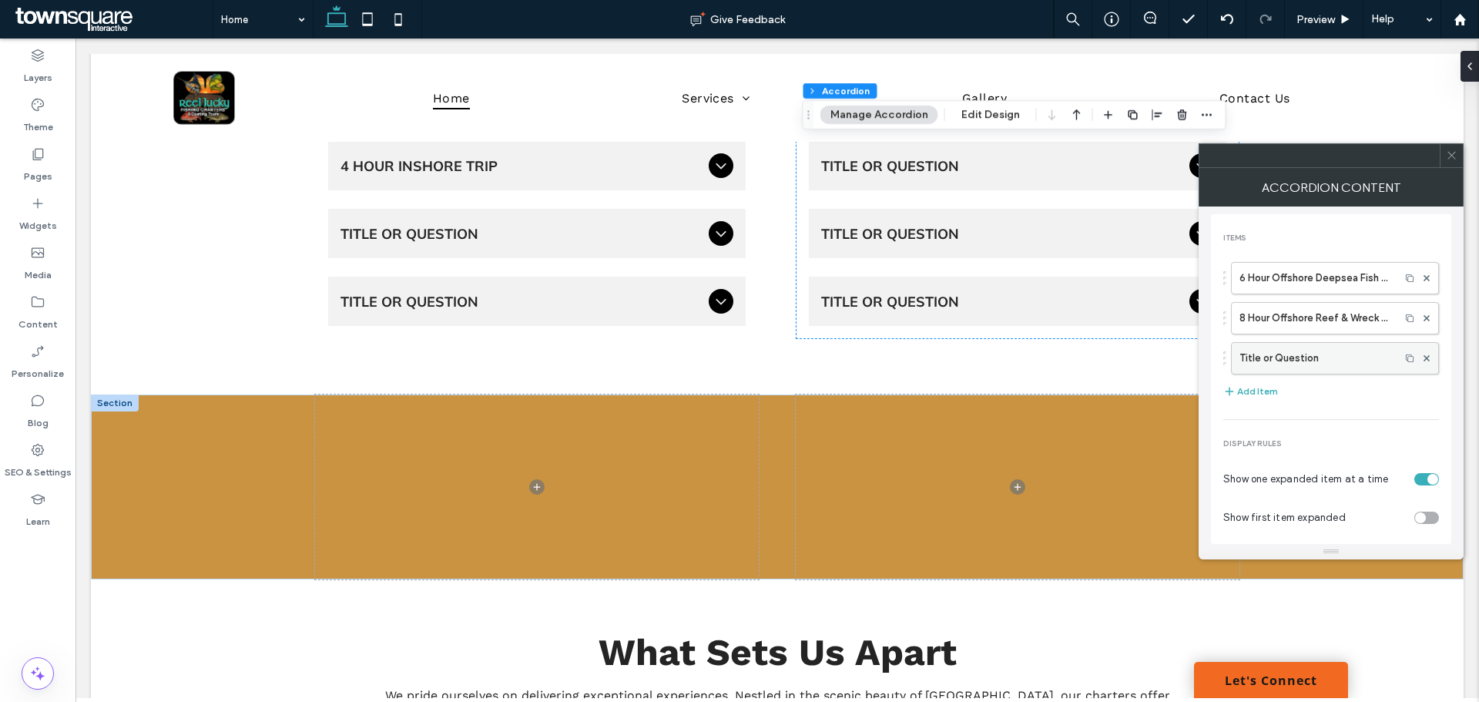
click at [1322, 364] on label "Title or Question" at bounding box center [1316, 358] width 153 height 31
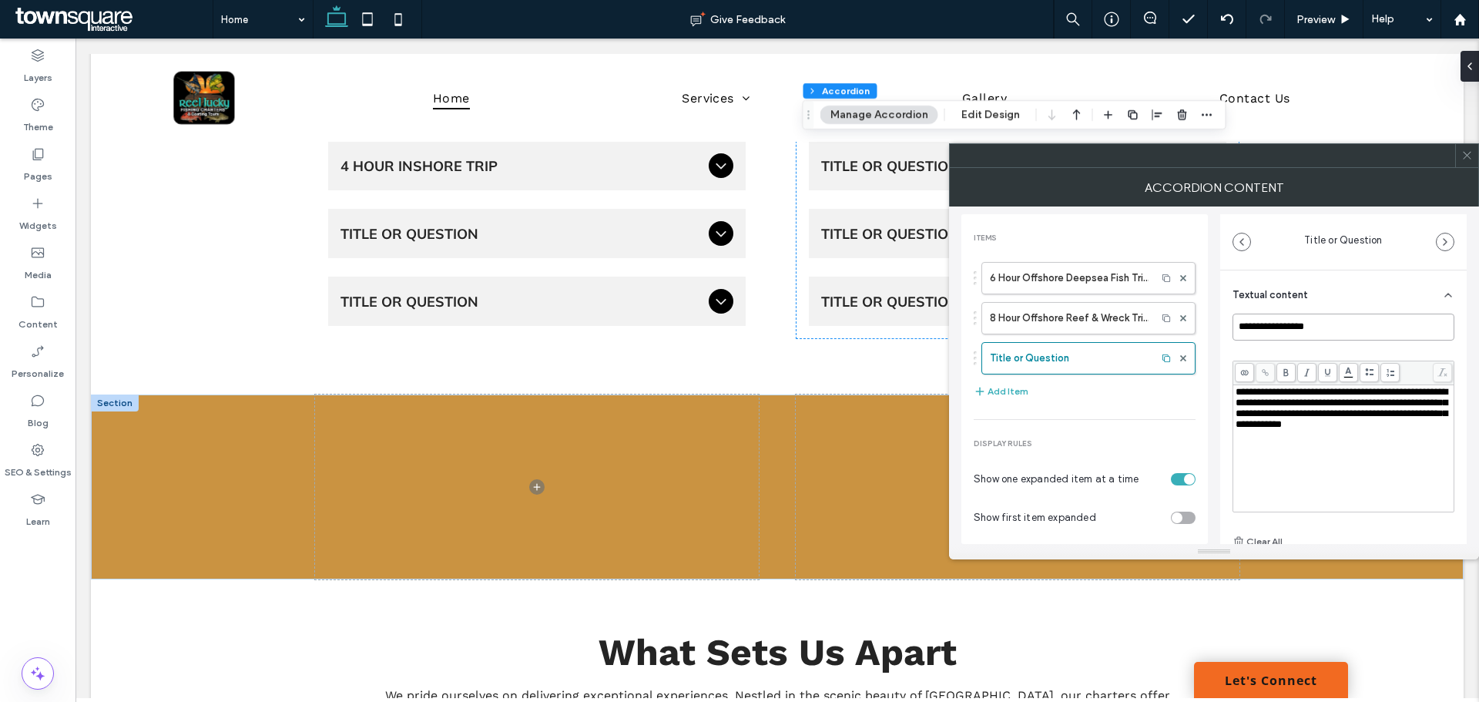
drag, startPoint x: 1330, startPoint y: 317, endPoint x: 1212, endPoint y: 318, distance: 117.9
click at [1212, 318] on div "**********" at bounding box center [1213, 374] width 505 height 337
type input "**********"
click at [46, 168] on label "Pages" at bounding box center [38, 173] width 29 height 22
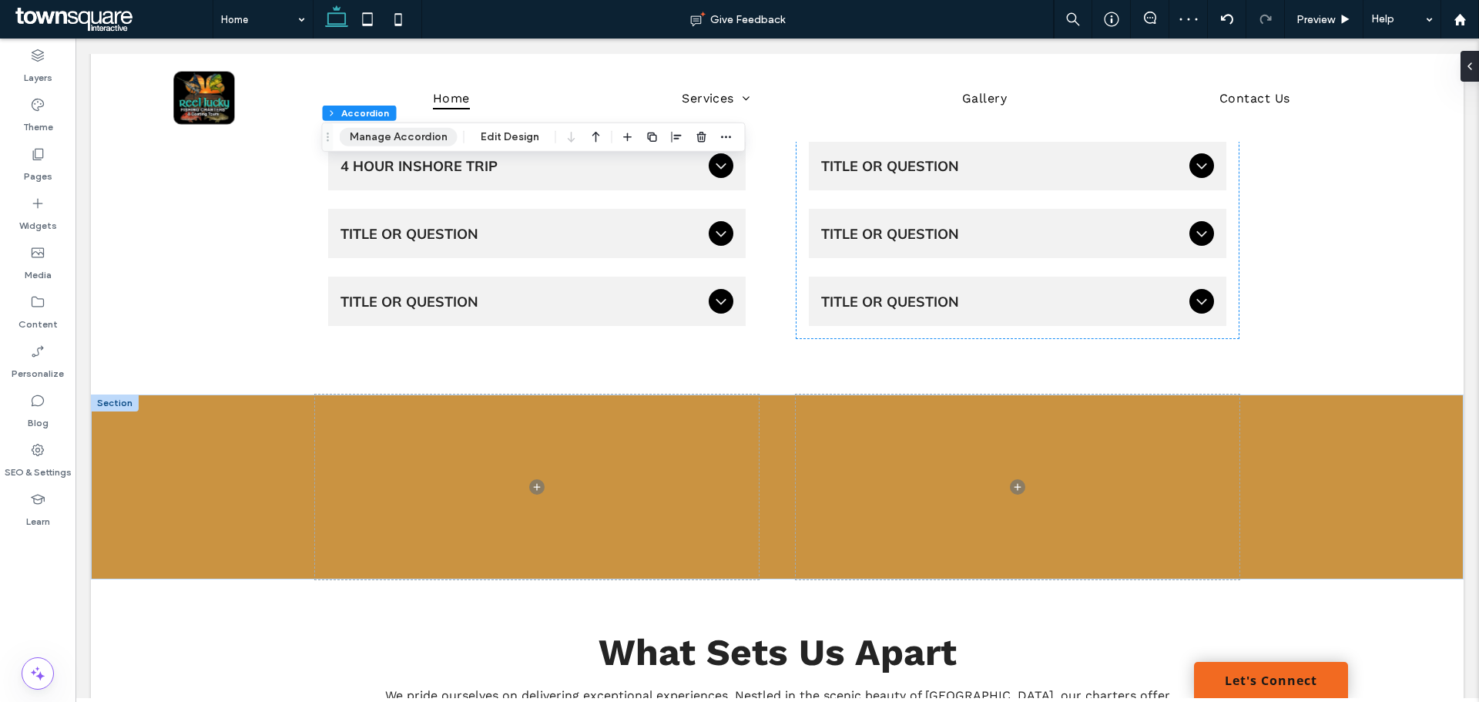
click at [417, 133] on button "Manage Accordion" at bounding box center [399, 137] width 118 height 18
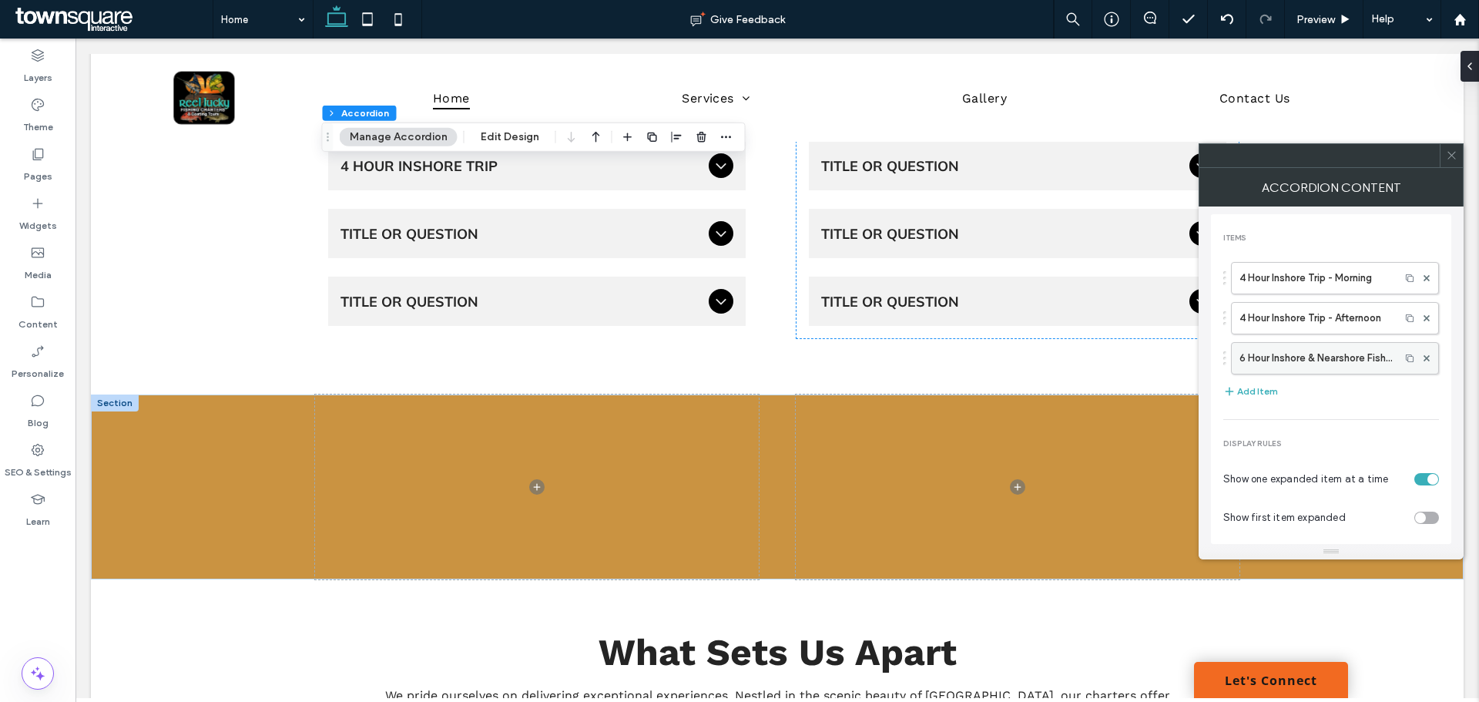
click at [1339, 365] on label "6 Hour Inshore & Nearshore Fishing - Morning" at bounding box center [1316, 358] width 153 height 31
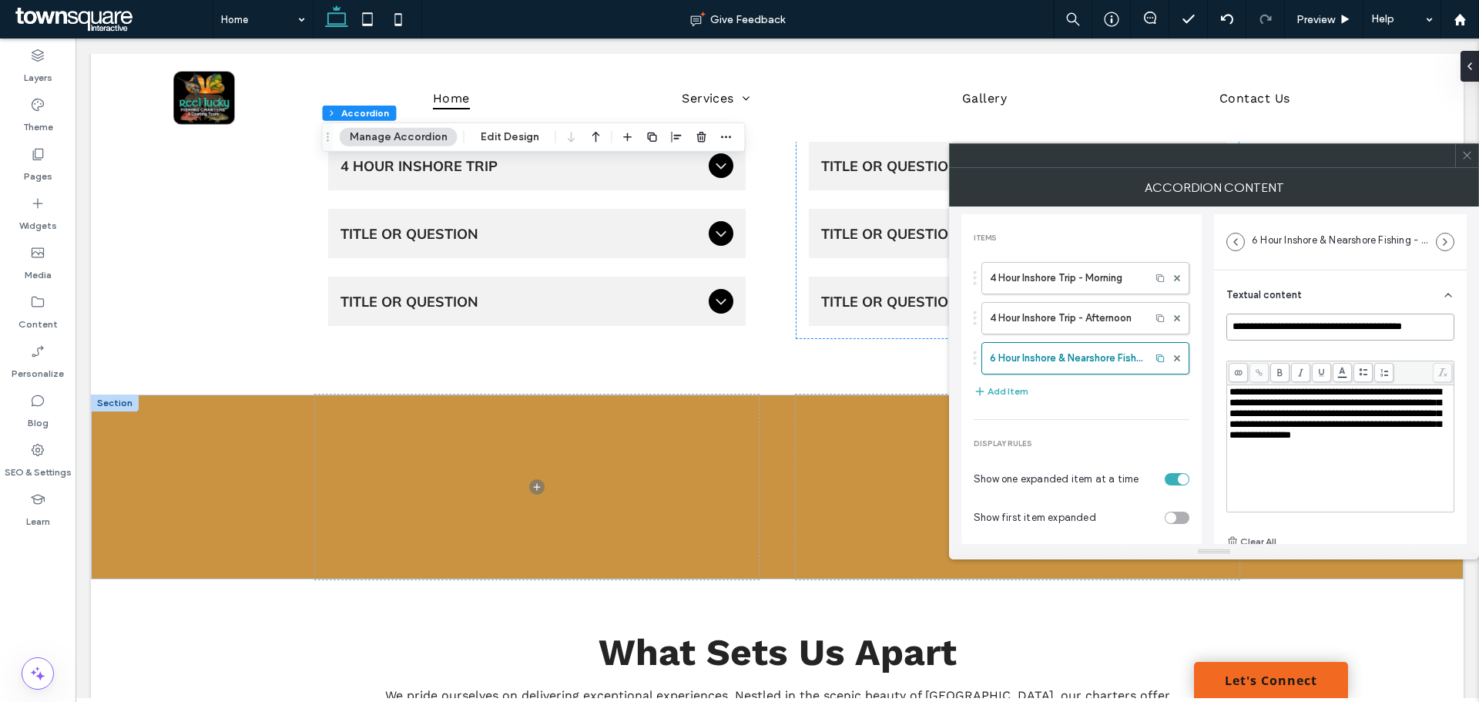
click at [1392, 327] on input "**********" at bounding box center [1340, 327] width 228 height 27
type input "**********"
click at [1471, 157] on icon at bounding box center [1467, 155] width 12 height 12
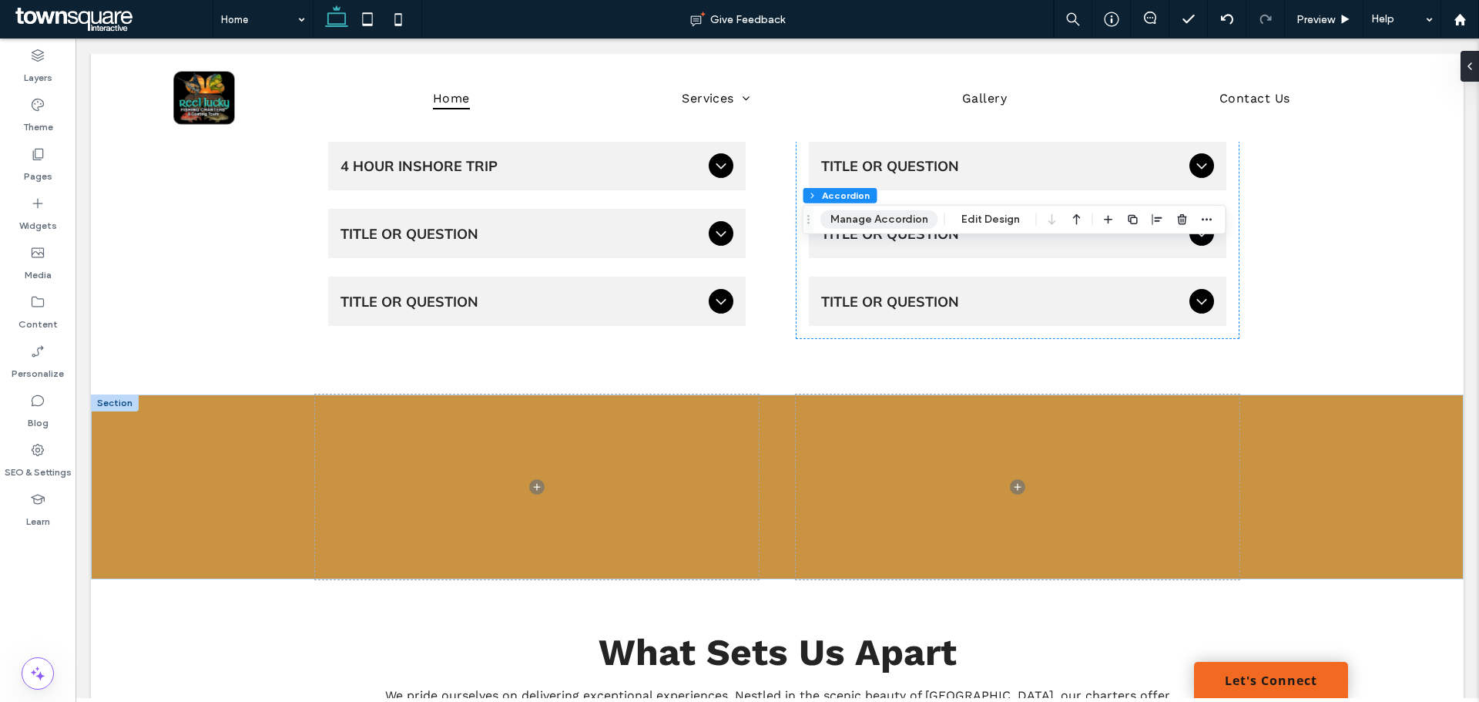
click at [857, 210] on button "Manage Accordion" at bounding box center [879, 219] width 118 height 18
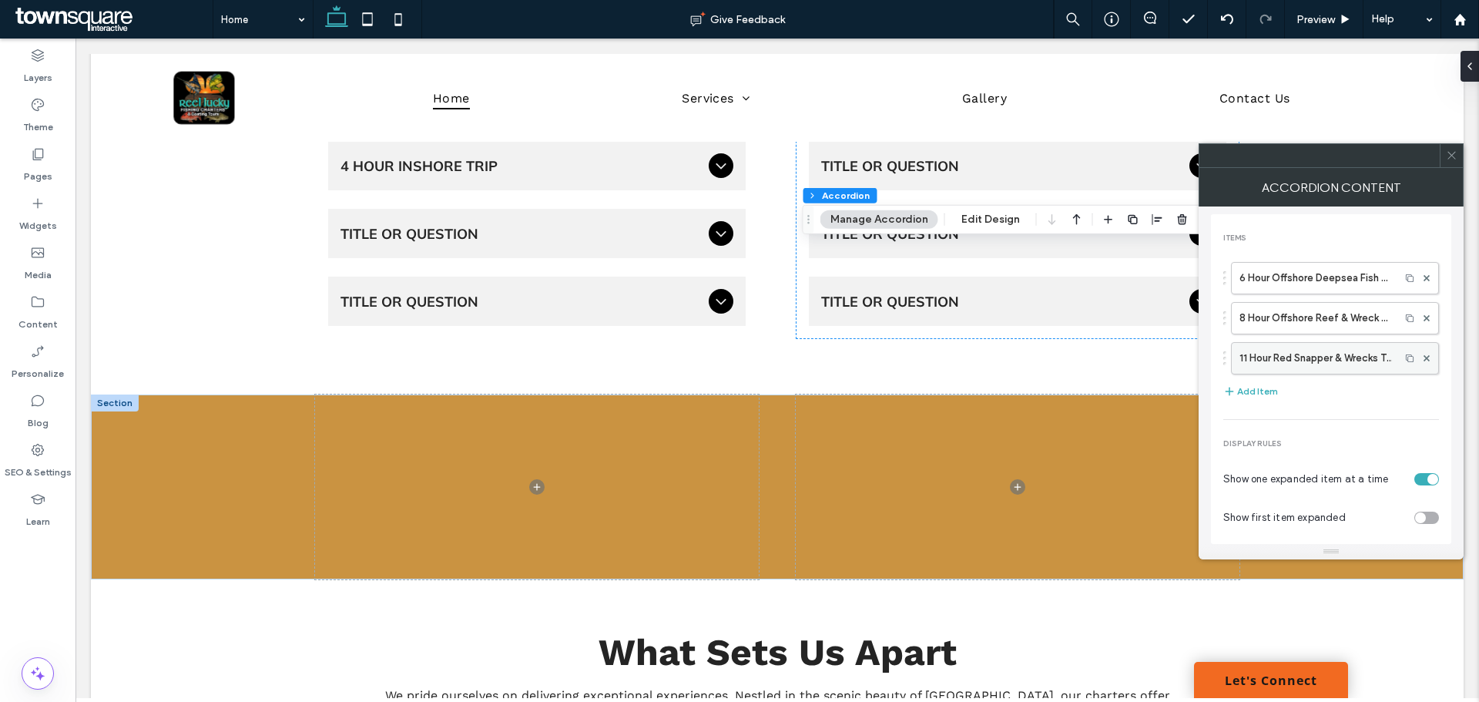
click at [1358, 356] on label "11 Hour Red Snapper & Wrecks Trip" at bounding box center [1316, 358] width 153 height 31
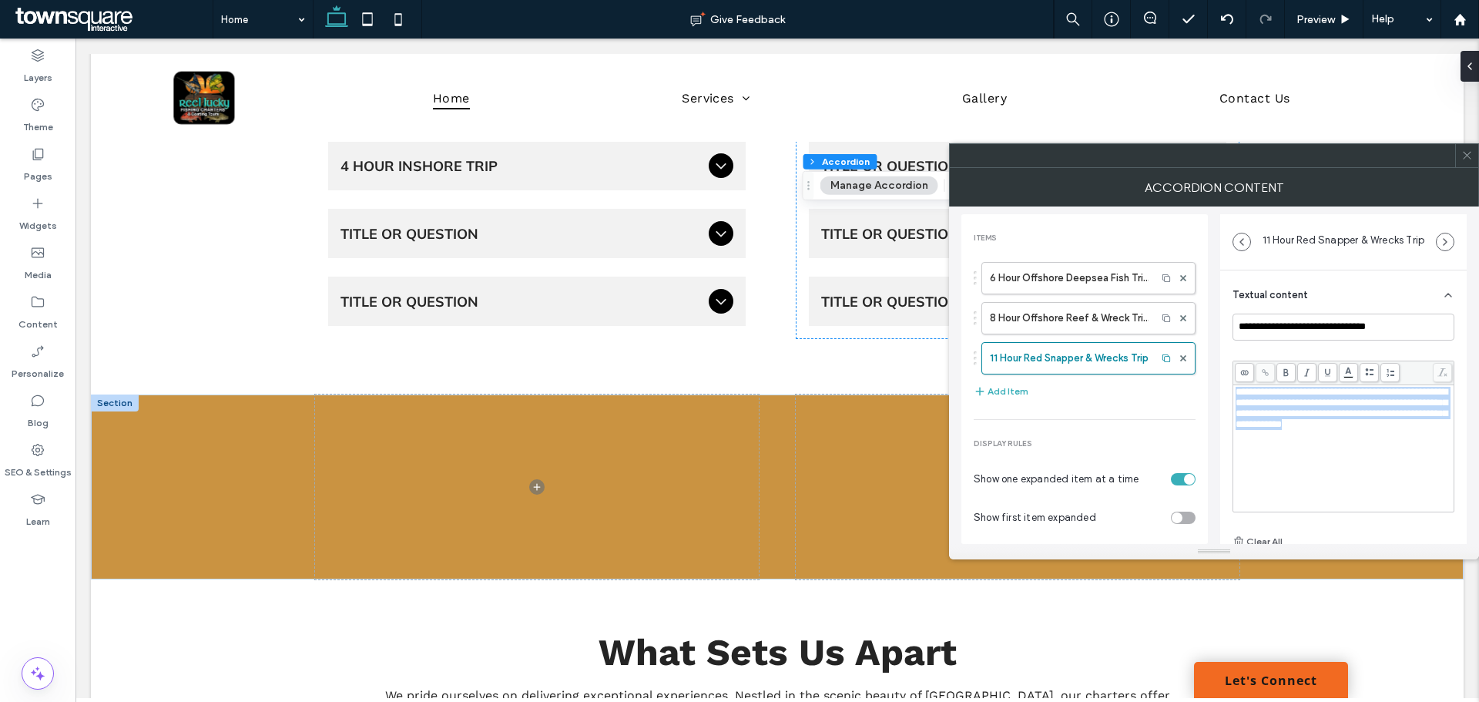
drag, startPoint x: 1292, startPoint y: 442, endPoint x: 1223, endPoint y: 361, distance: 107.1
click at [1223, 361] on div "**********" at bounding box center [1343, 460] width 247 height 381
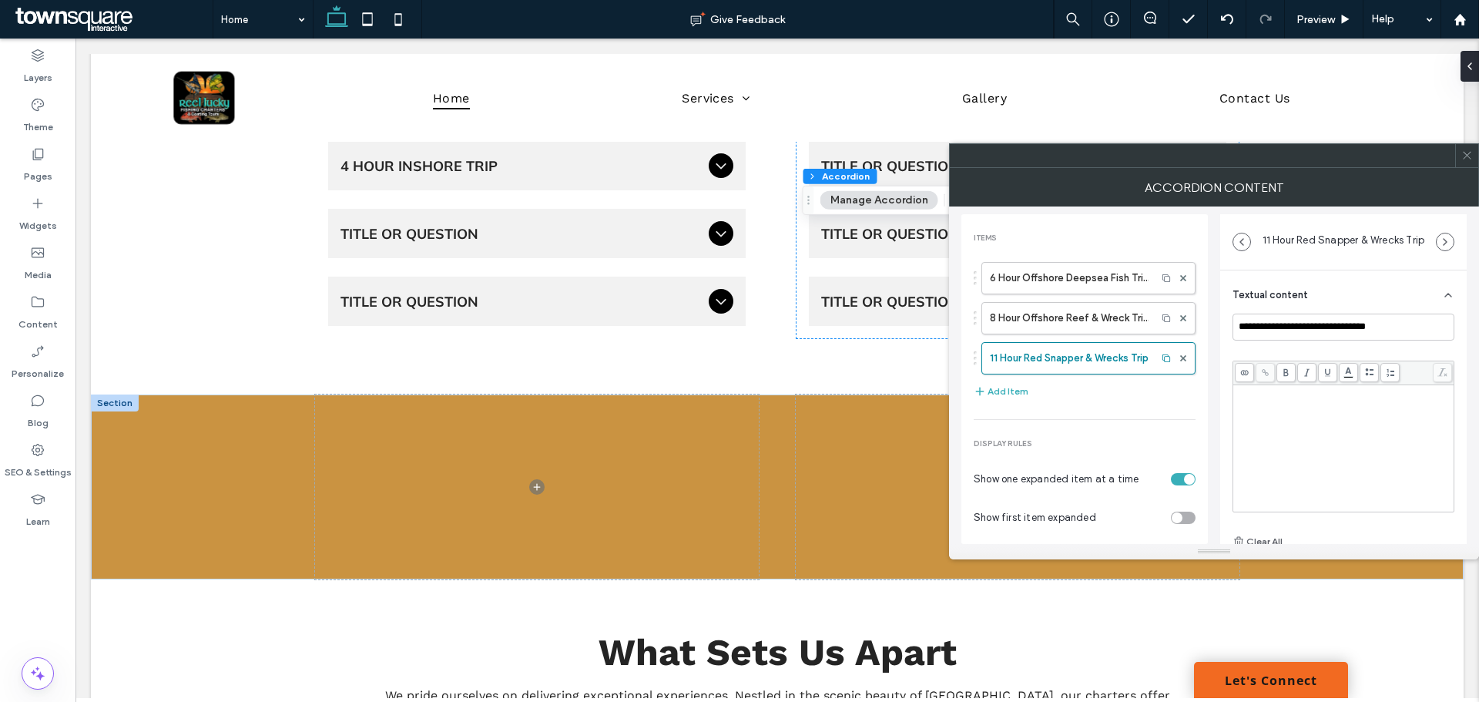
click at [1279, 411] on div "Rich Text Editor" at bounding box center [1344, 448] width 216 height 123
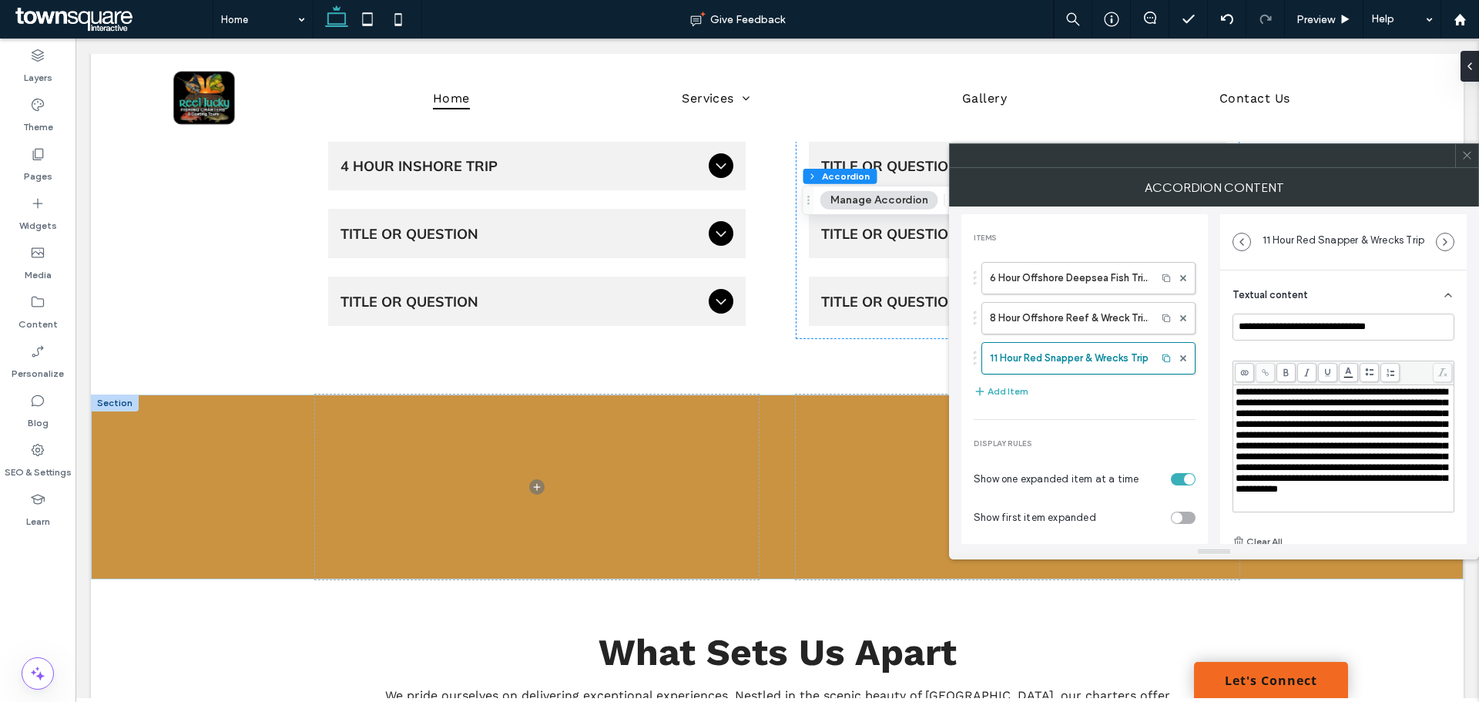
click at [1471, 163] on span at bounding box center [1467, 155] width 12 height 23
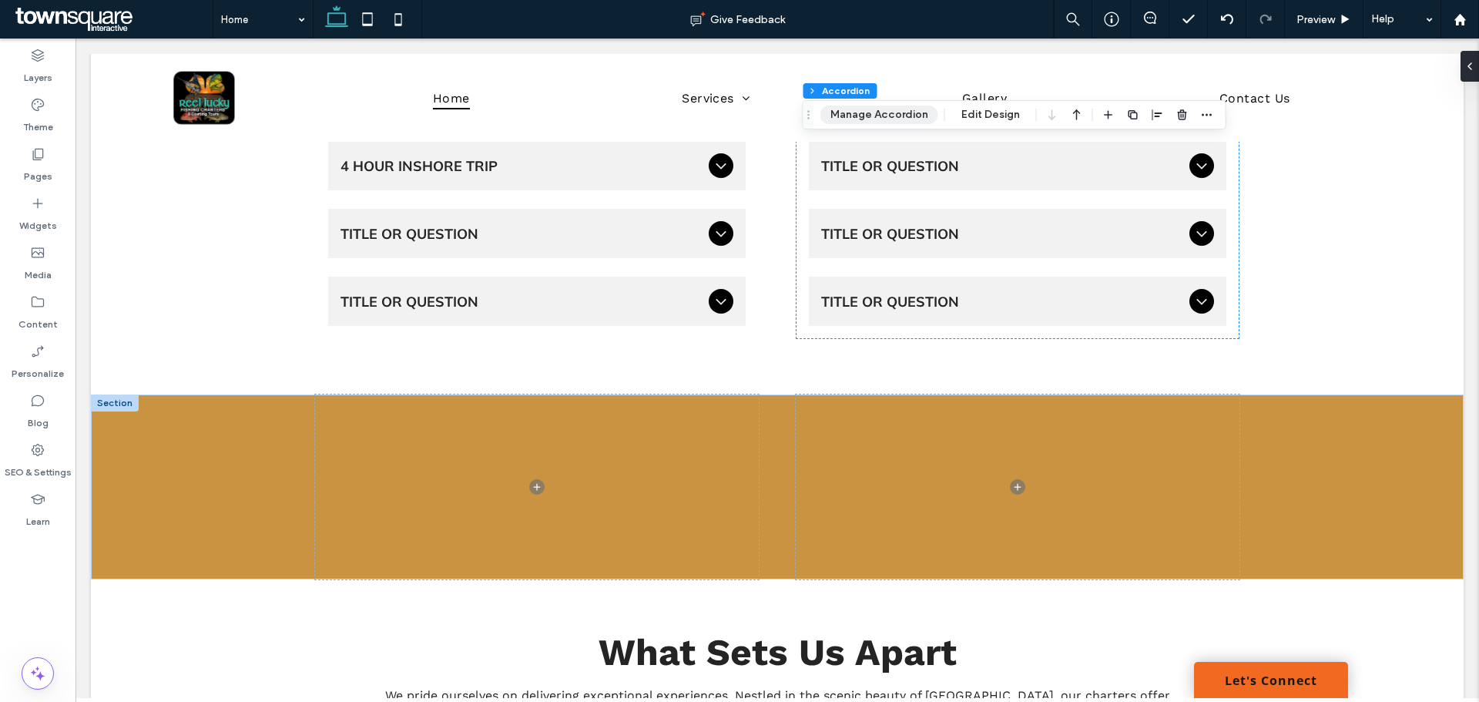
click at [890, 111] on button "Manage Accordion" at bounding box center [879, 115] width 118 height 18
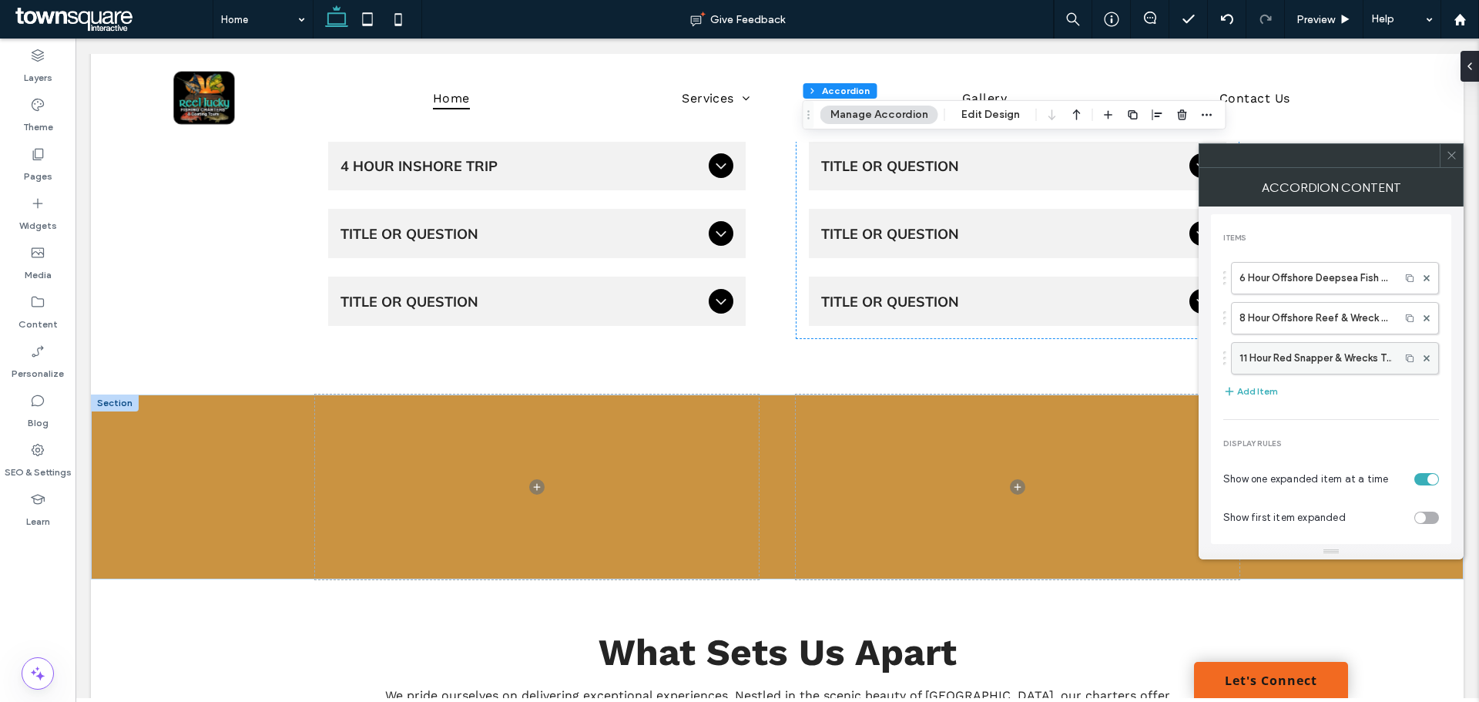
click at [1291, 366] on label "11 Hour Red Snapper & Wrecks Trip" at bounding box center [1316, 358] width 153 height 31
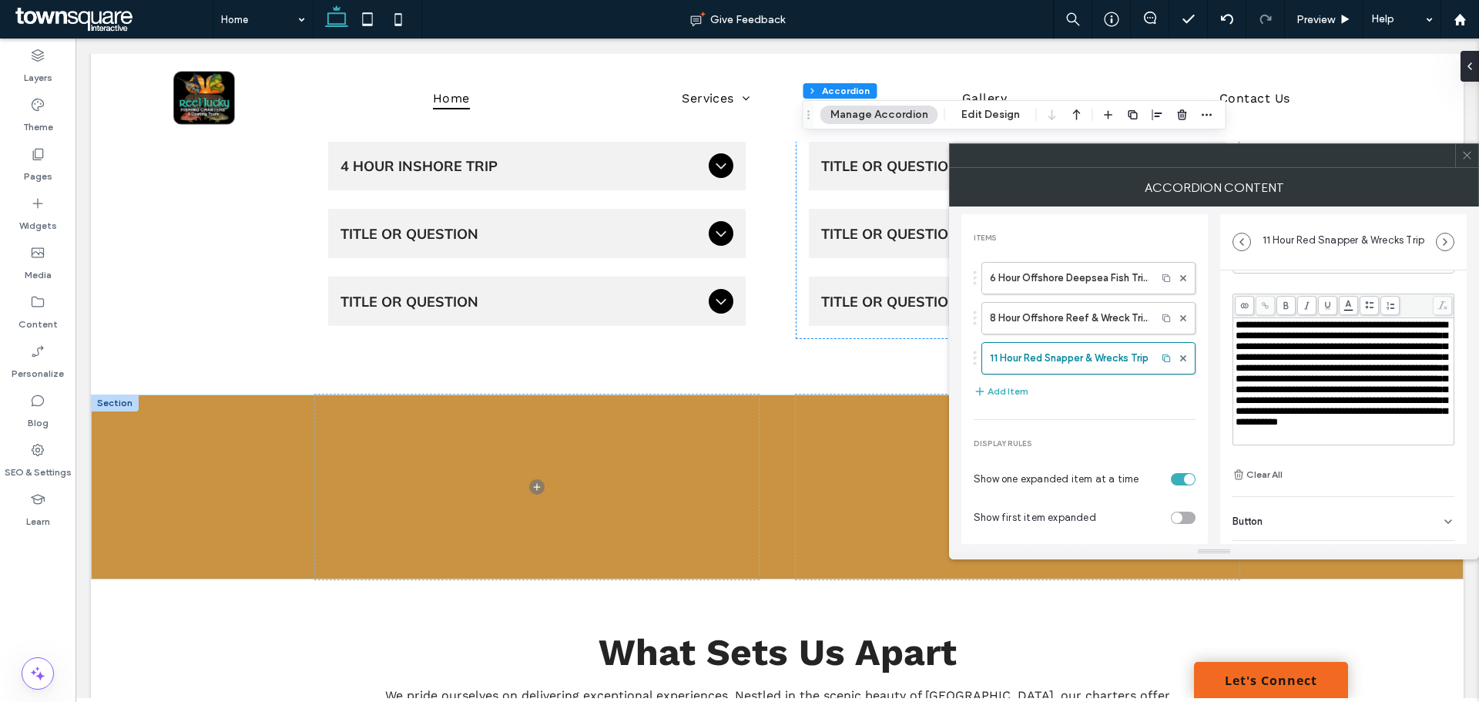
scroll to position [108, 0]
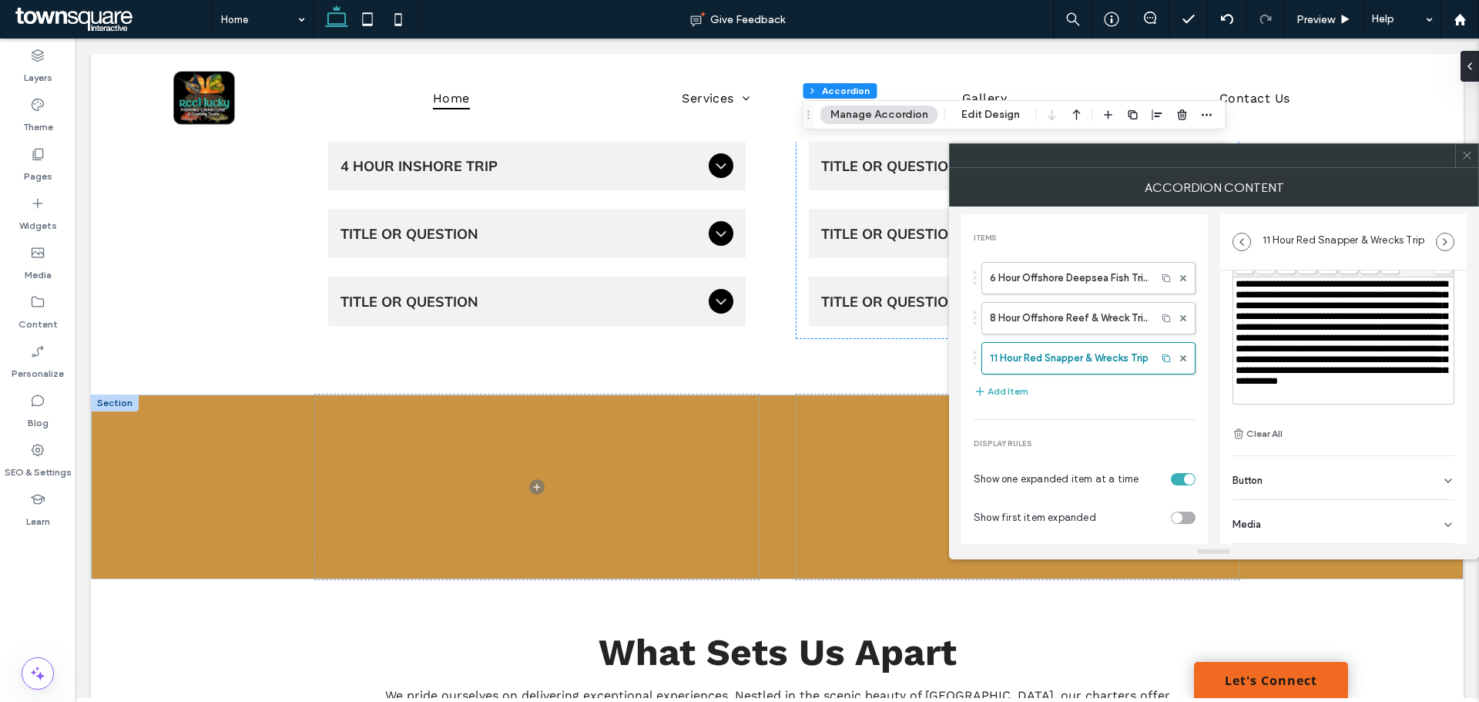
click at [1288, 478] on div "Button" at bounding box center [1344, 477] width 222 height 43
drag, startPoint x: 1307, startPoint y: 518, endPoint x: 1189, endPoint y: 529, distance: 117.7
click at [1189, 525] on div "**********" at bounding box center [1213, 374] width 505 height 337
click at [1193, 532] on div "Items 6 Hour Offshore Deepsea Fish Trip 8 Hour Offshore Reef & Wreck Trip 11 Ho…" at bounding box center [1084, 430] width 247 height 410
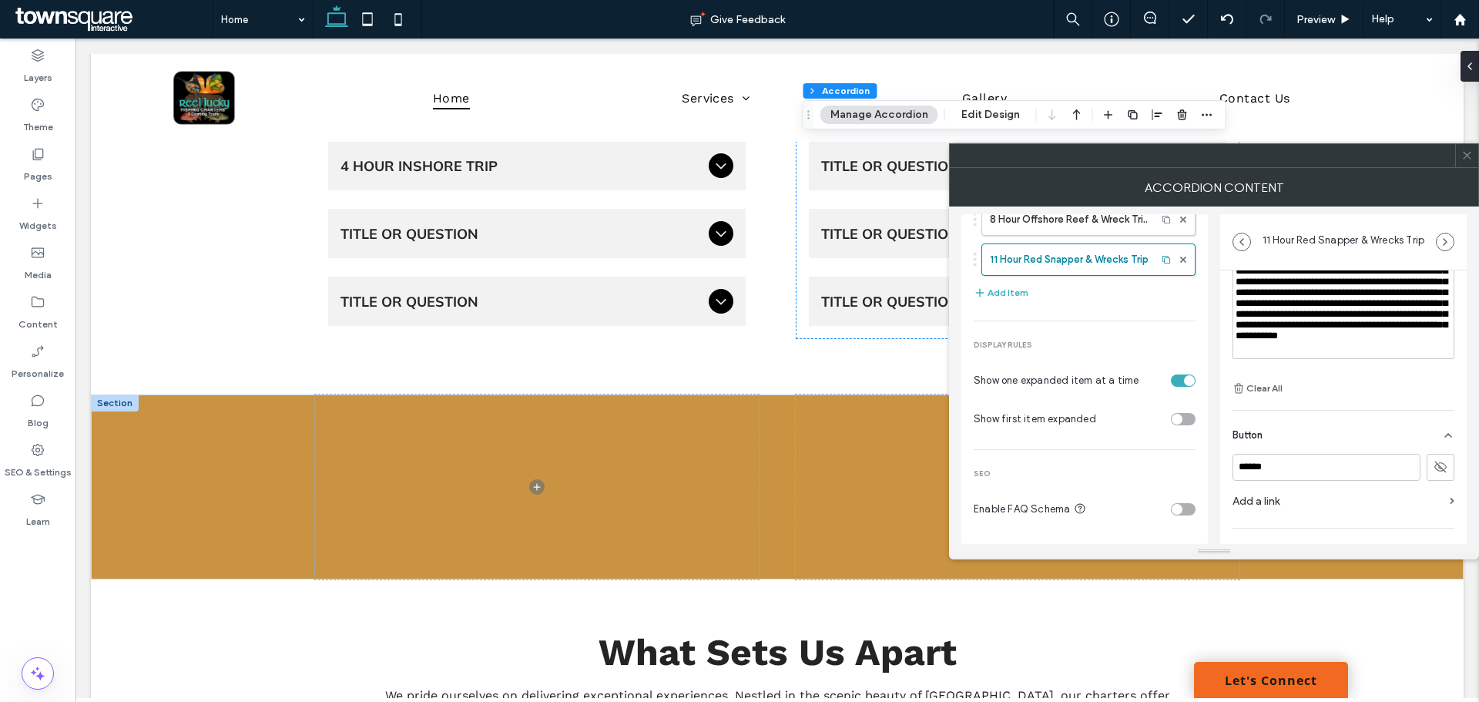
scroll to position [154, 0]
click at [1300, 471] on input "******" at bounding box center [1327, 466] width 188 height 27
type input "********"
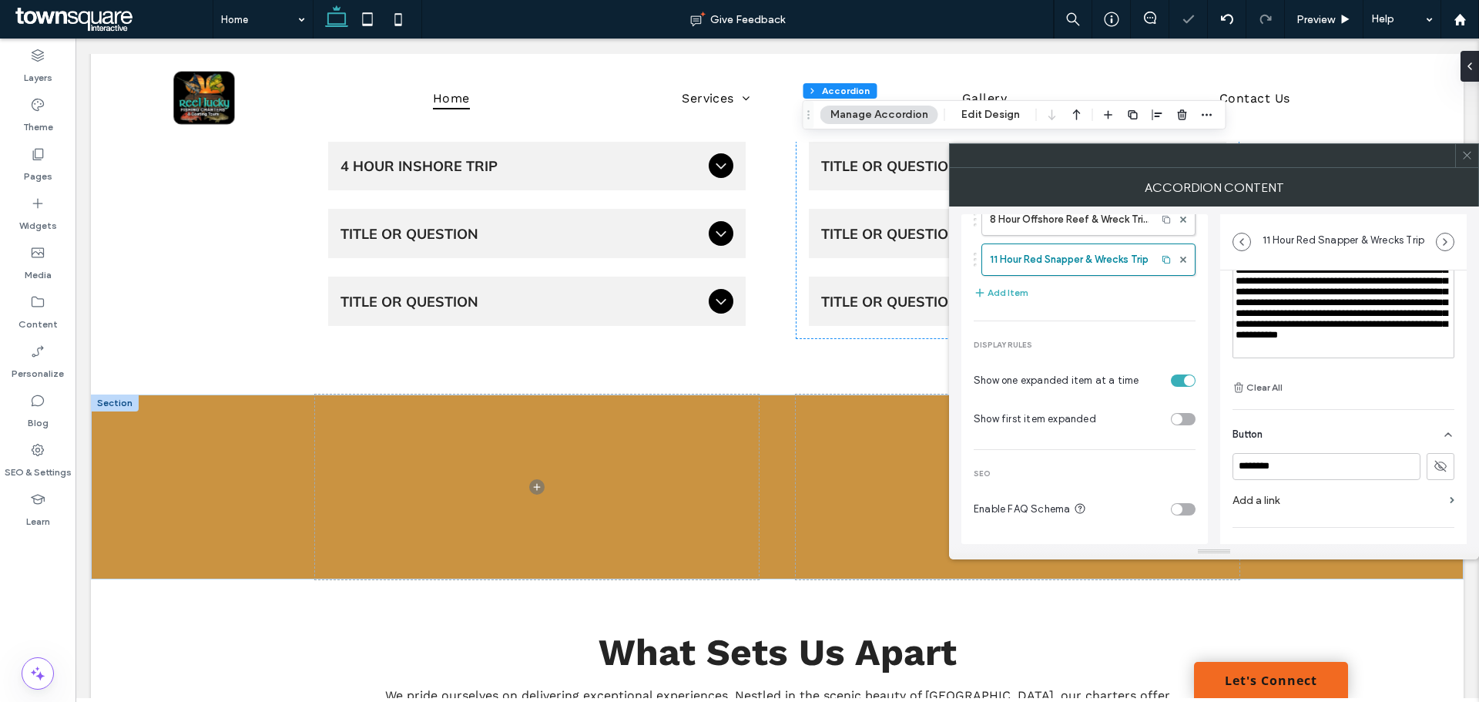
click at [1434, 459] on icon at bounding box center [1441, 466] width 14 height 14
click at [1238, 498] on label "Add a link" at bounding box center [1338, 500] width 211 height 29
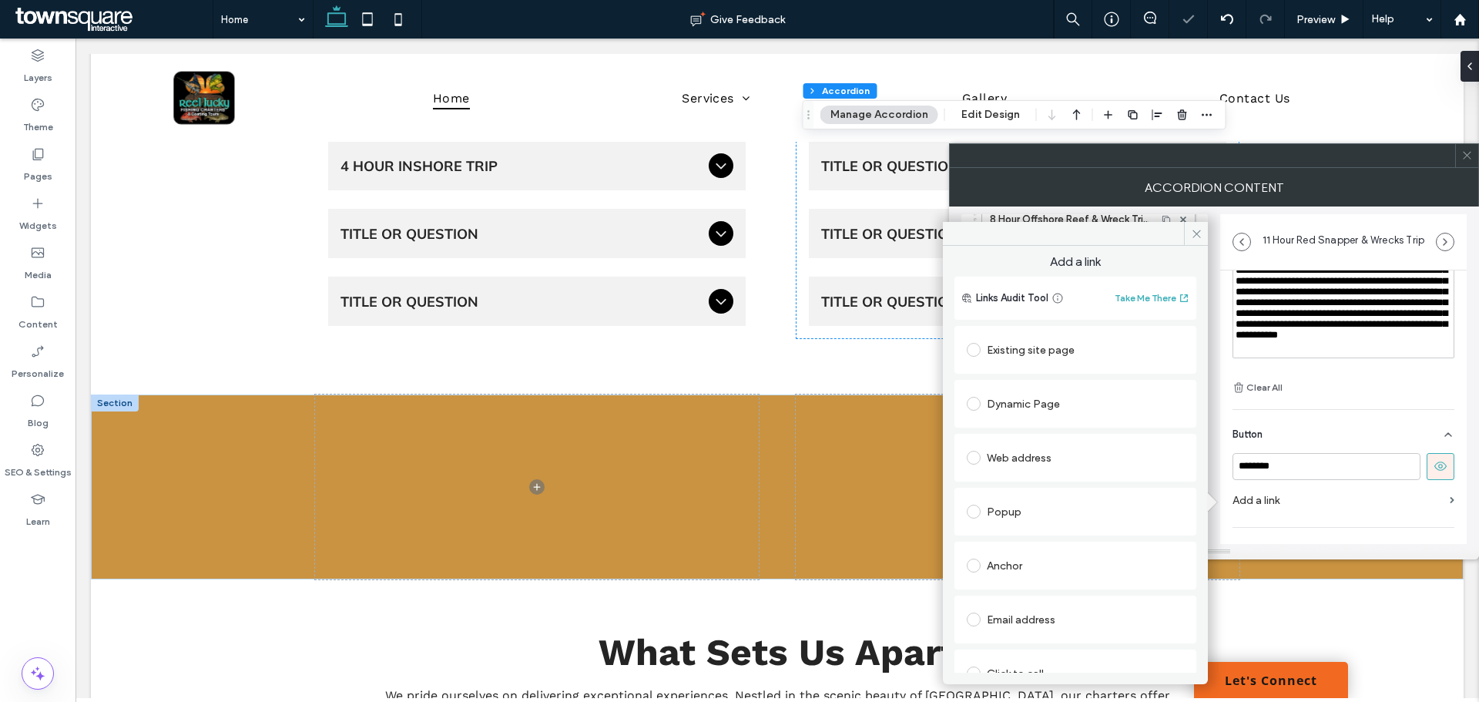
click at [1052, 353] on div "Existing site page" at bounding box center [1075, 349] width 217 height 25
click at [1033, 405] on div "Create new page" at bounding box center [1003, 408] width 73 height 12
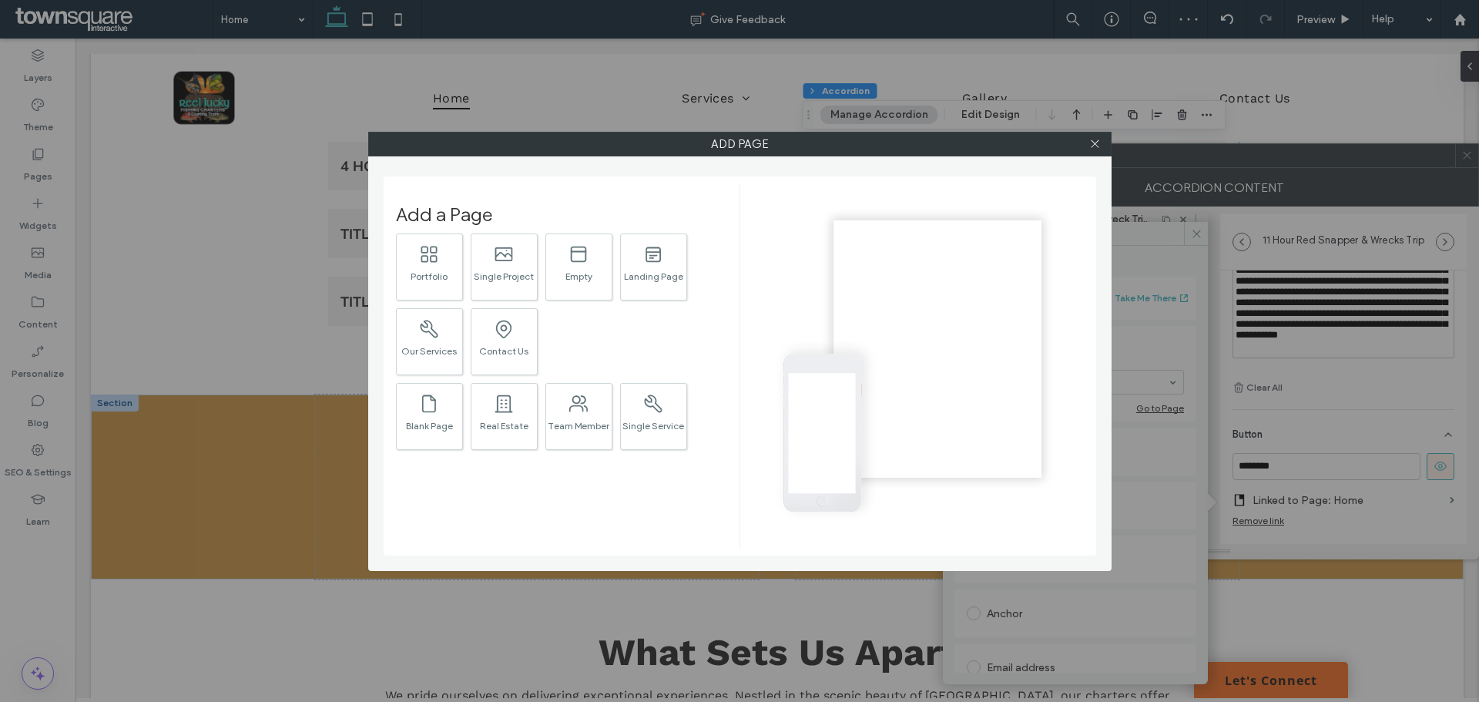
click at [1089, 146] on div at bounding box center [1095, 144] width 23 height 23
click at [1093, 146] on use at bounding box center [1095, 144] width 8 height 8
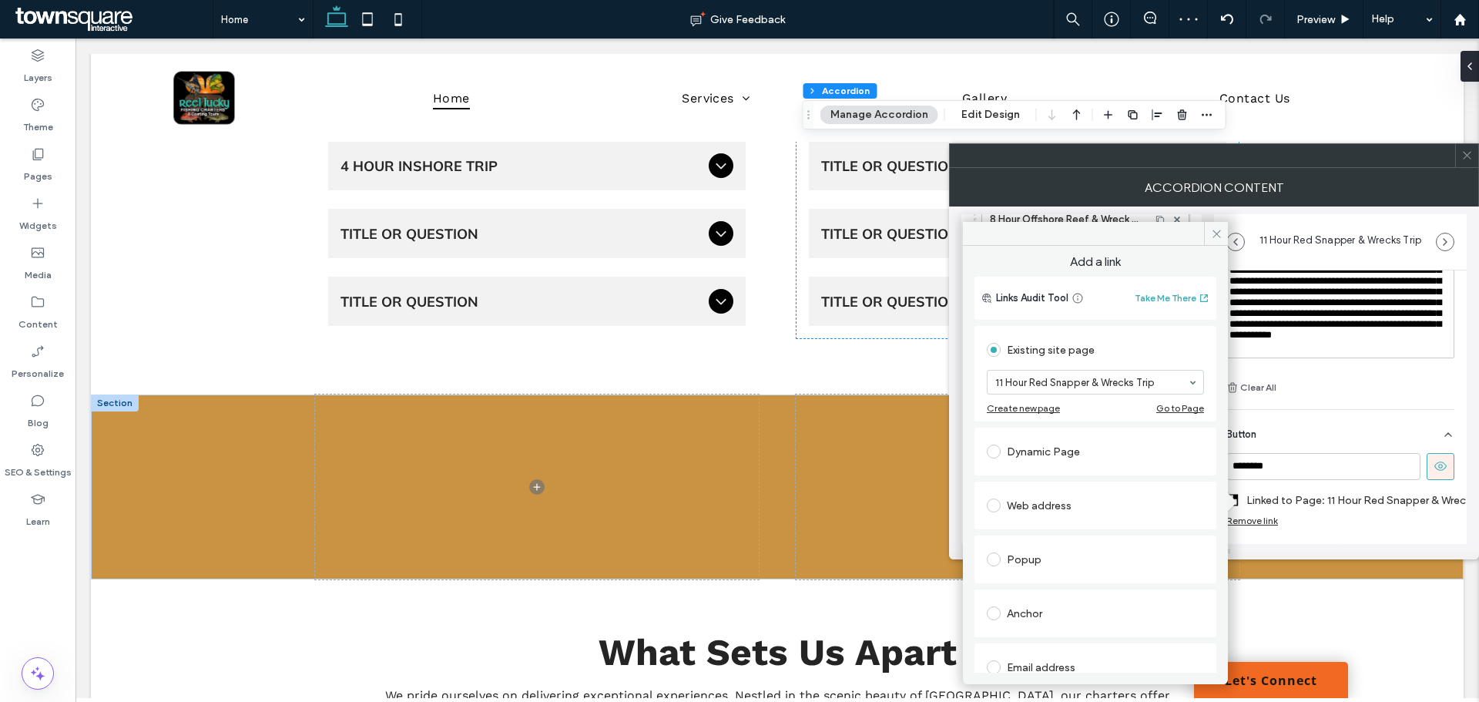
scroll to position [166, 0]
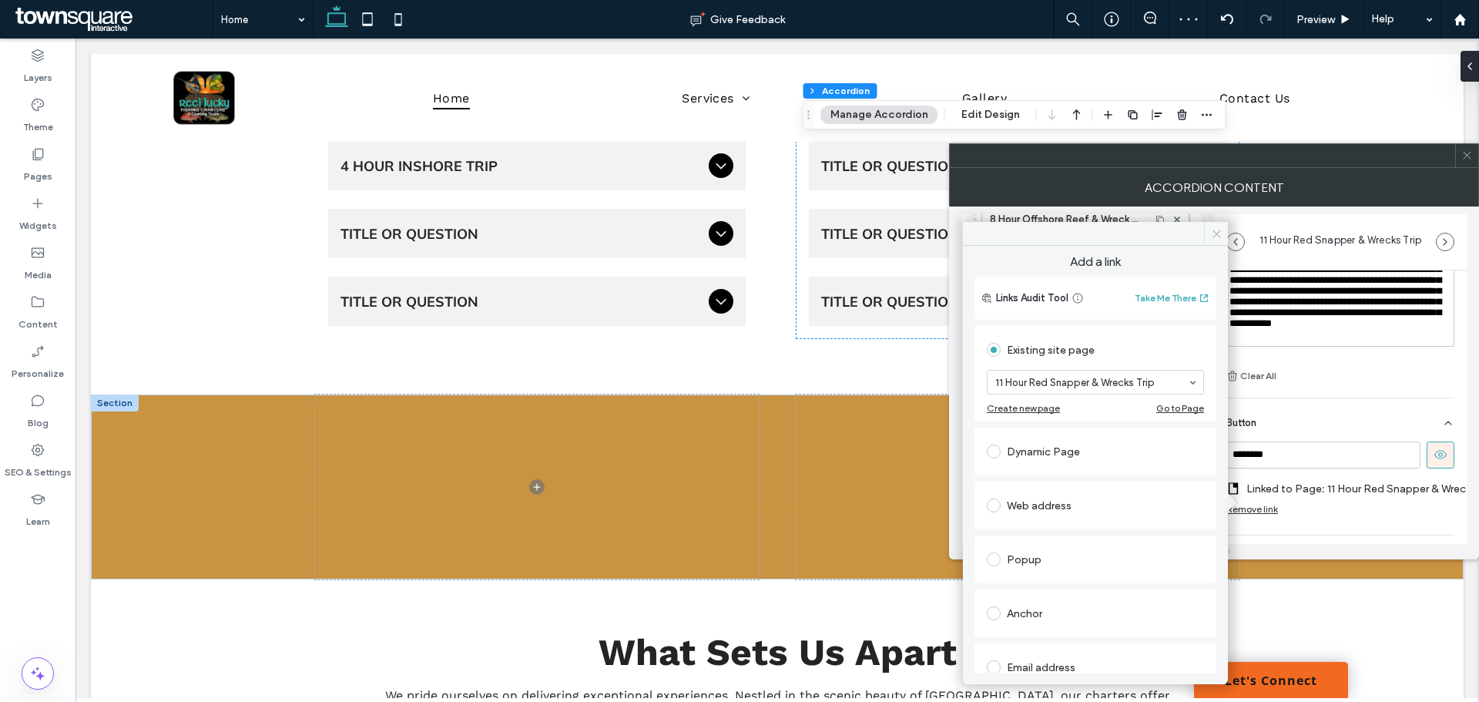
click at [1217, 234] on use at bounding box center [1217, 234] width 8 height 8
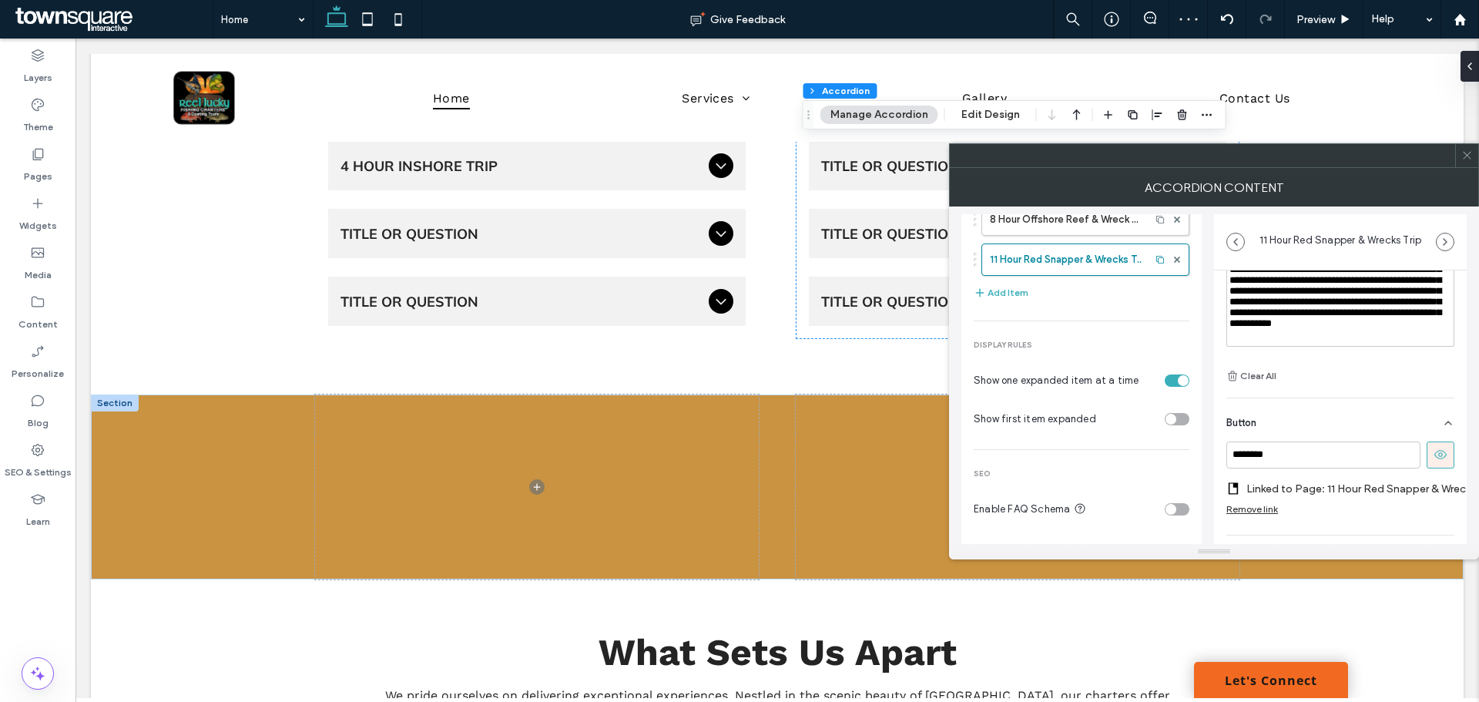
click at [1475, 168] on div "Accordion Content" at bounding box center [1214, 187] width 530 height 39
click at [1464, 159] on icon at bounding box center [1467, 155] width 12 height 12
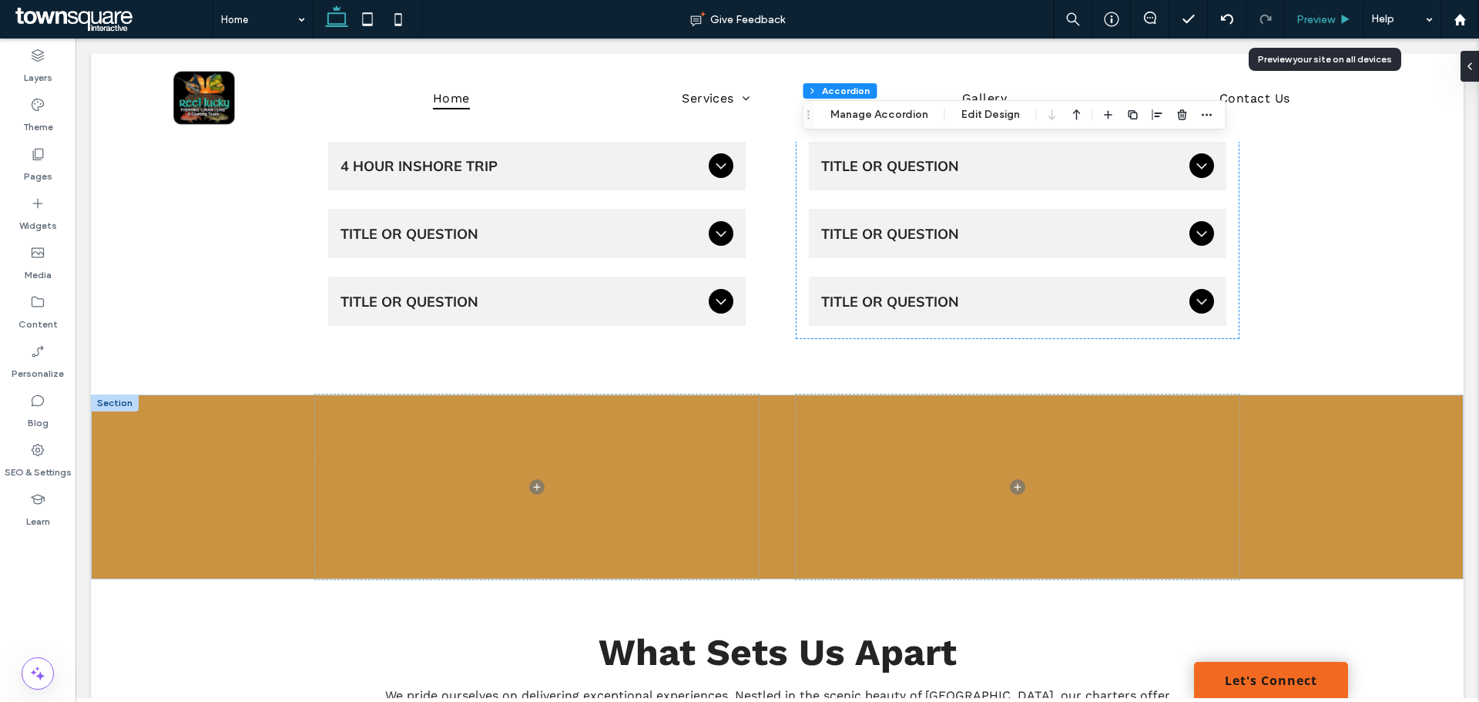
click at [1330, 25] on span "Preview" at bounding box center [1316, 19] width 39 height 13
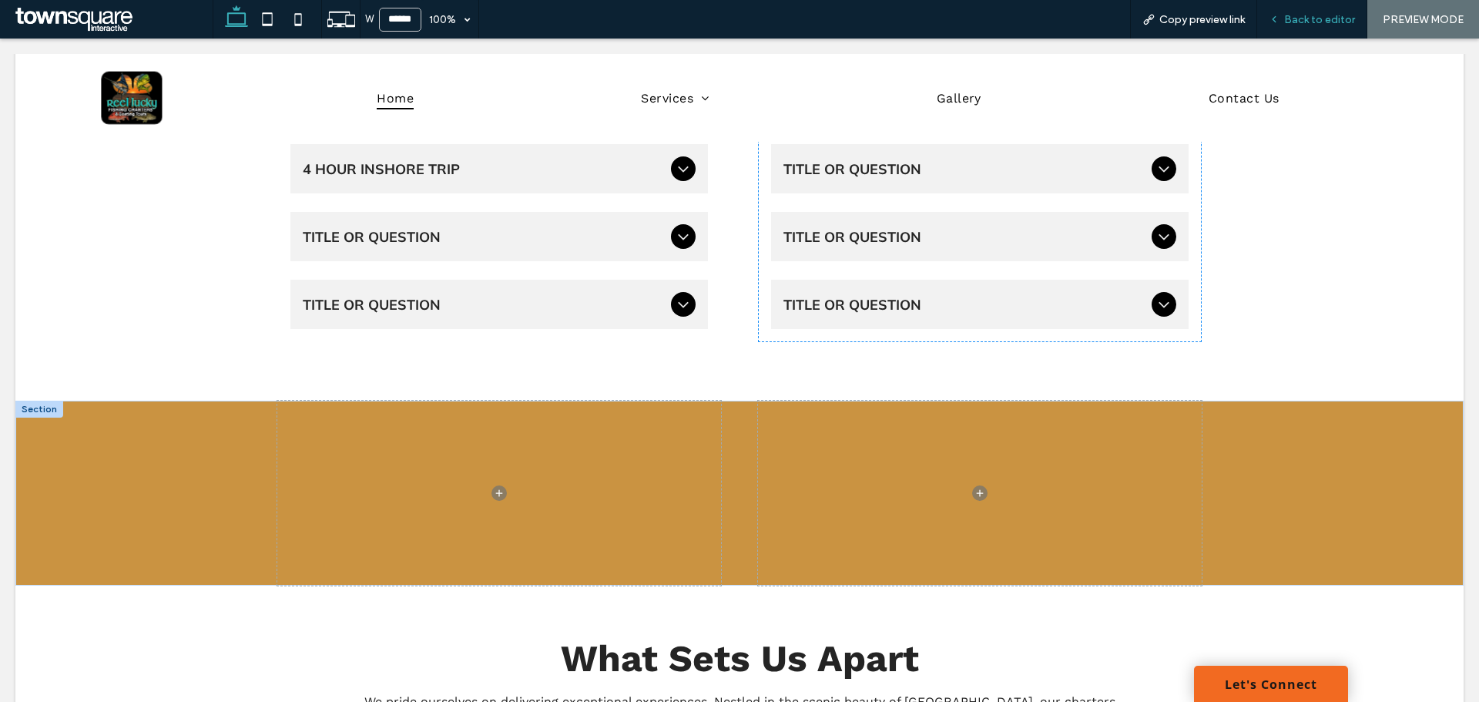
click at [1333, 32] on div "Back to editor" at bounding box center [1312, 19] width 110 height 39
click at [1327, 23] on span "Back to editor" at bounding box center [1319, 19] width 71 height 13
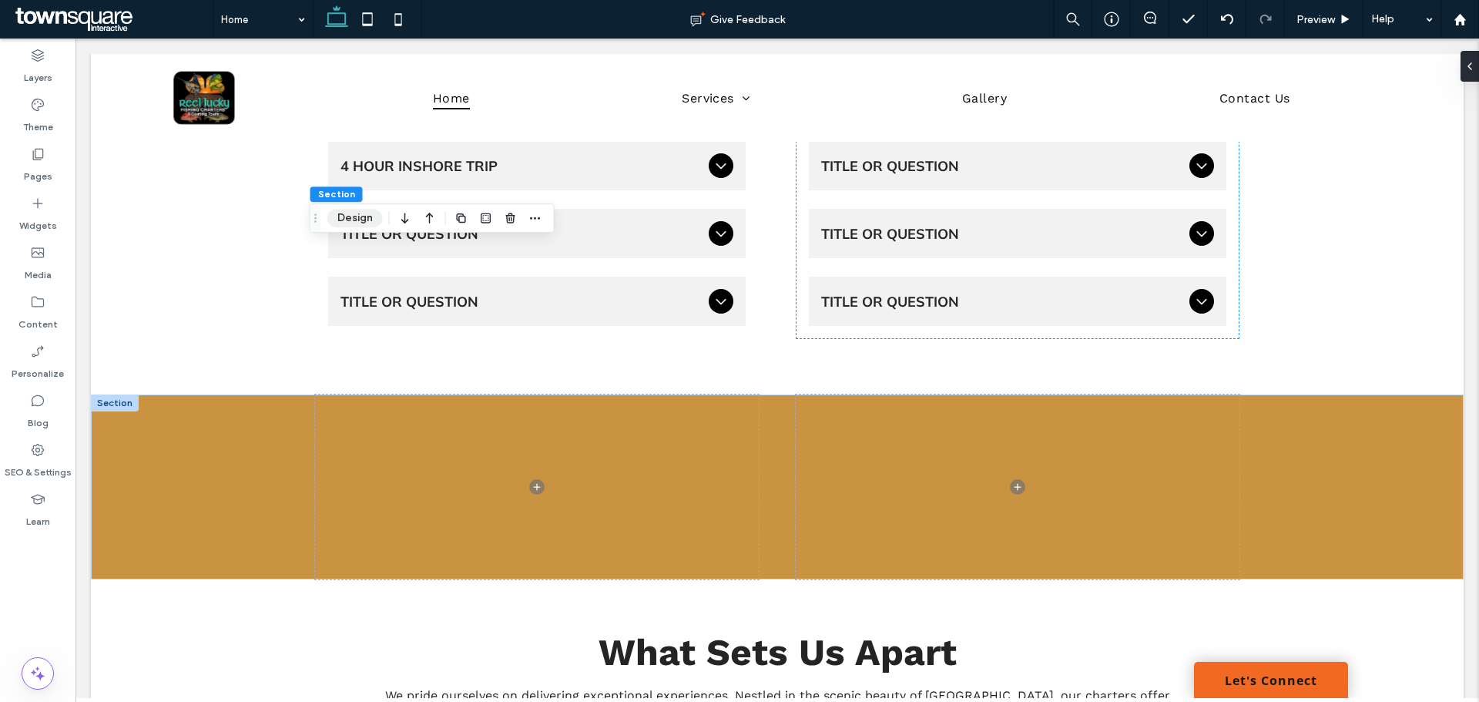
click at [340, 215] on button "Design" at bounding box center [354, 218] width 55 height 18
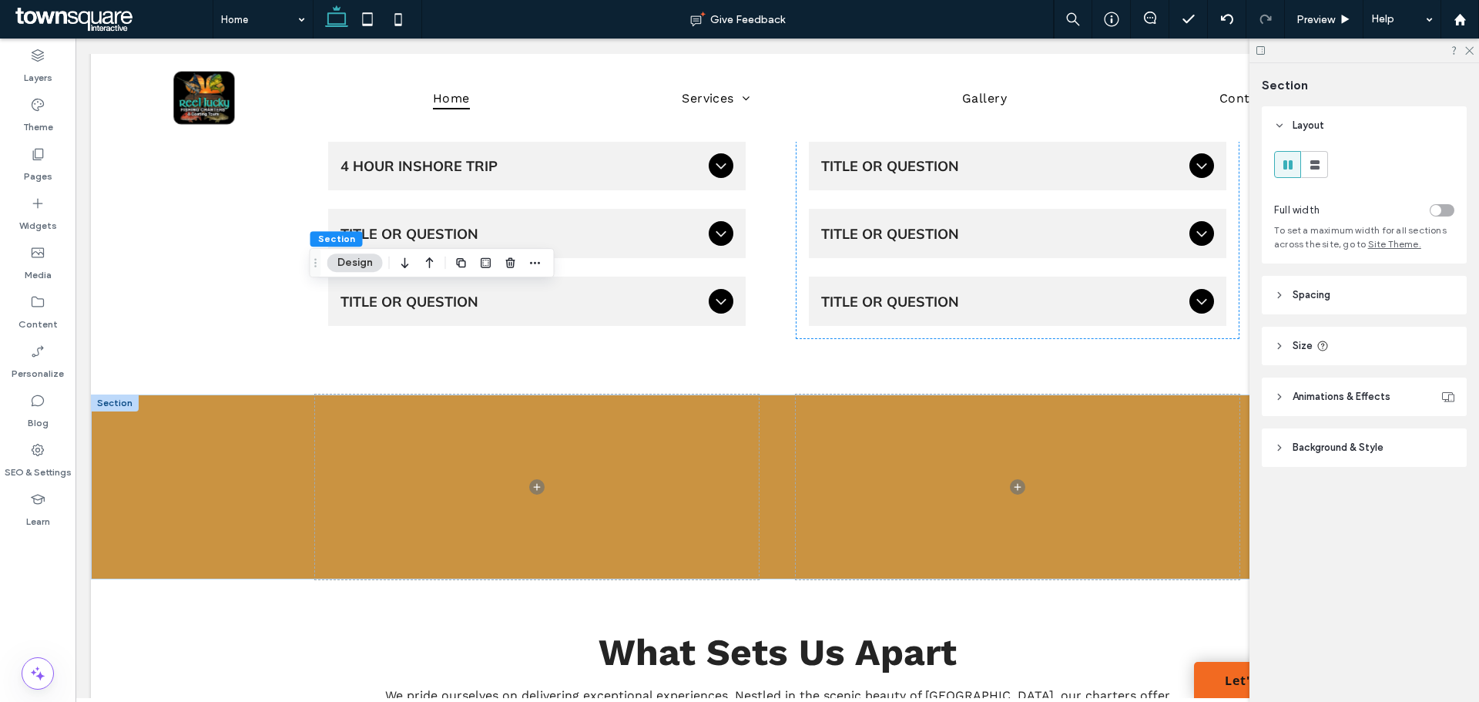
click at [1340, 441] on span "Background & Style" at bounding box center [1338, 447] width 91 height 15
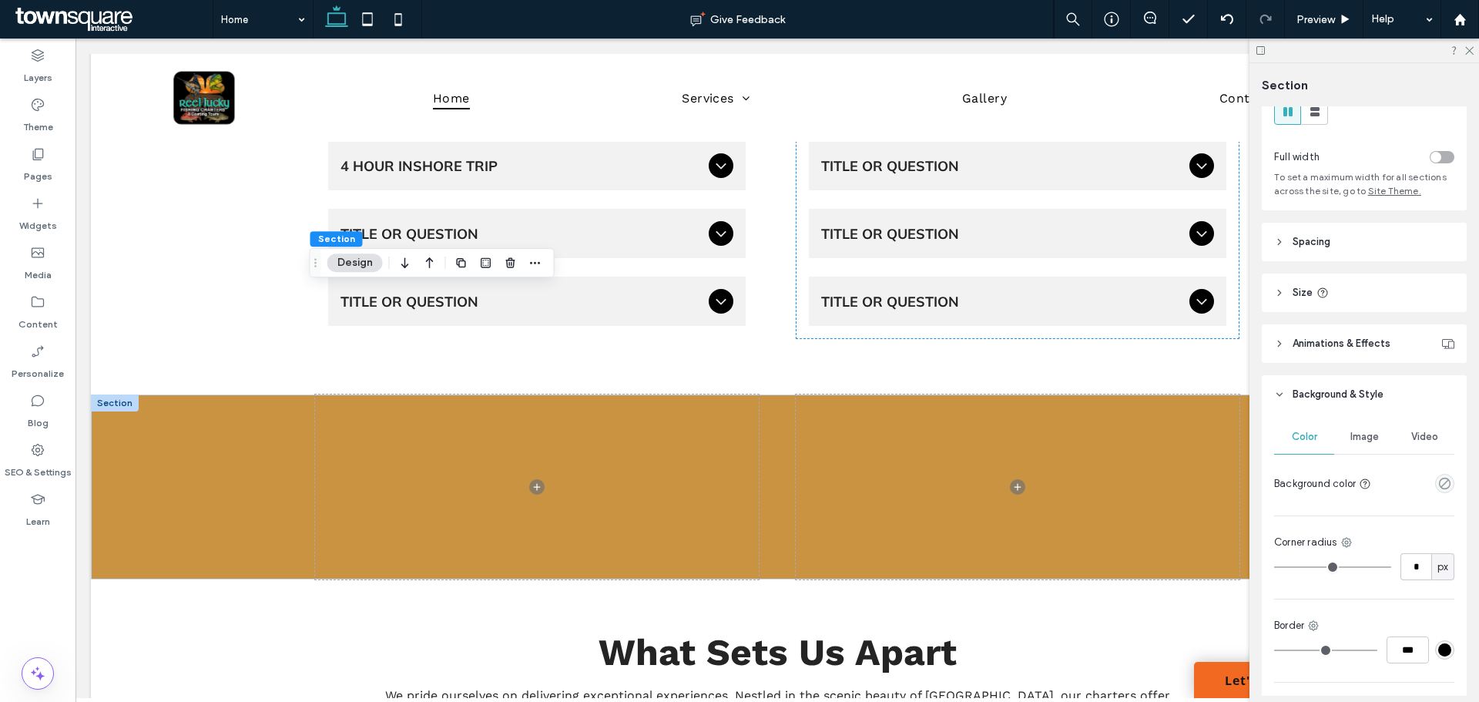
scroll to position [154, 0]
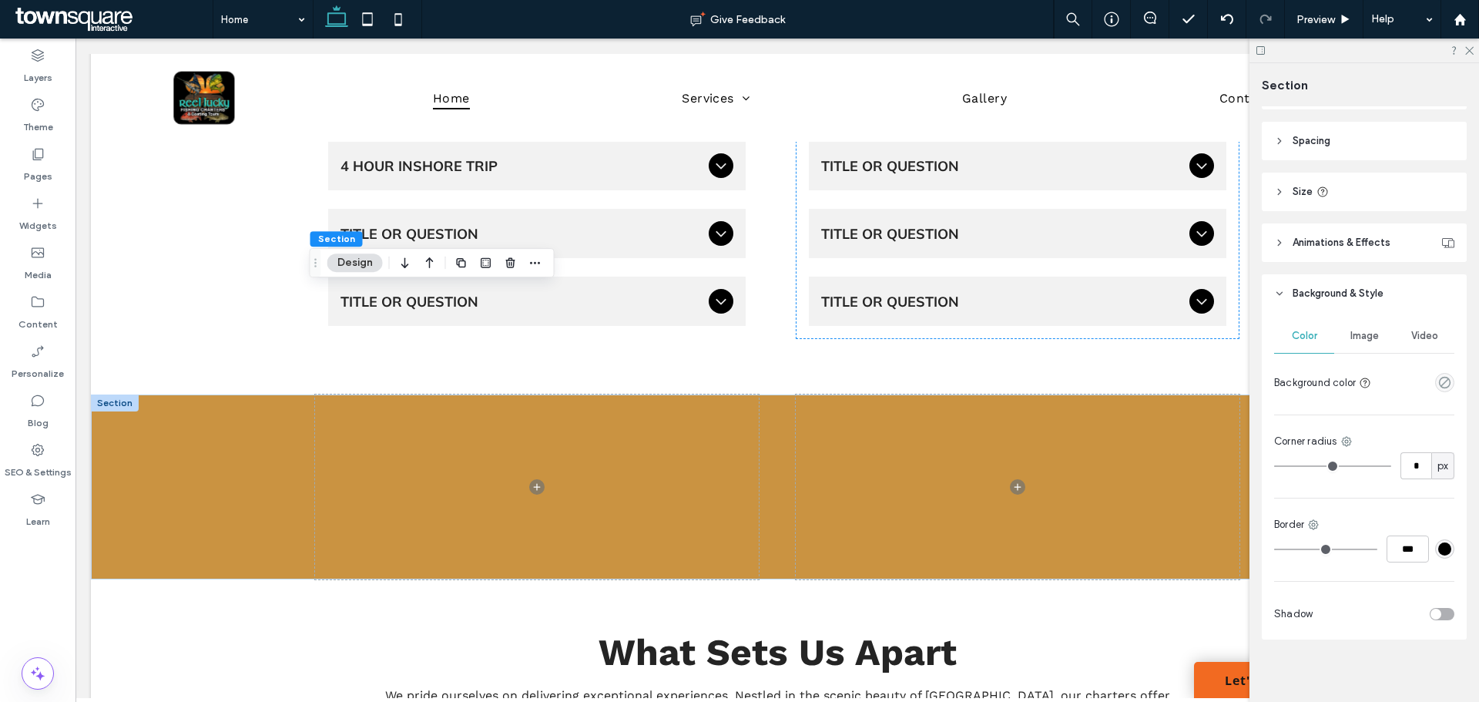
click at [1369, 337] on span "Image" at bounding box center [1364, 336] width 29 height 12
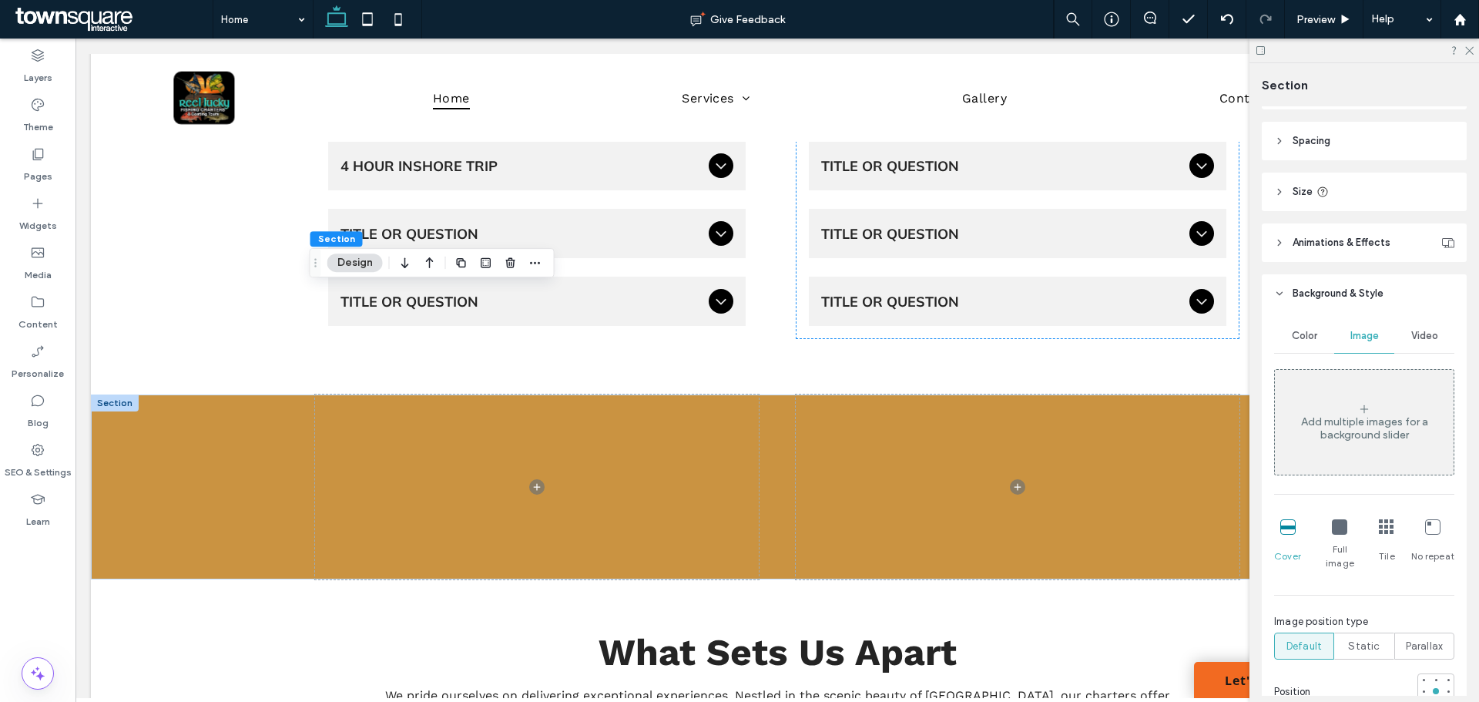
click at [1370, 438] on div "Add multiple images for a background slider" at bounding box center [1364, 428] width 179 height 26
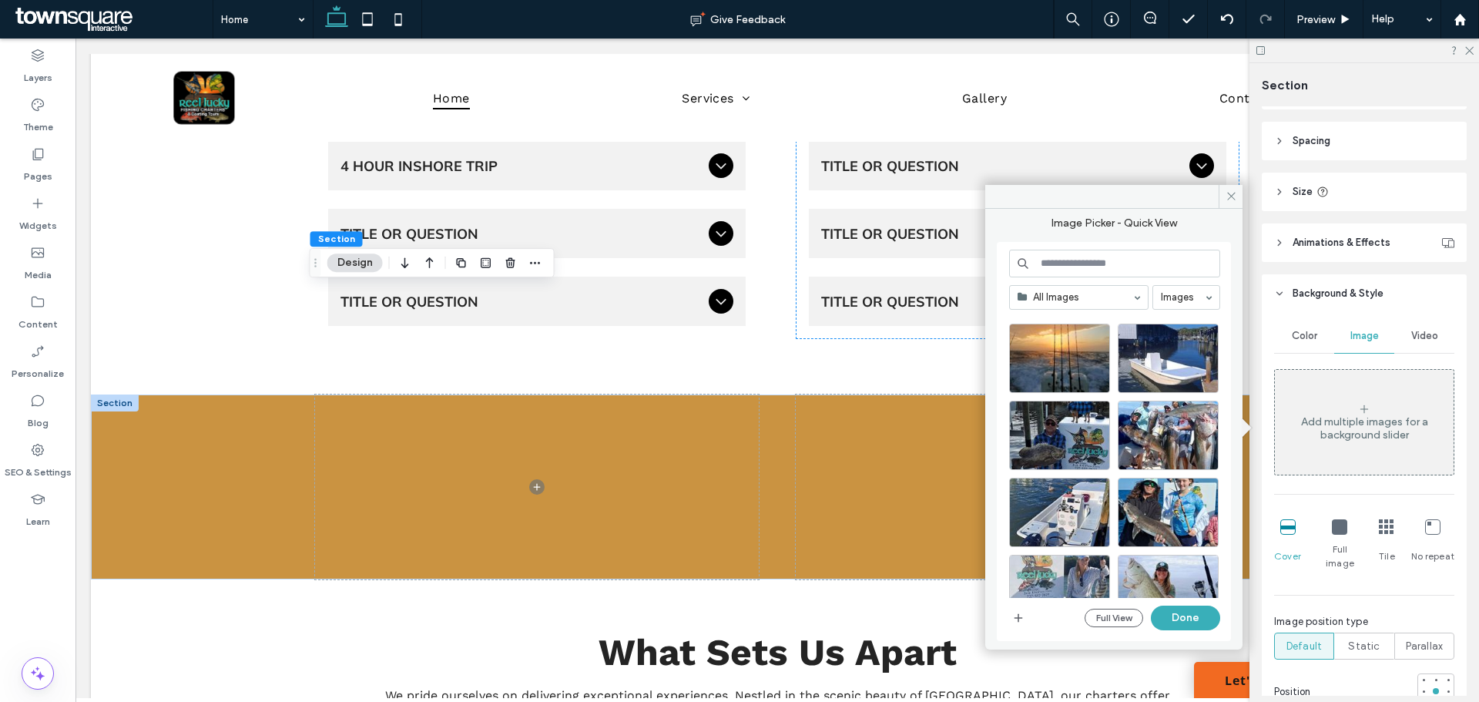
scroll to position [667, 0]
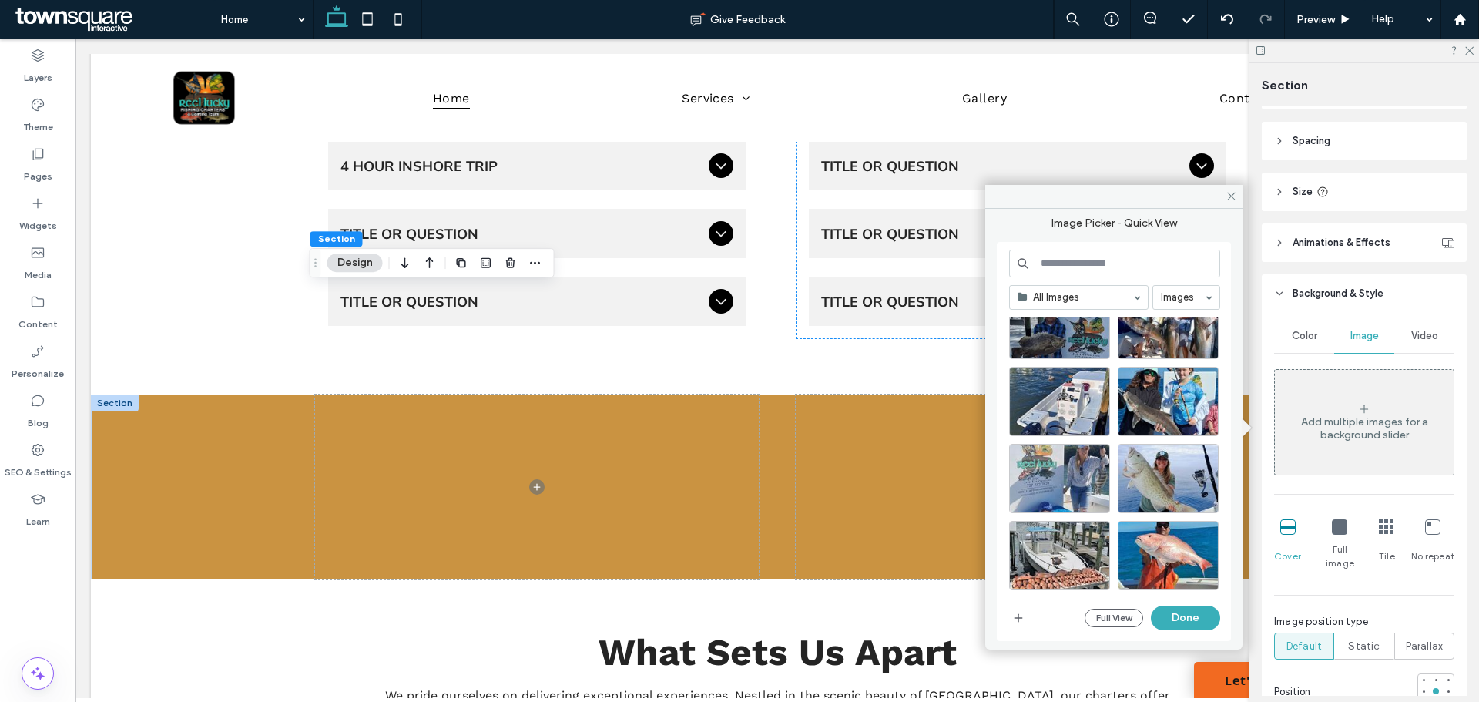
click at [1399, 506] on div "Cover Full image Tile No repeat" at bounding box center [1364, 536] width 180 height 82
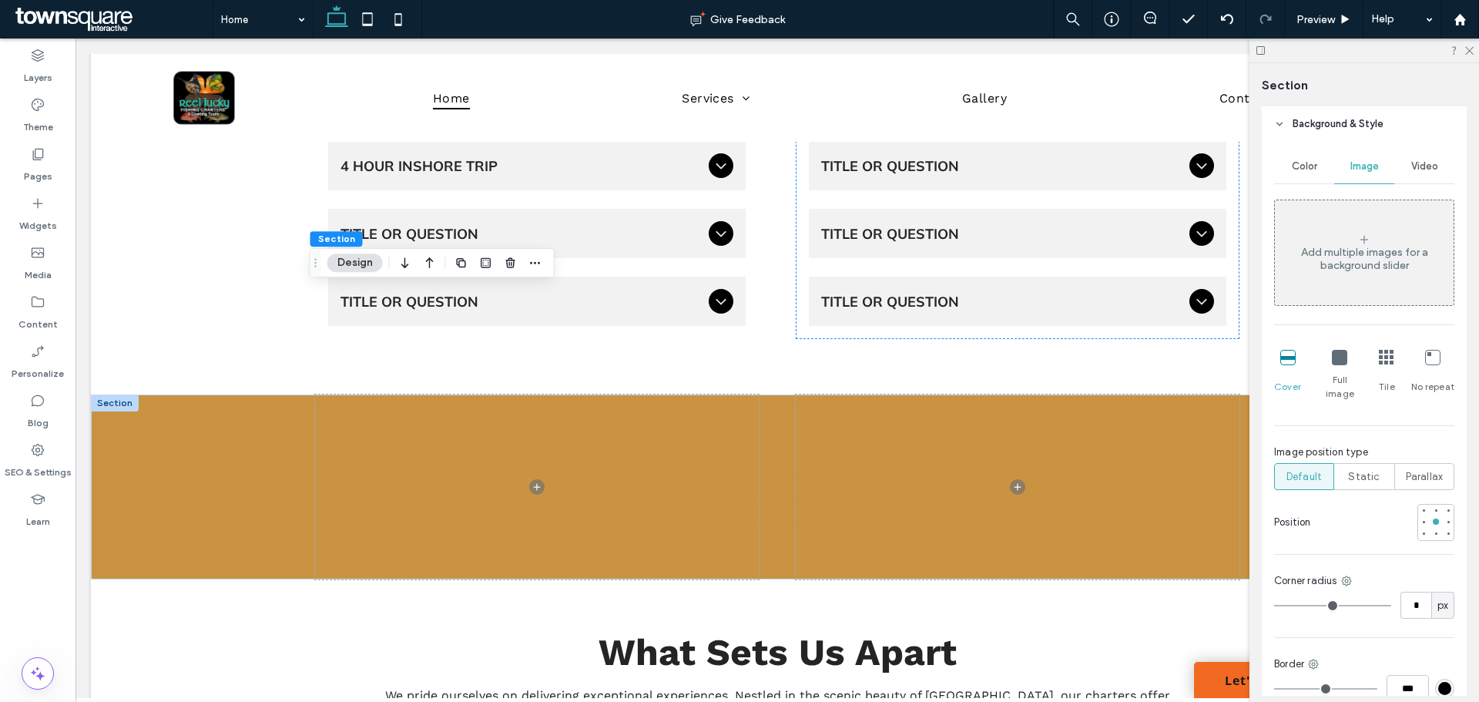
scroll to position [69, 0]
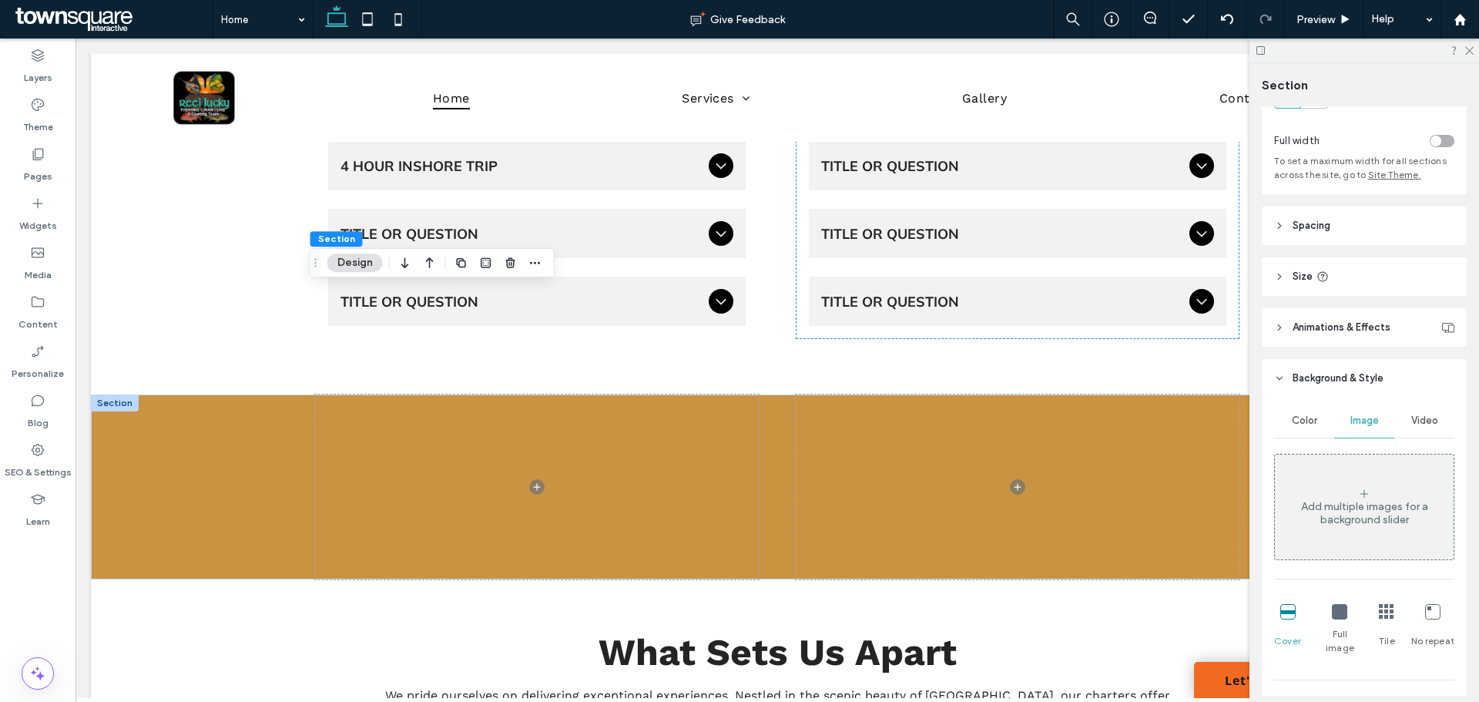
click at [1291, 429] on div "Color" at bounding box center [1304, 421] width 60 height 34
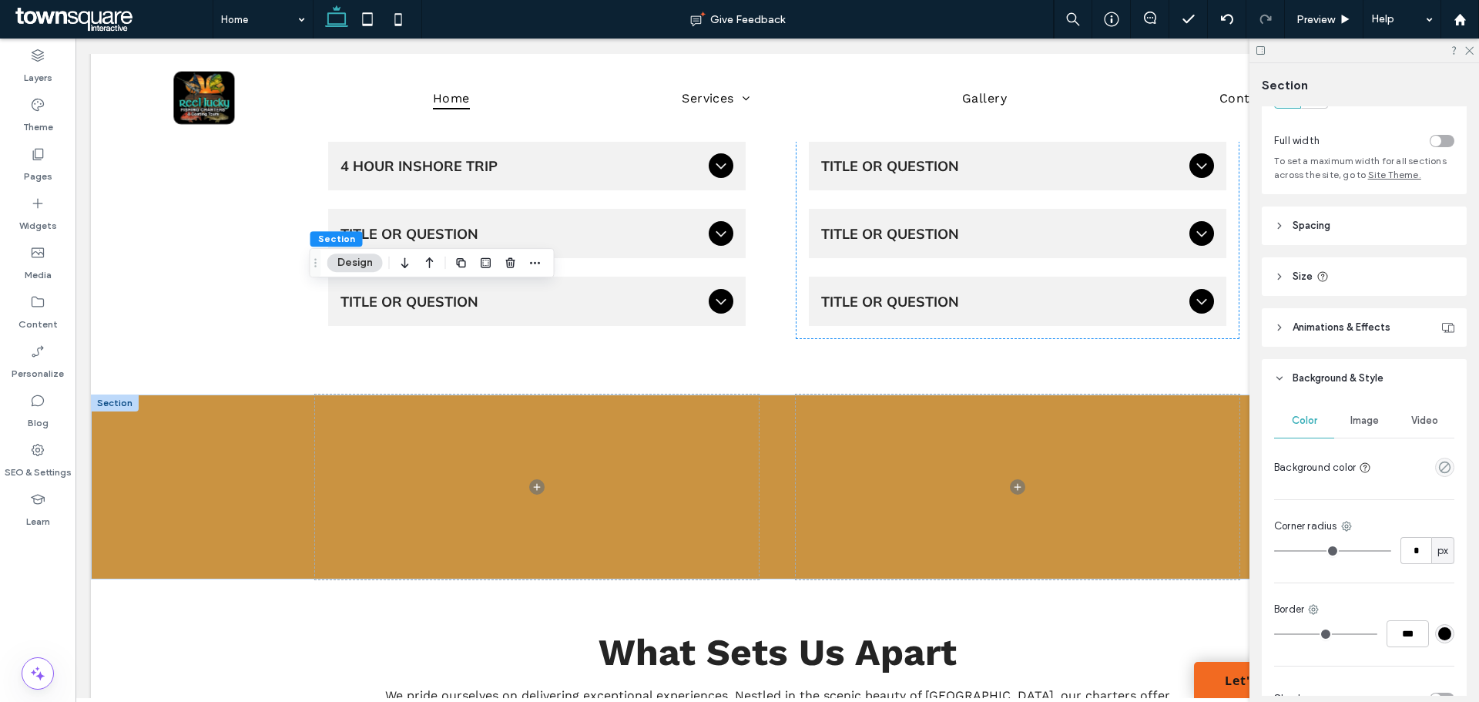
click at [1357, 420] on span "Image" at bounding box center [1364, 420] width 29 height 12
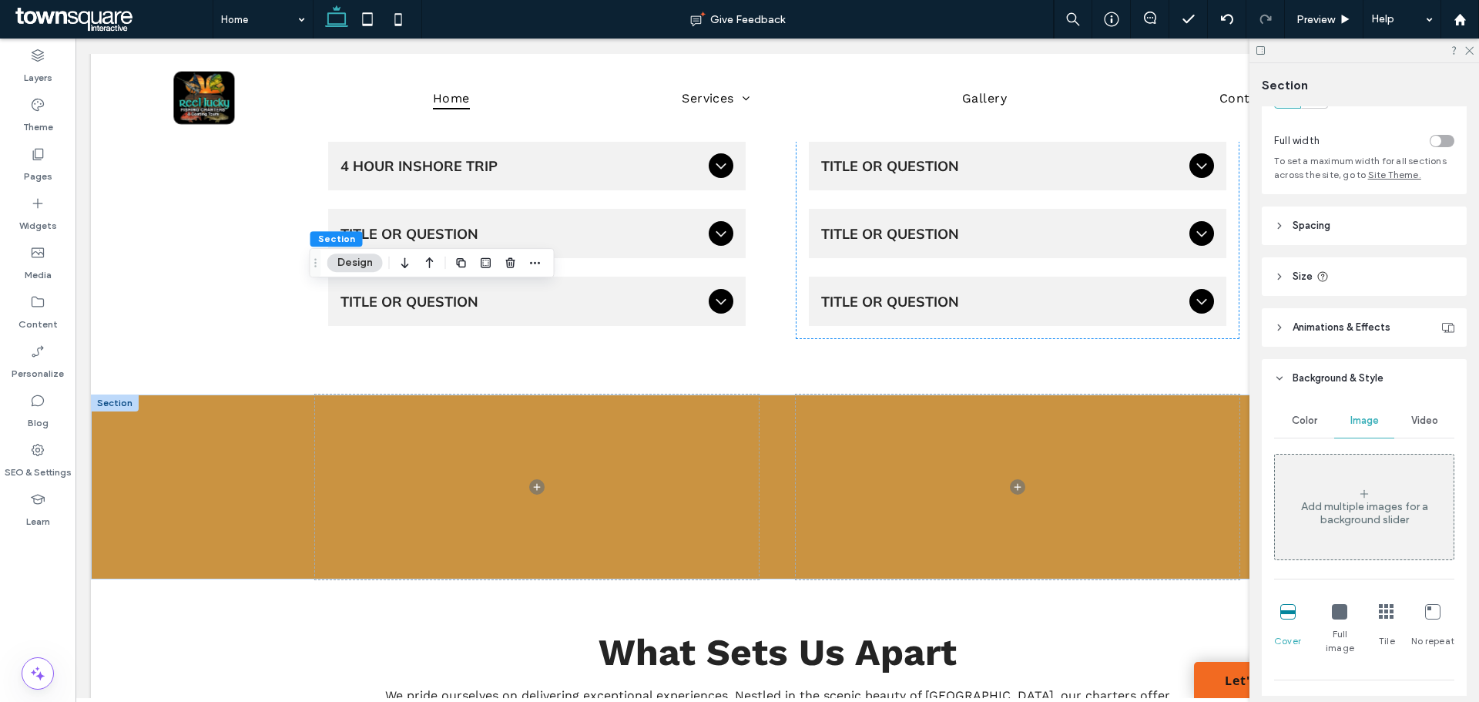
click at [1303, 429] on div "Color" at bounding box center [1304, 421] width 60 height 34
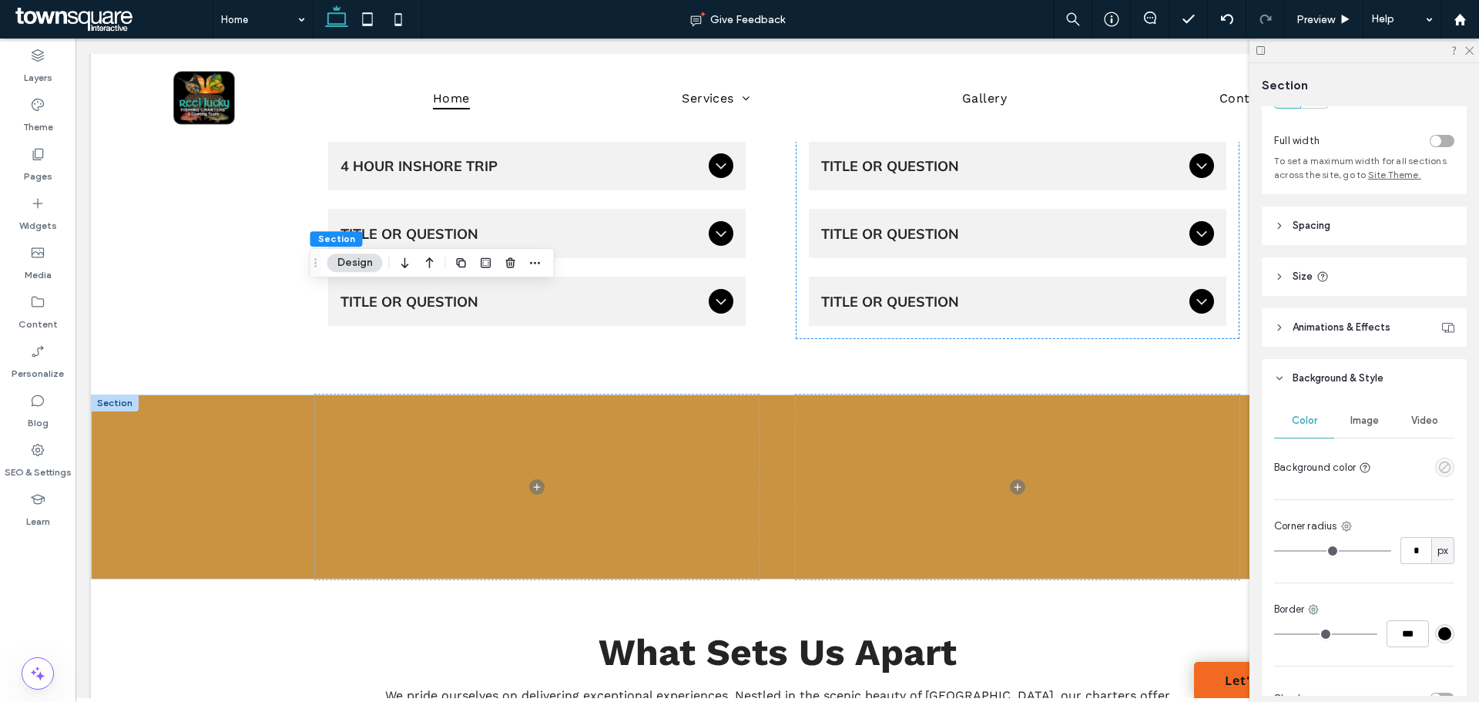
click at [1439, 470] on use "empty color" at bounding box center [1445, 467] width 12 height 12
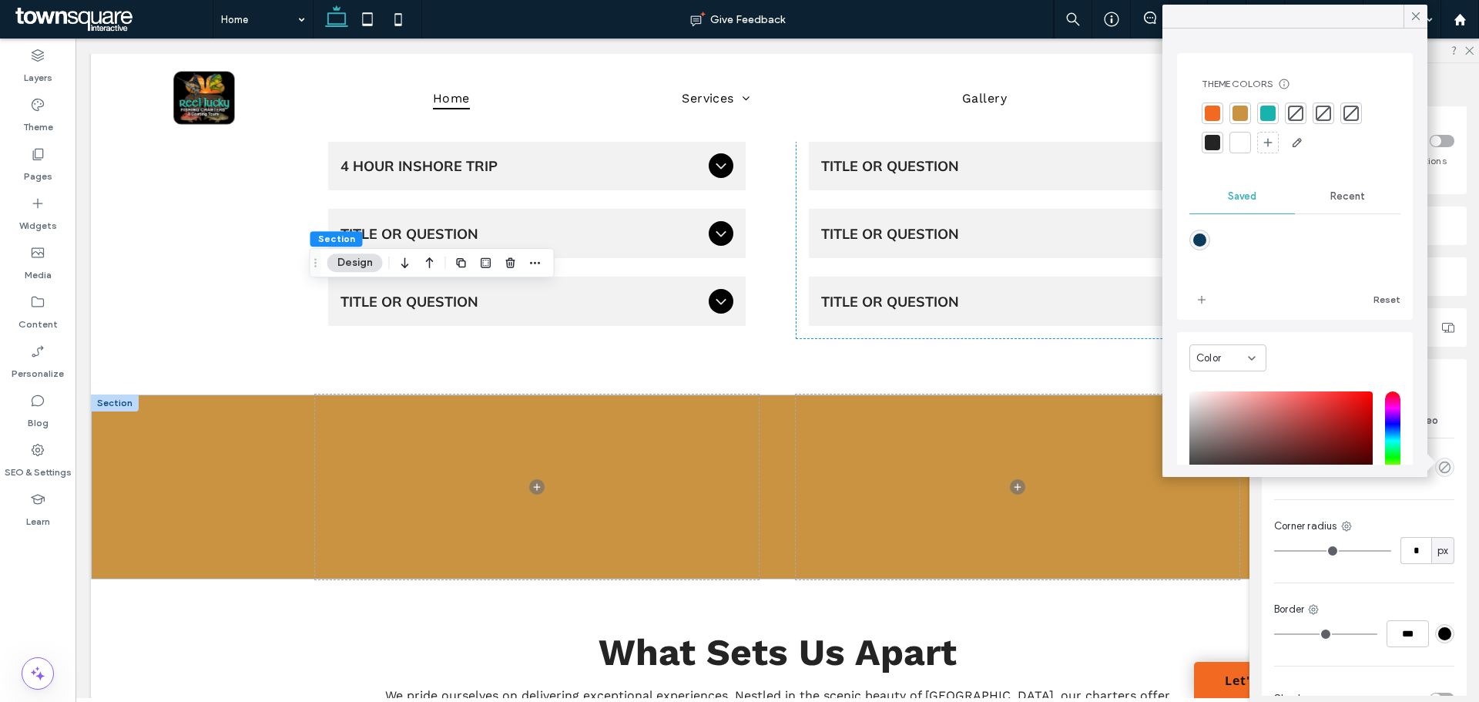
click at [1221, 147] on div at bounding box center [1213, 143] width 22 height 22
click at [1219, 147] on div at bounding box center [1214, 143] width 18 height 18
click at [1248, 150] on div at bounding box center [1243, 143] width 22 height 22
click at [1448, 471] on div "Color Image Video Background color Corner radius * px Border *** Shadow" at bounding box center [1364, 561] width 205 height 327
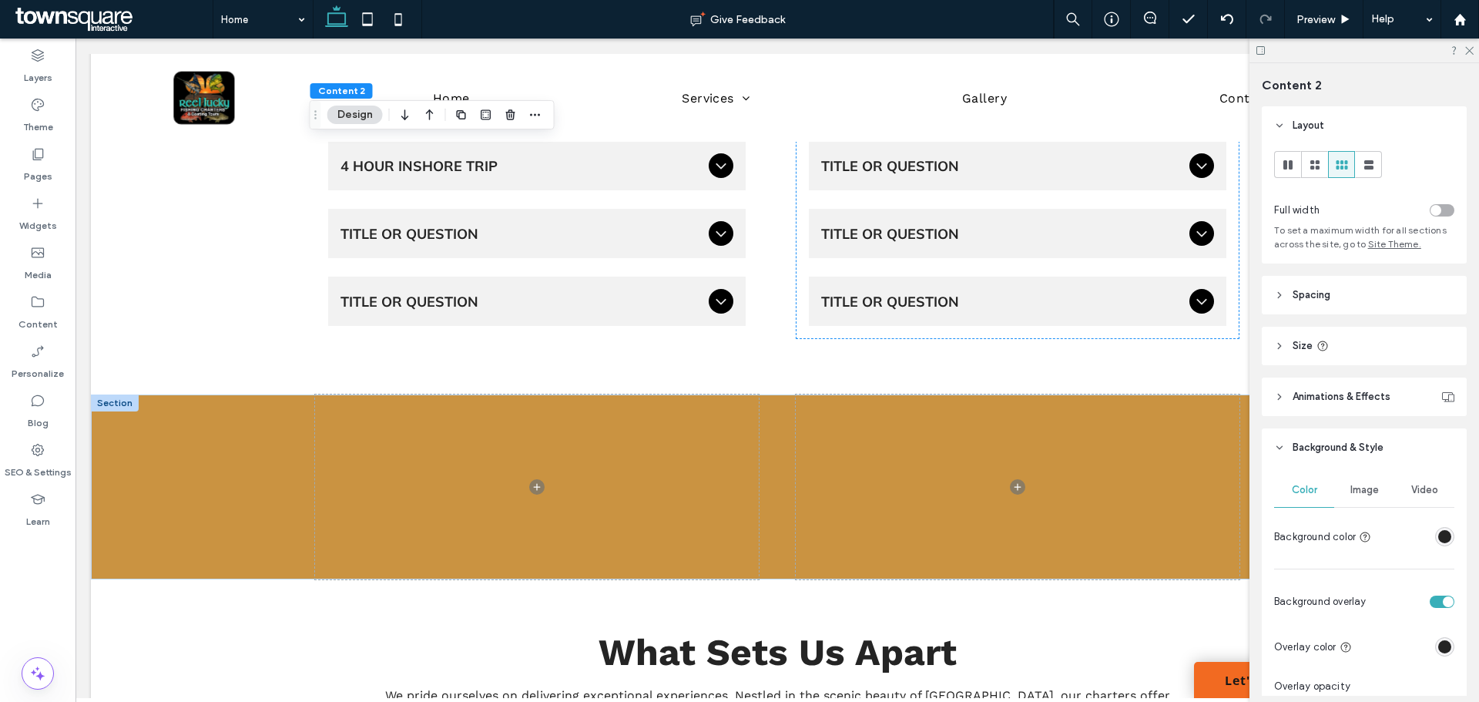
click at [349, 116] on button "Design" at bounding box center [354, 115] width 55 height 18
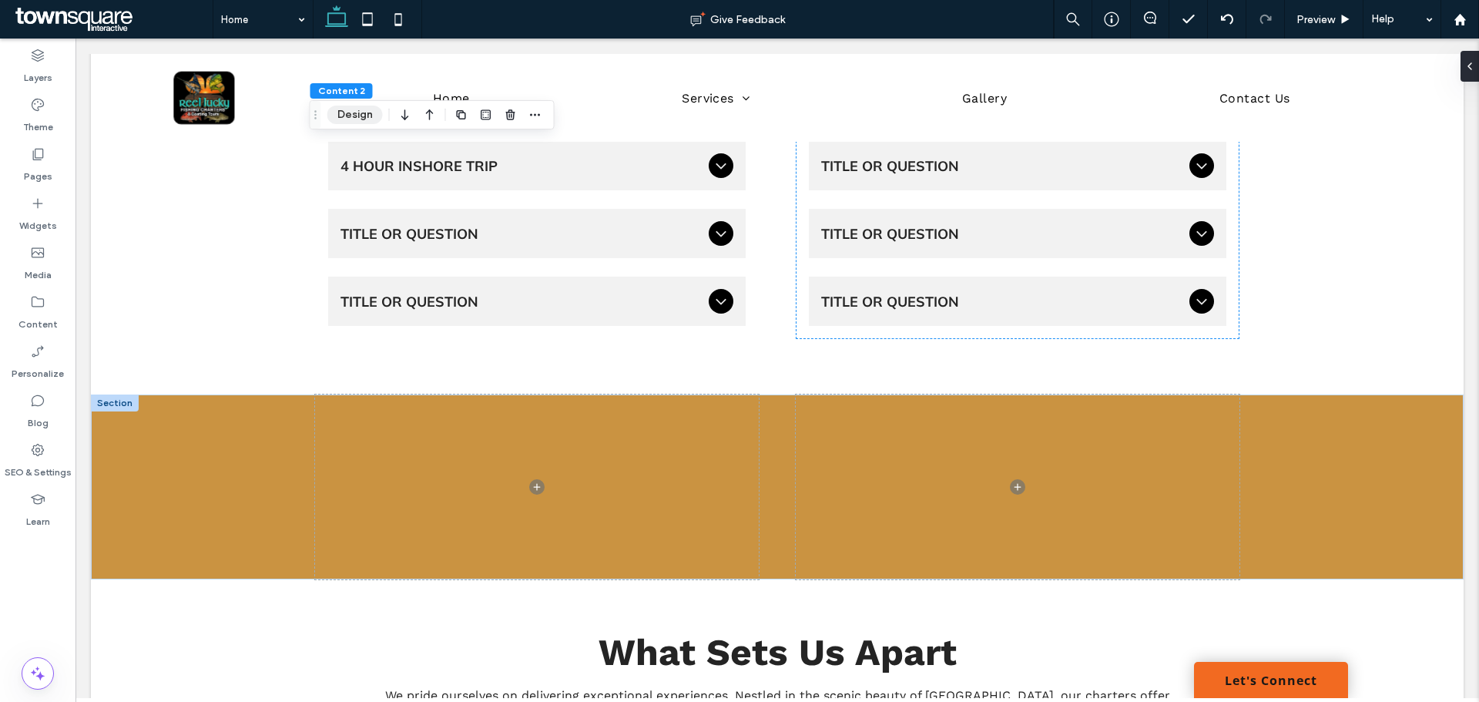
click at [350, 116] on button "Design" at bounding box center [354, 115] width 55 height 18
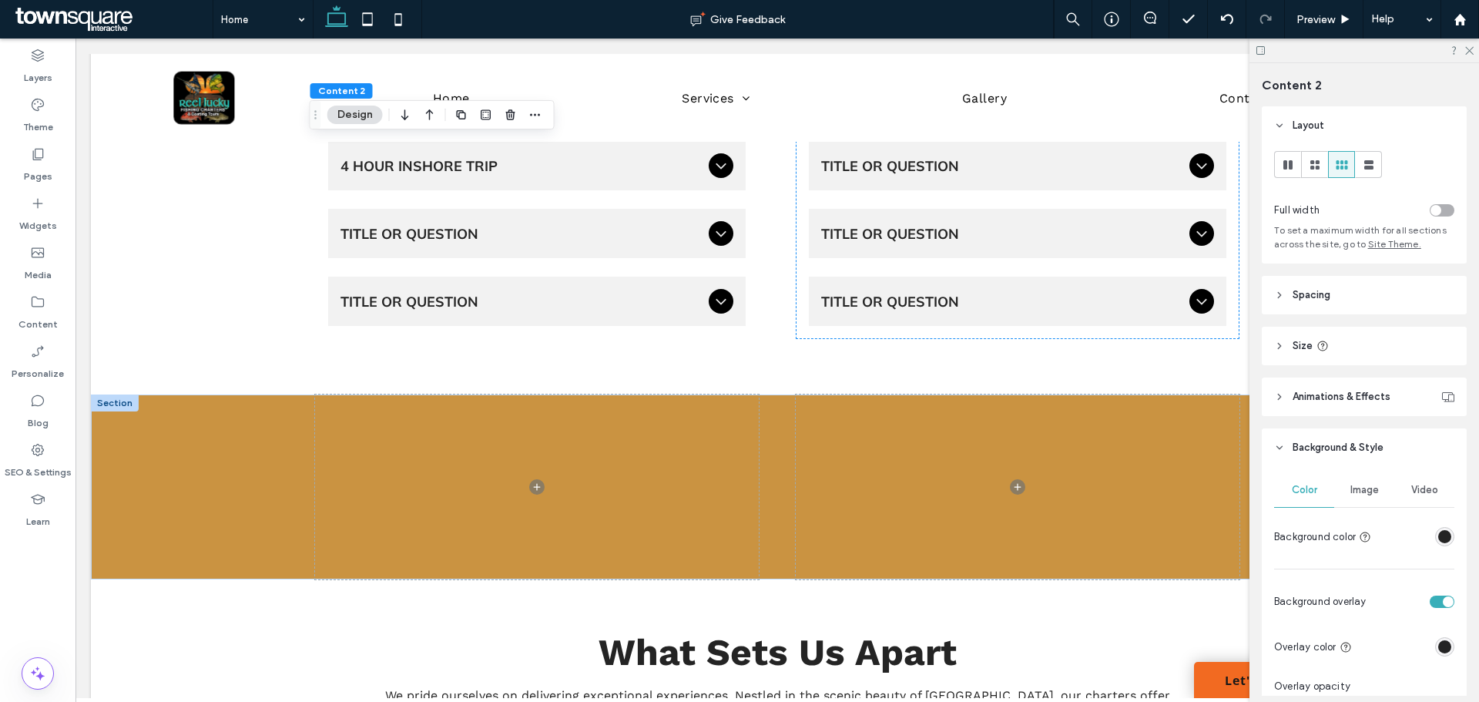
click at [1350, 493] on span "Image" at bounding box center [1364, 490] width 29 height 12
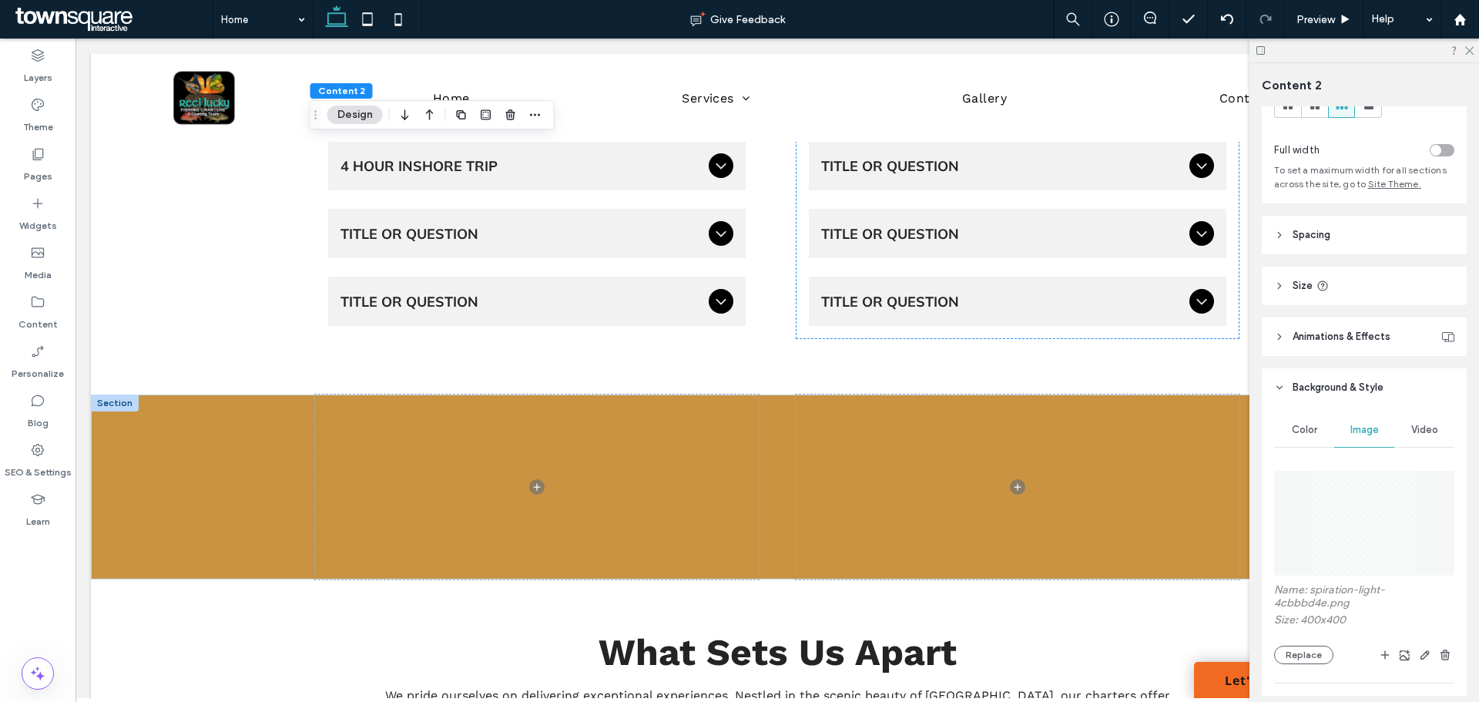
scroll to position [154, 0]
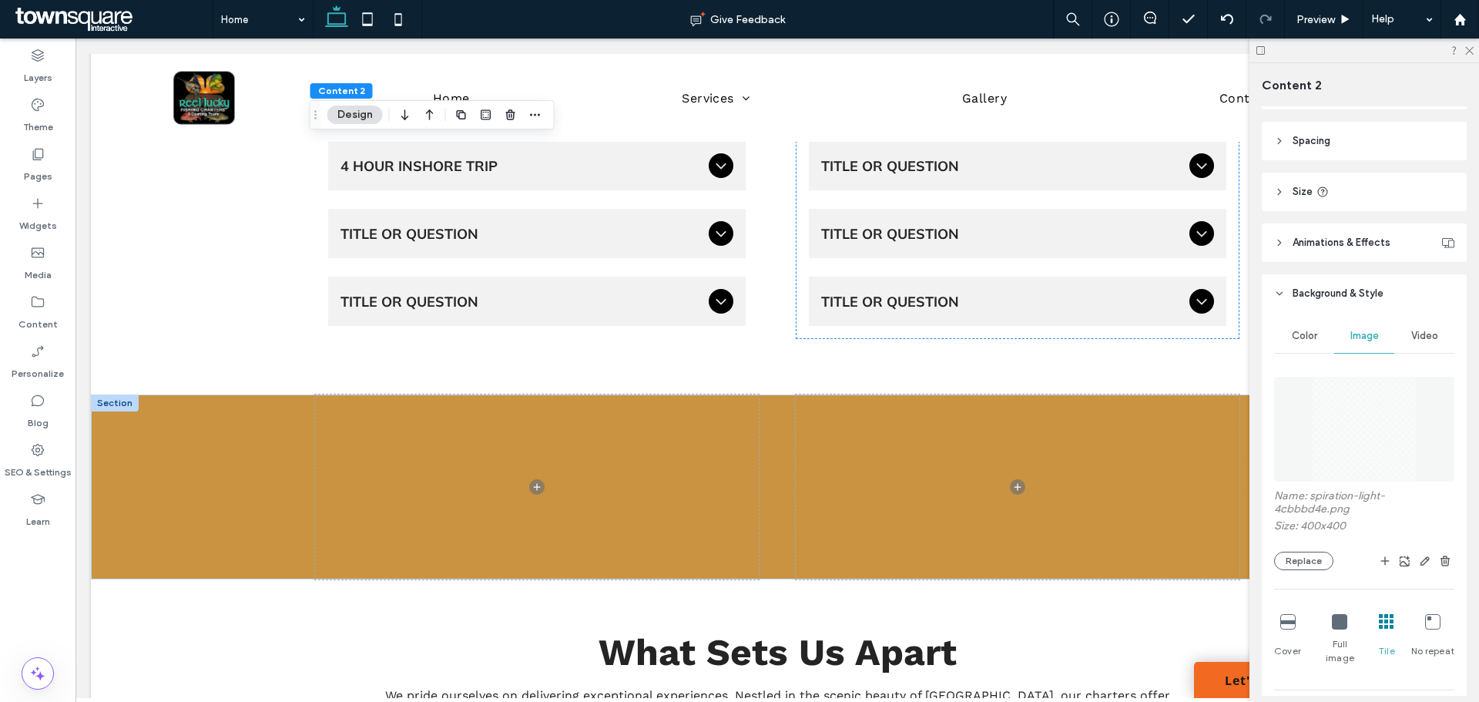
click at [1340, 387] on img at bounding box center [1364, 429] width 105 height 105
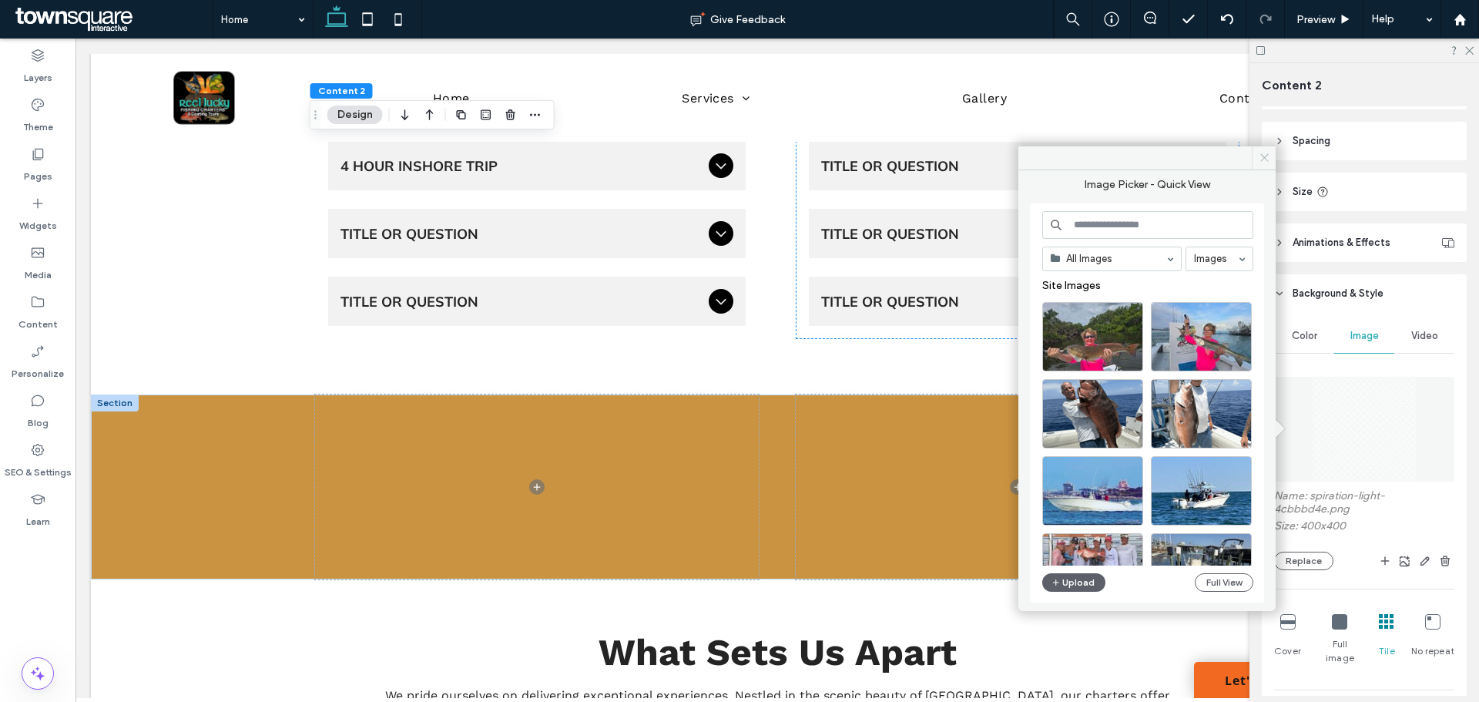
click at [1255, 156] on span at bounding box center [1264, 157] width 24 height 23
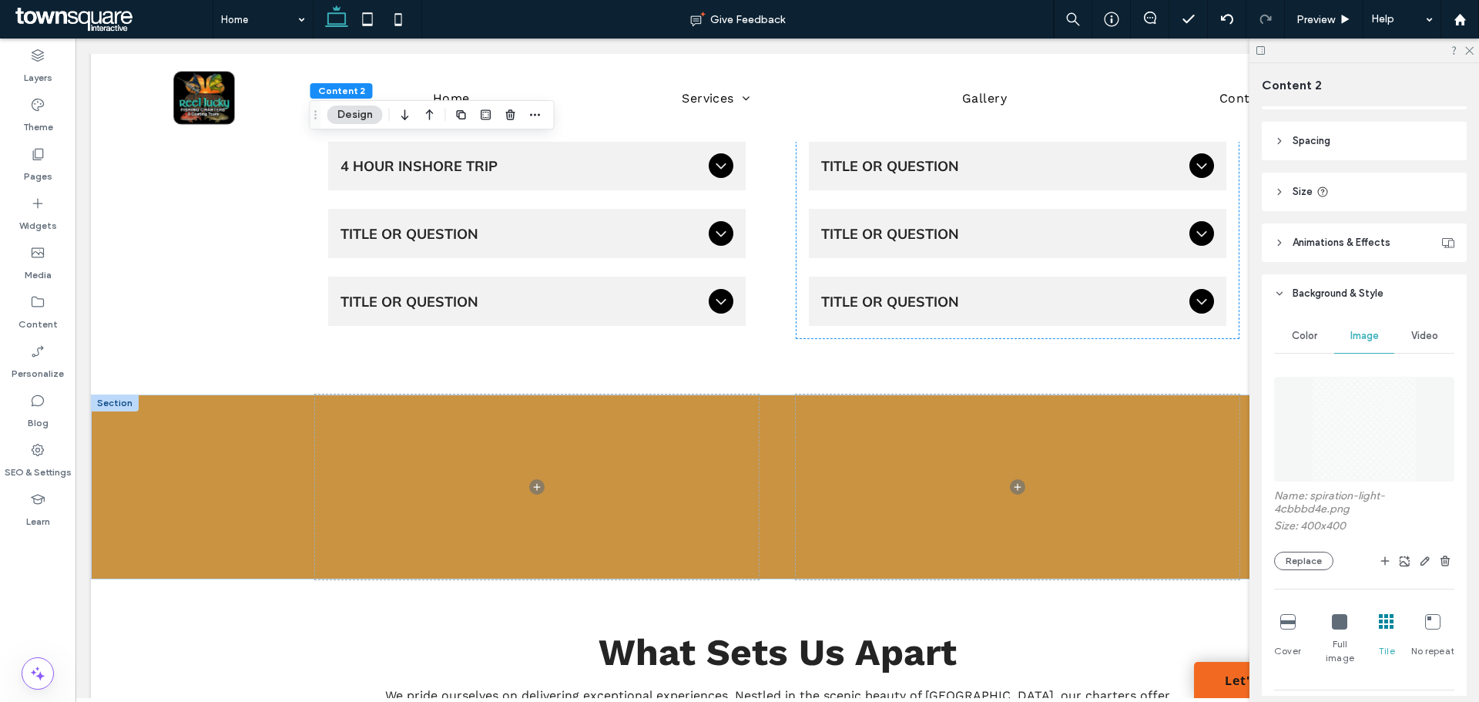
click at [1313, 344] on div "Color" at bounding box center [1304, 336] width 60 height 34
click at [1354, 342] on div "Image" at bounding box center [1364, 336] width 60 height 34
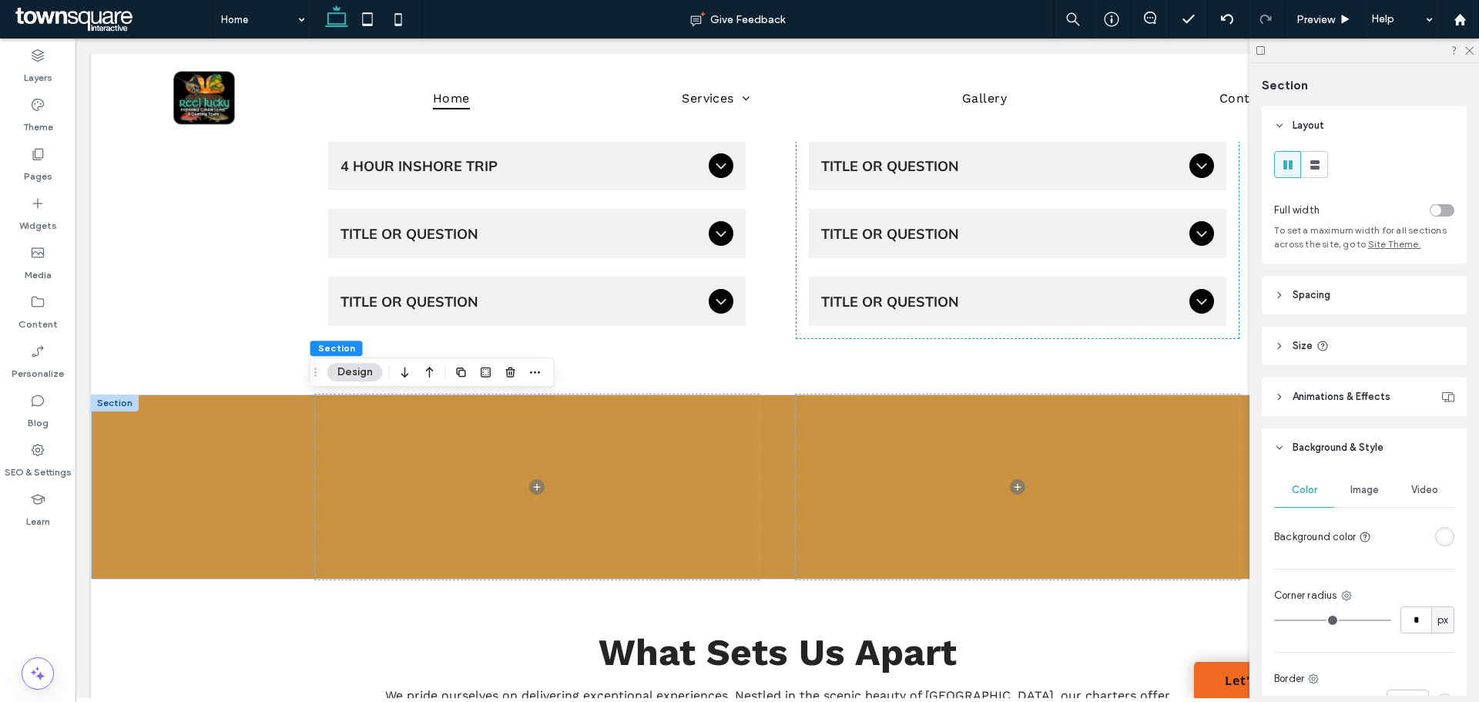
click at [362, 374] on button "Design" at bounding box center [354, 372] width 55 height 18
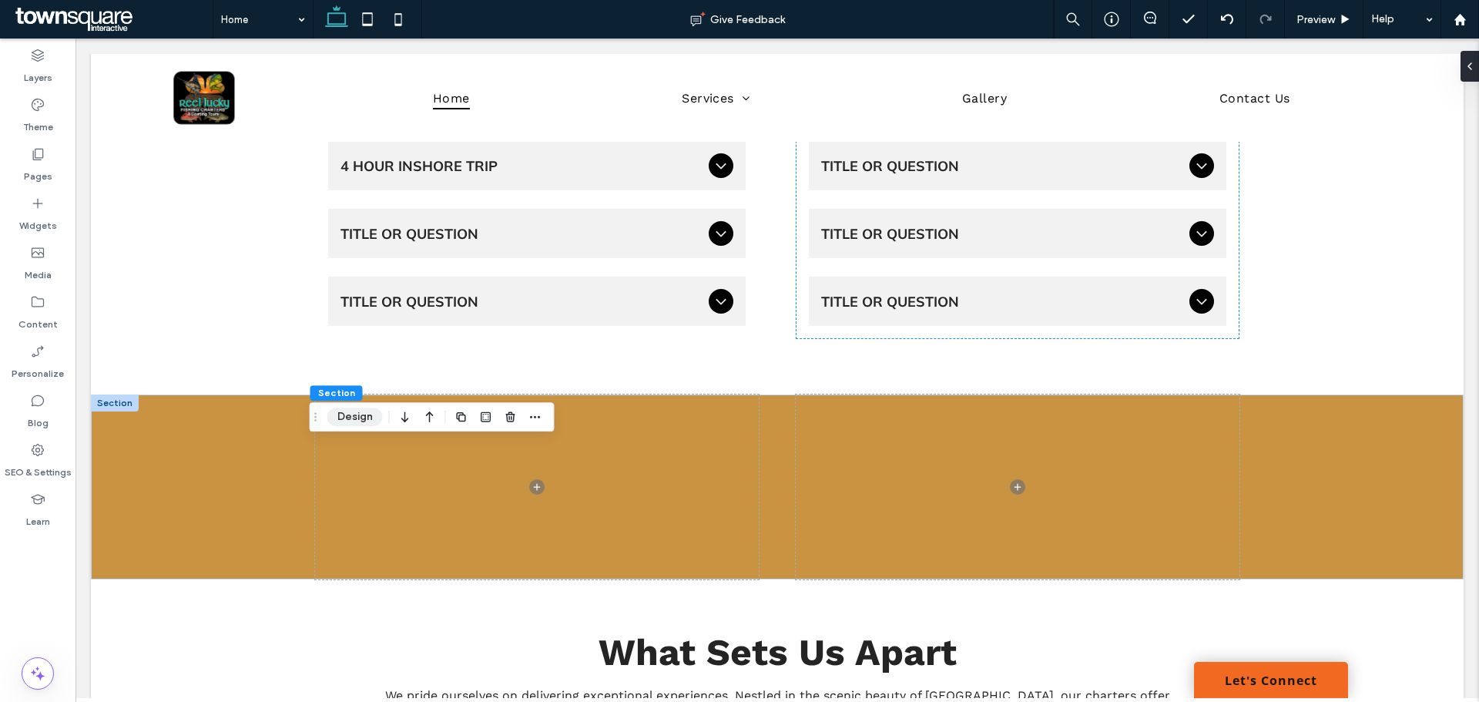
click at [355, 425] on button "Design" at bounding box center [354, 417] width 55 height 18
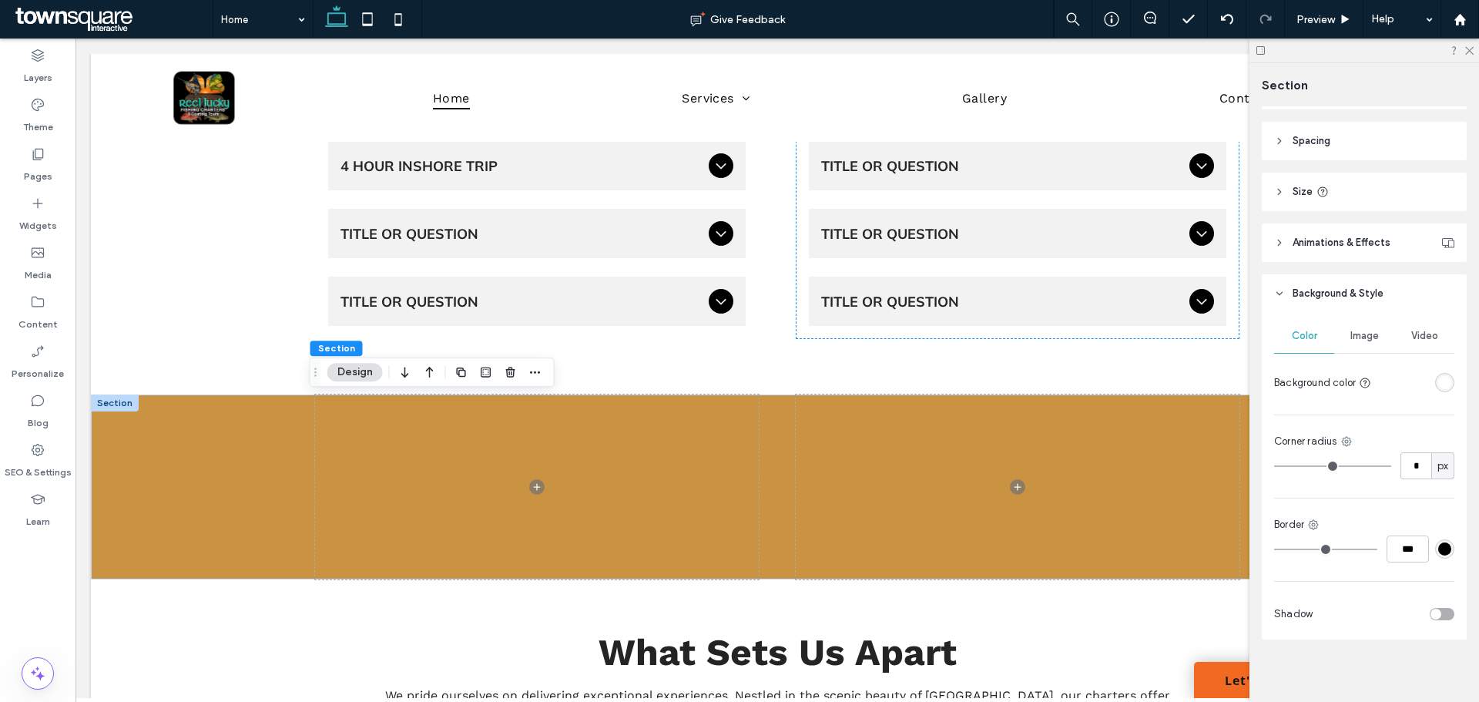
click at [1366, 327] on div "Image" at bounding box center [1364, 336] width 60 height 34
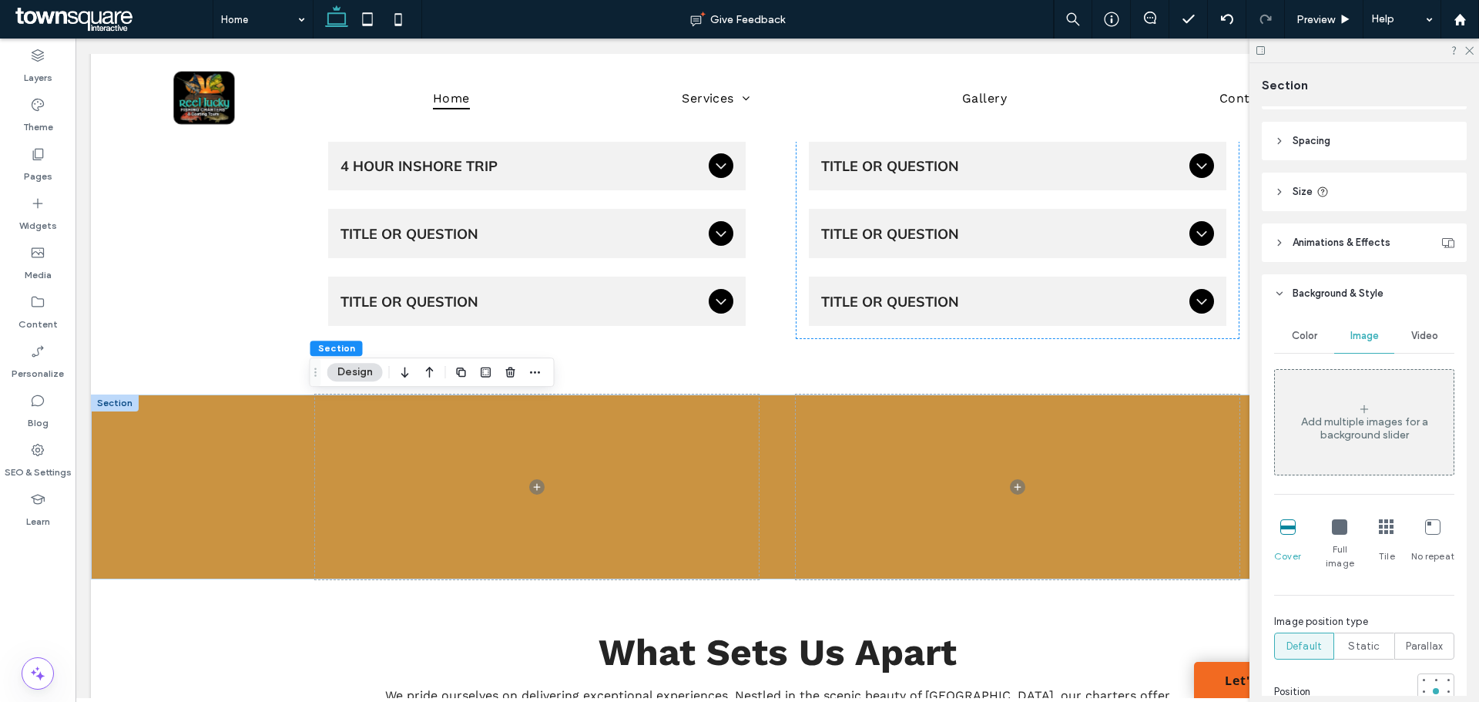
click at [1402, 435] on div "Add multiple images for a background slider" at bounding box center [1364, 428] width 179 height 26
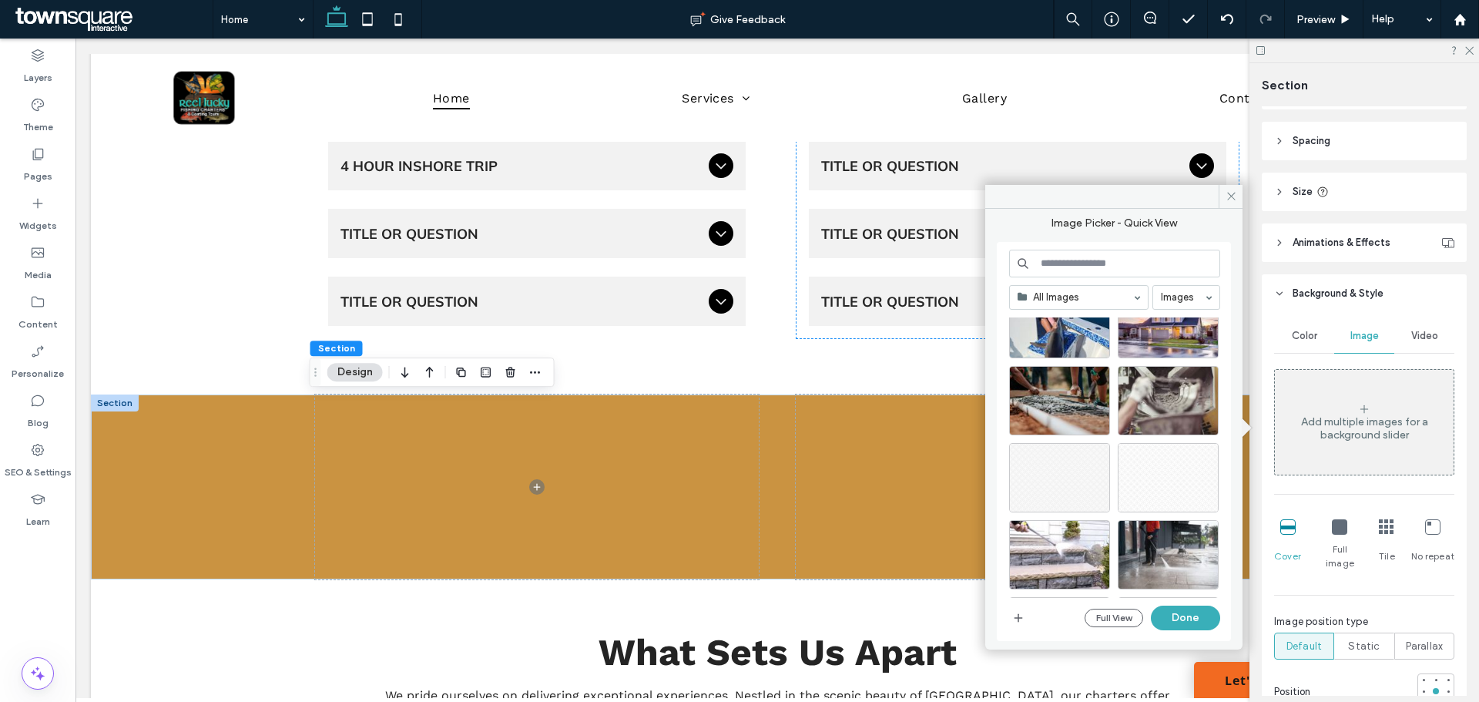
scroll to position [4211, 0]
click at [1149, 478] on div "Select" at bounding box center [1168, 478] width 101 height 69
click at [1043, 466] on div "Select" at bounding box center [1059, 478] width 101 height 69
click at [1166, 478] on div at bounding box center [1168, 478] width 101 height 69
click at [1181, 624] on button "Done" at bounding box center [1185, 618] width 69 height 25
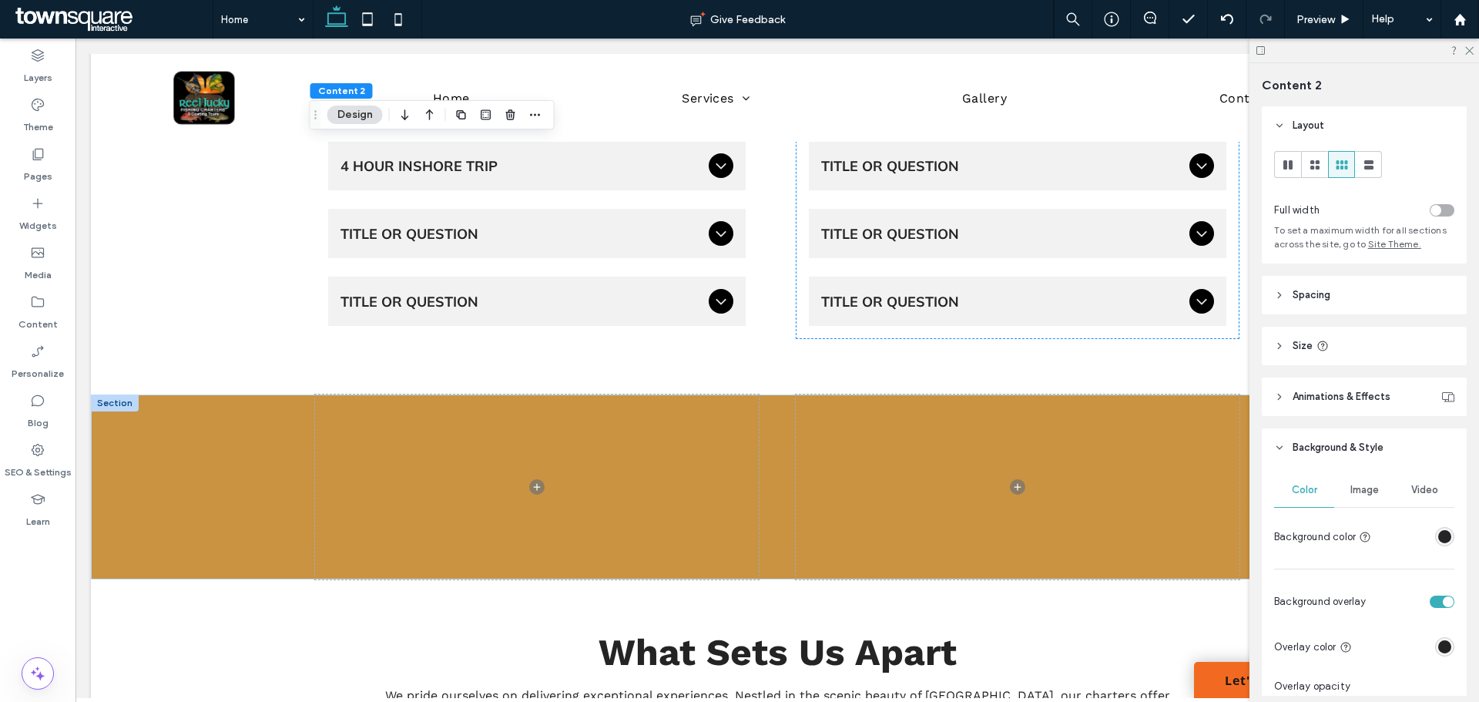
scroll to position [77, 0]
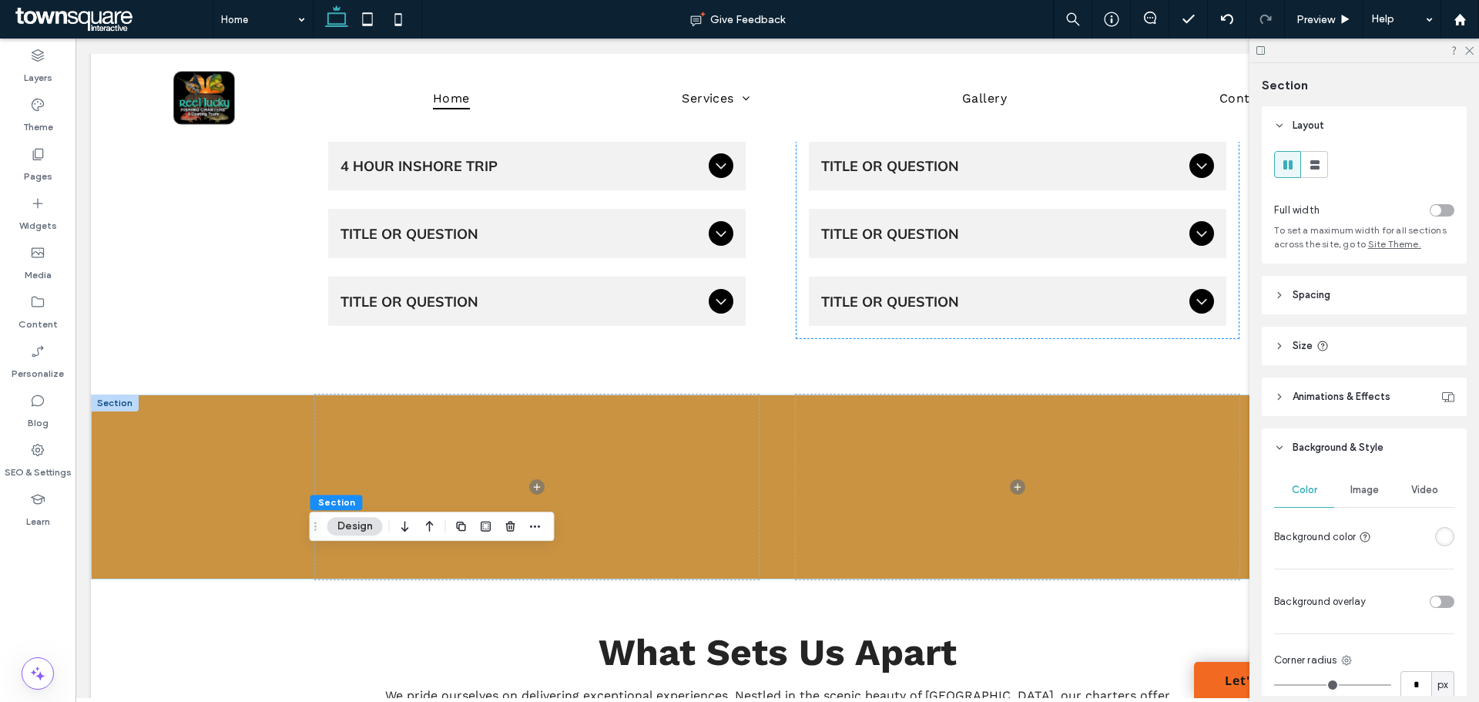
click at [1438, 536] on div "rgba(255, 255, 255, 1)" at bounding box center [1444, 536] width 13 height 13
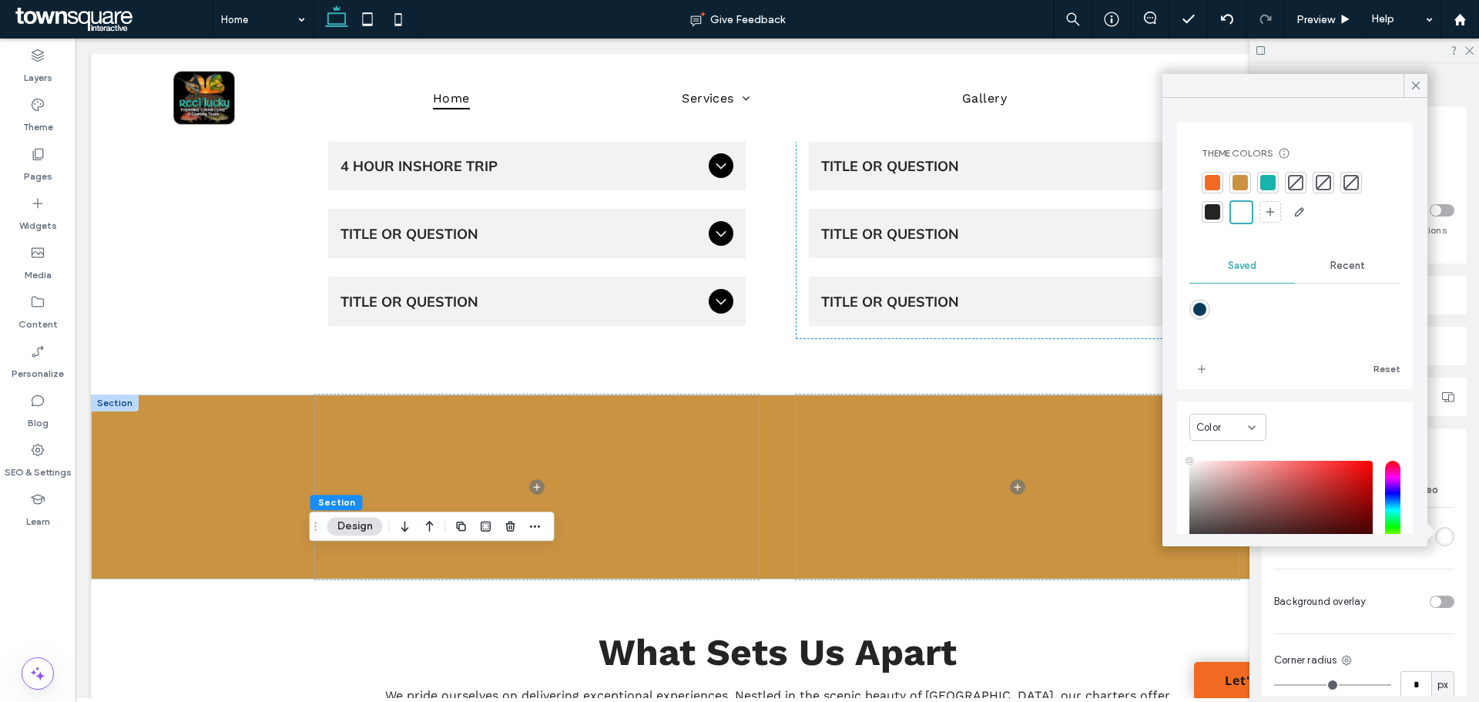
click at [1209, 216] on div at bounding box center [1212, 211] width 15 height 15
click at [1418, 89] on icon at bounding box center [1416, 86] width 14 height 14
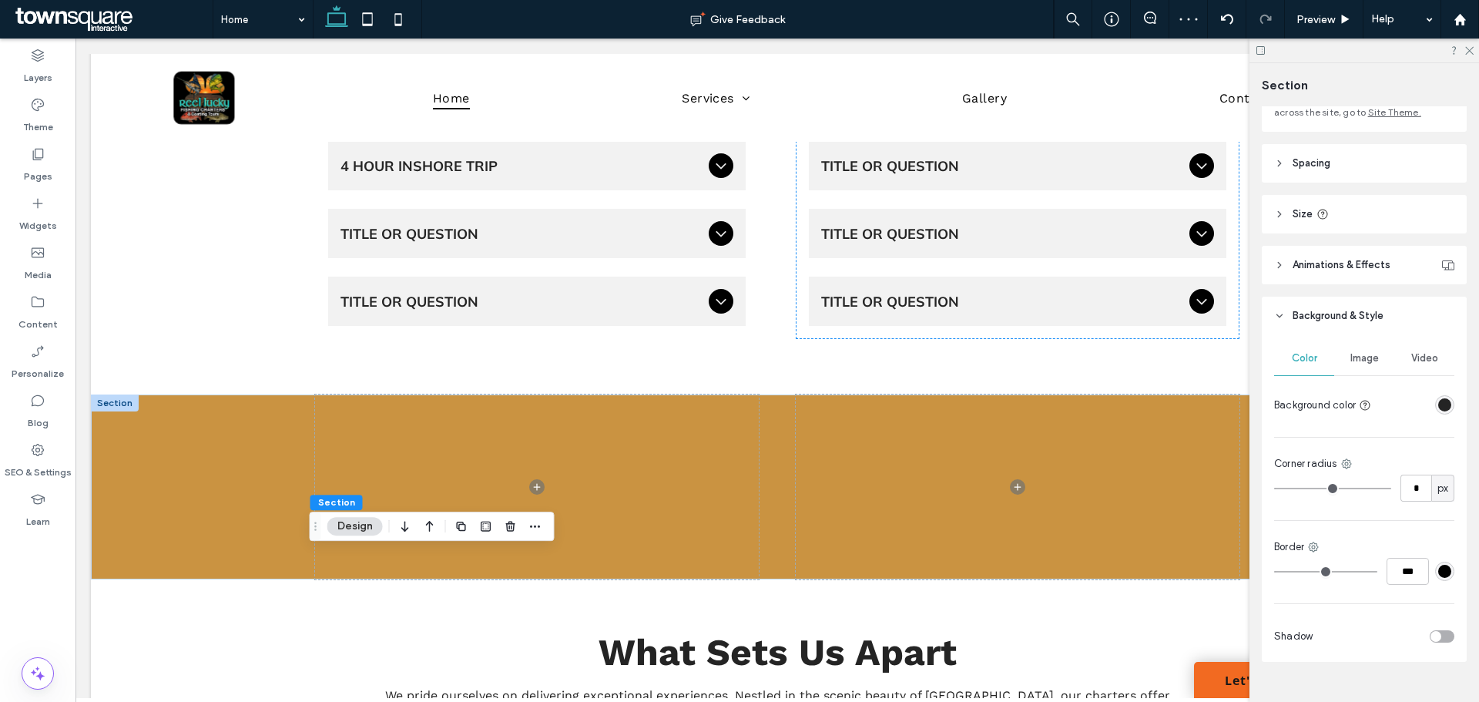
scroll to position [154, 0]
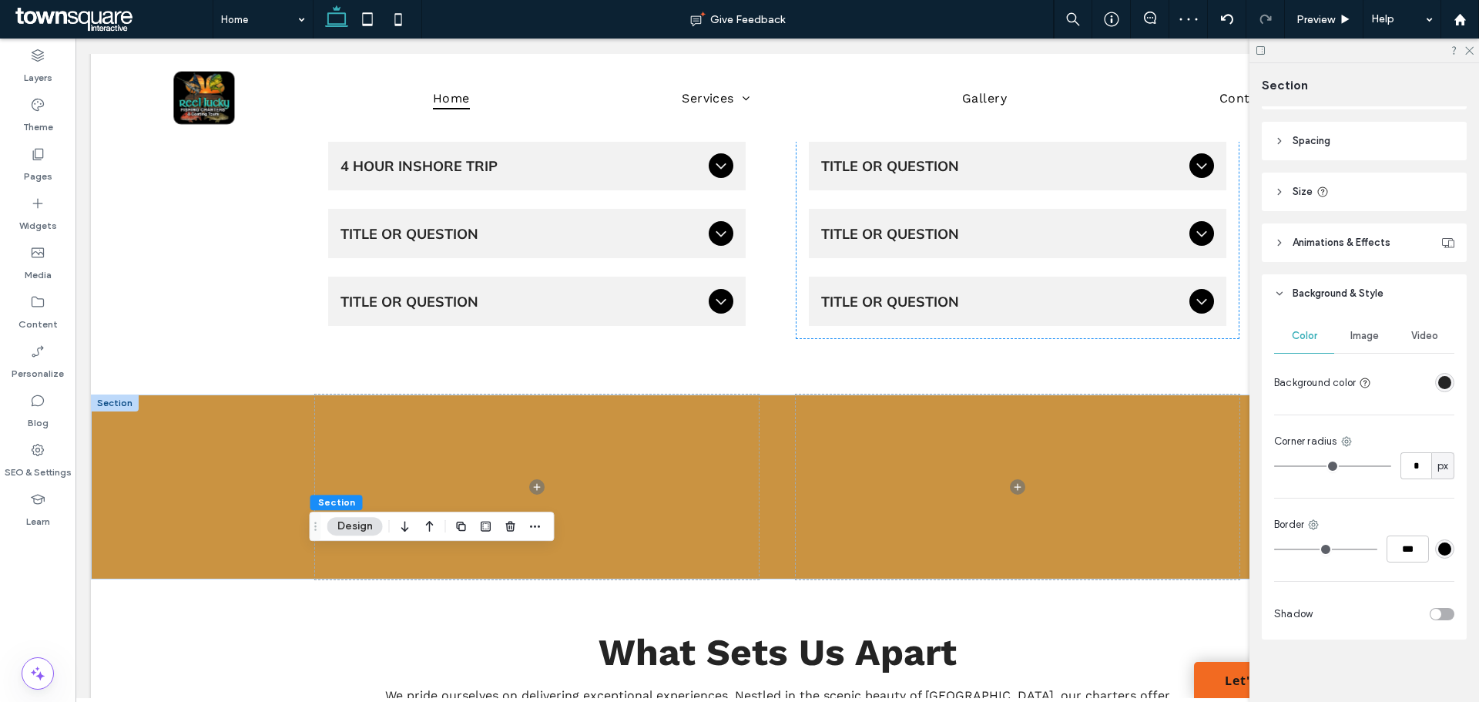
click at [1363, 337] on span "Image" at bounding box center [1364, 336] width 29 height 12
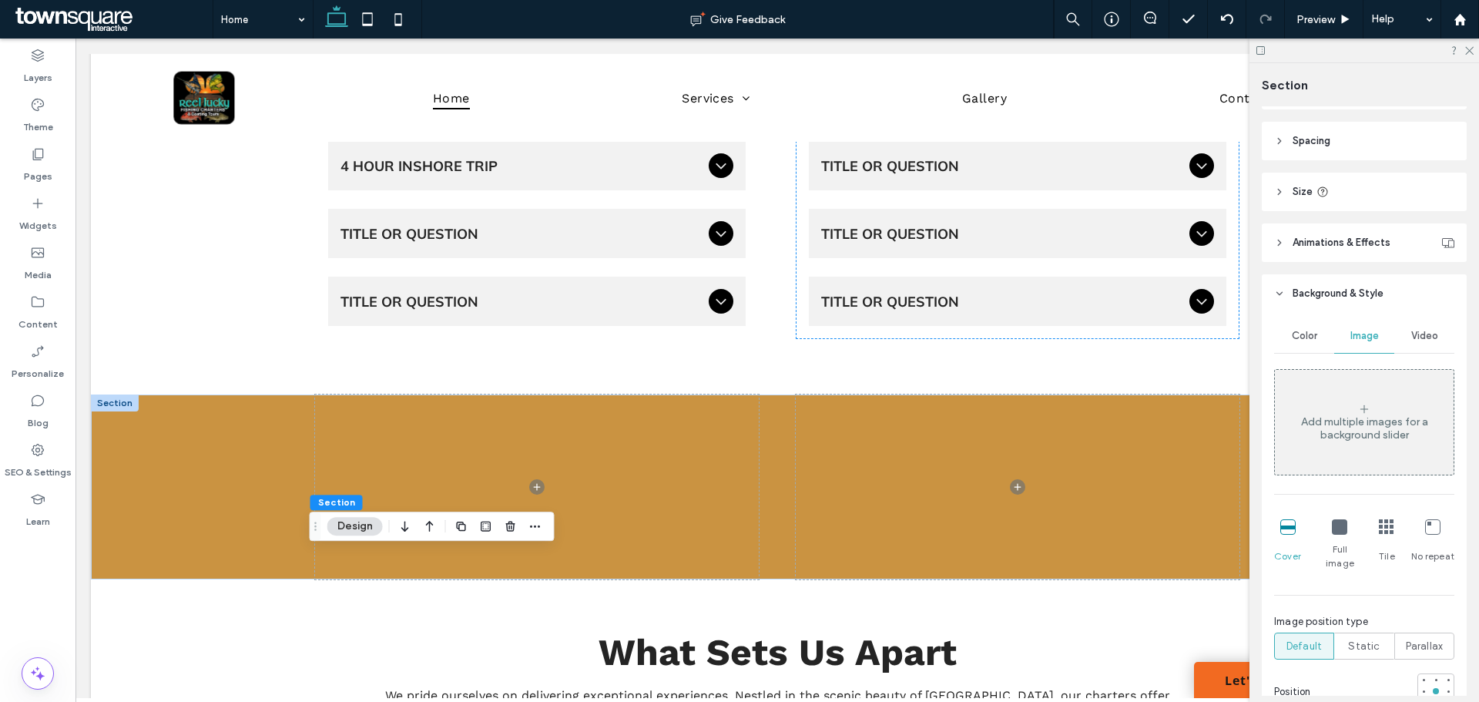
click at [1336, 391] on div "Add multiple images for a background slider" at bounding box center [1364, 422] width 179 height 102
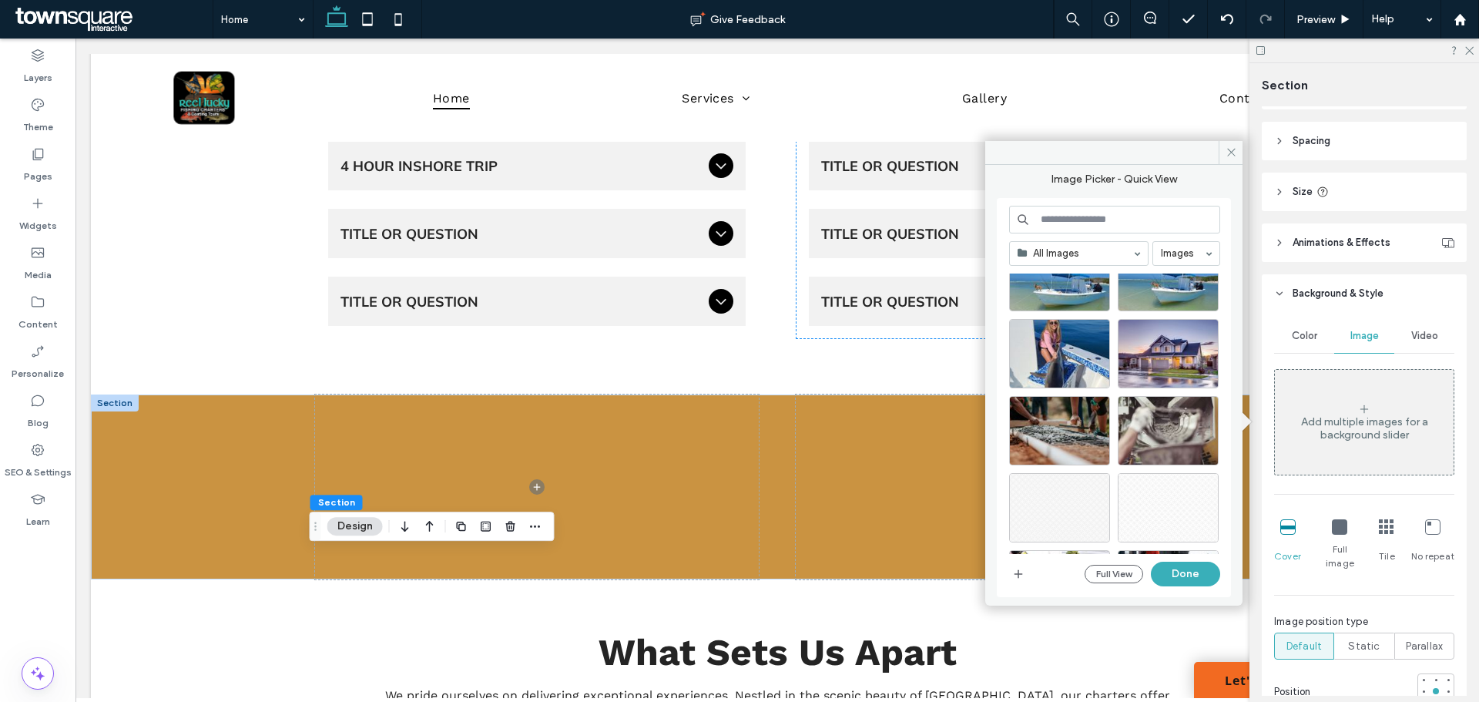
scroll to position [4288, 0]
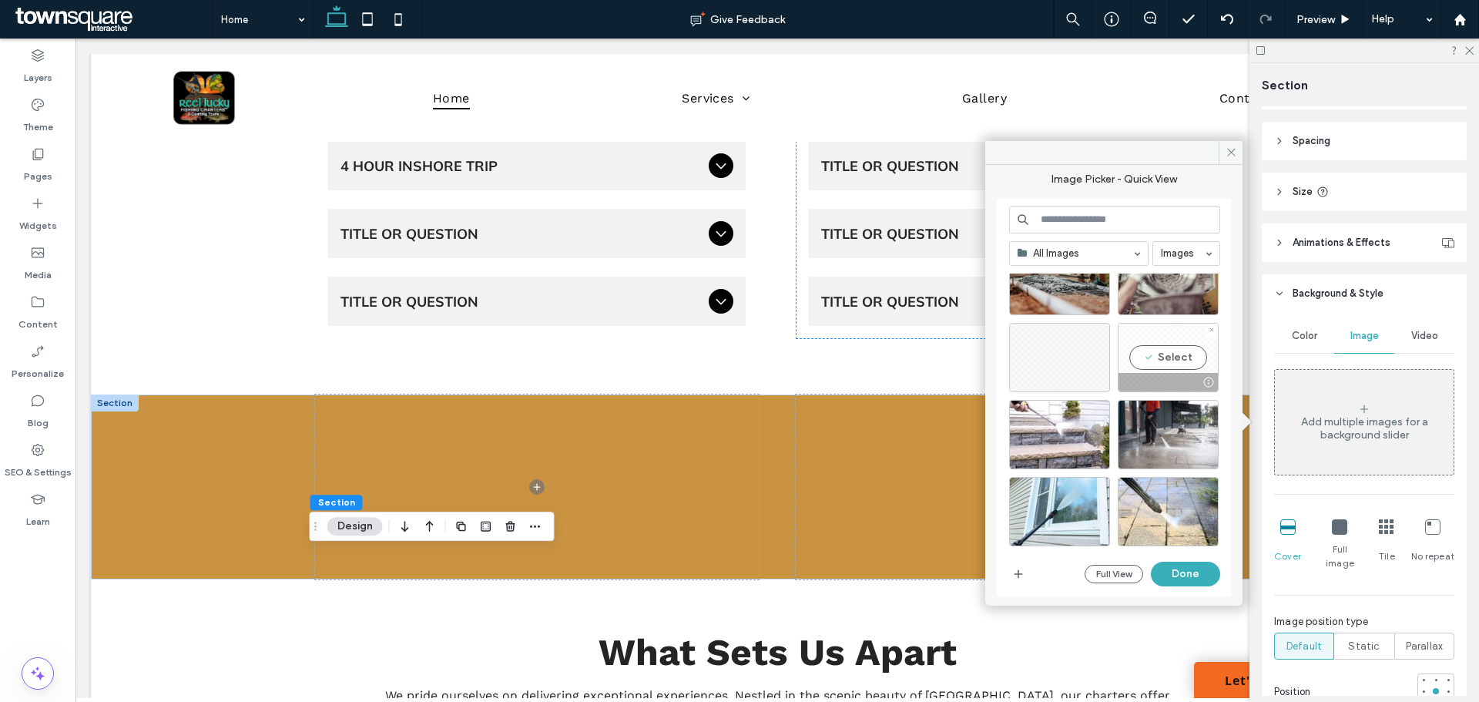
click at [1176, 372] on div "Select" at bounding box center [1168, 357] width 101 height 69
click at [1204, 575] on button "Done" at bounding box center [1185, 574] width 69 height 25
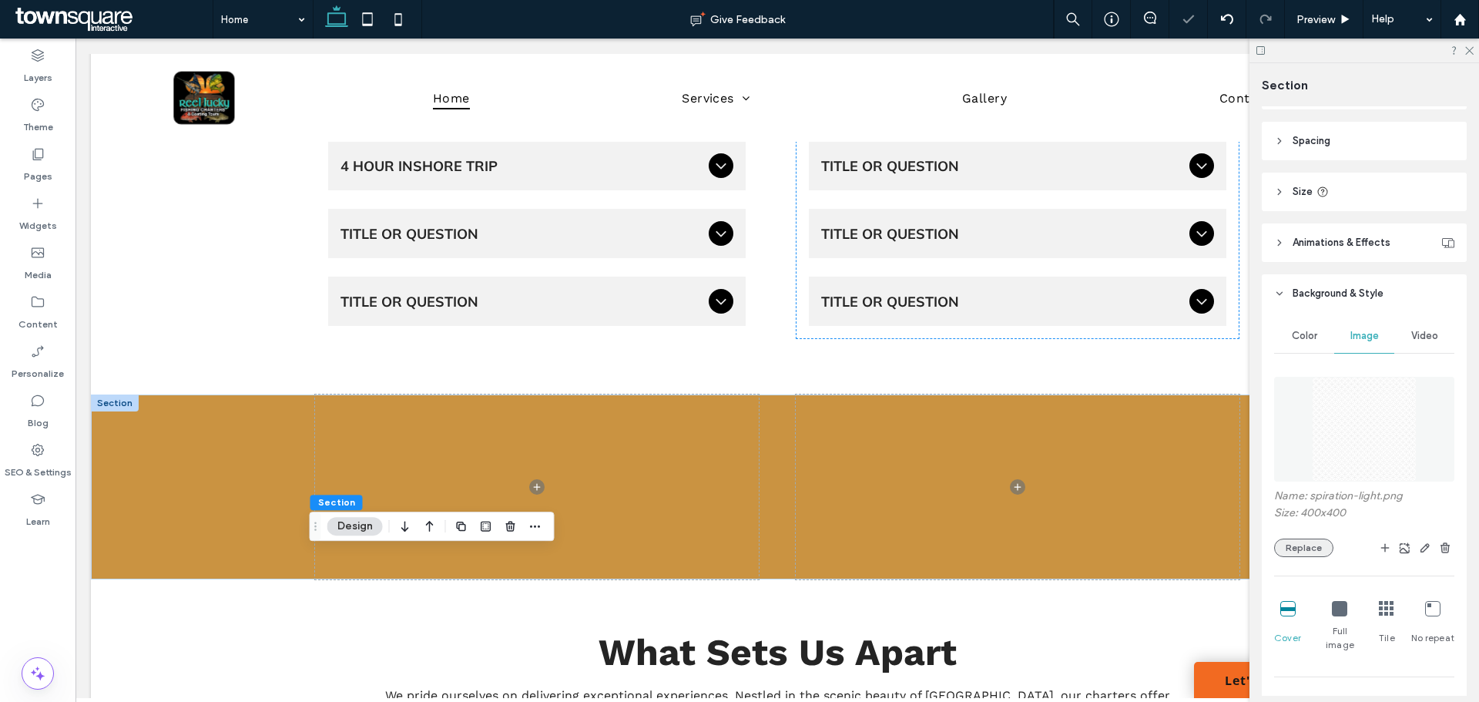
click at [1316, 549] on button "Replace" at bounding box center [1303, 547] width 59 height 18
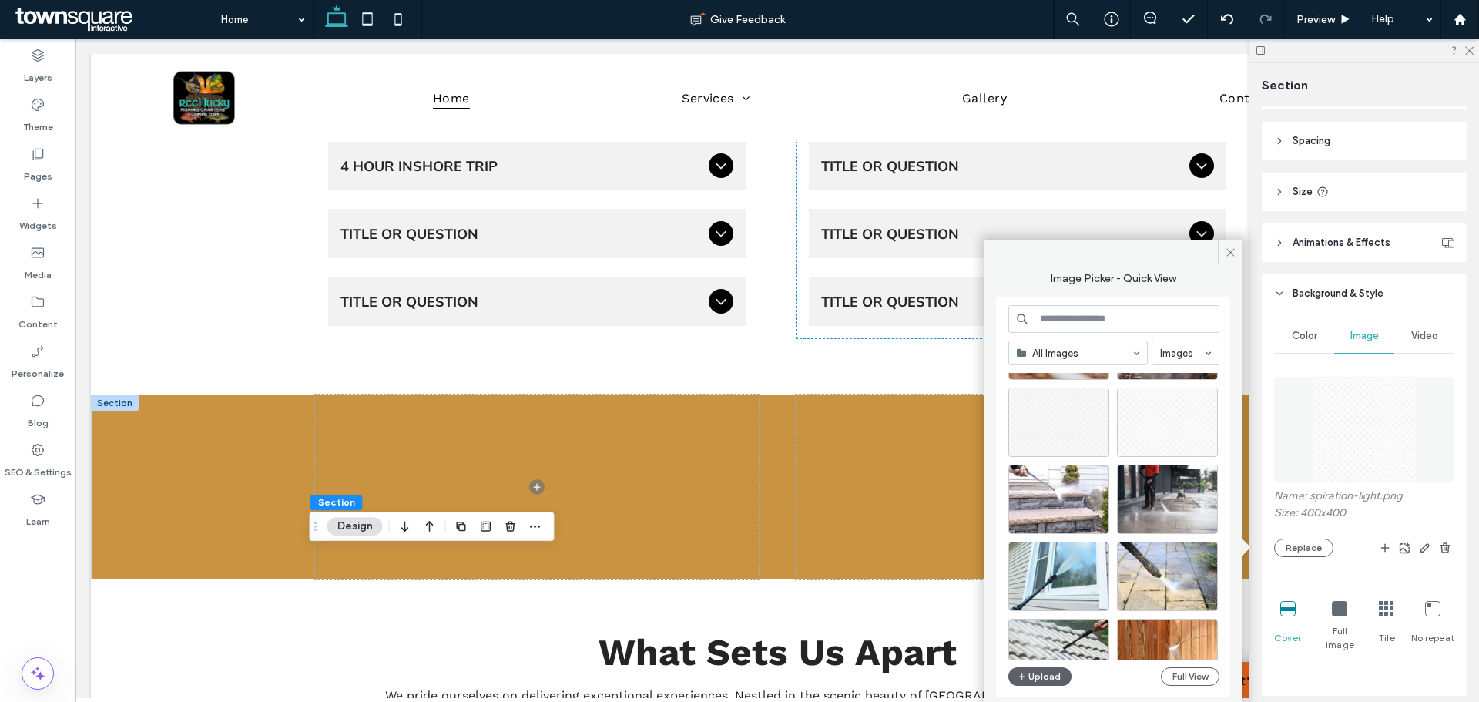
scroll to position [4296, 0]
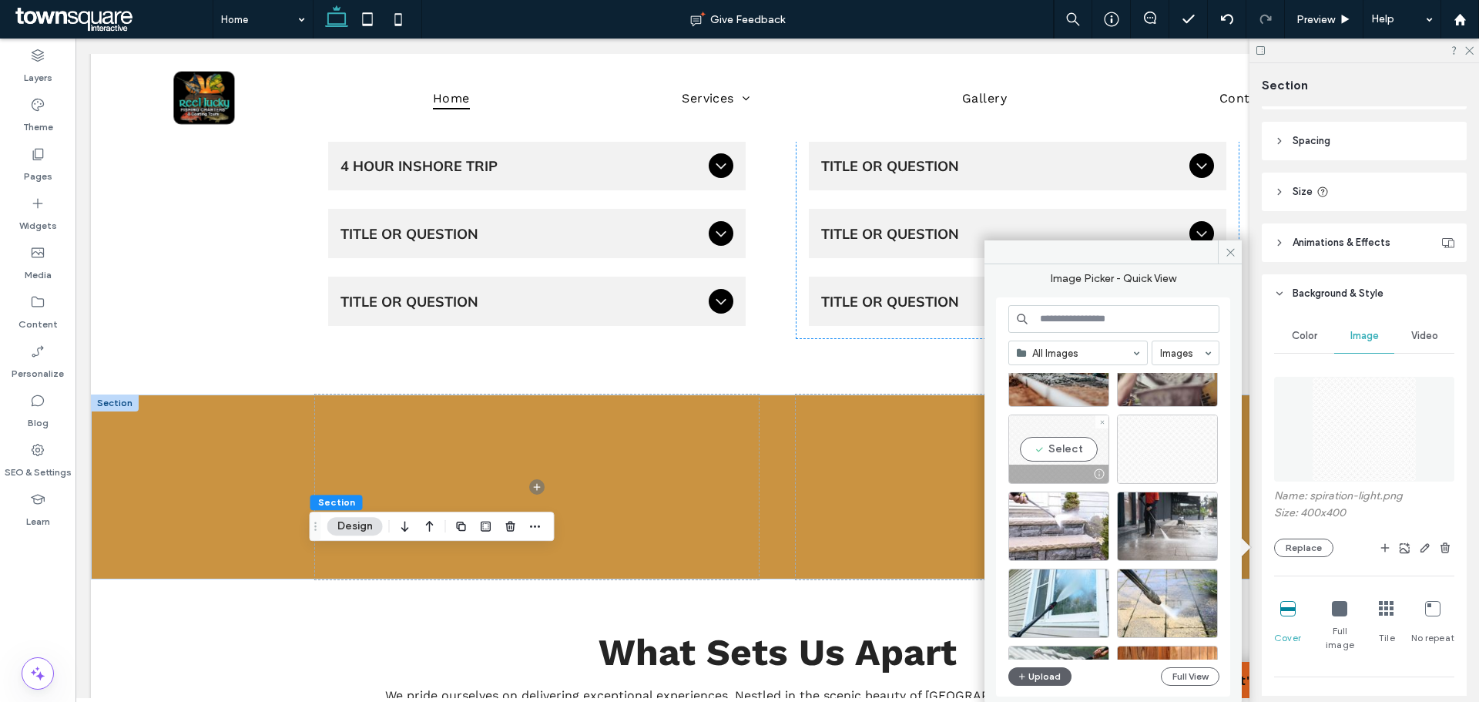
click at [1076, 462] on div "Select" at bounding box center [1058, 448] width 101 height 69
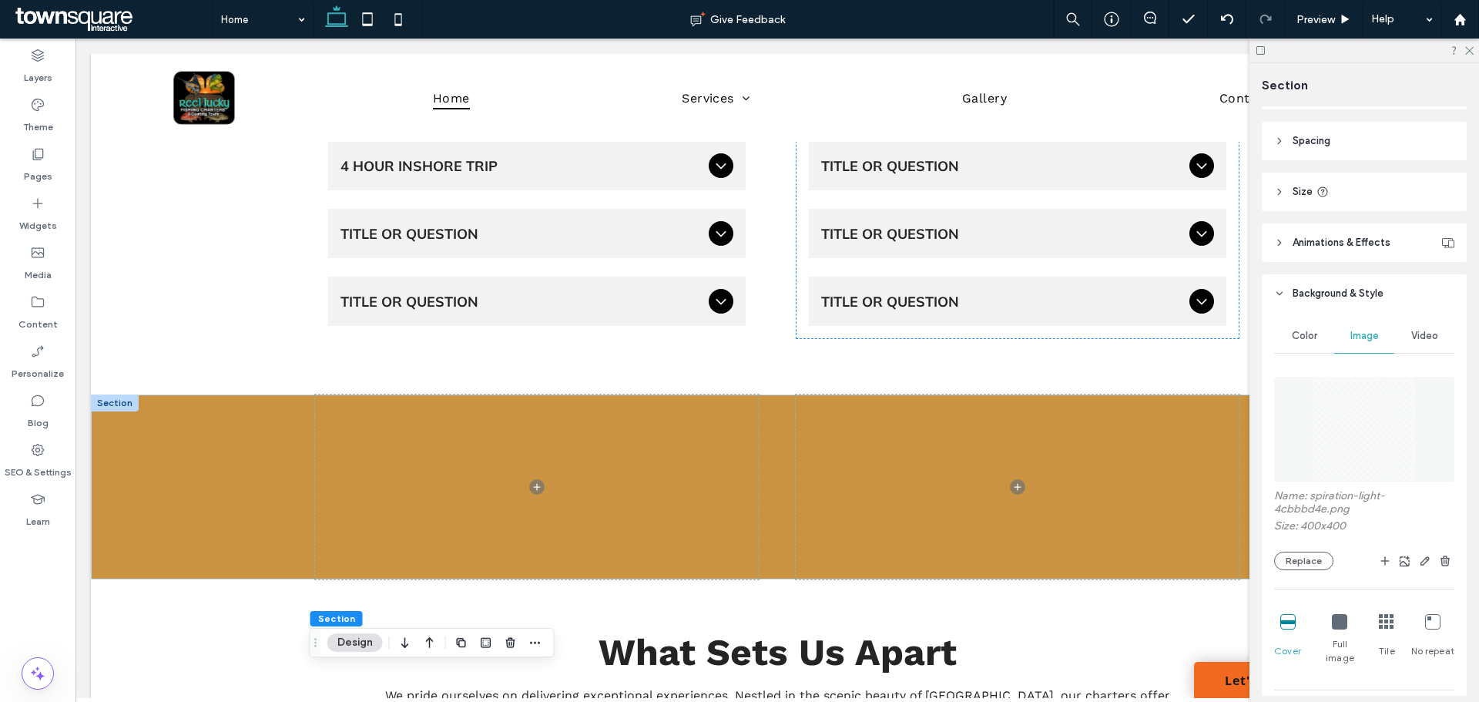
scroll to position [462, 0]
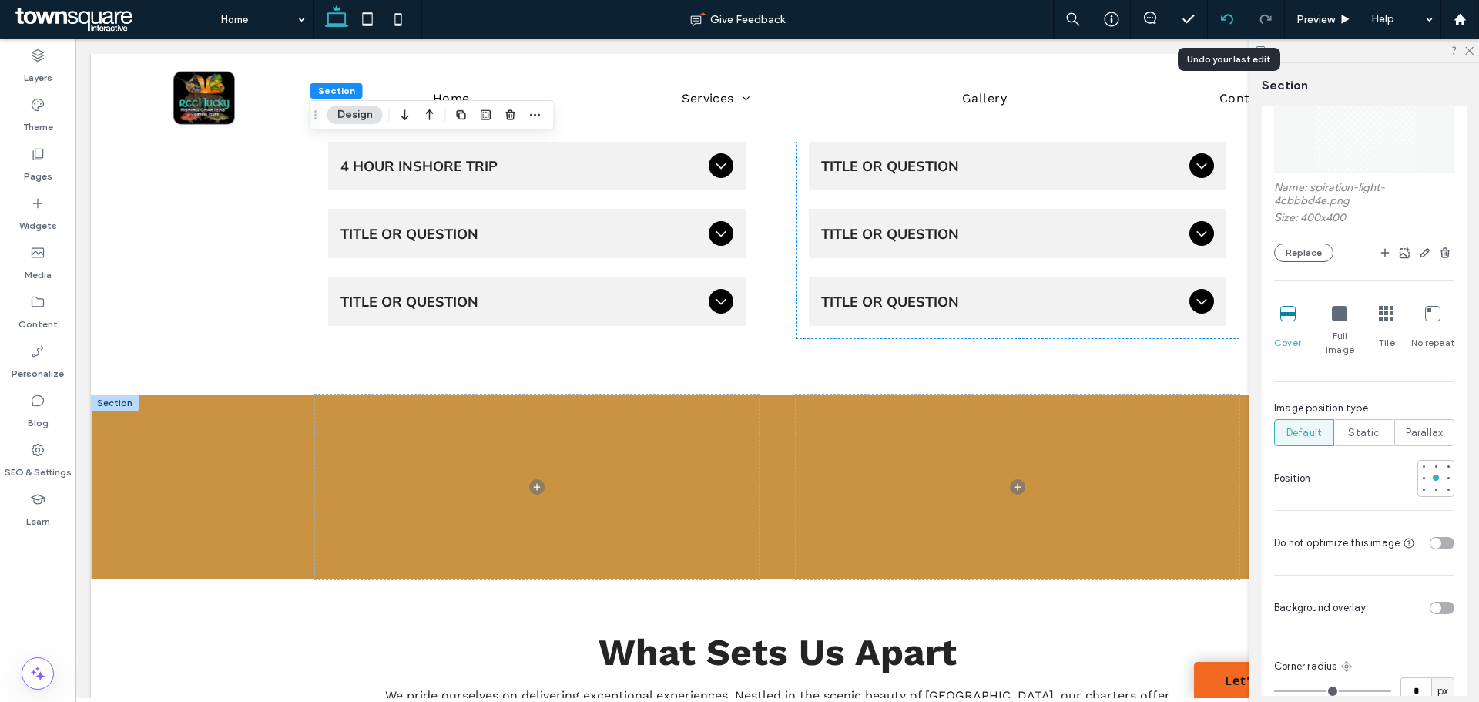
click at [1233, 27] on div at bounding box center [1227, 19] width 39 height 39
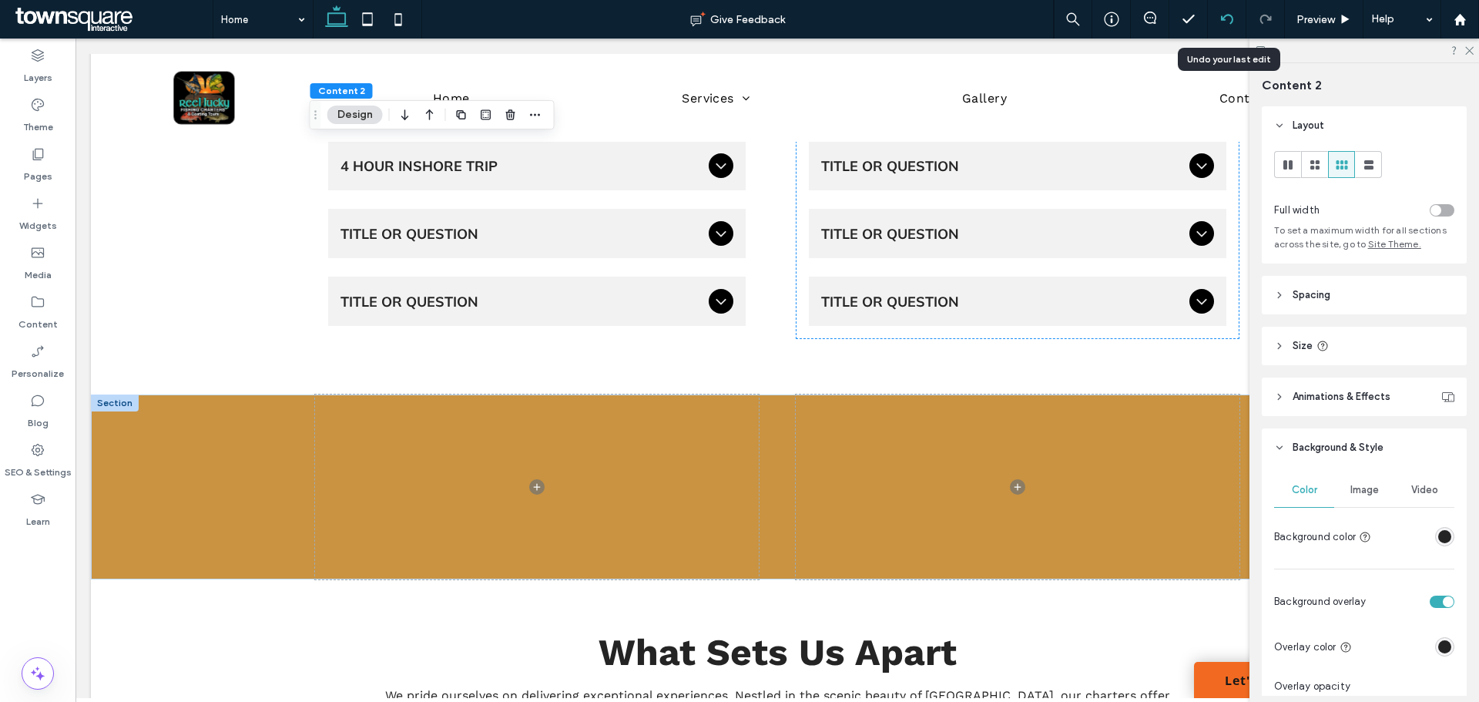
click at [1215, 21] on div at bounding box center [1227, 19] width 38 height 12
click at [1370, 481] on div "Image" at bounding box center [1364, 490] width 60 height 34
click at [1366, 587] on img at bounding box center [1364, 583] width 105 height 105
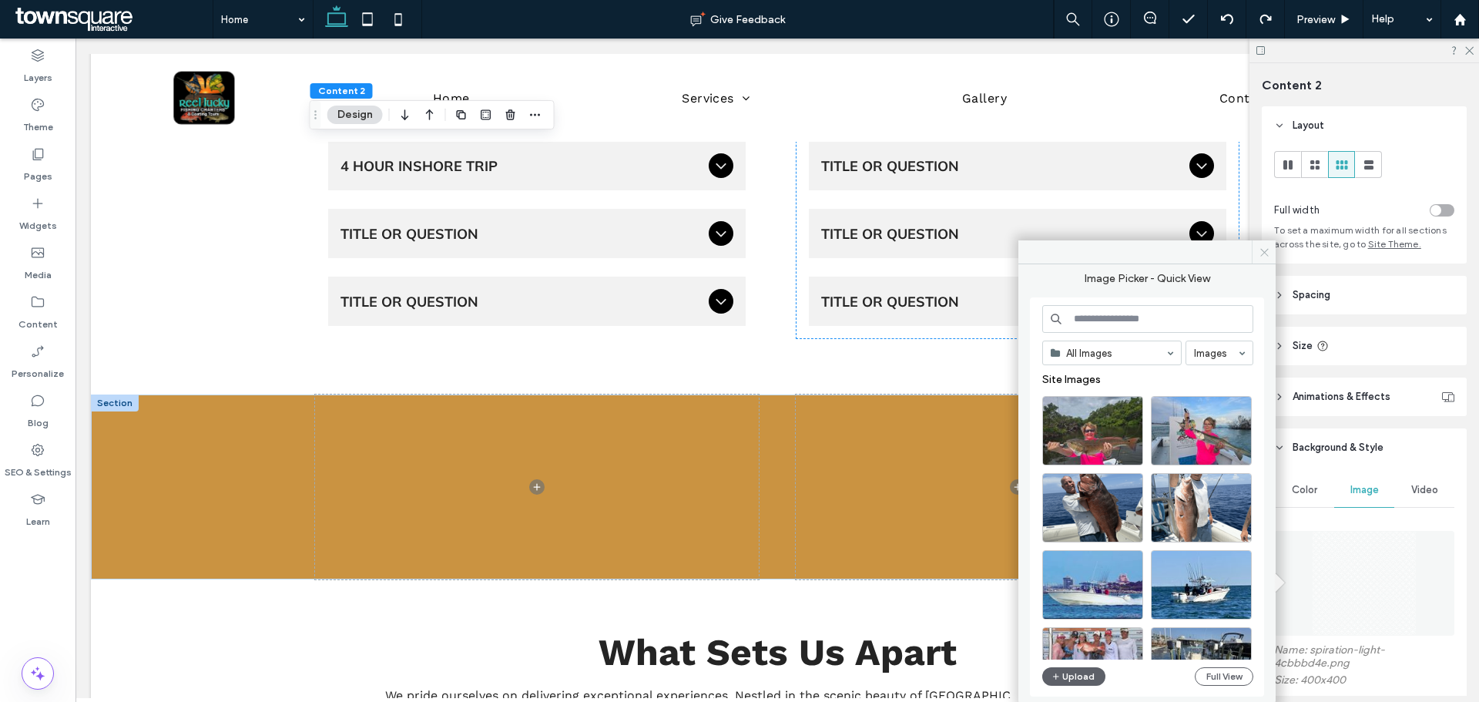
click at [1261, 253] on icon at bounding box center [1265, 253] width 12 height 12
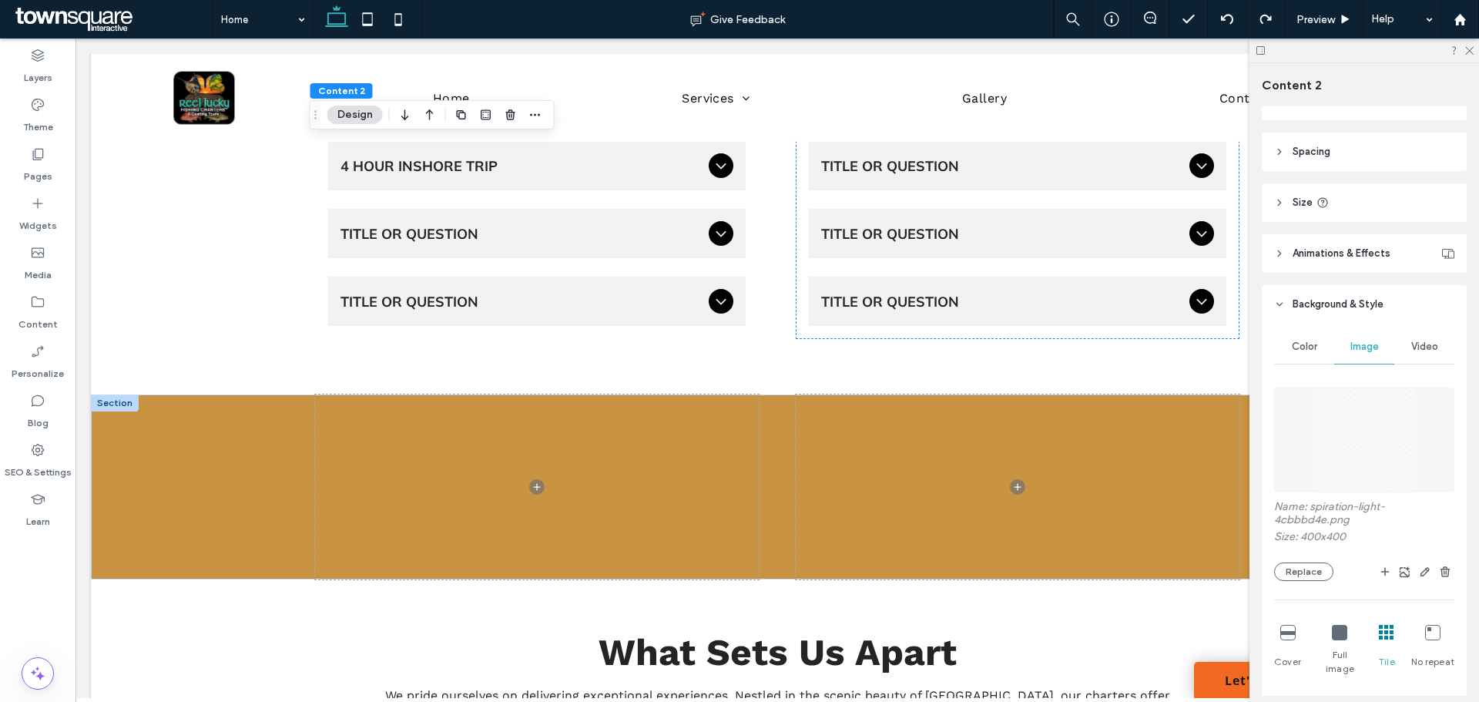
scroll to position [154, 0]
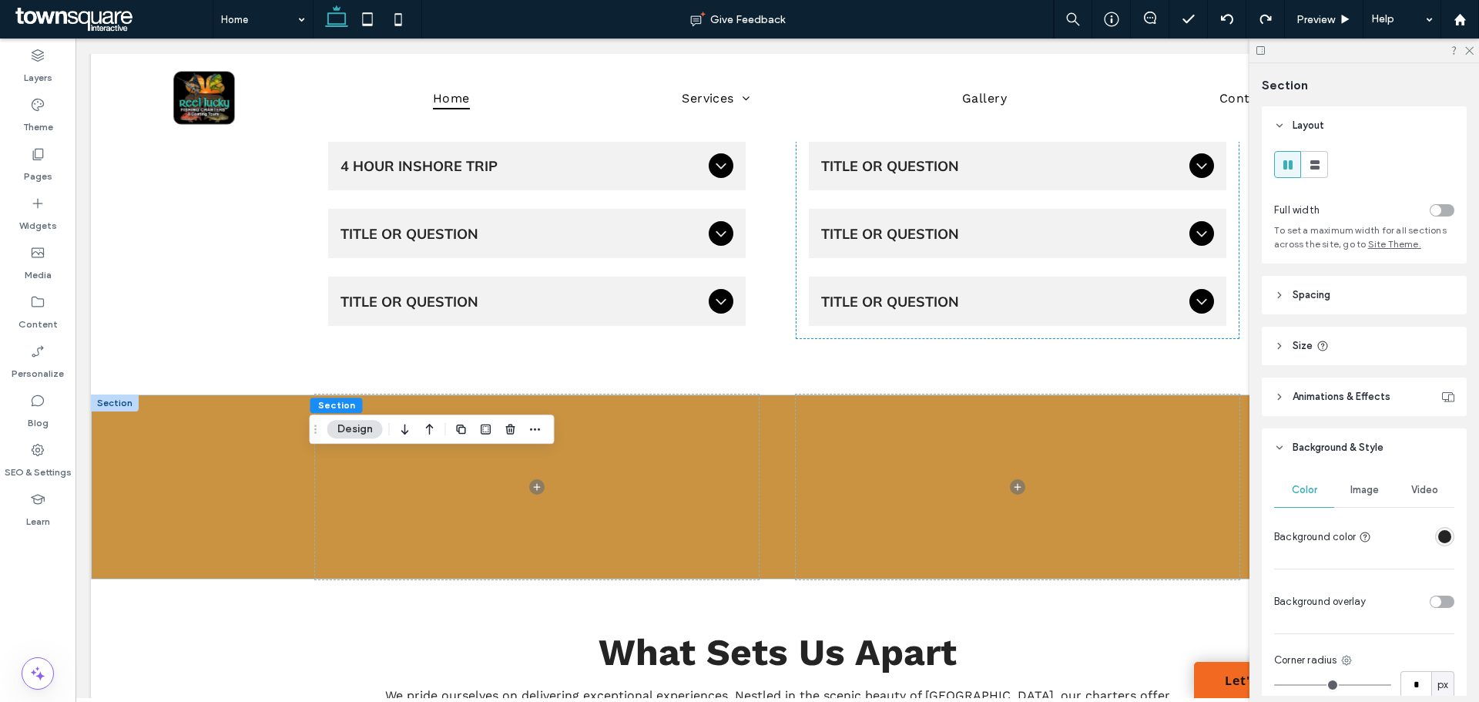
click at [1372, 494] on span "Image" at bounding box center [1364, 490] width 29 height 12
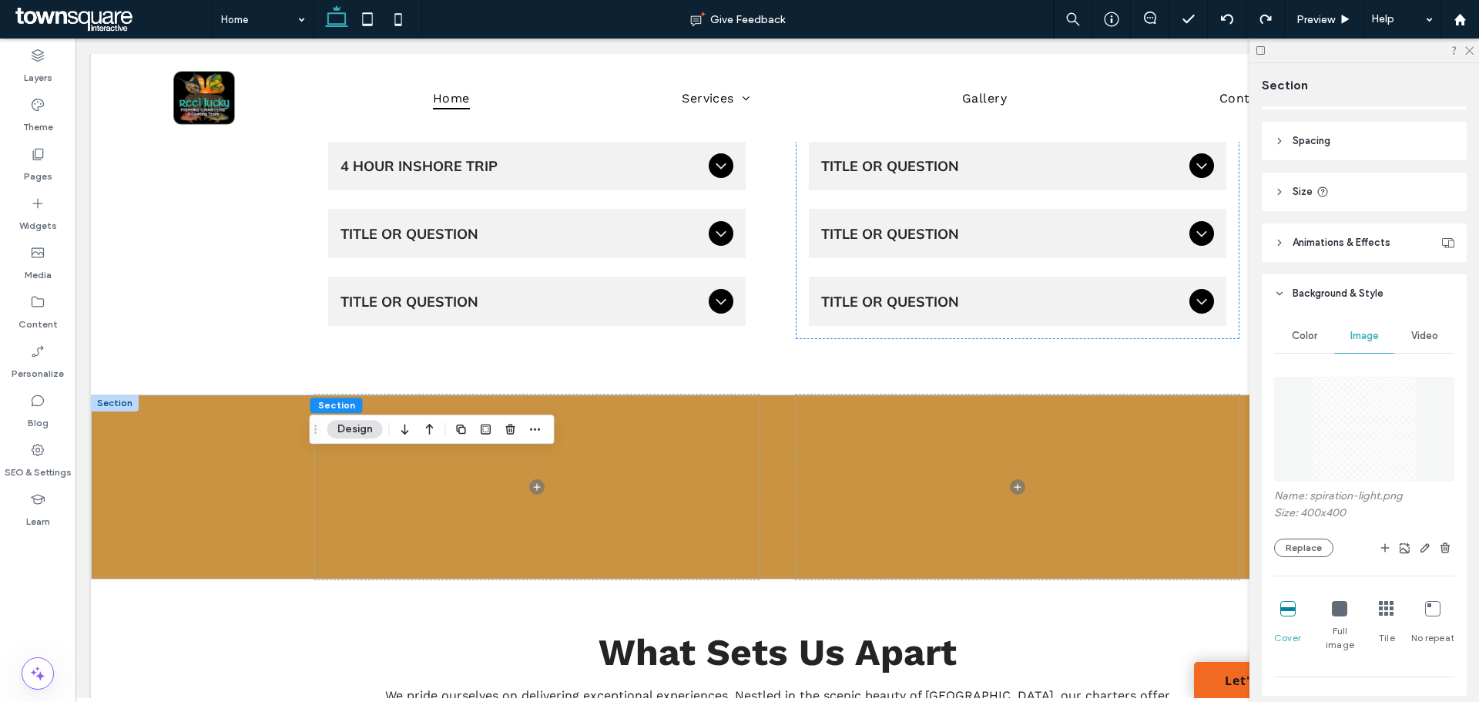
click at [1355, 461] on img at bounding box center [1364, 429] width 105 height 105
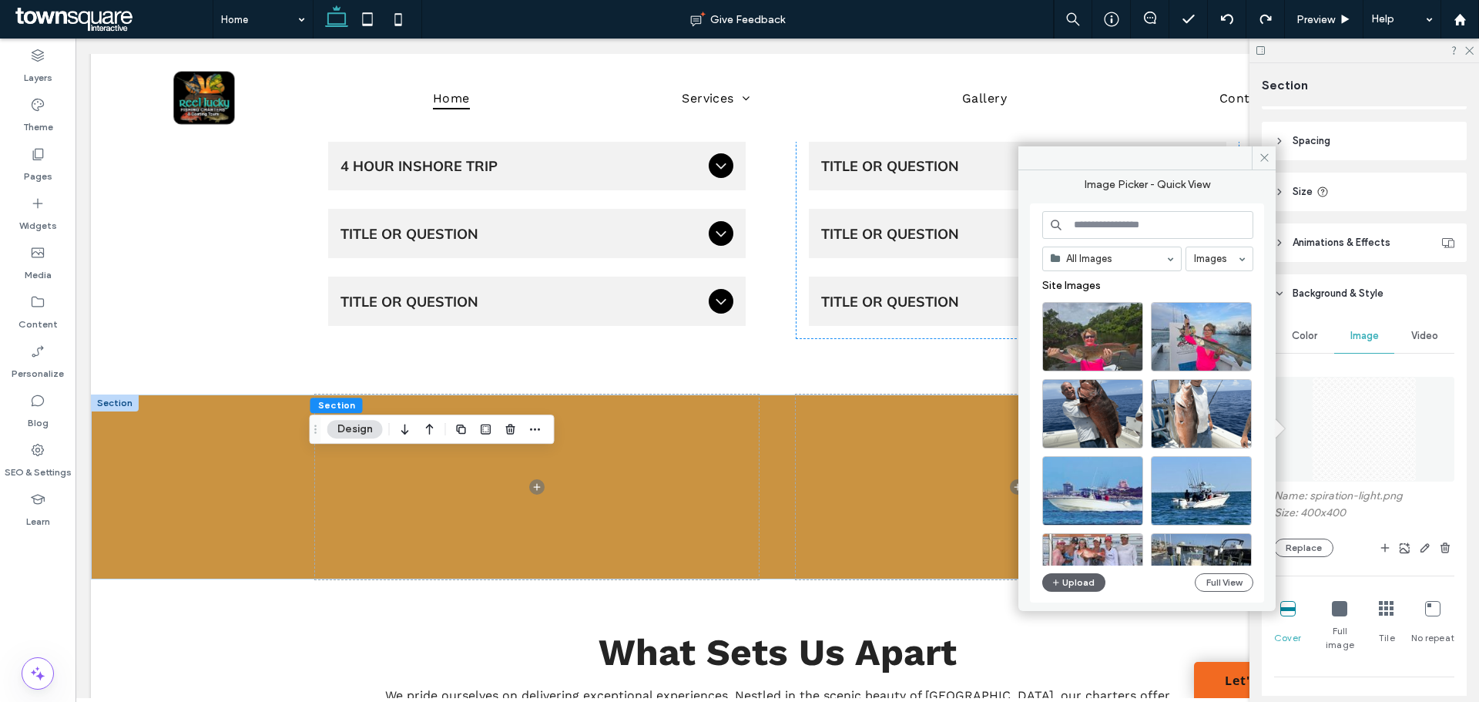
drag, startPoint x: 1341, startPoint y: 619, endPoint x: 1354, endPoint y: 618, distance: 13.2
click at [1340, 619] on div "Full image" at bounding box center [1339, 626] width 45 height 63
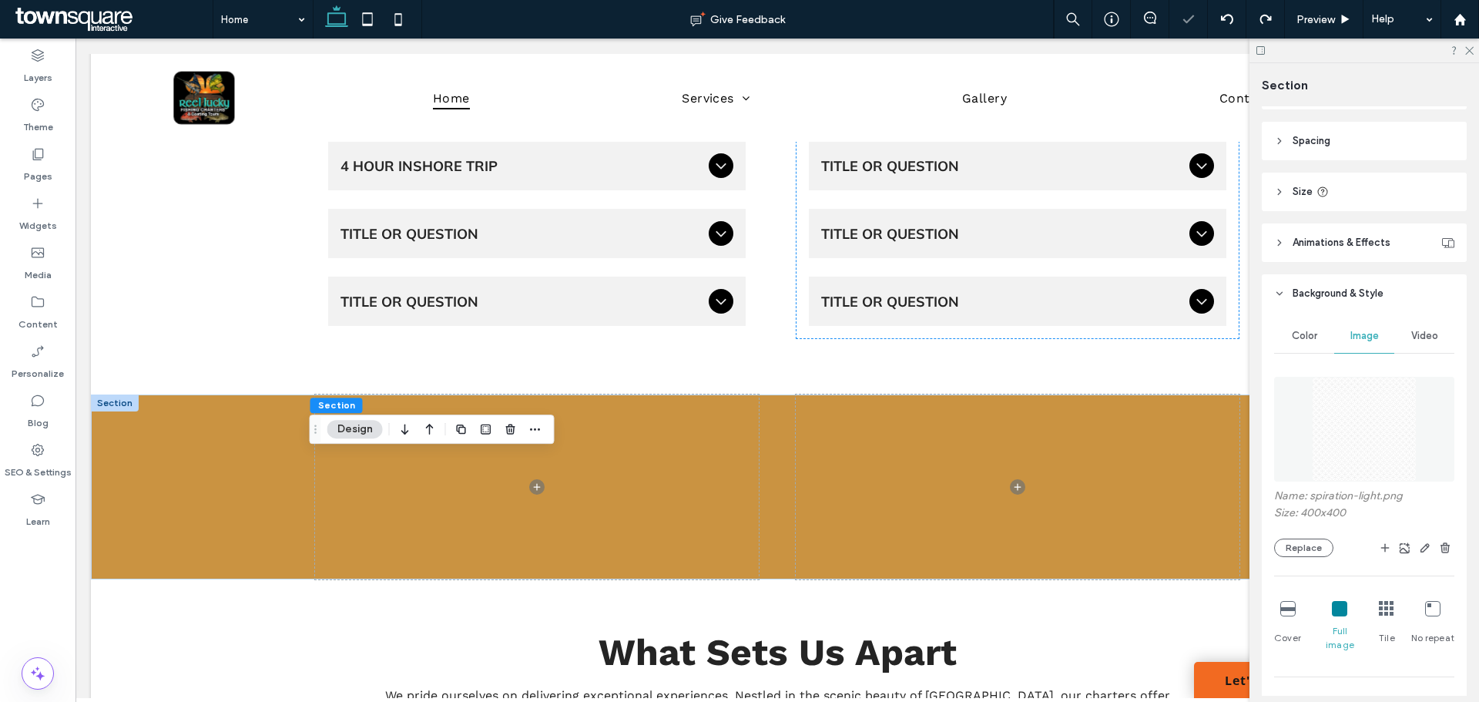
click at [1379, 609] on icon at bounding box center [1386, 608] width 15 height 15
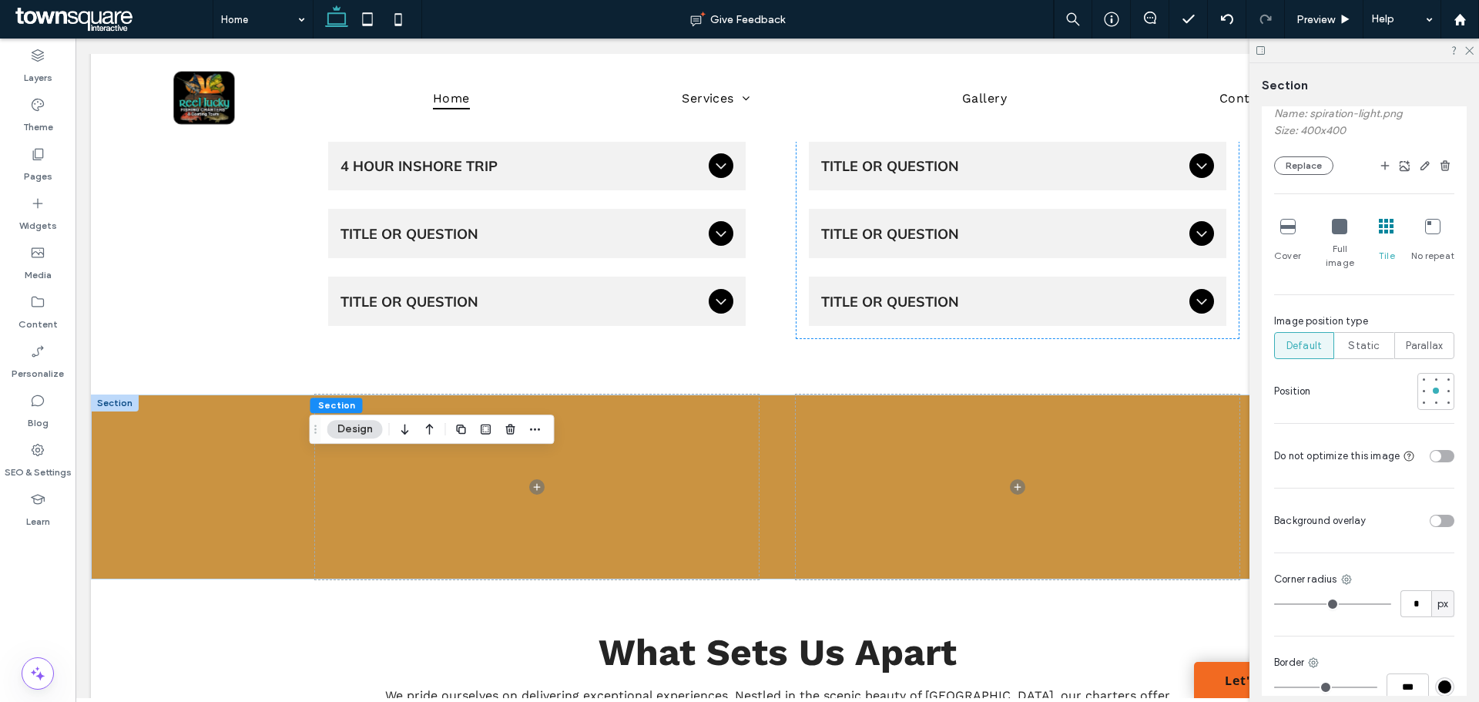
scroll to position [512, 0]
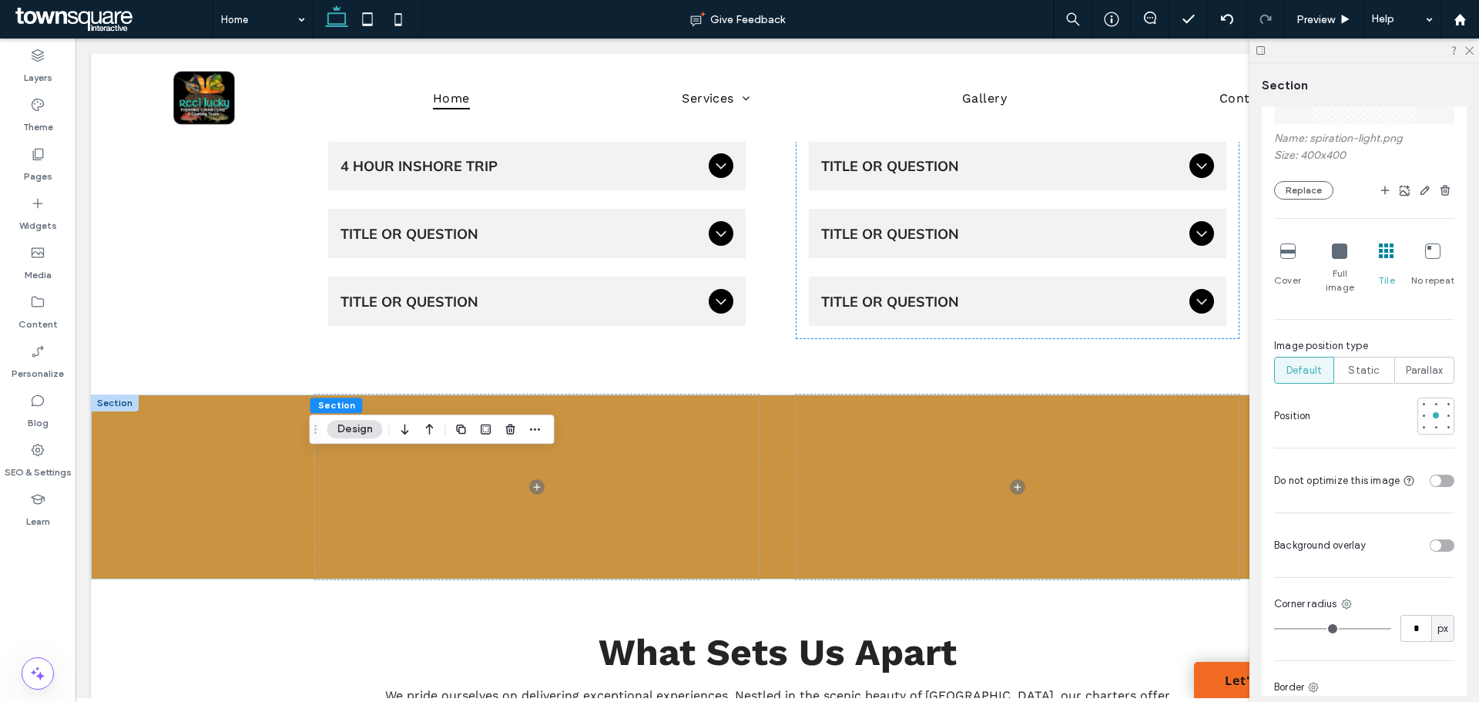
click at [1437, 539] on div "toggle" at bounding box center [1442, 545] width 25 height 12
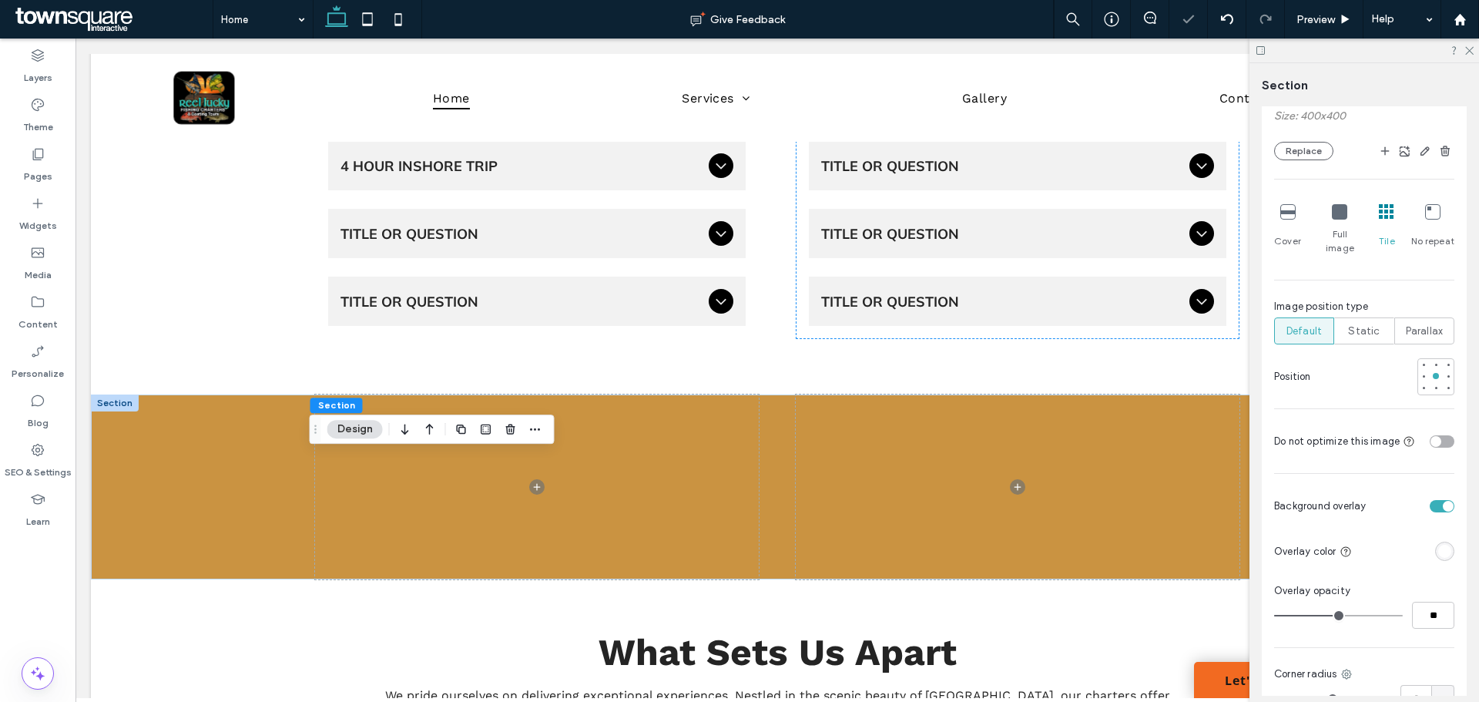
scroll to position [589, 0]
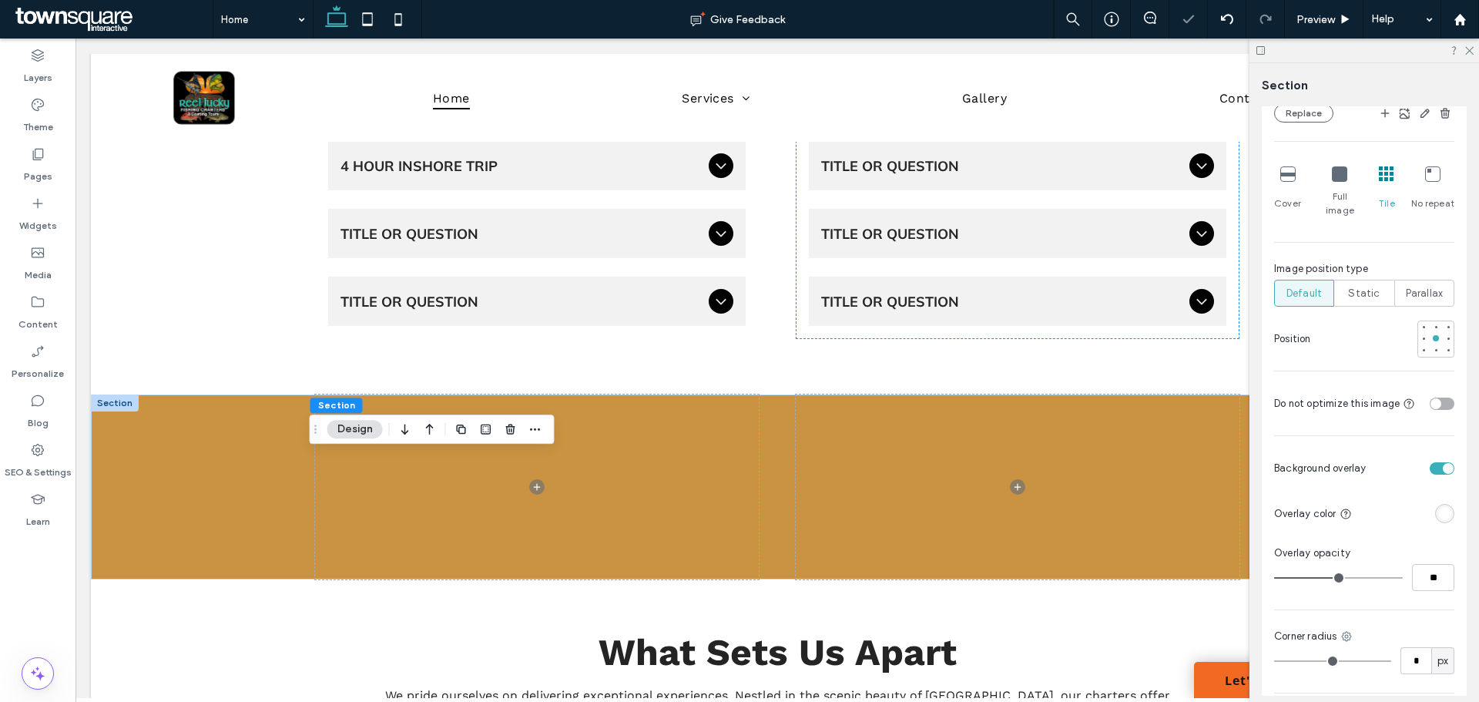
type input "**"
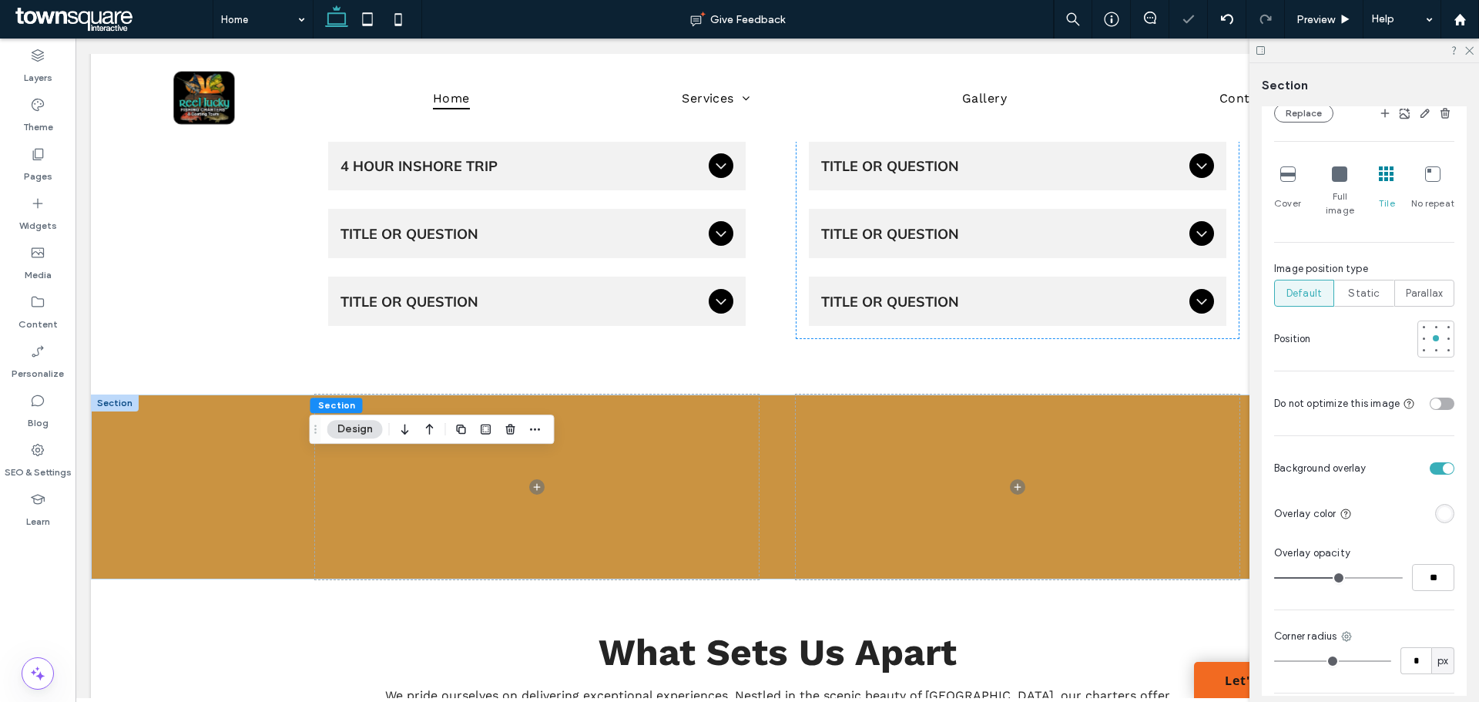
type input "**"
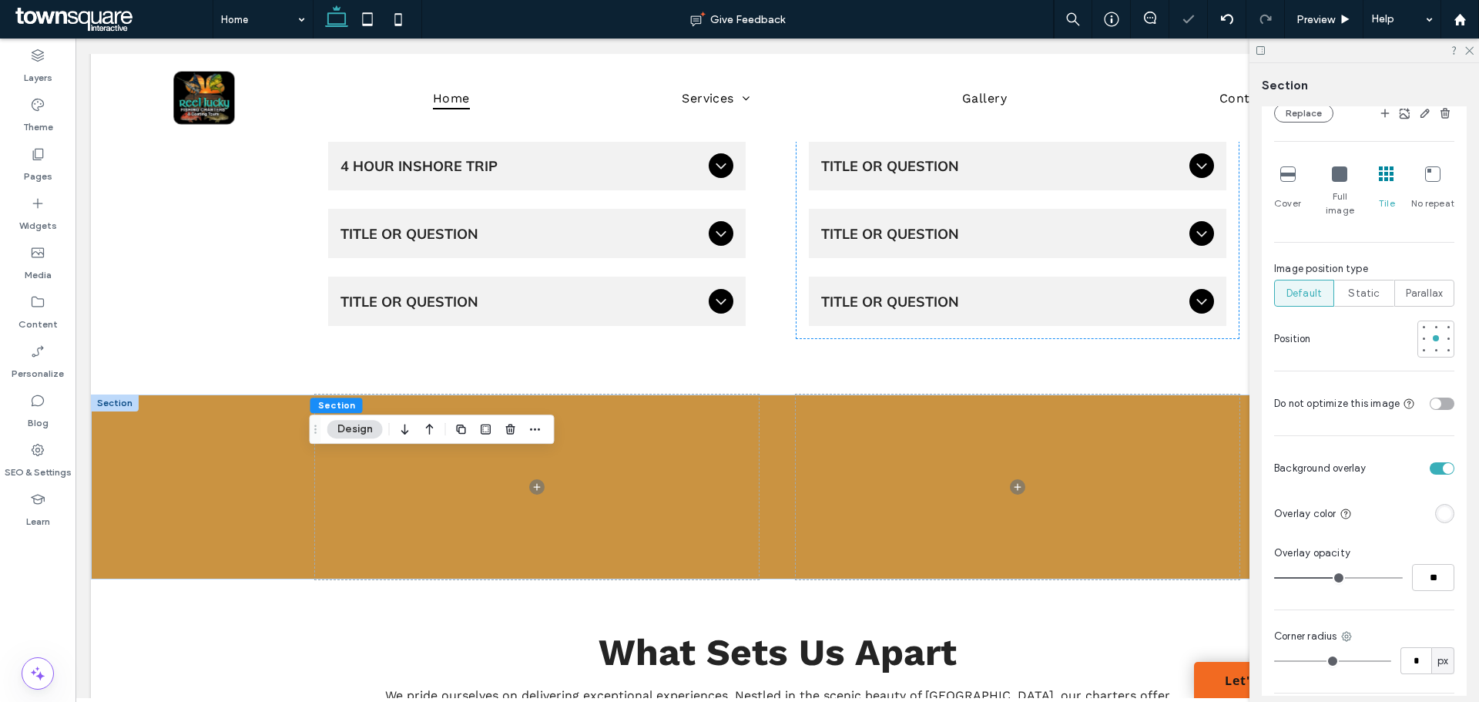
type input "**"
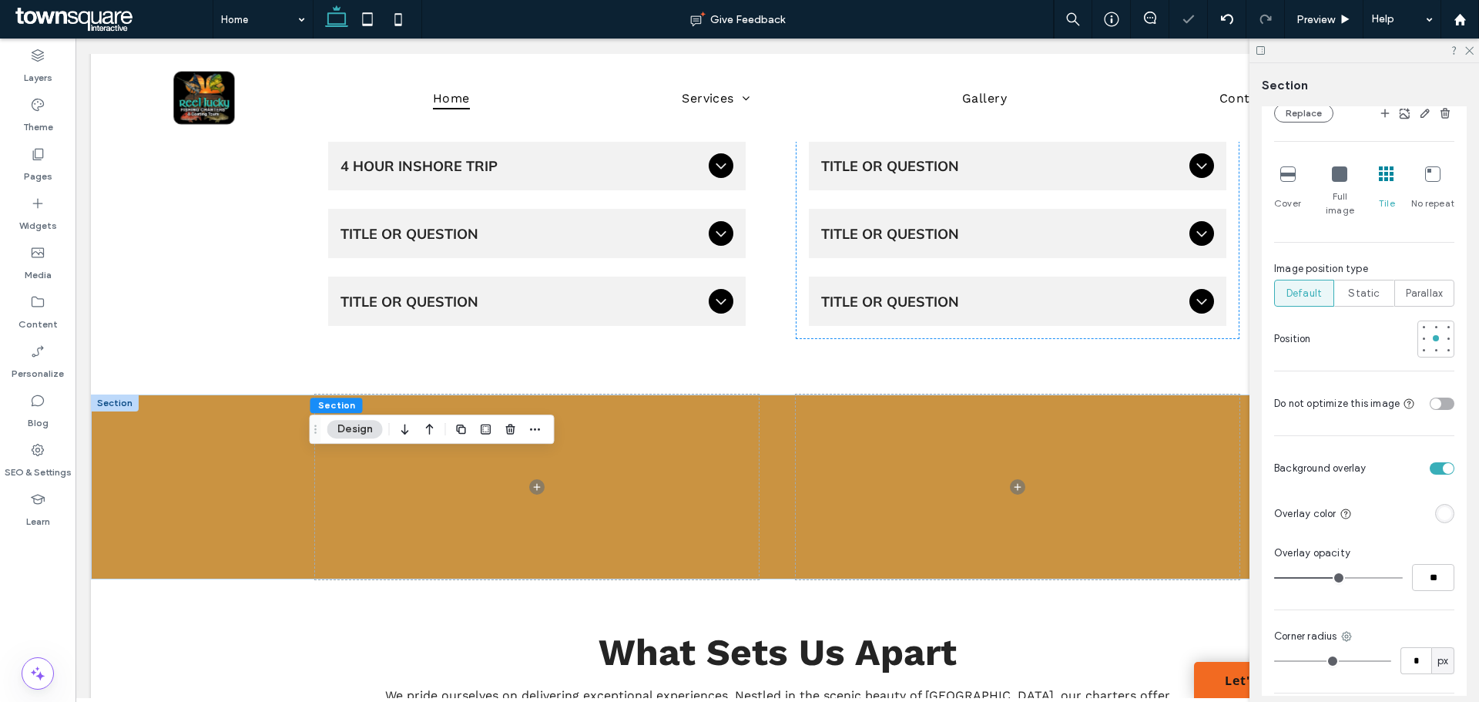
type input "**"
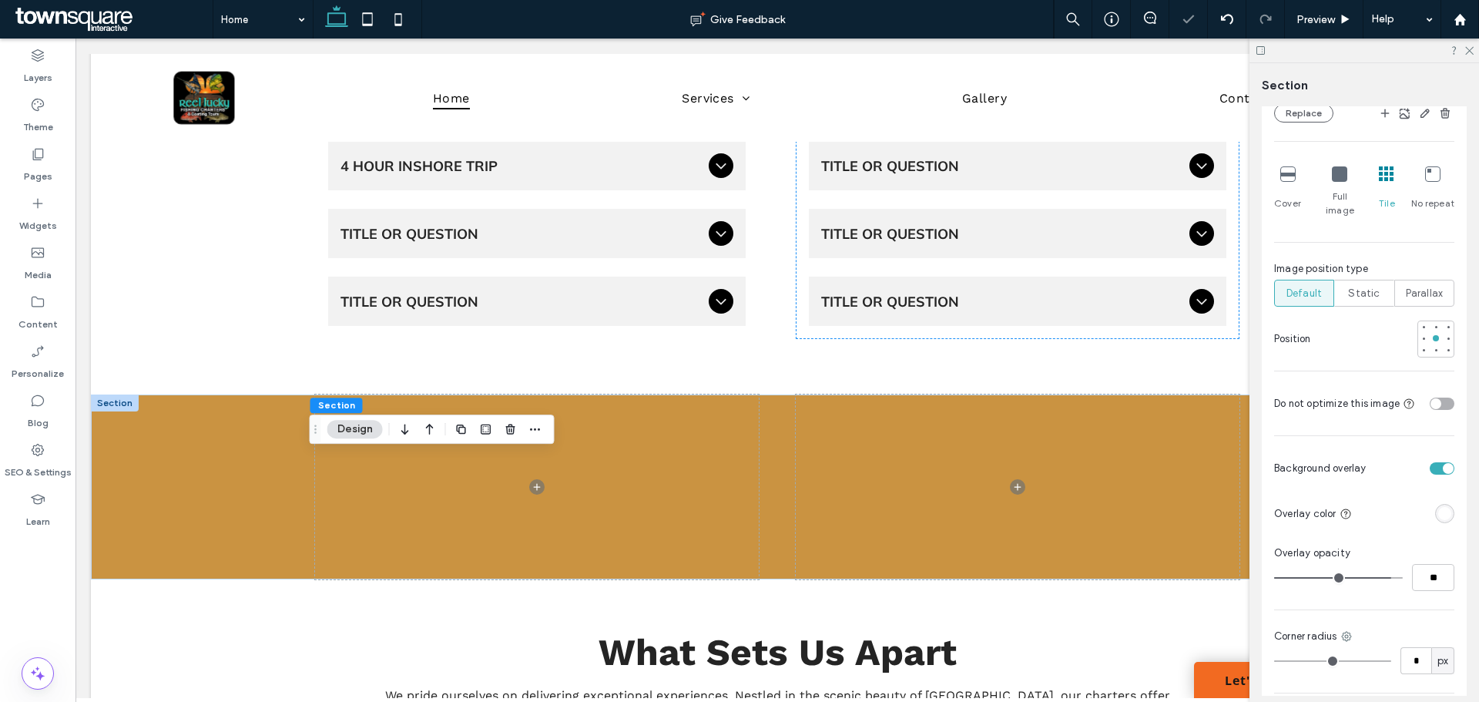
type input "**"
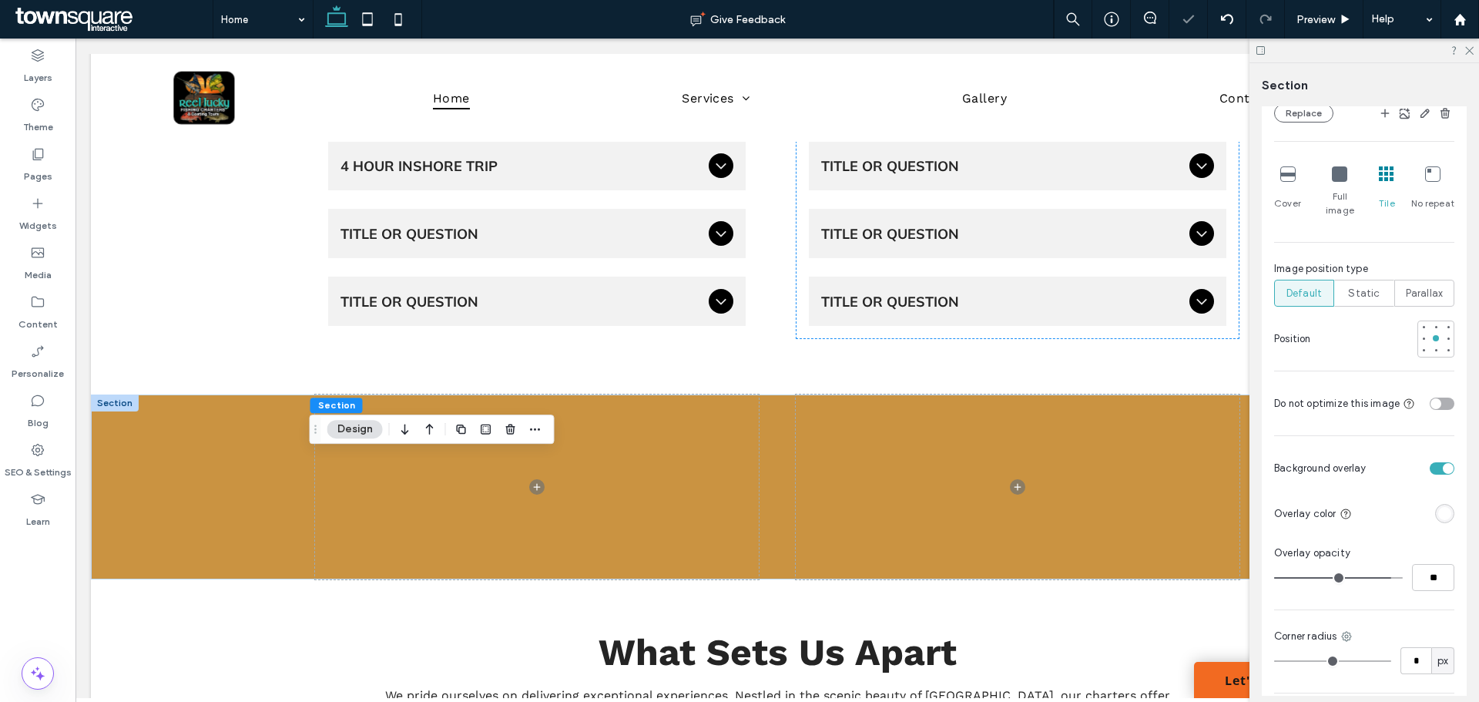
type input "**"
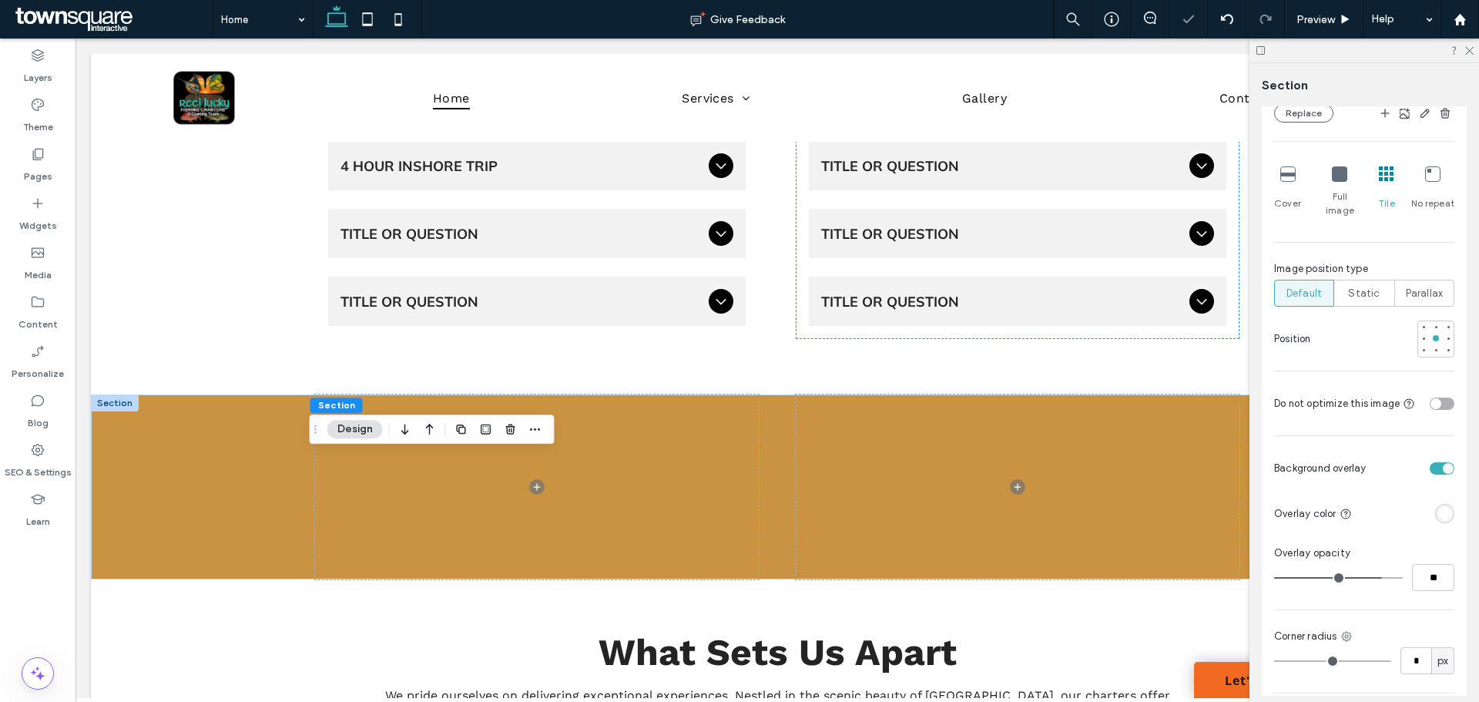
type input "**"
drag, startPoint x: 1335, startPoint y: 561, endPoint x: 1413, endPoint y: 545, distance: 79.3
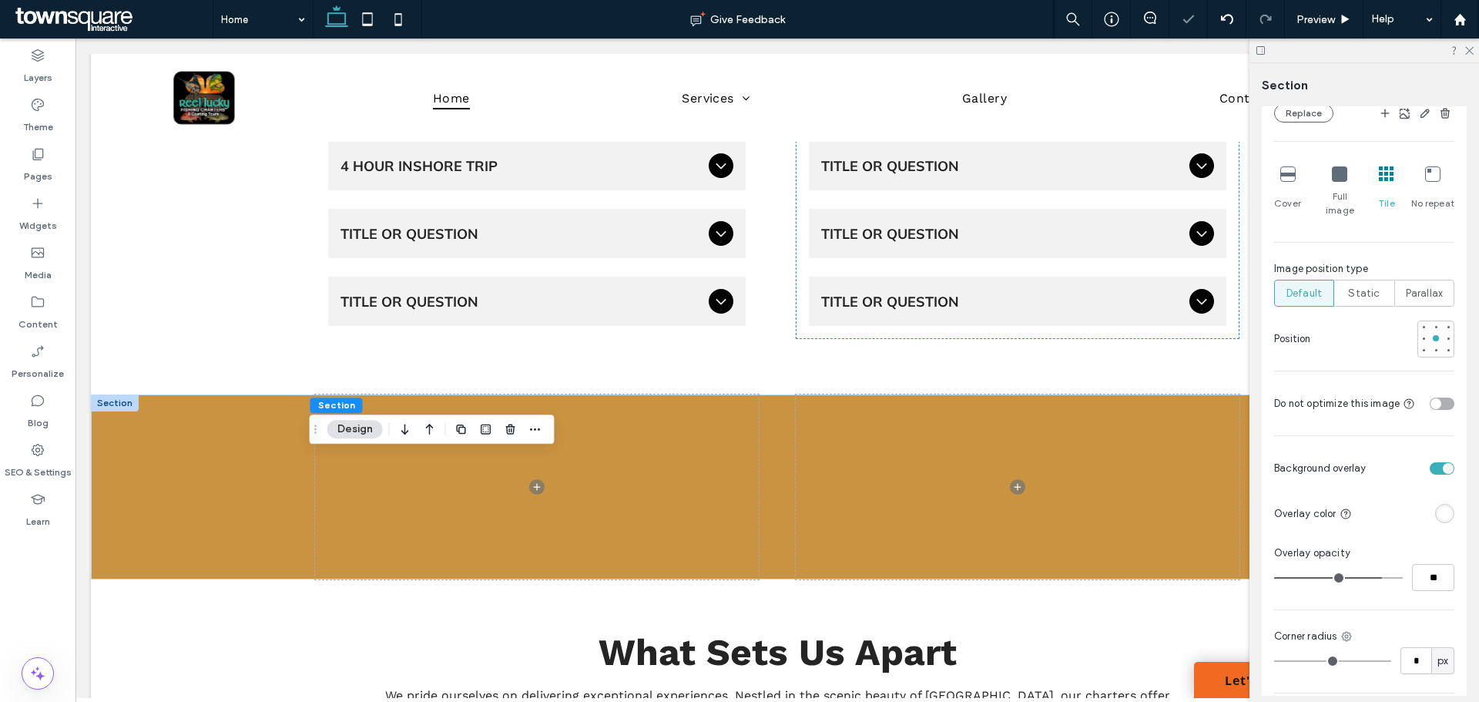
click at [1367, 577] on input "range" at bounding box center [1338, 578] width 129 height 2
click at [1438, 507] on div "rgba(255, 255, 255, 1)" at bounding box center [1444, 513] width 13 height 13
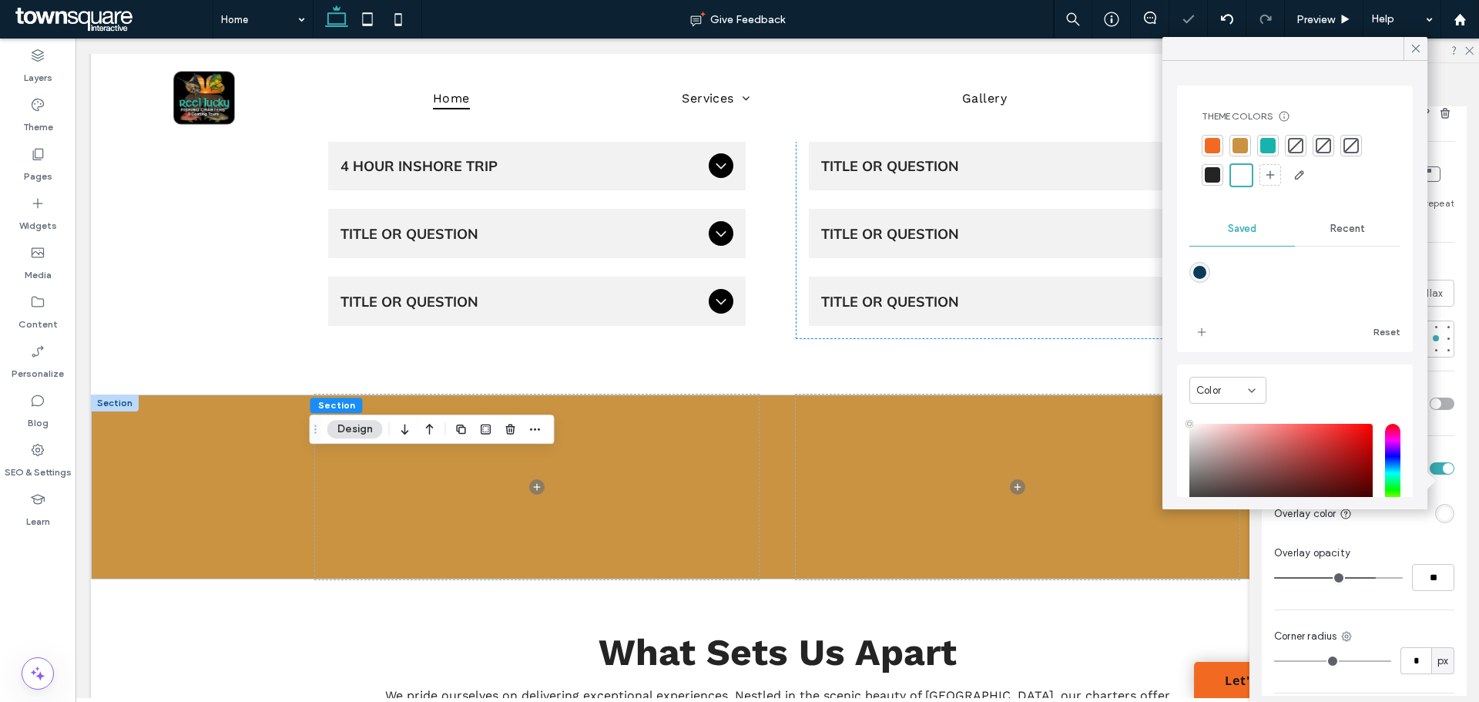
click at [1207, 175] on div at bounding box center [1212, 174] width 15 height 15
type input "**"
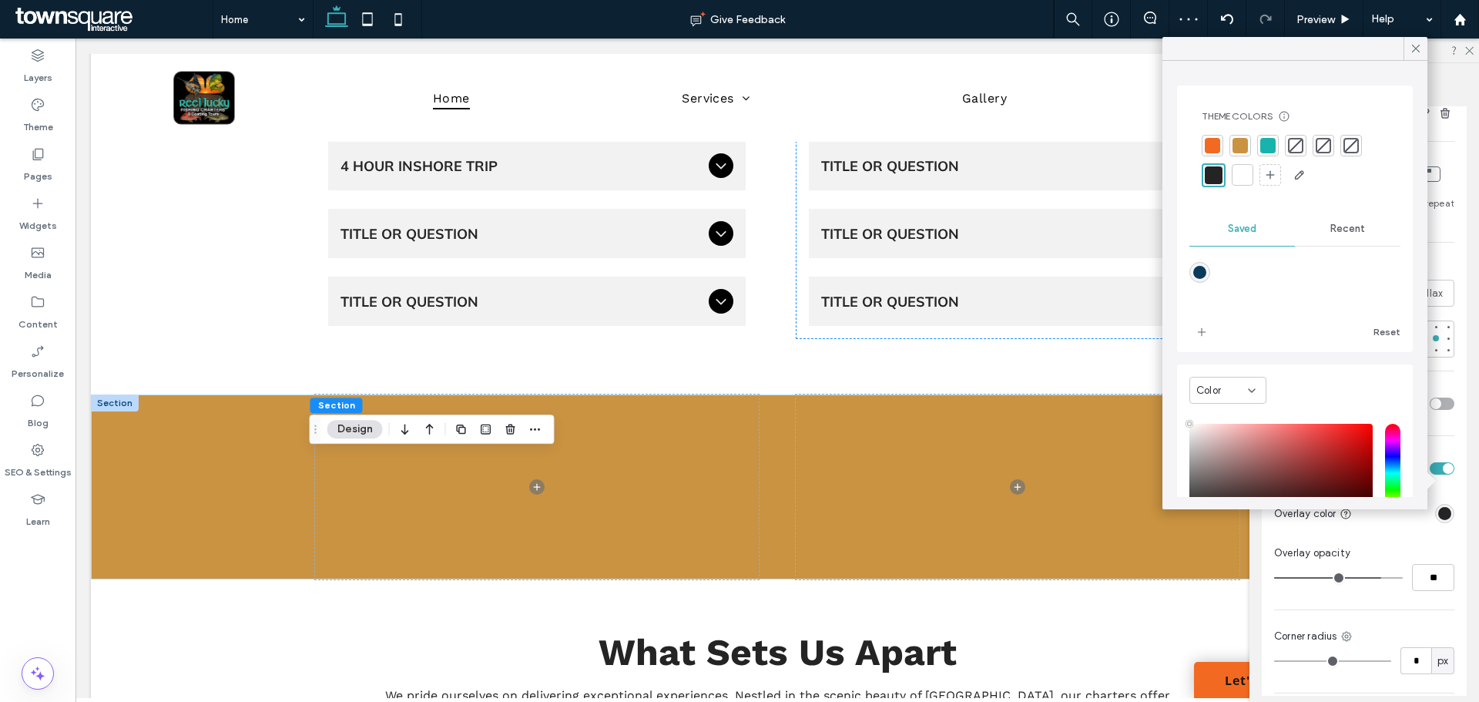
type input "**"
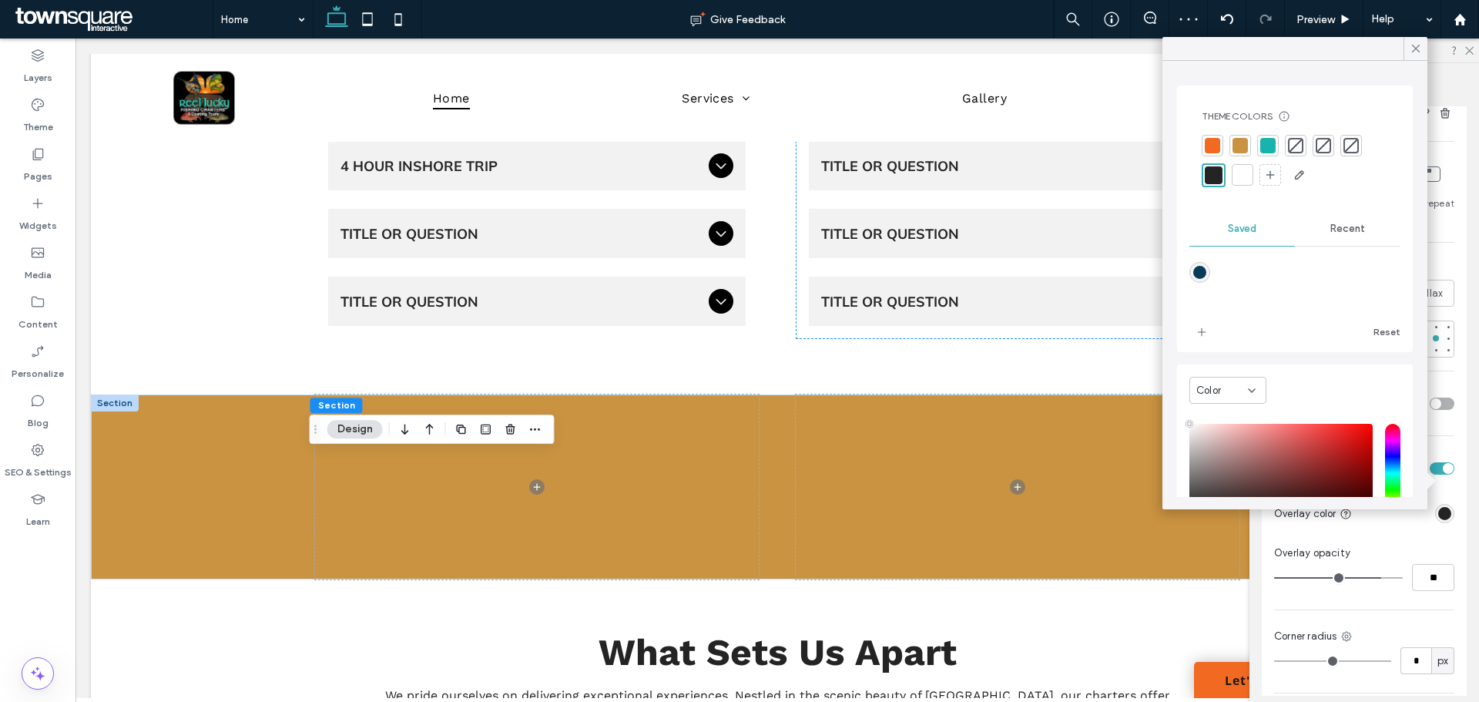
type input "**"
click at [1374, 577] on input "range" at bounding box center [1338, 578] width 129 height 2
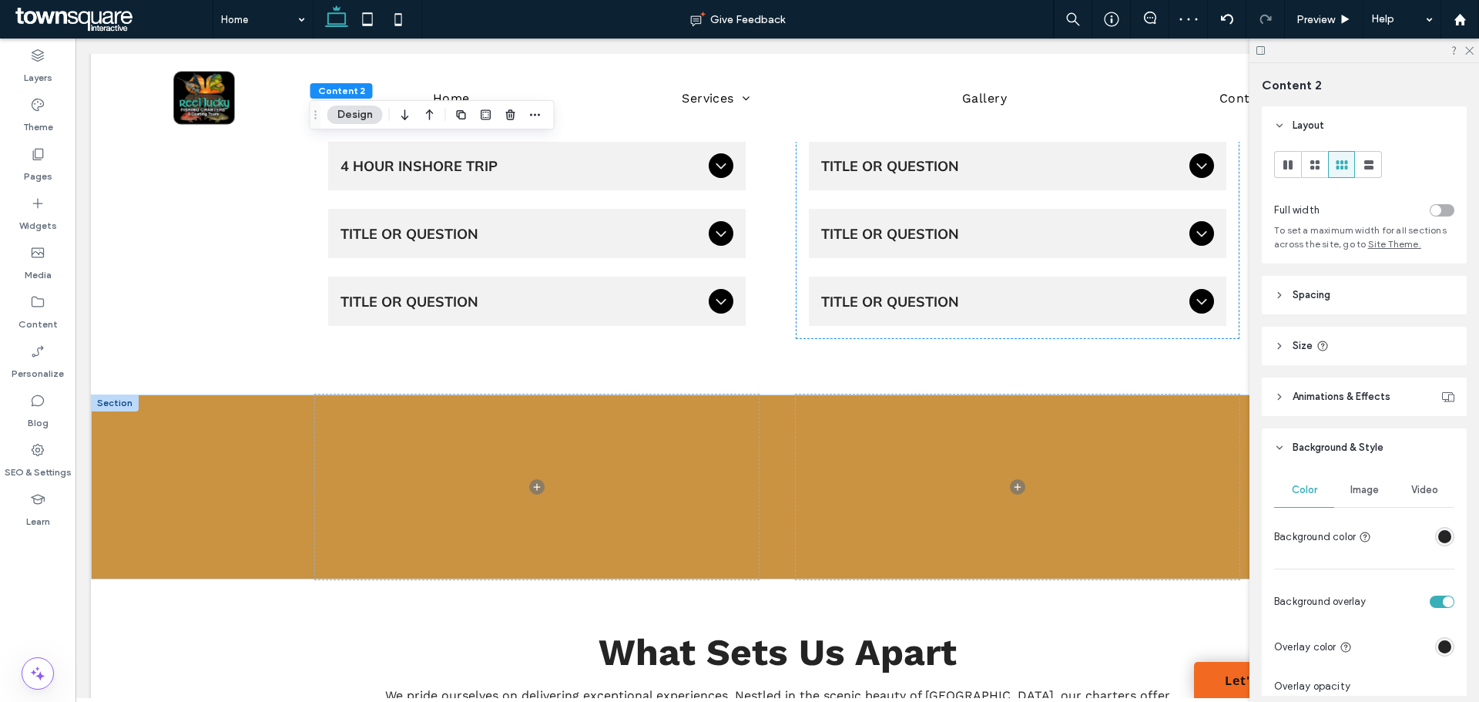
click at [1441, 538] on div "rgba(36, 36, 36, 1)" at bounding box center [1444, 536] width 13 height 13
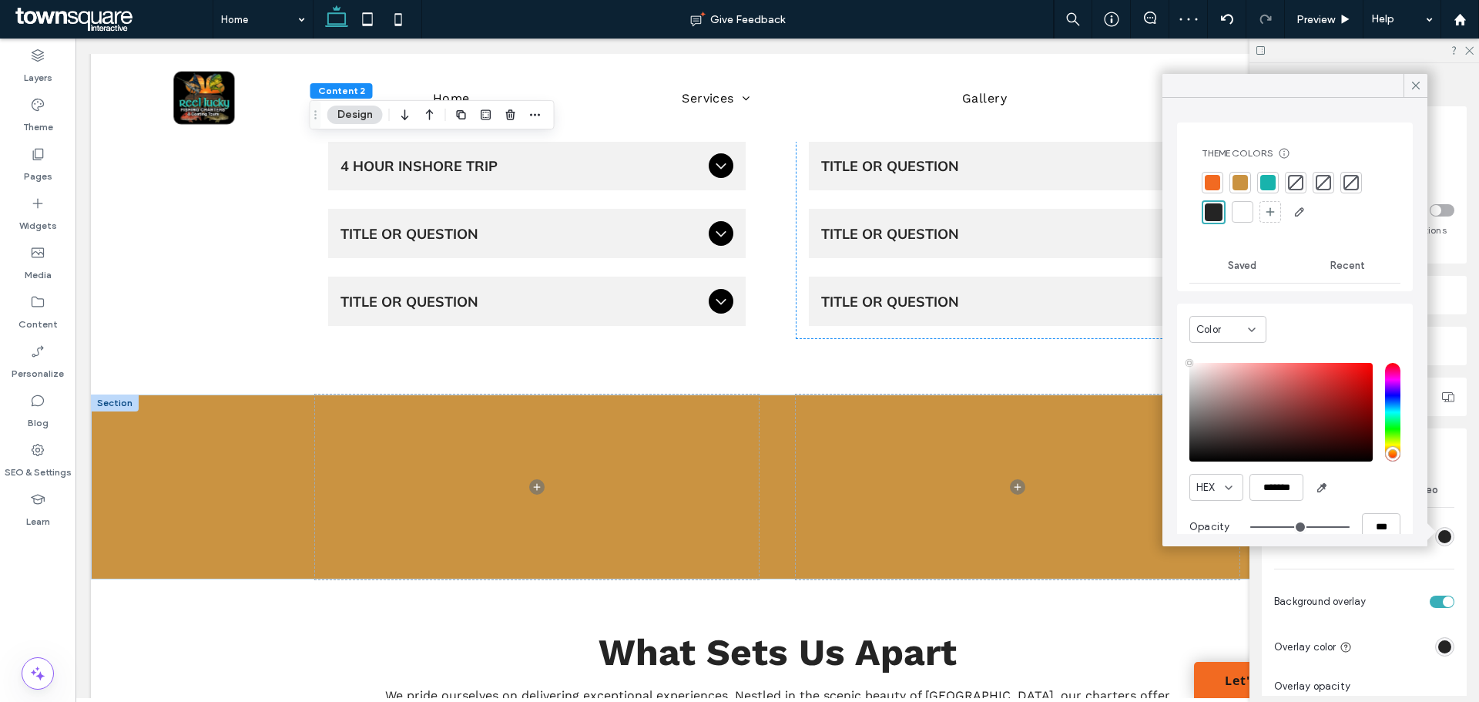
type input "****"
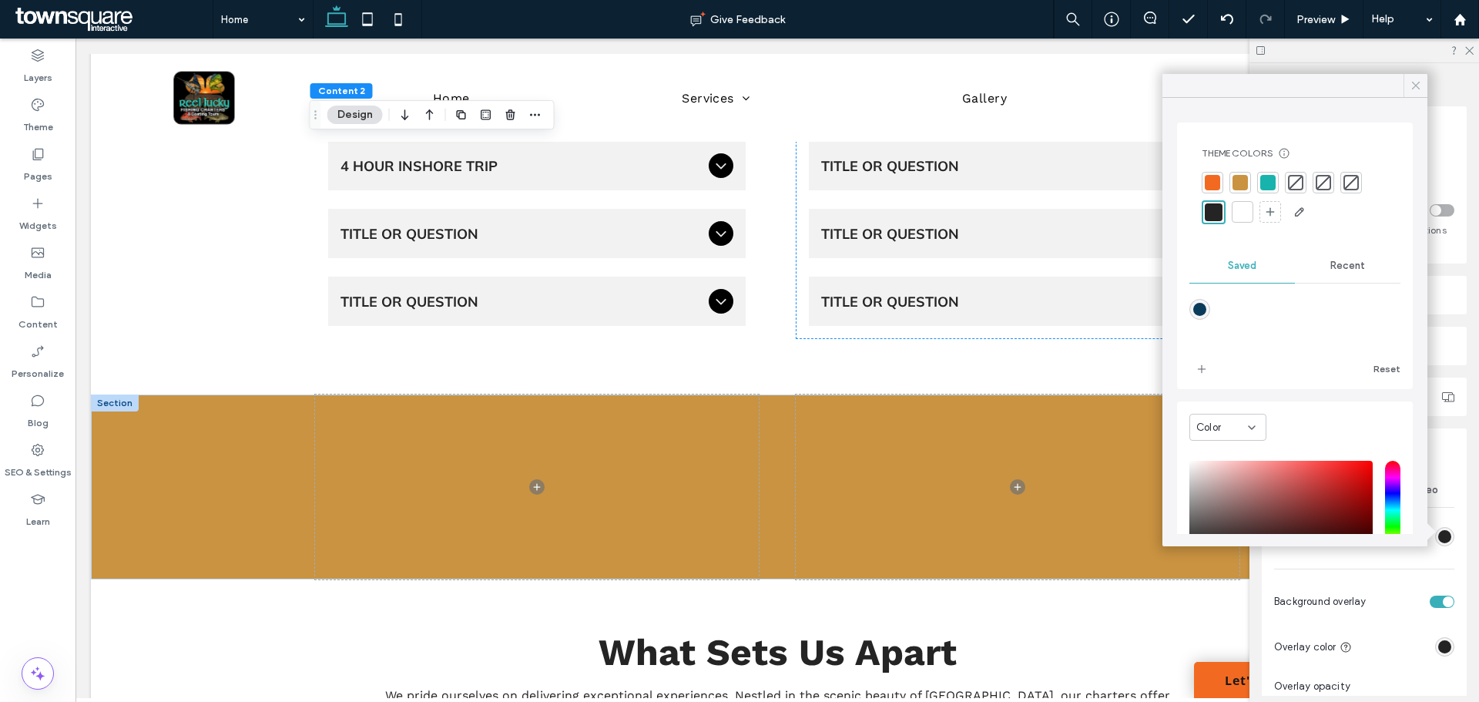
click at [1413, 84] on icon at bounding box center [1416, 86] width 14 height 14
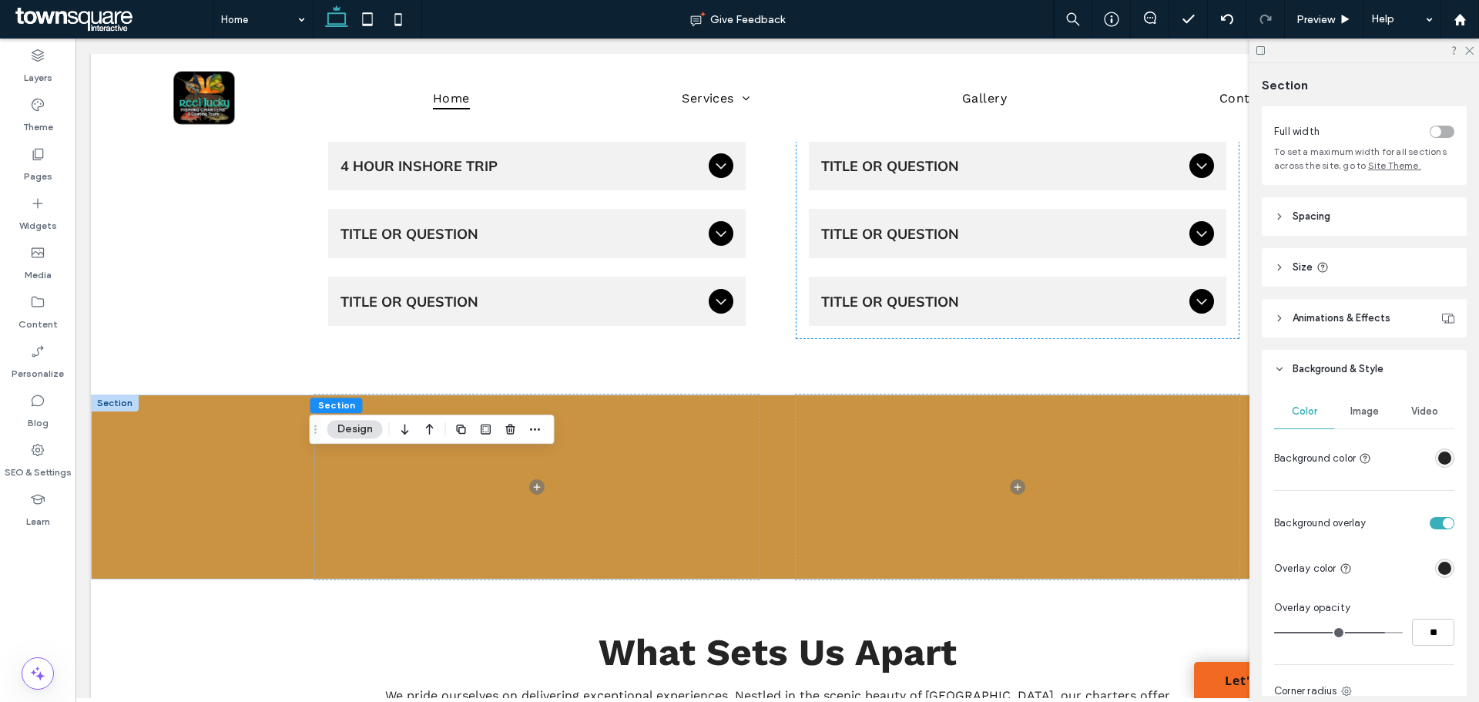
scroll to position [154, 0]
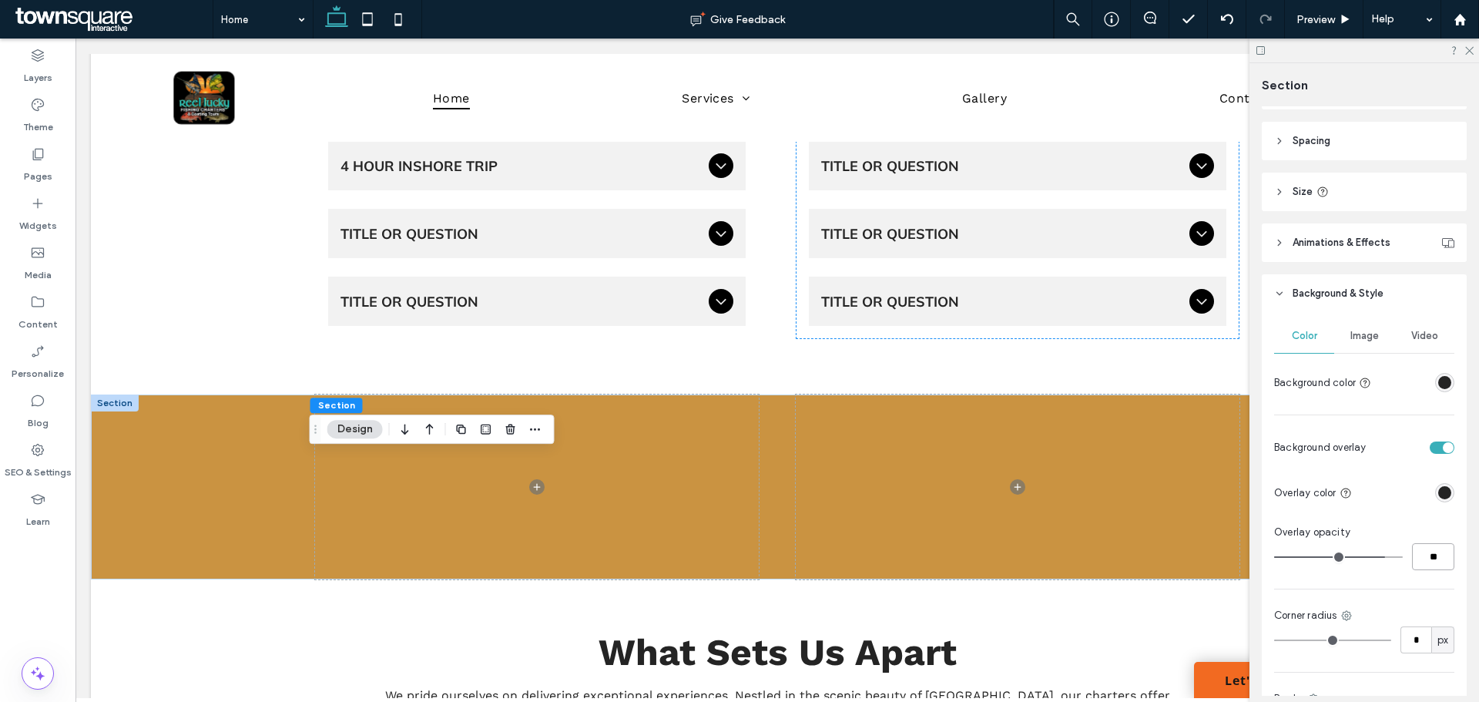
click at [1429, 554] on input "**" at bounding box center [1433, 556] width 42 height 27
type input "**"
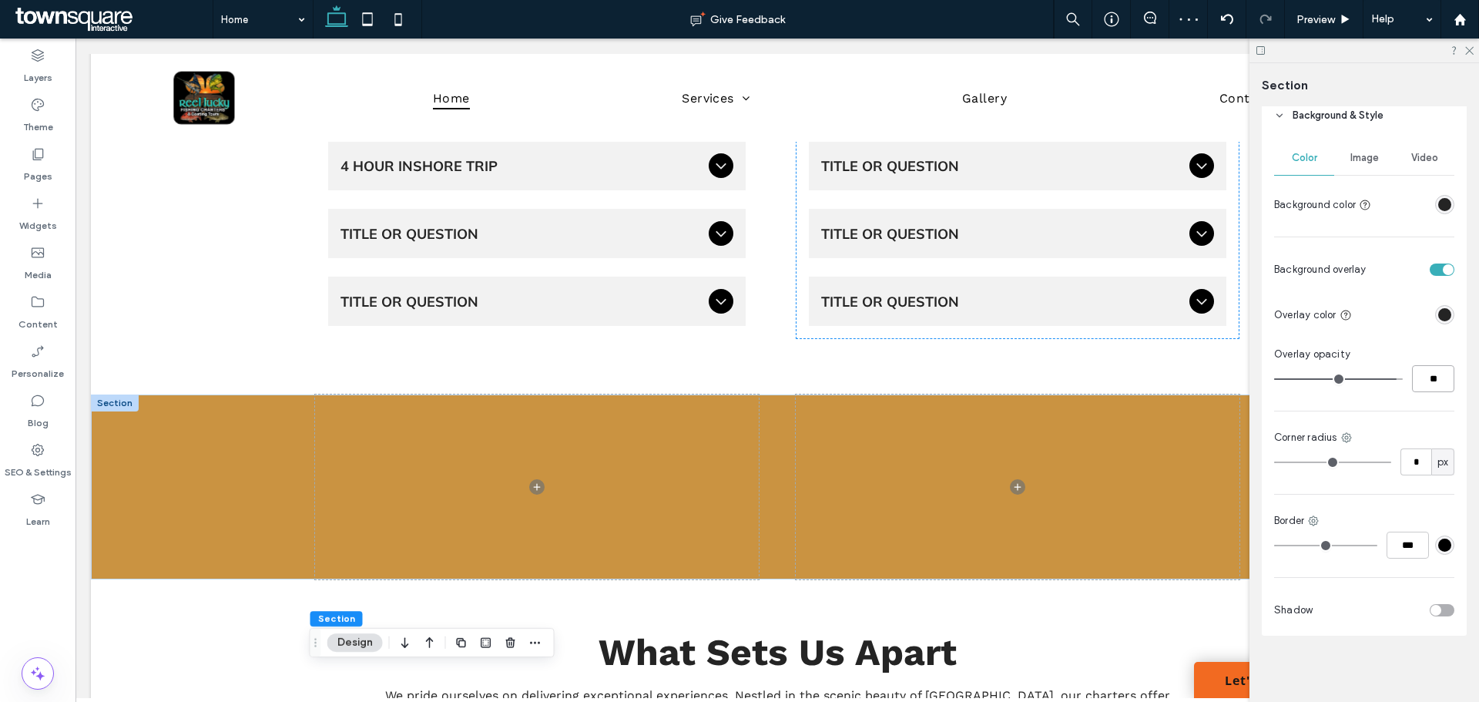
scroll to position [334, 0]
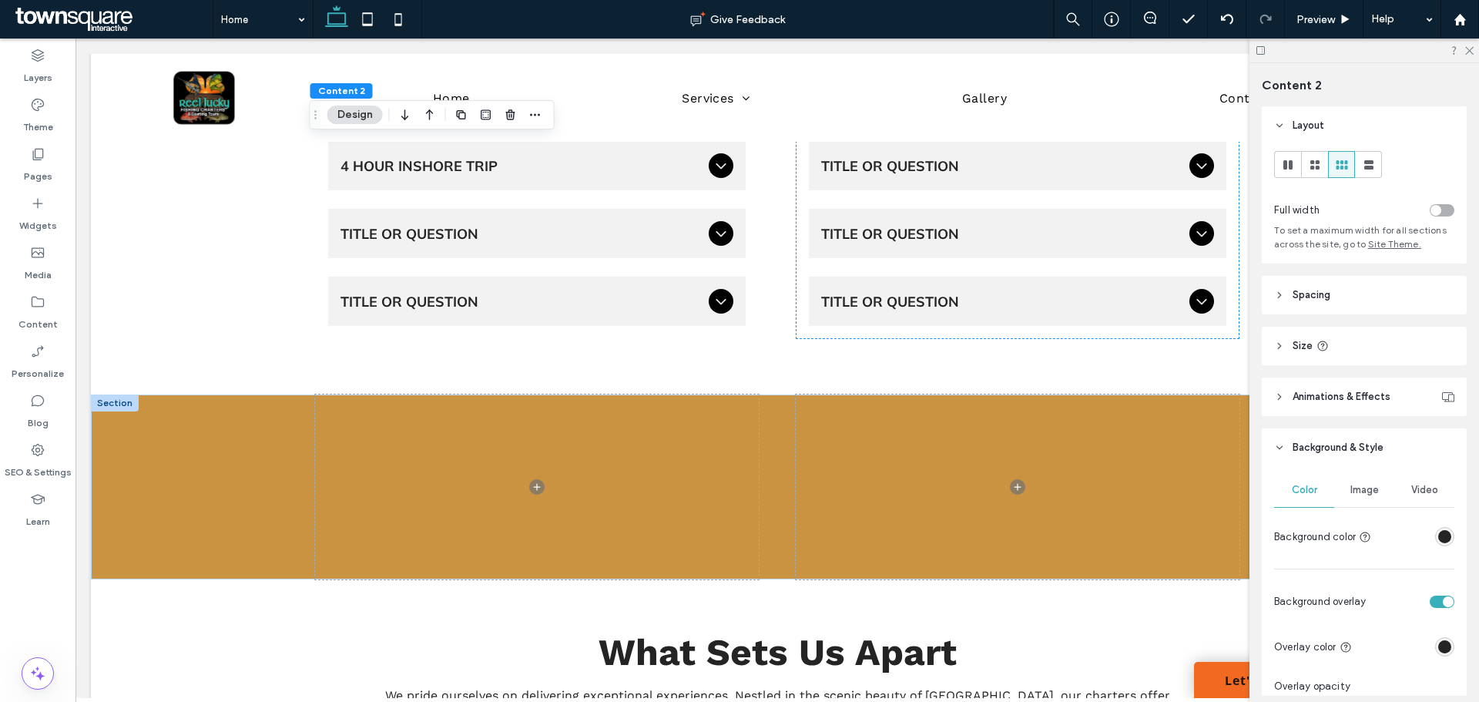
click at [1355, 484] on span "Image" at bounding box center [1364, 490] width 29 height 12
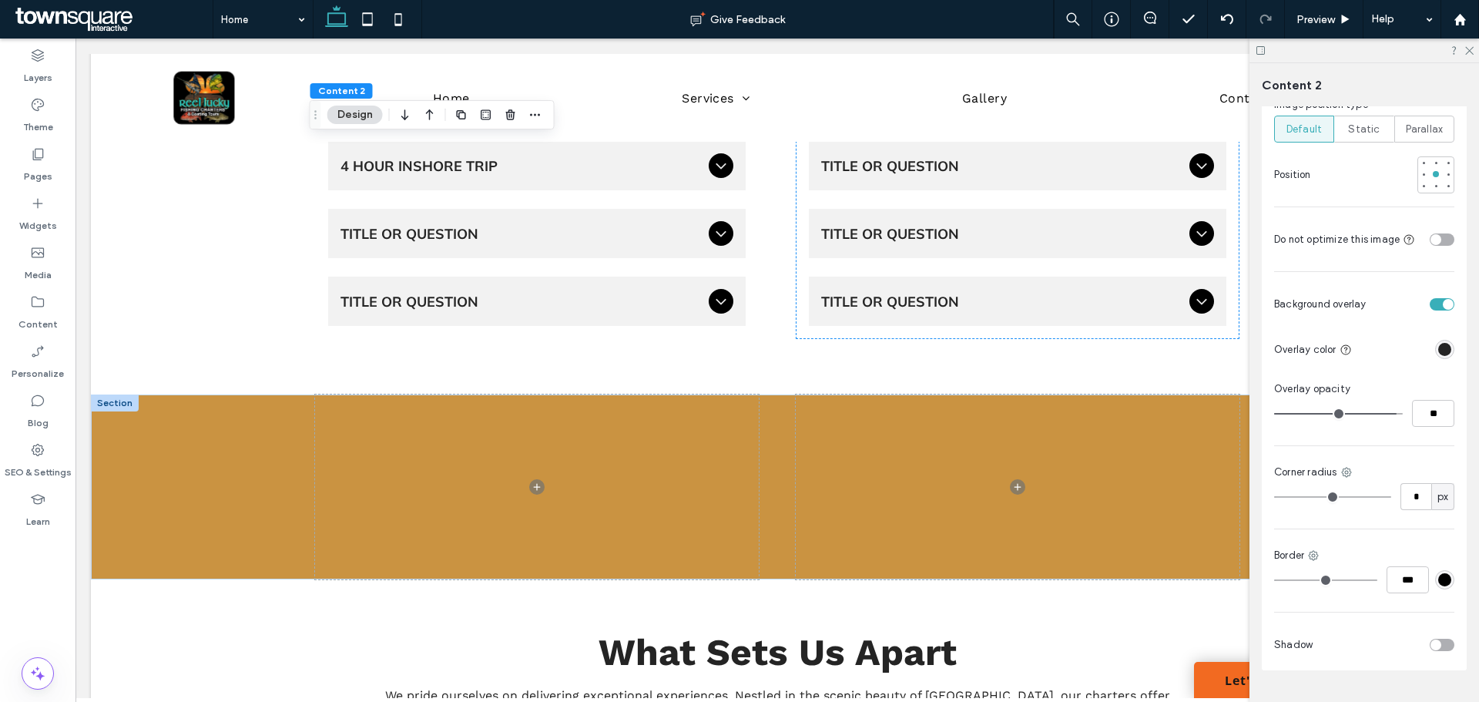
scroll to position [770, 0]
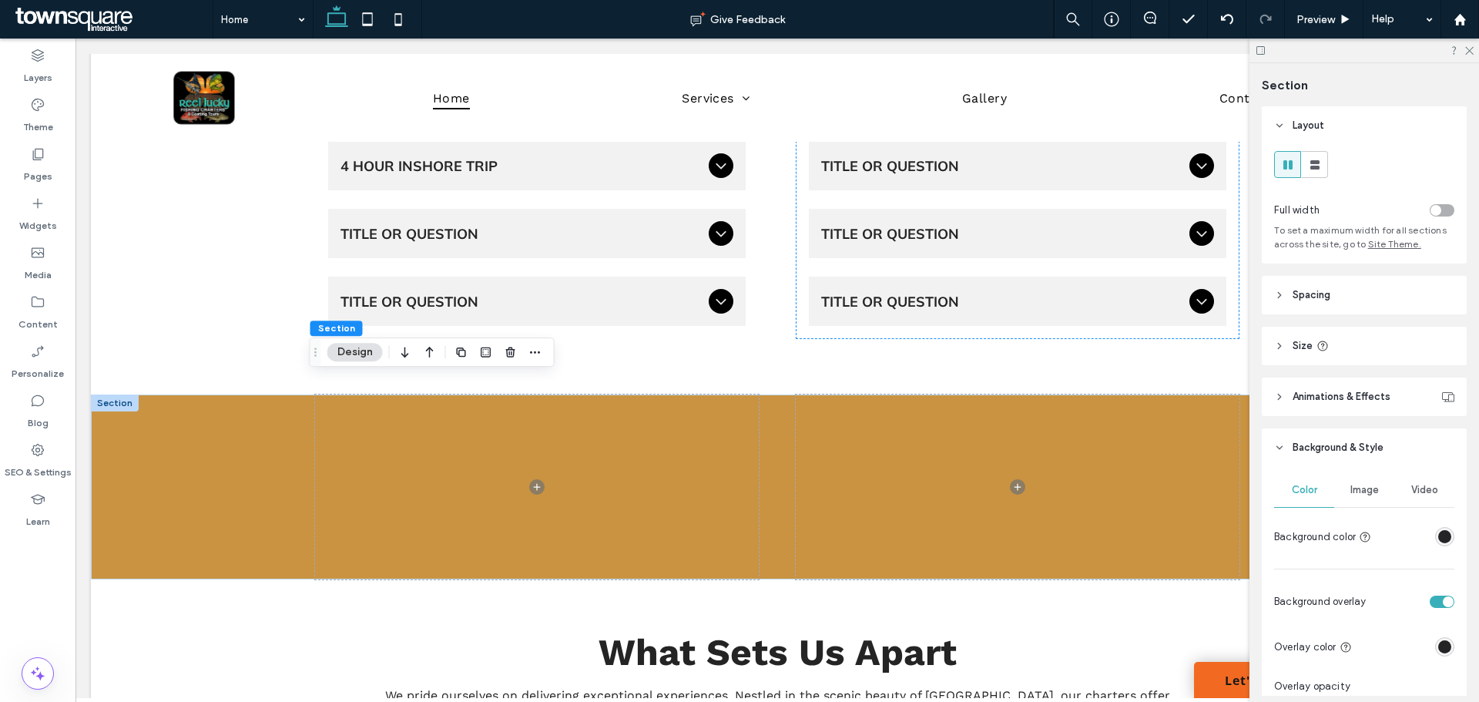
click at [1355, 493] on span "Image" at bounding box center [1364, 490] width 29 height 12
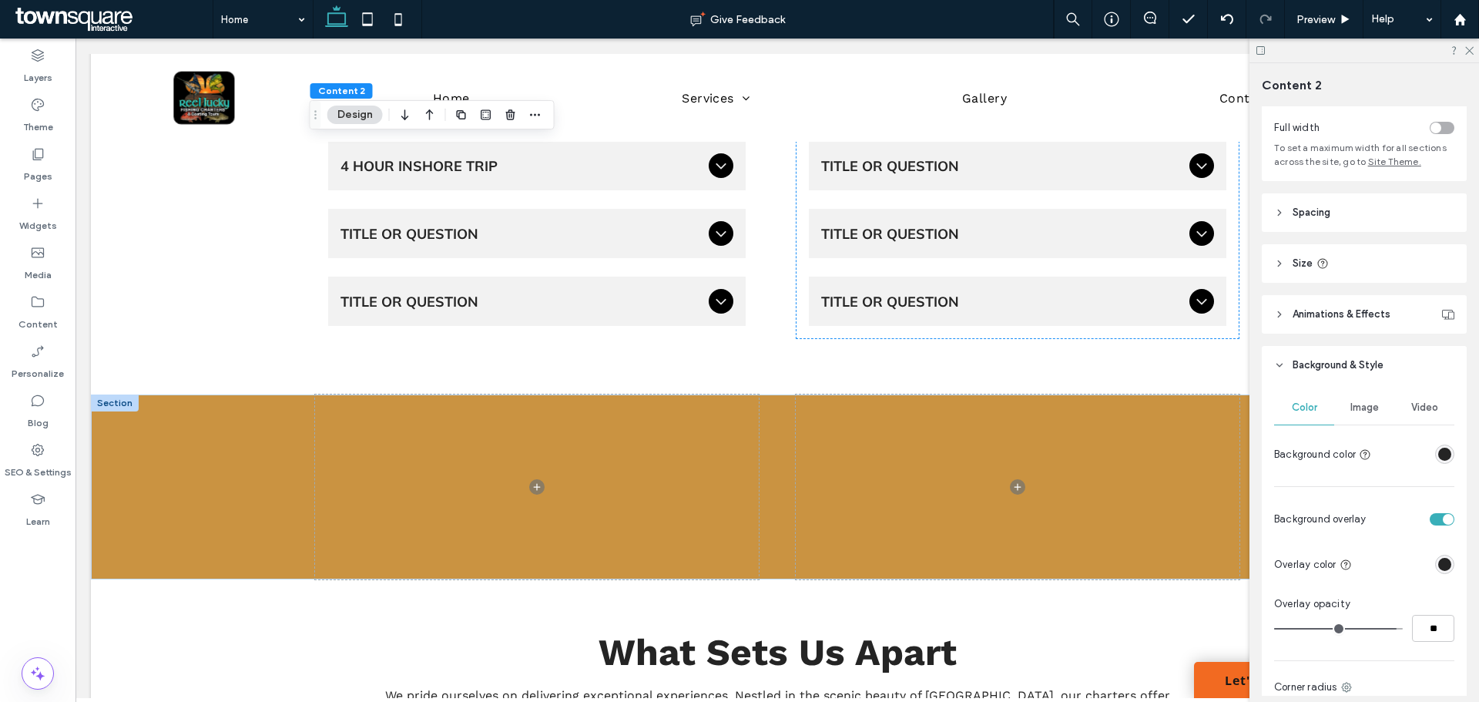
scroll to position [77, 0]
click at [1337, 408] on div "Image" at bounding box center [1364, 413] width 60 height 34
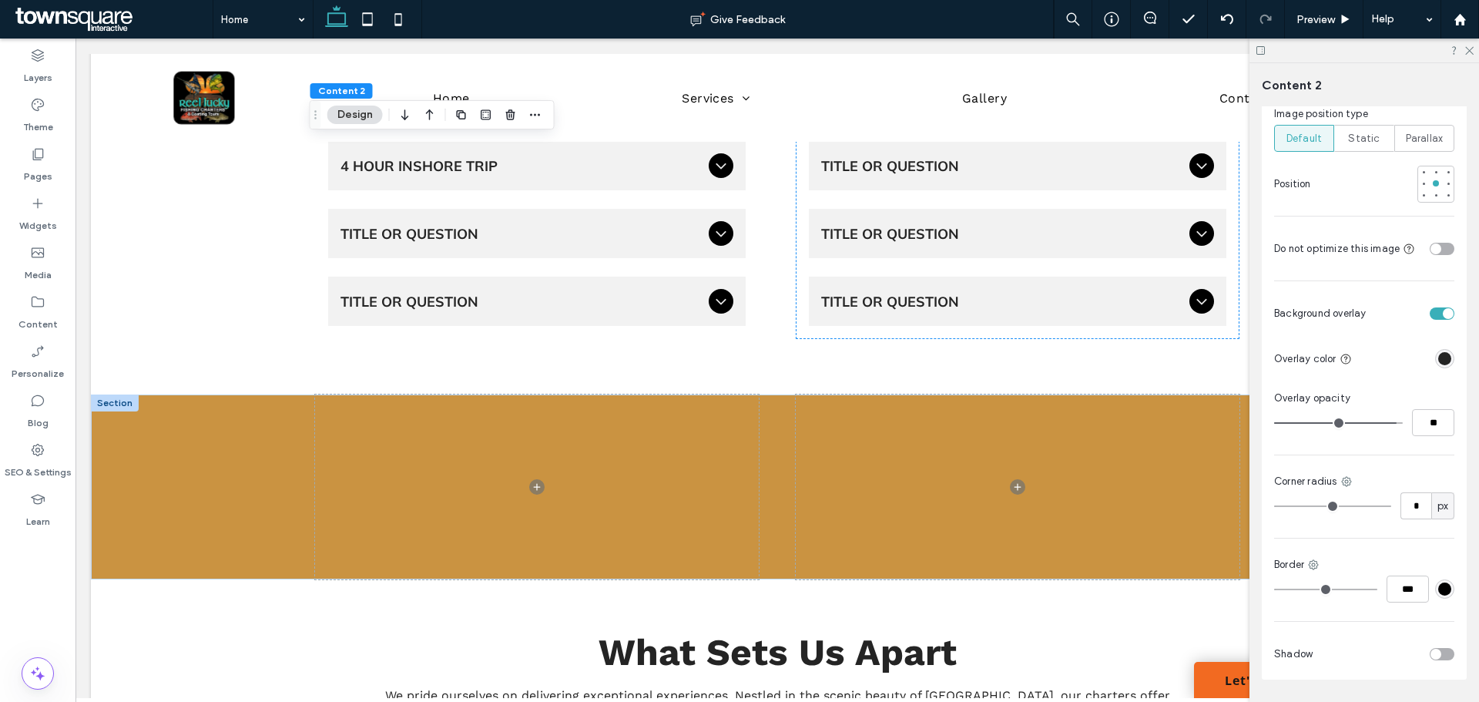
scroll to position [770, 0]
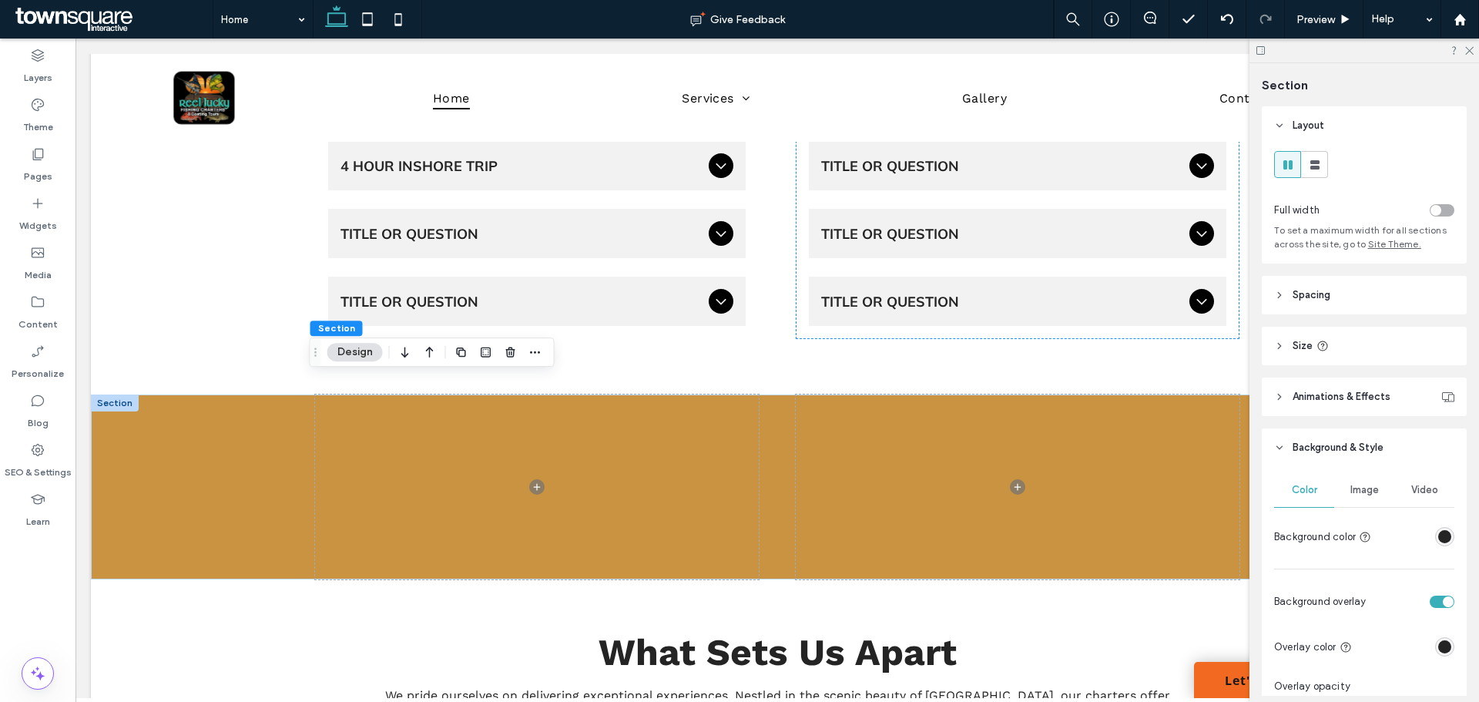
click at [1438, 535] on div "rgba(36, 36, 36, 1)" at bounding box center [1444, 536] width 13 height 13
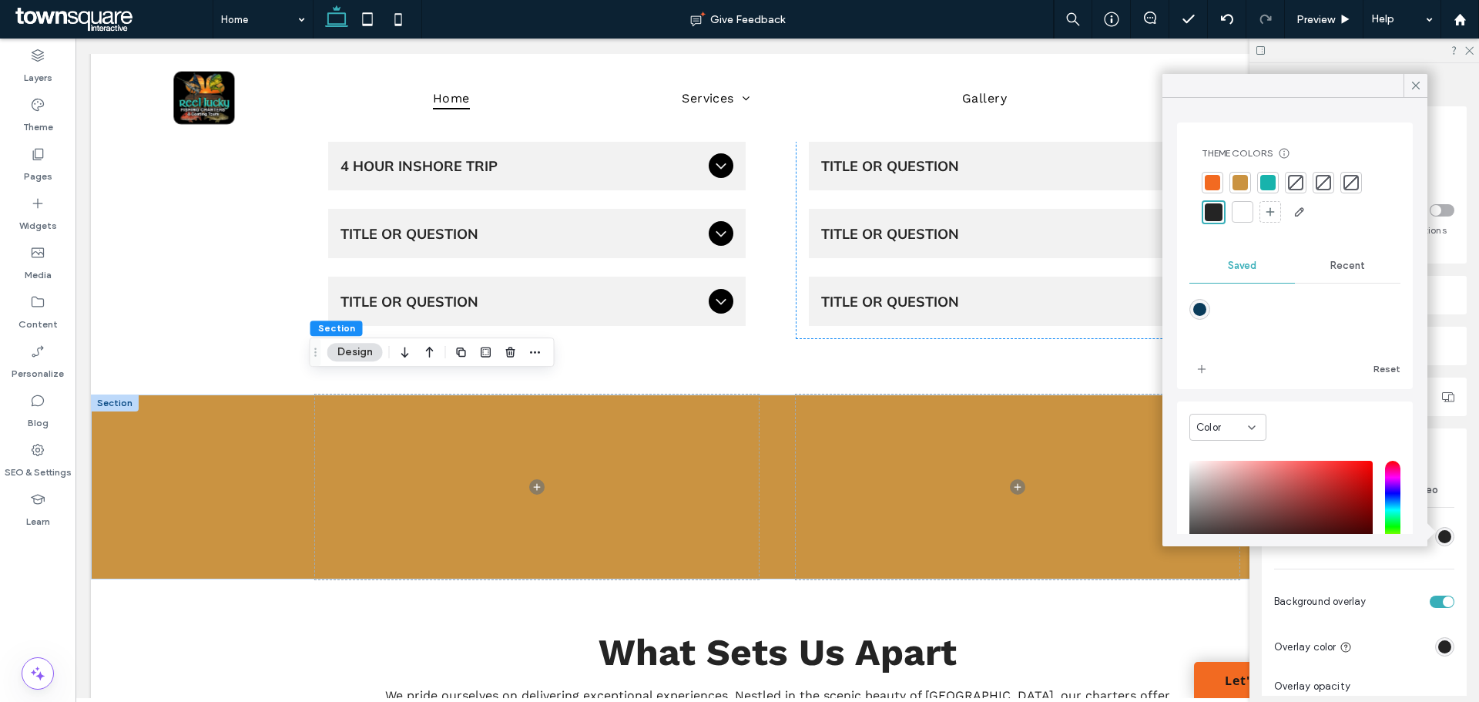
click at [1237, 209] on div at bounding box center [1243, 212] width 22 height 22
click at [1205, 212] on div at bounding box center [1212, 211] width 15 height 15
click at [1196, 307] on div "rgba(10,59,90,1)" at bounding box center [1199, 309] width 13 height 13
type input "*******"
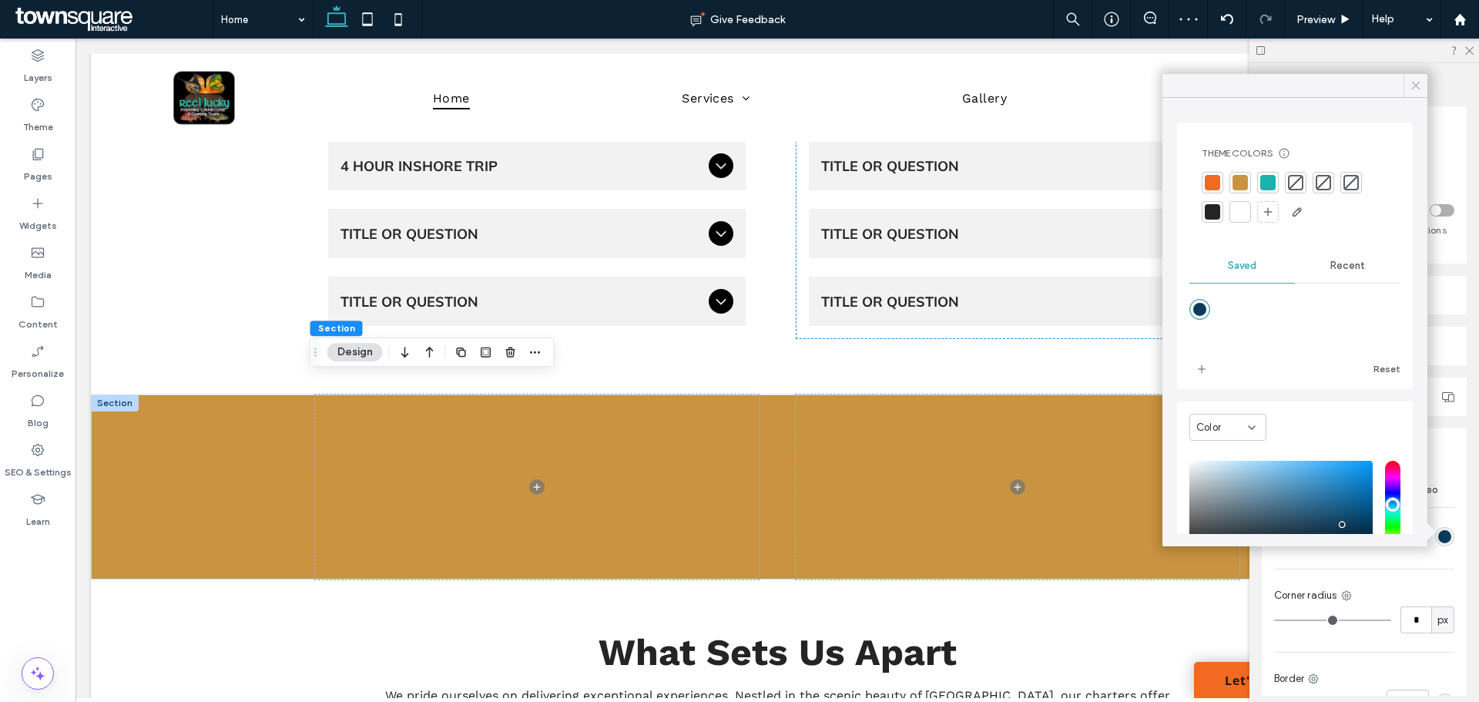
click at [1425, 89] on div at bounding box center [1416, 85] width 24 height 23
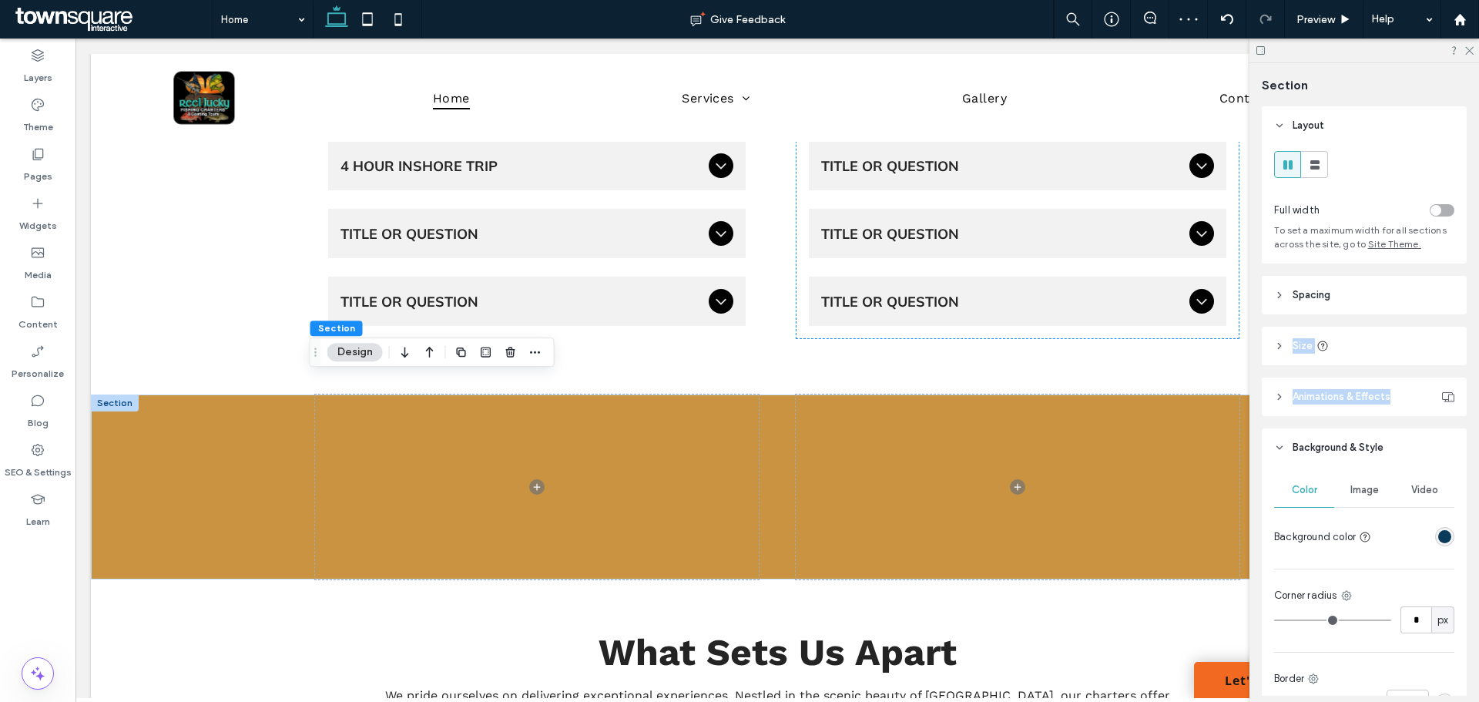
drag, startPoint x: 1395, startPoint y: 347, endPoint x: 1411, endPoint y: 389, distance: 44.4
click at [1411, 389] on div "Layout Full width To set a maximum width for all sections across the site, go t…" at bounding box center [1369, 400] width 215 height 589
drag, startPoint x: 1357, startPoint y: 491, endPoint x: 1368, endPoint y: 491, distance: 11.6
click at [1366, 492] on span "Image" at bounding box center [1364, 490] width 29 height 12
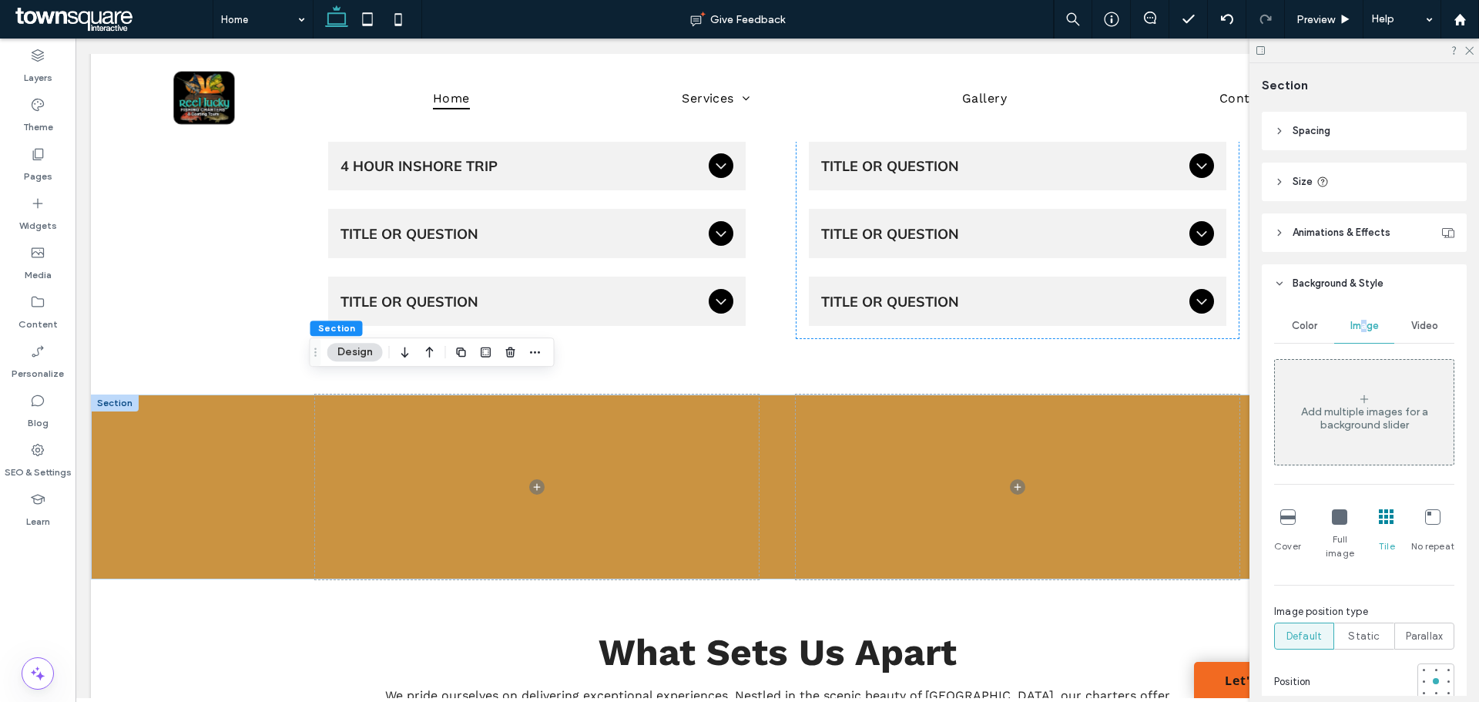
scroll to position [154, 0]
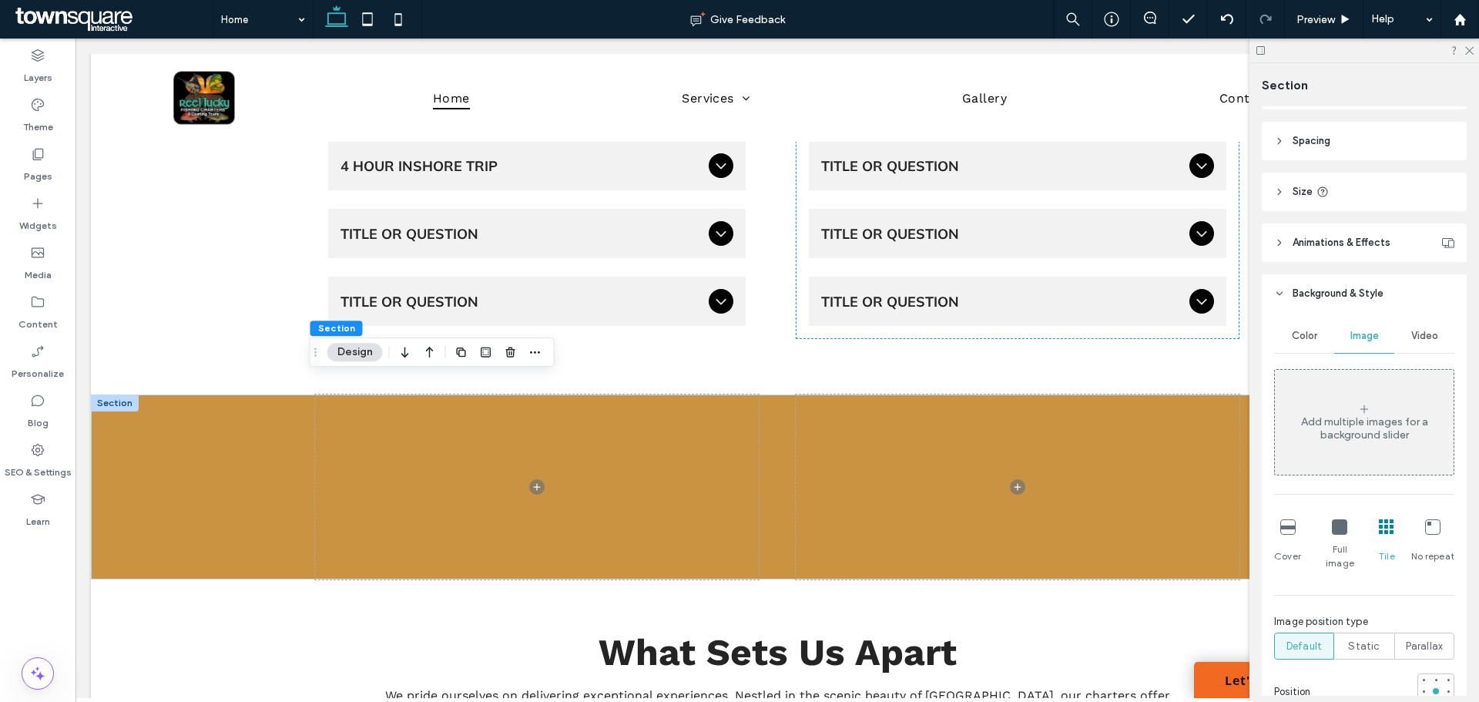
click at [1347, 416] on div "Add multiple images for a background slider" at bounding box center [1364, 428] width 179 height 26
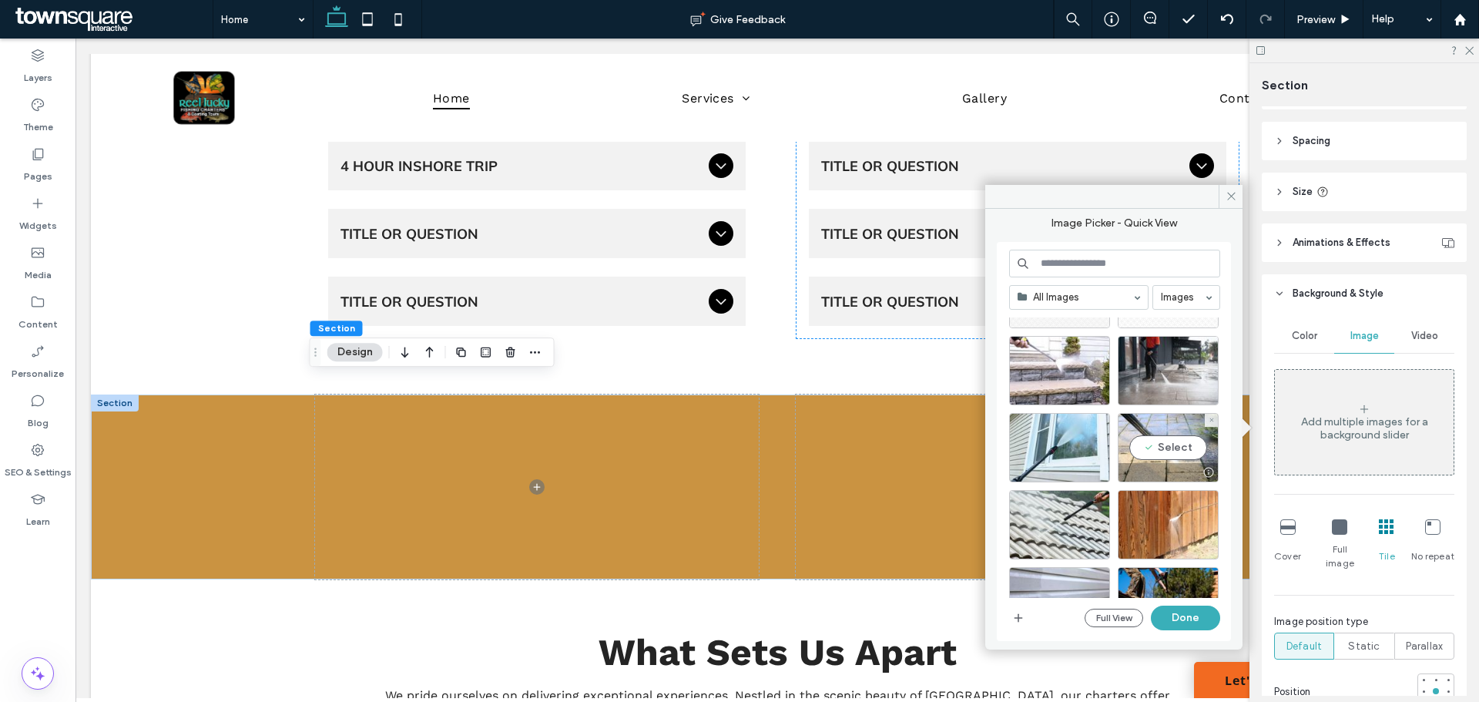
scroll to position [4165, 0]
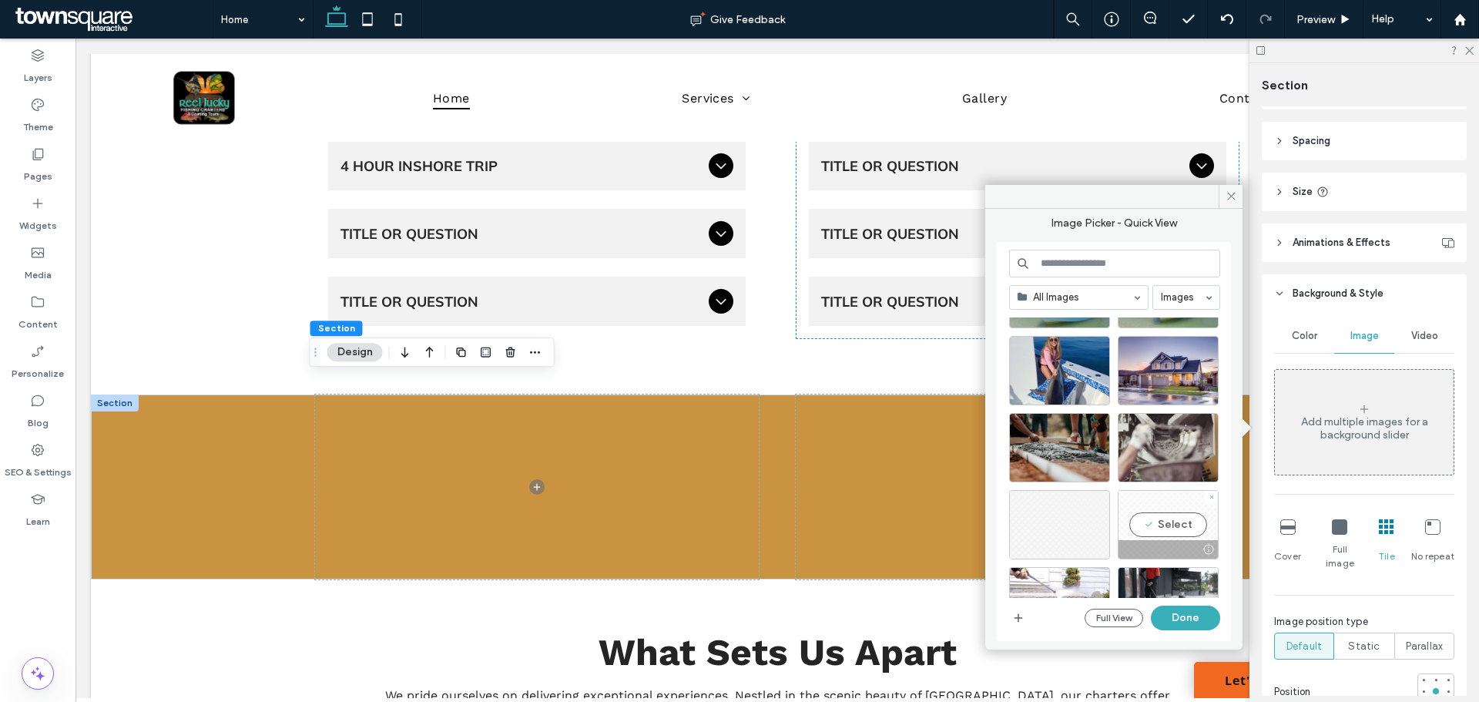
click at [1163, 524] on div "Select" at bounding box center [1168, 524] width 101 height 69
click at [1174, 620] on button "Done" at bounding box center [1185, 618] width 69 height 25
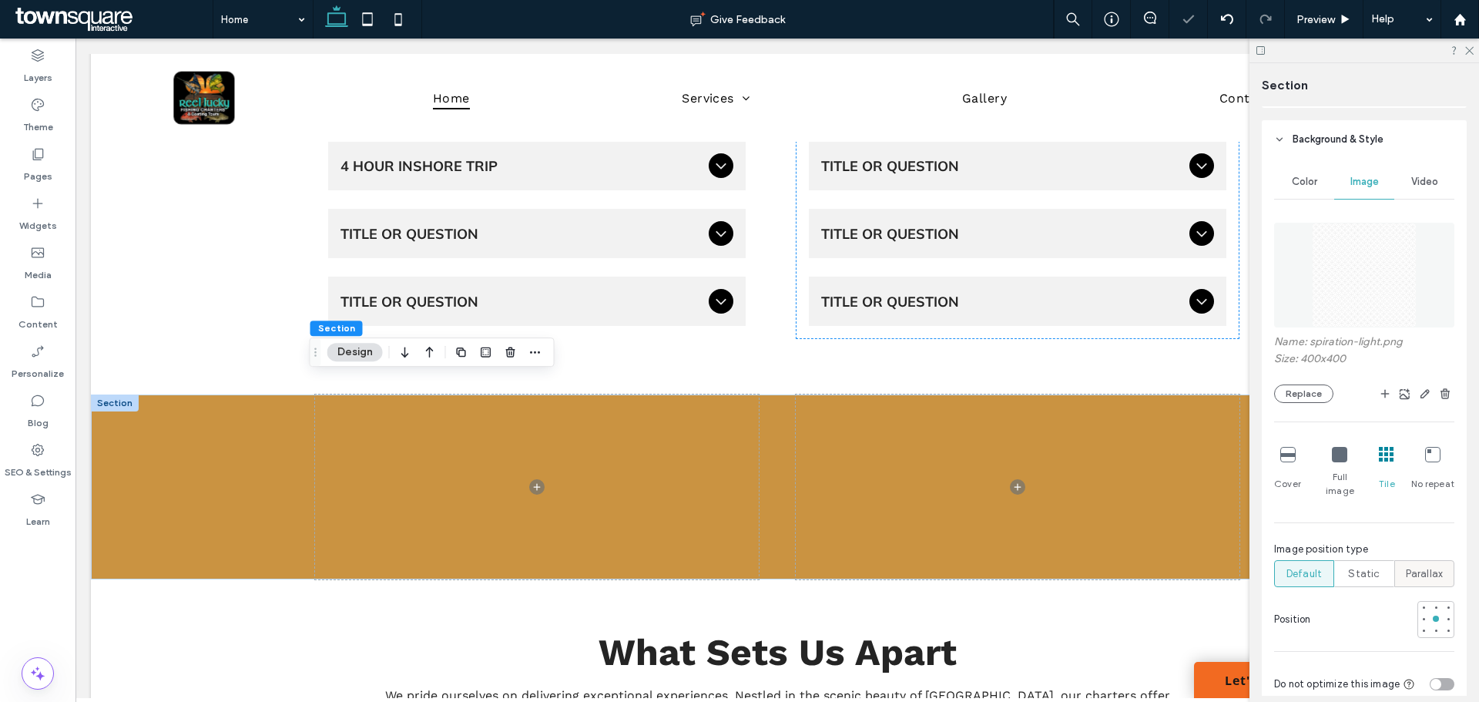
scroll to position [385, 0]
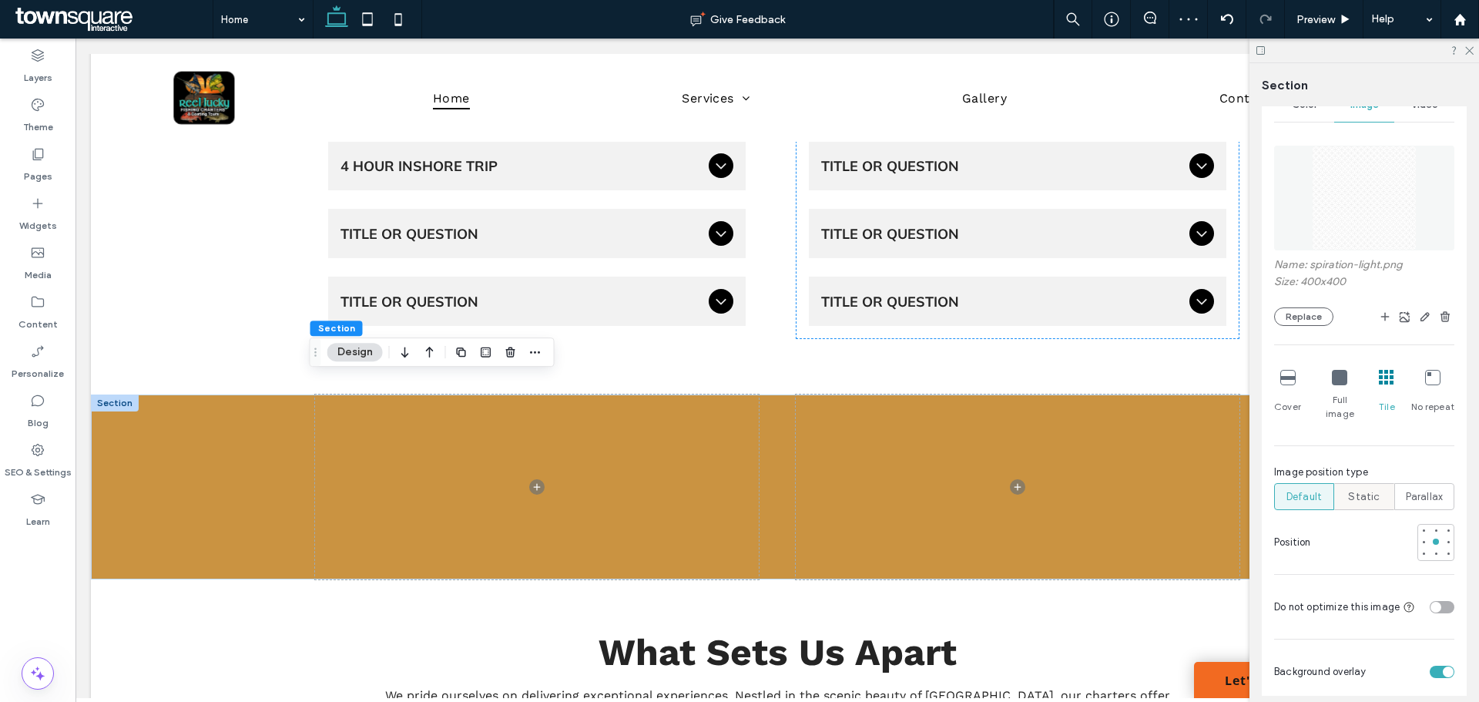
drag, startPoint x: 1362, startPoint y: 478, endPoint x: 1371, endPoint y: 478, distance: 9.2
click at [1371, 489] on span "Static" at bounding box center [1364, 496] width 32 height 15
click at [1307, 489] on span "Default" at bounding box center [1304, 496] width 35 height 15
click at [1336, 375] on icon at bounding box center [1339, 377] width 15 height 15
click at [1379, 384] on icon at bounding box center [1386, 377] width 15 height 15
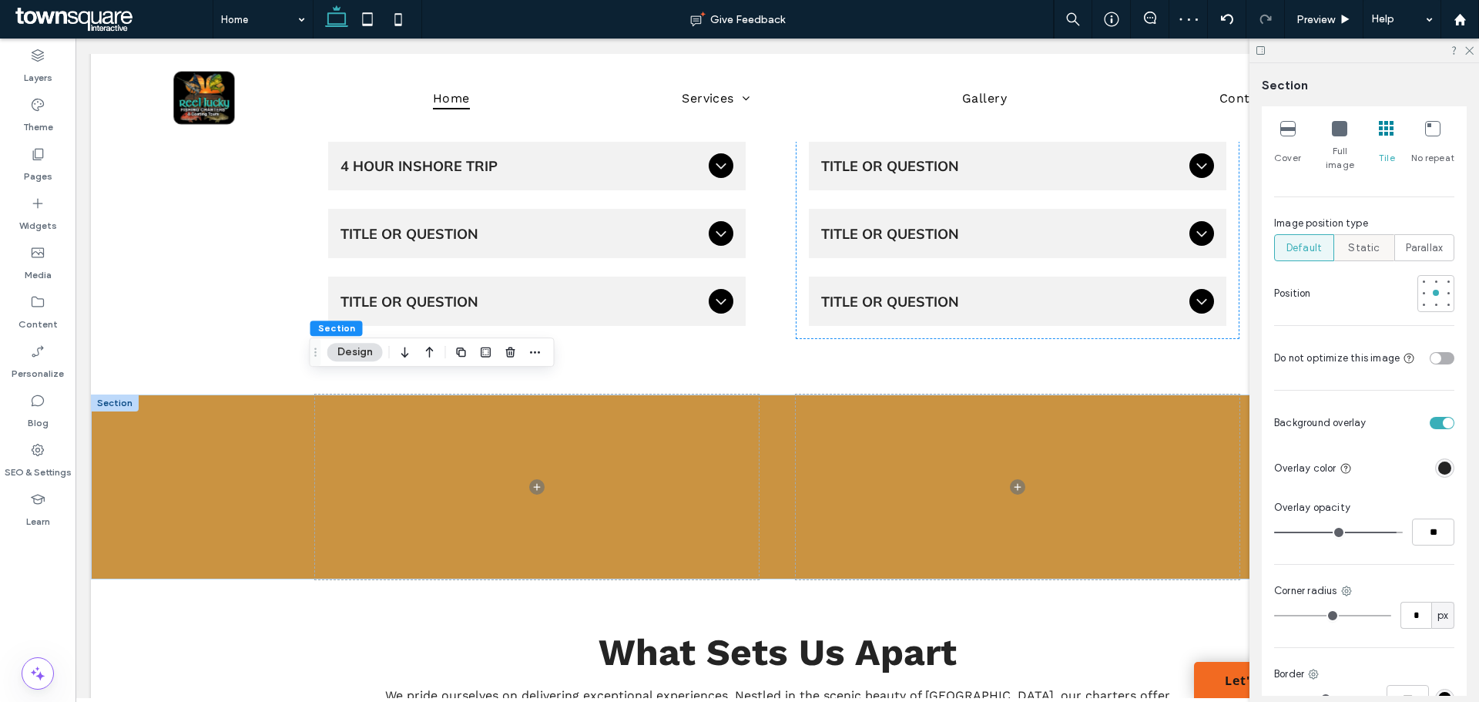
scroll to position [462, 0]
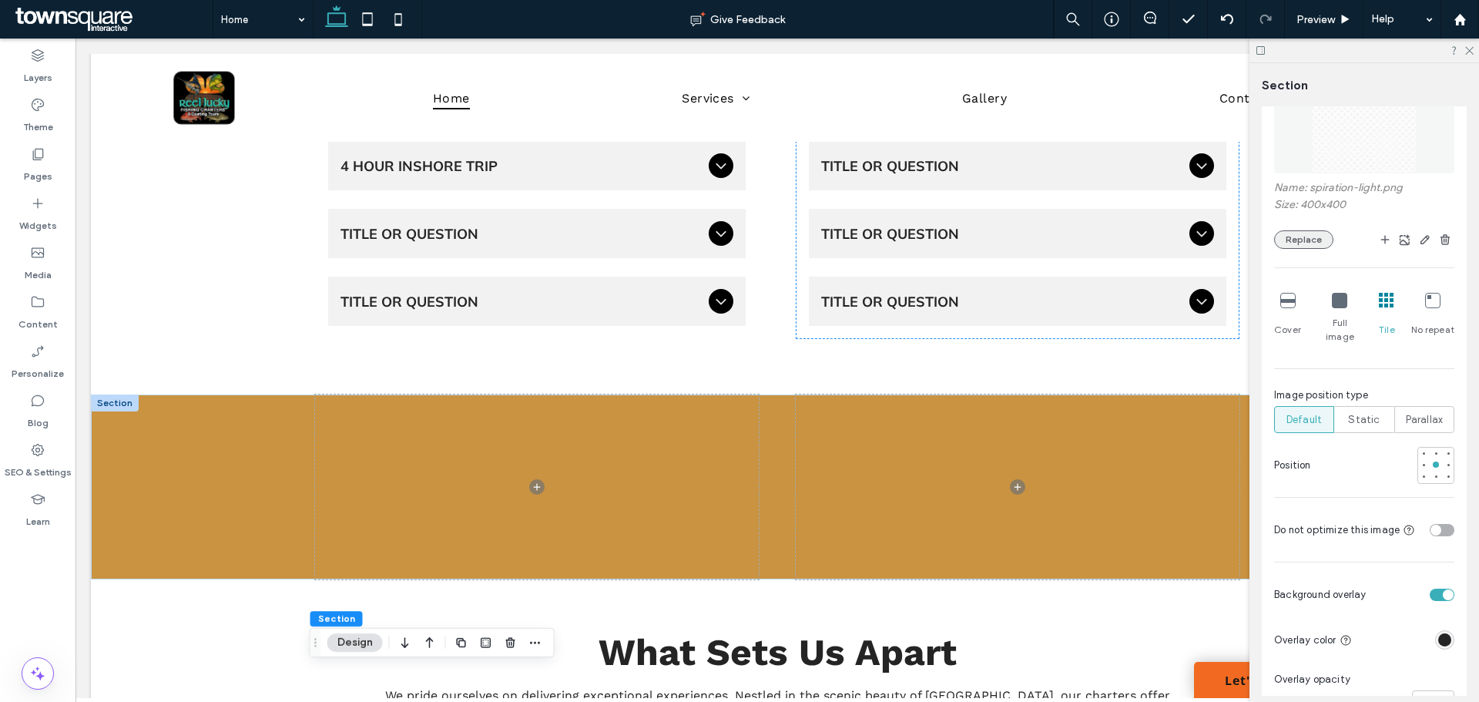
click at [1300, 239] on button "Replace" at bounding box center [1303, 239] width 59 height 18
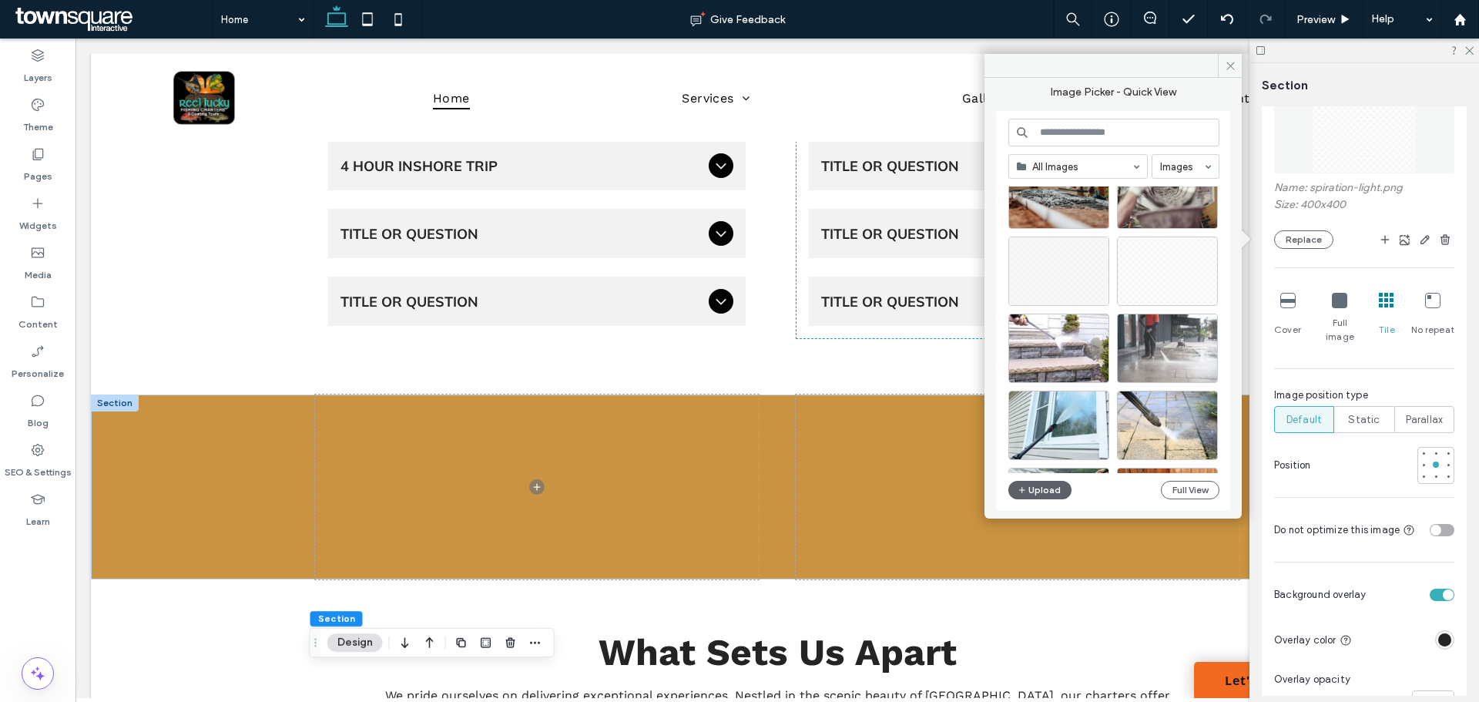
scroll to position [4282, 0]
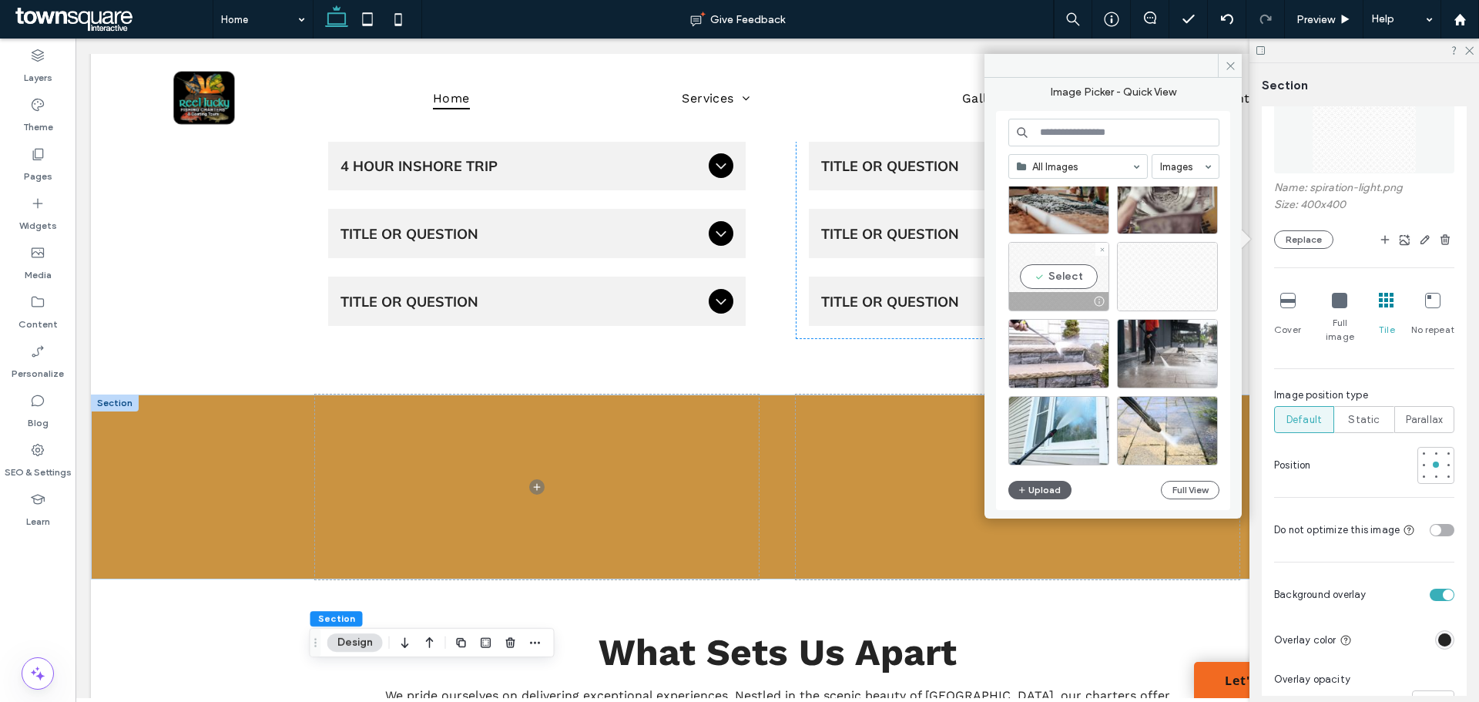
click at [1074, 279] on div "Select" at bounding box center [1058, 276] width 101 height 69
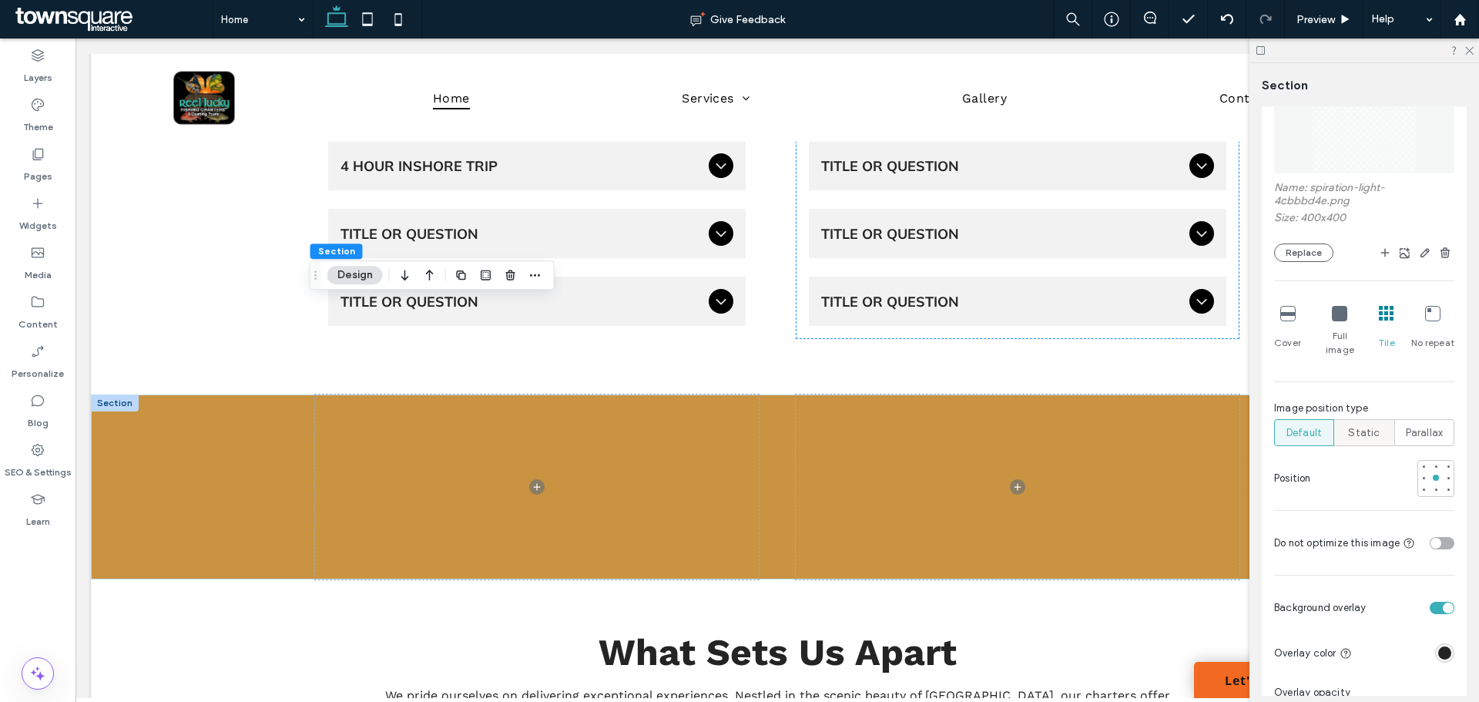
click at [1354, 420] on div "Static" at bounding box center [1364, 432] width 40 height 25
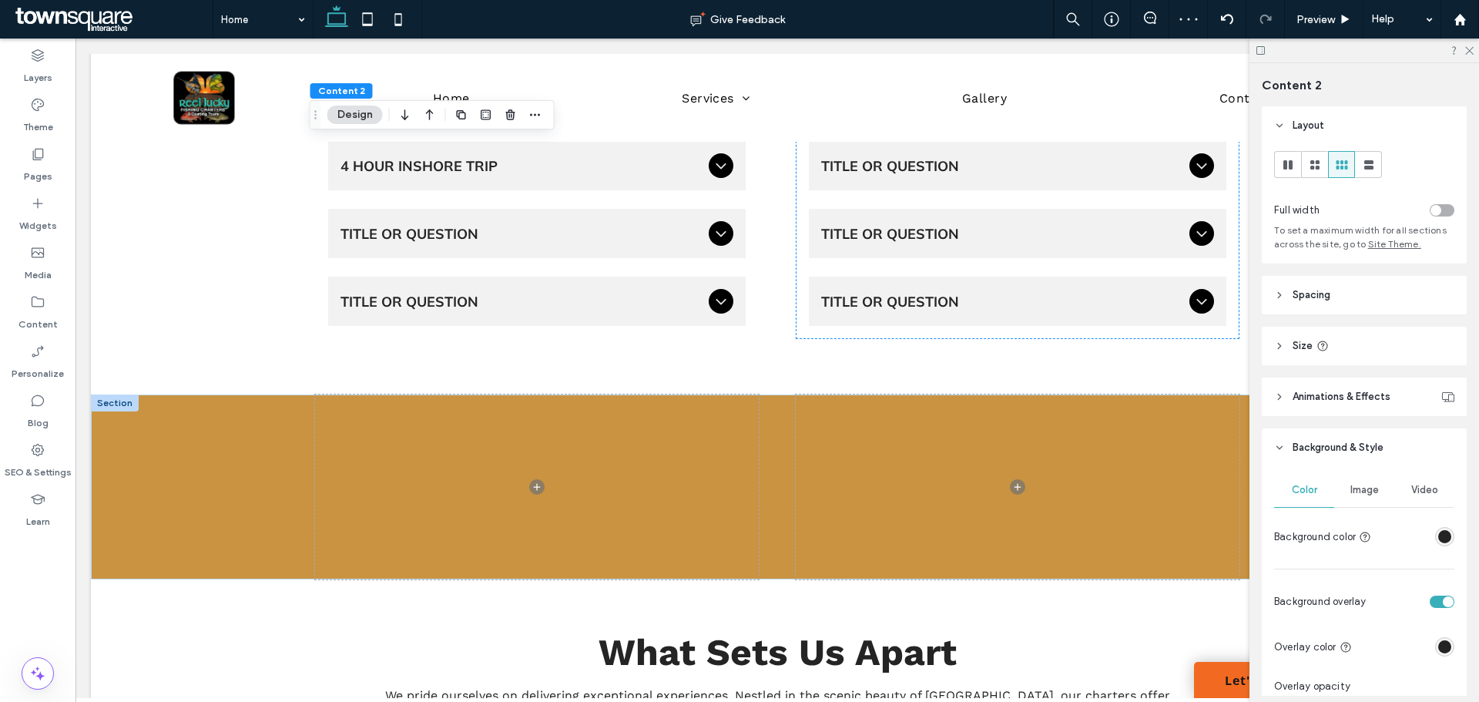
click at [1364, 488] on span "Image" at bounding box center [1364, 490] width 29 height 12
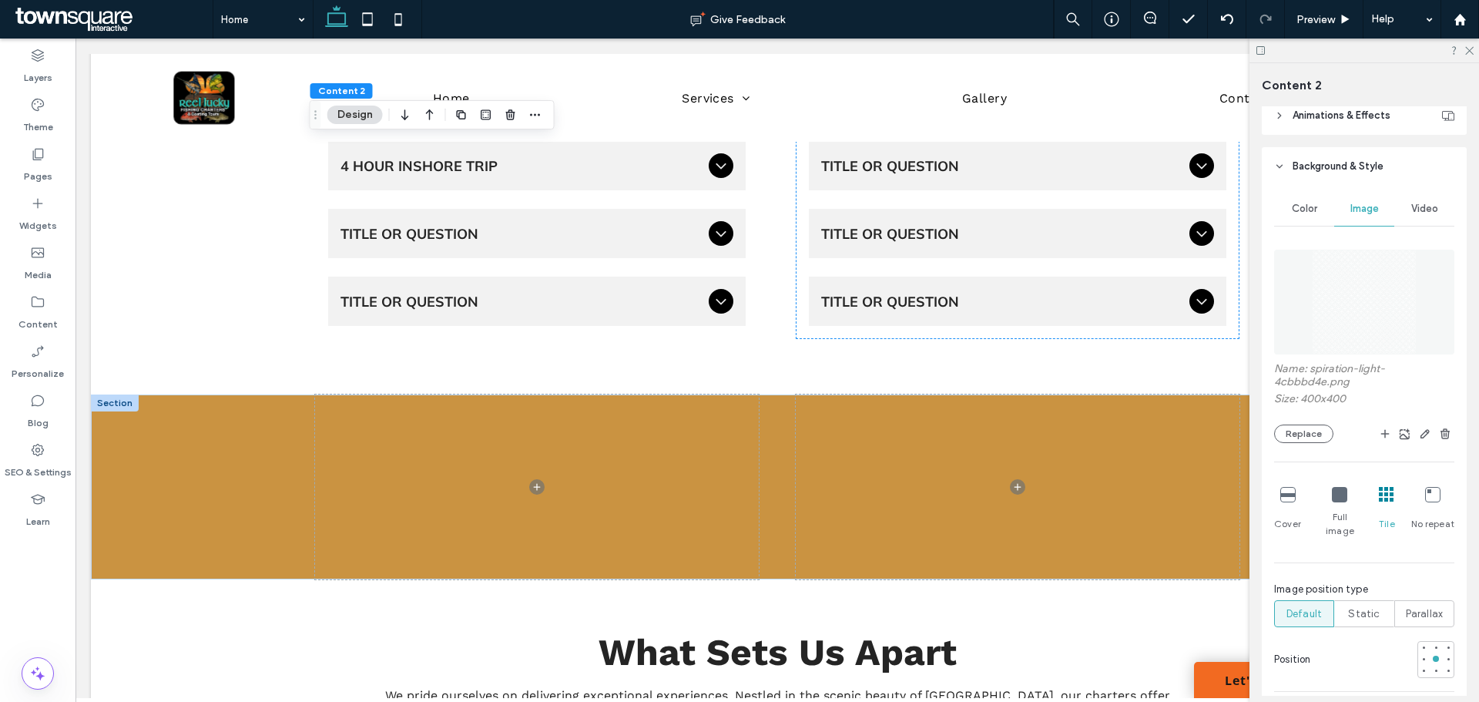
scroll to position [308, 0]
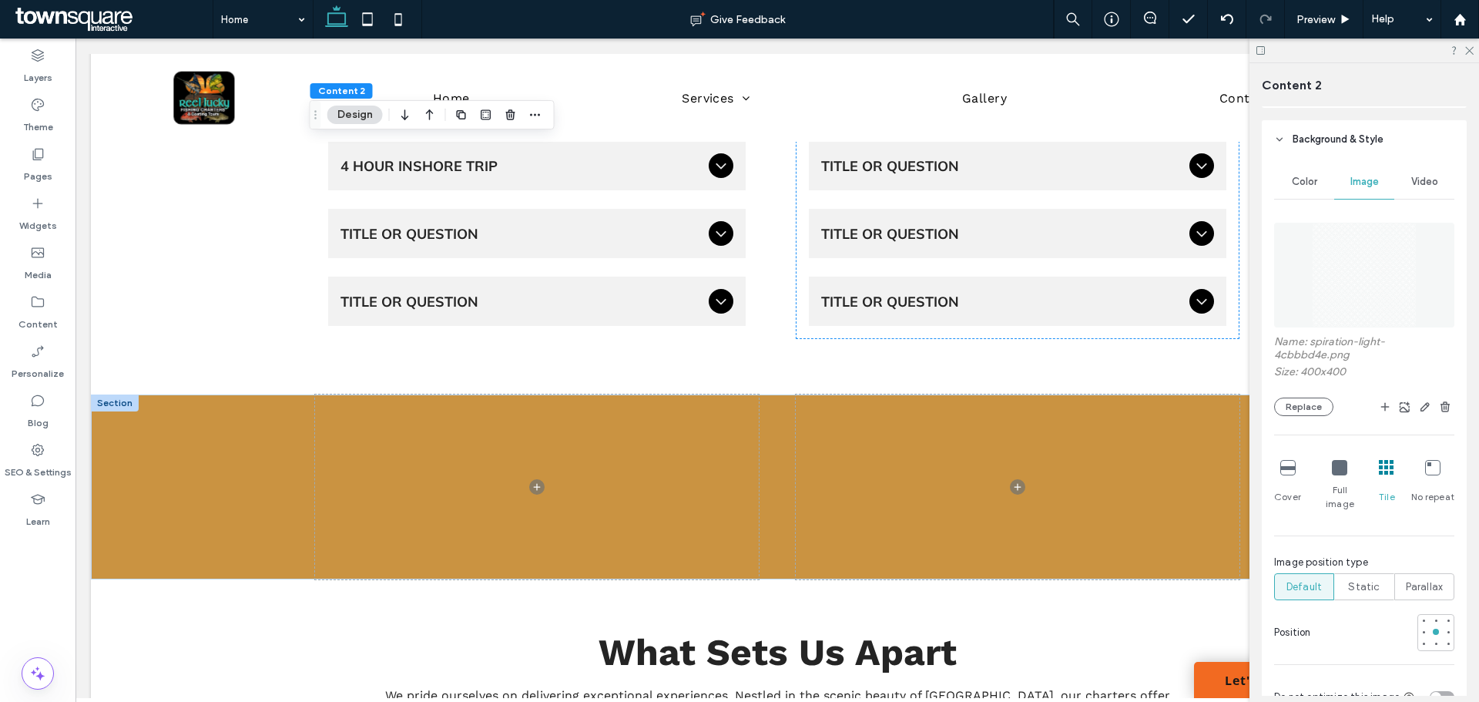
click at [1363, 651] on div "Name: spiration-light-4cbbbd4e.png Size: 400x400 Replace Cover Full image Tile …" at bounding box center [1364, 462] width 180 height 495
click at [1365, 579] on span "Static" at bounding box center [1364, 586] width 32 height 15
click at [1466, 50] on icon at bounding box center [1469, 50] width 10 height 10
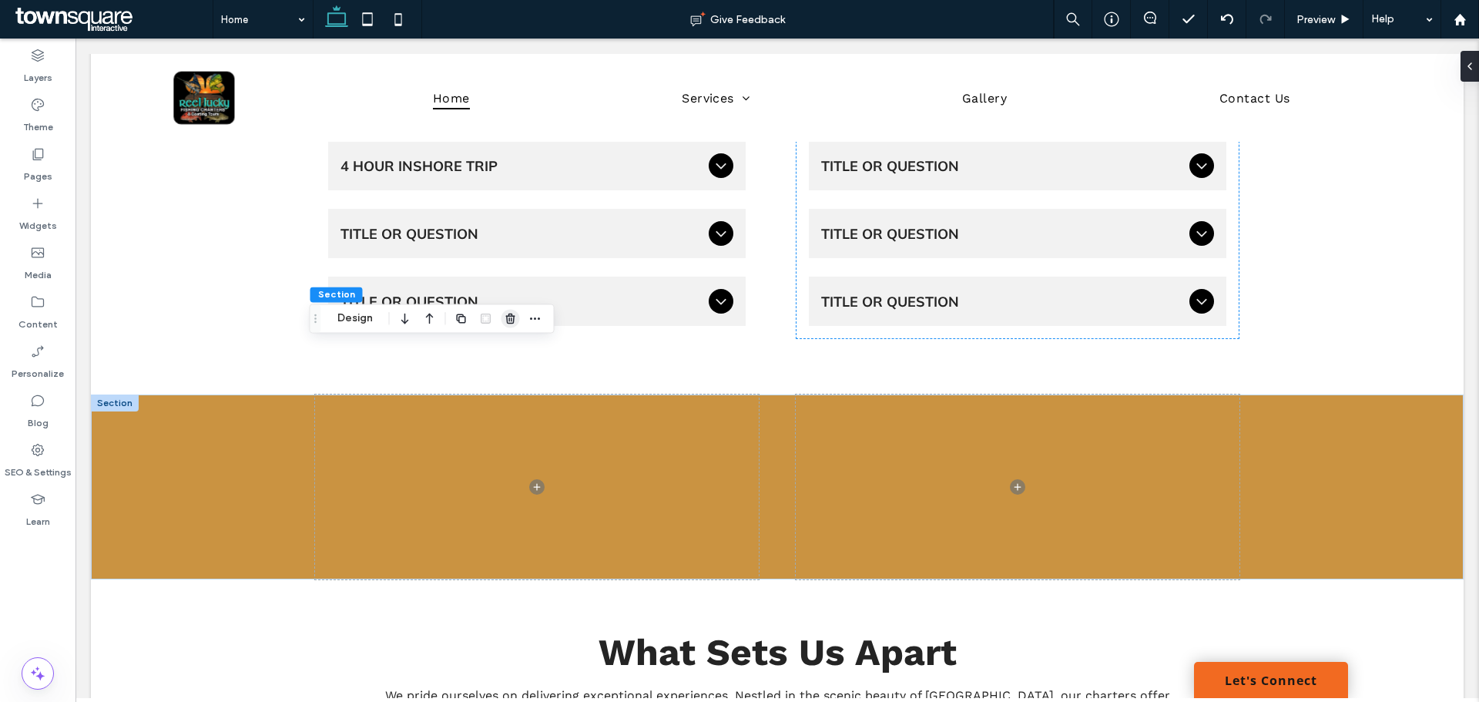
click at [513, 322] on use "button" at bounding box center [509, 319] width 9 height 10
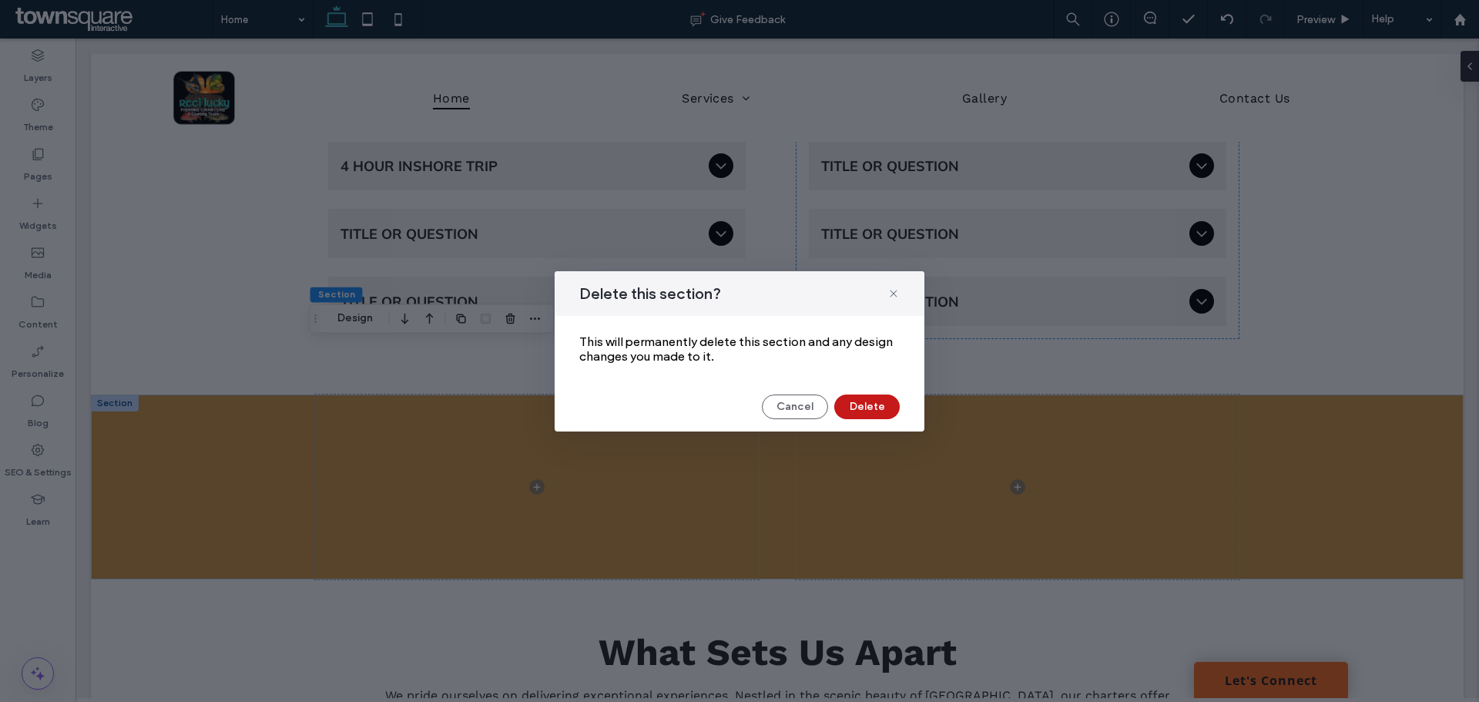
click at [874, 407] on button "Delete" at bounding box center [866, 406] width 65 height 25
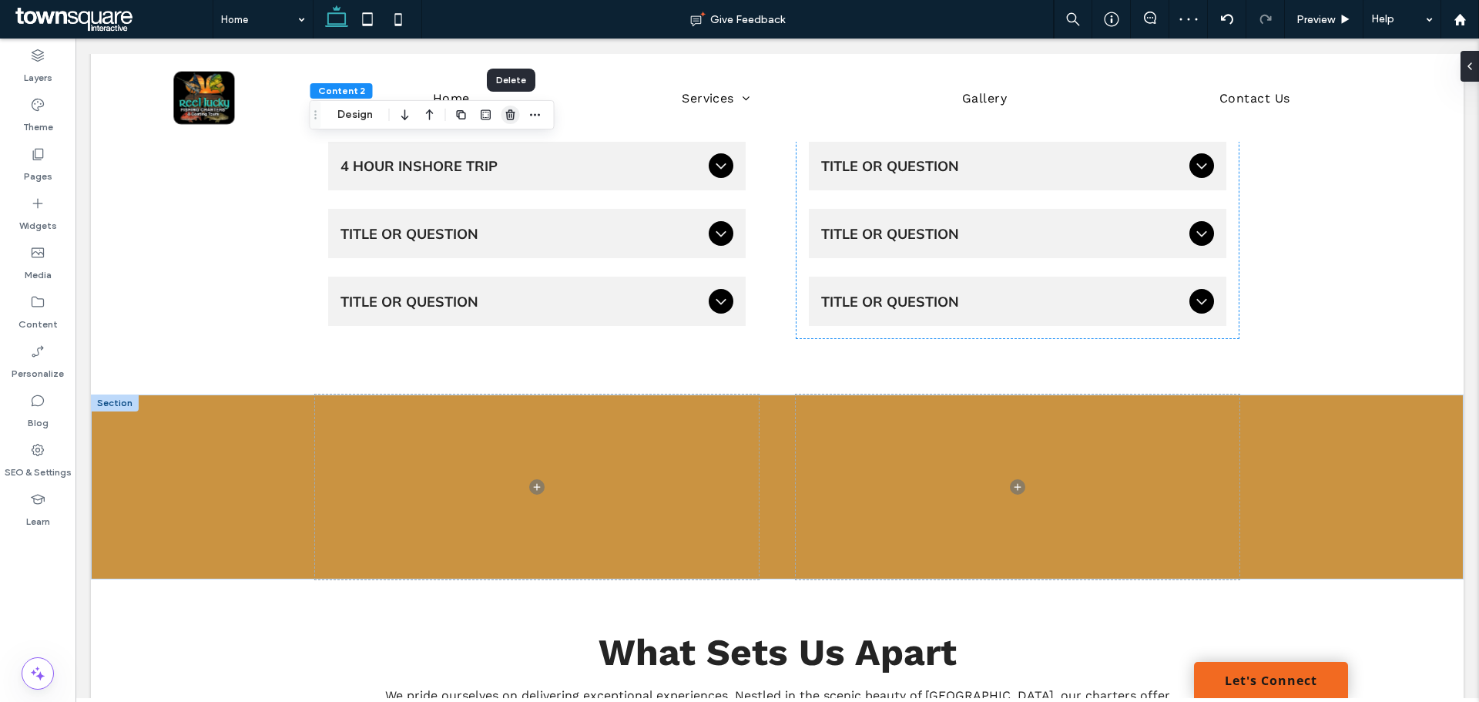
click at [510, 117] on icon "button" at bounding box center [511, 115] width 12 height 12
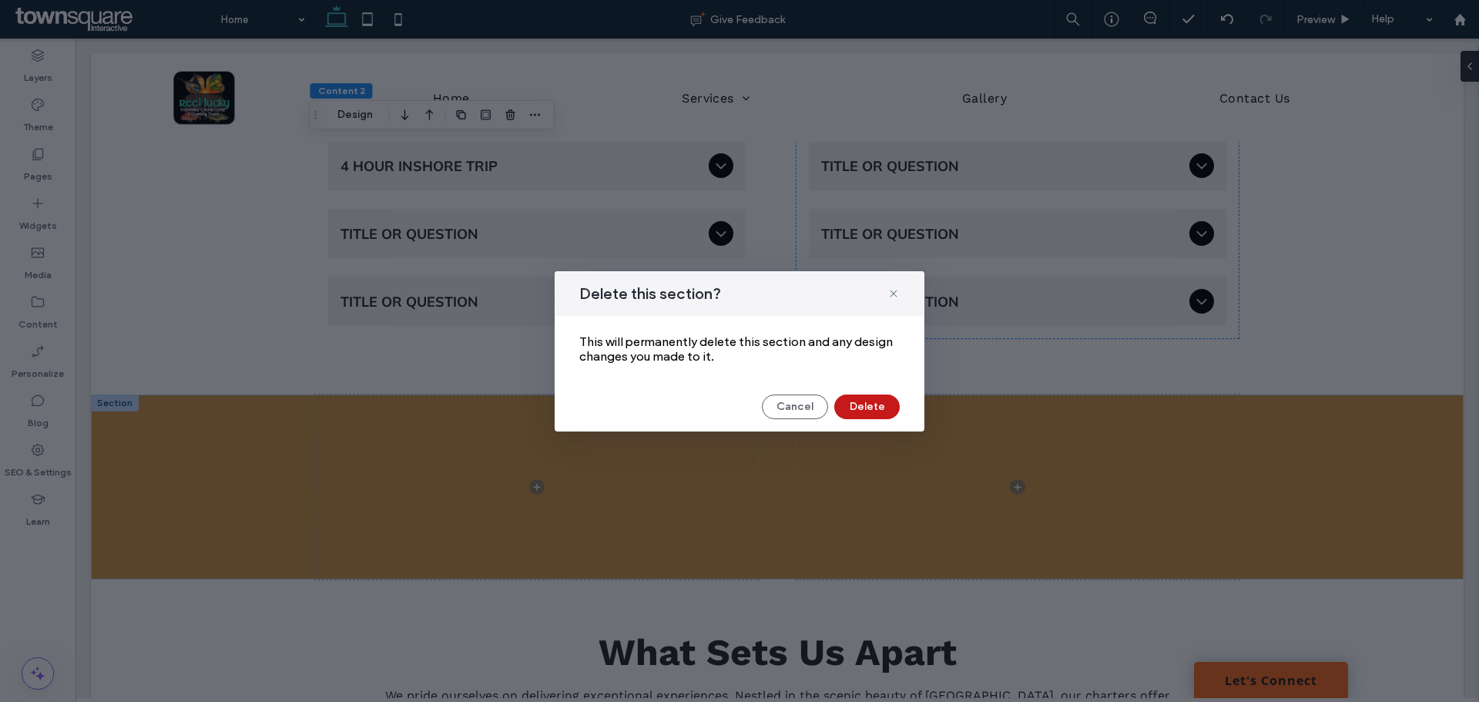
click at [863, 405] on button "Delete" at bounding box center [866, 406] width 65 height 25
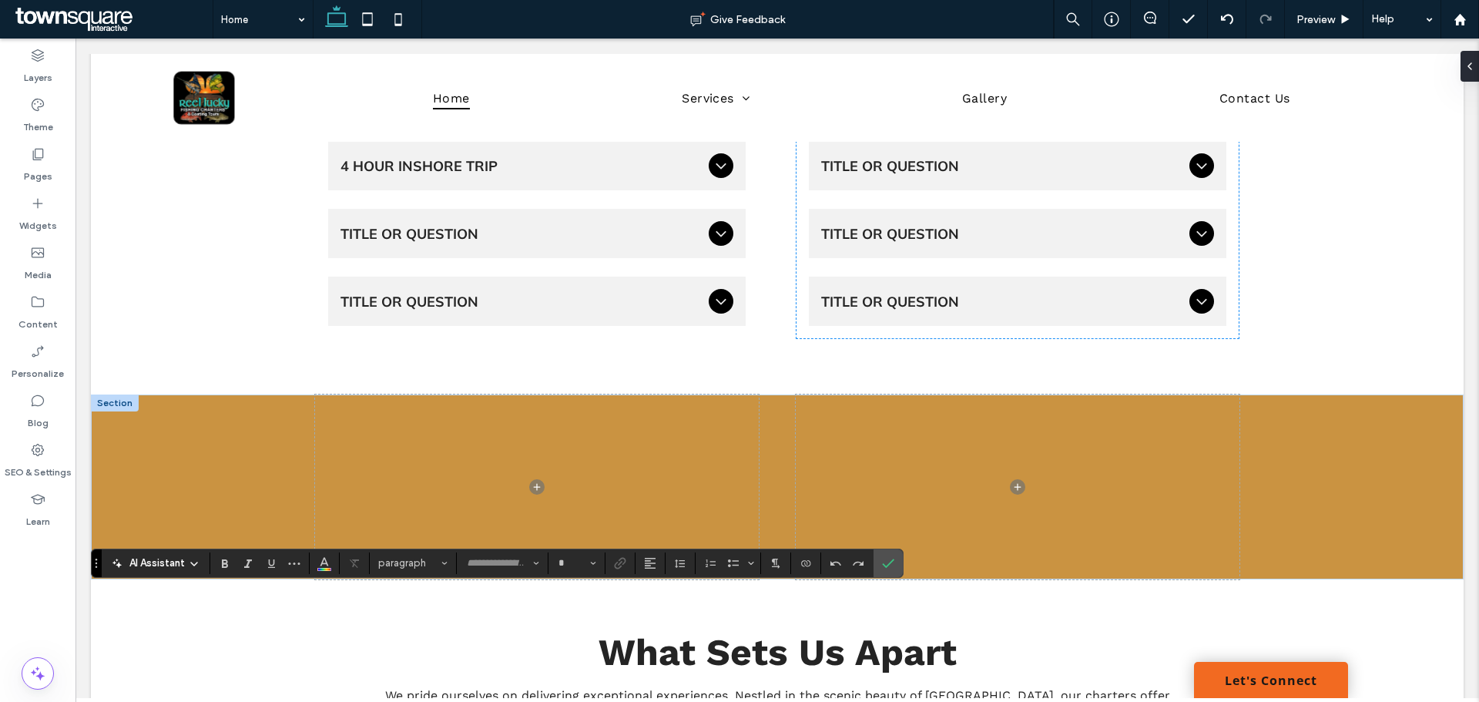
type input "*********"
type input "**"
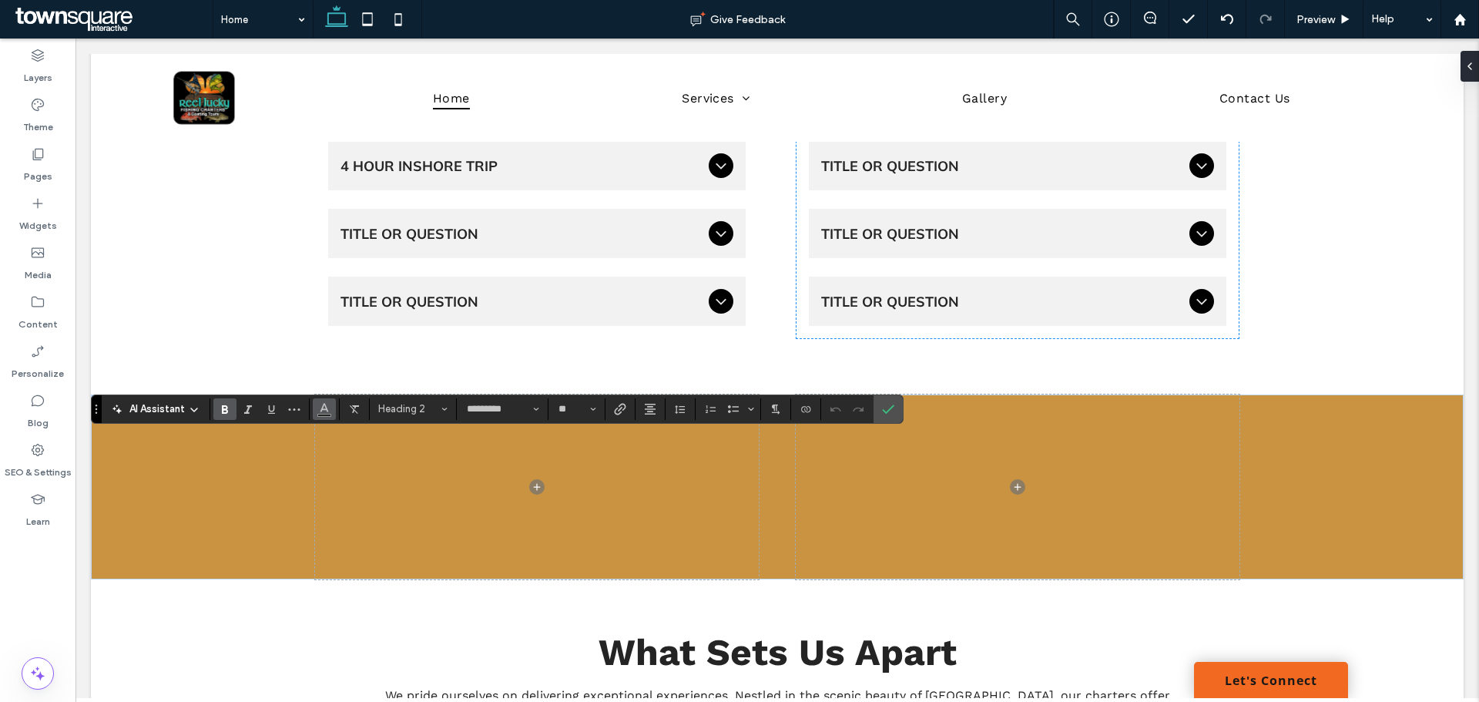
click at [323, 416] on span "Color" at bounding box center [324, 408] width 12 height 20
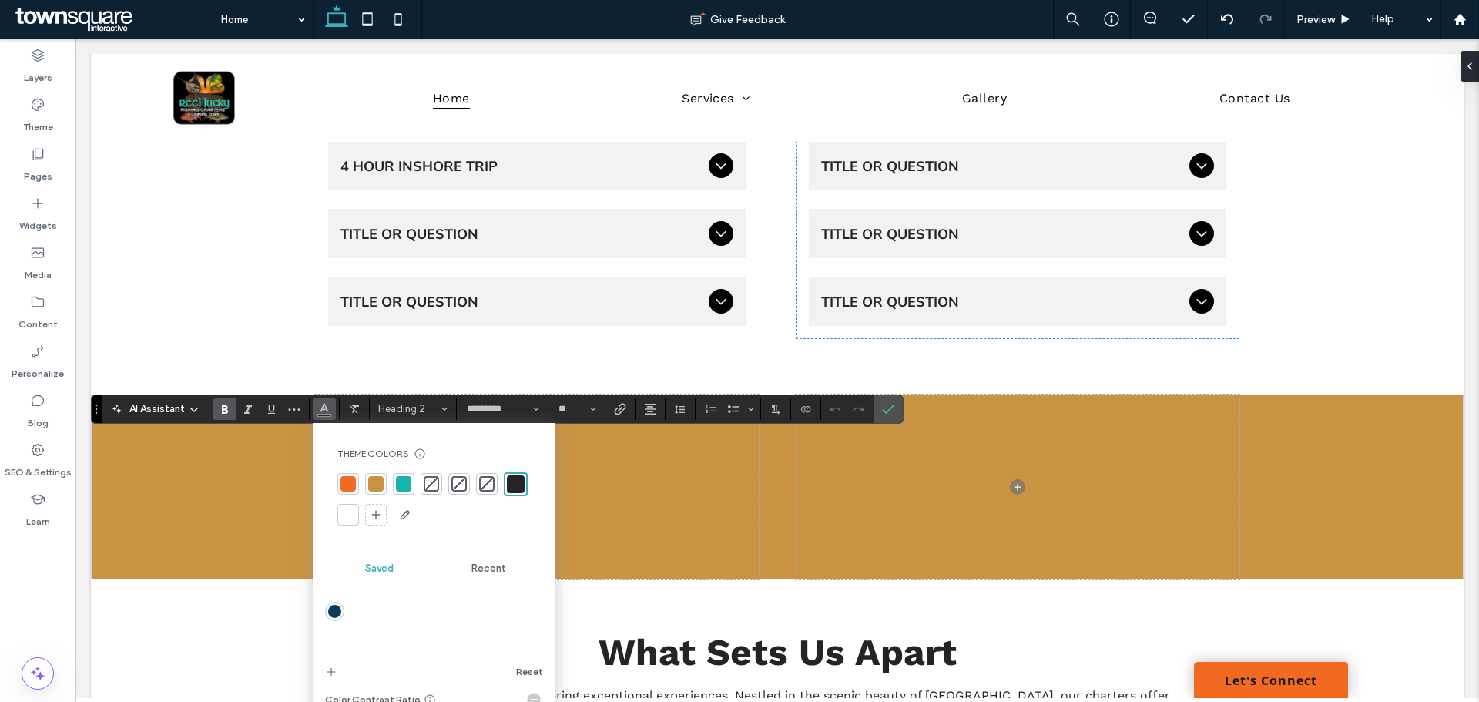
click at [350, 515] on div at bounding box center [348, 514] width 15 height 15
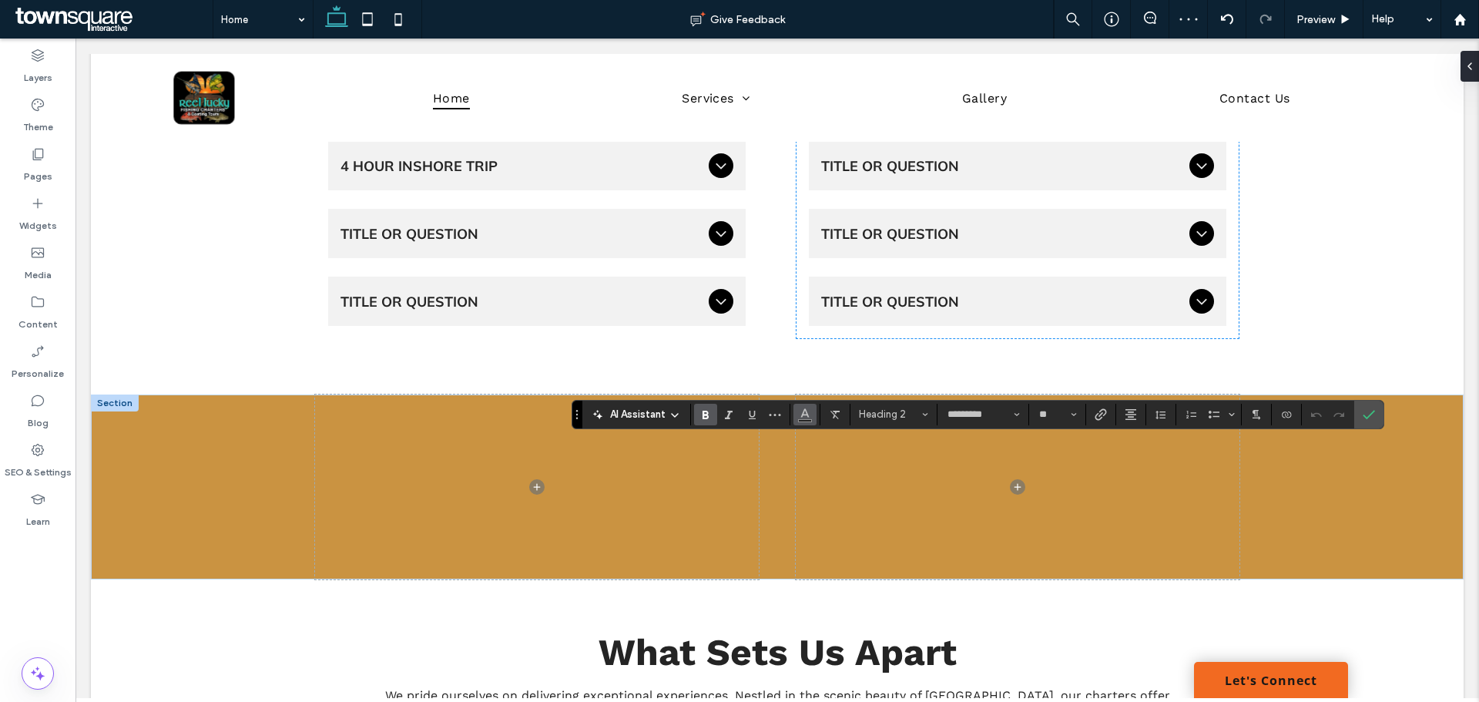
click at [811, 419] on button "Color" at bounding box center [804, 415] width 23 height 22
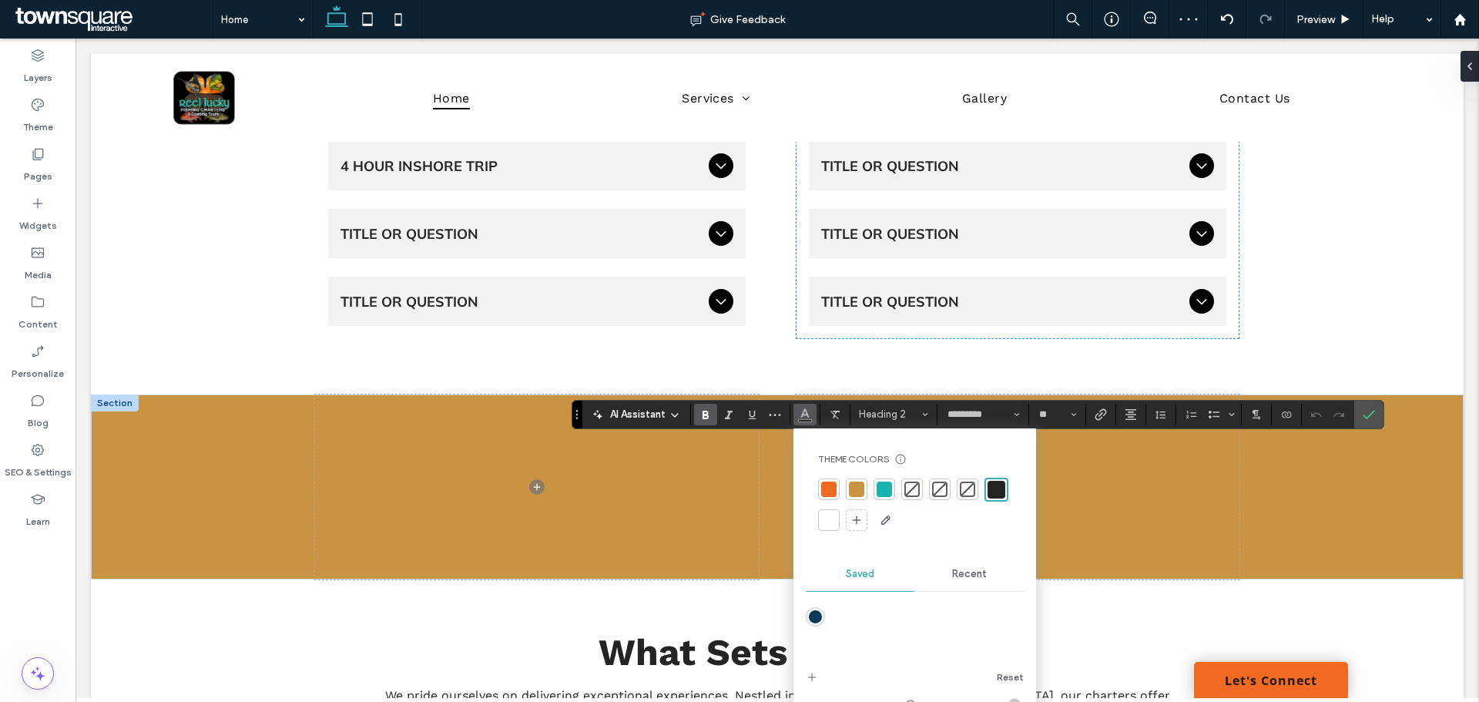
click at [827, 519] on div at bounding box center [828, 519] width 15 height 15
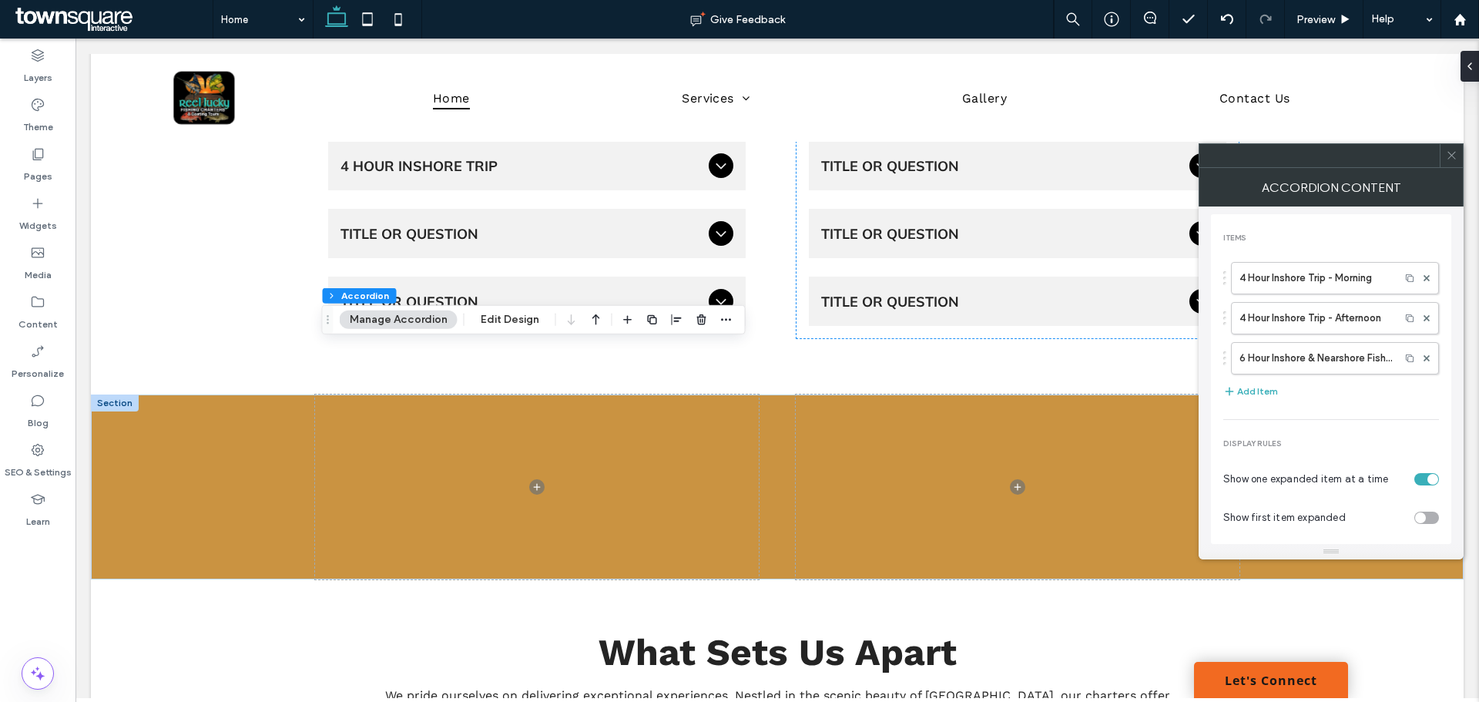
click at [1454, 158] on icon at bounding box center [1452, 155] width 12 height 12
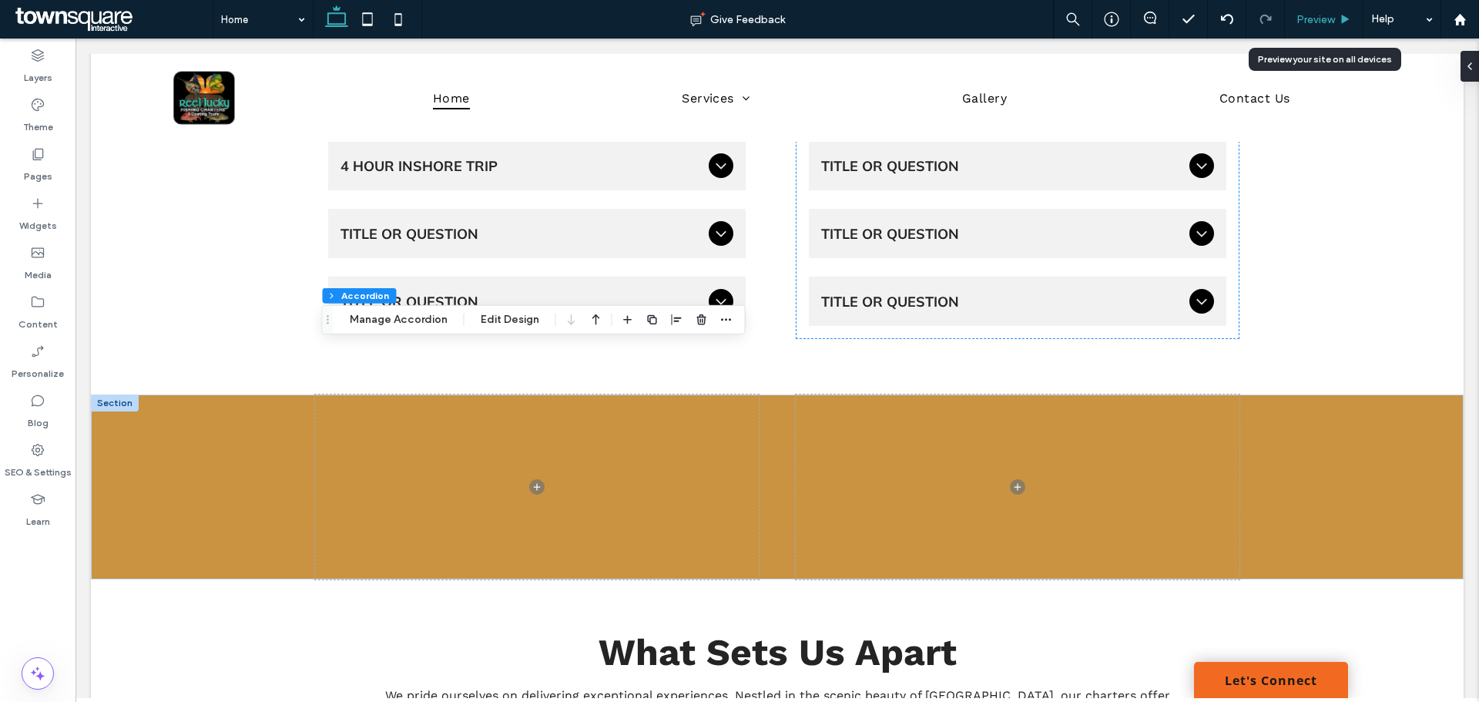
click at [1325, 22] on span "Preview" at bounding box center [1316, 19] width 39 height 13
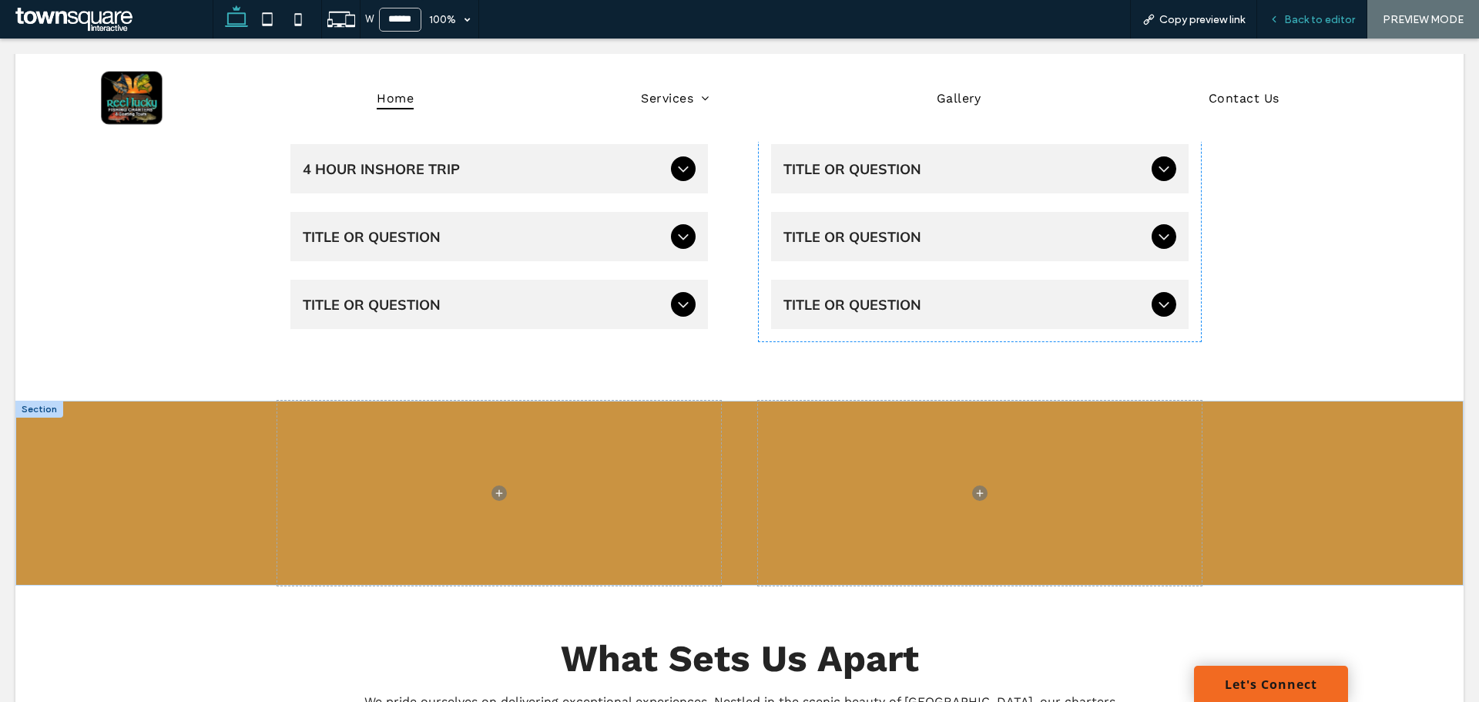
click at [1320, 13] on span "Back to editor" at bounding box center [1319, 19] width 71 height 13
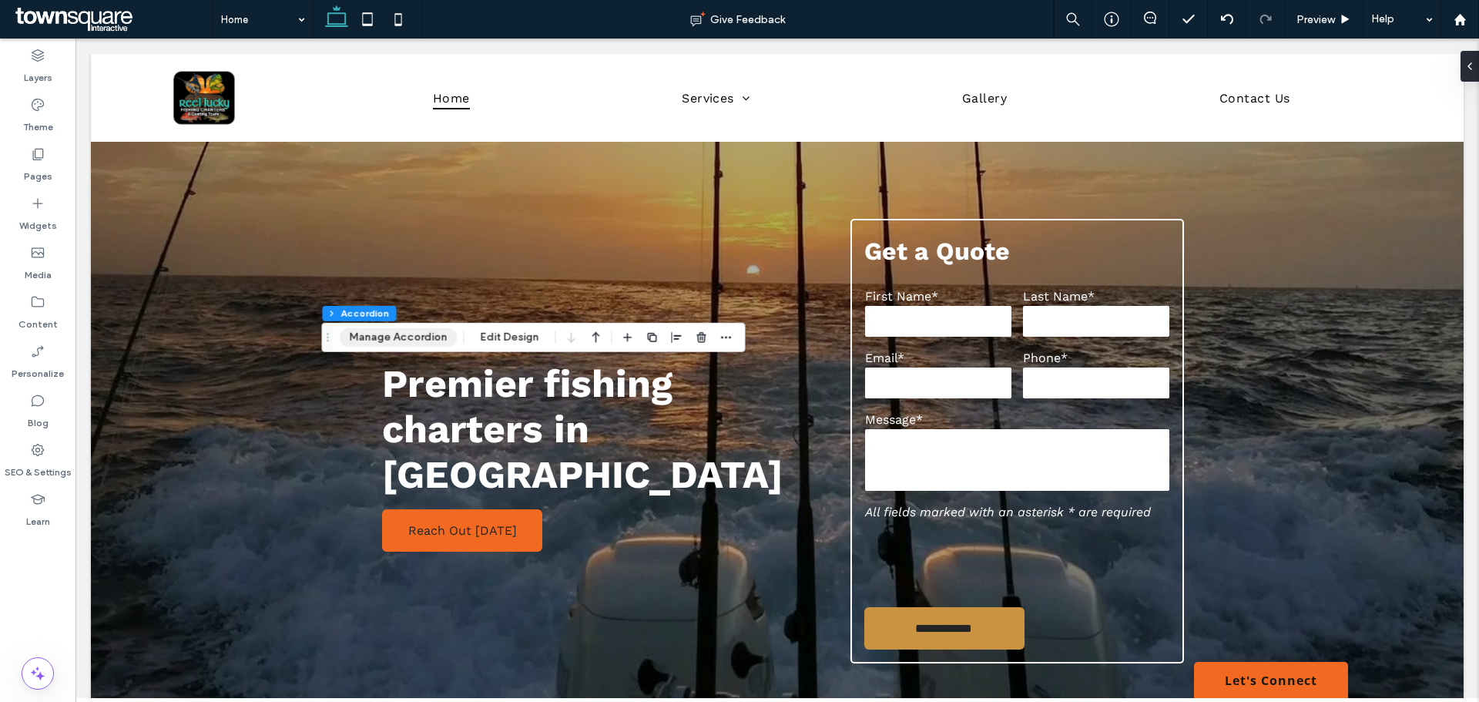
scroll to position [1419, 0]
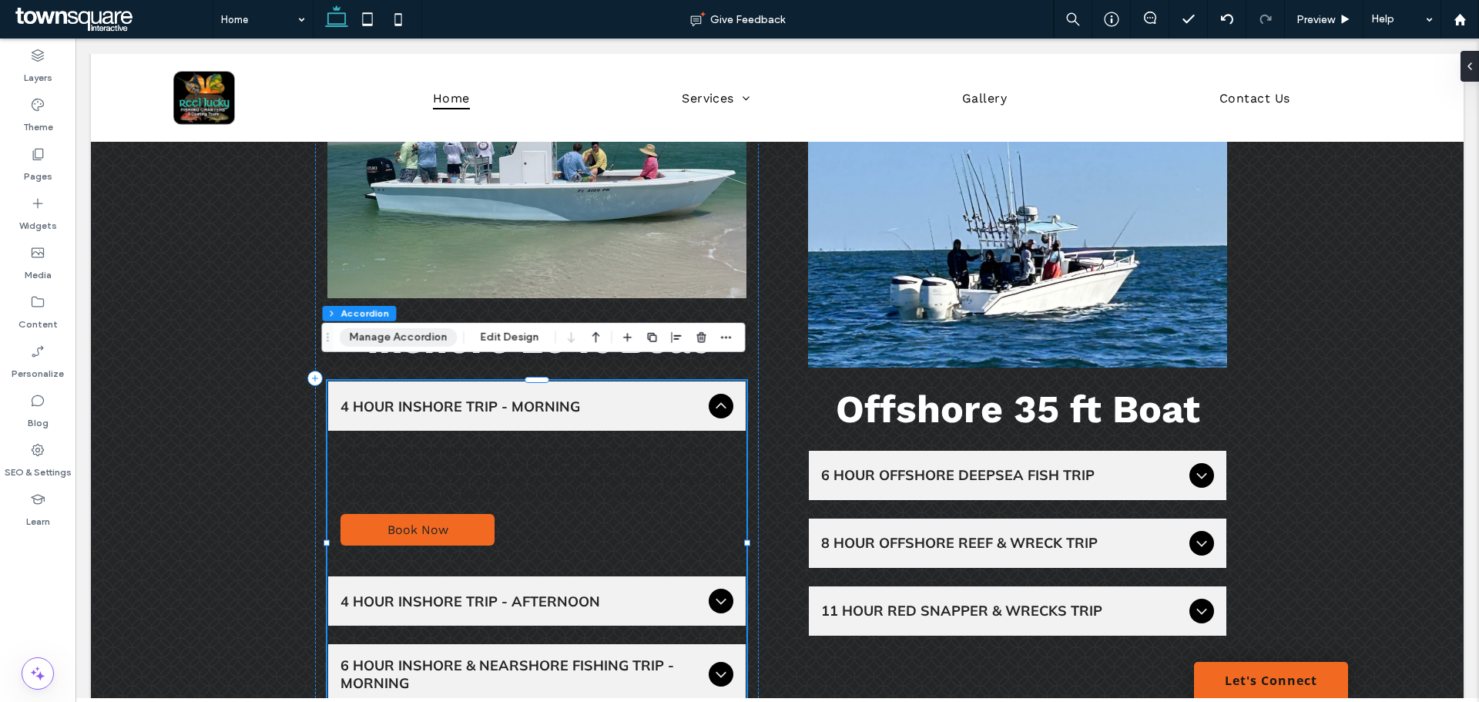
click at [413, 330] on button "Manage Accordion" at bounding box center [399, 337] width 118 height 18
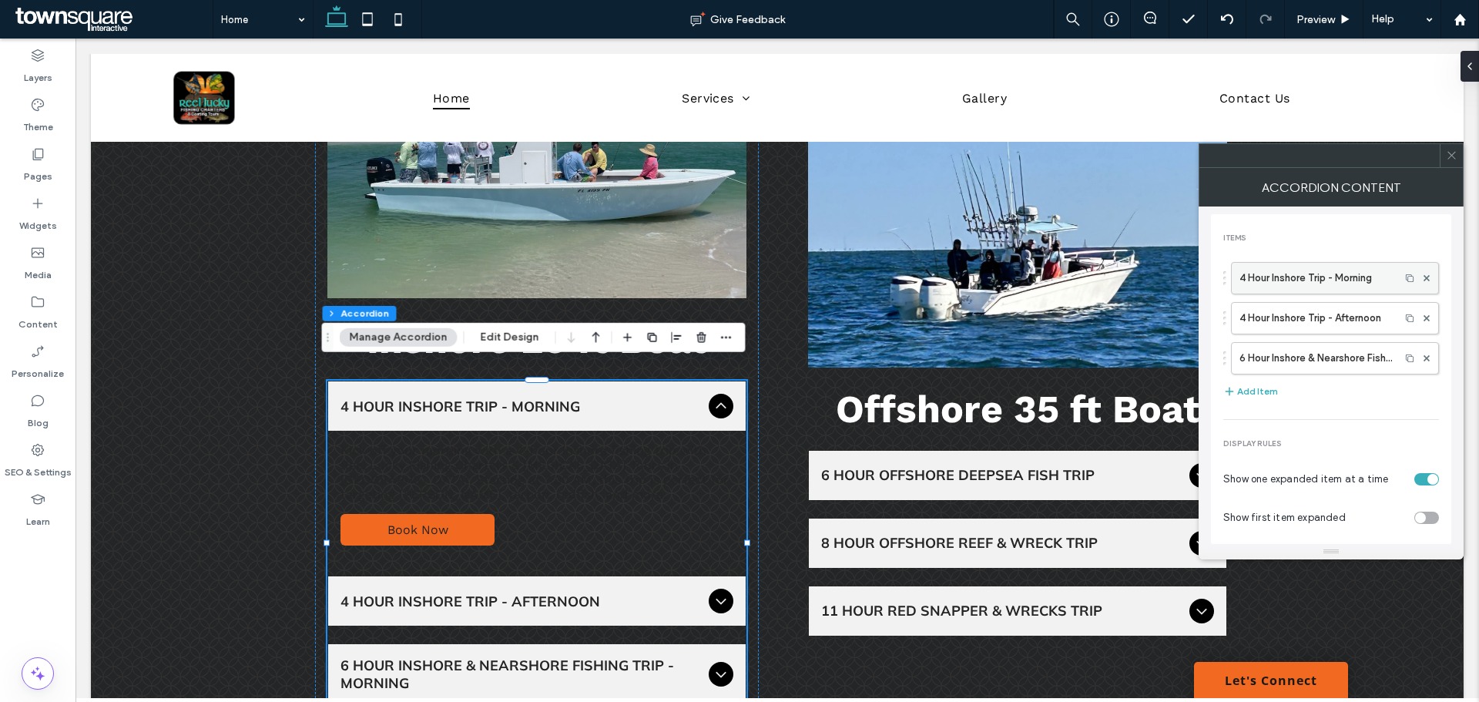
click at [1307, 263] on label "4 Hour Inshore Trip - Morning" at bounding box center [1316, 278] width 153 height 31
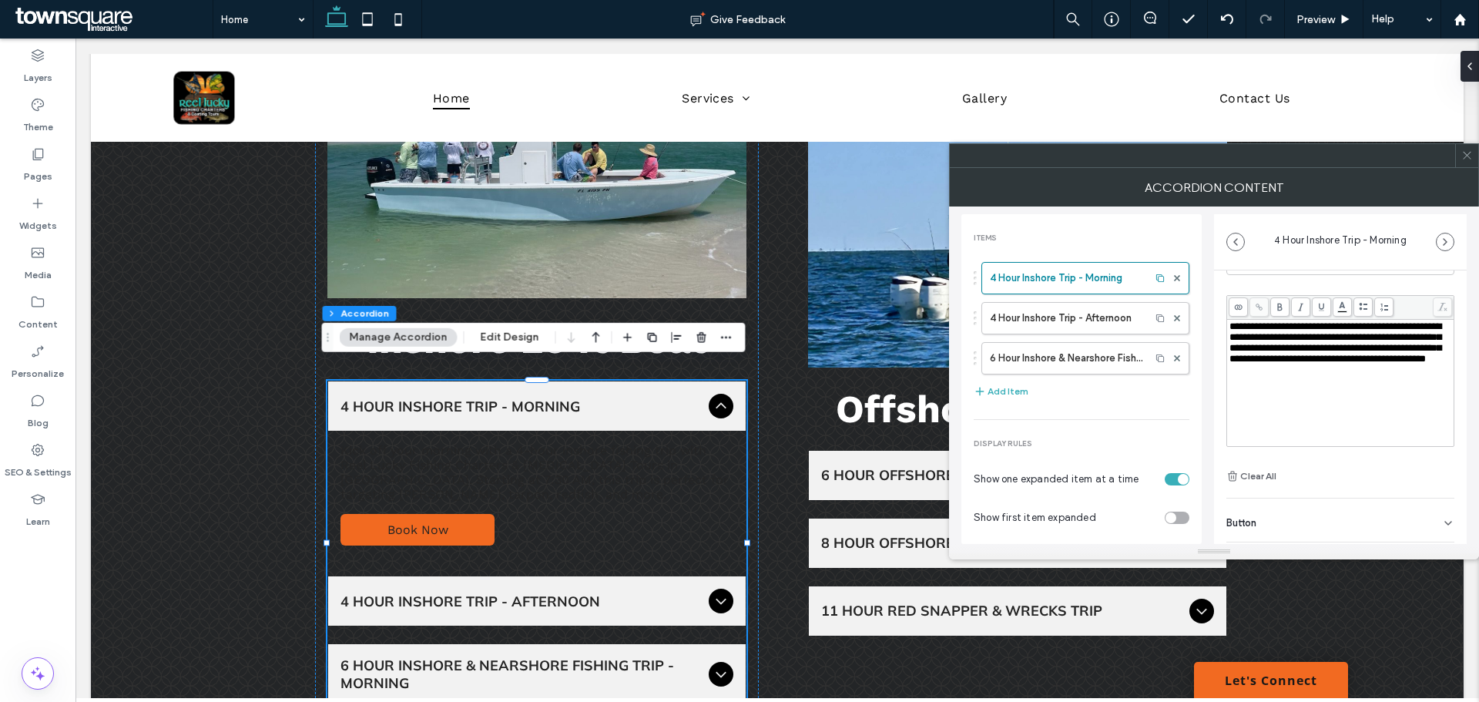
scroll to position [0, 0]
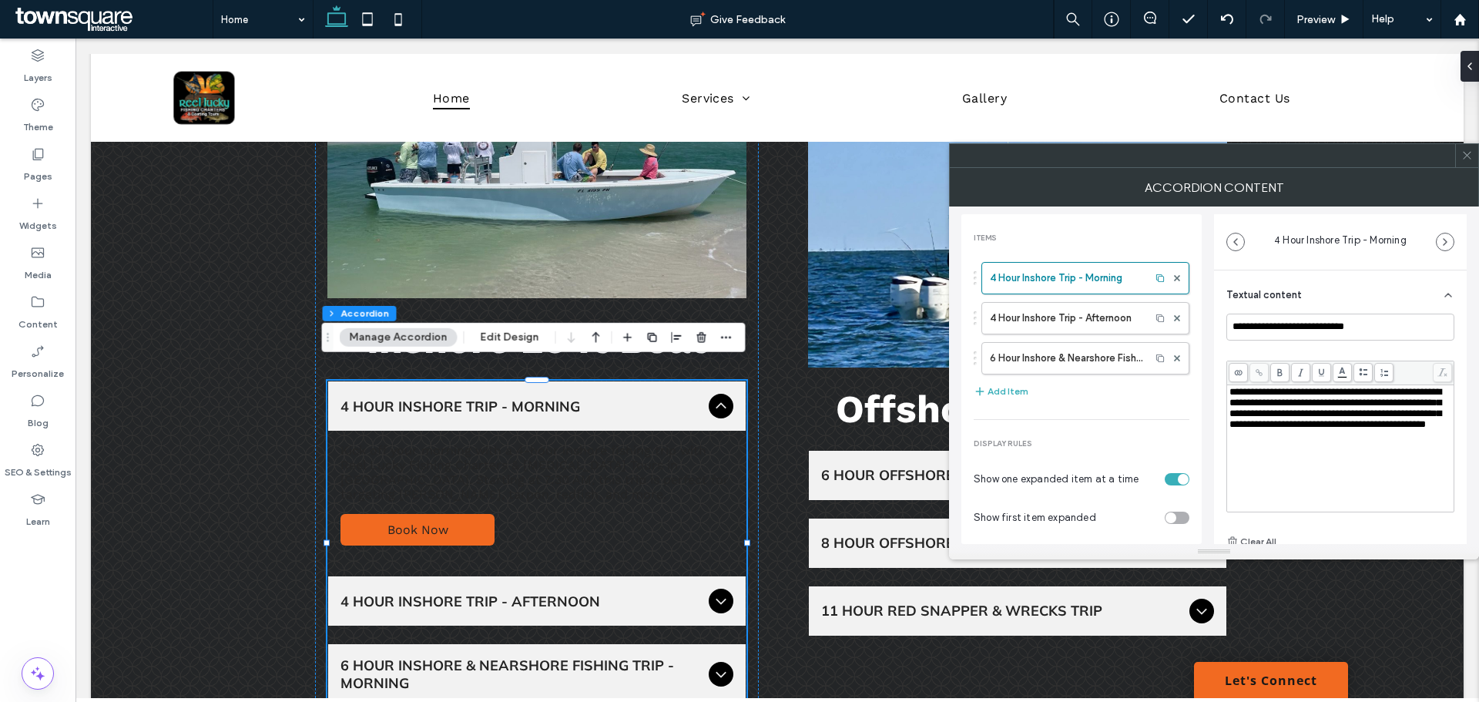
click at [1340, 375] on body "[PERSON_NAME] finished editing the site. We recommend refreshing the editor. Re…" at bounding box center [739, 351] width 1479 height 702
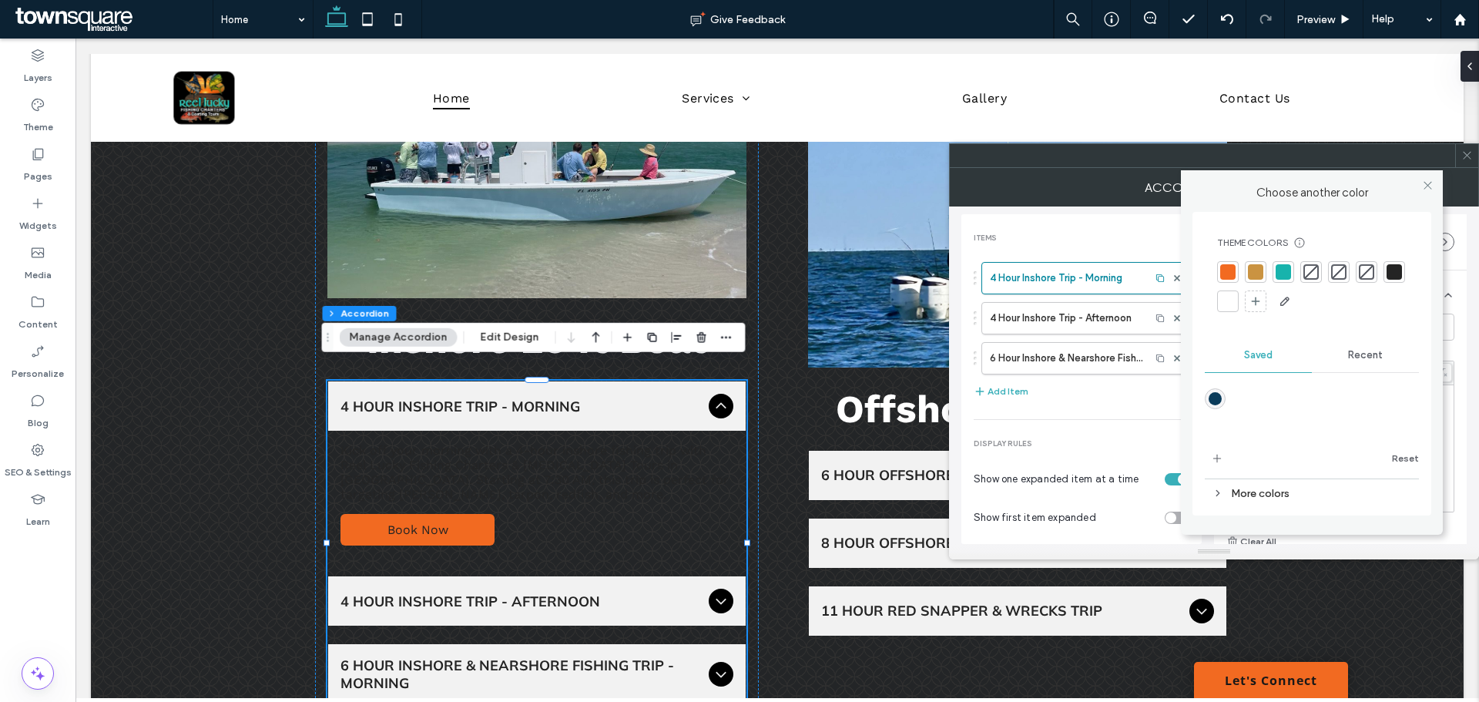
click at [1226, 298] on div at bounding box center [1227, 301] width 15 height 15
click at [1446, 361] on div "**********" at bounding box center [1340, 460] width 253 height 381
click at [1427, 184] on icon at bounding box center [1428, 185] width 12 height 12
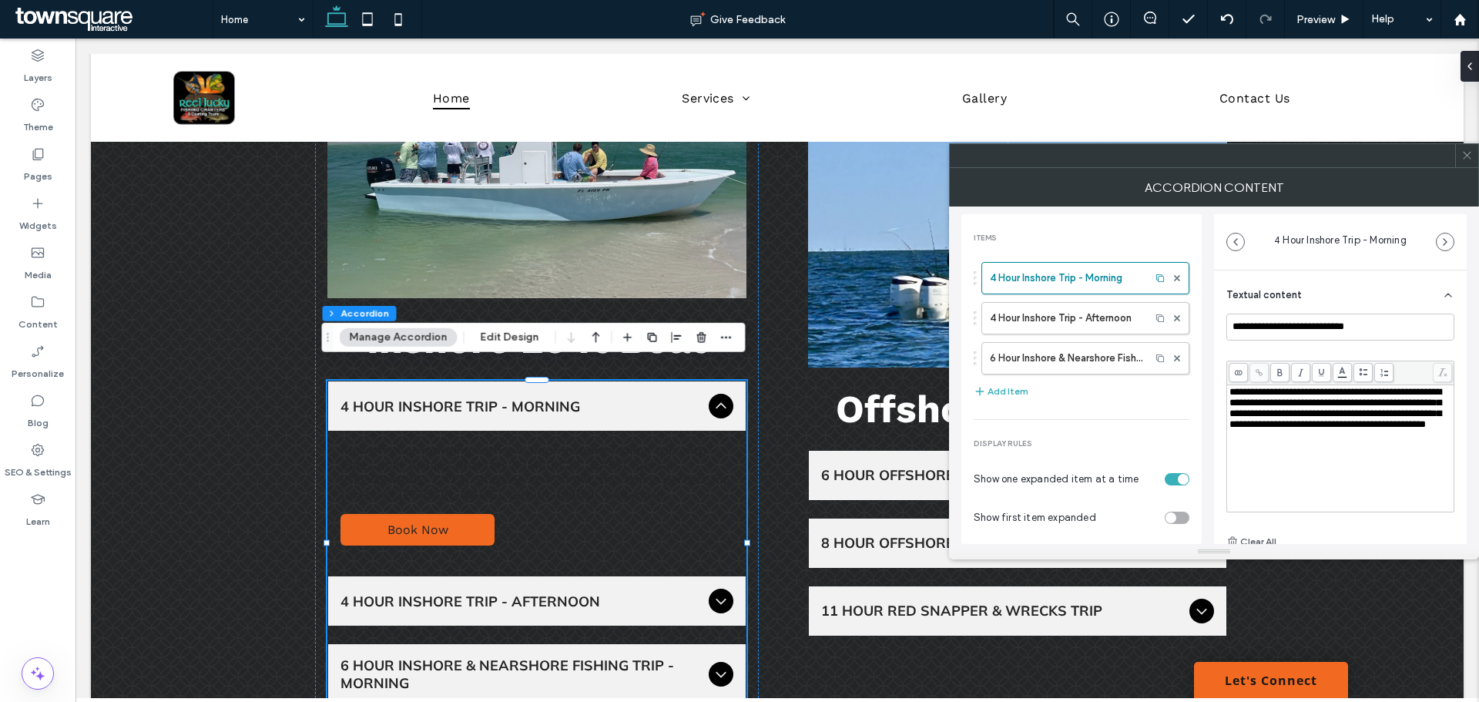
click at [1468, 164] on span at bounding box center [1467, 155] width 12 height 23
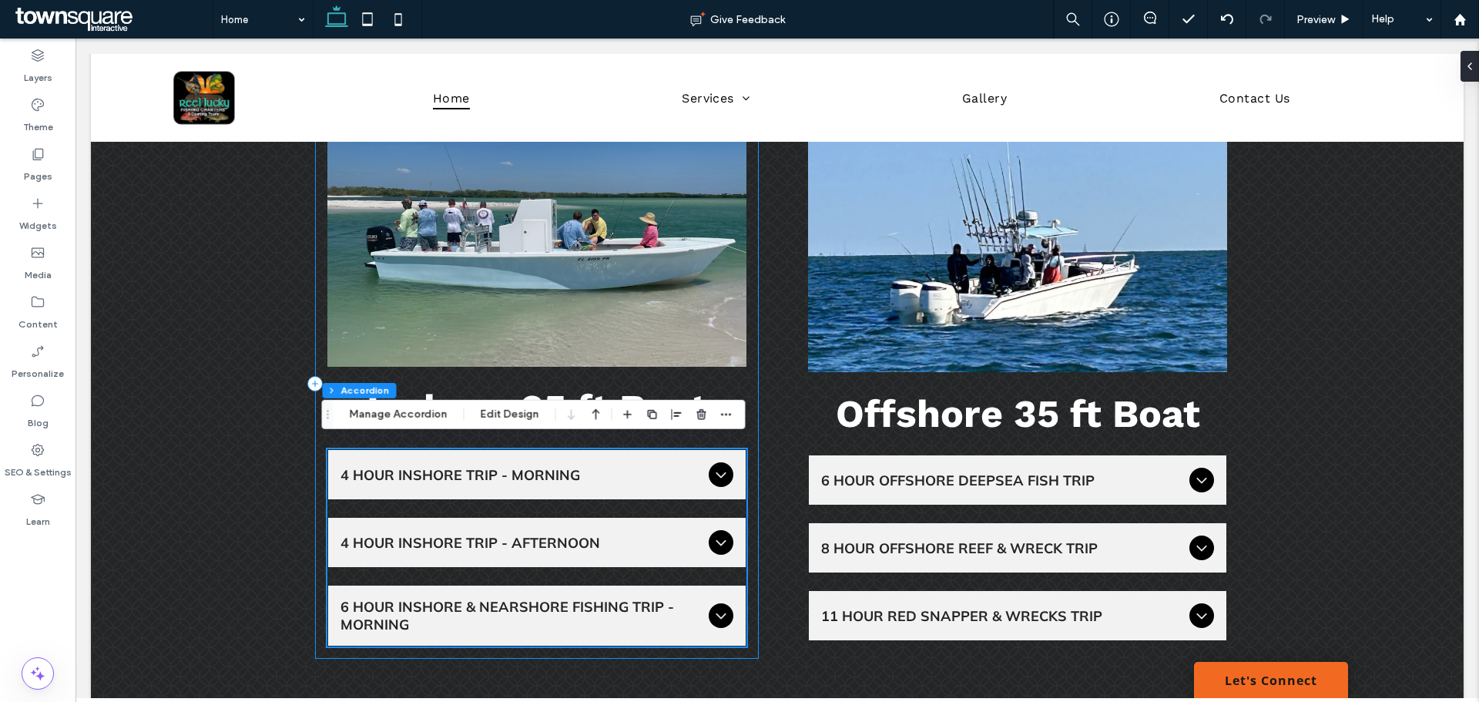
scroll to position [1342, 0]
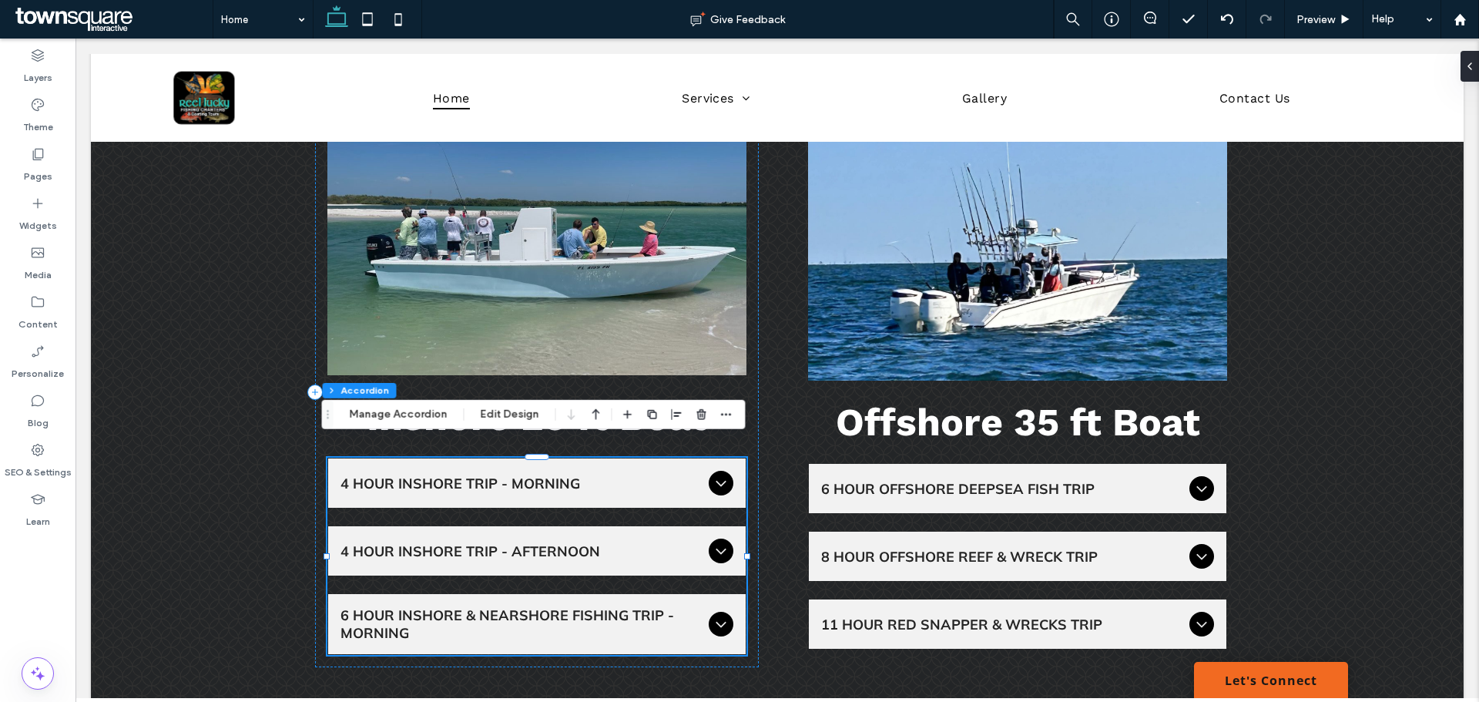
click at [522, 475] on span "4 Hour Inshore Trip - Morning" at bounding box center [522, 484] width 362 height 18
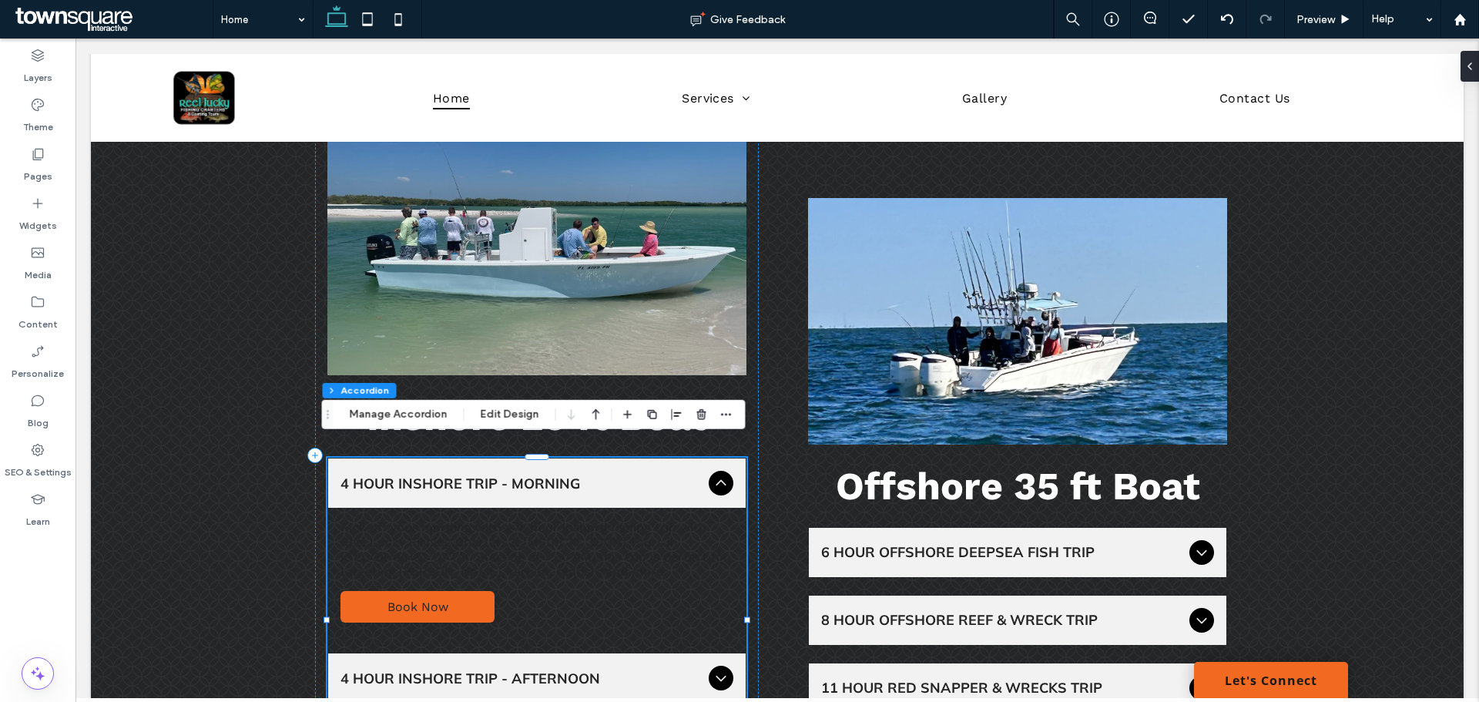
click at [481, 533] on p "Kick off your morning with a 4-hour inshore fishing trip with Reel Lucky Fishin…" at bounding box center [537, 549] width 393 height 59
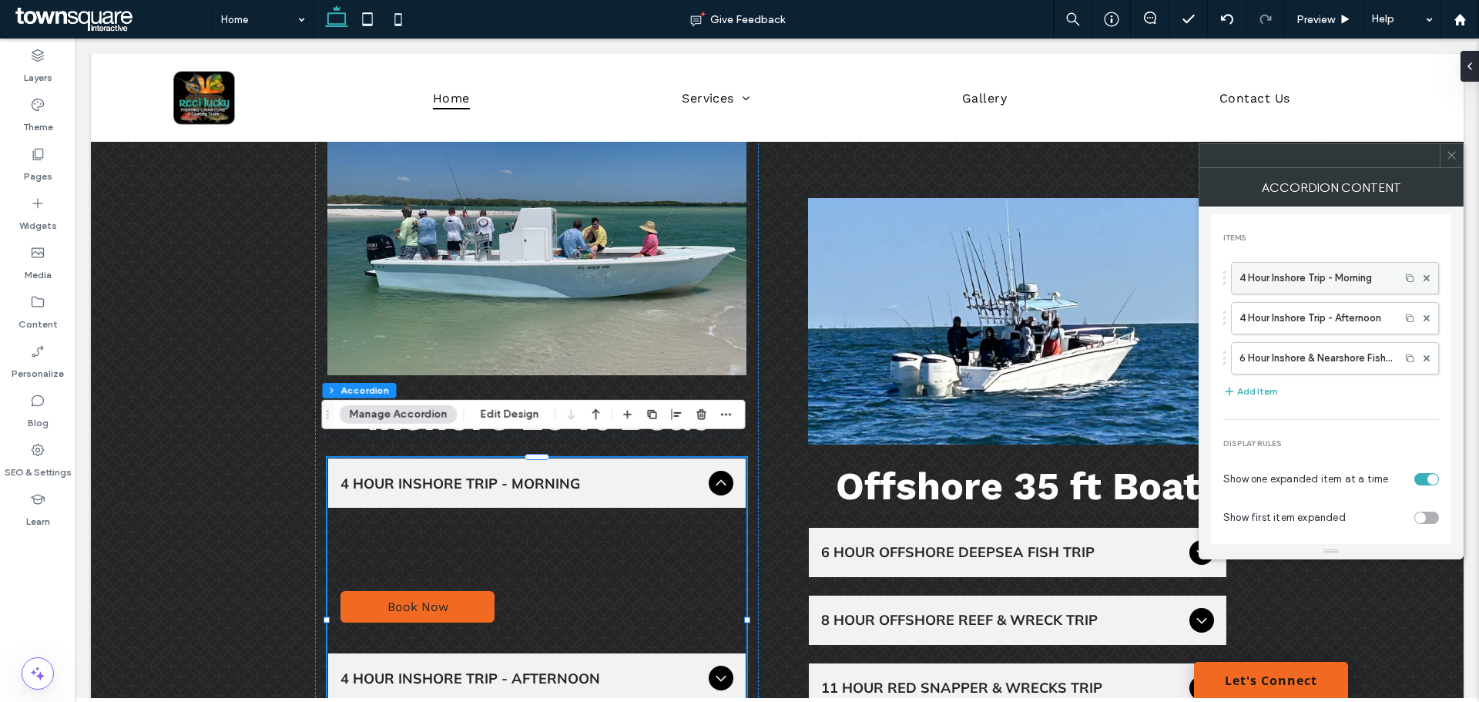
click at [1354, 269] on label "4 Hour Inshore Trip - Morning" at bounding box center [1316, 278] width 153 height 31
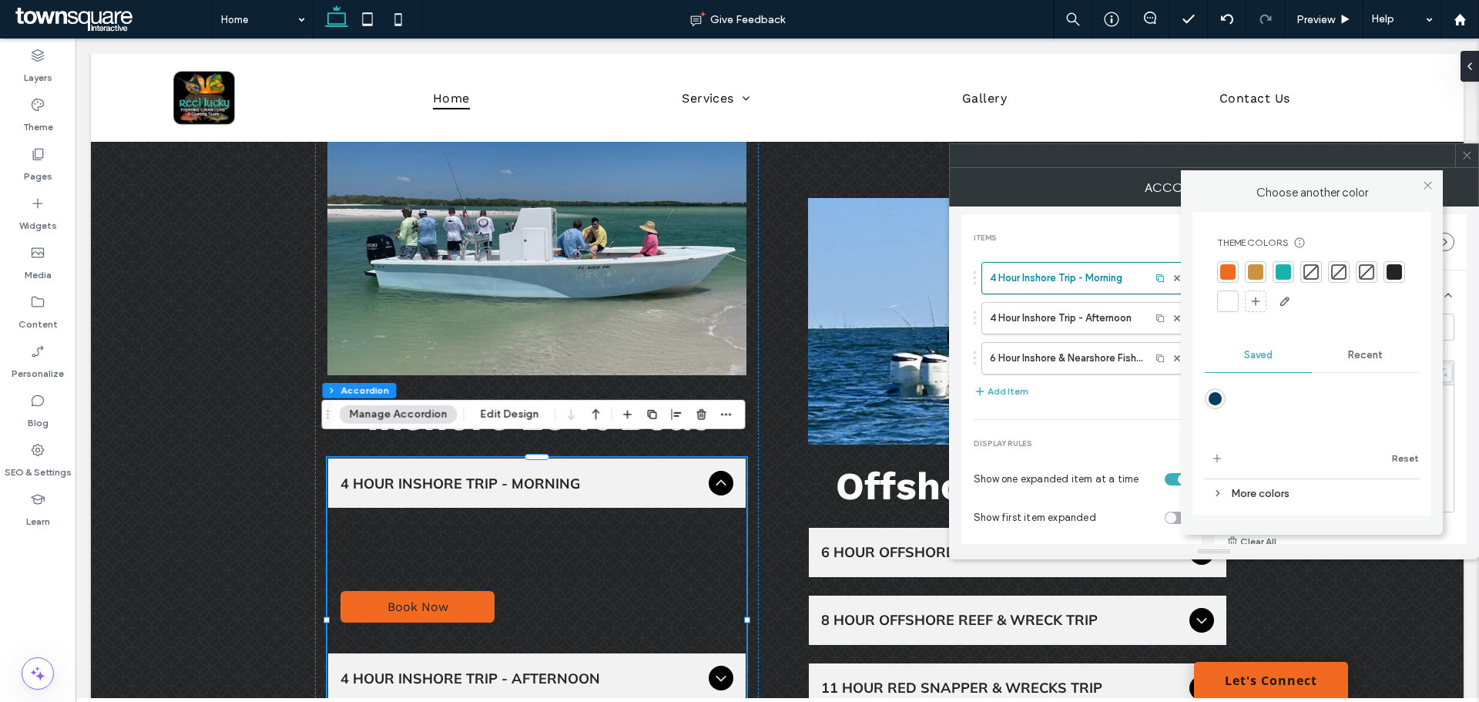
click at [1343, 369] on body "[PERSON_NAME] finished editing the site. We recommend refreshing the editor. Re…" at bounding box center [739, 351] width 1479 height 702
click at [1227, 296] on div at bounding box center [1227, 301] width 15 height 15
click at [1429, 183] on icon at bounding box center [1428, 185] width 12 height 12
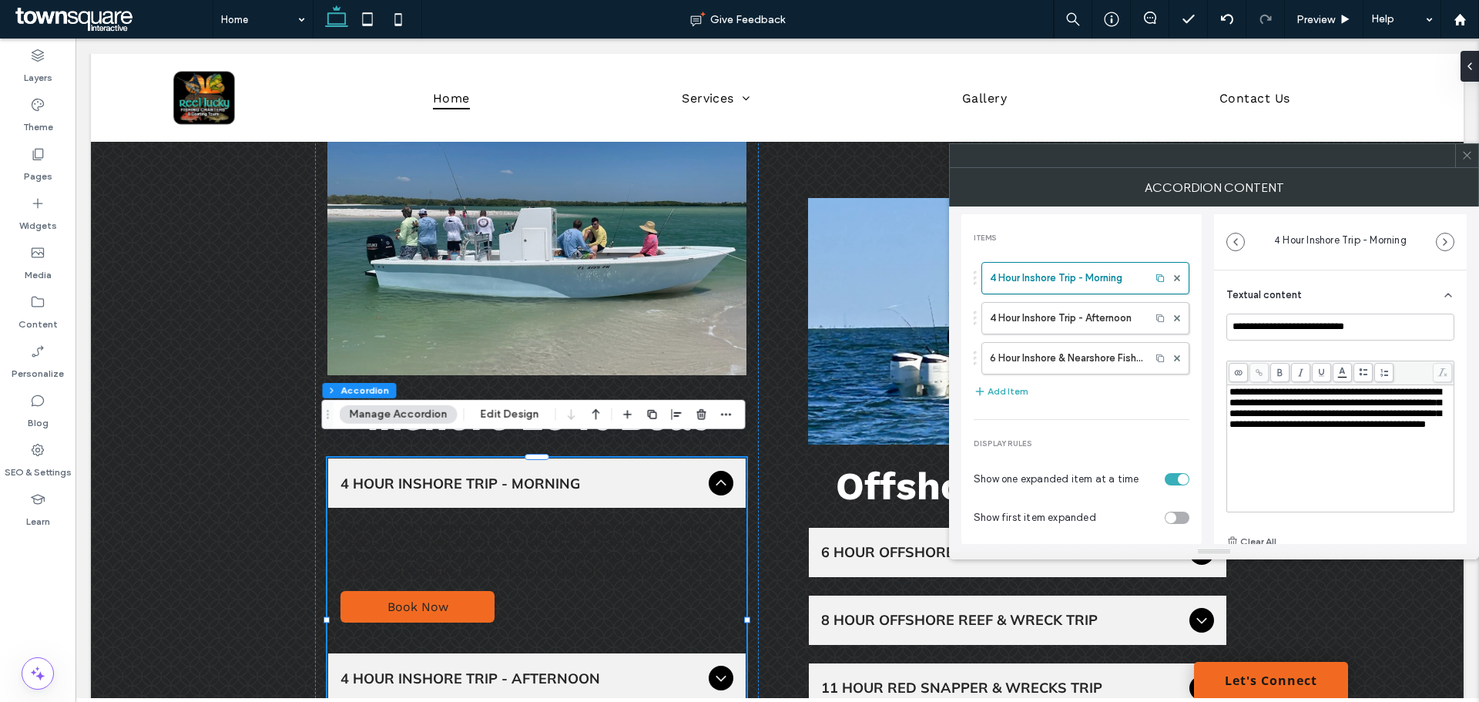
scroll to position [12, 0]
click at [502, 520] on p "Kick off your morning with a 4-hour inshore fishing trip with Reel Lucky Fishin…" at bounding box center [537, 549] width 393 height 59
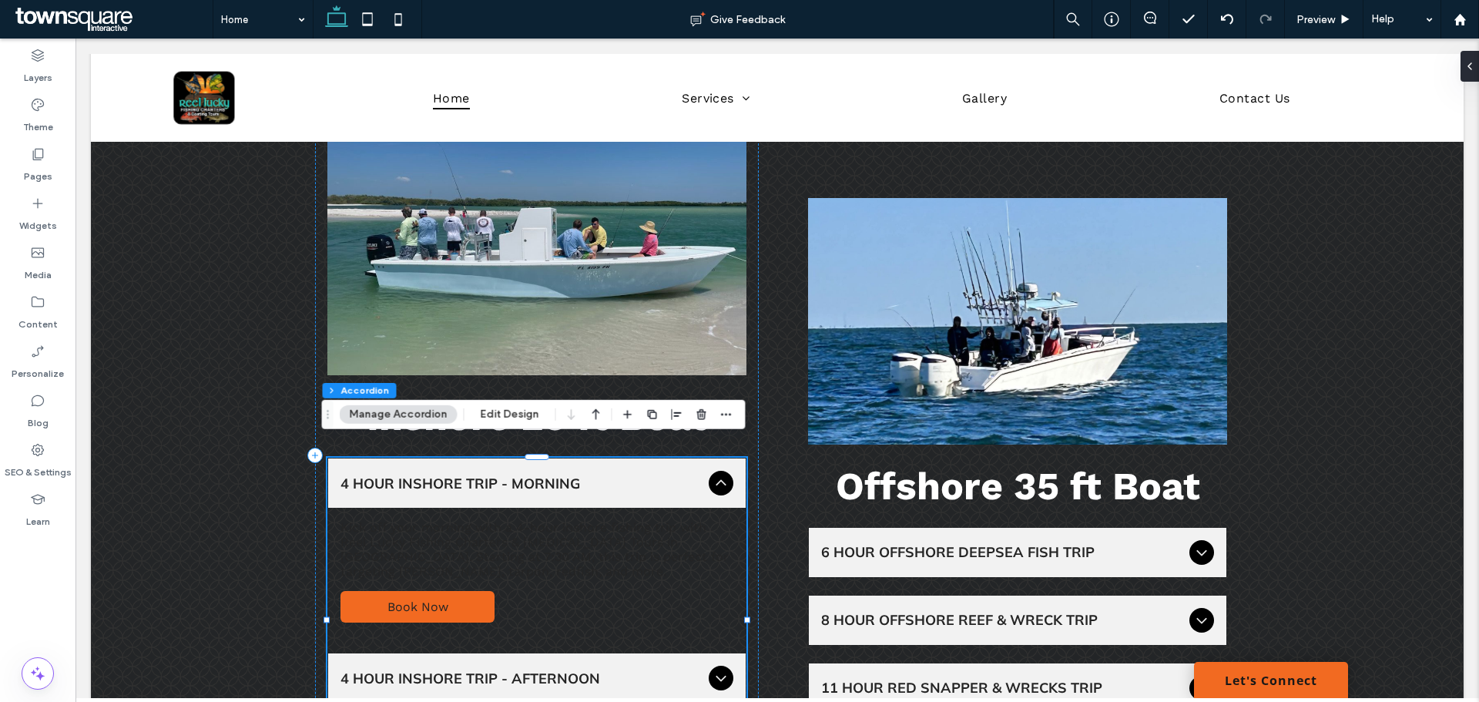
click at [502, 520] on p "Kick off your morning with a 4-hour inshore fishing trip with Reel Lucky Fishin…" at bounding box center [537, 549] width 393 height 59
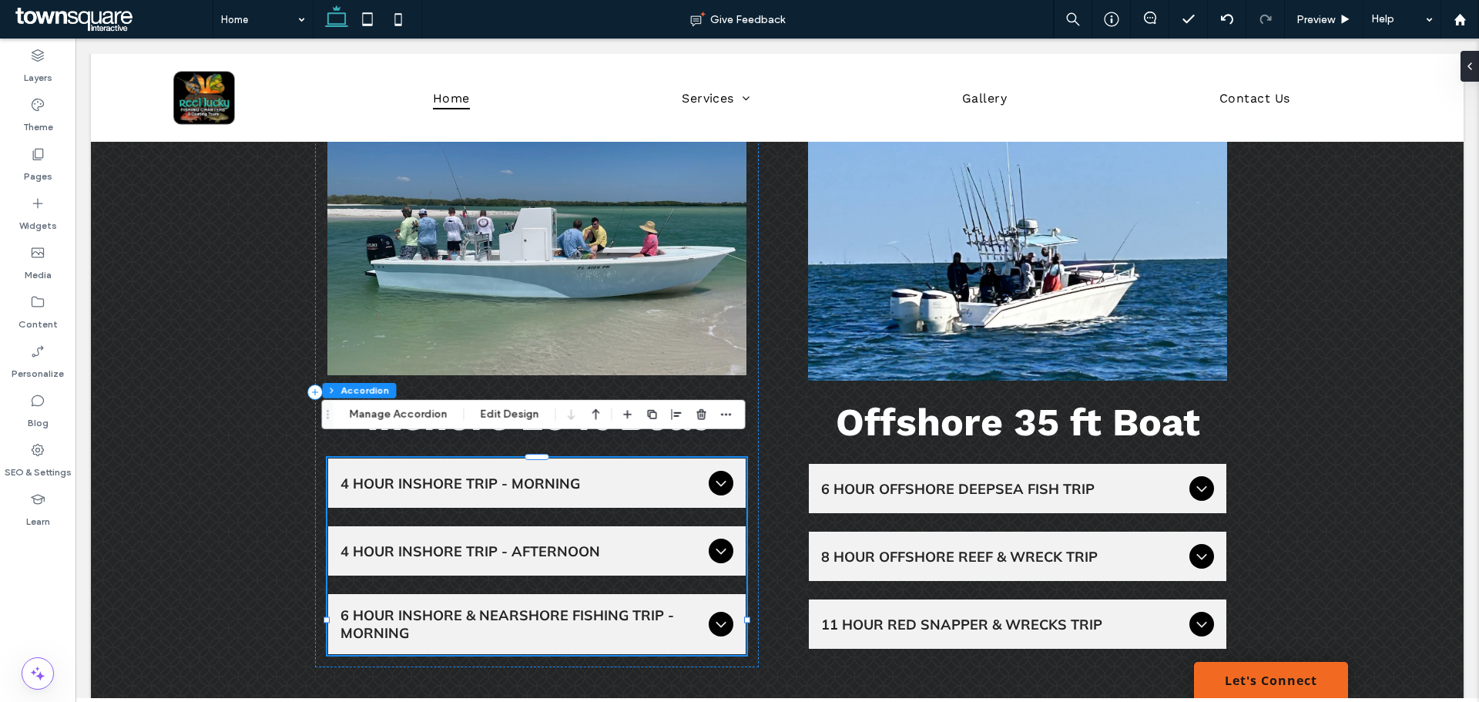
click at [457, 520] on p "Kick off your morning with a 4-hour inshore fishing trip with Reel Lucky Fishin…" at bounding box center [537, 549] width 393 height 59
click at [458, 475] on span "4 Hour Inshore Trip - Morning" at bounding box center [522, 484] width 362 height 18
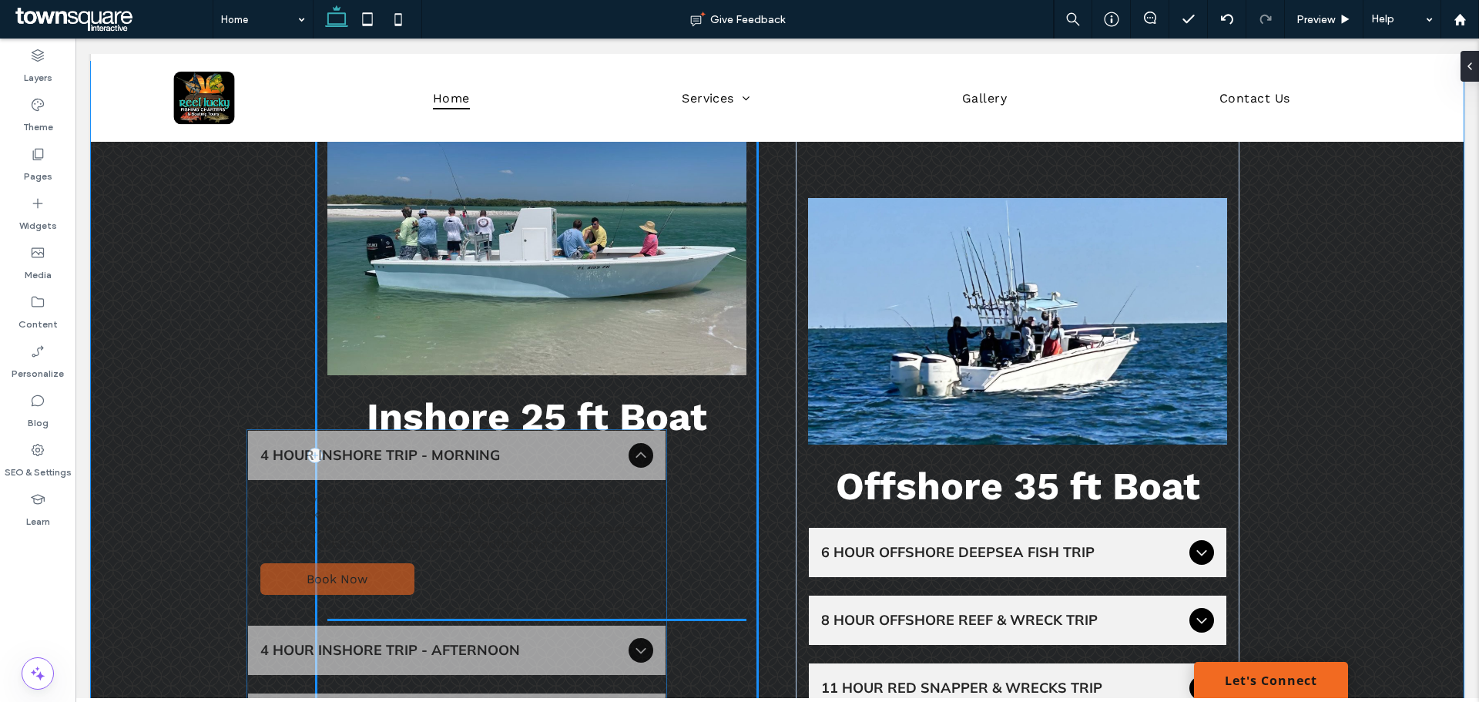
drag, startPoint x: 526, startPoint y: 537, endPoint x: 451, endPoint y: 527, distance: 75.4
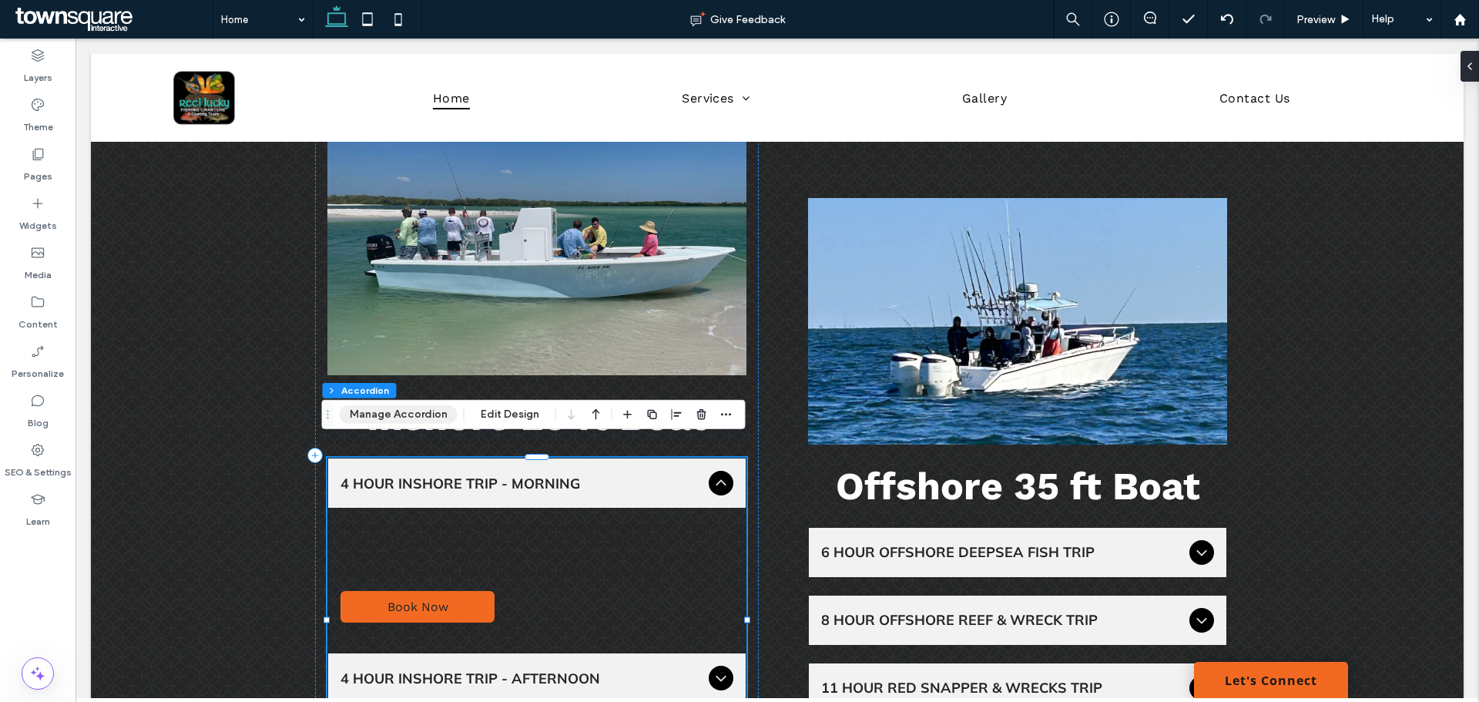
click at [422, 412] on button "Manage Accordion" at bounding box center [399, 414] width 118 height 18
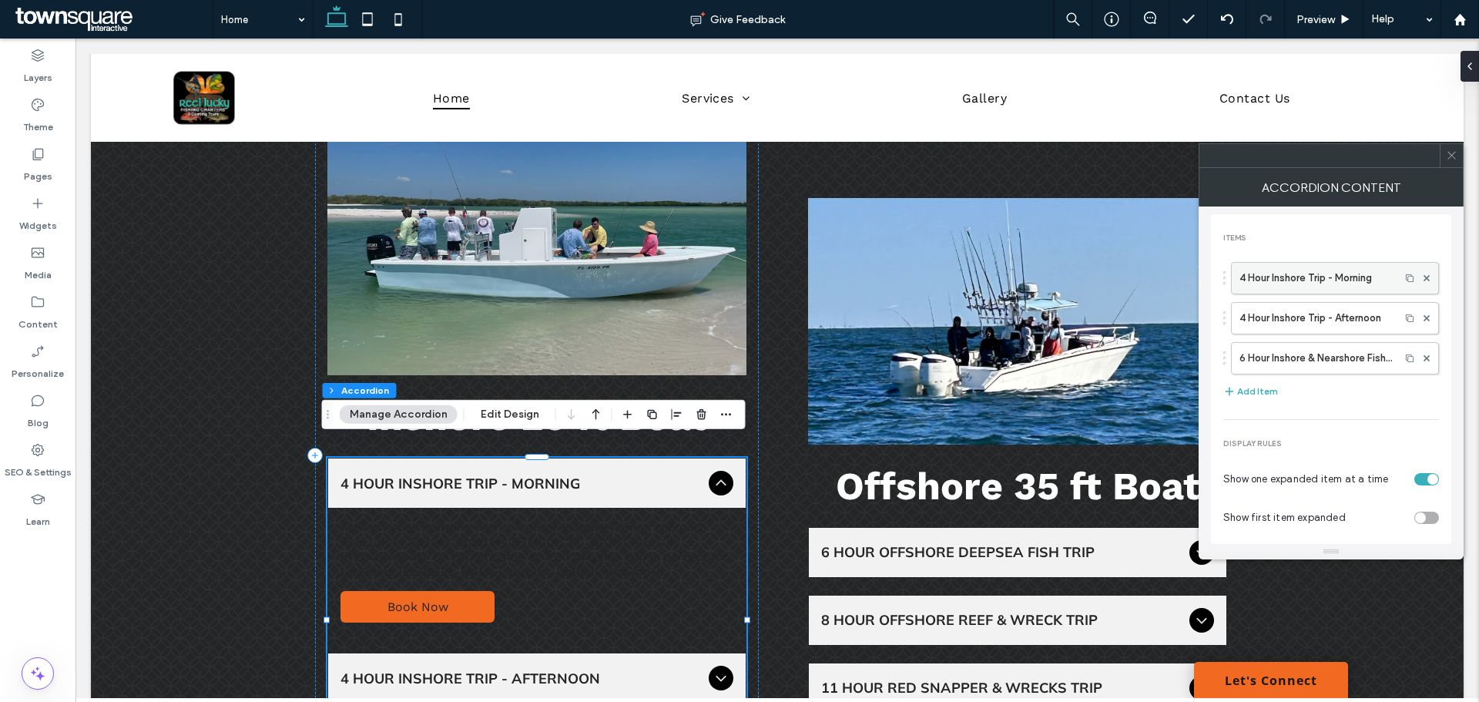
click at [1310, 280] on label "4 Hour Inshore Trip - Morning" at bounding box center [1316, 278] width 153 height 31
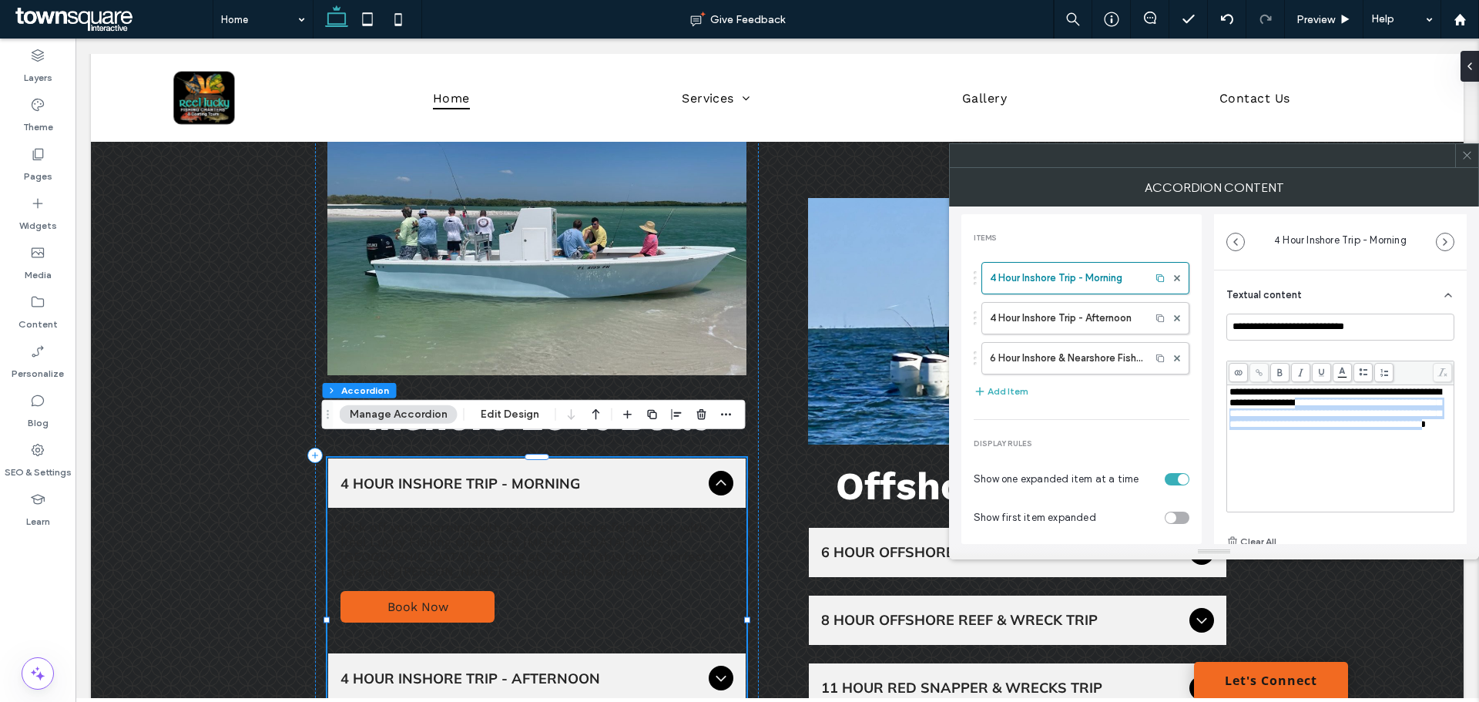
scroll to position [0, 0]
drag, startPoint x: 1417, startPoint y: 425, endPoint x: 1194, endPoint y: 367, distance: 230.8
click at [1170, 367] on div "**********" at bounding box center [1213, 374] width 505 height 337
click at [1346, 372] on body "[PERSON_NAME] finished editing the site. We recommend refreshing the editor. Re…" at bounding box center [739, 351] width 1479 height 702
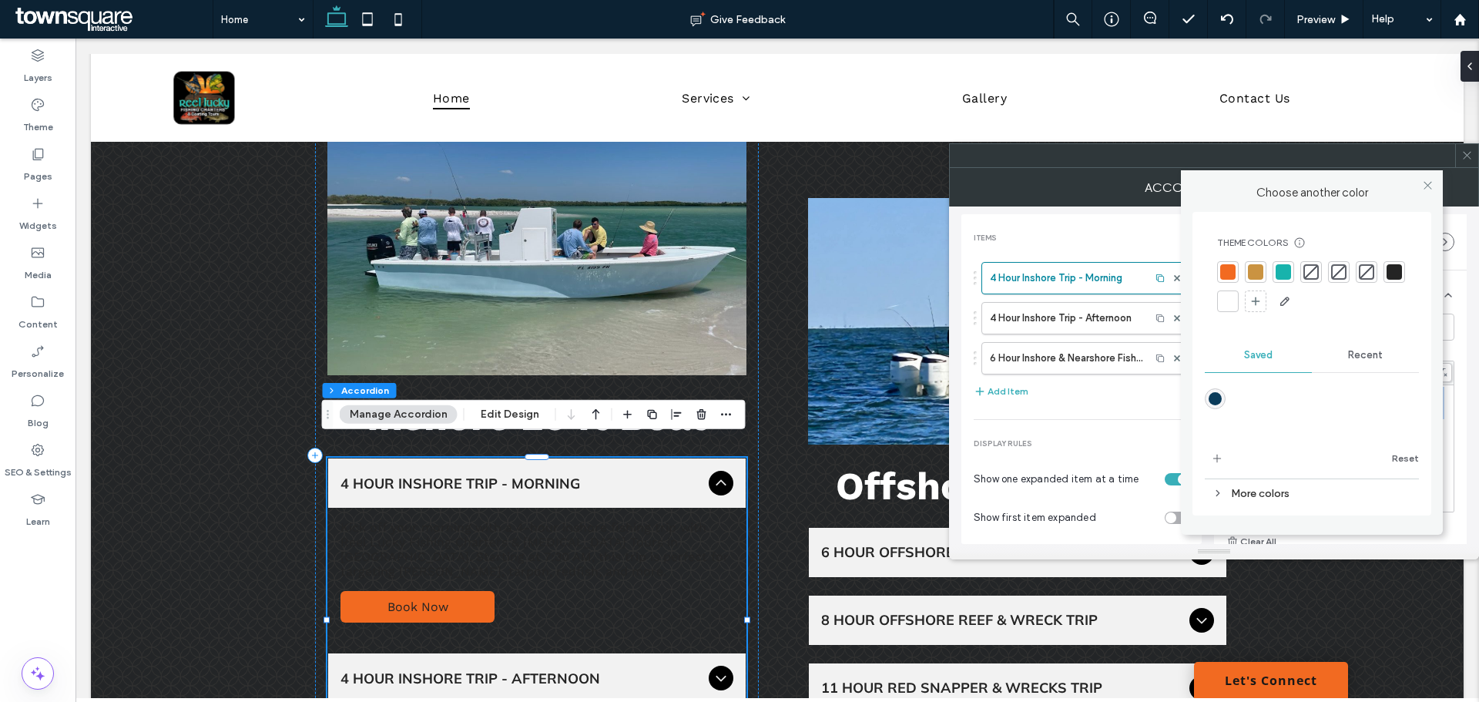
click at [1235, 304] on div at bounding box center [1227, 301] width 15 height 15
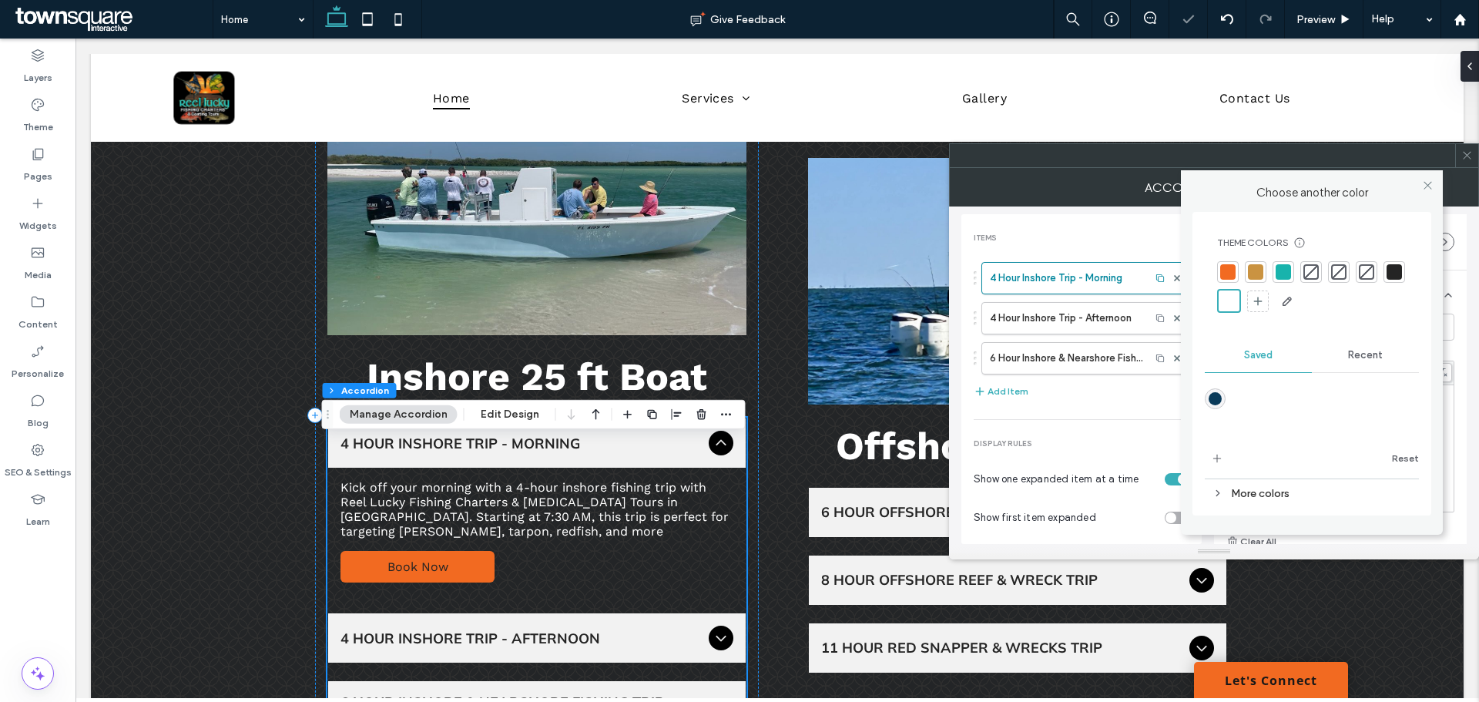
scroll to position [1419, 0]
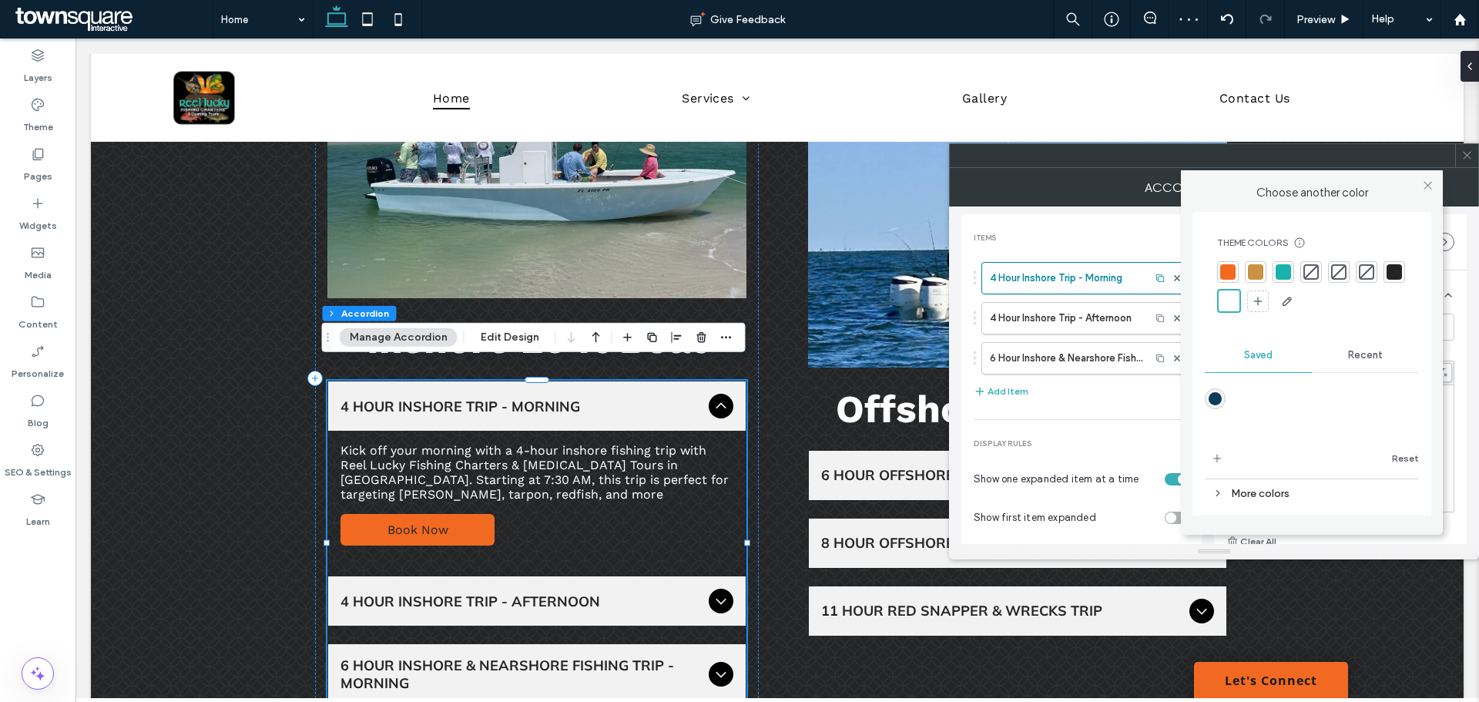
click at [575, 595] on div "4 Hour Inshore Trip - Afternoon" at bounding box center [537, 600] width 418 height 49
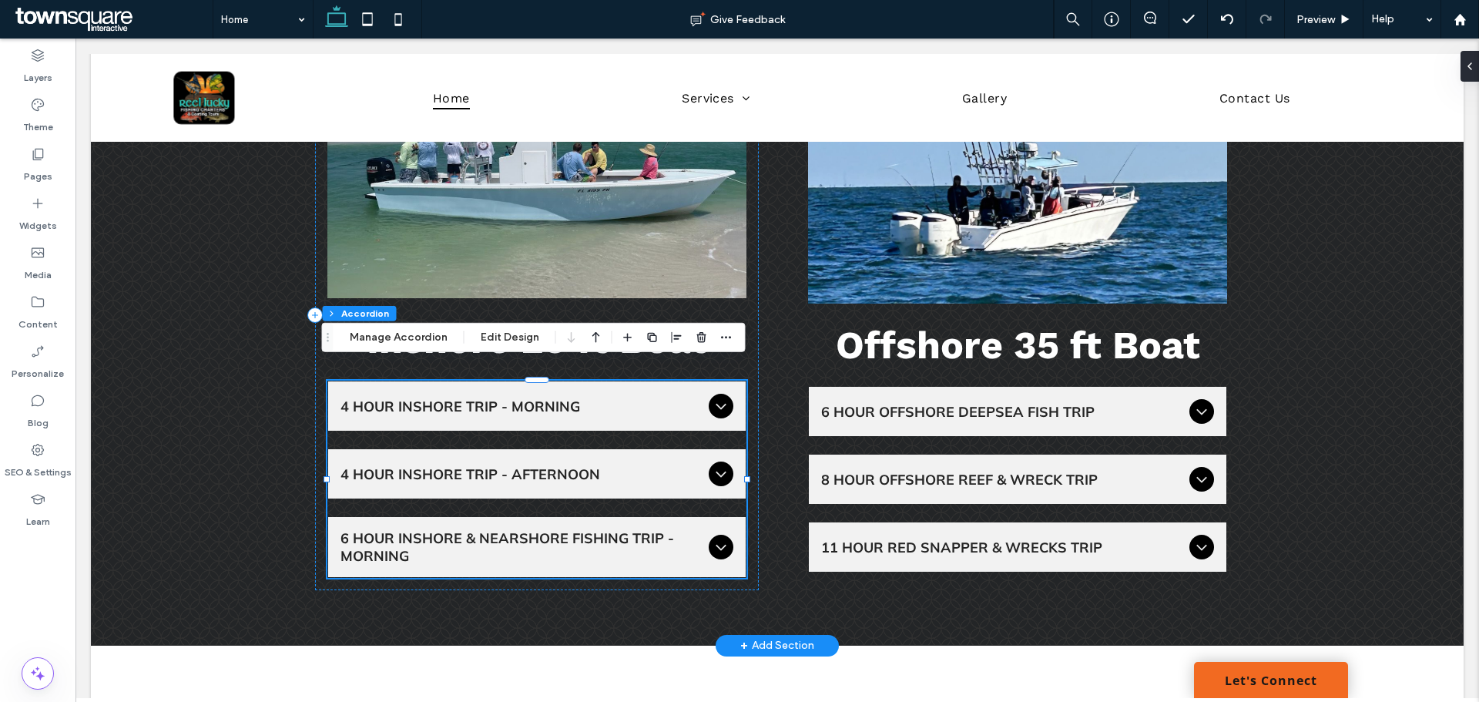
click at [716, 471] on icon at bounding box center [721, 474] width 10 height 6
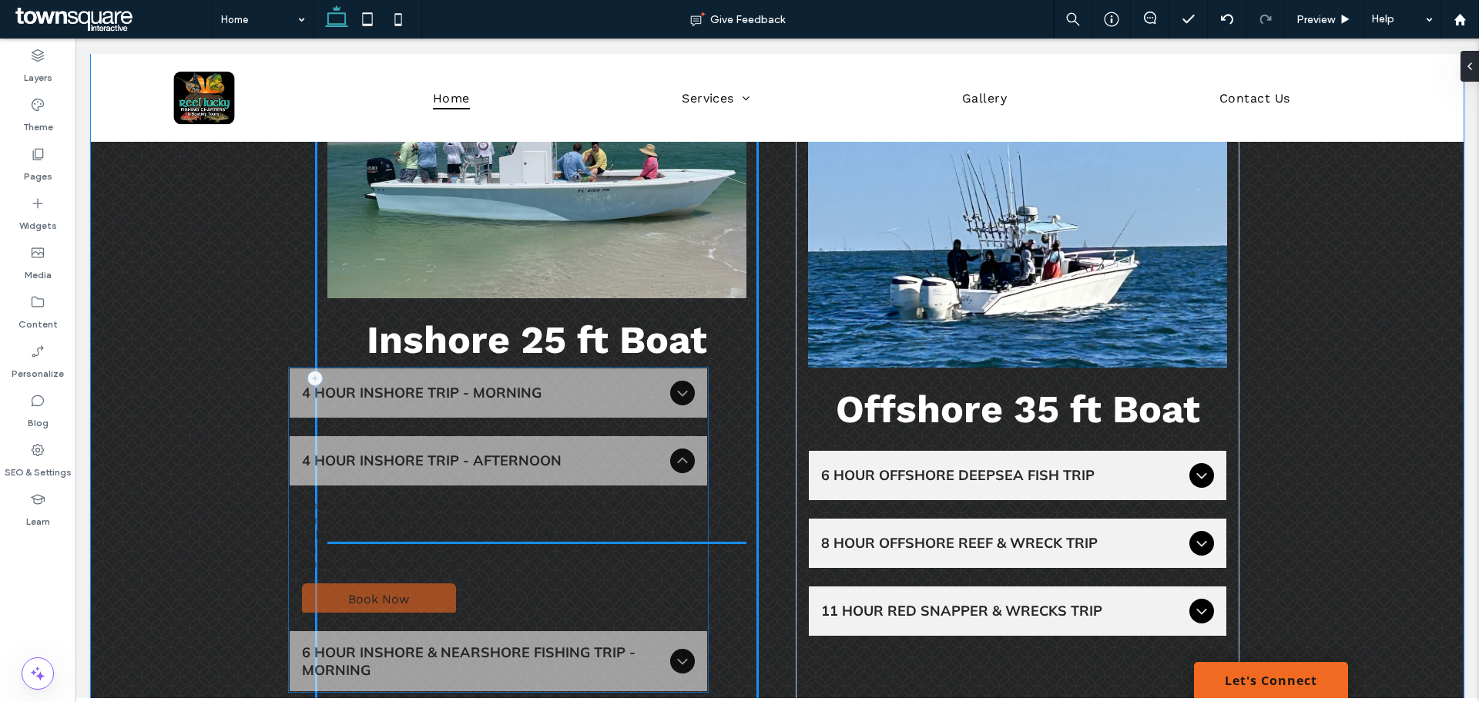
drag, startPoint x: 540, startPoint y: 535, endPoint x: 513, endPoint y: 538, distance: 27.1
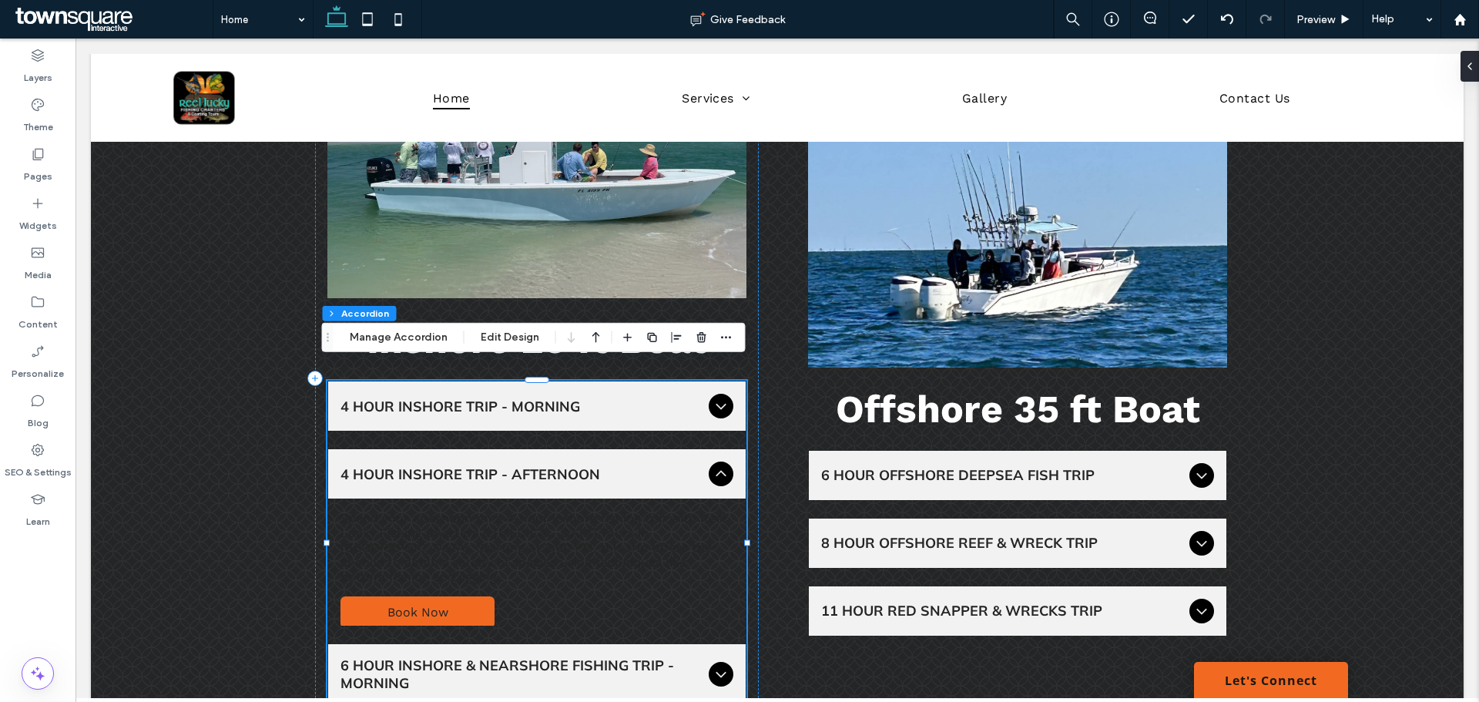
click at [358, 511] on p "Spend your afternoon on a 4-hour inshore fishing trip with Reel Lucky Fishing C…" at bounding box center [537, 547] width 393 height 73
click at [344, 511] on p "Spend your afternoon on a 4-hour inshore fishing trip with Reel Lucky Fishing C…" at bounding box center [537, 547] width 393 height 73
click at [376, 338] on button "Manage Accordion" at bounding box center [399, 337] width 118 height 18
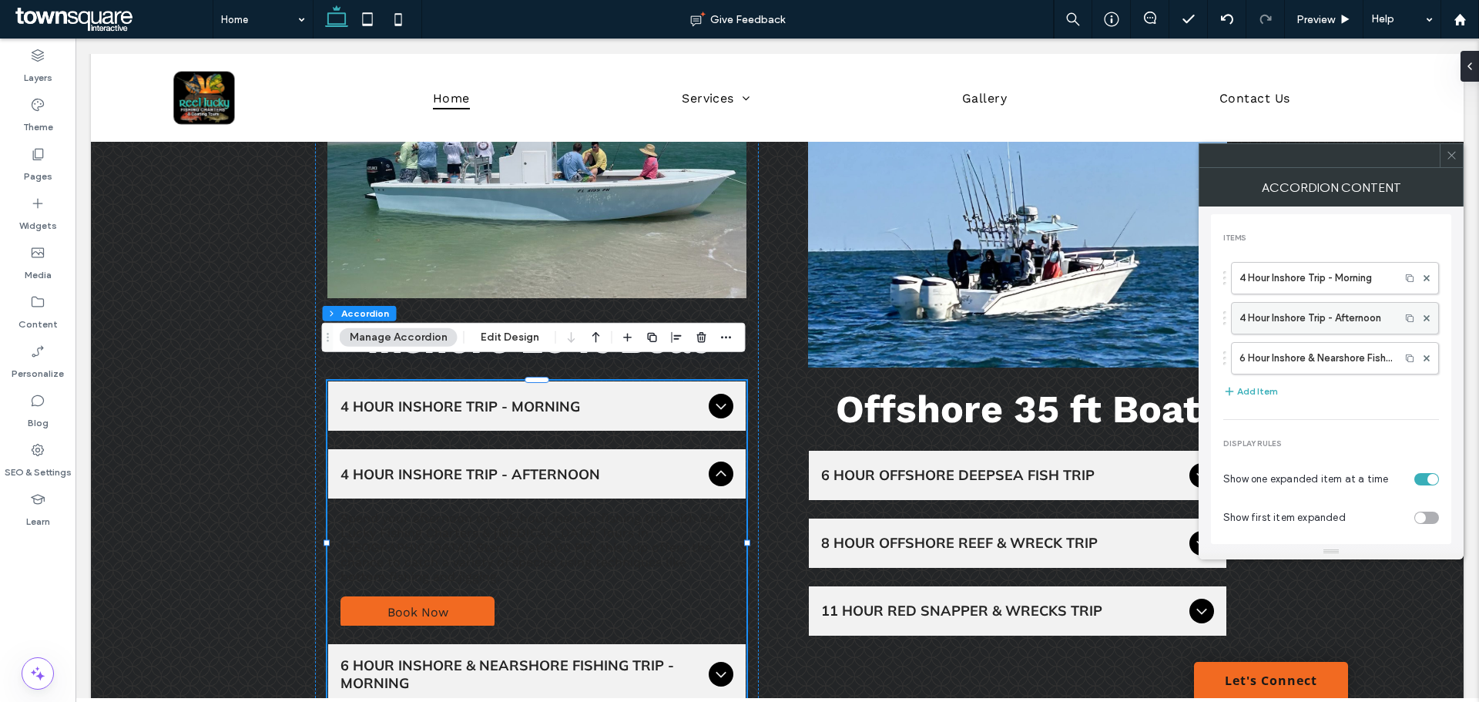
click at [1306, 319] on label "4 Hour Inshore Trip - Afternoon" at bounding box center [1316, 318] width 153 height 31
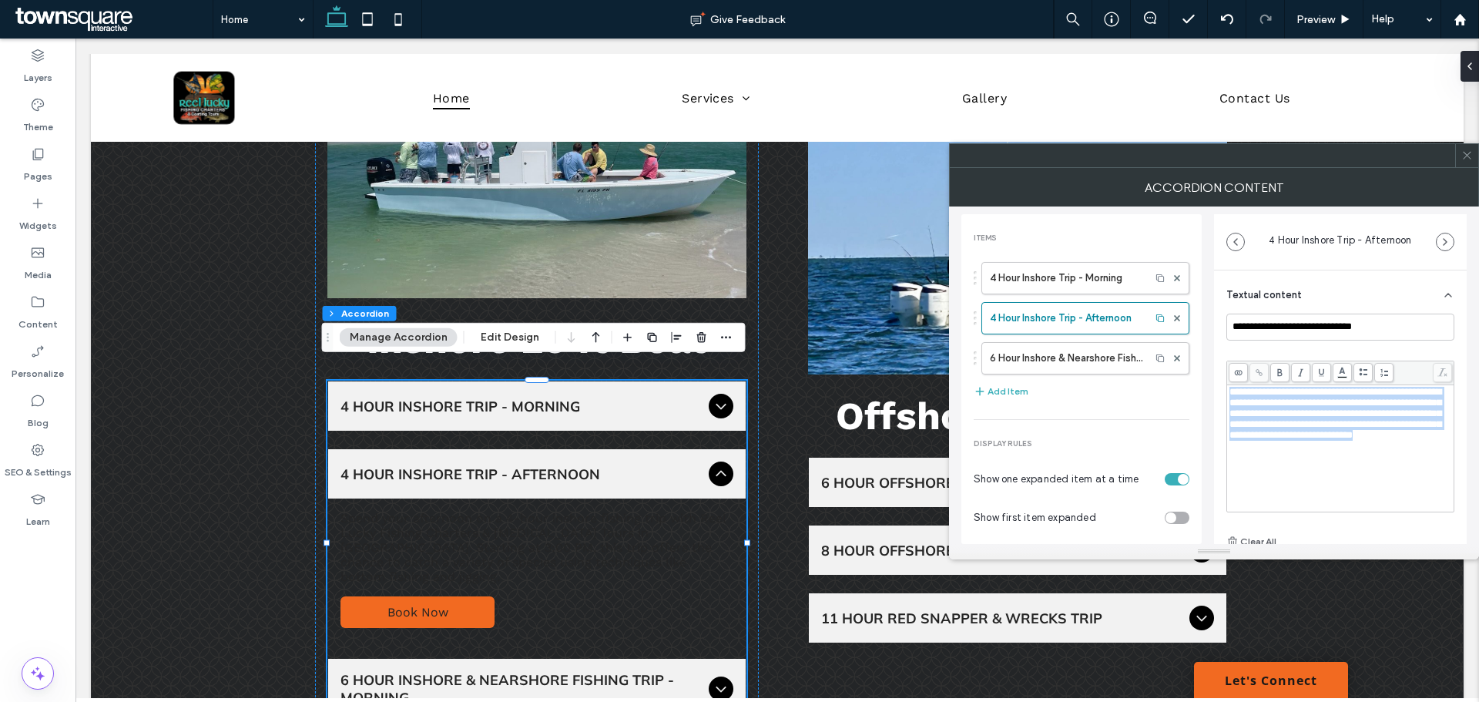
drag, startPoint x: 1427, startPoint y: 451, endPoint x: 1223, endPoint y: 383, distance: 215.8
click at [1223, 383] on div "**********" at bounding box center [1340, 460] width 253 height 381
click at [1342, 375] on body "[PERSON_NAME] finished editing the site. We recommend refreshing the editor. Re…" at bounding box center [739, 351] width 1479 height 702
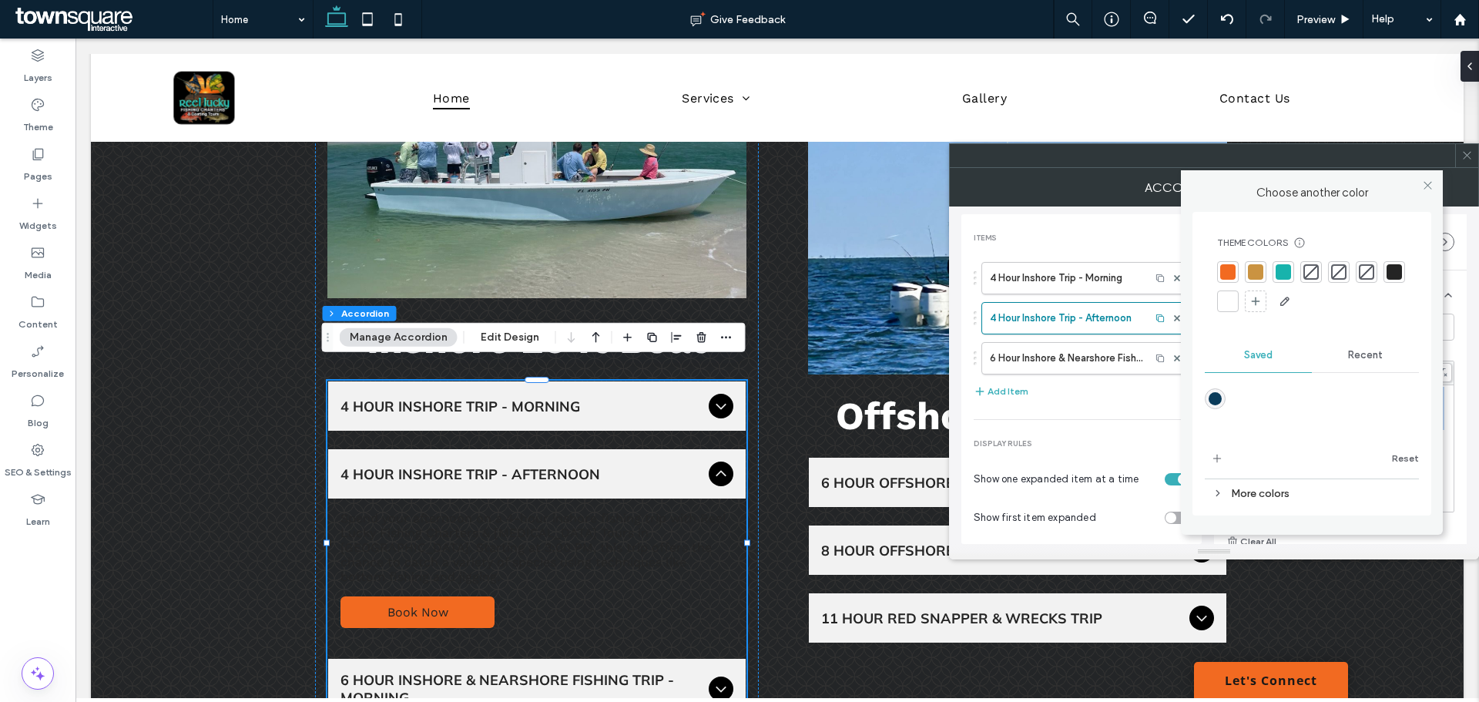
click at [1231, 300] on div at bounding box center [1227, 301] width 15 height 15
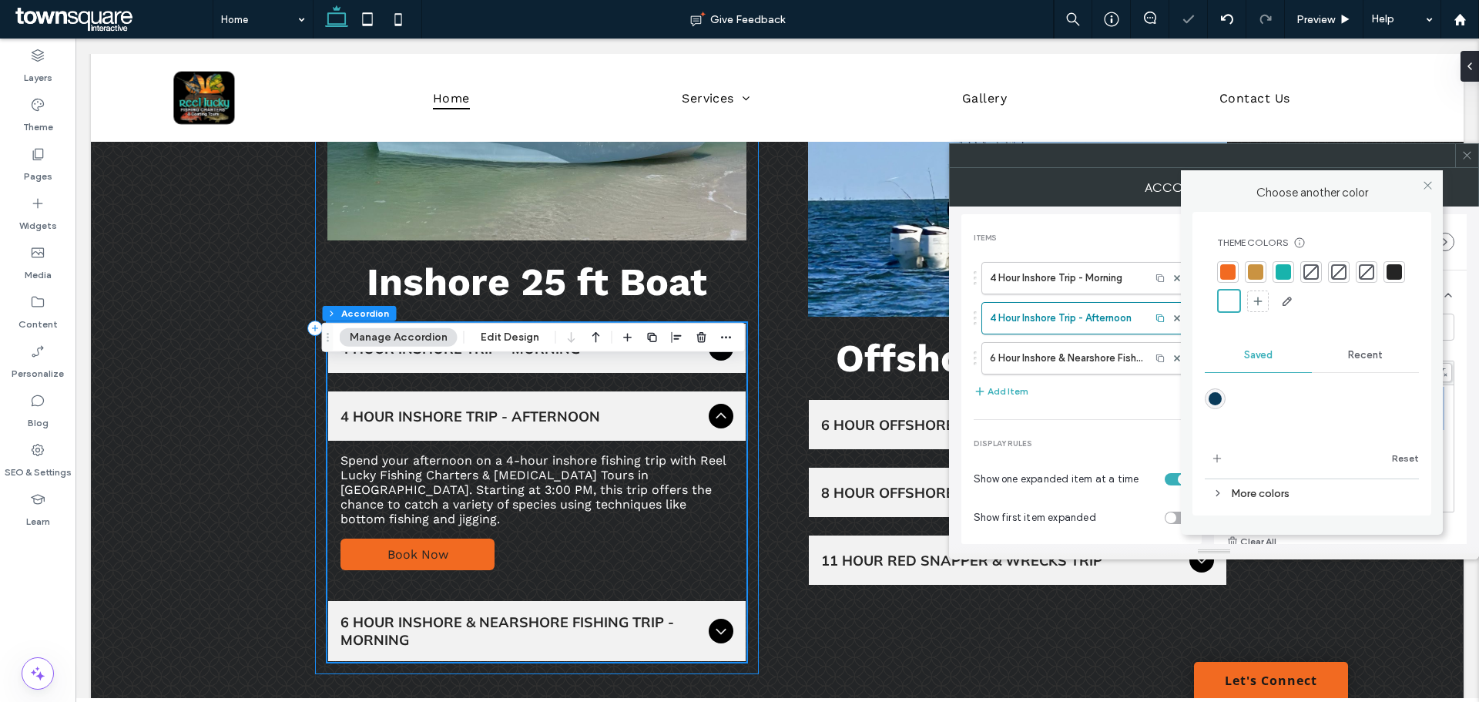
scroll to position [1573, 0]
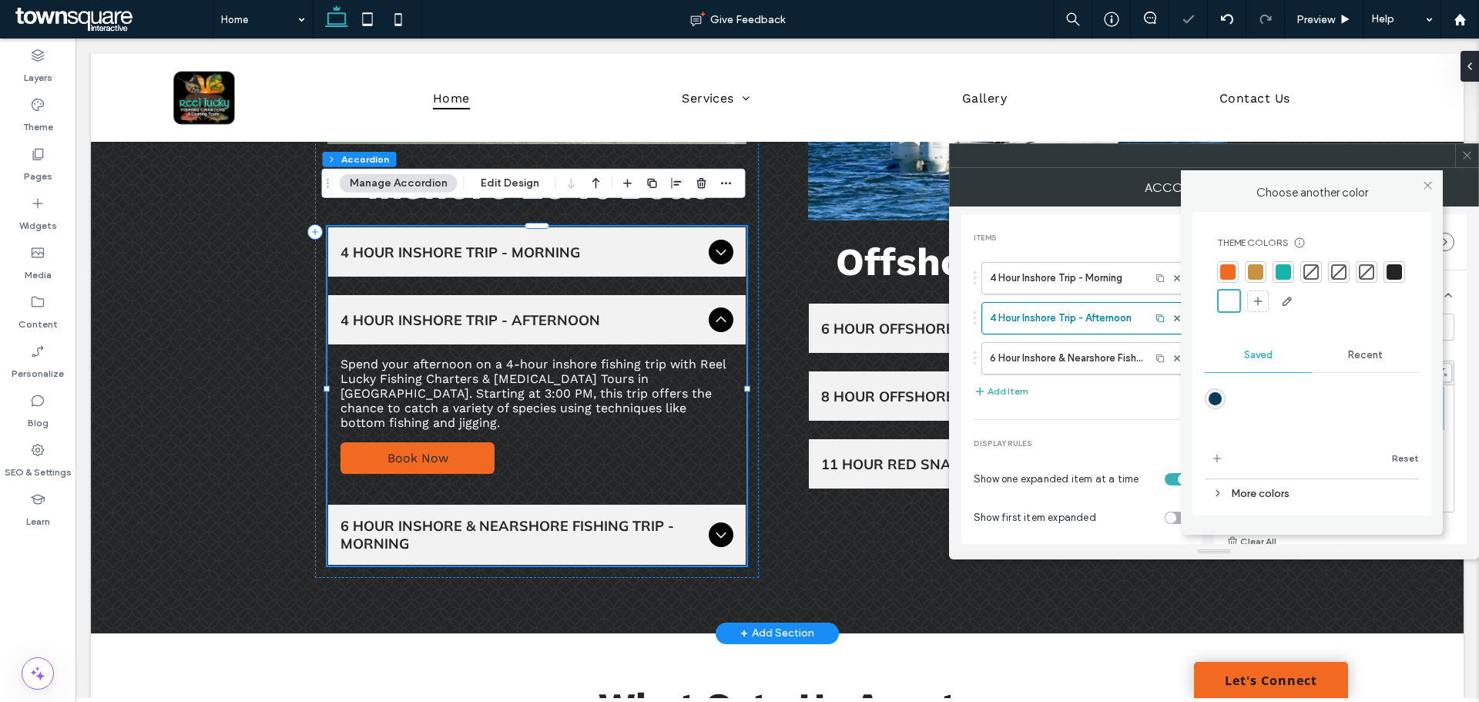
click at [718, 525] on icon at bounding box center [721, 534] width 18 height 18
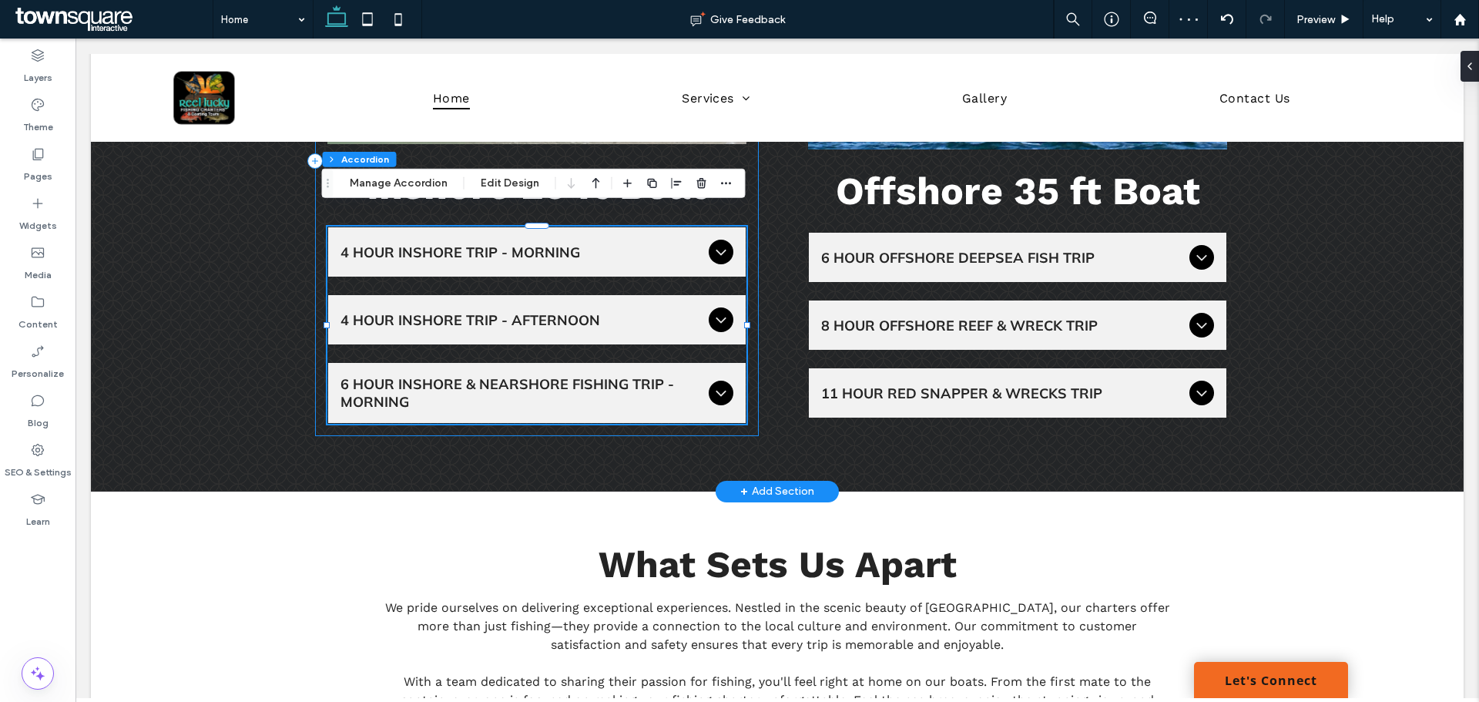
click at [493, 400] on div "6 Hour Inshore & Nearshore Fishing Trip - Morning" at bounding box center [537, 393] width 418 height 60
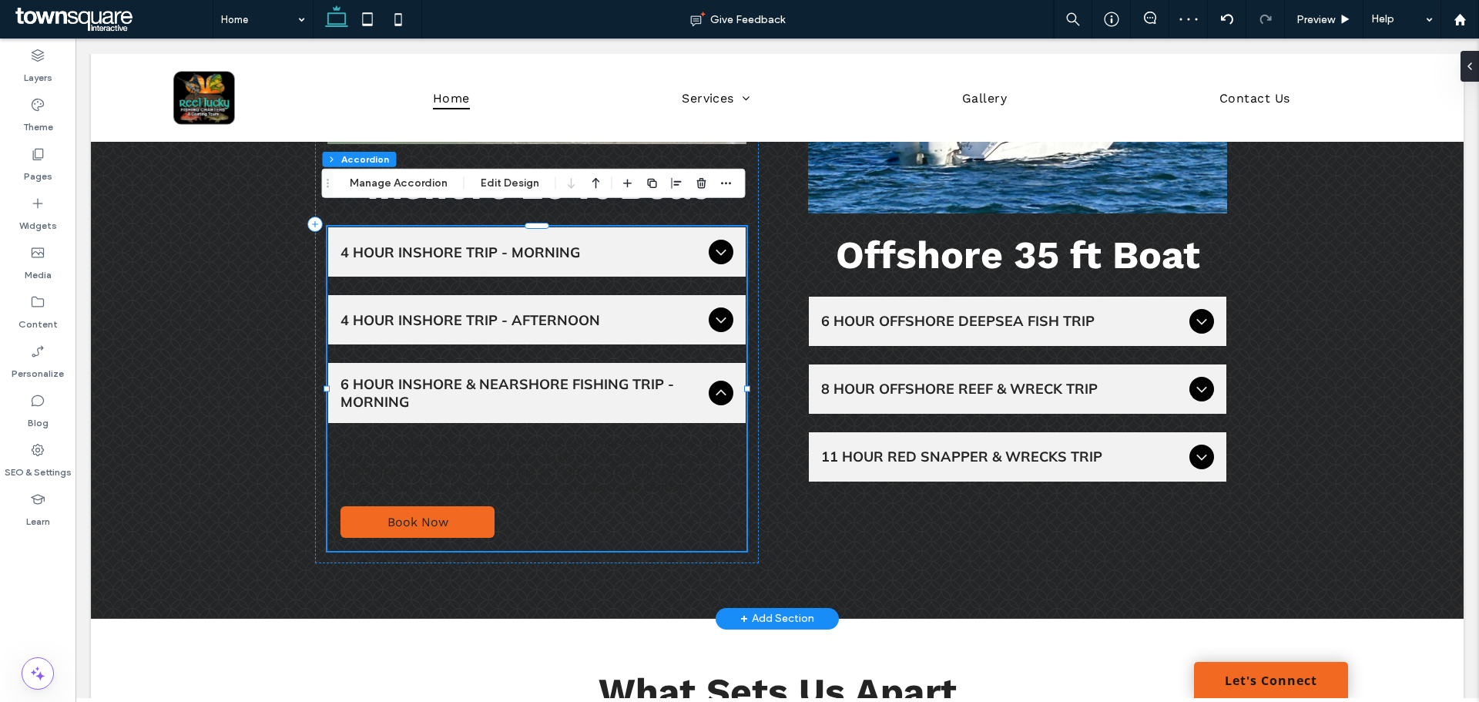
click at [488, 462] on p "Start your day with a 6-hour inshore and nearshore fishing trip with Reel Lucky…" at bounding box center [537, 464] width 393 height 59
click at [397, 173] on div "Section Column Accordion Manage Accordion Edit Design" at bounding box center [534, 183] width 424 height 29
click at [402, 176] on button "Manage Accordion" at bounding box center [399, 183] width 118 height 18
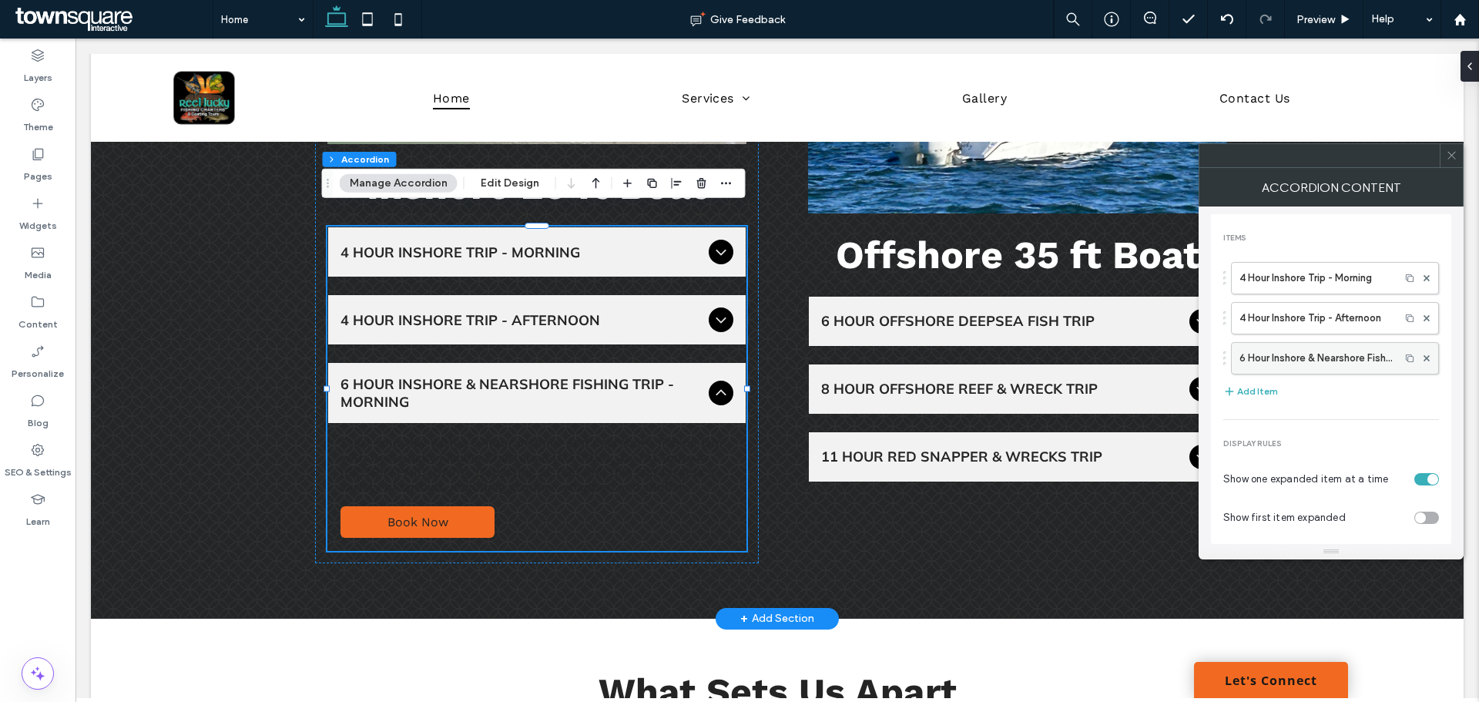
click at [1357, 362] on label "6 Hour Inshore & Nearshore Fishing Trip - Morning" at bounding box center [1316, 358] width 153 height 31
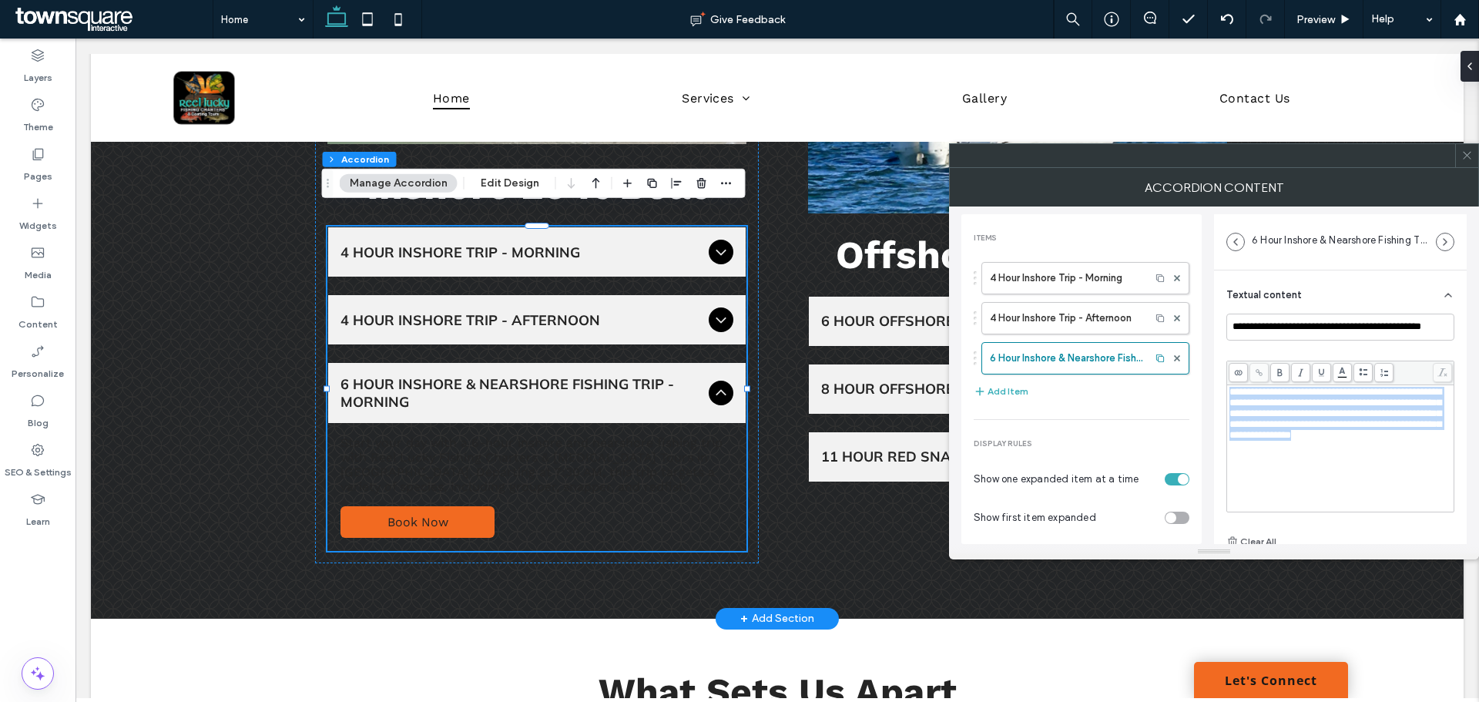
drag, startPoint x: 1381, startPoint y: 445, endPoint x: 1211, endPoint y: 379, distance: 181.7
click at [1211, 379] on div "**********" at bounding box center [1213, 374] width 505 height 337
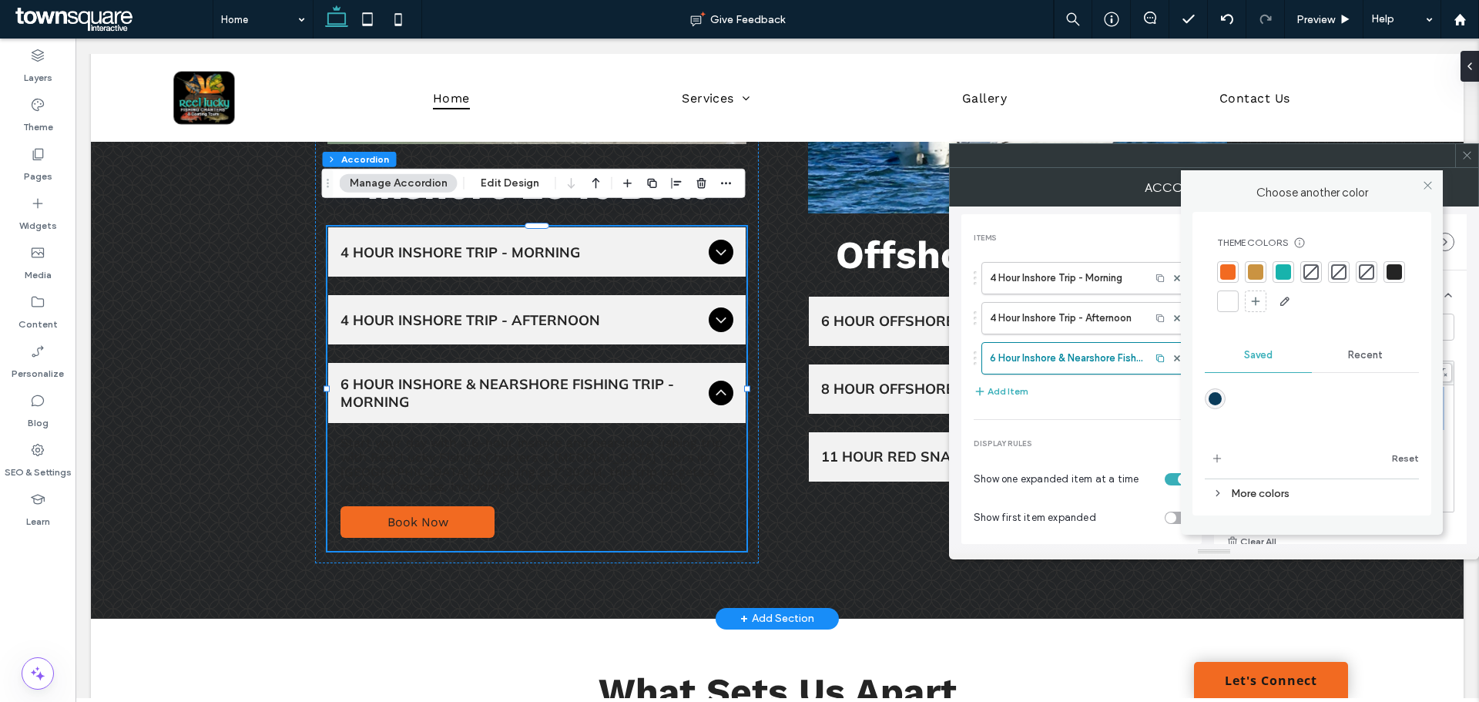
click at [1348, 374] on body "[PERSON_NAME] finished editing the site. We recommend refreshing the editor. Re…" at bounding box center [739, 351] width 1479 height 702
click at [1235, 303] on div at bounding box center [1227, 301] width 15 height 15
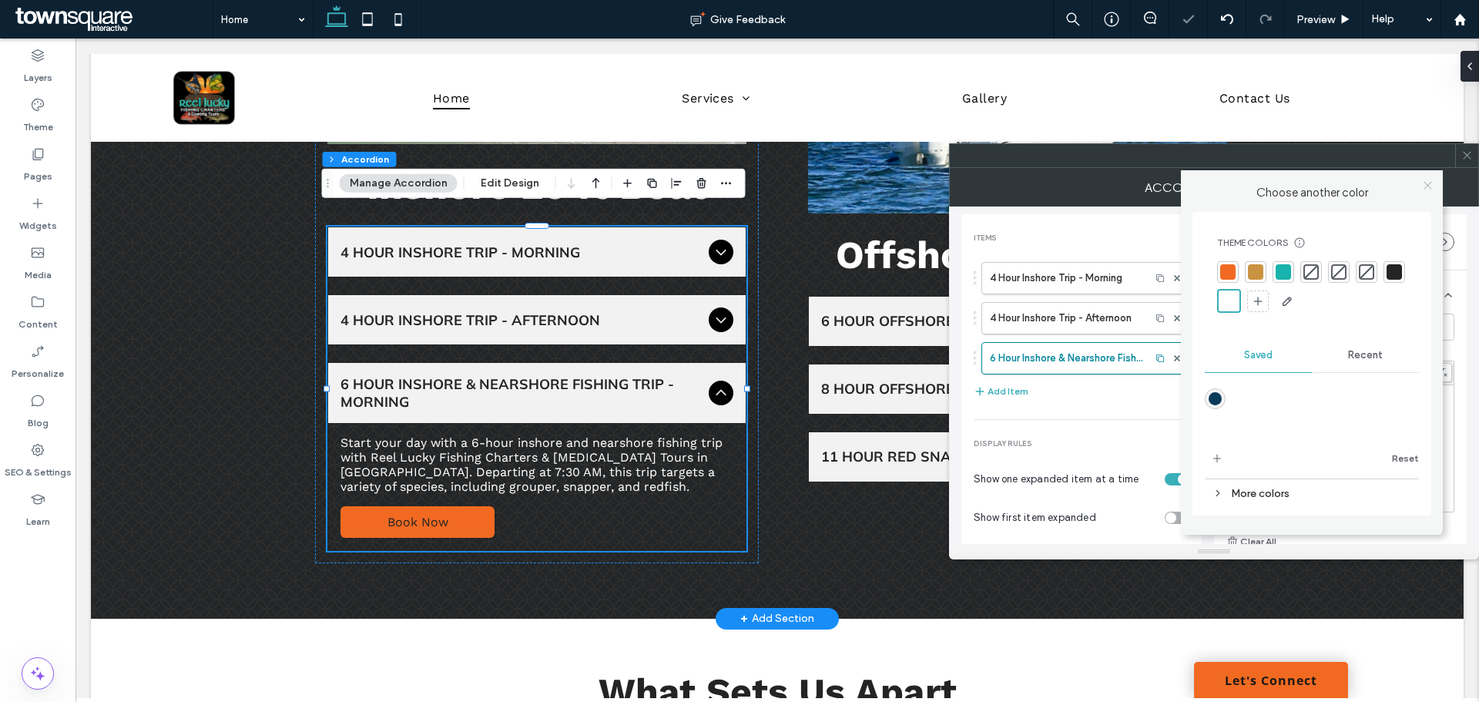
click at [1427, 185] on icon at bounding box center [1428, 185] width 12 height 12
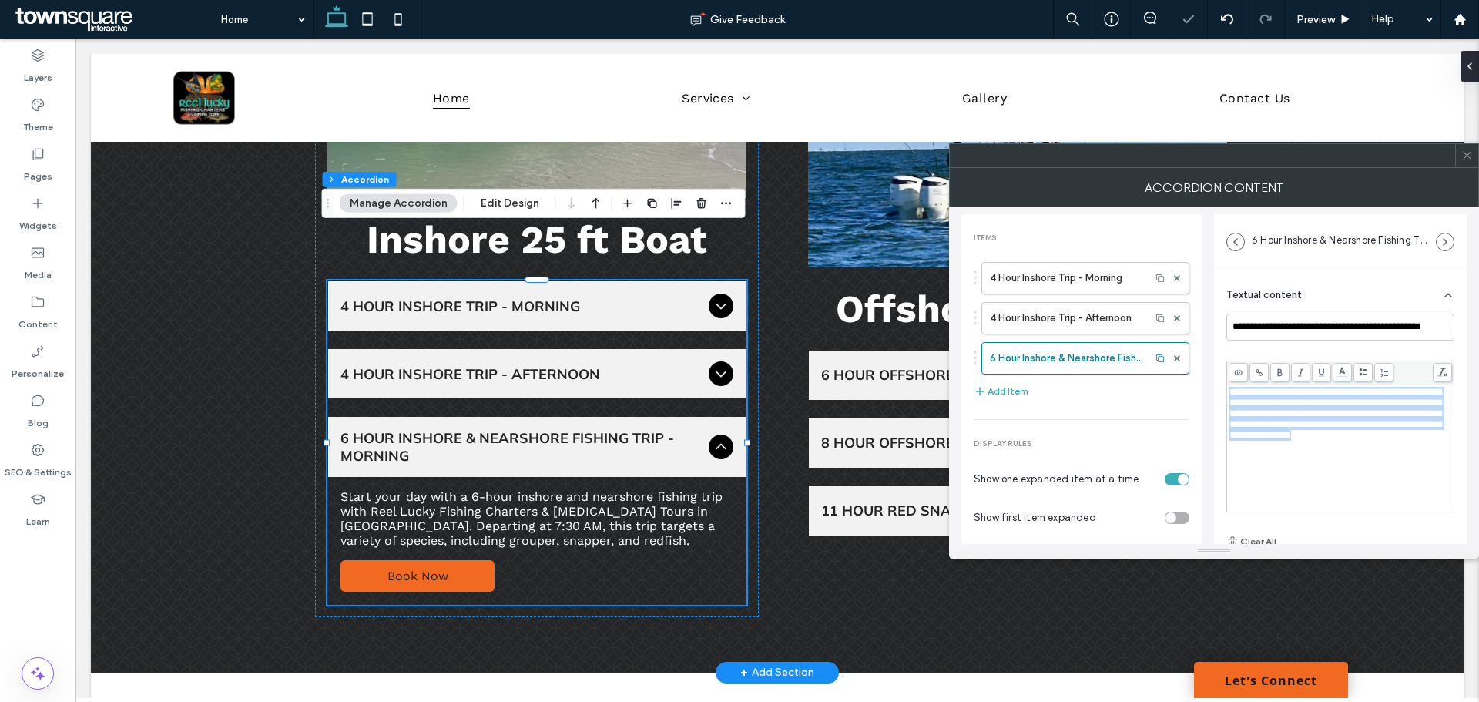
scroll to position [1496, 0]
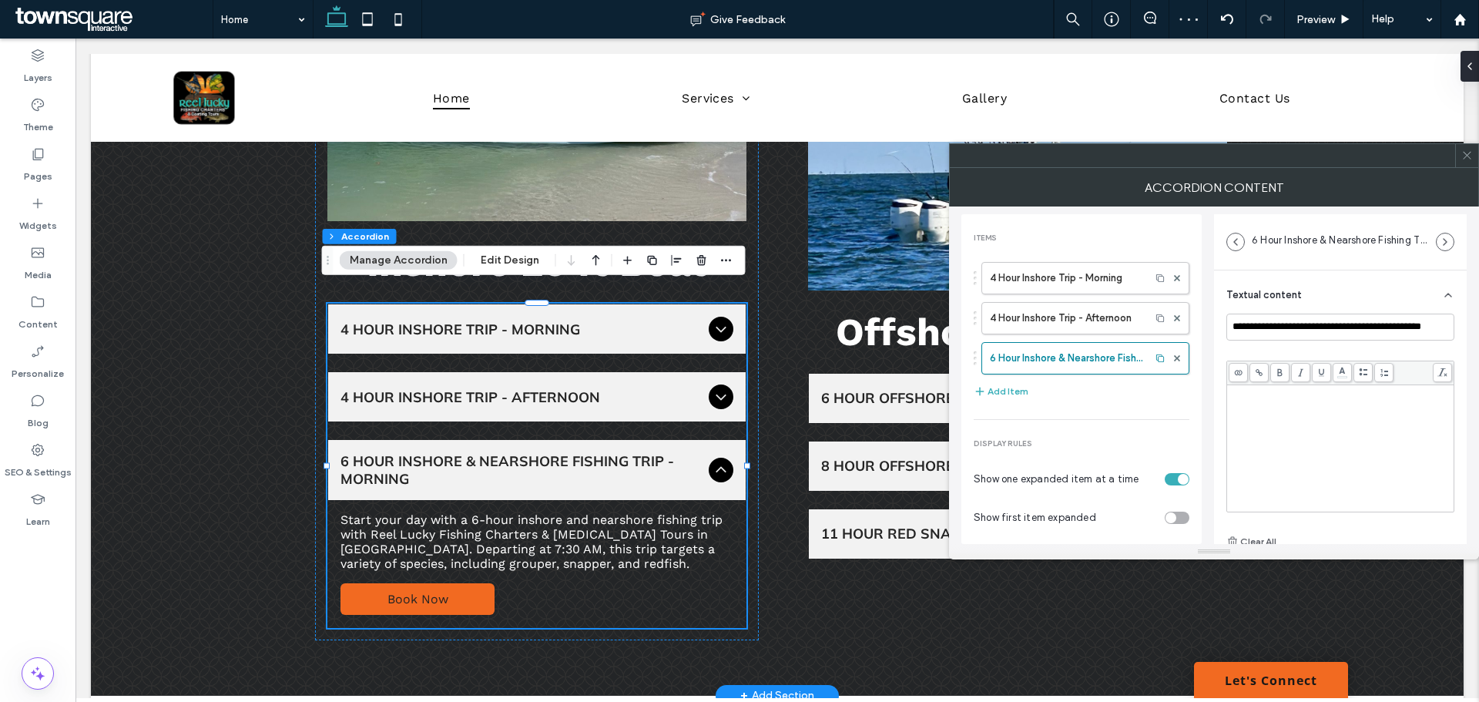
click at [1469, 165] on span at bounding box center [1467, 155] width 12 height 23
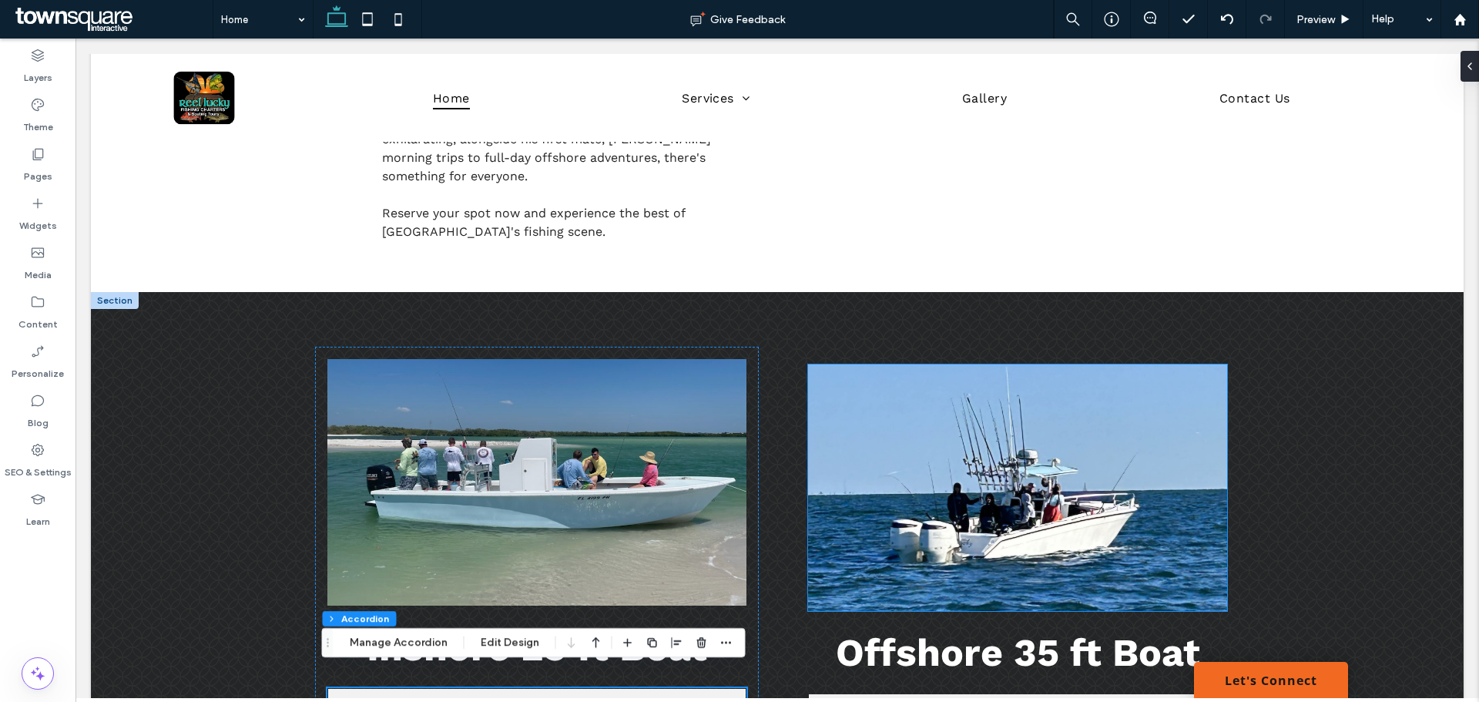
scroll to position [1387, 0]
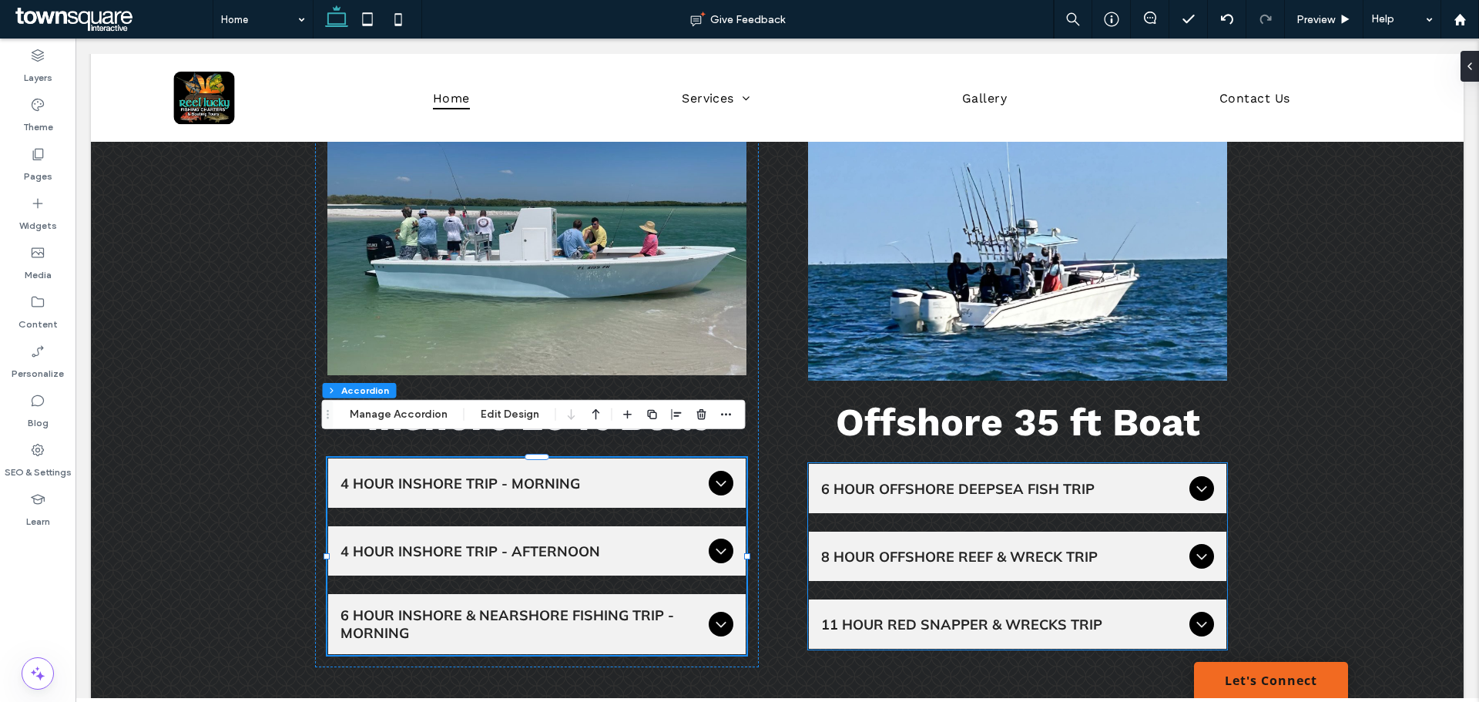
click at [965, 480] on span "6 Hour Offshore Deepsea Fish Trip" at bounding box center [1002, 489] width 362 height 18
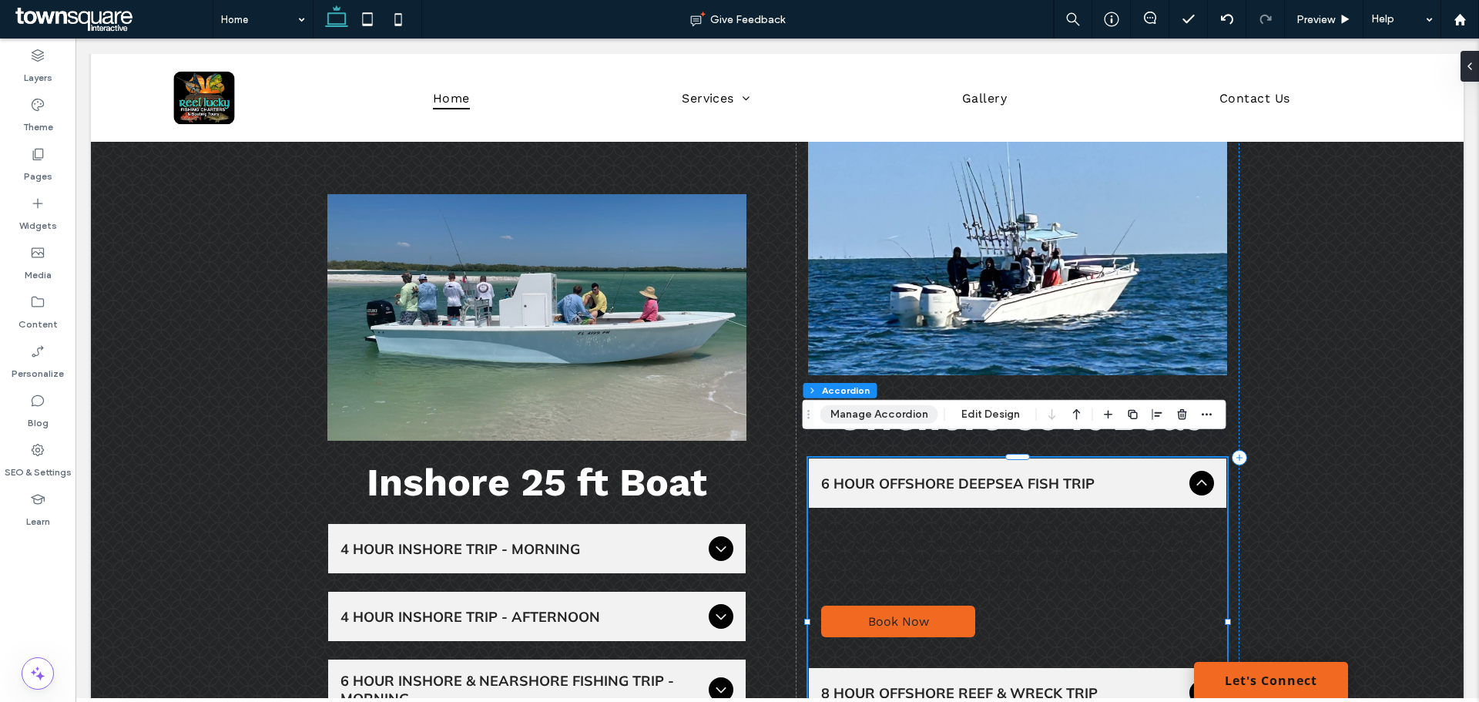
click at [881, 406] on button "Manage Accordion" at bounding box center [879, 414] width 118 height 18
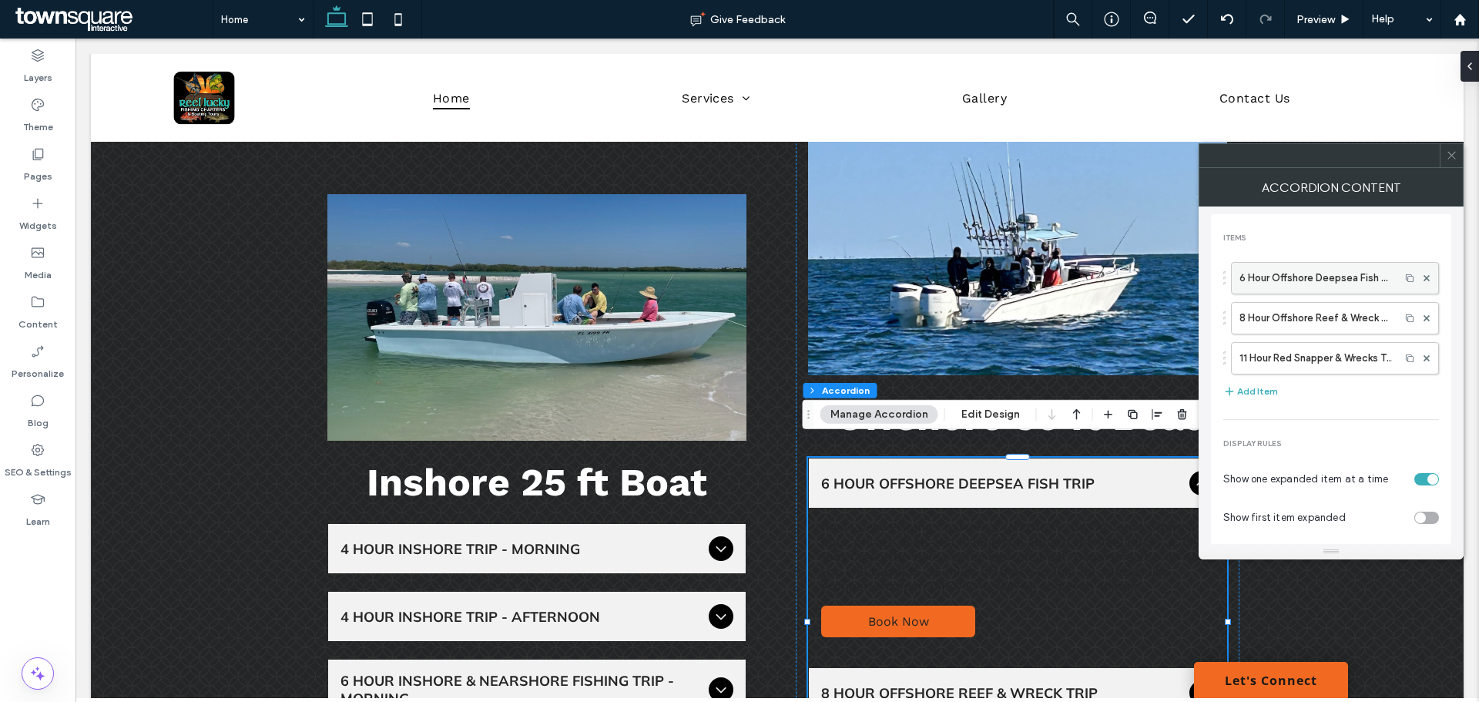
click at [1344, 283] on label "6 Hour Offshore Deepsea Fish Trip" at bounding box center [1316, 278] width 153 height 31
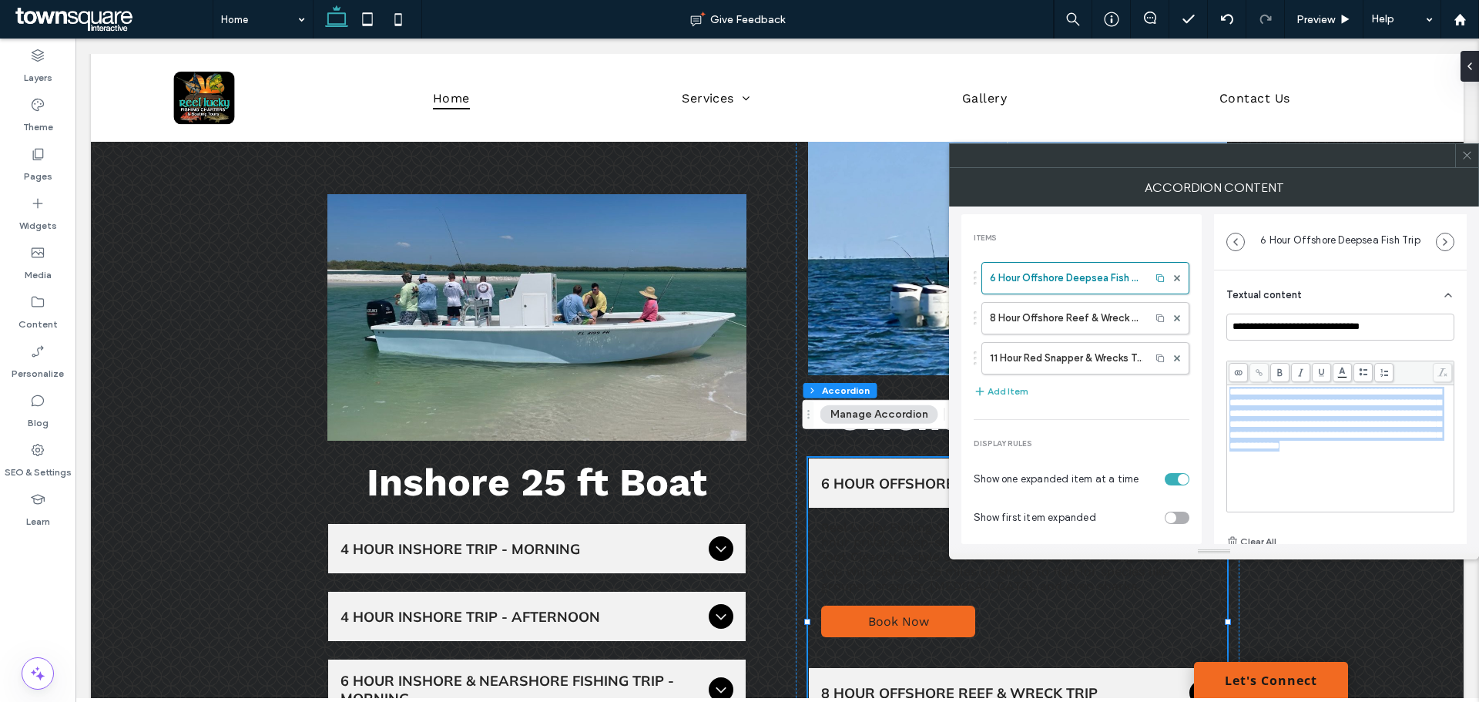
drag, startPoint x: 1364, startPoint y: 469, endPoint x: 1251, endPoint y: 384, distance: 141.3
click at [1219, 384] on div "**********" at bounding box center [1340, 460] width 253 height 381
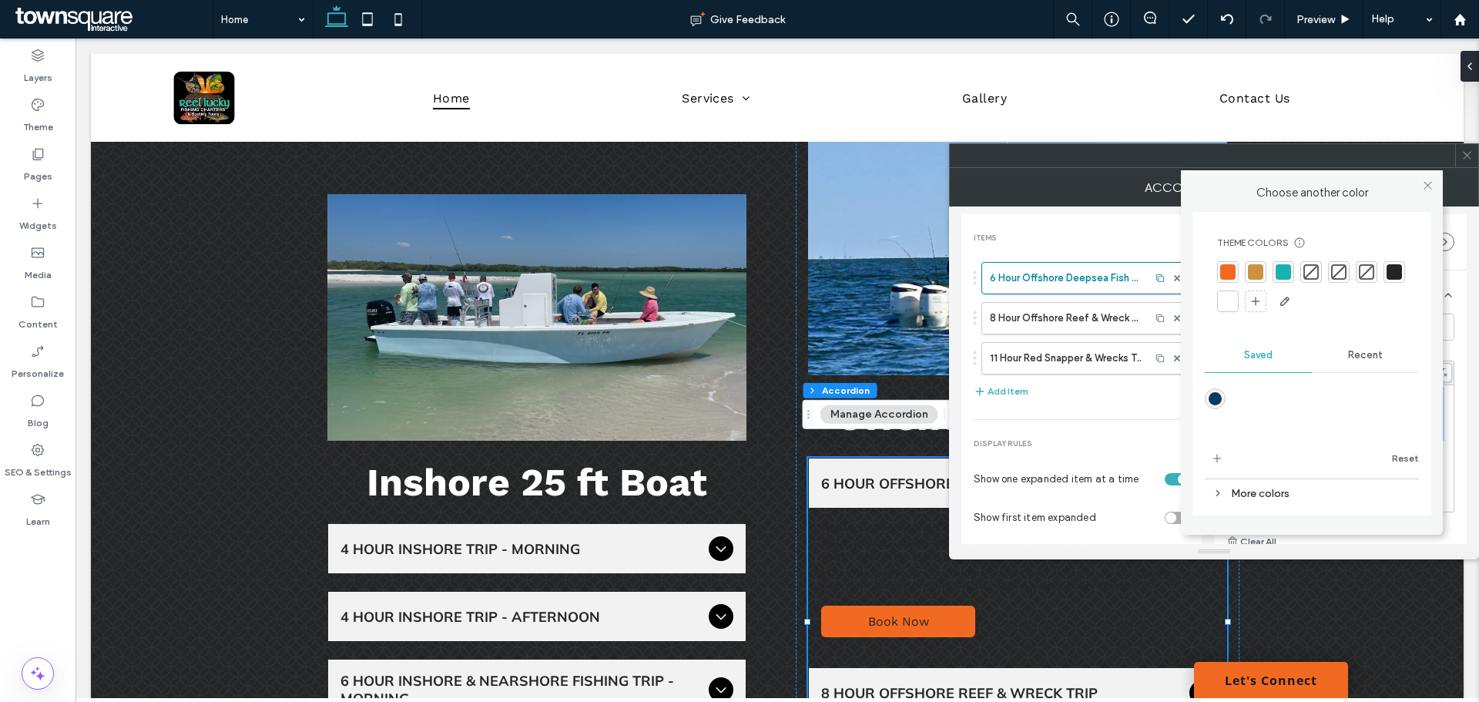
click at [1333, 371] on body "[PERSON_NAME] finished editing the site. We recommend refreshing the editor. Re…" at bounding box center [739, 351] width 1479 height 702
click at [1229, 302] on div at bounding box center [1227, 301] width 15 height 15
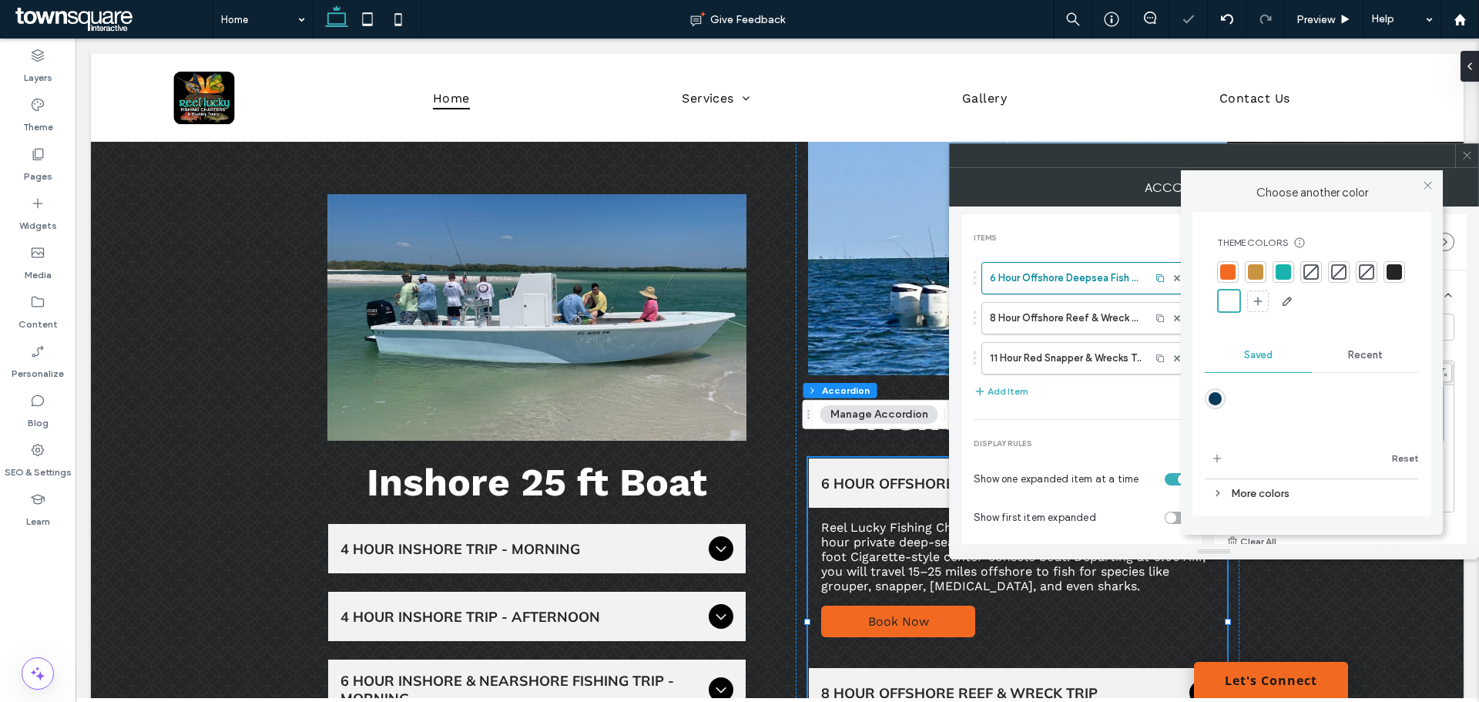
click at [1415, 549] on div at bounding box center [1214, 551] width 530 height 15
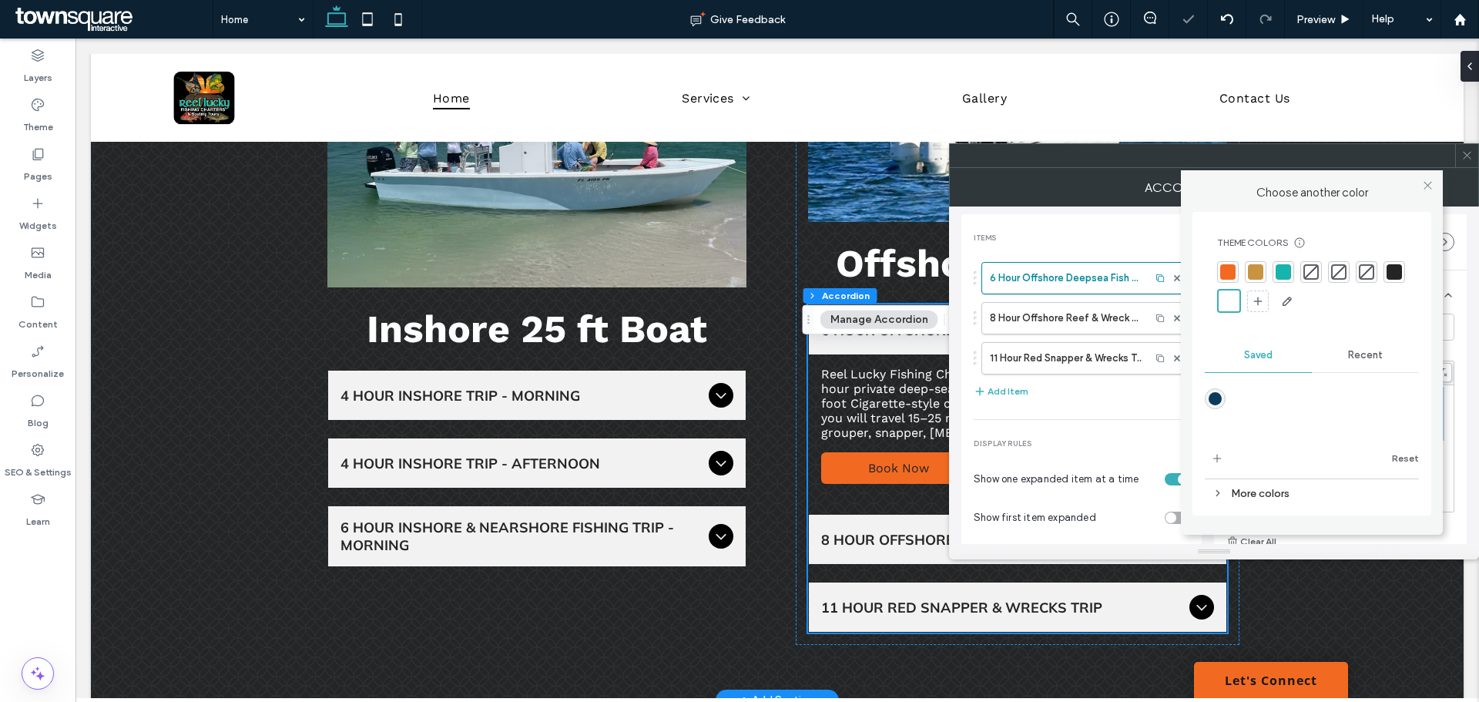
scroll to position [1541, 0]
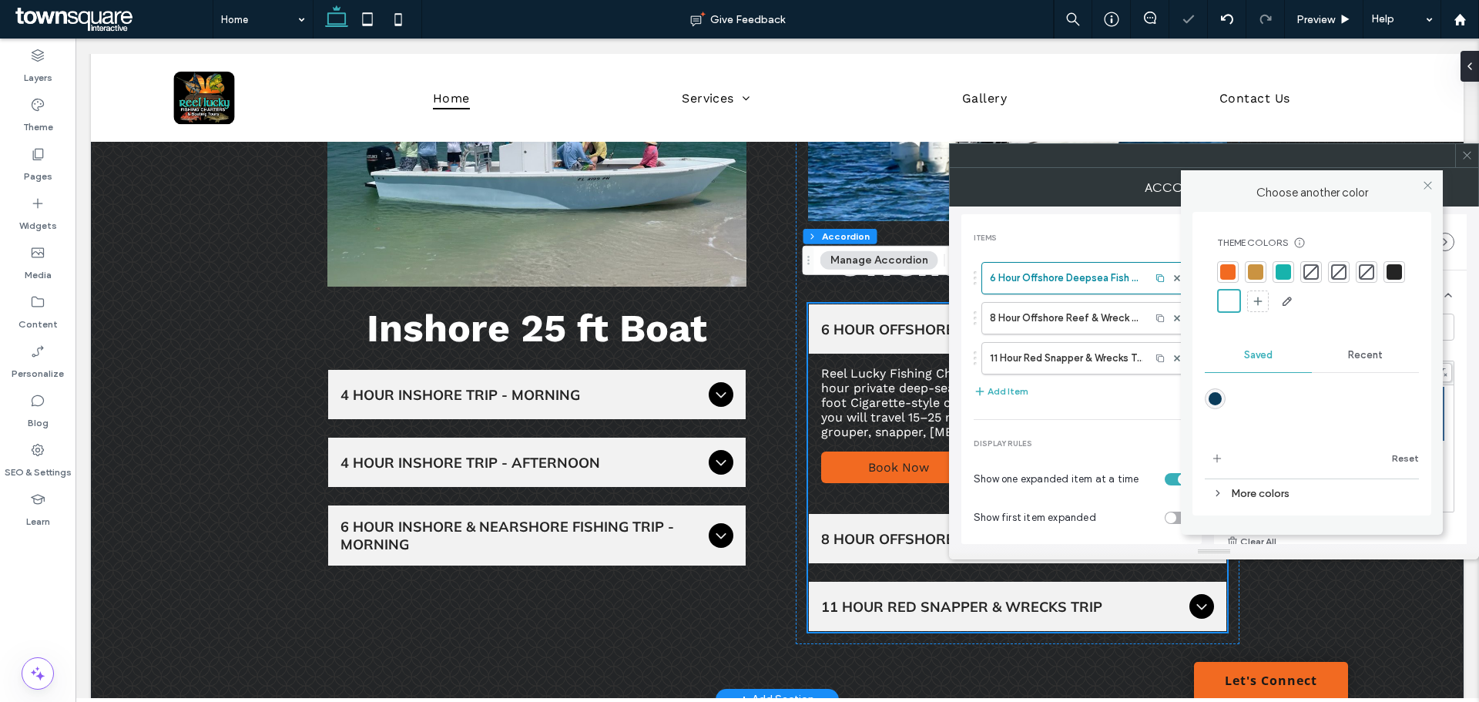
click at [1399, 585] on div "Inshore 25 ft Boat 4 Hour Inshore Trip - Morning Kick off your morning with a 4…" at bounding box center [777, 304] width 1373 height 792
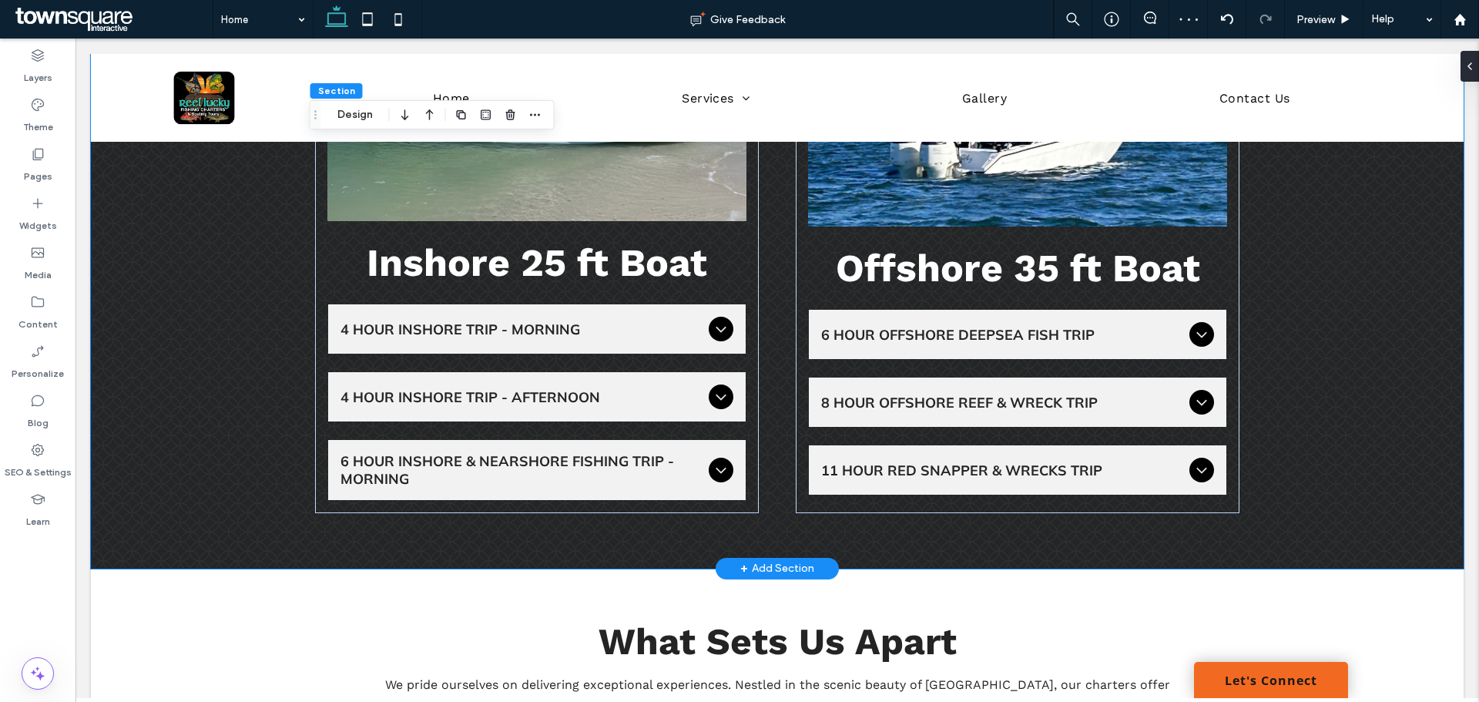
click at [1092, 537] on div "Inshore 25 ft Boat 4 Hour Inshore Trip - Morning Kick off your morning with a 4…" at bounding box center [777, 238] width 924 height 661
click at [1087, 397] on div "8 Hour Offshore Reef & Wreck Trip" at bounding box center [1018, 401] width 418 height 49
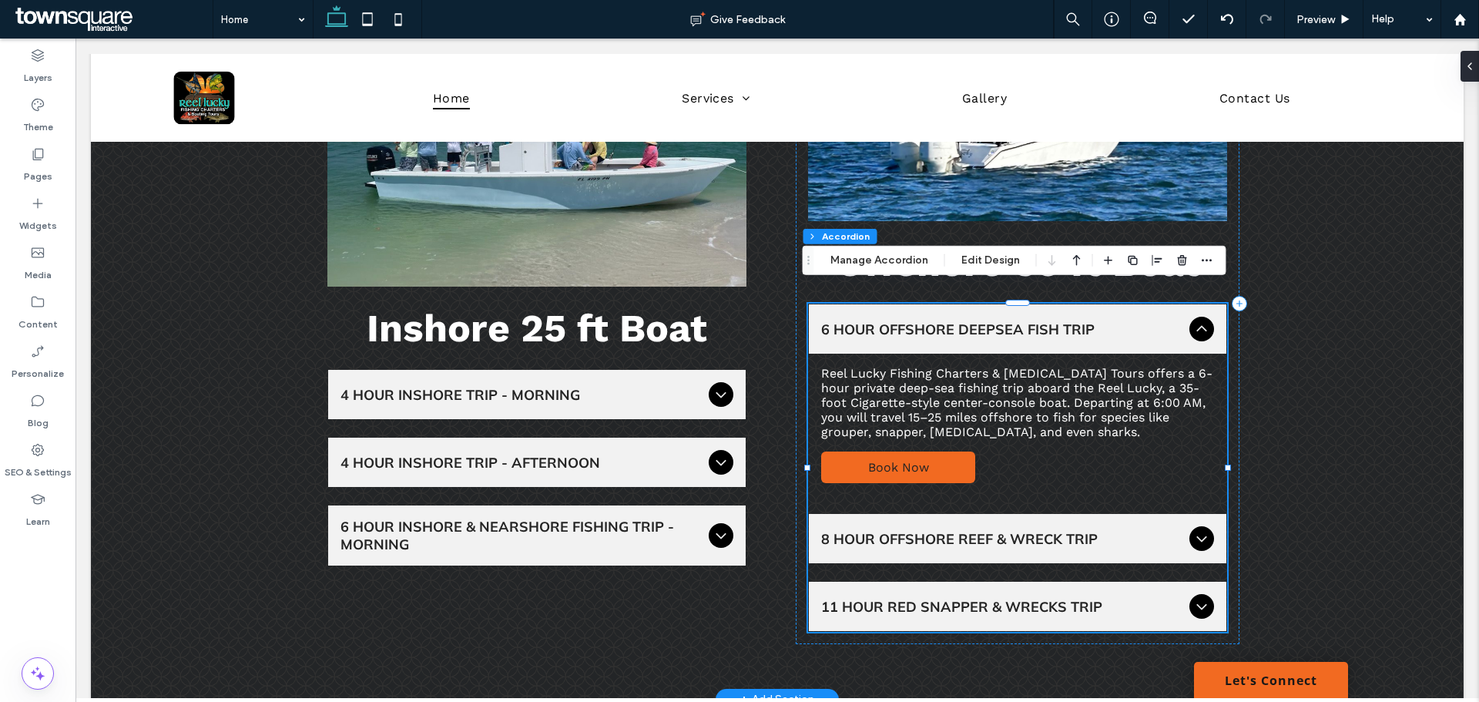
click at [1073, 530] on span "8 Hour Offshore Reef & Wreck Trip" at bounding box center [1002, 539] width 362 height 18
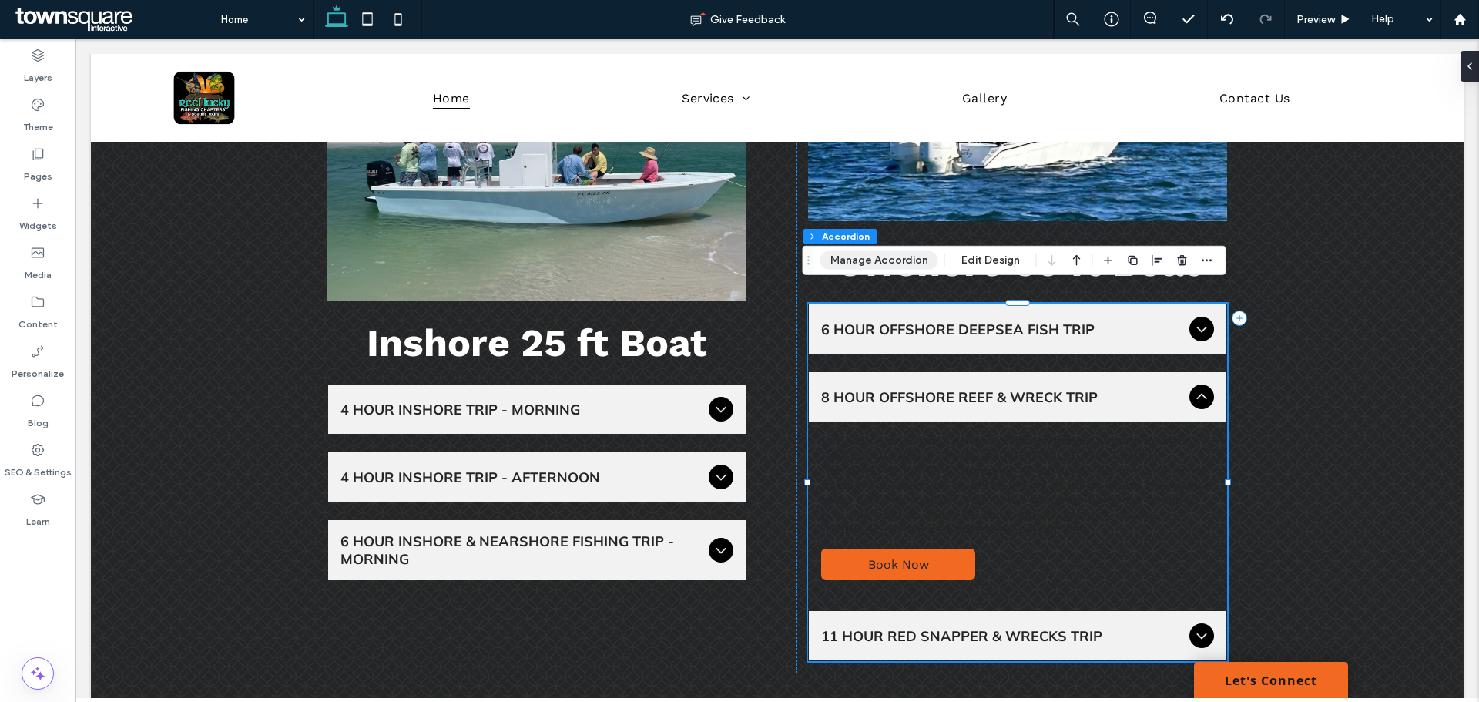
click at [914, 266] on button "Manage Accordion" at bounding box center [879, 260] width 118 height 18
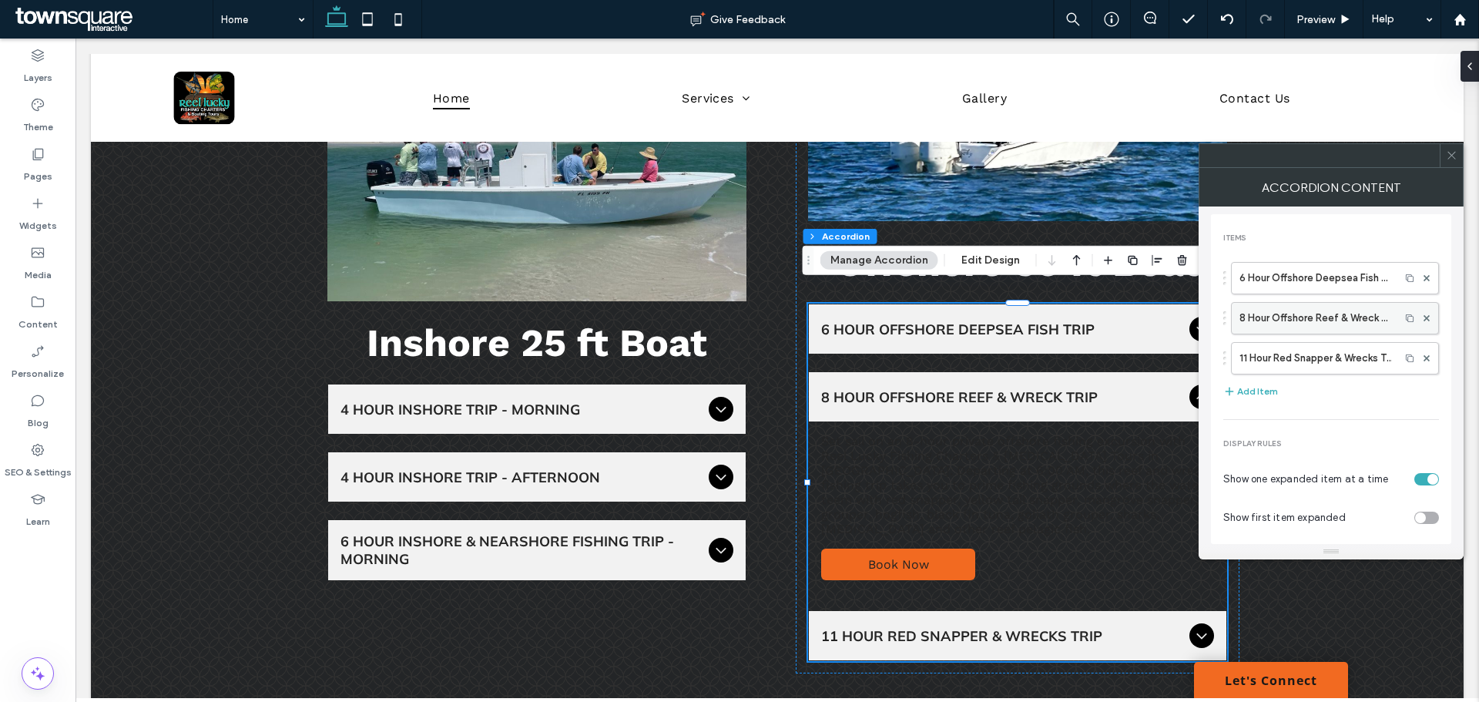
click at [1344, 325] on label "8 Hour Offshore Reef & Wreck Trip" at bounding box center [1316, 318] width 153 height 31
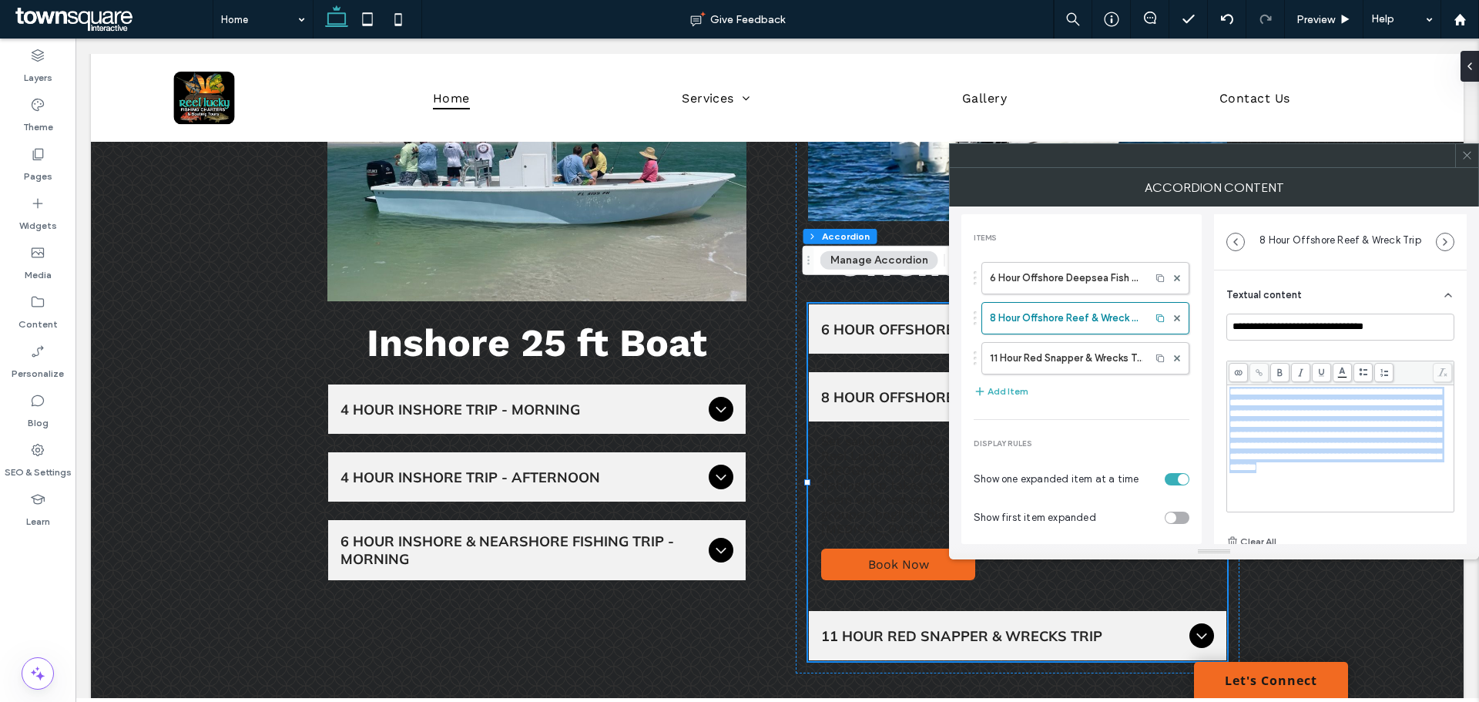
scroll to position [0, 0]
drag, startPoint x: 1325, startPoint y: 495, endPoint x: 1219, endPoint y: 367, distance: 165.7
click at [1219, 367] on div "**********" at bounding box center [1340, 460] width 253 height 381
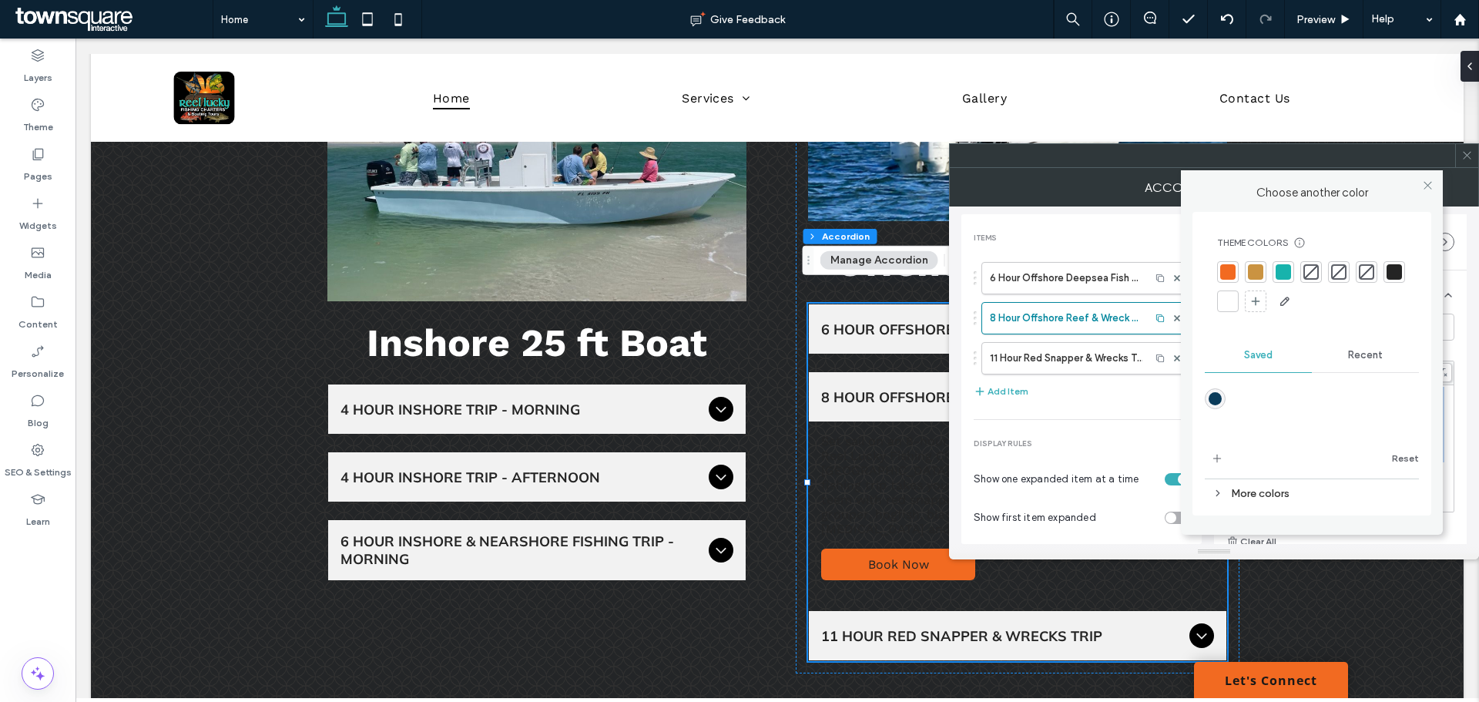
click at [1341, 369] on body "Dylan Lawson finished editing the site. We recommend refreshing the editor. Ref…" at bounding box center [739, 351] width 1479 height 702
click at [1233, 299] on div at bounding box center [1227, 301] width 15 height 15
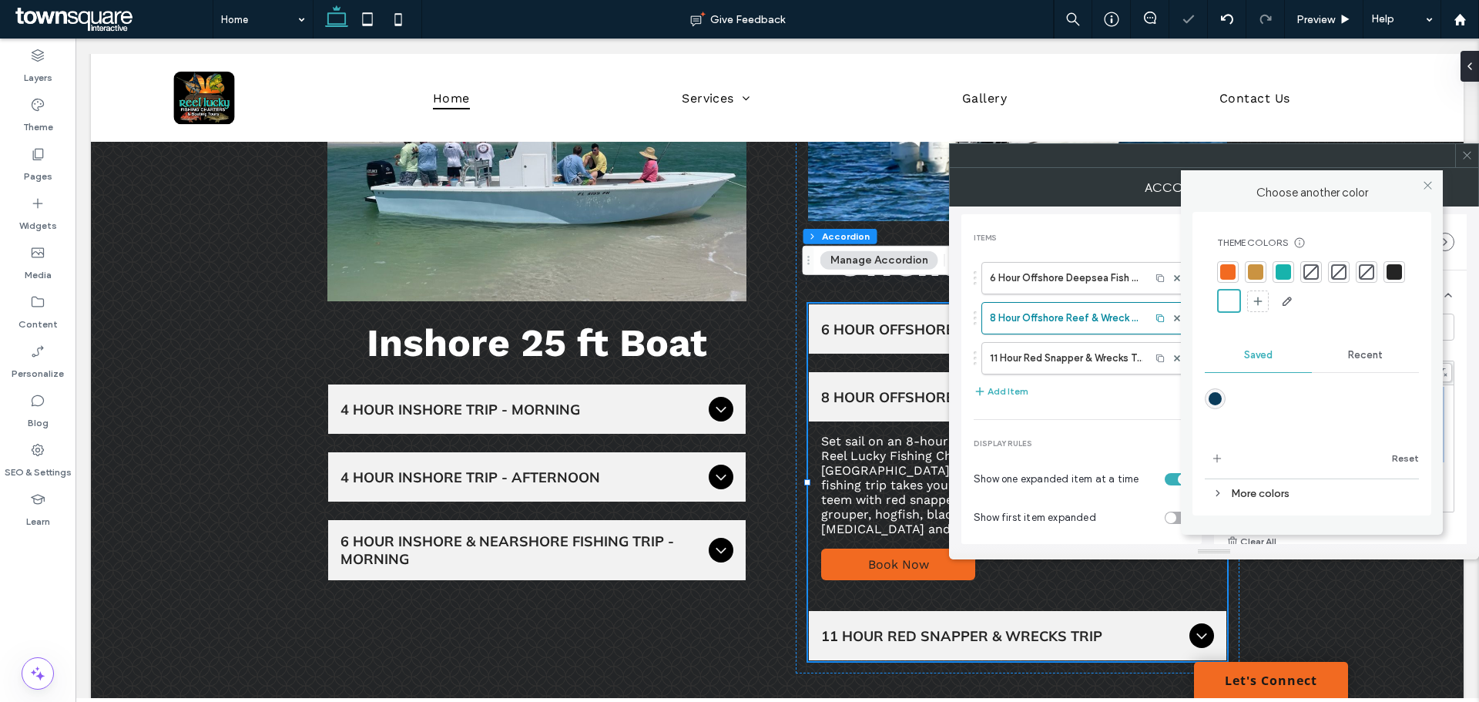
click at [1383, 515] on div "Theme Colors Save time with Theme Colors Create a color palette to instantly ad…" at bounding box center [1312, 364] width 239 height 304
click at [1383, 544] on div at bounding box center [1214, 551] width 530 height 15
click at [1431, 185] on icon at bounding box center [1428, 185] width 12 height 12
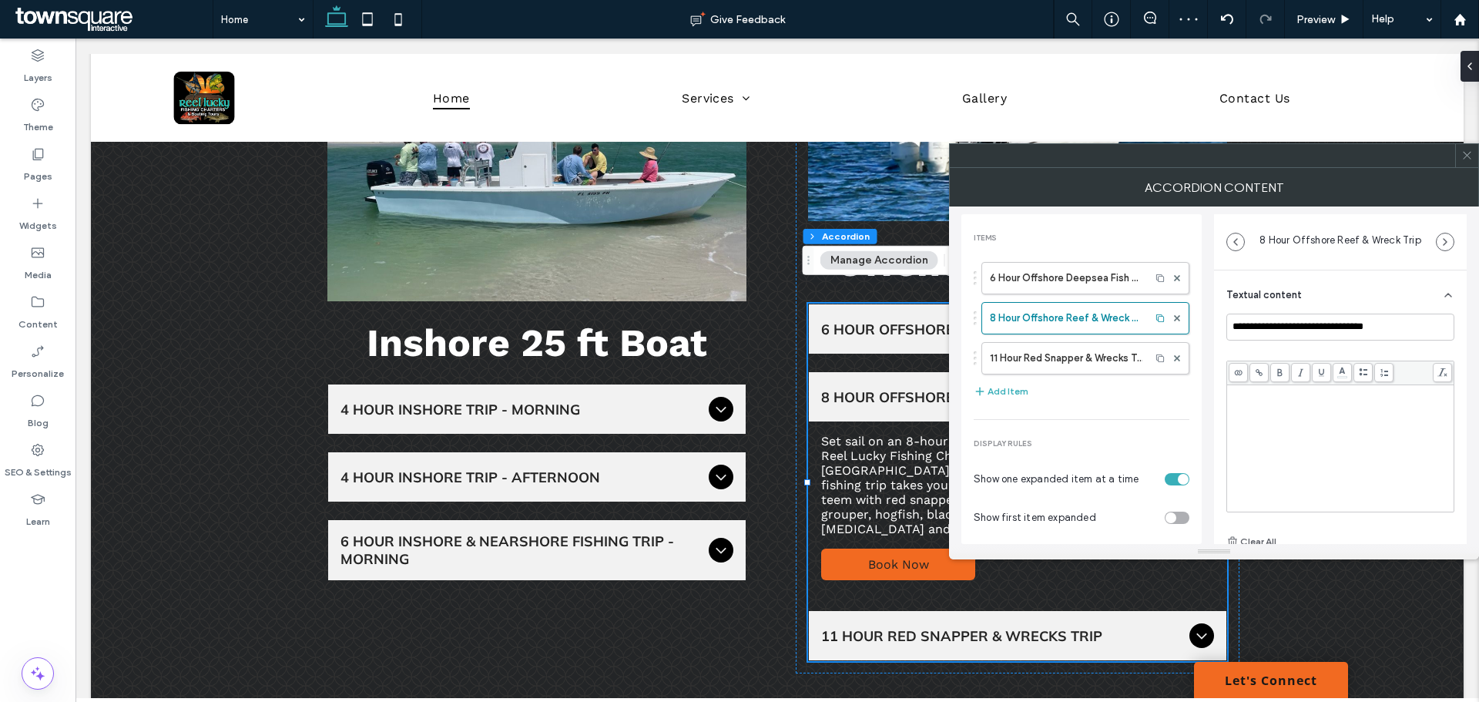
drag, startPoint x: 1478, startPoint y: 163, endPoint x: 1451, endPoint y: 178, distance: 30.7
click at [1477, 163] on div at bounding box center [1214, 155] width 530 height 25
click at [1469, 156] on icon at bounding box center [1467, 155] width 12 height 12
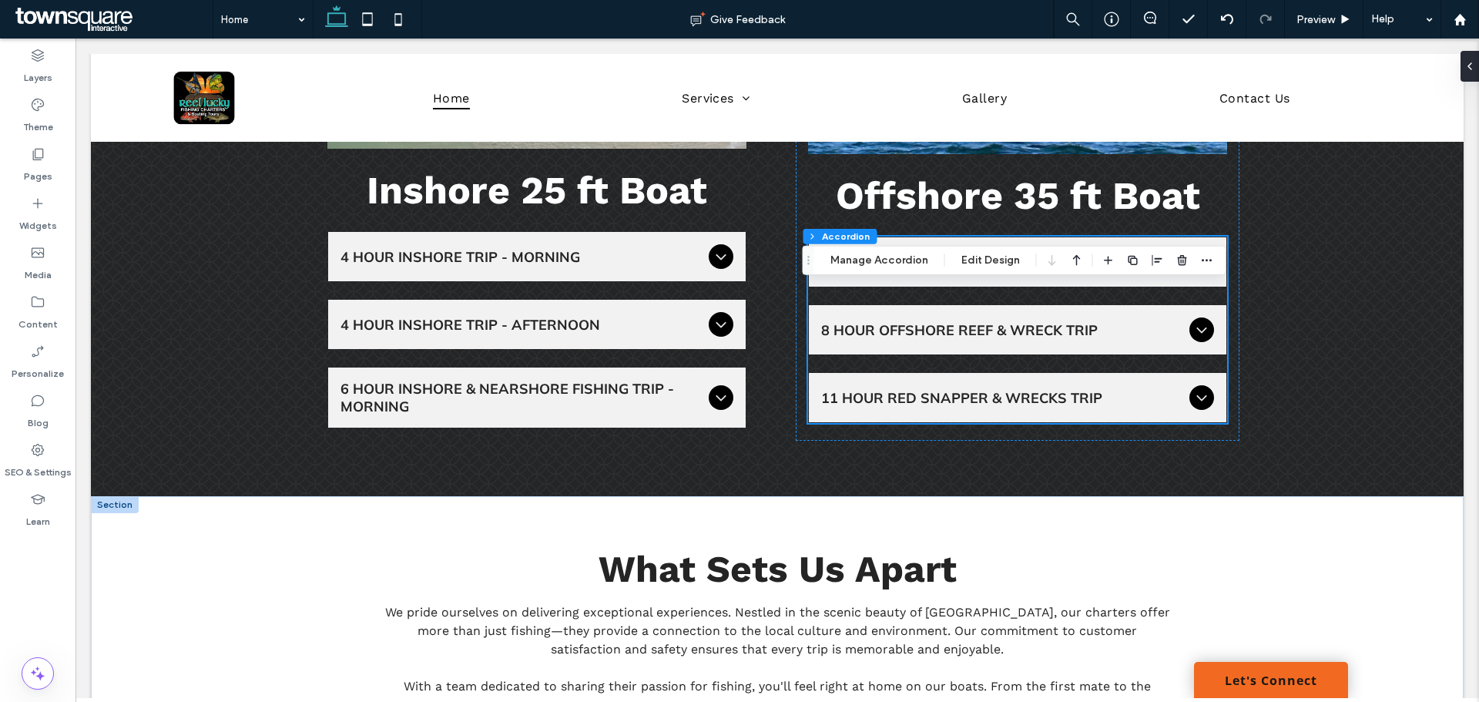
scroll to position [1695, 0]
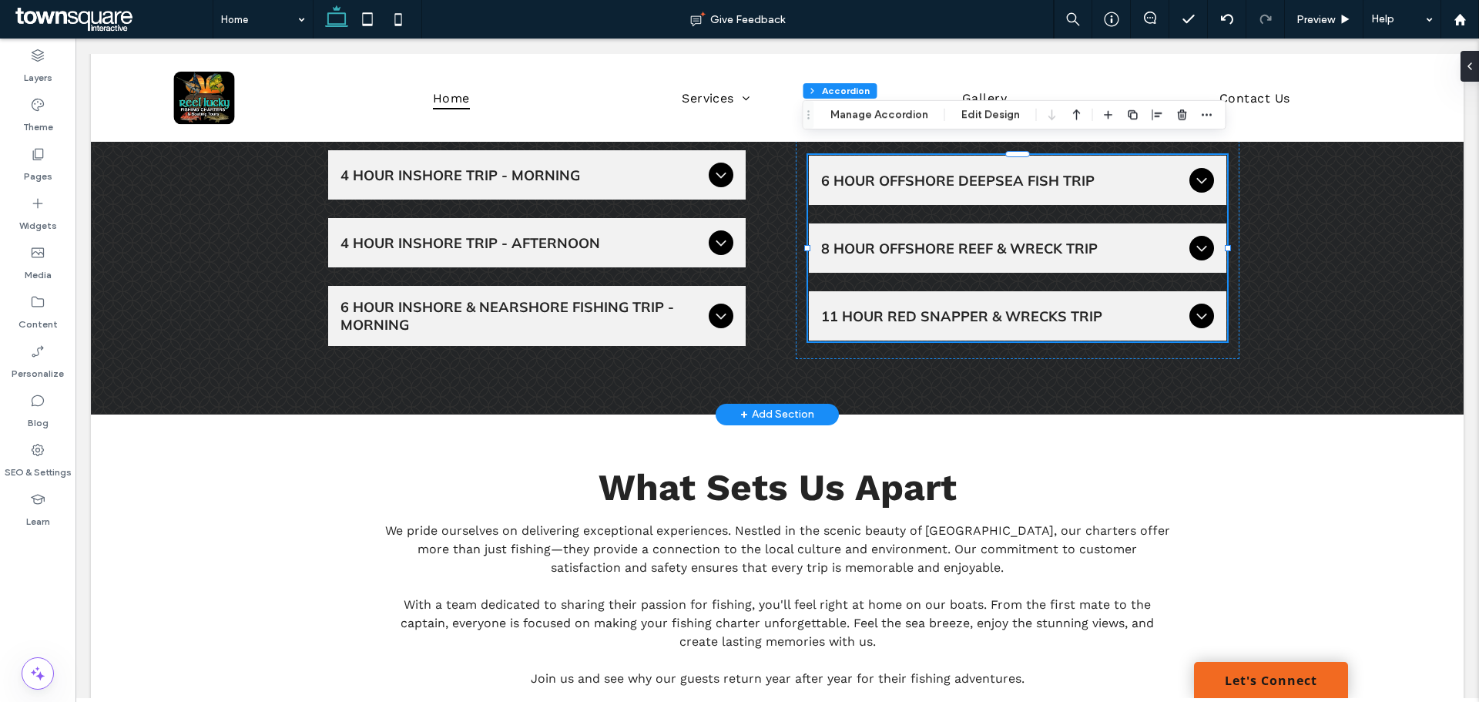
click at [1072, 311] on div "11 Hour Red Snapper & Wrecks Trip" at bounding box center [1018, 315] width 418 height 49
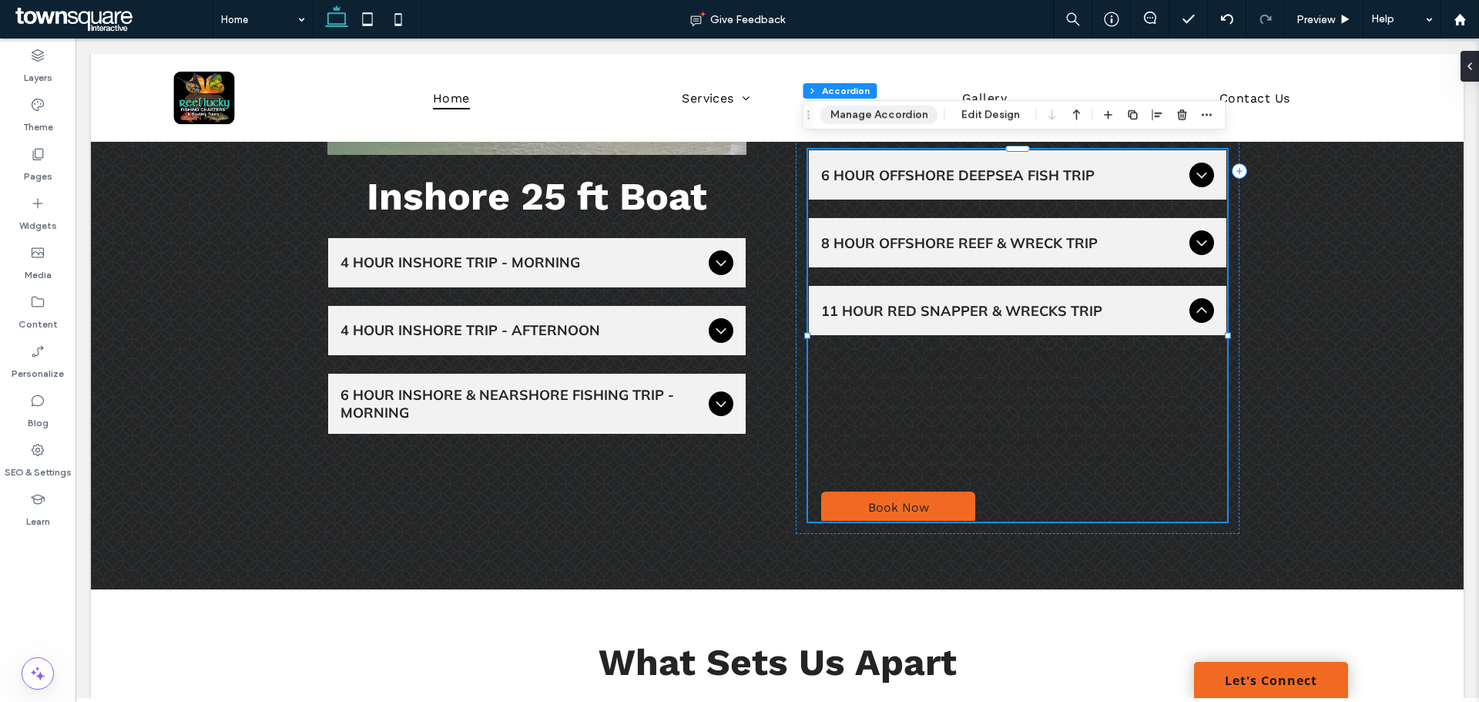
click at [899, 119] on button "Manage Accordion" at bounding box center [879, 115] width 118 height 18
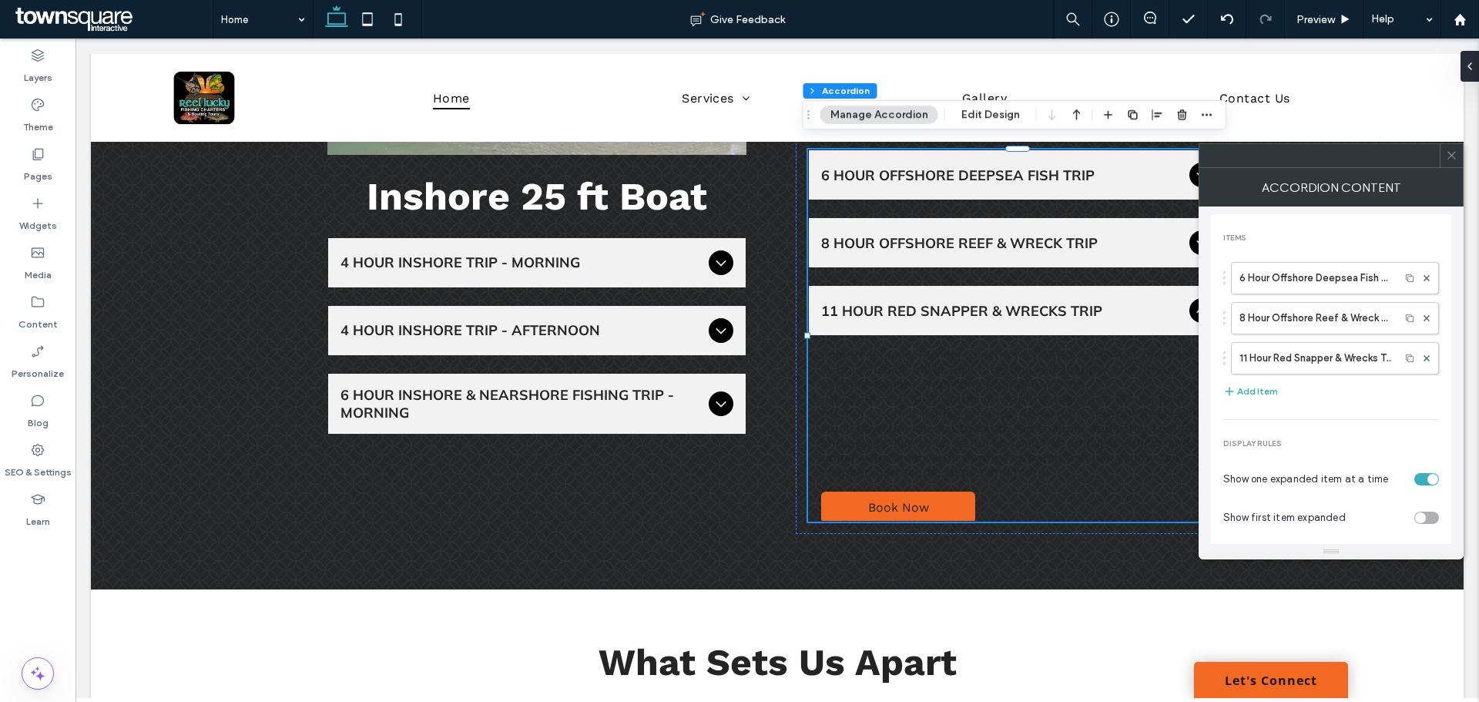
click at [1296, 340] on div "6 Hour Offshore Deepsea Fish Trip 8 Hour Offshore Reef & Wreck Trip 11 Hour Red…" at bounding box center [1331, 314] width 216 height 120
click at [1301, 353] on label "11 Hour Red Snapper & Wrecks Trip" at bounding box center [1316, 358] width 153 height 31
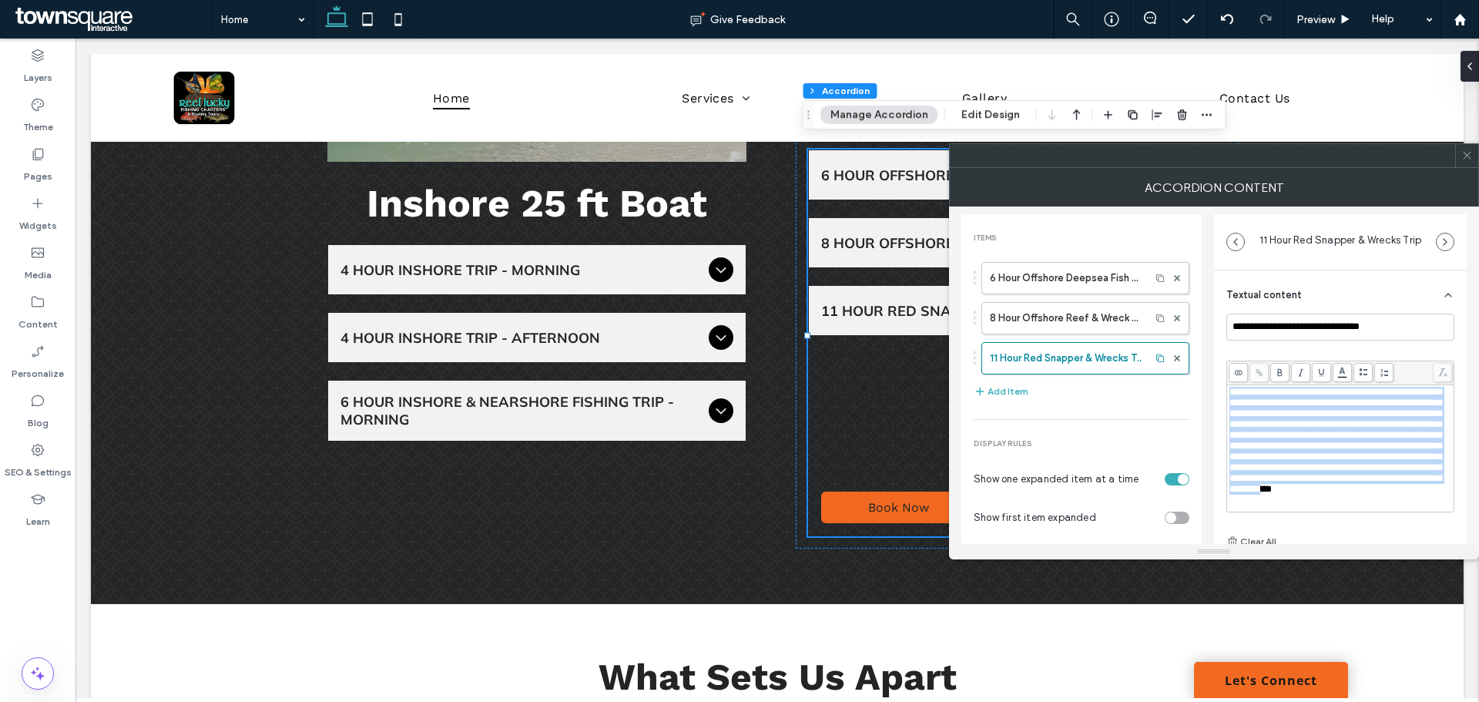
scroll to position [25, 0]
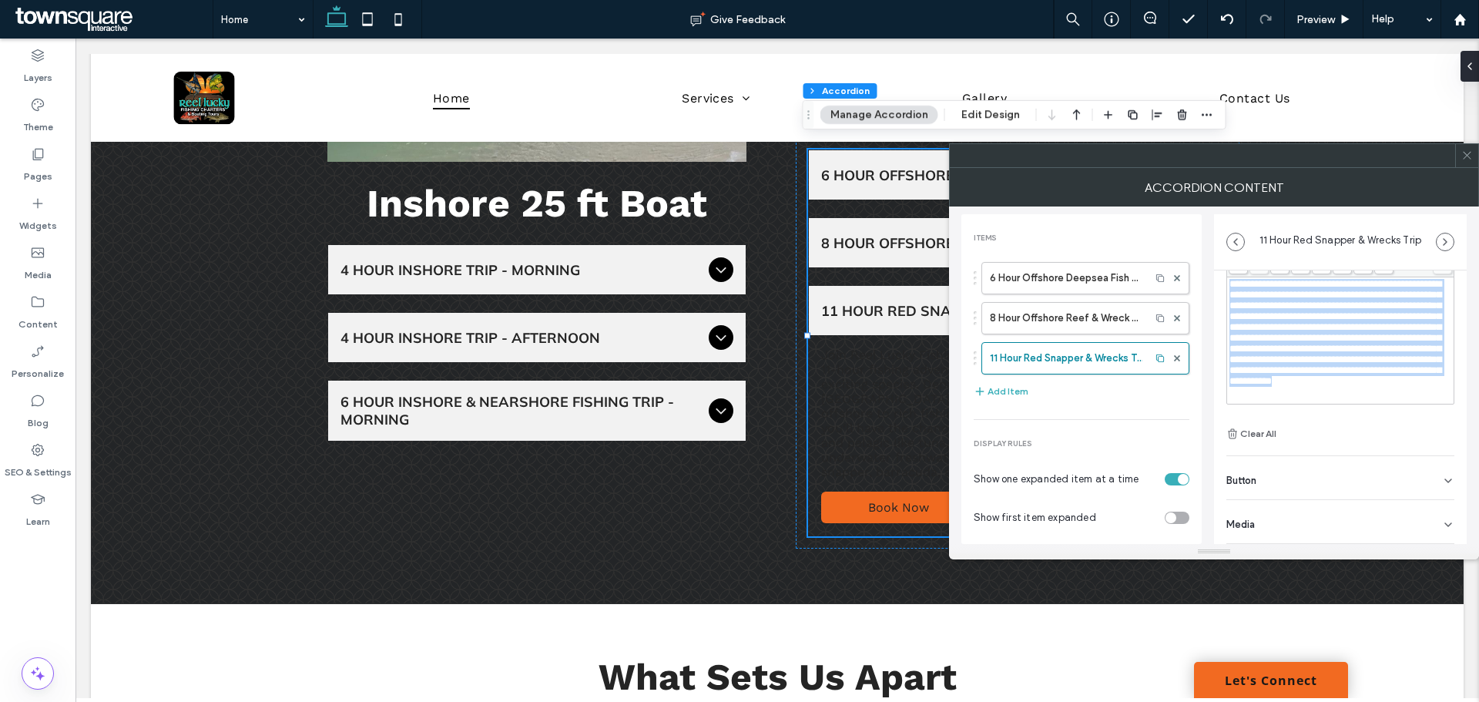
drag, startPoint x: 1230, startPoint y: 390, endPoint x: 1438, endPoint y: 548, distance: 261.8
click at [1438, 548] on div "**********" at bounding box center [1214, 363] width 530 height 391
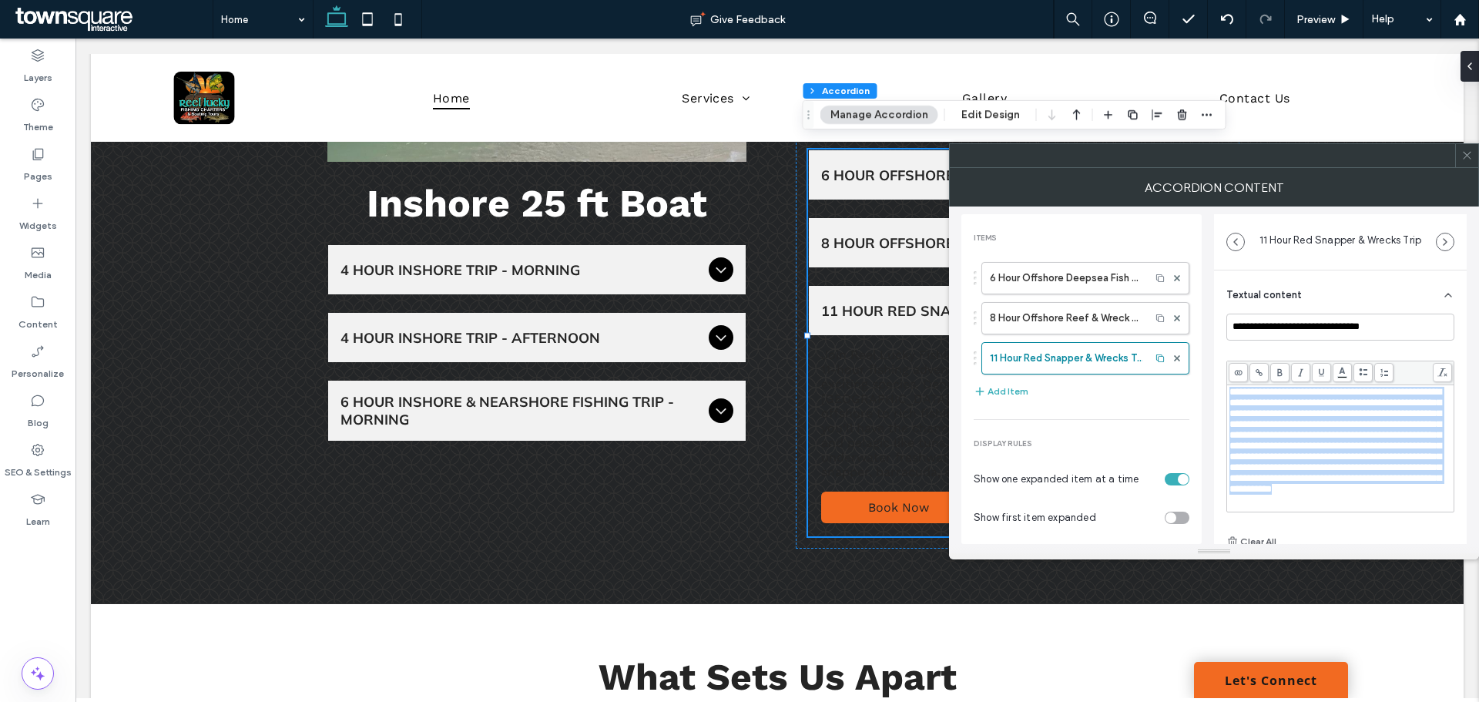
scroll to position [0, 0]
click at [1342, 370] on body "Dylan Lawson finished editing the site. We recommend refreshing the editor. Ref…" at bounding box center [739, 351] width 1479 height 702
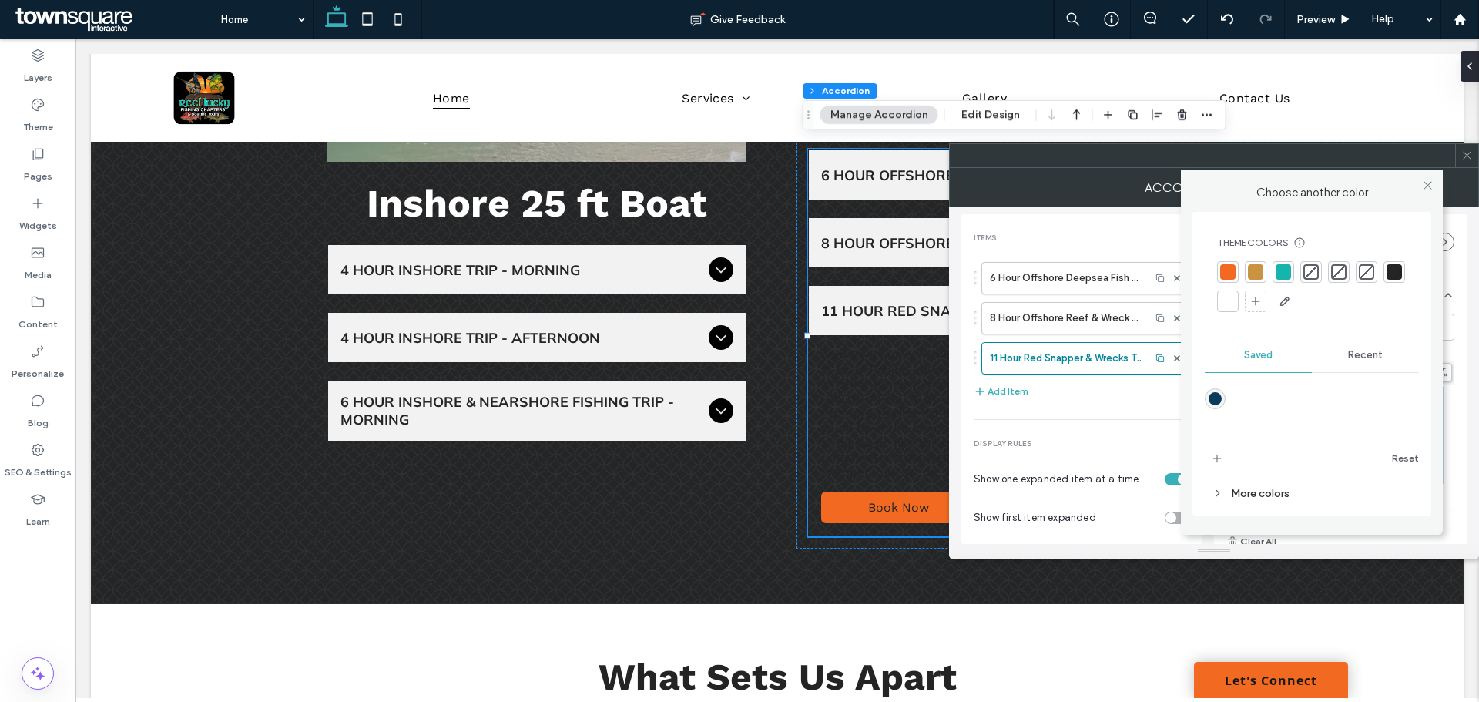
click at [1226, 298] on div at bounding box center [1227, 301] width 15 height 15
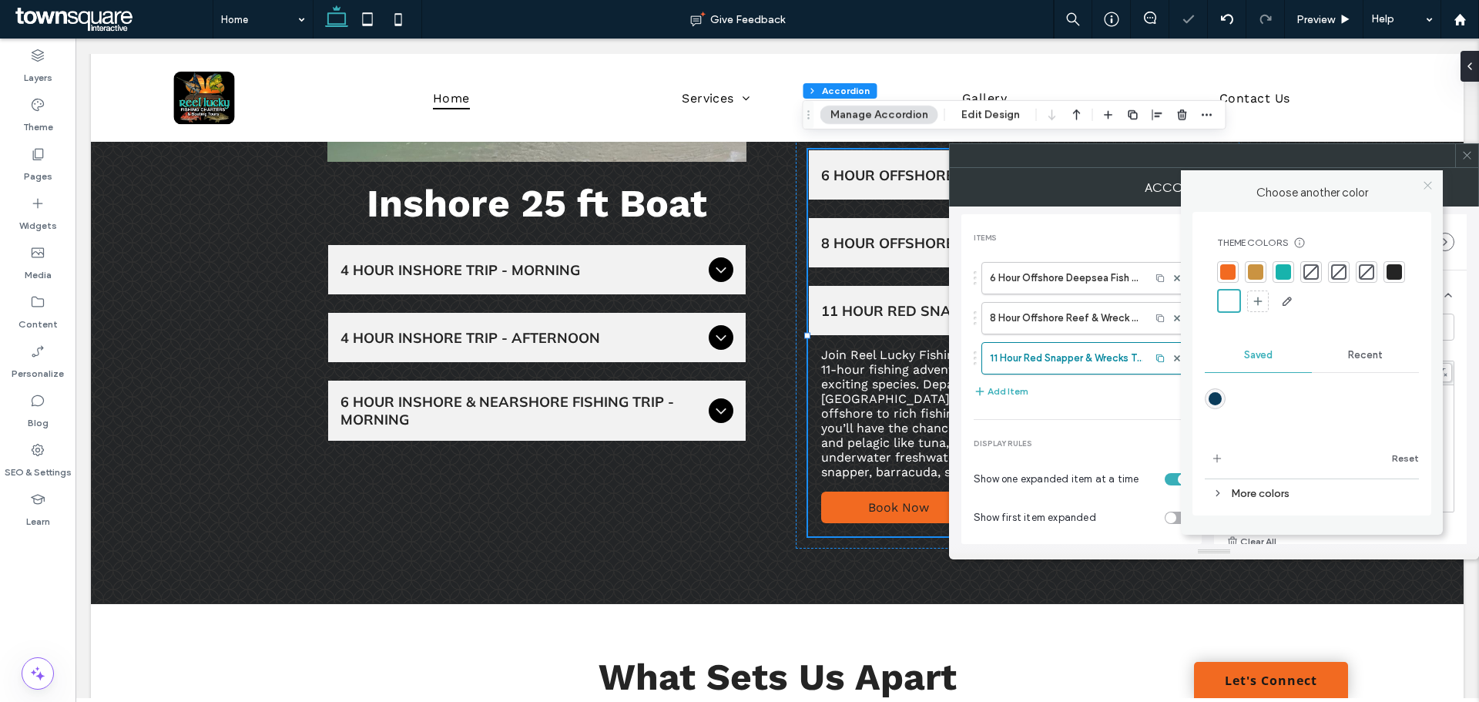
click at [1433, 190] on icon at bounding box center [1428, 185] width 12 height 12
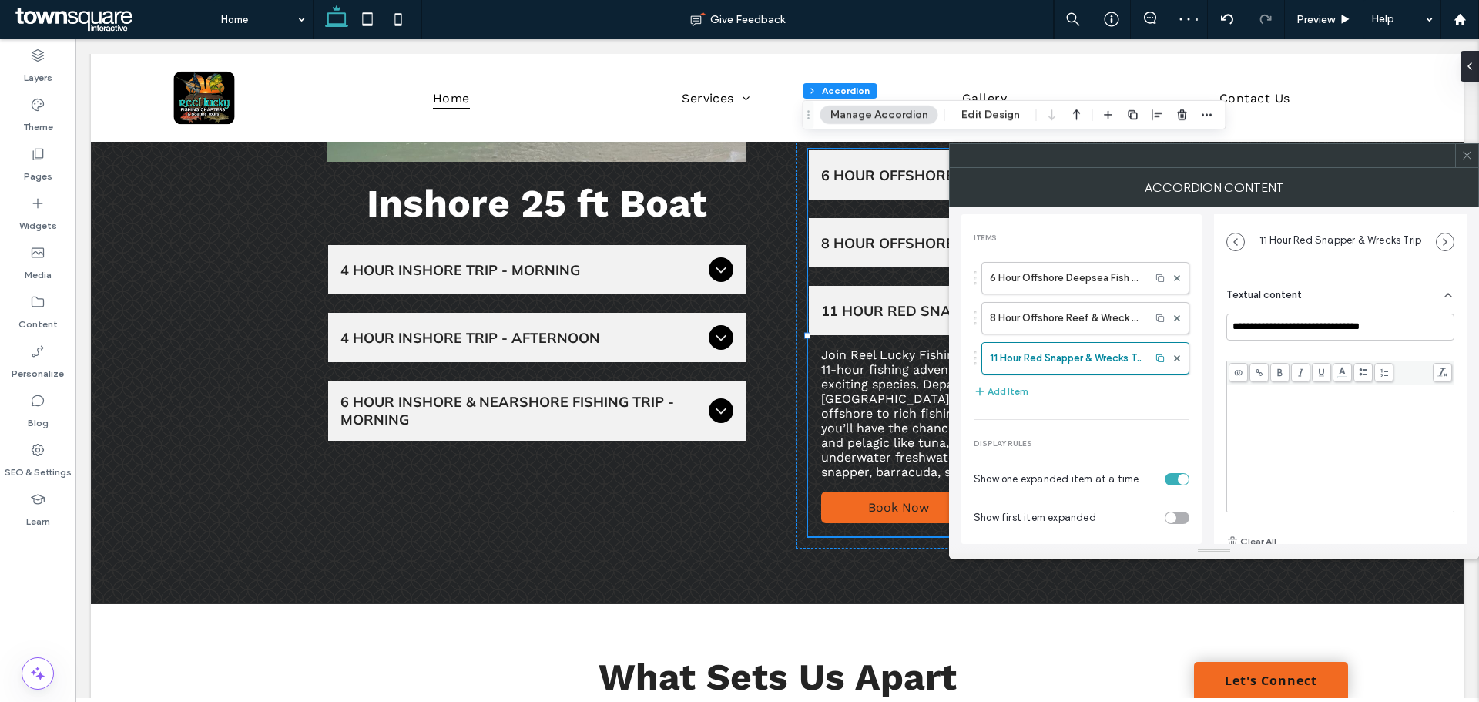
click at [1464, 161] on span at bounding box center [1467, 155] width 12 height 23
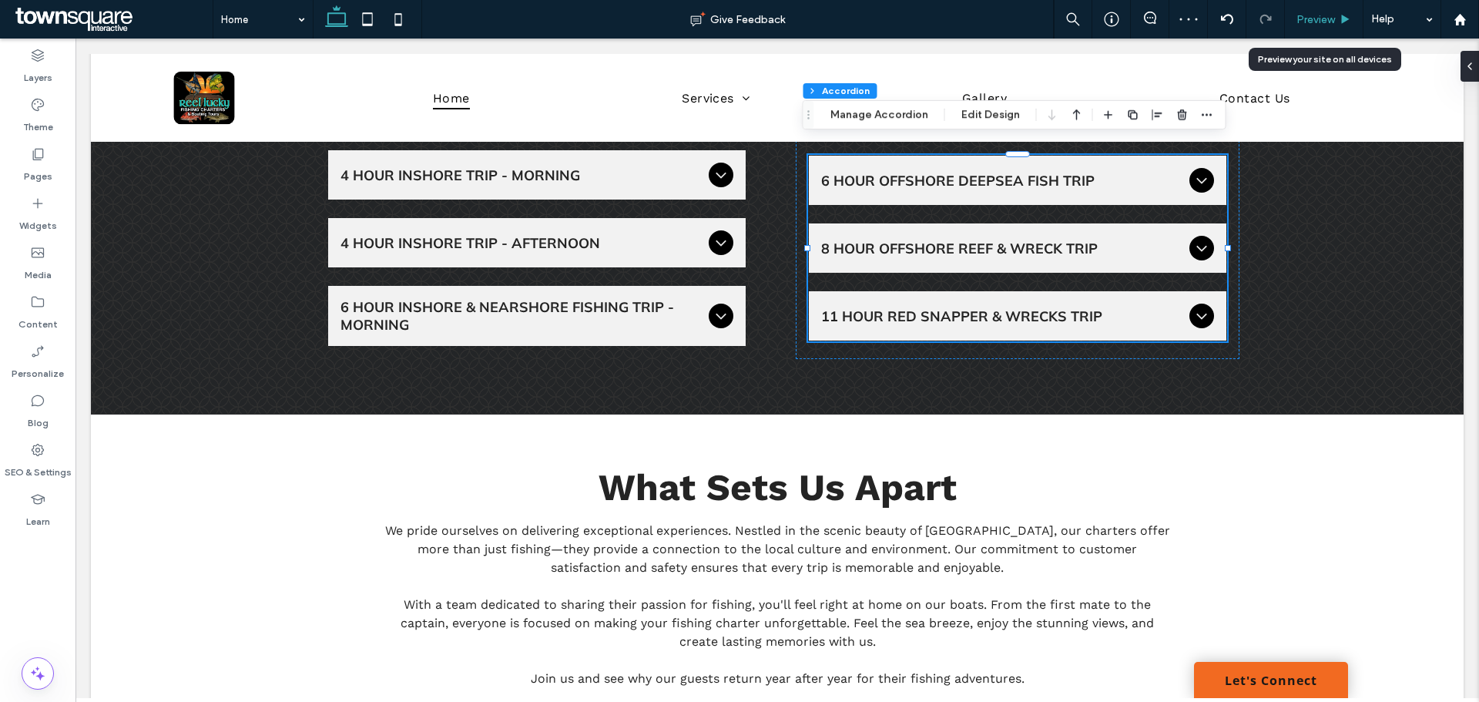
drag, startPoint x: 1320, startPoint y: 21, endPoint x: 1243, endPoint y: 92, distance: 105.2
click at [1320, 21] on span "Preview" at bounding box center [1316, 19] width 39 height 13
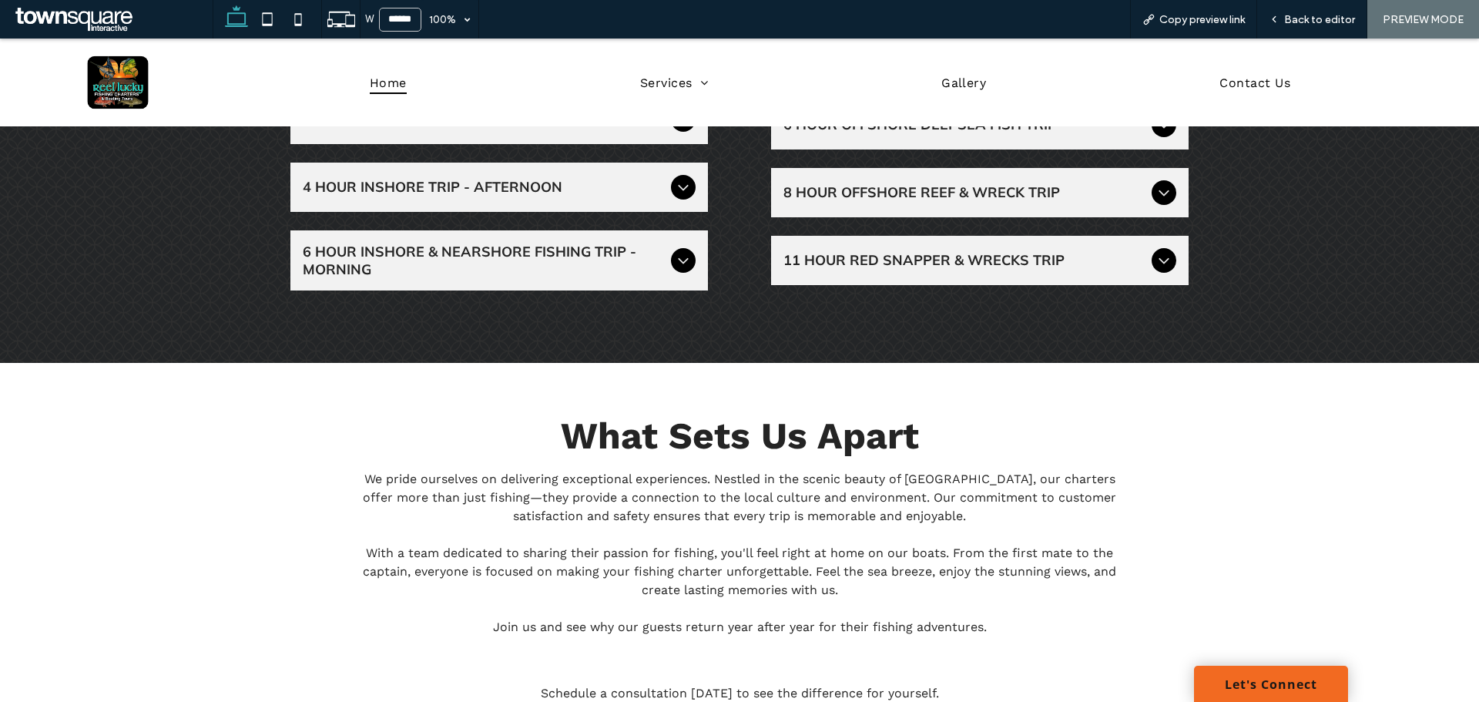
click at [1166, 263] on icon at bounding box center [1164, 260] width 18 height 18
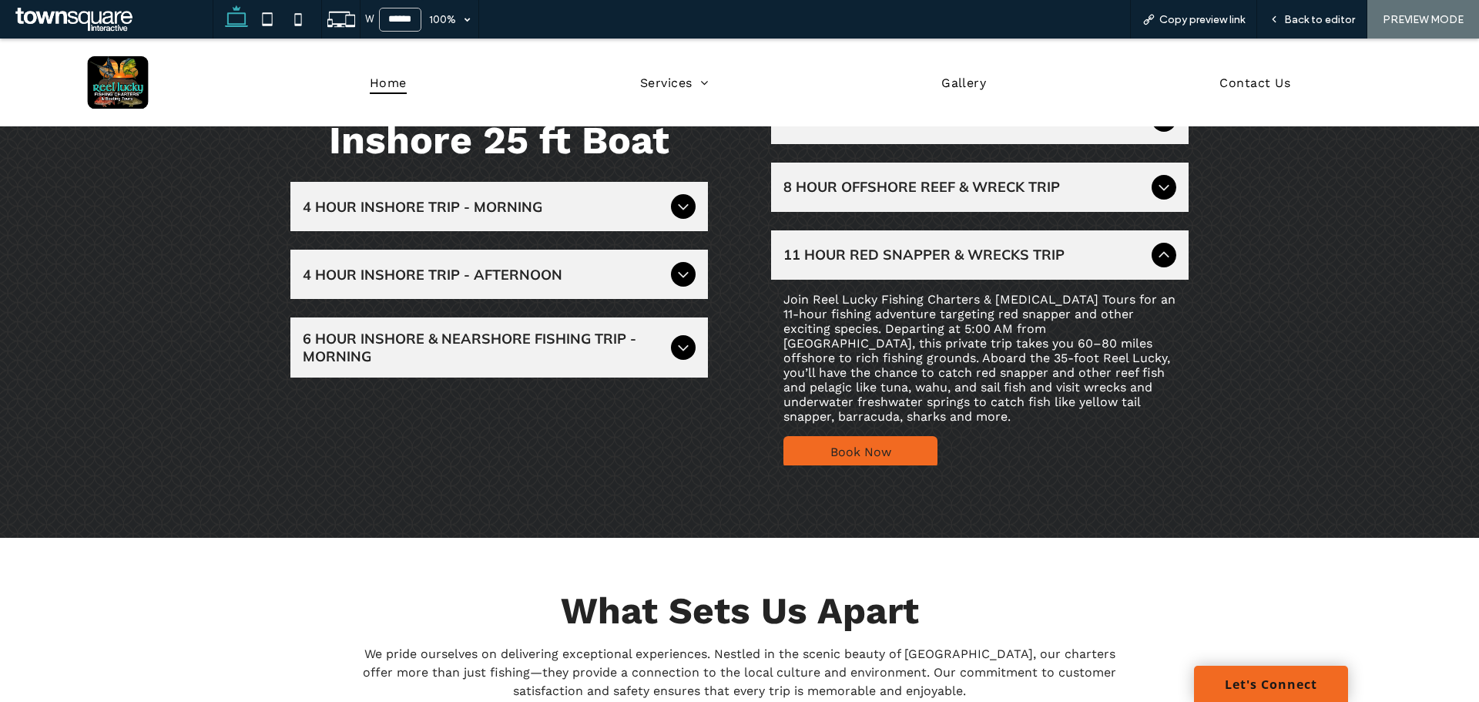
click at [1165, 263] on icon at bounding box center [1164, 255] width 18 height 18
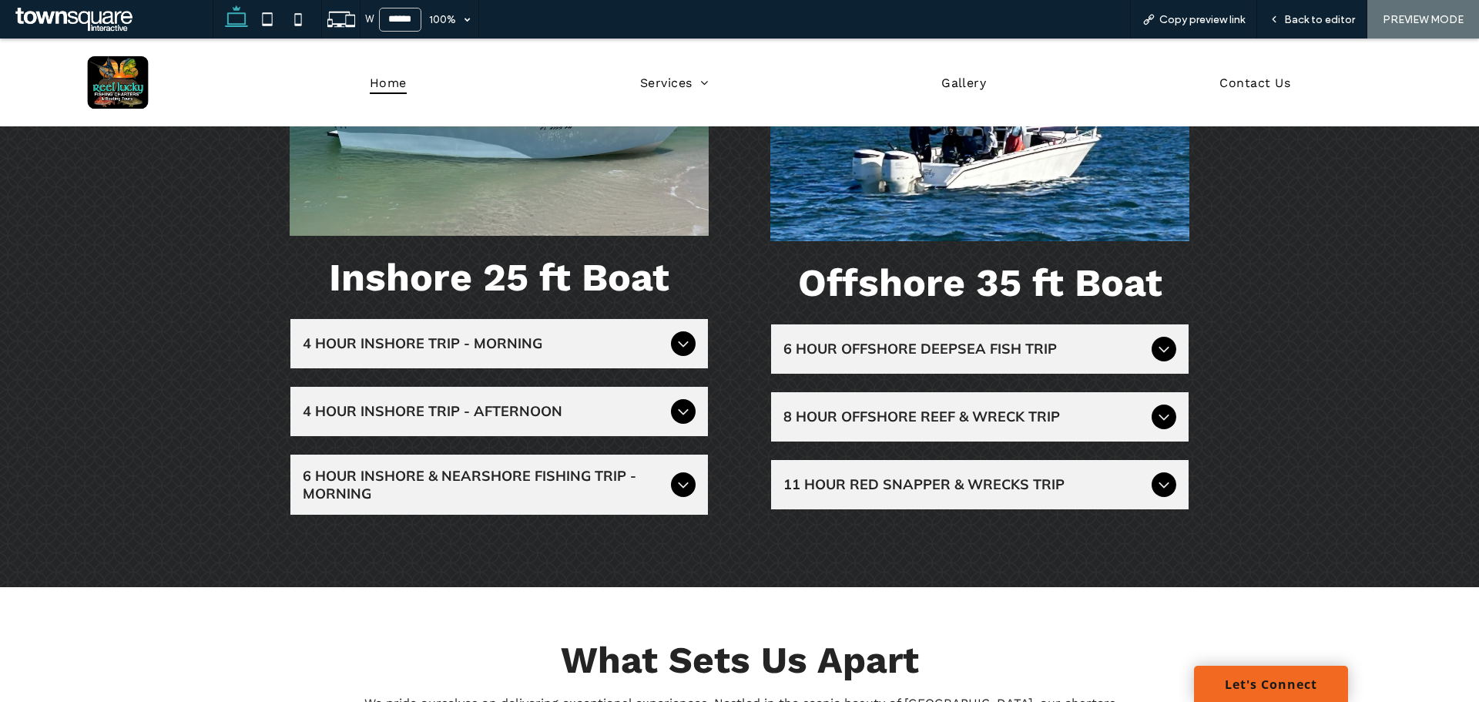
scroll to position [1464, 0]
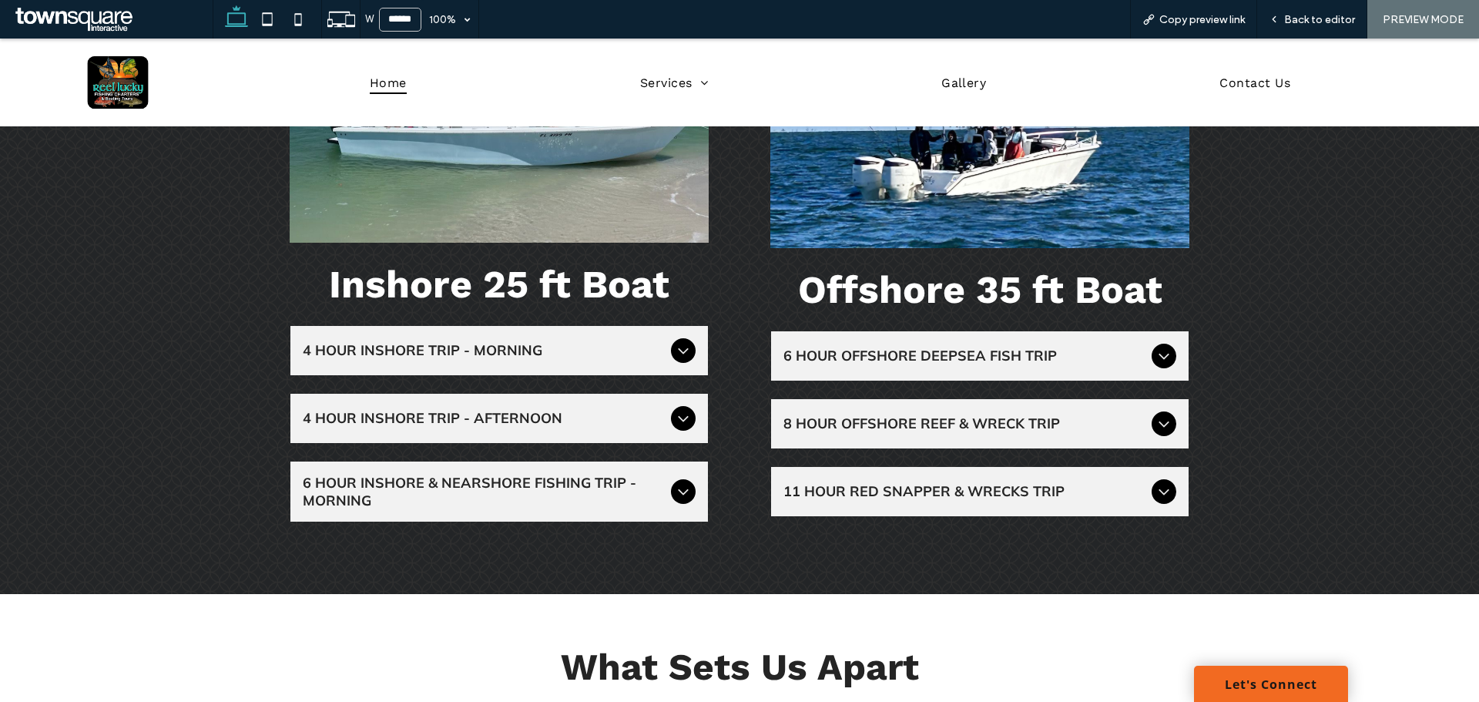
click at [1159, 424] on icon at bounding box center [1164, 423] width 18 height 18
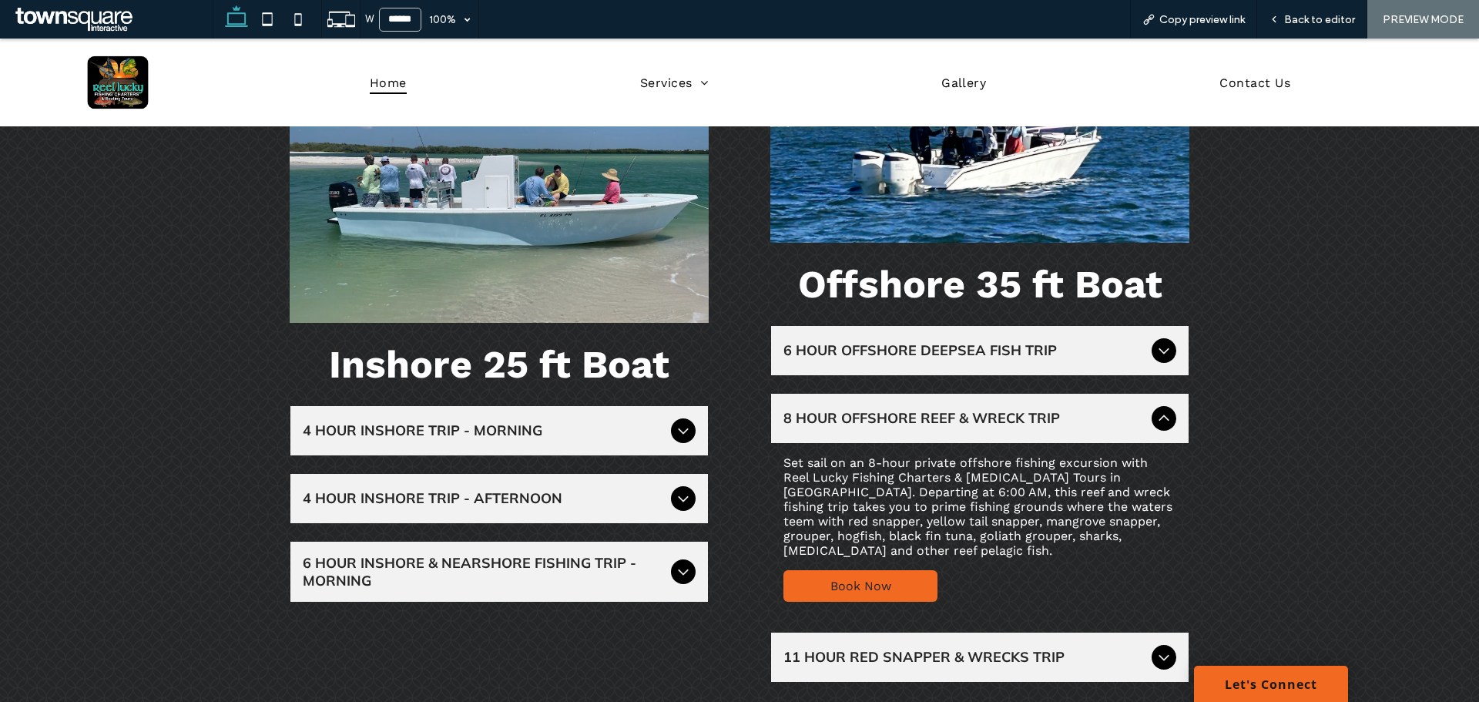
click at [1159, 424] on icon at bounding box center [1164, 418] width 18 height 18
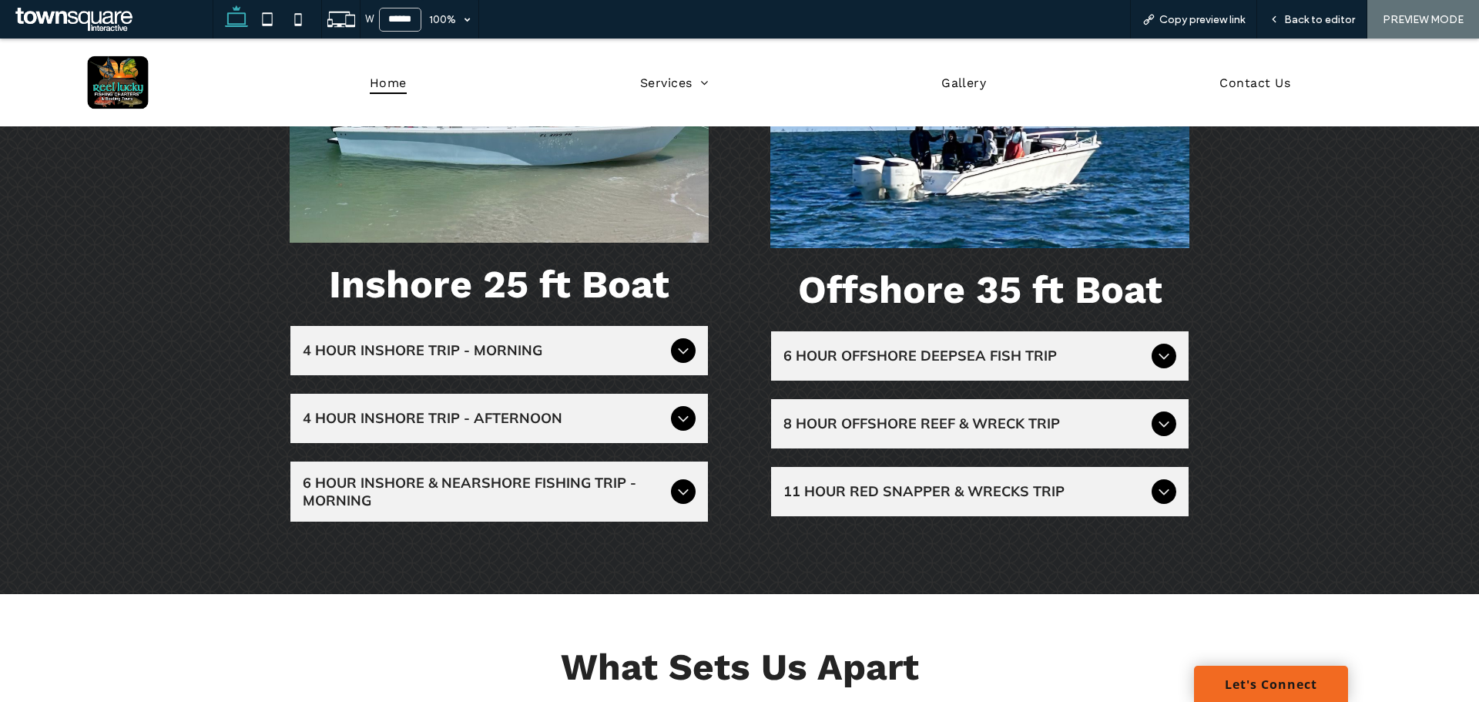
click at [1160, 351] on icon at bounding box center [1164, 356] width 18 height 18
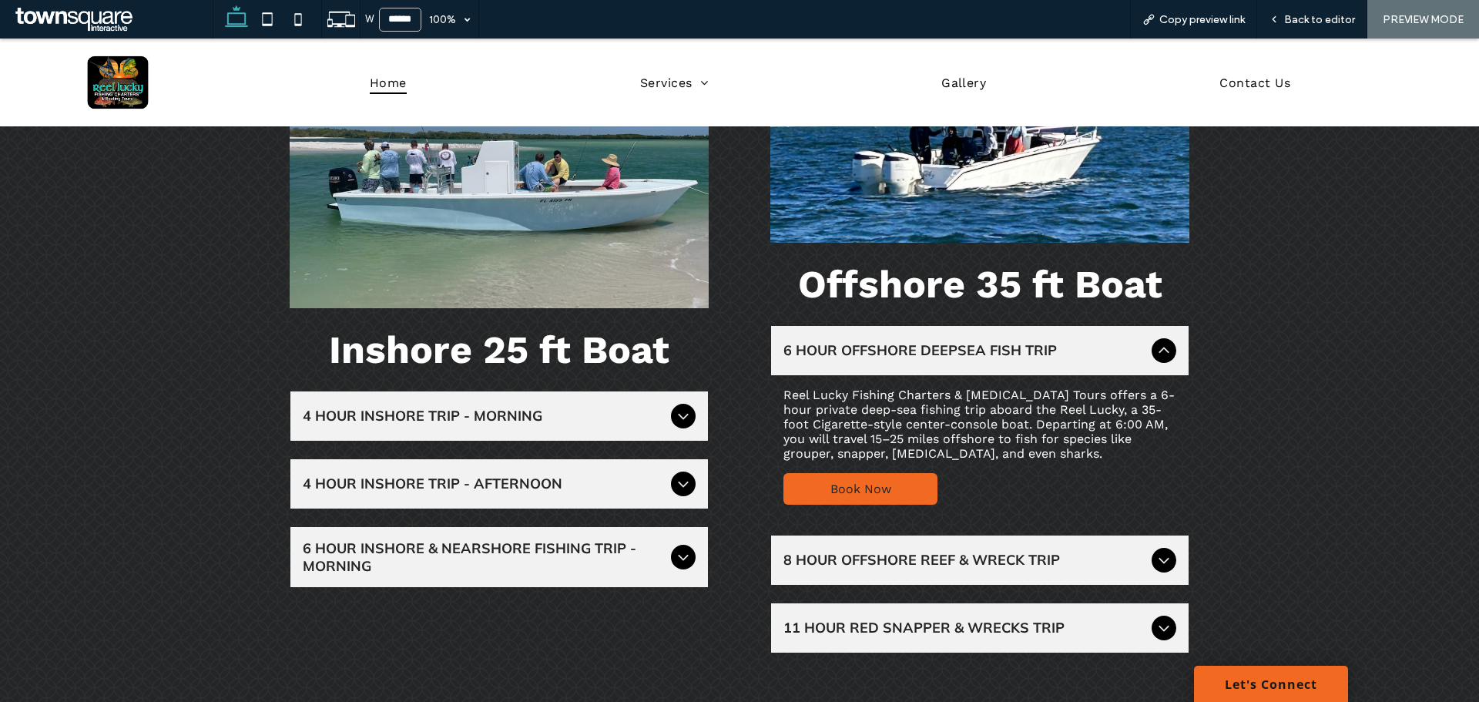
click at [1160, 351] on icon at bounding box center [1164, 350] width 18 height 18
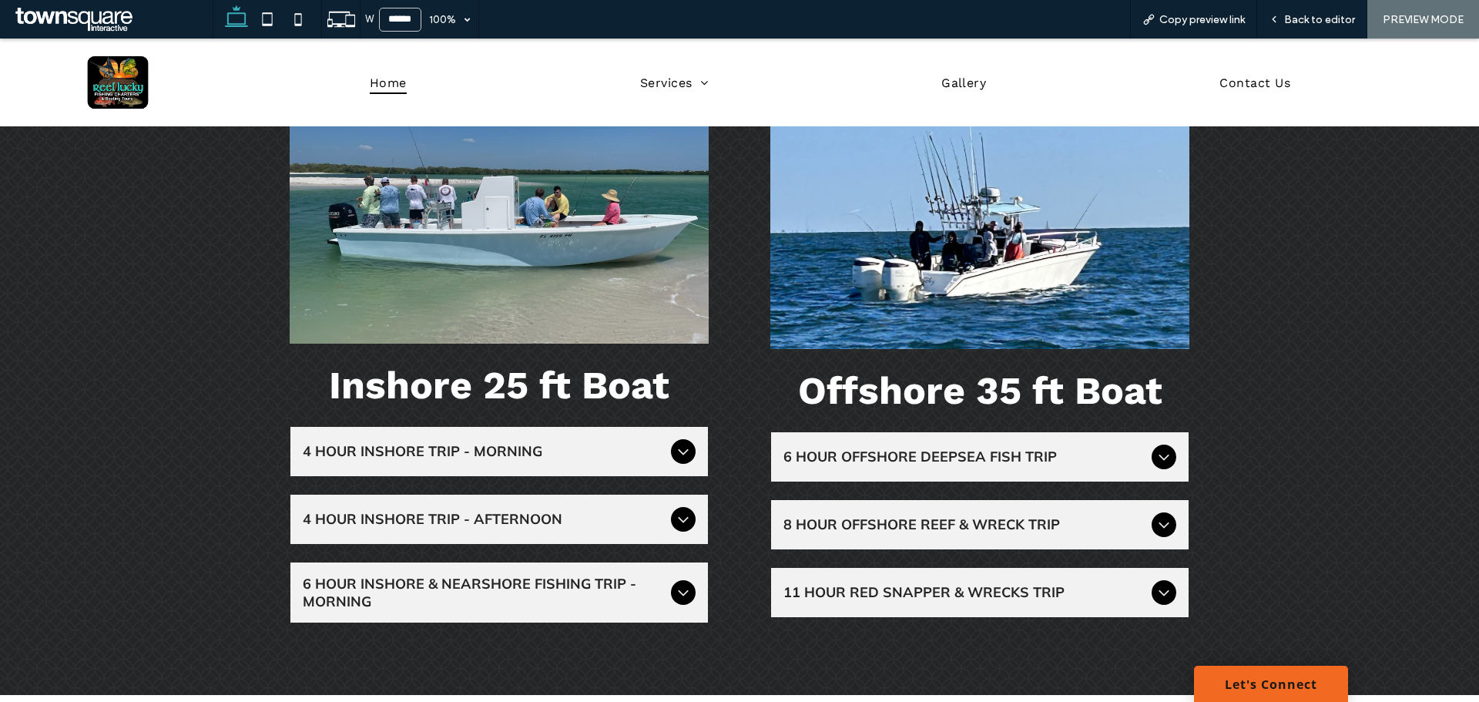
scroll to position [1387, 0]
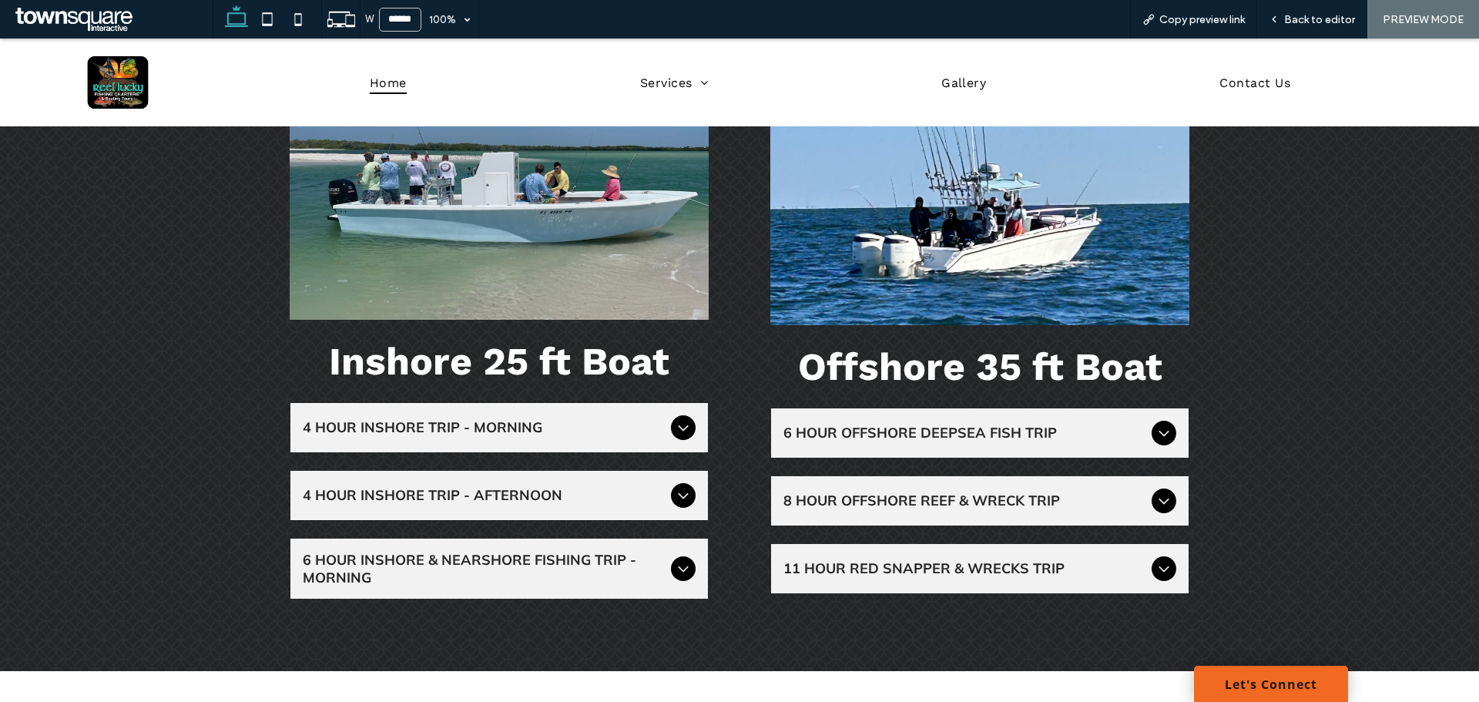
click at [1065, 542] on ul "6 Hour Offshore Deepsea Fish Trip Reel Lucky Fishing Charters & Boating Tours o…" at bounding box center [979, 501] width 419 height 186
click at [1065, 569] on span "11 Hour Red Snapper & Wrecks Trip" at bounding box center [964, 568] width 362 height 18
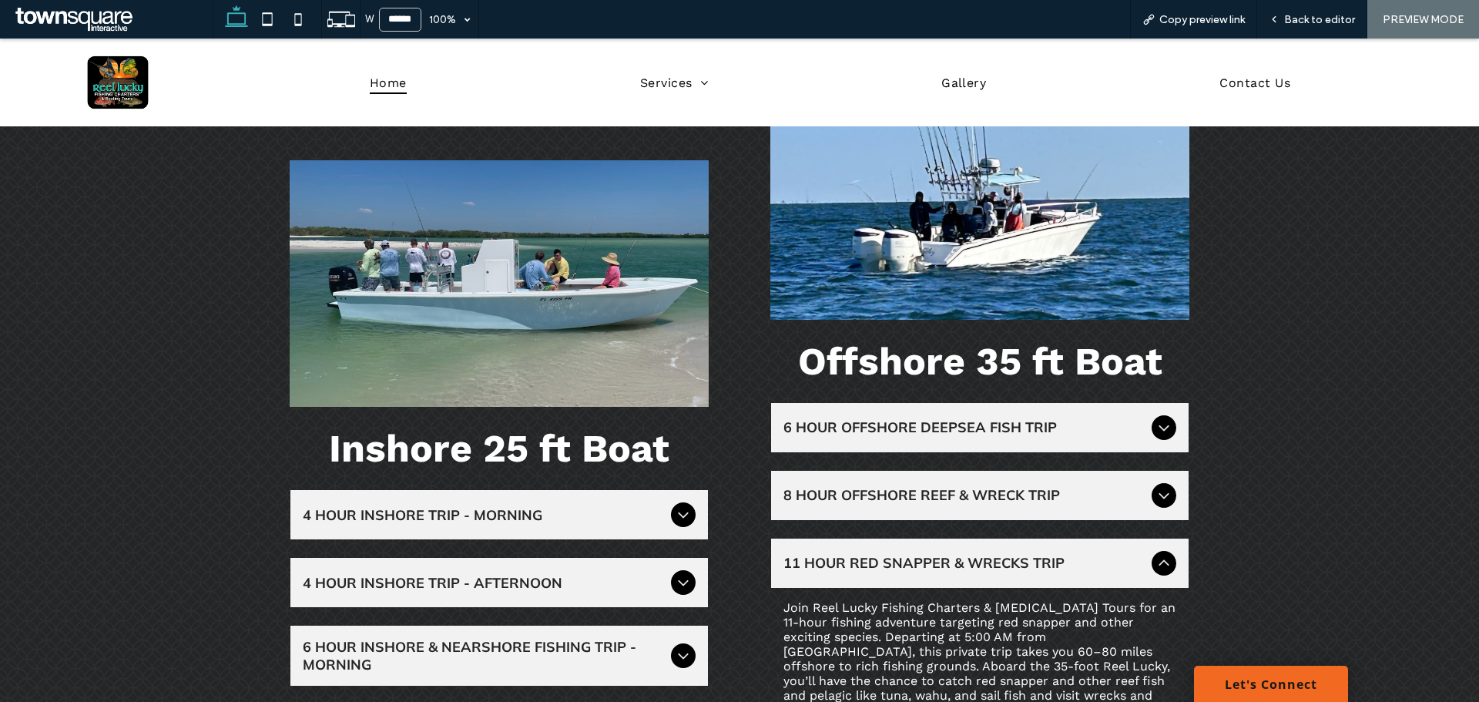
click at [1065, 573] on div "11 Hour Red Snapper & Wrecks Trip" at bounding box center [980, 562] width 418 height 49
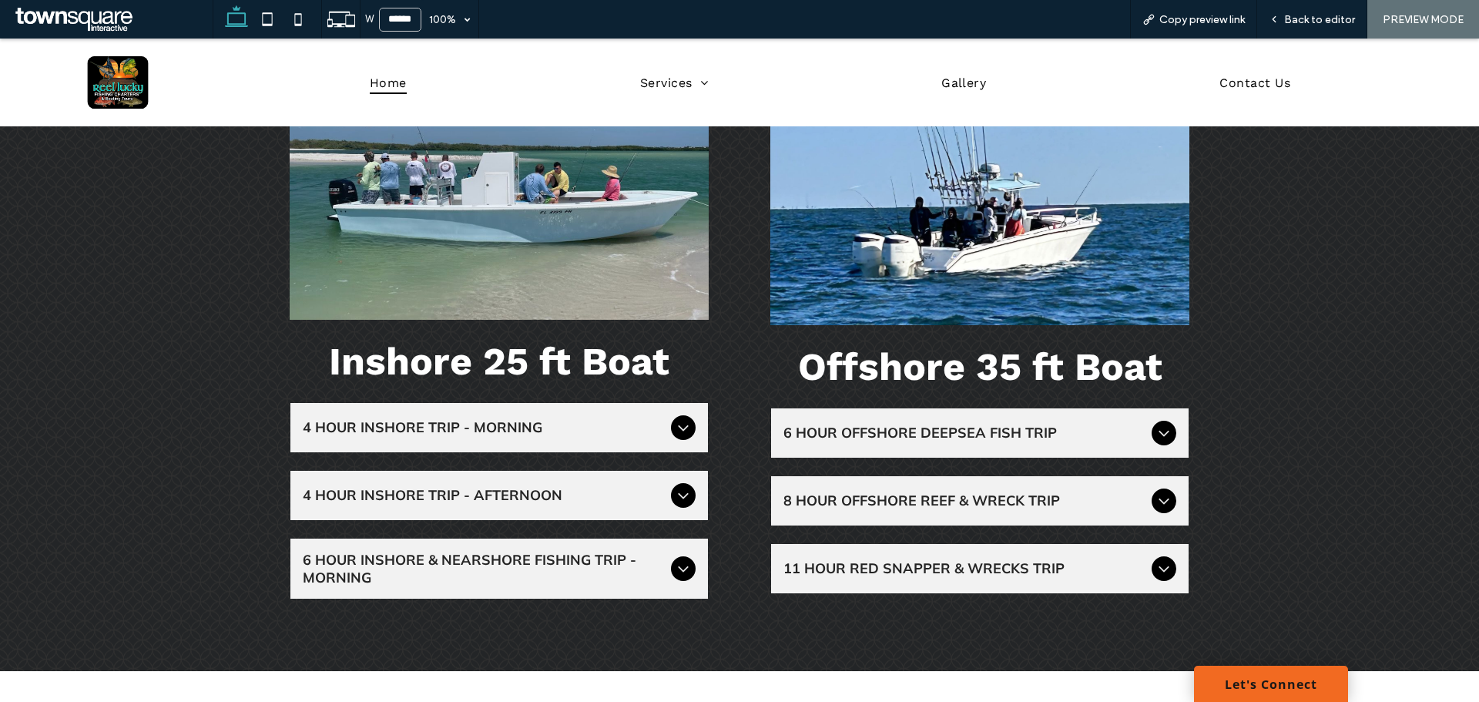
click at [1035, 572] on span "11 Hour Red Snapper & Wrecks Trip" at bounding box center [964, 568] width 362 height 18
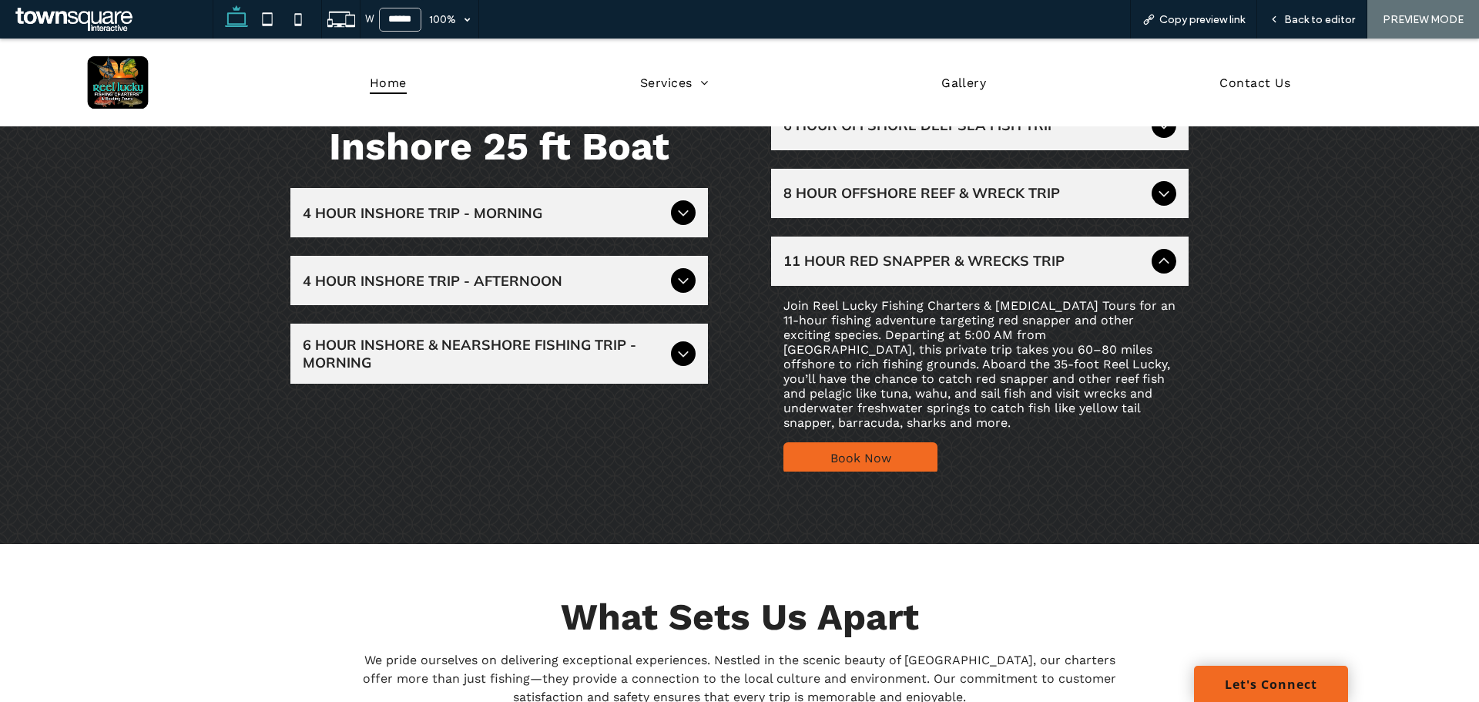
scroll to position [1695, 0]
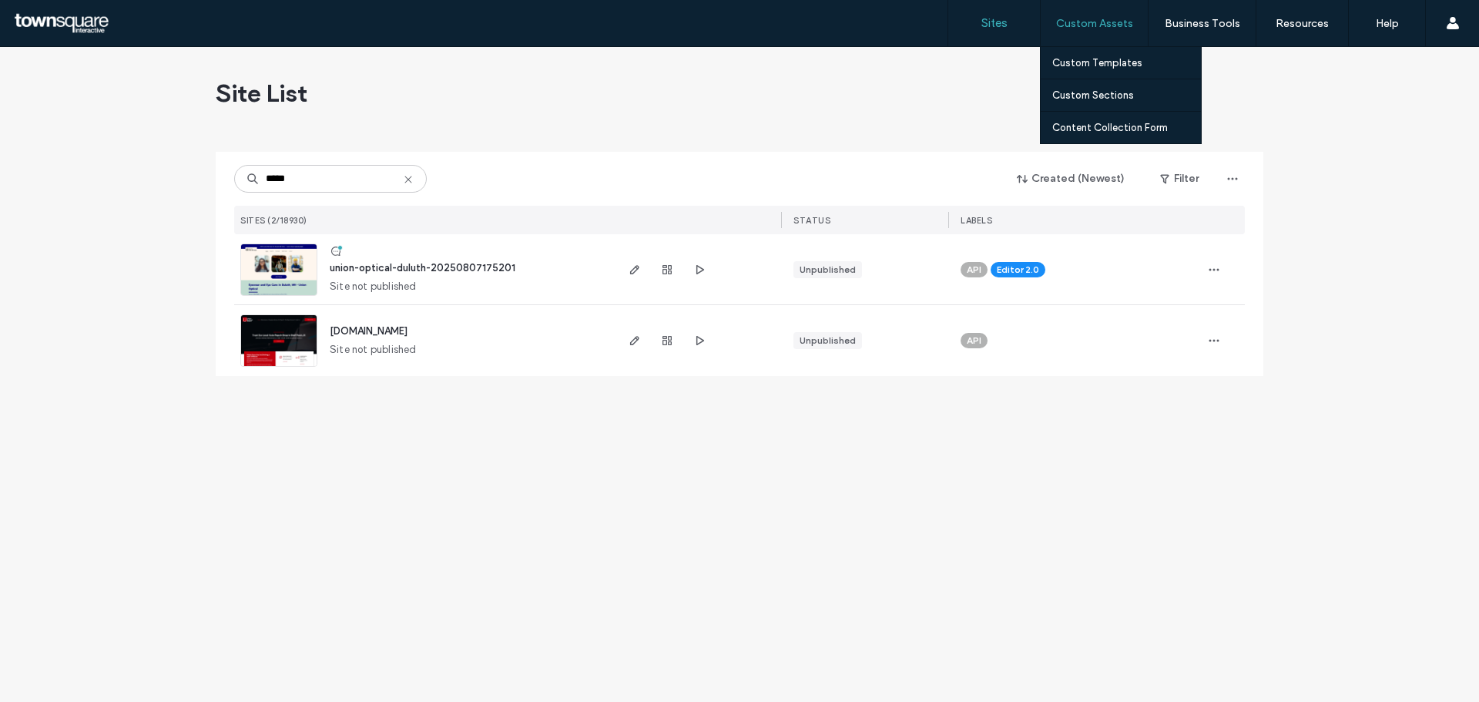
type input "*****"
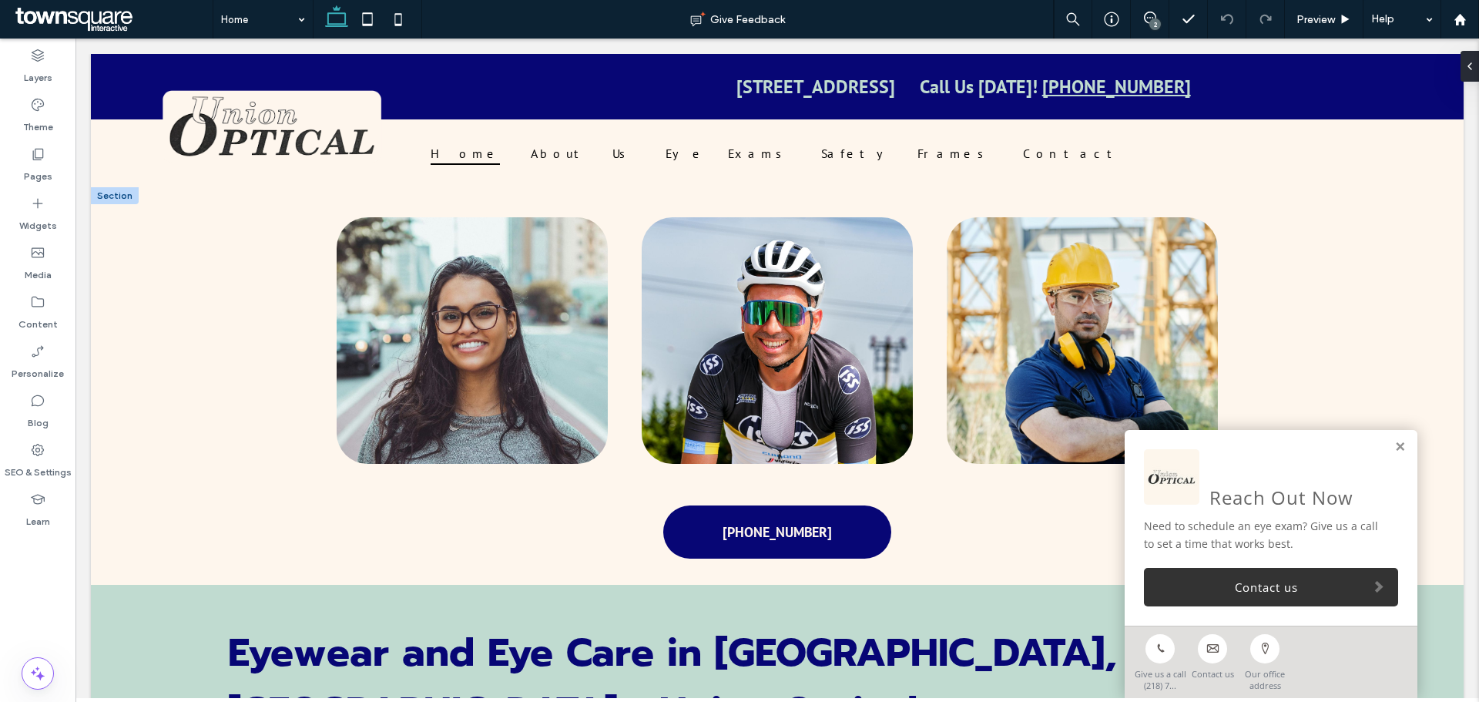
click at [813, 339] on img at bounding box center [777, 340] width 271 height 247
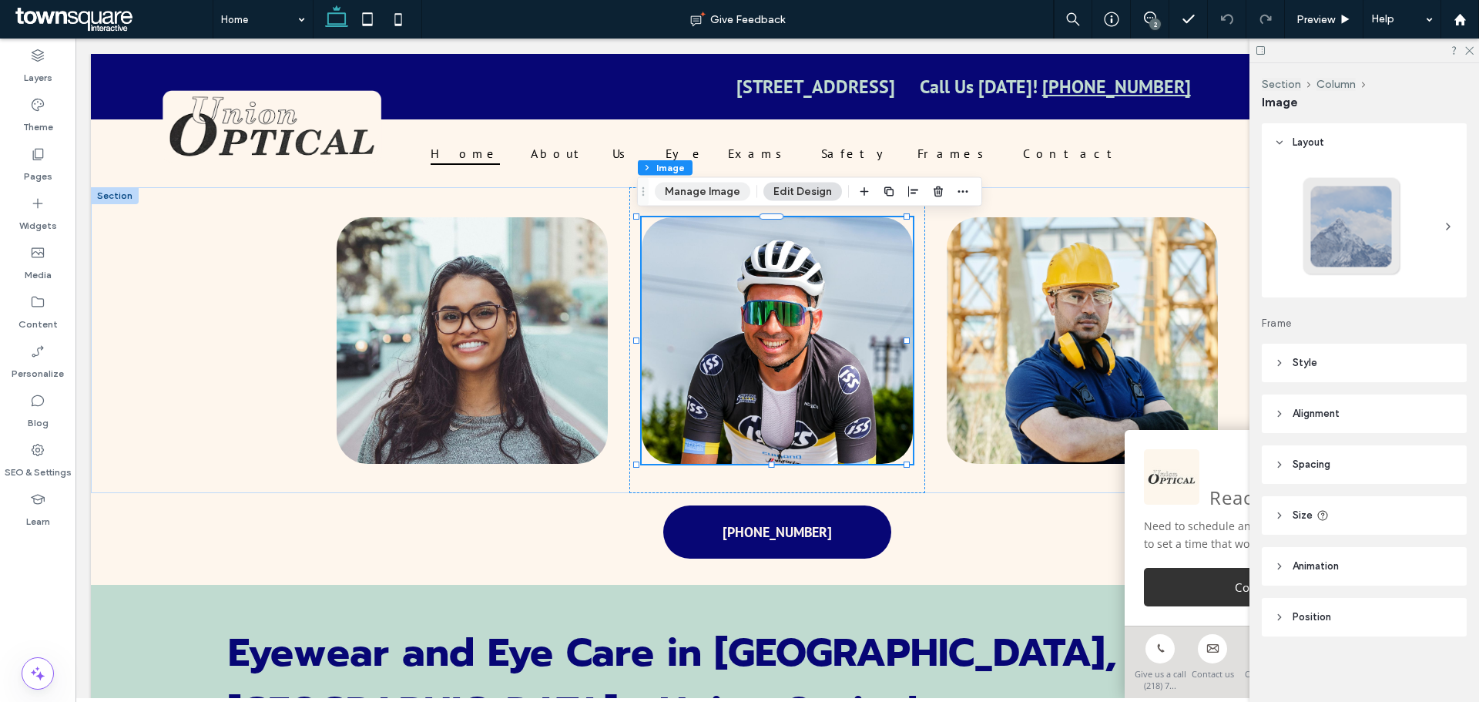
drag, startPoint x: 693, startPoint y: 193, endPoint x: 740, endPoint y: 193, distance: 47.8
click at [693, 193] on button "Manage Image" at bounding box center [703, 192] width 96 height 18
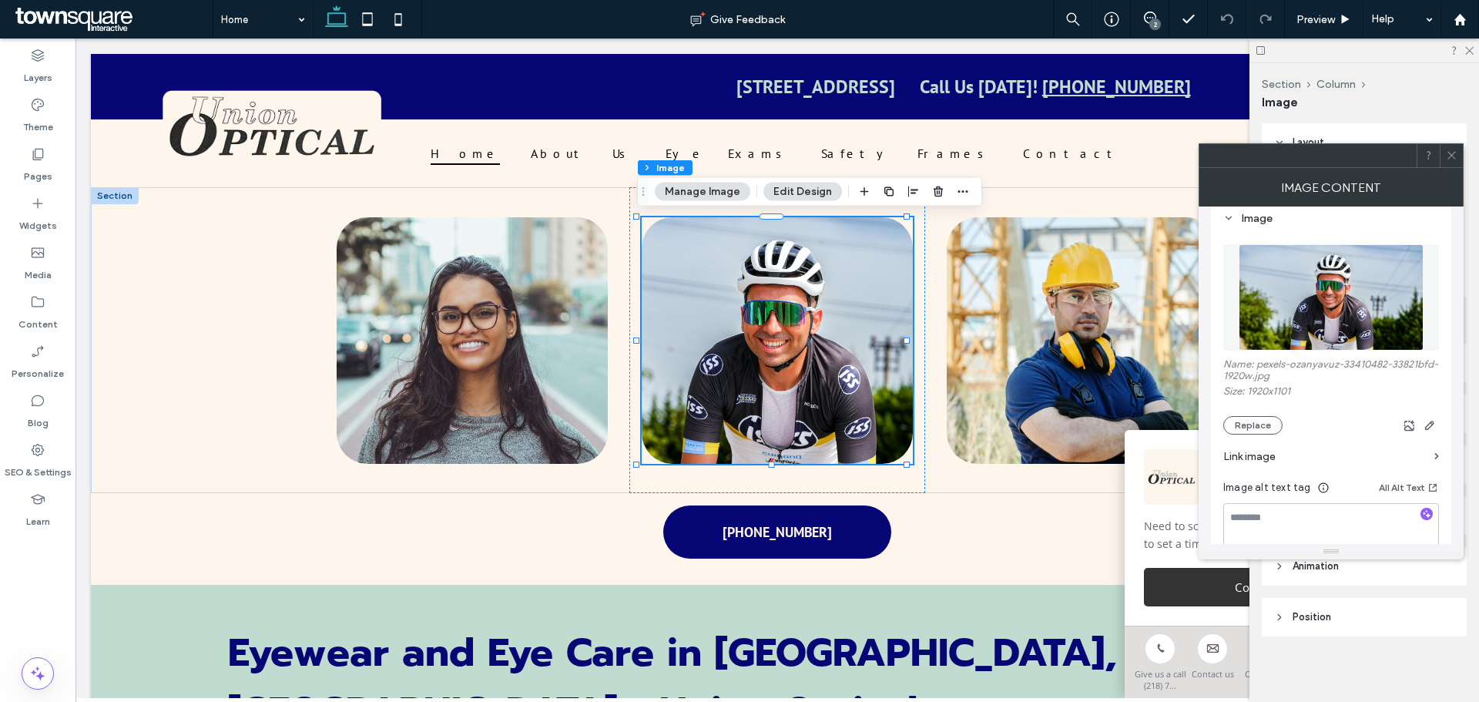
scroll to position [154, 0]
click at [1256, 438] on section "Link image" at bounding box center [1331, 455] width 216 height 44
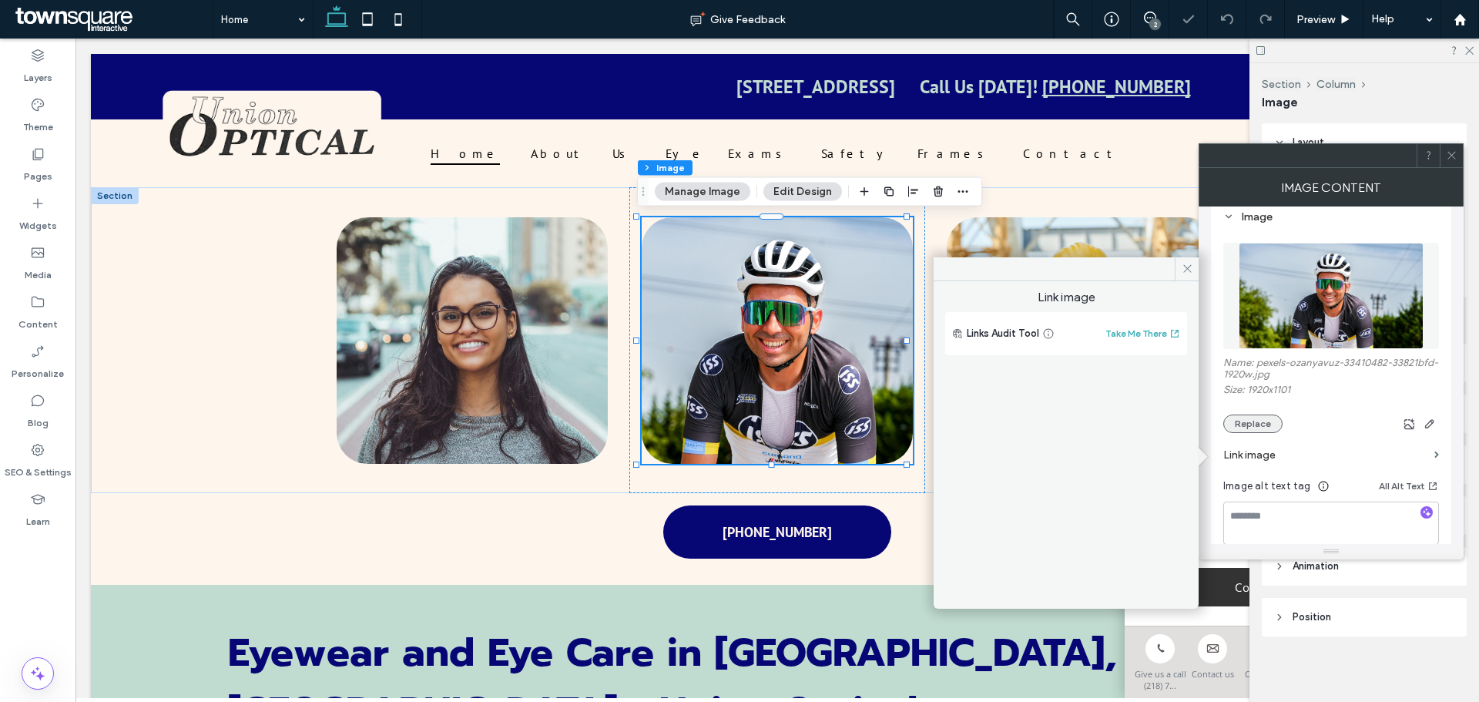
click at [1256, 427] on button "Replace" at bounding box center [1252, 423] width 59 height 18
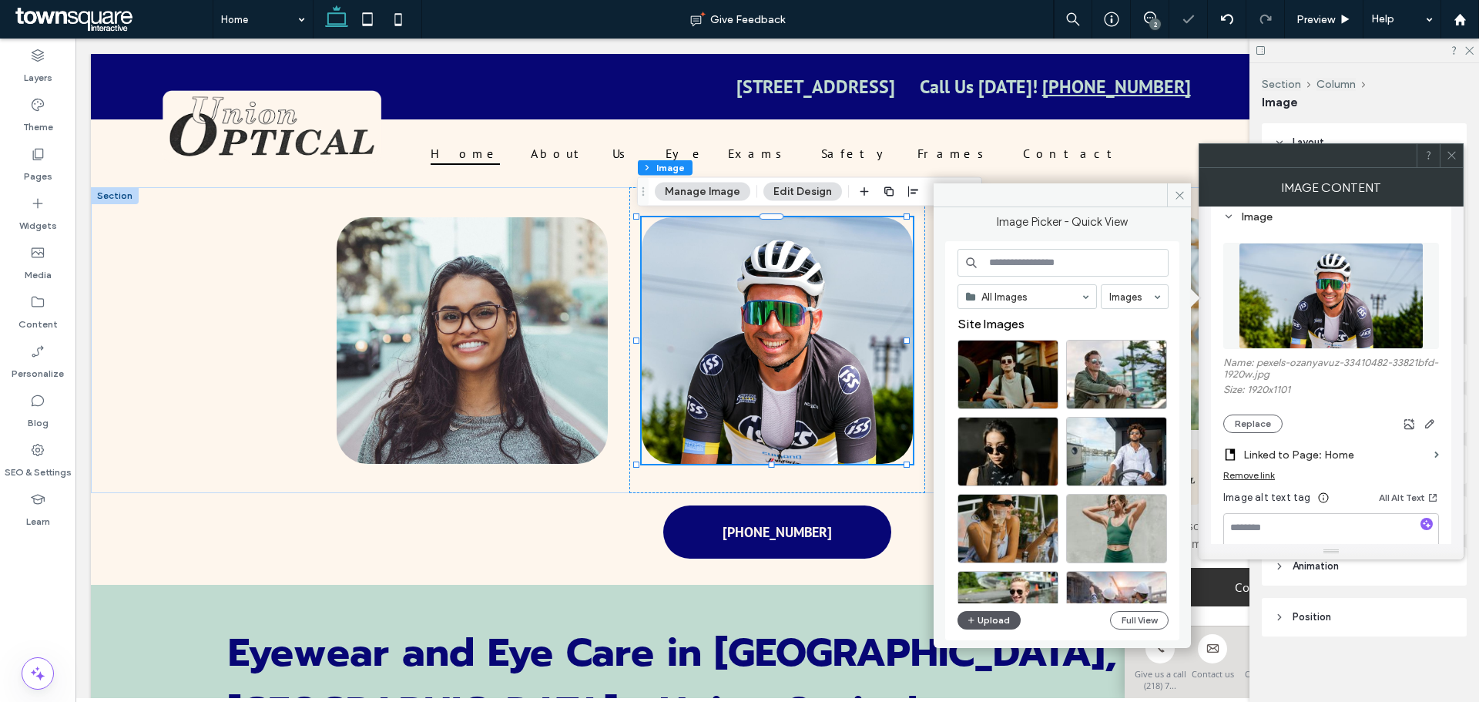
click at [978, 616] on button "Upload" at bounding box center [989, 620] width 63 height 18
click at [1260, 418] on button "Replace" at bounding box center [1252, 423] width 59 height 18
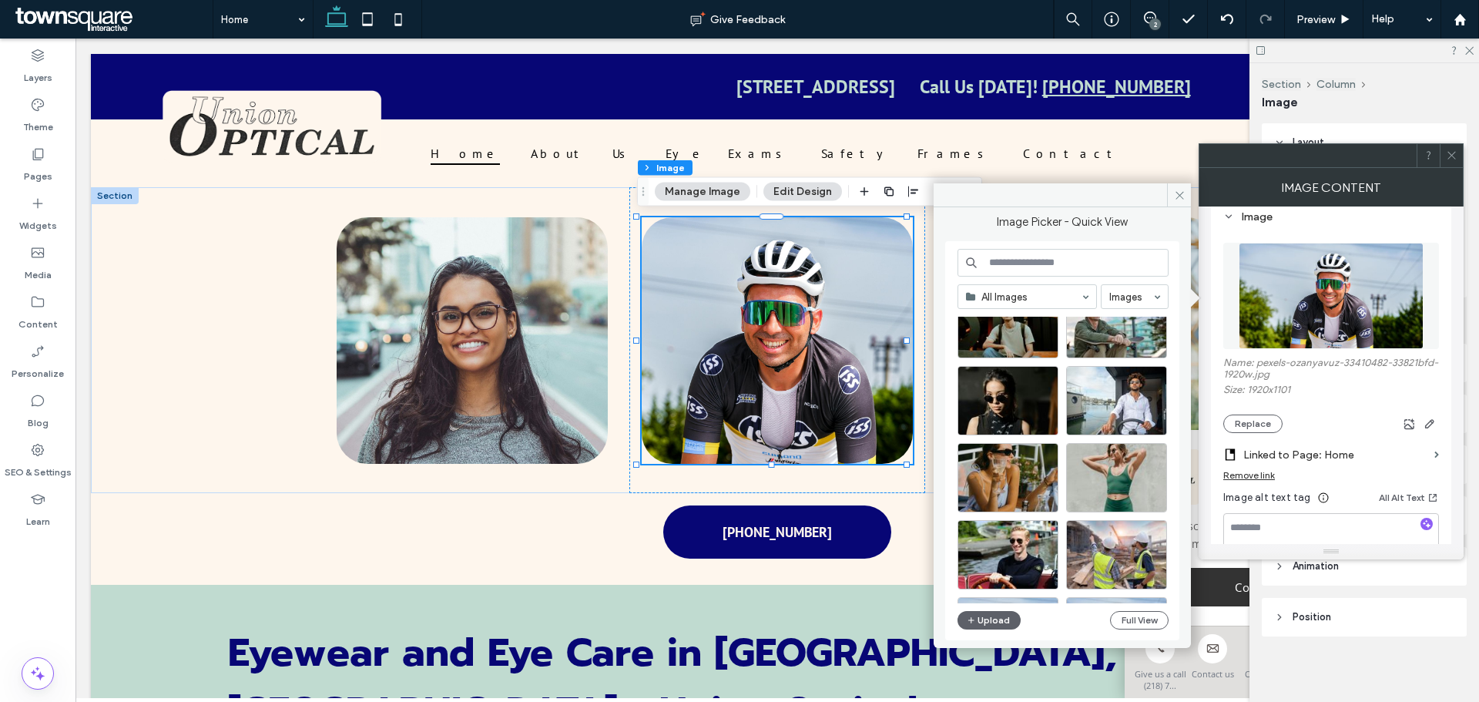
scroll to position [77, 0]
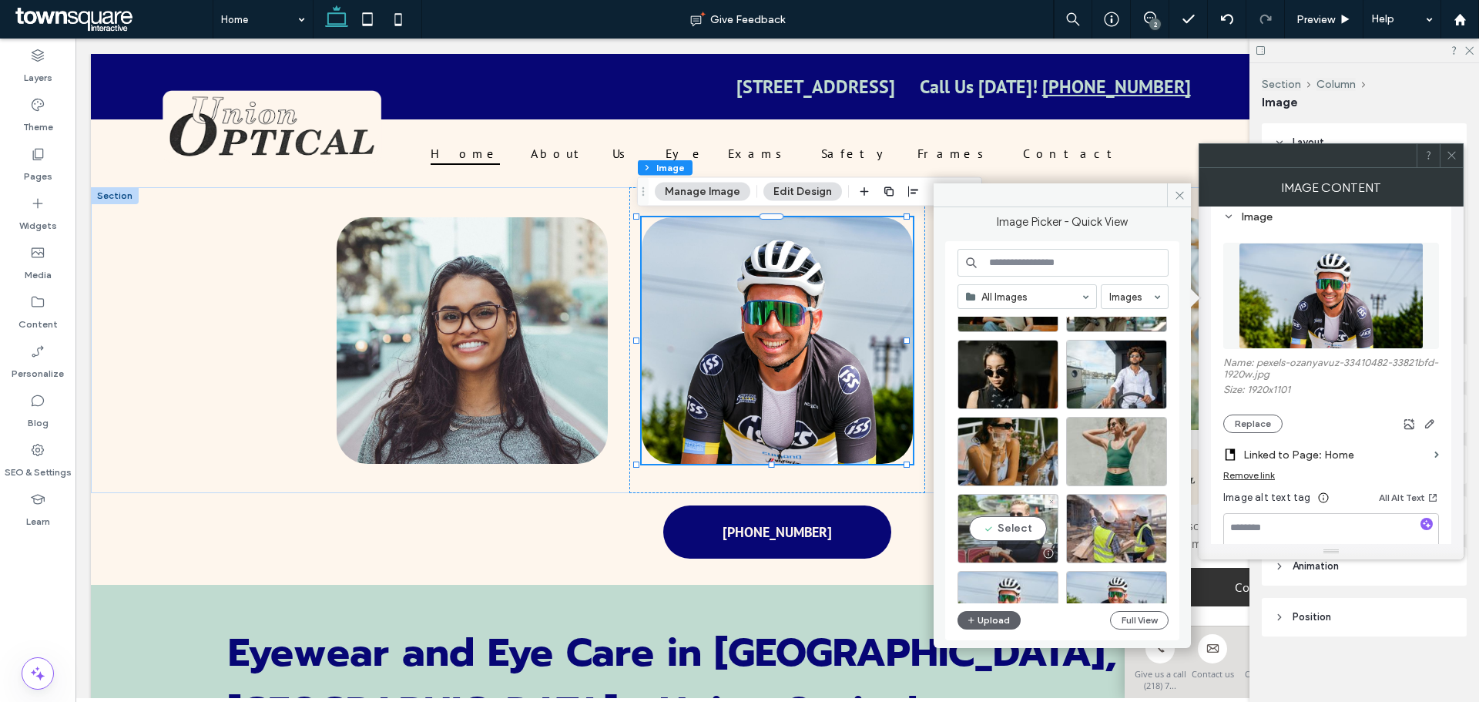
drag, startPoint x: 1022, startPoint y: 538, endPoint x: 948, endPoint y: 500, distance: 84.1
click at [1022, 538] on div "Select" at bounding box center [1008, 528] width 101 height 69
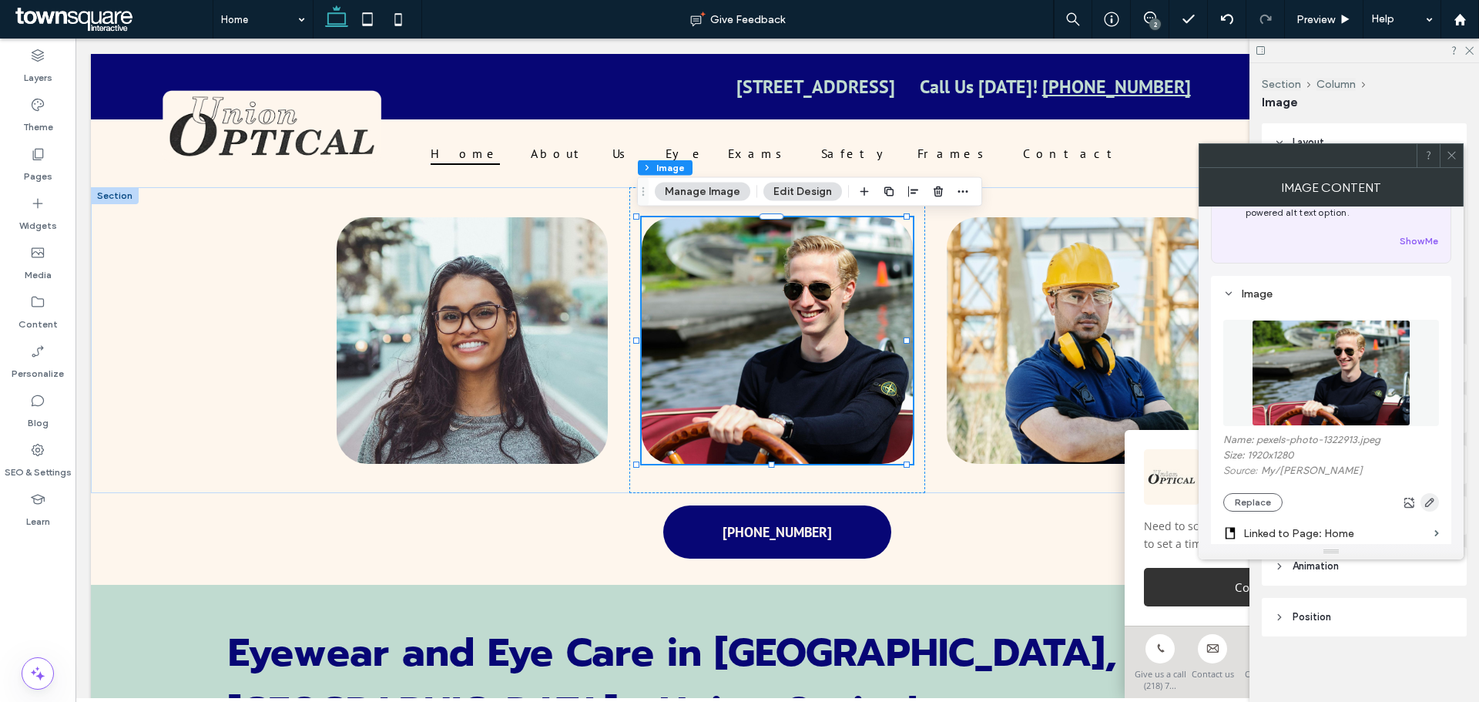
click at [1427, 504] on icon "button" at bounding box center [1430, 502] width 12 height 12
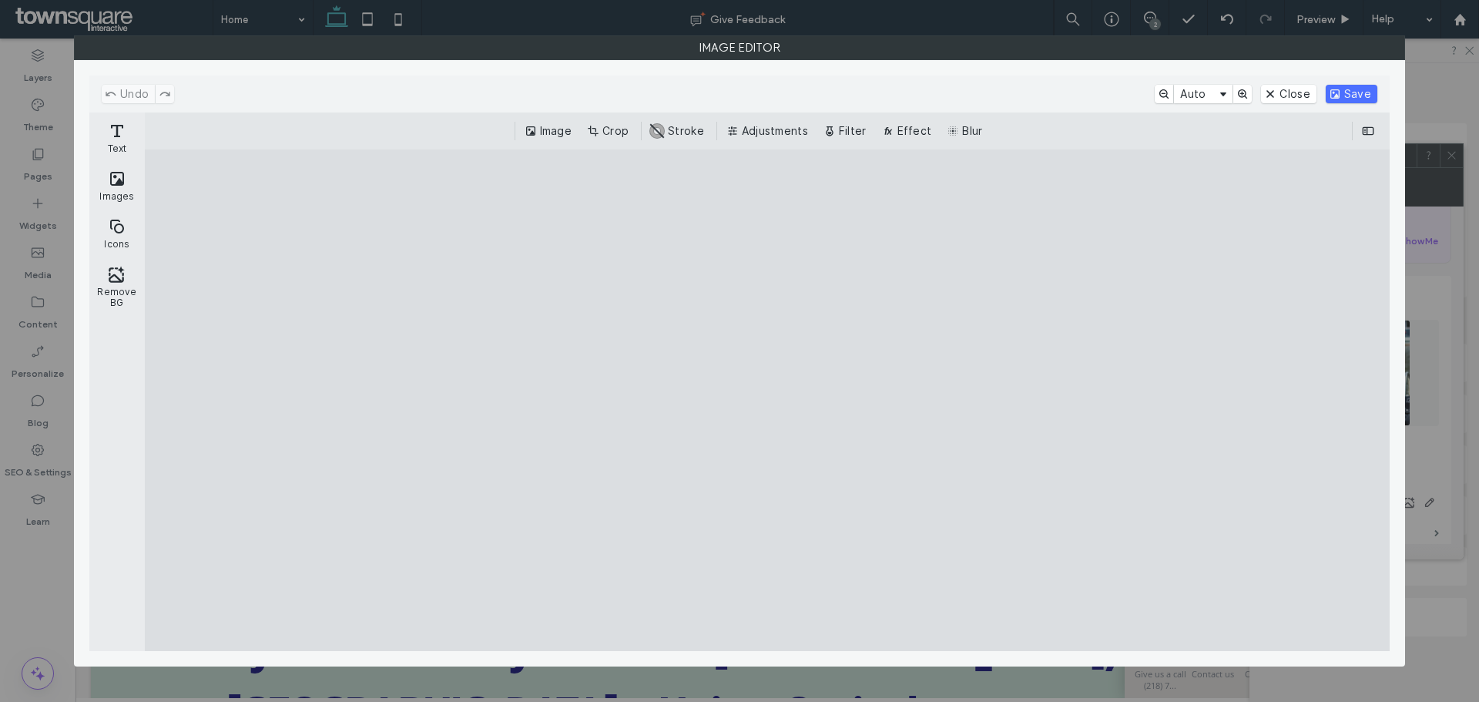
drag, startPoint x: 476, startPoint y: 595, endPoint x: 486, endPoint y: 582, distance: 16.5
click at [767, 400] on cesdk-canvas "Editor canvas" at bounding box center [767, 400] width 0 height 0
click at [604, 122] on button "Crop" at bounding box center [609, 131] width 51 height 18
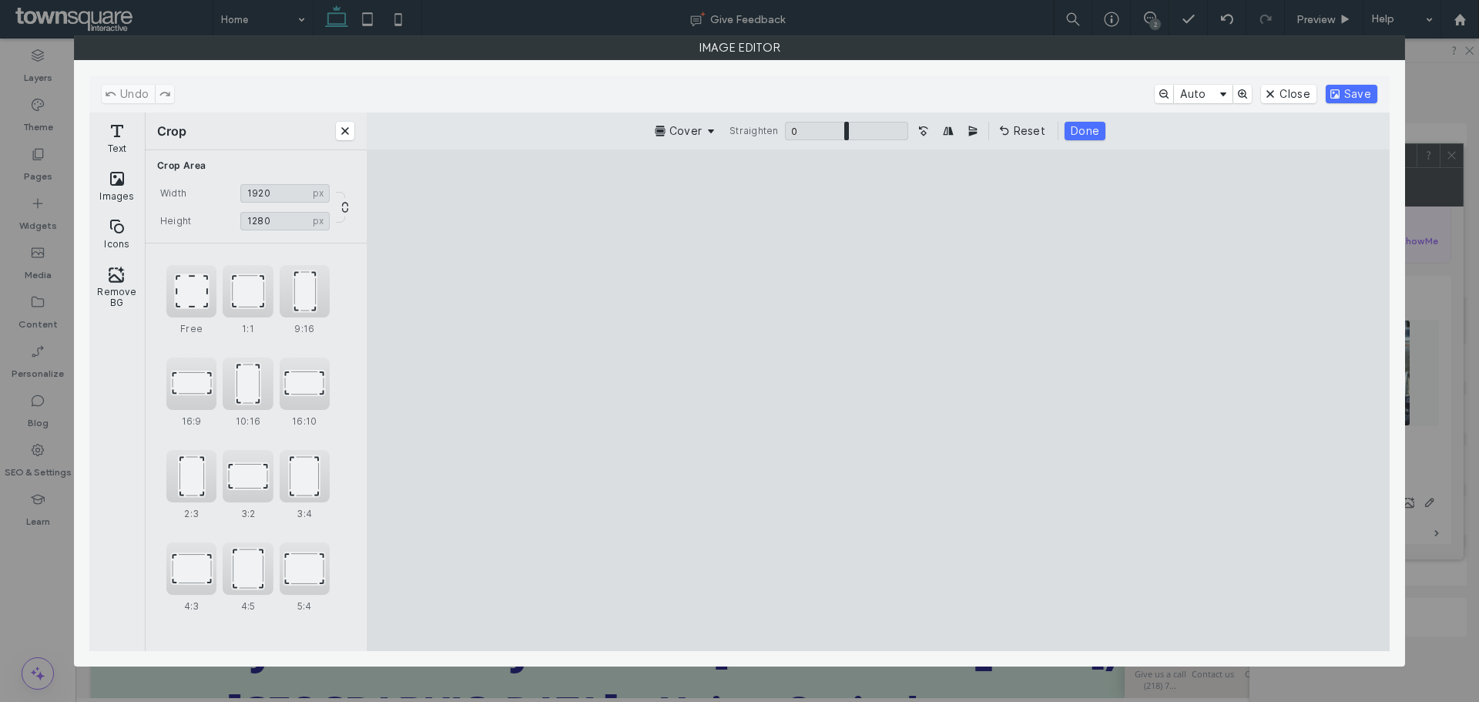
type input "****"
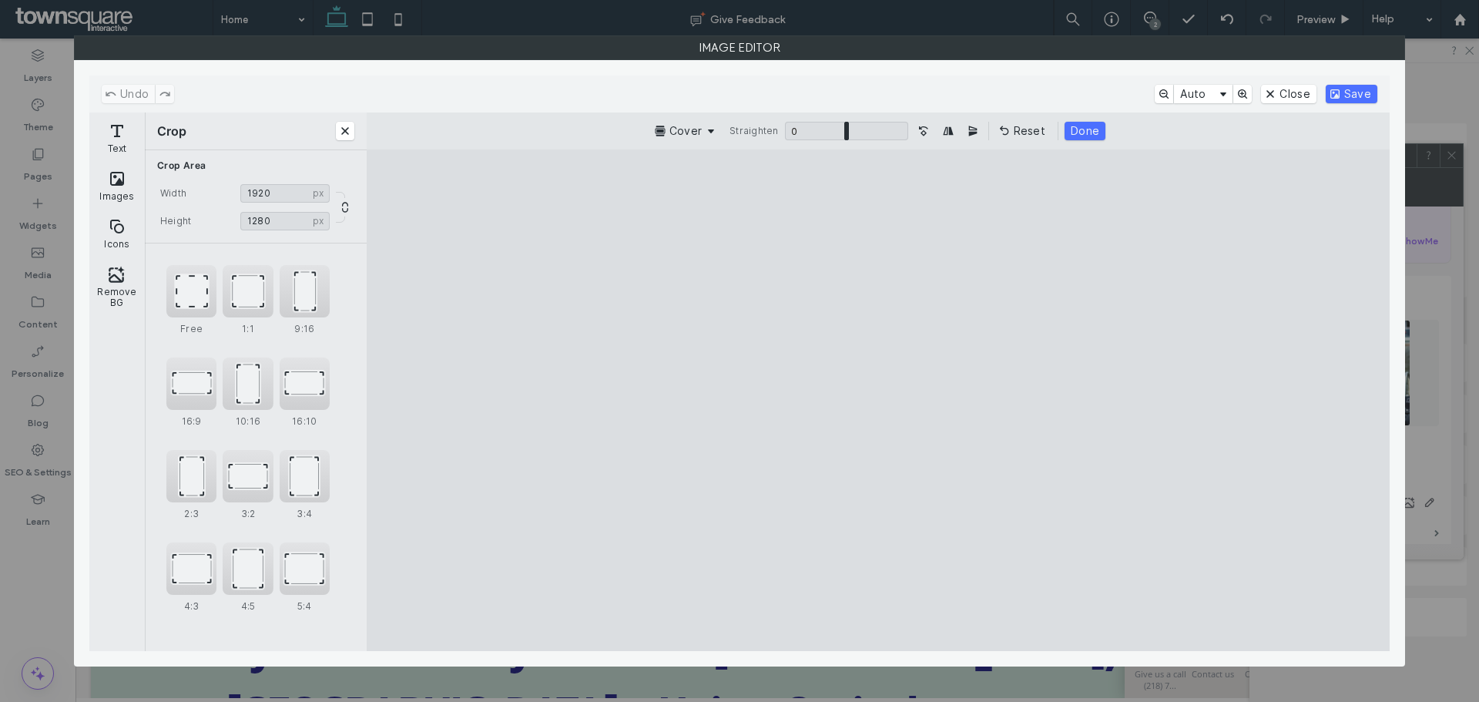
type input "****"
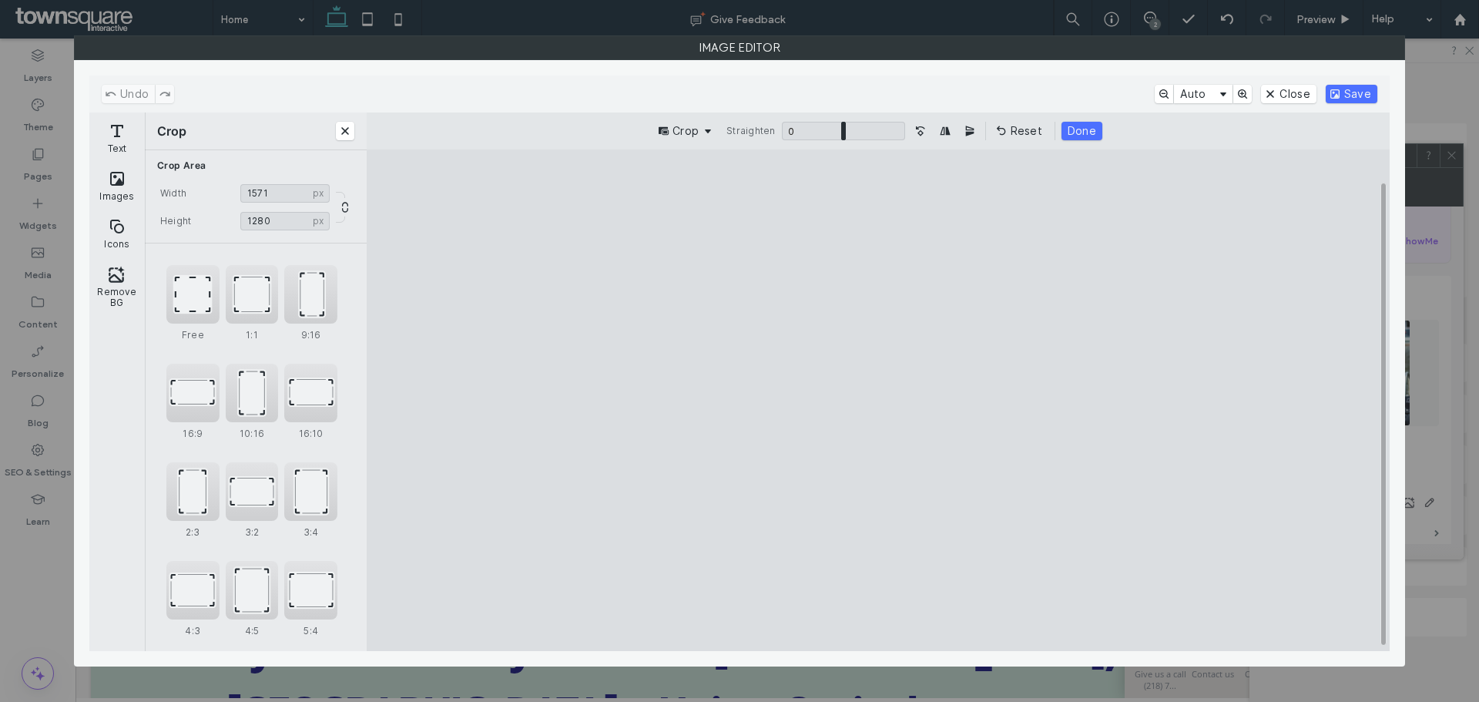
drag, startPoint x: 585, startPoint y: 595, endPoint x: 695, endPoint y: 606, distance: 109.9
click at [878, 400] on cesdk-canvas "Editor canvas" at bounding box center [878, 400] width 0 height 0
type input "****"
drag, startPoint x: 643, startPoint y: 601, endPoint x: 653, endPoint y: 604, distance: 9.7
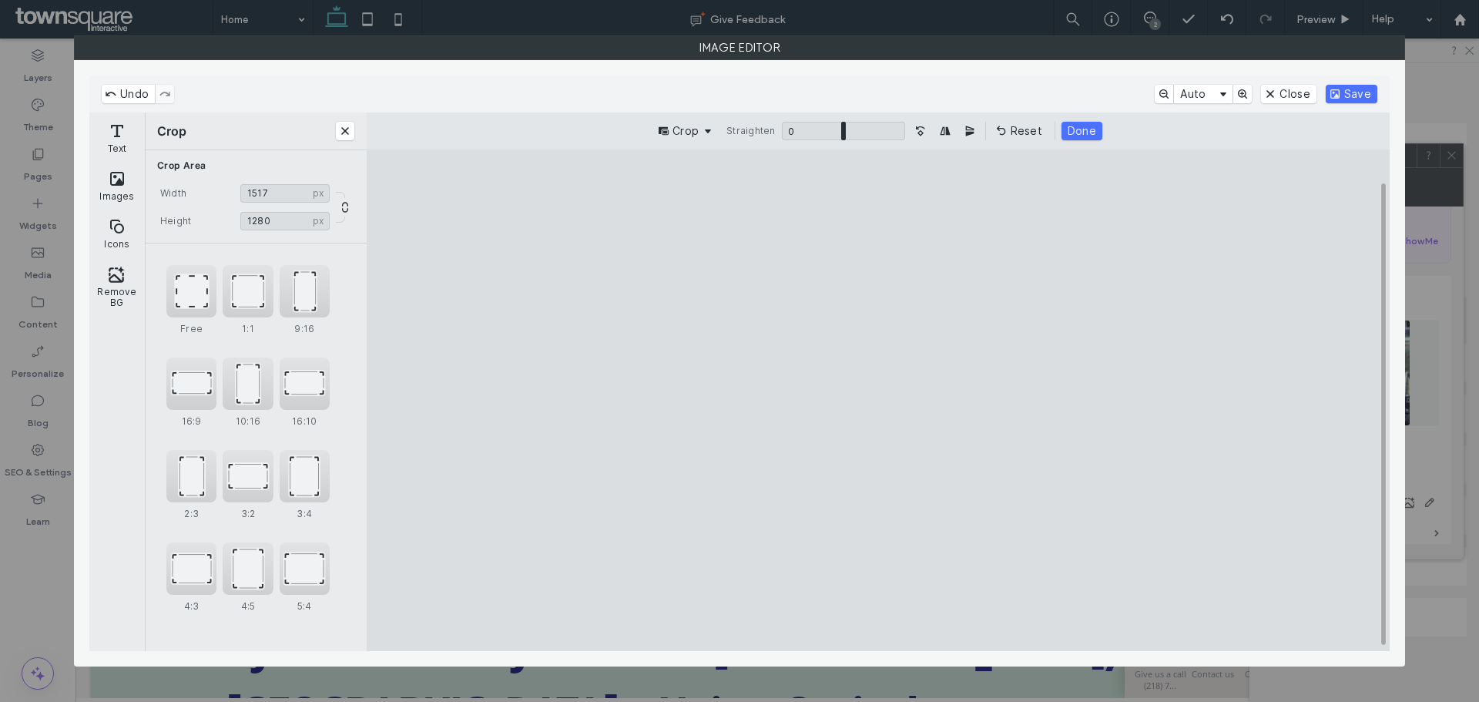
click at [878, 400] on cesdk-canvas "Editor canvas" at bounding box center [878, 400] width 0 height 0
click at [1363, 92] on button "Save" at bounding box center [1352, 94] width 52 height 18
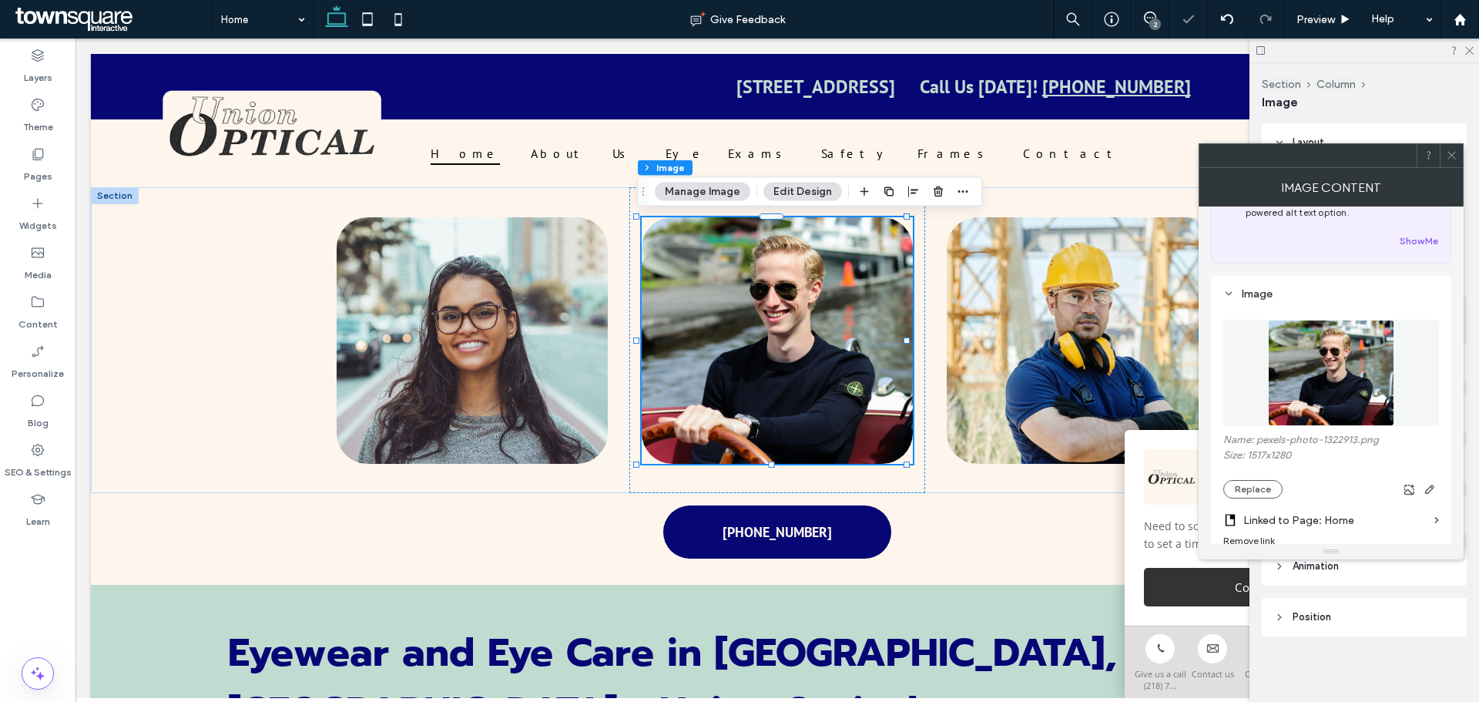
click at [1454, 148] on span at bounding box center [1452, 155] width 12 height 23
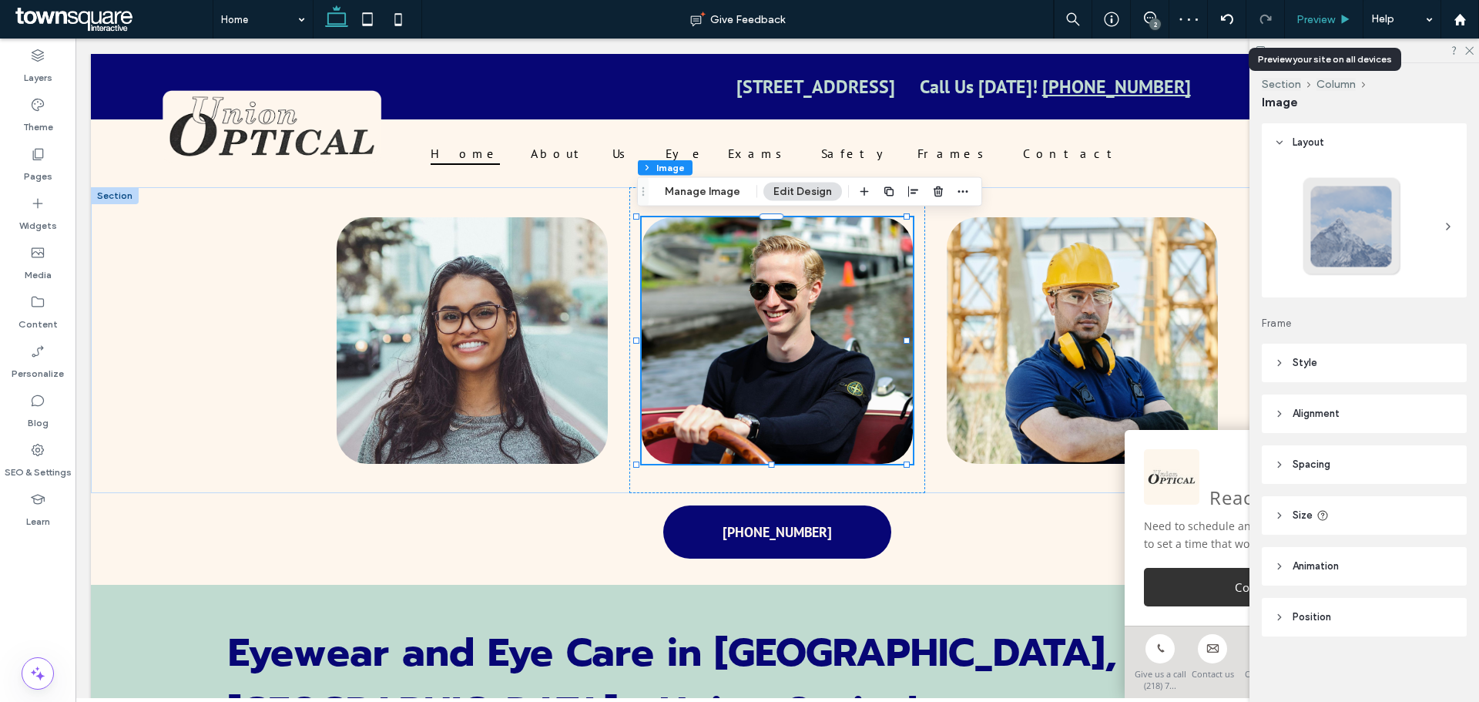
click at [1321, 12] on div "Preview" at bounding box center [1324, 19] width 79 height 39
click at [1323, 11] on div "Preview" at bounding box center [1324, 19] width 79 height 39
click at [1325, 18] on span "Preview" at bounding box center [1316, 19] width 39 height 13
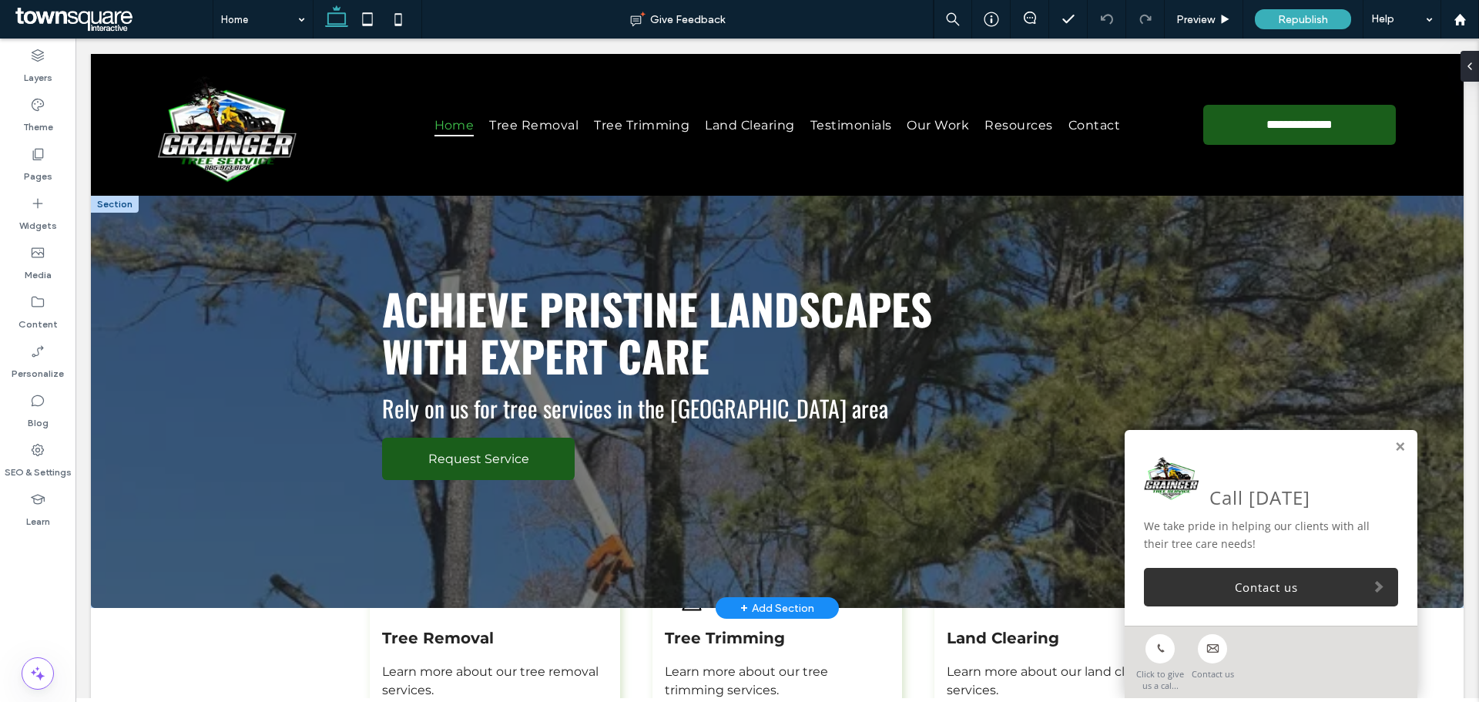
drag, startPoint x: 1387, startPoint y: 448, endPoint x: 1361, endPoint y: 317, distance: 134.3
click at [1394, 448] on link at bounding box center [1400, 447] width 12 height 13
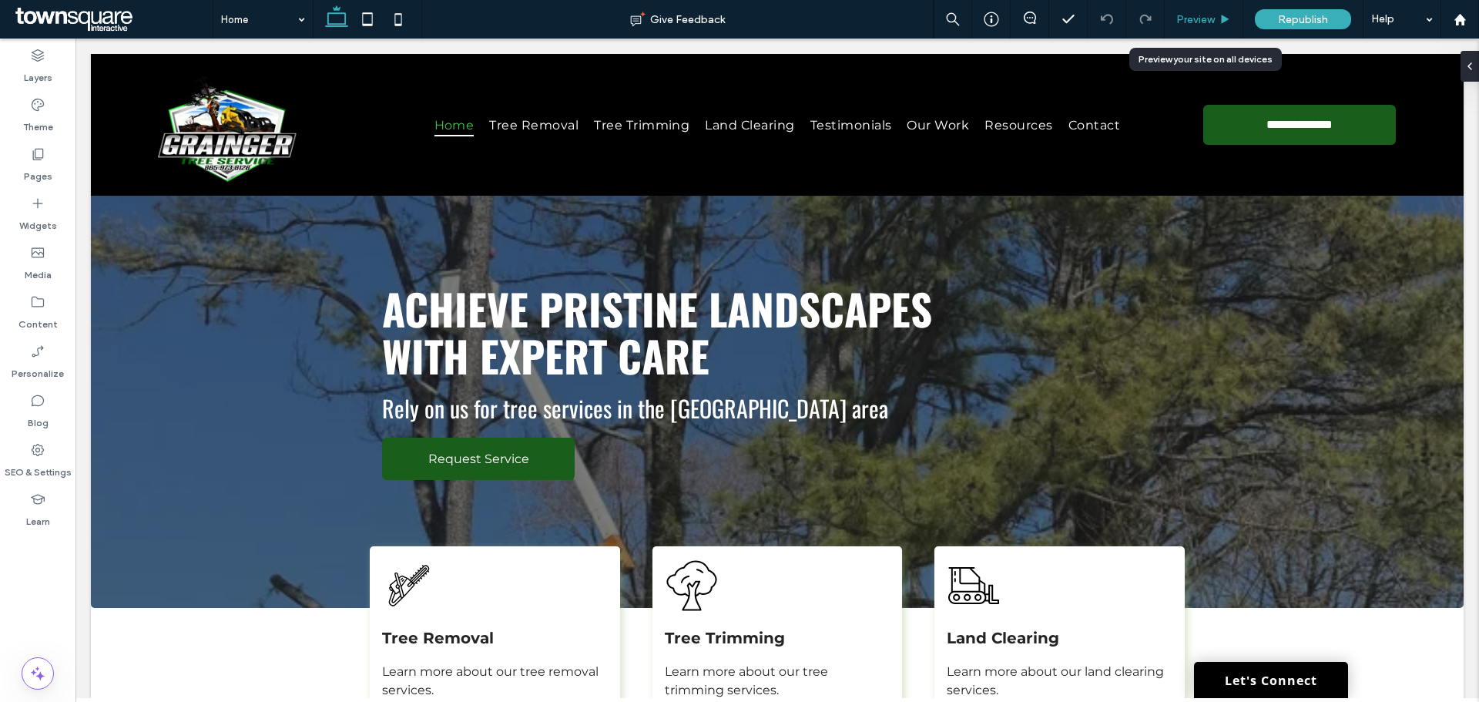
click at [1206, 13] on span "Preview" at bounding box center [1195, 19] width 39 height 13
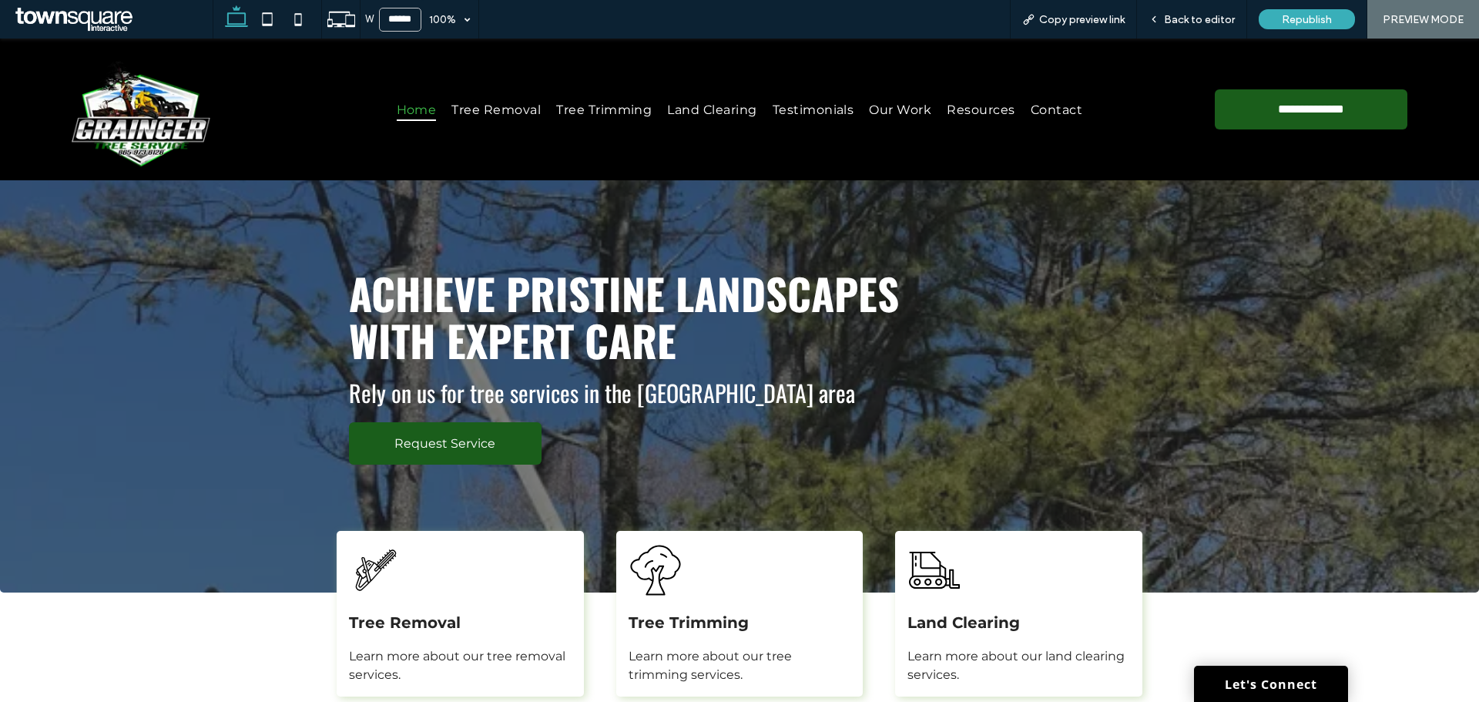
drag, startPoint x: 666, startPoint y: 470, endPoint x: 666, endPoint y: 428, distance: 42.4
click at [666, 470] on div "Achieve Pristine Landscapes with Expert Care Rely on us for tree services in th…" at bounding box center [625, 367] width 576 height 220
click at [972, 110] on span "Resources" at bounding box center [981, 109] width 68 height 22
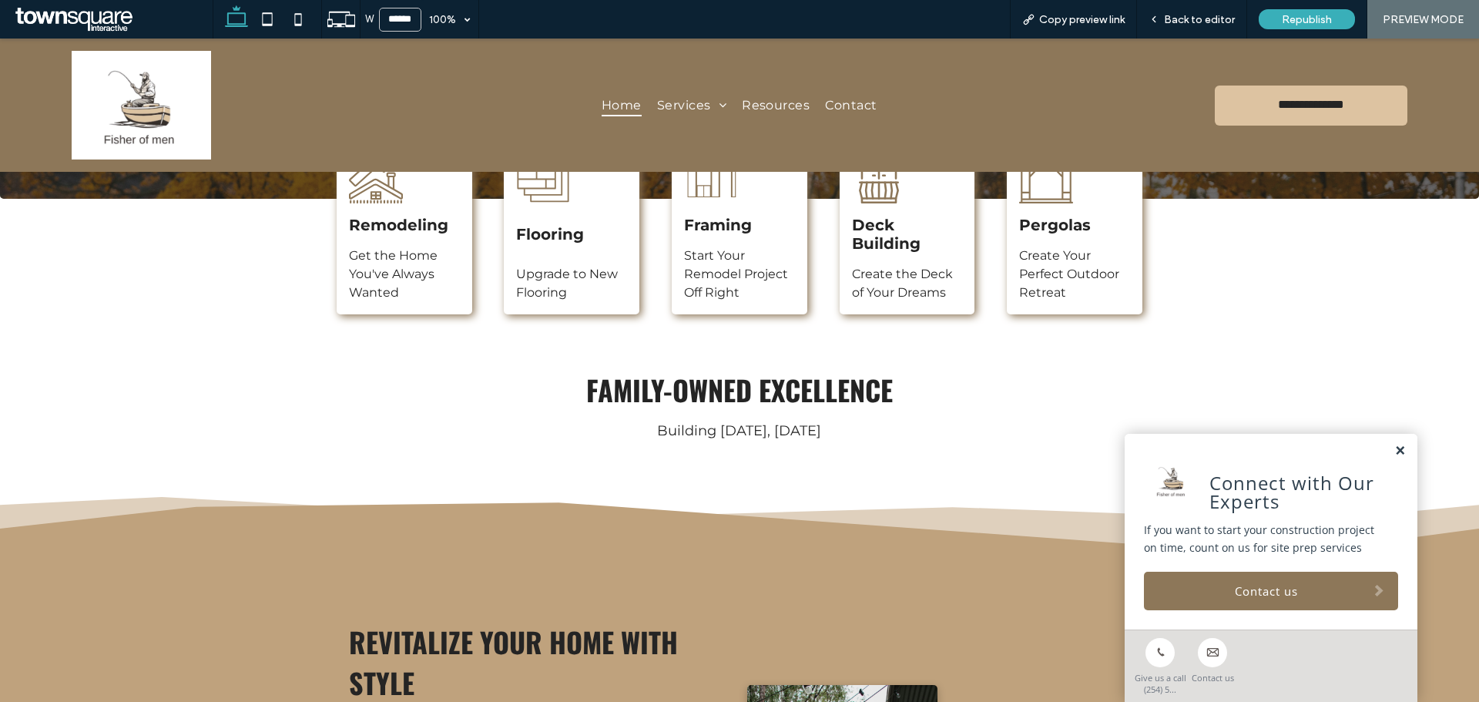
click at [1394, 447] on link at bounding box center [1400, 451] width 12 height 13
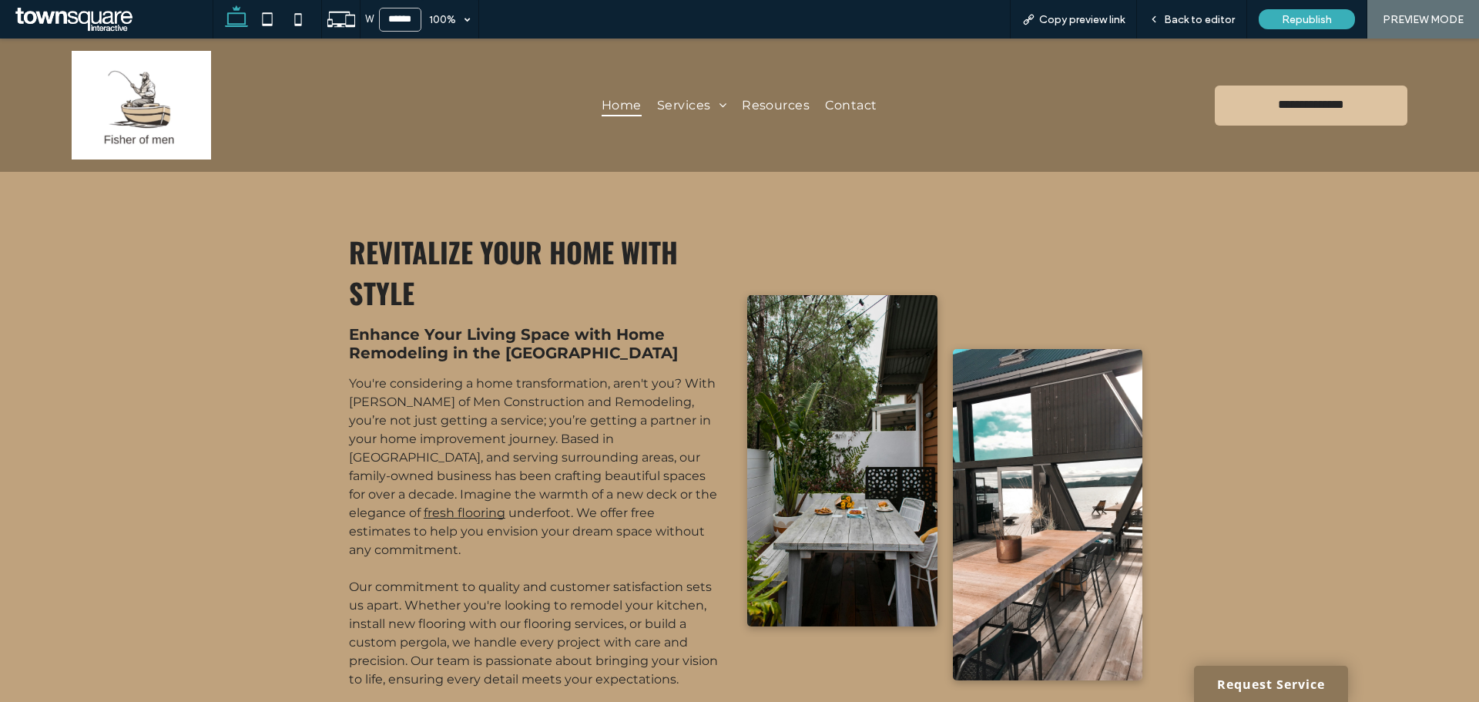
scroll to position [236, 0]
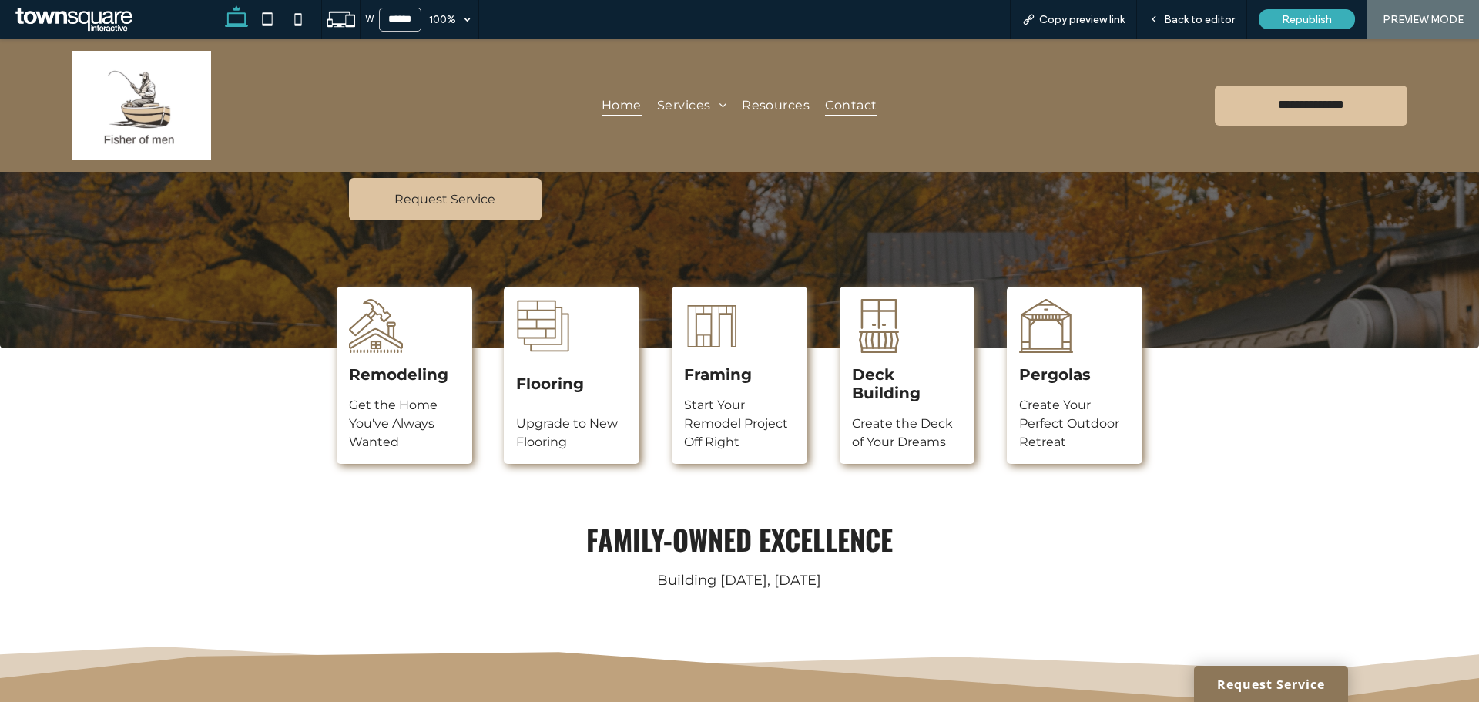
click at [843, 102] on span "Contact" at bounding box center [851, 105] width 52 height 22
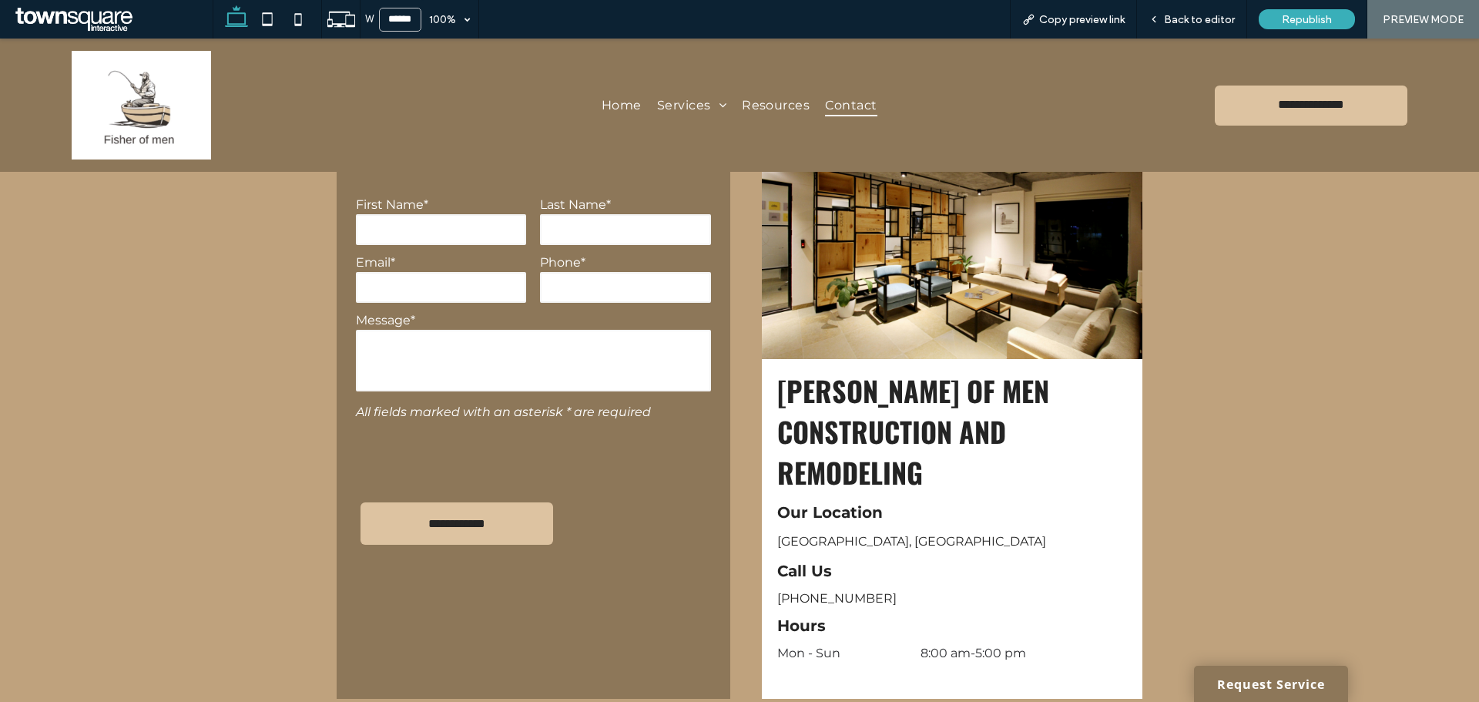
scroll to position [844, 0]
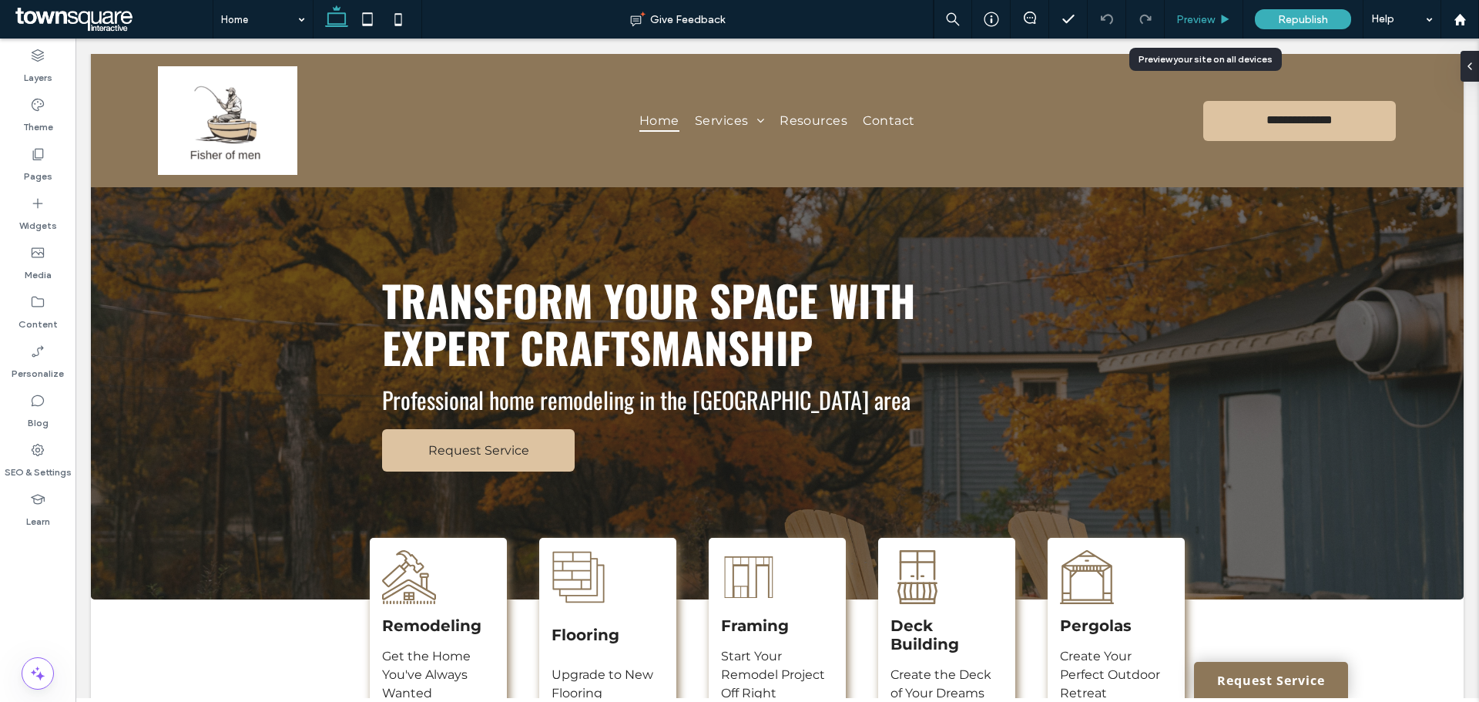
click at [1209, 22] on span "Preview" at bounding box center [1195, 19] width 39 height 13
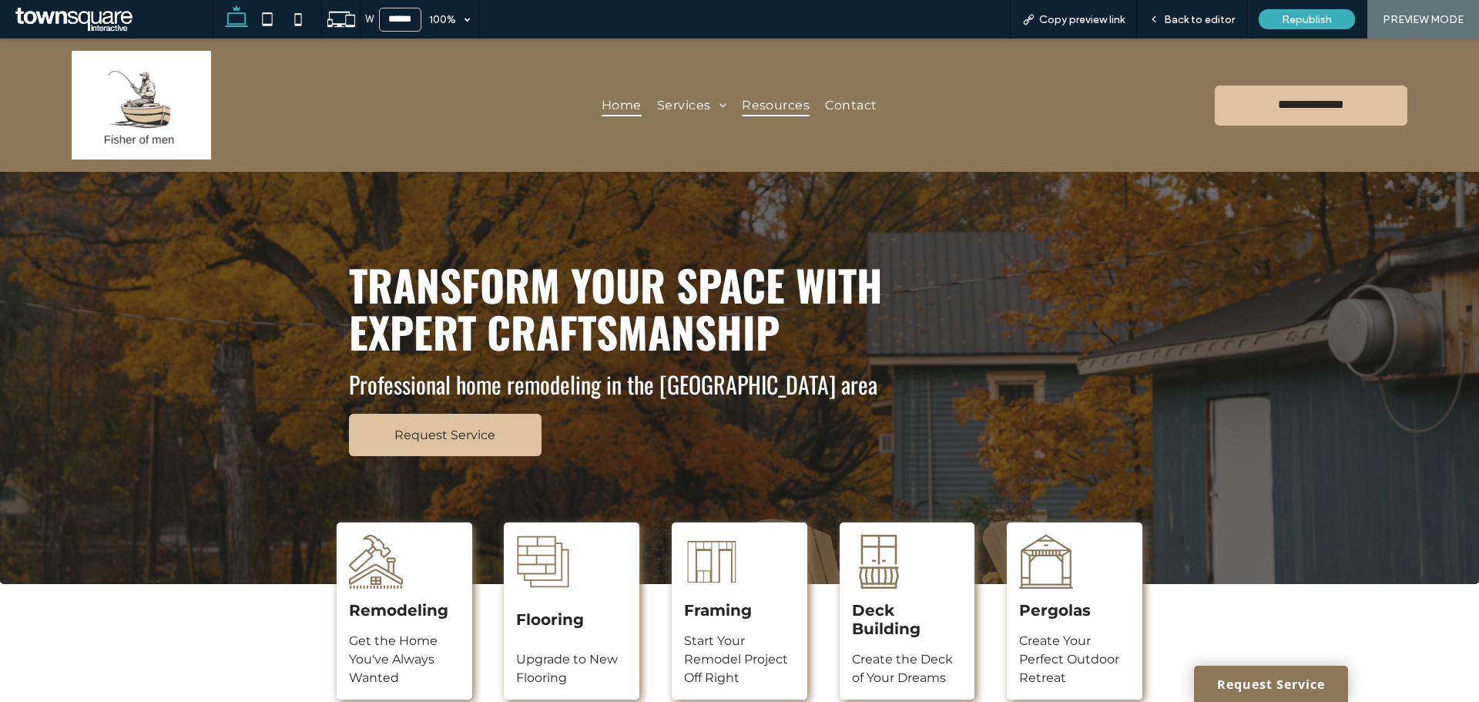
click at [790, 101] on span "Resources" at bounding box center [776, 105] width 68 height 22
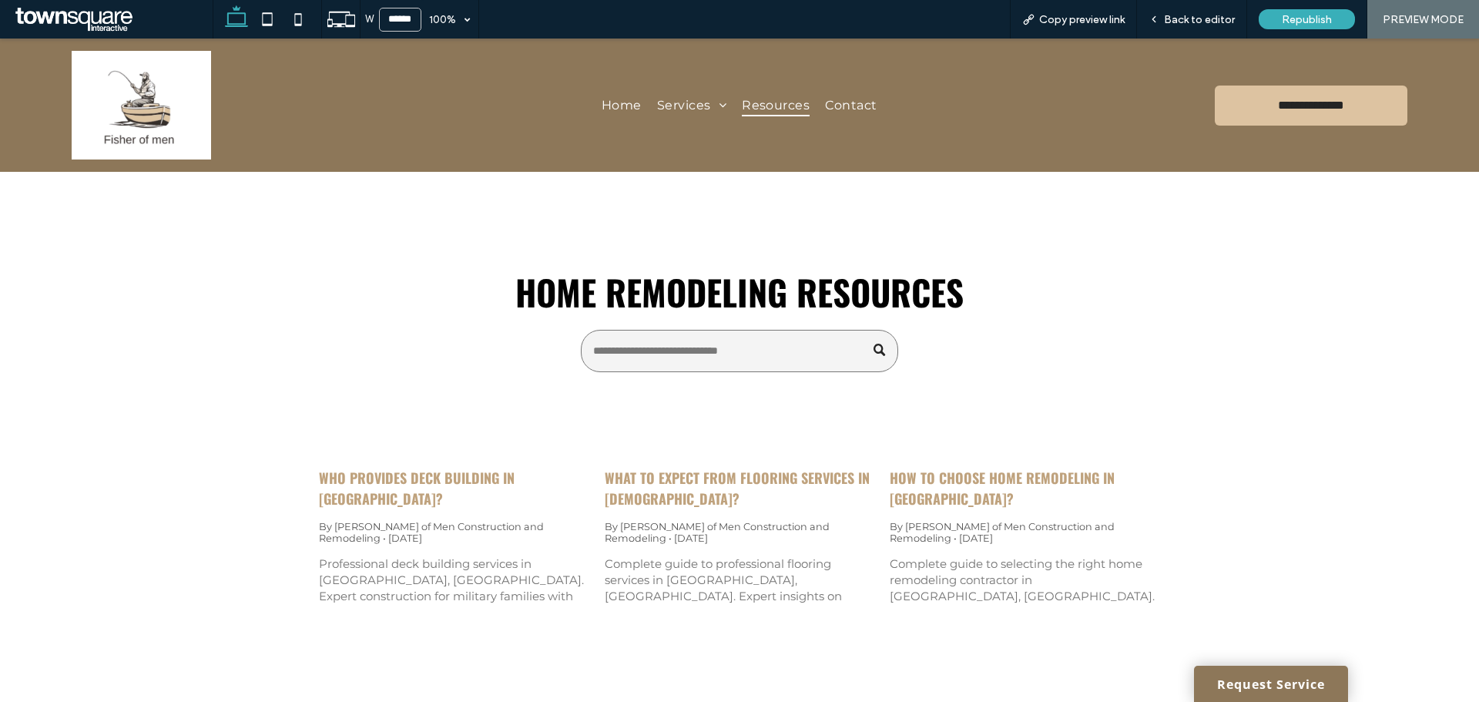
scroll to position [226, 0]
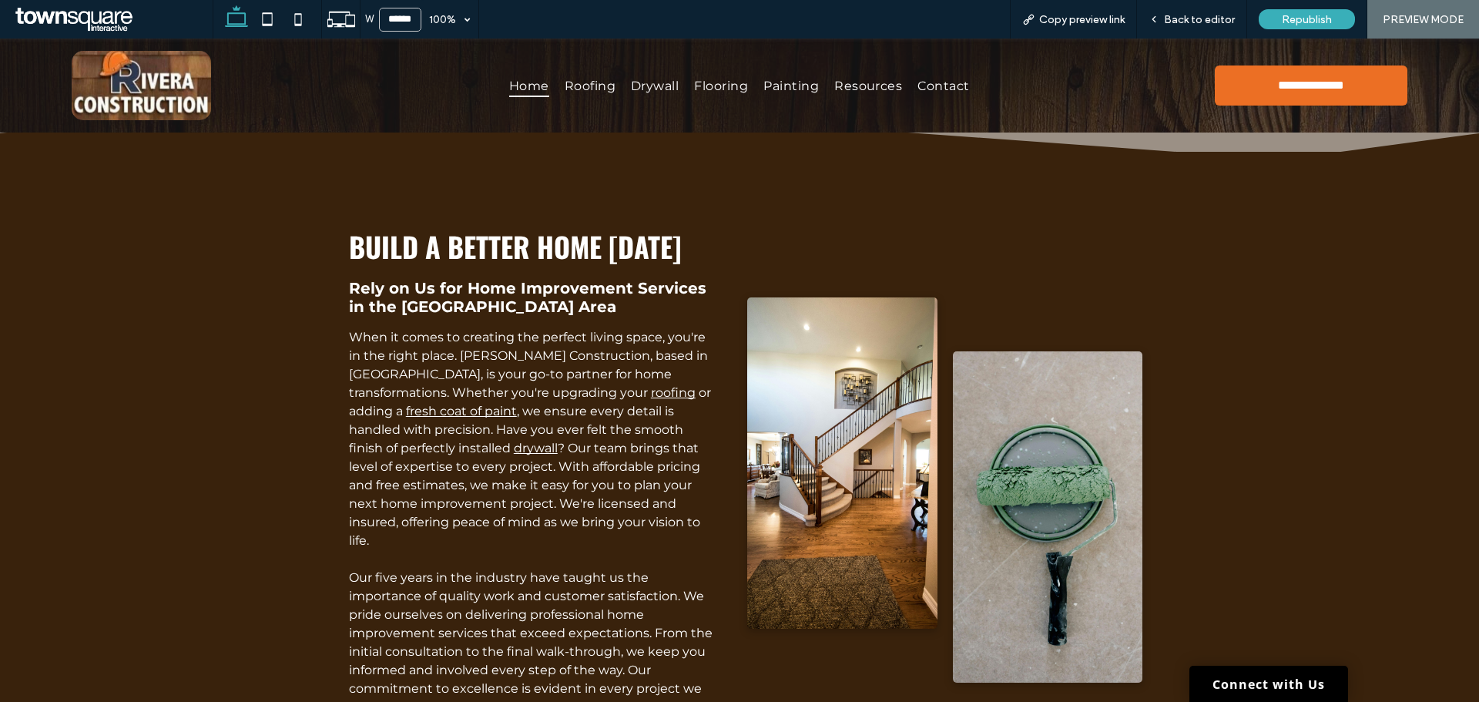
scroll to position [924, 0]
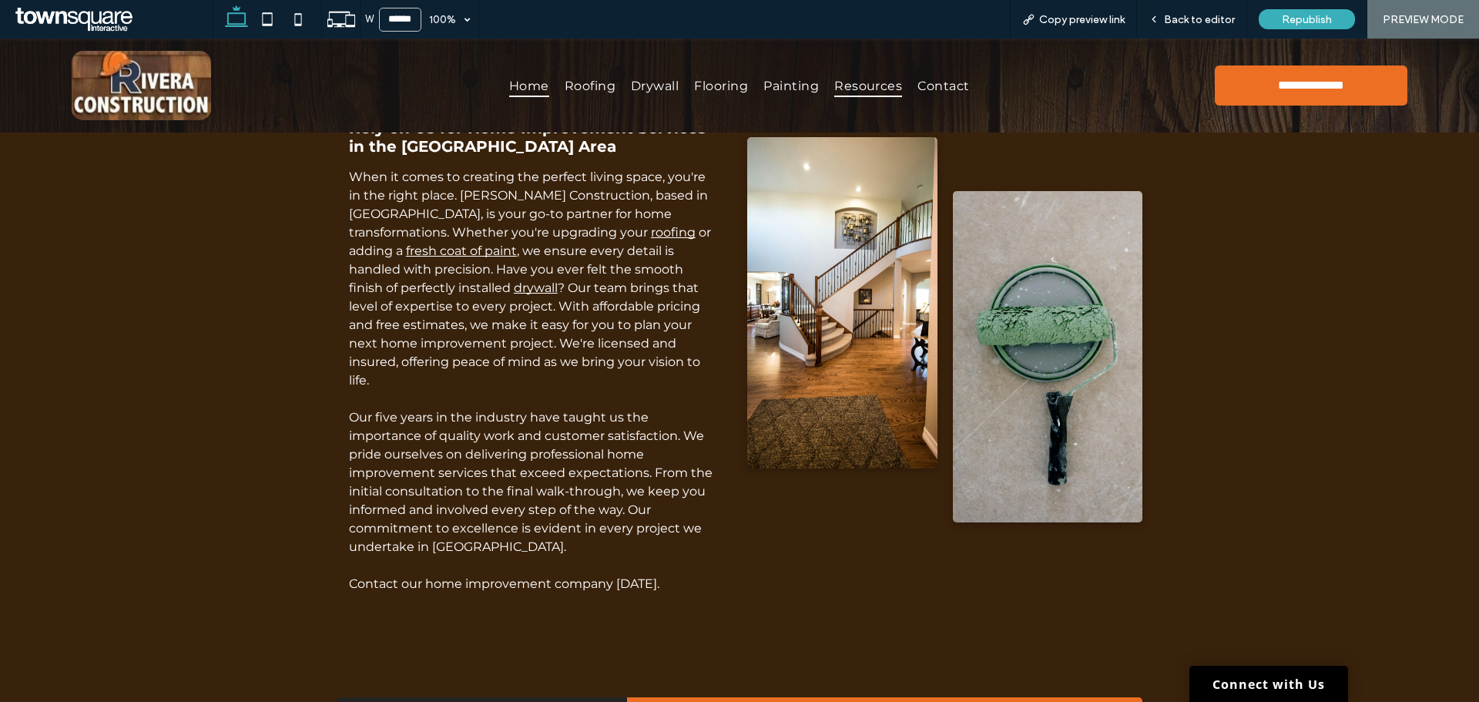
click at [850, 89] on span "Resources" at bounding box center [868, 85] width 68 height 22
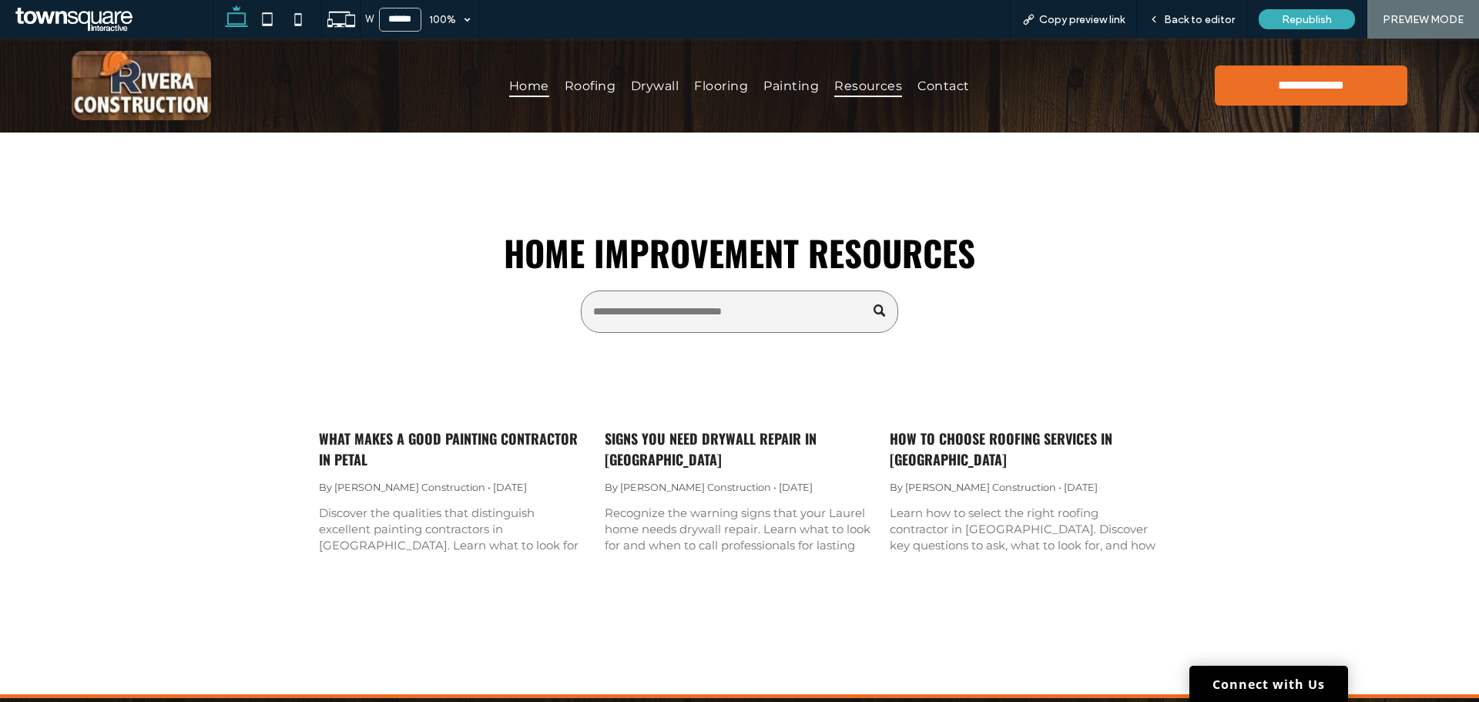
click at [528, 90] on span "Home" at bounding box center [529, 85] width 40 height 22
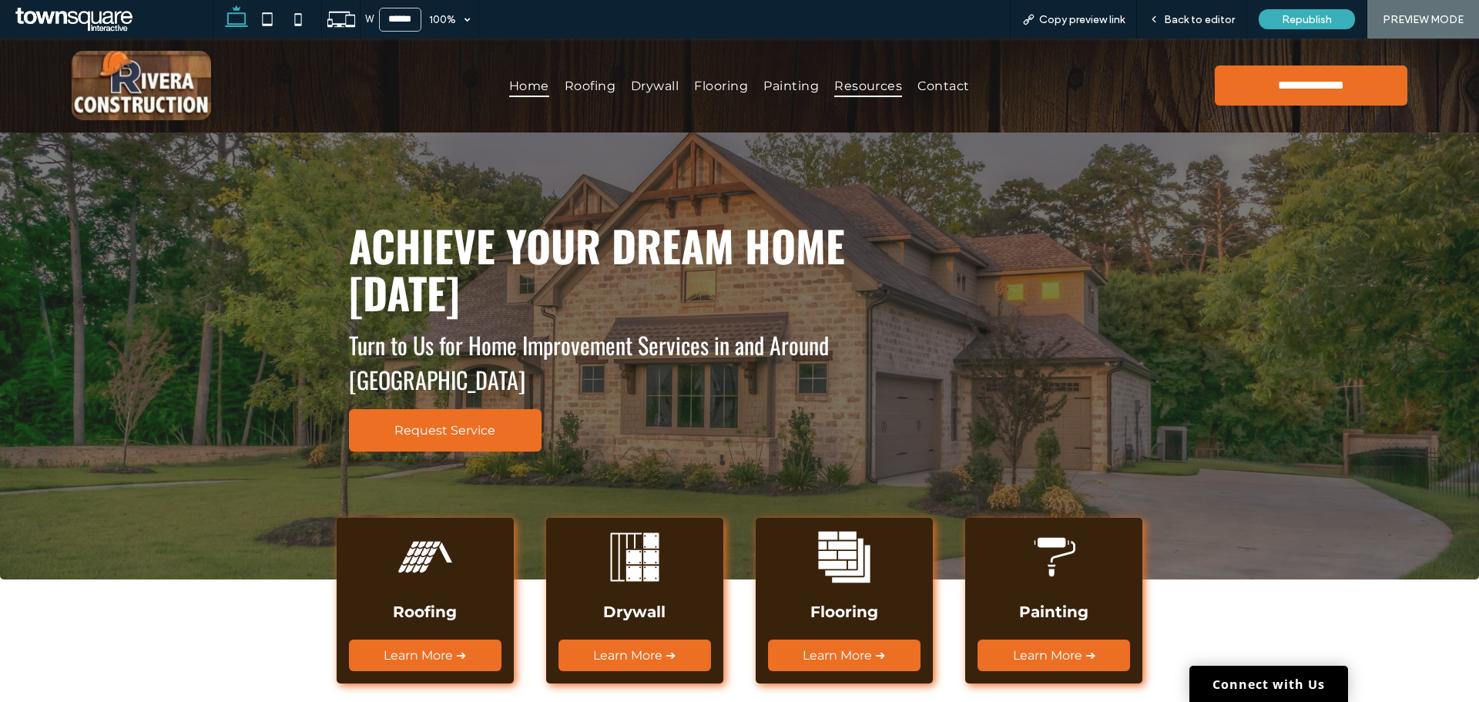
click at [842, 87] on span "Resources" at bounding box center [868, 85] width 68 height 22
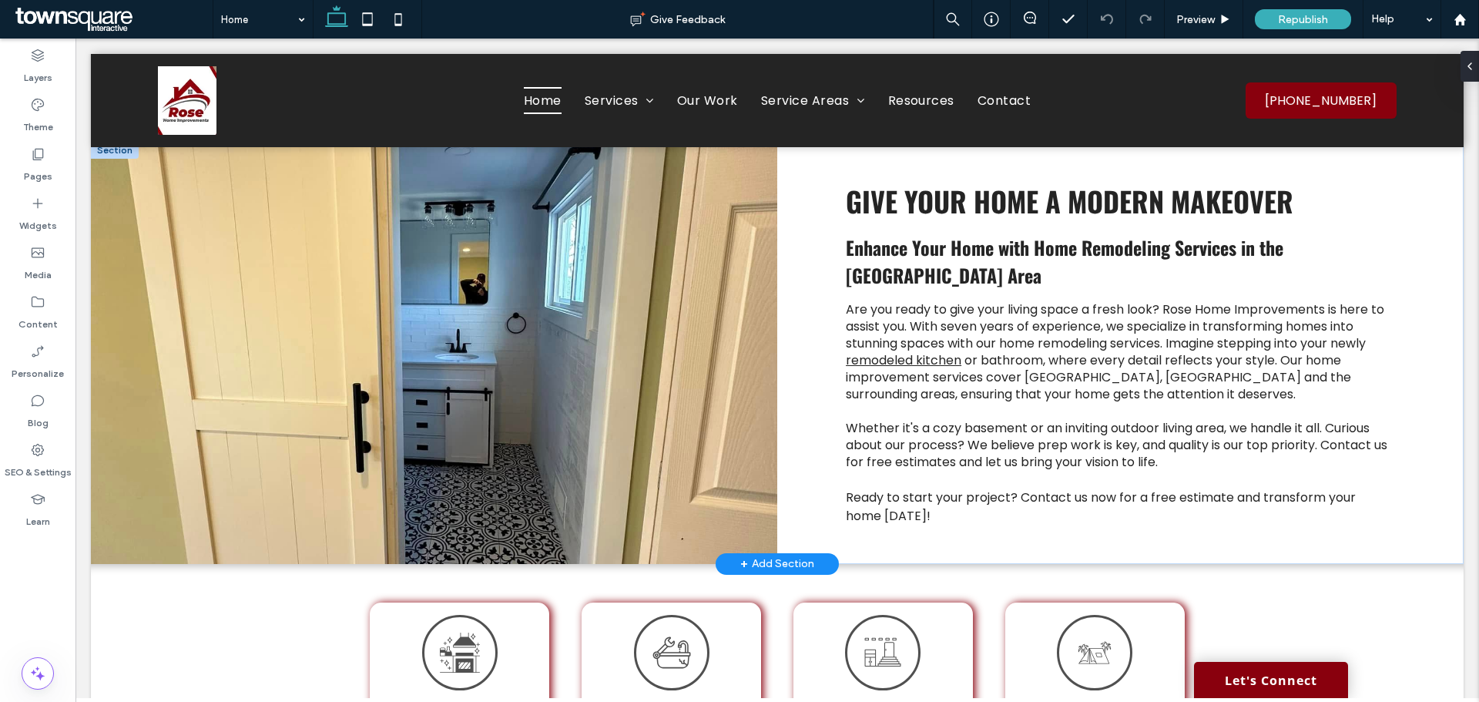
scroll to position [539, 0]
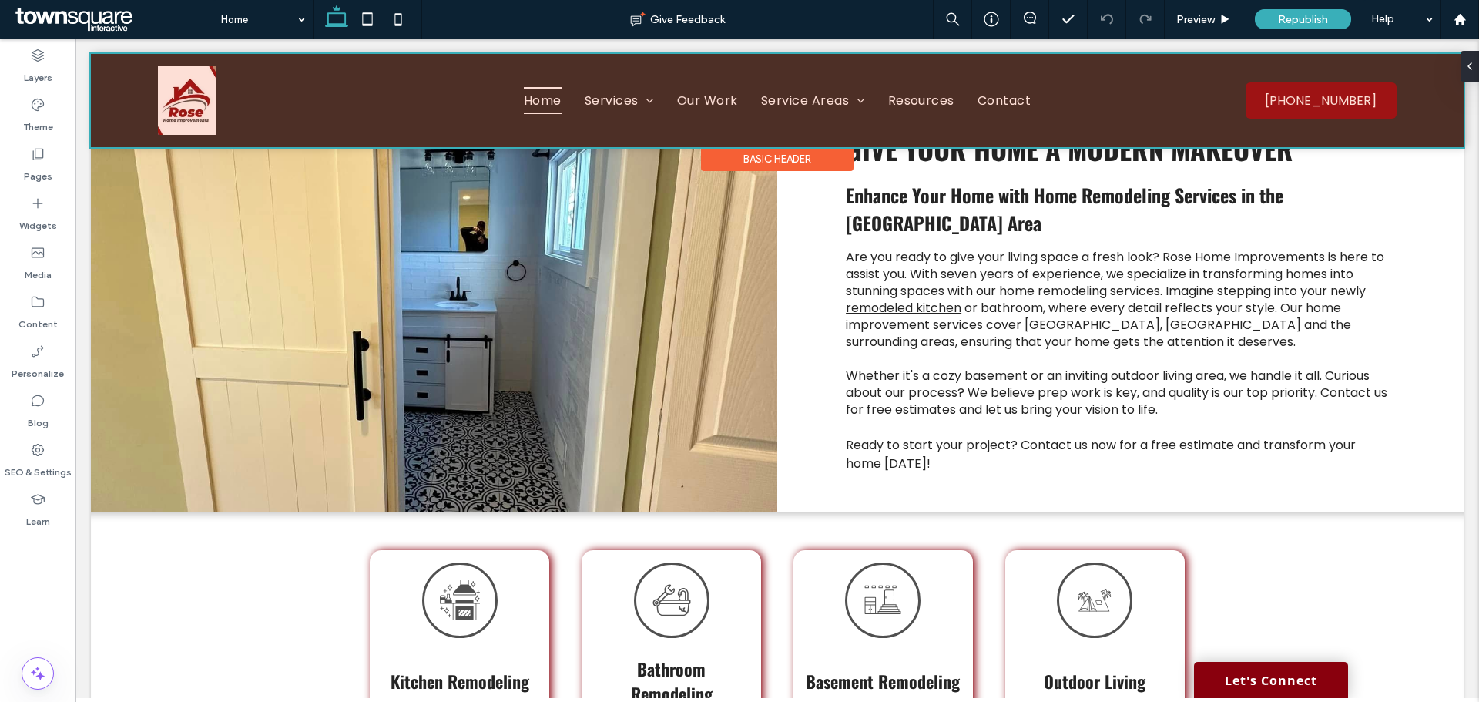
click at [542, 73] on div at bounding box center [777, 100] width 1373 height 93
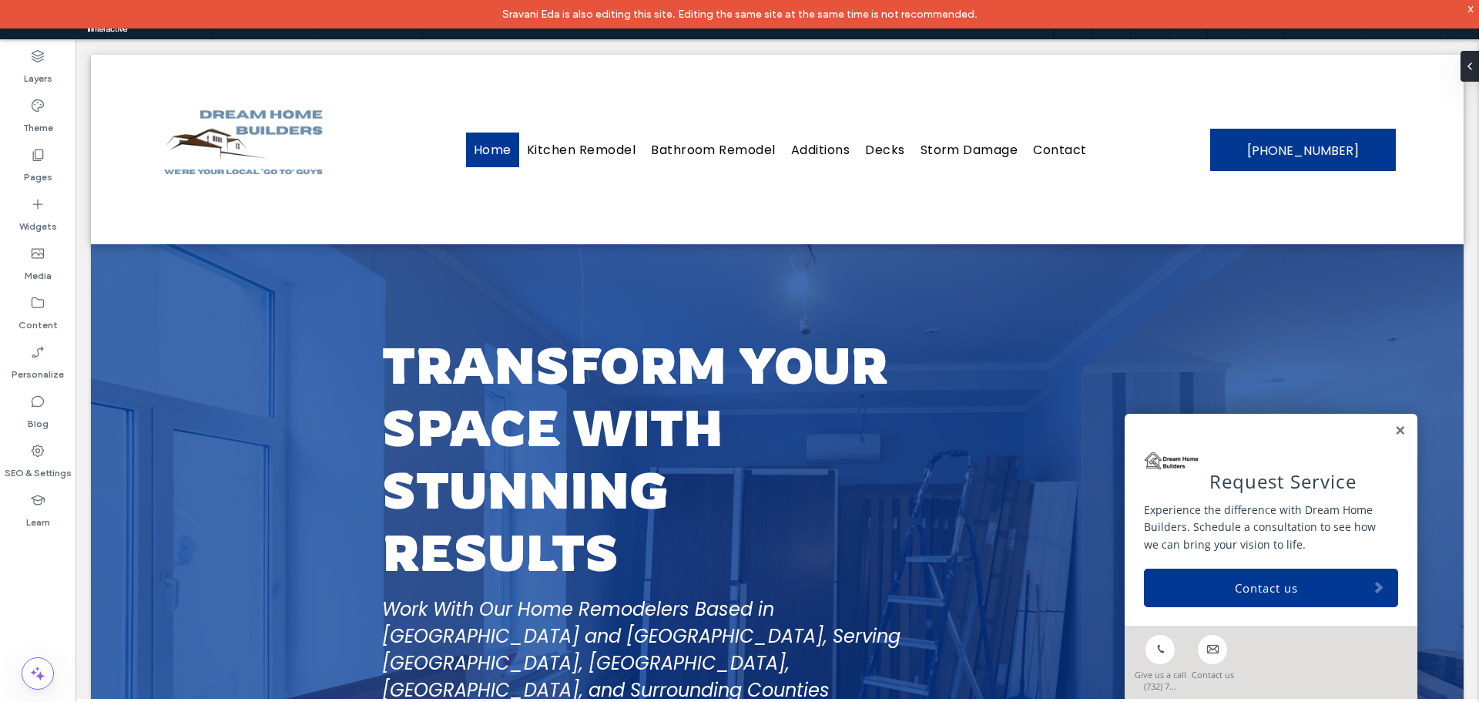
click at [1471, 3] on div "x" at bounding box center [1471, 8] width 7 height 13
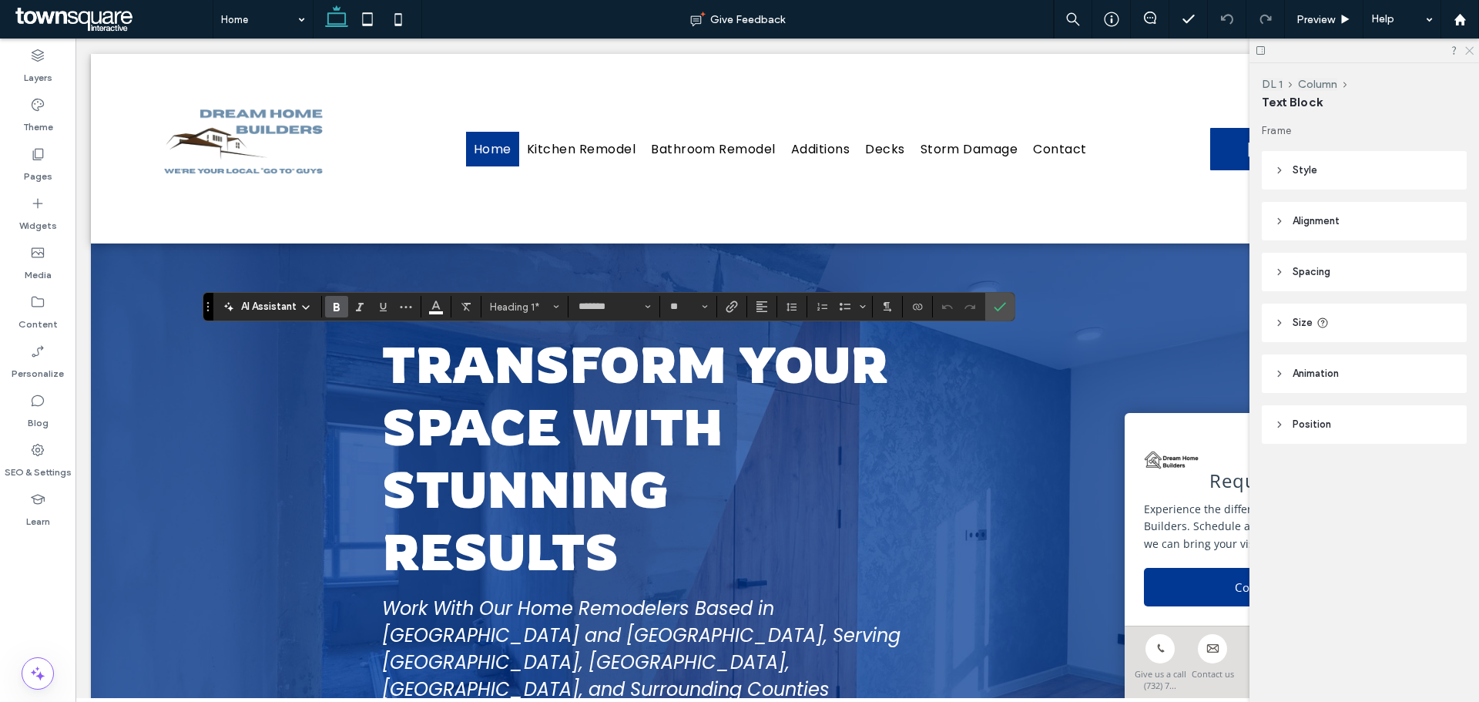
click at [1470, 48] on icon at bounding box center [1469, 50] width 10 height 10
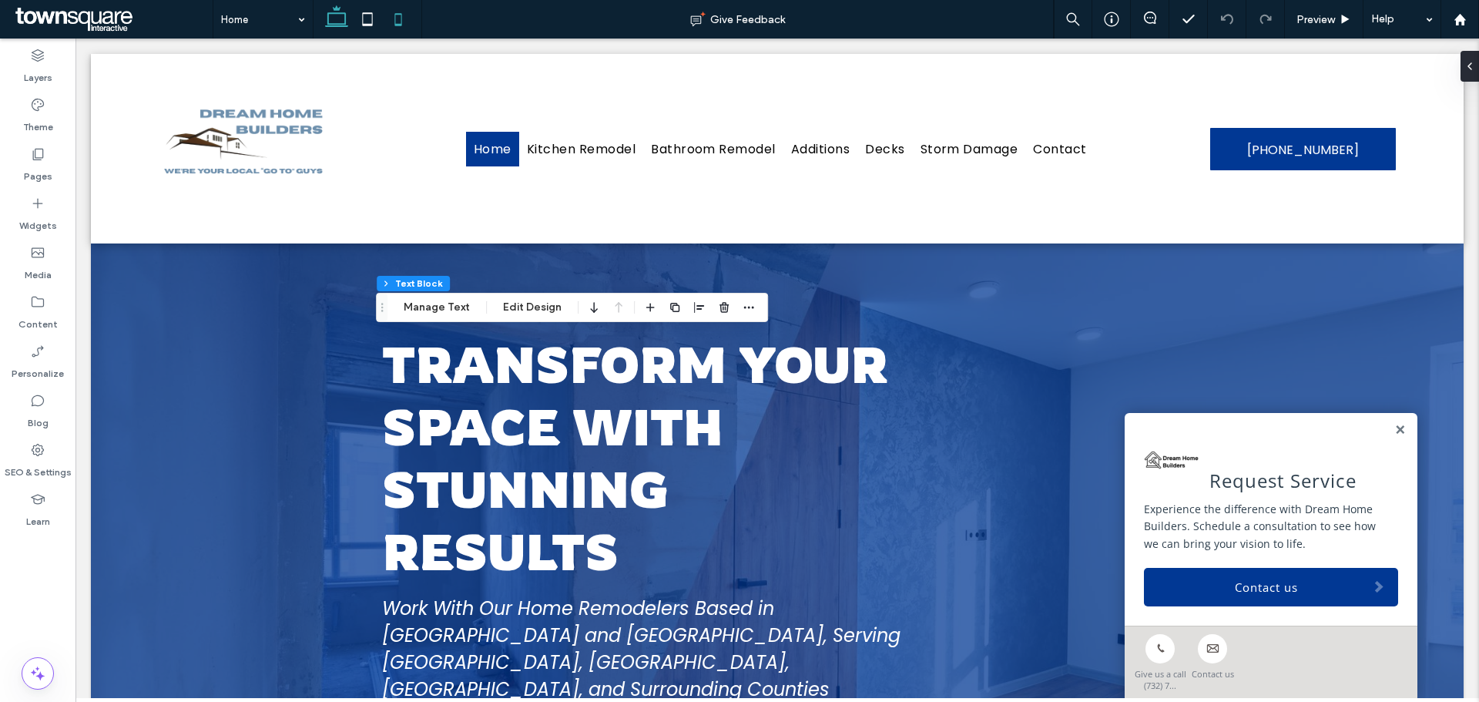
click at [393, 21] on icon at bounding box center [398, 19] width 31 height 31
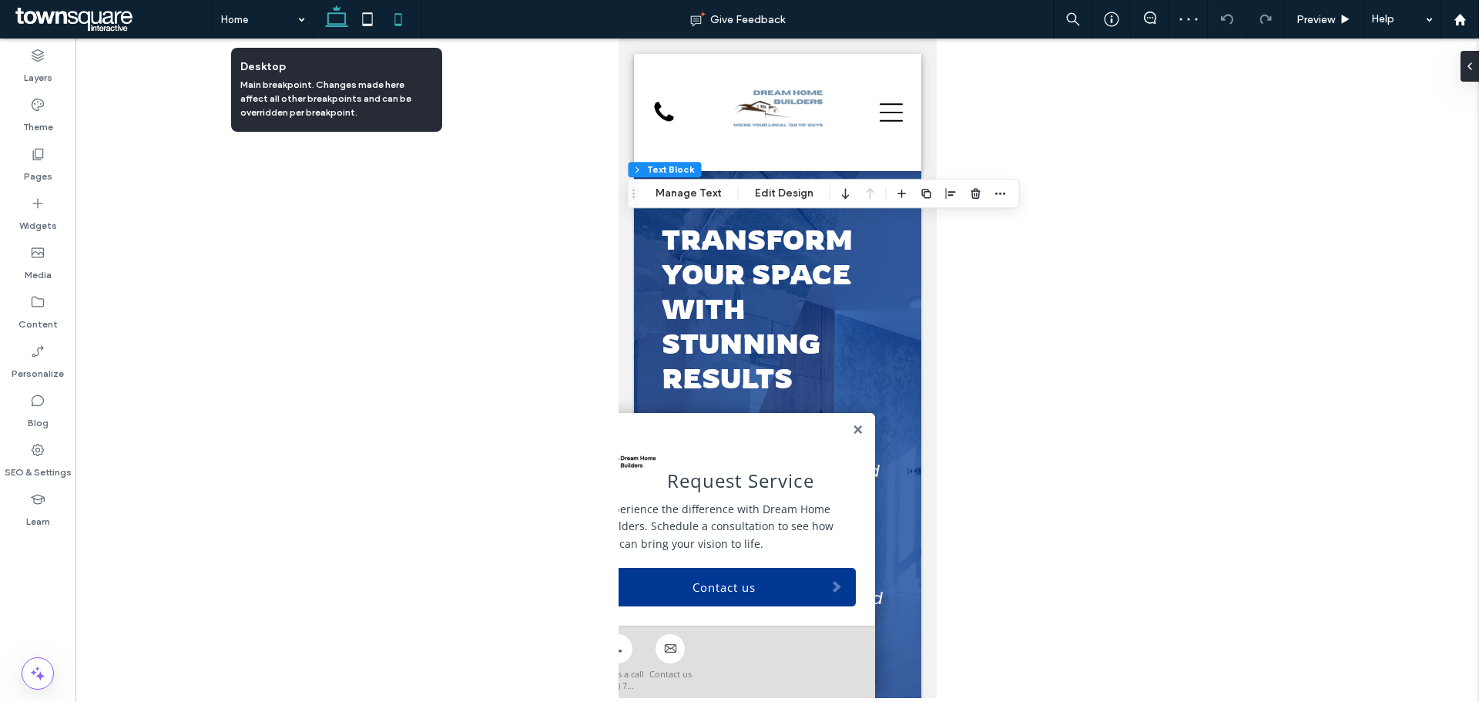
click at [341, 22] on icon at bounding box center [336, 19] width 31 height 31
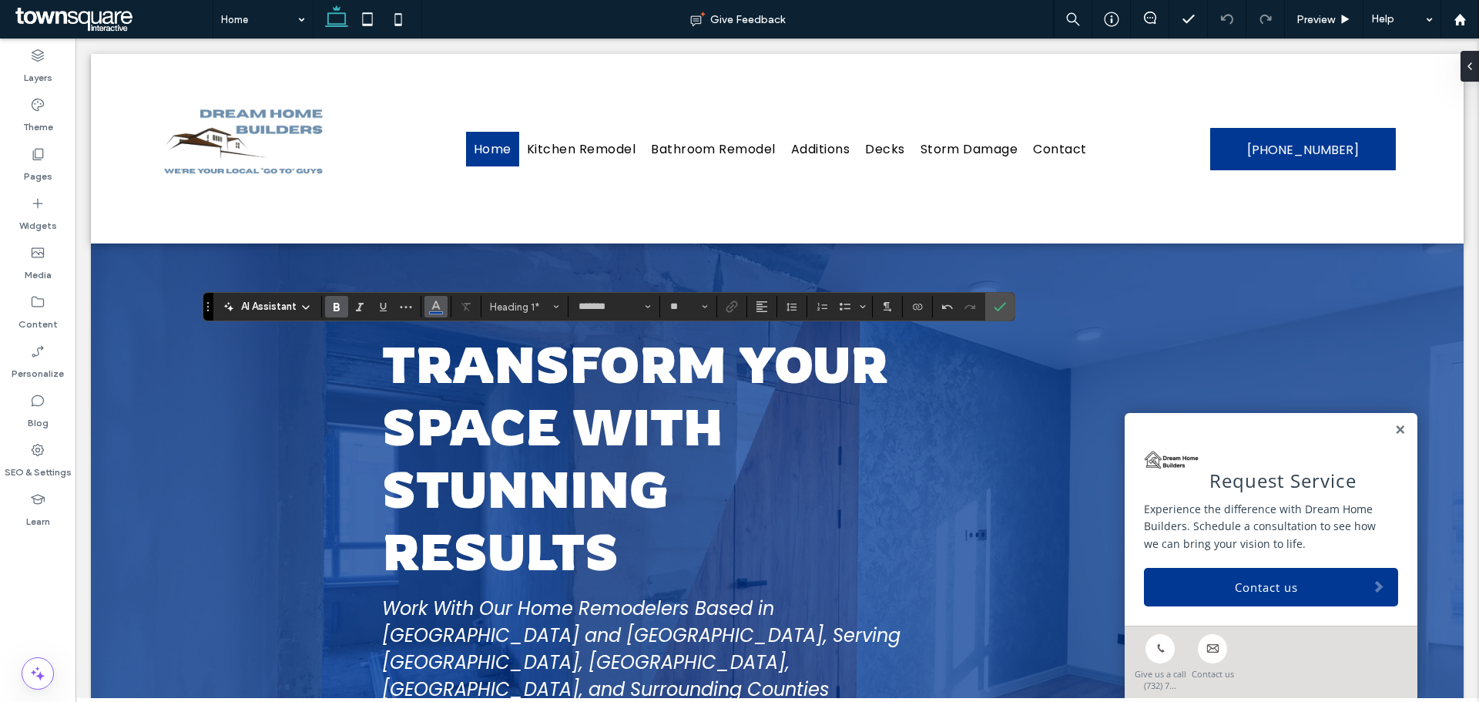
click at [431, 313] on span "Color" at bounding box center [436, 305] width 12 height 20
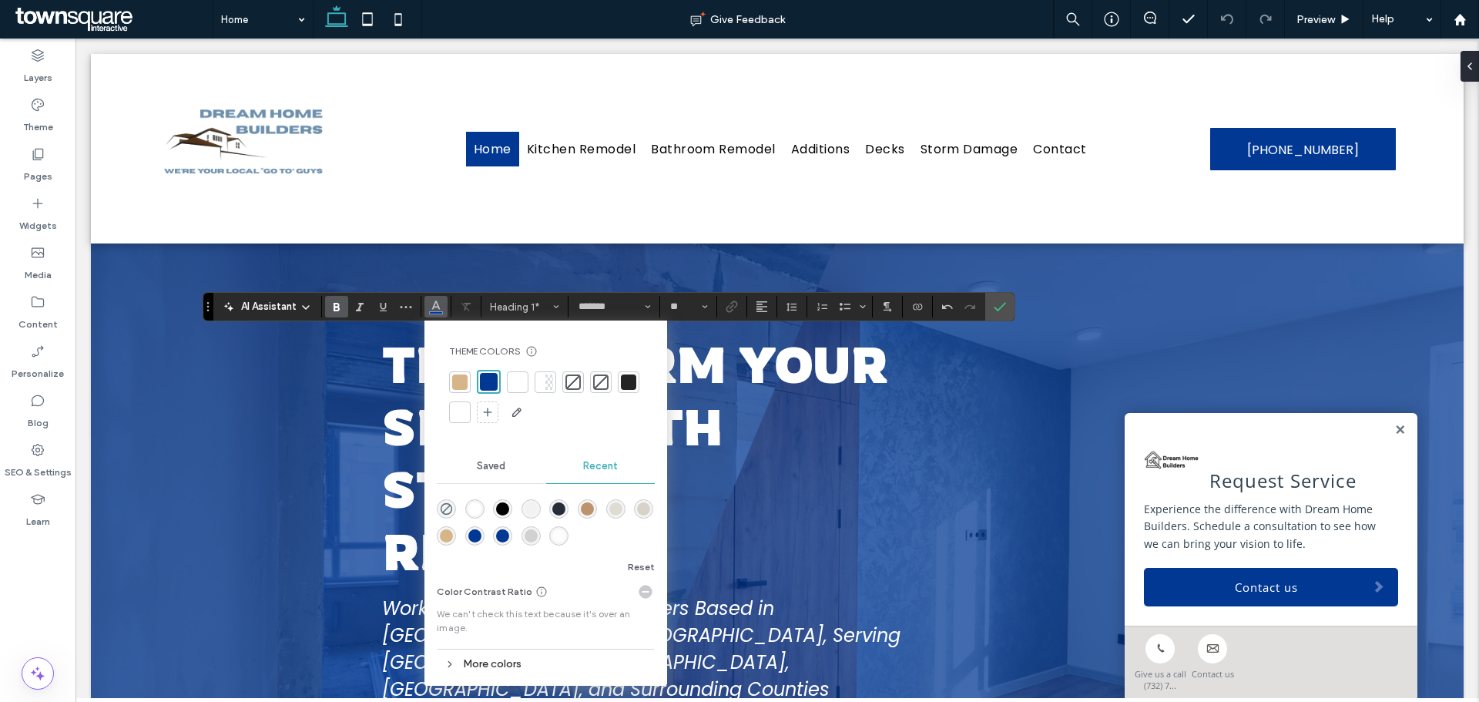
click at [522, 384] on div at bounding box center [517, 381] width 15 height 15
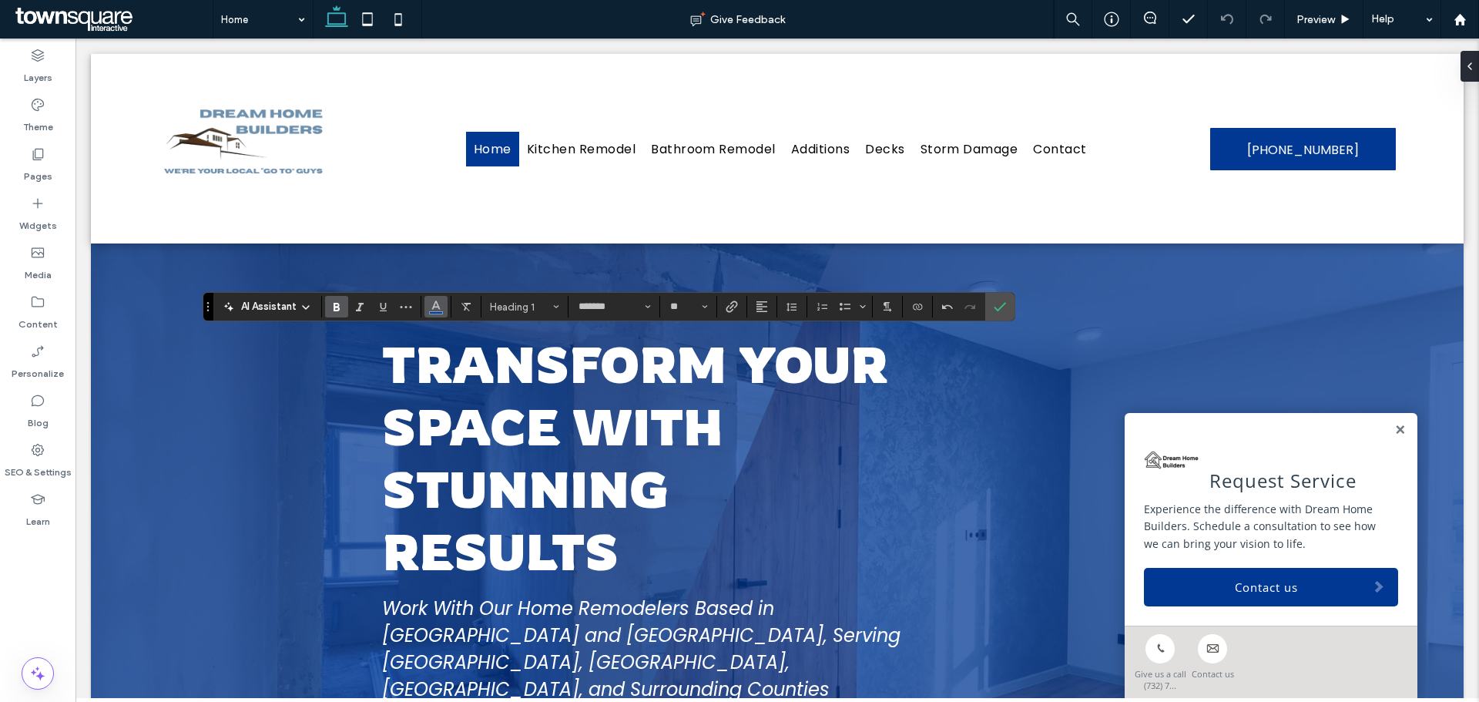
click at [441, 305] on icon "Color" at bounding box center [436, 305] width 12 height 12
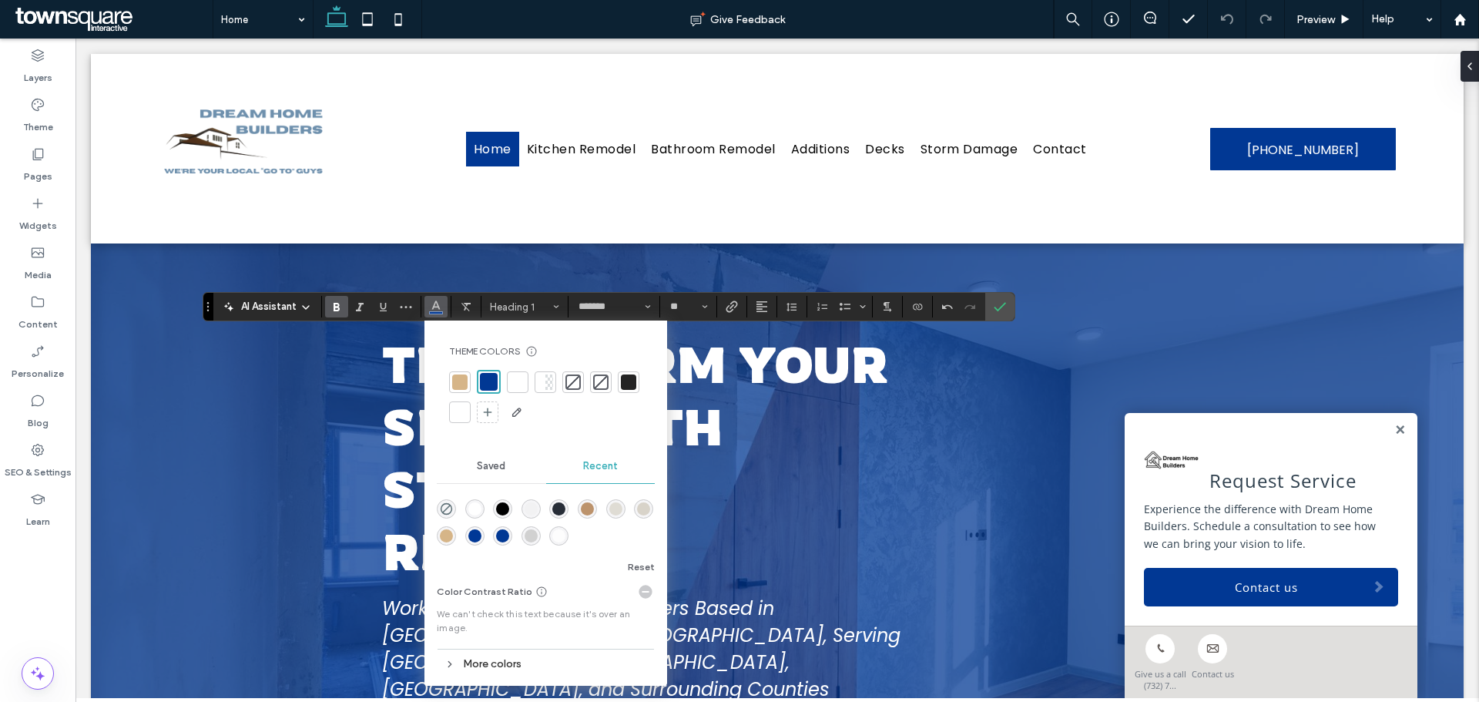
click at [522, 387] on div at bounding box center [517, 381] width 15 height 15
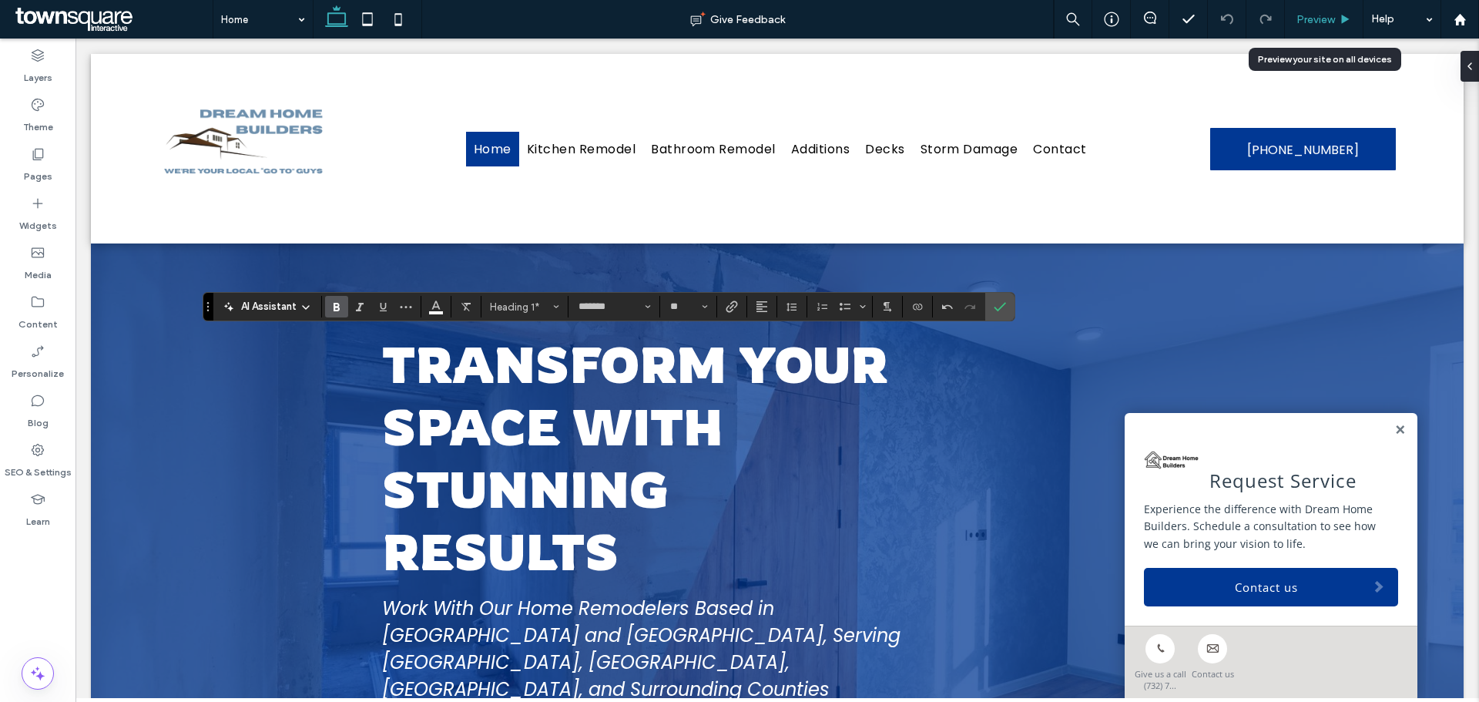
click at [1337, 20] on div "Preview" at bounding box center [1324, 19] width 78 height 13
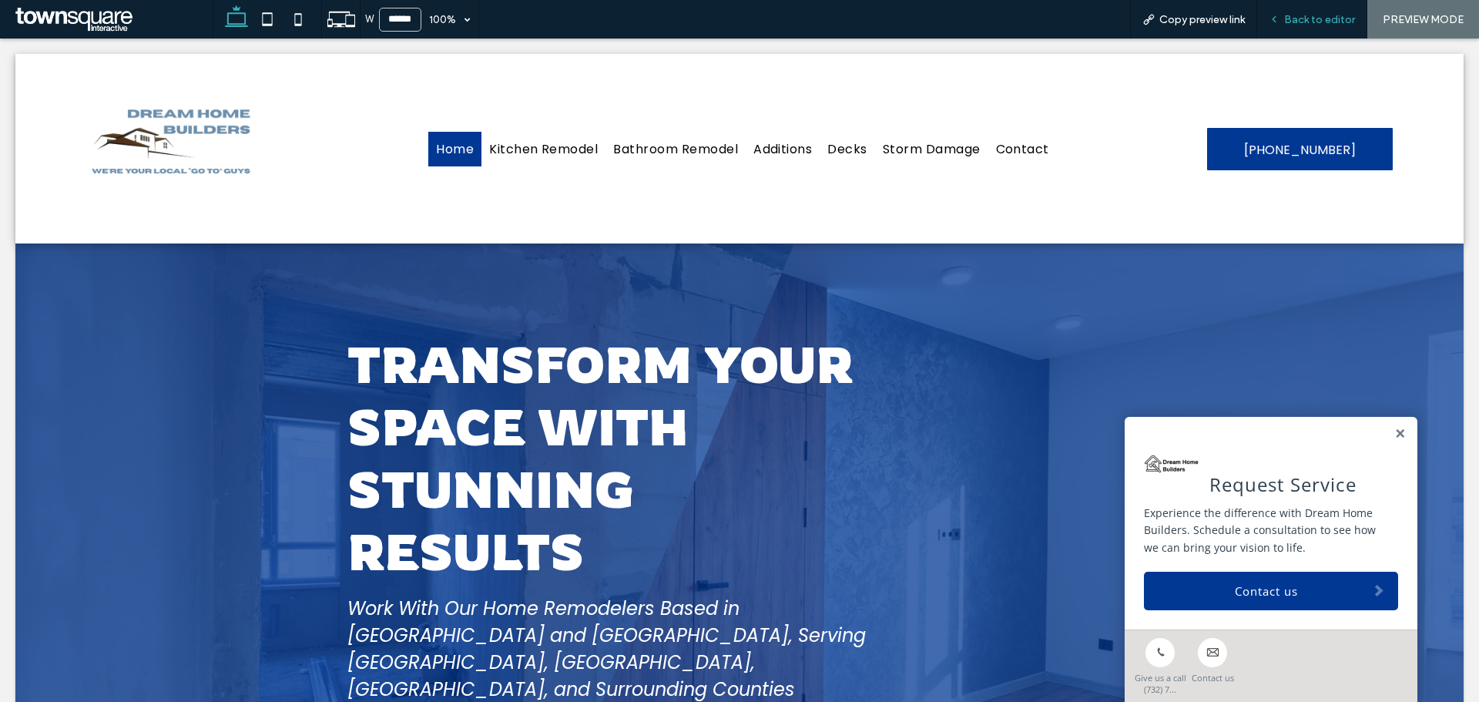
click at [1323, 20] on span "Back to editor" at bounding box center [1319, 19] width 71 height 13
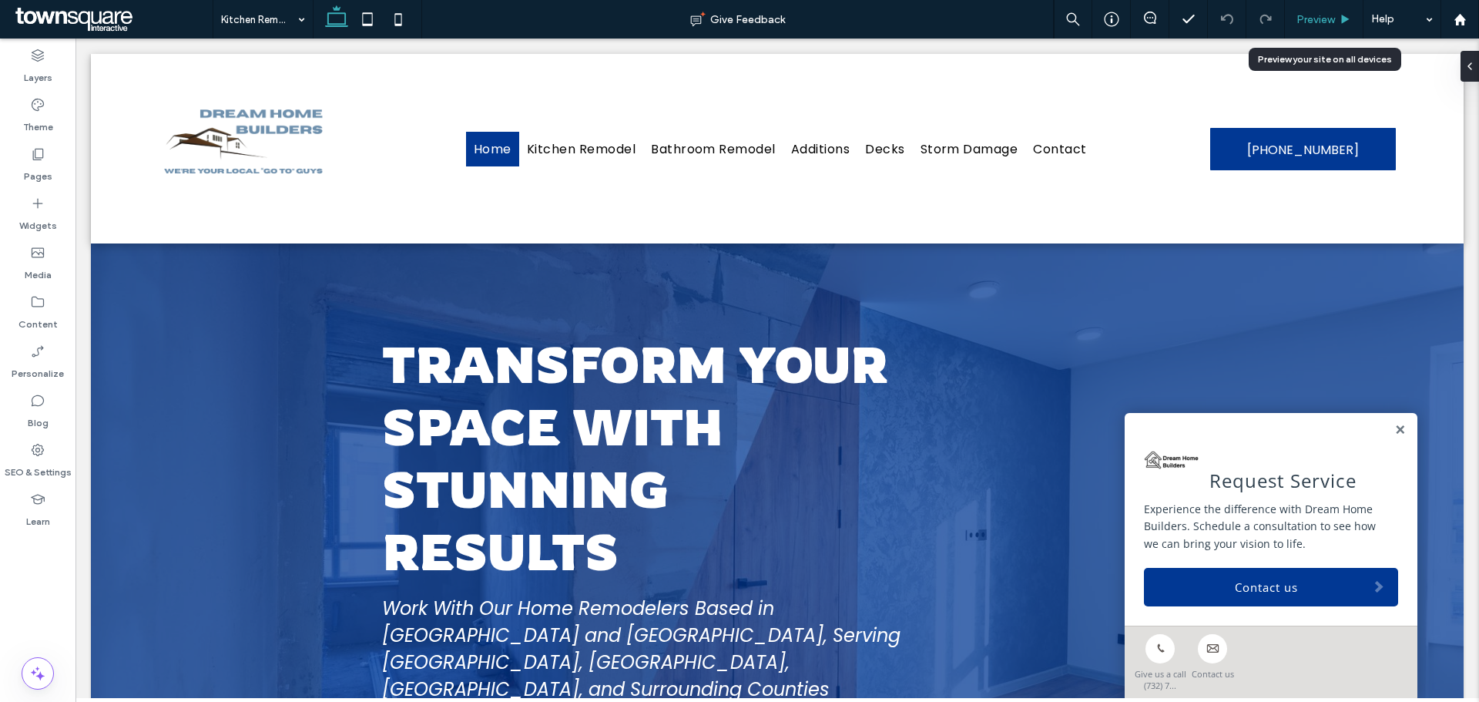
click at [1320, 22] on span "Preview" at bounding box center [1316, 19] width 39 height 13
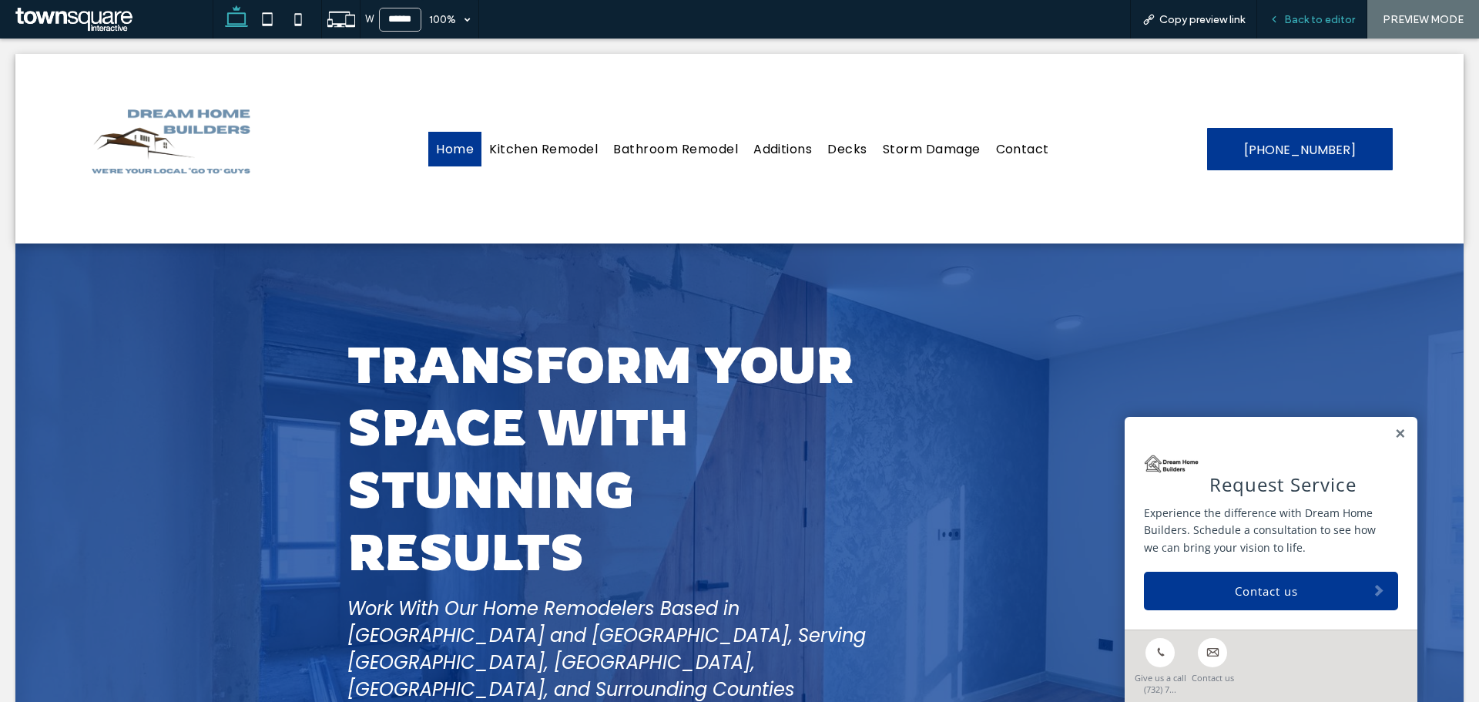
click at [1304, 26] on div "Back to editor" at bounding box center [1312, 19] width 110 height 39
click at [1307, 13] on span "Back to editor" at bounding box center [1319, 19] width 71 height 13
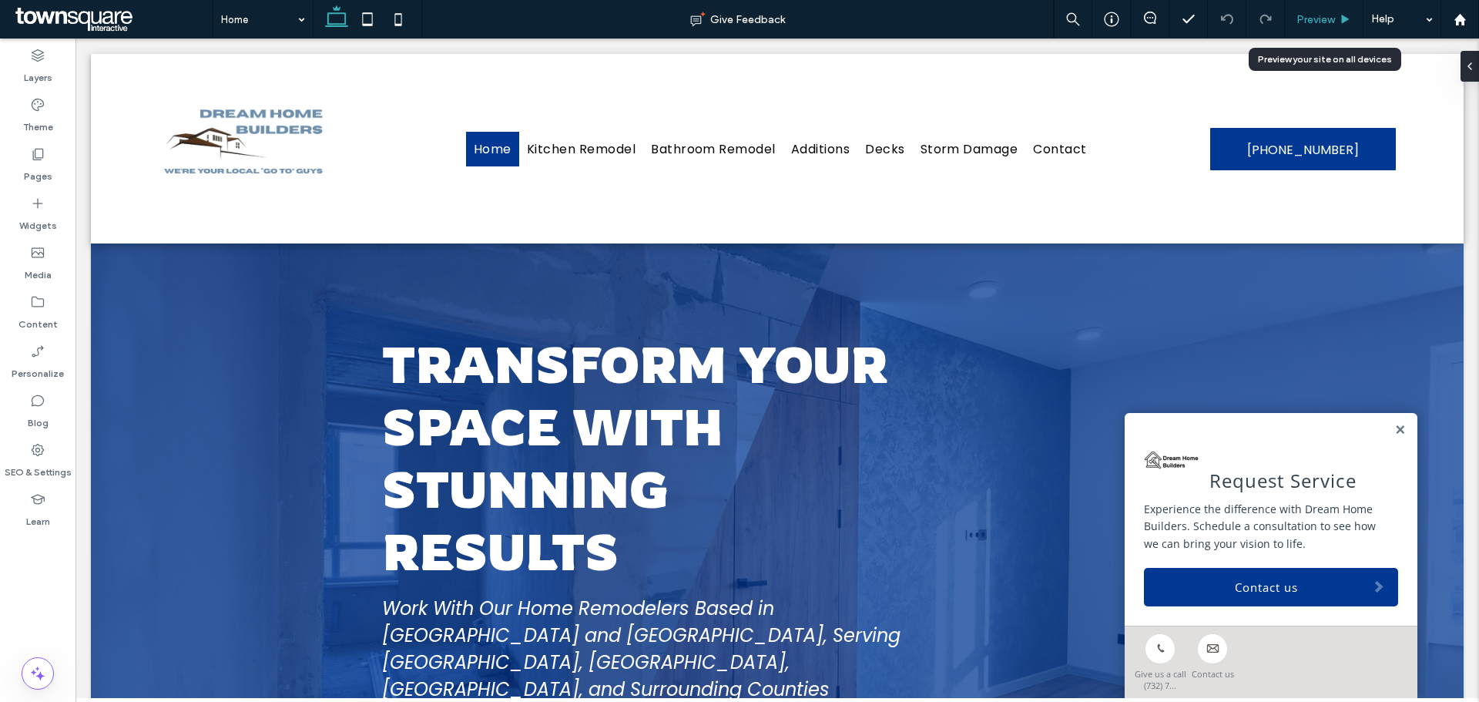
click at [1323, 13] on span "Preview" at bounding box center [1316, 19] width 39 height 13
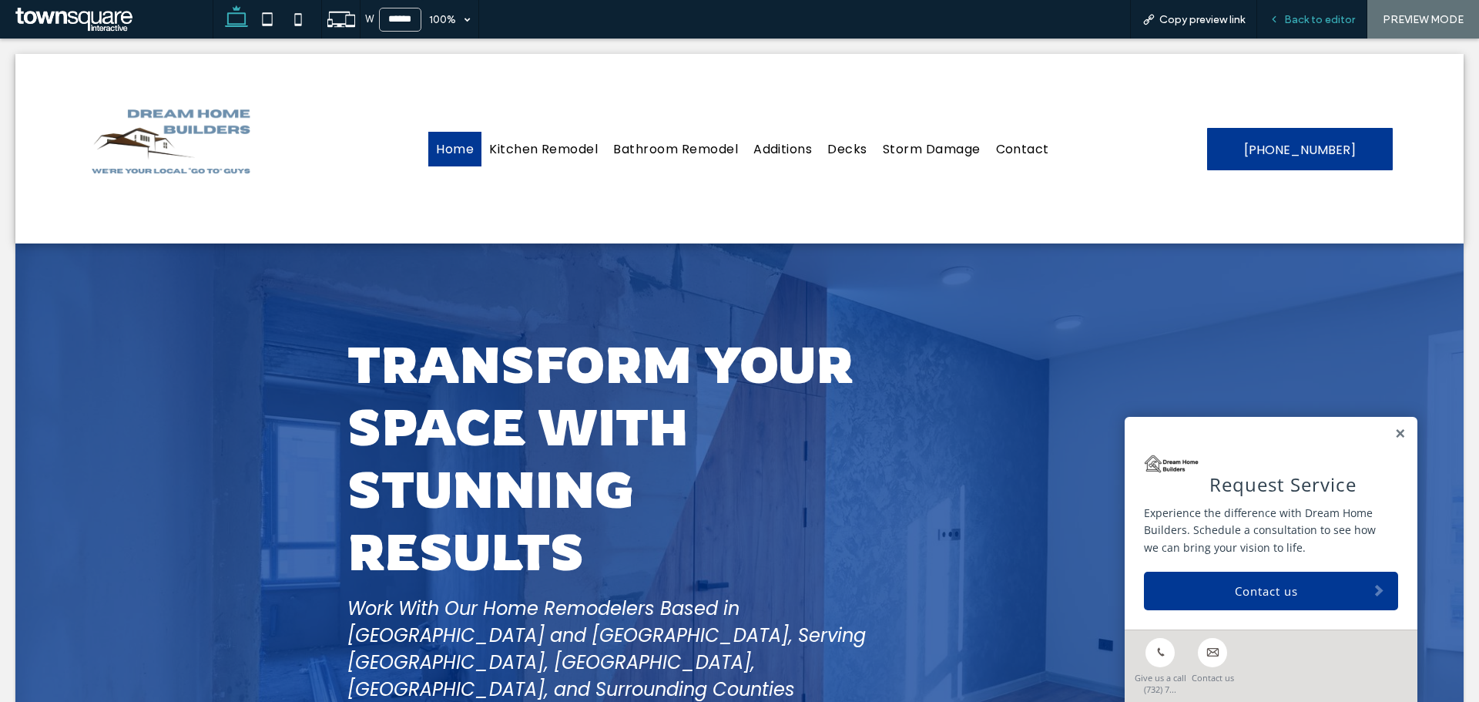
click at [1314, 15] on span "Back to editor" at bounding box center [1319, 19] width 71 height 13
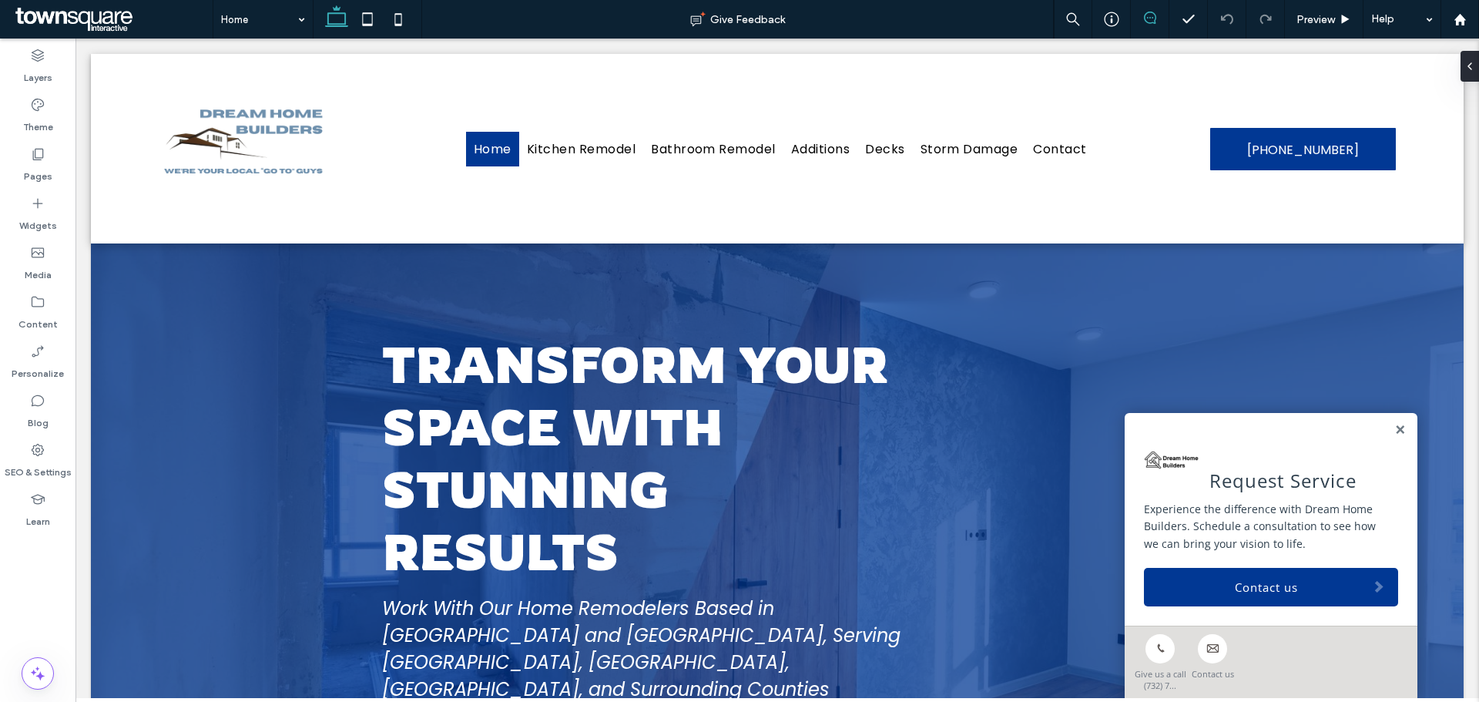
click at [1144, 18] on icon at bounding box center [1150, 18] width 12 height 12
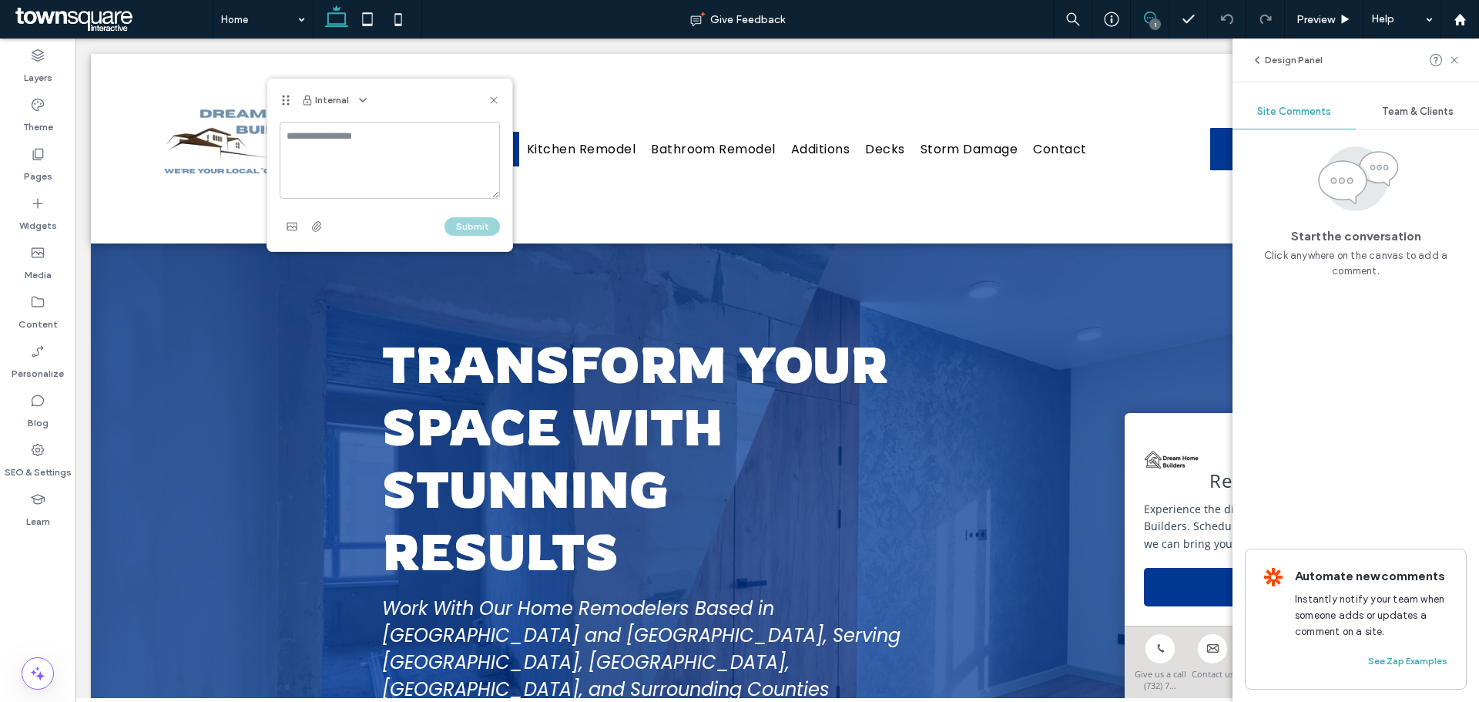
click at [344, 146] on textarea at bounding box center [390, 160] width 220 height 77
type textarea "**********"
click at [490, 96] on icon at bounding box center [494, 100] width 12 height 12
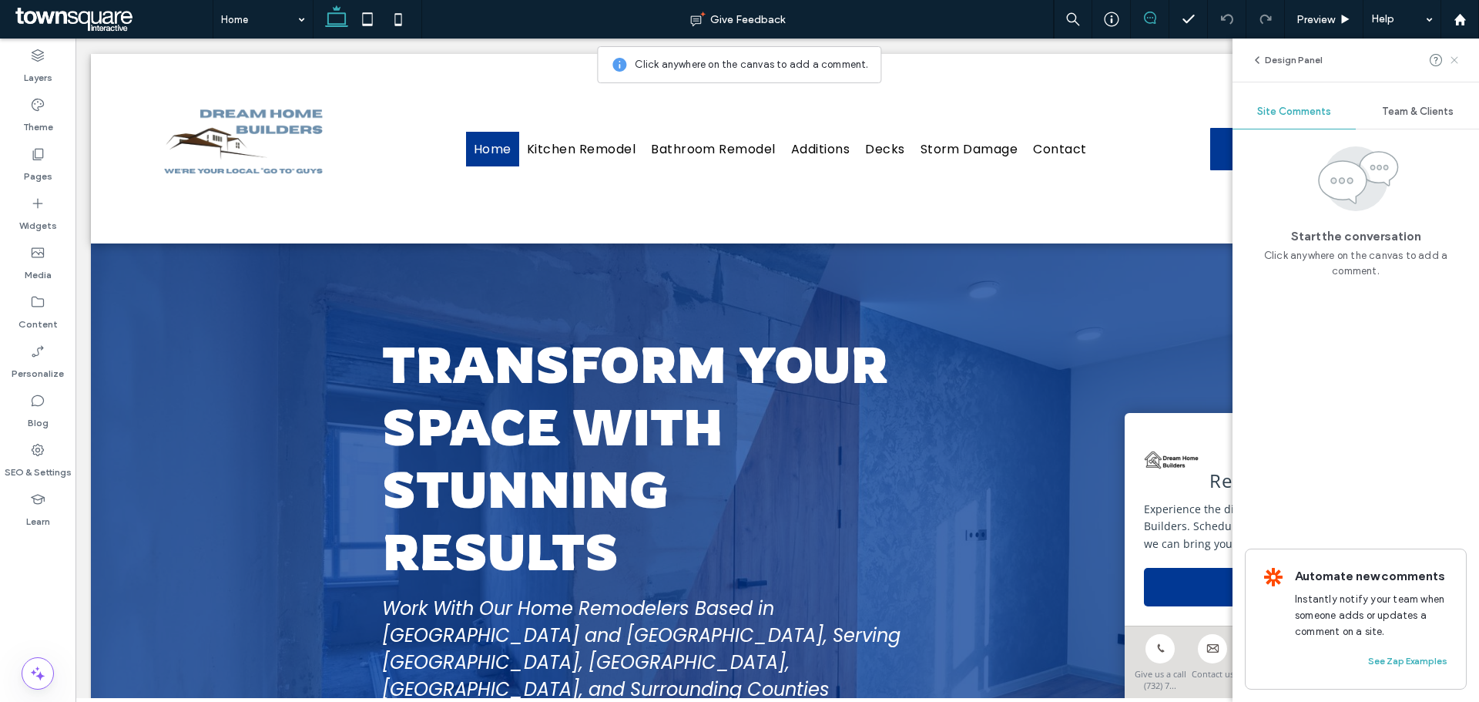
click at [1458, 65] on icon at bounding box center [1454, 60] width 12 height 12
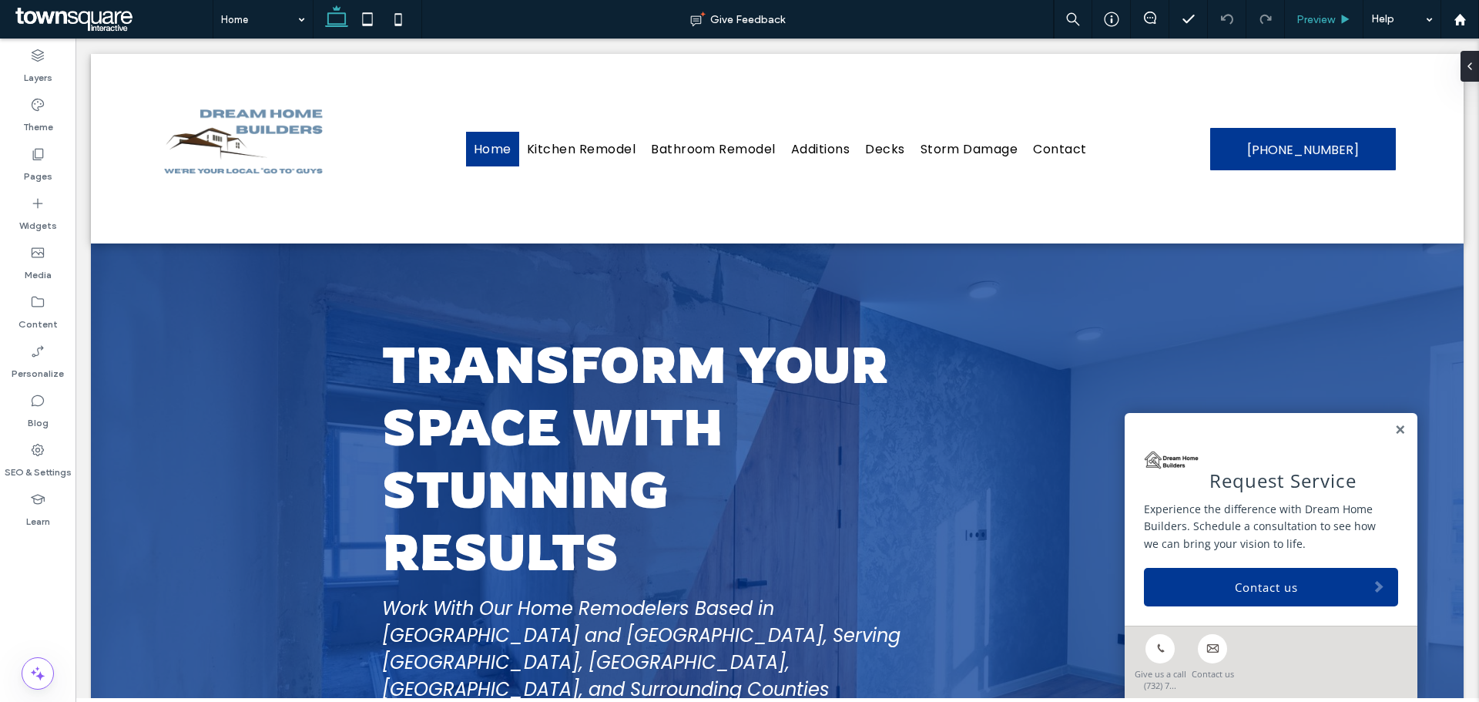
type input "***"
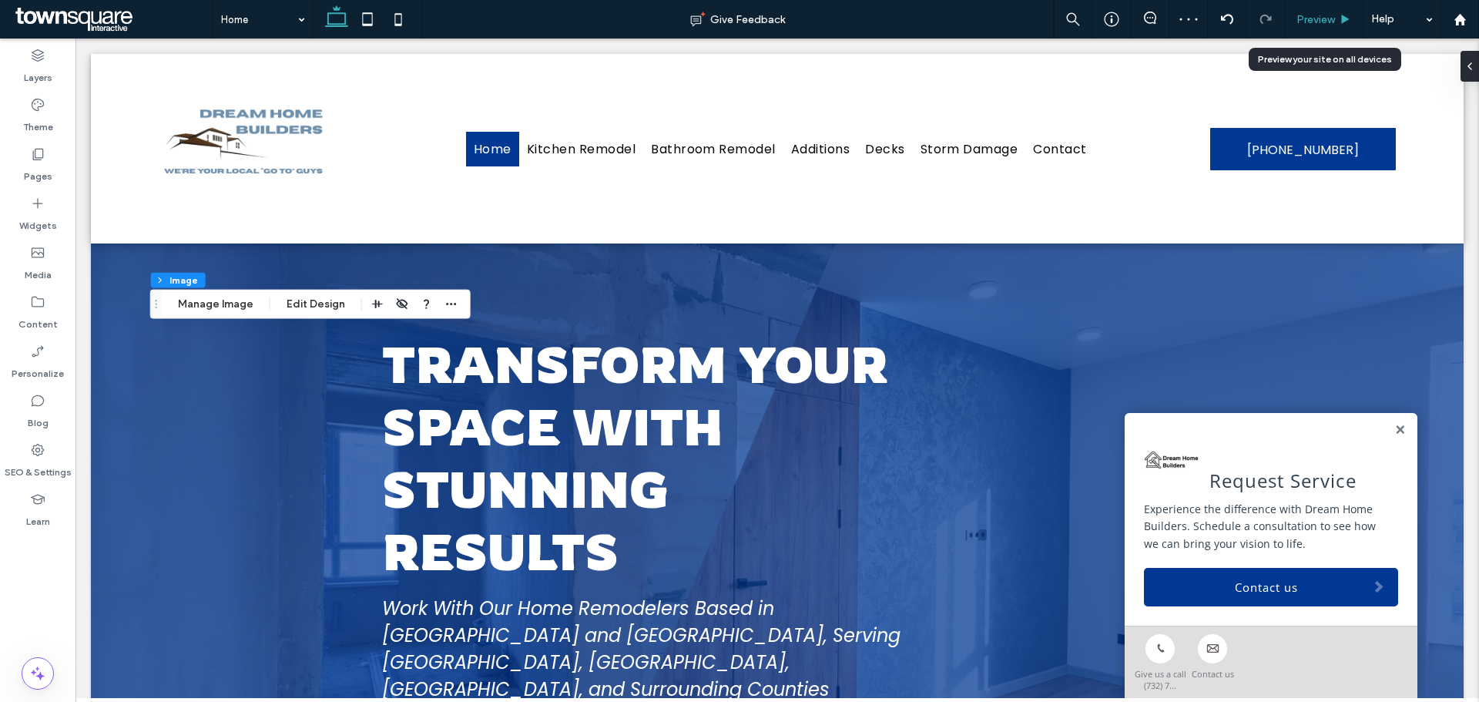
click at [1310, 7] on div "Preview" at bounding box center [1324, 19] width 79 height 39
click at [1325, 18] on span "Preview" at bounding box center [1316, 19] width 39 height 13
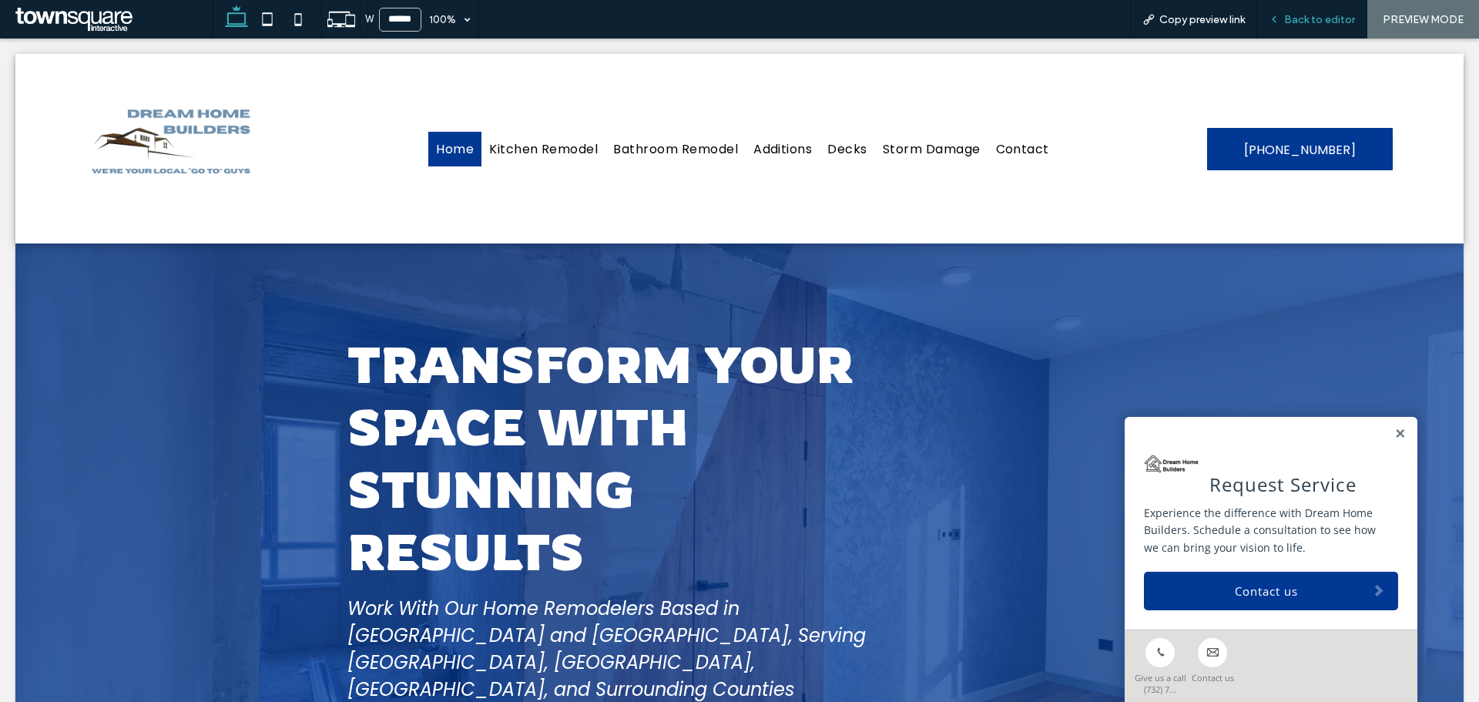
click at [1309, 18] on span "Back to editor" at bounding box center [1319, 19] width 71 height 13
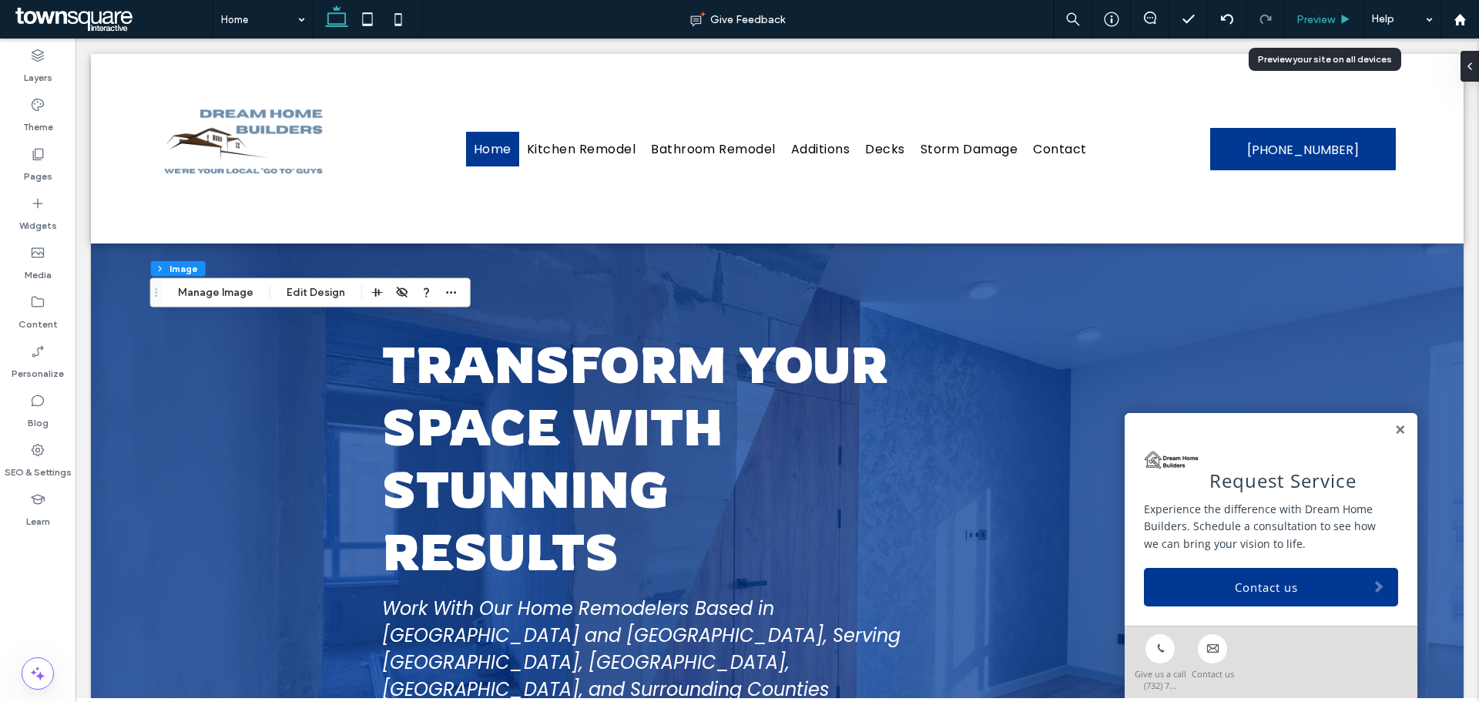
click at [1331, 15] on span "Preview" at bounding box center [1316, 19] width 39 height 13
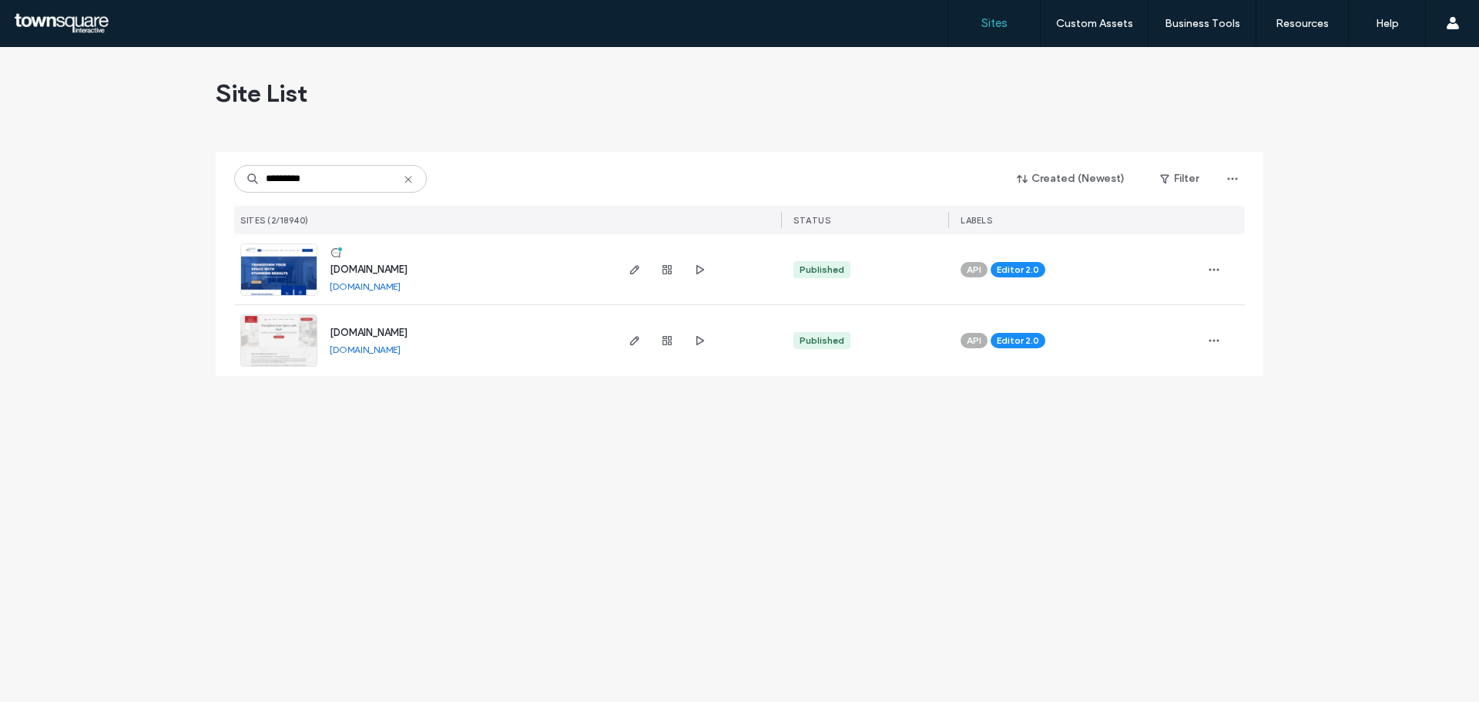
type input "*********"
click at [408, 267] on span "www.dreamhomebuildersnj.pro" at bounding box center [369, 269] width 78 height 12
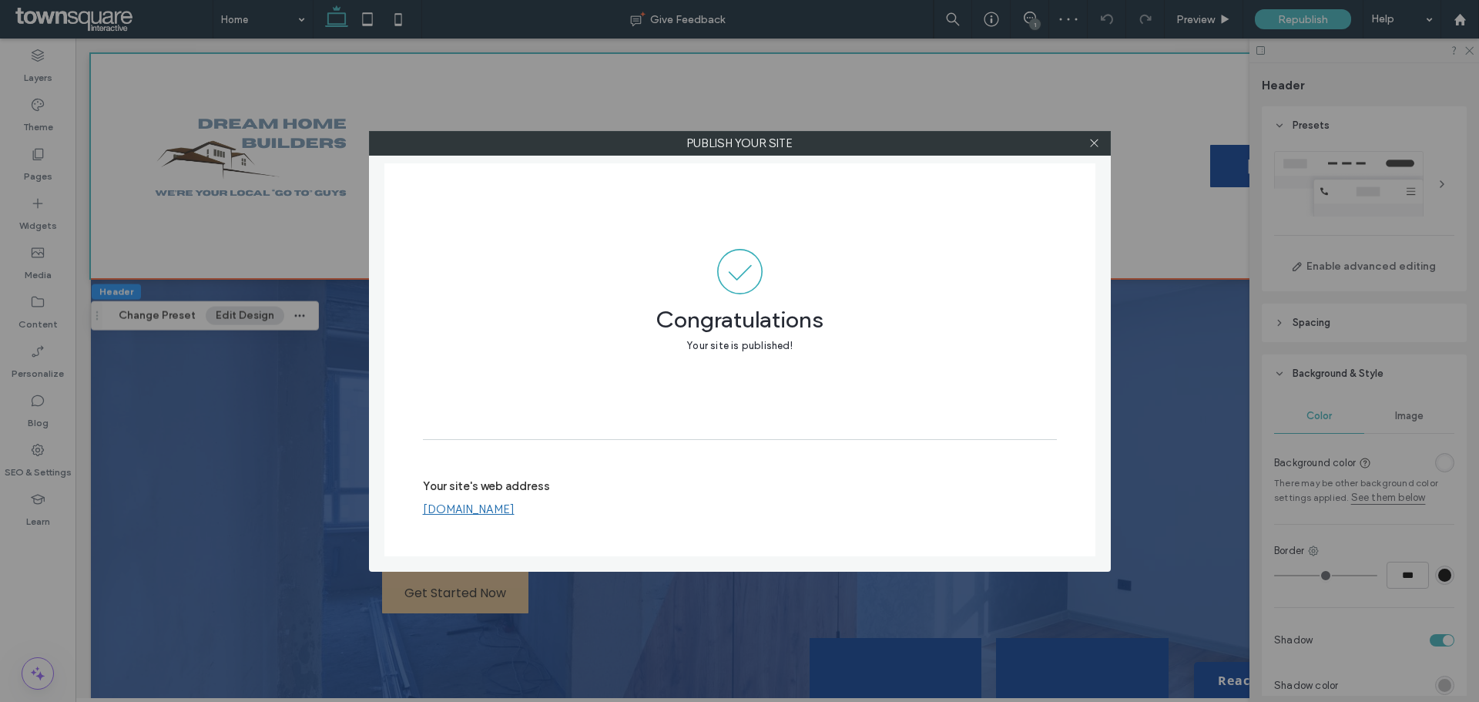
click at [1100, 150] on div at bounding box center [1094, 143] width 23 height 23
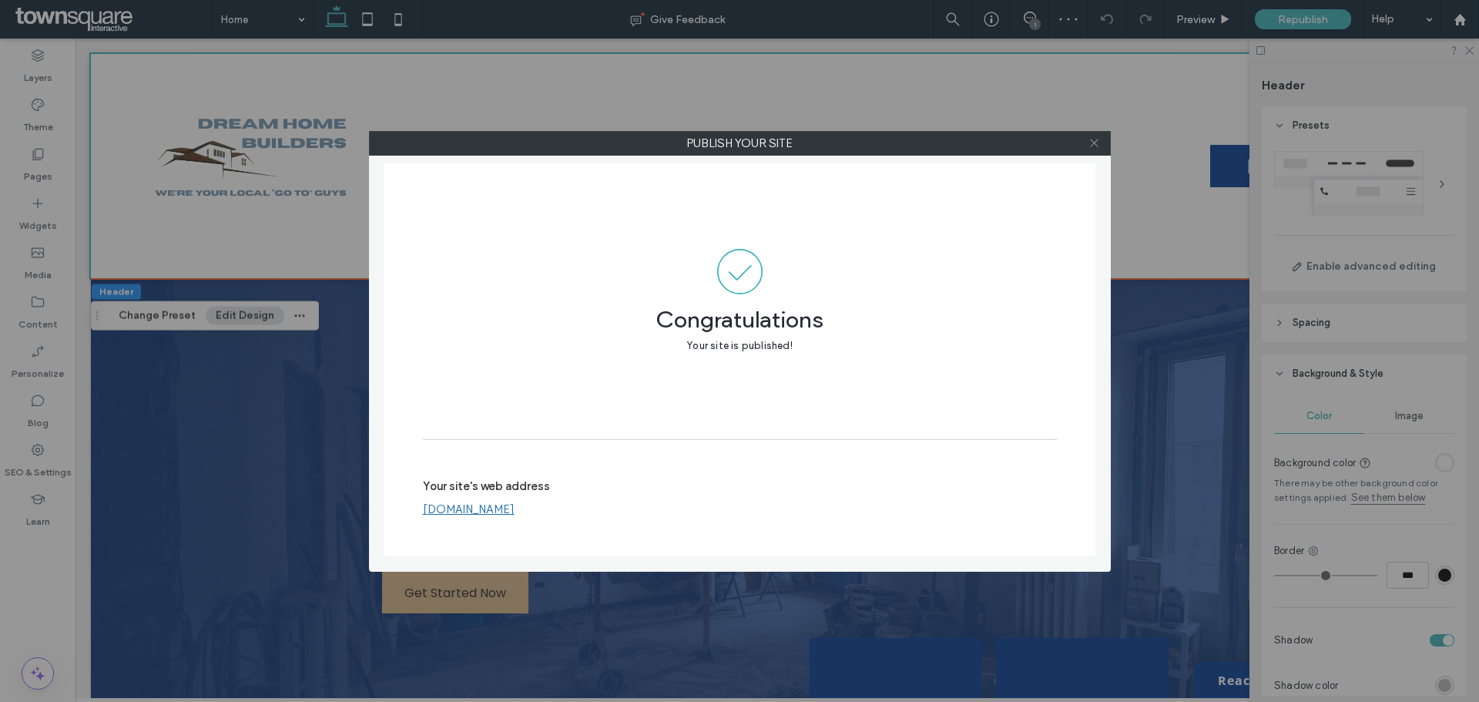
click at [1101, 141] on div at bounding box center [1094, 143] width 23 height 23
click at [1096, 143] on icon at bounding box center [1095, 143] width 12 height 12
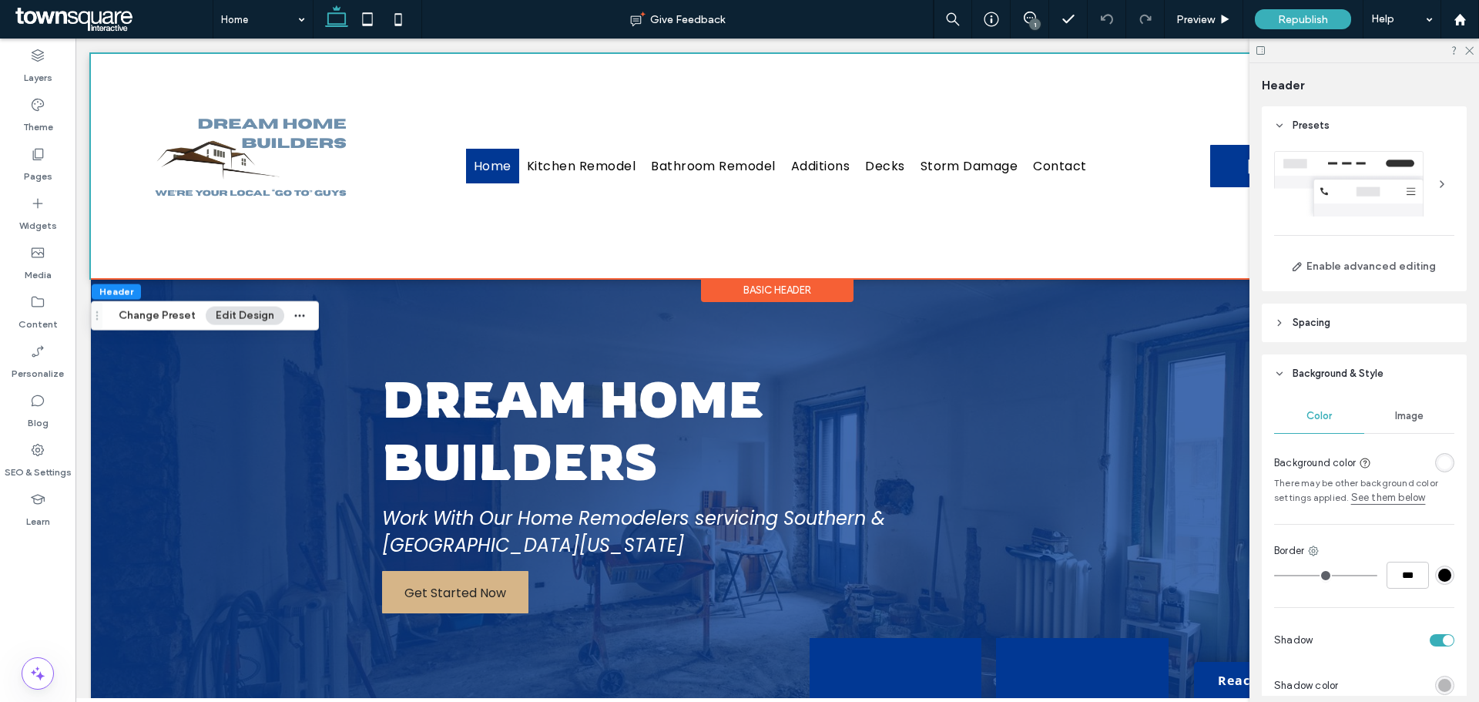
click at [1468, 55] on div at bounding box center [1365, 51] width 230 height 24
click at [1471, 49] on use at bounding box center [1469, 51] width 8 height 8
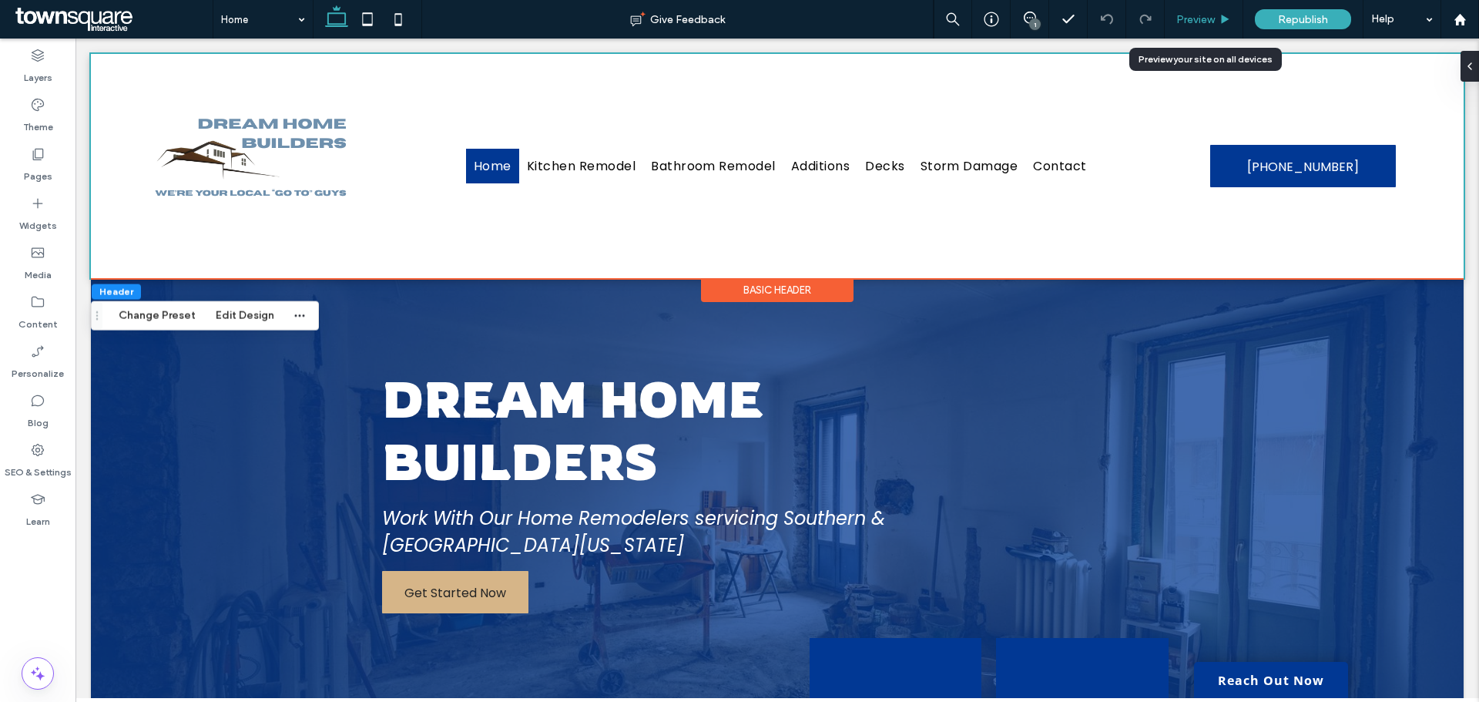
click at [1224, 24] on icon at bounding box center [1225, 20] width 12 height 12
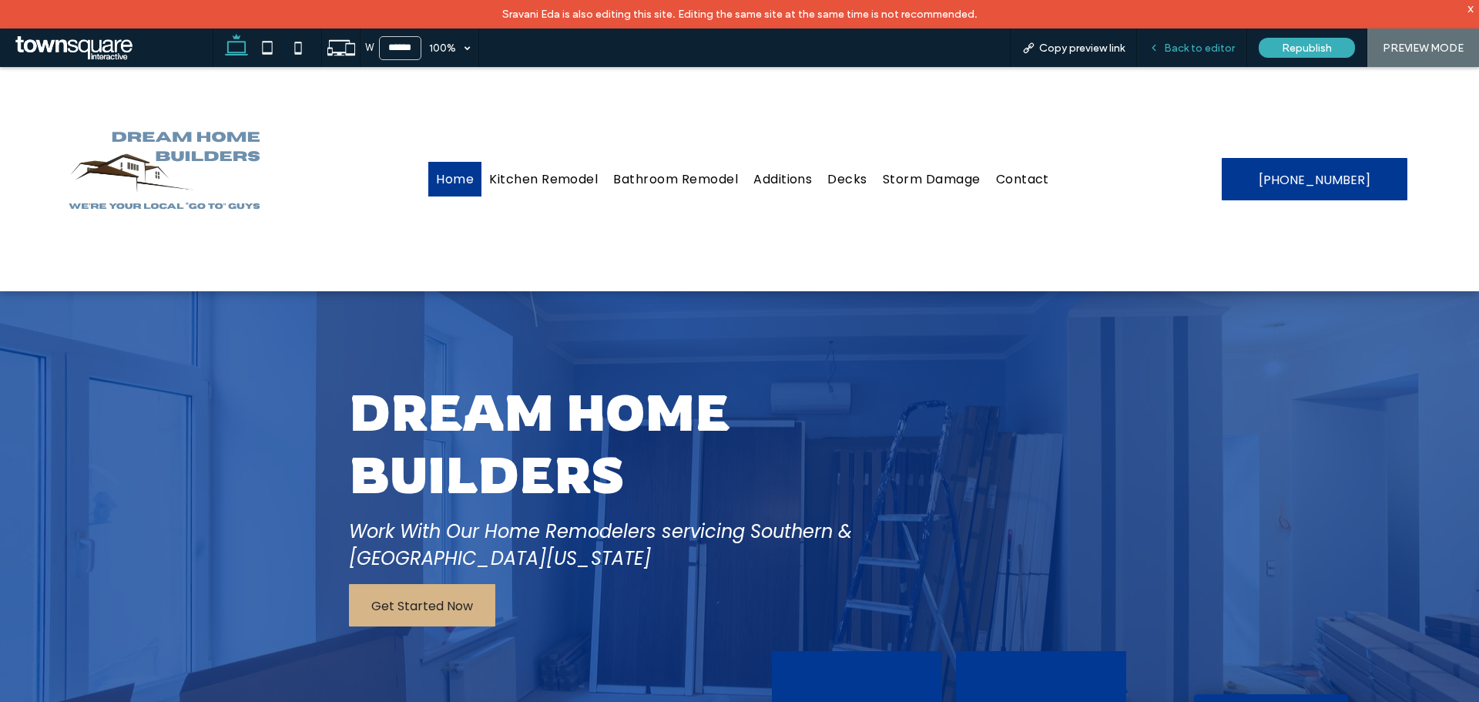
click at [1216, 43] on span "Back to editor" at bounding box center [1199, 48] width 71 height 13
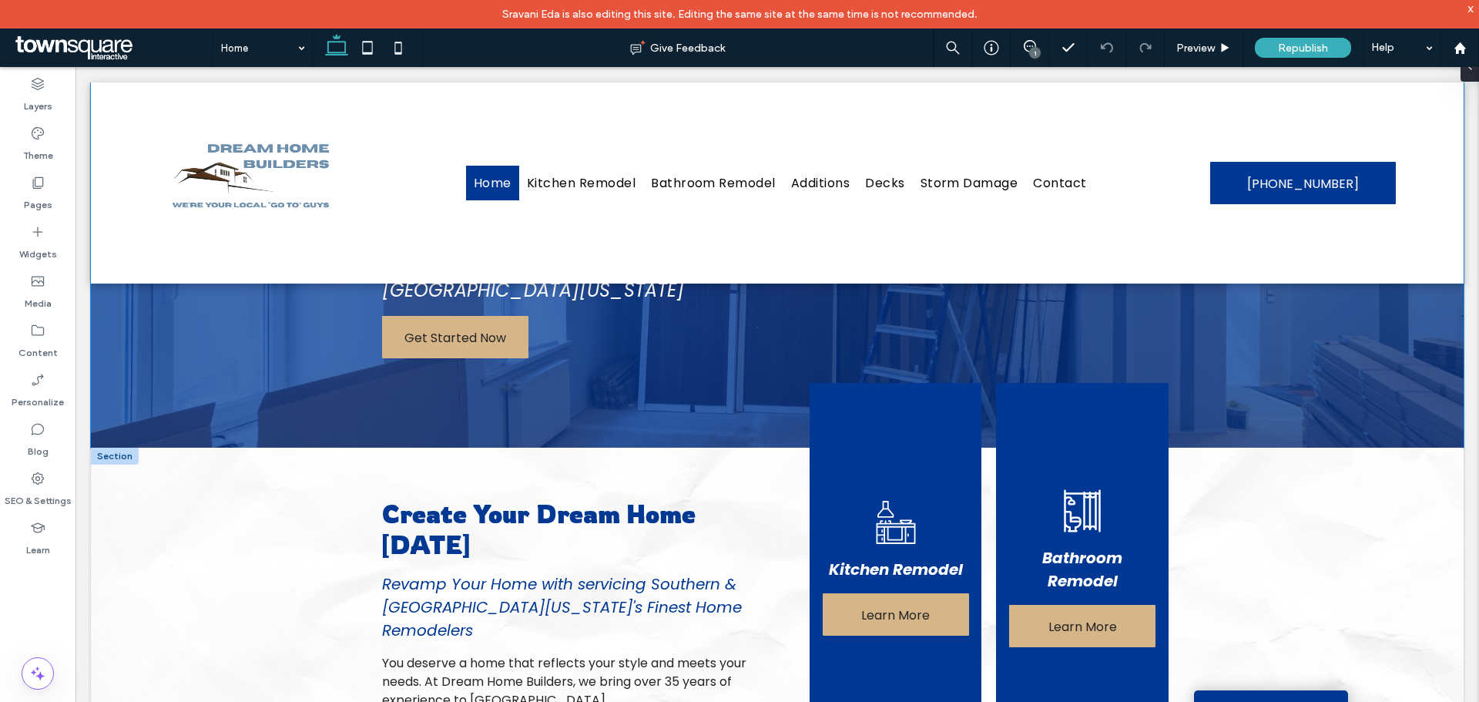
scroll to position [439, 0]
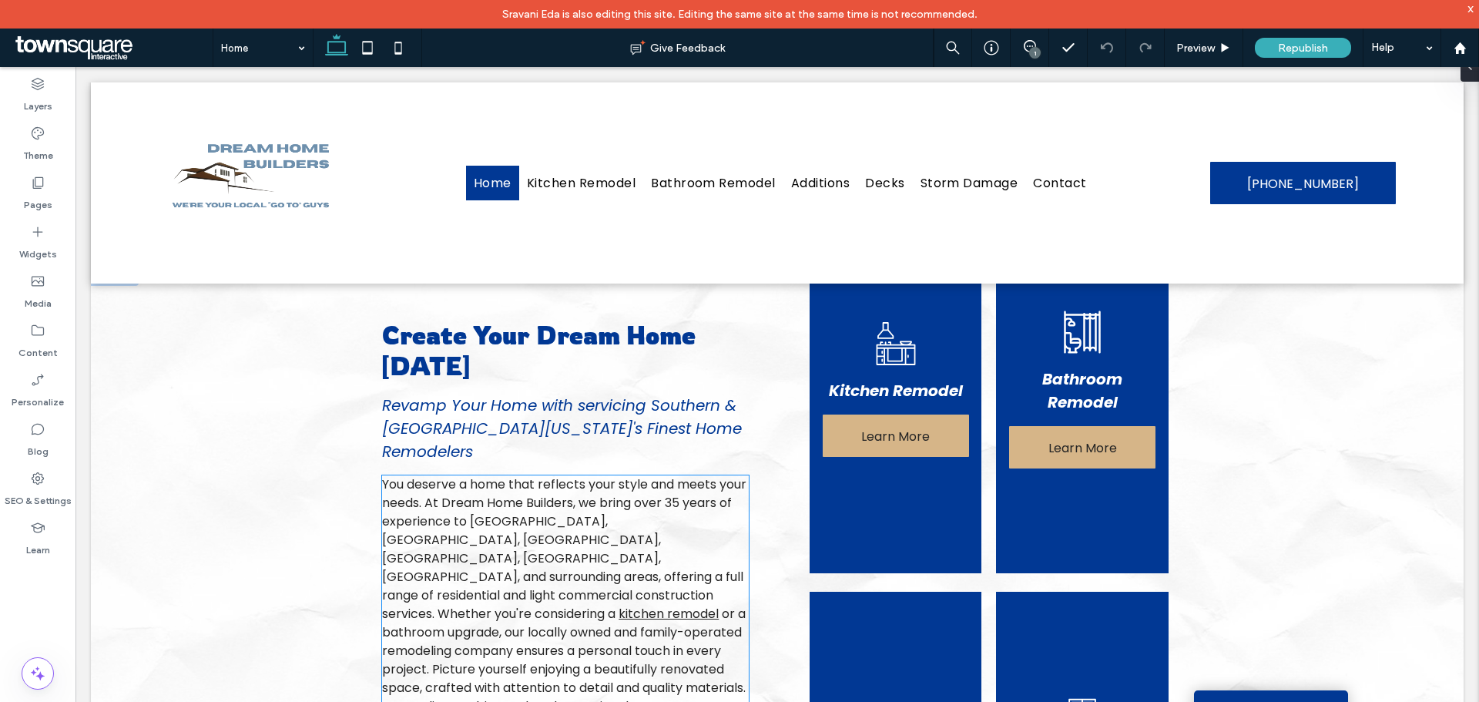
click at [632, 512] on span "You deserve a home that reflects your style and meets your needs. At Dream Home…" at bounding box center [564, 548] width 364 height 147
click at [632, 510] on div "You deserve a home that reflects your style and meets your needs. At Dream Home…" at bounding box center [565, 706] width 367 height 462
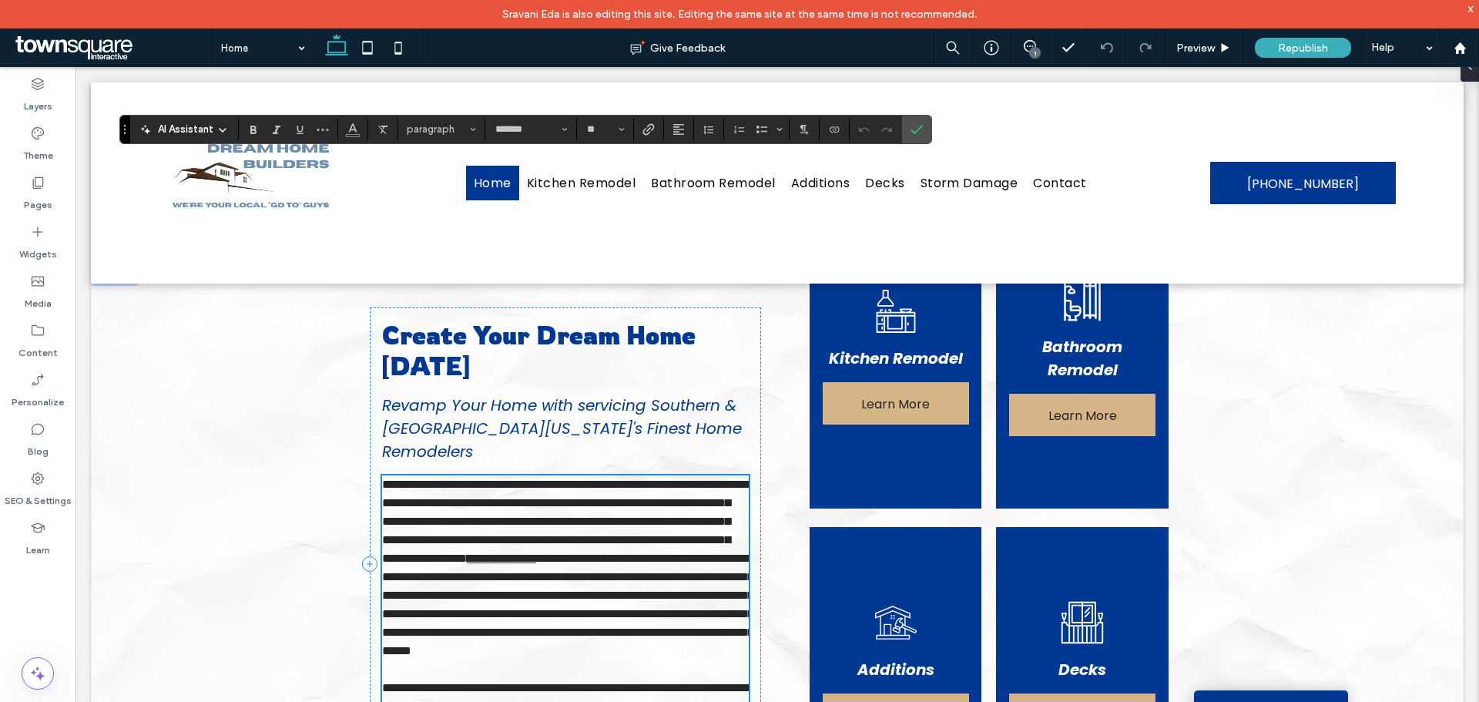
type input "*******"
type input "**"
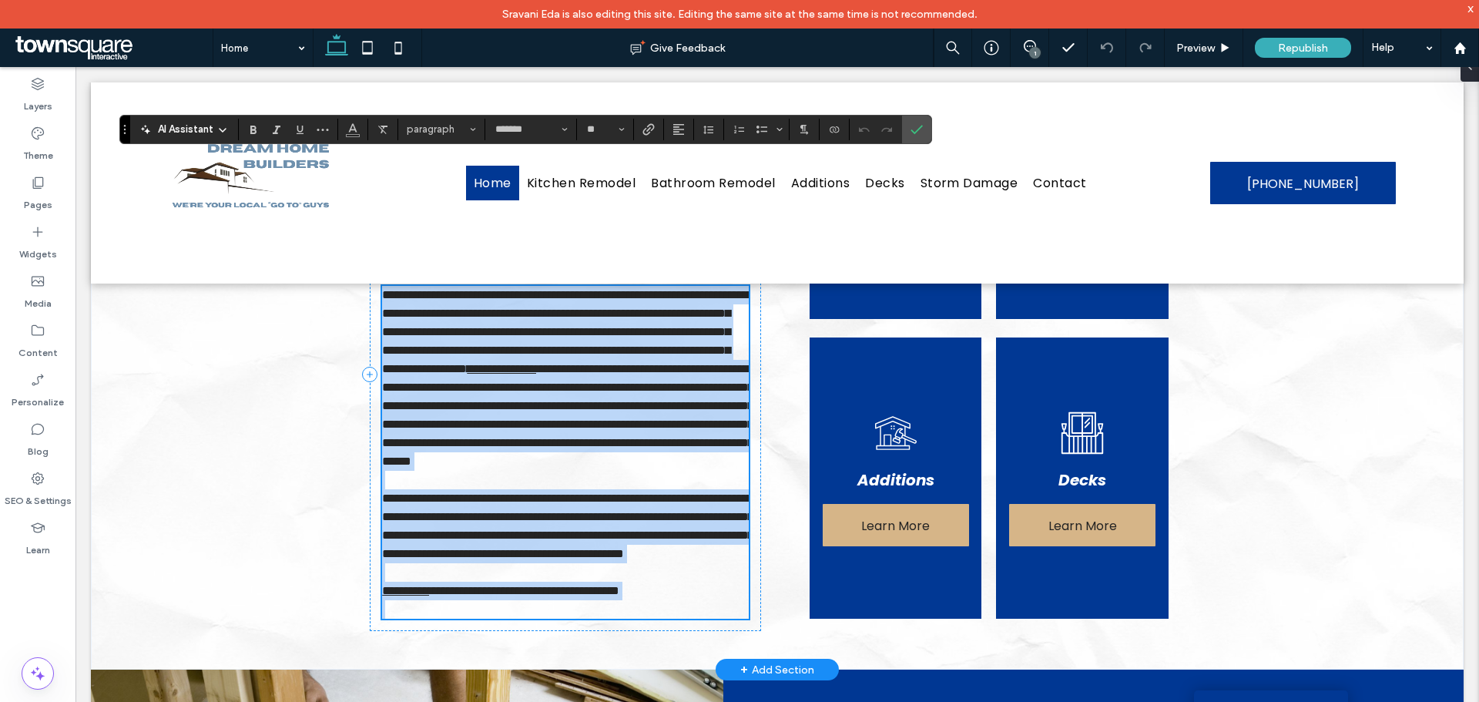
scroll to position [553, 0]
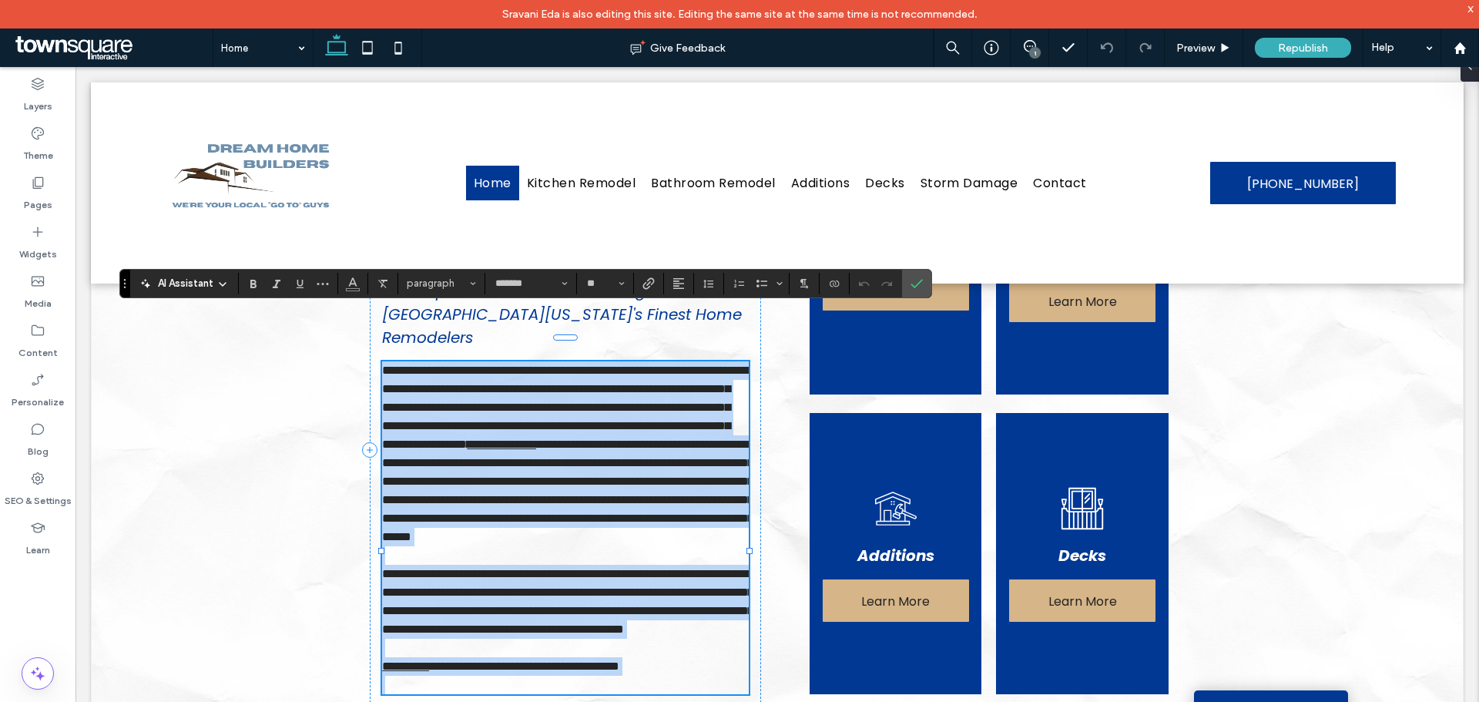
click at [621, 384] on span "**********" at bounding box center [567, 407] width 371 height 86
click at [627, 384] on span "**********" at bounding box center [567, 407] width 371 height 86
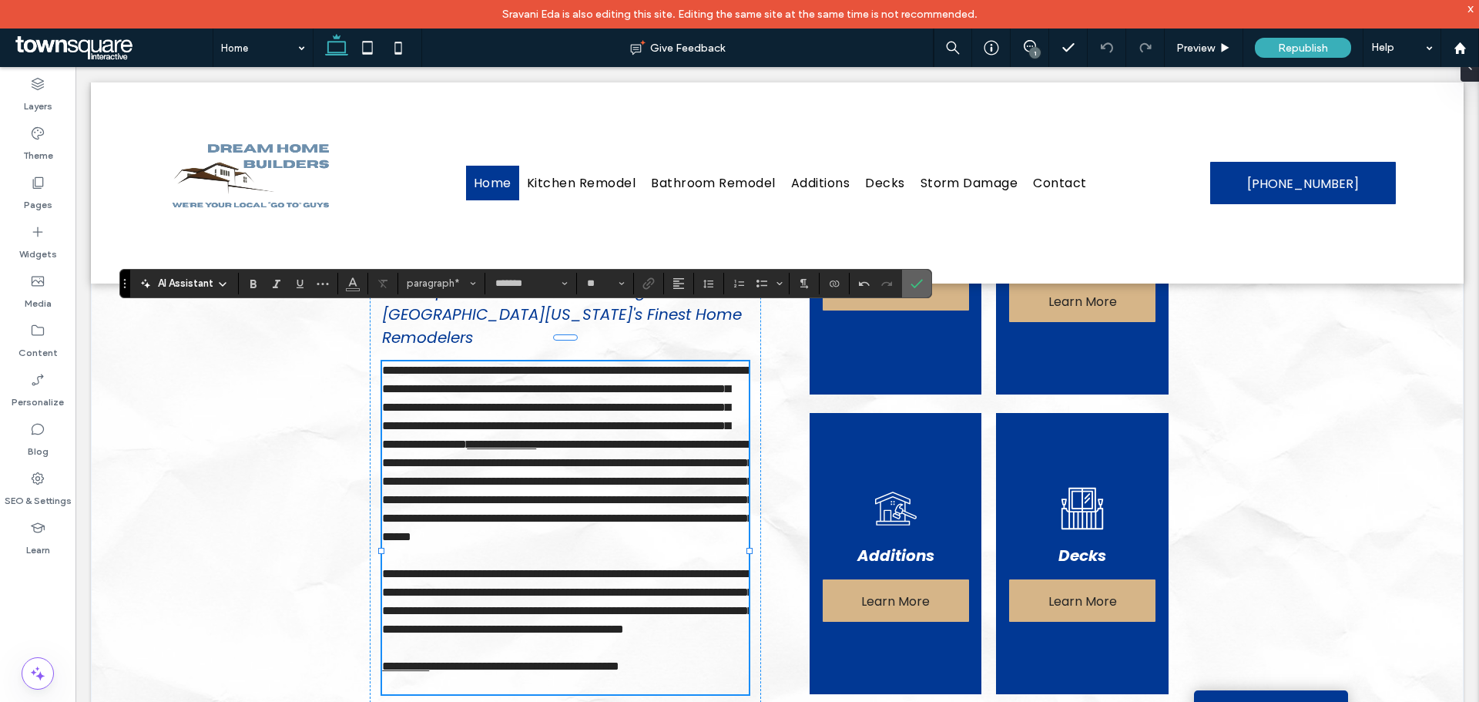
click at [921, 278] on icon "Confirm" at bounding box center [917, 283] width 12 height 12
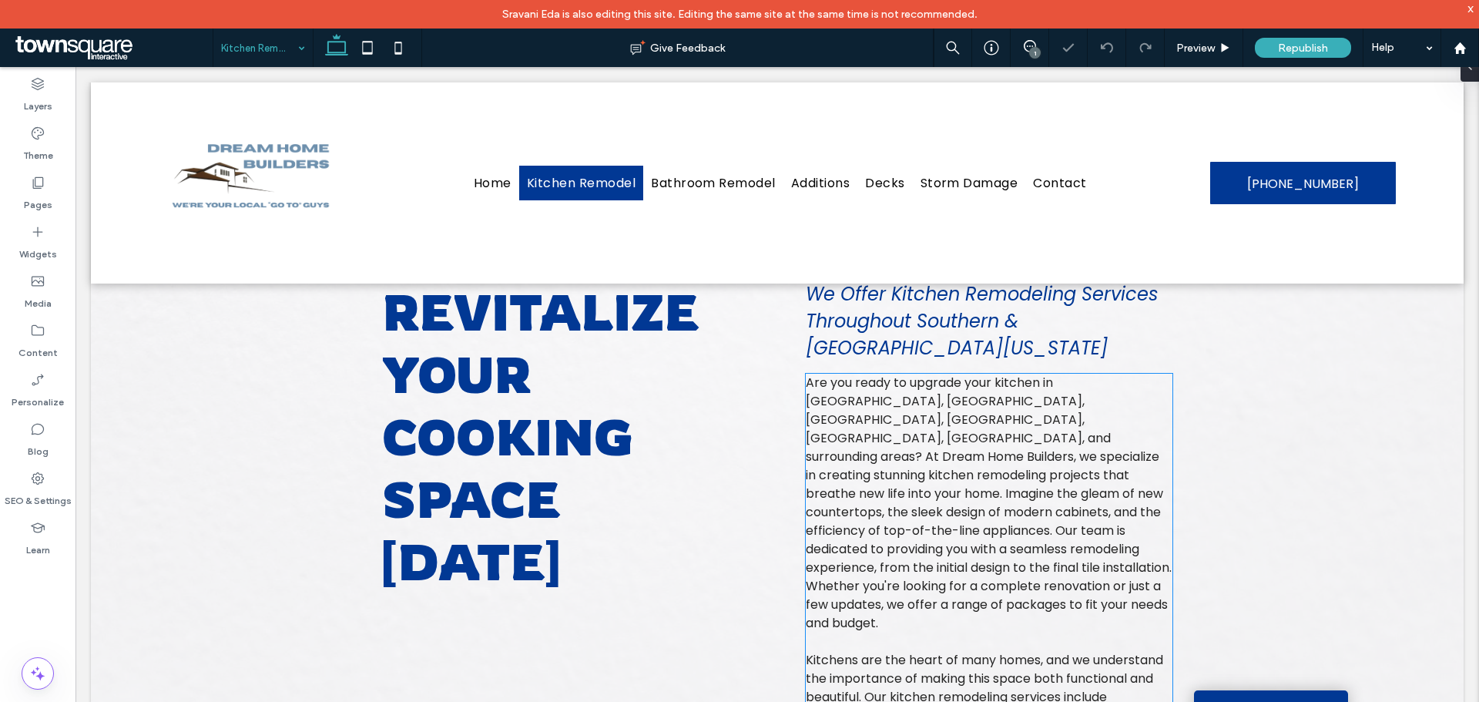
click at [904, 418] on span "Are you ready to upgrade your kitchen in [GEOGRAPHIC_DATA], [GEOGRAPHIC_DATA], …" at bounding box center [989, 503] width 366 height 258
click at [904, 418] on div "Are you ready to upgrade your kitchen in [GEOGRAPHIC_DATA], [GEOGRAPHIC_DATA], …" at bounding box center [989, 596] width 367 height 444
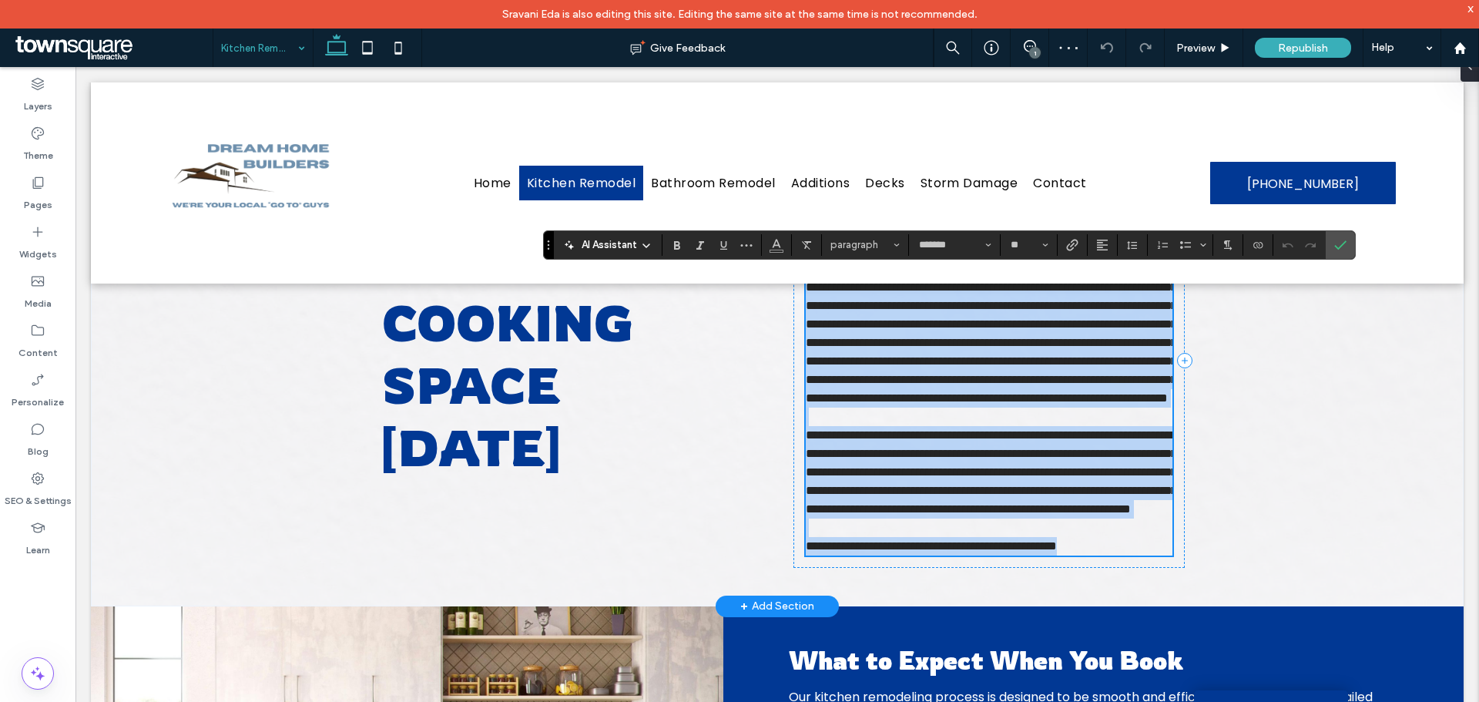
scroll to position [103, 0]
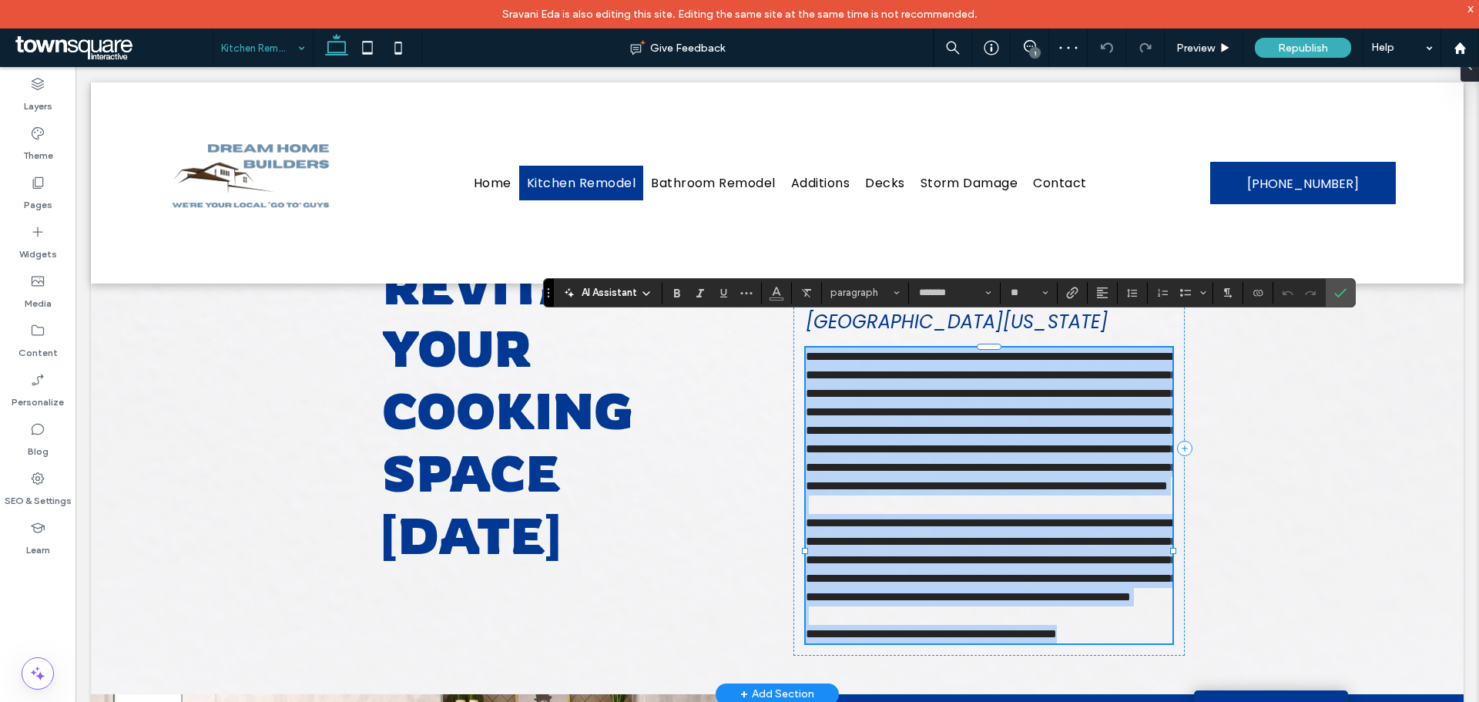
click at [867, 378] on span "**********" at bounding box center [991, 421] width 371 height 141
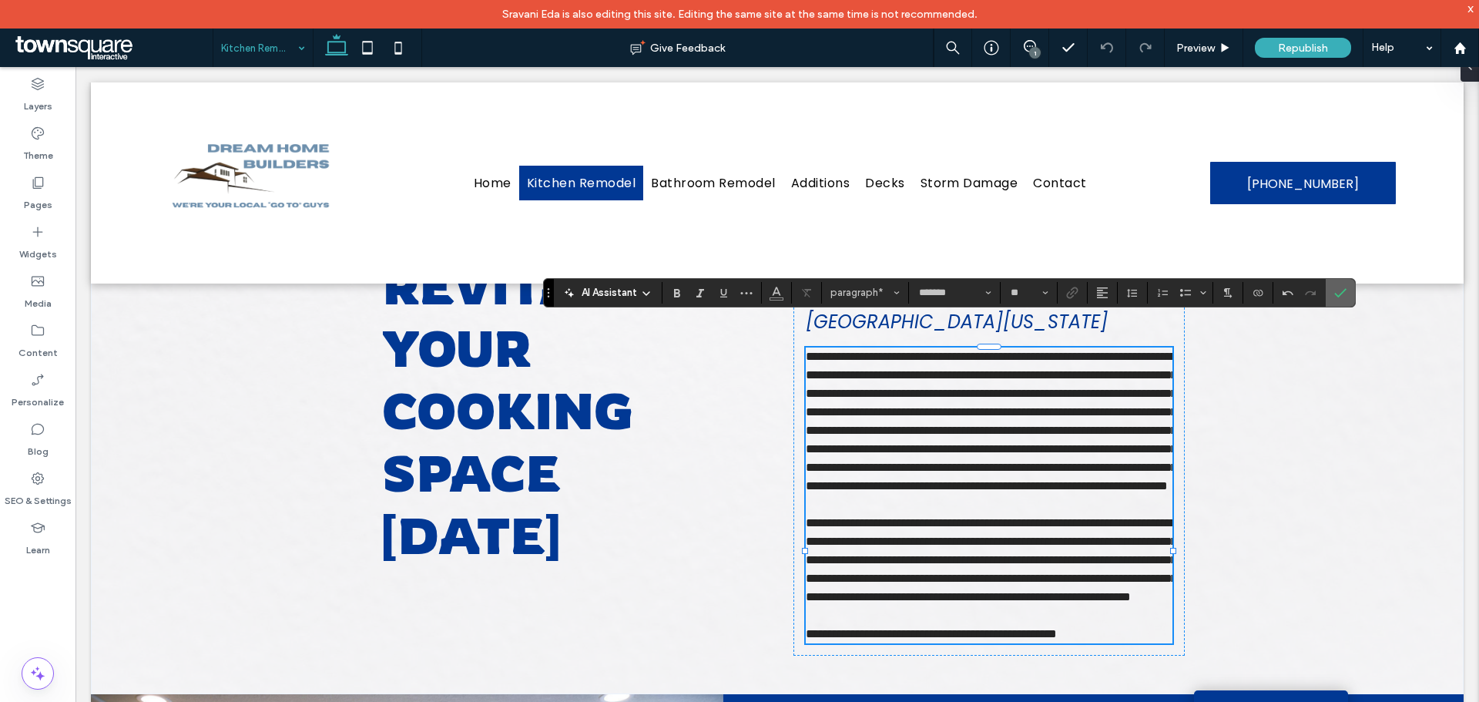
click at [1350, 294] on label "Confirm" at bounding box center [1340, 293] width 23 height 28
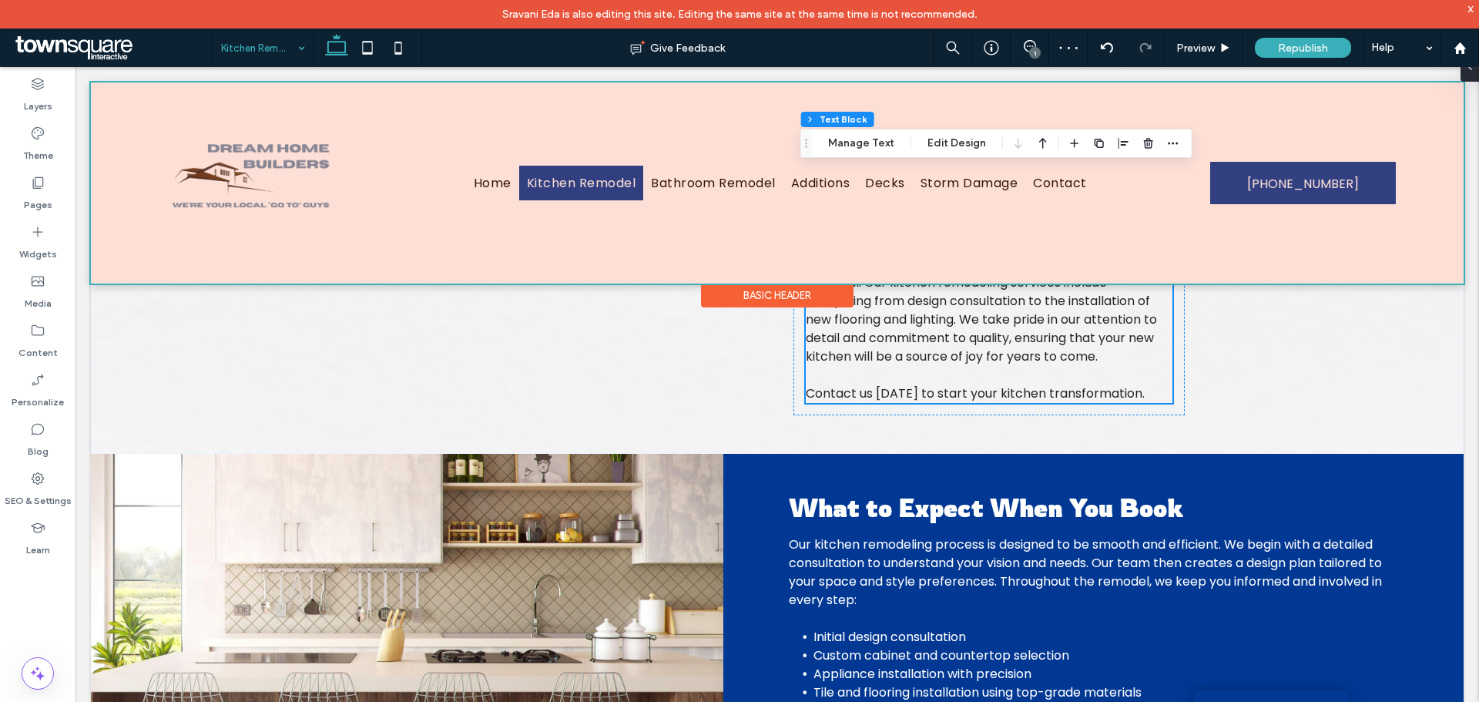
scroll to position [455, 0]
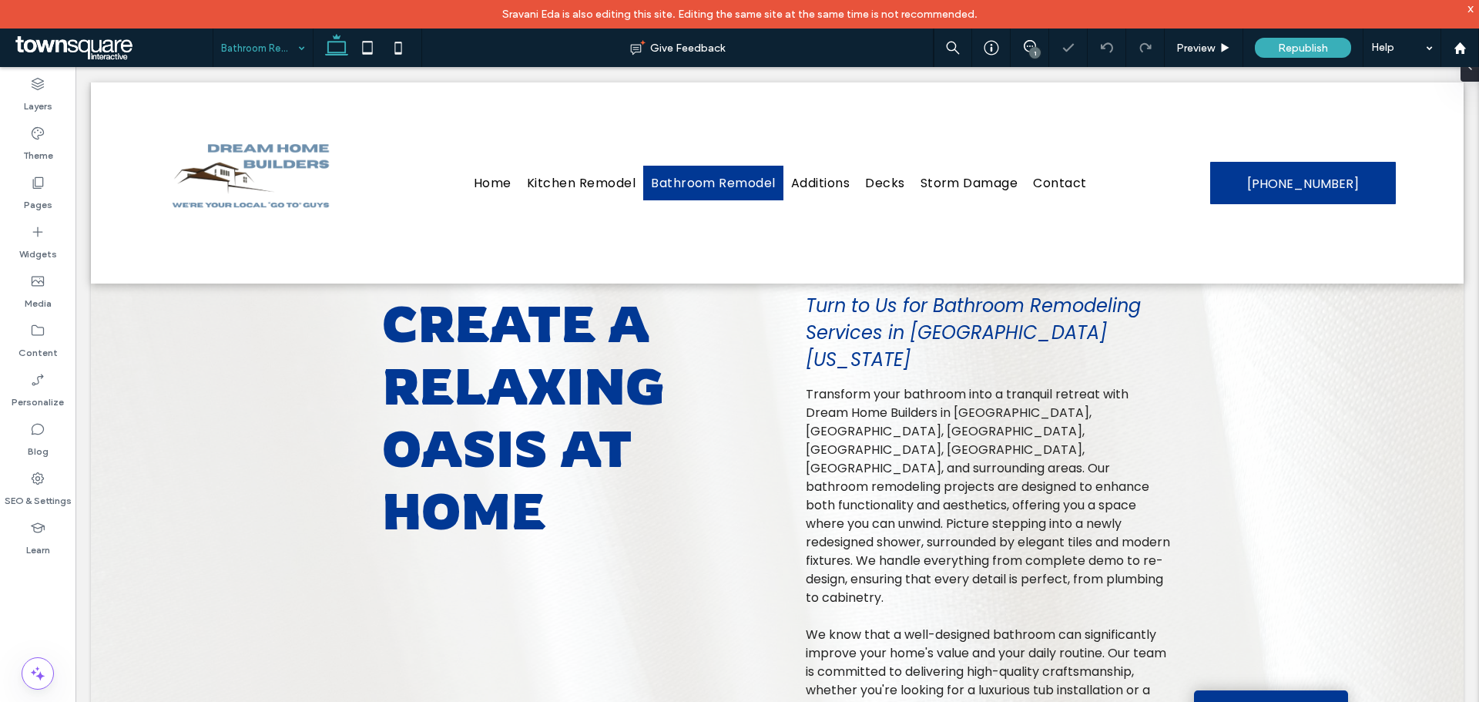
scroll to position [154, 0]
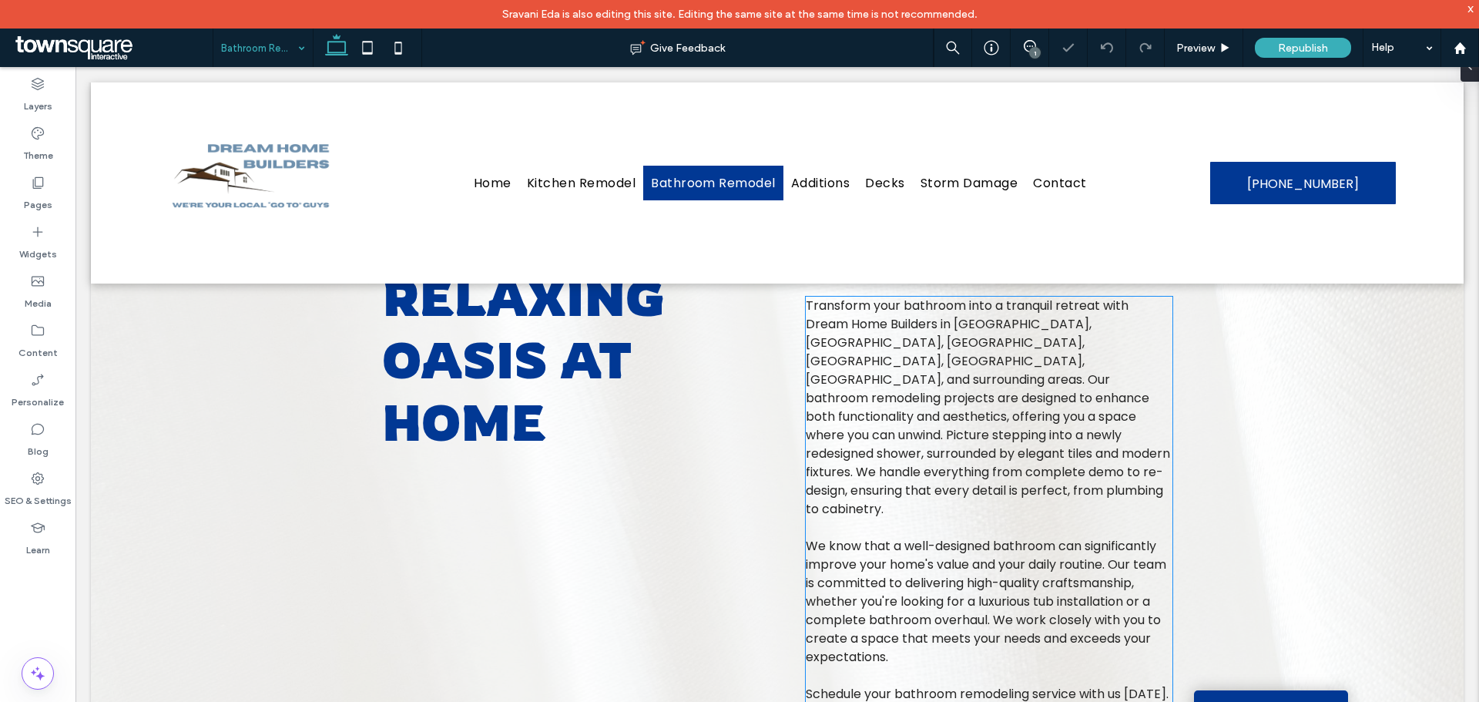
click at [1133, 332] on span "Transform your bathroom into a tranquil retreat with Dream Home Builders in [GE…" at bounding box center [988, 407] width 364 height 221
click at [1133, 332] on div "Transform your bathroom into a tranquil retreat with Dream Home Builders in [GE…" at bounding box center [989, 500] width 367 height 407
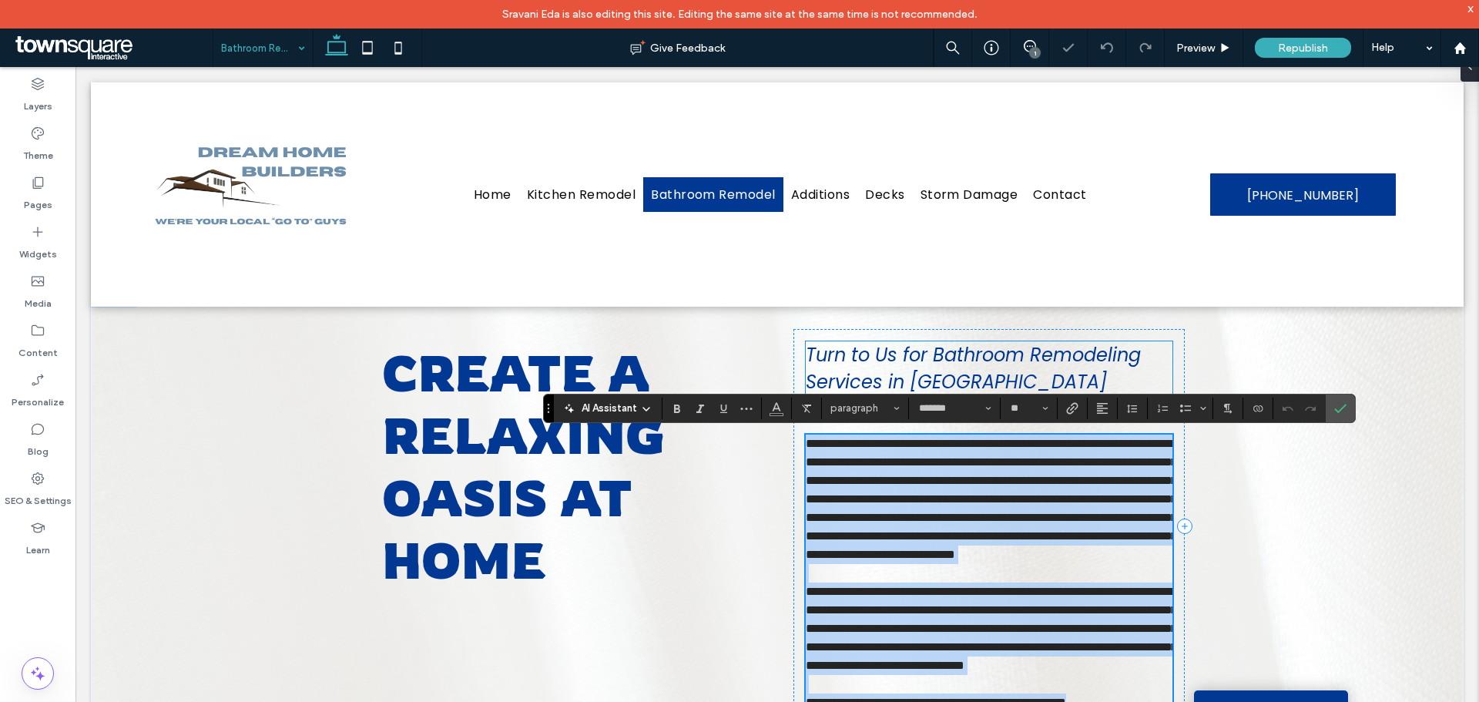
scroll to position [0, 0]
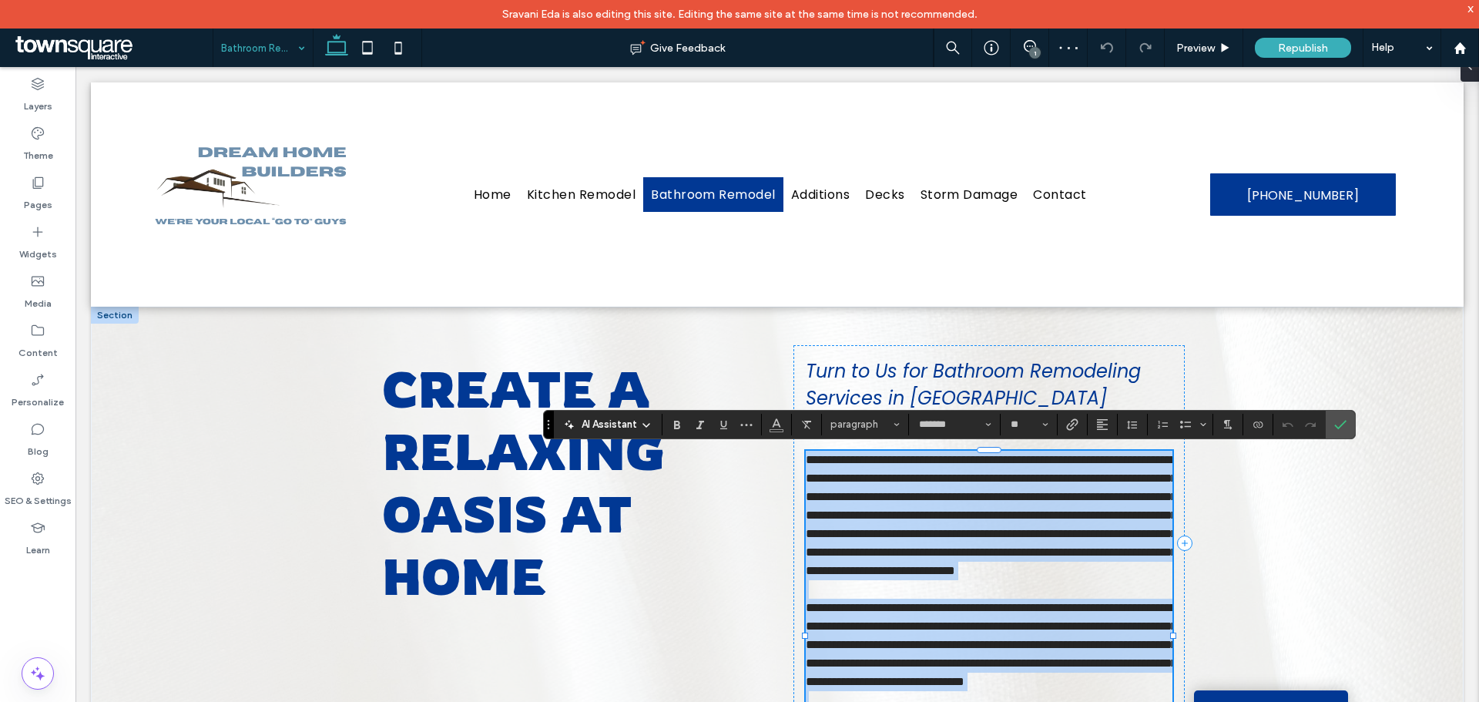
click at [1118, 491] on p "**********" at bounding box center [989, 515] width 367 height 129
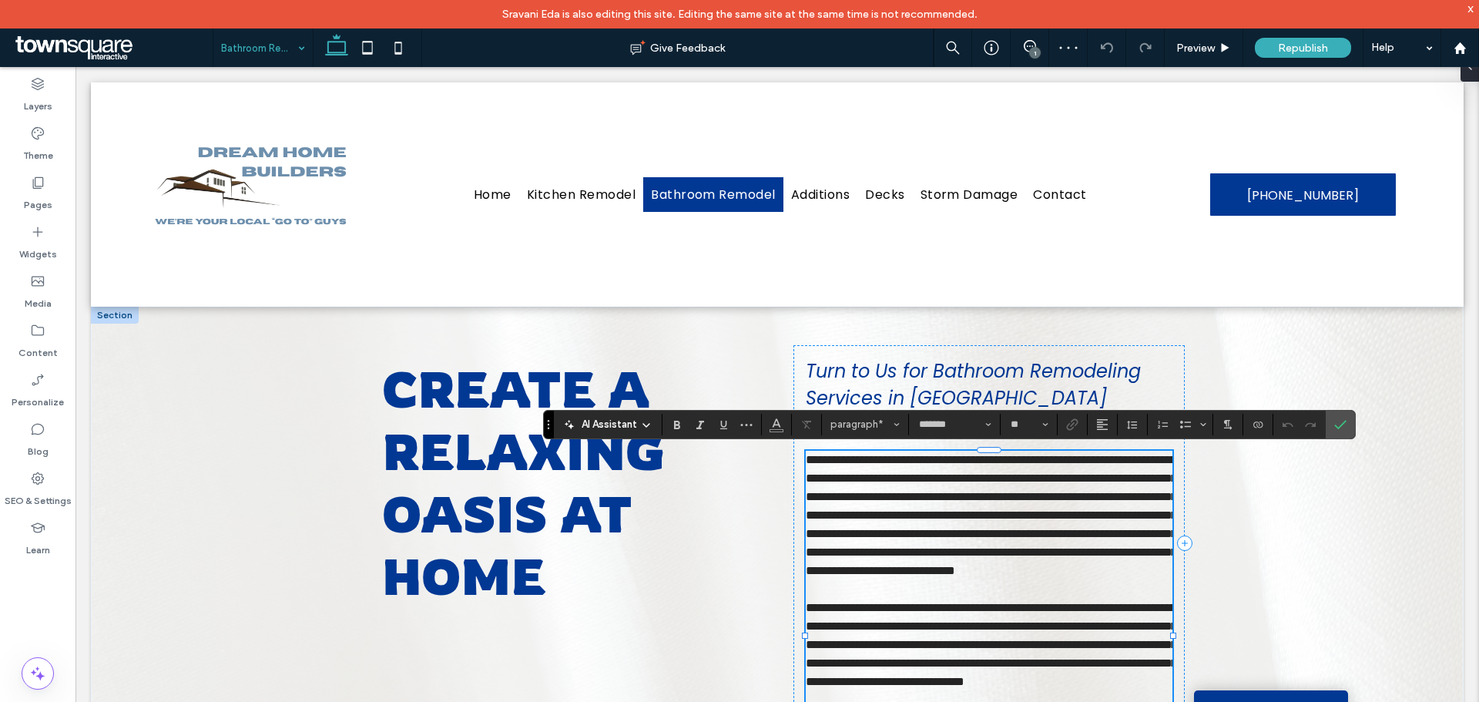
click at [1112, 476] on span "**********" at bounding box center [991, 515] width 371 height 122
click at [1340, 427] on use "Confirm" at bounding box center [1341, 424] width 12 height 9
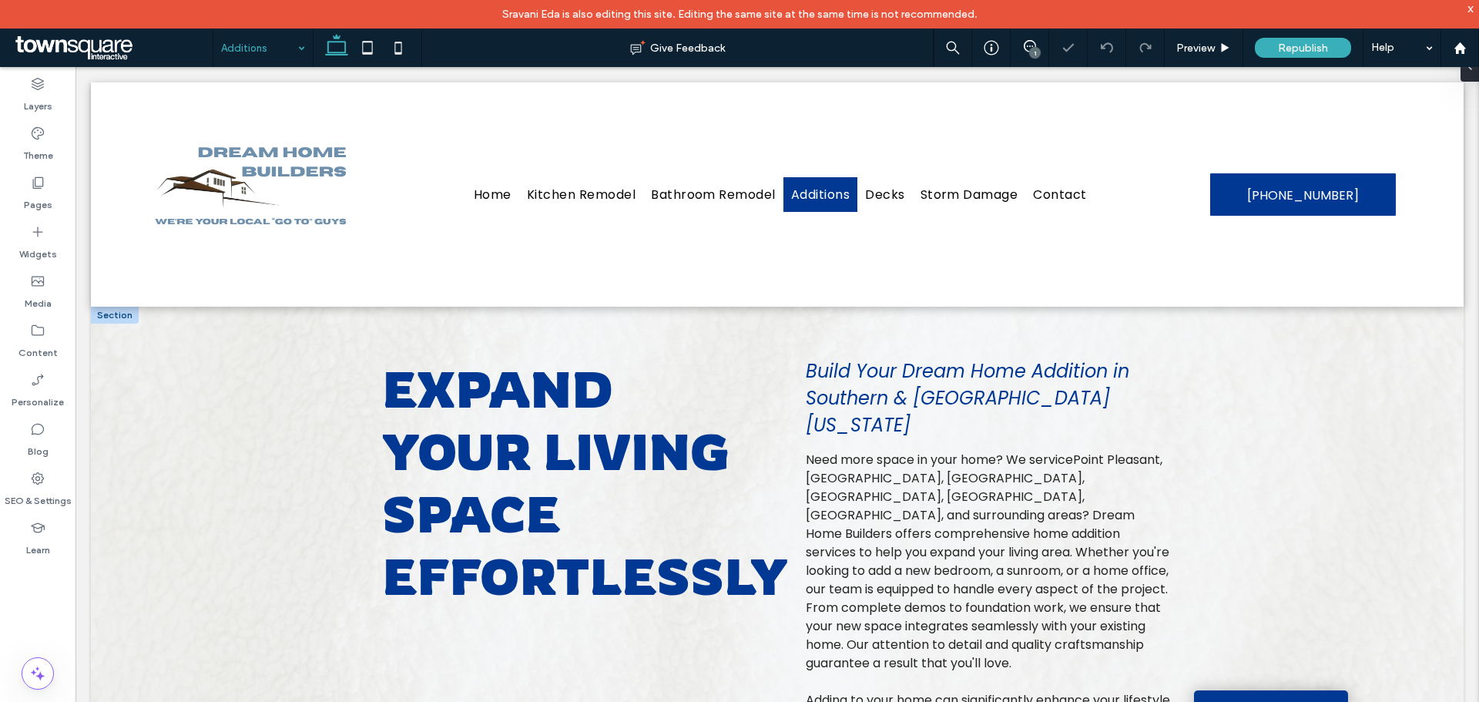
click at [886, 452] on span "Need more space in your home? We servicePoint Pleasant, [GEOGRAPHIC_DATA], [GEO…" at bounding box center [988, 561] width 364 height 221
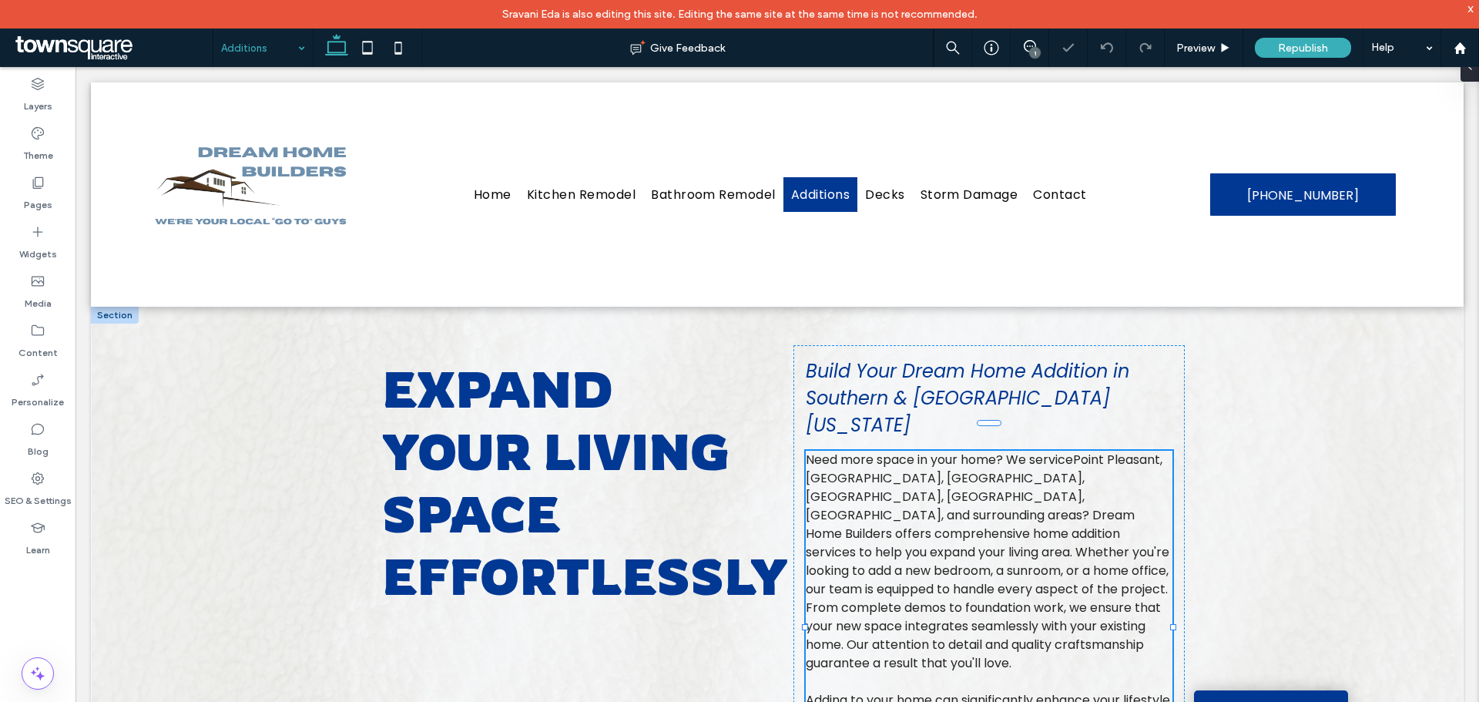
click at [886, 452] on div "Need more space in your home? We servicePoint Pleasant, [GEOGRAPHIC_DATA], [GEO…" at bounding box center [989, 663] width 367 height 425
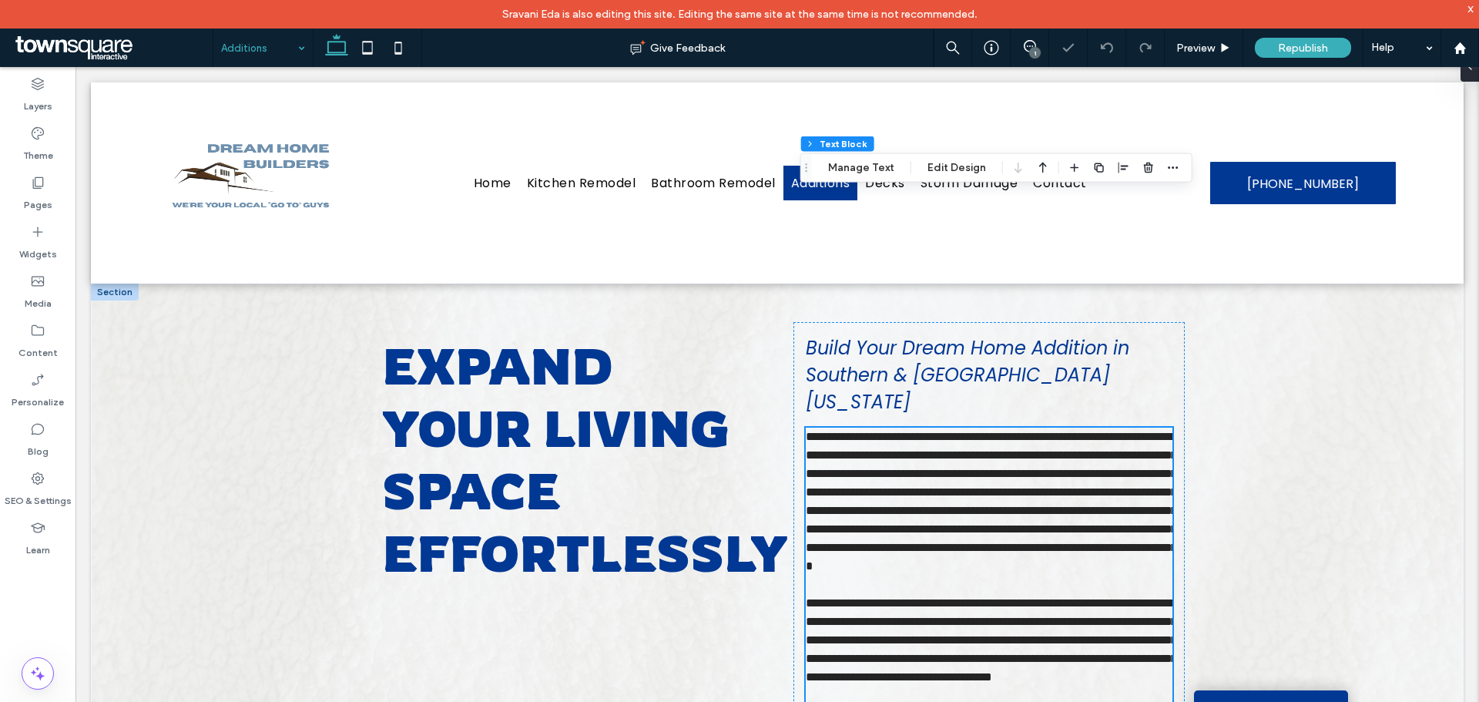
type input "*******"
type input "**"
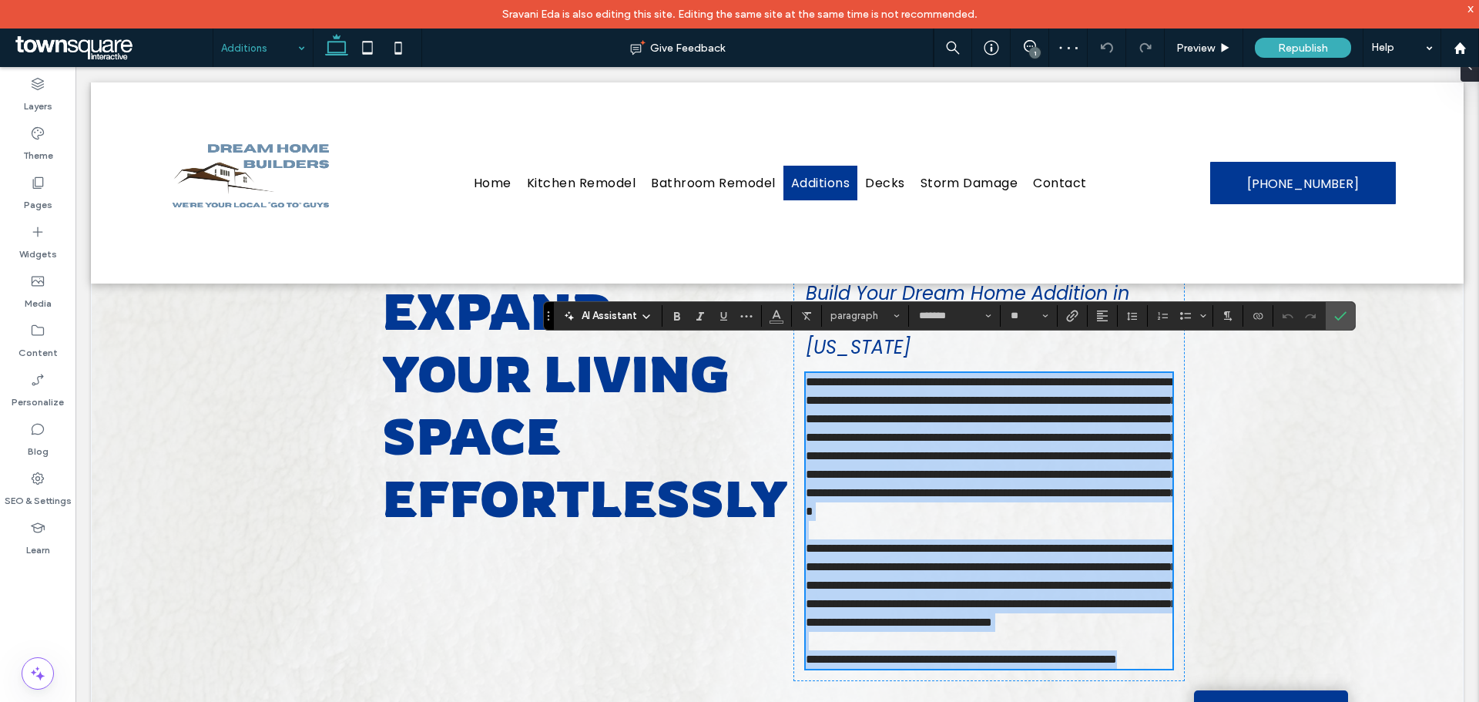
scroll to position [53, 0]
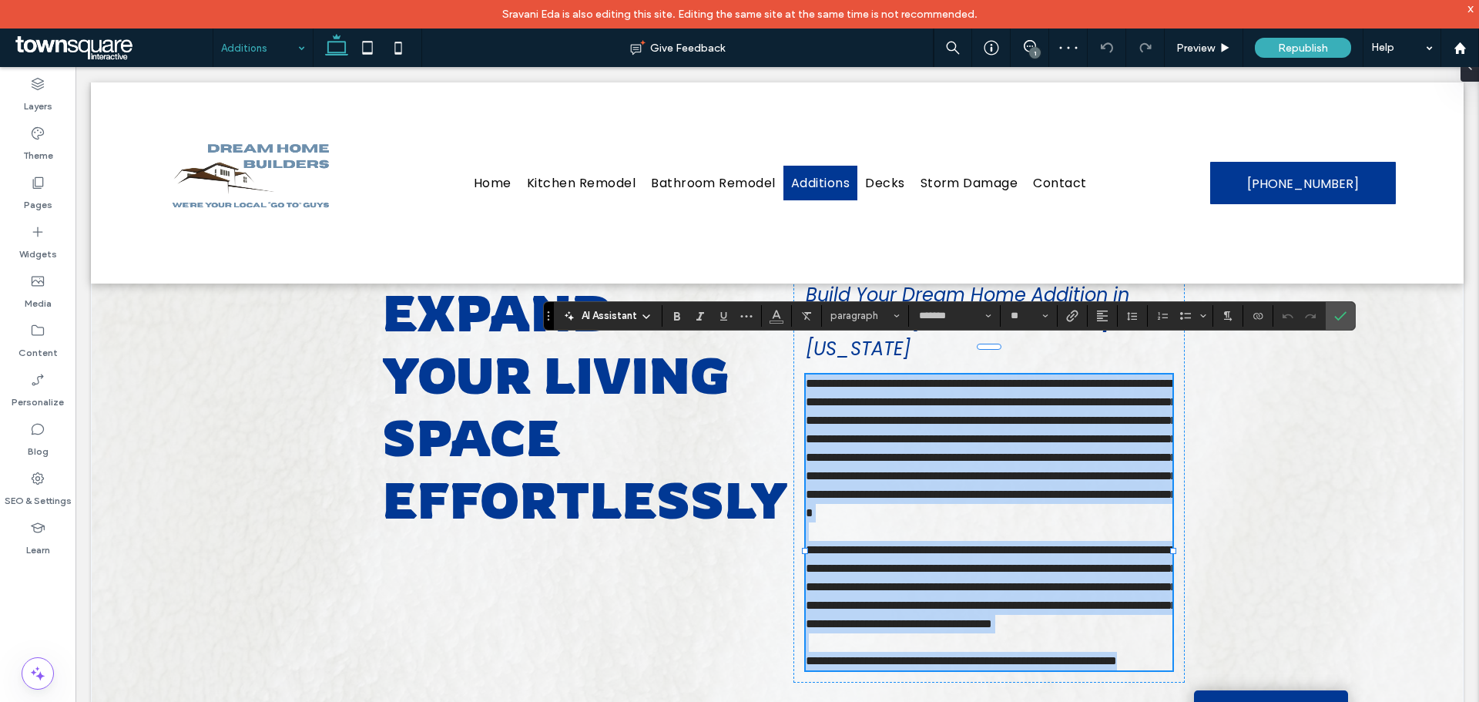
click at [866, 377] on span "**********" at bounding box center [994, 447] width 377 height 141
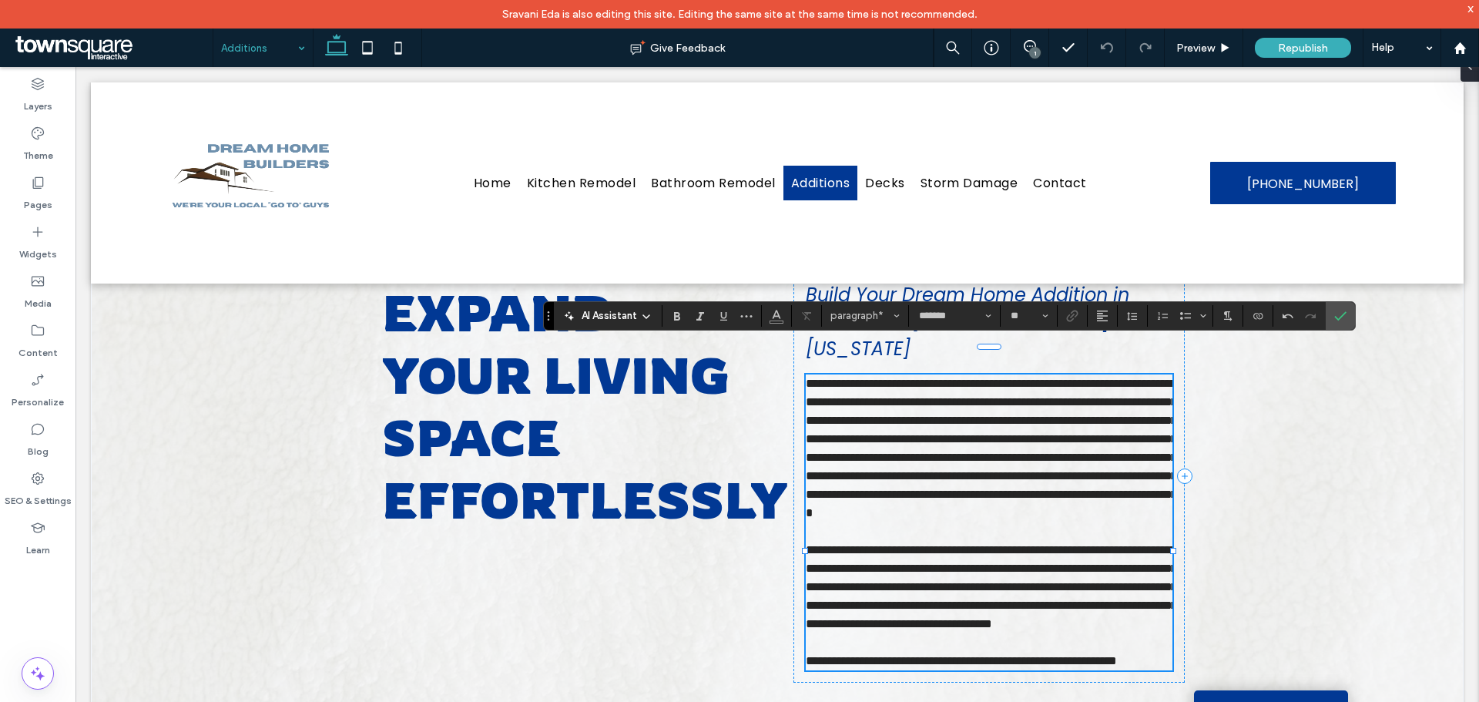
click at [1070, 377] on span "**********" at bounding box center [994, 447] width 377 height 141
click at [1343, 304] on span "Confirm" at bounding box center [1340, 316] width 12 height 26
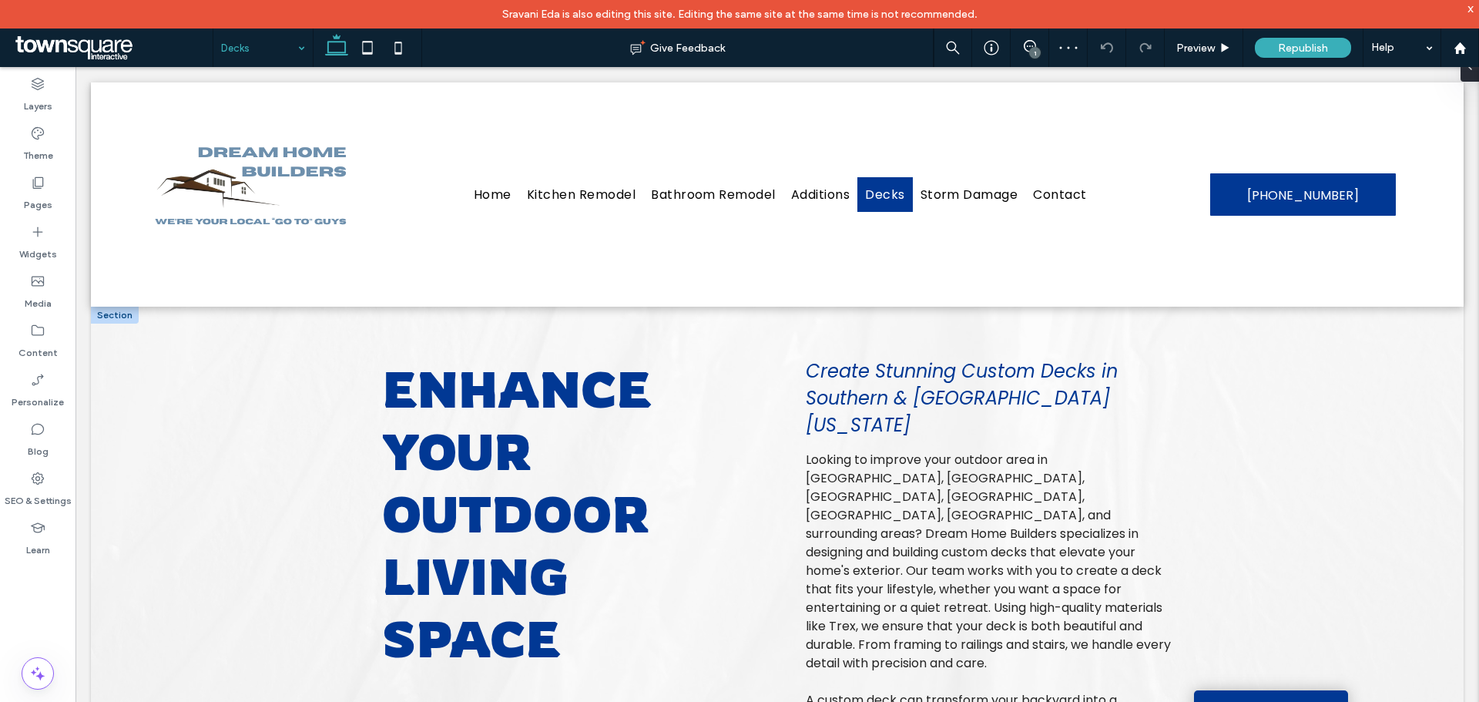
click at [867, 458] on span "Looking to improve your outdoor area in [GEOGRAPHIC_DATA], [GEOGRAPHIC_DATA], […" at bounding box center [988, 561] width 365 height 221
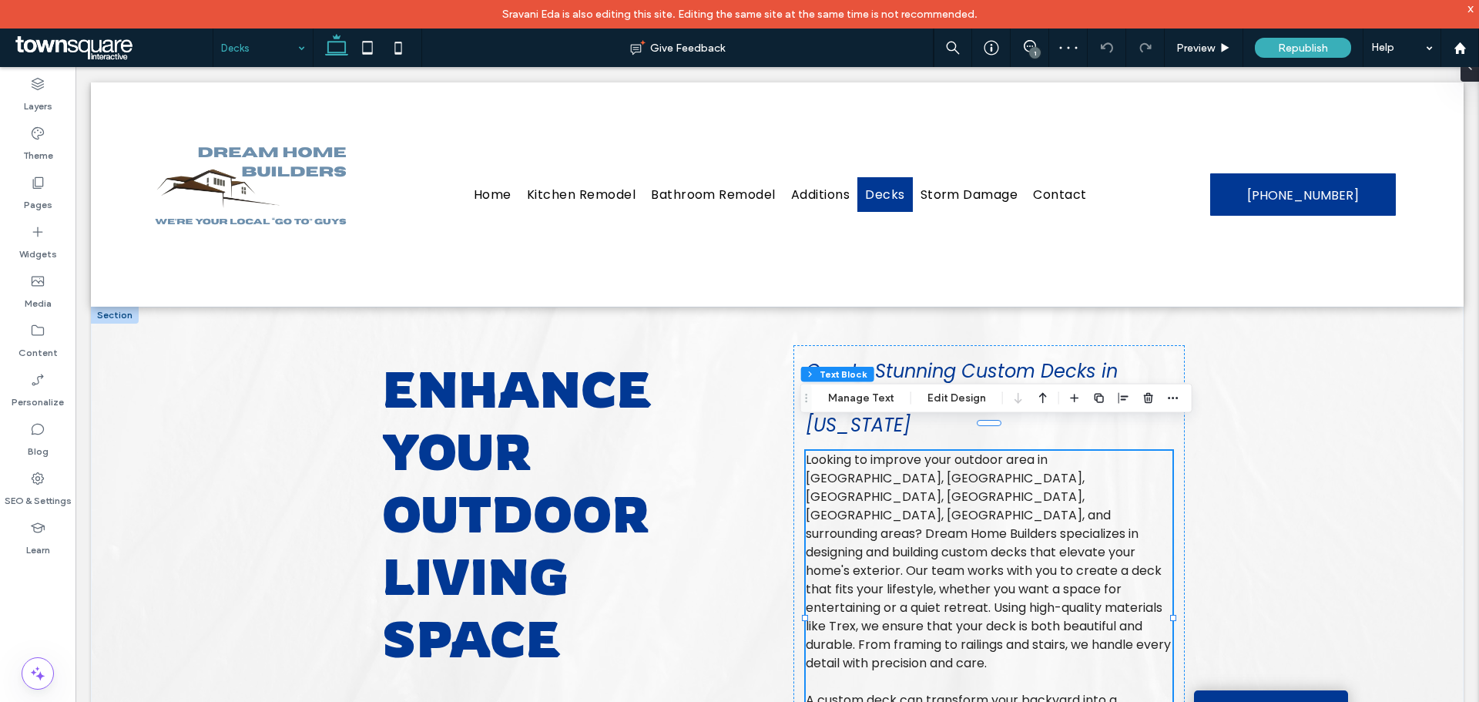
click at [867, 458] on span "Looking to improve your outdoor area in [GEOGRAPHIC_DATA], [GEOGRAPHIC_DATA], […" at bounding box center [988, 561] width 365 height 221
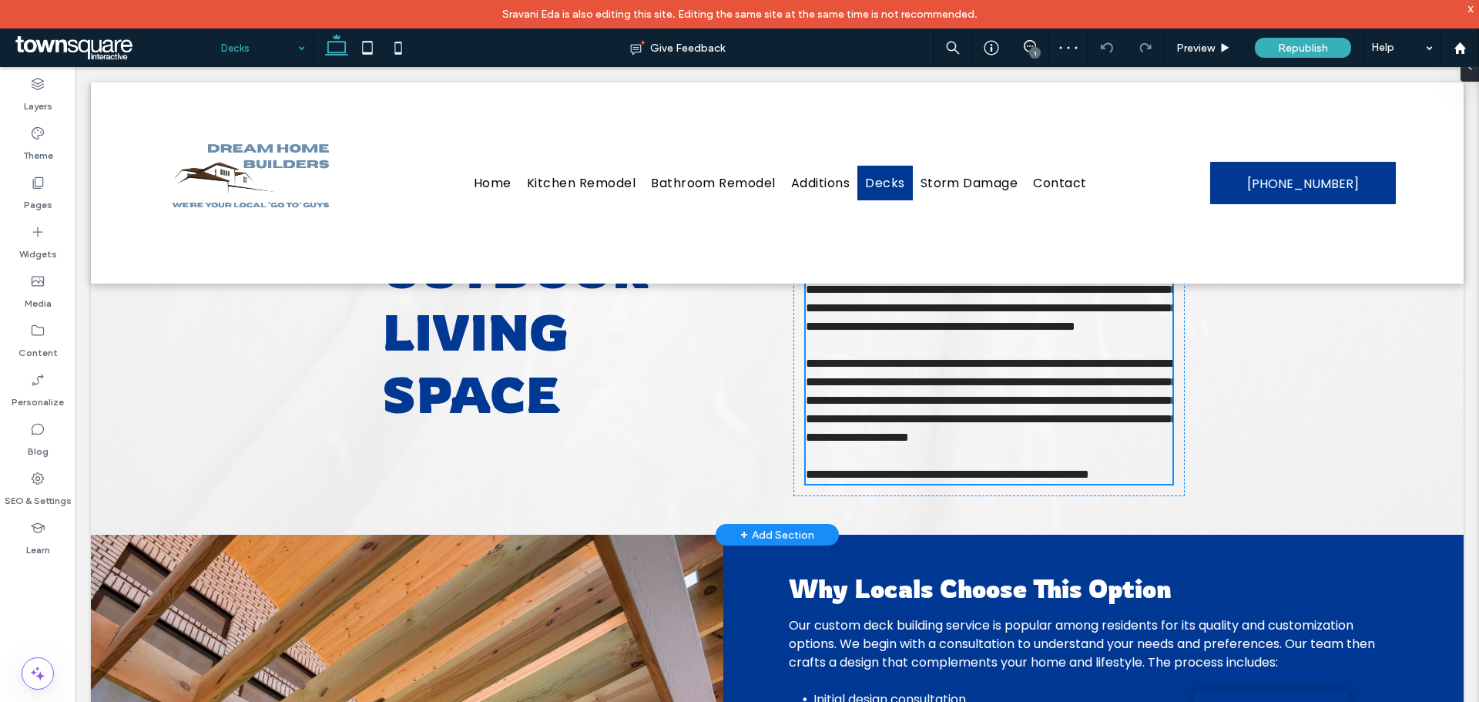
type input "*******"
type input "**"
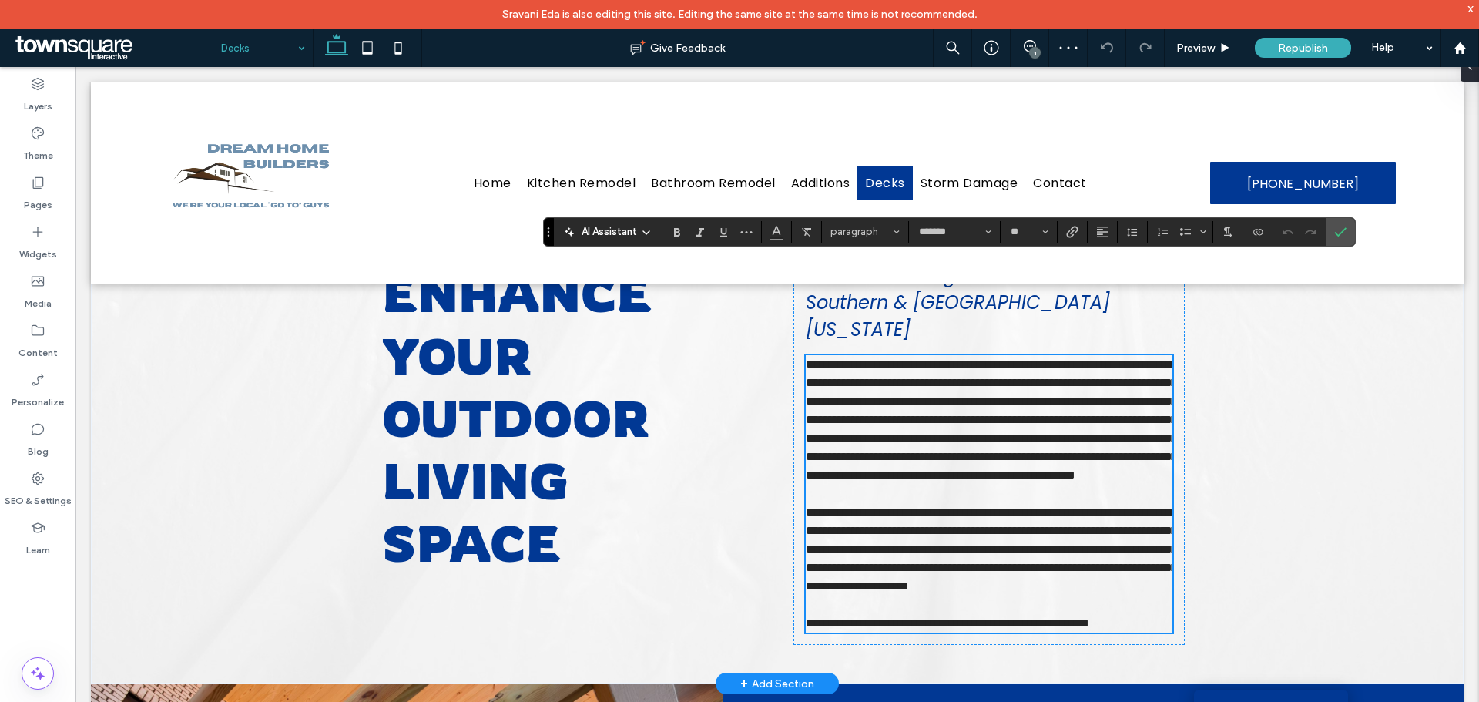
scroll to position [44, 0]
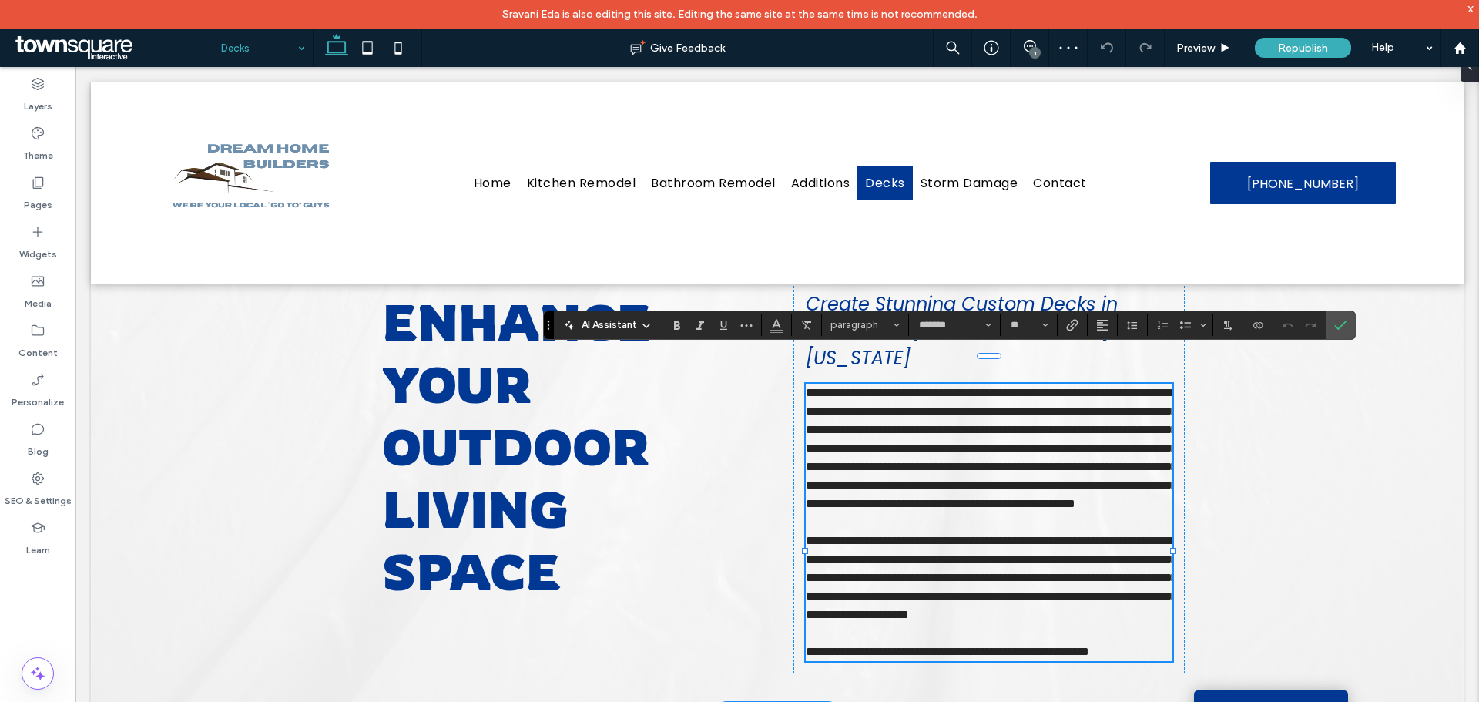
click at [840, 400] on span "**********" at bounding box center [991, 448] width 371 height 122
click at [842, 387] on span "**********" at bounding box center [991, 448] width 371 height 122
click at [1348, 327] on label "Confirm" at bounding box center [1340, 325] width 23 height 28
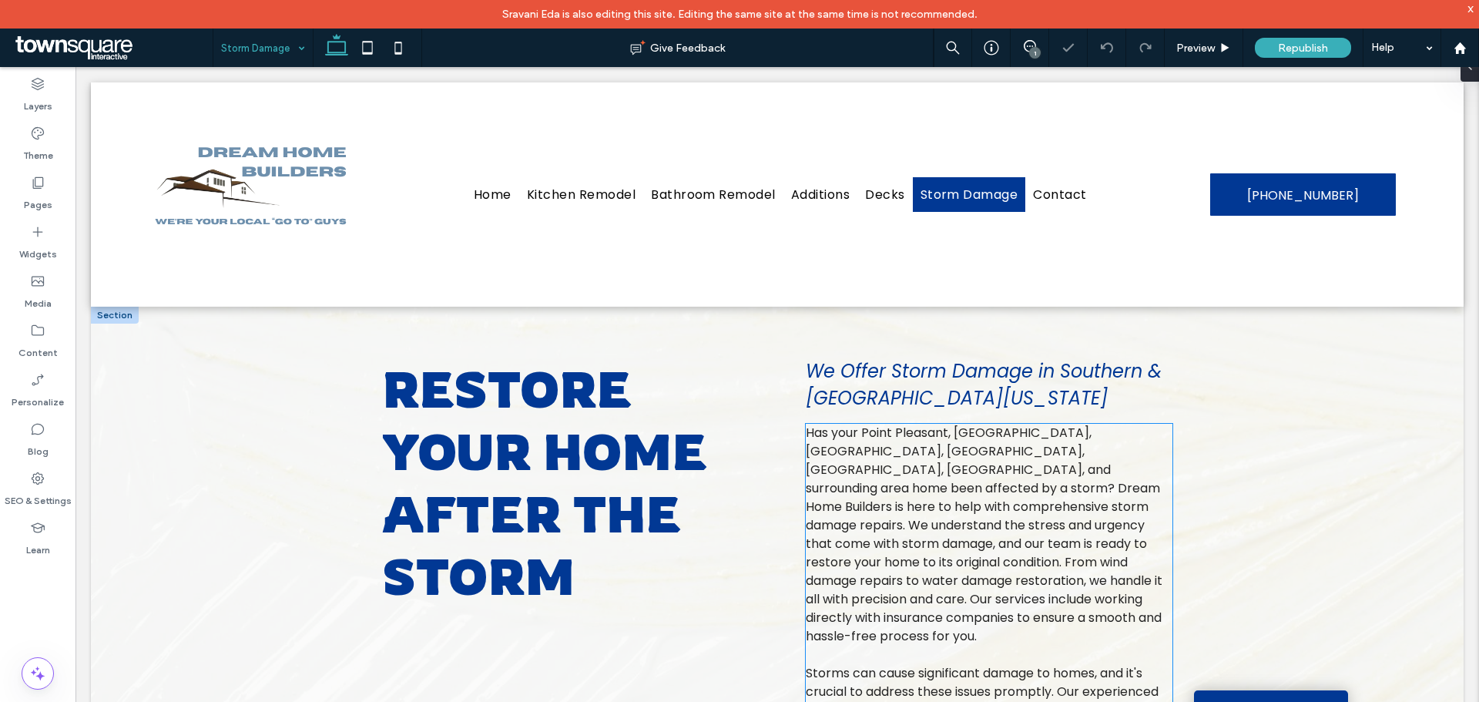
click at [982, 465] on span "Has your Point Pleasant, [GEOGRAPHIC_DATA], [GEOGRAPHIC_DATA], [GEOGRAPHIC_DATA…" at bounding box center [984, 534] width 357 height 221
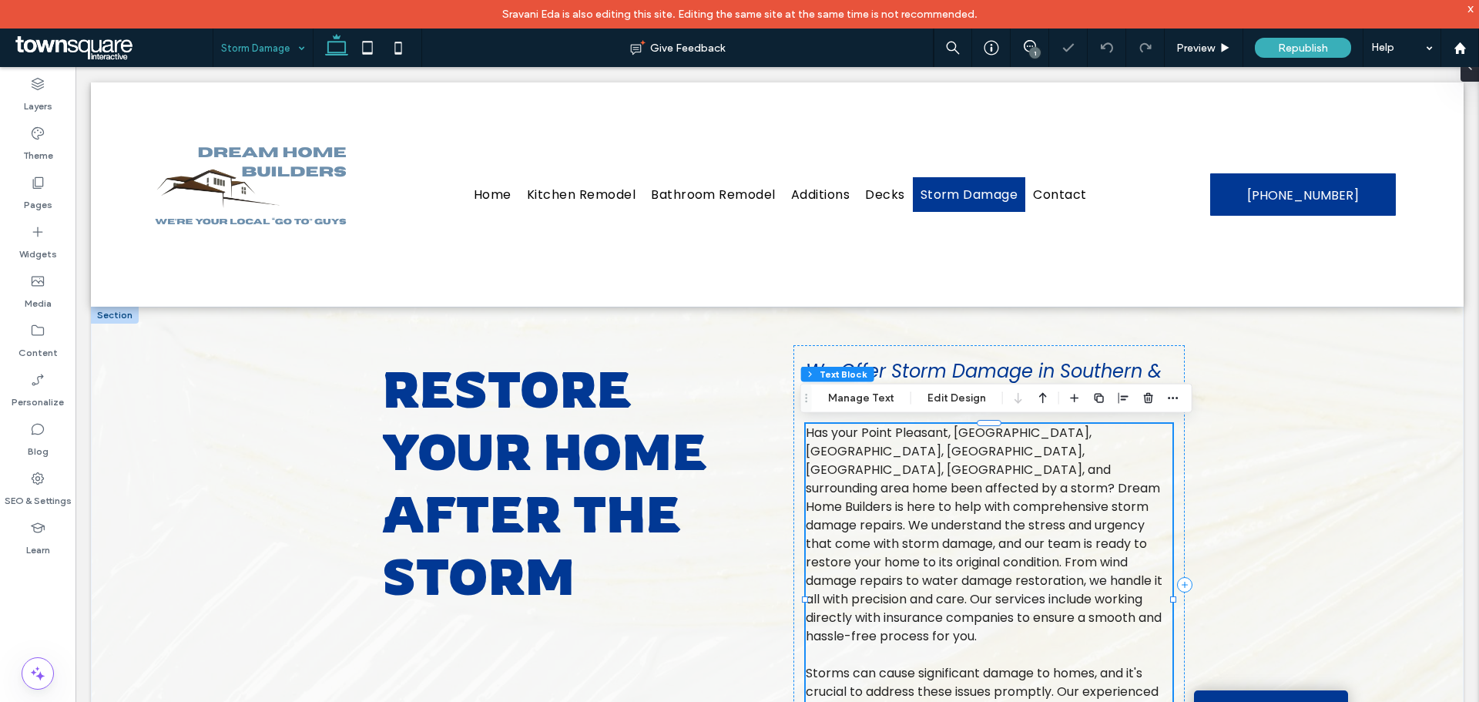
click at [982, 465] on div "Has your Point Pleasant, [GEOGRAPHIC_DATA], [GEOGRAPHIC_DATA], [GEOGRAPHIC_DATA…" at bounding box center [989, 618] width 367 height 388
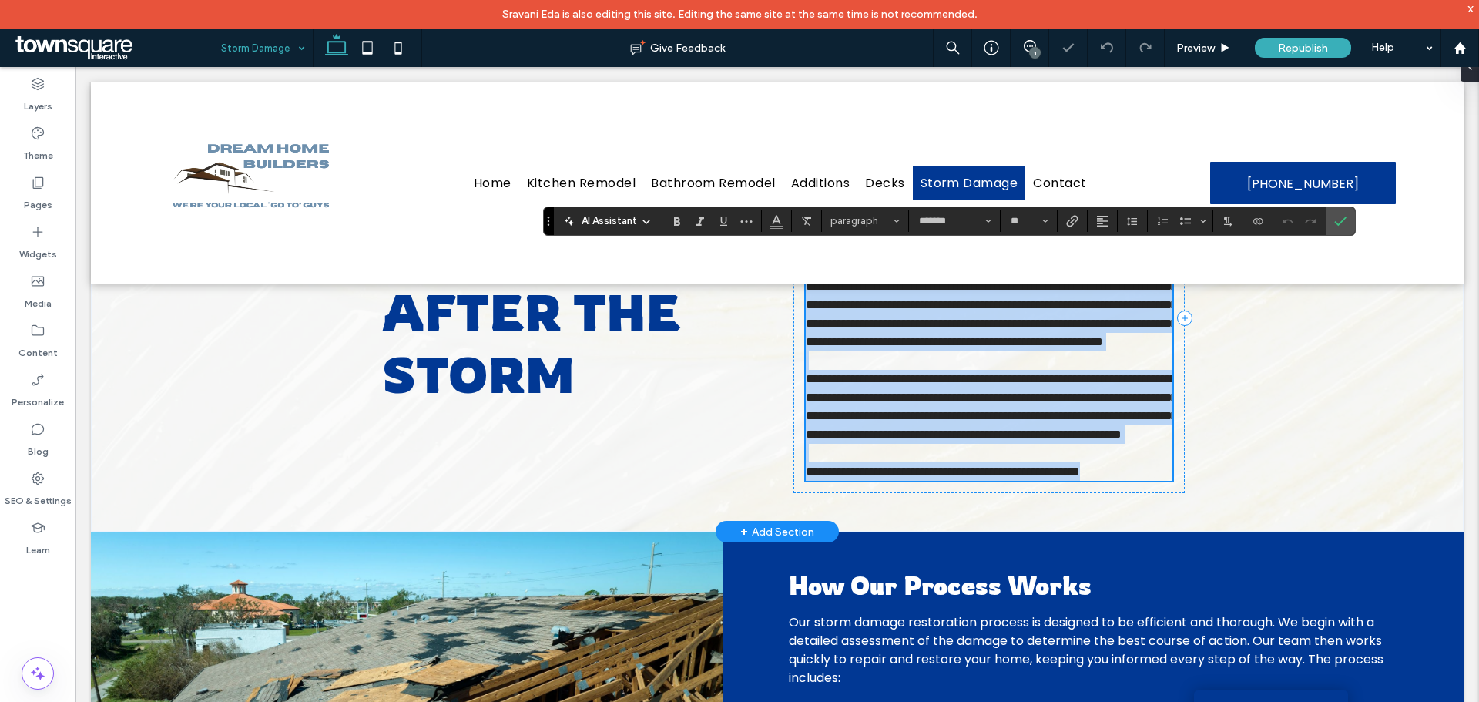
scroll to position [25, 0]
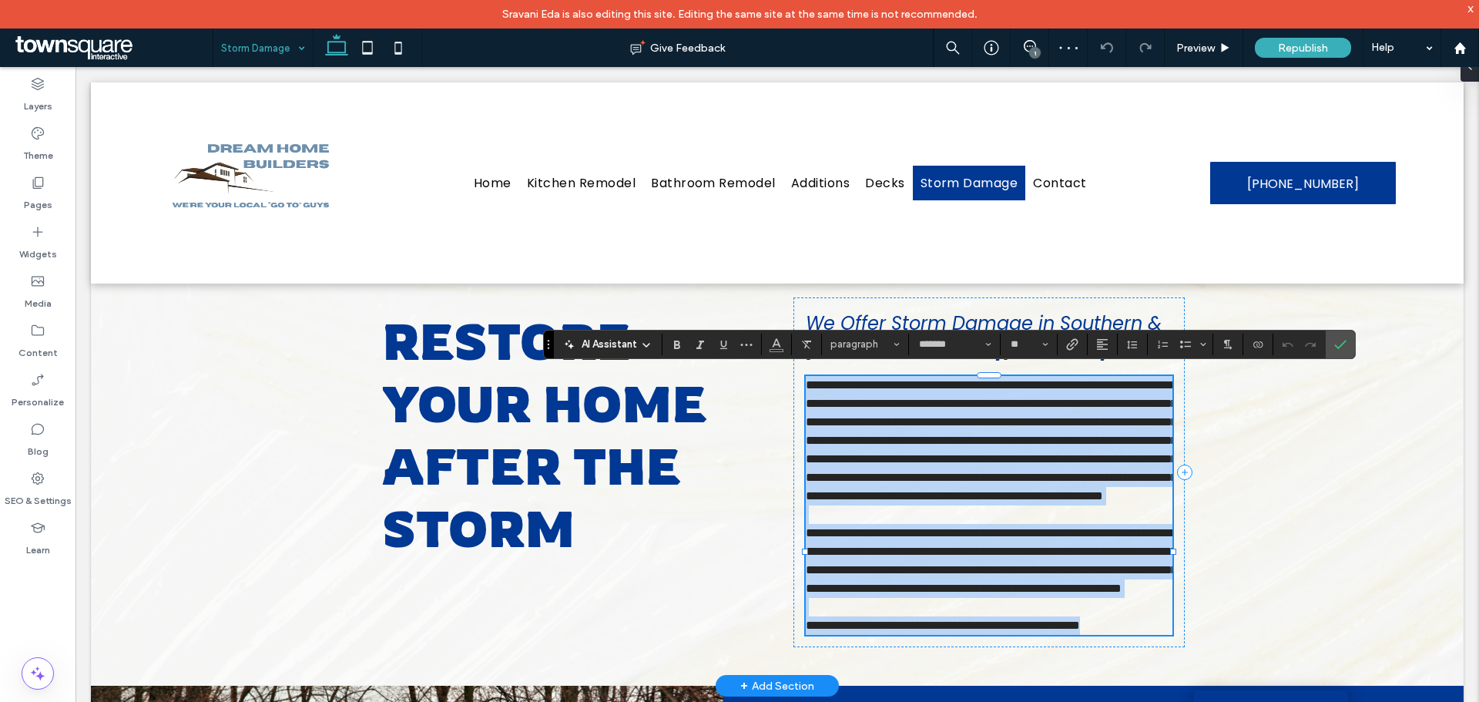
click at [1017, 387] on span "**********" at bounding box center [991, 440] width 371 height 122
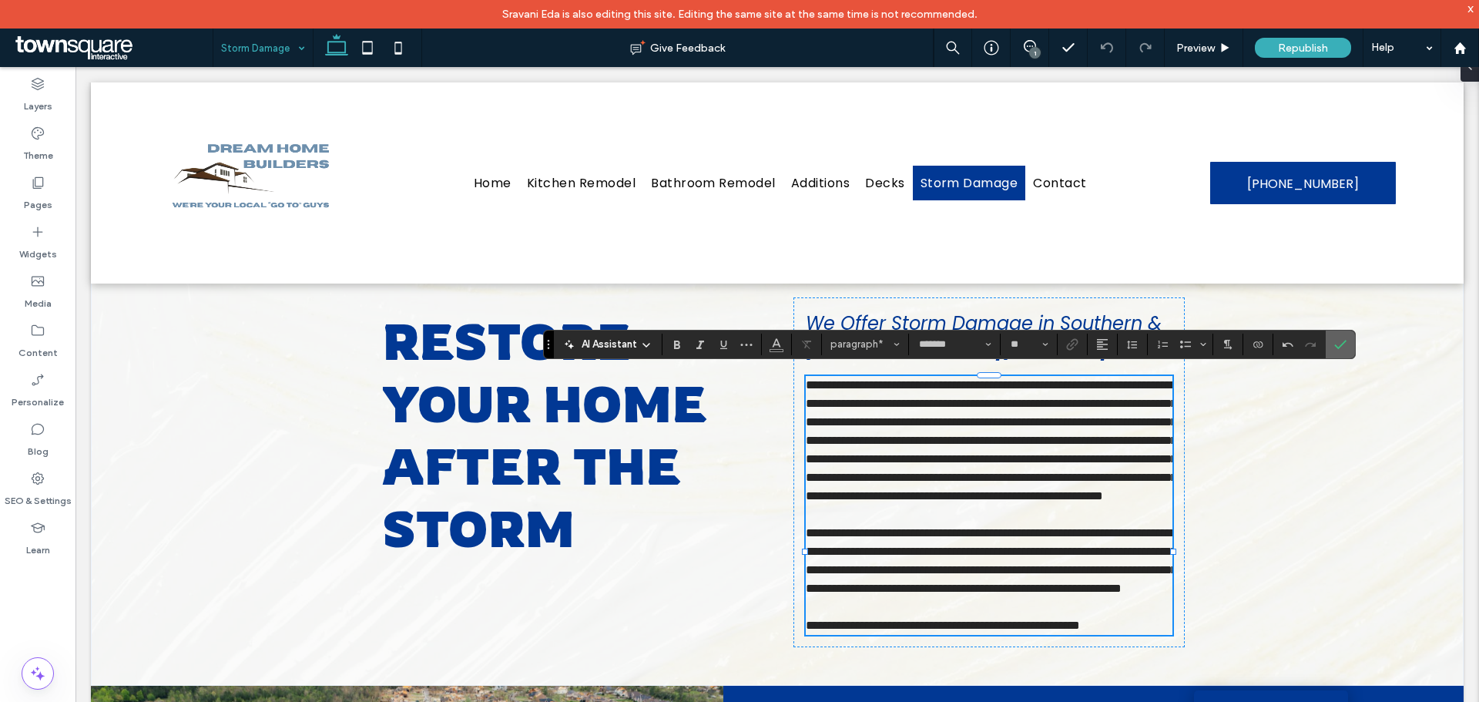
click at [1343, 344] on use "Confirm" at bounding box center [1341, 344] width 12 height 9
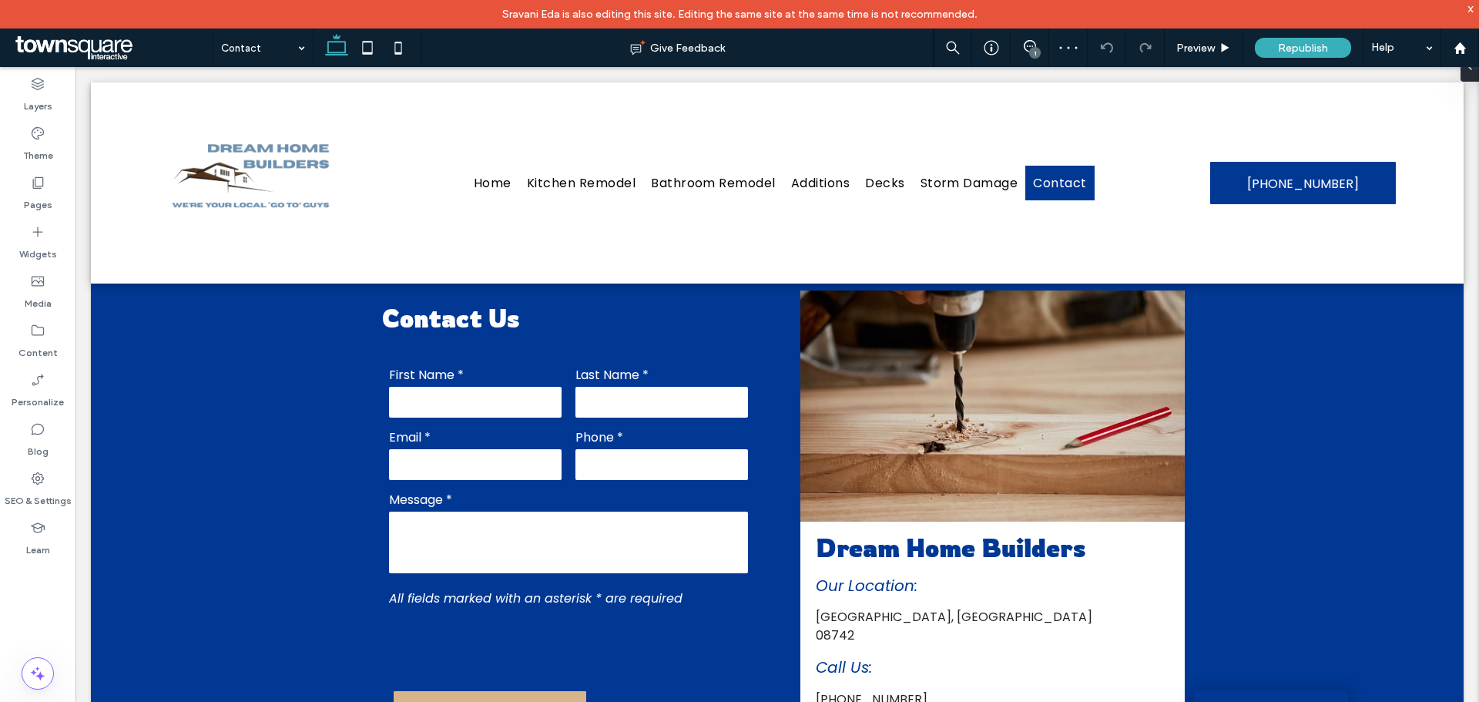
scroll to position [462, 0]
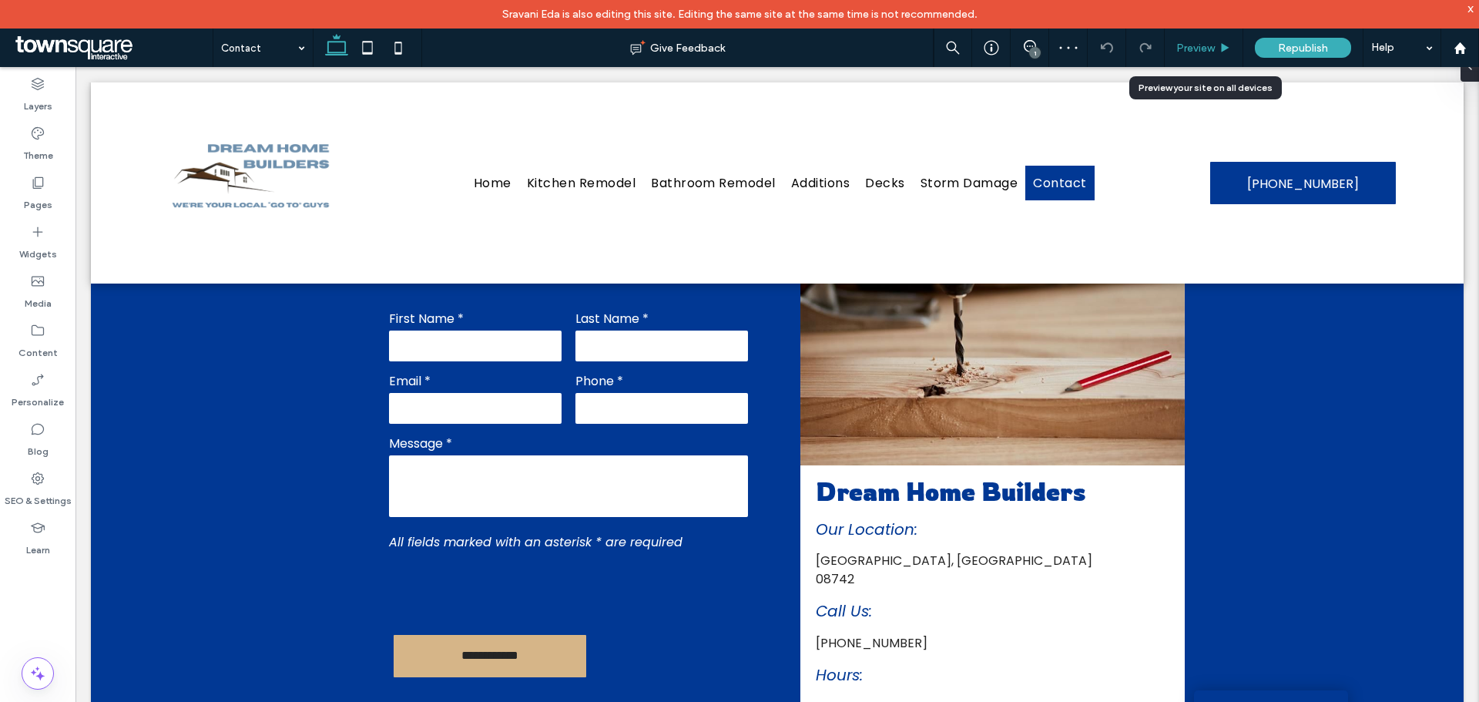
click at [1209, 52] on span "Preview" at bounding box center [1195, 48] width 39 height 13
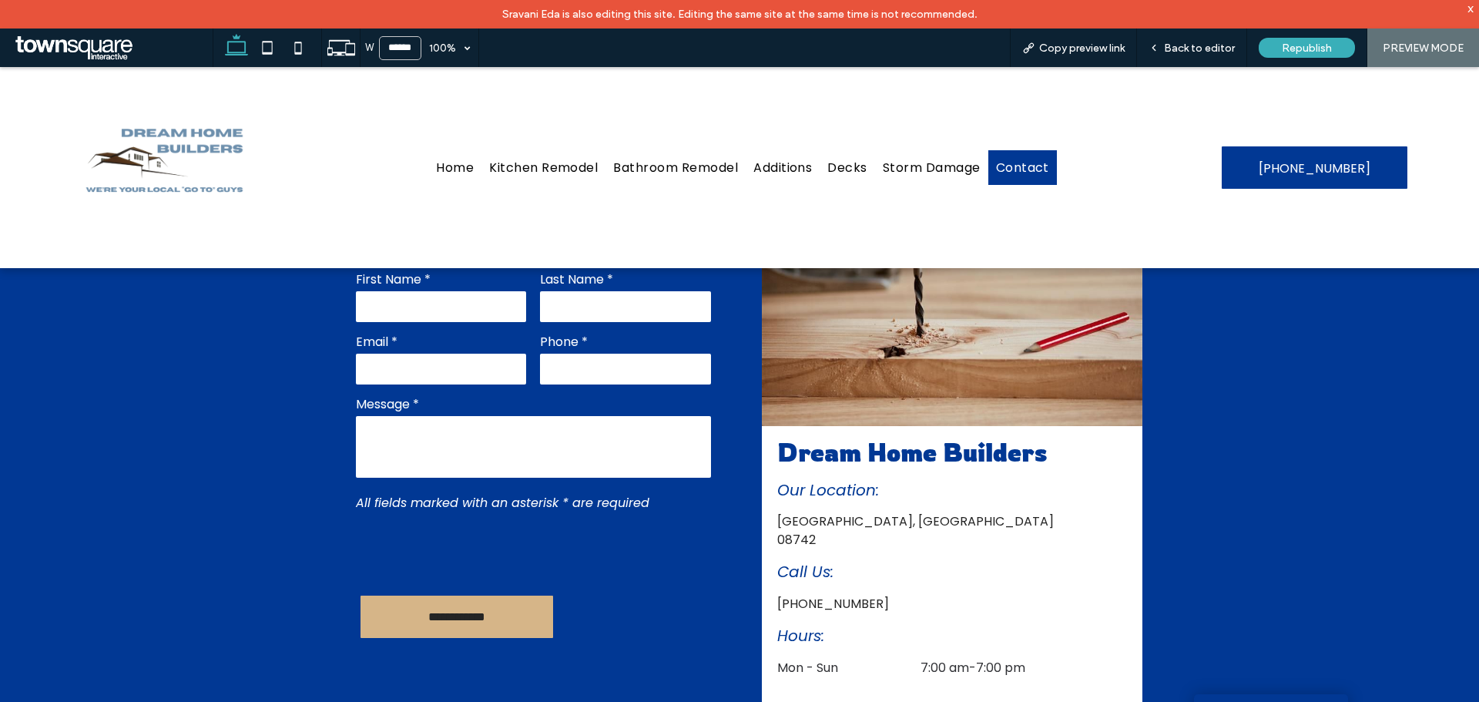
scroll to position [462, 0]
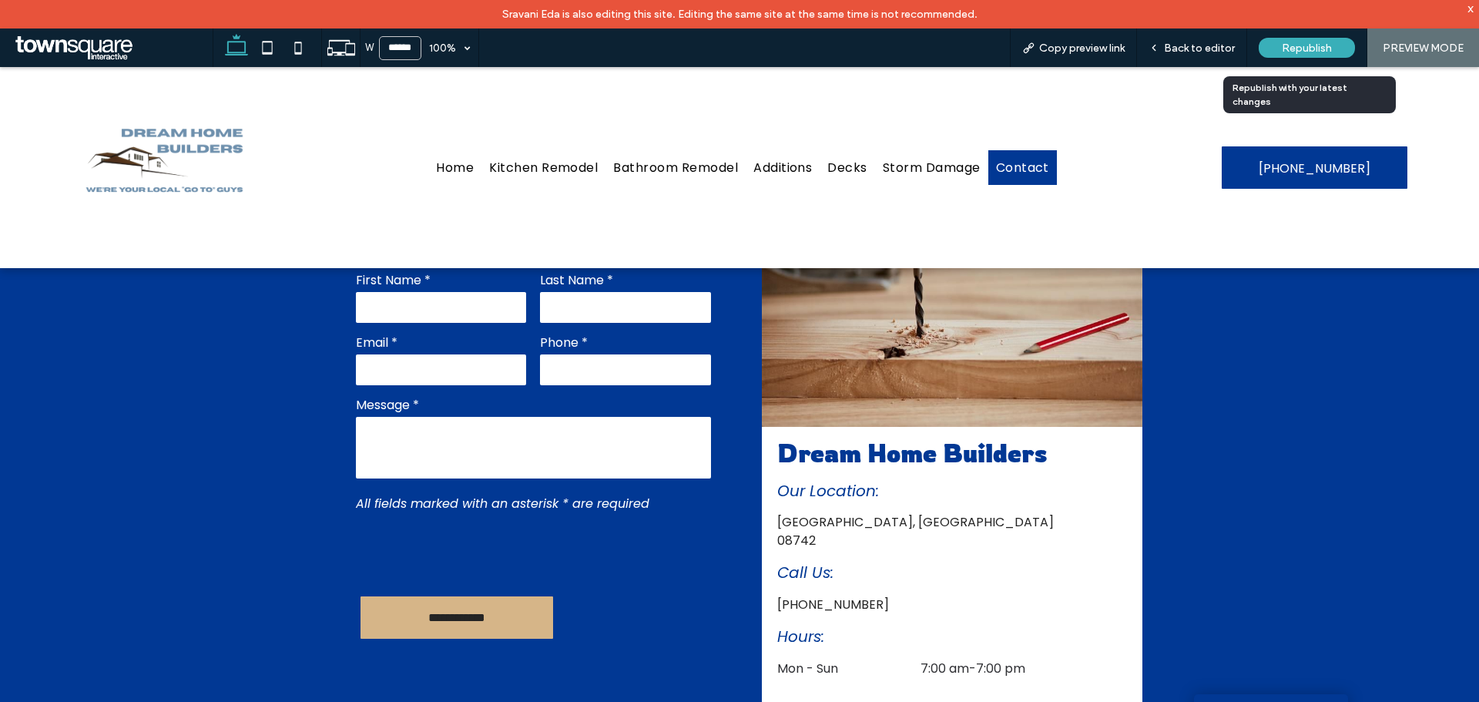
click at [1295, 45] on span "Republish" at bounding box center [1307, 48] width 50 height 13
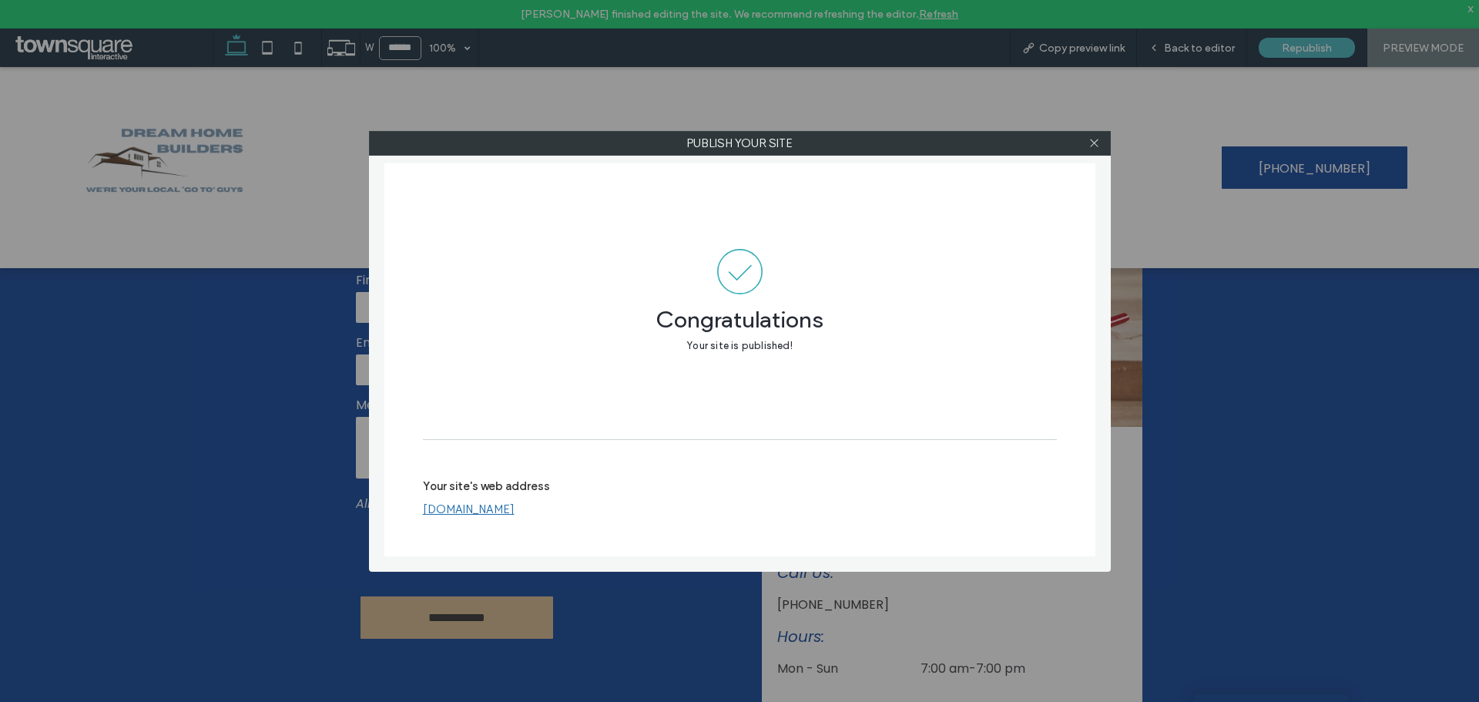
click at [1108, 135] on label "Publish your site" at bounding box center [740, 143] width 740 height 23
click at [1093, 149] on span at bounding box center [1095, 143] width 12 height 23
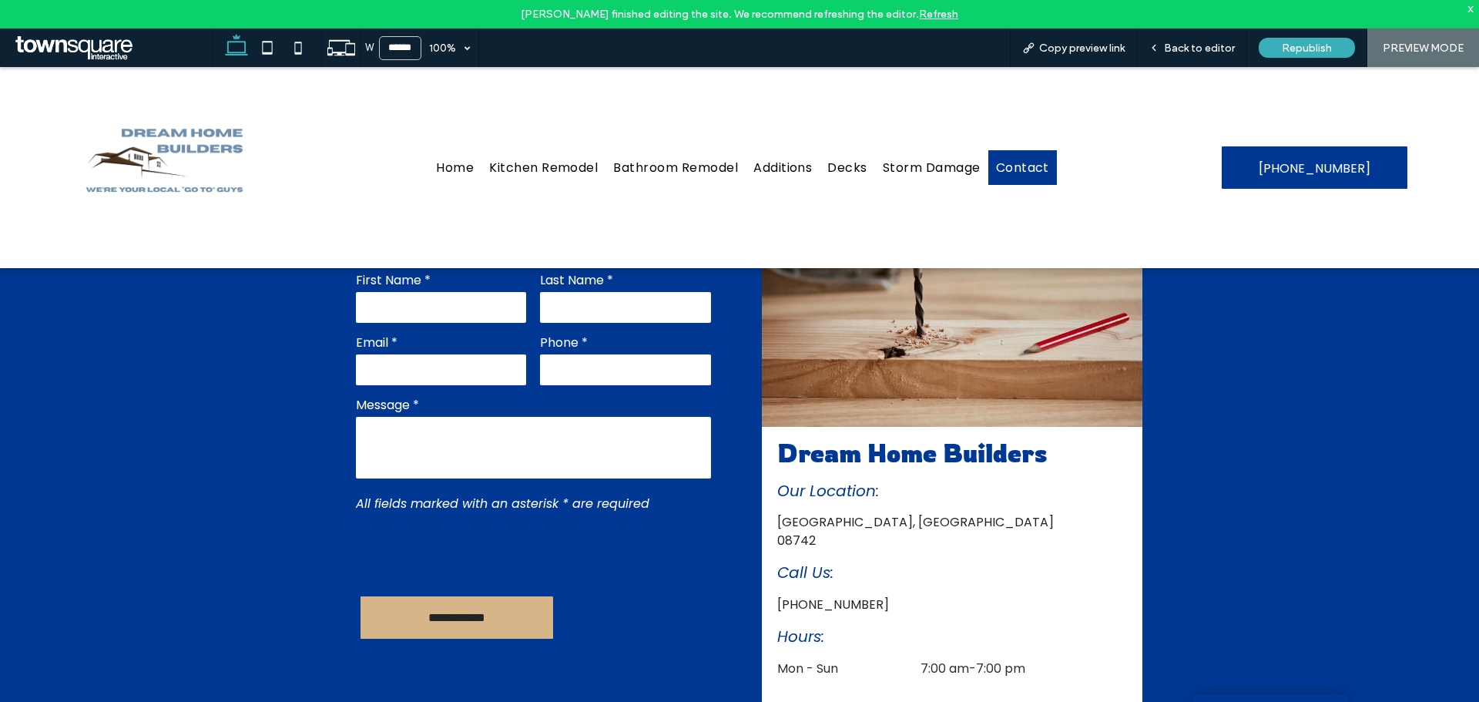
click at [1093, 142] on div "Home Kitchen Remodel Bathroom Remodel Additions Decks Storm Damage Contact" at bounding box center [742, 167] width 877 height 201
click at [448, 179] on link "Home" at bounding box center [454, 167] width 53 height 35
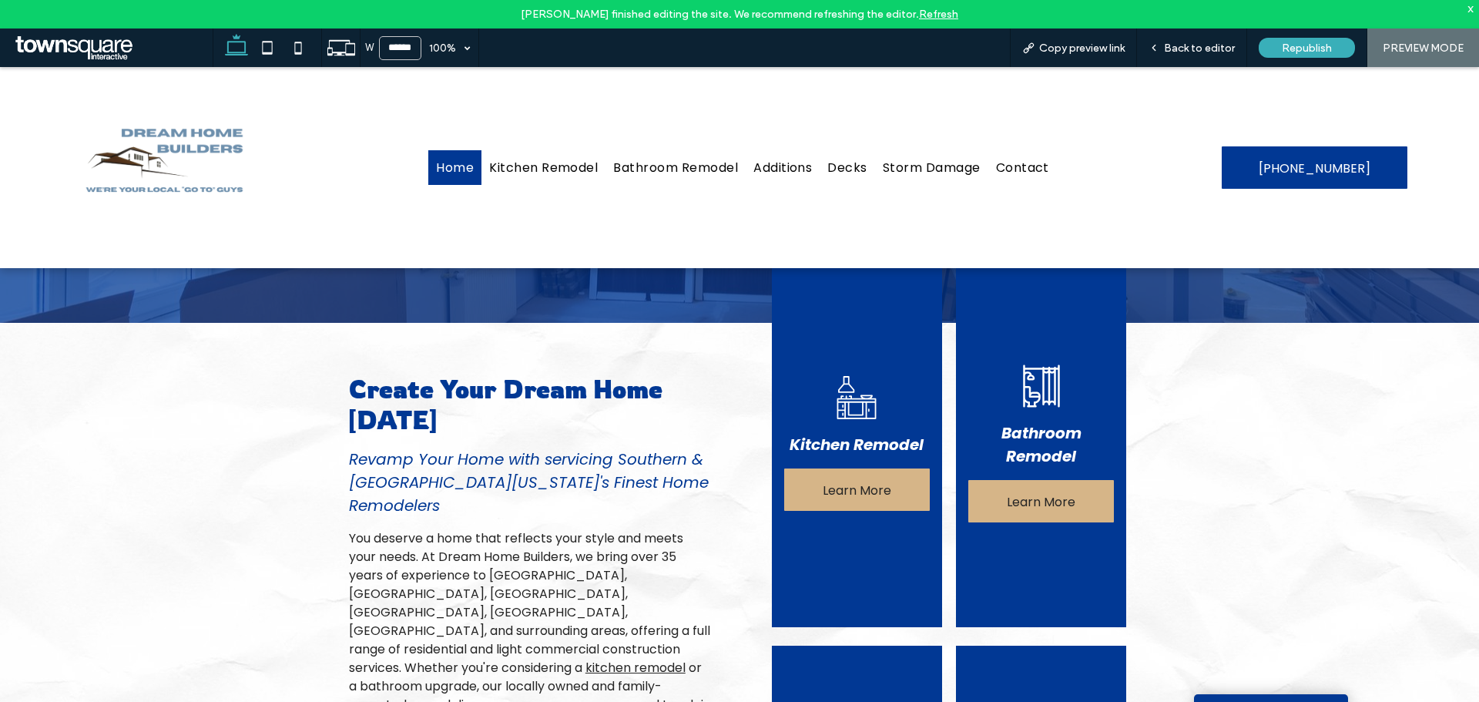
scroll to position [539, 0]
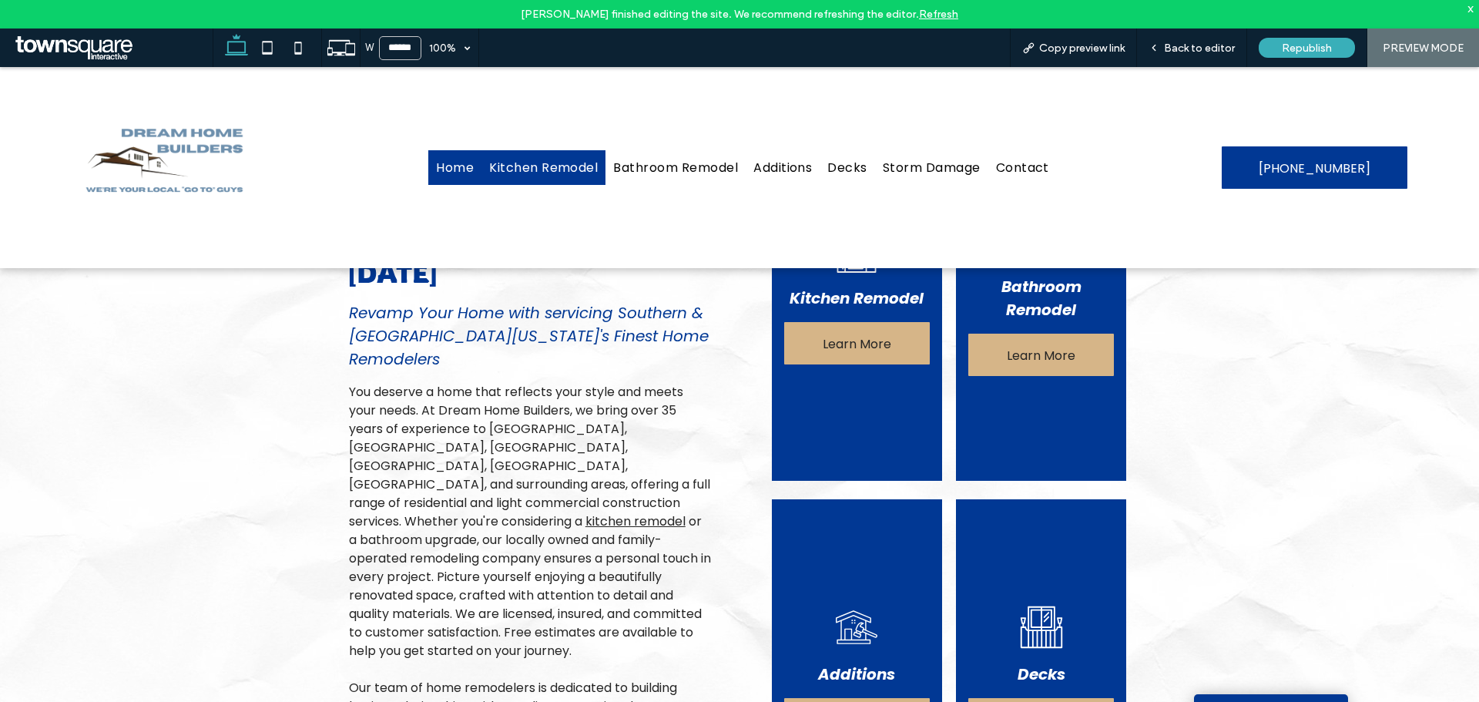
click at [538, 171] on span "Kitchen Remodel" at bounding box center [543, 167] width 109 height 19
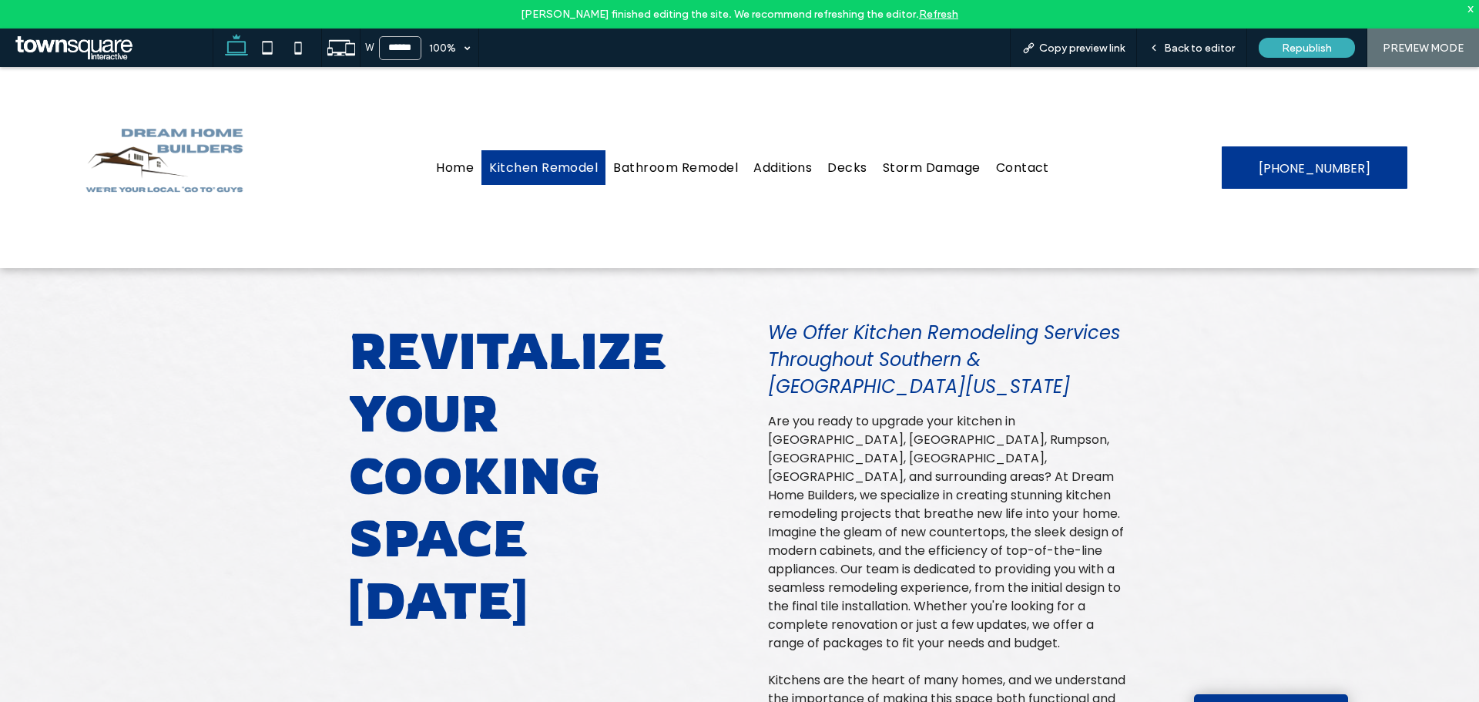
scroll to position [131, 0]
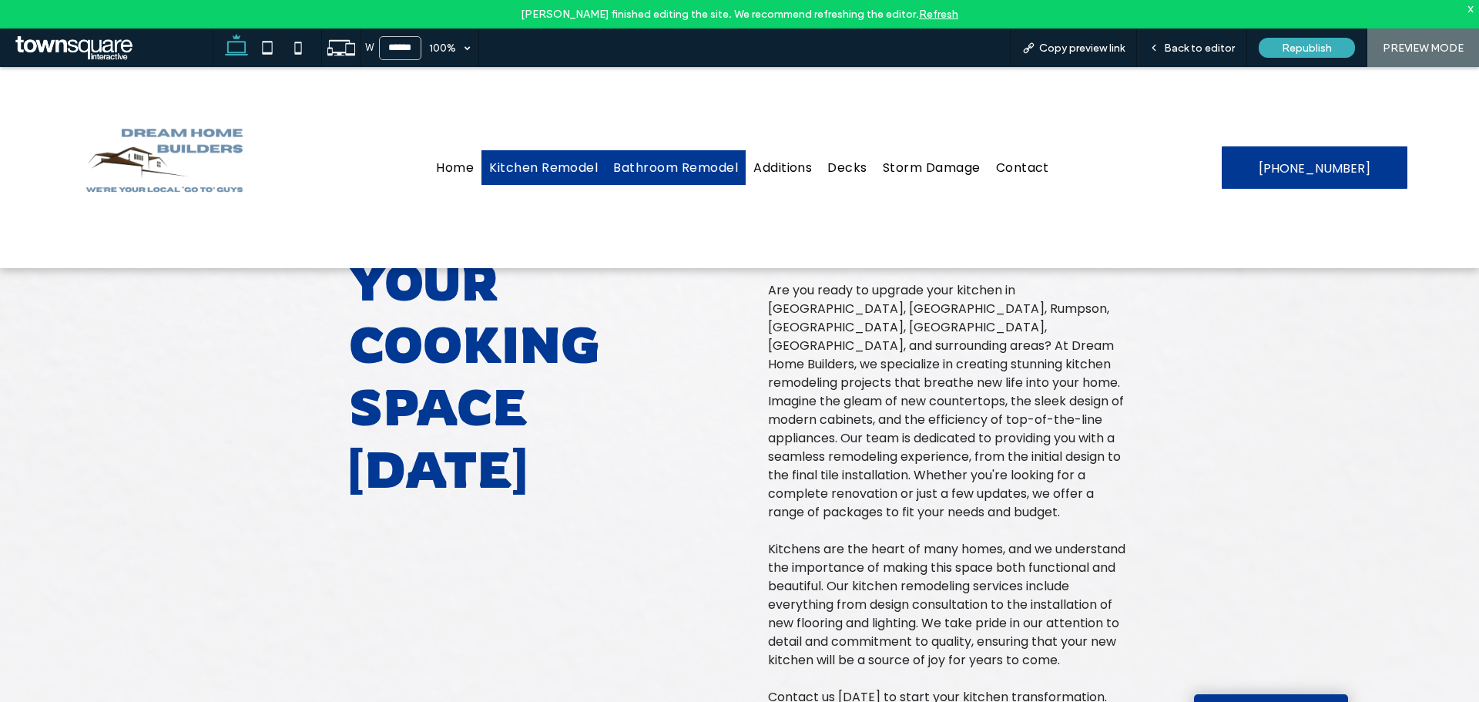
click at [665, 171] on span "Bathroom Remodel" at bounding box center [675, 167] width 125 height 19
